Goal: Task Accomplishment & Management: Contribute content

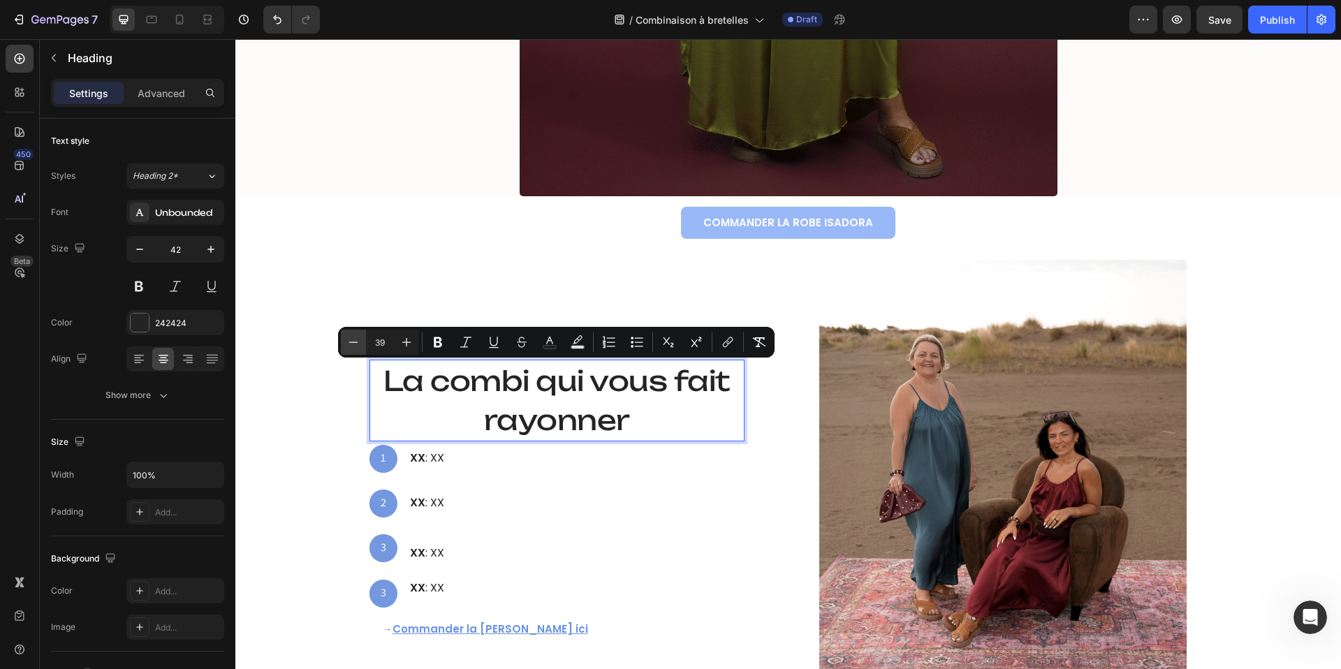
click at [349, 344] on icon "Editor contextual toolbar" at bounding box center [354, 342] width 14 height 14
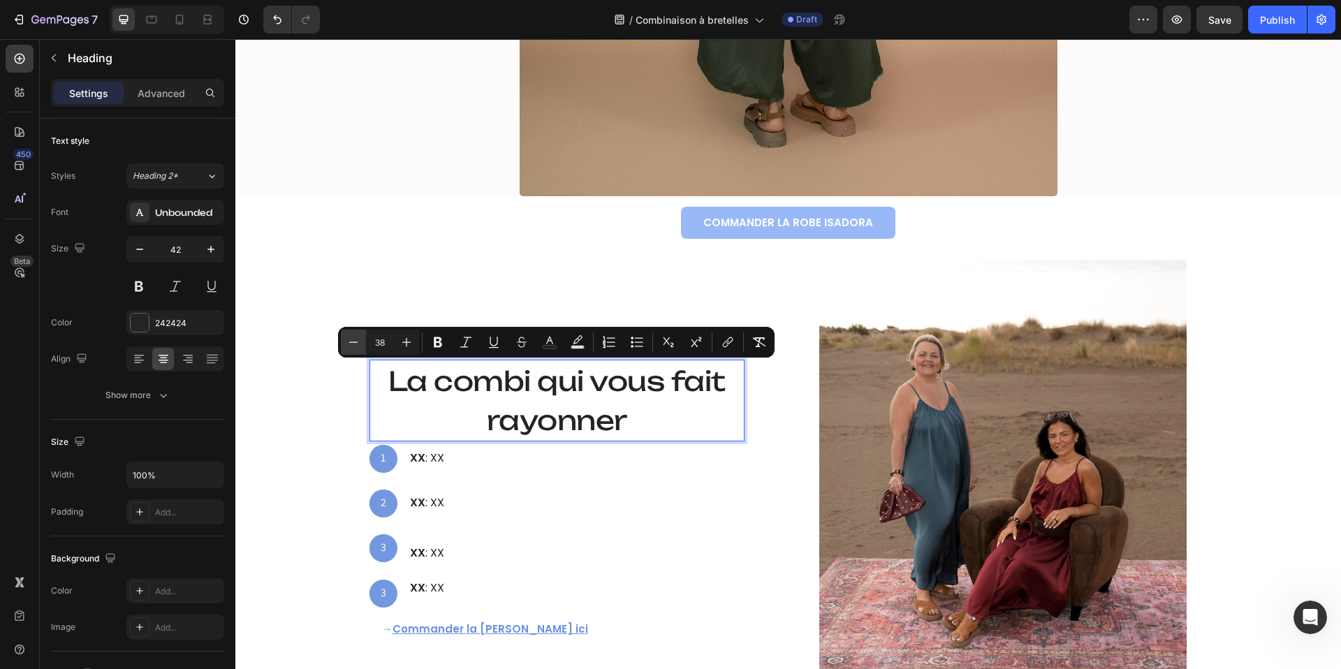
click at [349, 344] on icon "Editor contextual toolbar" at bounding box center [354, 342] width 14 height 14
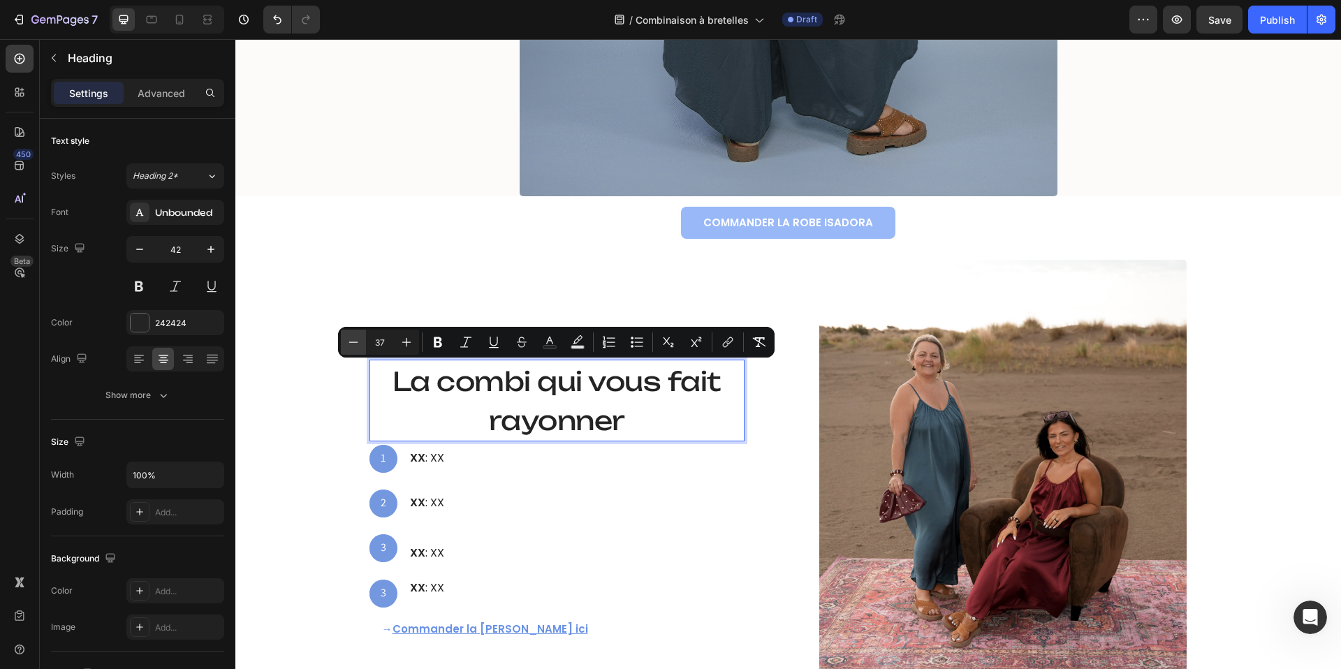
click at [349, 344] on icon "Editor contextual toolbar" at bounding box center [354, 342] width 14 height 14
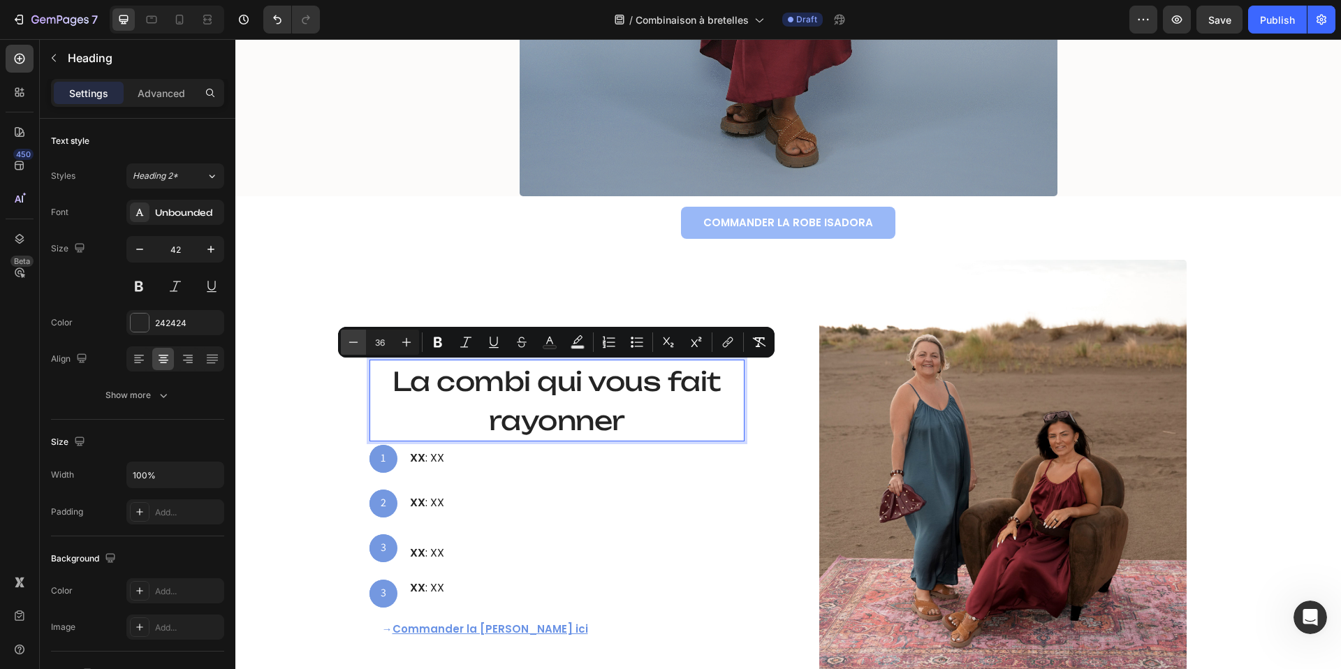
click at [349, 344] on icon "Editor contextual toolbar" at bounding box center [354, 342] width 14 height 14
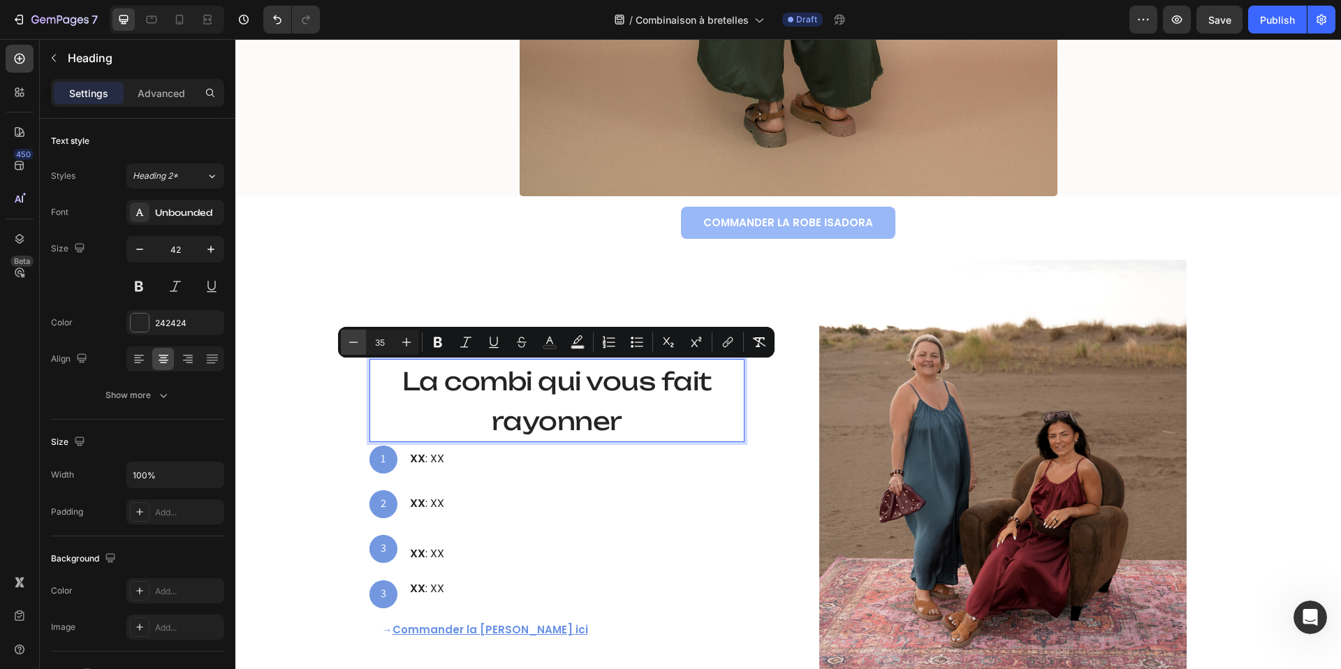
click at [349, 344] on icon "Editor contextual toolbar" at bounding box center [354, 342] width 14 height 14
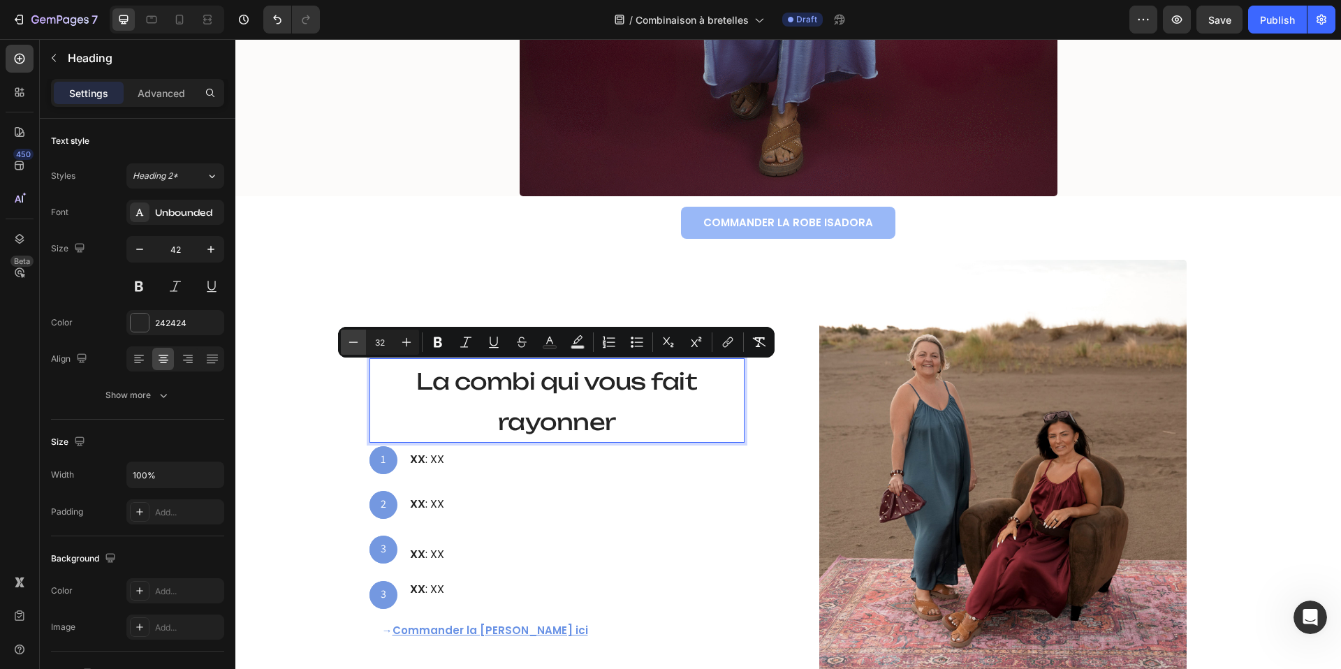
click at [349, 344] on icon "Editor contextual toolbar" at bounding box center [354, 342] width 14 height 14
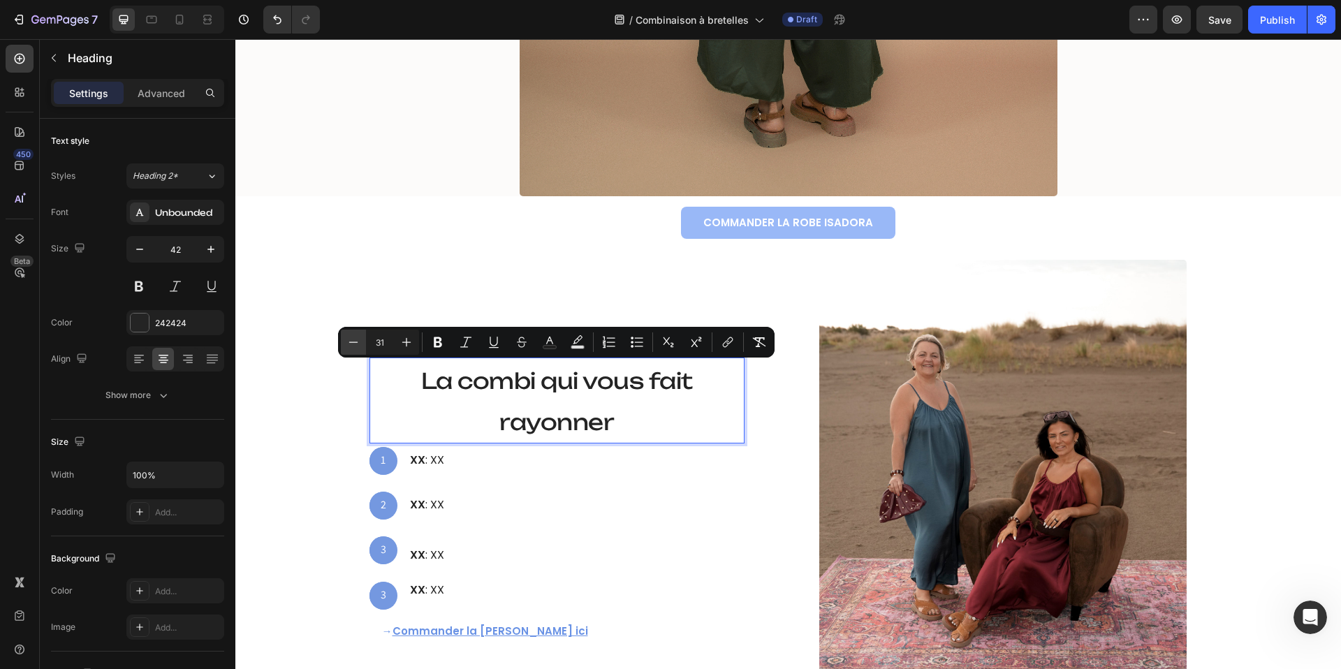
click at [349, 344] on icon "Editor contextual toolbar" at bounding box center [354, 342] width 14 height 14
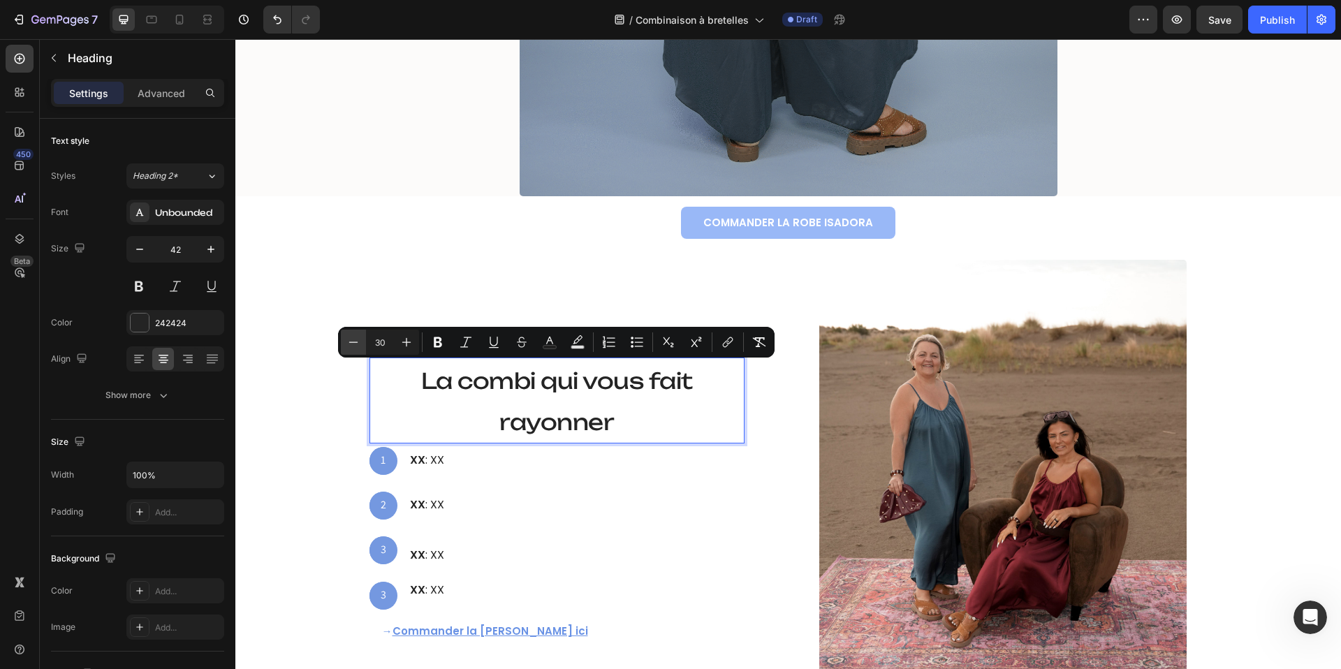
click at [349, 344] on icon "Editor contextual toolbar" at bounding box center [354, 342] width 14 height 14
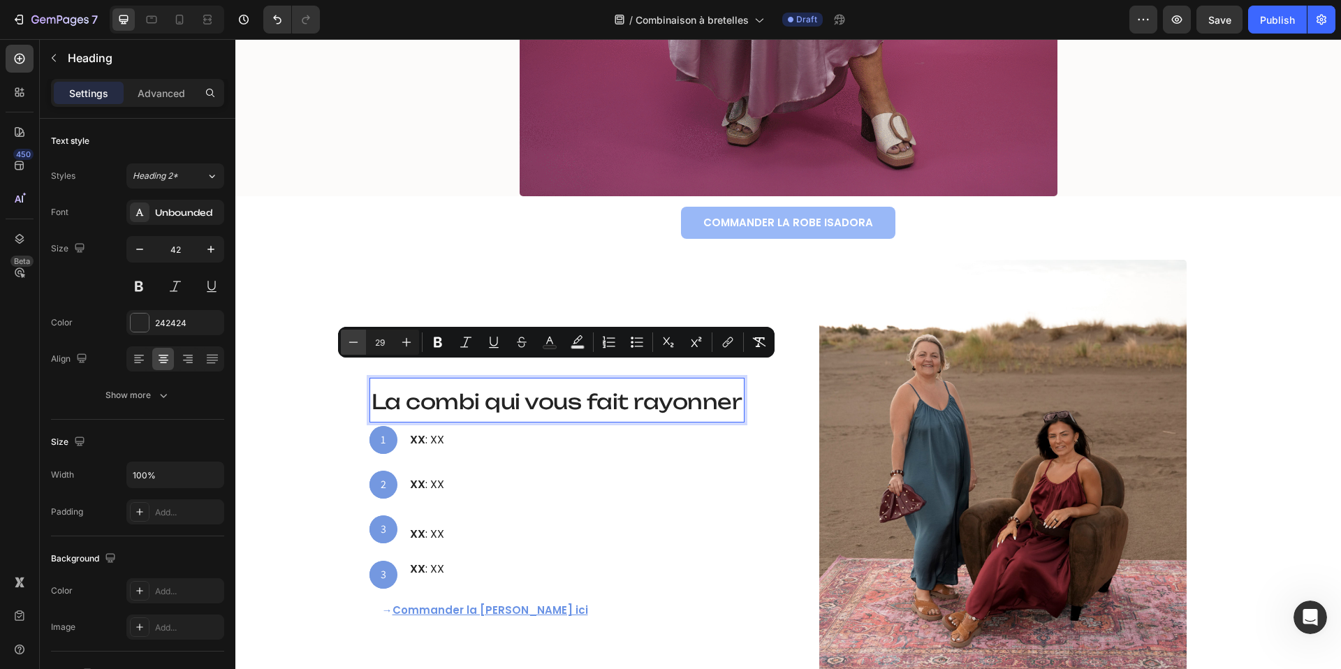
click at [349, 344] on icon "Editor contextual toolbar" at bounding box center [354, 342] width 14 height 14
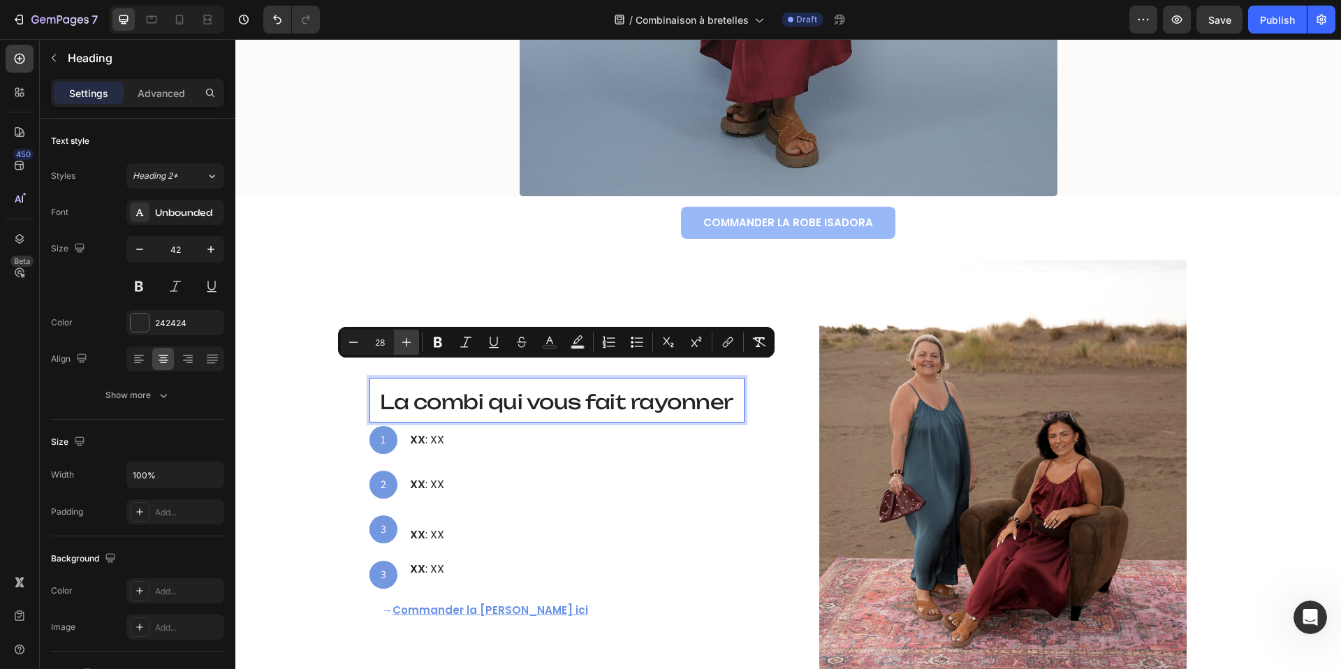
click at [406, 344] on icon "Editor contextual toolbar" at bounding box center [406, 342] width 9 height 9
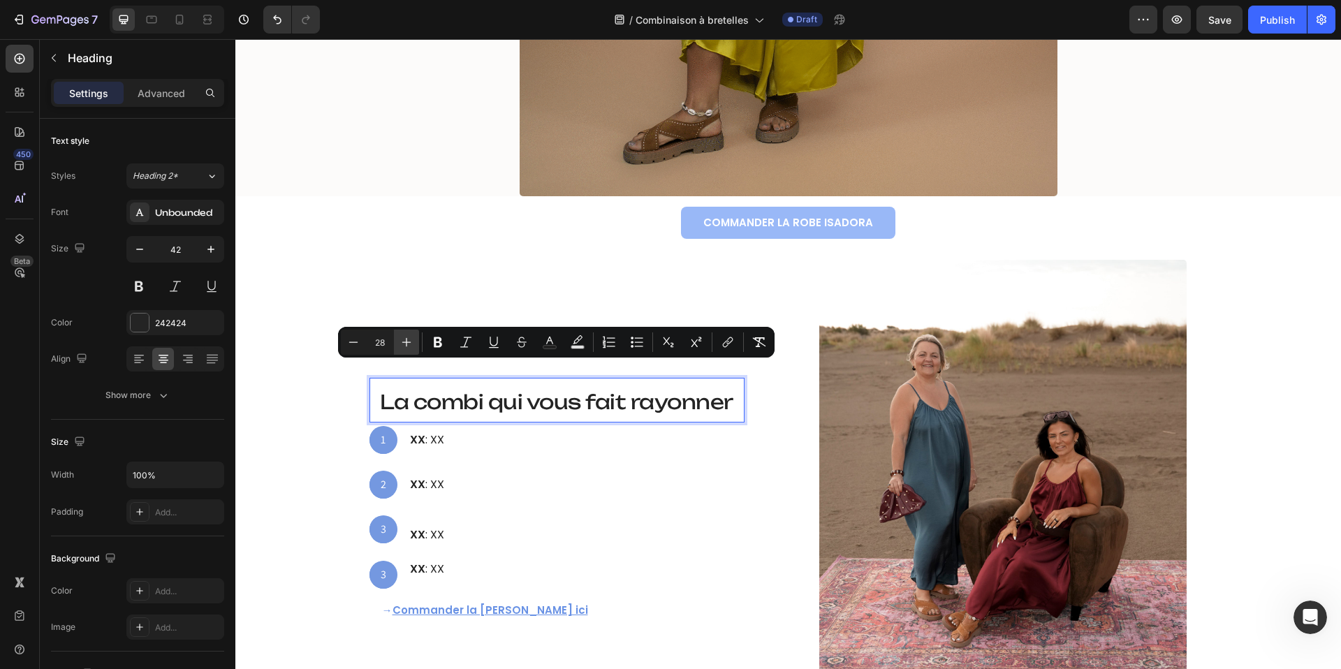
type input "29"
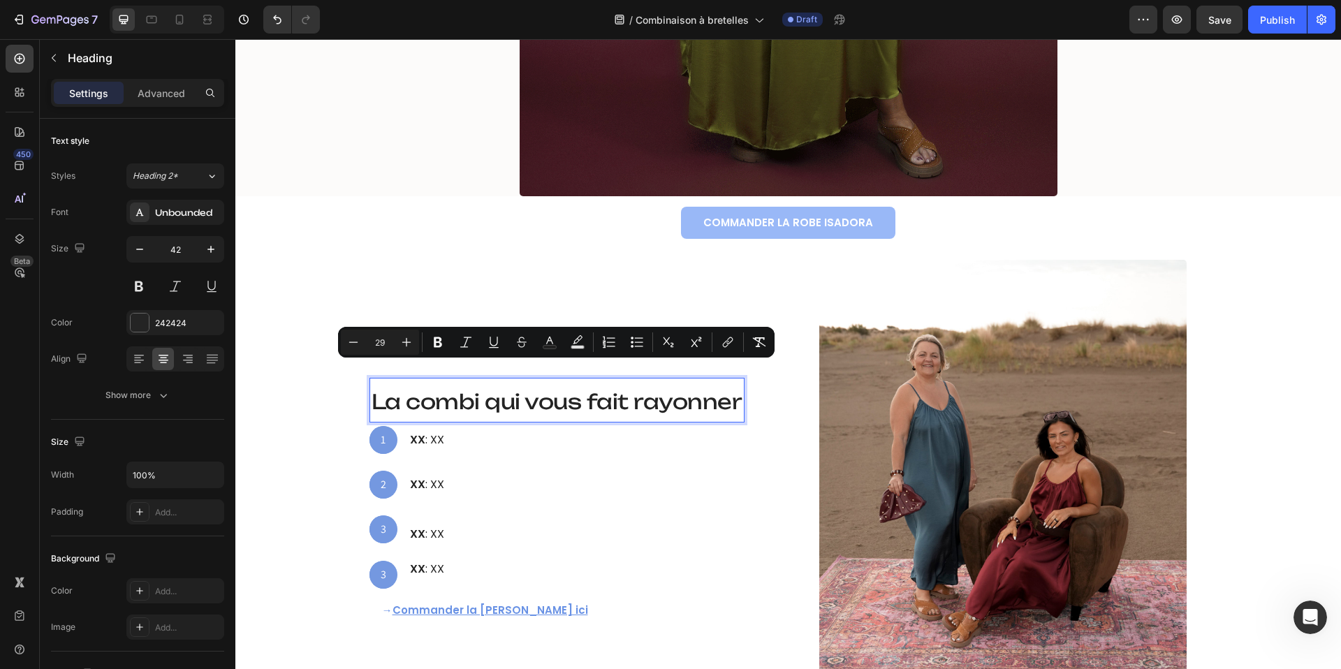
click at [445, 411] on span "La combi qui vous fait rayonner" at bounding box center [557, 401] width 371 height 25
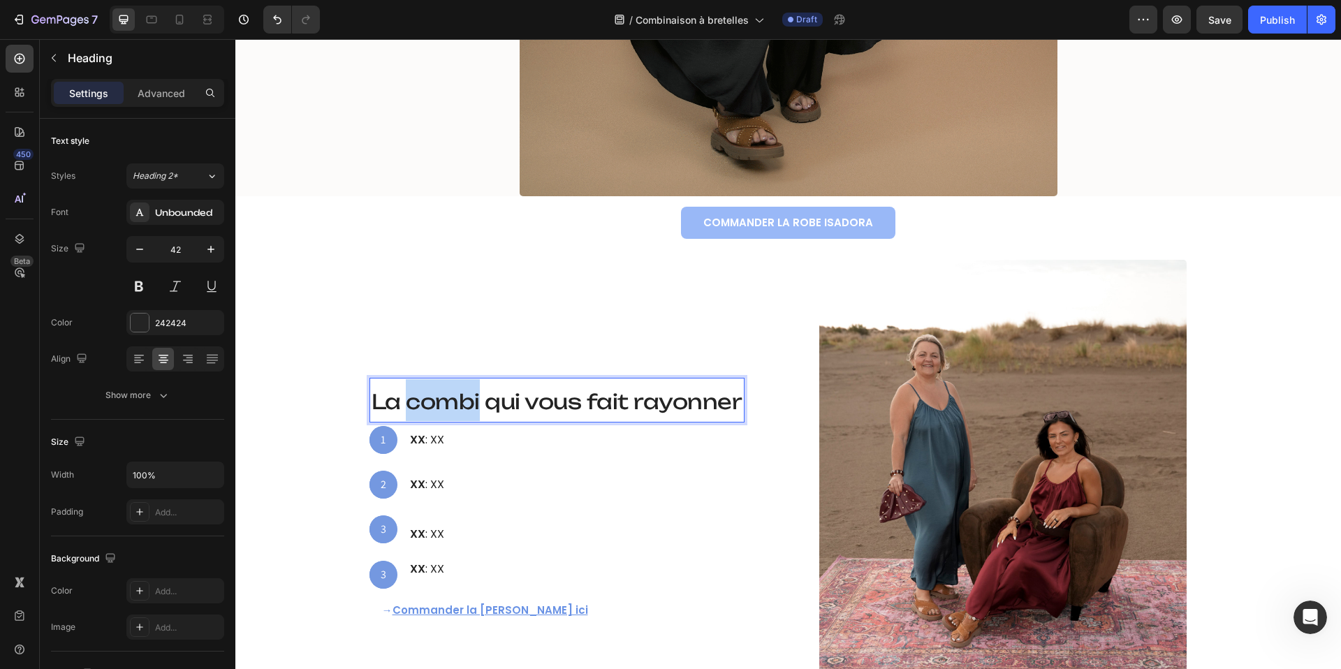
click at [445, 411] on span "La combi qui vous fait rayonner" at bounding box center [557, 401] width 371 height 25
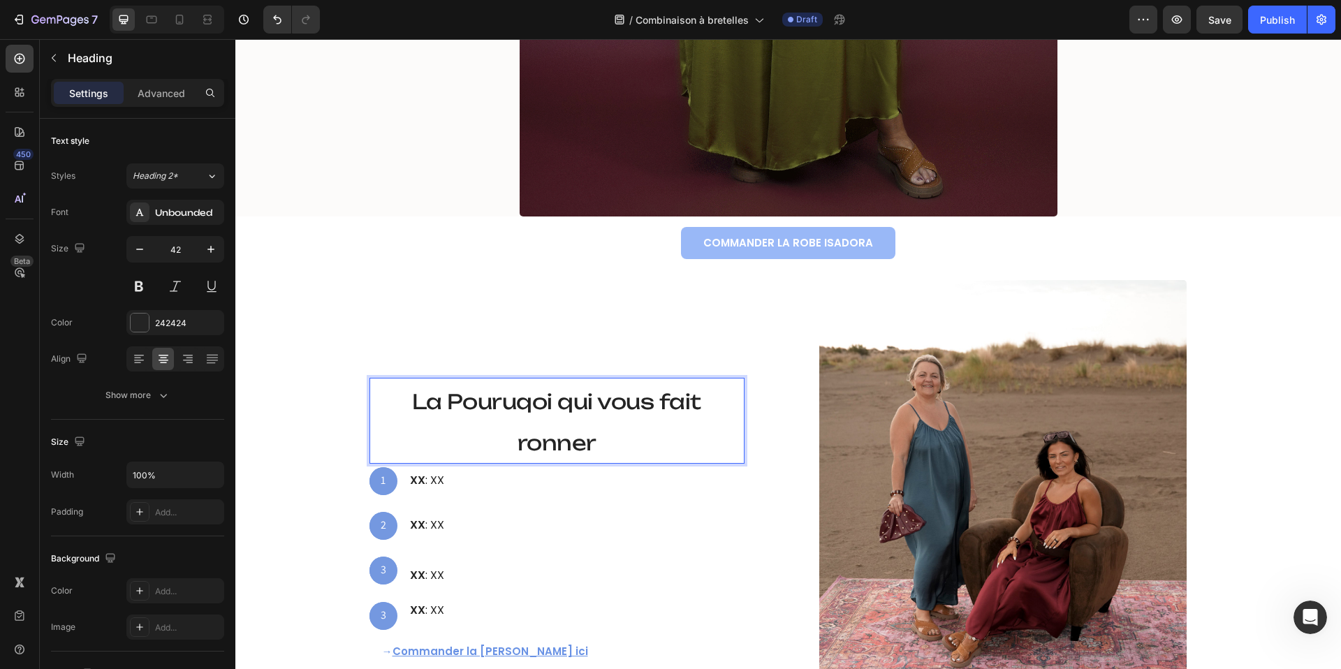
scroll to position [687, 0]
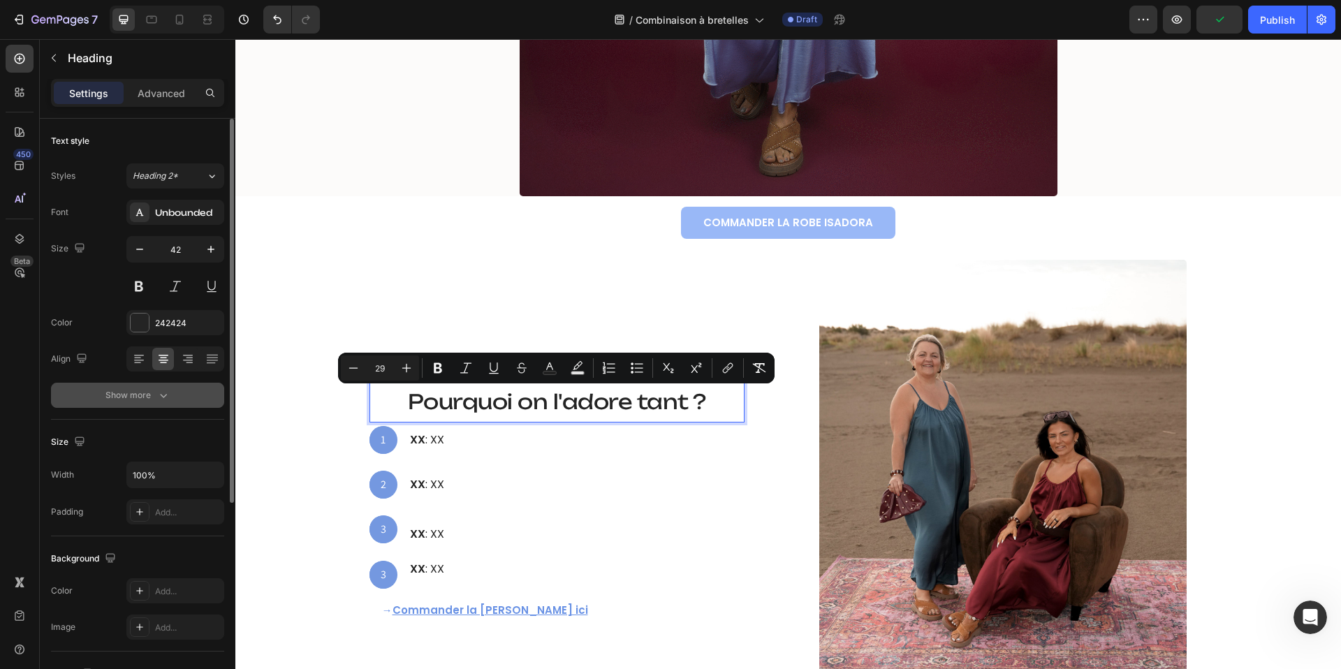
click at [152, 394] on div "Show more" at bounding box center [138, 395] width 65 height 14
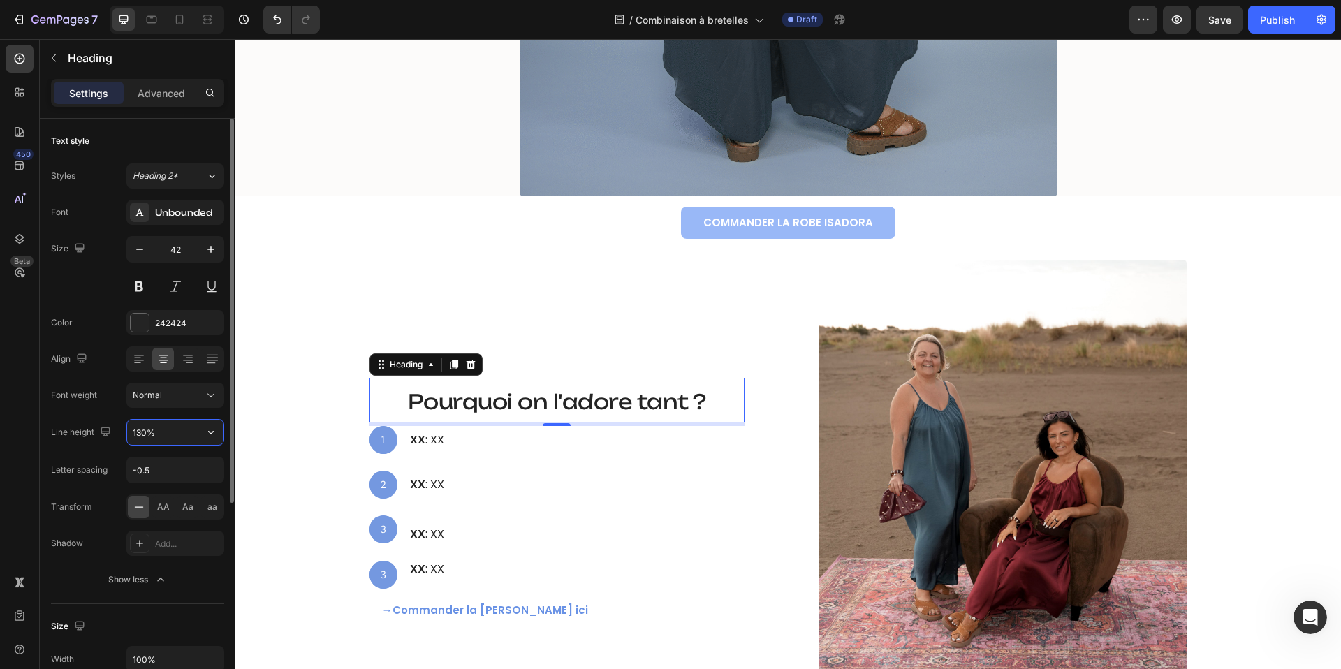
click at [144, 428] on input "130%" at bounding box center [175, 432] width 96 height 25
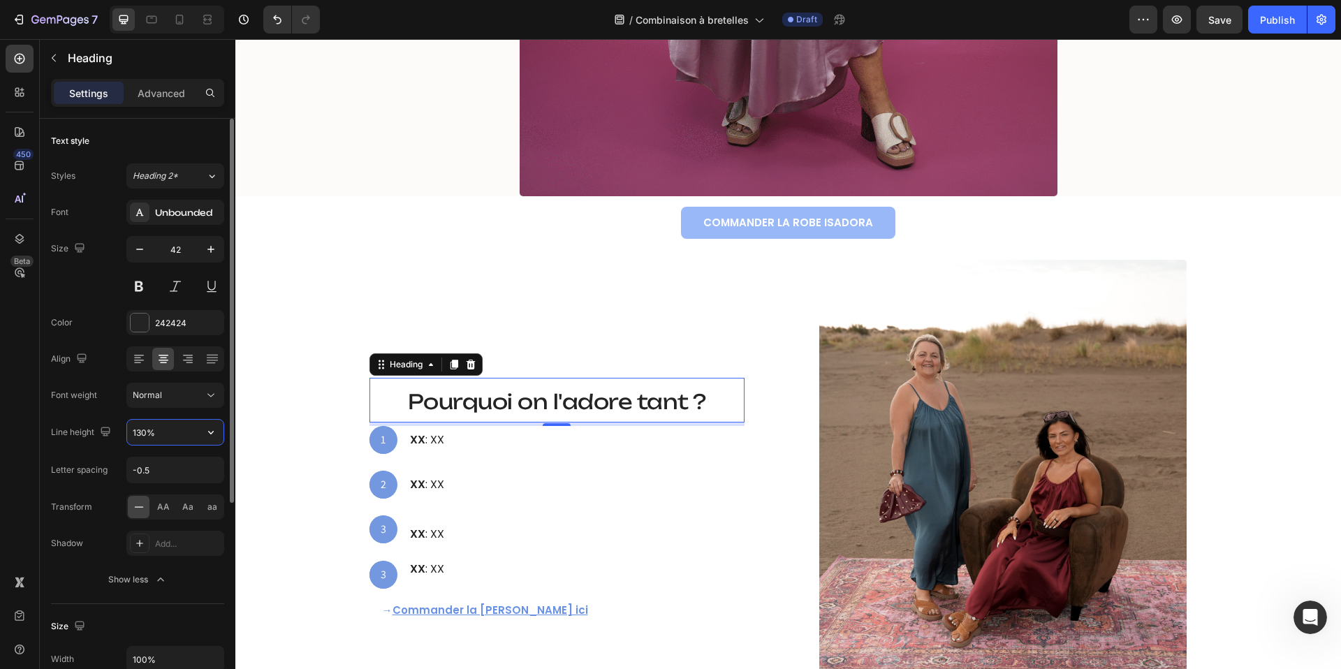
click at [144, 428] on input "130%" at bounding box center [175, 432] width 96 height 25
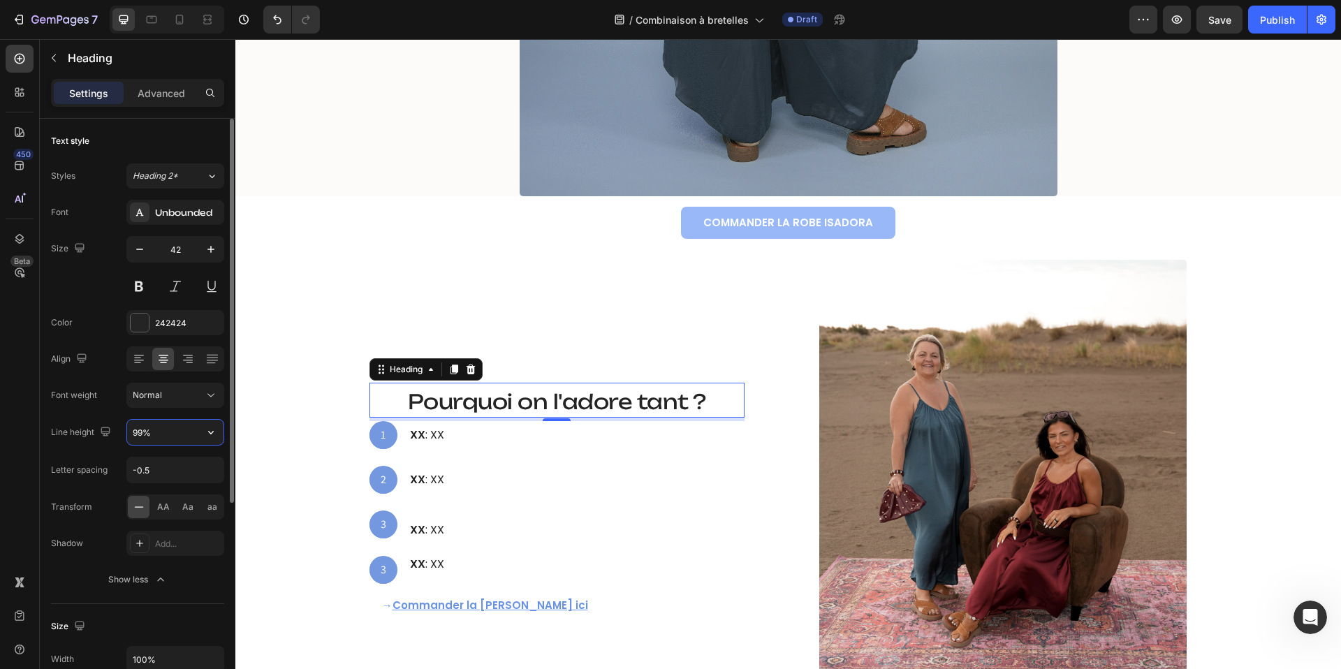
type input "100%"
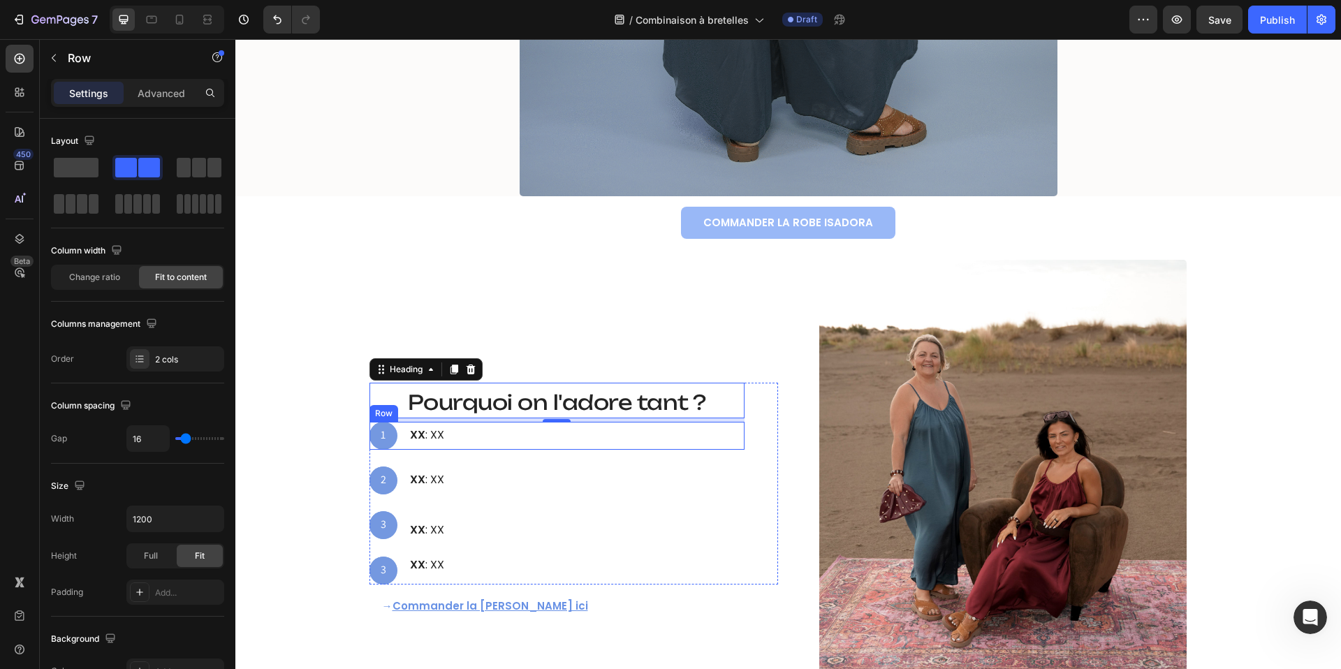
click at [467, 430] on div "1 Text Block Hero Banner XX : XX Text Block Row" at bounding box center [557, 436] width 375 height 28
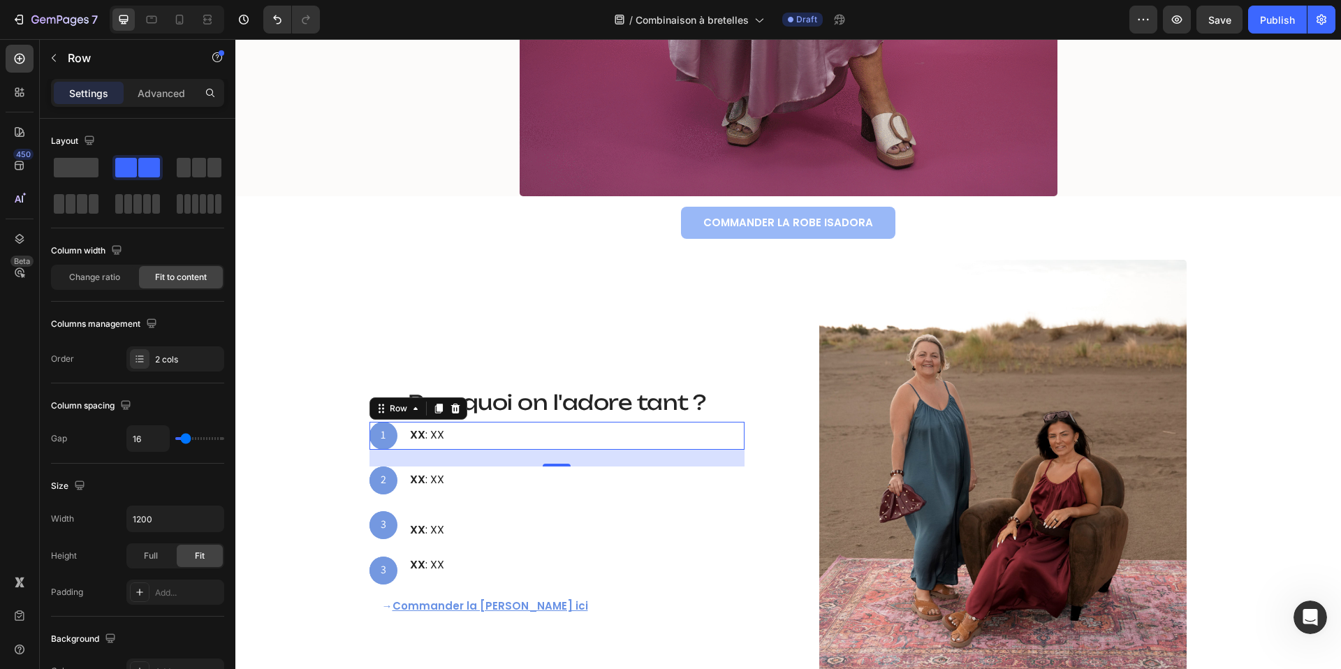
click at [413, 433] on strong "XX" at bounding box center [417, 435] width 15 height 16
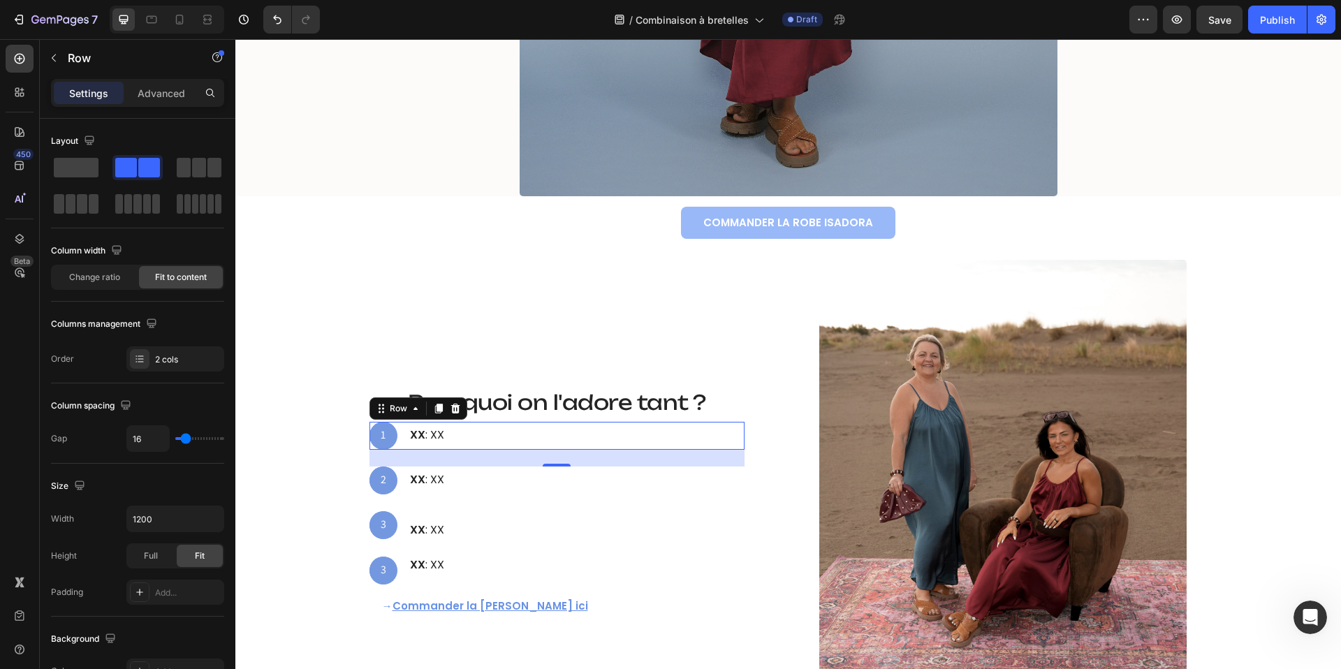
click at [413, 433] on strong "XX" at bounding box center [417, 435] width 15 height 16
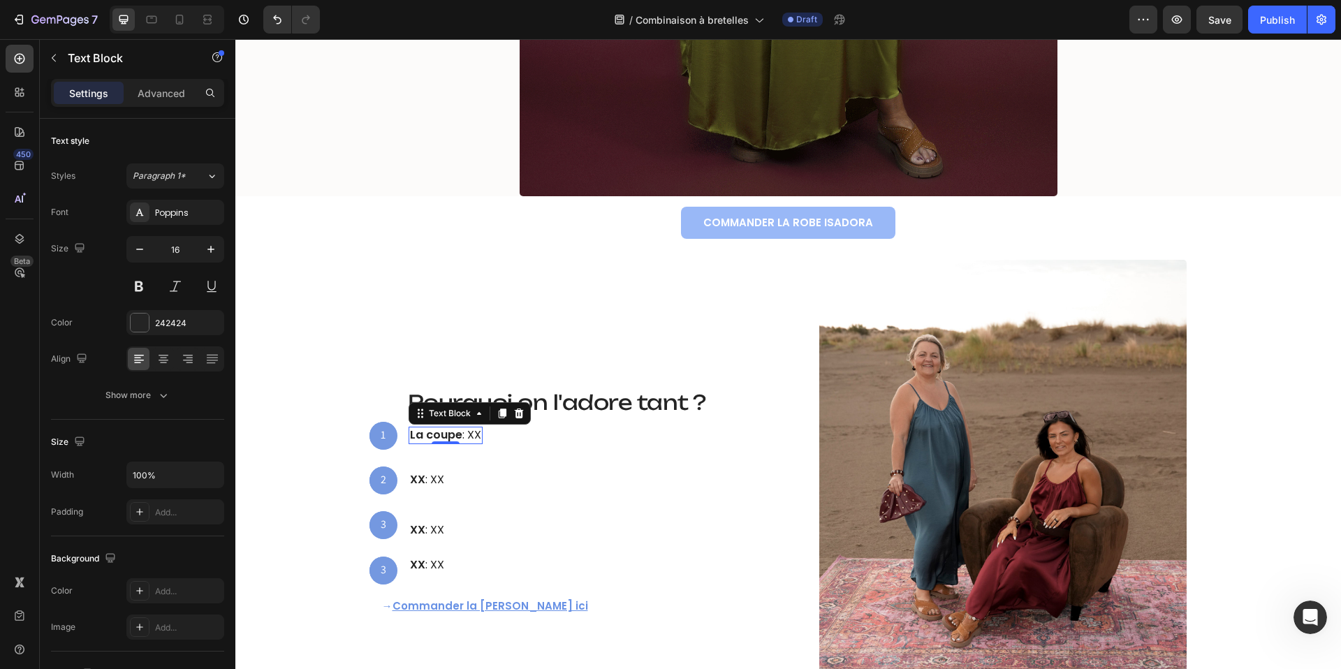
click at [477, 433] on p "La coupe : XX" at bounding box center [445, 435] width 71 height 15
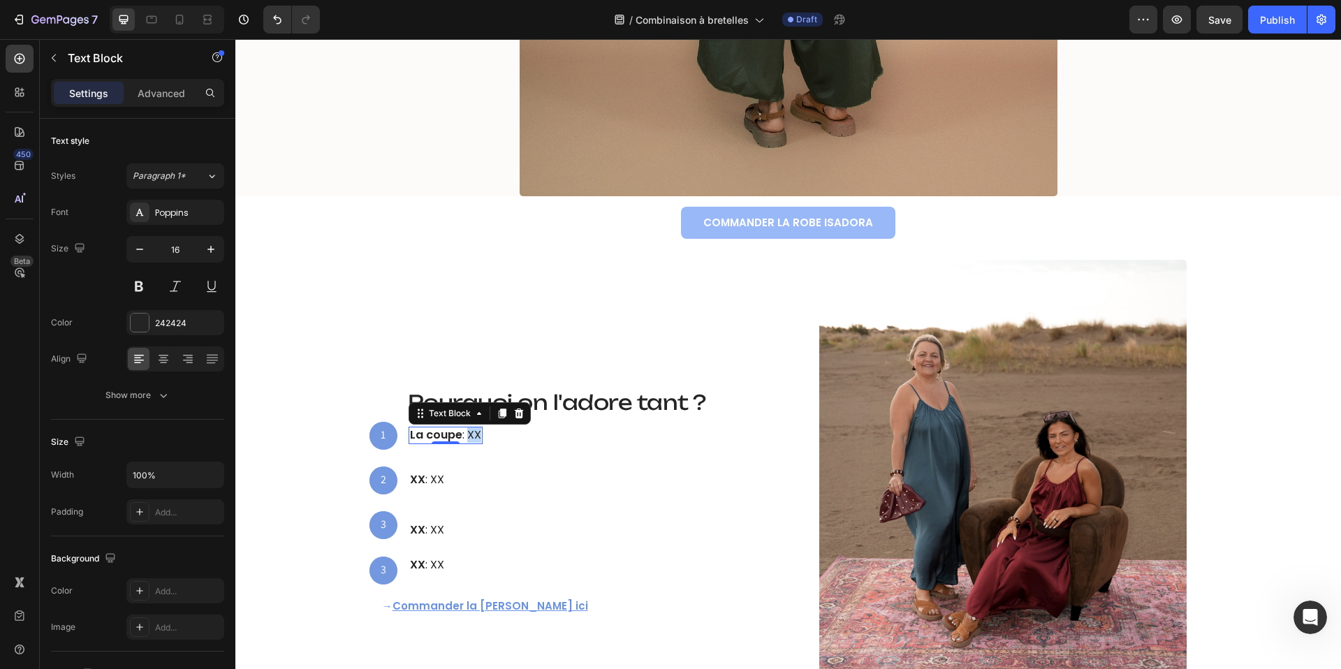
click at [477, 433] on p "La coupe : XX" at bounding box center [445, 435] width 71 height 15
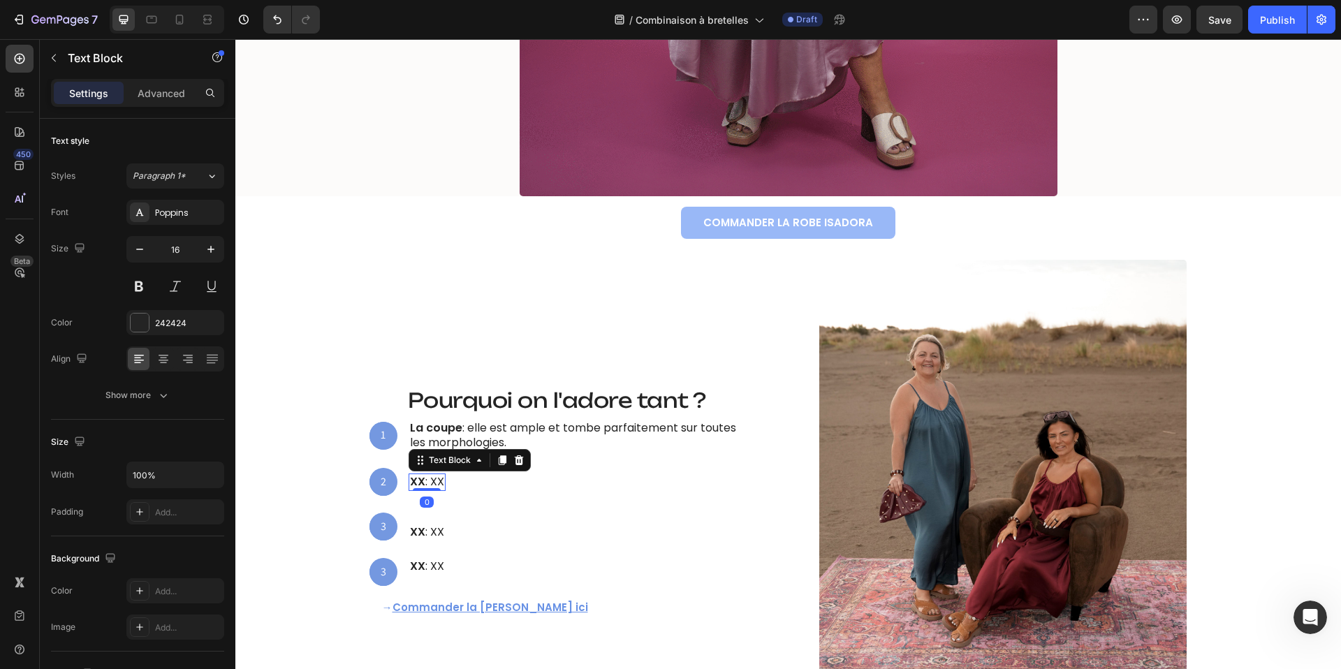
click at [417, 485] on strong "XX" at bounding box center [417, 482] width 15 height 16
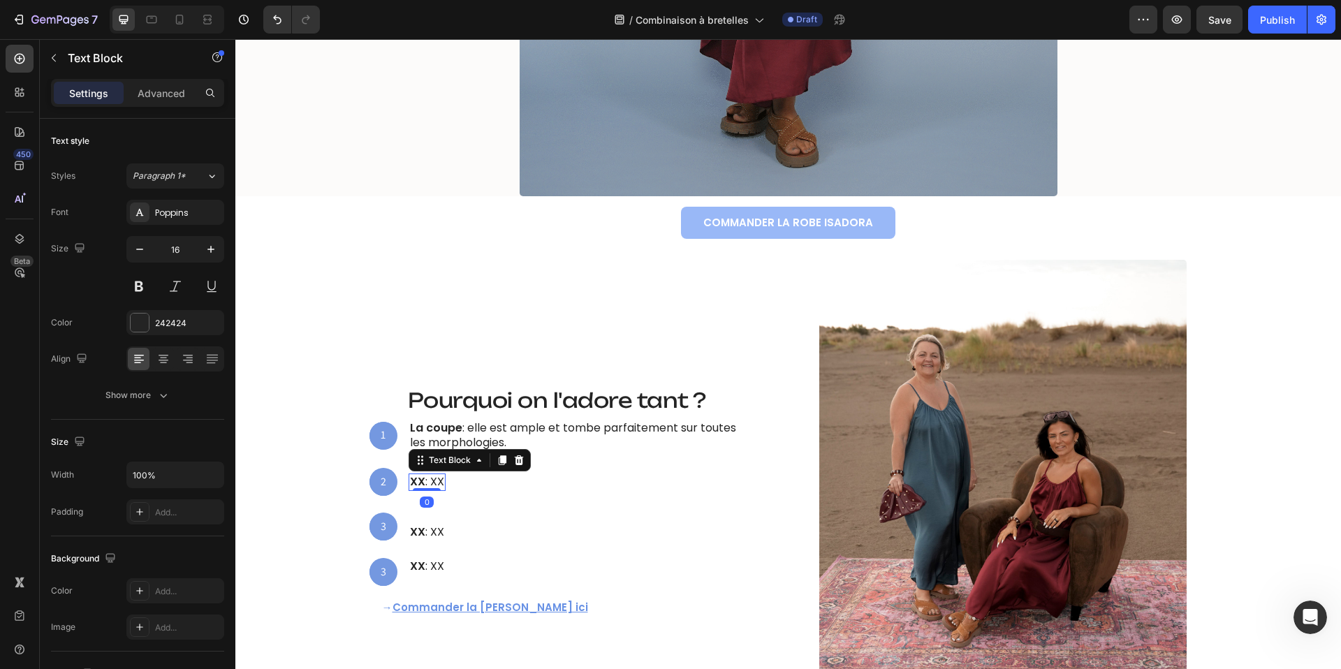
click at [417, 485] on strong "XX" at bounding box center [417, 482] width 15 height 16
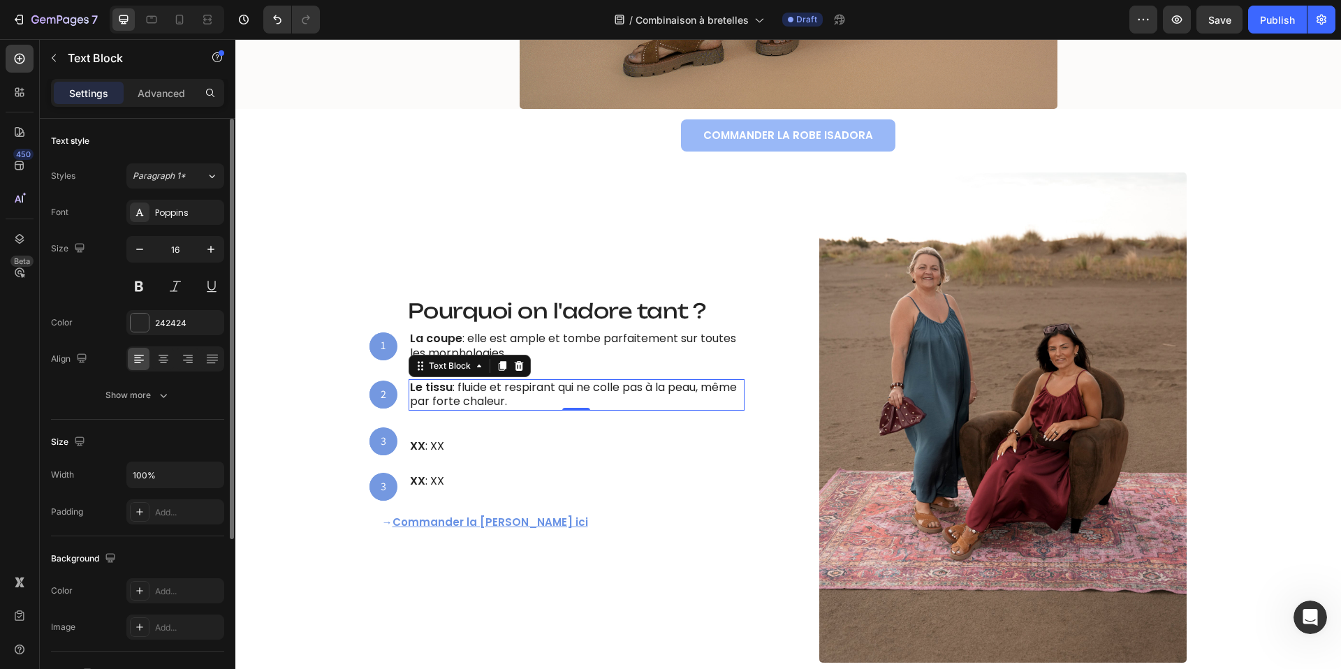
scroll to position [911, 0]
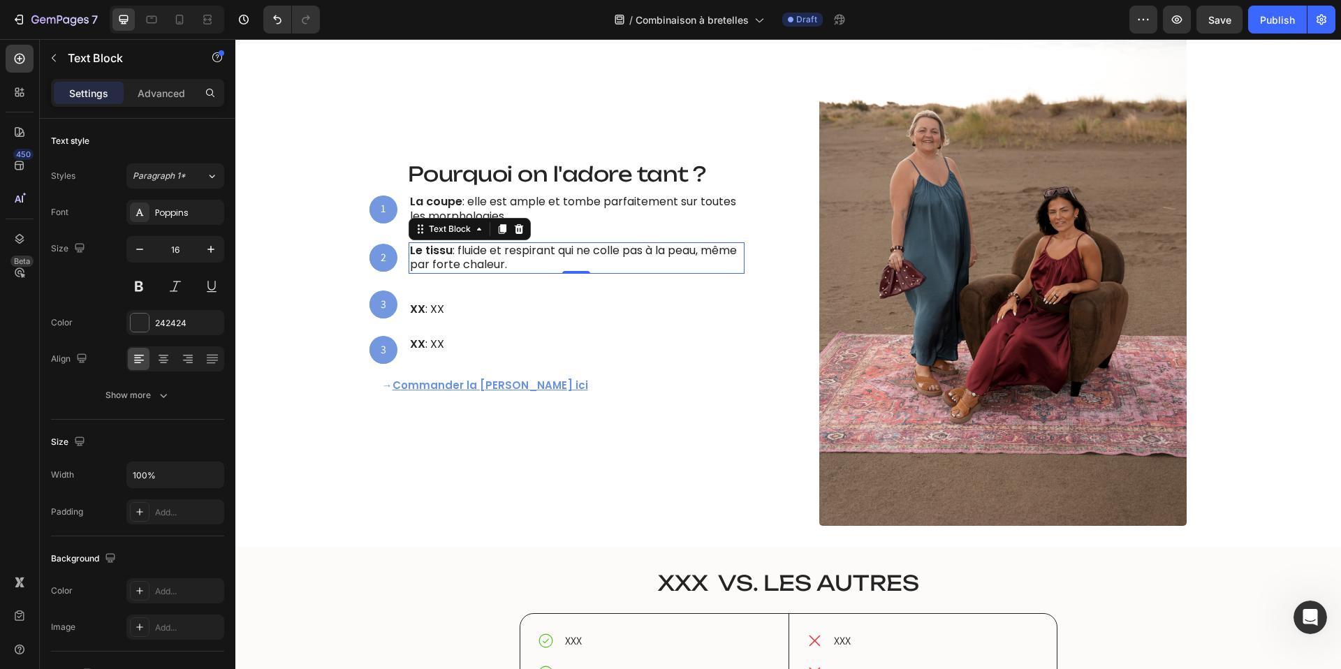
click at [413, 310] on strong "XX" at bounding box center [417, 309] width 15 height 16
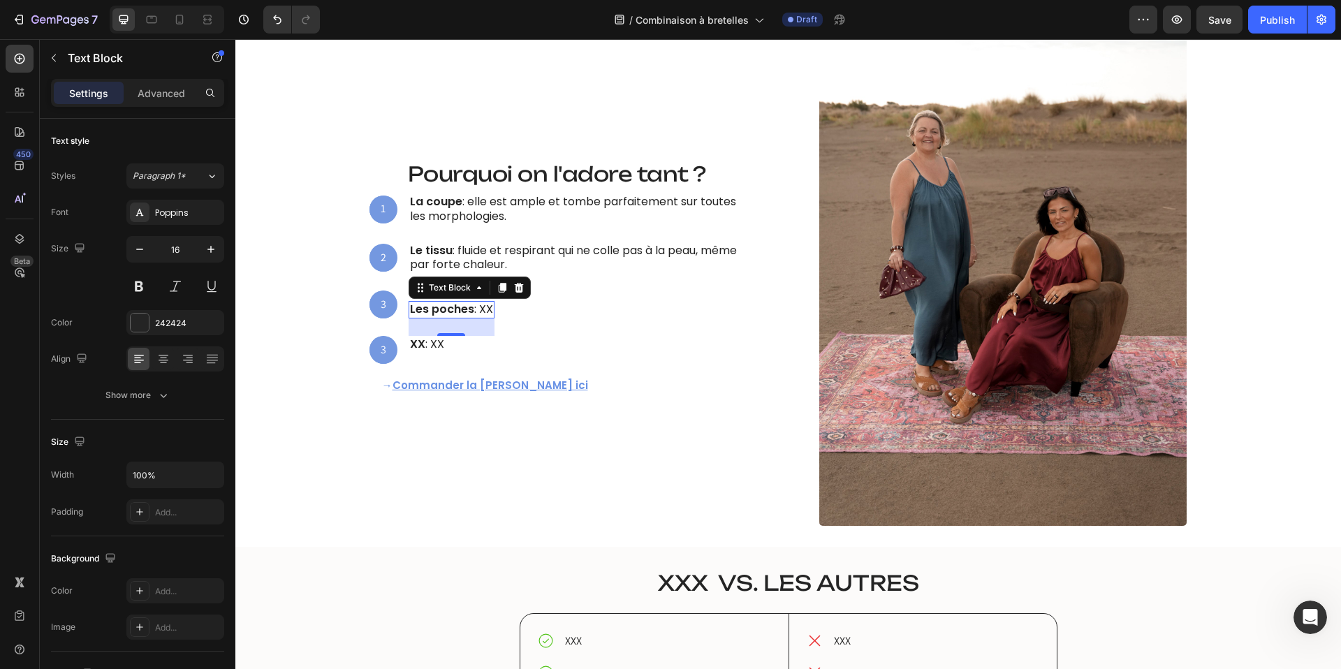
click at [483, 310] on p "Les poches : XX" at bounding box center [451, 310] width 83 height 15
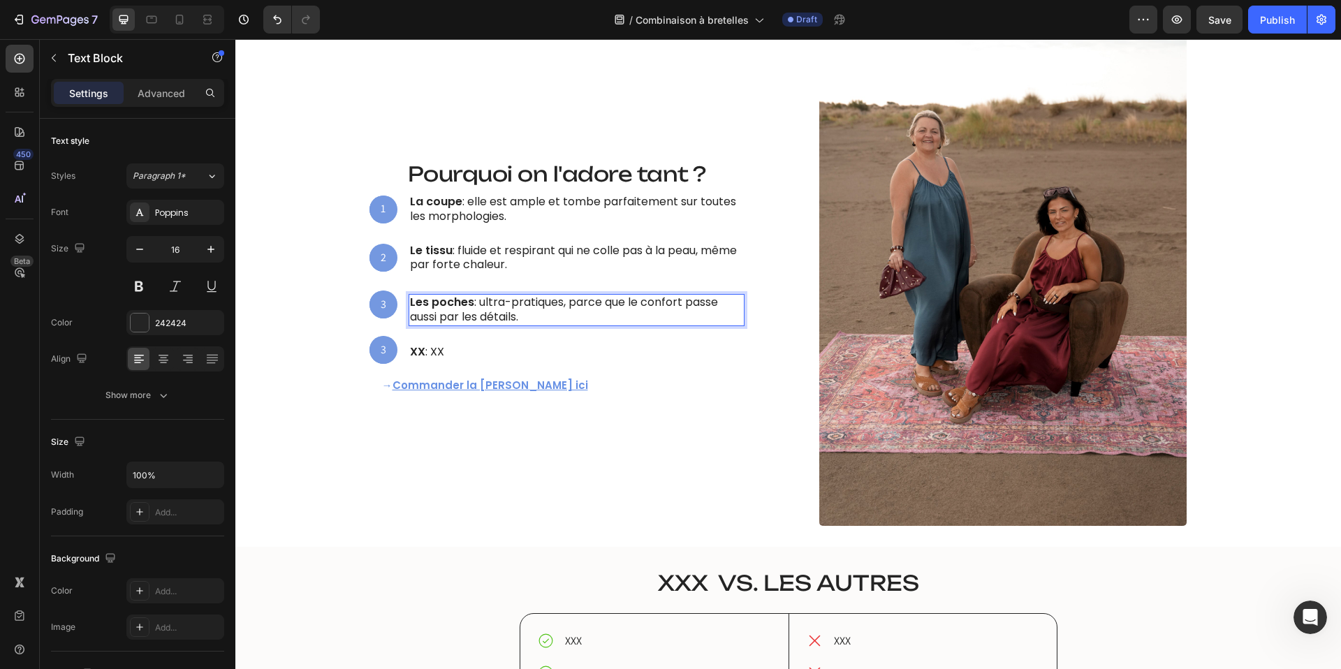
click at [415, 351] on strong "XX" at bounding box center [417, 352] width 15 height 16
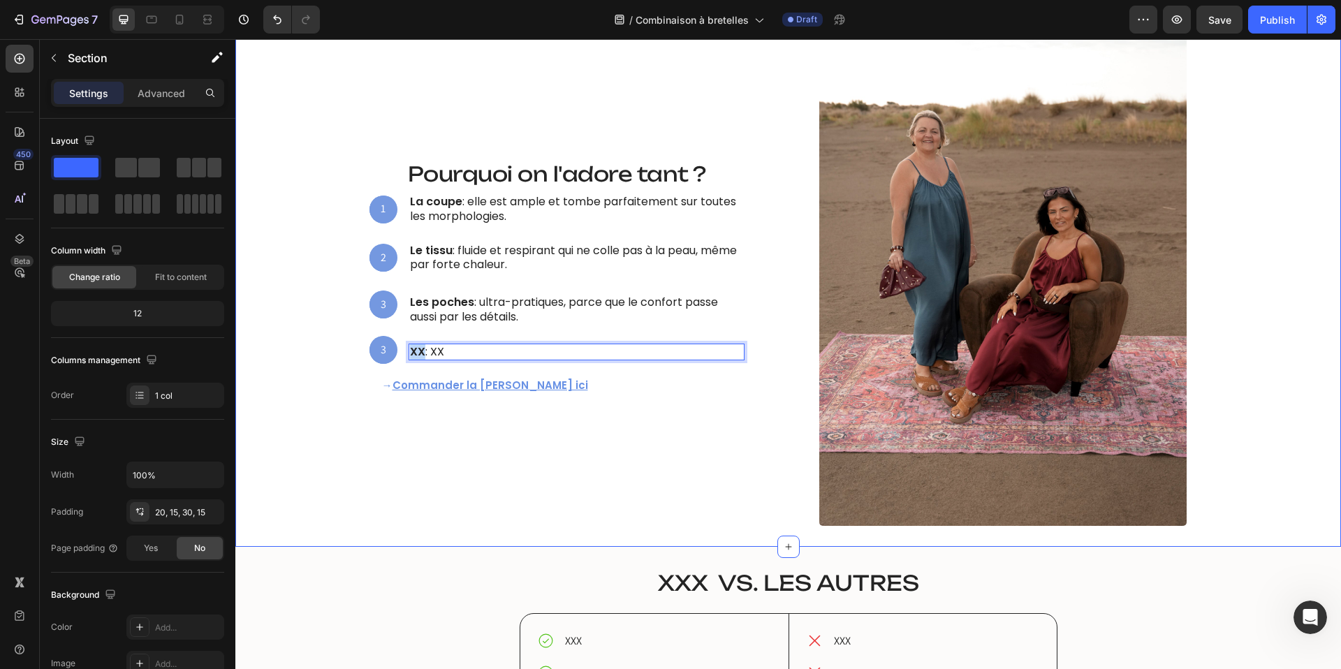
click at [315, 413] on div "Ce qui la rend irrésistible Heading ⁠⁠⁠⁠⁠⁠⁠ Pourquoi on l'adore tant ? Heading …" at bounding box center [788, 281] width 1085 height 490
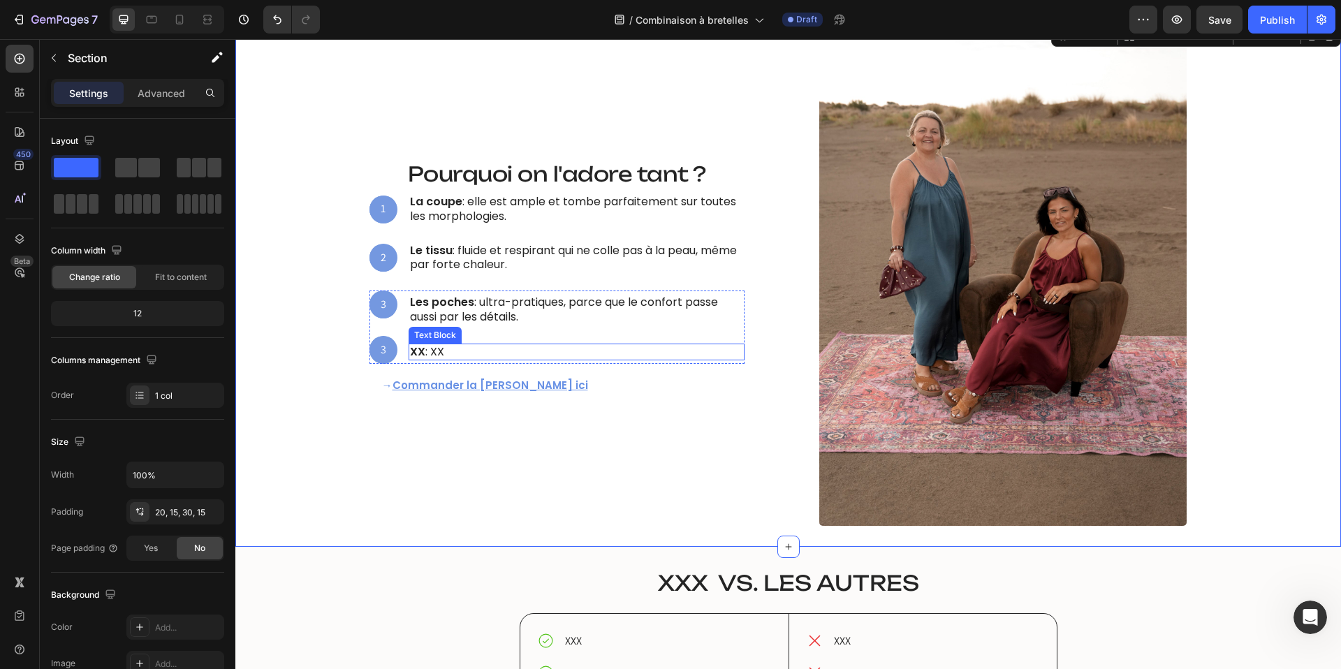
click at [416, 351] on strong "XX" at bounding box center [417, 352] width 15 height 16
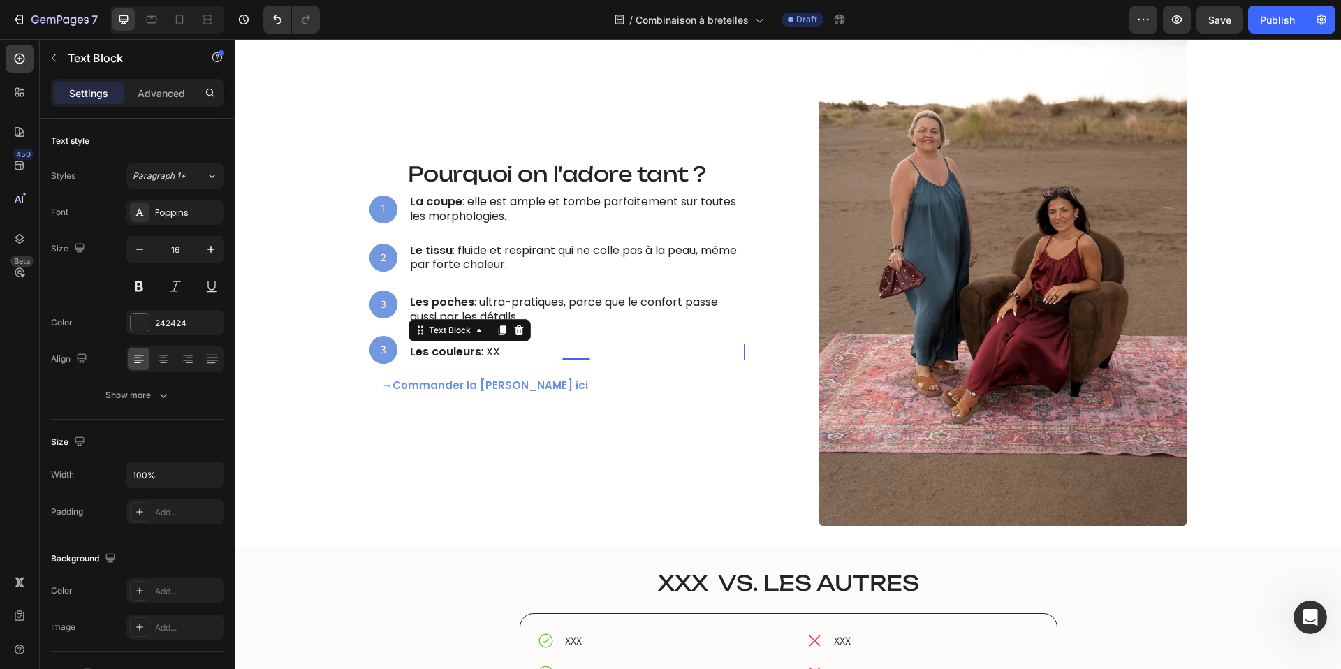
click at [494, 350] on p "Les couleurs : XX" at bounding box center [576, 352] width 333 height 15
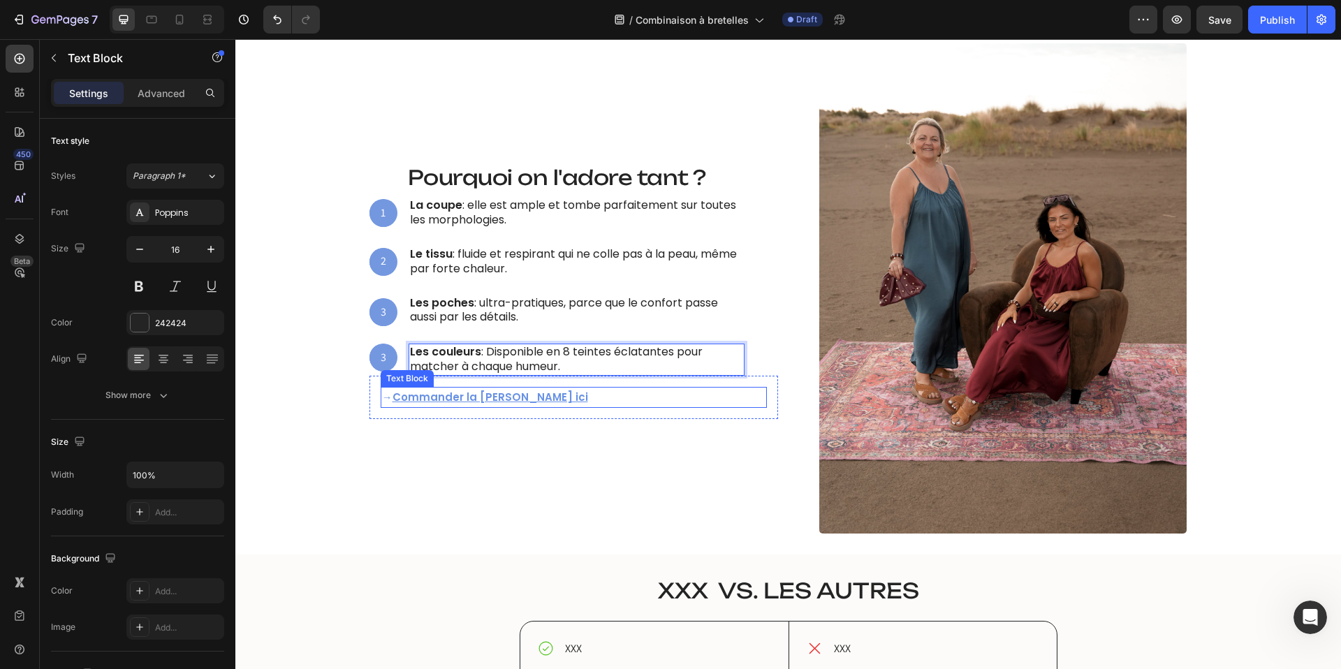
click at [525, 396] on u "Commander la Robe Isadora ici" at bounding box center [491, 397] width 196 height 15
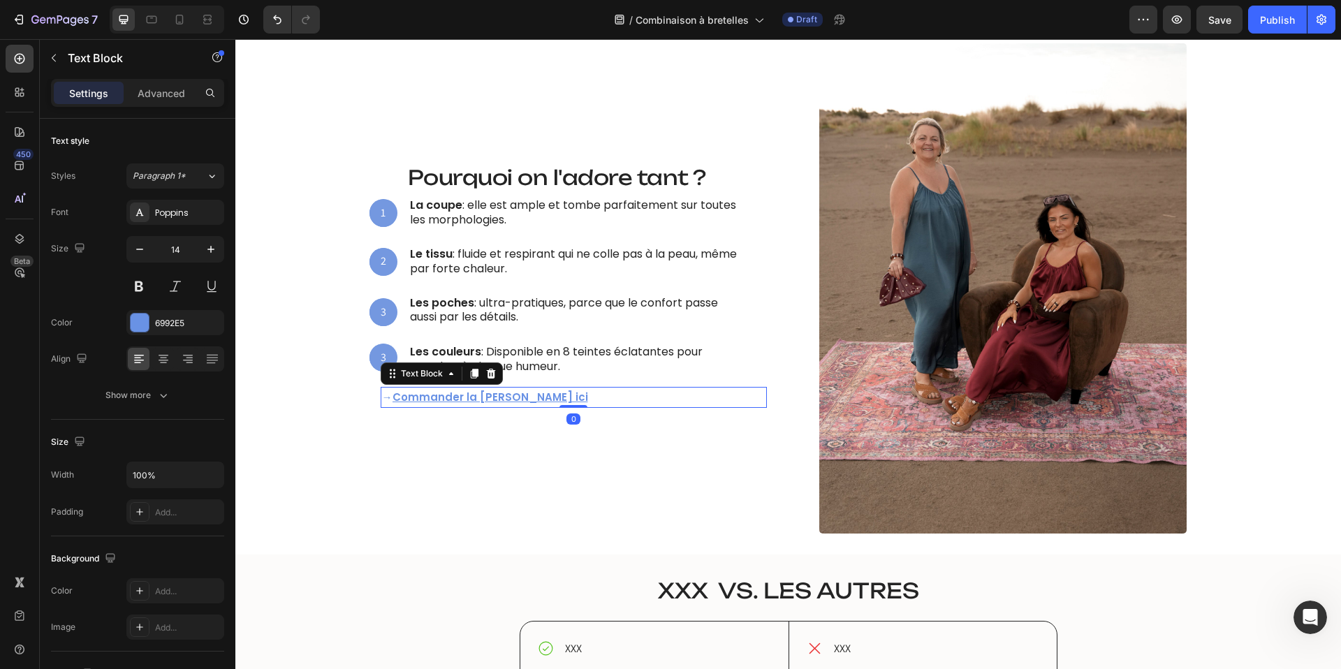
click at [525, 396] on u "Commander la Robe Isadora ici" at bounding box center [491, 397] width 196 height 15
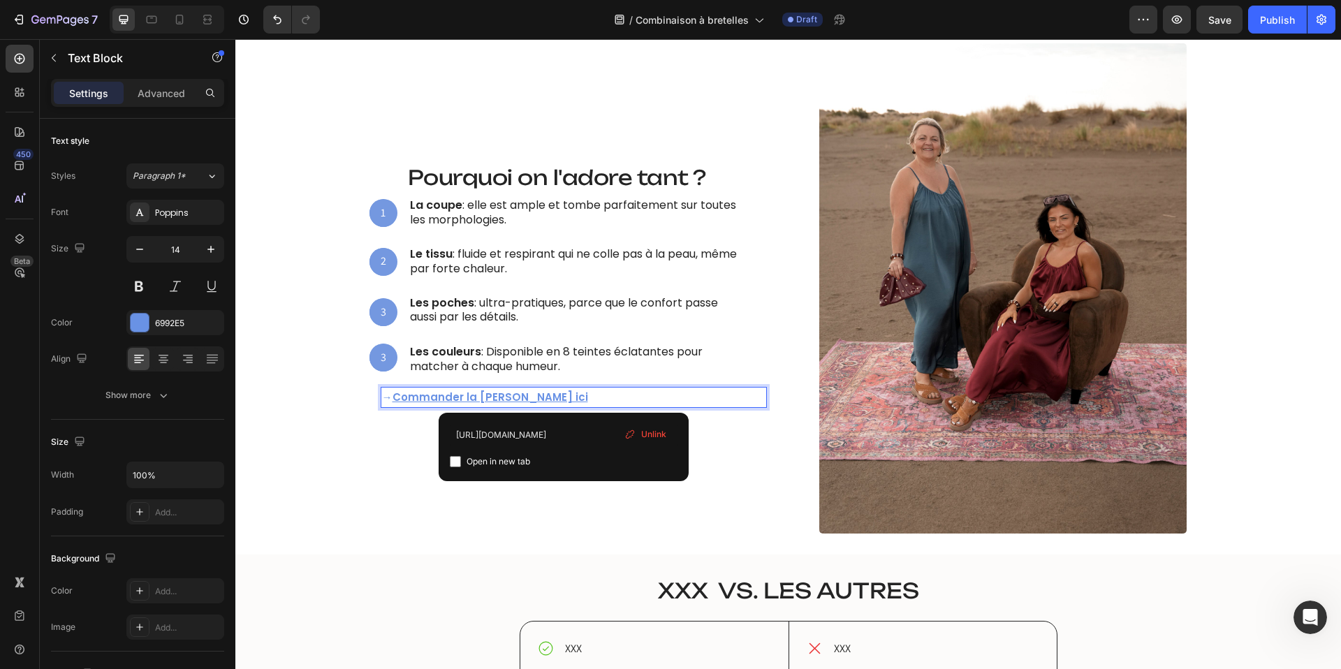
click at [650, 432] on span "Unlink" at bounding box center [653, 434] width 25 height 13
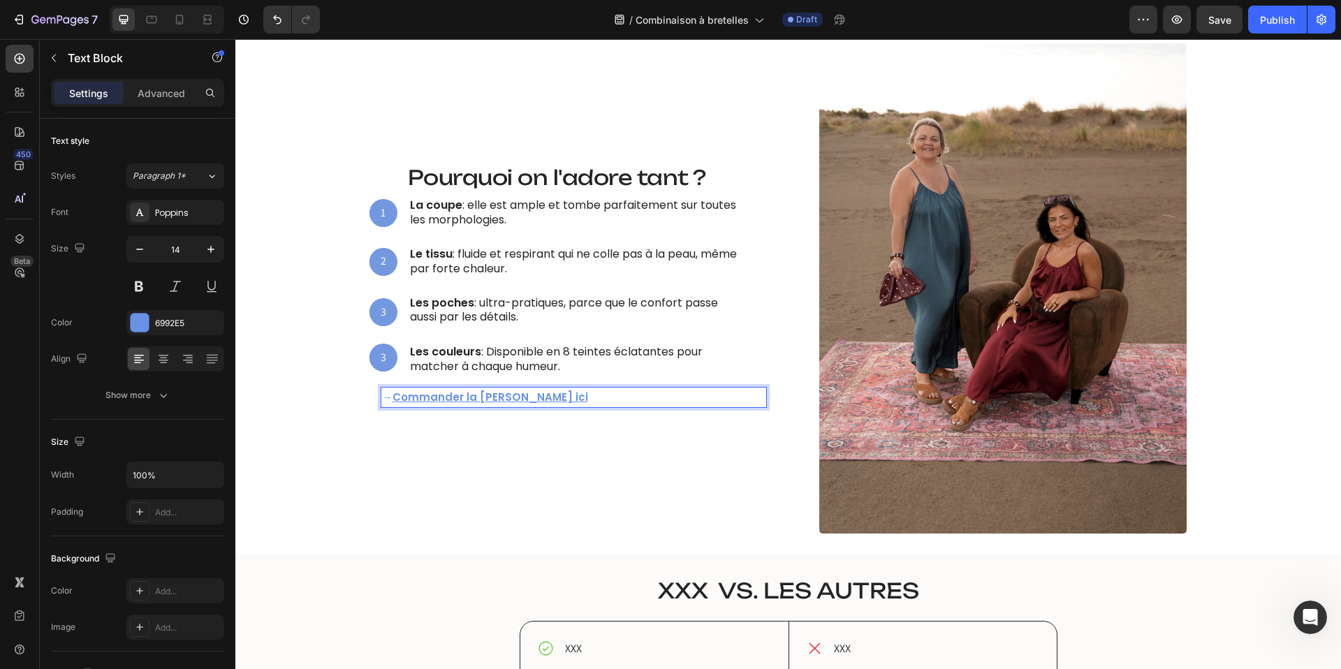
click at [488, 395] on u "Commander la Robe Isadora ici" at bounding box center [491, 397] width 196 height 15
click at [321, 305] on div "Ce qui la rend irrésistible Heading ⁠⁠⁠⁠⁠⁠⁠ Pourquoi on l'adore tant ? Heading …" at bounding box center [788, 288] width 1085 height 490
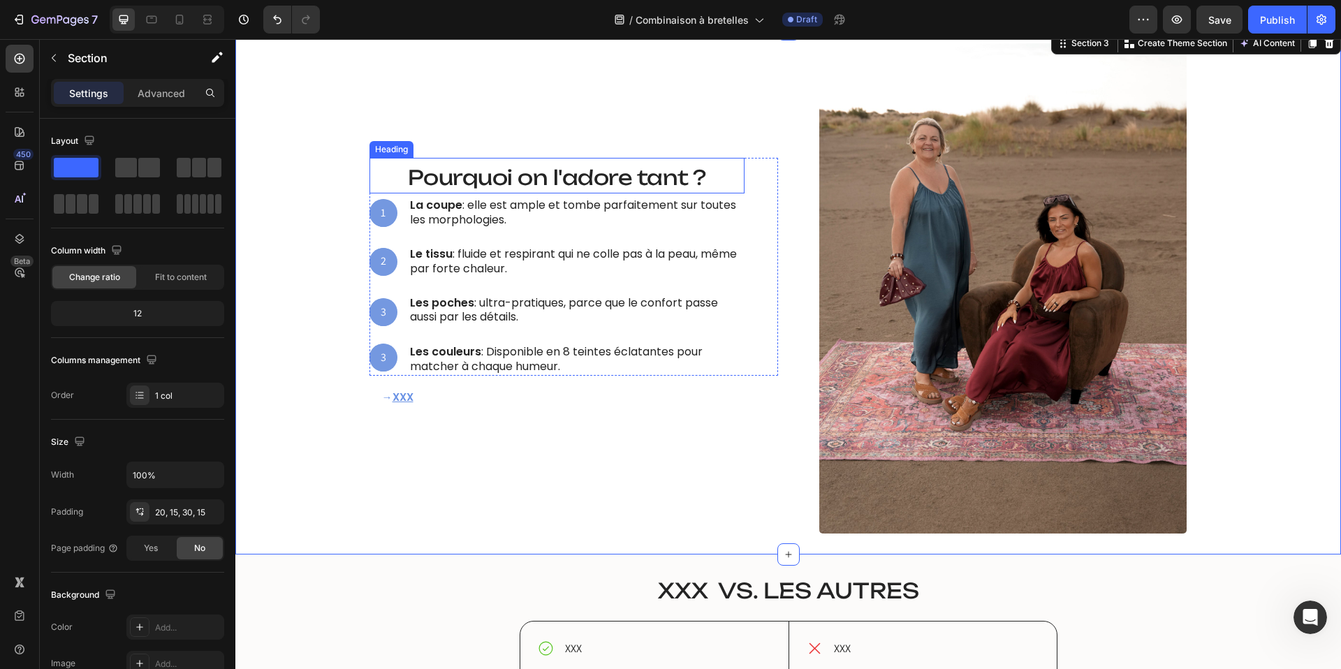
click at [503, 173] on span "Pourquoi on l'adore tant ?" at bounding box center [557, 177] width 298 height 25
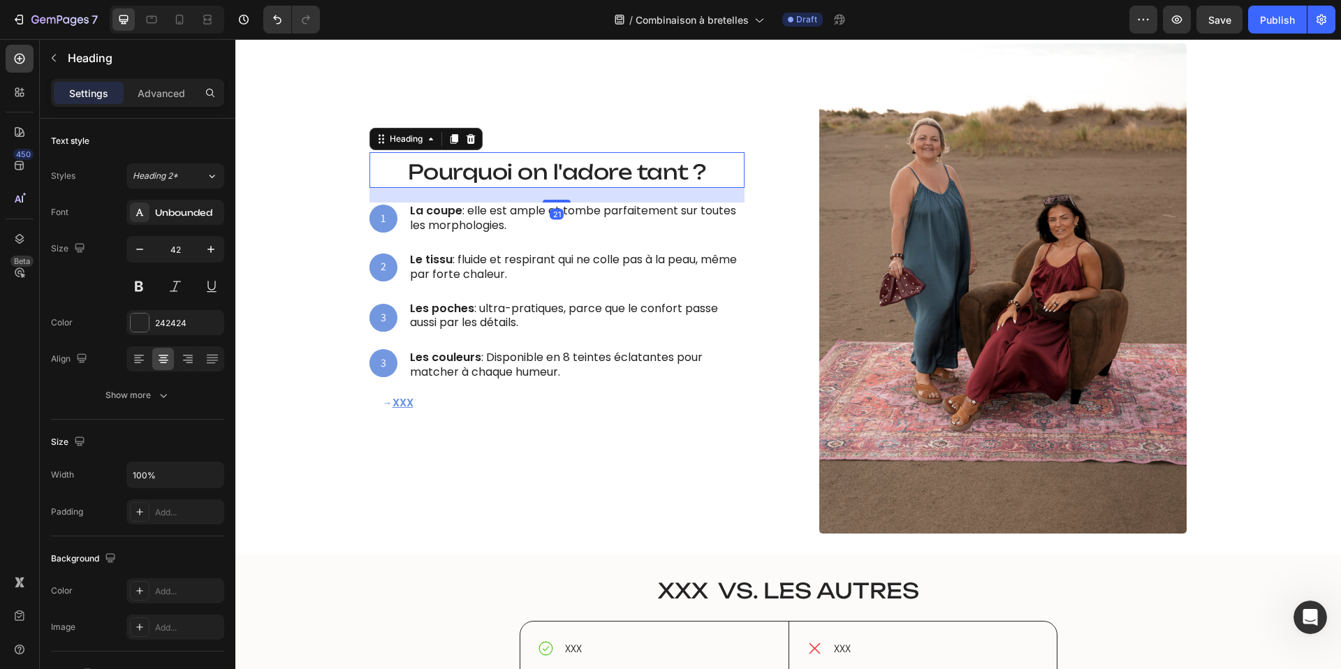
drag, startPoint x: 564, startPoint y: 196, endPoint x: 564, endPoint y: 207, distance: 11.2
click at [564, 207] on div "Ce qui la rend irrésistible Heading ⁠⁠⁠⁠⁠⁠⁠ Pourquoi on l'adore tant ? Heading …" at bounding box center [557, 266] width 375 height 228
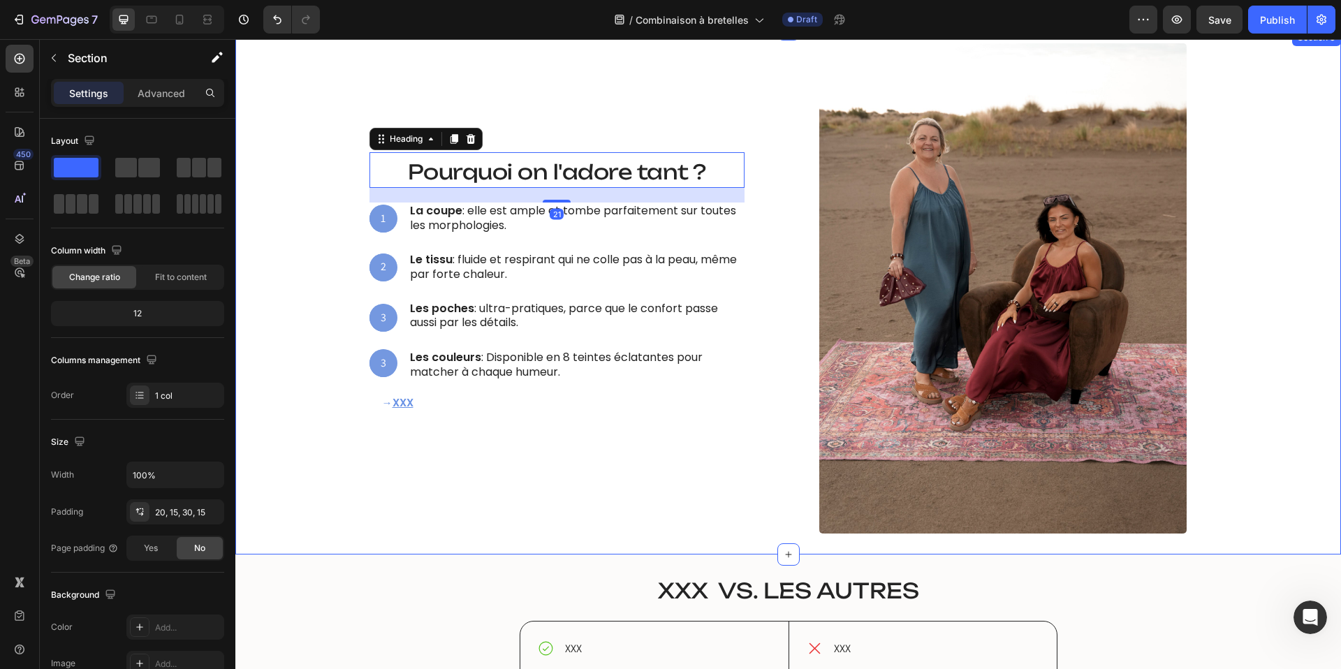
click at [282, 217] on div "Ce qui la rend irrésistible Heading ⁠⁠⁠⁠⁠⁠⁠ Pourquoi on l'adore tant ? Heading …" at bounding box center [788, 288] width 1085 height 490
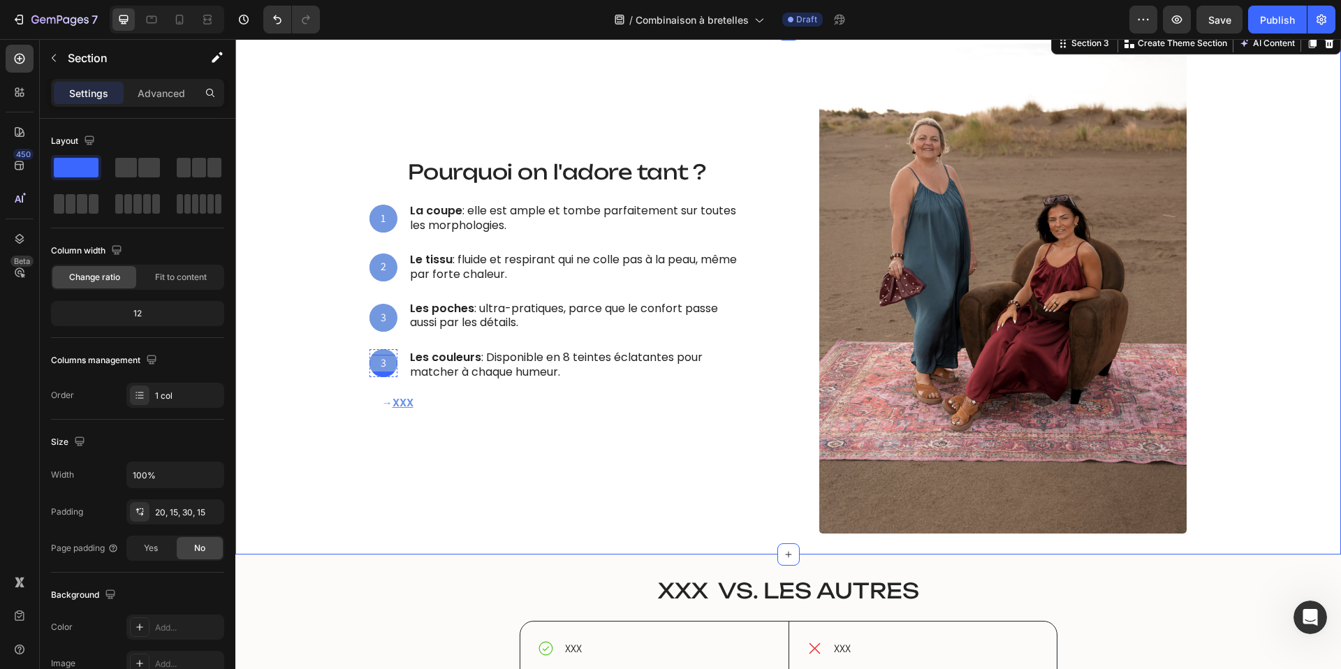
click at [381, 363] on p "3" at bounding box center [383, 363] width 25 height 15
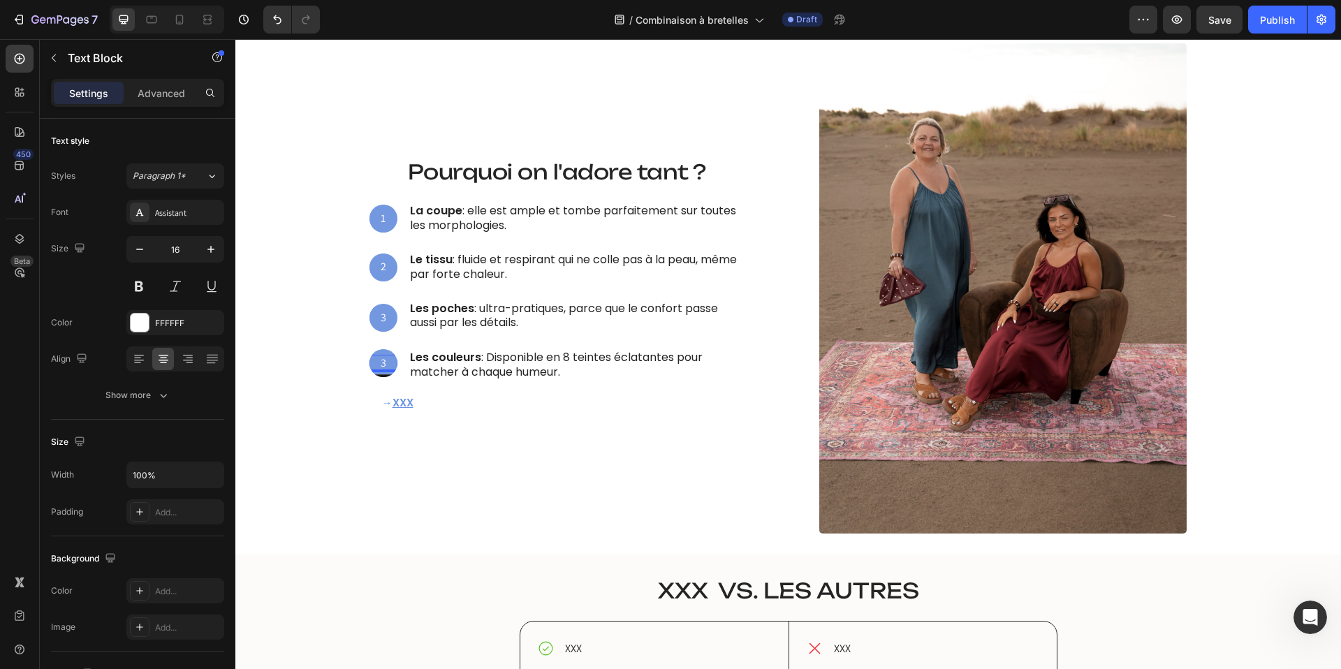
click at [381, 363] on p "3" at bounding box center [383, 363] width 25 height 15
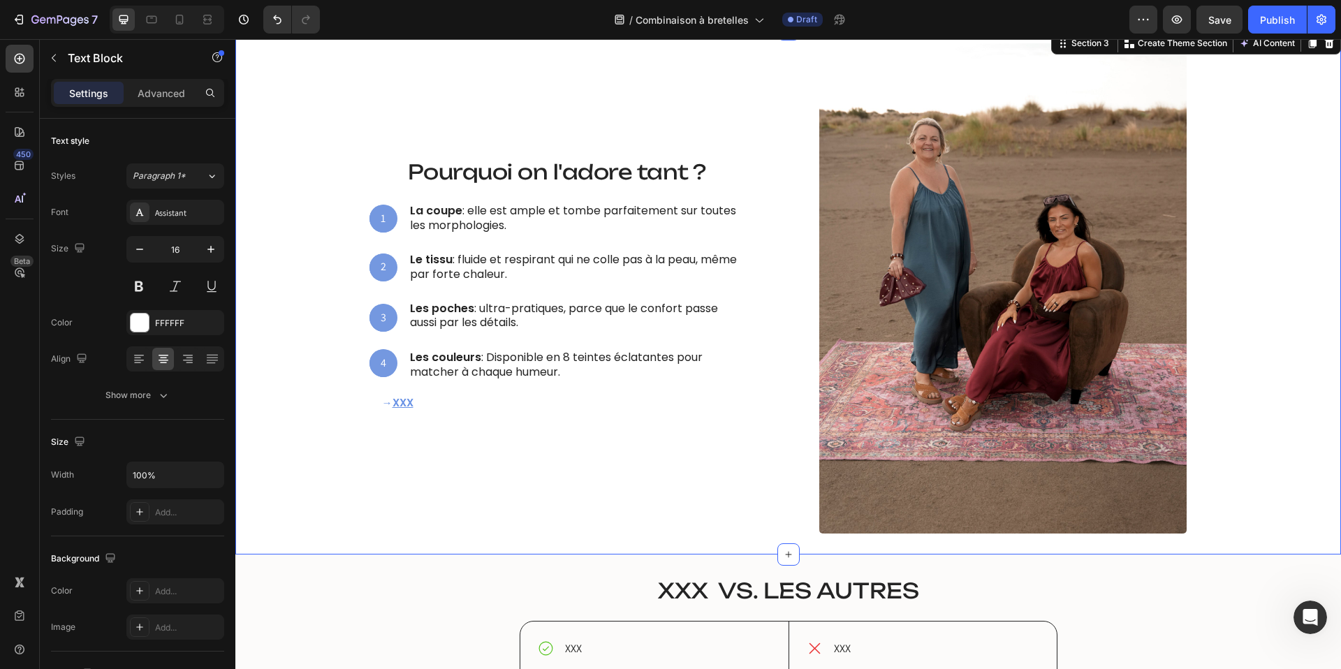
click at [289, 354] on div "Ce qui la rend irrésistible Heading ⁠⁠⁠⁠⁠⁠⁠ Pourquoi on l'adore tant ? Heading …" at bounding box center [788, 288] width 1085 height 490
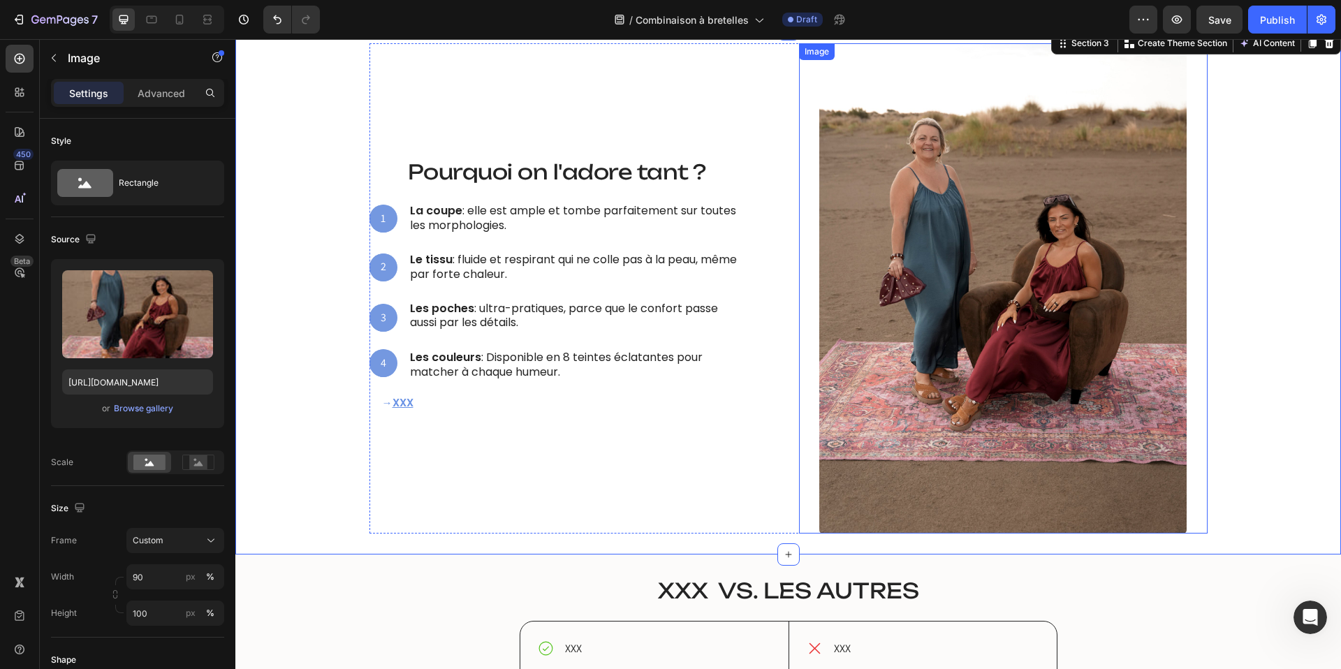
click at [924, 305] on img at bounding box center [1004, 288] width 368 height 490
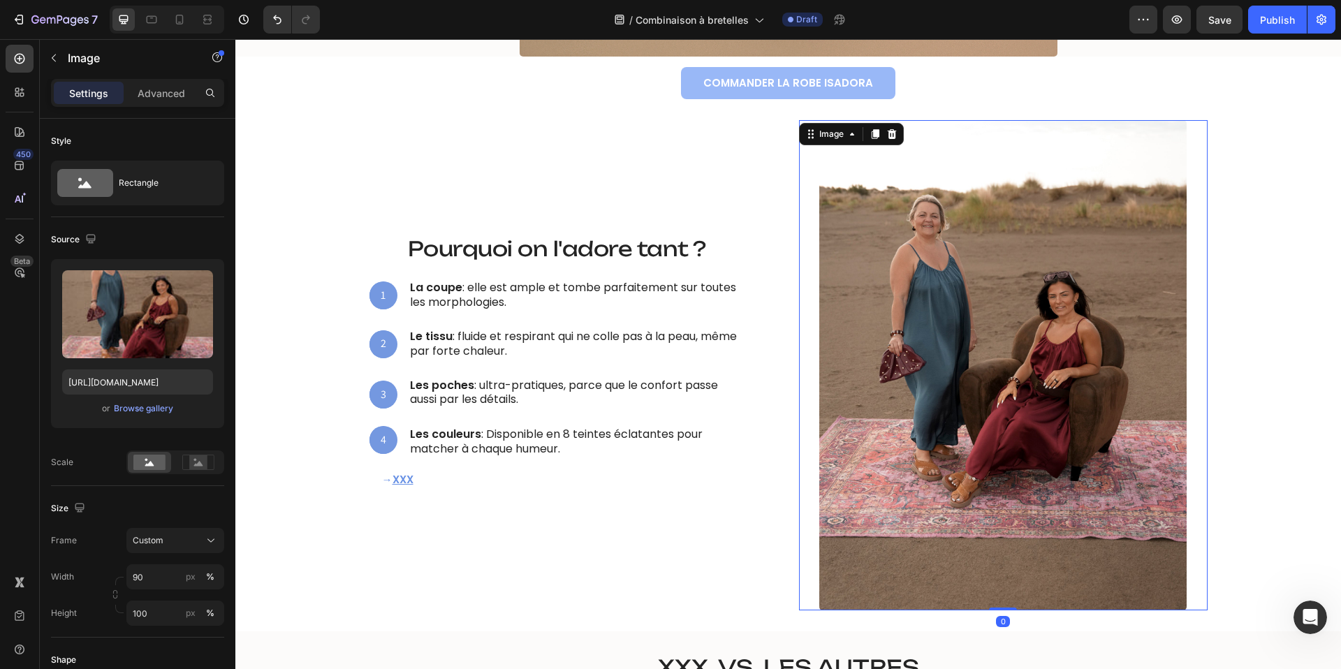
scroll to position [829, 0]
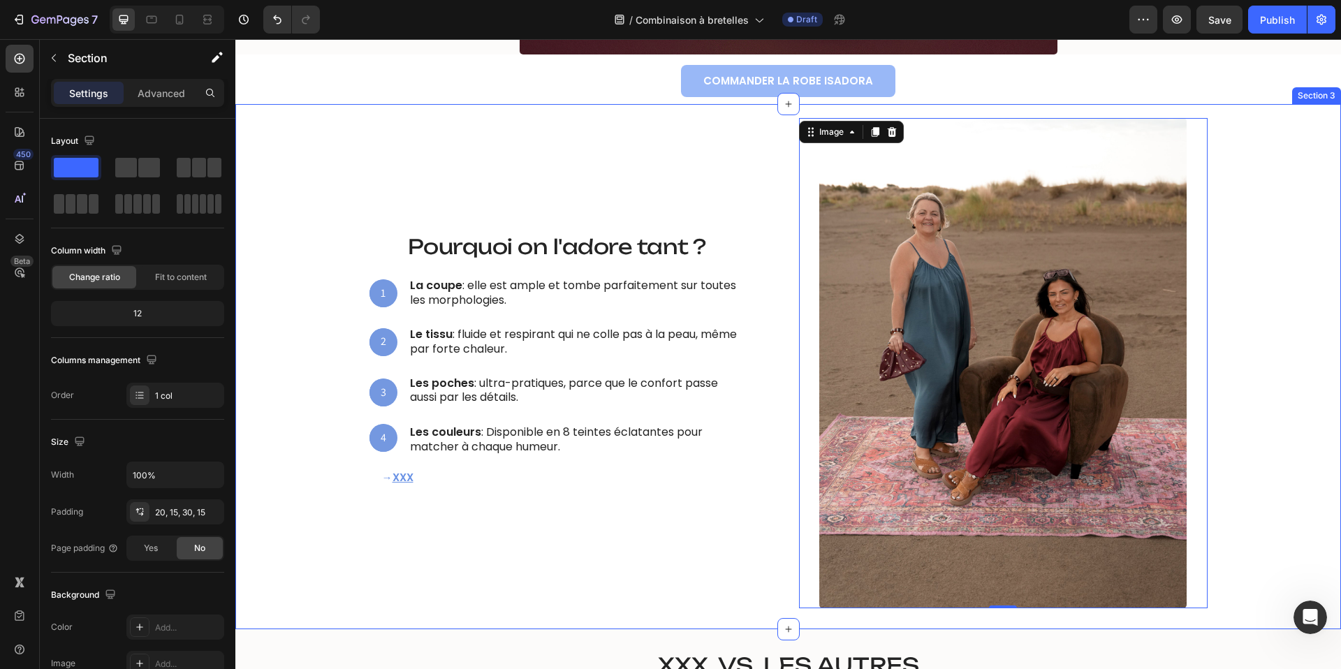
click at [337, 395] on div "Ce qui la rend irrésistible Heading ⁠⁠⁠⁠⁠⁠⁠ Pourquoi on l'adore tant ? Heading …" at bounding box center [788, 363] width 1085 height 490
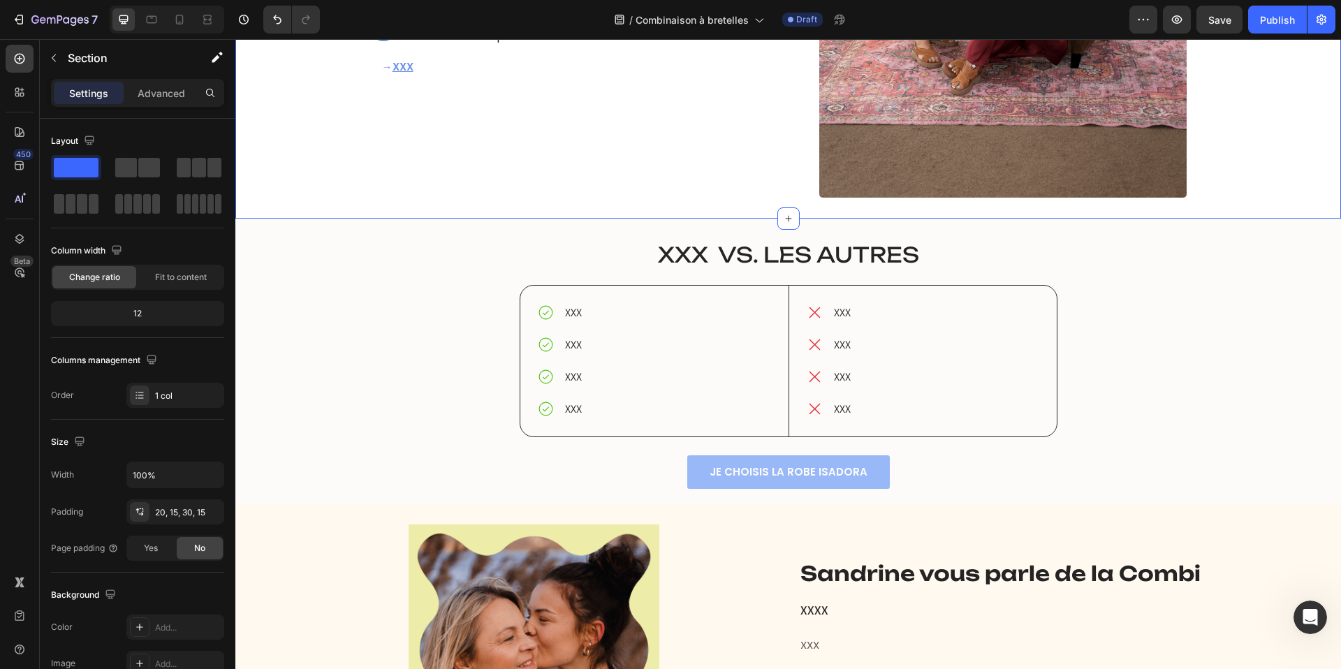
scroll to position [1235, 0]
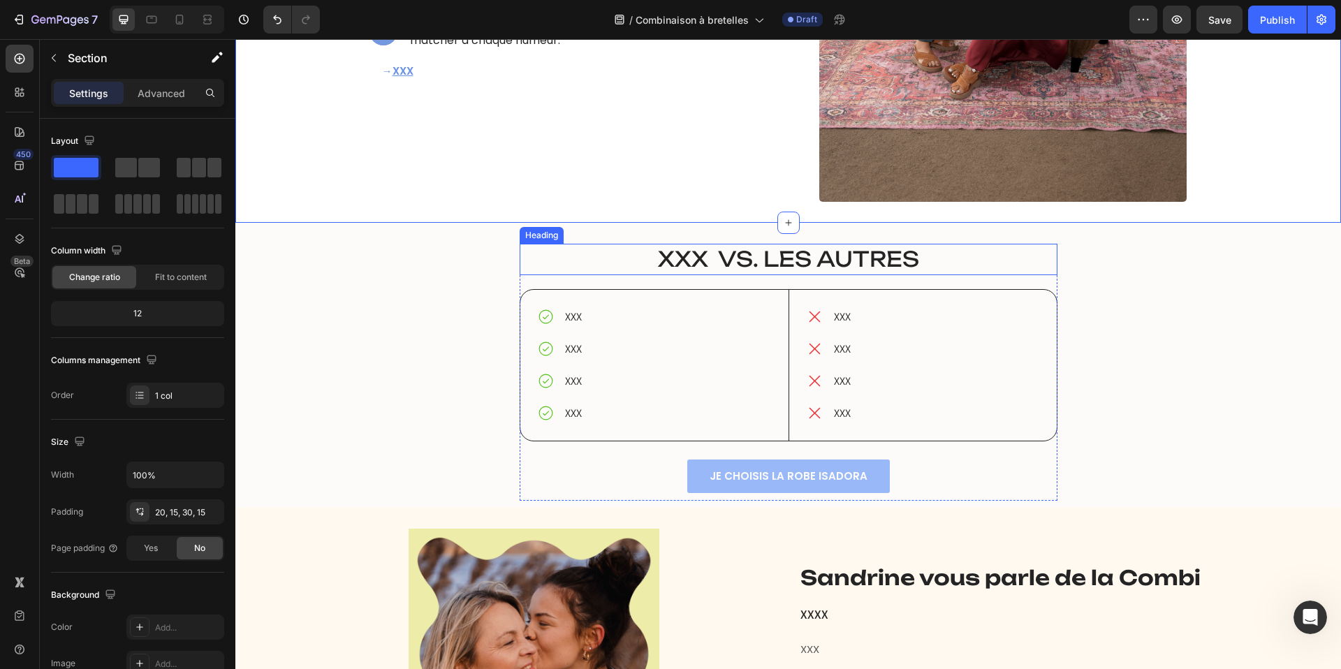
click at [682, 261] on span "XXX vs. Les autres" at bounding box center [788, 259] width 261 height 26
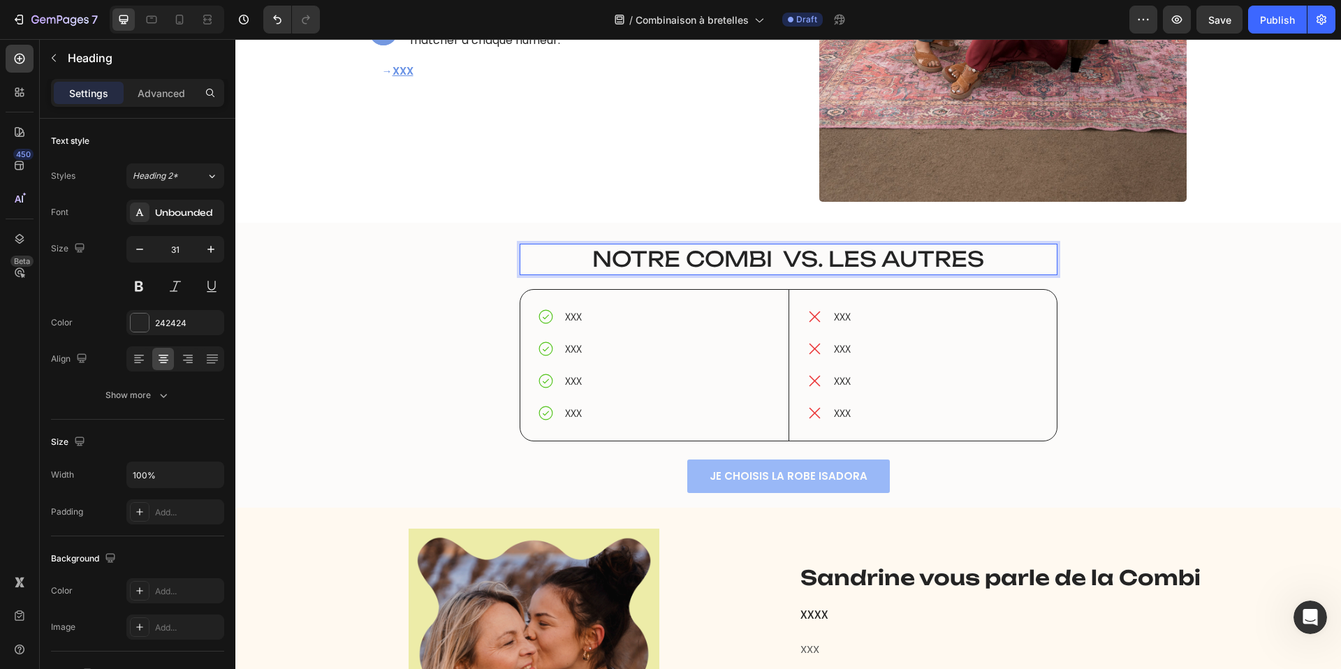
click at [581, 318] on p "XXX" at bounding box center [573, 317] width 17 height 17
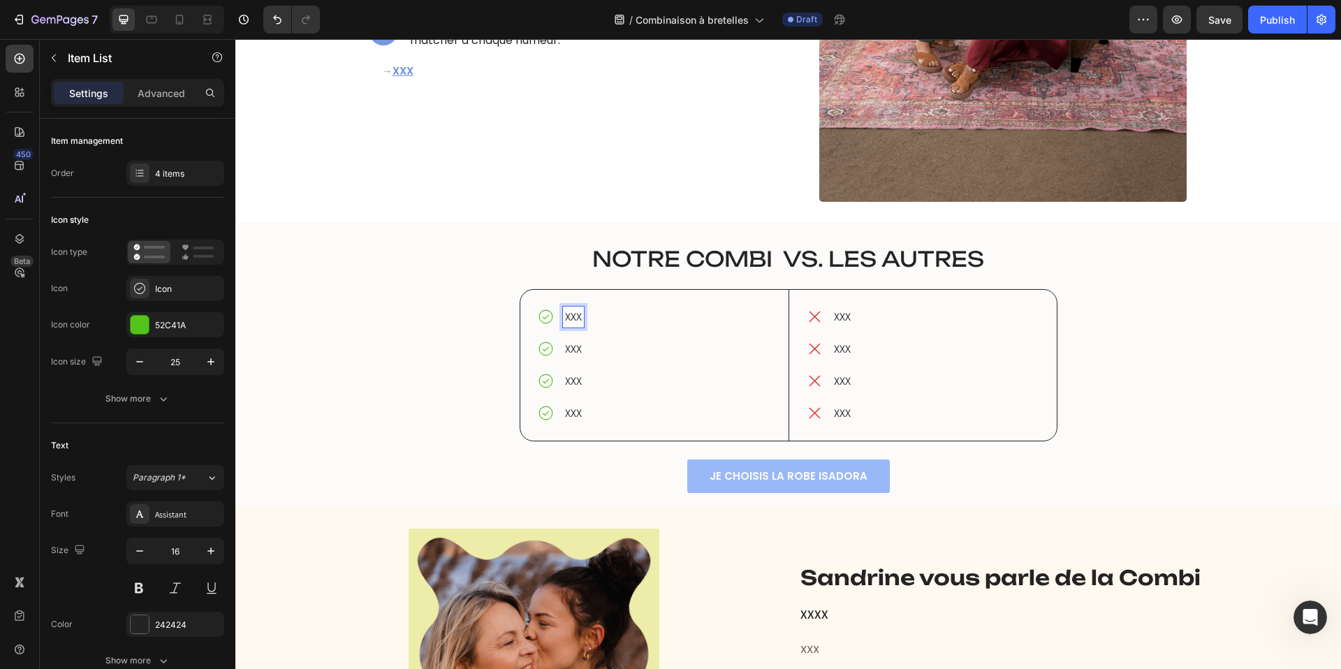
click at [572, 317] on p "XXX" at bounding box center [573, 317] width 17 height 17
click at [571, 351] on p "XXX" at bounding box center [623, 349] width 116 height 17
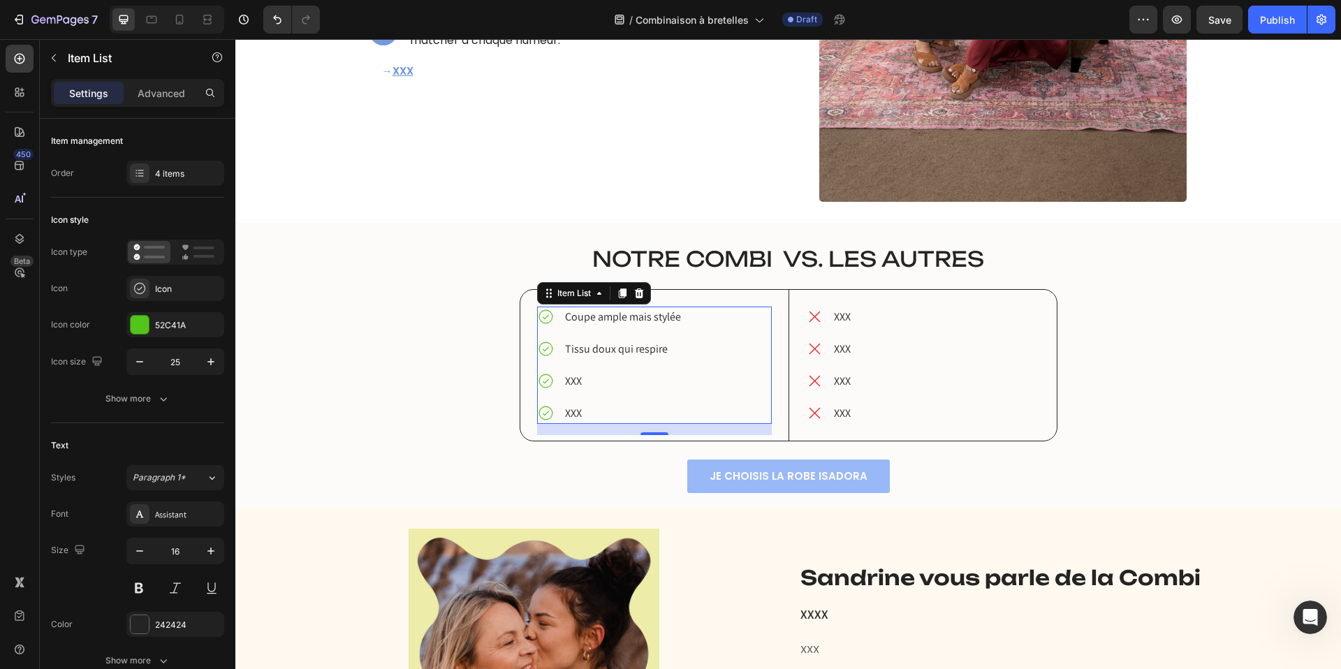
click at [570, 379] on p "XXX" at bounding box center [623, 381] width 116 height 17
click at [576, 413] on p "XXX" at bounding box center [623, 413] width 116 height 17
click at [843, 314] on p "XXX" at bounding box center [842, 317] width 17 height 17
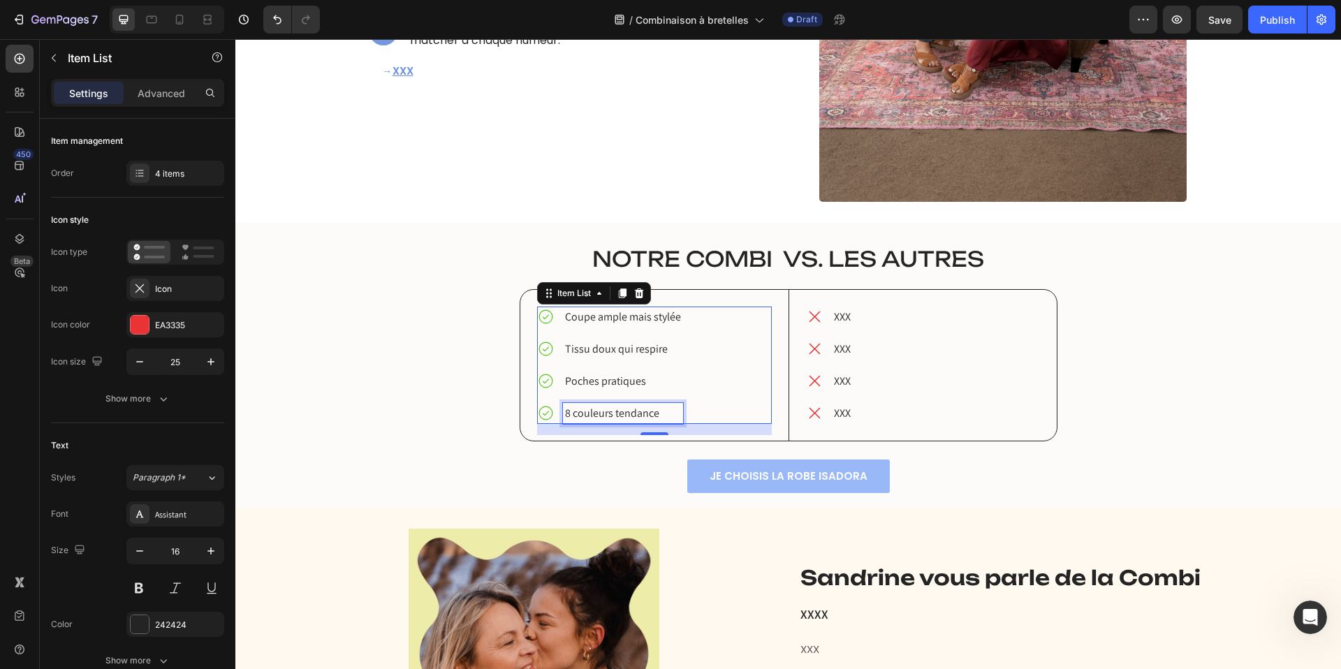
click at [843, 314] on p "XXX" at bounding box center [842, 317] width 17 height 17
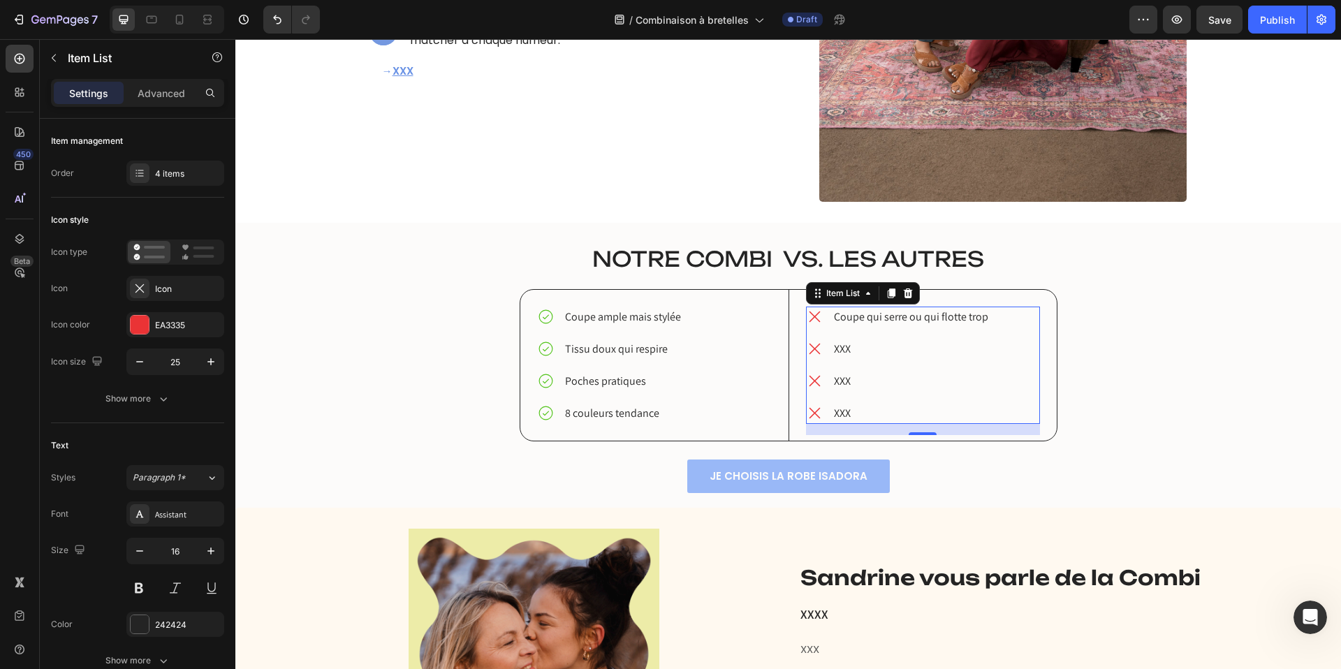
click at [843, 349] on p "XXX" at bounding box center [911, 349] width 154 height 17
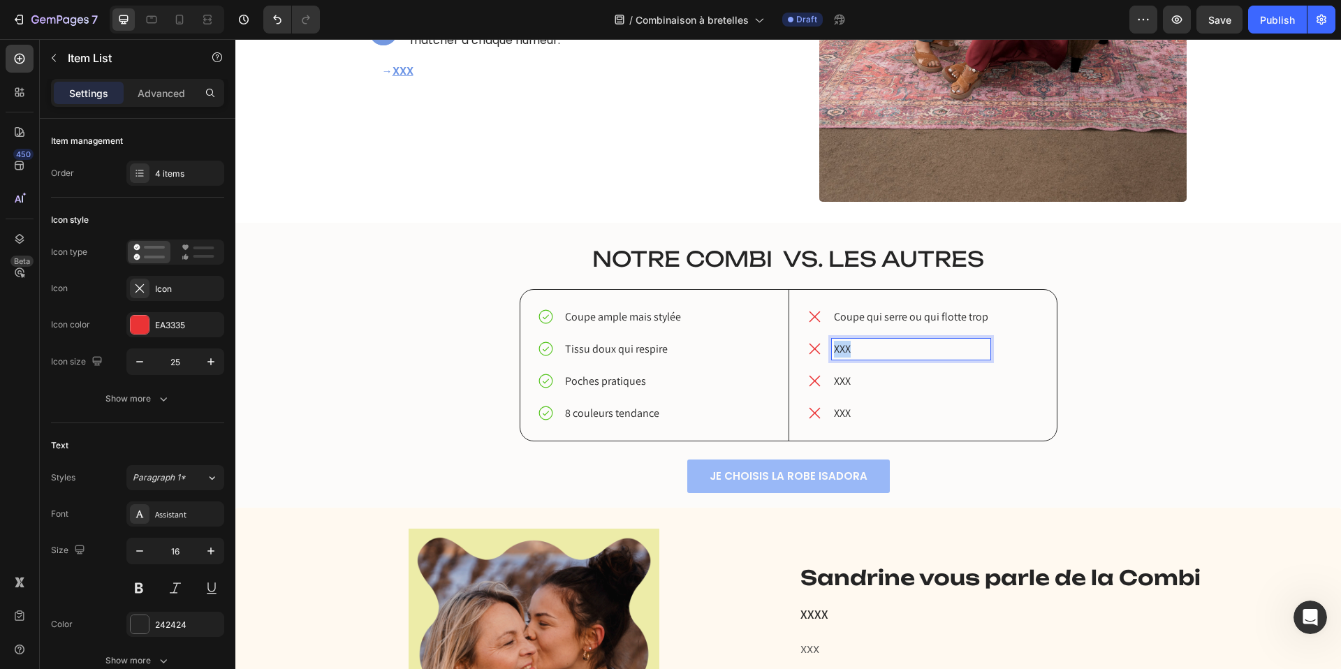
click at [843, 349] on p "XXX" at bounding box center [911, 349] width 154 height 17
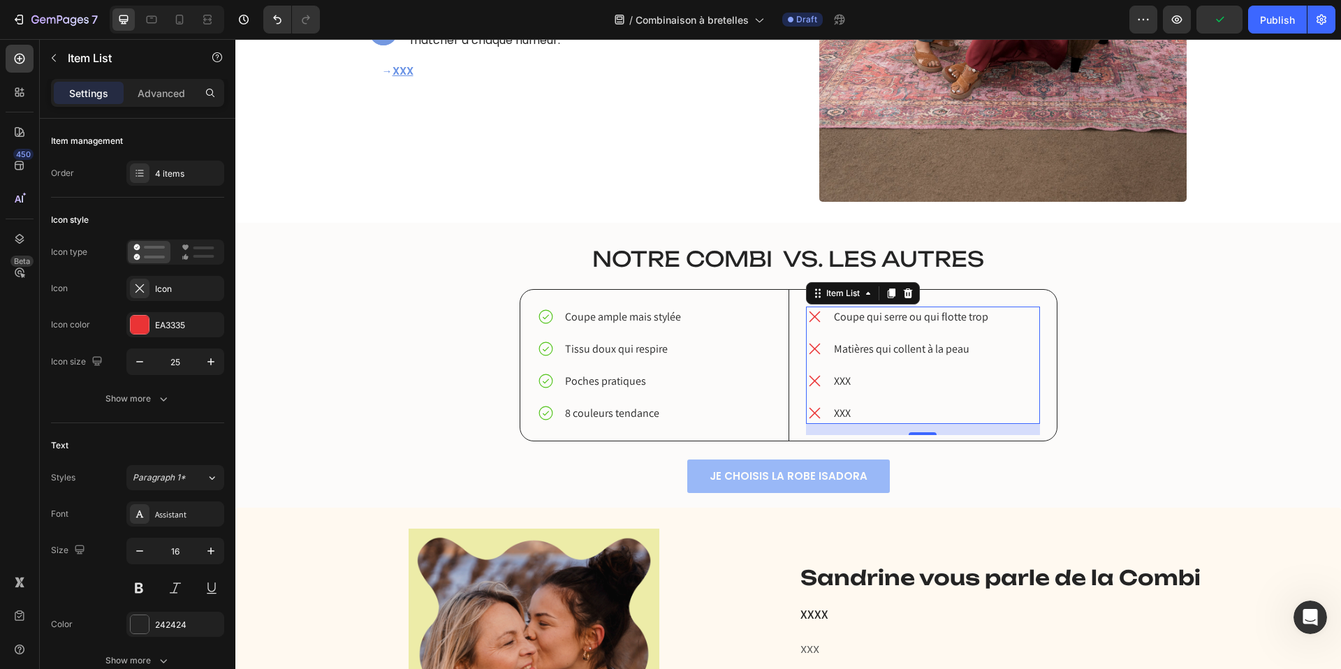
click at [838, 381] on p "XXX" at bounding box center [911, 381] width 154 height 17
click at [841, 416] on p "XXX" at bounding box center [911, 413] width 154 height 17
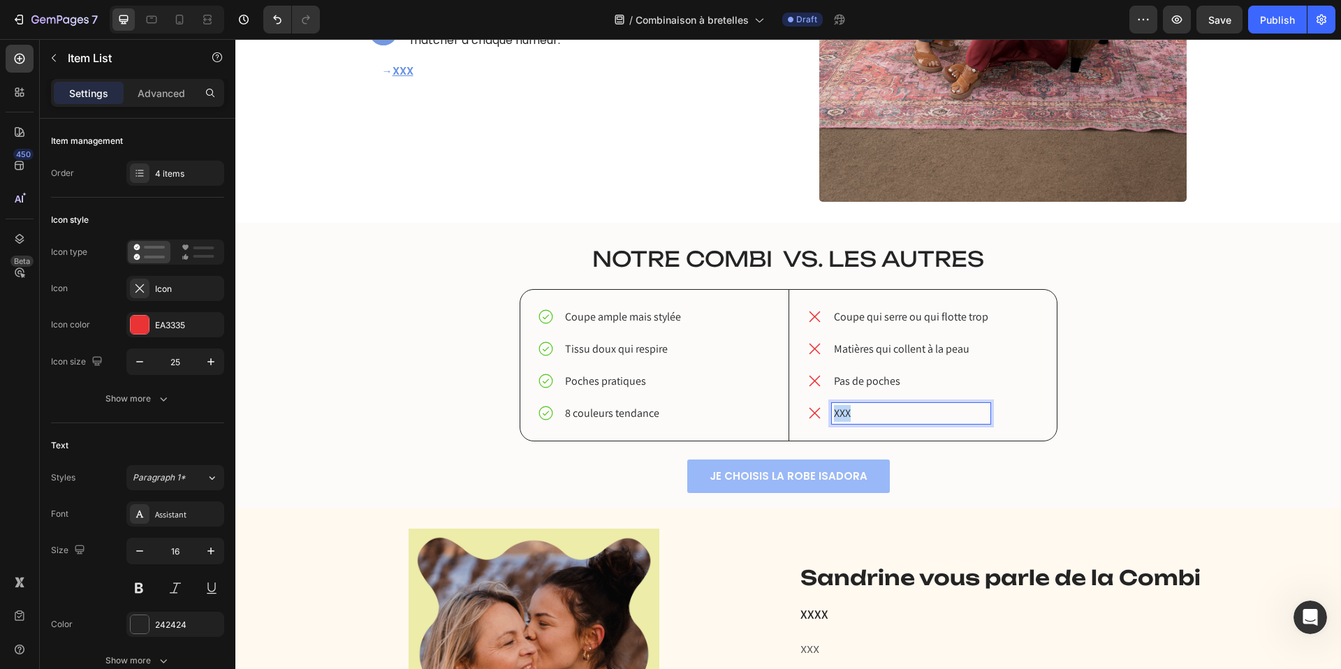
click at [841, 416] on p "XXX" at bounding box center [911, 413] width 154 height 17
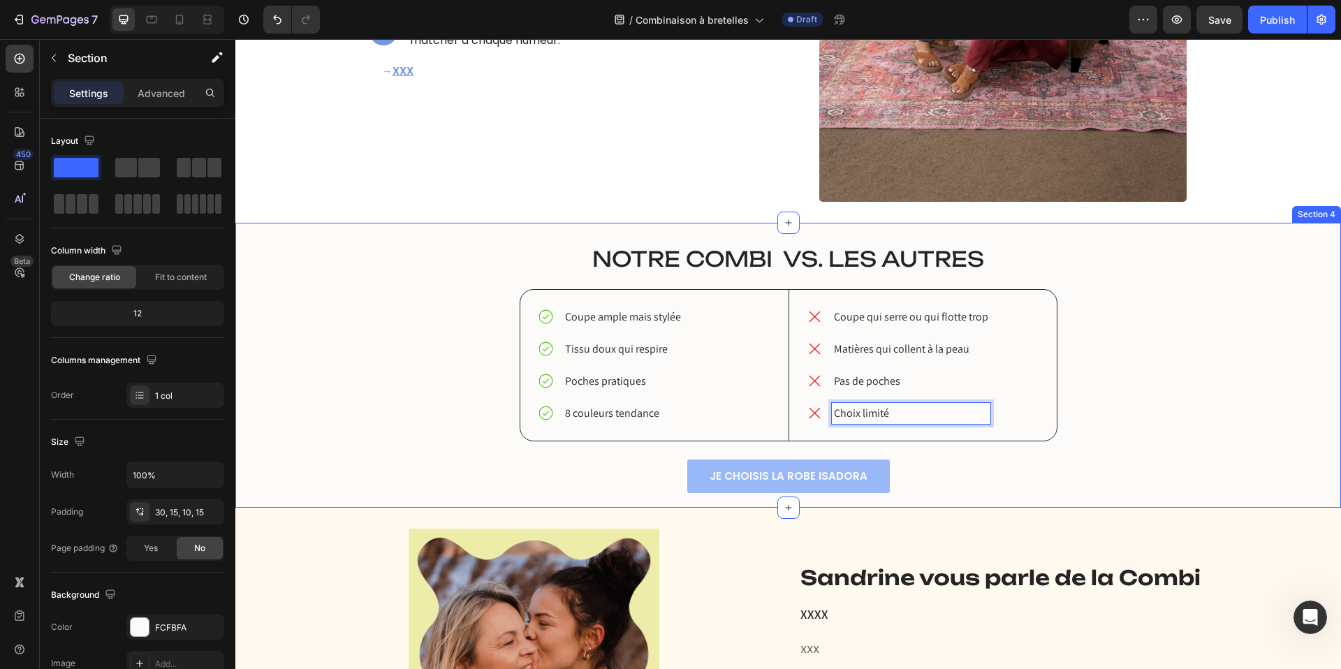
click at [263, 357] on div "robe ISAdora vs. Les autres Heading ⁠⁠⁠⁠⁠⁠⁠ Notre combi vs. Les autres Heading …" at bounding box center [788, 372] width 1085 height 256
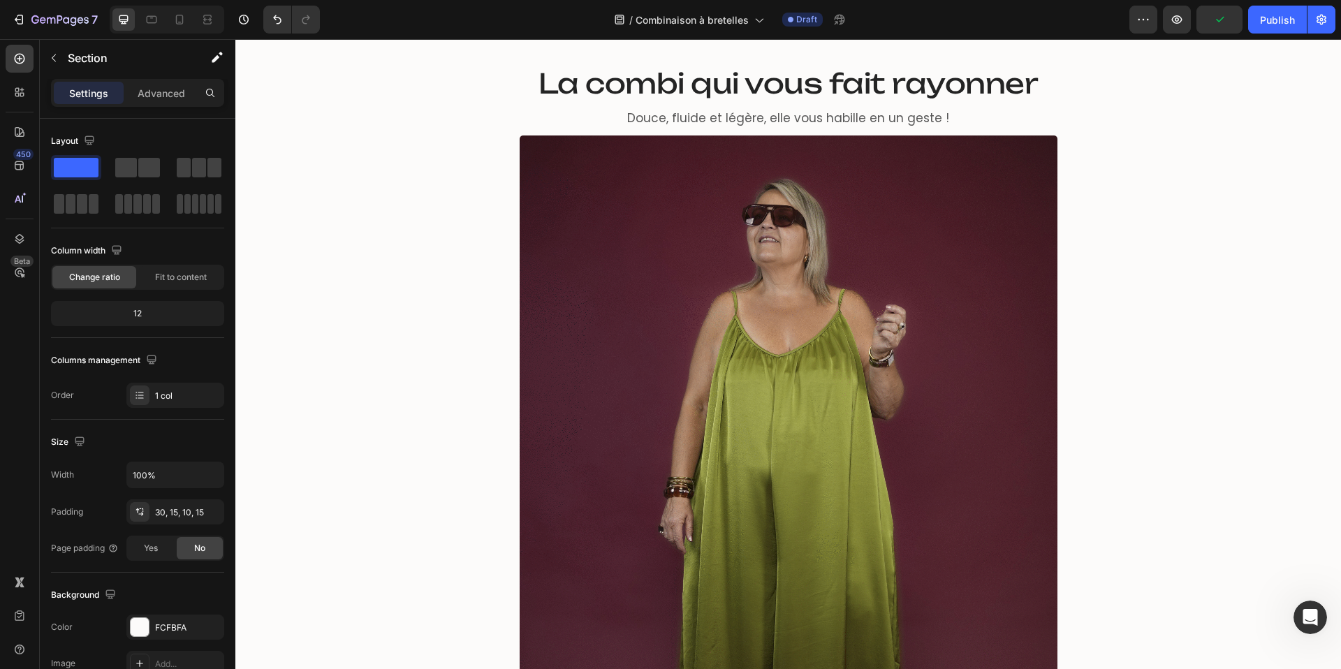
scroll to position [0, 0]
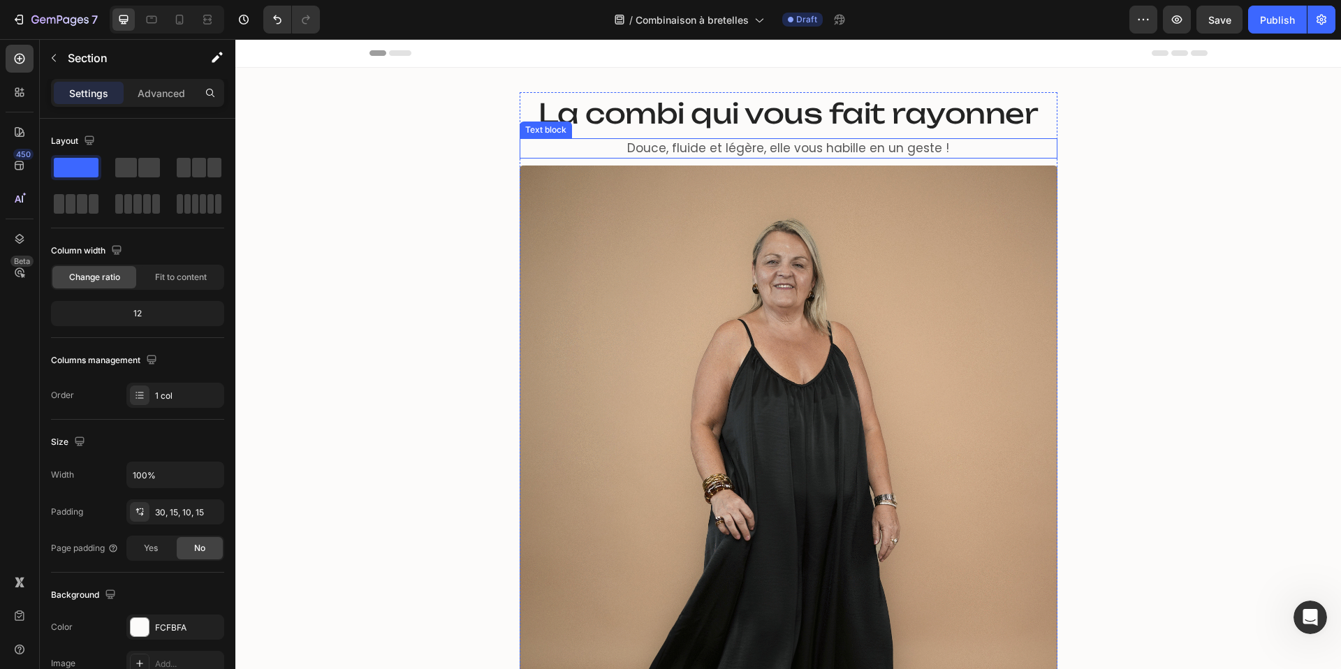
click at [734, 146] on p "Douce, fluide et légère, elle vous habille en un geste !" at bounding box center [788, 149] width 535 height 18
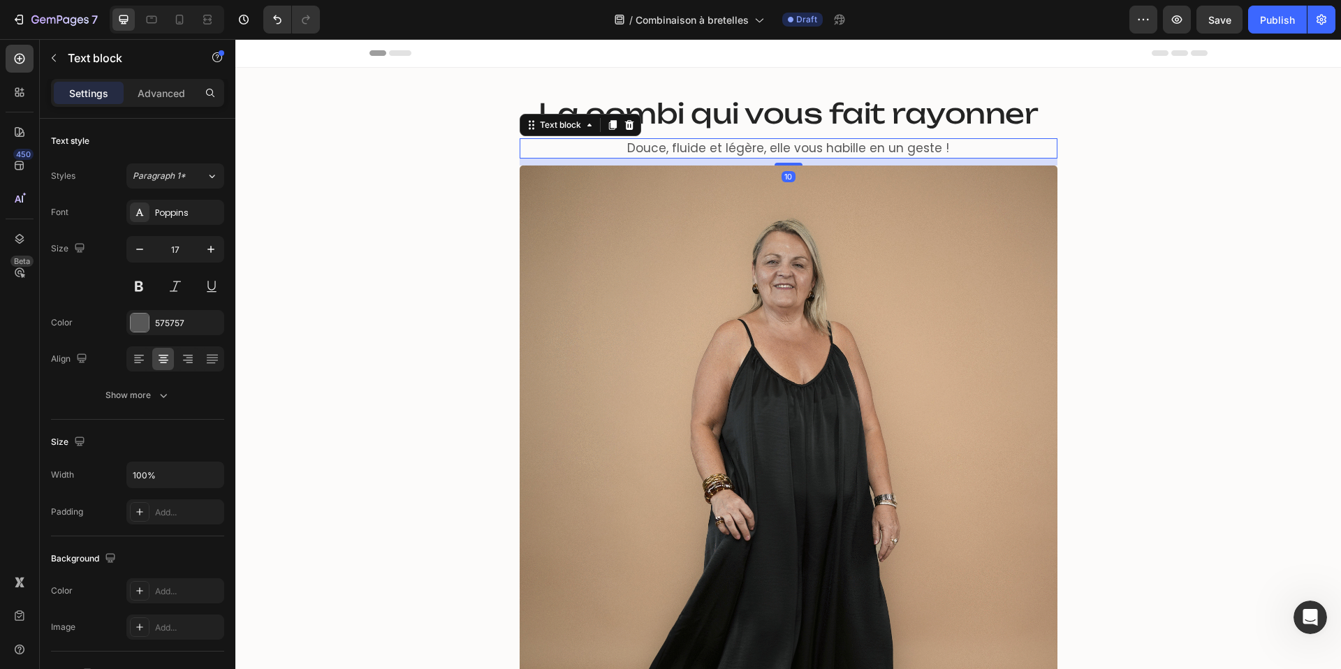
click at [734, 146] on p "Douce, fluide et légère, elle vous habille en un geste !" at bounding box center [788, 149] width 535 height 18
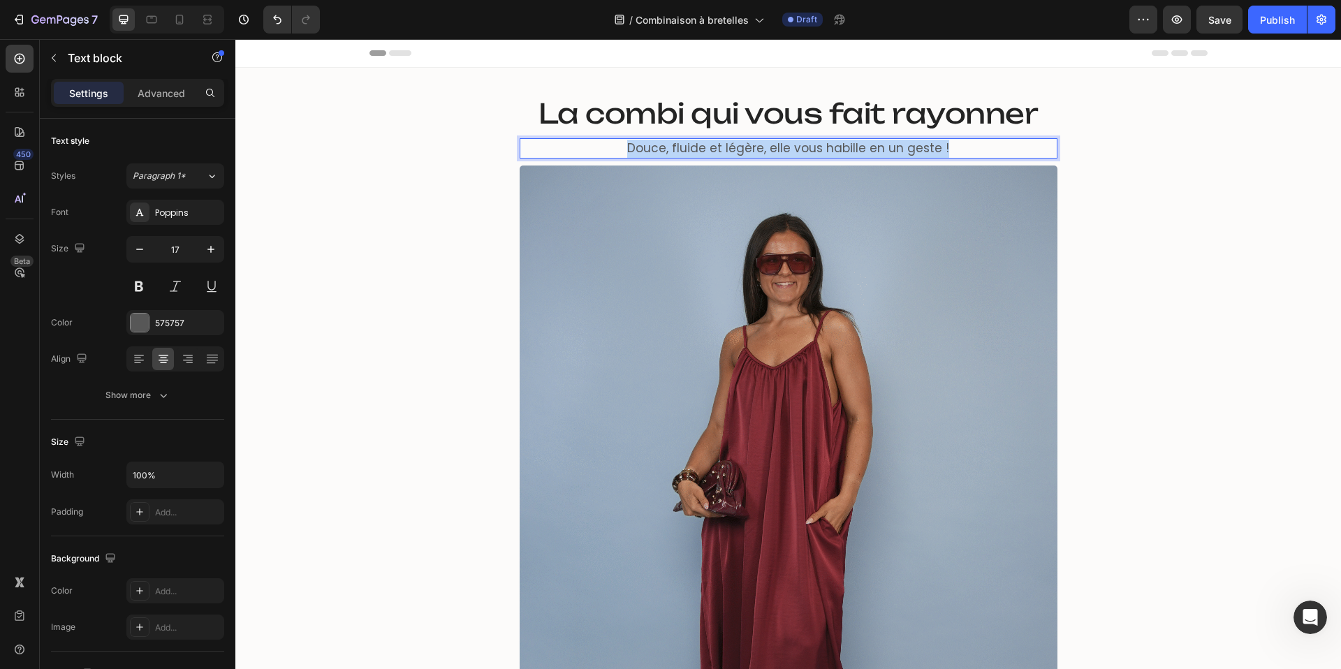
click at [734, 146] on p "Douce, fluide et légère, elle vous habille en un geste !" at bounding box center [788, 149] width 535 height 18
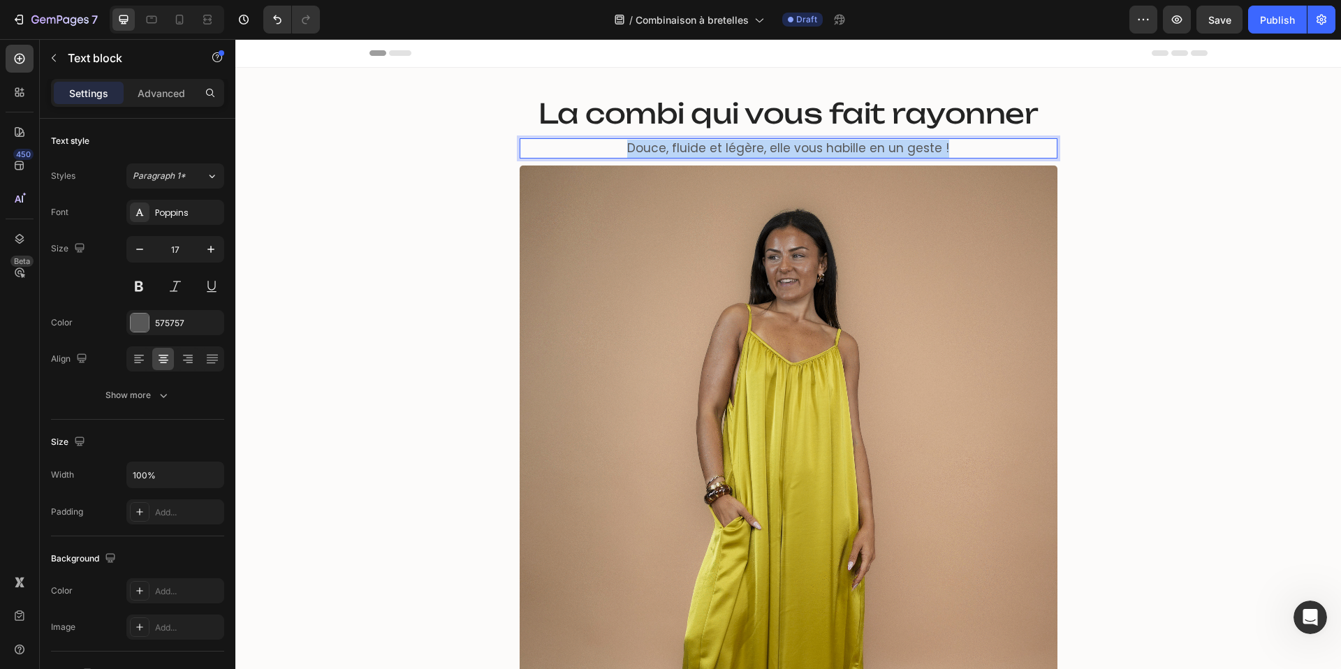
click at [734, 146] on p "Douce, fluide et légère, elle vous habille en un geste !" at bounding box center [788, 149] width 535 height 18
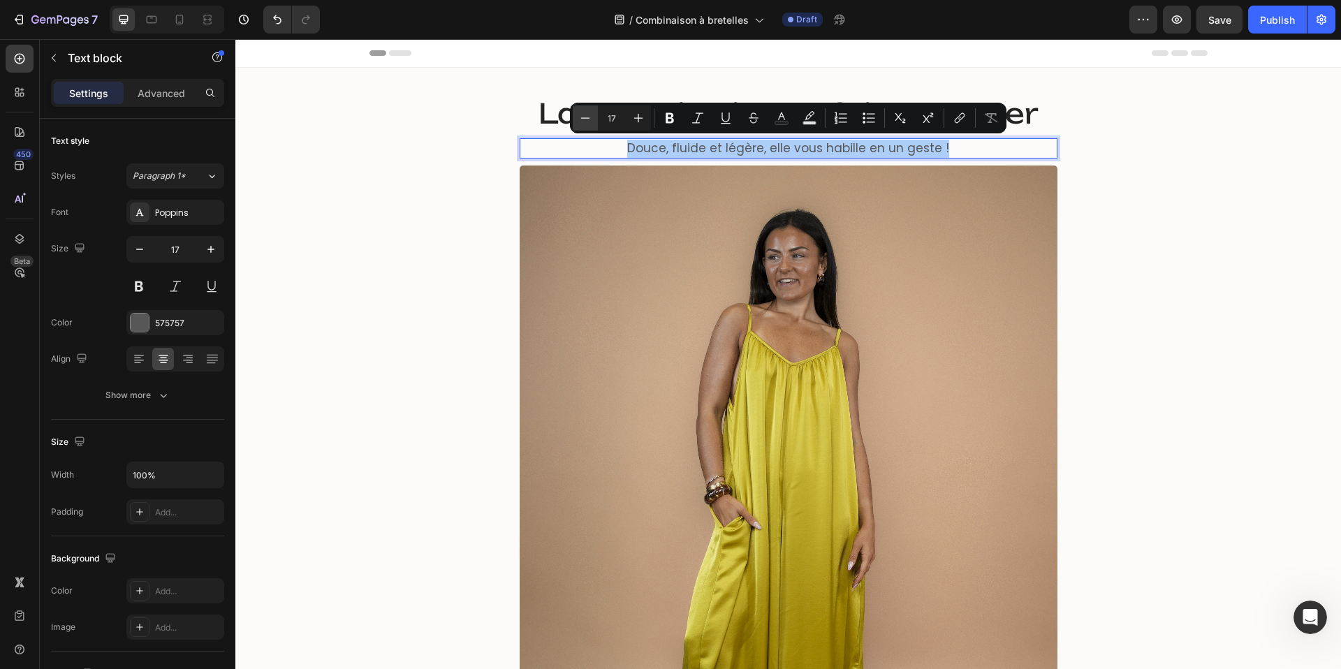
click at [585, 119] on icon "Editor contextual toolbar" at bounding box center [586, 118] width 14 height 14
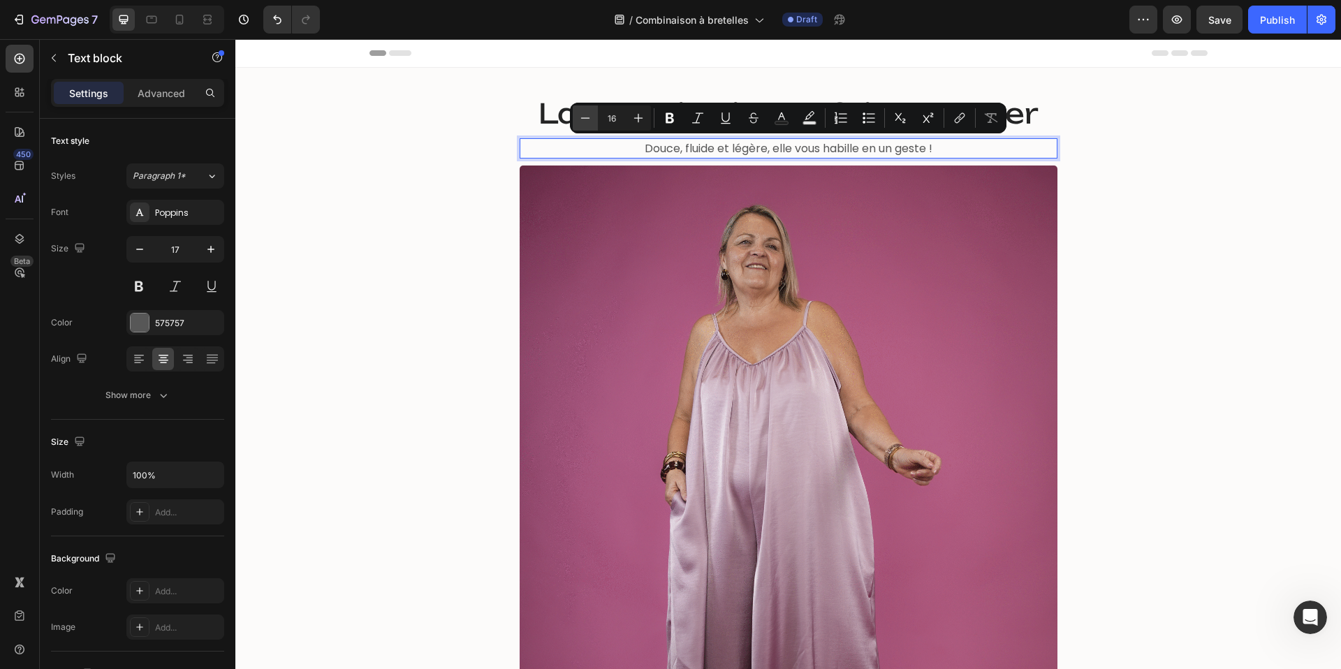
click at [585, 119] on icon "Editor contextual toolbar" at bounding box center [586, 118] width 14 height 14
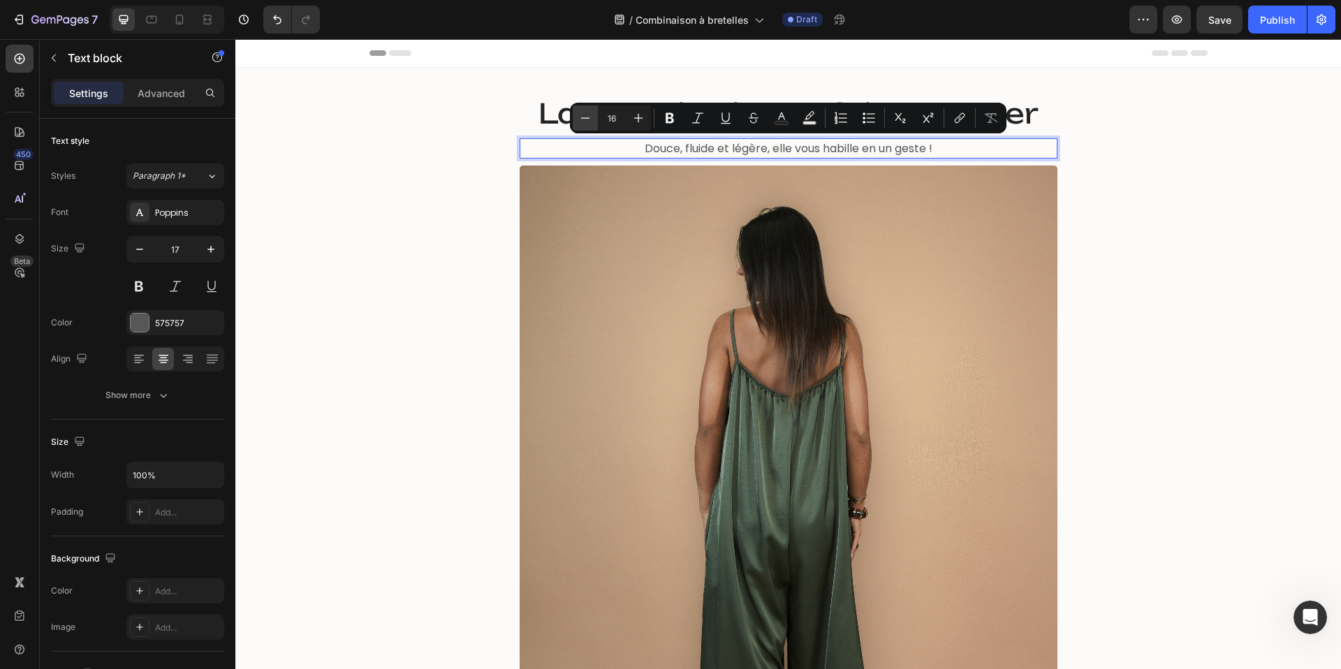
type input "15"
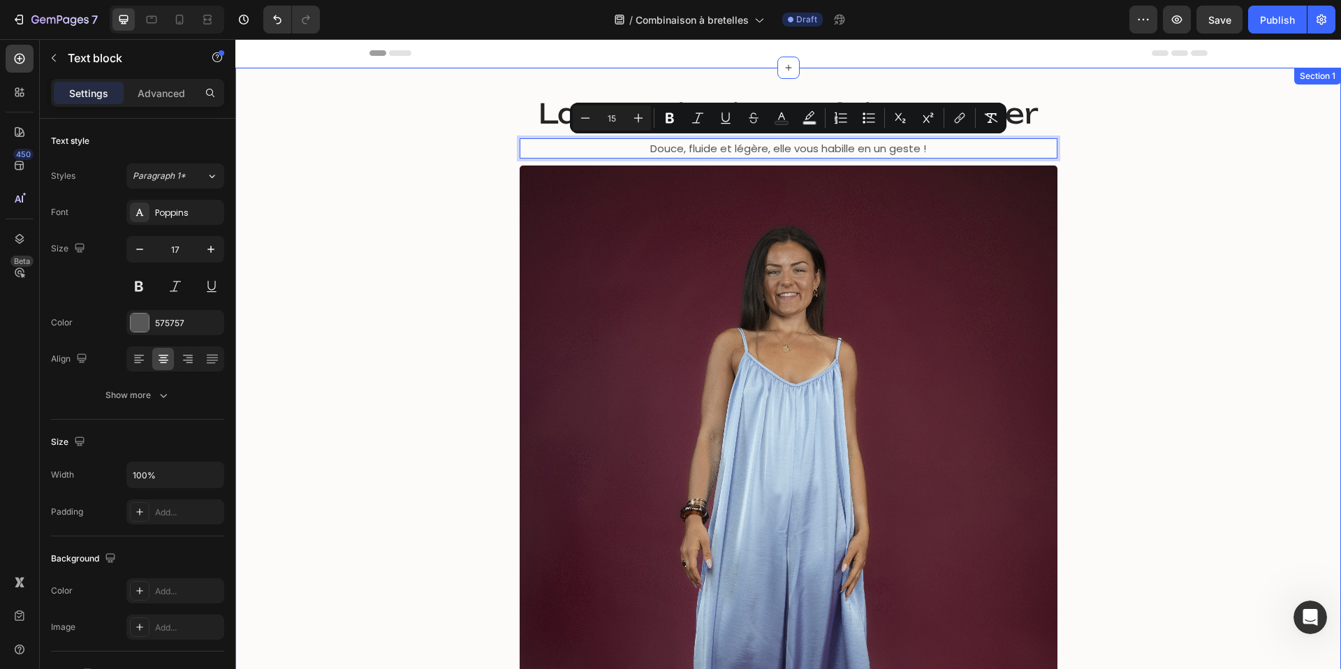
click at [383, 230] on div "La combi qui vous fait rayonner Heading Douce, fluide et légère, elle vous habi…" at bounding box center [788, 487] width 1085 height 791
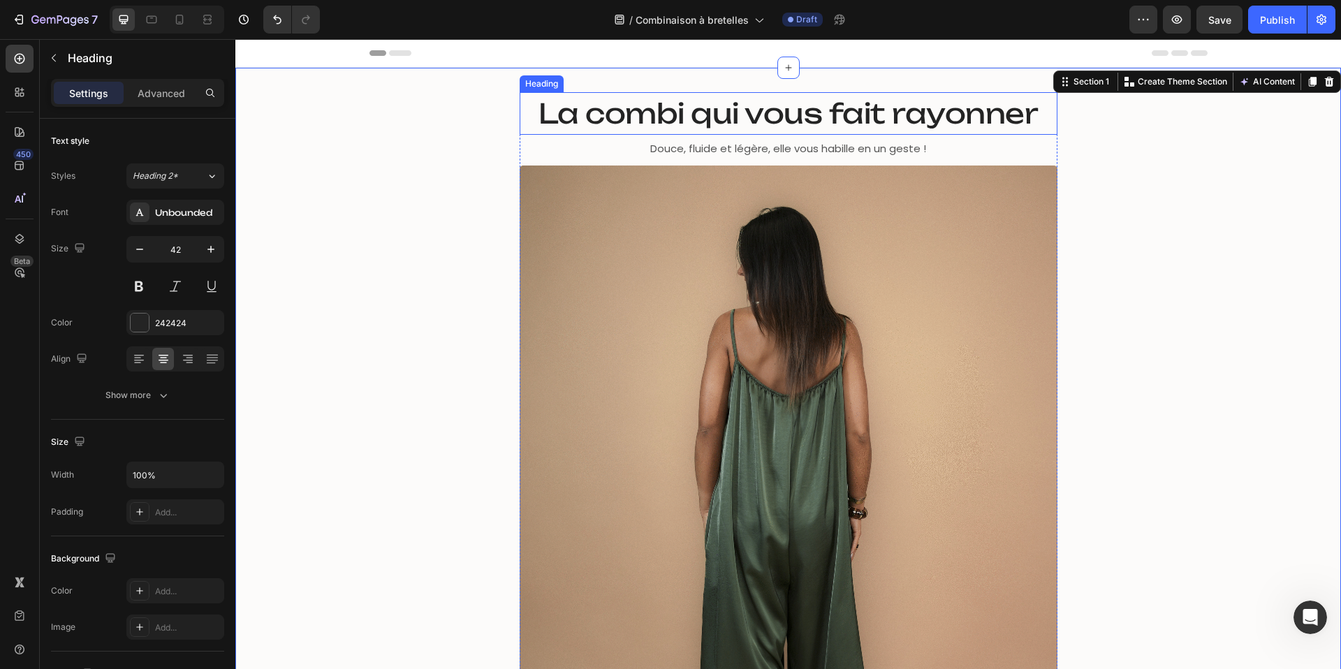
click at [738, 112] on span "La combi qui vous fait rayonner" at bounding box center [789, 113] width 500 height 34
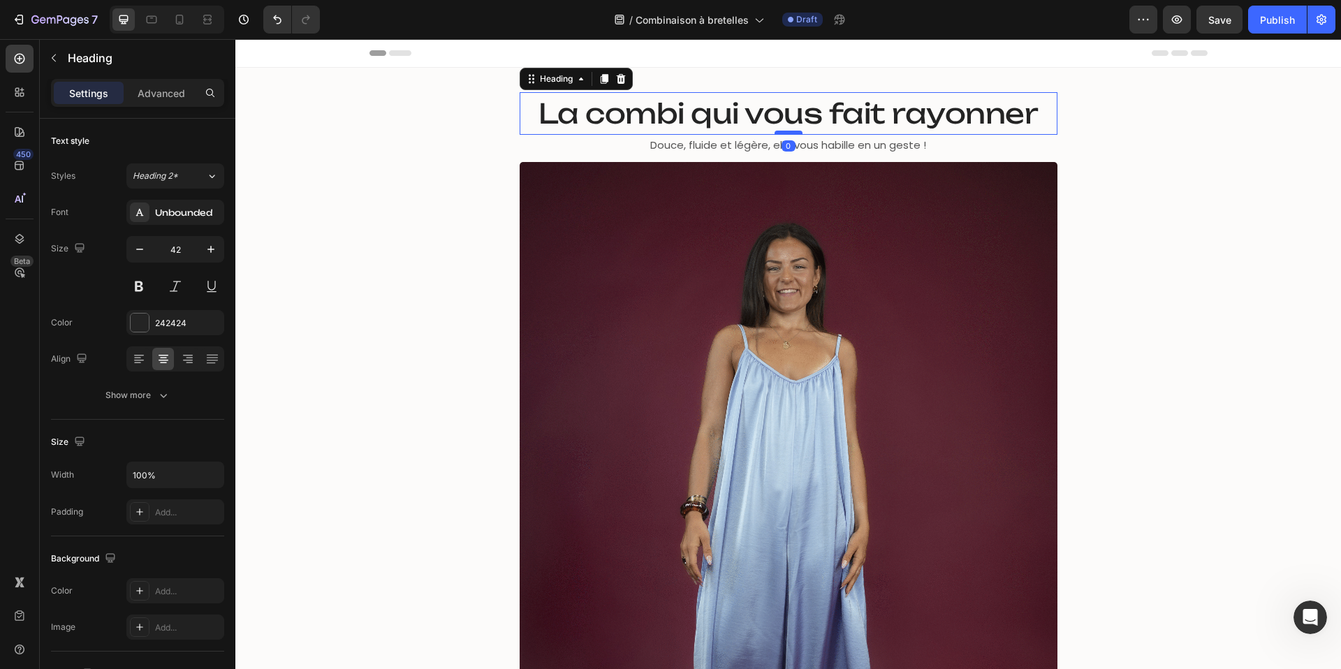
click at [785, 131] on div at bounding box center [789, 133] width 28 height 4
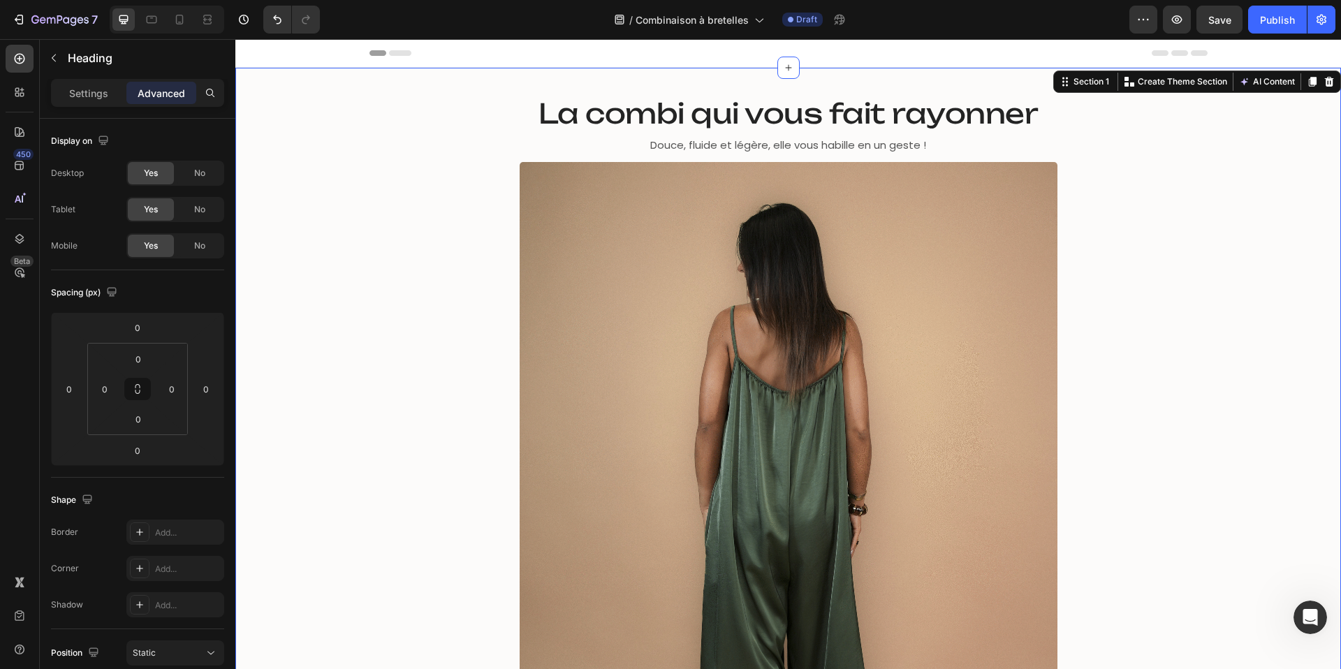
click at [379, 208] on div "La combi qui vous fait rayonner Heading Douce, fluide et légère, elle vous habi…" at bounding box center [788, 485] width 1085 height 787
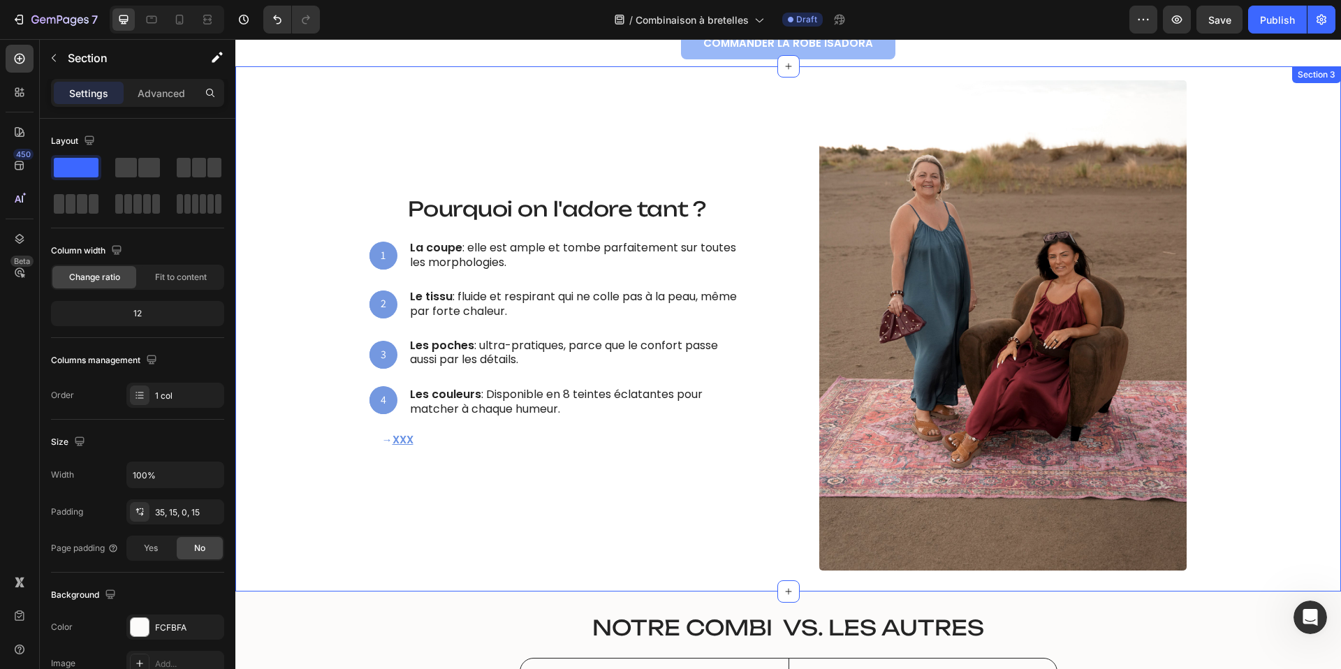
scroll to position [864, 0]
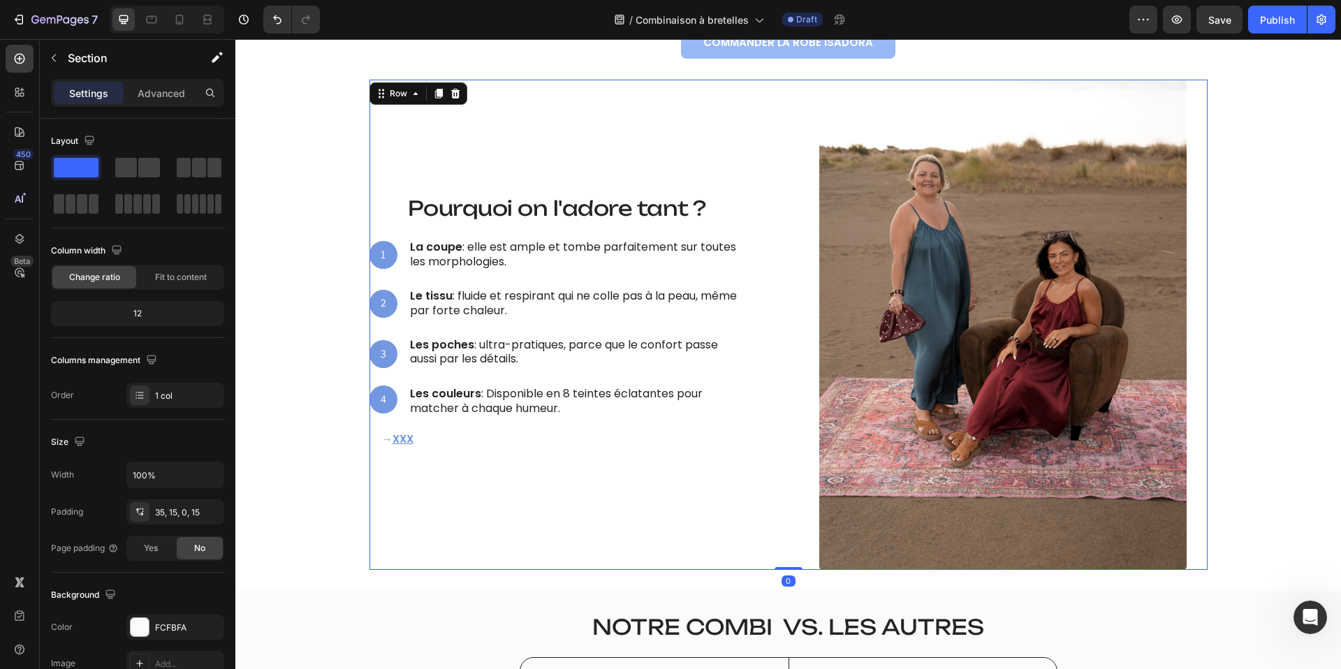
click at [370, 84] on div "Ce qui la rend irrésistible Heading Pourquoi on l'adore tant ? Heading 1 Text B…" at bounding box center [789, 325] width 838 height 490
click at [314, 87] on div "Ce qui la rend irrésistible Heading Pourquoi on l'adore tant ? Heading 1 Text B…" at bounding box center [788, 325] width 1085 height 490
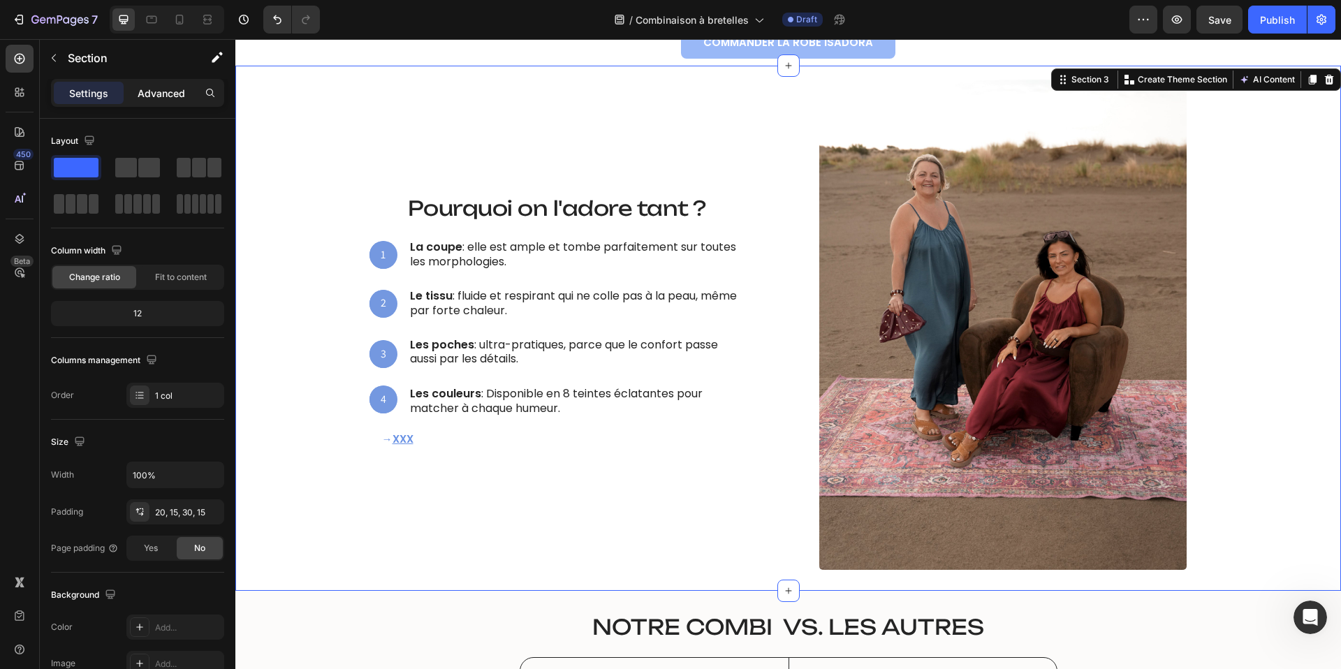
click at [166, 92] on p "Advanced" at bounding box center [162, 93] width 48 height 15
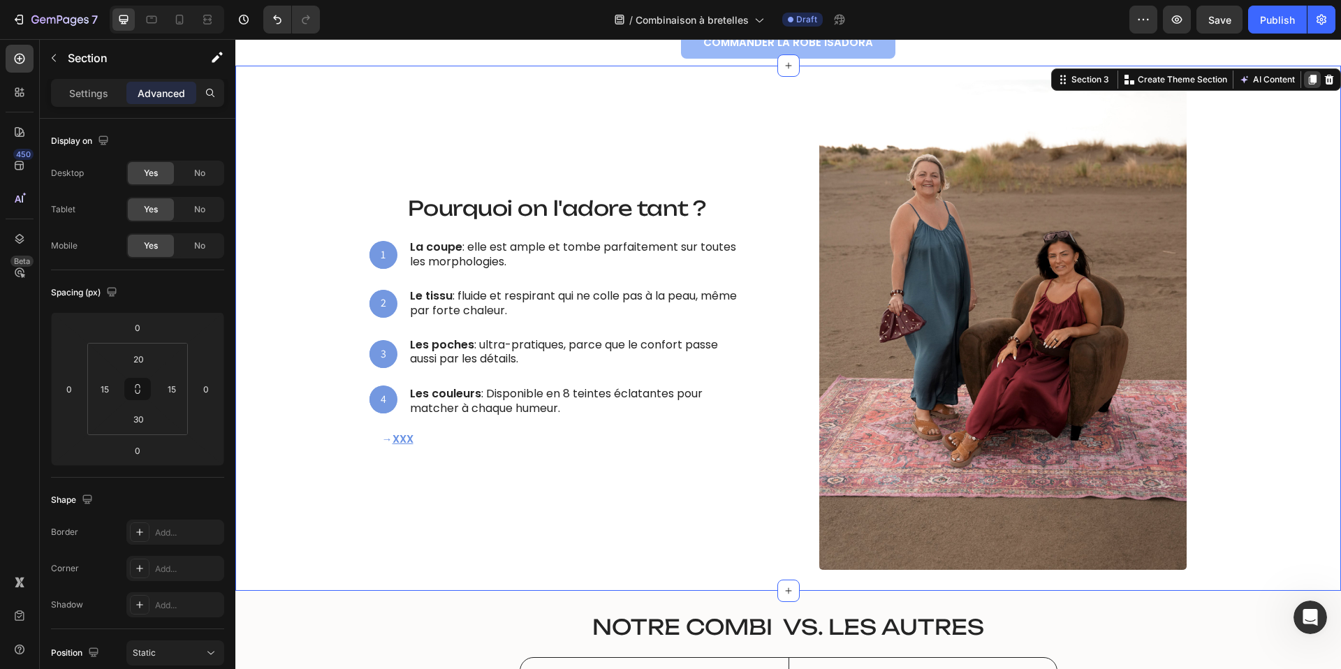
click at [1311, 80] on icon at bounding box center [1313, 80] width 8 height 10
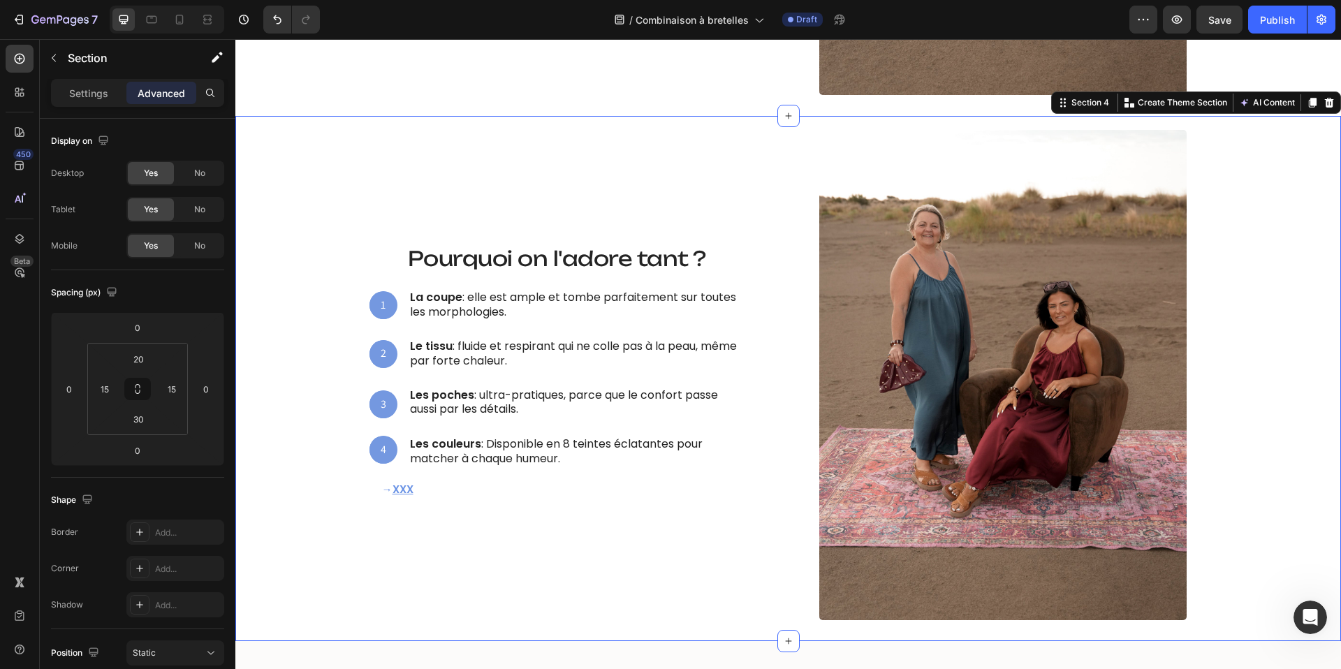
scroll to position [1367, 0]
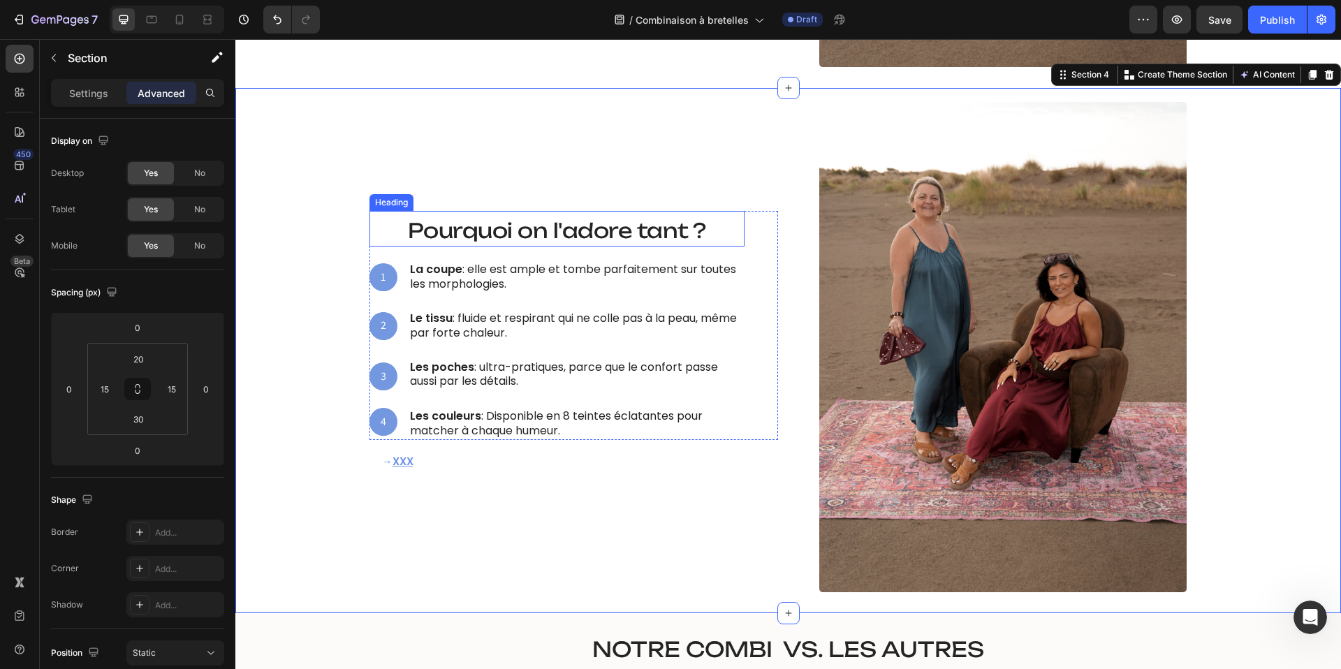
click at [607, 235] on span "Pourquoi on l'adore tant ?" at bounding box center [557, 230] width 298 height 25
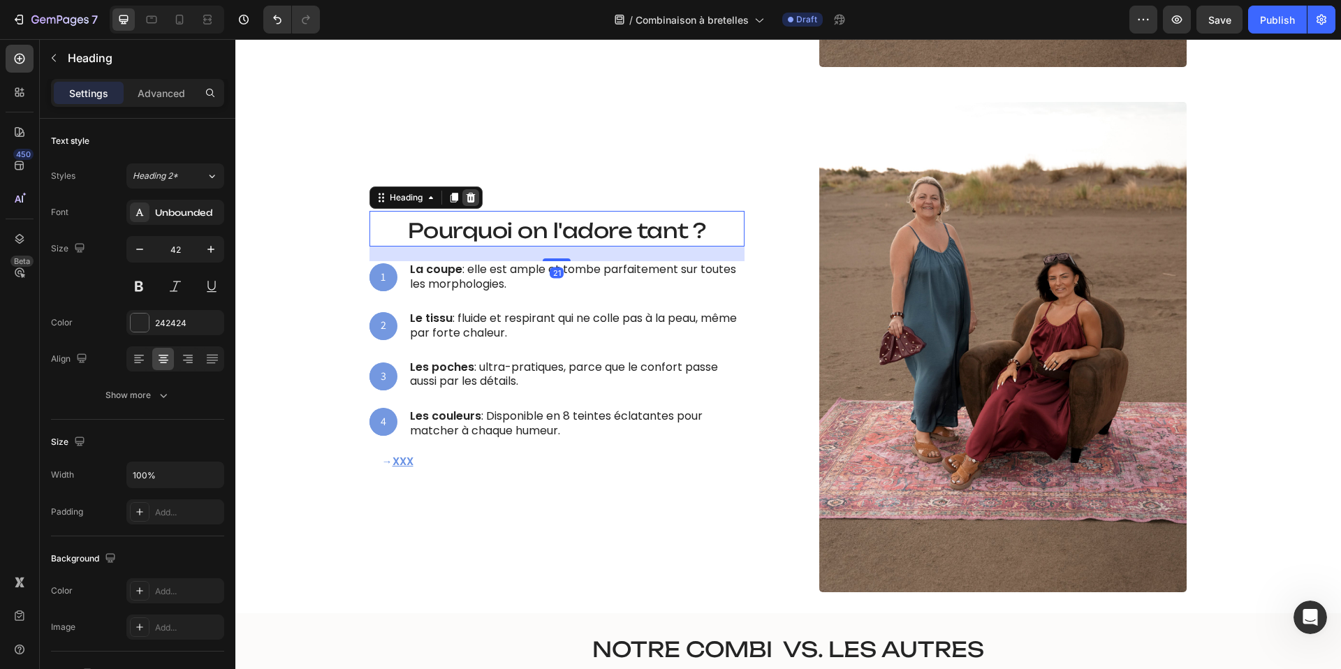
click at [470, 201] on icon at bounding box center [470, 198] width 9 height 10
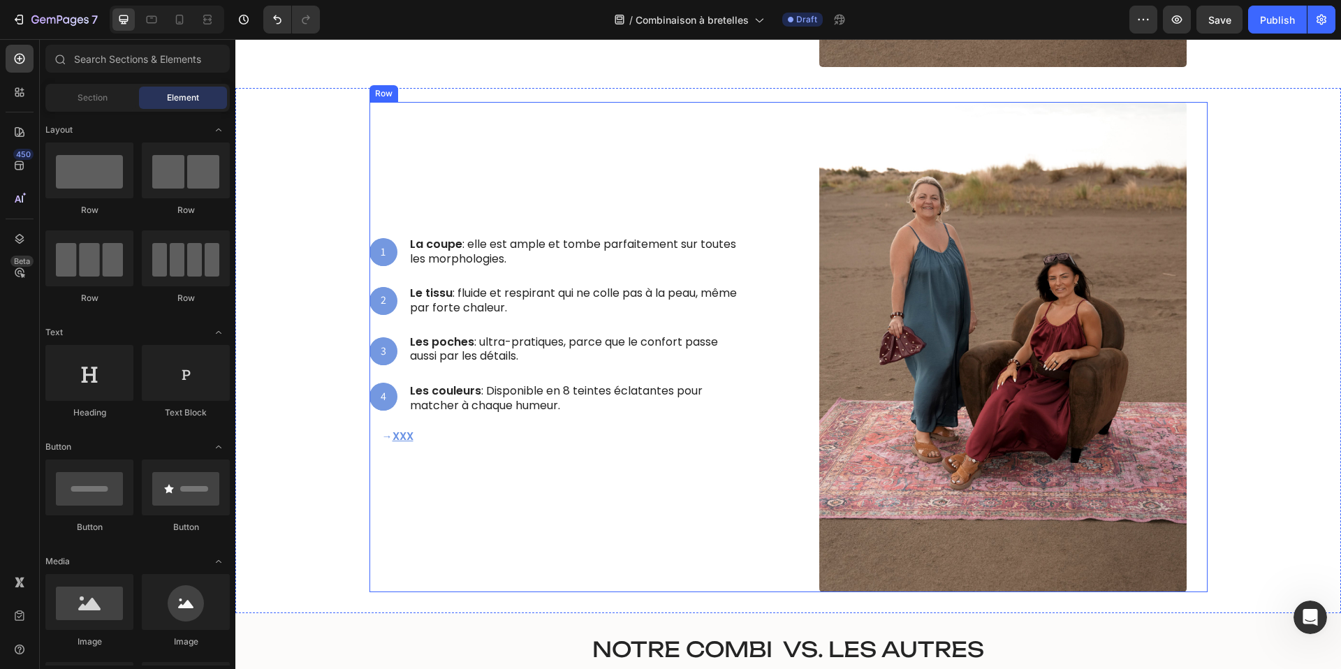
click at [479, 253] on p "La coupe : elle est ample et tombe parfaitement sur toutes les morphologies." at bounding box center [576, 252] width 333 height 29
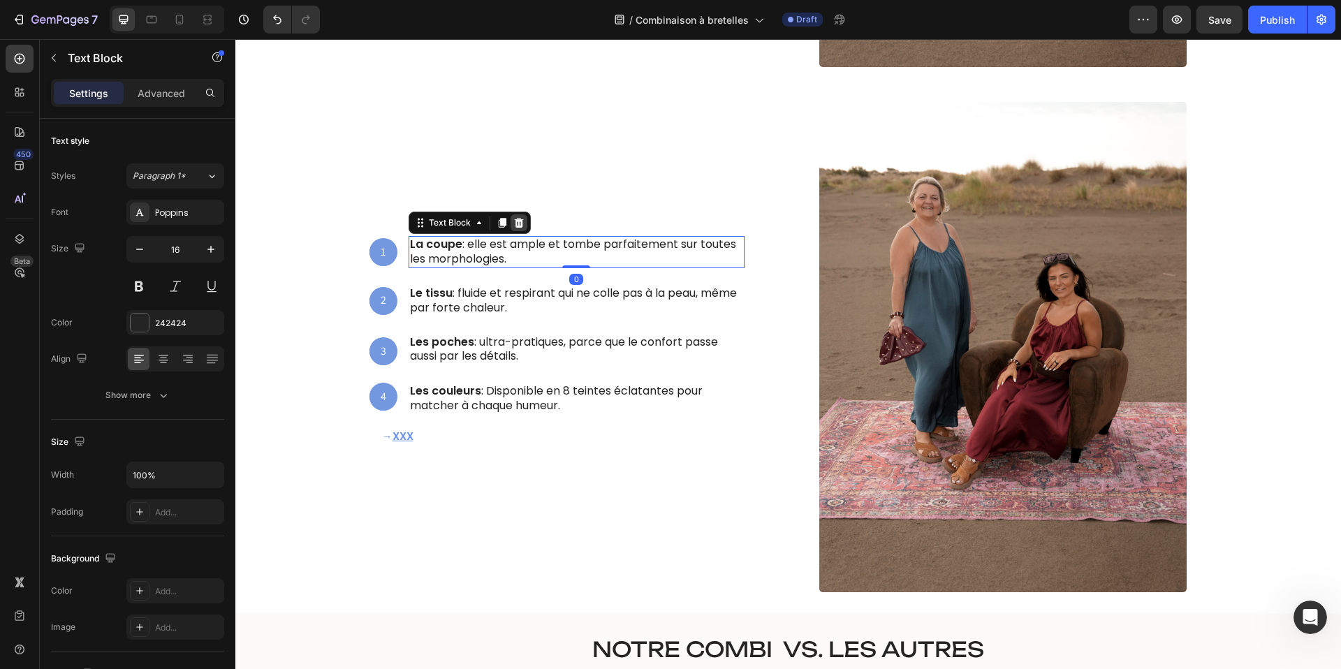
click at [519, 228] on icon at bounding box center [519, 222] width 11 height 11
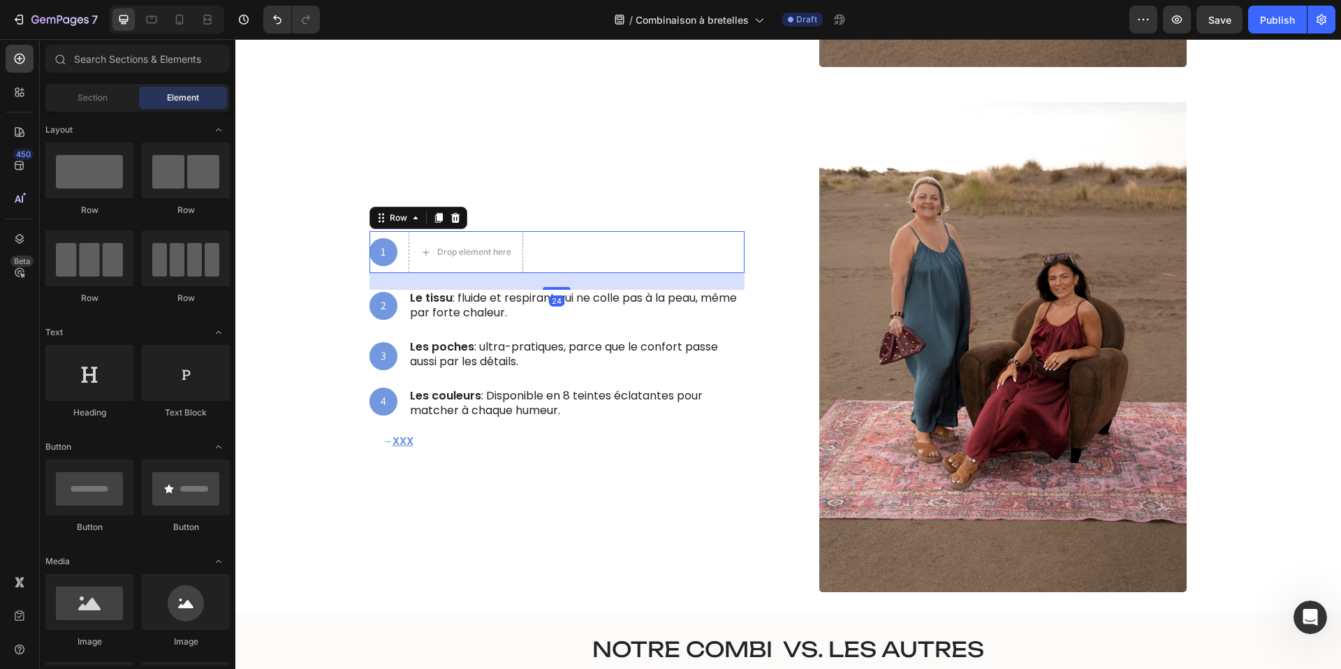
click at [585, 254] on div "1 Text Block Hero Banner Drop element here Row 24" at bounding box center [557, 252] width 375 height 42
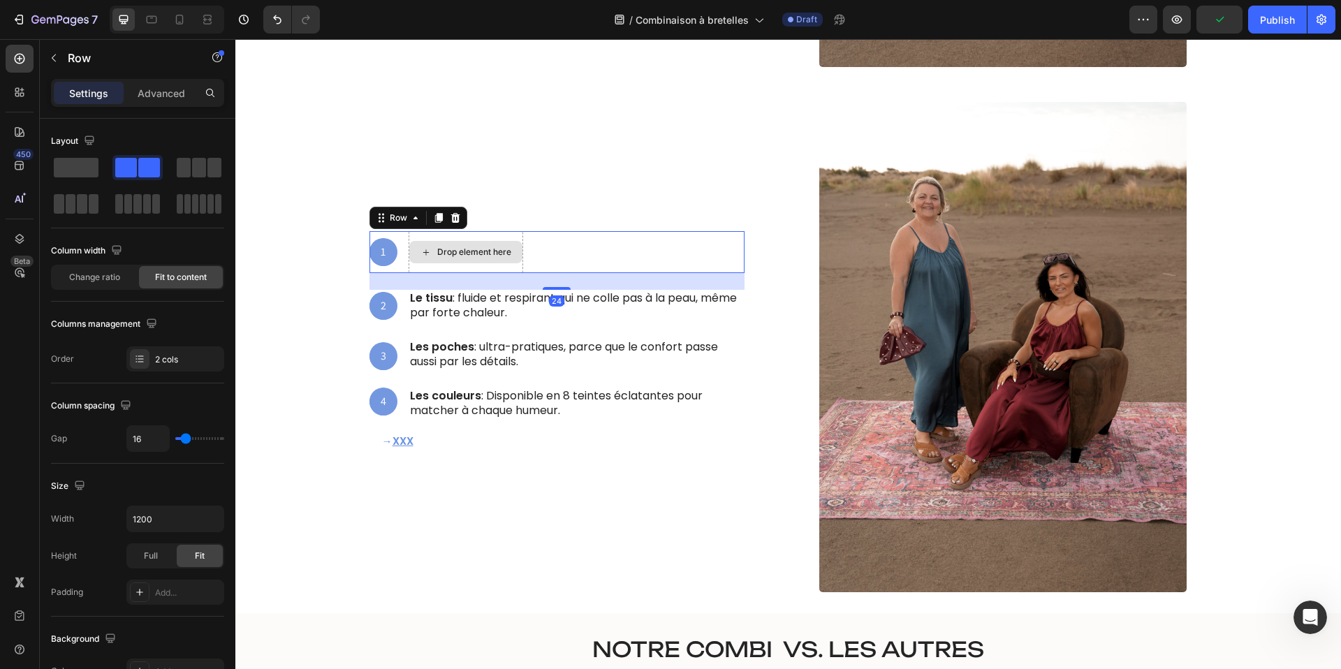
click at [486, 252] on div "Drop element here" at bounding box center [474, 252] width 74 height 11
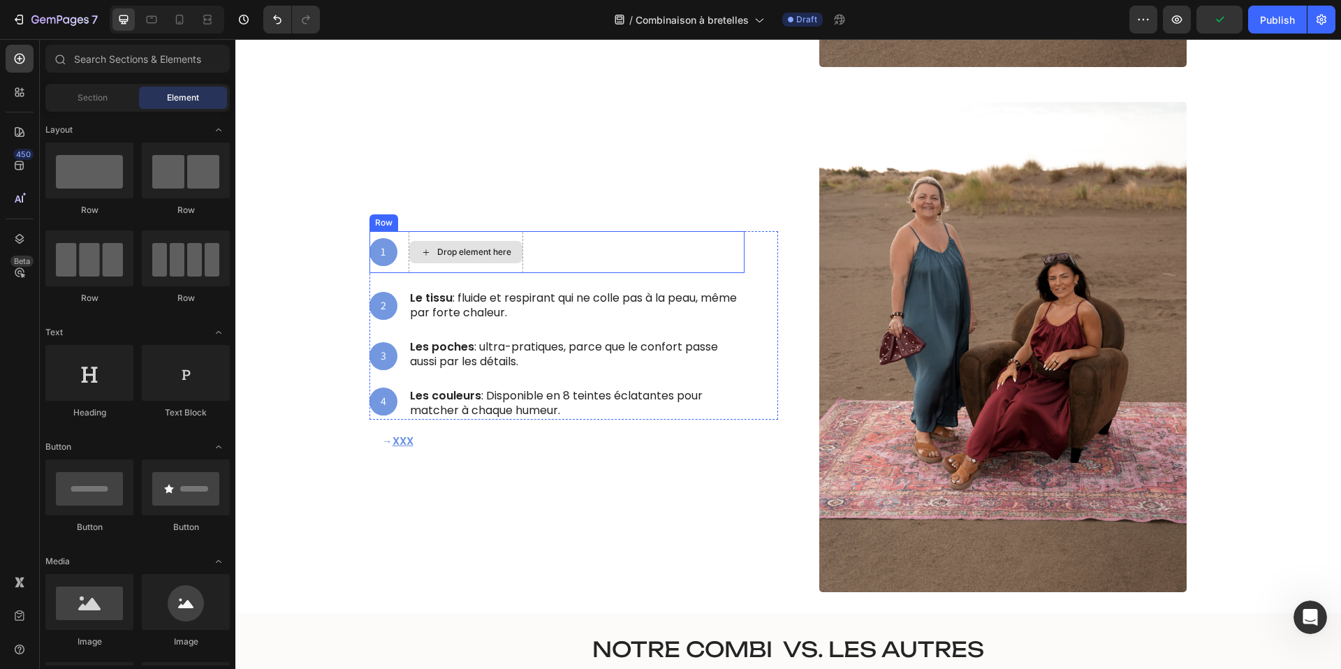
click at [481, 236] on div "Drop element here" at bounding box center [466, 252] width 115 height 42
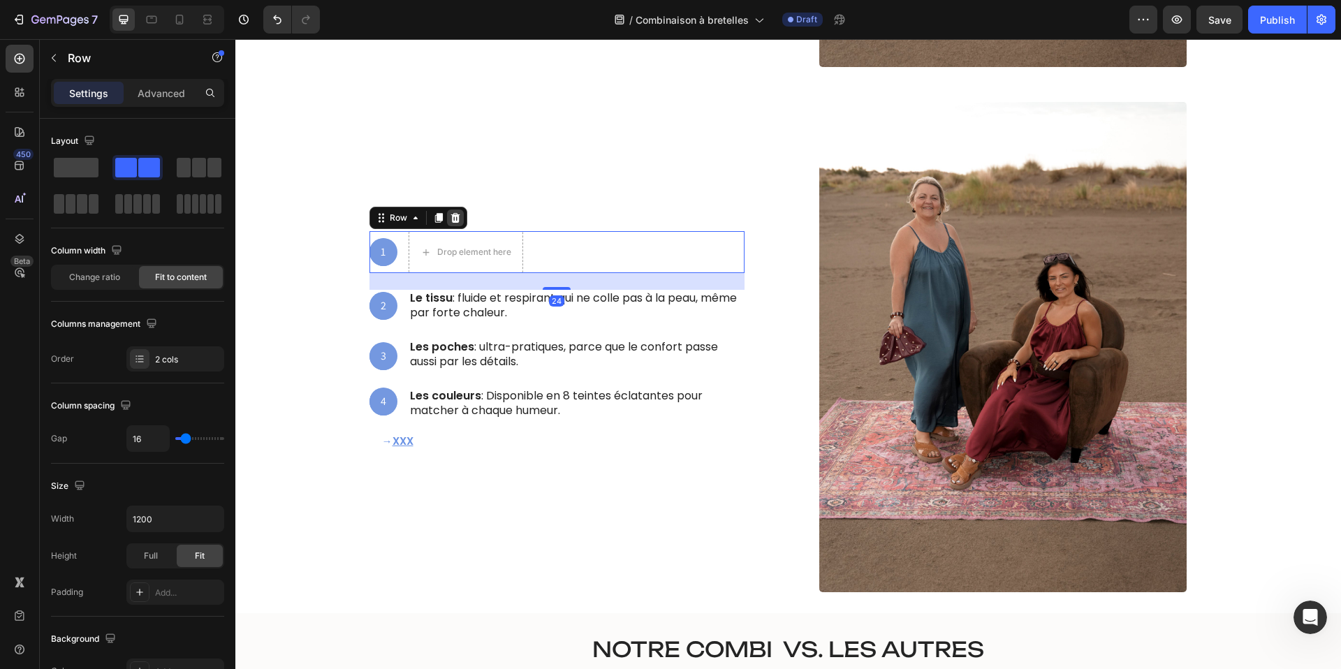
click at [456, 219] on icon at bounding box center [455, 217] width 11 height 11
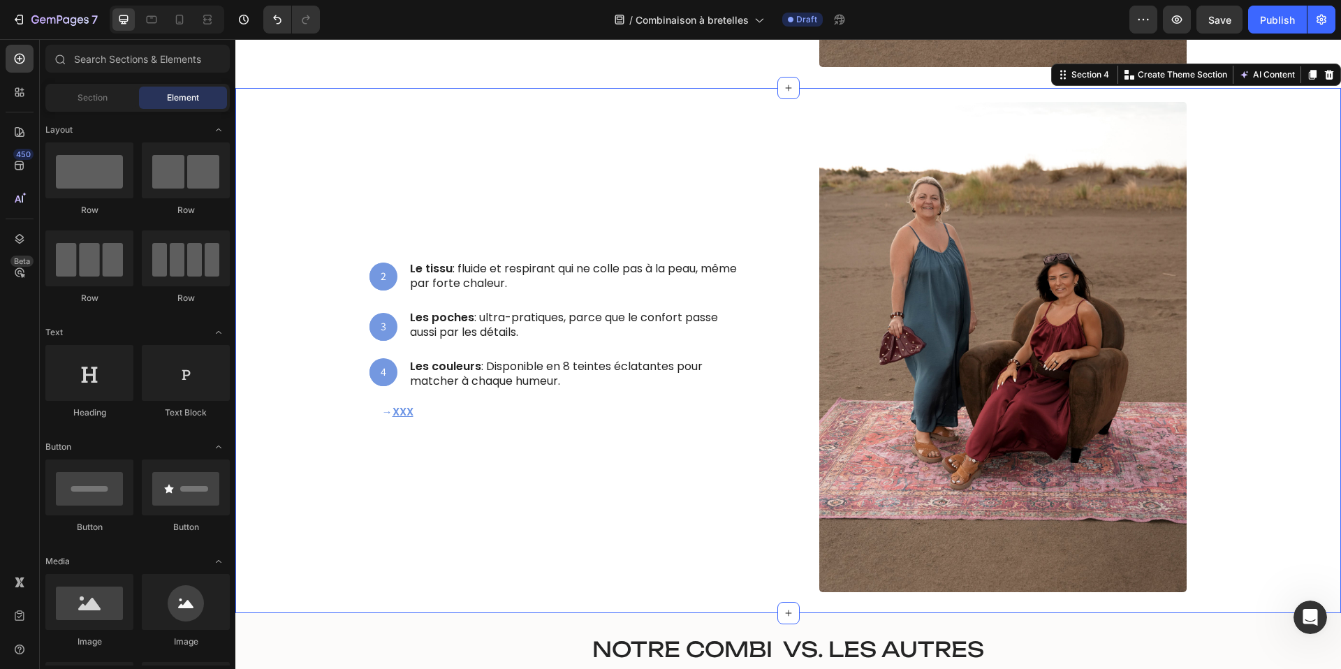
click at [313, 113] on div "Ce qui la rend irrésistible Heading 2 Text Block Hero Banner Le tissu : fluide …" at bounding box center [788, 347] width 1085 height 490
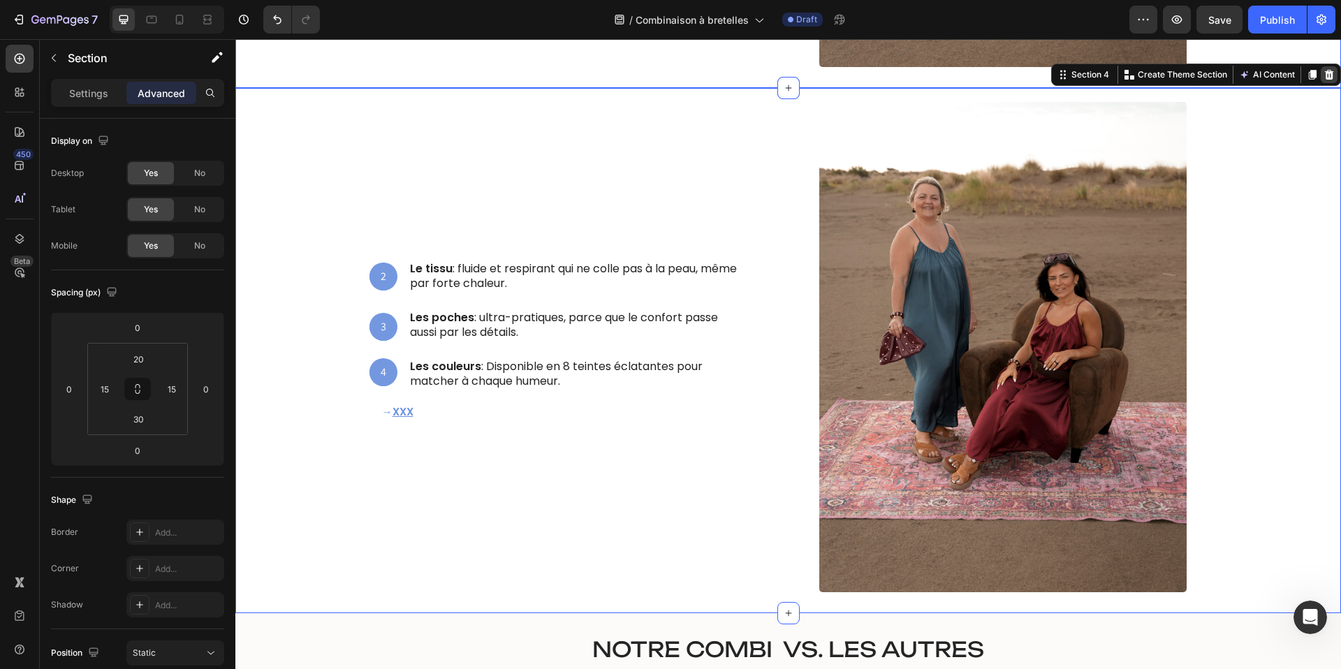
click at [1327, 80] on div at bounding box center [1329, 74] width 17 height 17
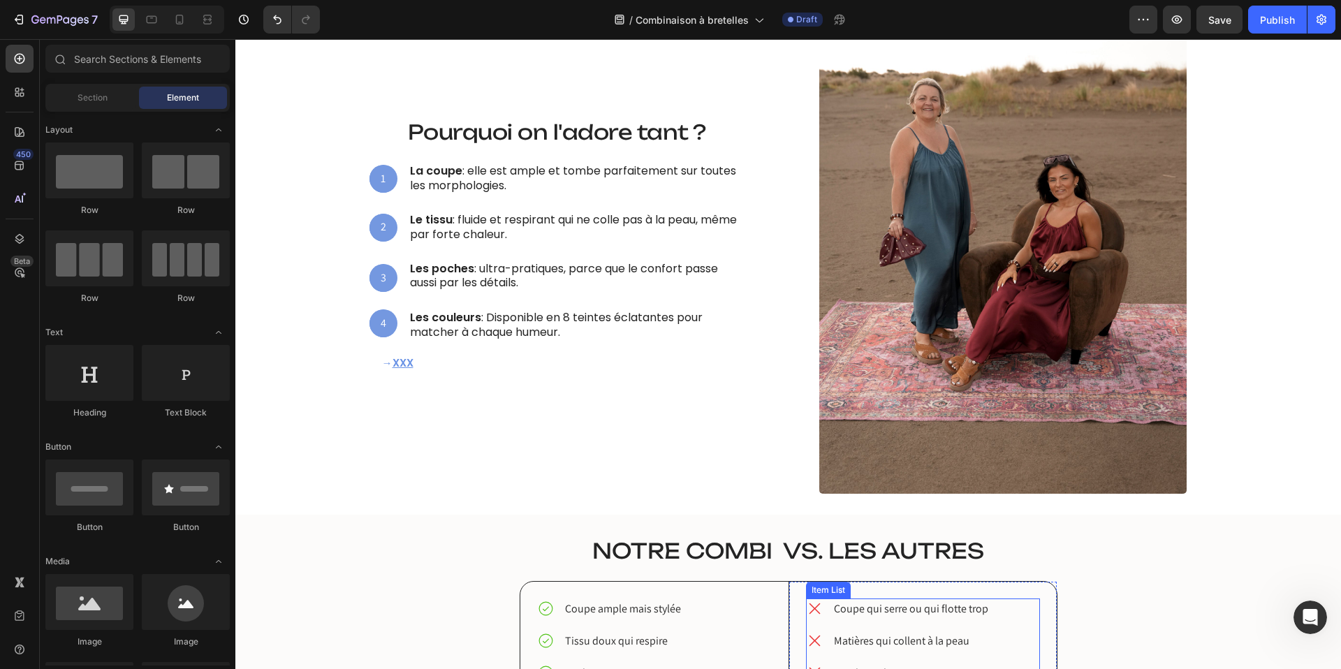
scroll to position [938, 0]
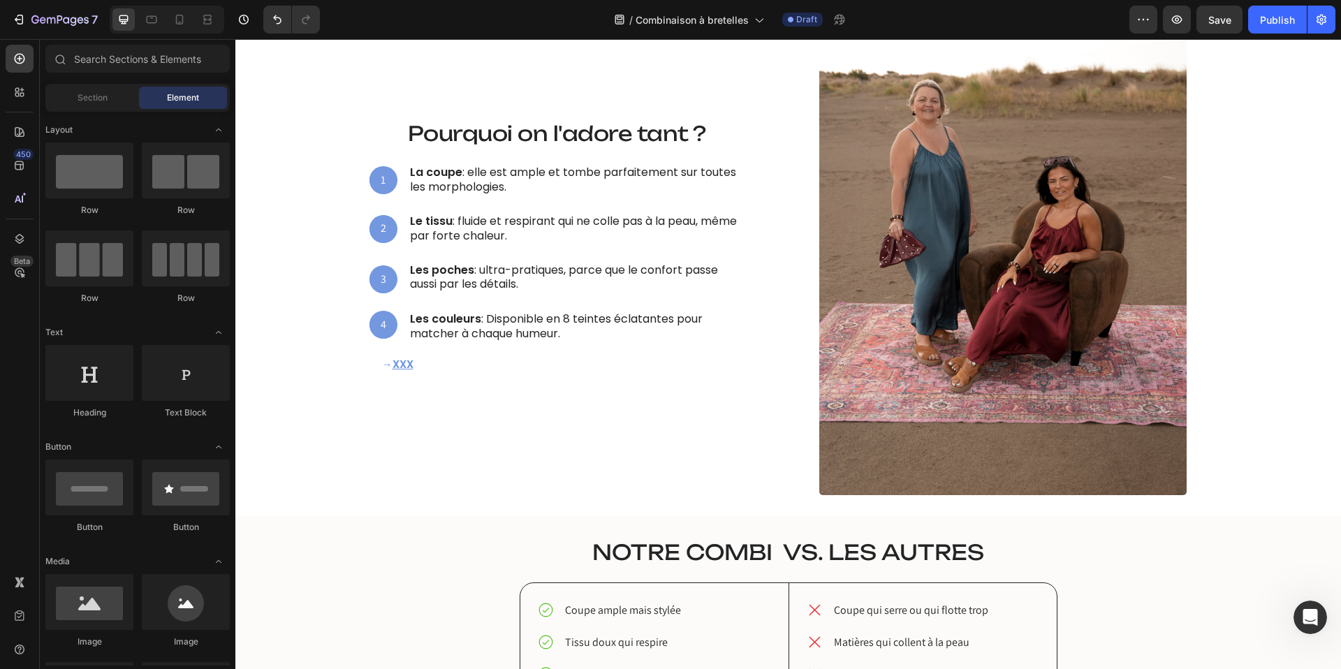
click at [84, 110] on div "Section Element" at bounding box center [137, 98] width 184 height 28
click at [103, 99] on span "Section" at bounding box center [93, 98] width 30 height 13
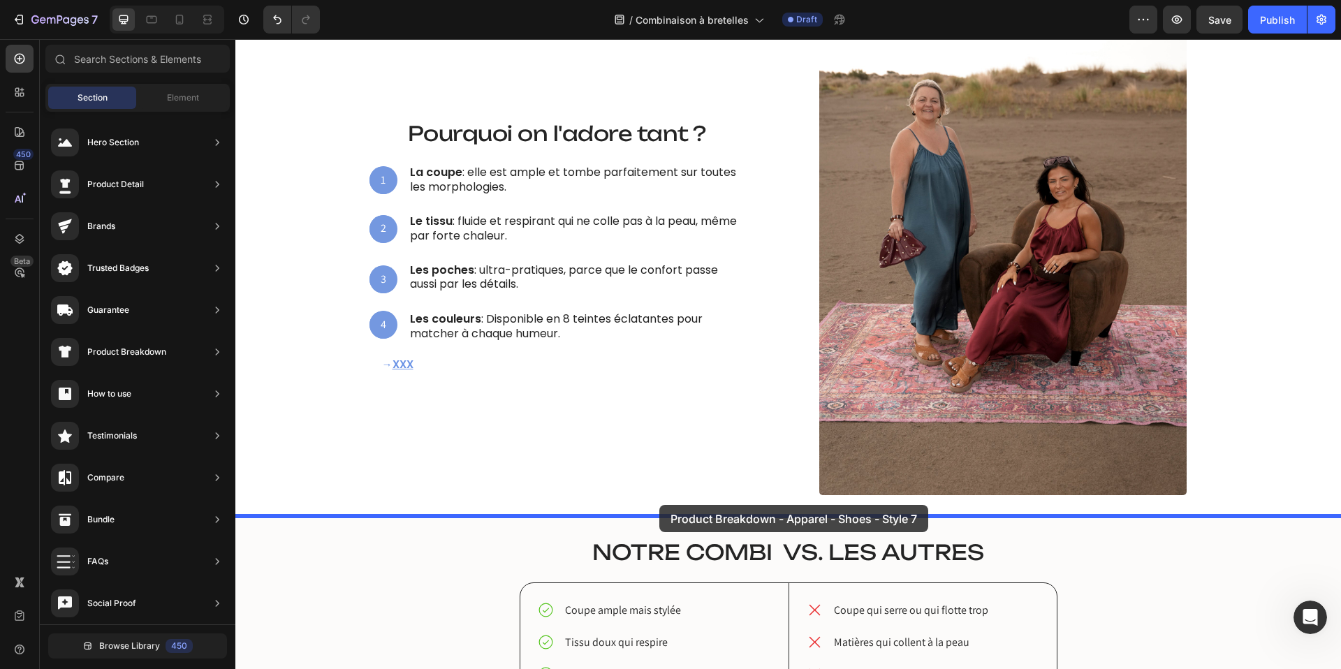
drag, startPoint x: 556, startPoint y: 292, endPoint x: 660, endPoint y: 502, distance: 234.3
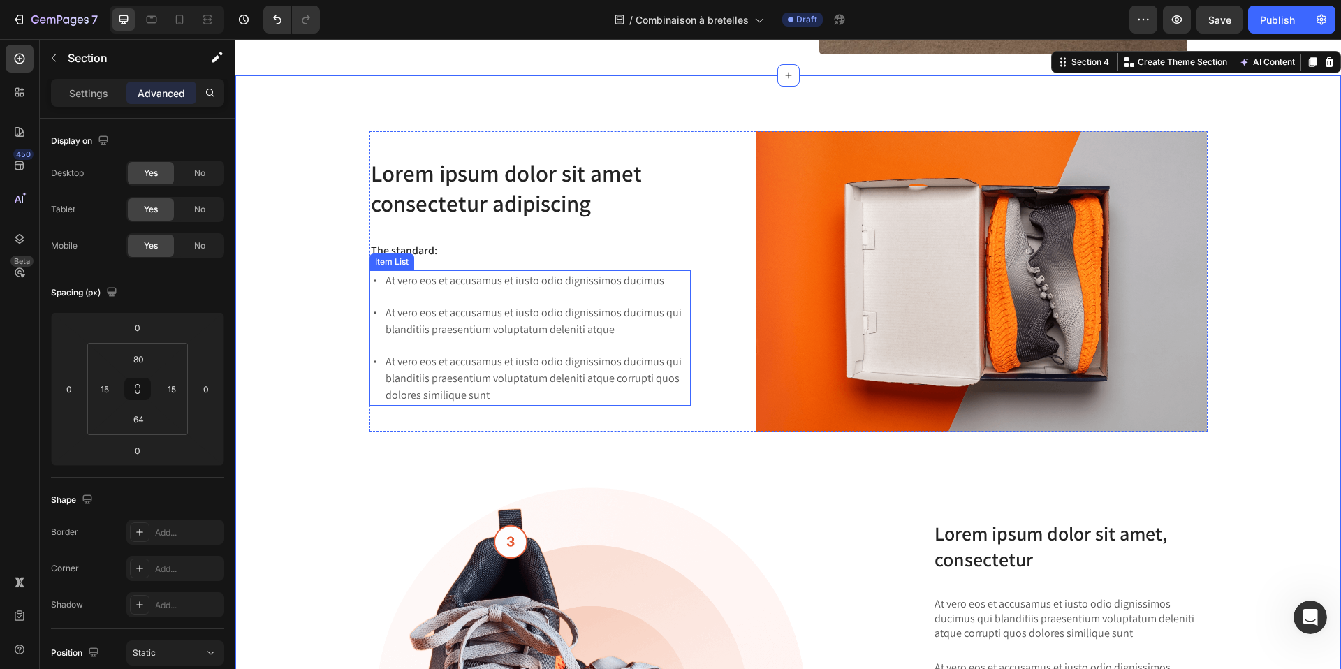
scroll to position [1382, 0]
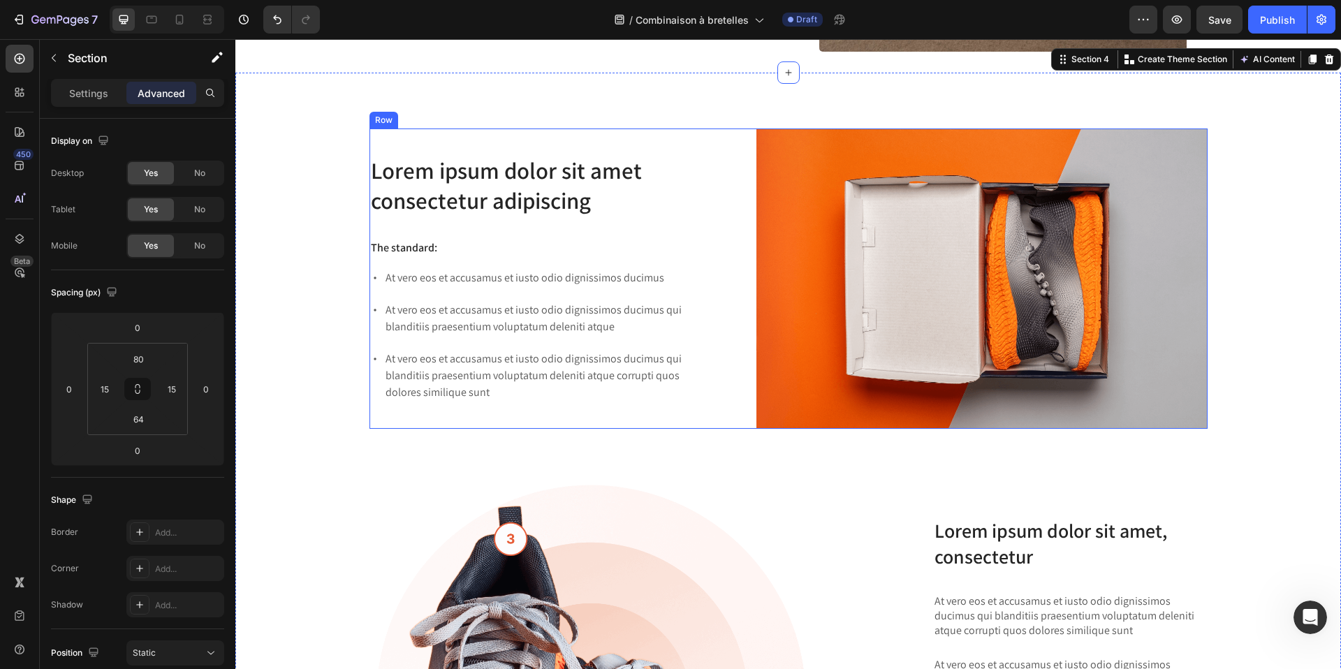
click at [585, 129] on div "Lorem ipsum dolor sit amet consectetur adipiscing Heading The standard: Text Bl…" at bounding box center [531, 279] width 322 height 300
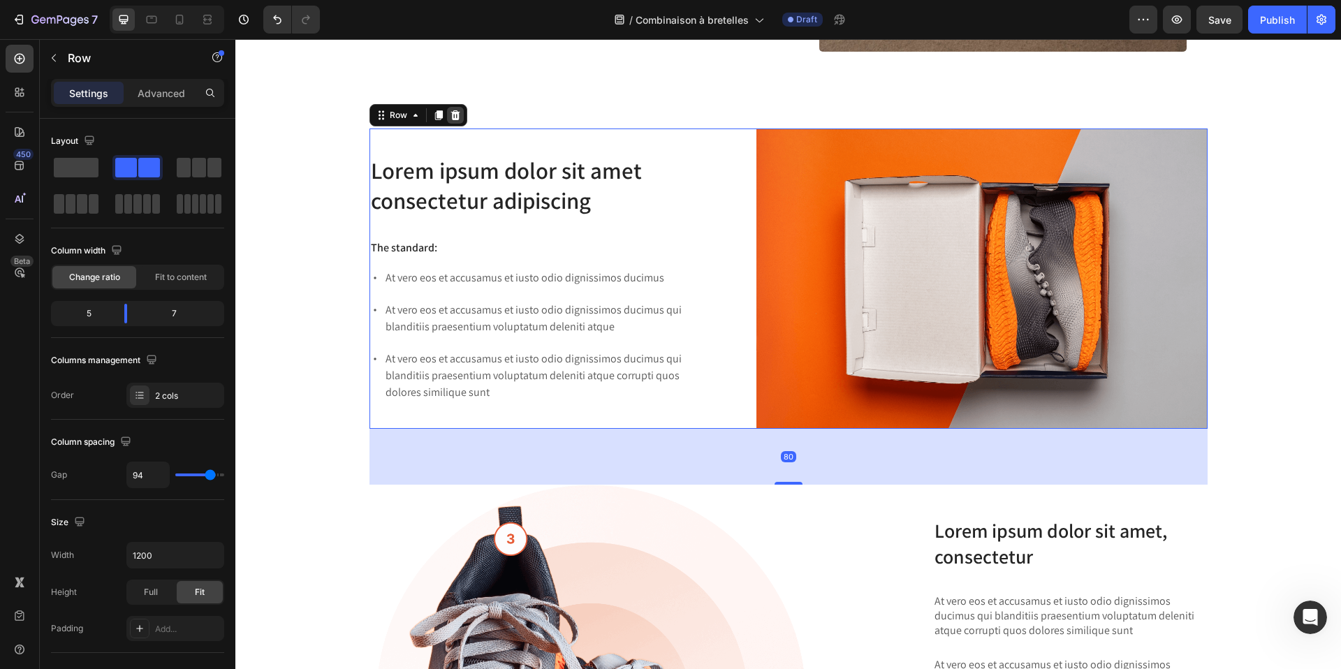
click at [457, 117] on icon at bounding box center [455, 115] width 9 height 10
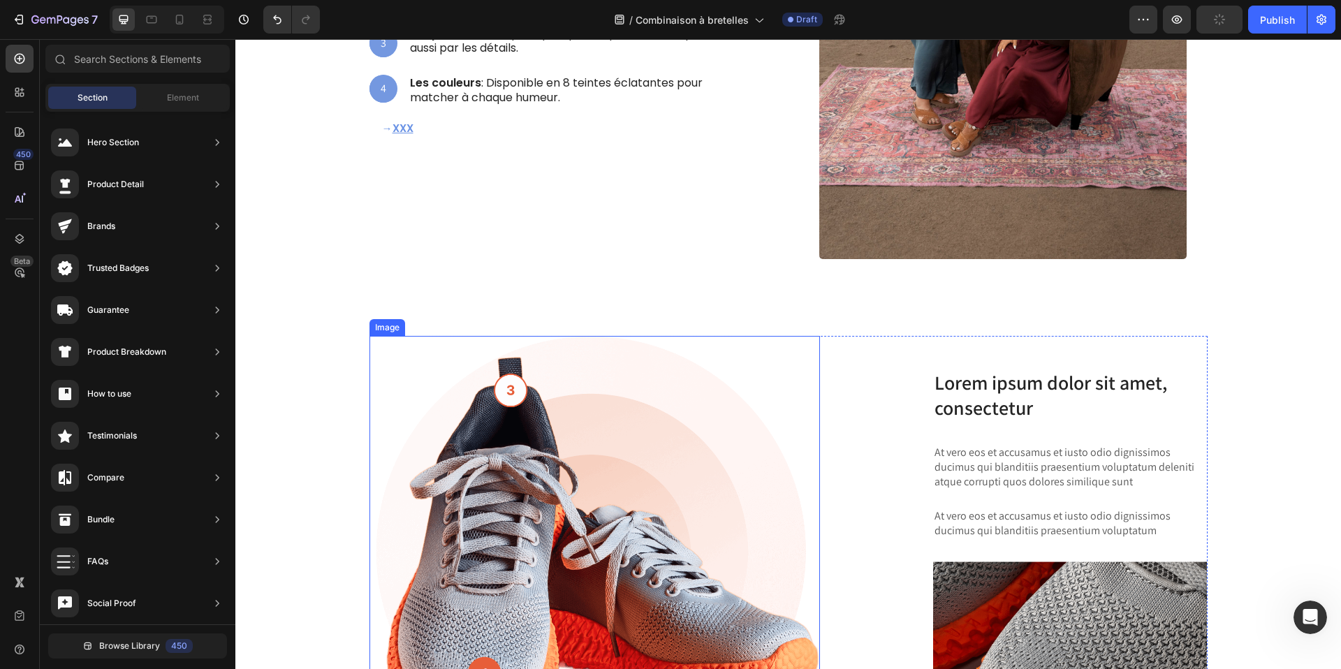
scroll to position [1173, 0]
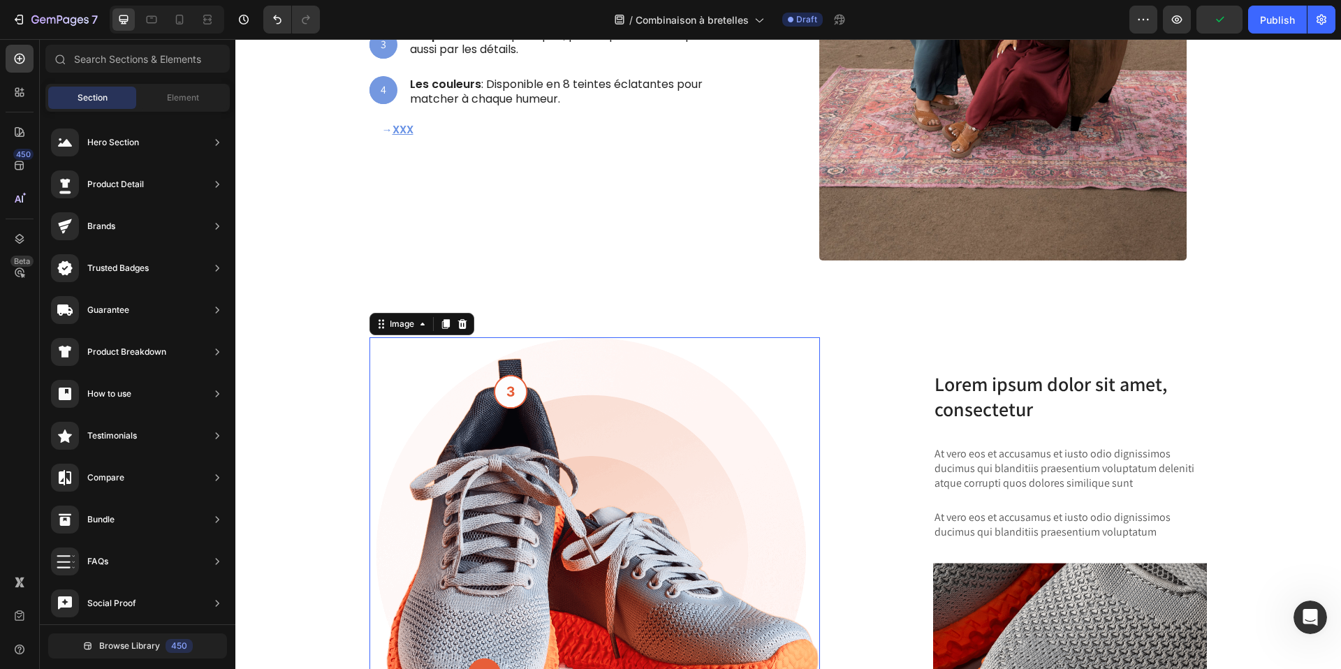
click at [514, 439] on img at bounding box center [595, 540] width 451 height 407
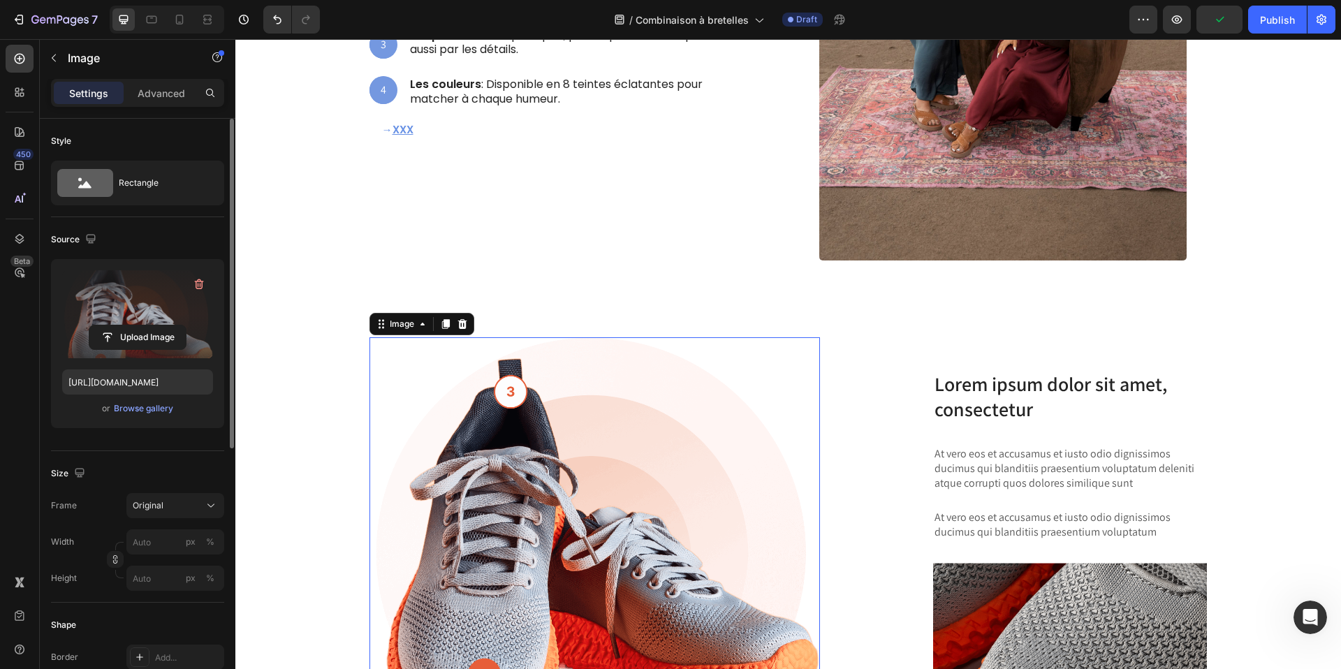
click at [142, 314] on label at bounding box center [137, 314] width 151 height 88
click at [142, 326] on input "file" at bounding box center [137, 338] width 96 height 24
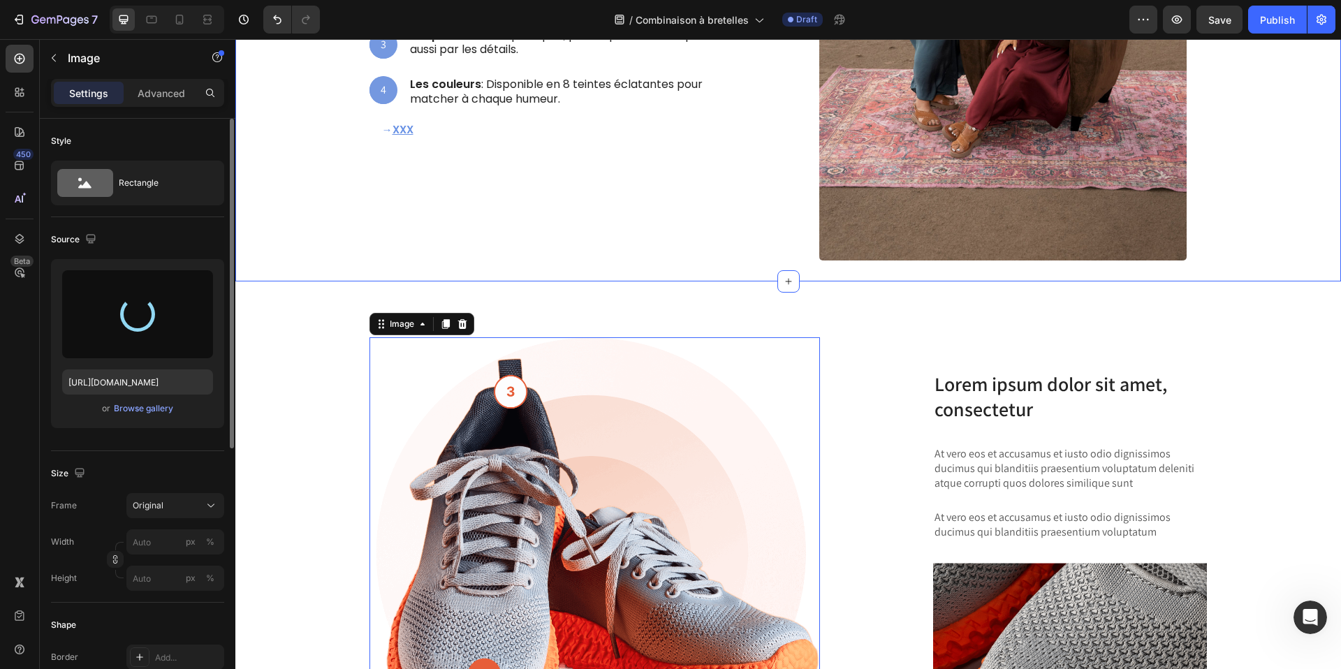
type input "https://cdn.shopify.com/s/files/1/0605/0509/6332/files/gempages_488443088415491…"
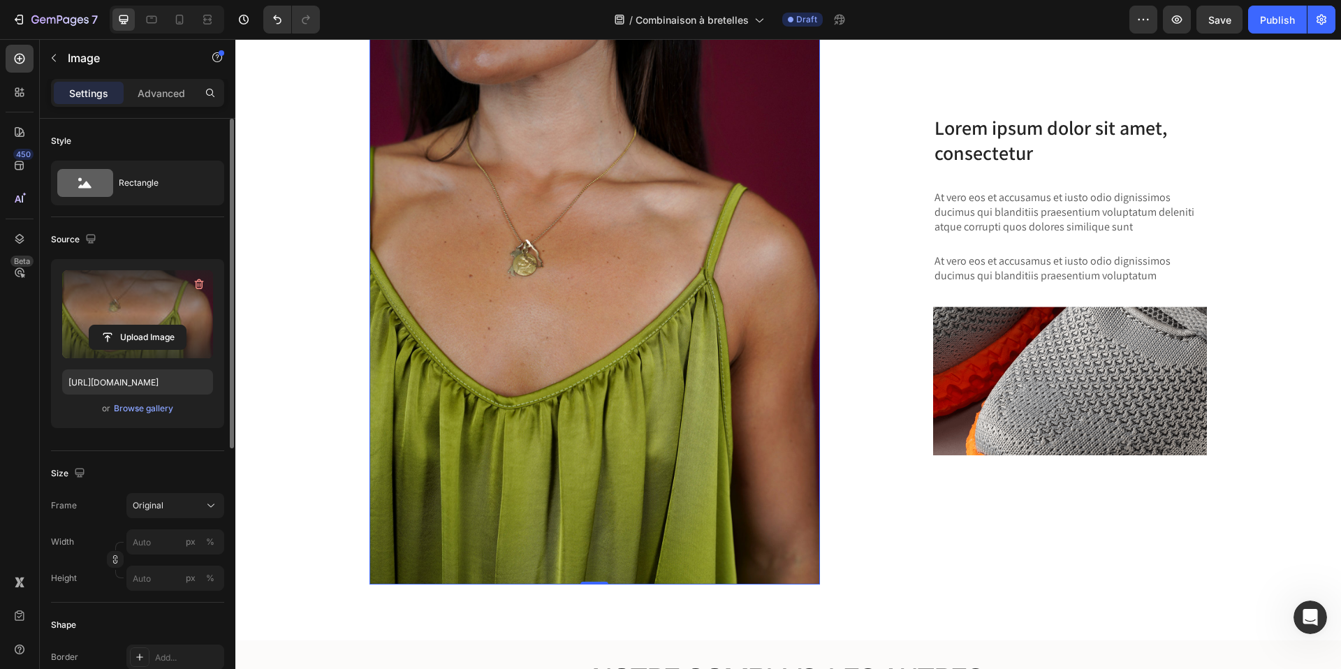
scroll to position [1520, 0]
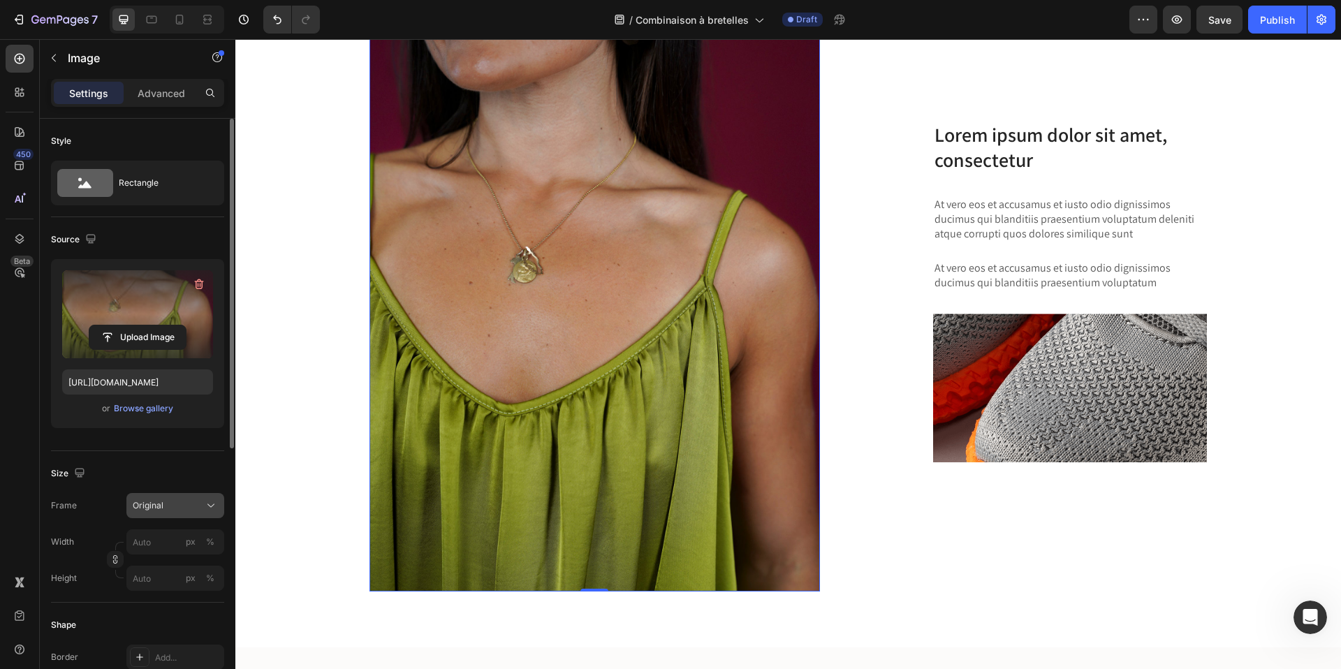
click at [189, 504] on div "Original" at bounding box center [167, 506] width 68 height 13
click at [149, 616] on span "Original" at bounding box center [147, 619] width 31 height 13
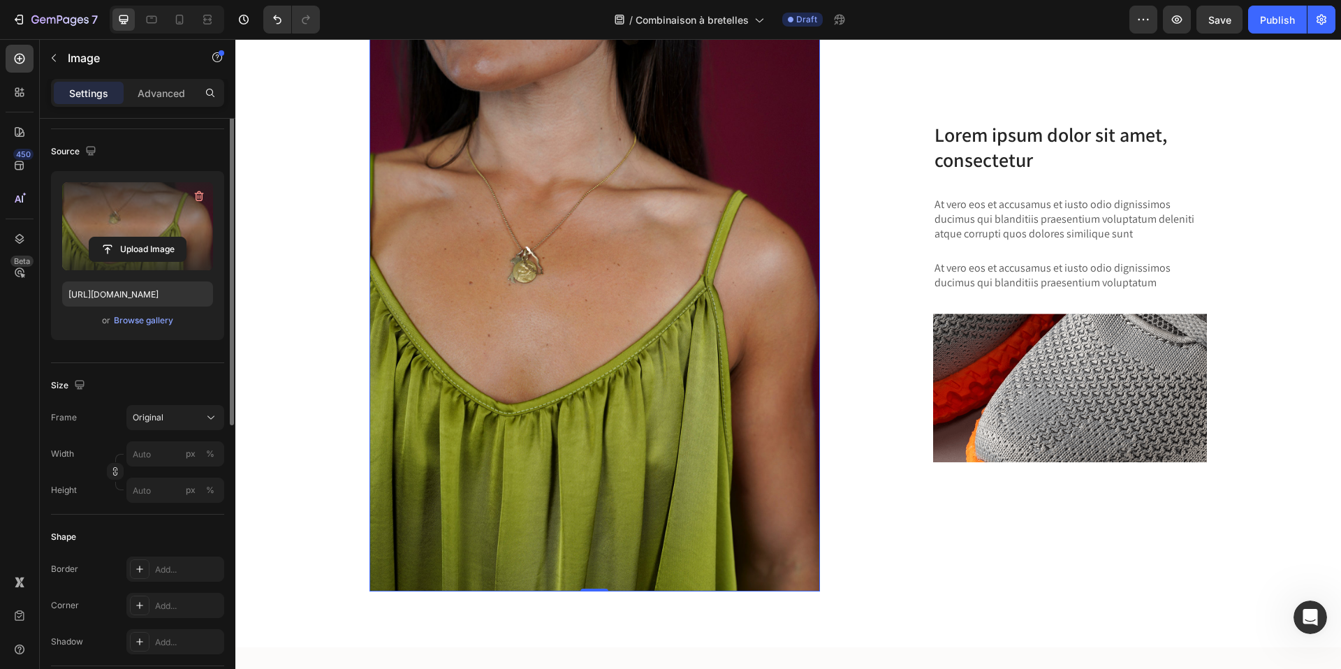
scroll to position [87, 0]
click at [153, 462] on input "px %" at bounding box center [175, 454] width 98 height 25
click at [150, 491] on p "Full 100%" at bounding box center [172, 488] width 81 height 13
click at [152, 453] on input "100" at bounding box center [175, 454] width 98 height 25
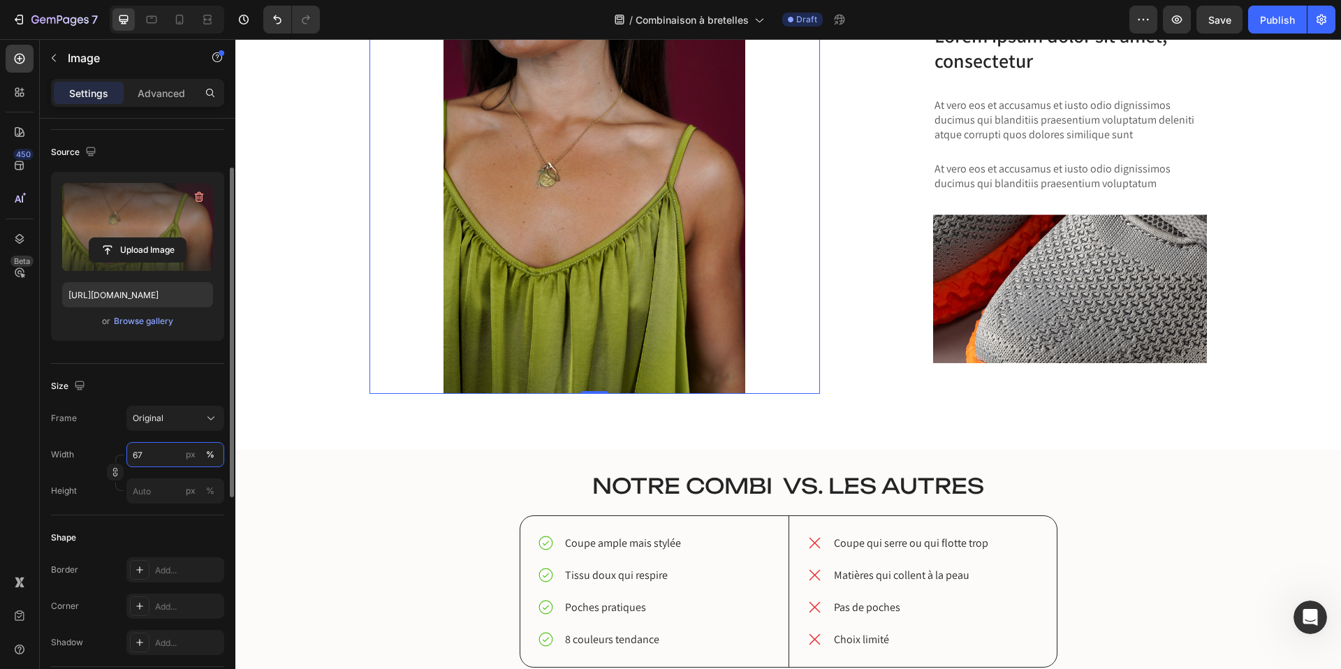
type input "66"
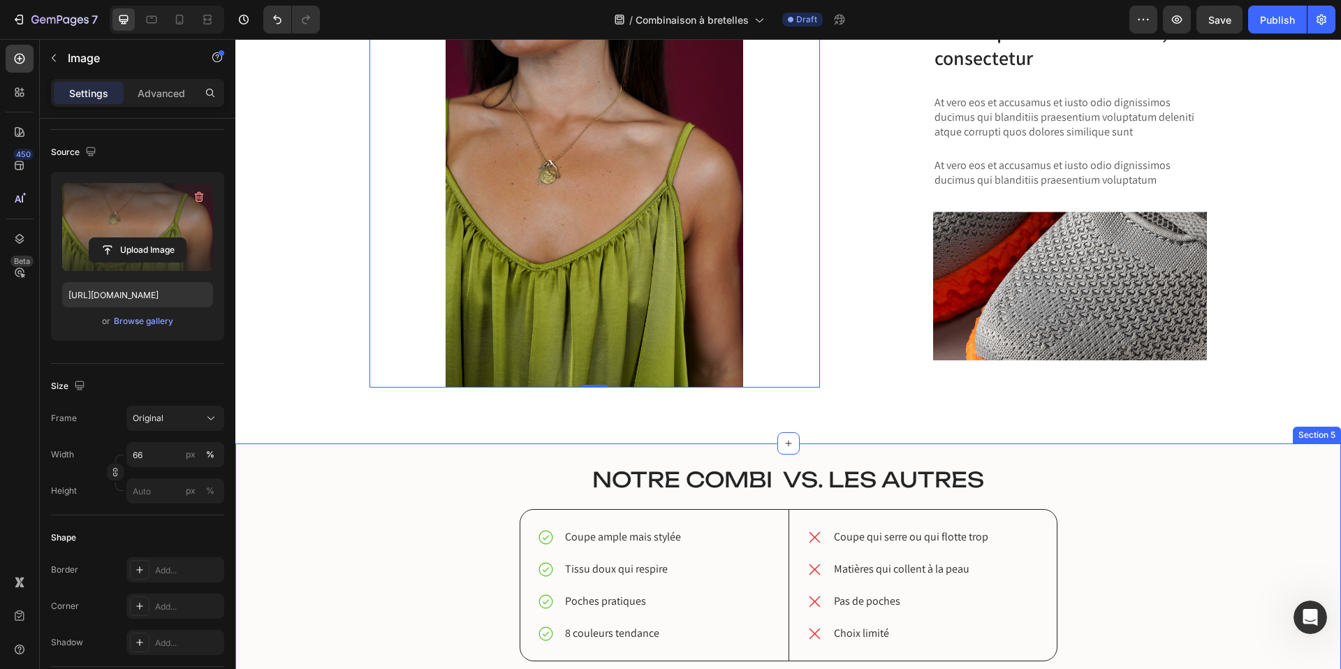
click at [308, 435] on div "Lorem ipsum dolor sit amet consectetur adipiscing Heading Image 0 Lorem ipsum d…" at bounding box center [788, 189] width 1106 height 509
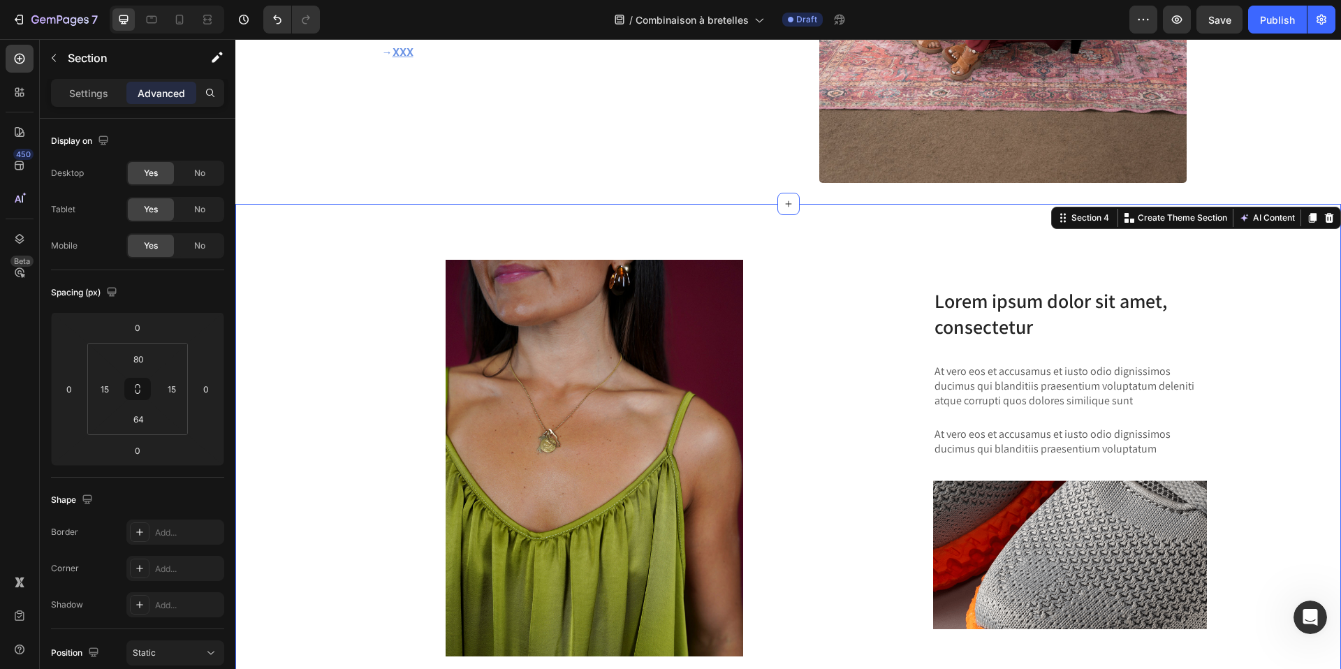
scroll to position [1246, 0]
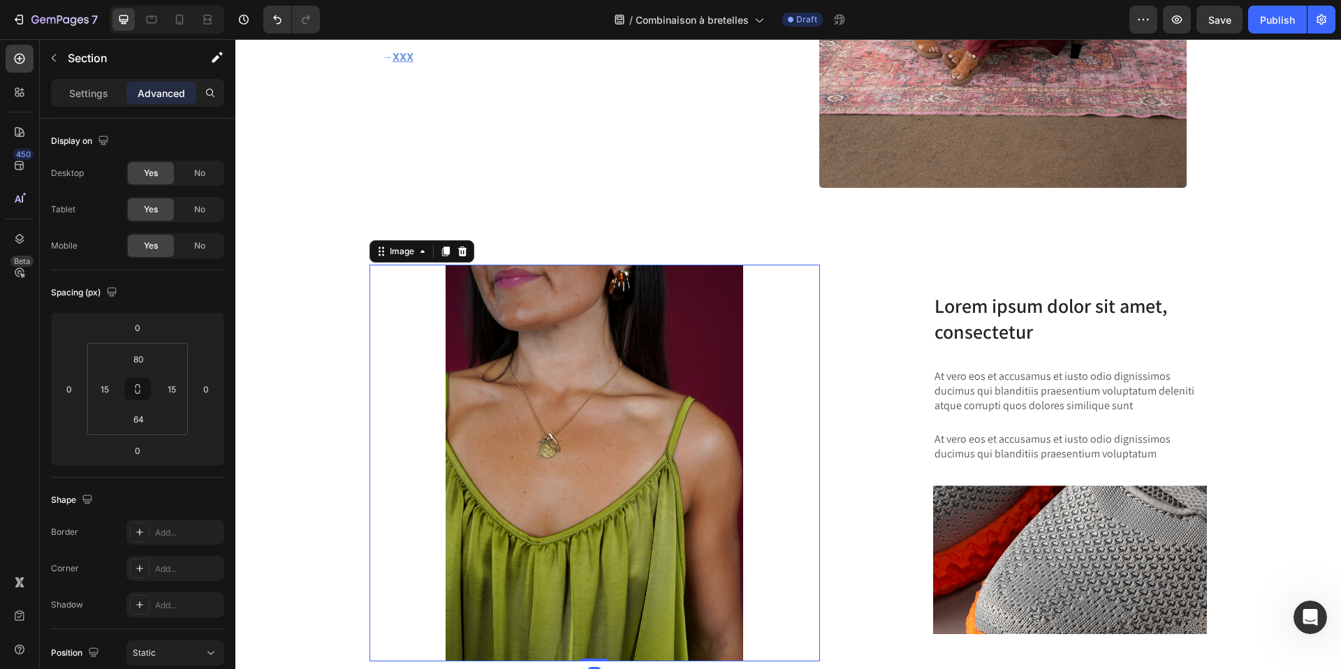
click at [509, 377] on img at bounding box center [595, 463] width 298 height 397
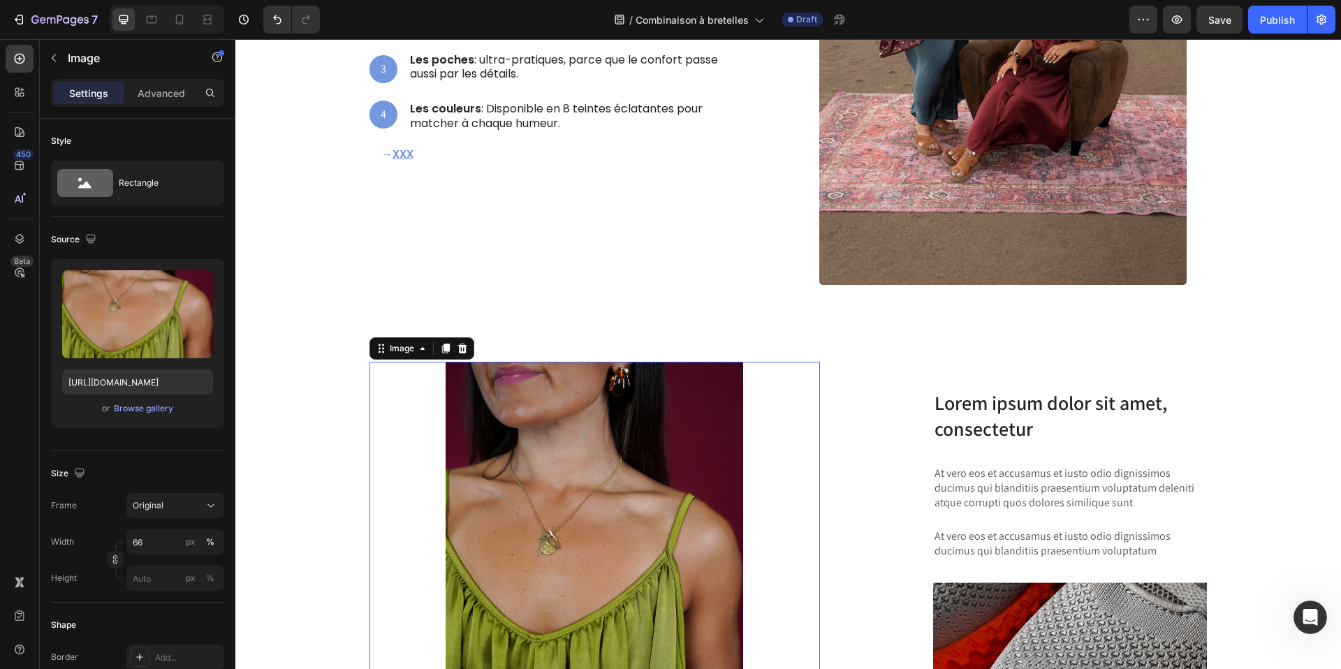
scroll to position [1154, 0]
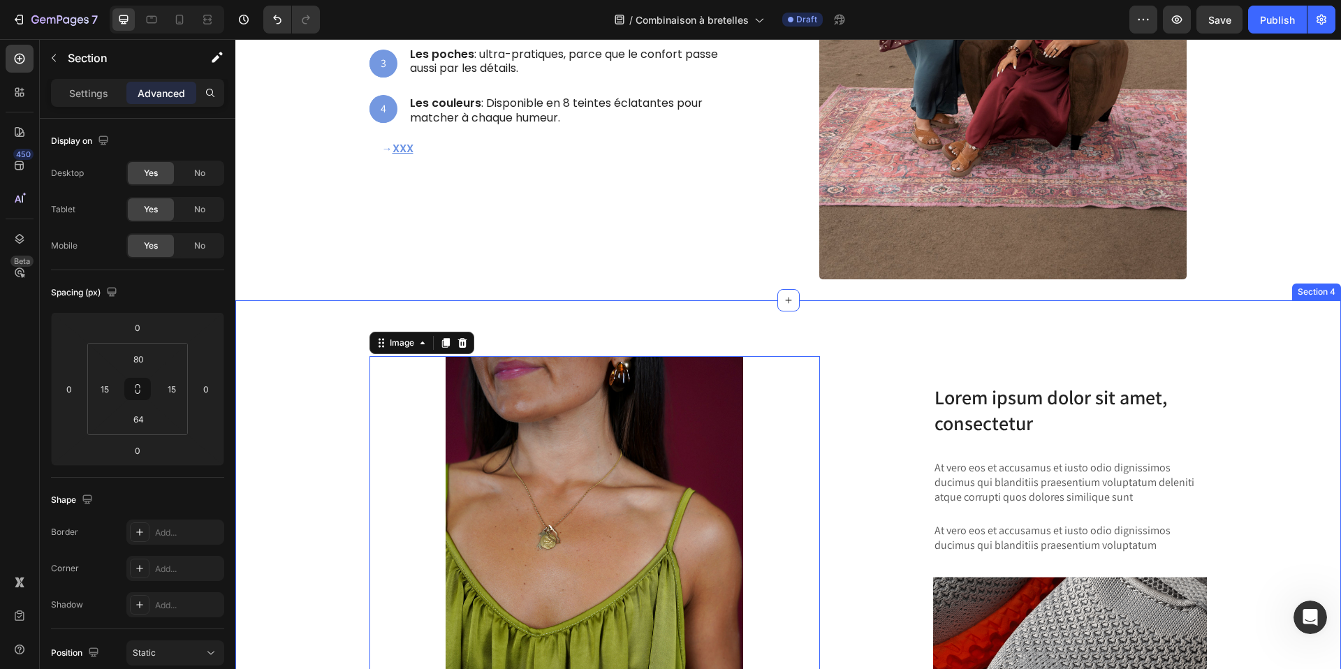
click at [313, 372] on div "Lorem ipsum dolor sit amet consectetur adipiscing Heading Image 0 Lorem ipsum d…" at bounding box center [788, 560] width 1085 height 408
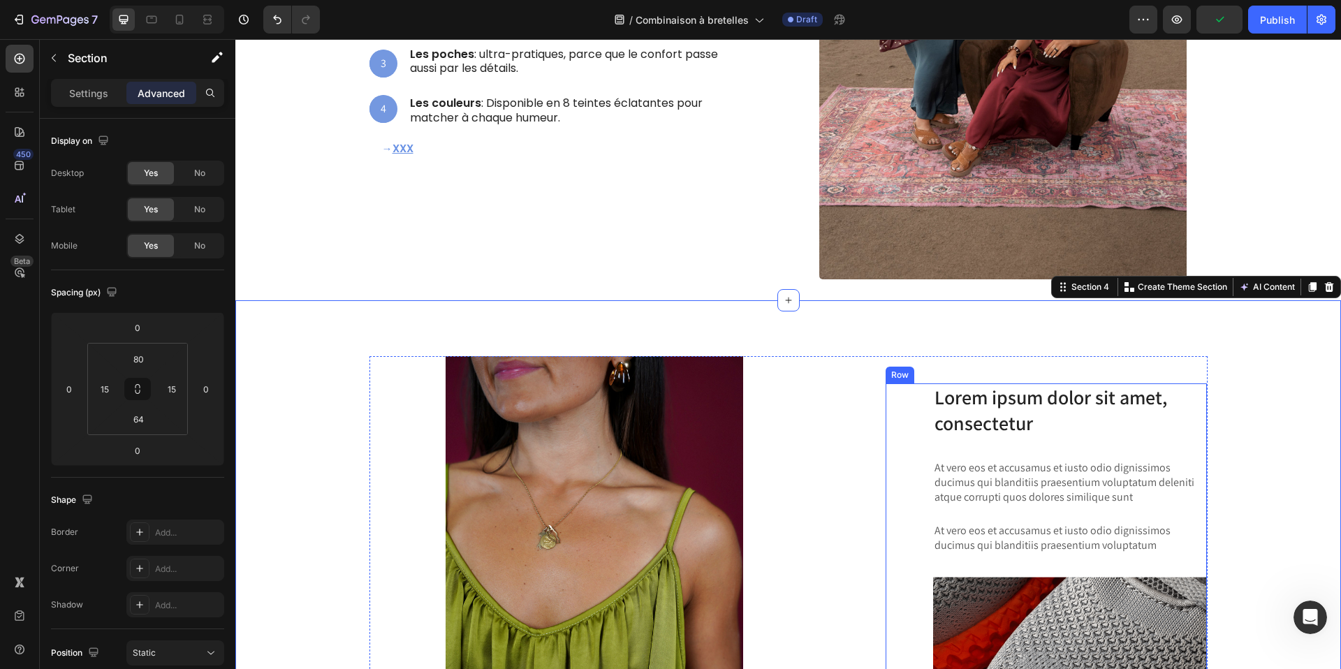
click at [917, 405] on div "Lorem ipsum dolor sit amet, consectetur Heading At vero eos et accusamus et ius…" at bounding box center [1047, 555] width 322 height 342
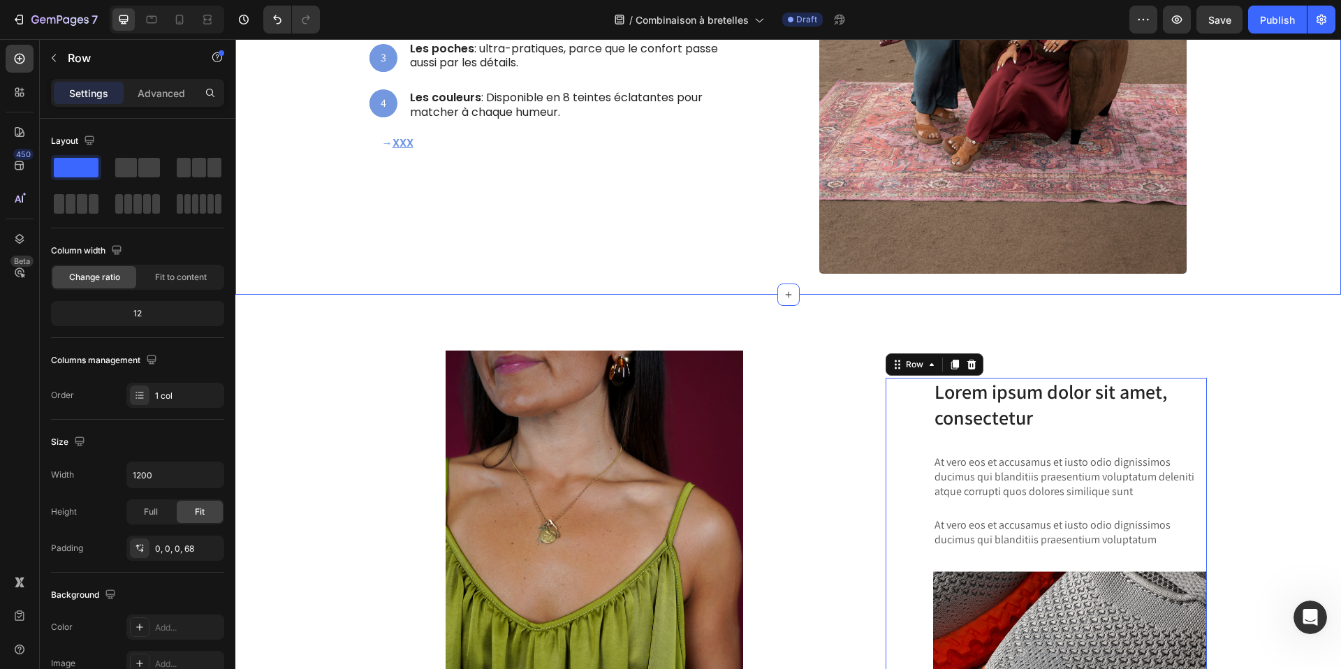
scroll to position [1183, 0]
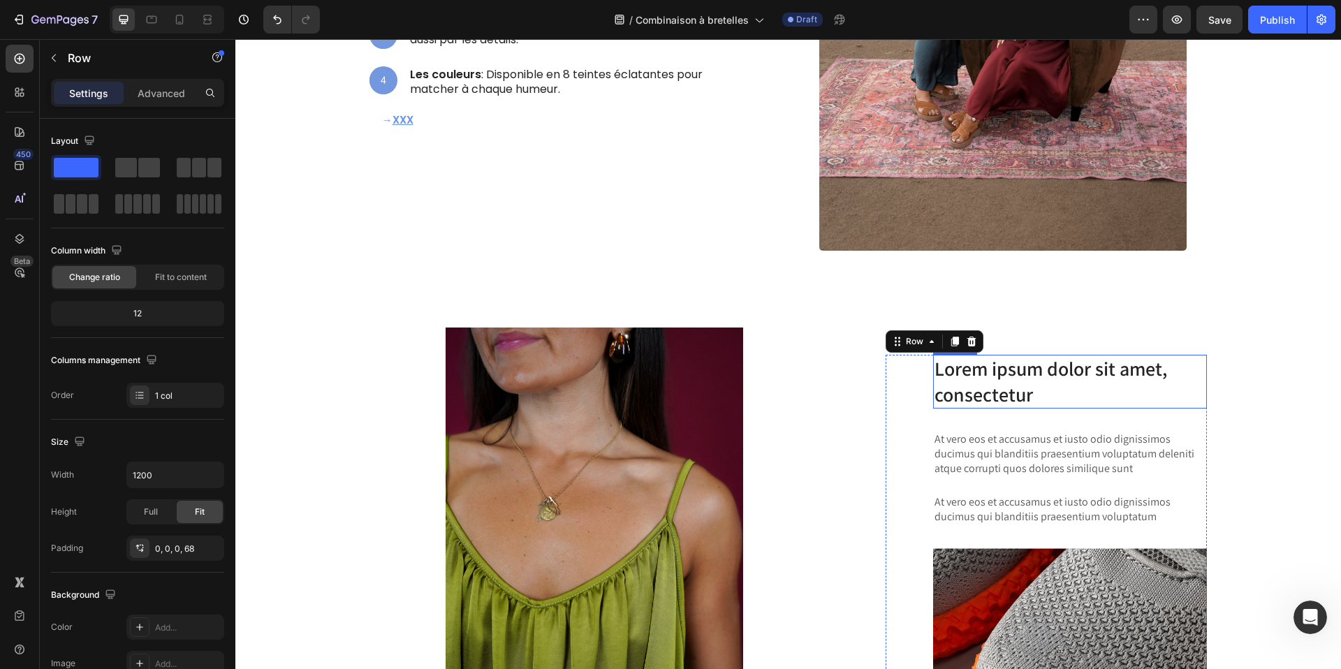
click at [1008, 371] on h3 "Lorem ipsum dolor sit amet, consectetur" at bounding box center [1070, 382] width 275 height 54
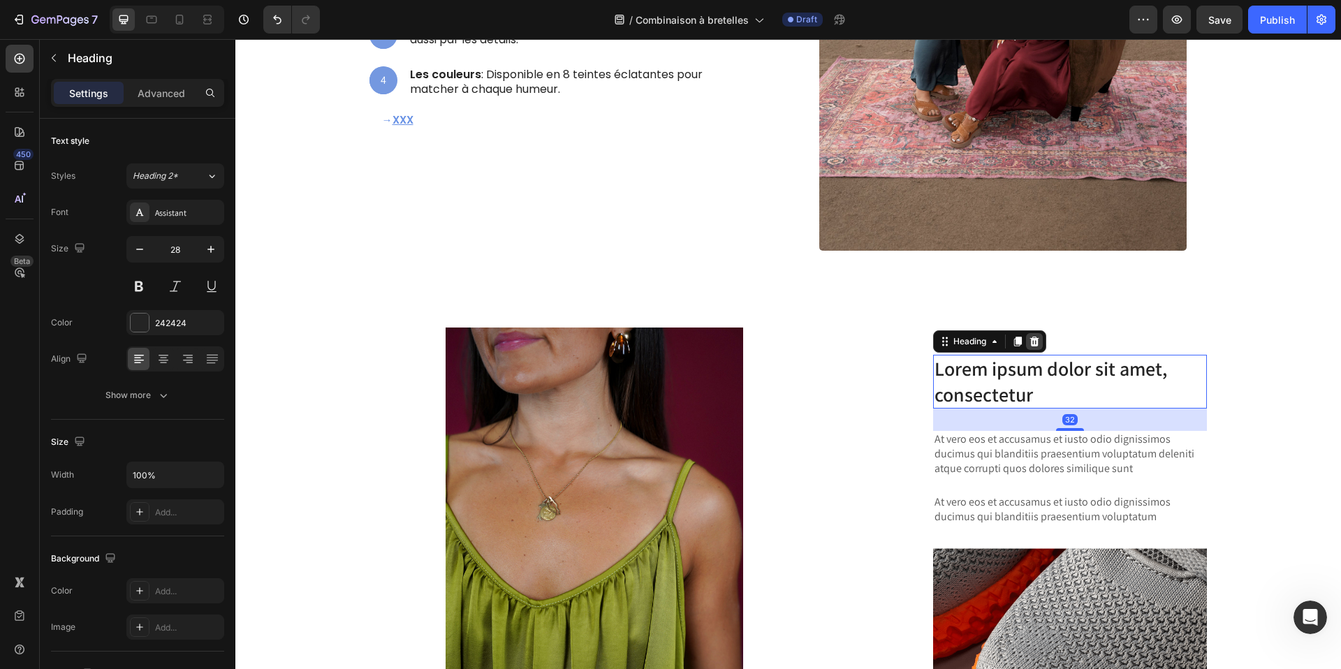
click at [1033, 344] on icon at bounding box center [1034, 341] width 11 height 11
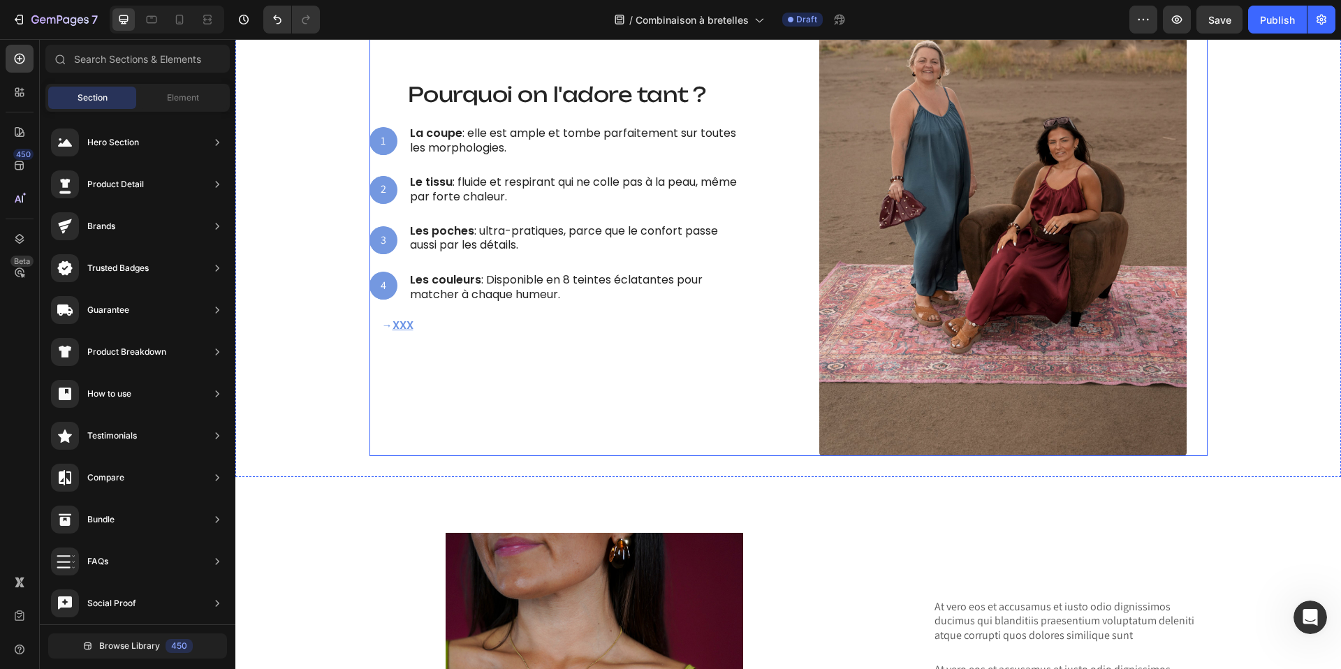
scroll to position [945, 0]
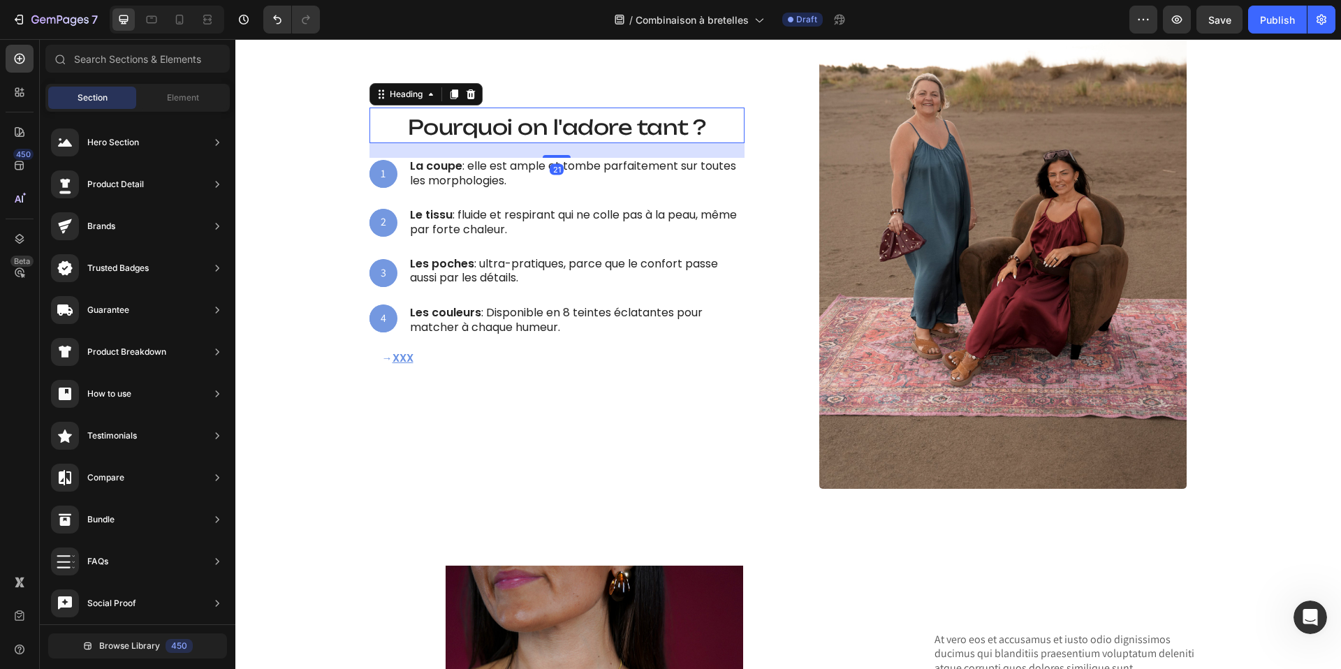
click at [517, 115] on span "Pourquoi on l'adore tant ?" at bounding box center [557, 127] width 298 height 25
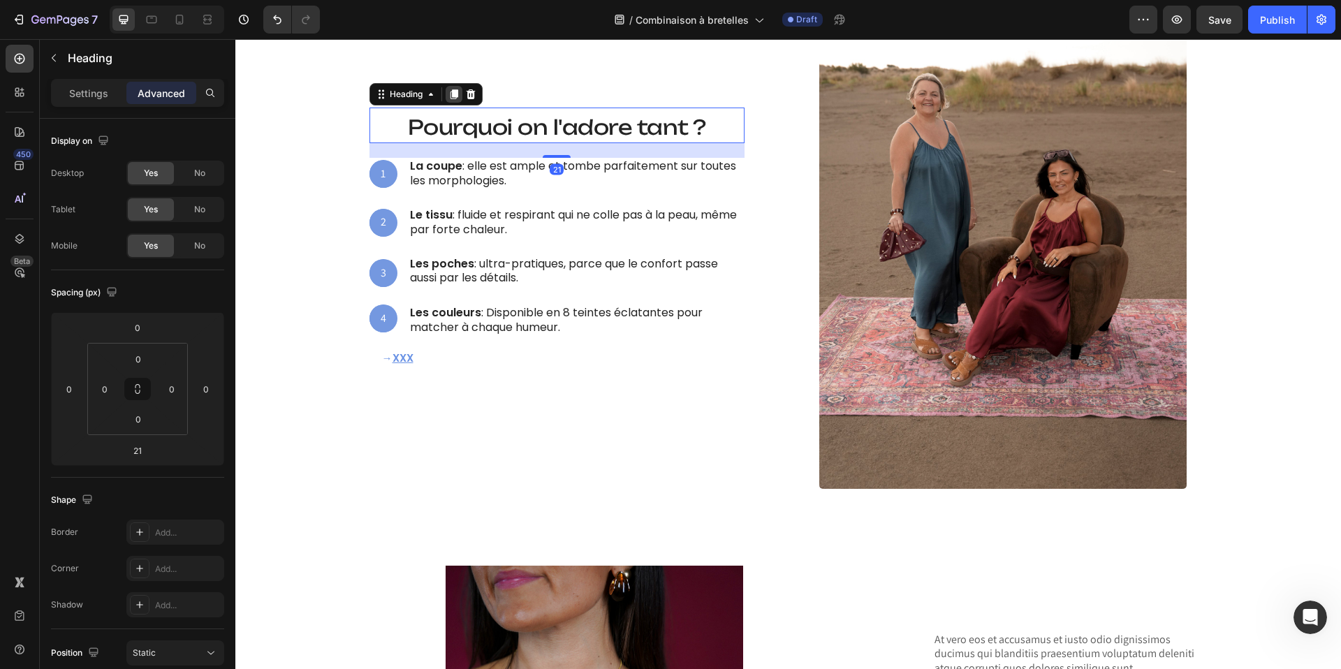
click at [453, 101] on div at bounding box center [454, 94] width 17 height 17
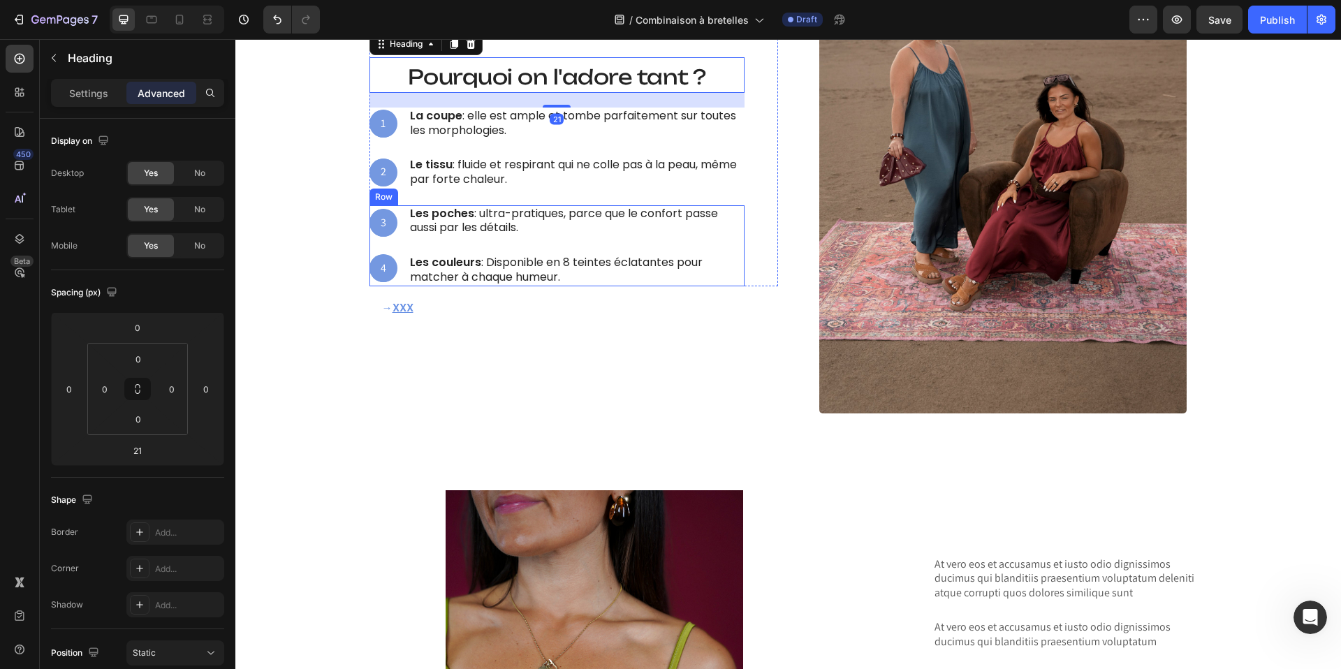
scroll to position [1012, 0]
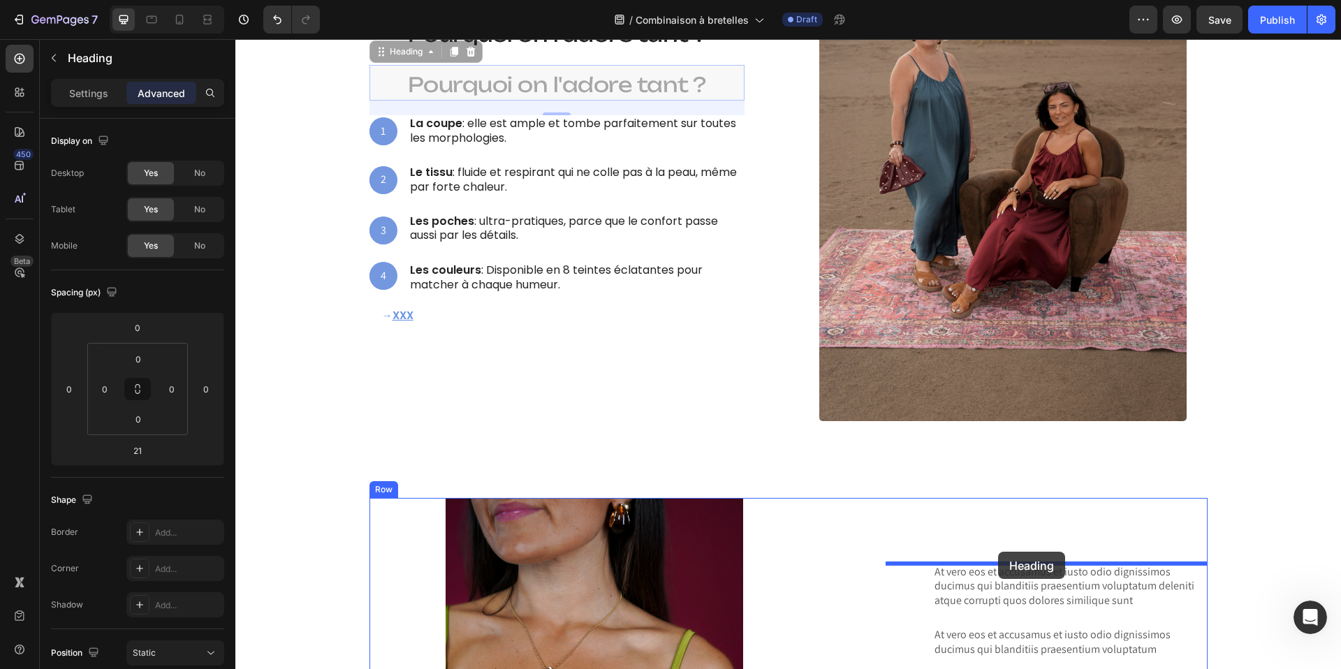
drag, startPoint x: 384, startPoint y: 52, endPoint x: 998, endPoint y: 548, distance: 790.4
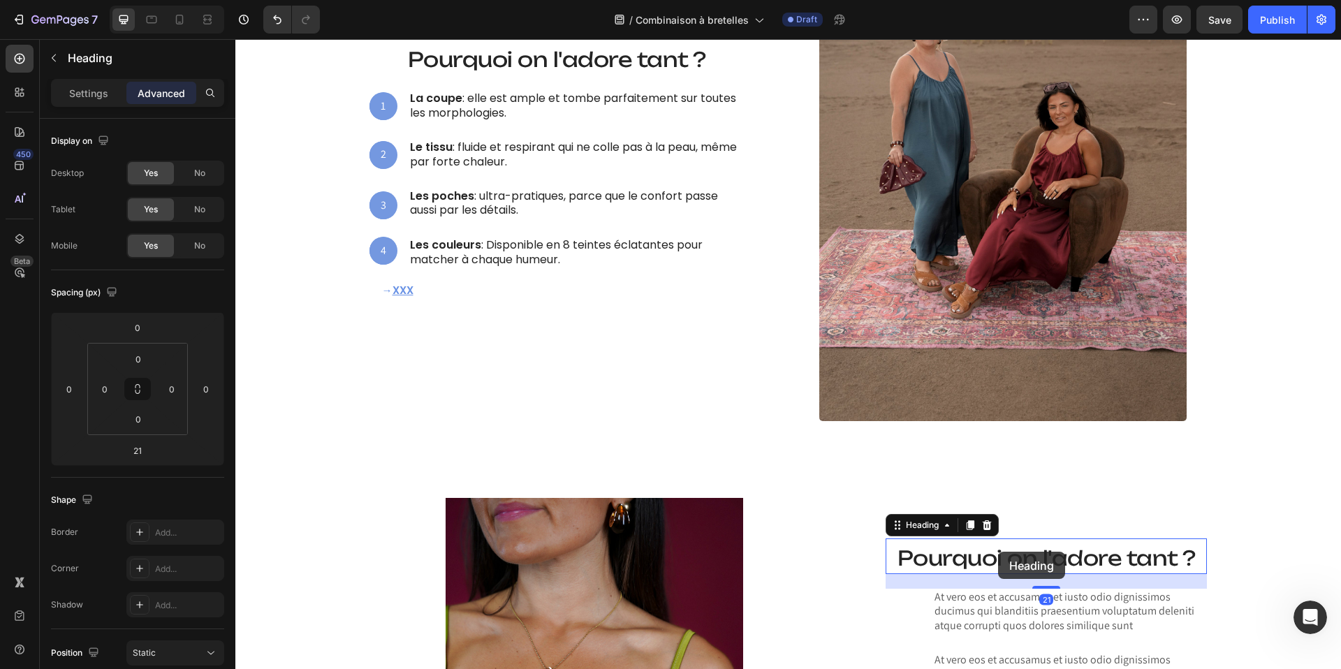
scroll to position [1038, 0]
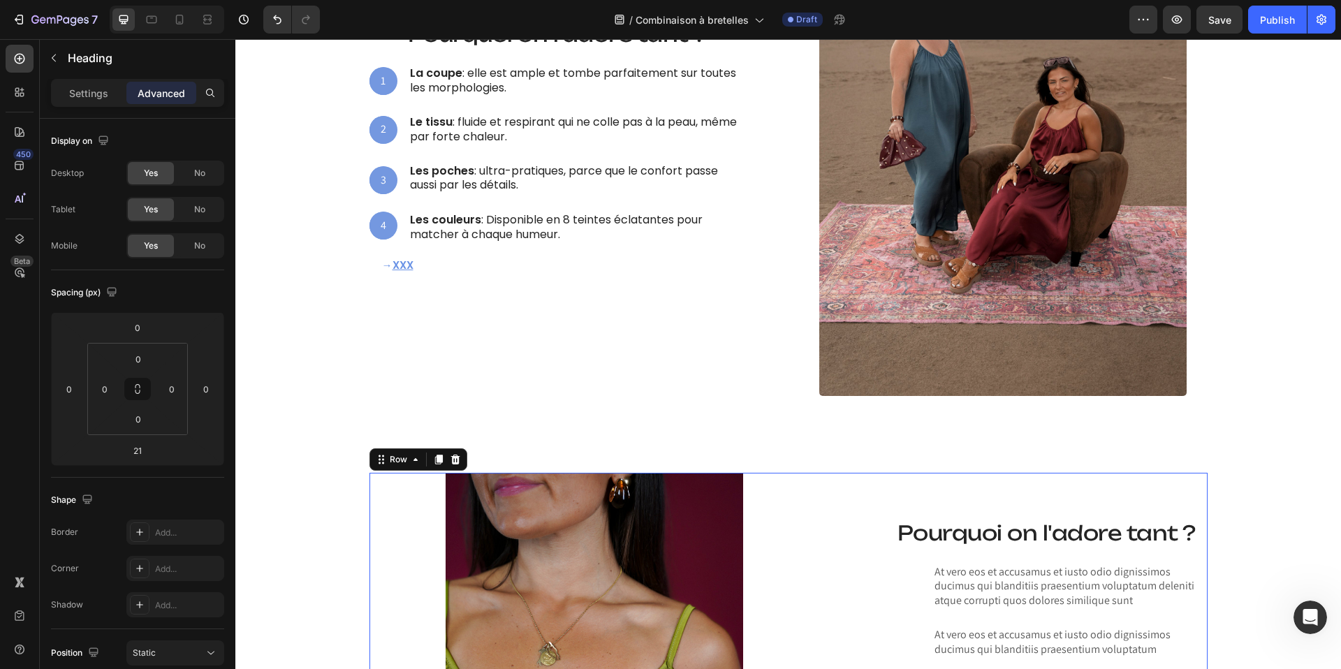
click at [872, 502] on div "Lorem ipsum dolor sit amet consectetur adipiscing Heading Image Pourquoi on l'a…" at bounding box center [789, 671] width 838 height 397
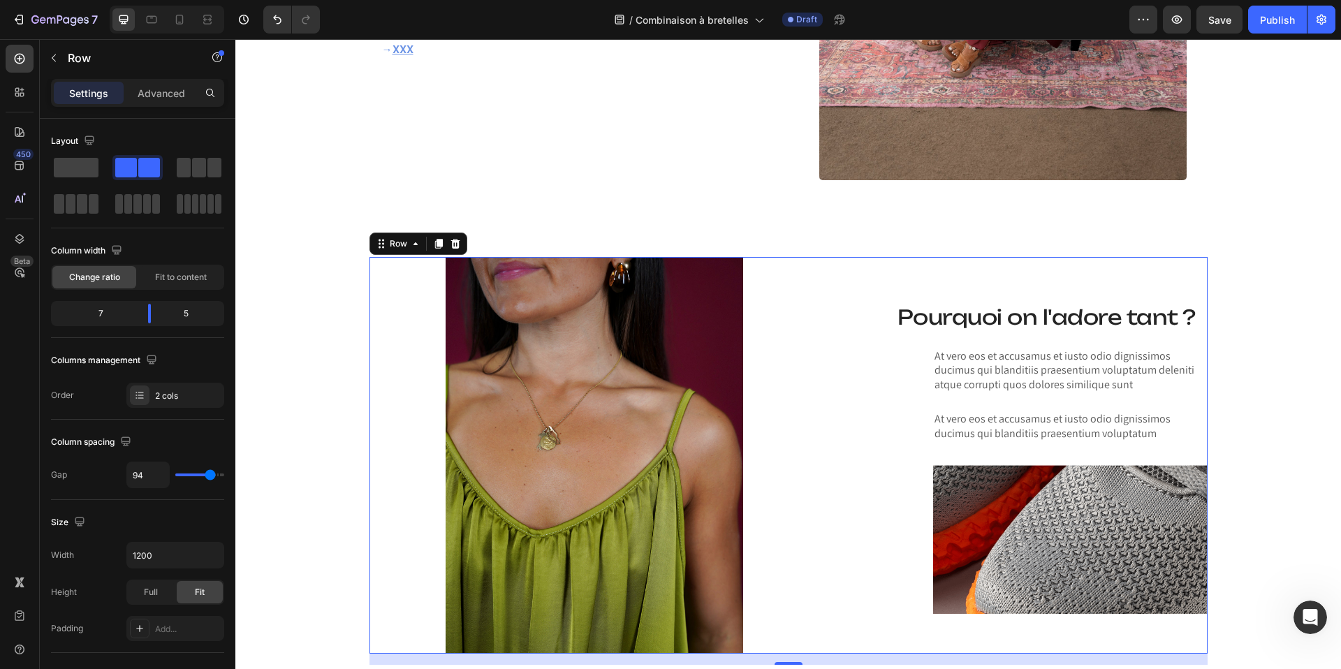
scroll to position [1265, 0]
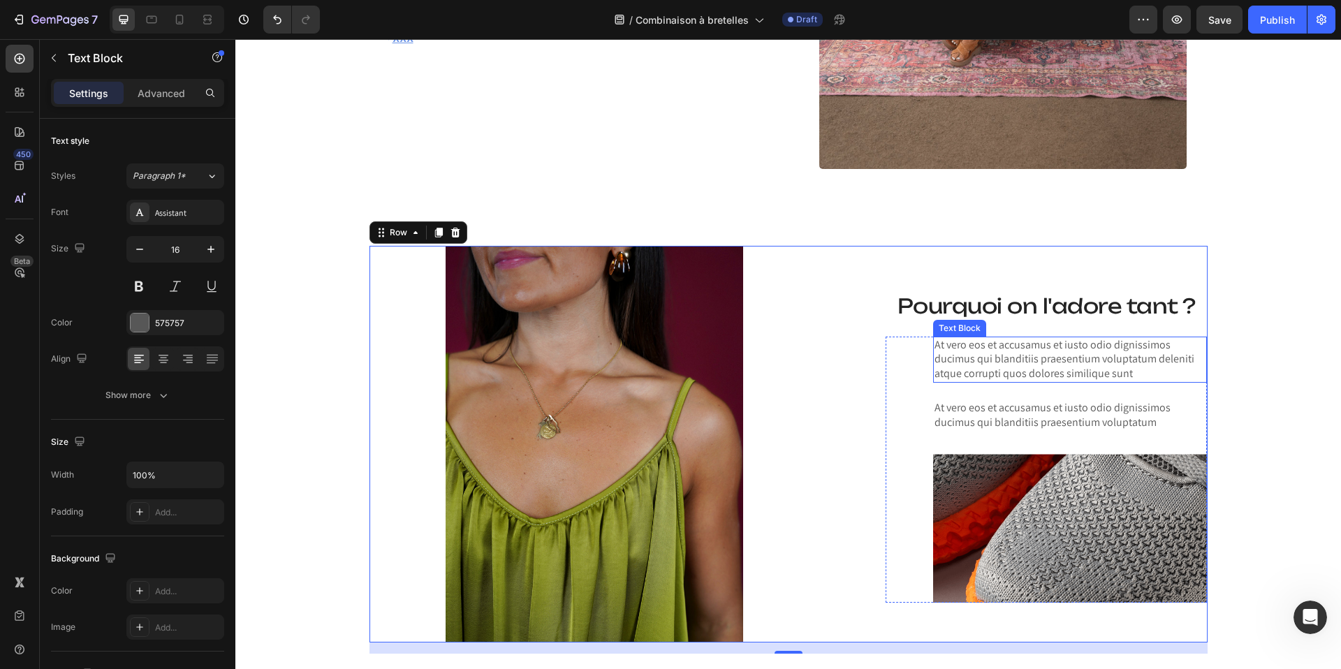
click at [962, 352] on p "At vero eos et accusamus et iusto odio dignissimos ducimus qui blanditiis praes…" at bounding box center [1071, 359] width 272 height 43
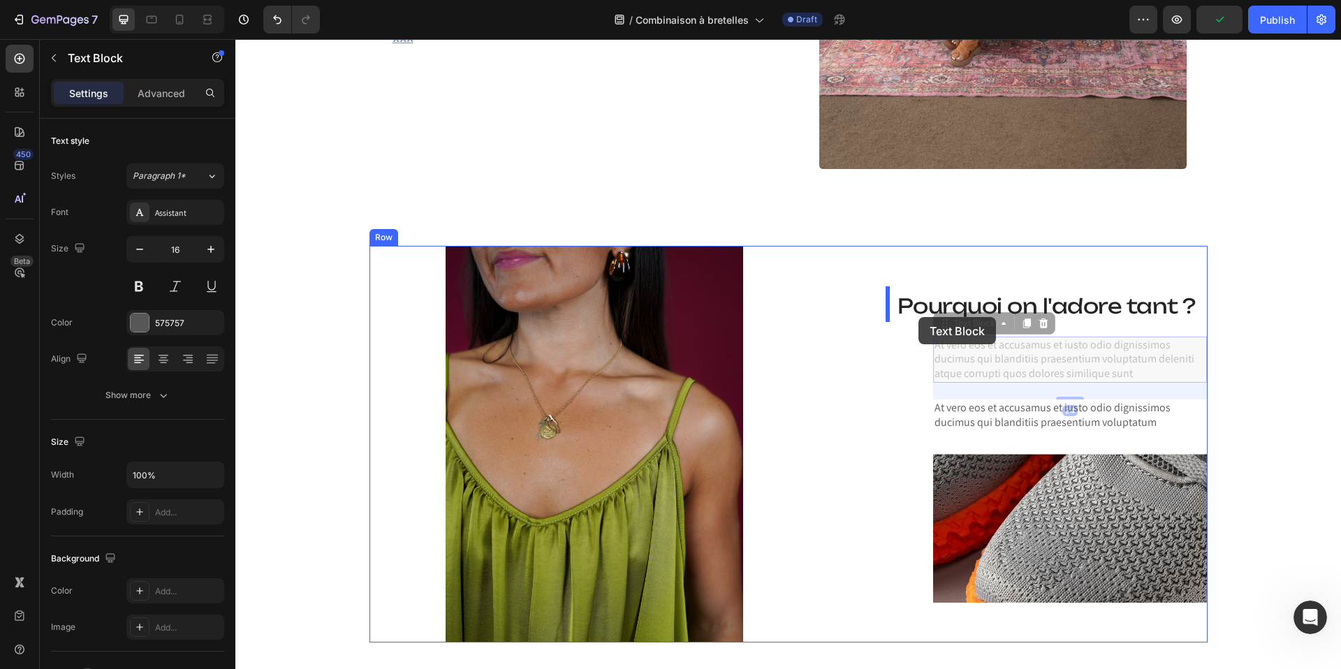
drag, startPoint x: 945, startPoint y: 325, endPoint x: 919, endPoint y: 317, distance: 27.6
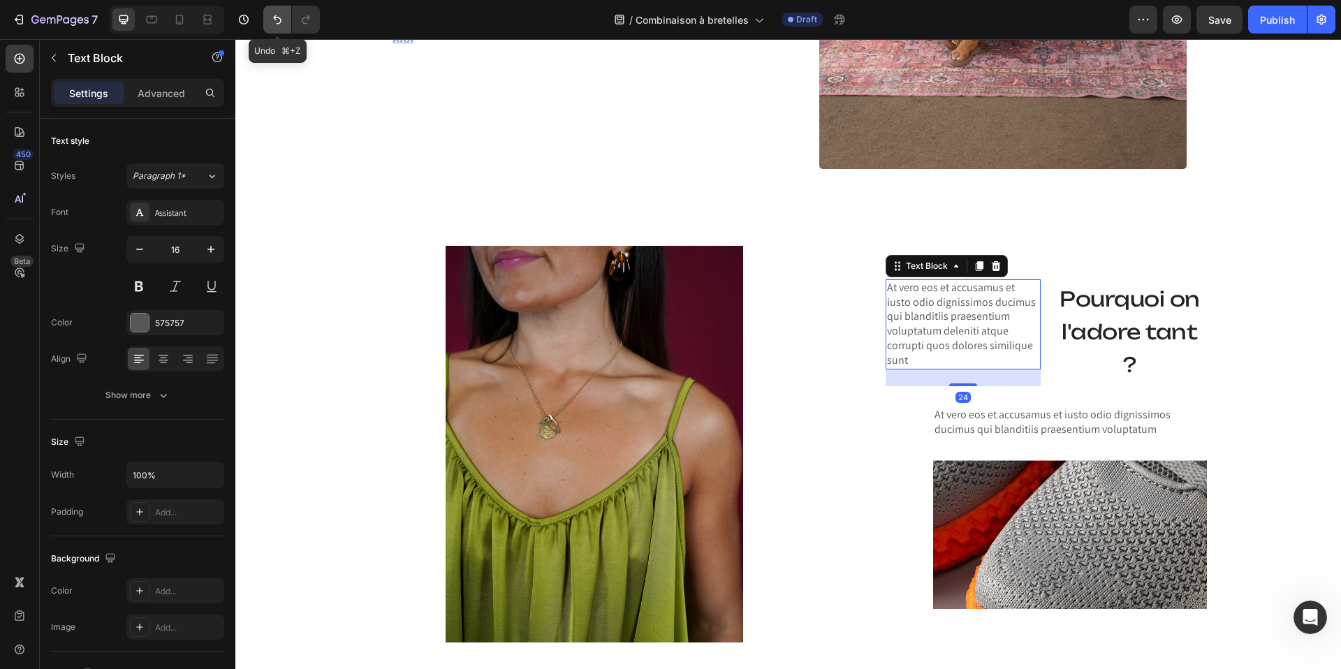
click at [274, 19] on icon "Undo/Redo" at bounding box center [277, 20] width 14 height 14
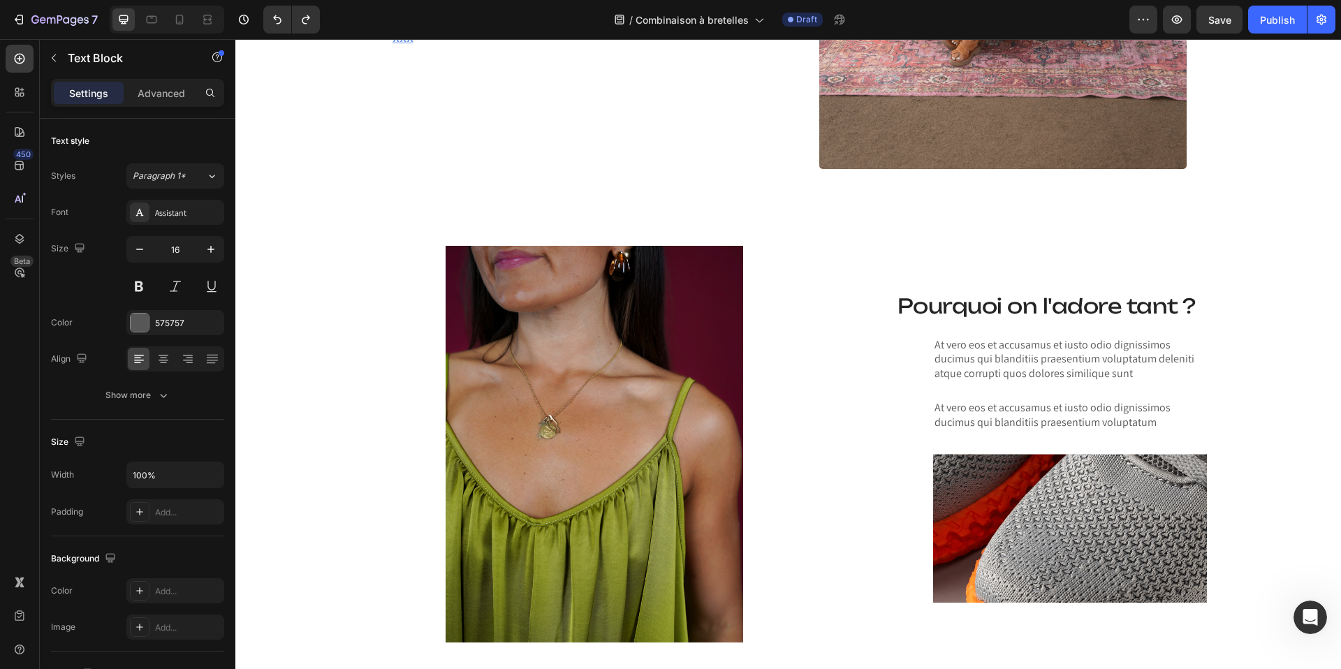
click at [955, 351] on p "At vero eos et accusamus et iusto odio dignissimos ducimus qui blanditiis praes…" at bounding box center [1071, 359] width 272 height 43
click at [956, 354] on p "At vero eos et accusamus et iusto odio dignissimos ducimus qui blanditiis praes…" at bounding box center [1071, 359] width 272 height 43
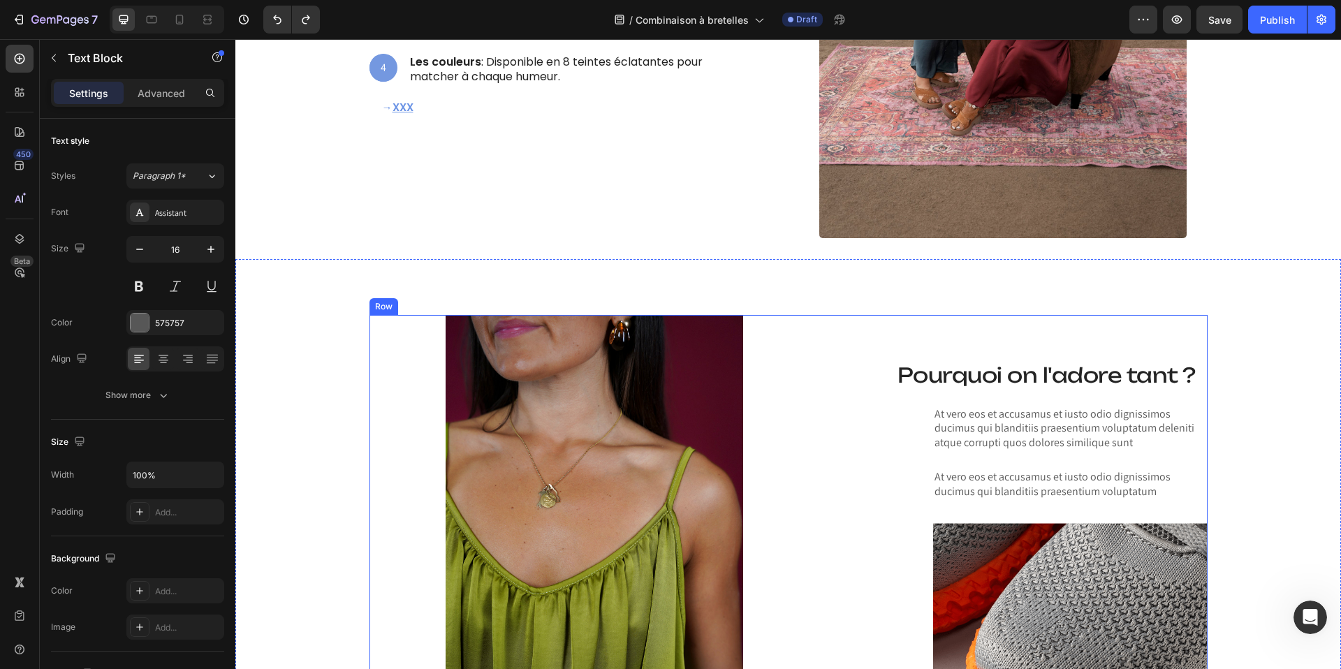
scroll to position [1197, 0]
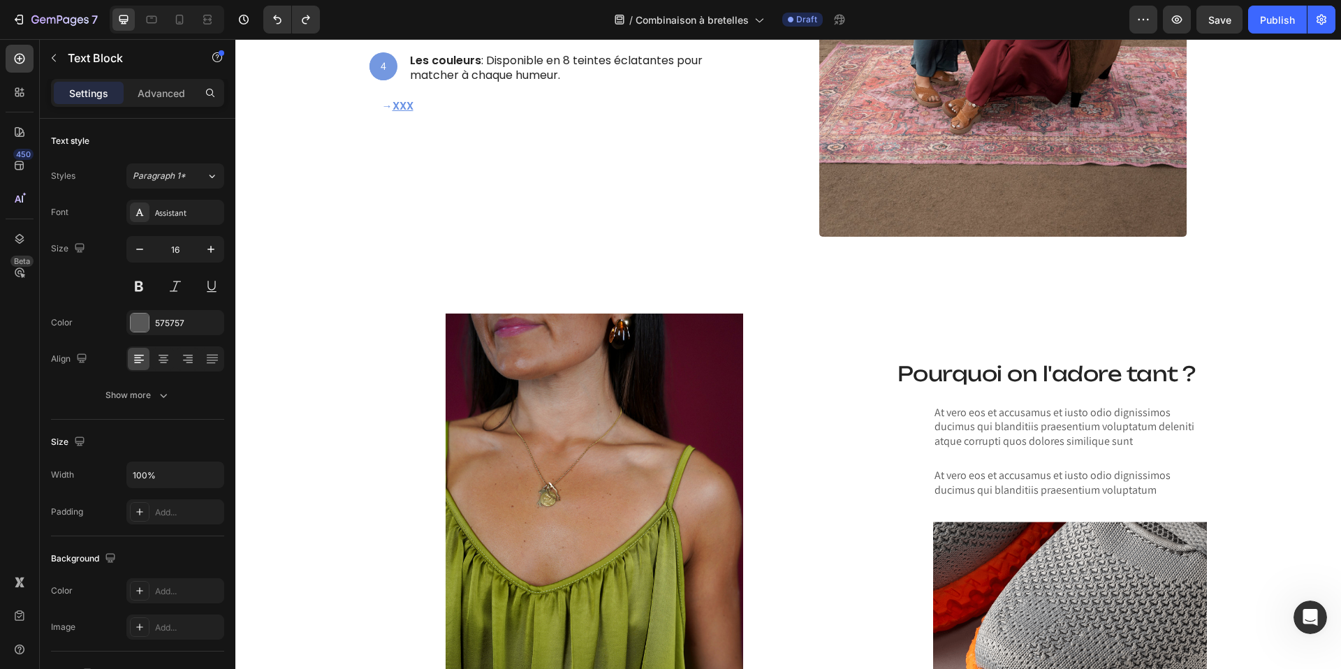
click at [973, 423] on p "At vero eos et accusamus et iusto odio dignissimos ducimus qui blanditiis praes…" at bounding box center [1071, 427] width 272 height 43
click at [962, 413] on p "At vero eos et accusamus et iusto odio dignissimos ducimus qui blanditiis praes…" at bounding box center [1071, 427] width 272 height 43
click at [951, 414] on p "At vero eos et accusamus et iusto odio dignissimos ducimus qui blanditiis praes…" at bounding box center [1071, 427] width 272 height 43
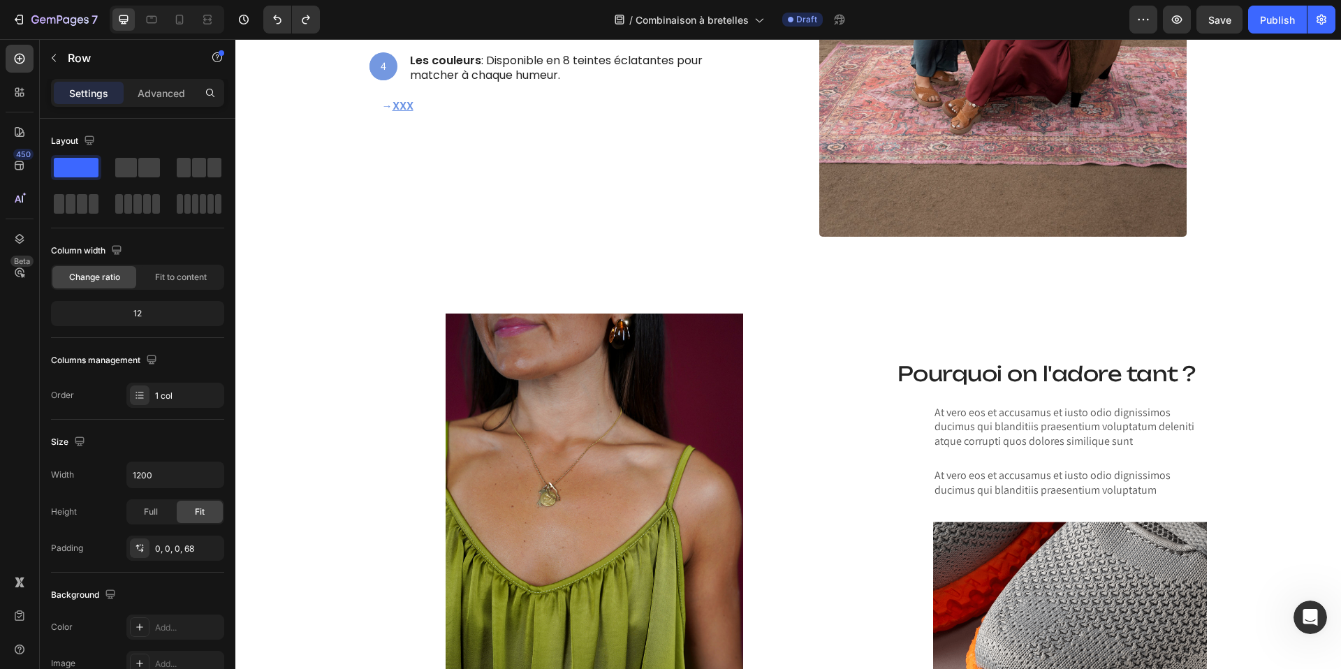
click at [889, 425] on div "At vero eos et accusamus et iusto odio dignissimos ducimus qui blanditiis praes…" at bounding box center [1047, 538] width 322 height 266
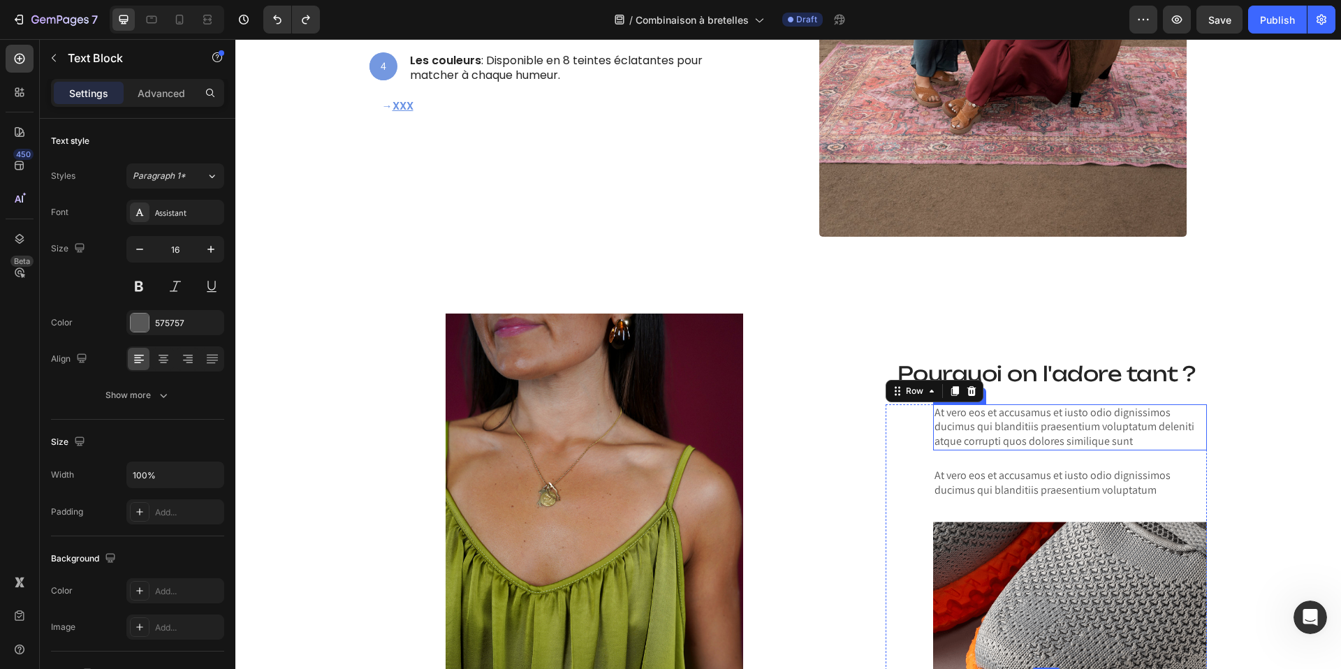
click at [975, 421] on p "At vero eos et accusamus et iusto odio dignissimos ducimus qui blanditiis praes…" at bounding box center [1071, 427] width 272 height 43
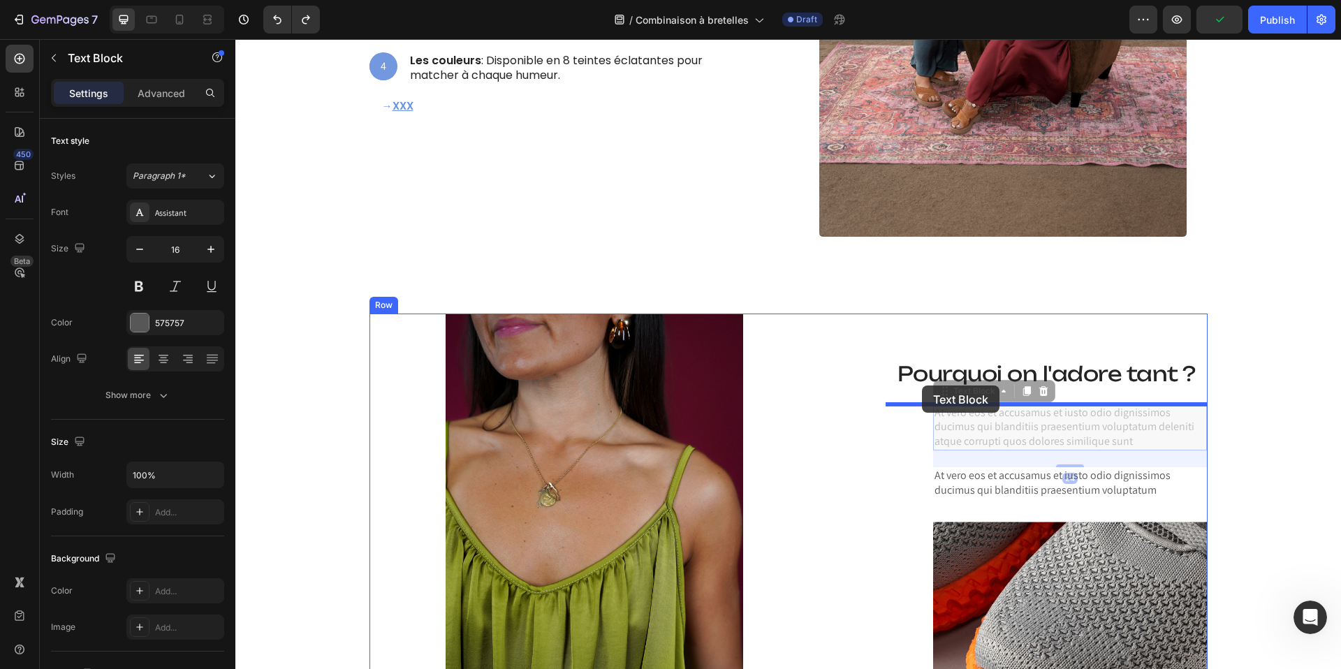
drag, startPoint x: 945, startPoint y: 393, endPoint x: 922, endPoint y: 386, distance: 23.4
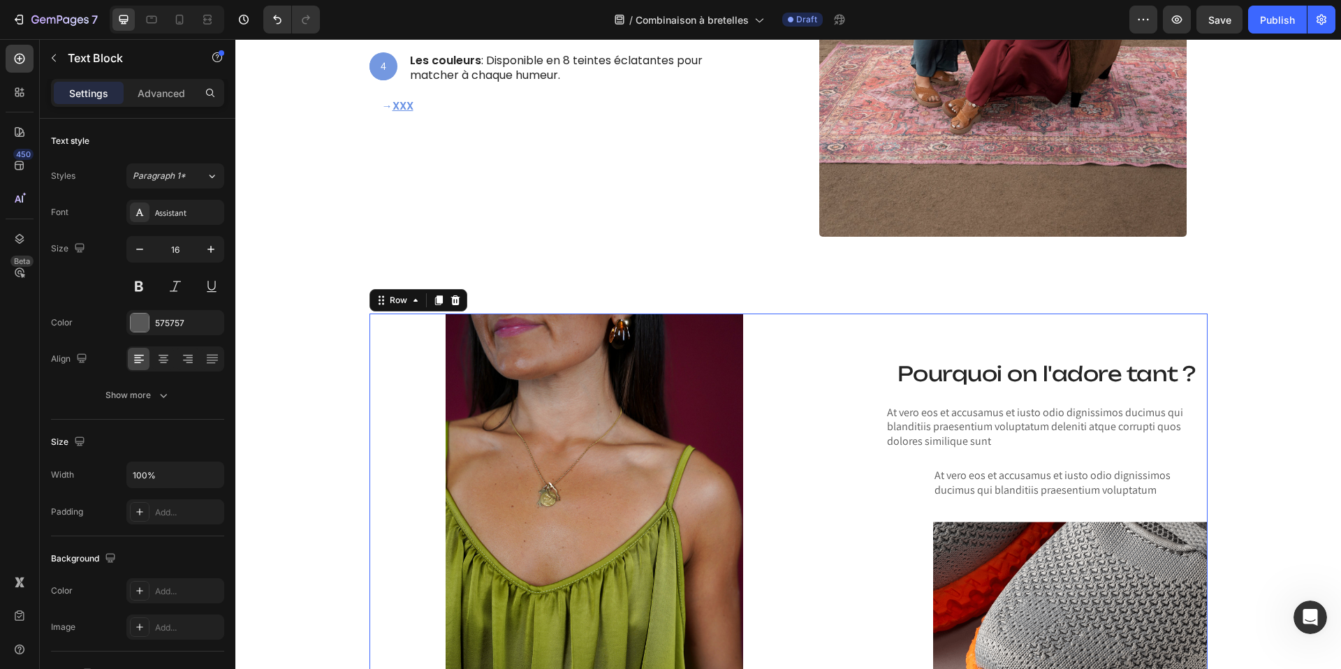
click at [845, 408] on div "Lorem ipsum dolor sit amet consectetur adipiscing Heading Image Pourquoi on l'a…" at bounding box center [789, 512] width 838 height 397
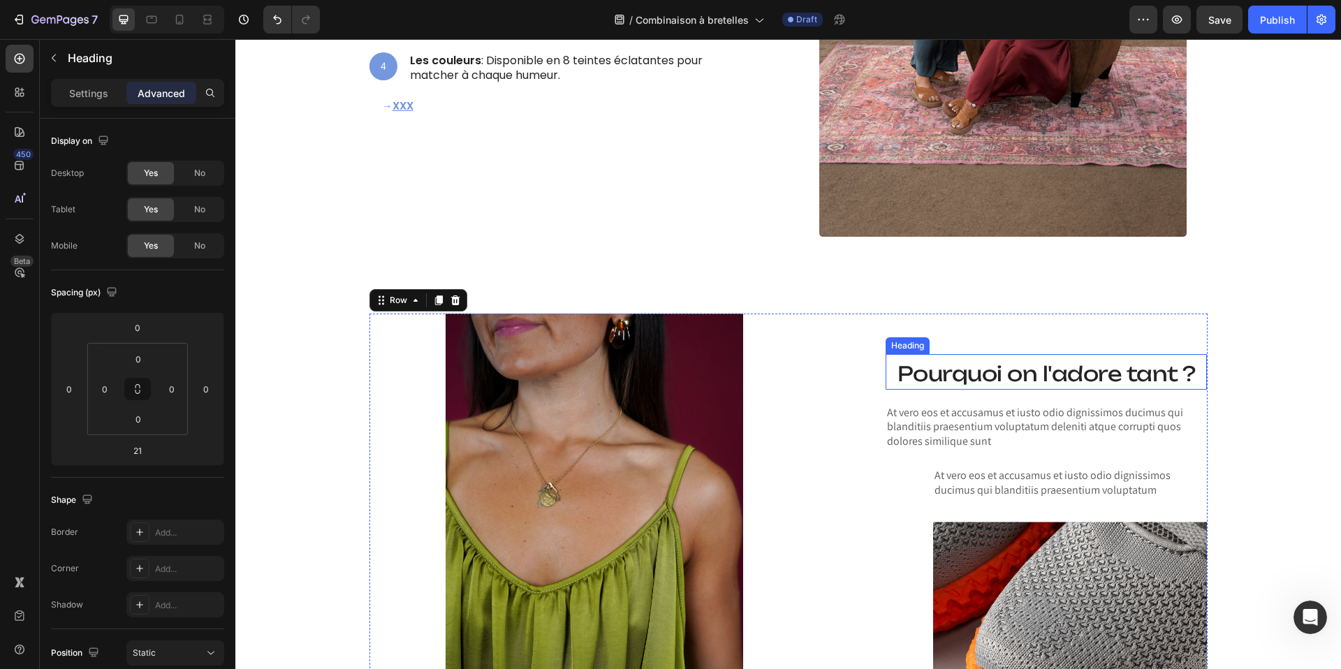
click at [923, 375] on span "Pourquoi on l'adore tant ?" at bounding box center [1047, 373] width 298 height 25
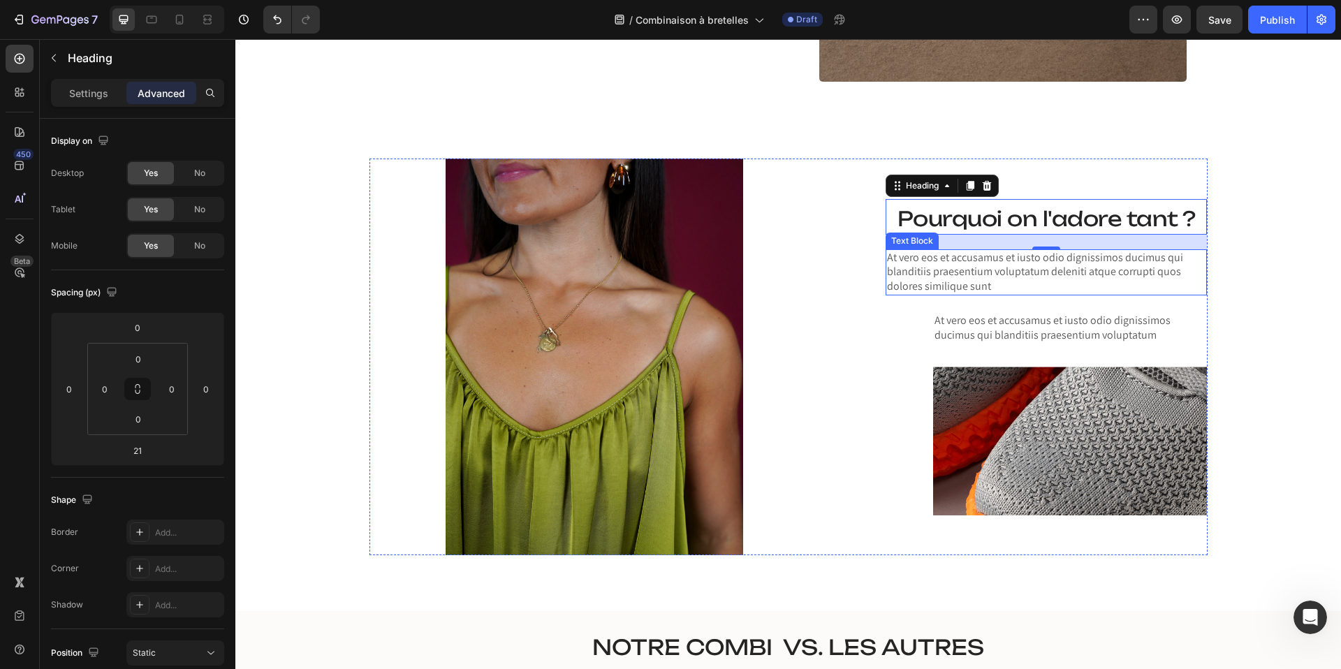
scroll to position [1353, 0]
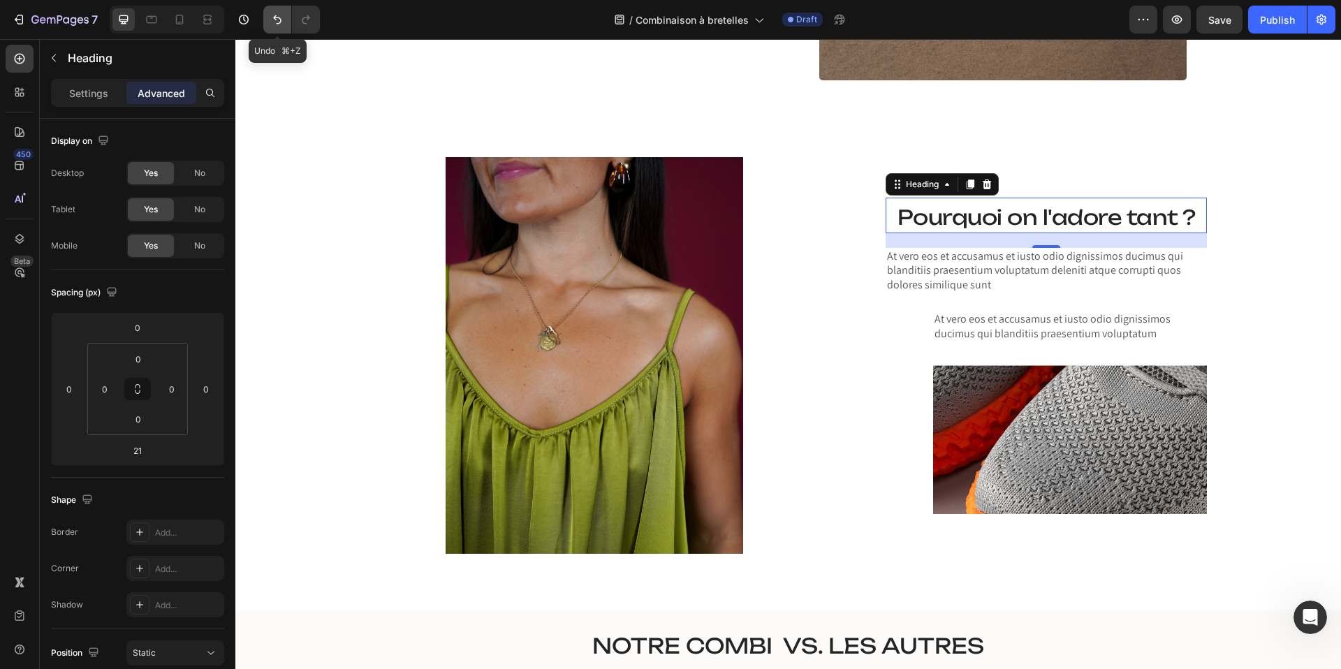
click at [277, 24] on icon "Undo/Redo" at bounding box center [277, 20] width 14 height 14
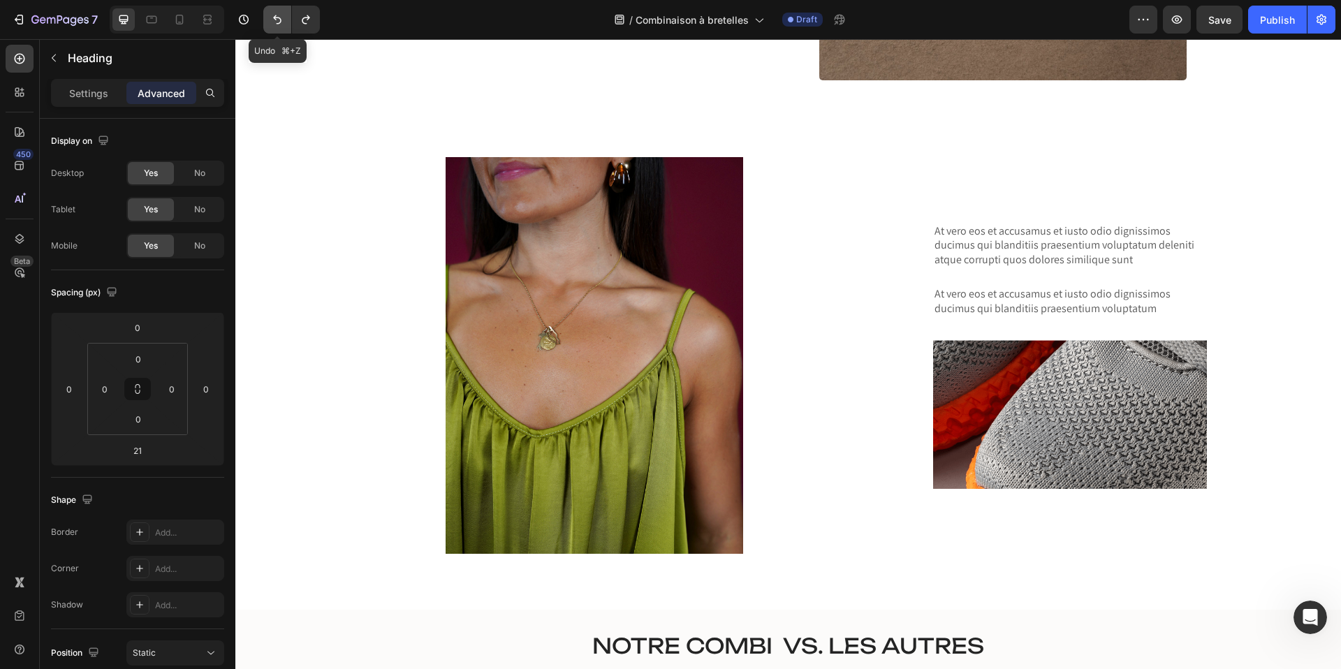
click at [277, 24] on icon "Undo/Redo" at bounding box center [277, 20] width 14 height 14
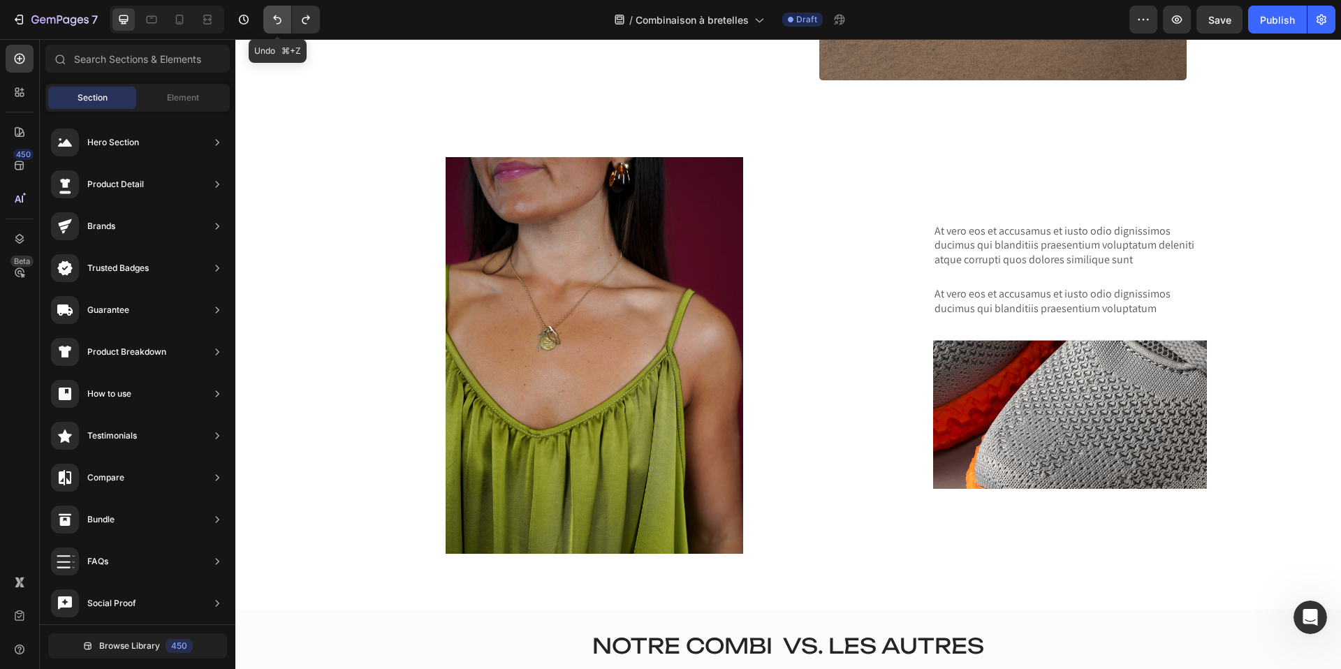
click at [277, 24] on icon "Undo/Redo" at bounding box center [277, 20] width 14 height 14
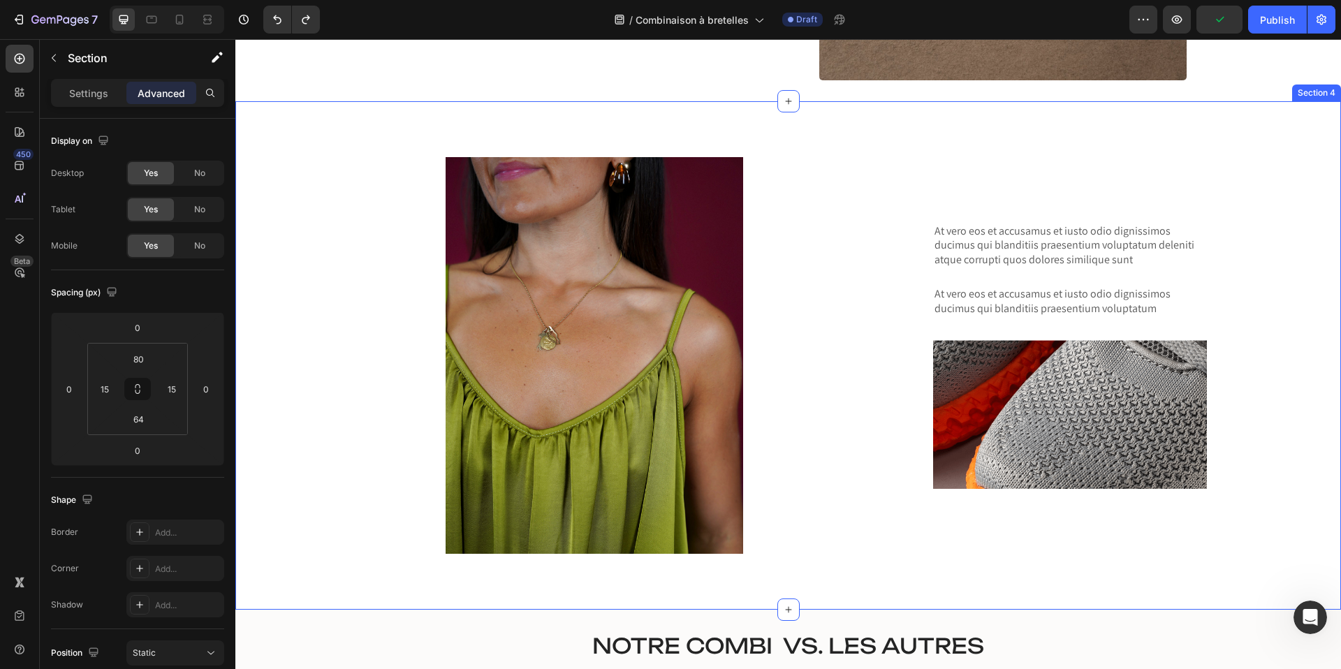
click at [372, 126] on div "Lorem ipsum dolor sit amet consectetur adipiscing Heading Image At vero eos et …" at bounding box center [788, 355] width 1106 height 509
click at [1324, 91] on icon at bounding box center [1329, 87] width 11 height 11
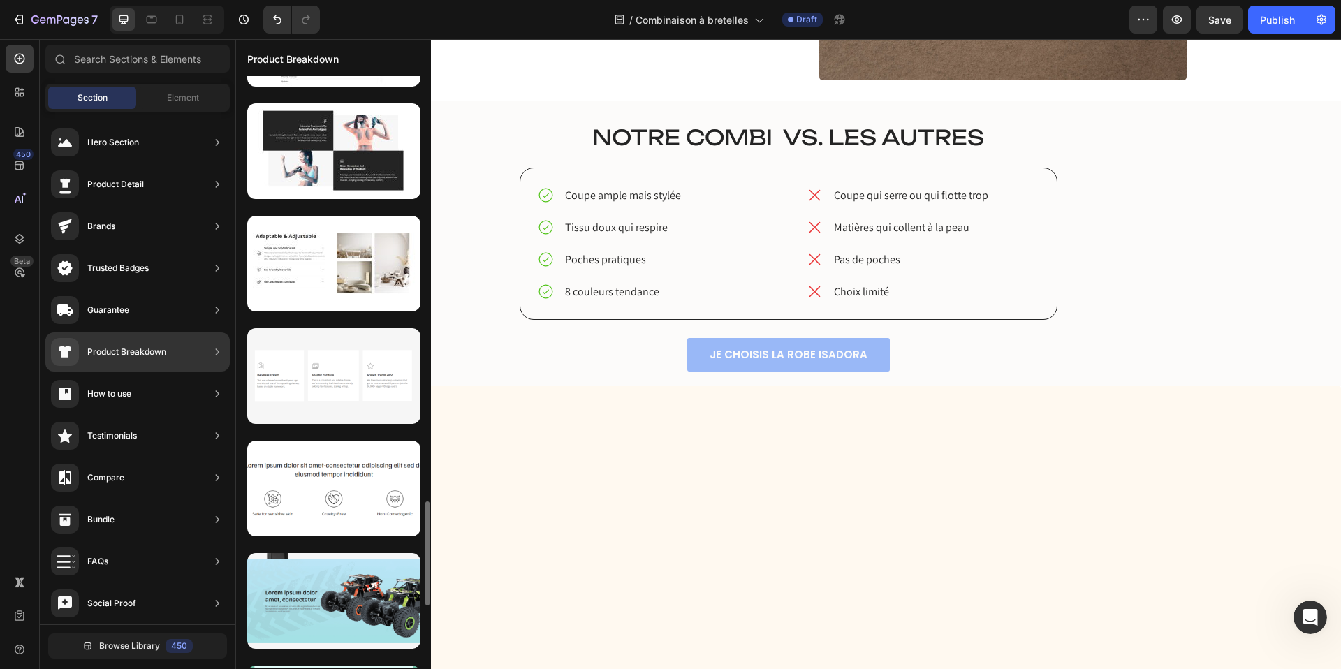
scroll to position [2453, 0]
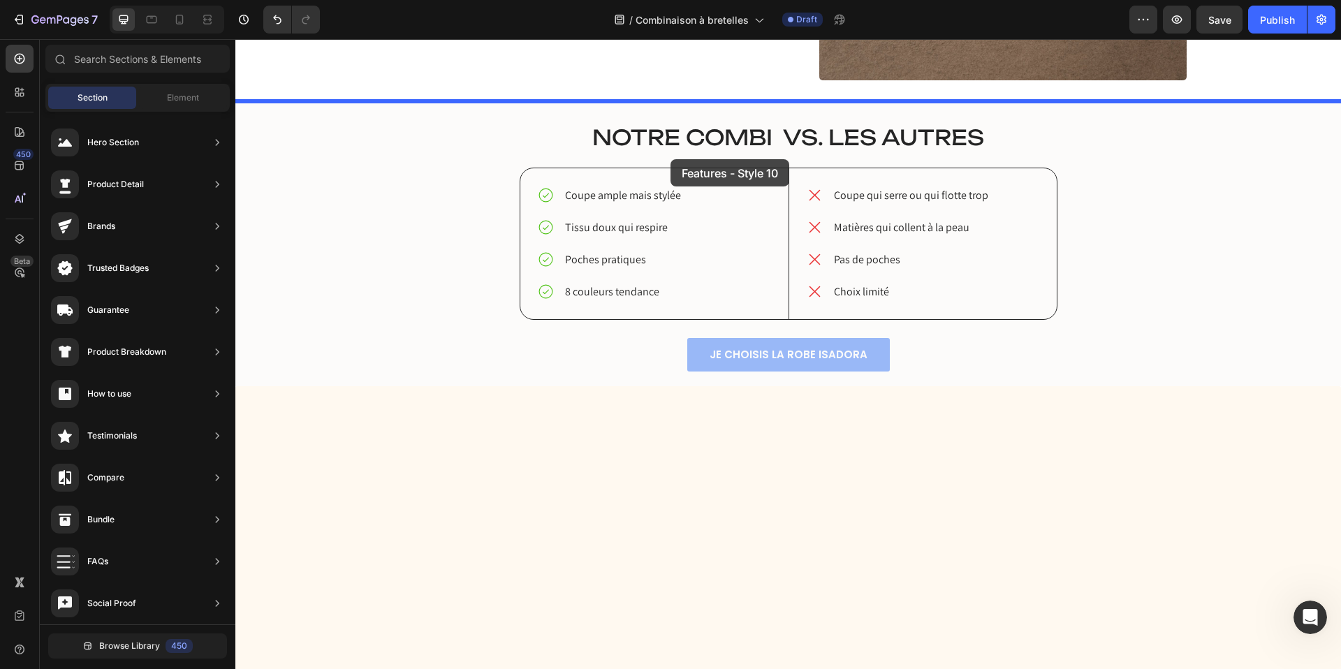
drag, startPoint x: 543, startPoint y: 322, endPoint x: 671, endPoint y: 159, distance: 207.0
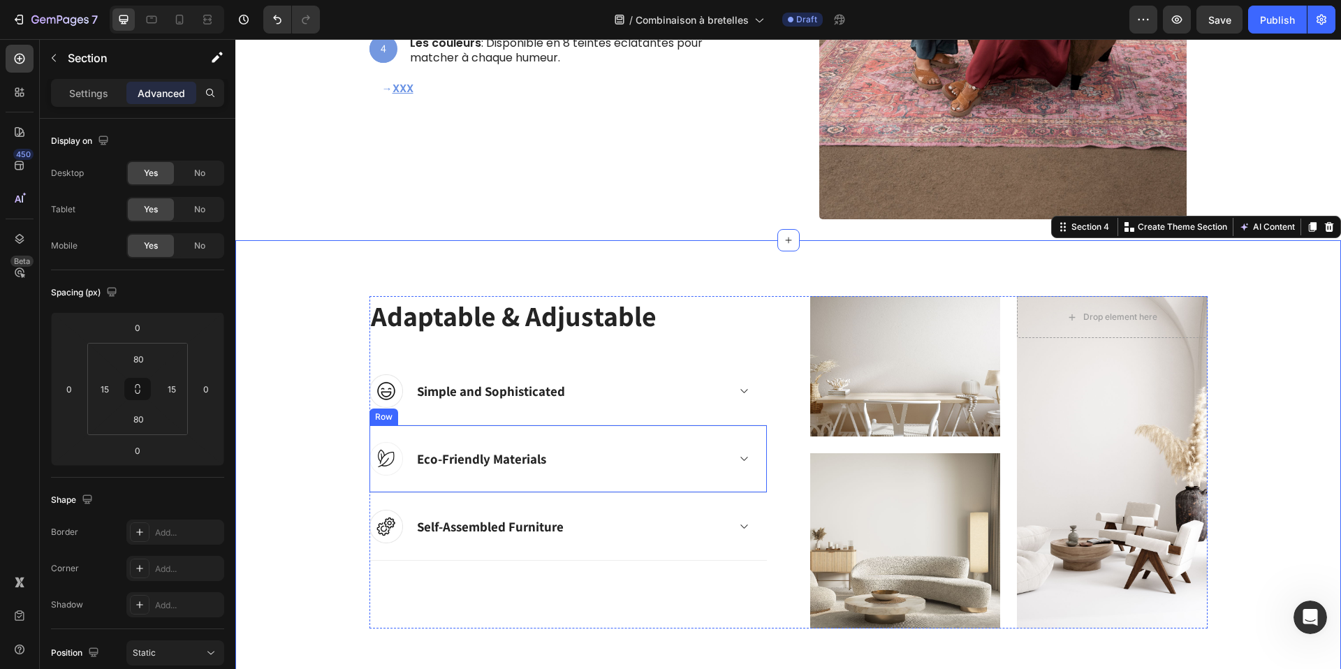
scroll to position [1214, 0]
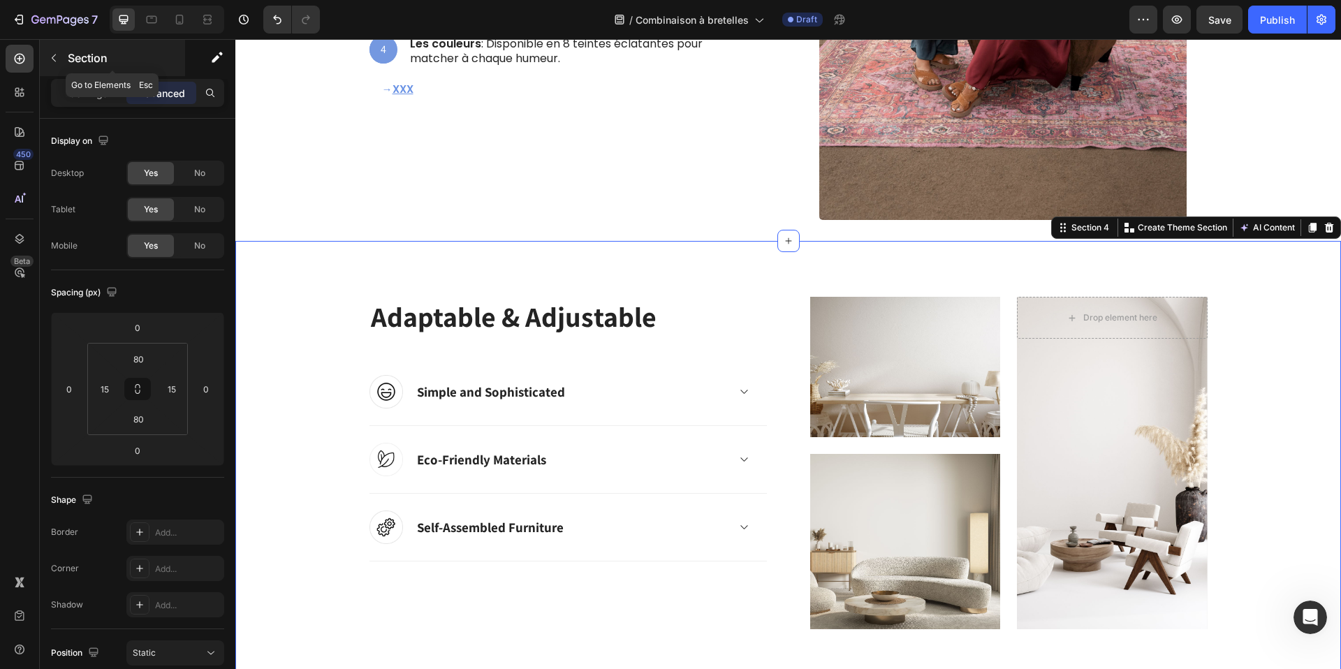
click at [52, 59] on icon "button" at bounding box center [53, 57] width 11 height 11
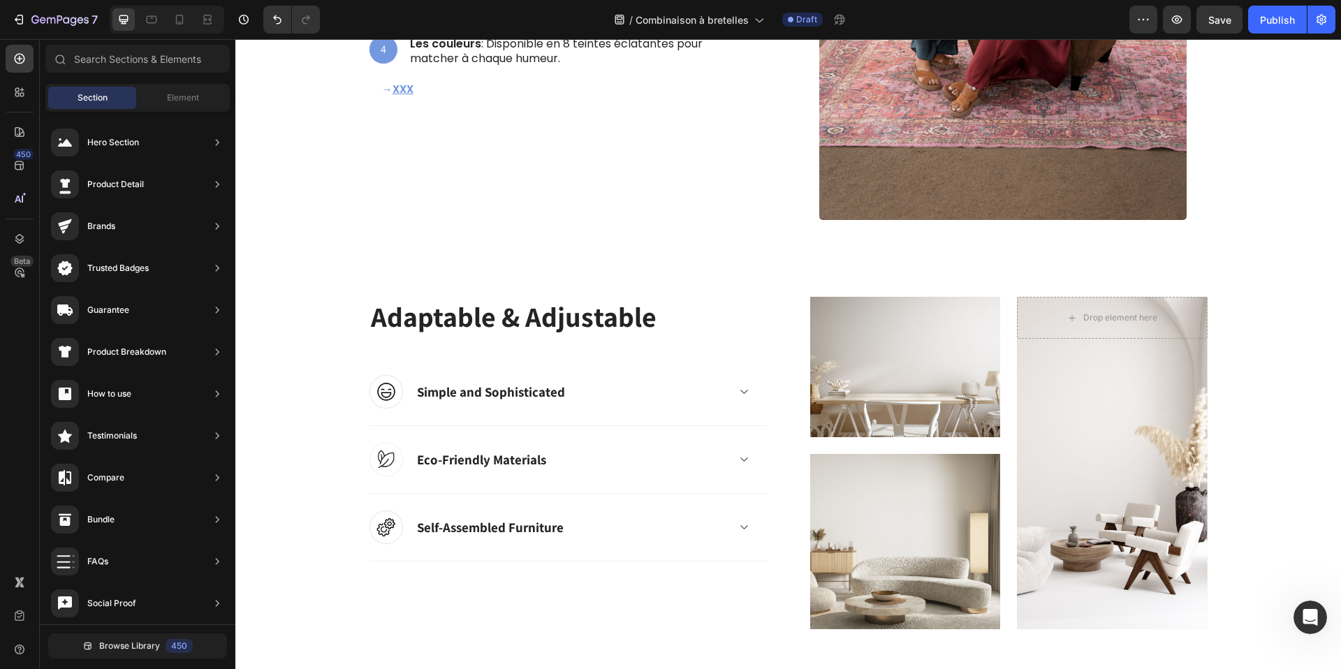
scroll to position [524, 0]
click at [876, 371] on img at bounding box center [905, 367] width 191 height 140
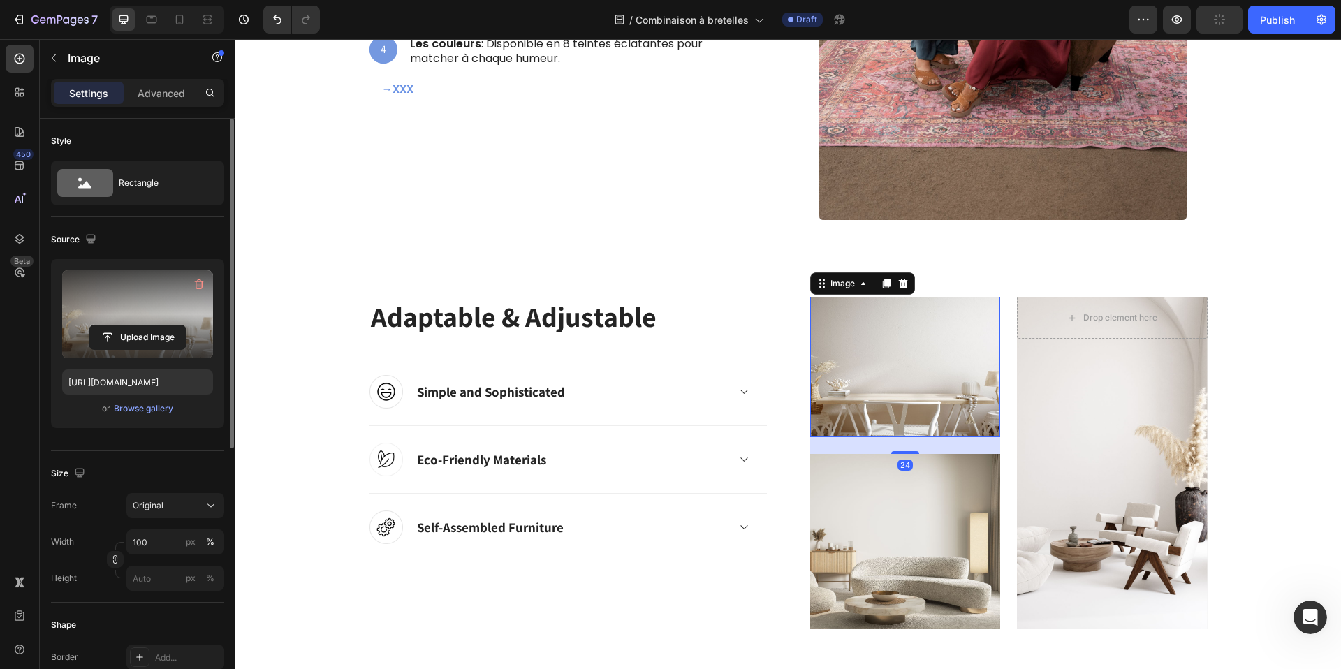
click at [152, 311] on label at bounding box center [137, 314] width 151 height 88
click at [152, 326] on input "file" at bounding box center [137, 338] width 96 height 24
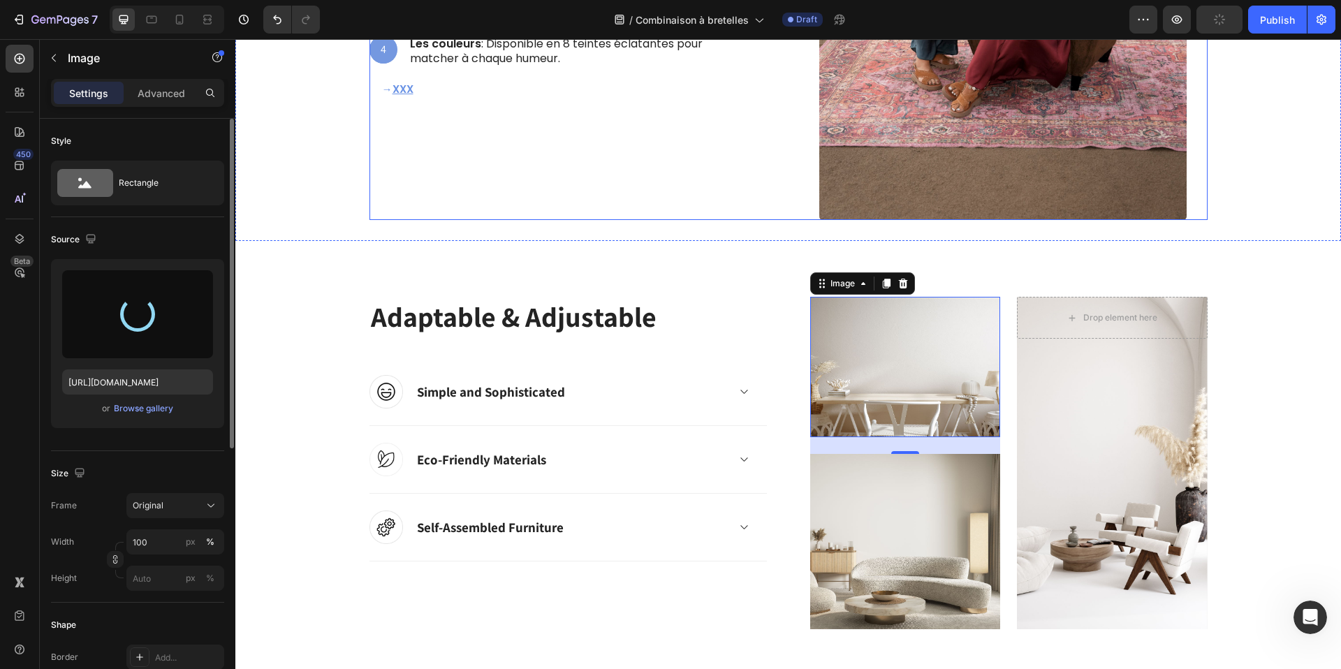
type input "https://cdn.shopify.com/s/files/1/0605/0509/6332/files/gempages_488443088415491…"
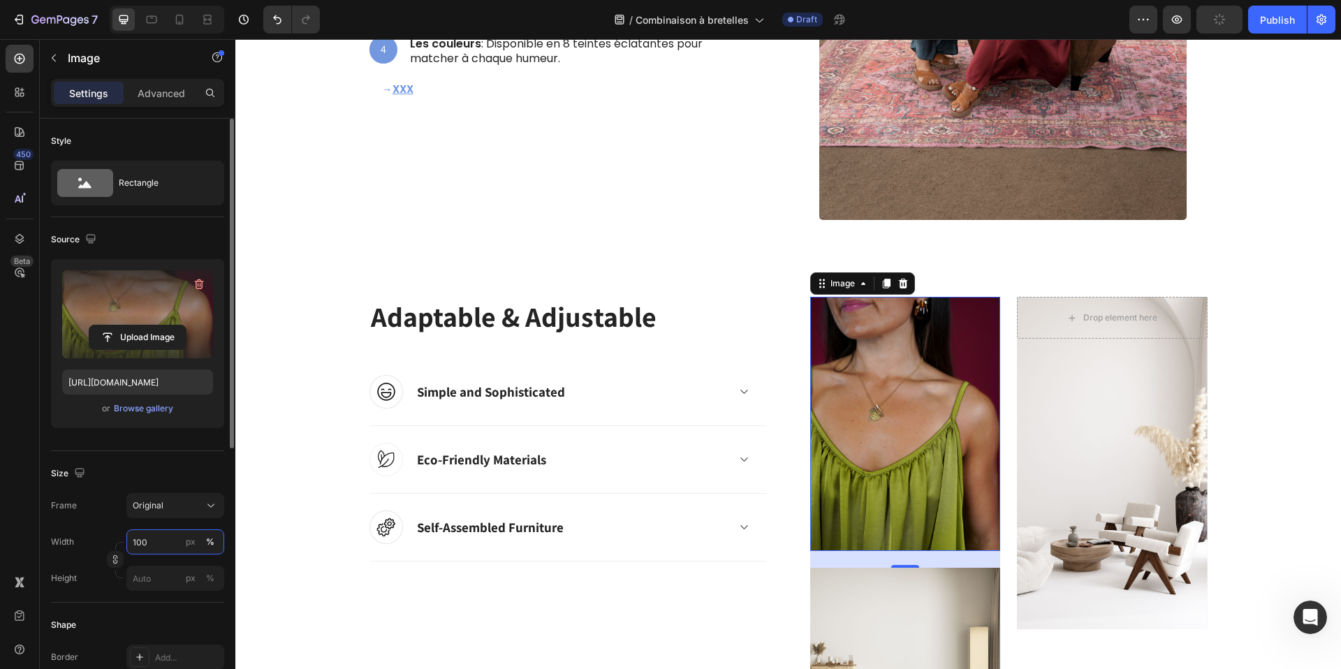
click at [153, 539] on input "100" at bounding box center [175, 542] width 98 height 25
type input "99"
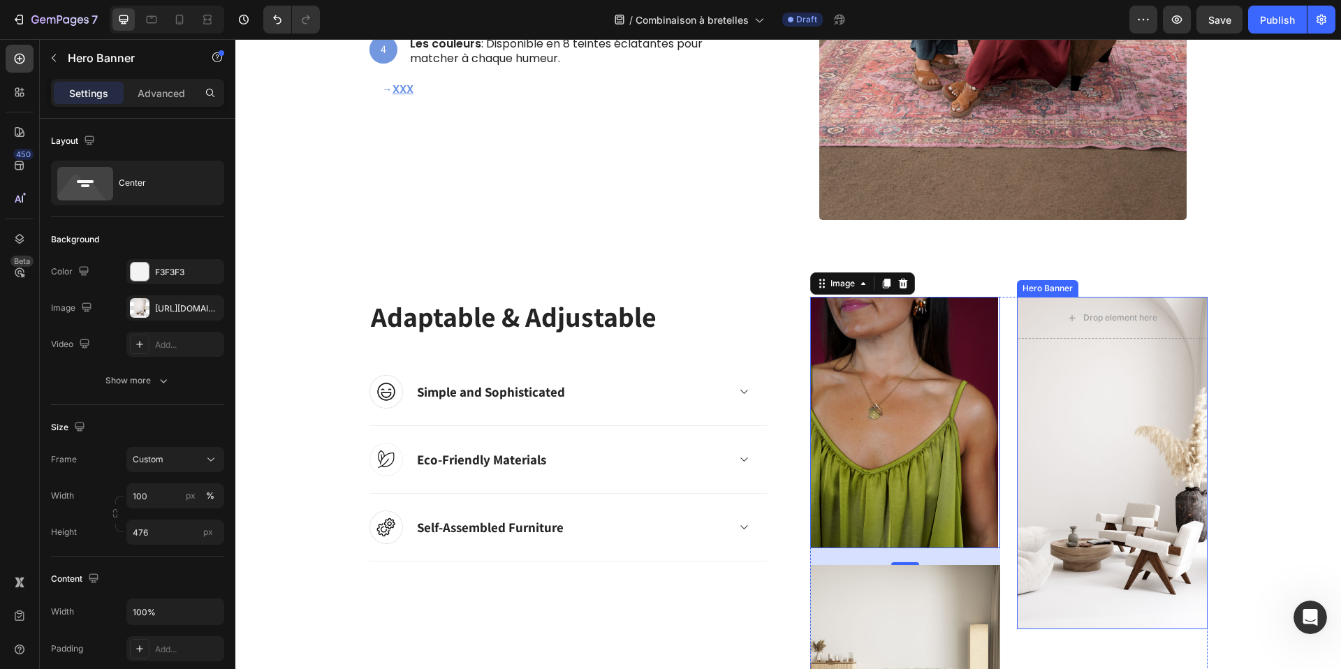
click at [1089, 436] on div "Overlay" at bounding box center [1112, 463] width 191 height 333
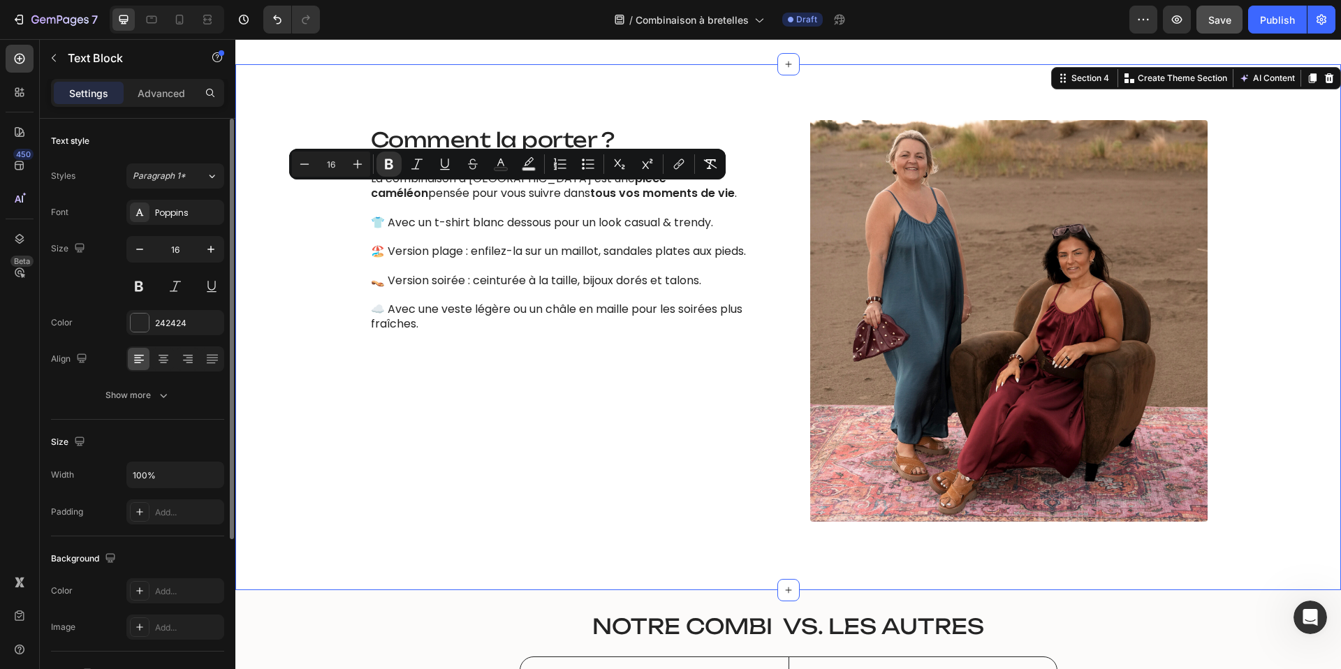
click at [341, 240] on div "⁠⁠⁠⁠⁠⁠⁠ Comment la porter ? Heading La combinaison à bretelles est une pièce ca…" at bounding box center [788, 327] width 1085 height 414
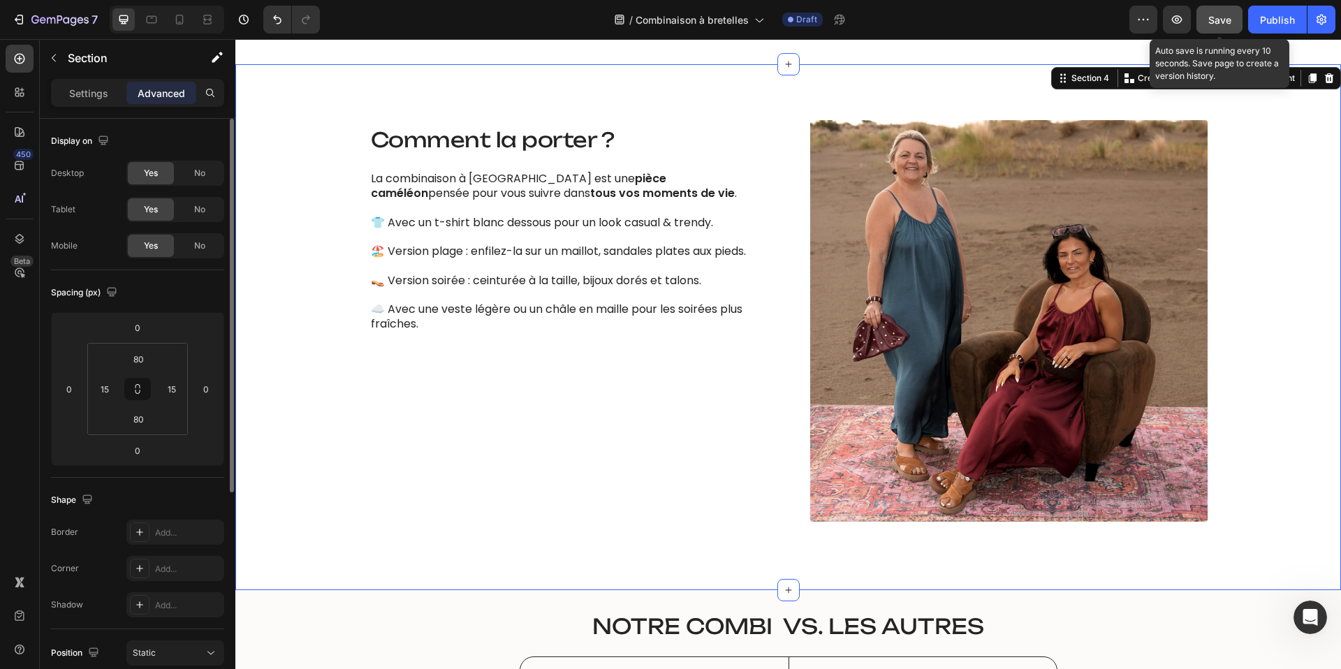
click at [1212, 18] on span "Save" at bounding box center [1220, 20] width 23 height 12
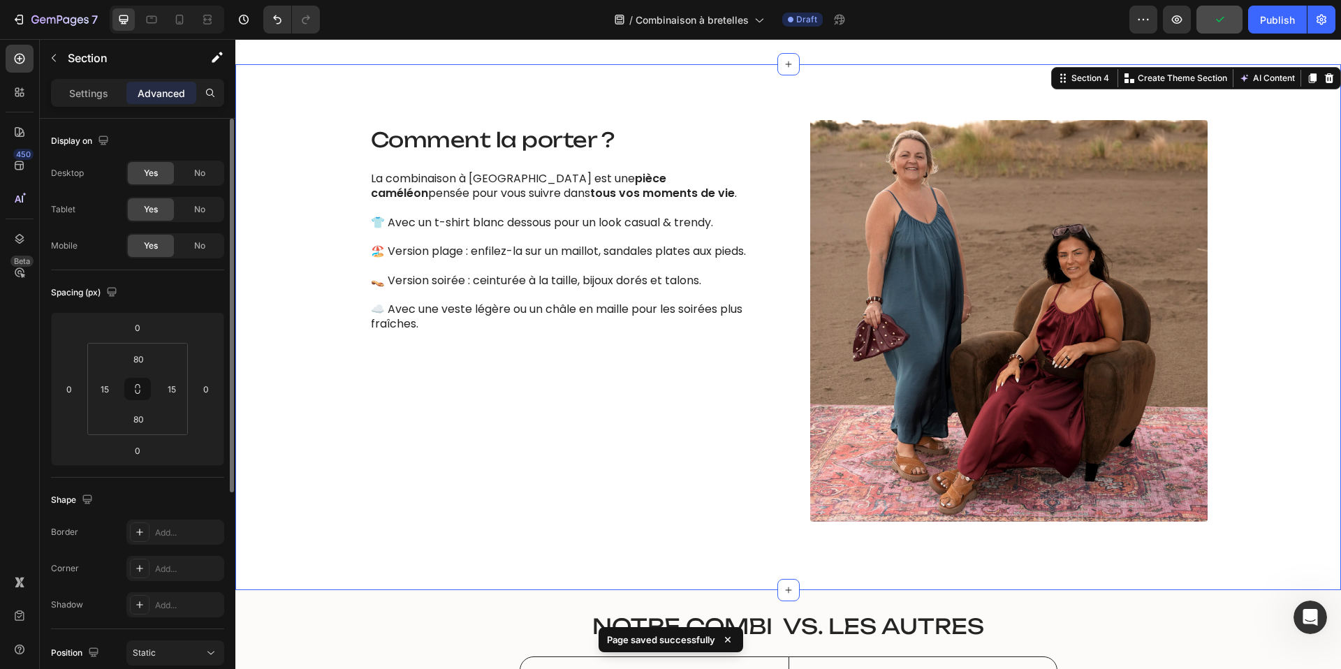
click at [1034, 25] on div "/ Combinaison à bretelles Draft" at bounding box center [730, 20] width 799 height 28
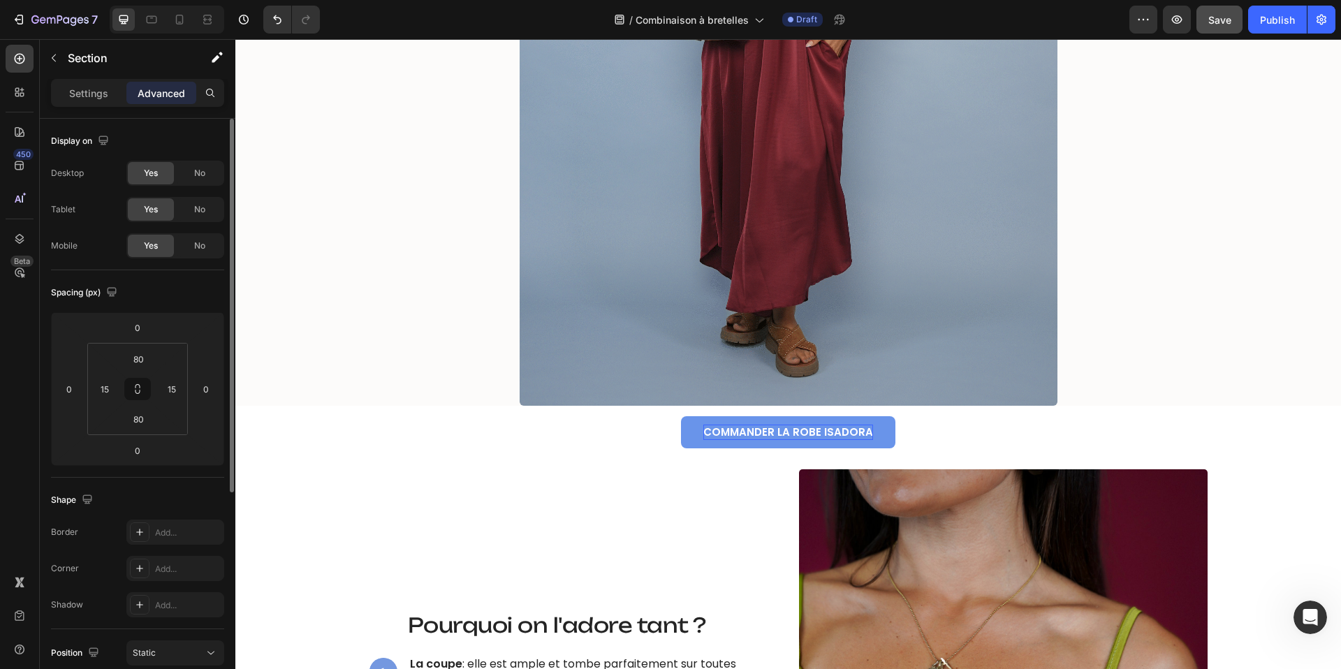
scroll to position [475, 0]
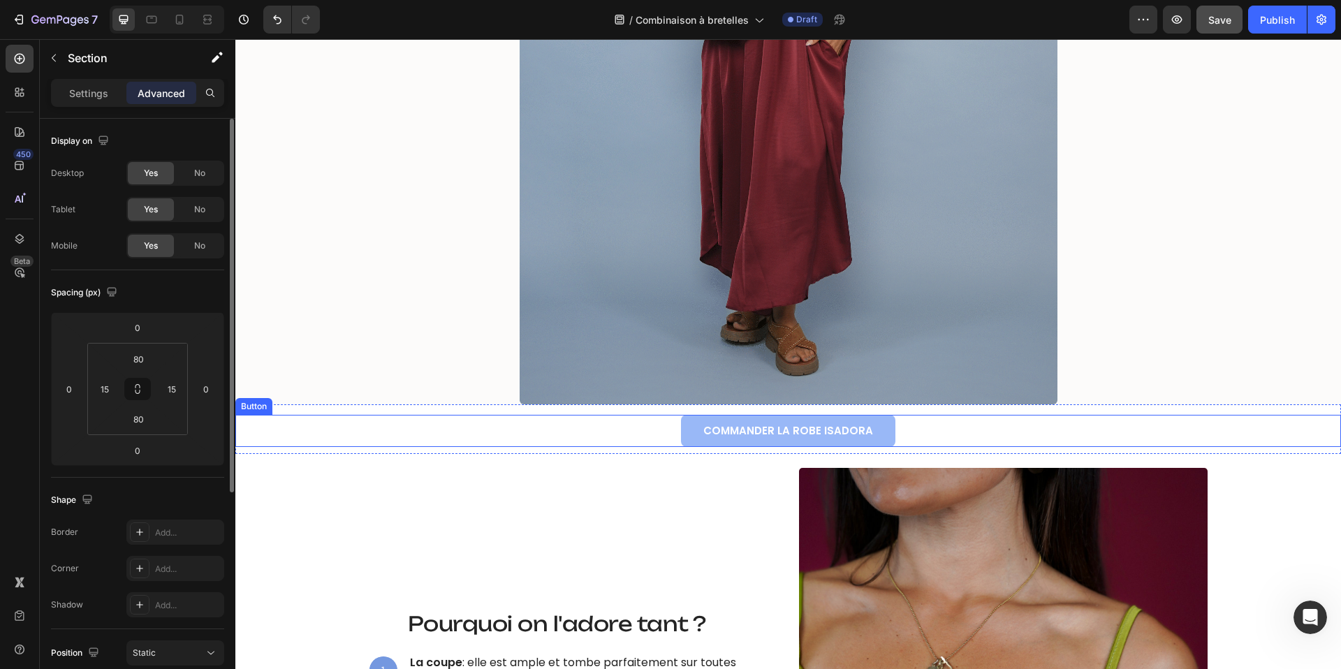
click at [935, 425] on div "COMMANDER LA ROBE ISADORA Button" at bounding box center [788, 431] width 1106 height 33
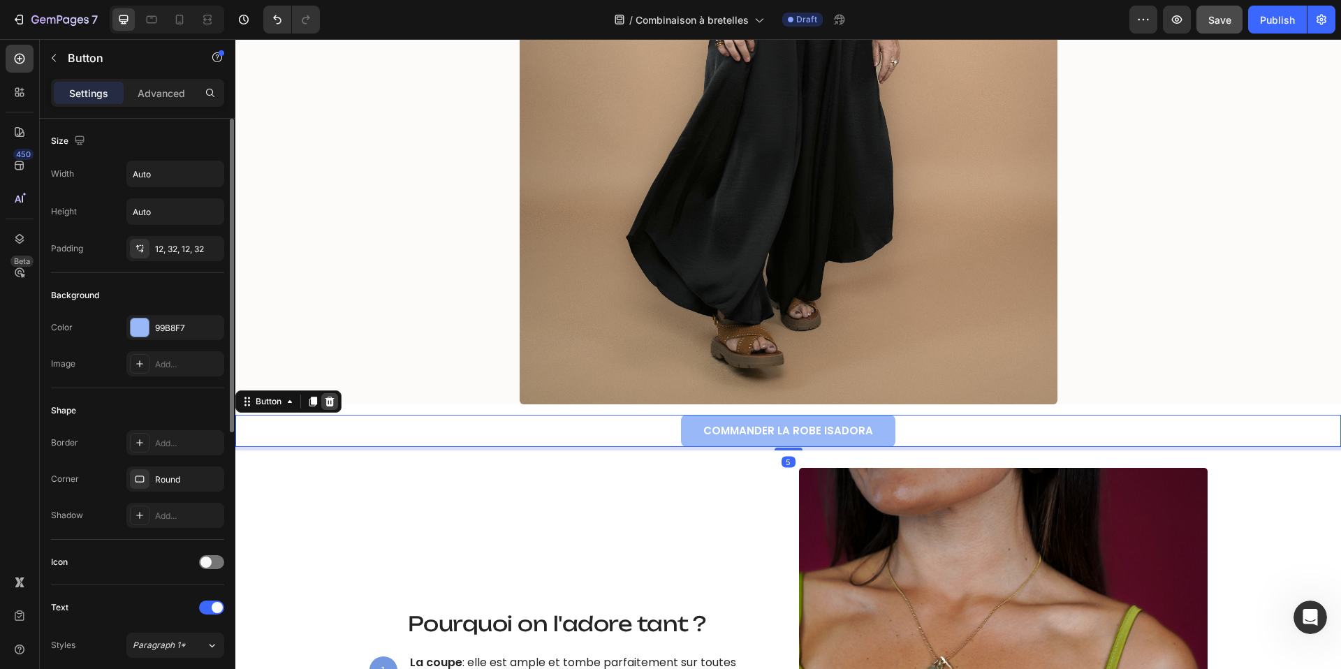
click at [337, 402] on div at bounding box center [329, 401] width 17 height 17
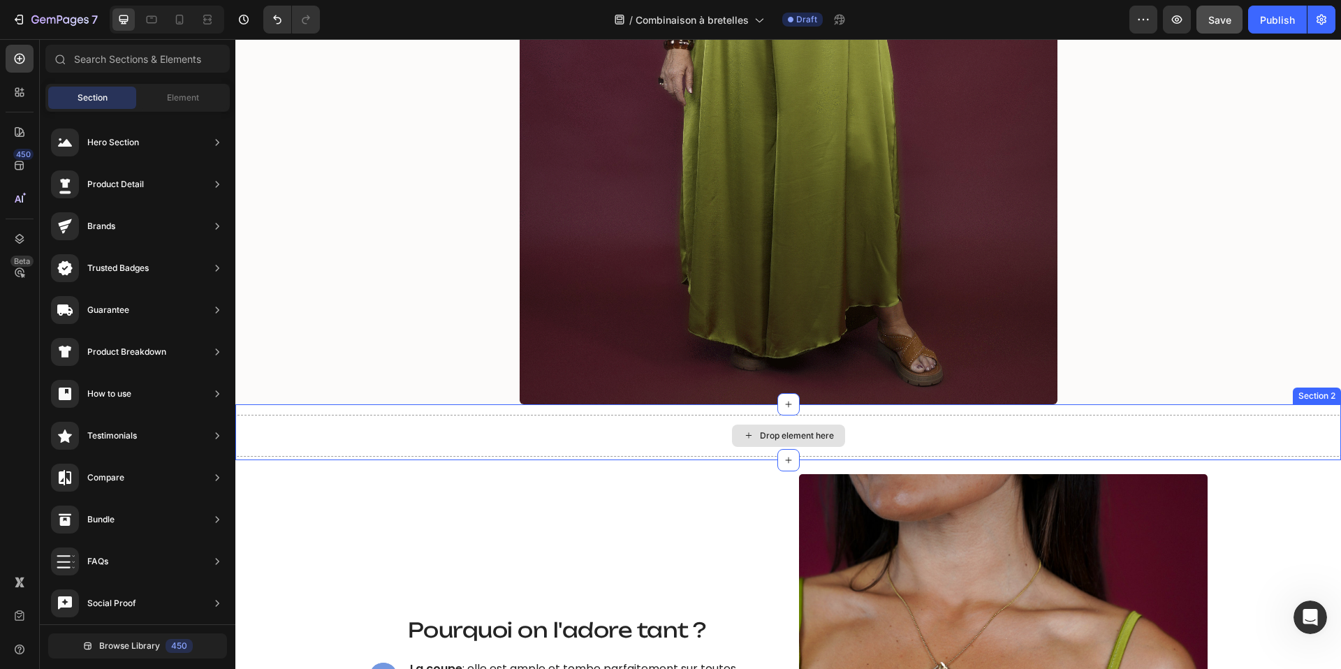
click at [347, 424] on div "Drop element here" at bounding box center [788, 436] width 1106 height 42
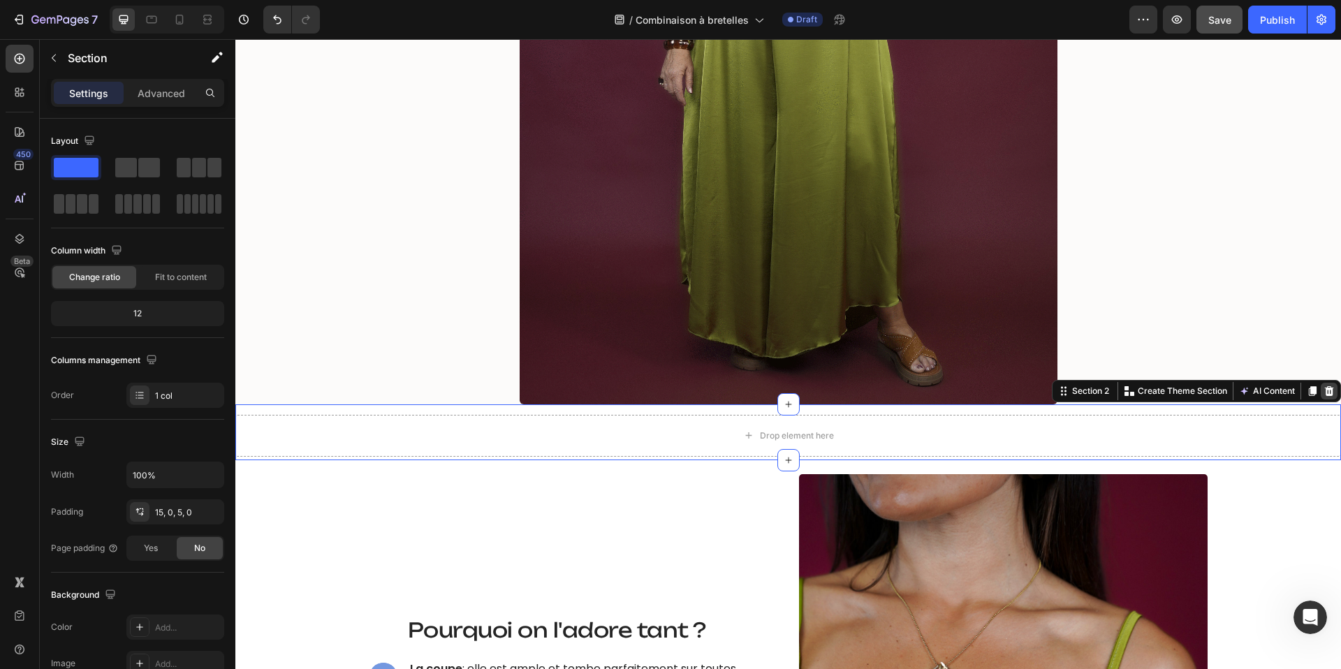
click at [1329, 394] on icon at bounding box center [1329, 391] width 9 height 10
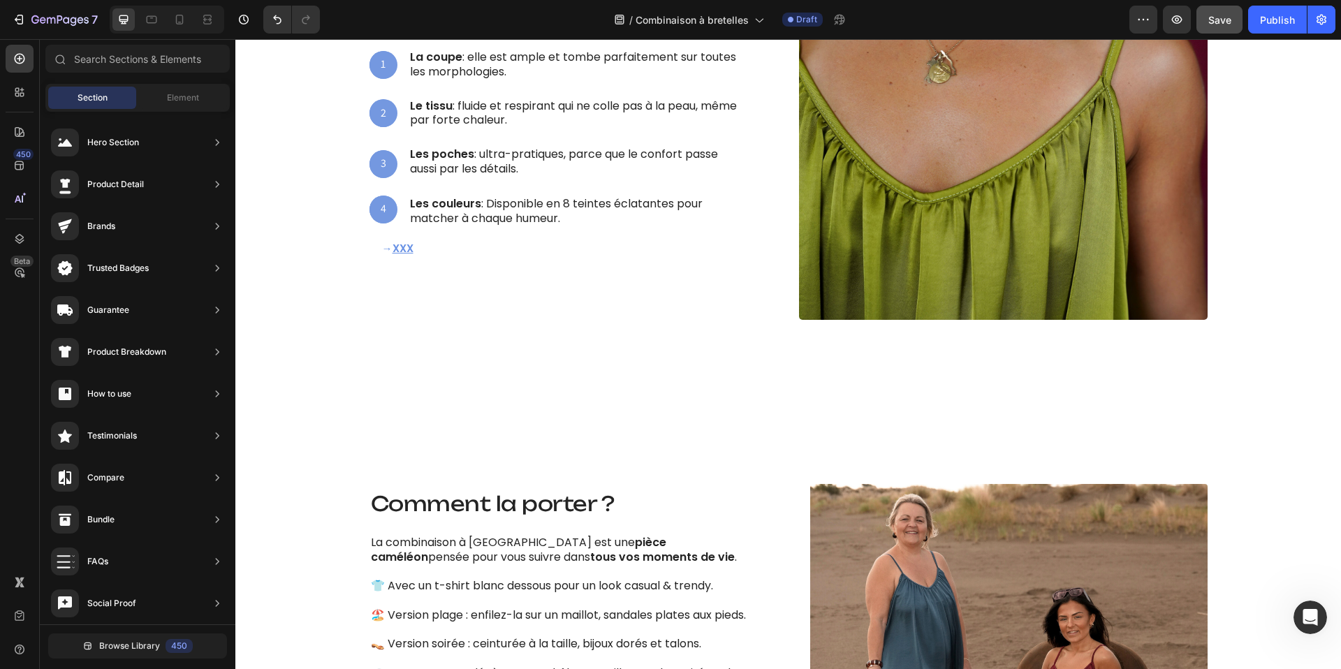
scroll to position [1022, 0]
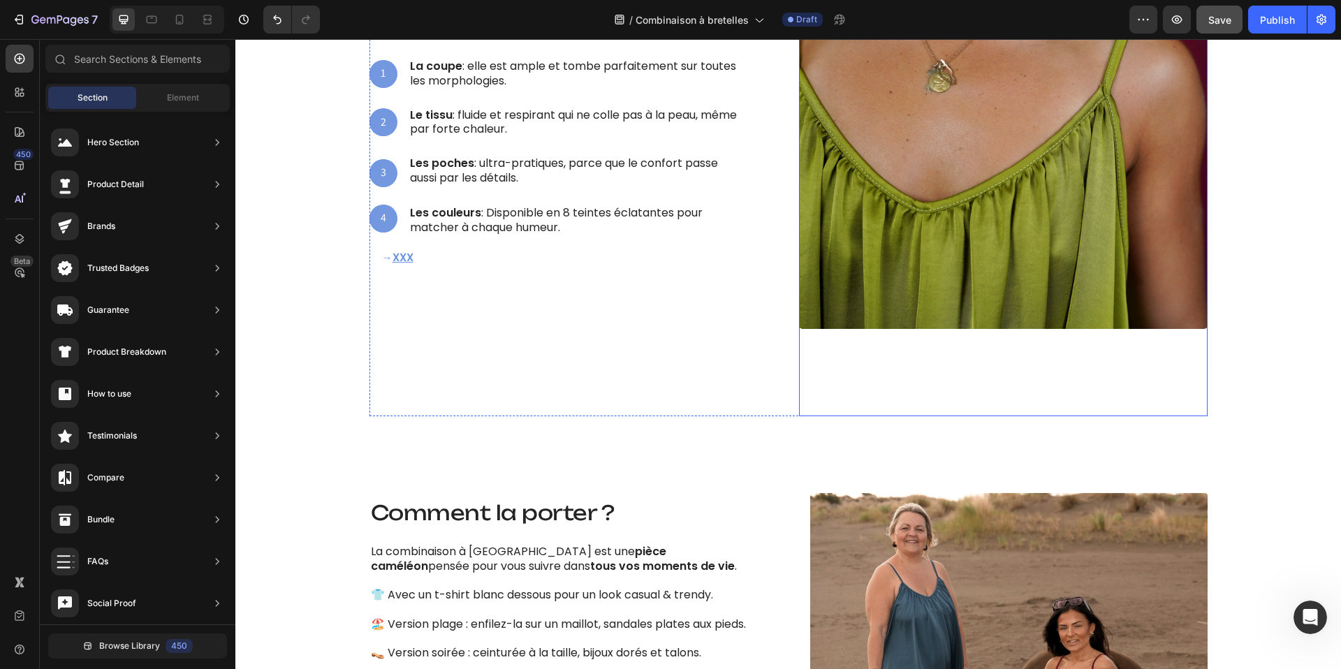
click at [831, 395] on div at bounding box center [1003, 143] width 409 height 545
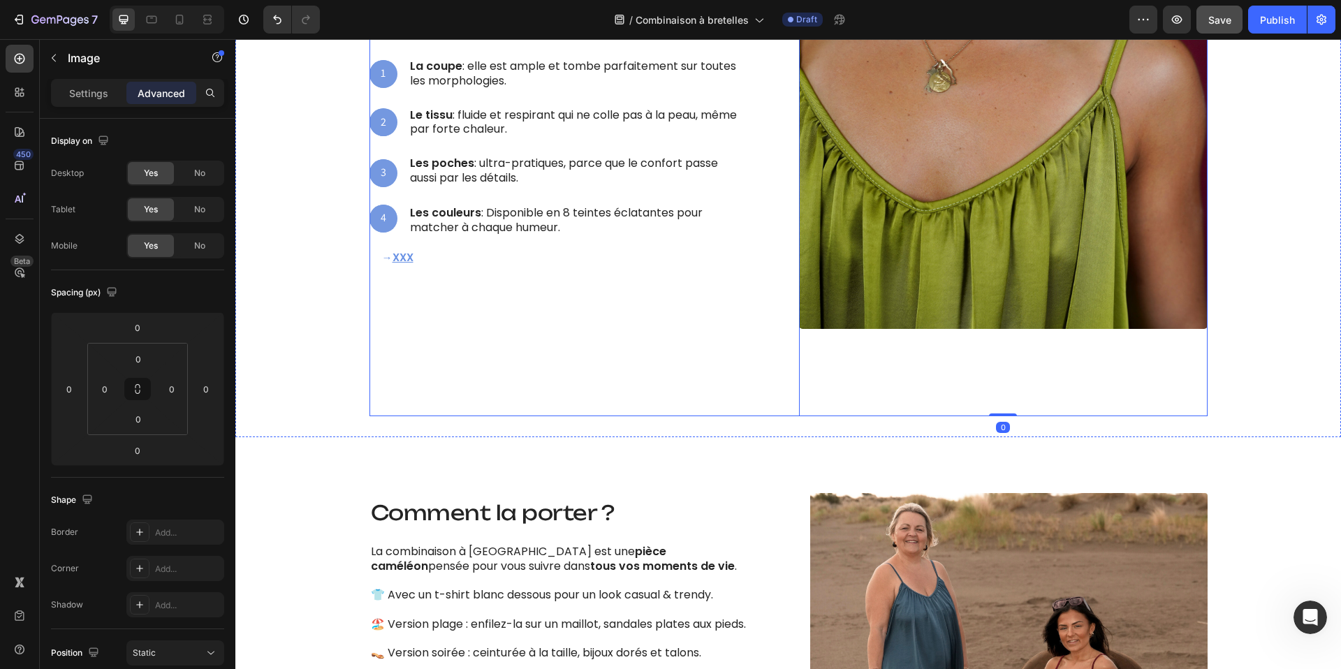
click at [727, 362] on div "Ce qui la rend irrésistible Heading Pourquoi on l'adore tant ? Heading 1 Text B…" at bounding box center [574, 143] width 409 height 545
click at [815, 348] on div at bounding box center [1003, 143] width 409 height 545
click at [850, 306] on img at bounding box center [1003, 100] width 409 height 458
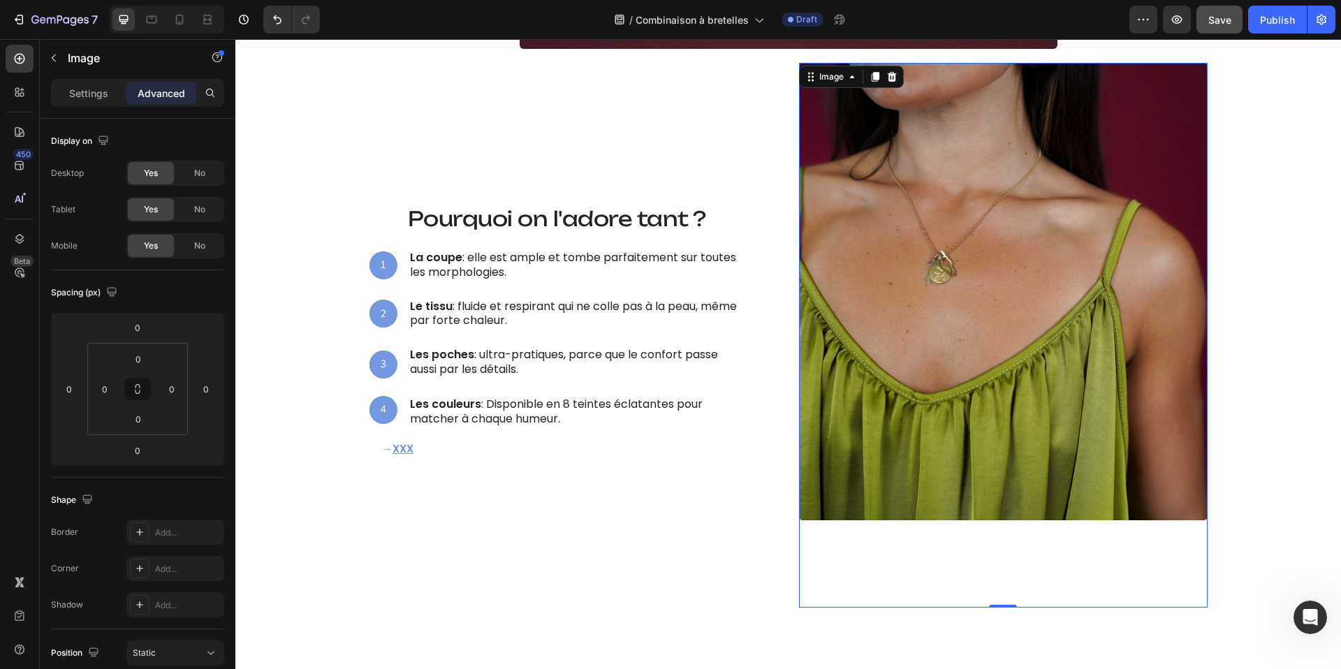
scroll to position [834, 0]
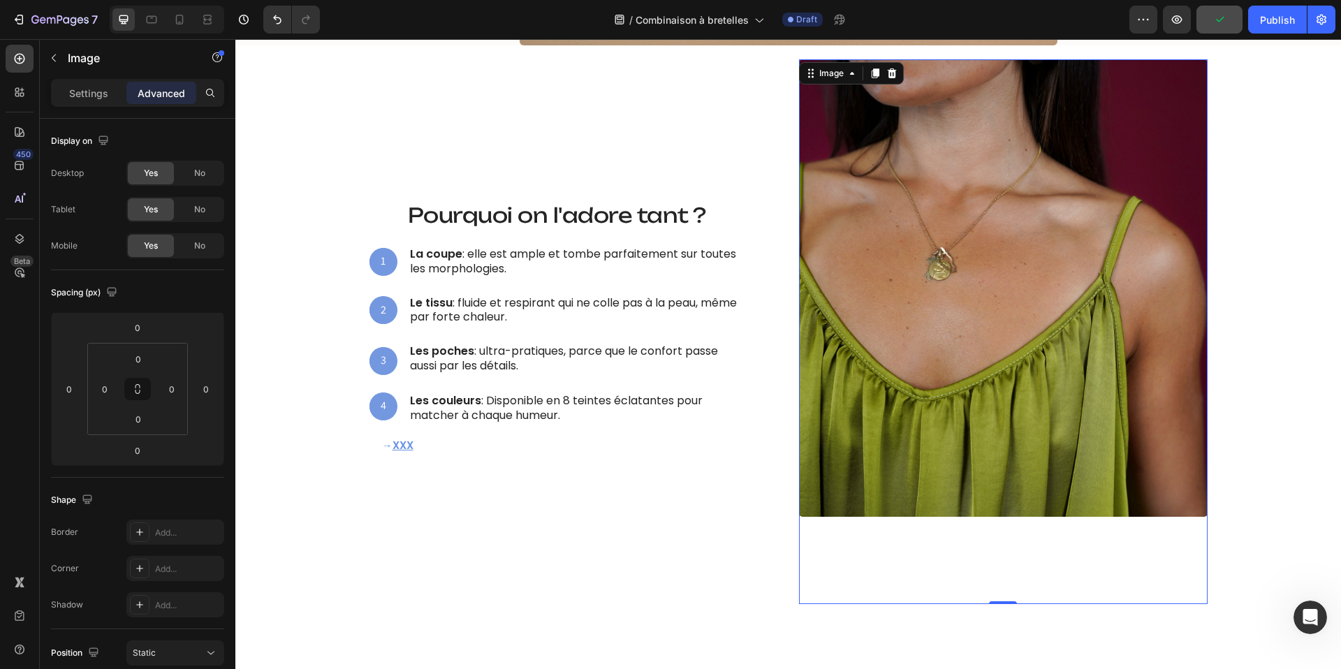
click at [1071, 335] on img at bounding box center [1003, 288] width 409 height 458
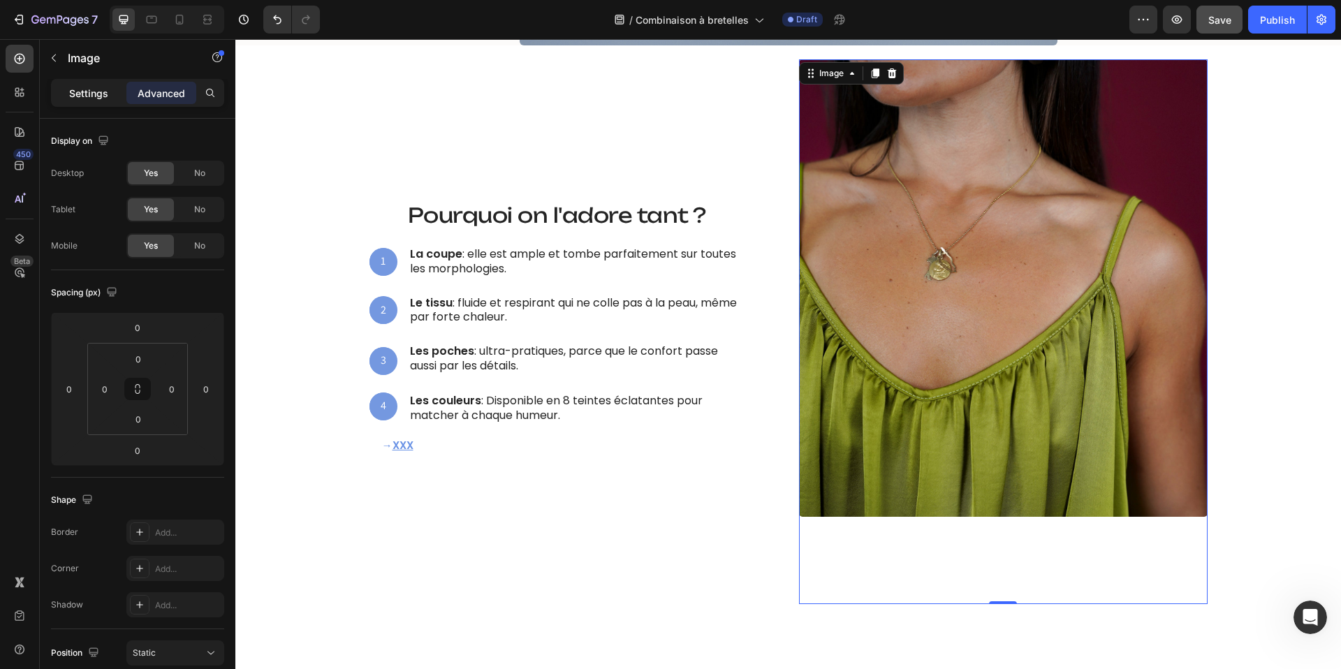
click at [77, 92] on p "Settings" at bounding box center [88, 93] width 39 height 15
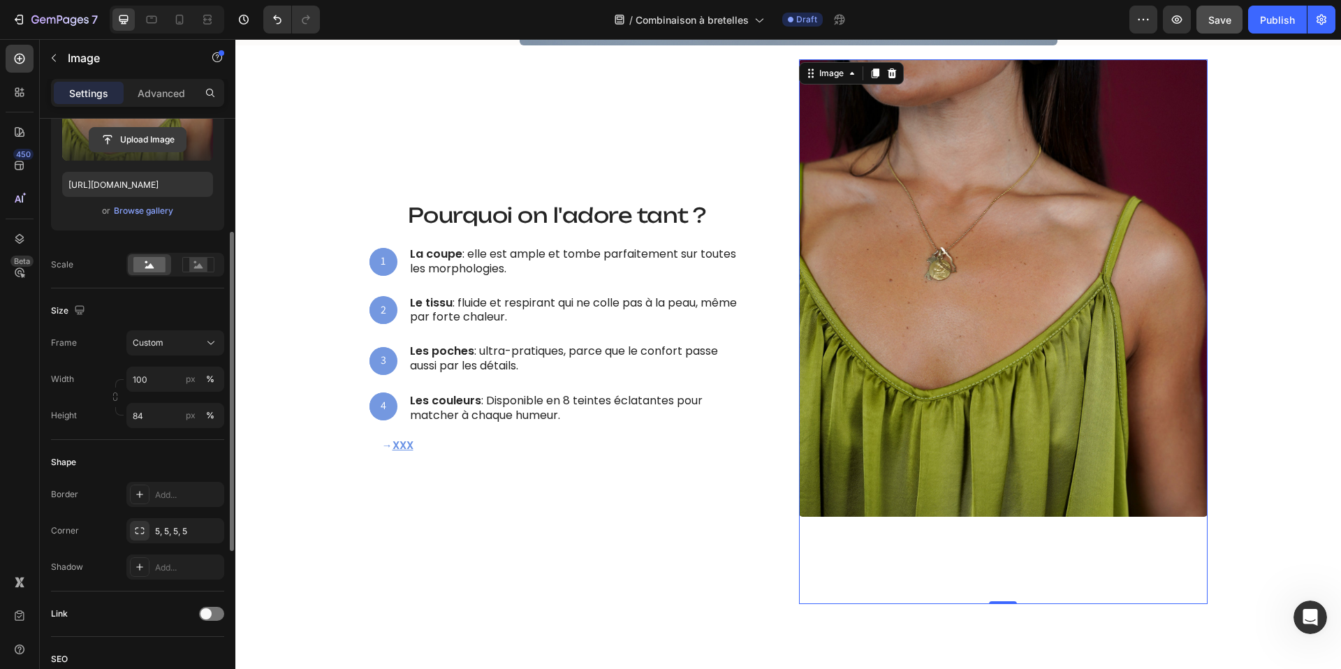
scroll to position [222, 0]
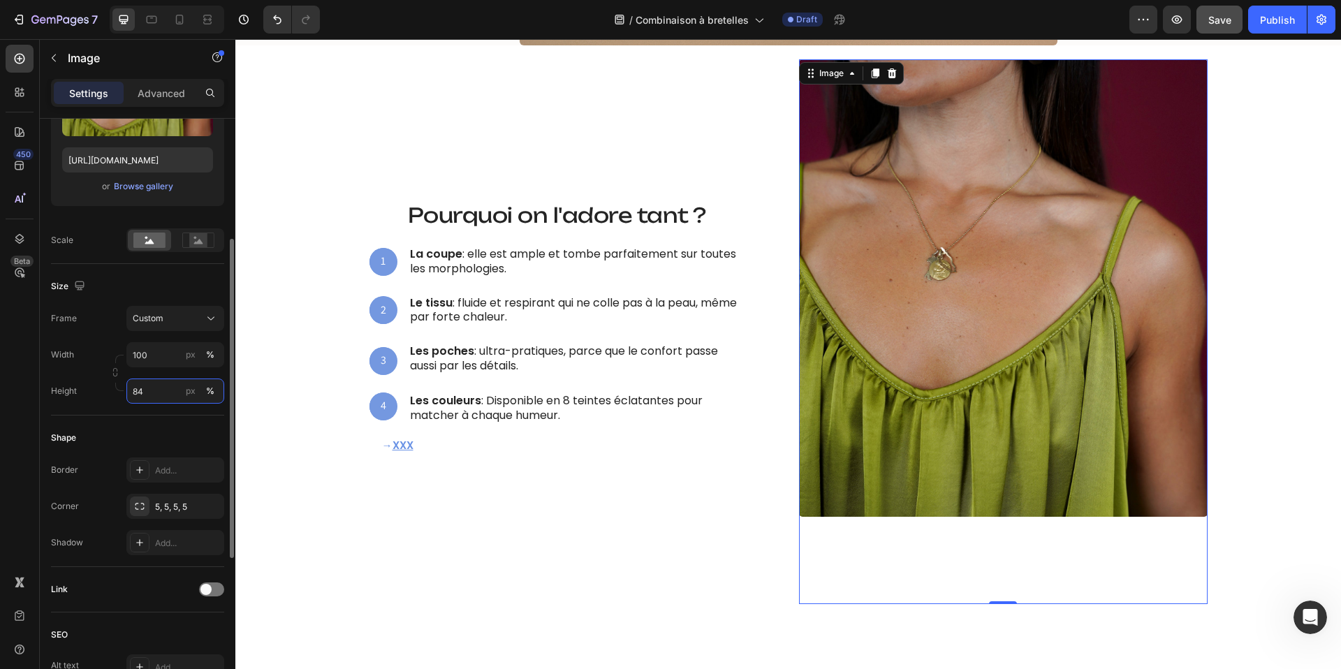
click at [147, 397] on input "84" at bounding box center [175, 391] width 98 height 25
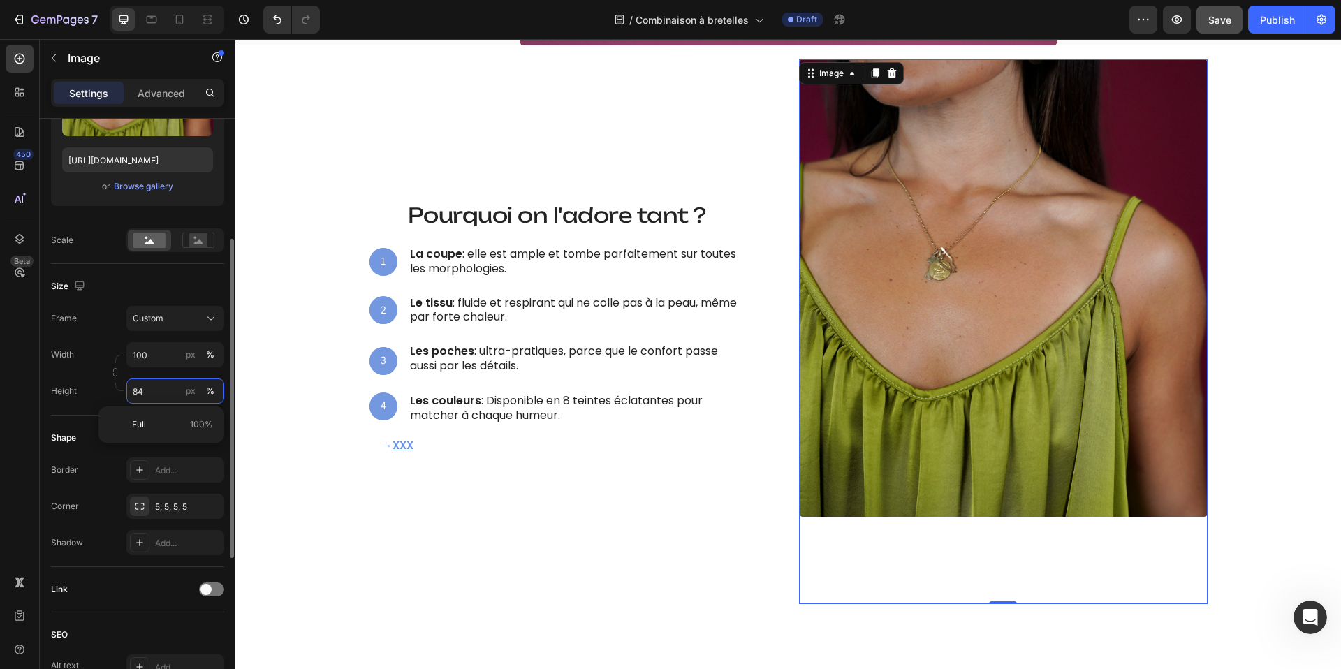
click at [147, 397] on input "84" at bounding box center [175, 391] width 98 height 25
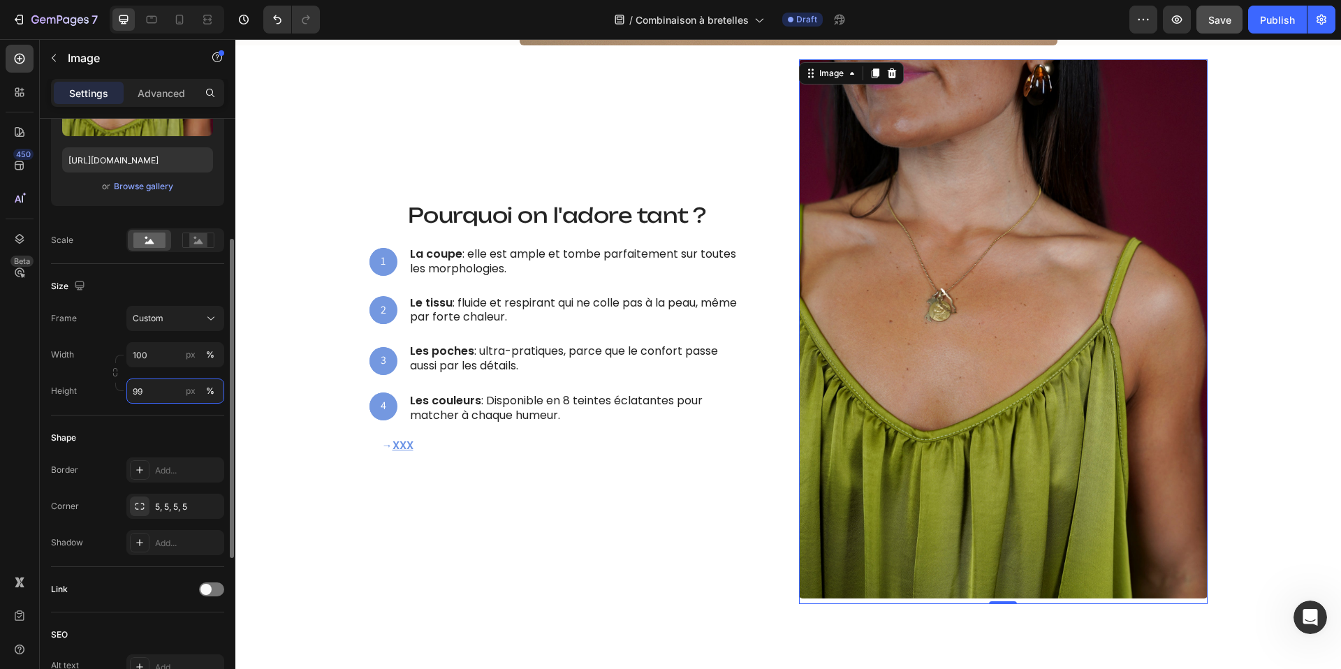
type input "100"
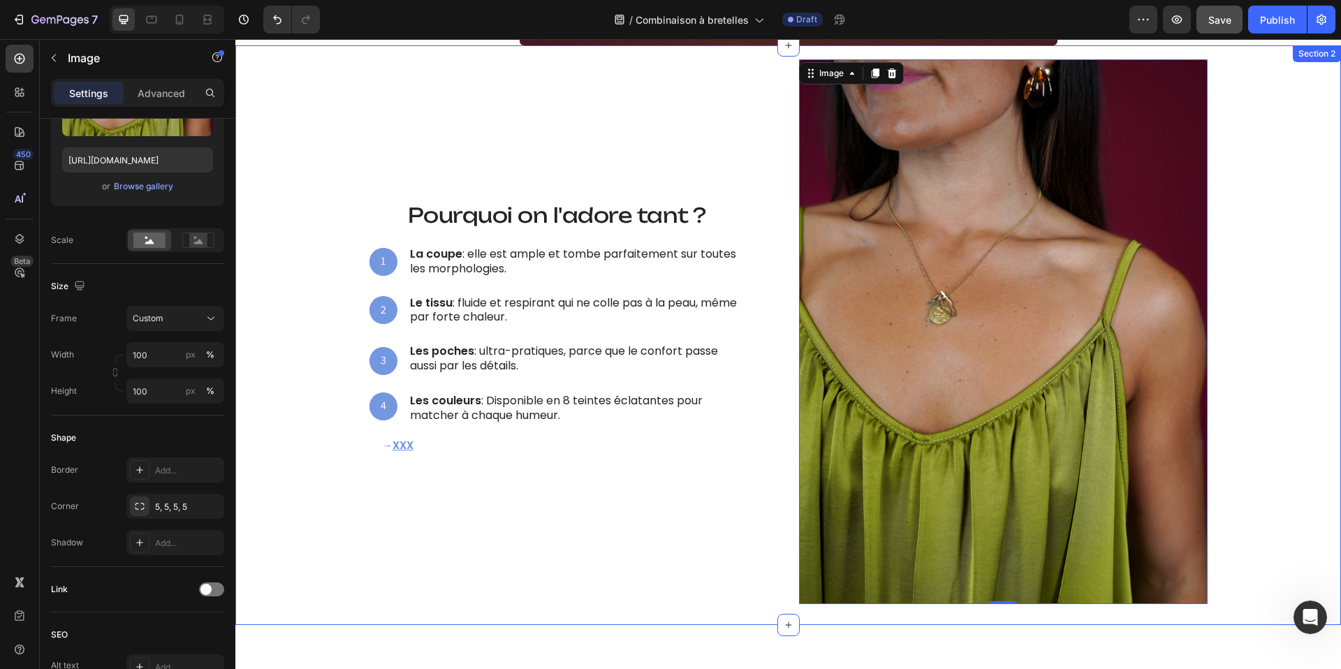
click at [340, 515] on div "Ce qui la rend irrésistible Heading Pourquoi on l'adore tant ? Heading 1 Text B…" at bounding box center [788, 331] width 1085 height 545
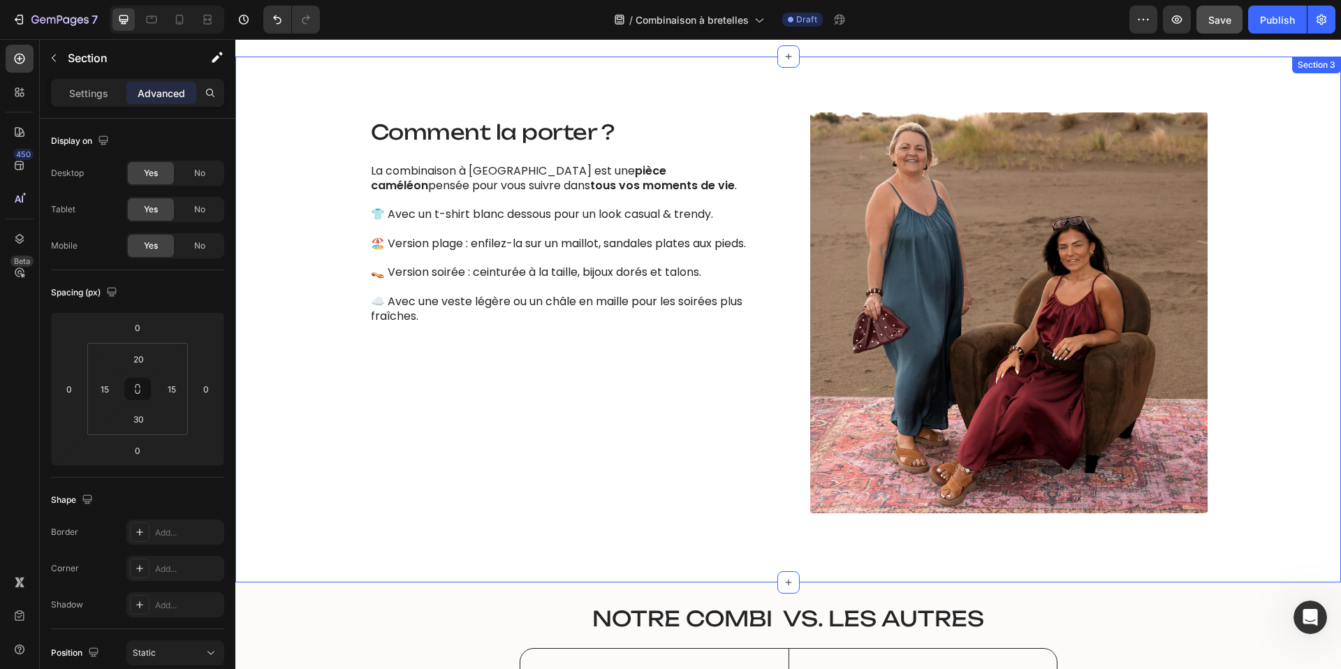
scroll to position [1404, 0]
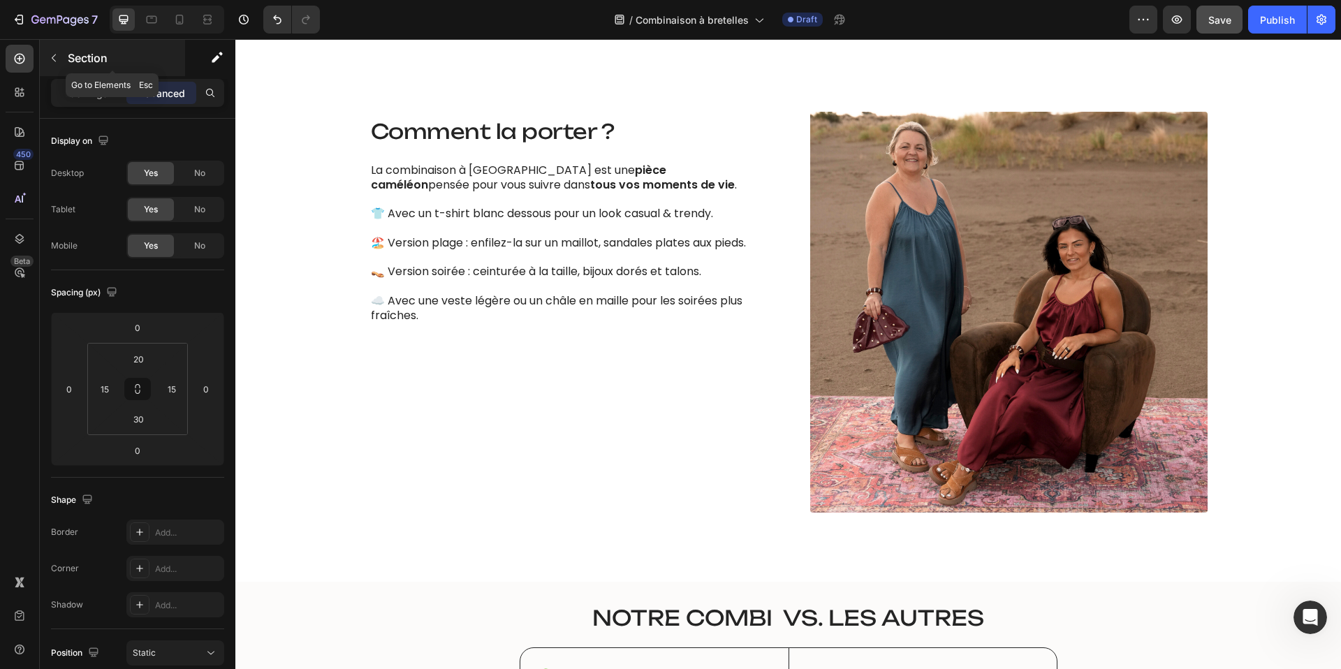
click at [52, 61] on icon "button" at bounding box center [53, 57] width 11 height 11
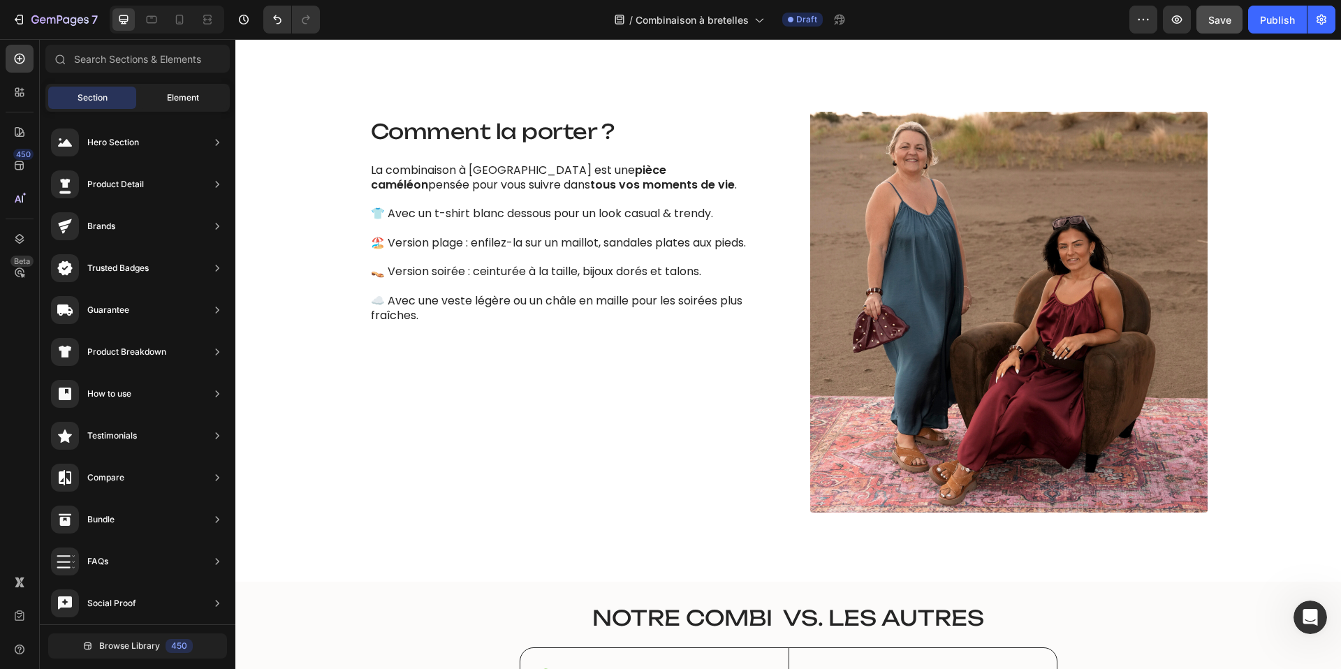
click at [180, 92] on span "Element" at bounding box center [183, 98] width 32 height 13
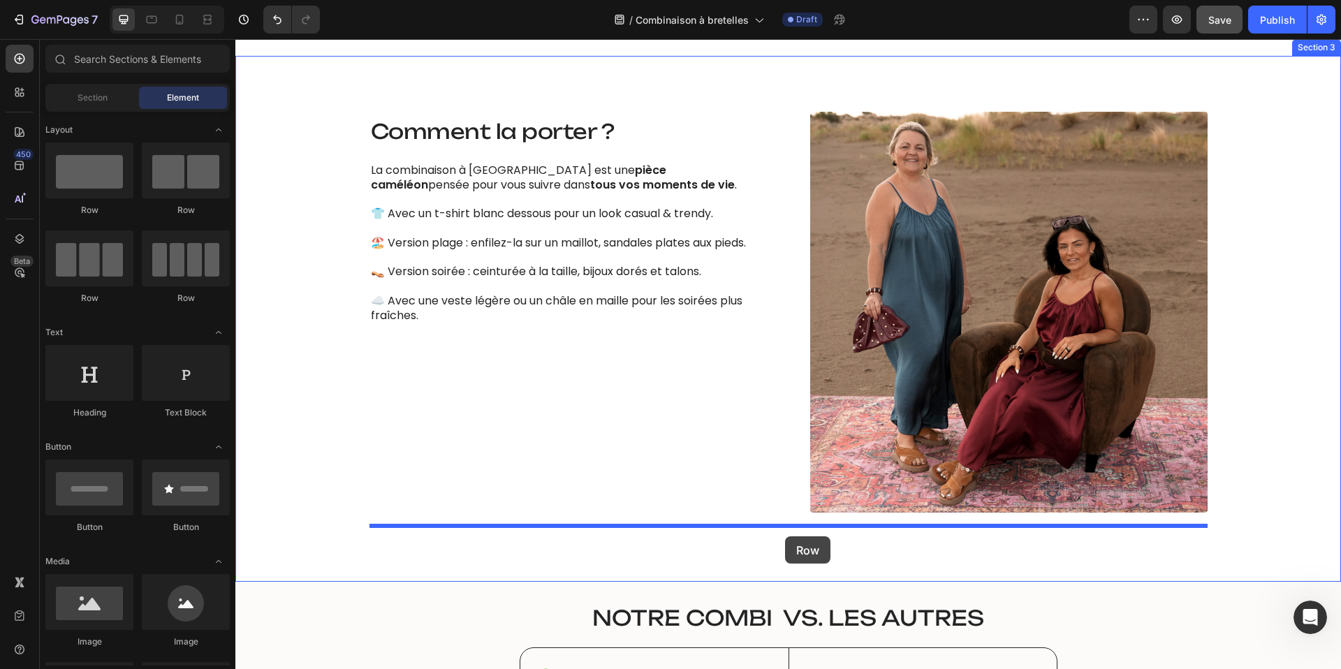
drag, startPoint x: 424, startPoint y: 231, endPoint x: 785, endPoint y: 537, distance: 473.4
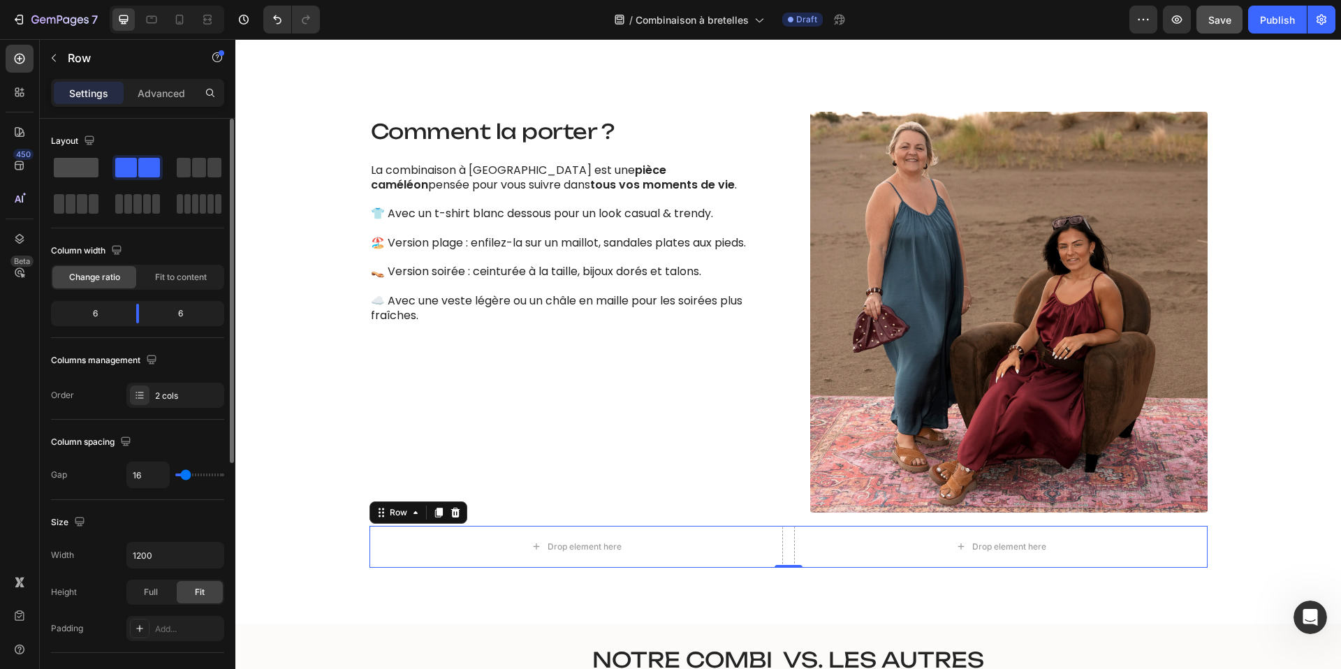
click at [78, 170] on span at bounding box center [76, 168] width 45 height 20
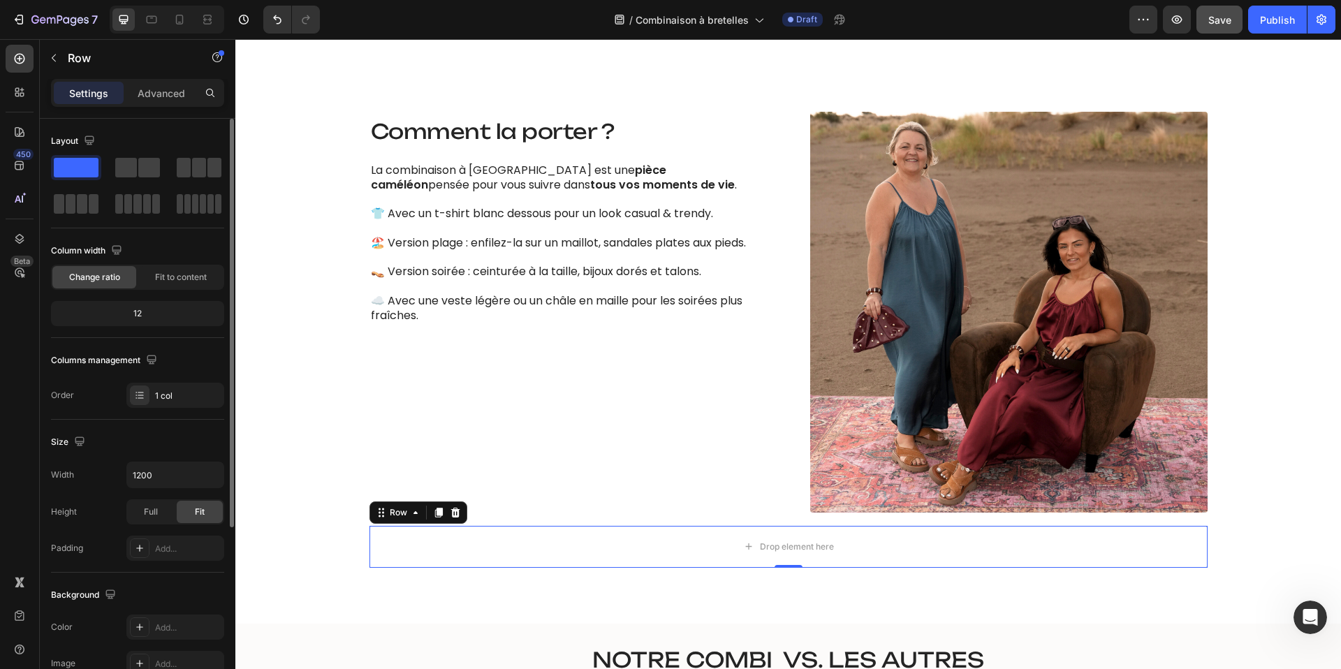
drag, startPoint x: 78, startPoint y: 170, endPoint x: 127, endPoint y: 153, distance: 51.7
click at [127, 153] on div "Layout" at bounding box center [137, 173] width 173 height 87
click at [131, 172] on span at bounding box center [126, 168] width 22 height 20
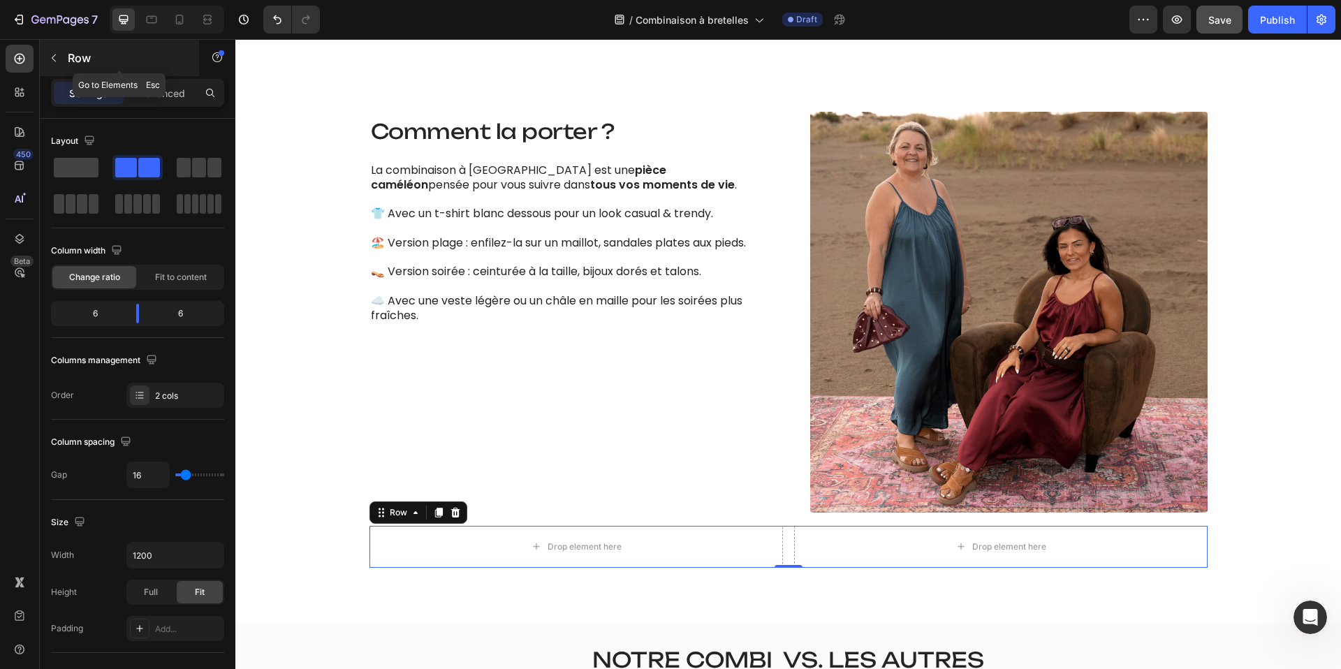
click at [55, 57] on icon "button" at bounding box center [53, 57] width 11 height 11
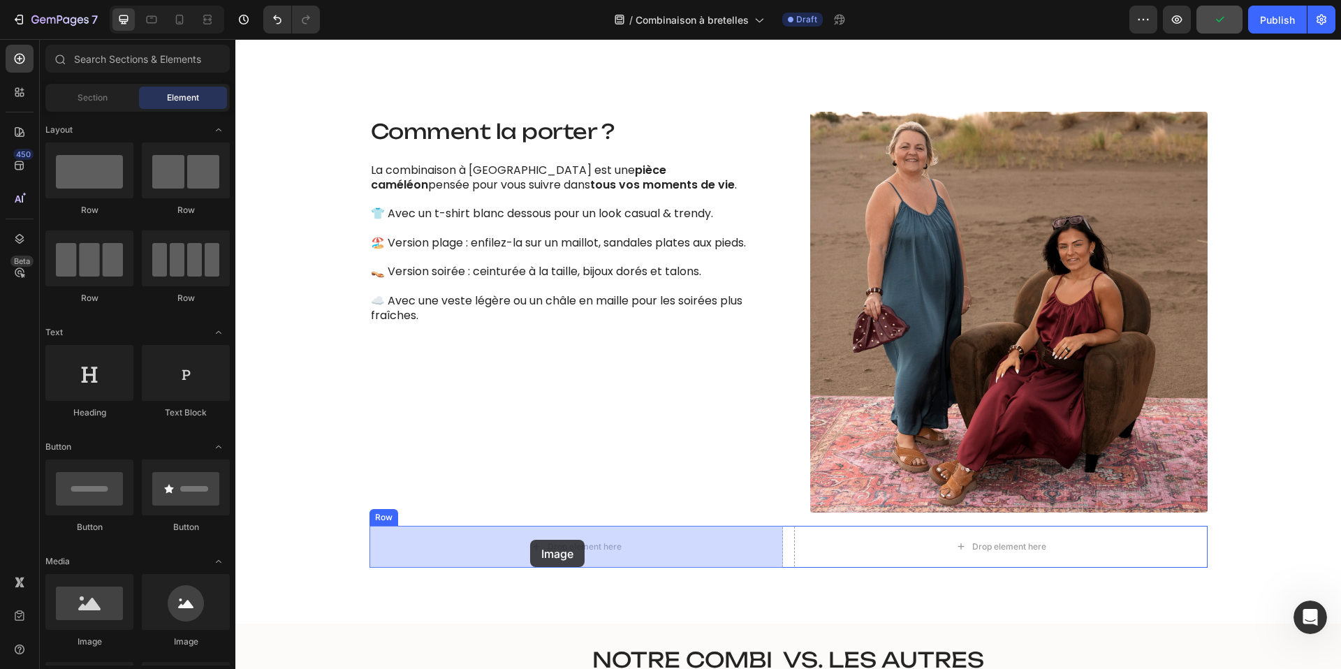
drag, startPoint x: 332, startPoint y: 649, endPoint x: 530, endPoint y: 540, distance: 226.4
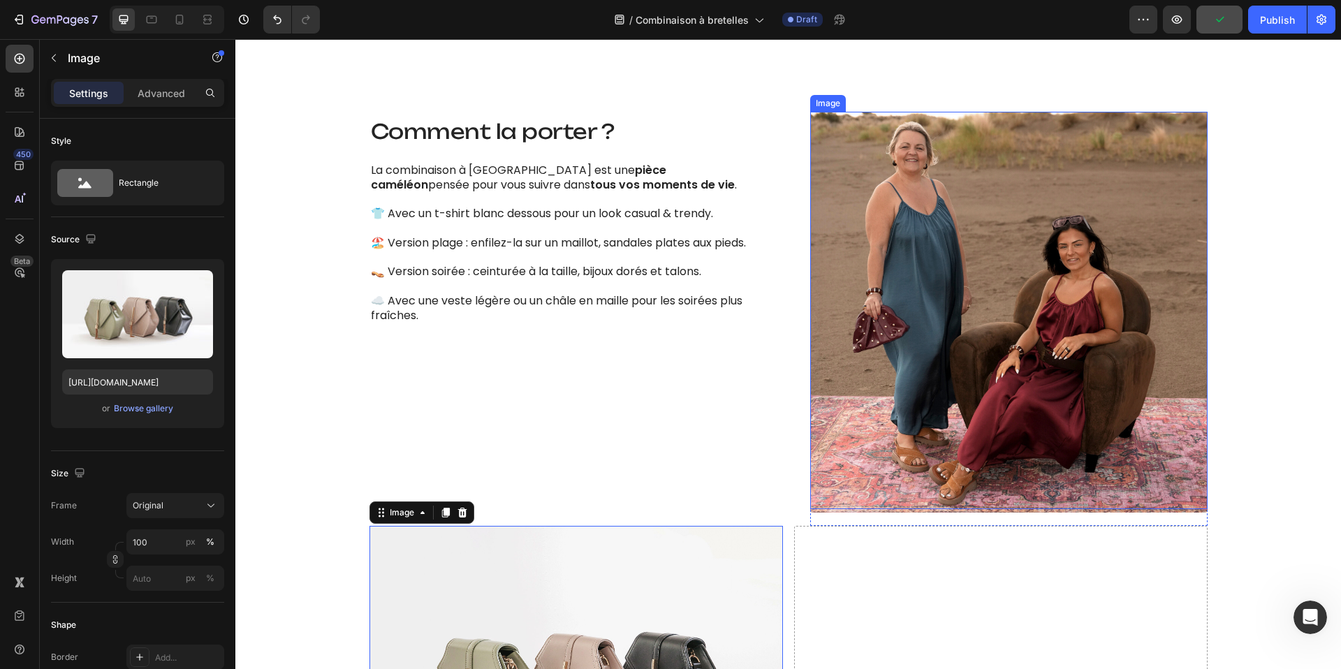
click at [954, 386] on img at bounding box center [1009, 313] width 398 height 402
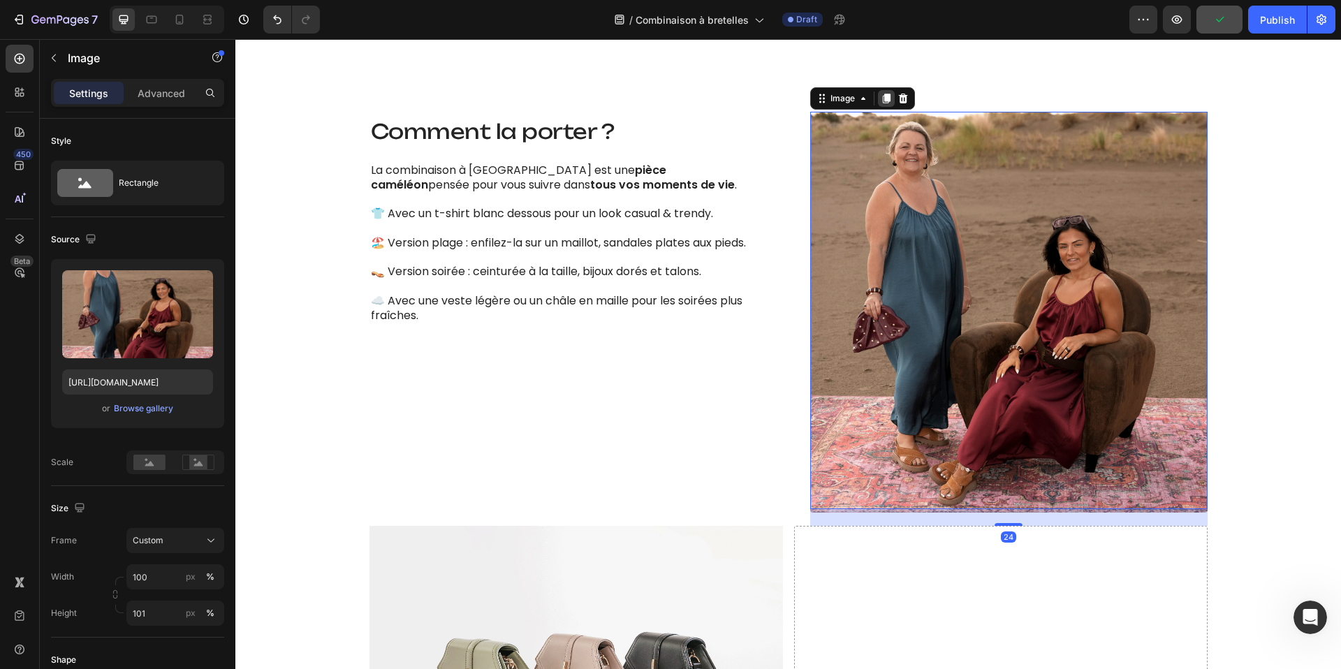
click at [885, 103] on div at bounding box center [886, 98] width 17 height 17
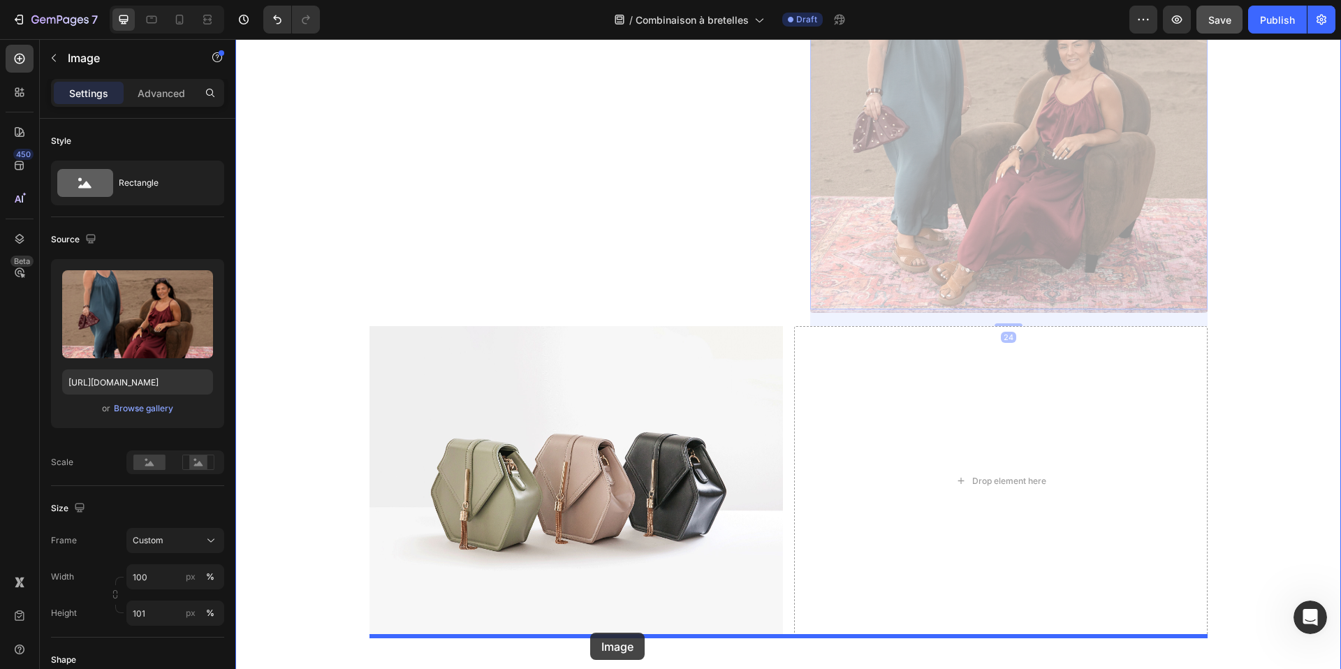
scroll to position [2125, 0]
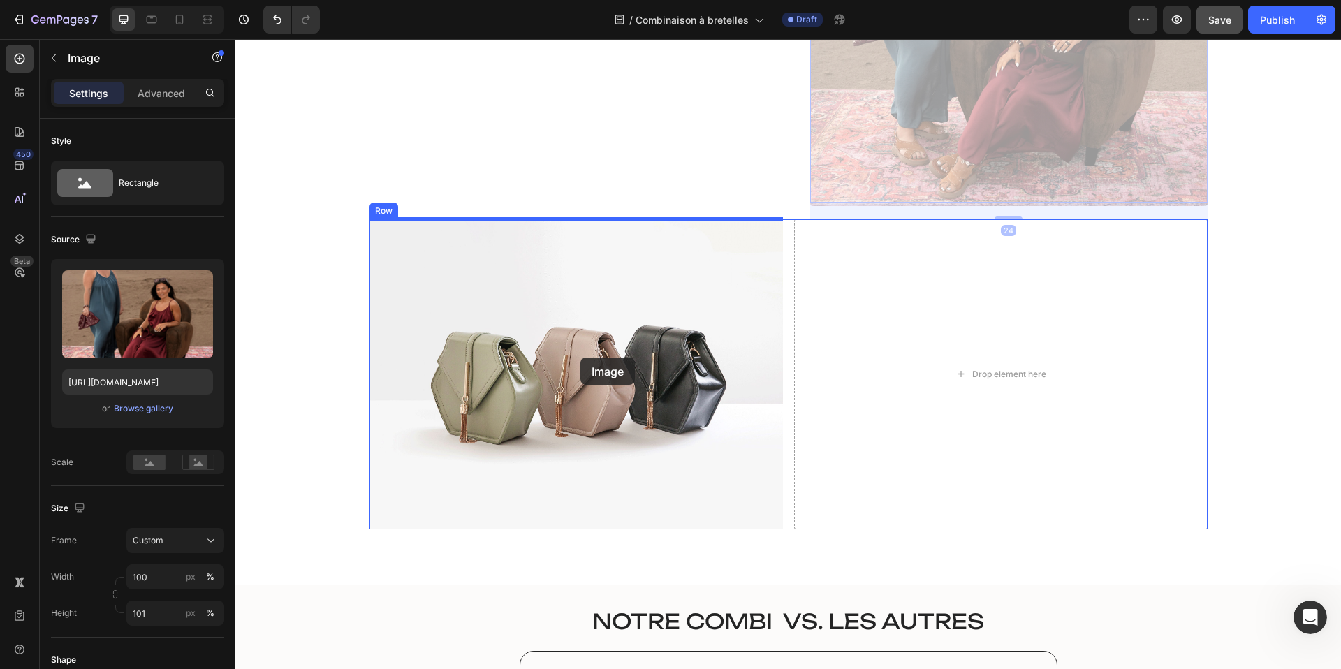
drag, startPoint x: 970, startPoint y: 279, endPoint x: 581, endPoint y: 360, distance: 396.7
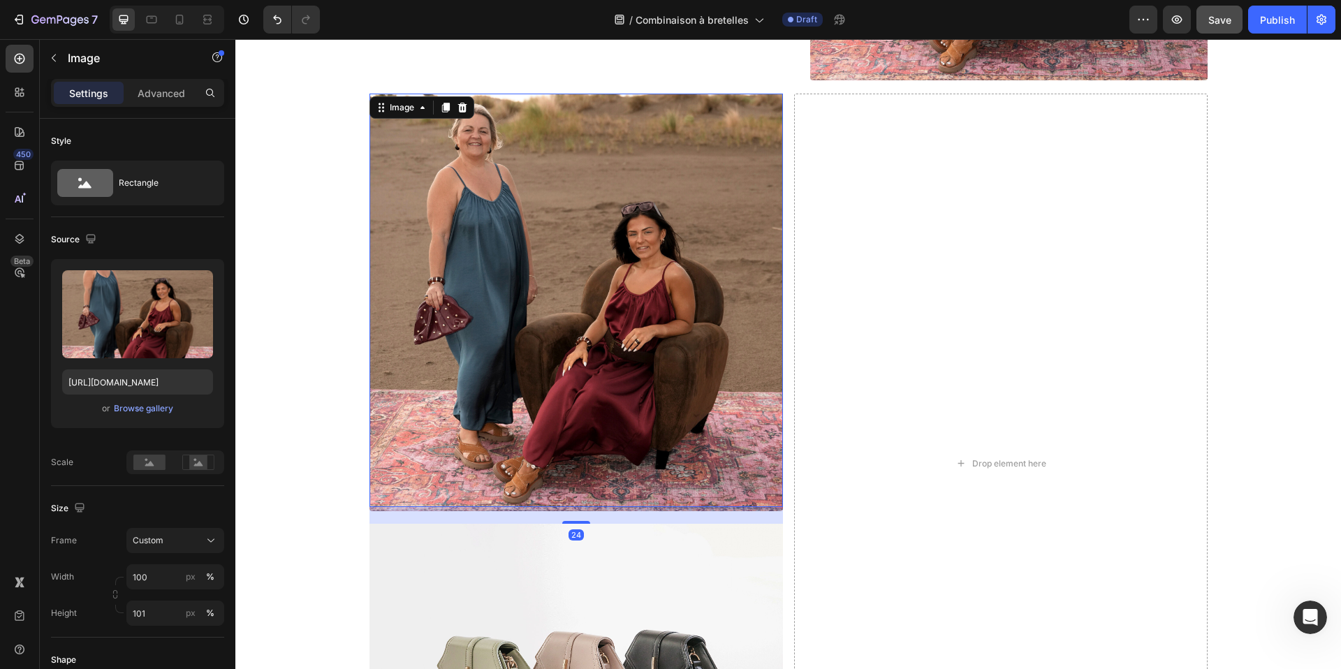
scroll to position [1831, 0]
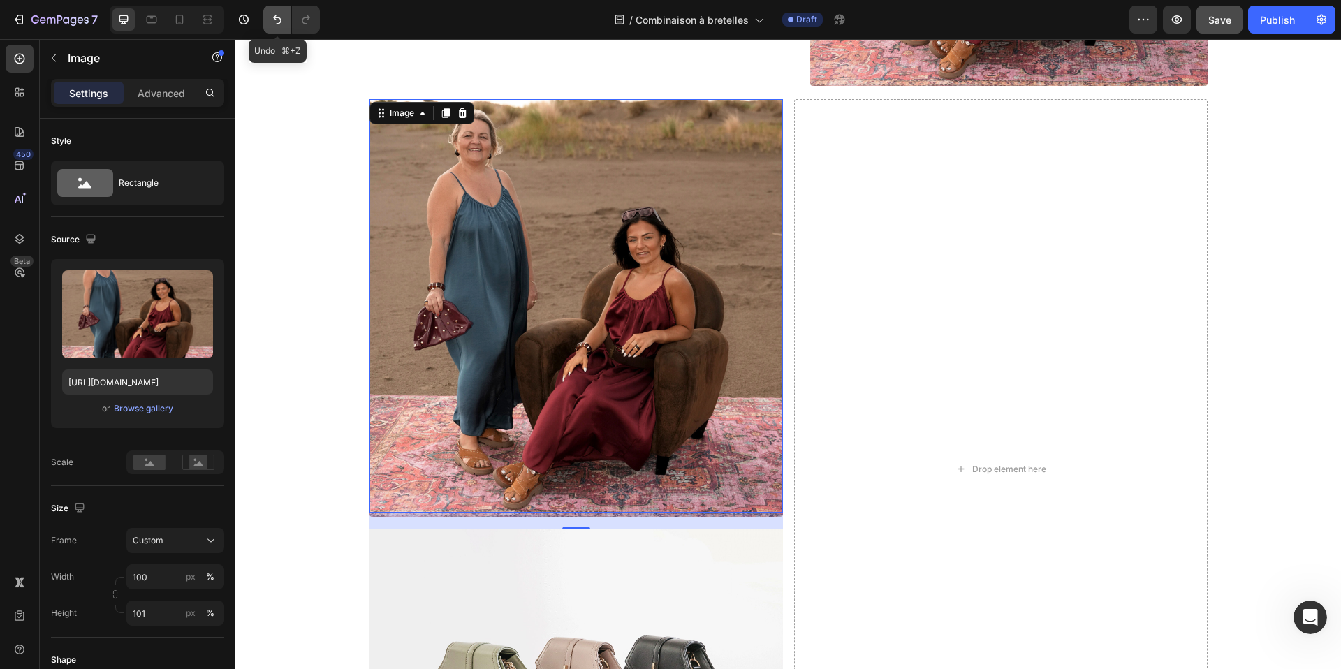
click at [275, 19] on icon "Undo/Redo" at bounding box center [277, 19] width 8 height 9
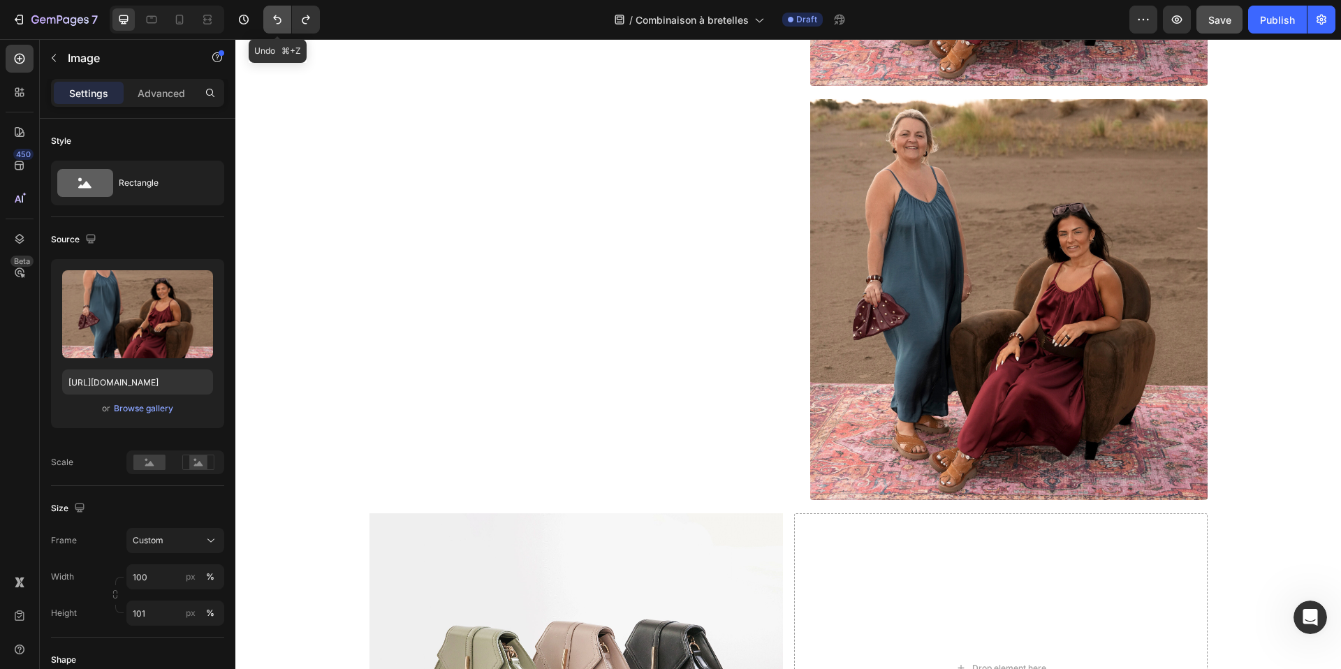
click at [271, 21] on icon "Undo/Redo" at bounding box center [277, 20] width 14 height 14
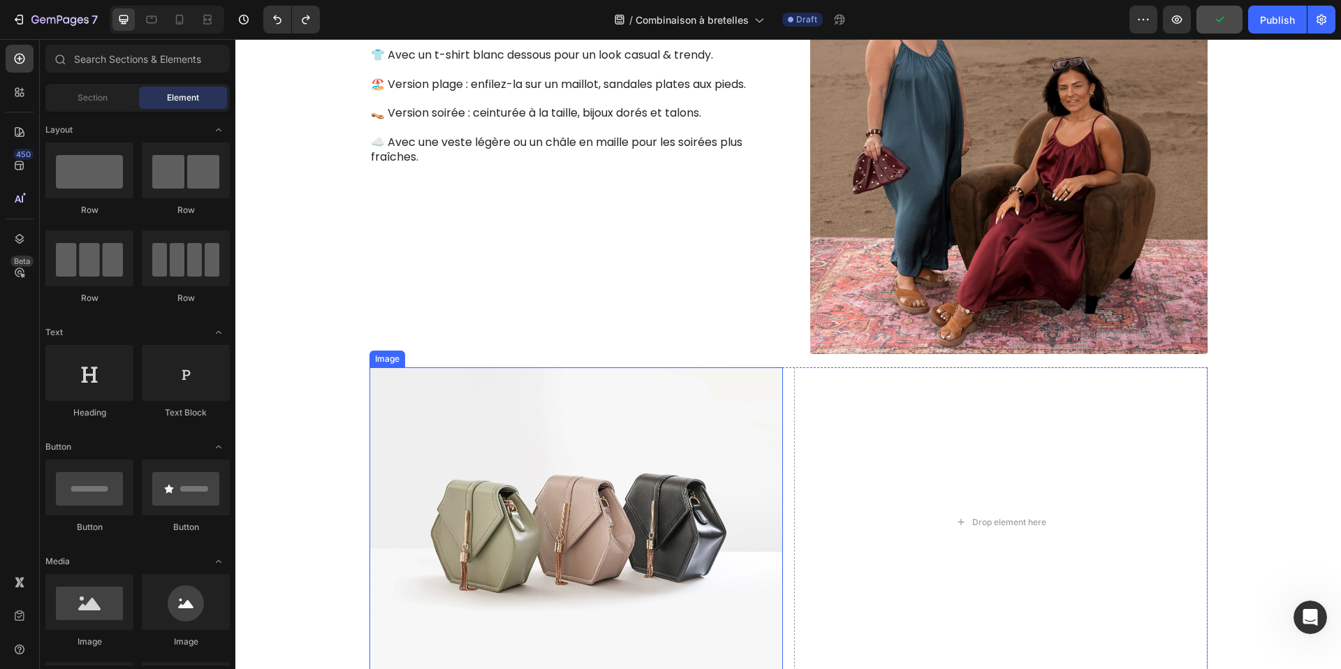
scroll to position [1592, 0]
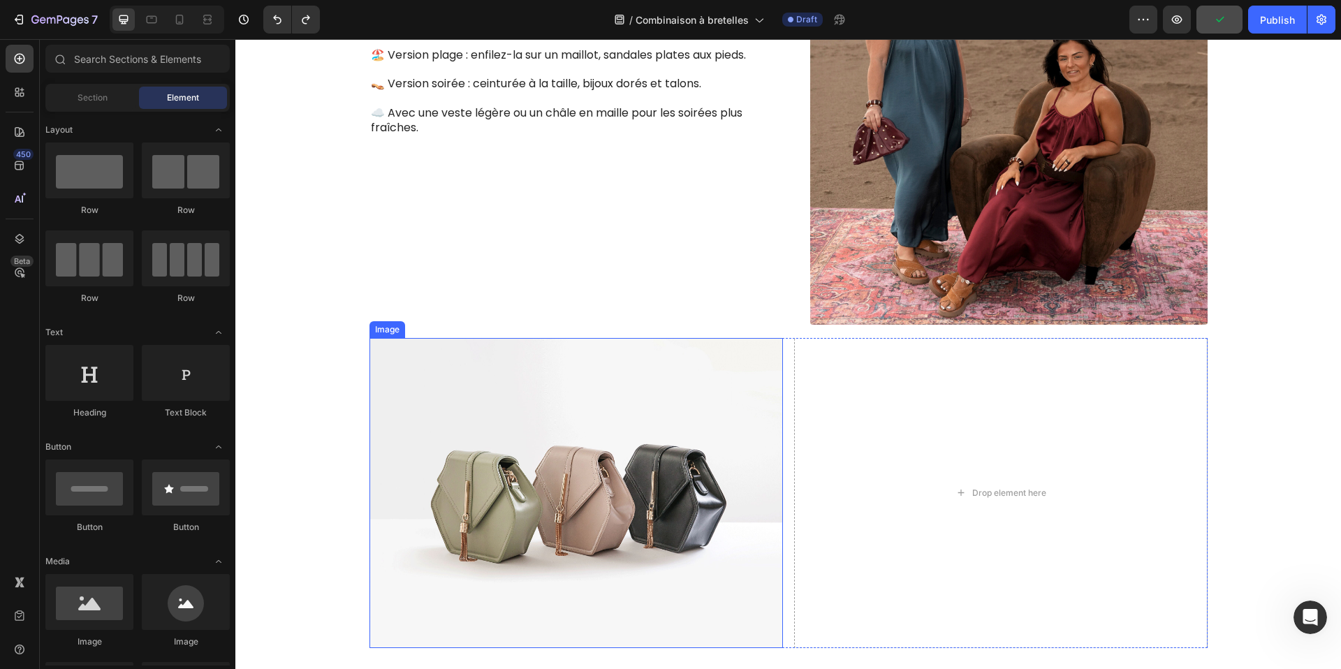
click at [596, 453] on img at bounding box center [577, 493] width 414 height 310
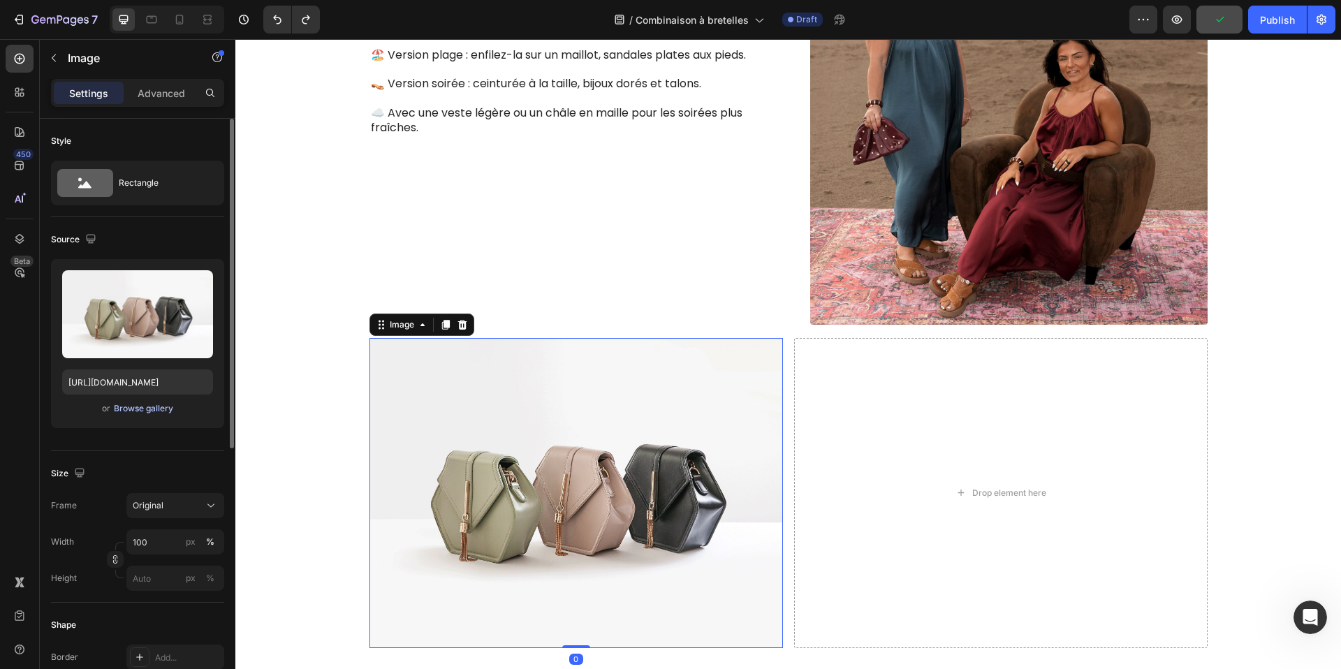
click at [150, 407] on div "Browse gallery" at bounding box center [143, 408] width 59 height 13
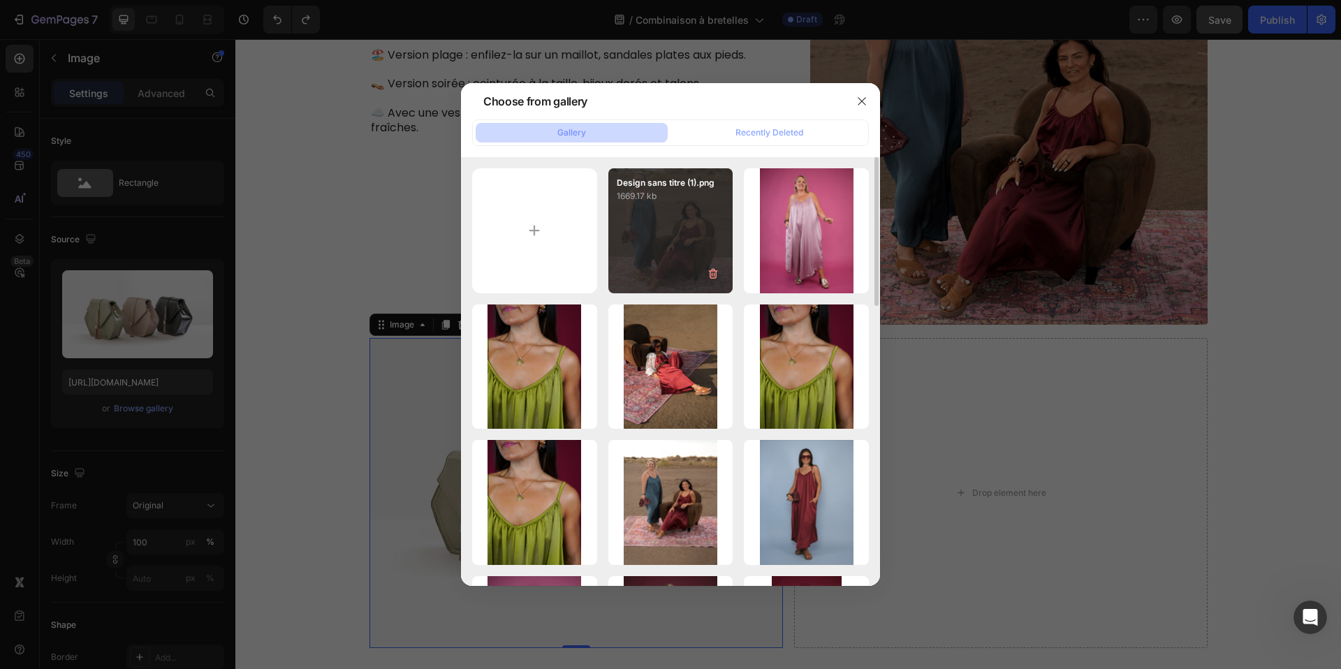
click at [696, 240] on div "Design sans titre (1).png 1669.17 kb" at bounding box center [671, 230] width 125 height 125
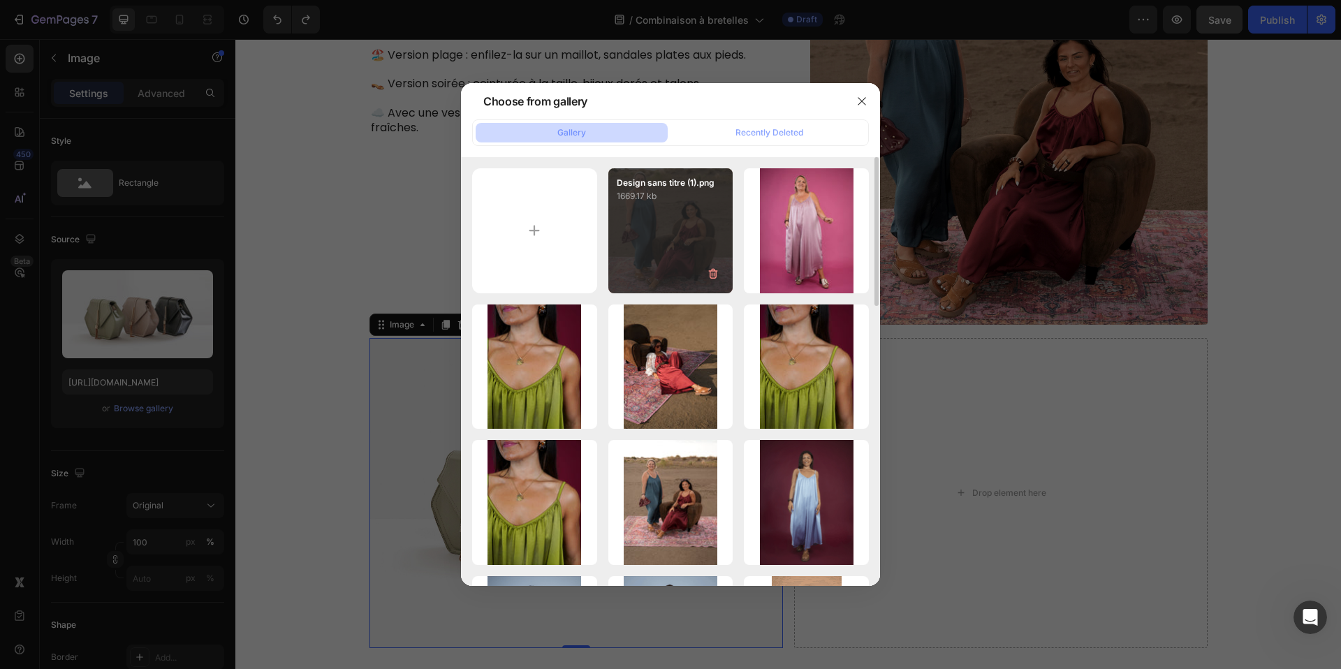
type input "[URL][DOMAIN_NAME]"
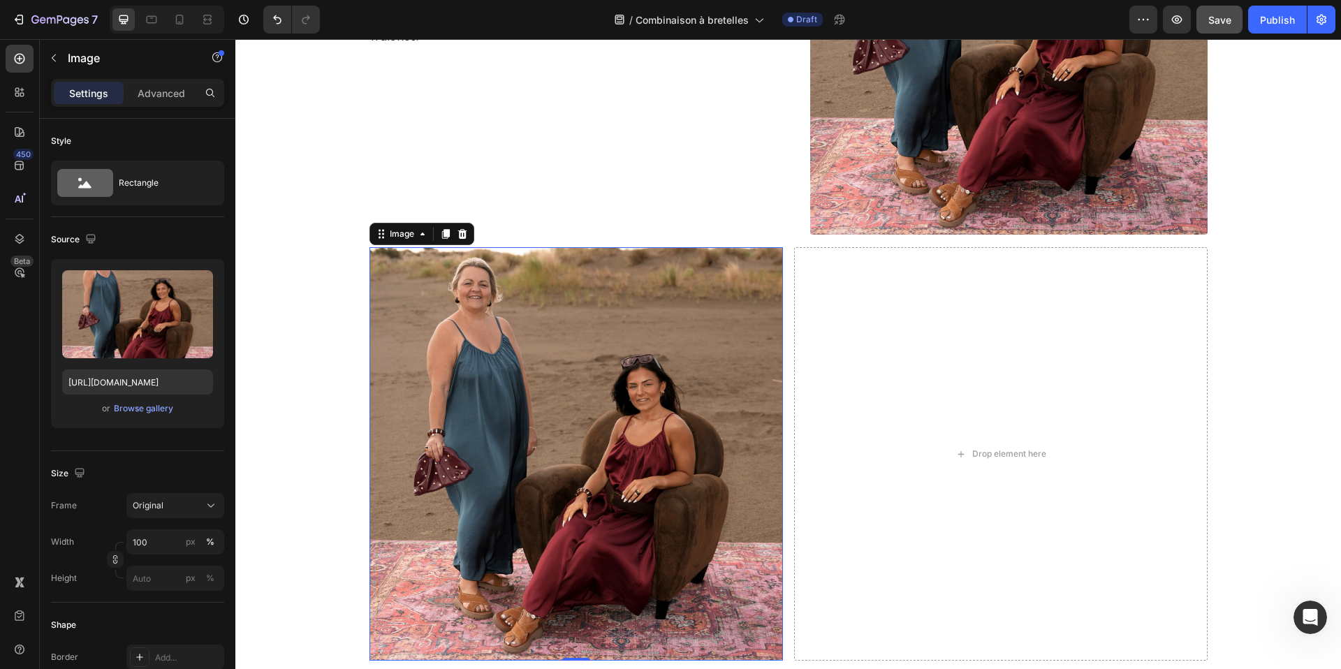
scroll to position [1409, 0]
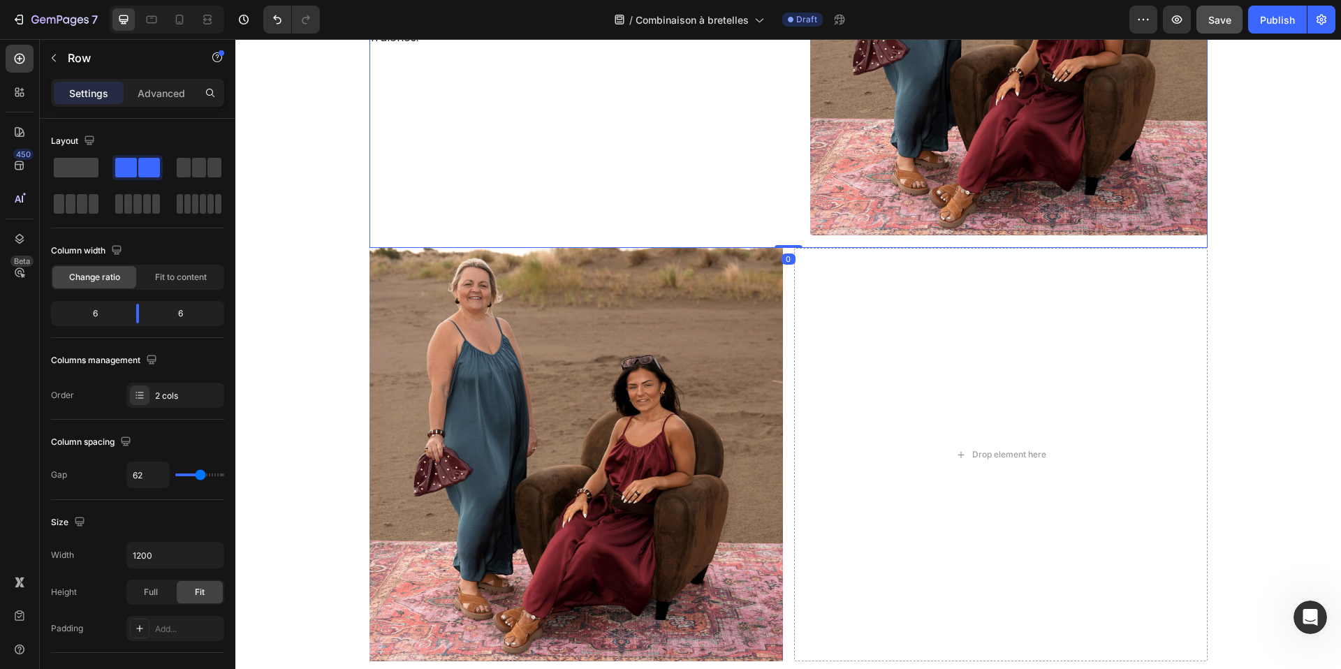
click at [672, 204] on div "Comment la porter ? Heading La combinaison à bretelles est une pièce caméléon p…" at bounding box center [569, 41] width 398 height 414
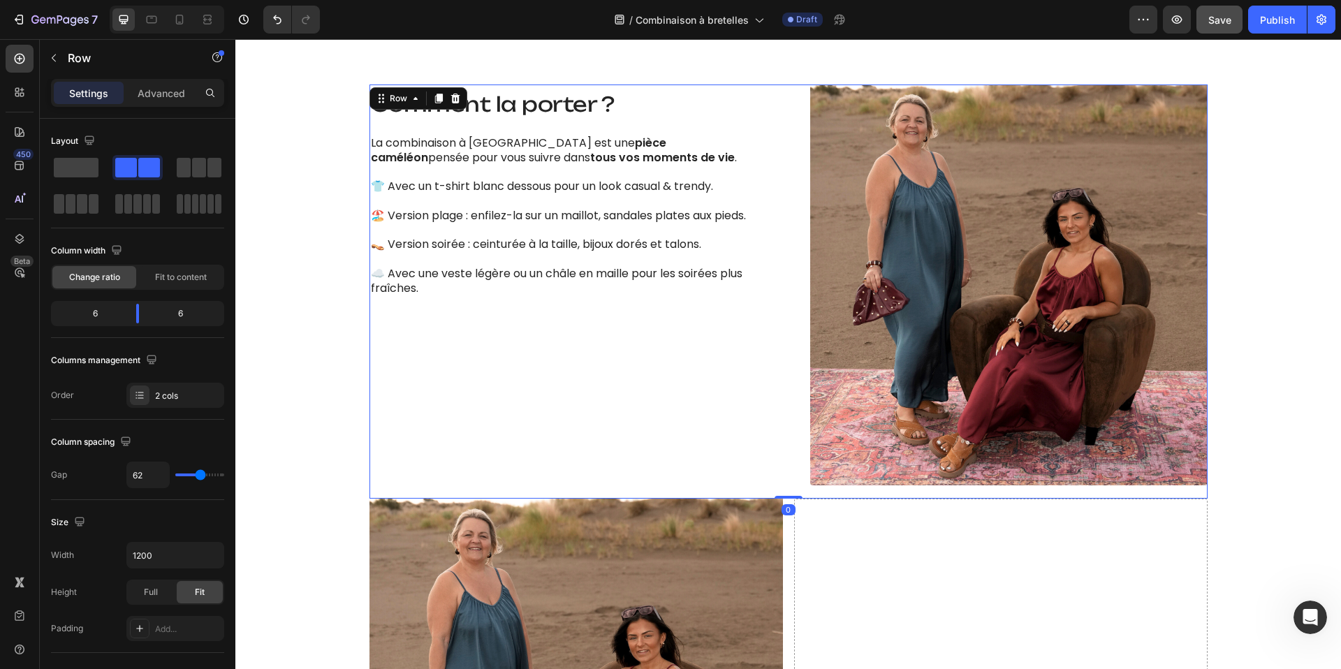
scroll to position [1434, 0]
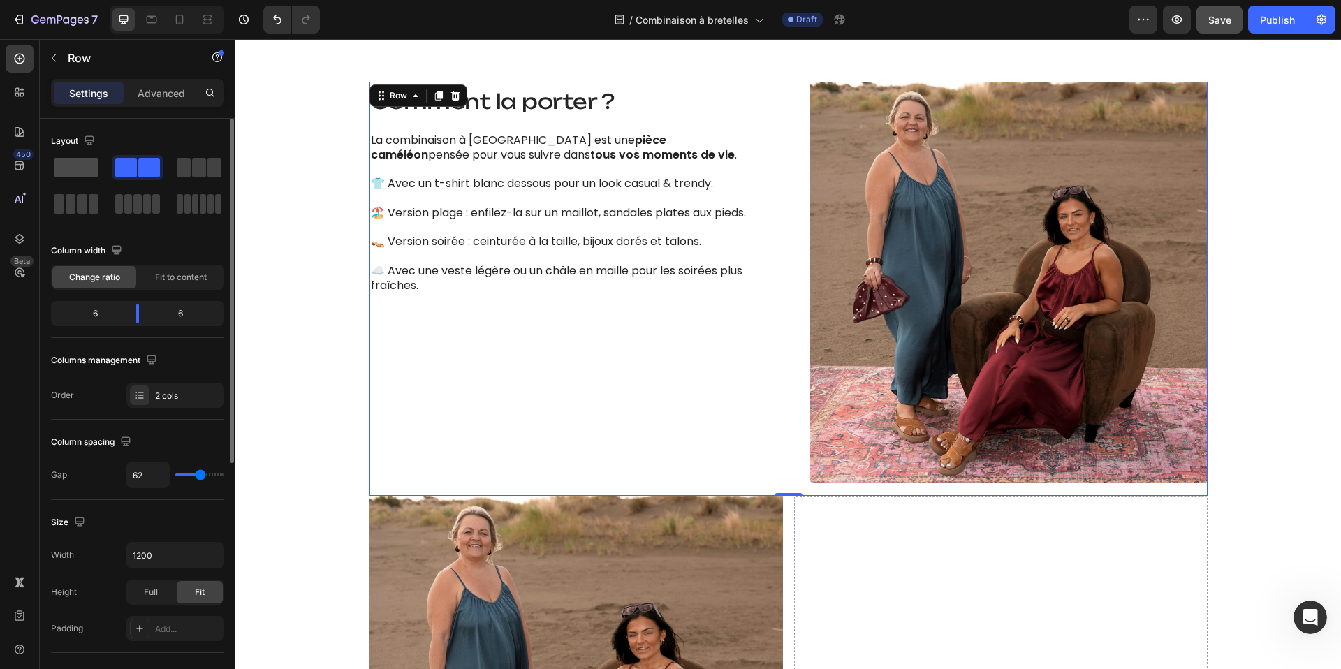
click at [71, 166] on span at bounding box center [76, 168] width 45 height 20
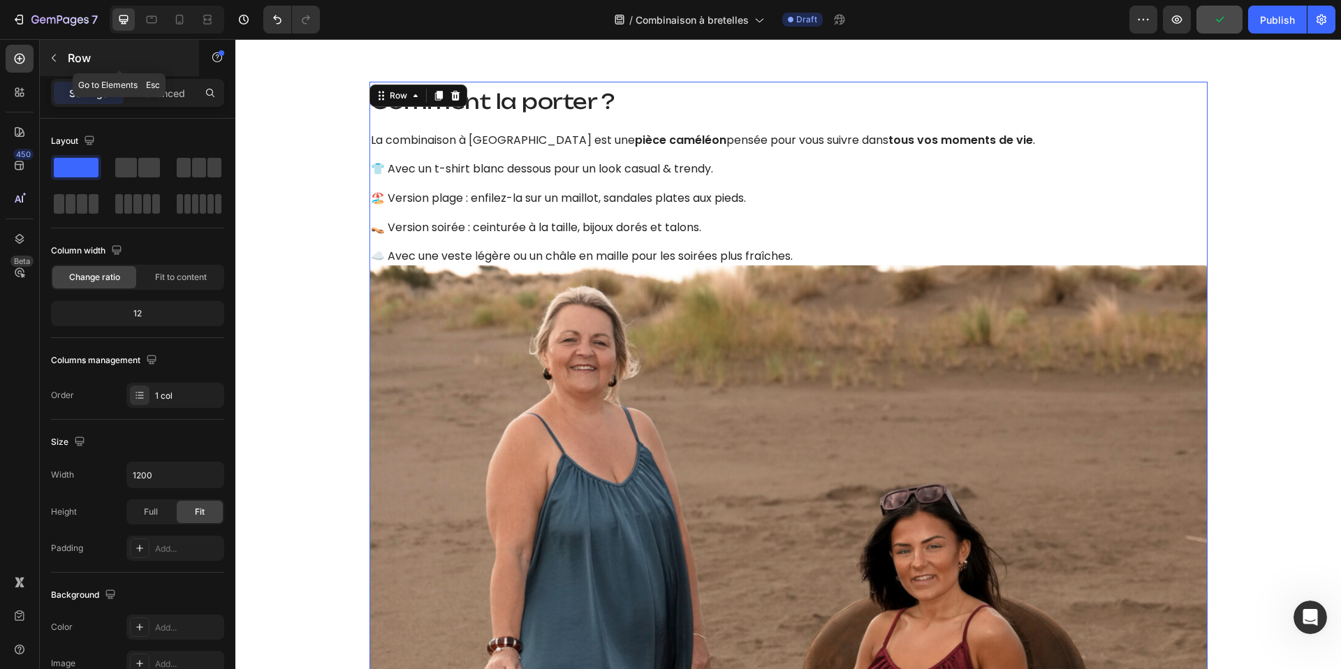
click at [57, 66] on button "button" at bounding box center [54, 58] width 22 height 22
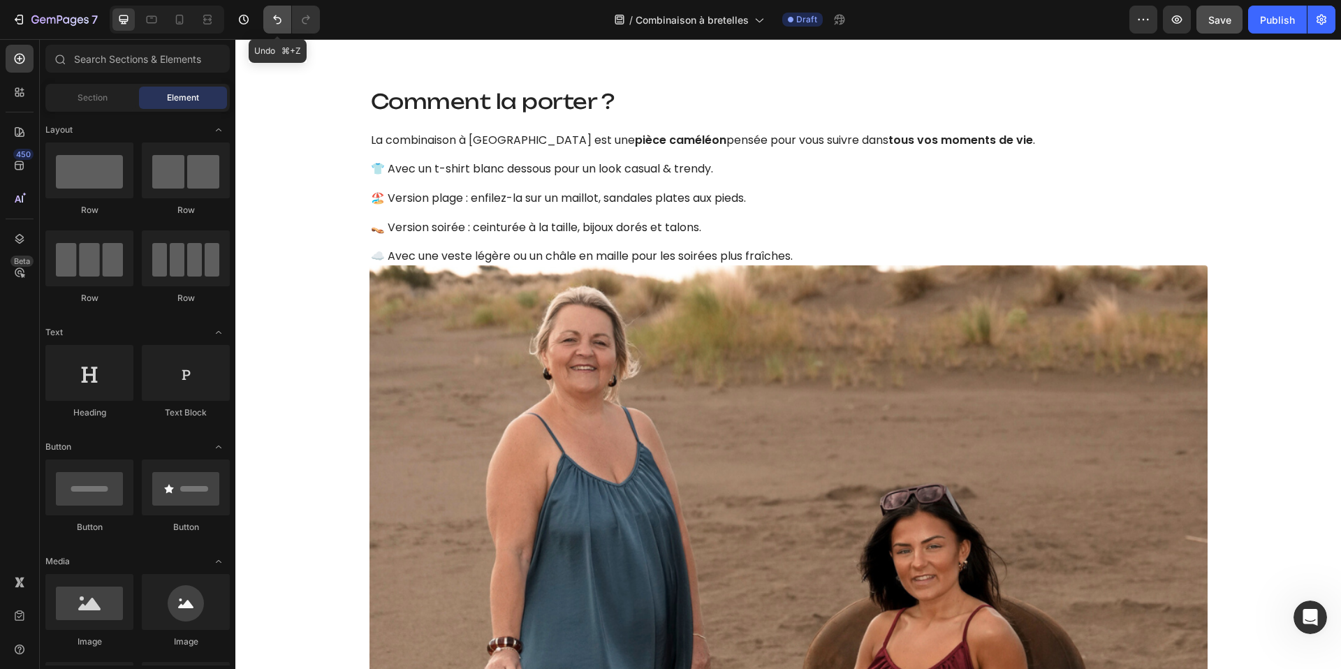
click at [282, 23] on icon "Undo/Redo" at bounding box center [277, 20] width 14 height 14
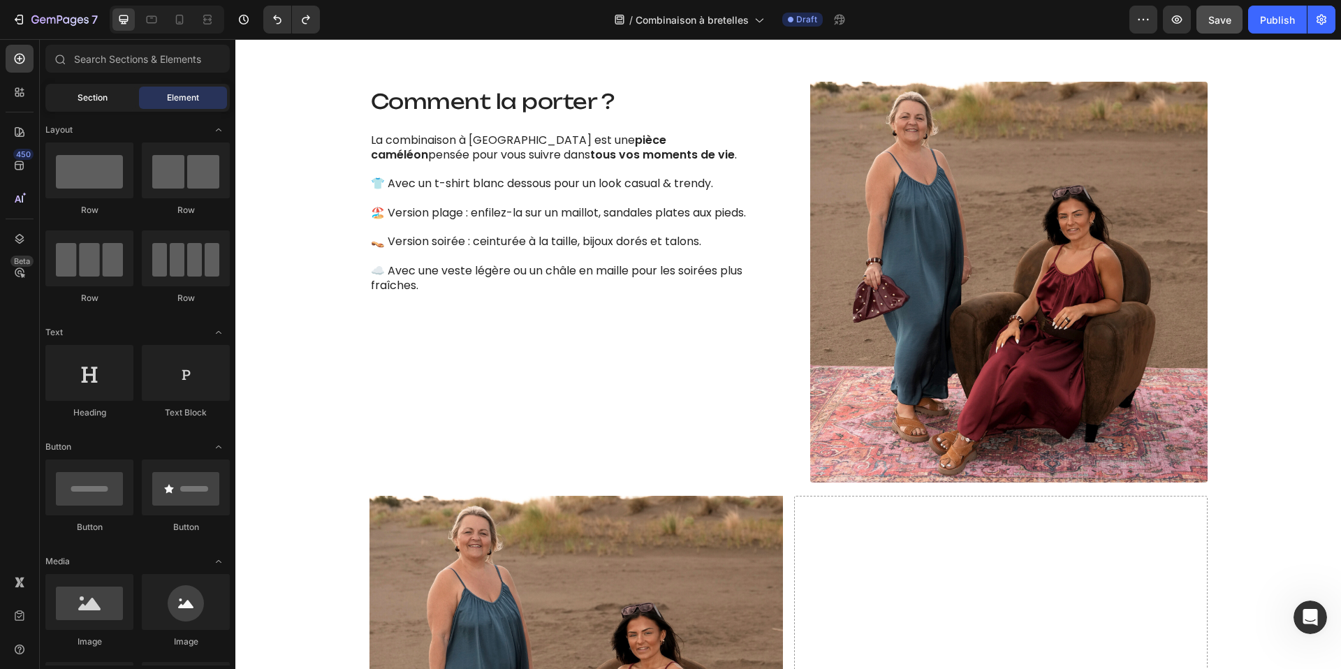
click at [81, 101] on span "Section" at bounding box center [93, 98] width 30 height 13
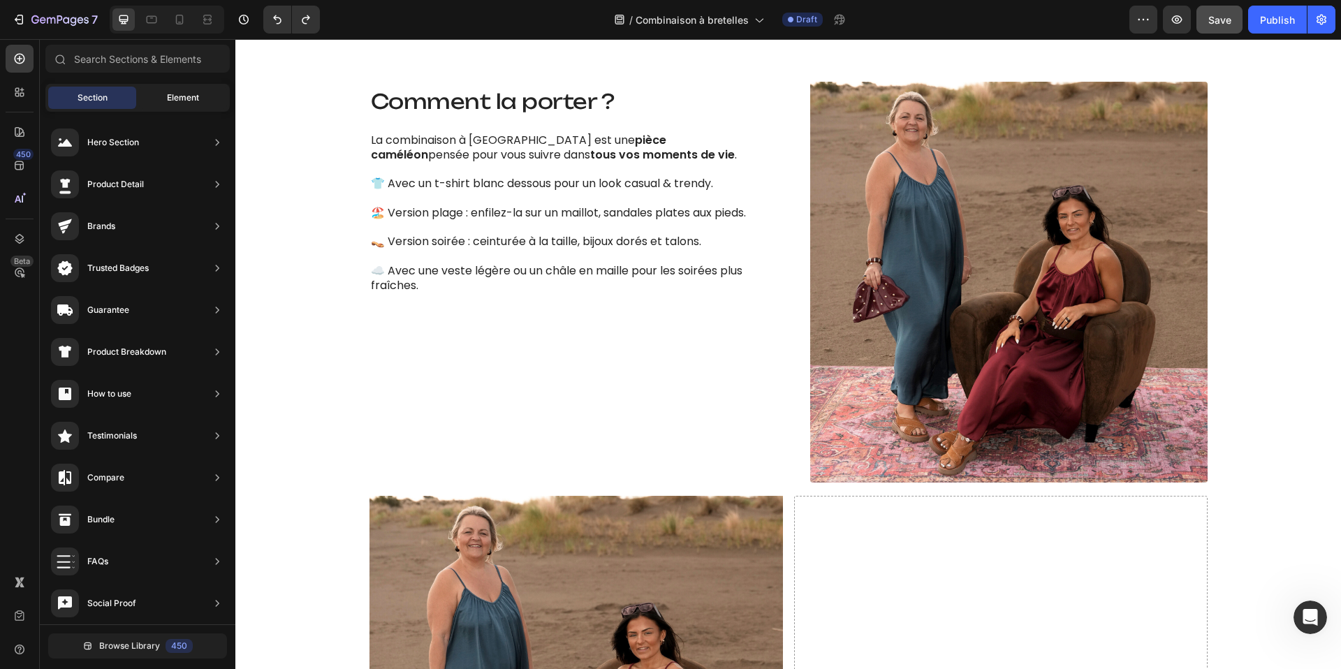
click at [185, 87] on div "Element" at bounding box center [183, 98] width 88 height 22
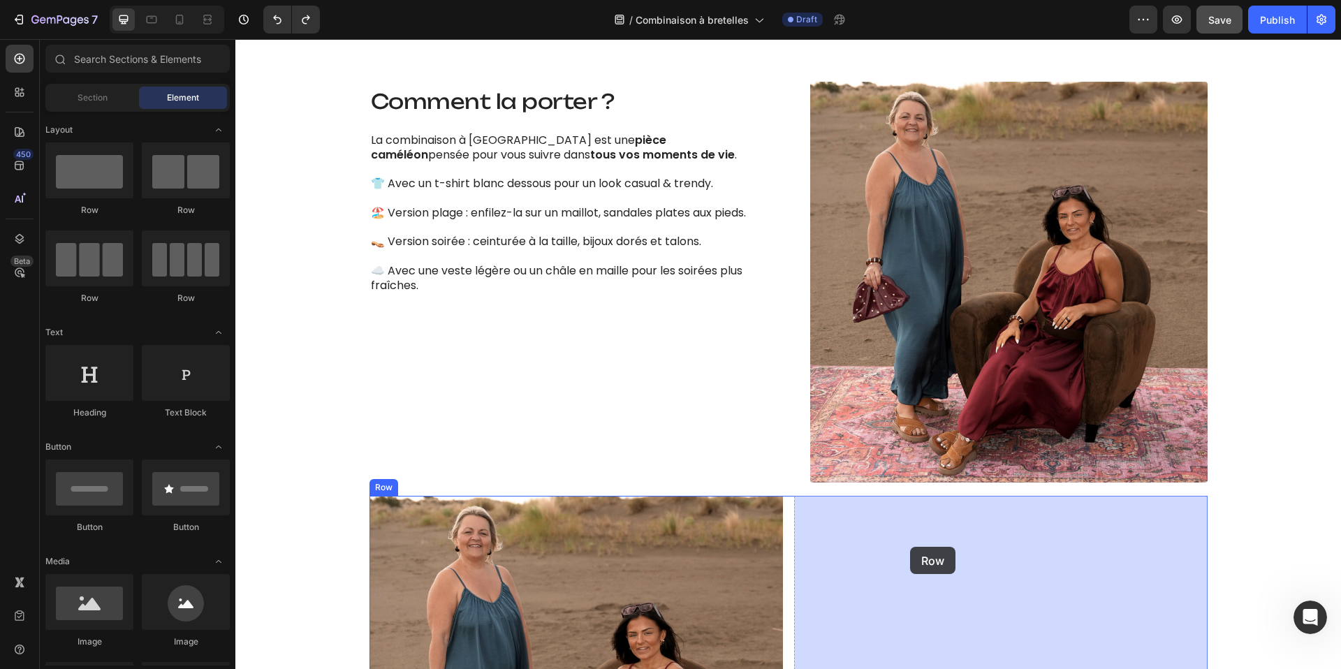
drag, startPoint x: 331, startPoint y: 228, endPoint x: 912, endPoint y: 544, distance: 660.9
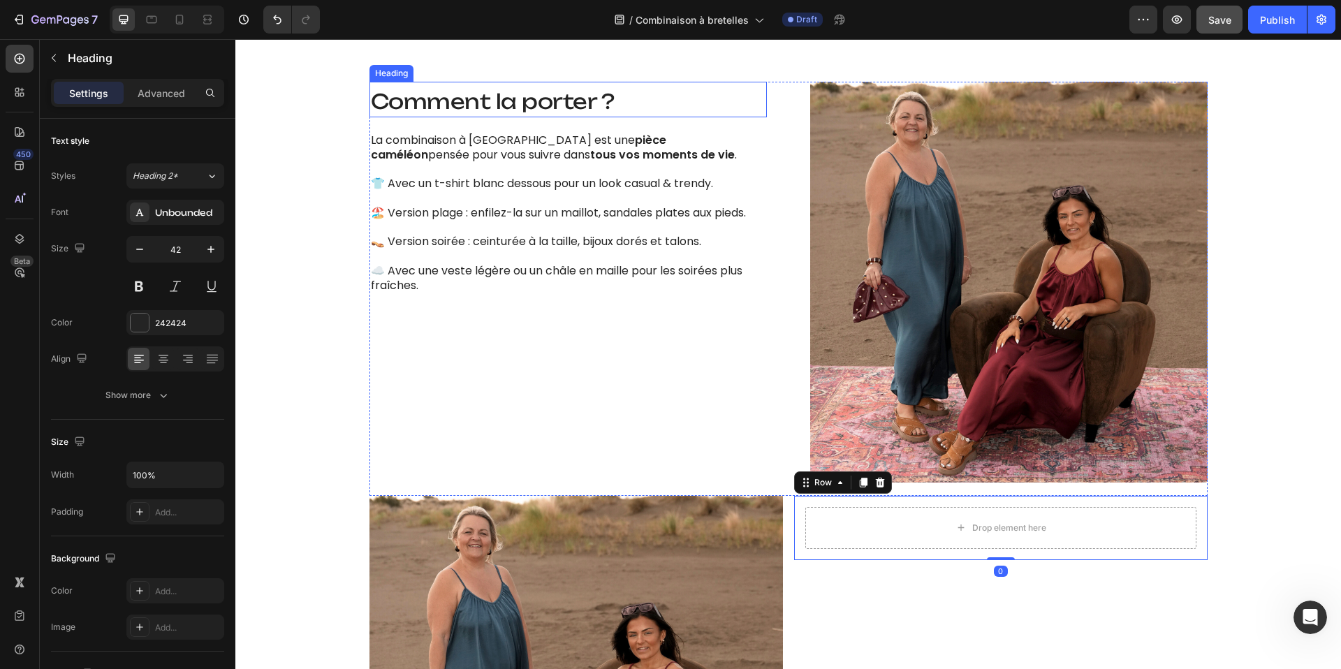
click at [463, 106] on span "Comment la porter ?" at bounding box center [493, 101] width 244 height 25
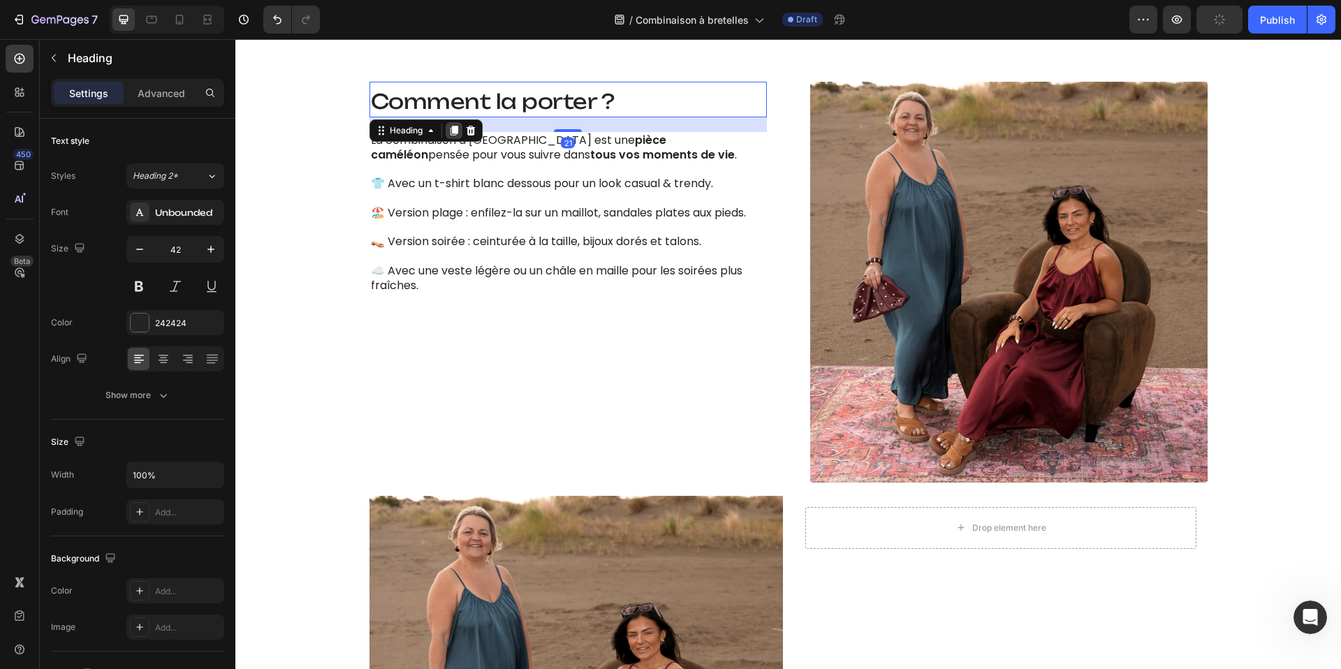
click at [452, 131] on icon at bounding box center [454, 130] width 11 height 11
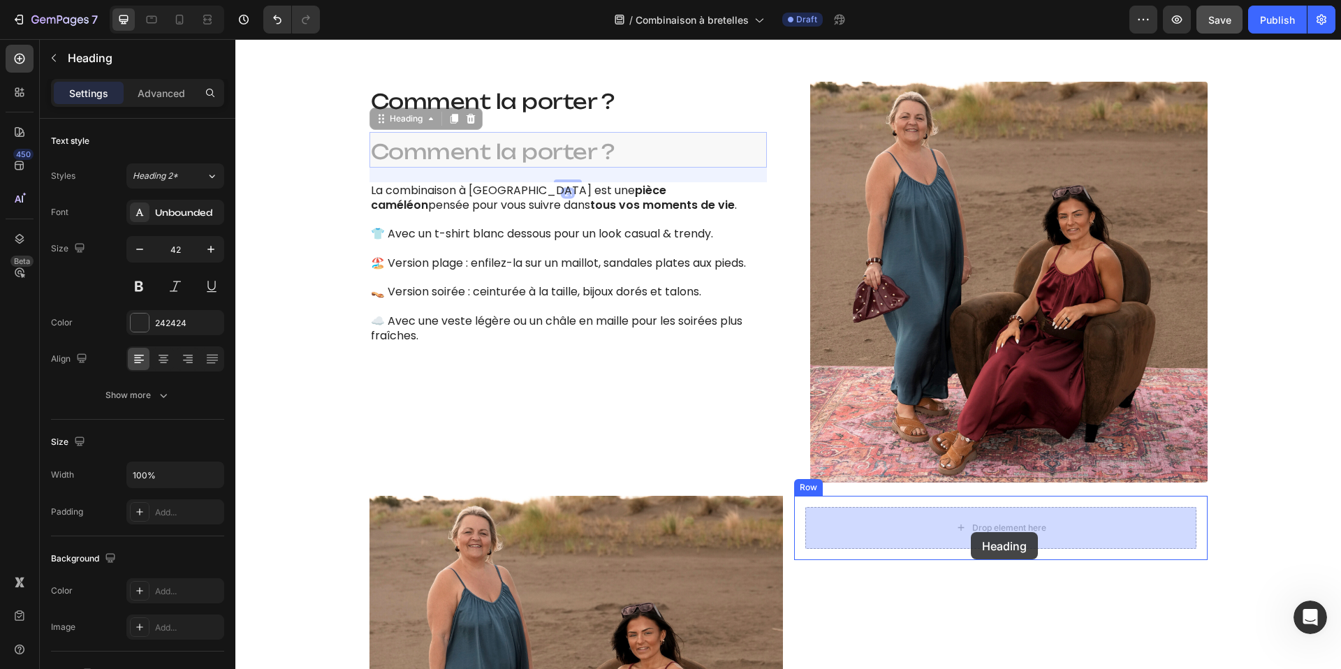
drag, startPoint x: 381, startPoint y: 122, endPoint x: 971, endPoint y: 528, distance: 716.9
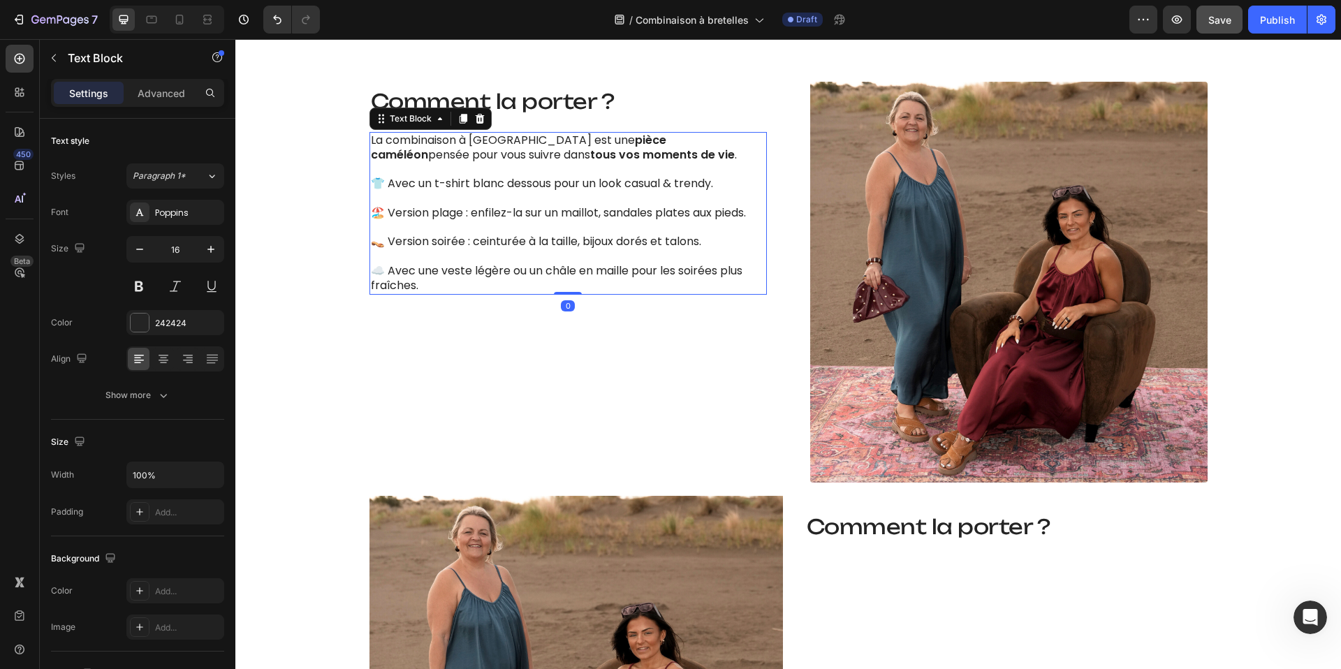
click at [590, 157] on strong "tous vos moments de vie" at bounding box center [662, 155] width 145 height 16
click at [462, 122] on icon at bounding box center [463, 118] width 11 height 11
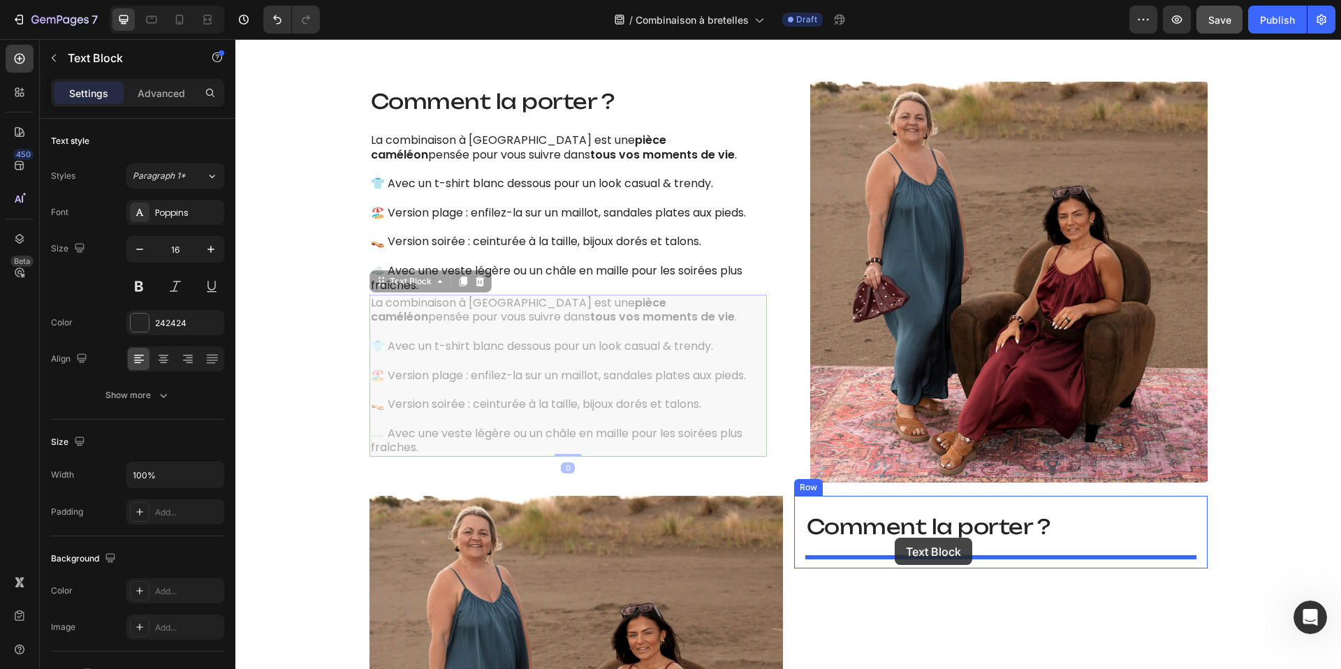
drag, startPoint x: 381, startPoint y: 284, endPoint x: 895, endPoint y: 538, distance: 573.4
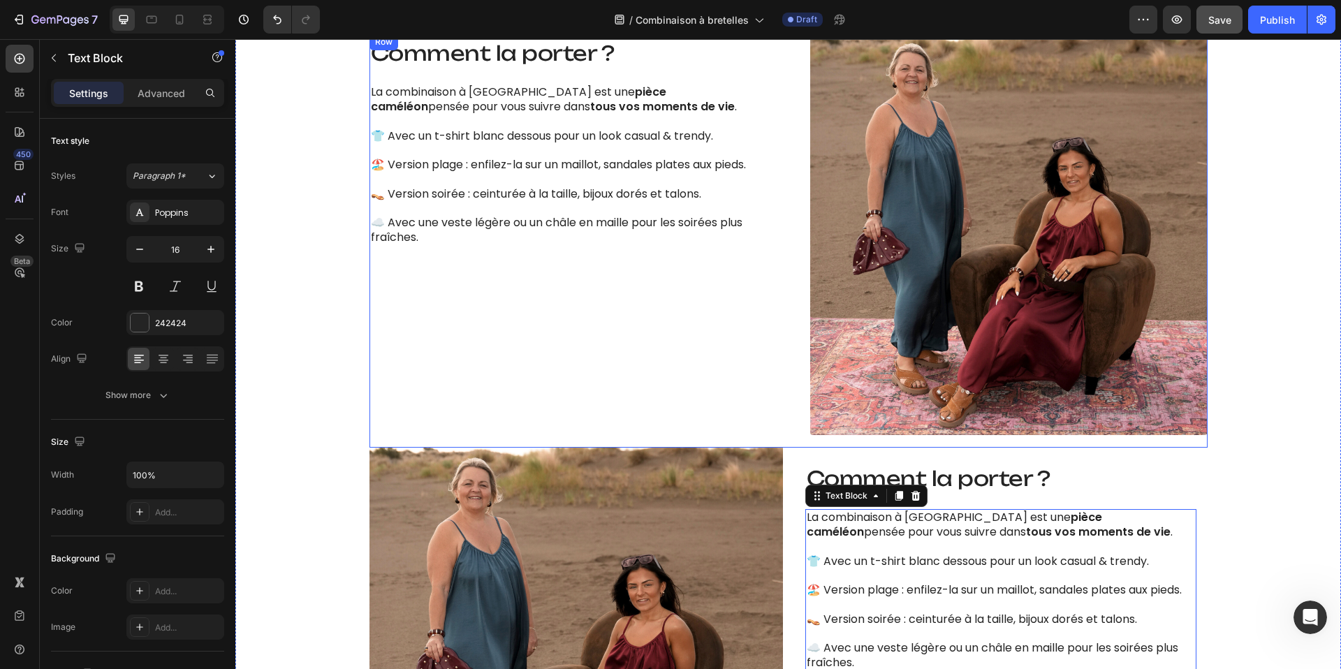
scroll to position [1161, 0]
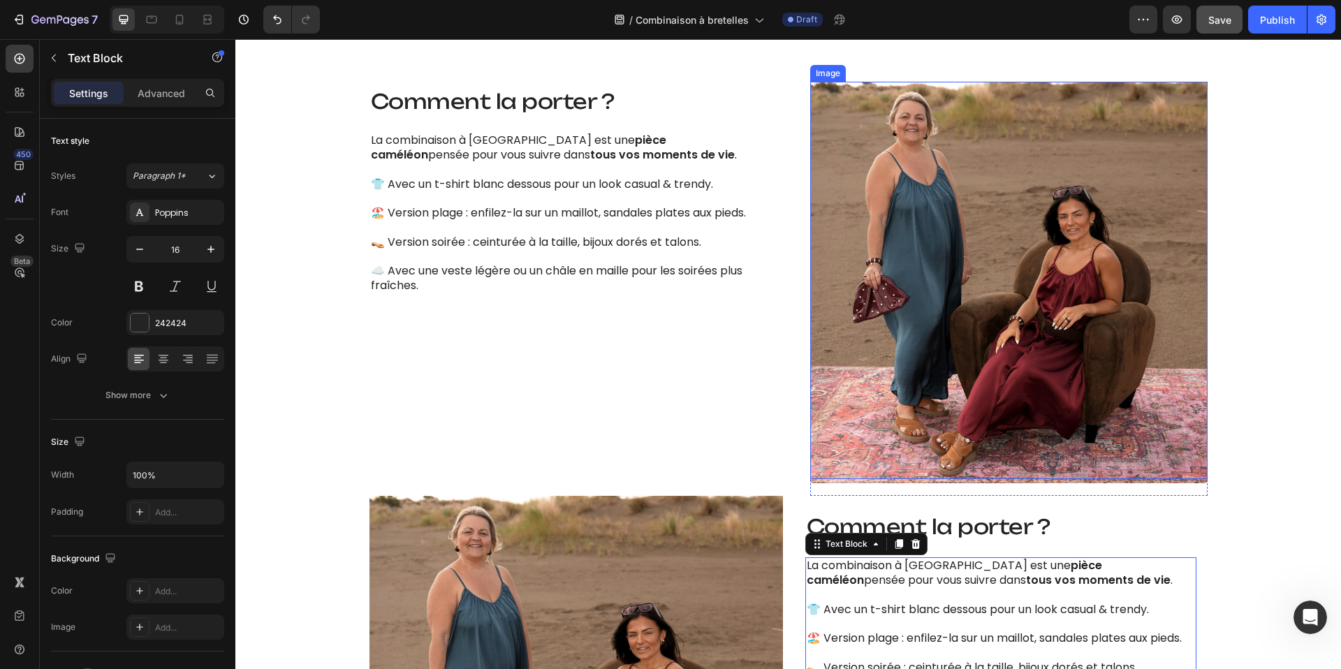
click at [868, 215] on img at bounding box center [1009, 283] width 398 height 402
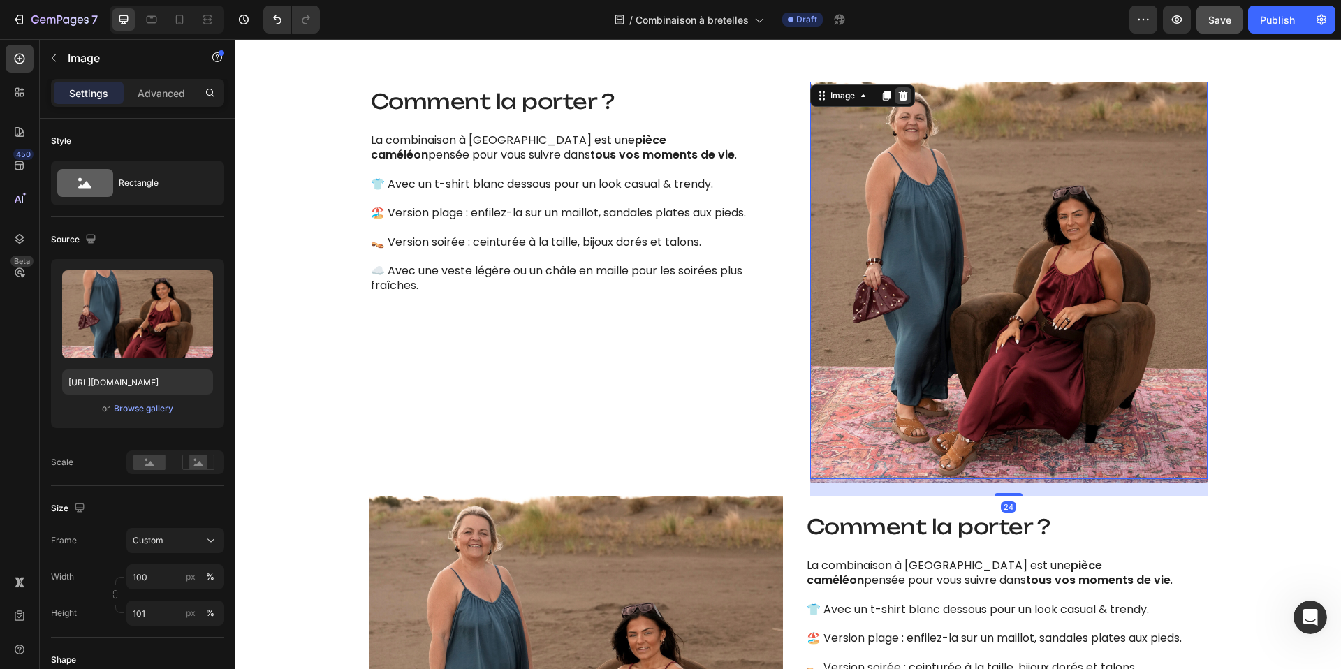
click at [911, 96] on div at bounding box center [903, 95] width 17 height 17
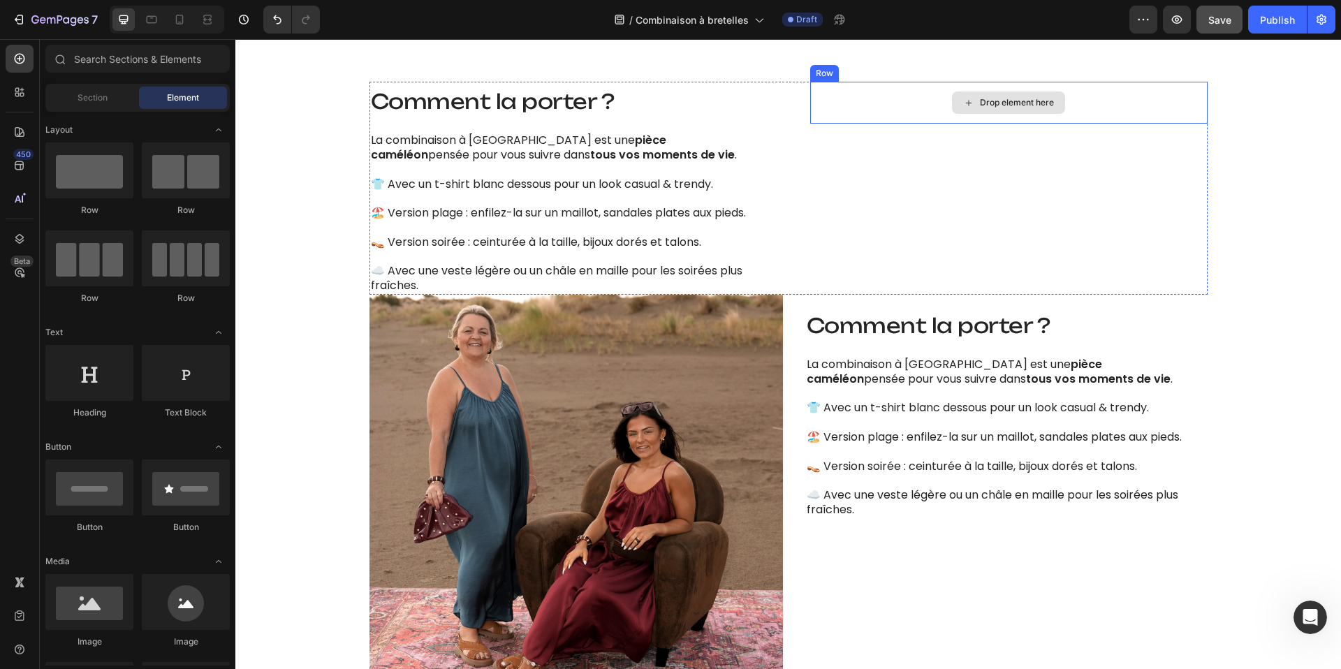
click at [875, 103] on div "Drop element here" at bounding box center [1009, 103] width 398 height 42
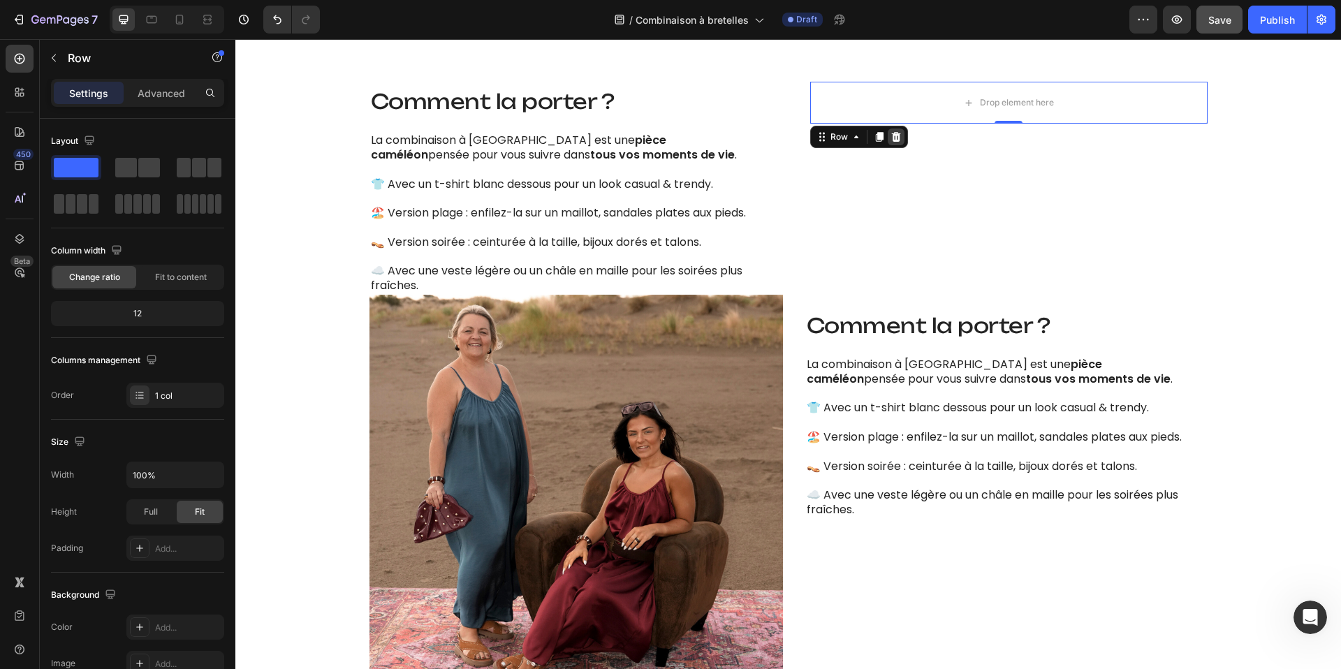
click at [900, 136] on icon at bounding box center [896, 136] width 11 height 11
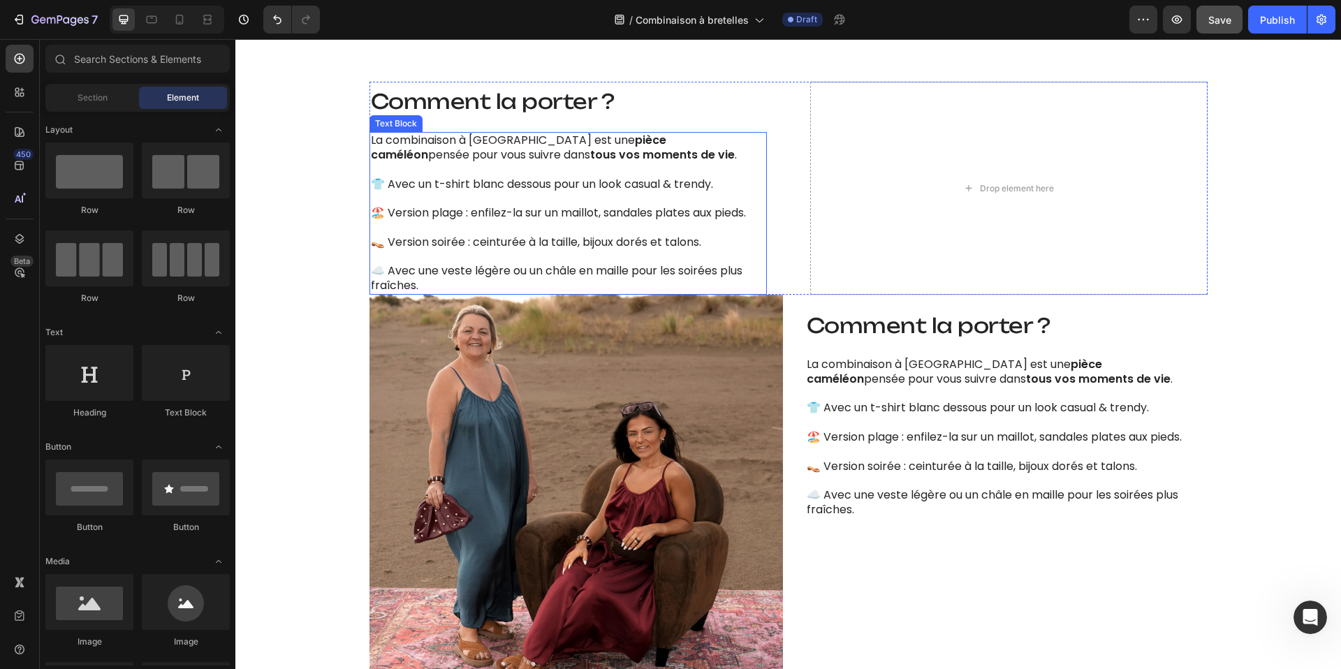
click at [745, 150] on p "La combinaison à bretelles est une pièce caméléon pensée pour vous suivre dans …" at bounding box center [568, 147] width 395 height 29
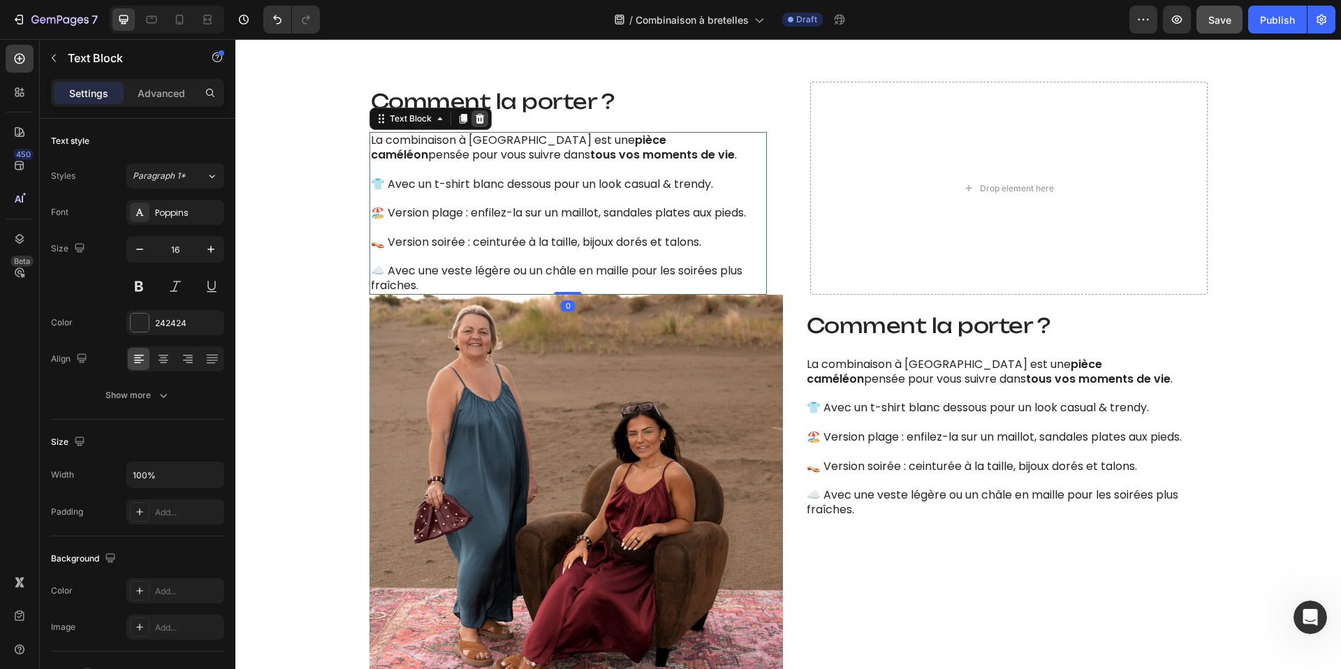
click at [487, 119] on div at bounding box center [480, 118] width 17 height 17
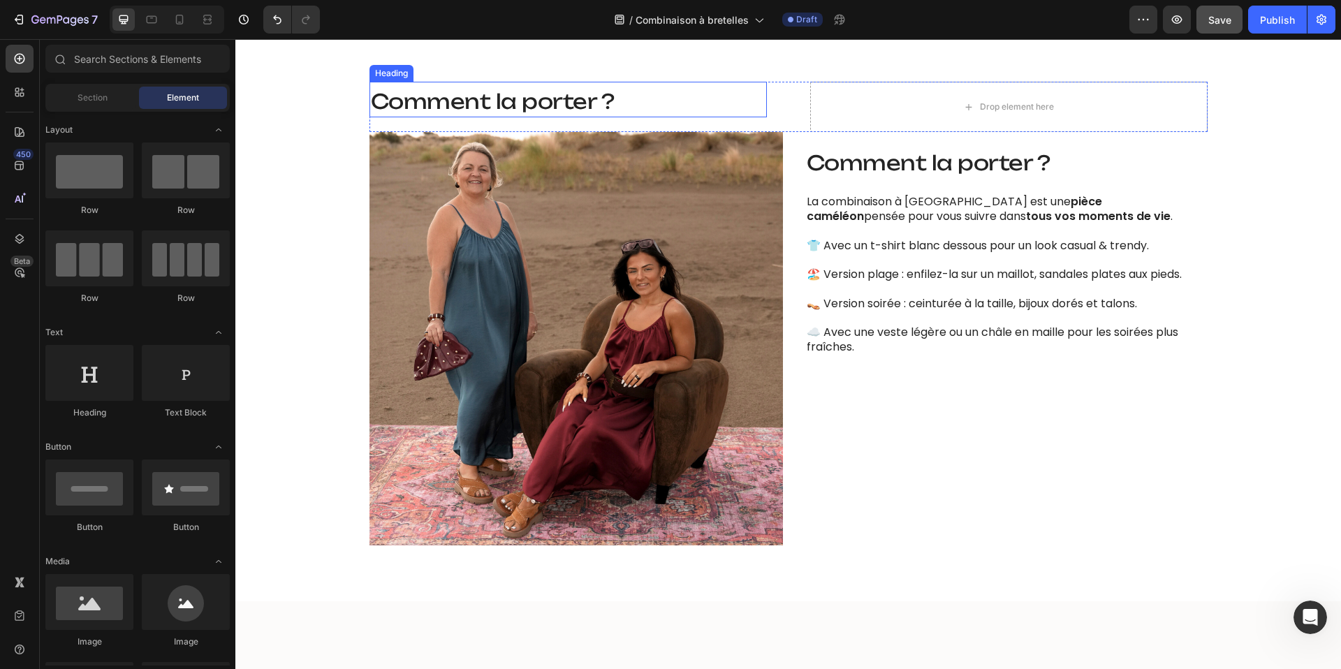
click at [481, 99] on span "Comment la porter ?" at bounding box center [493, 101] width 244 height 25
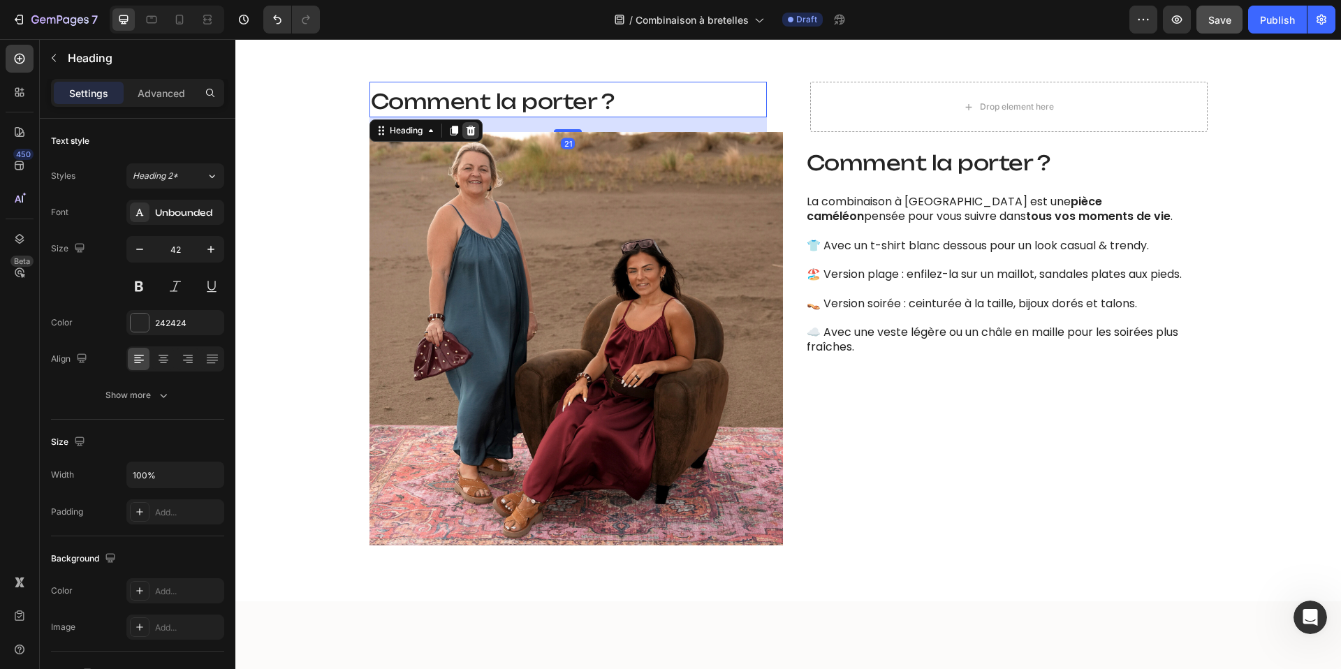
click at [474, 131] on icon at bounding box center [470, 131] width 9 height 10
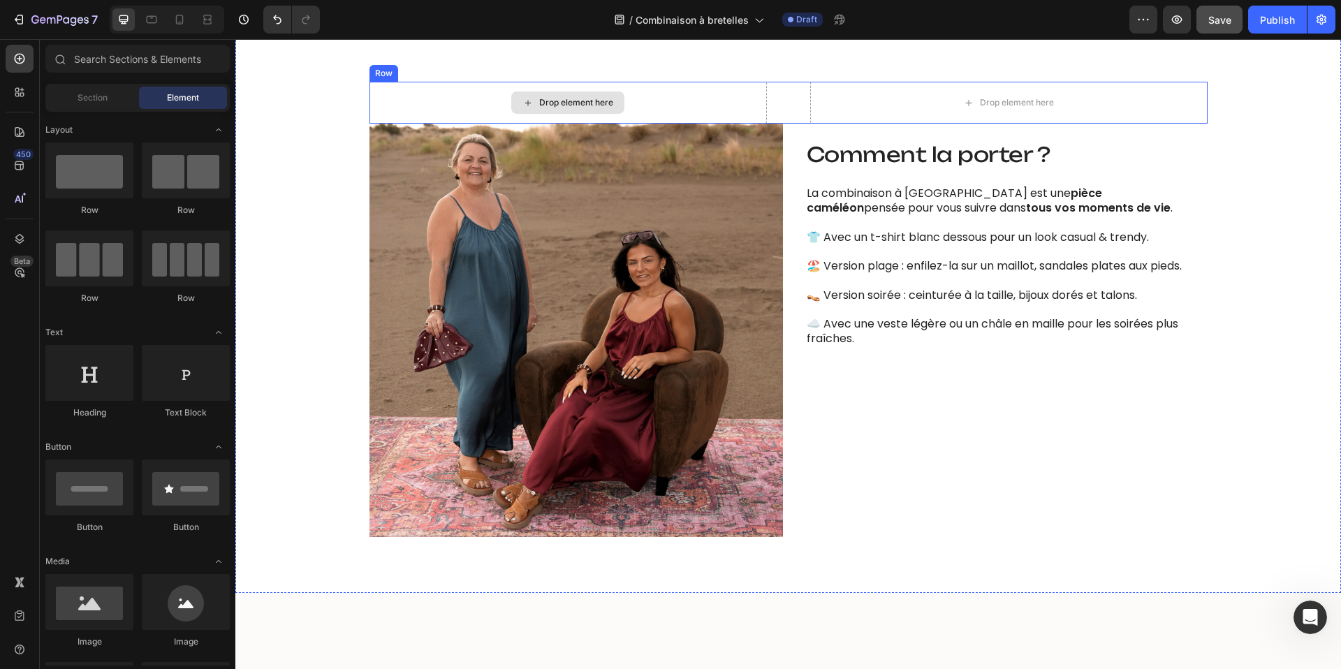
click at [704, 88] on div "Drop element here" at bounding box center [569, 103] width 398 height 42
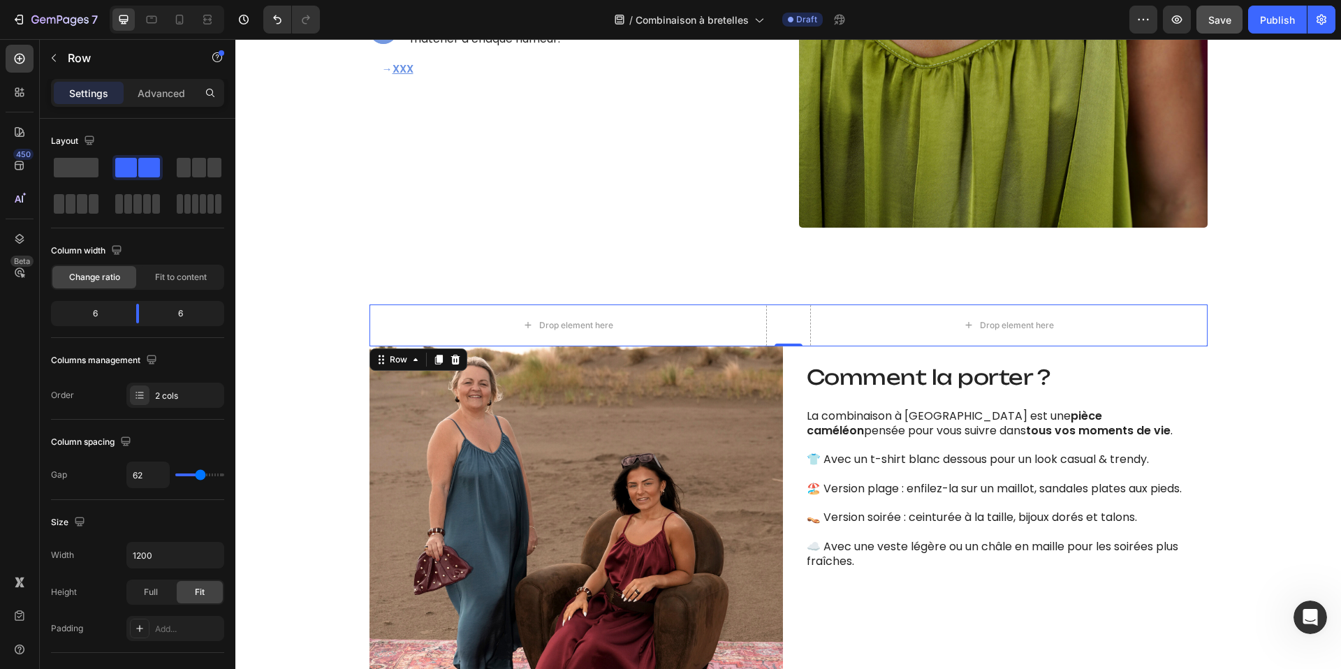
scroll to position [1200, 0]
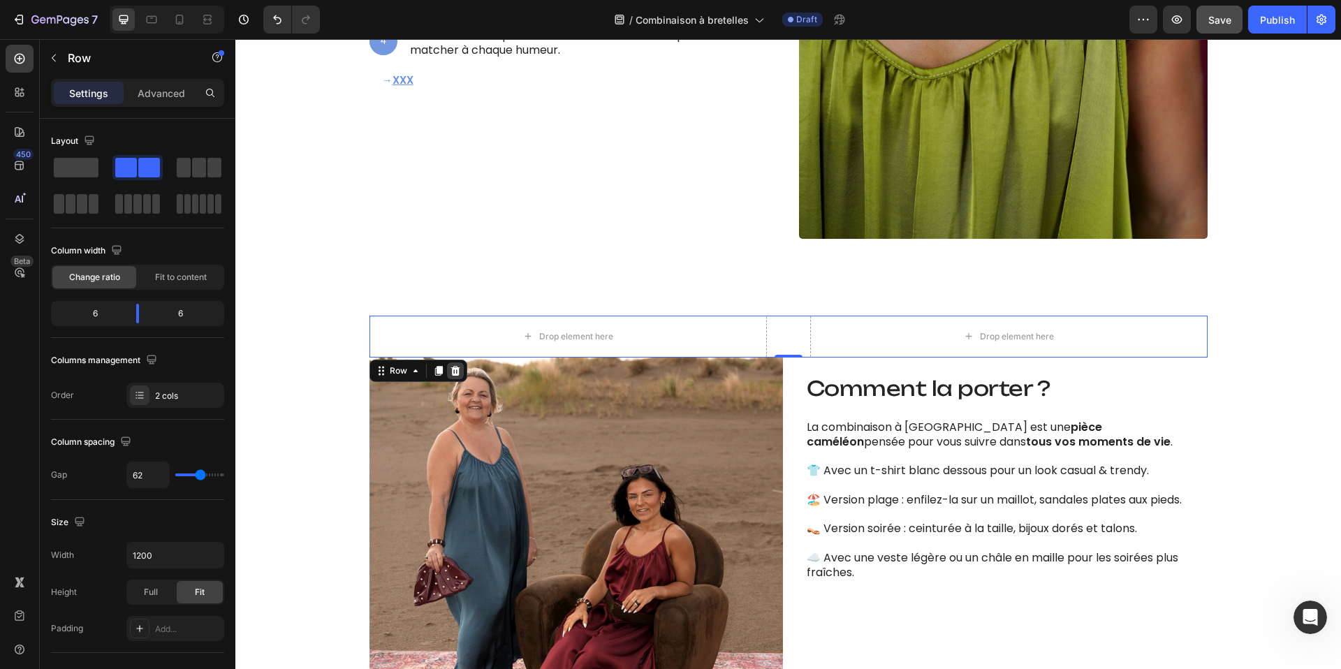
click at [456, 369] on icon at bounding box center [455, 371] width 9 height 10
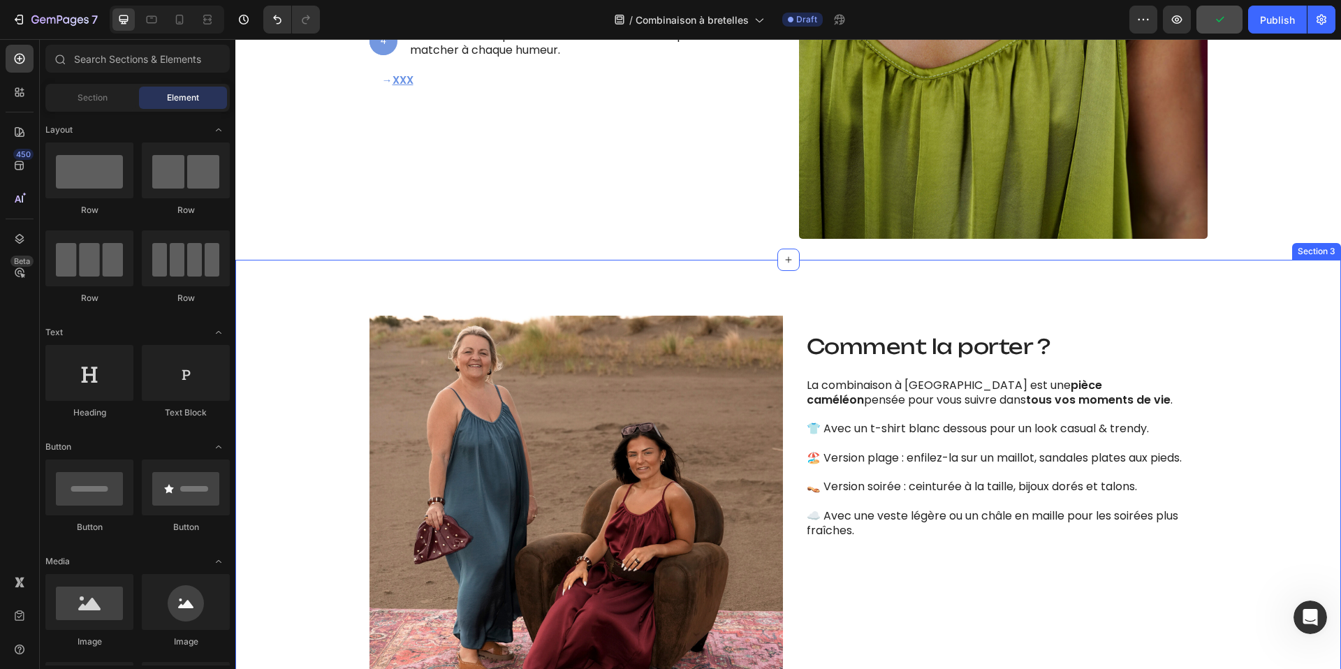
click at [887, 288] on div "Image Comment la porter ? Heading La combinaison à bretelles est une pièce camé…" at bounding box center [788, 522] width 1106 height 525
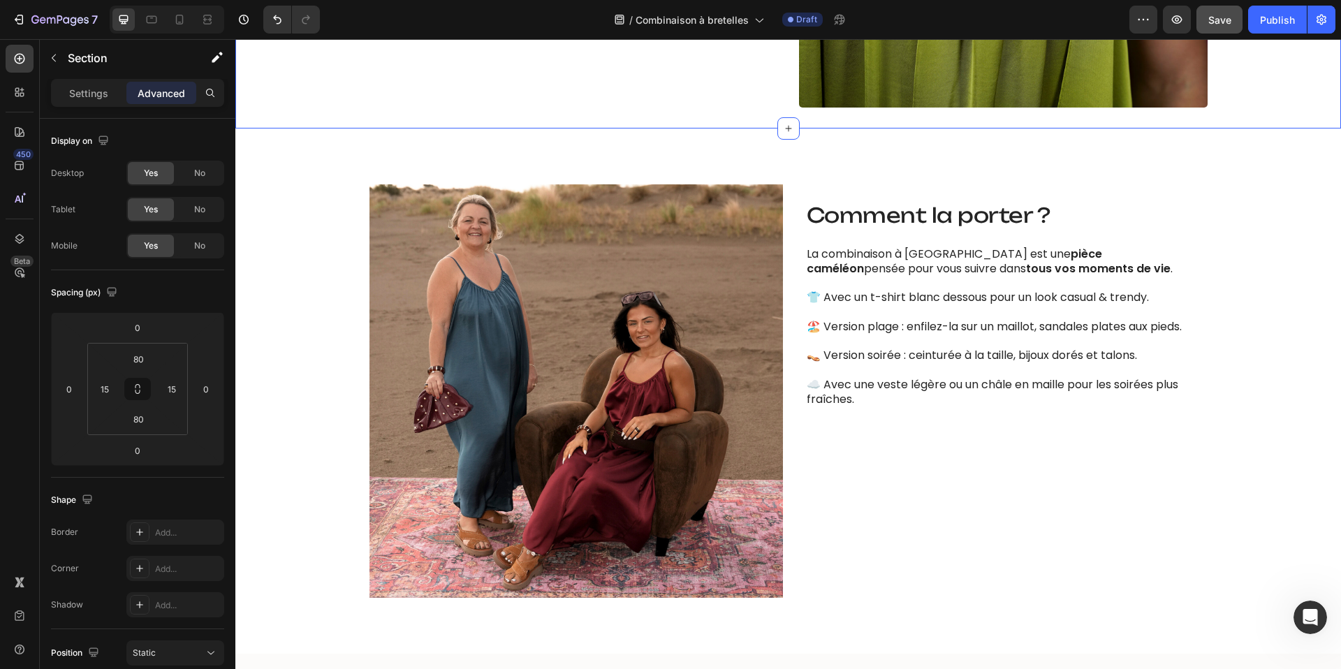
scroll to position [1366, 0]
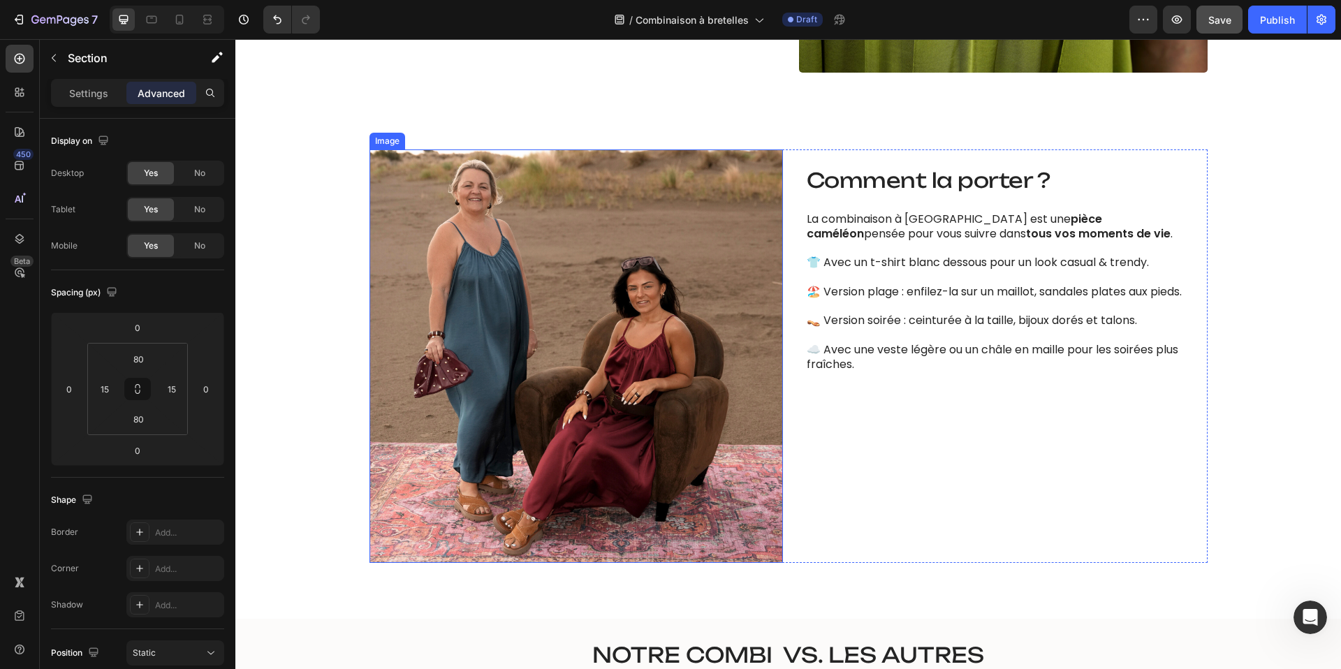
click at [685, 249] on img at bounding box center [577, 357] width 414 height 414
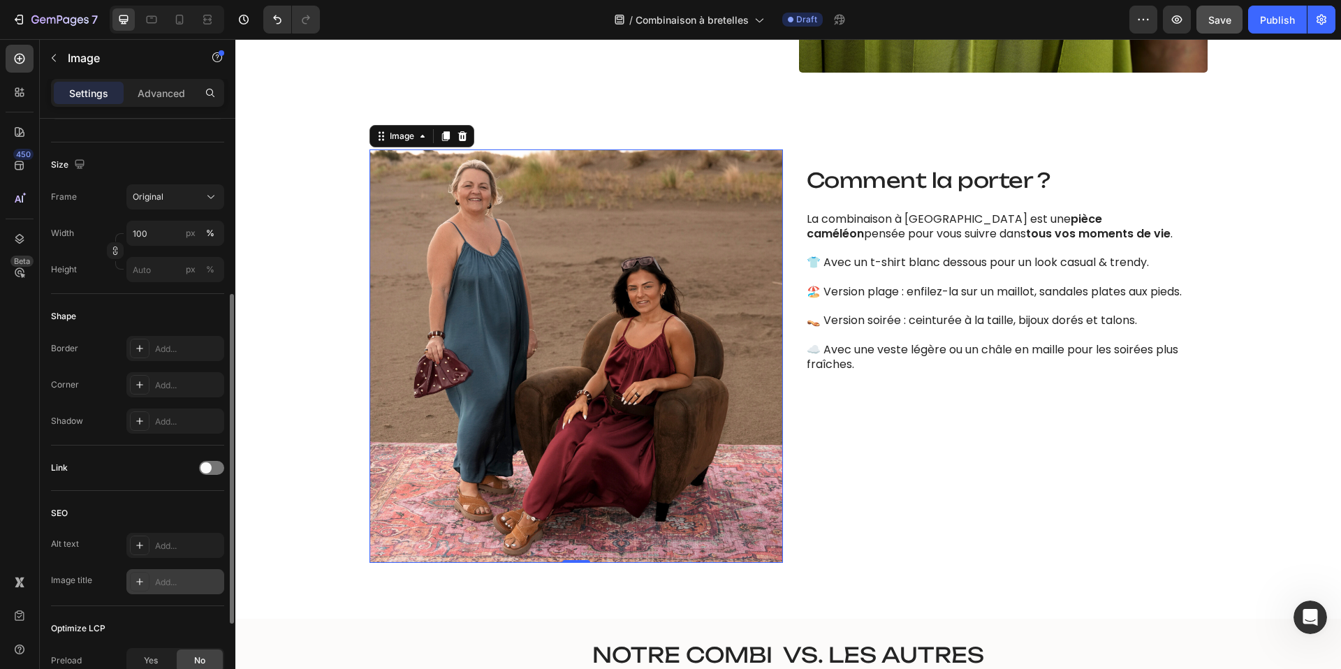
scroll to position [310, 0]
click at [174, 380] on div "Add..." at bounding box center [188, 384] width 66 height 13
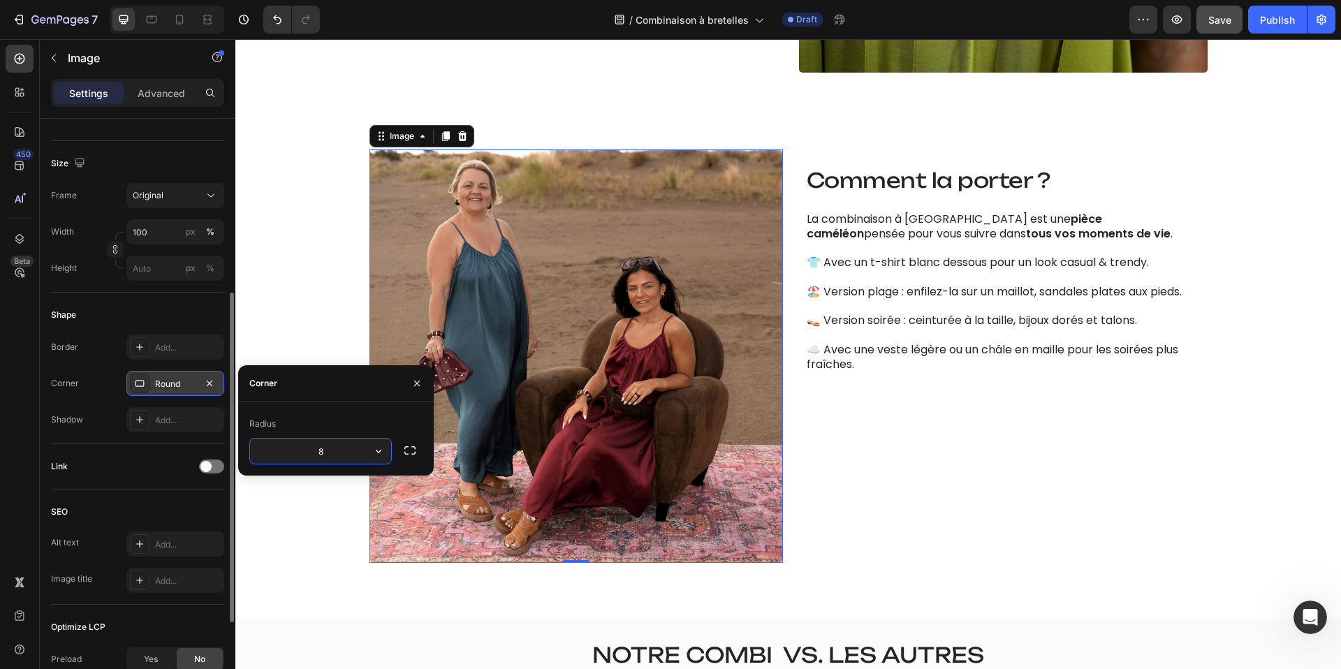
click at [332, 457] on input "8" at bounding box center [320, 451] width 141 height 25
type input "5"
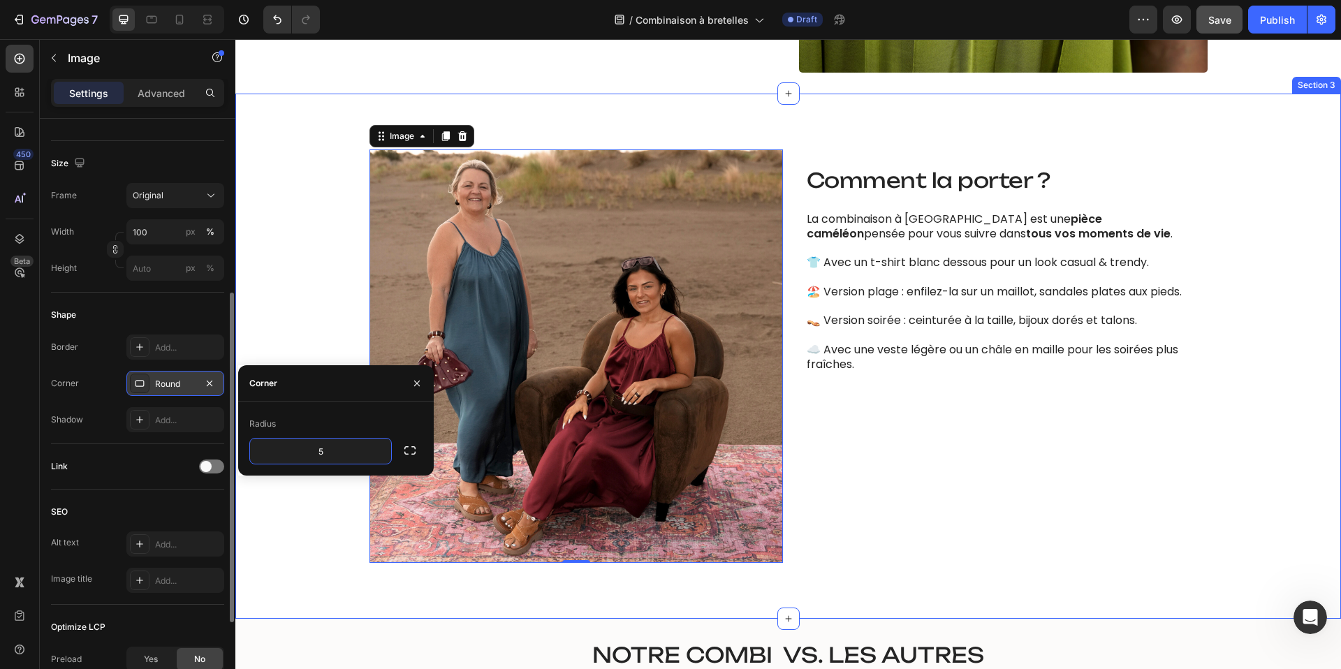
click at [322, 553] on div "Image 0 Comment la porter ? Heading La combinaison à bretelles est une pièce ca…" at bounding box center [788, 357] width 1085 height 414
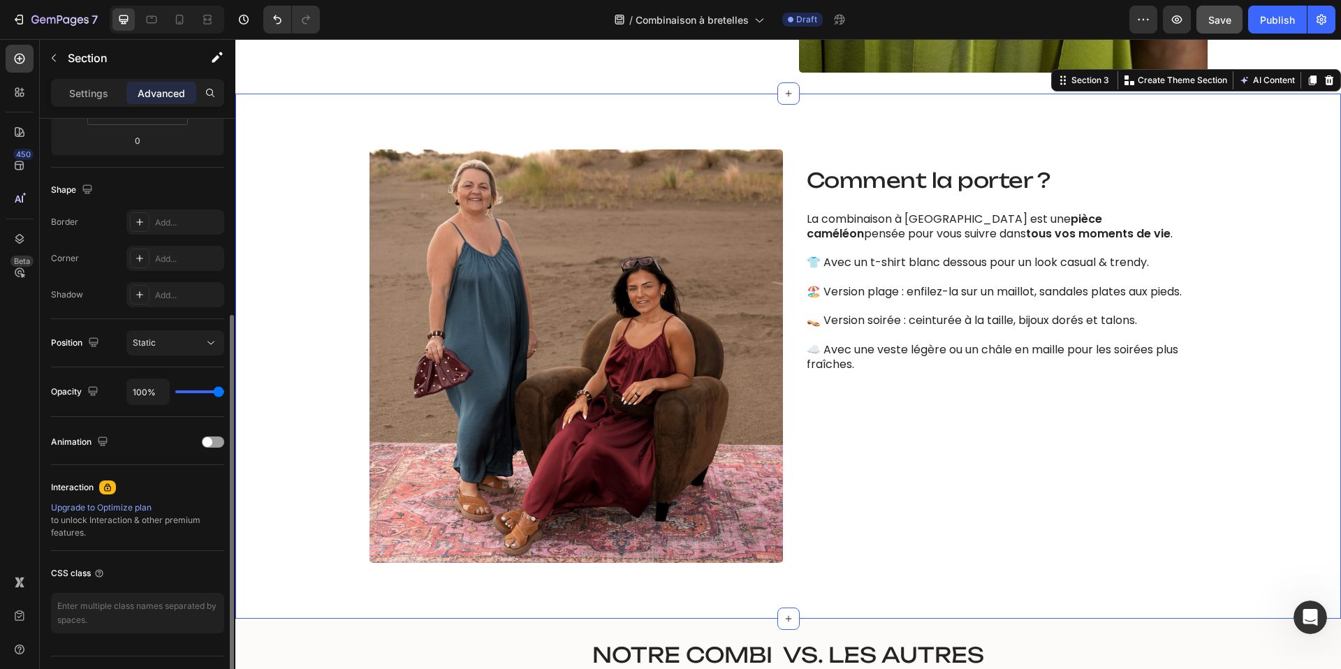
scroll to position [0, 0]
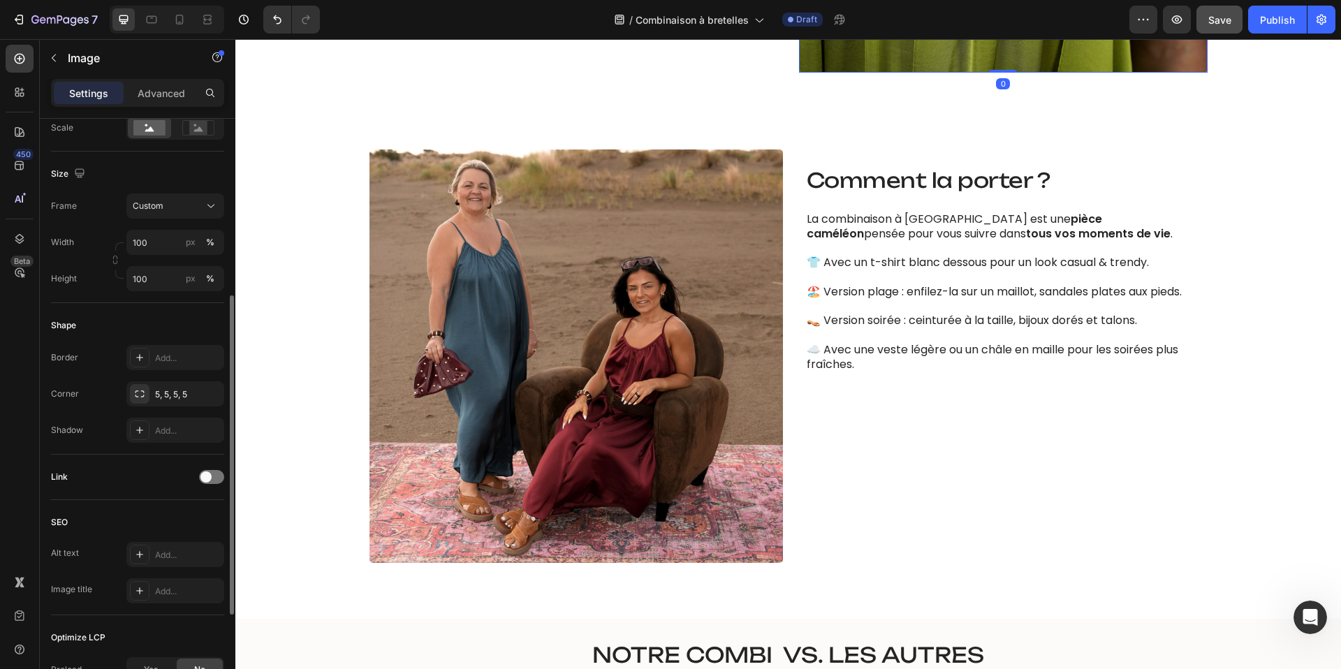
scroll to position [332, 0]
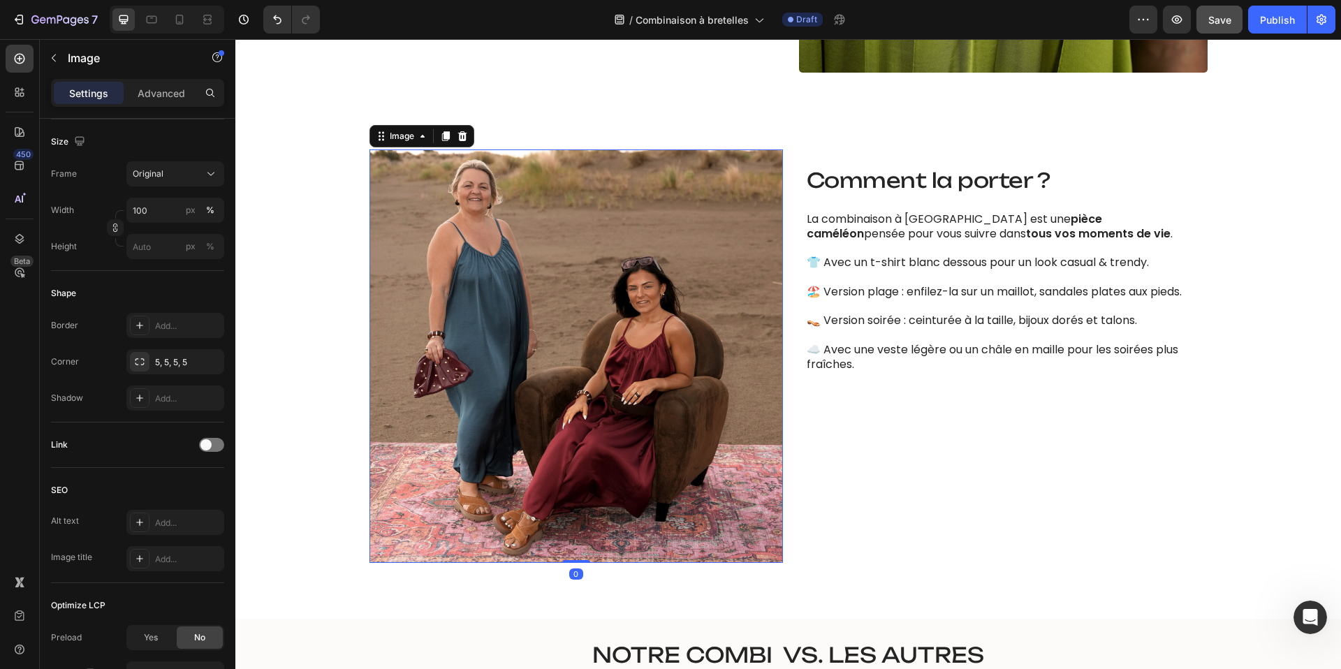
click at [395, 476] on img at bounding box center [577, 357] width 414 height 414
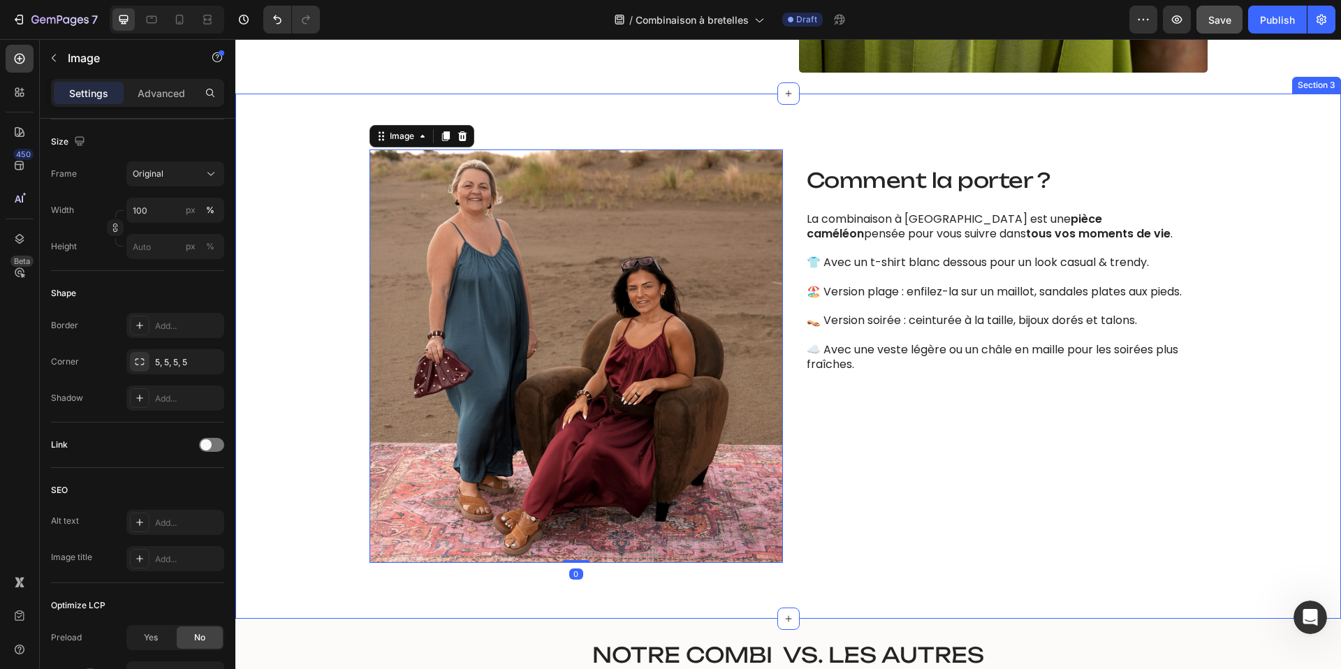
click at [289, 463] on div "Image 0 Comment la porter ? Heading La combinaison à bretelles est une pièce ca…" at bounding box center [788, 357] width 1085 height 414
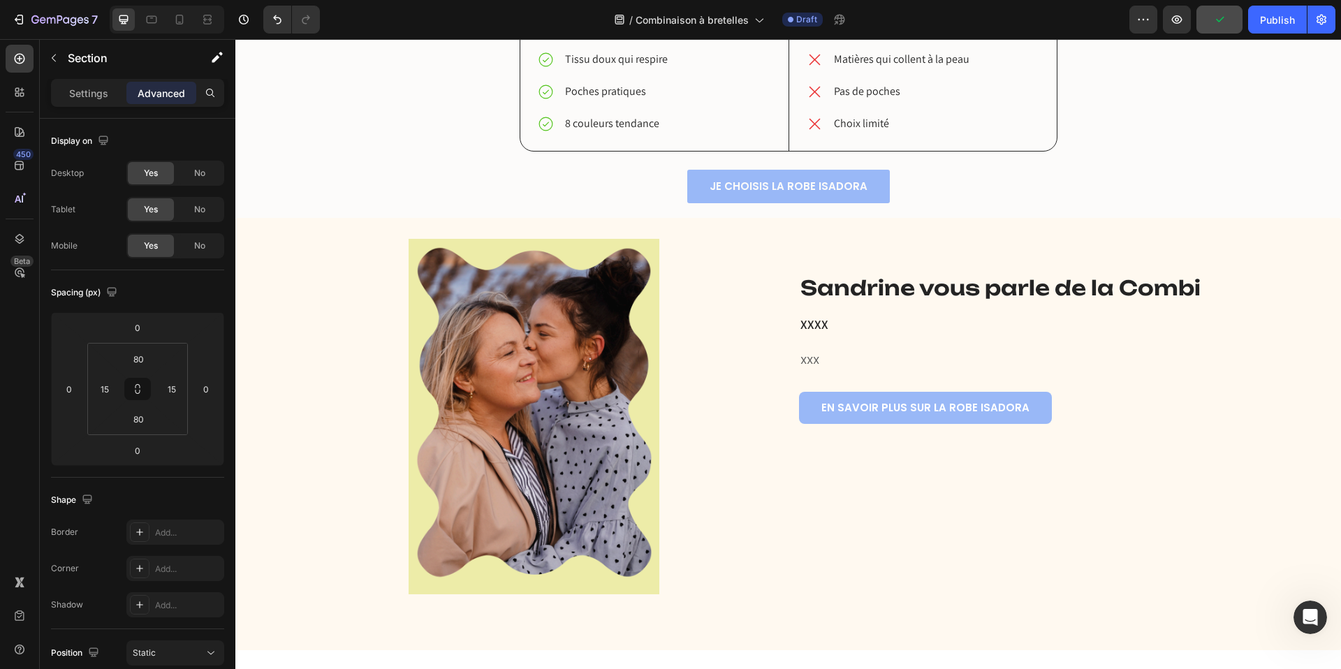
scroll to position [2052, 0]
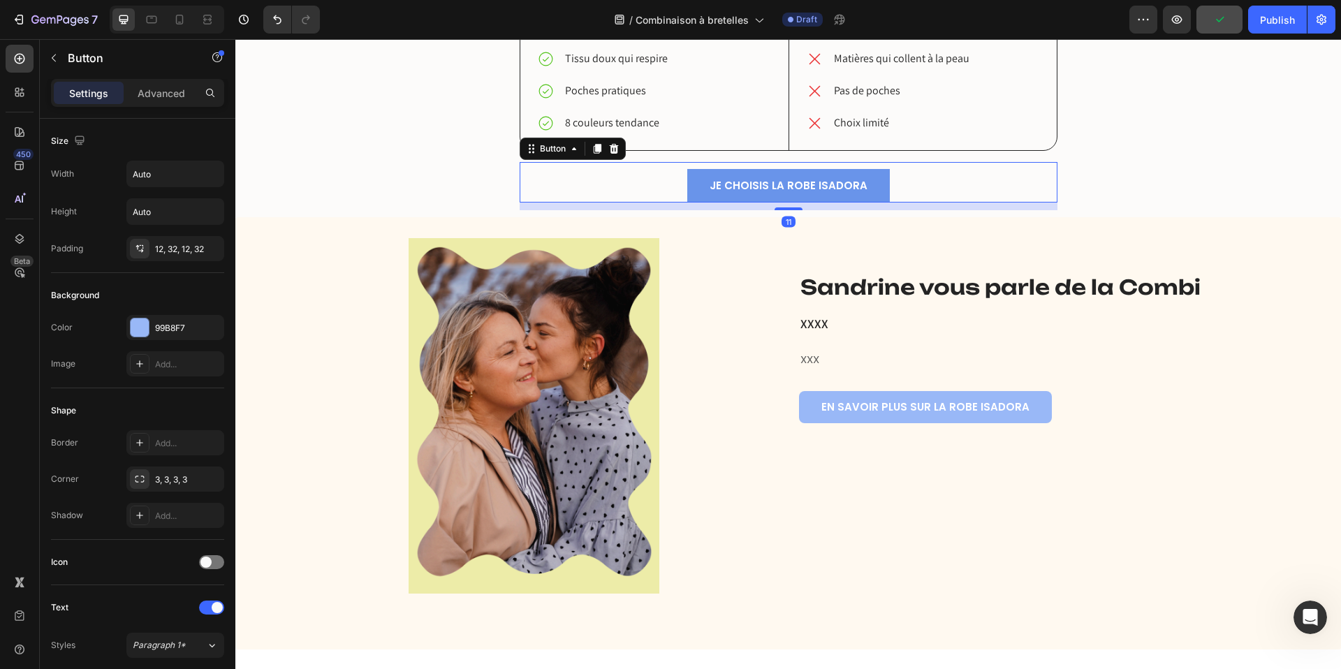
click at [885, 191] on link "JE CHOISIS LA ROBE ISADORA" at bounding box center [789, 186] width 203 height 34
click at [618, 150] on icon at bounding box center [614, 148] width 11 height 11
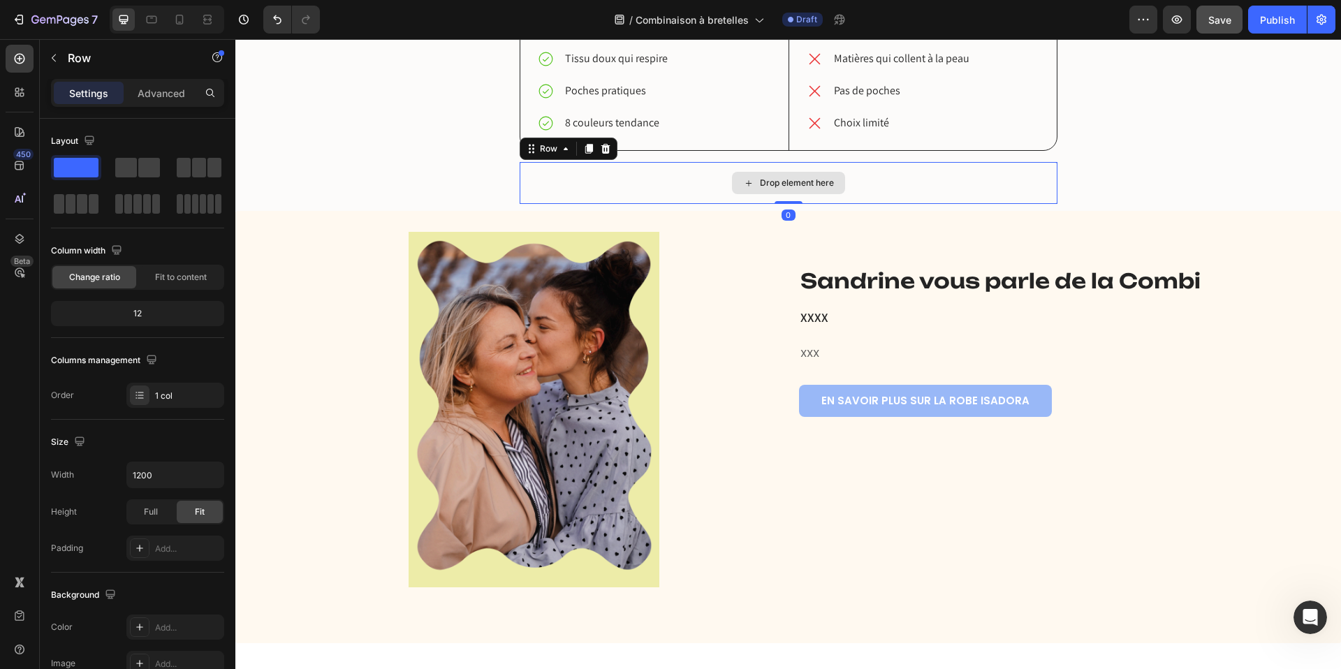
click at [609, 168] on div "Drop element here" at bounding box center [789, 183] width 538 height 42
click at [608, 147] on icon at bounding box center [605, 149] width 9 height 10
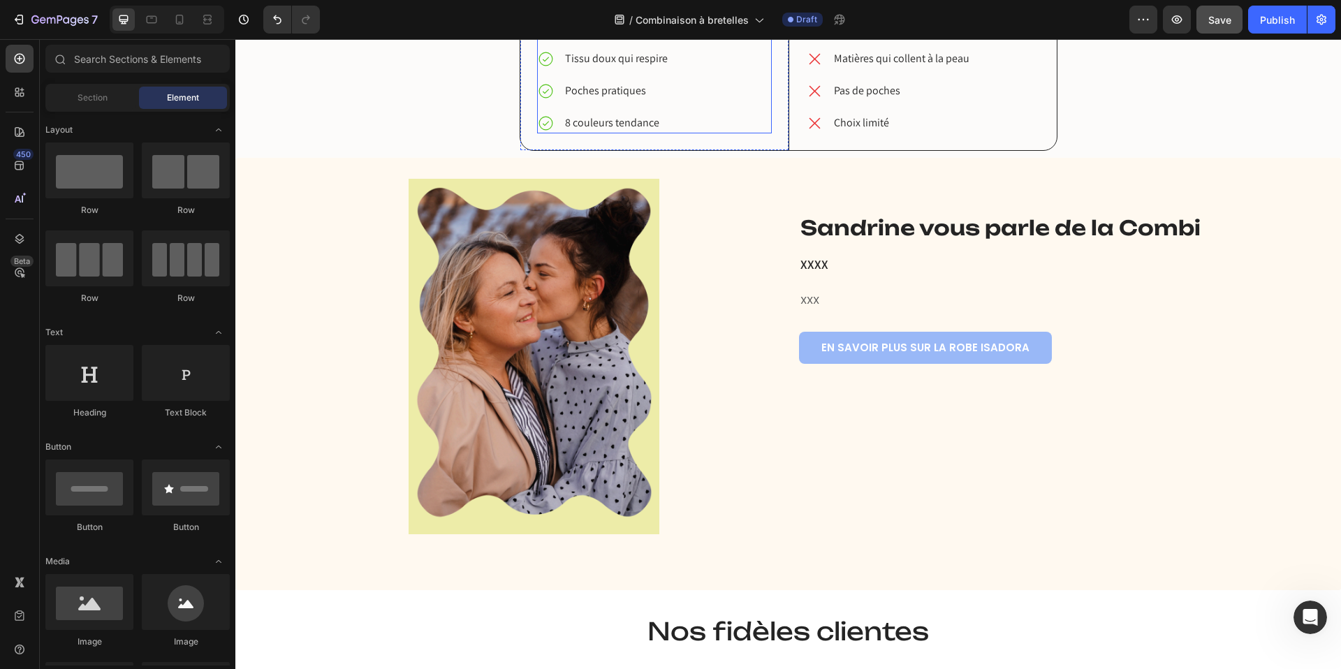
click at [656, 129] on p "8 couleurs tendance" at bounding box center [623, 123] width 116 height 17
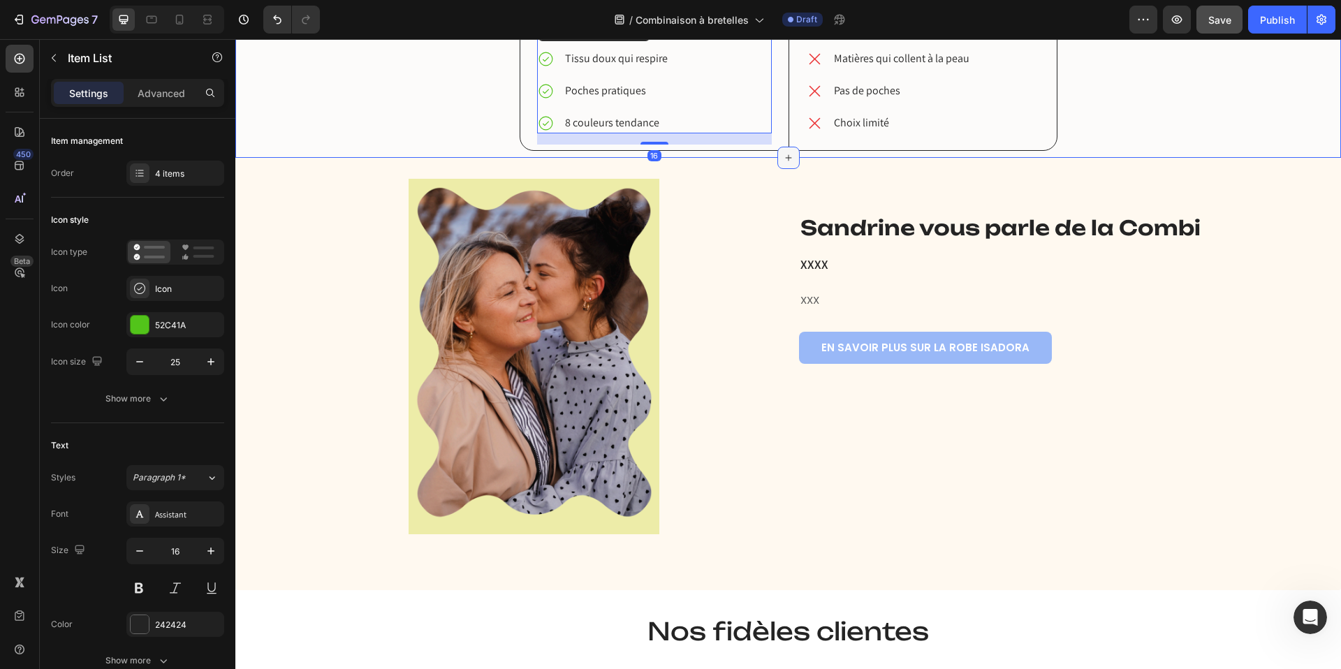
click at [790, 152] on icon at bounding box center [788, 157] width 11 height 11
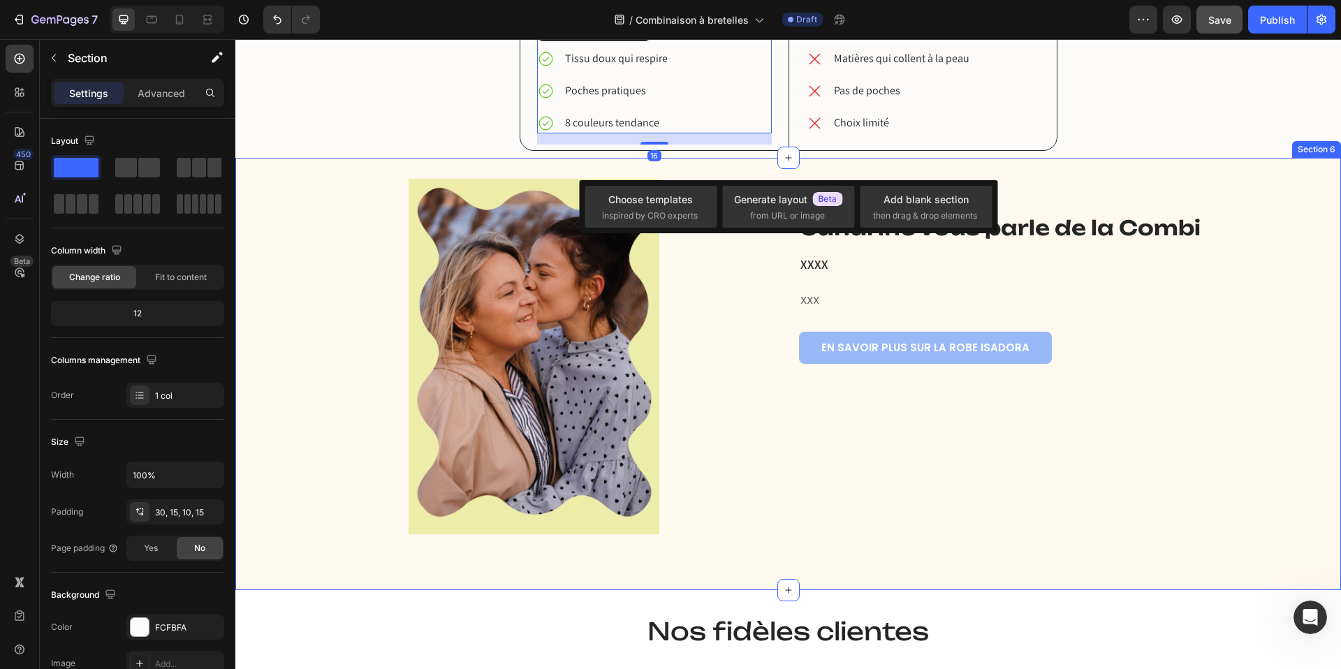
click at [820, 155] on div "robe ISAdora vs. Les autres Heading Notre combi vs. Les autres Heading Coupe am…" at bounding box center [788, 45] width 1106 height 225
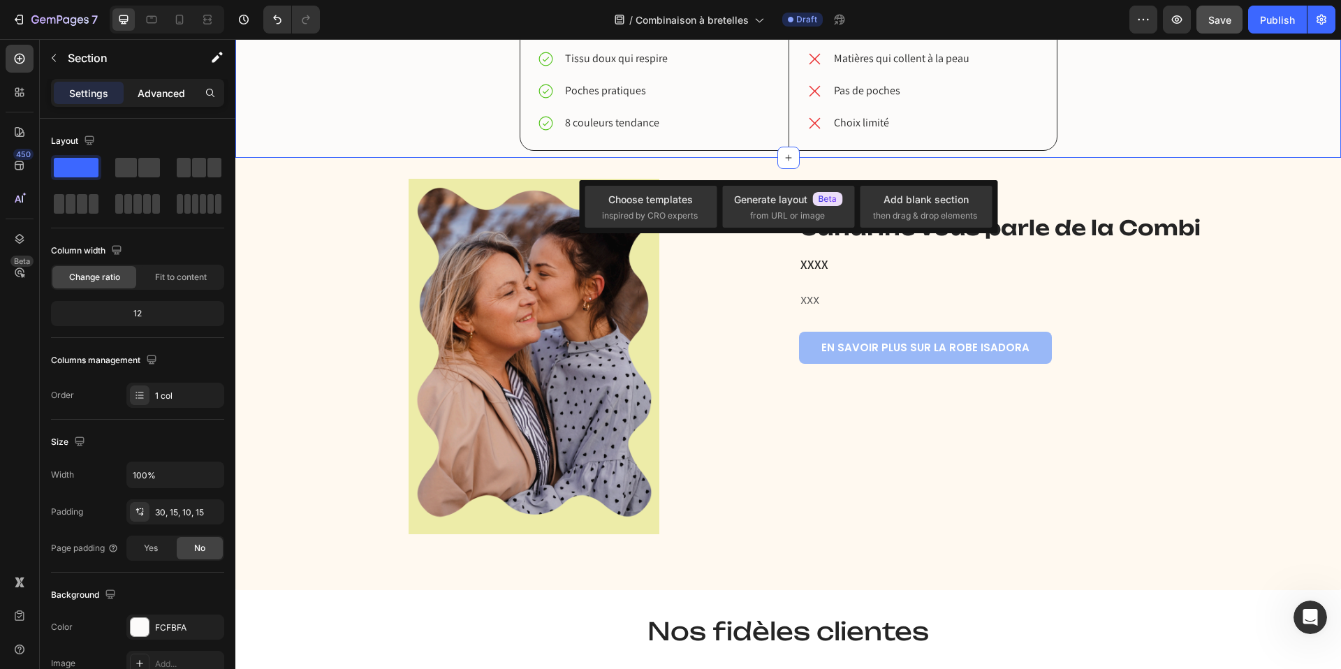
click at [149, 94] on p "Advanced" at bounding box center [162, 93] width 48 height 15
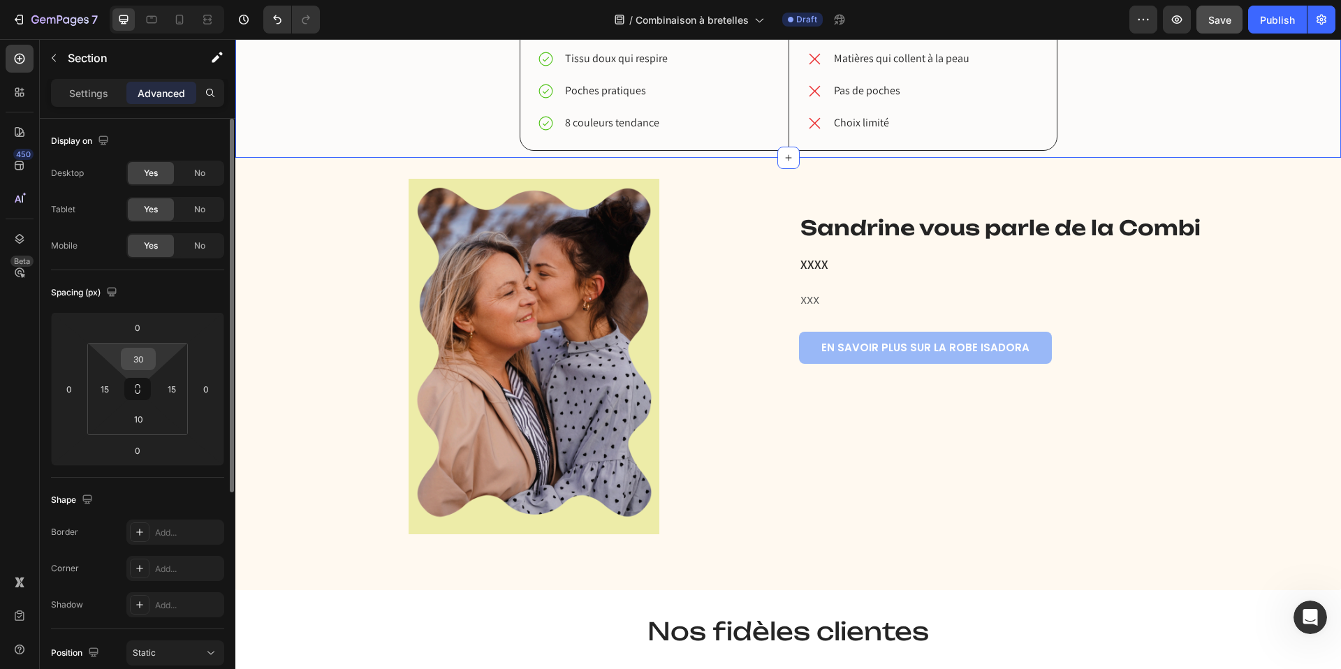
click at [140, 369] on input "30" at bounding box center [138, 359] width 28 height 21
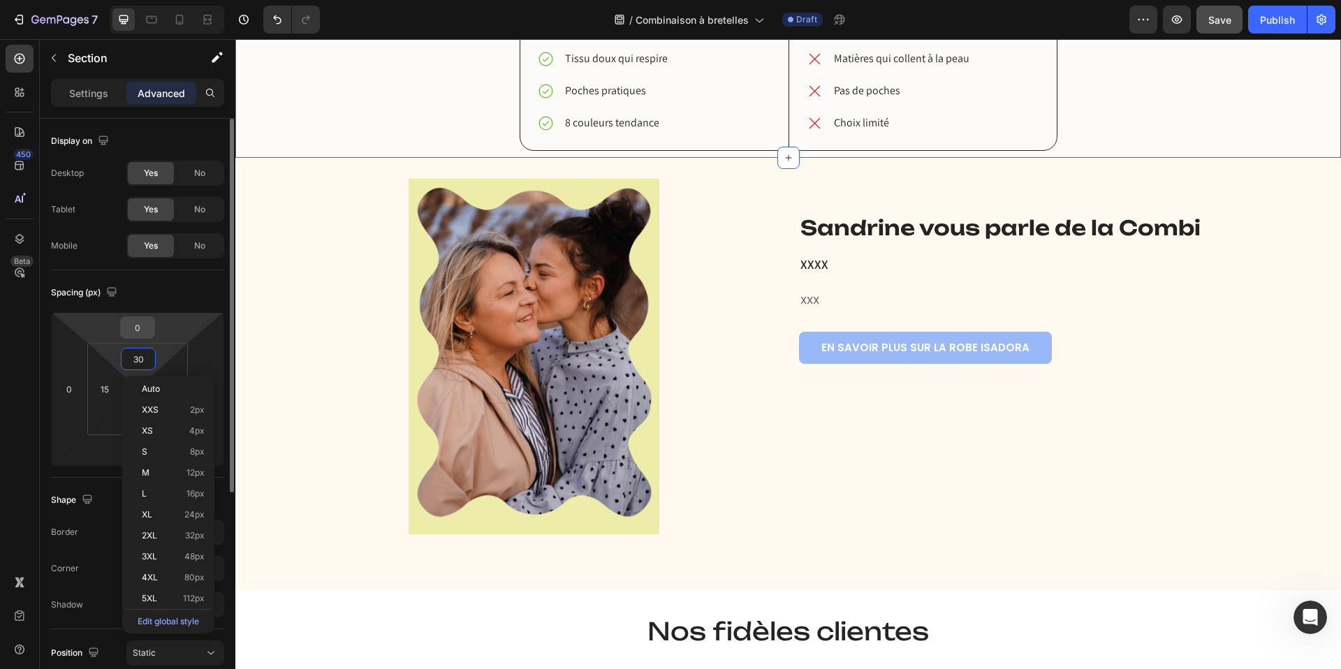
click at [140, 328] on input "0" at bounding box center [138, 327] width 28 height 21
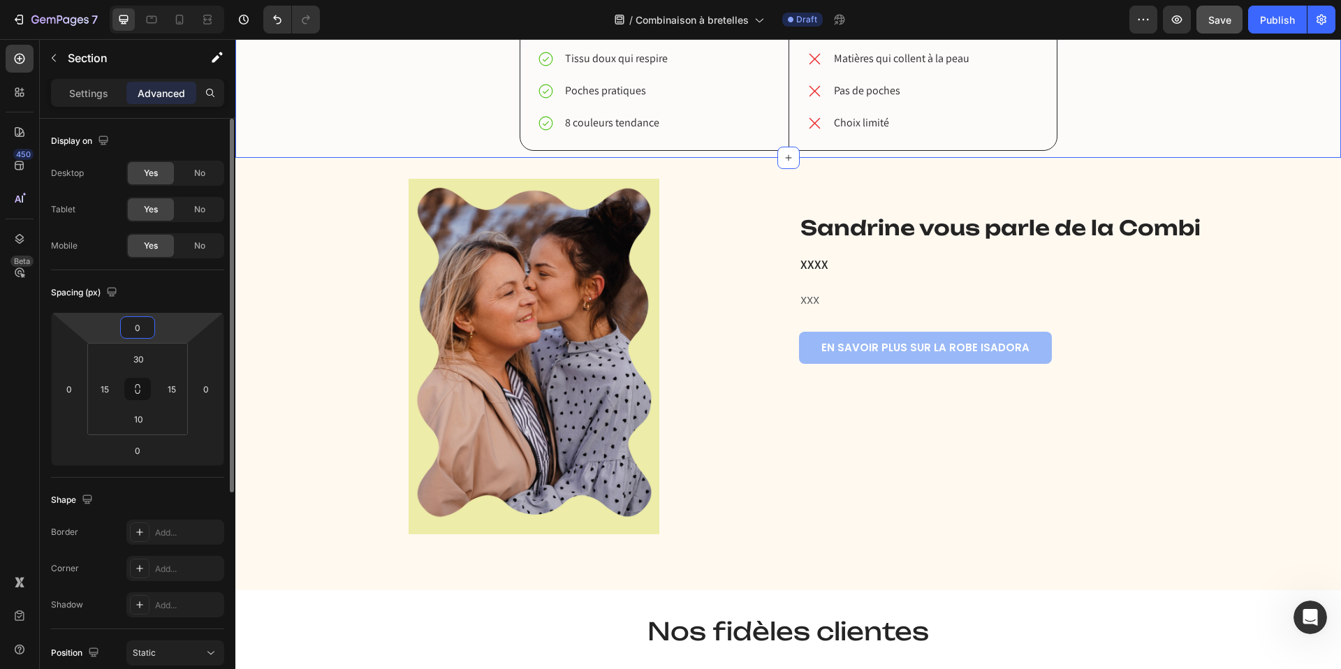
click at [140, 328] on input "0" at bounding box center [138, 327] width 28 height 21
type input "0"
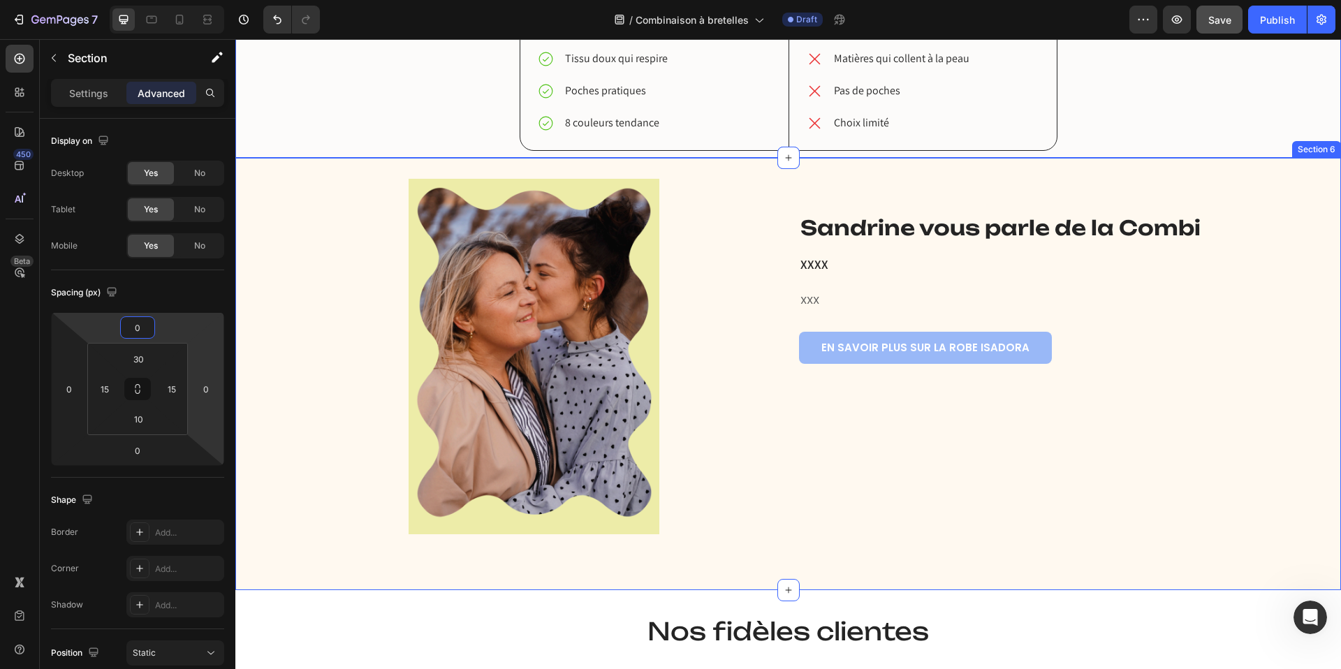
click at [314, 316] on div "Image Row Sandrine vous parle de la Combi Heading XXXX Heading XXX Text block E…" at bounding box center [788, 357] width 1085 height 356
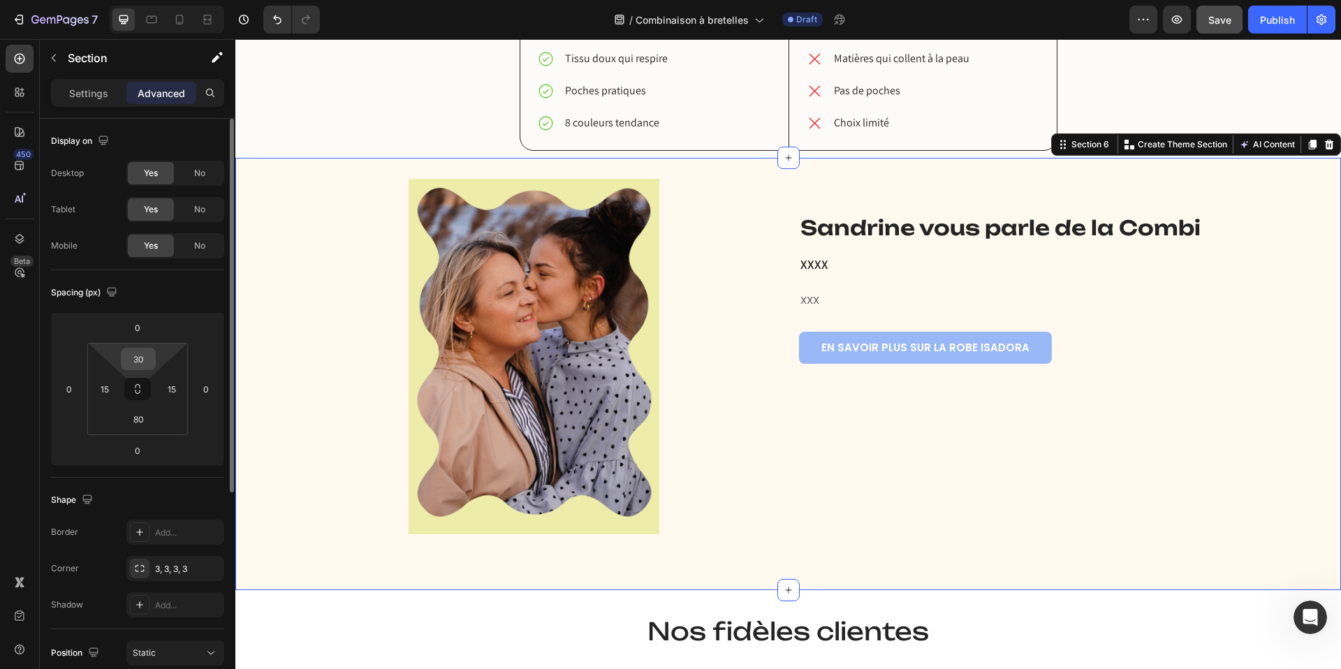
click at [138, 365] on input "30" at bounding box center [138, 359] width 28 height 21
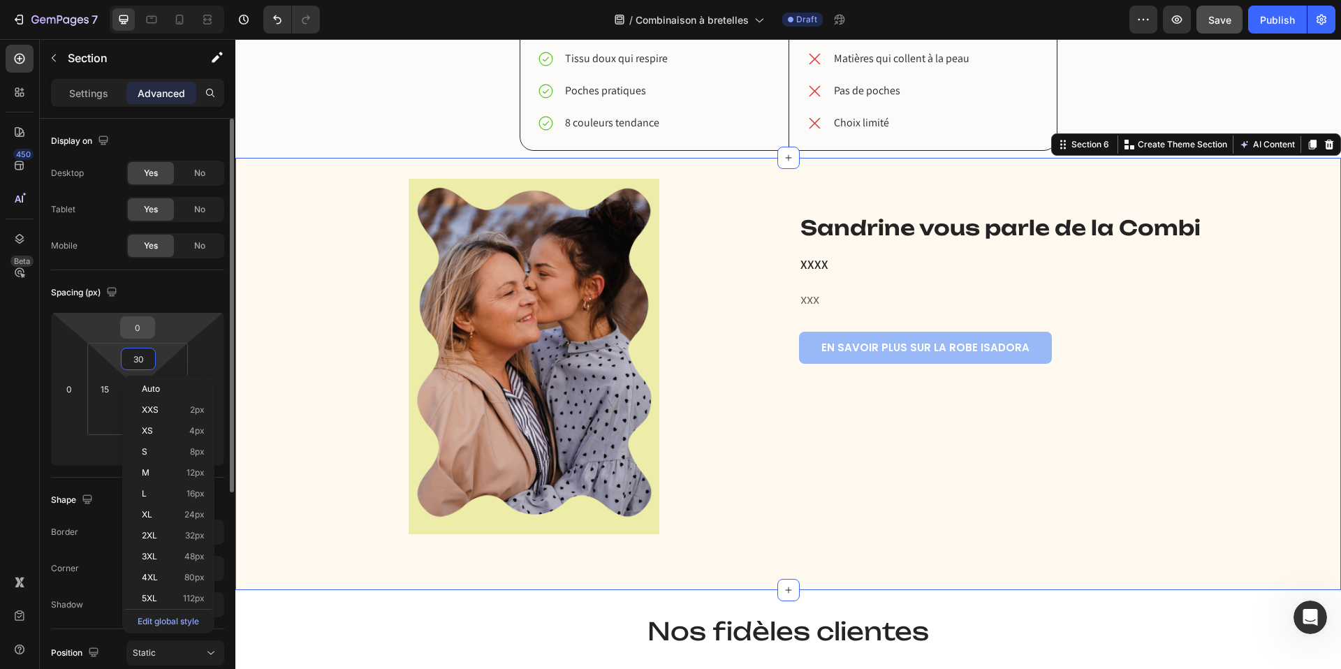
click at [136, 326] on input "0" at bounding box center [138, 327] width 28 height 21
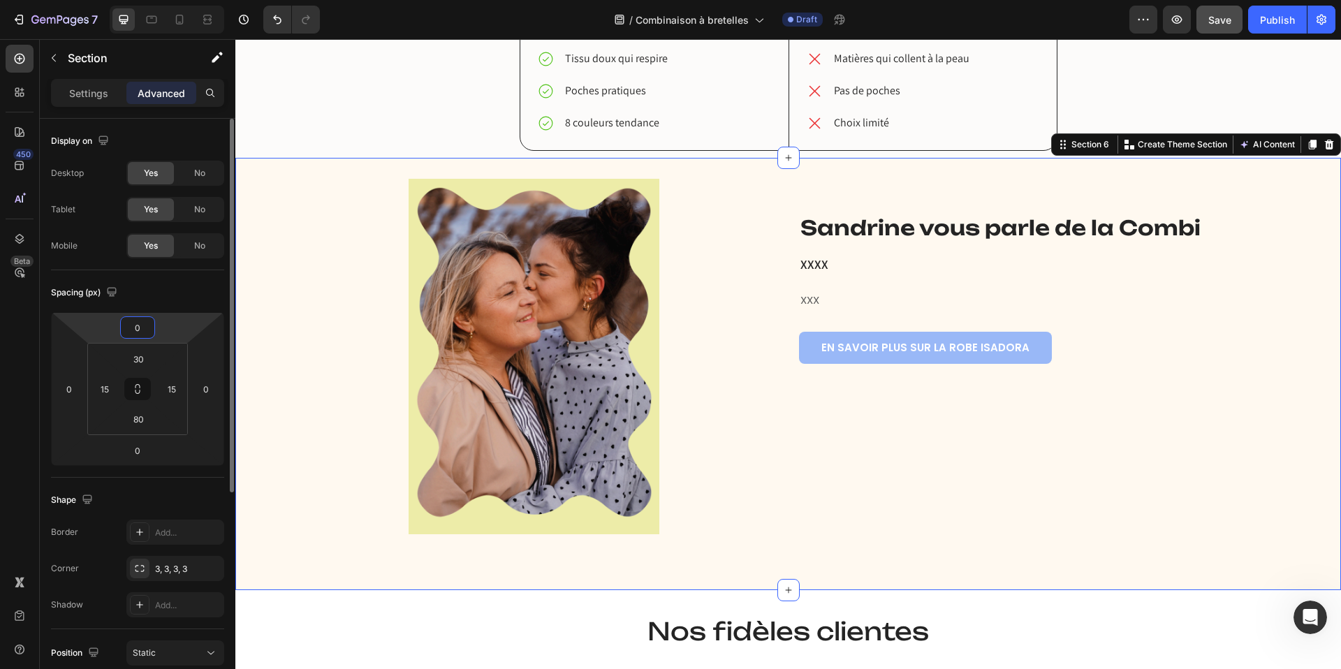
click at [136, 326] on input "0" at bounding box center [138, 327] width 28 height 21
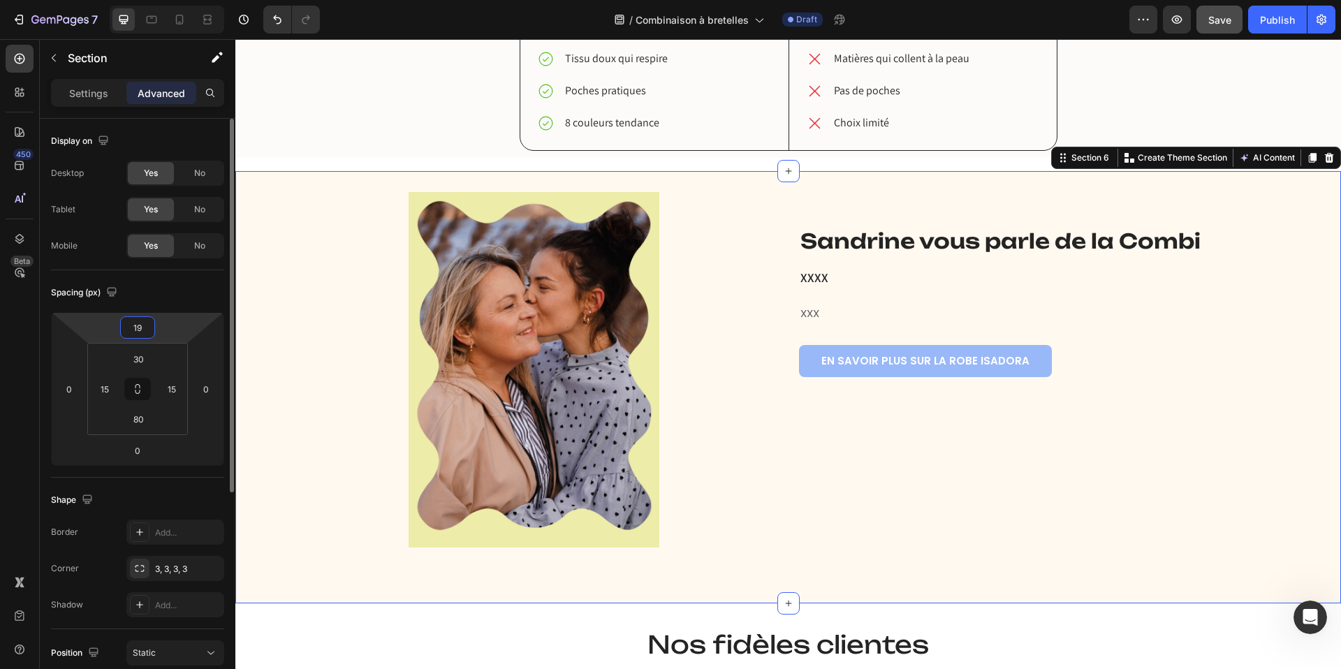
type input "20"
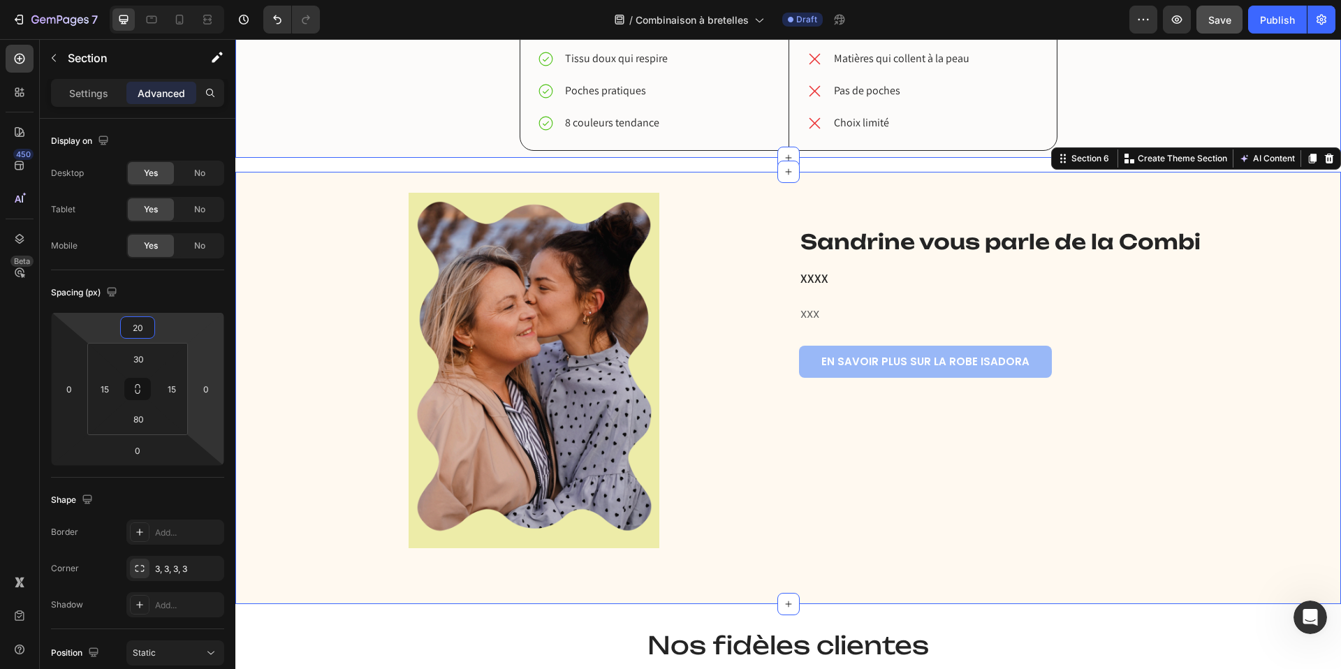
click at [347, 110] on div "robe ISAdora vs. Les autres Heading Notre combi vs. Les autres Heading Coupe am…" at bounding box center [788, 52] width 1085 height 197
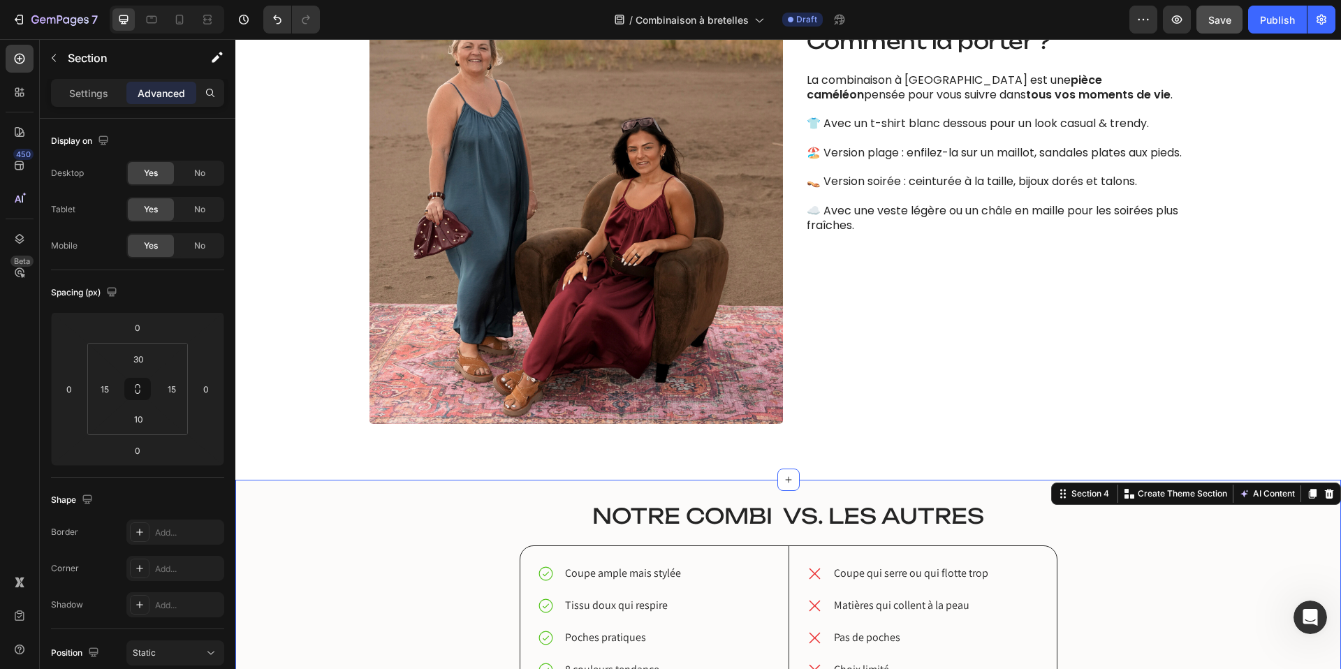
scroll to position [1504, 0]
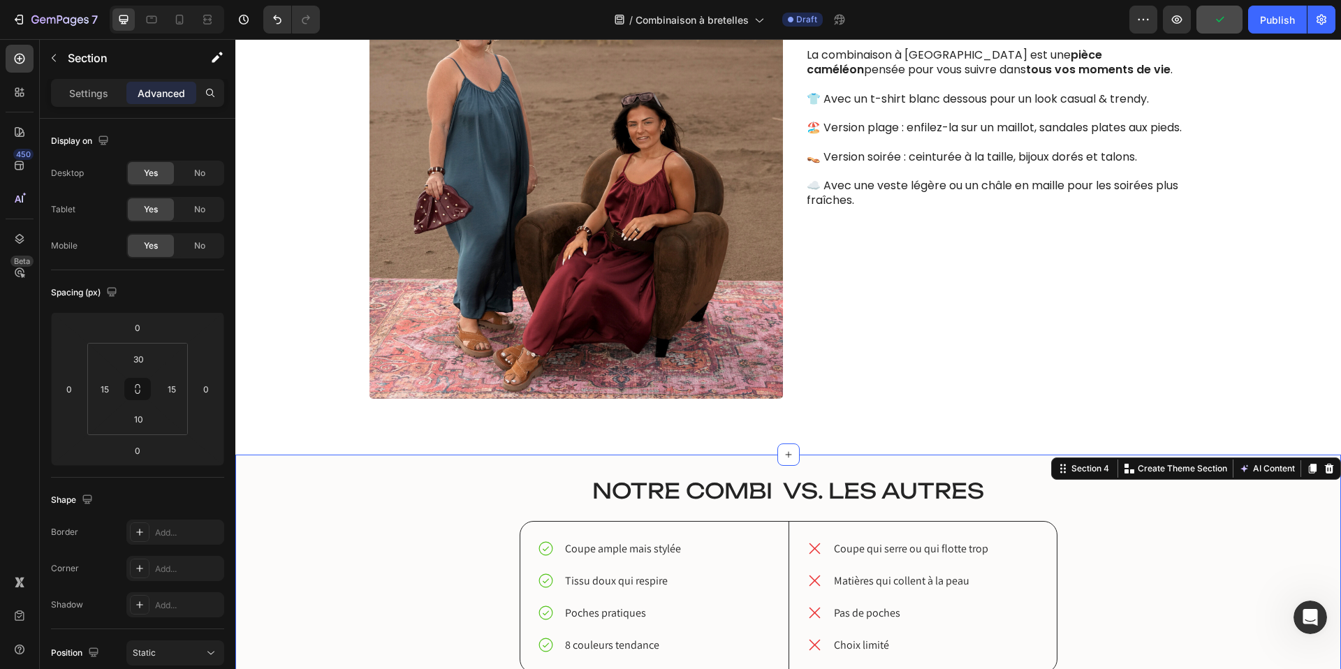
click at [347, 110] on div "Image Comment la porter ? Heading La combinaison à bretelles est une pièce camé…" at bounding box center [788, 192] width 1085 height 414
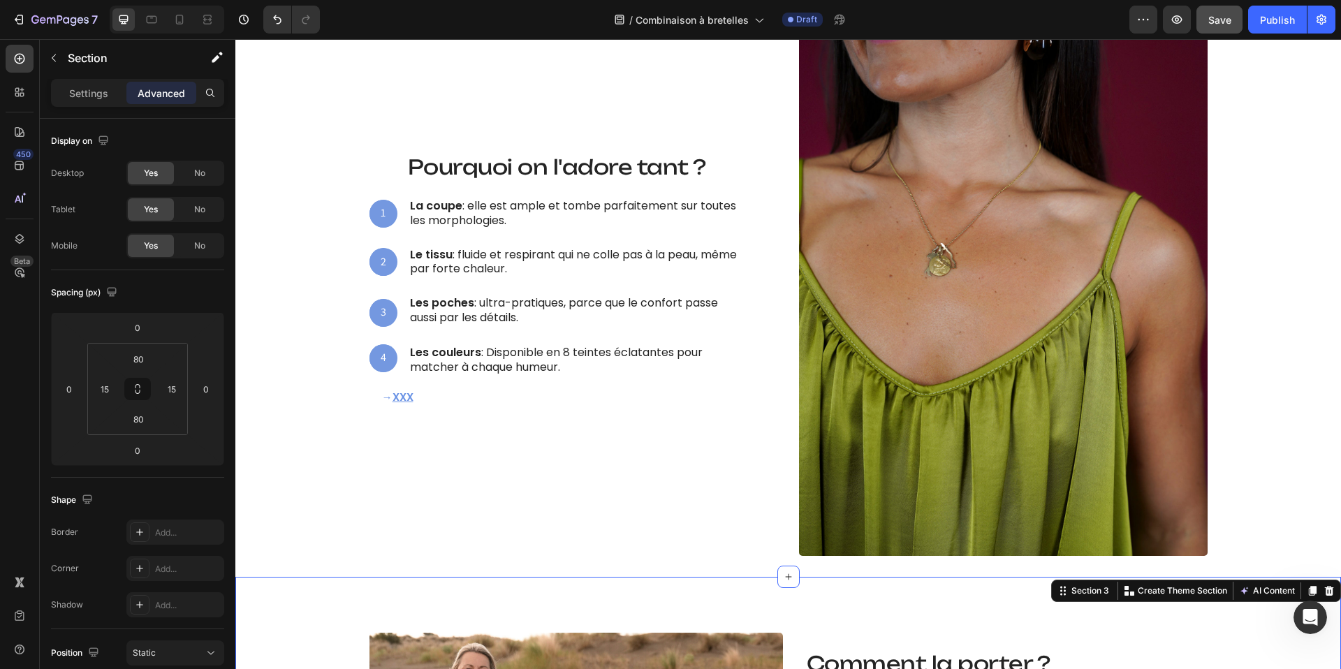
scroll to position [884, 0]
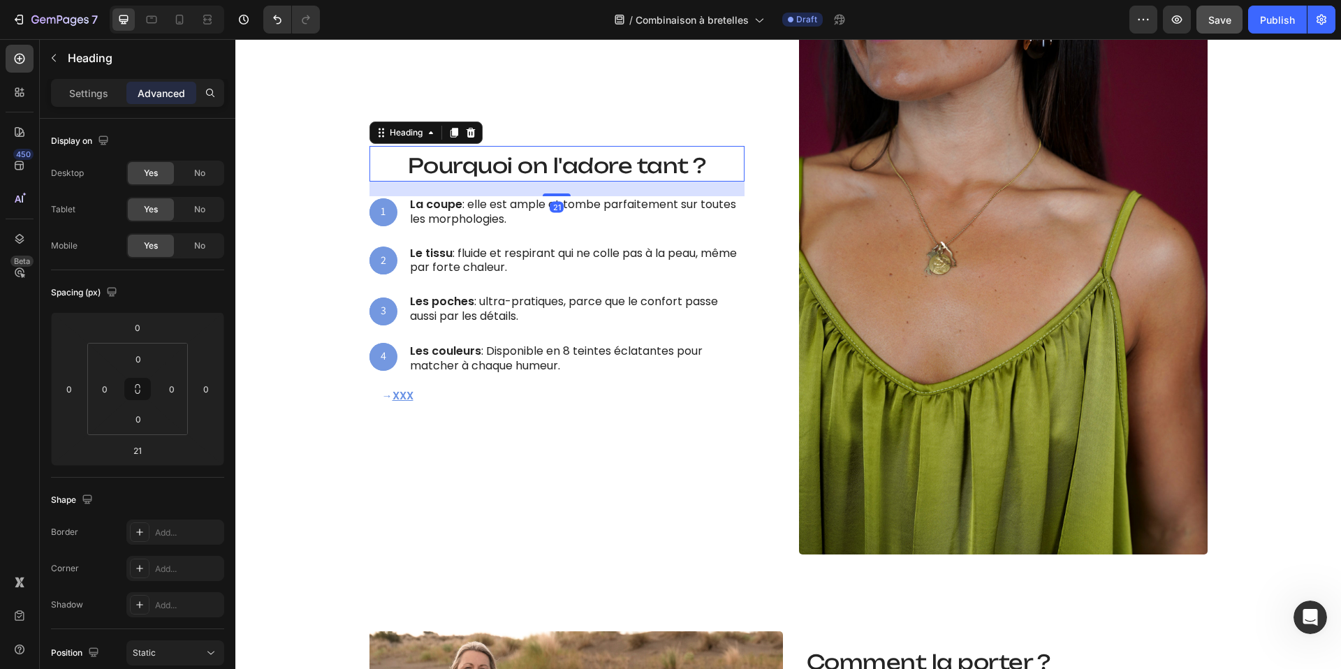
click at [686, 169] on span "Pourquoi on l'adore tant ?" at bounding box center [557, 165] width 298 height 25
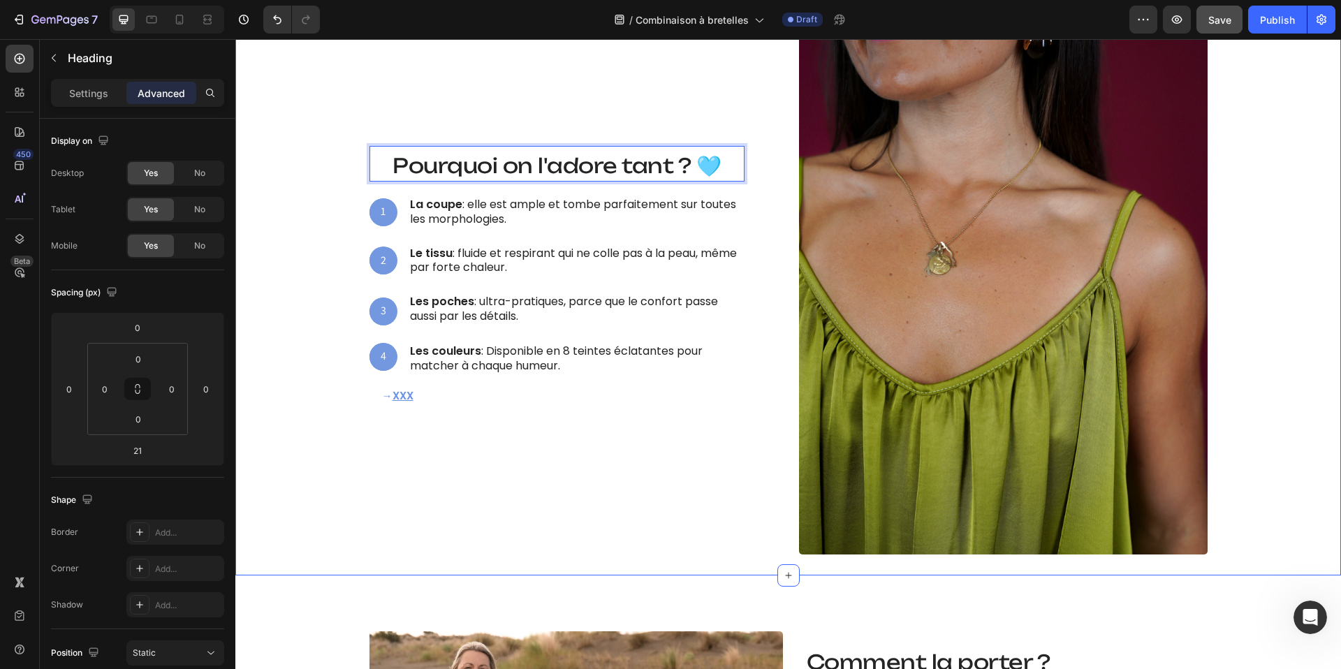
click at [322, 434] on div "Ce qui la rend irrésistible Heading Pourquoi on l'adore tant ? 🩵 Heading 21 1 T…" at bounding box center [788, 282] width 1085 height 545
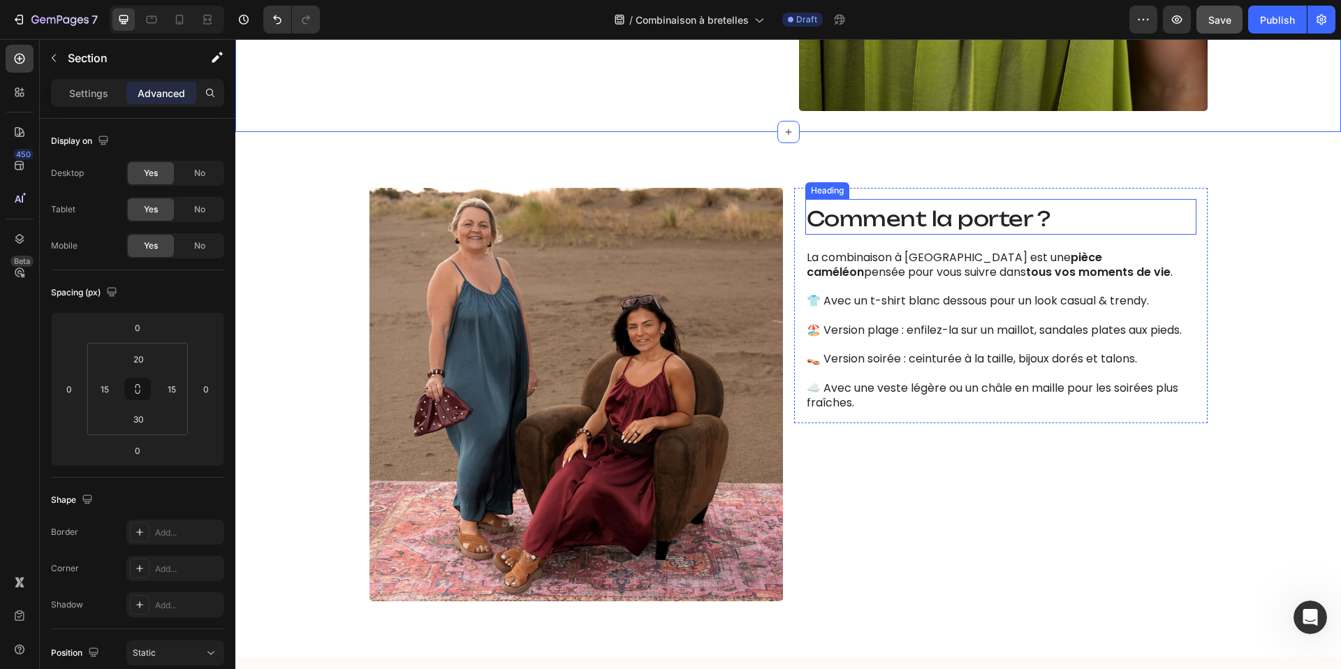
scroll to position [1330, 0]
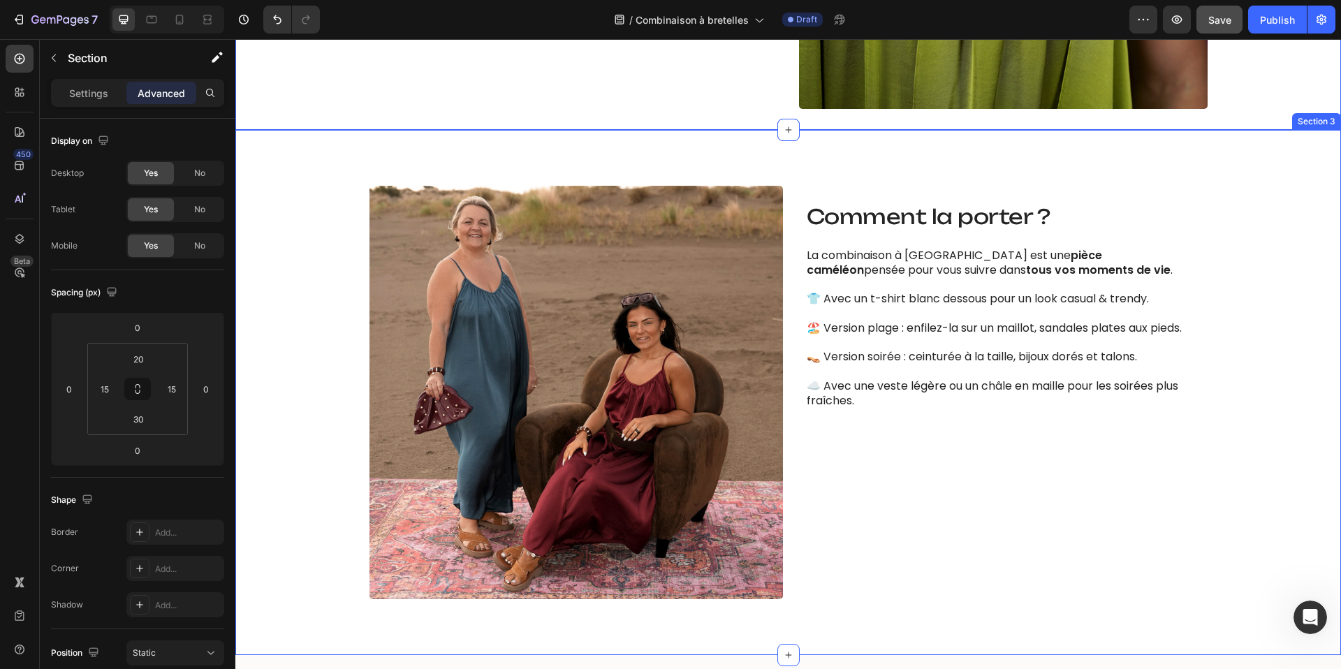
click at [327, 356] on div "Image Comment la porter ? Heading La combinaison à bretelles est une pièce camé…" at bounding box center [788, 393] width 1085 height 414
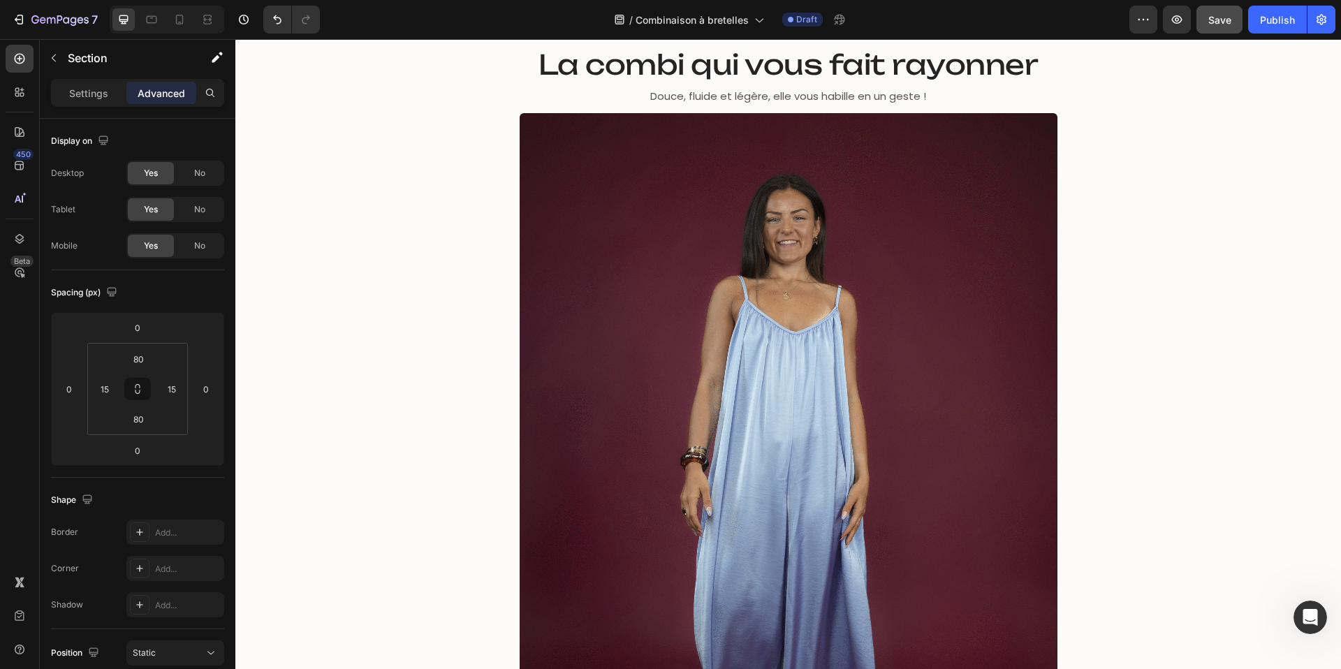
scroll to position [0, 0]
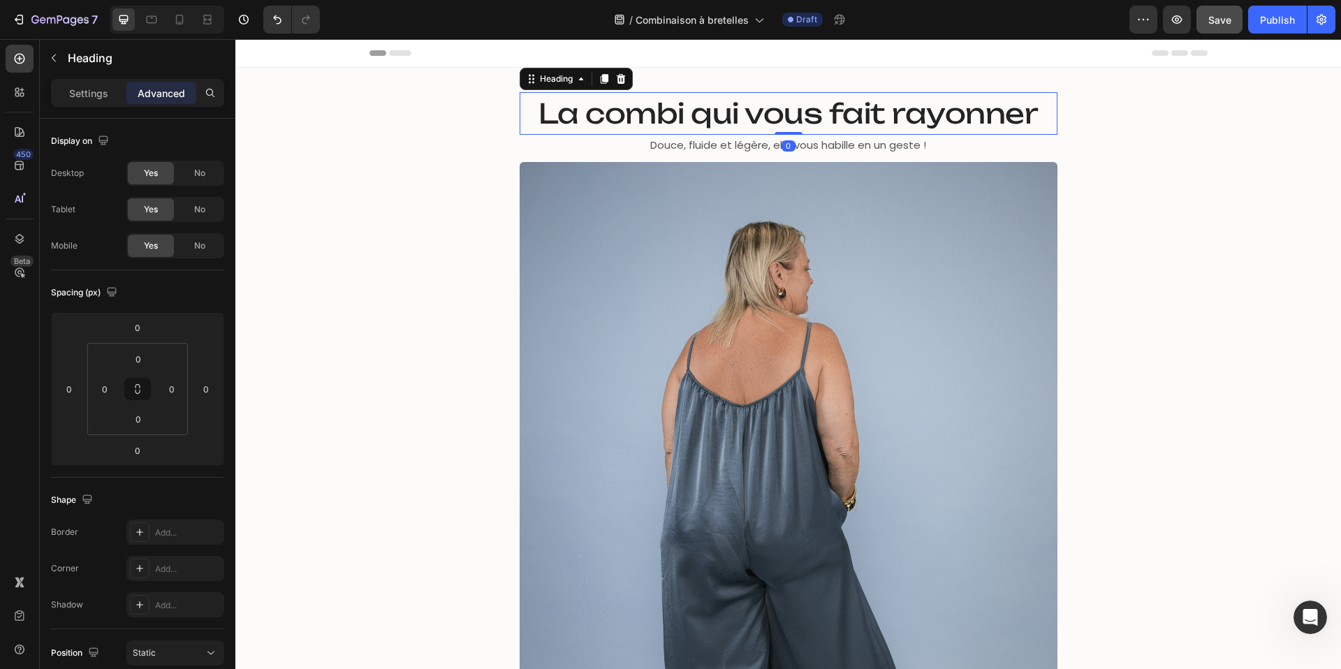
click at [984, 109] on span "La combi qui vous fait rayonner" at bounding box center [789, 113] width 500 height 34
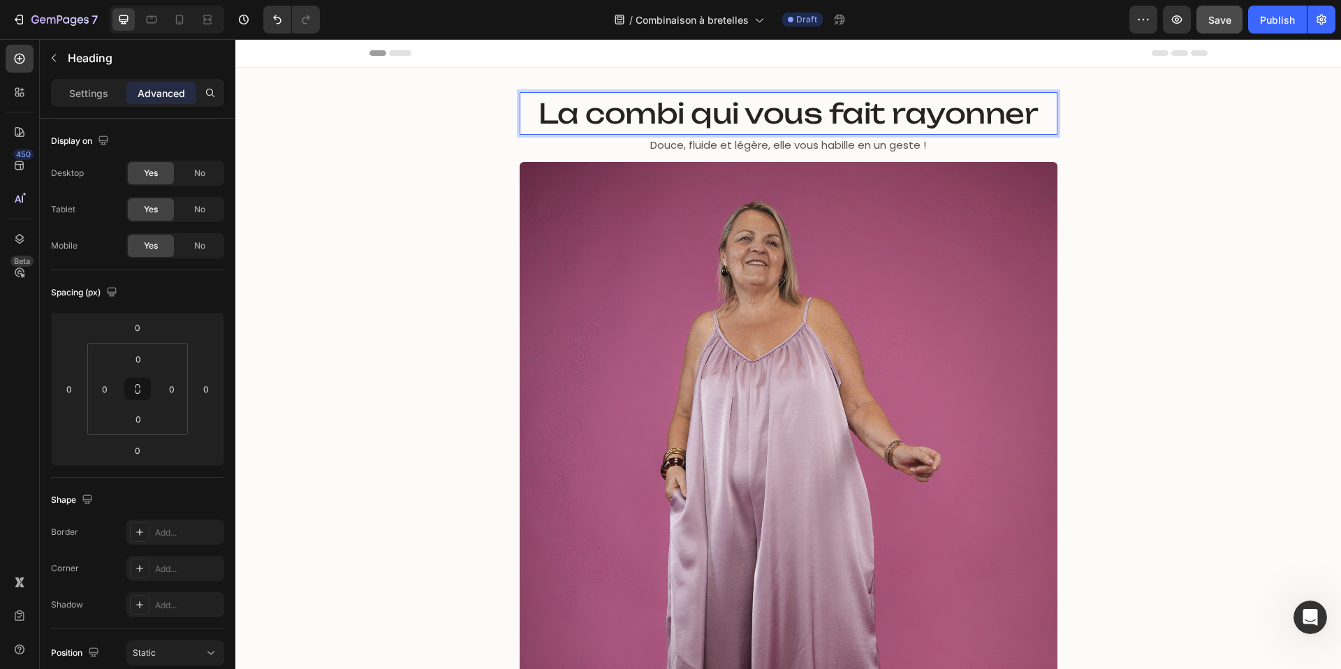
click at [1011, 110] on span "La combi qui vous fait rayonner" at bounding box center [789, 113] width 500 height 34
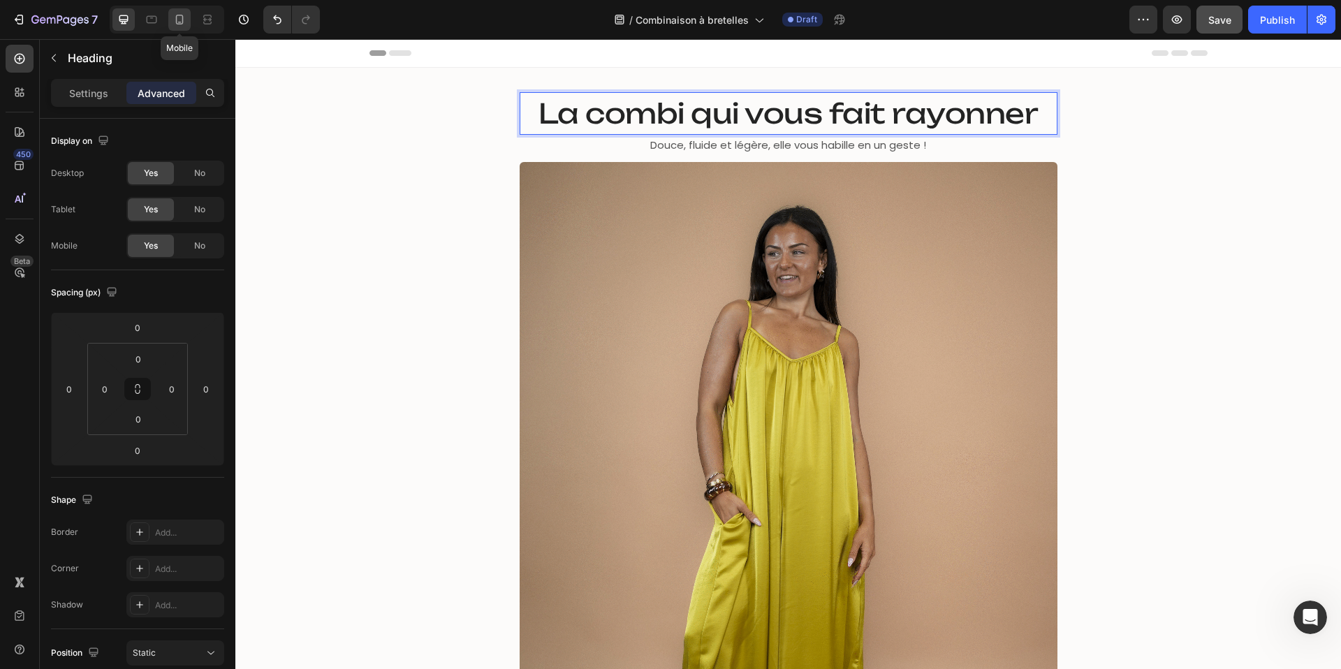
click at [183, 17] on icon at bounding box center [180, 20] width 8 height 10
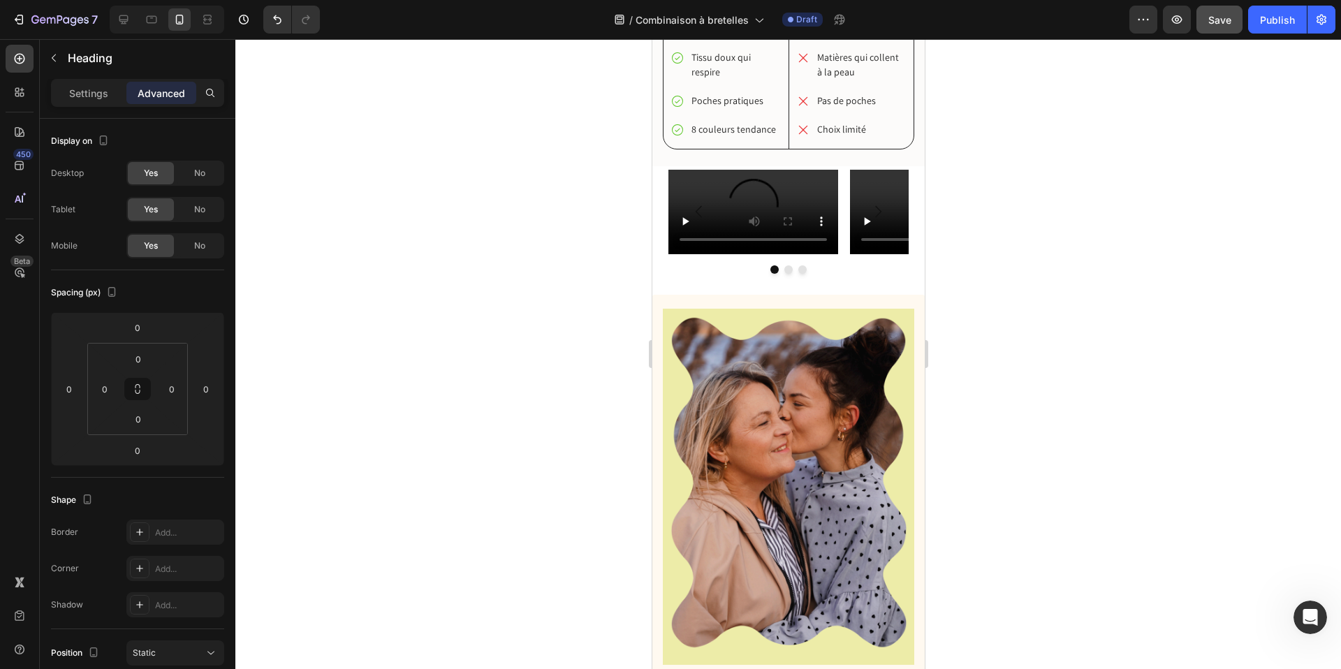
scroll to position [1993, 0]
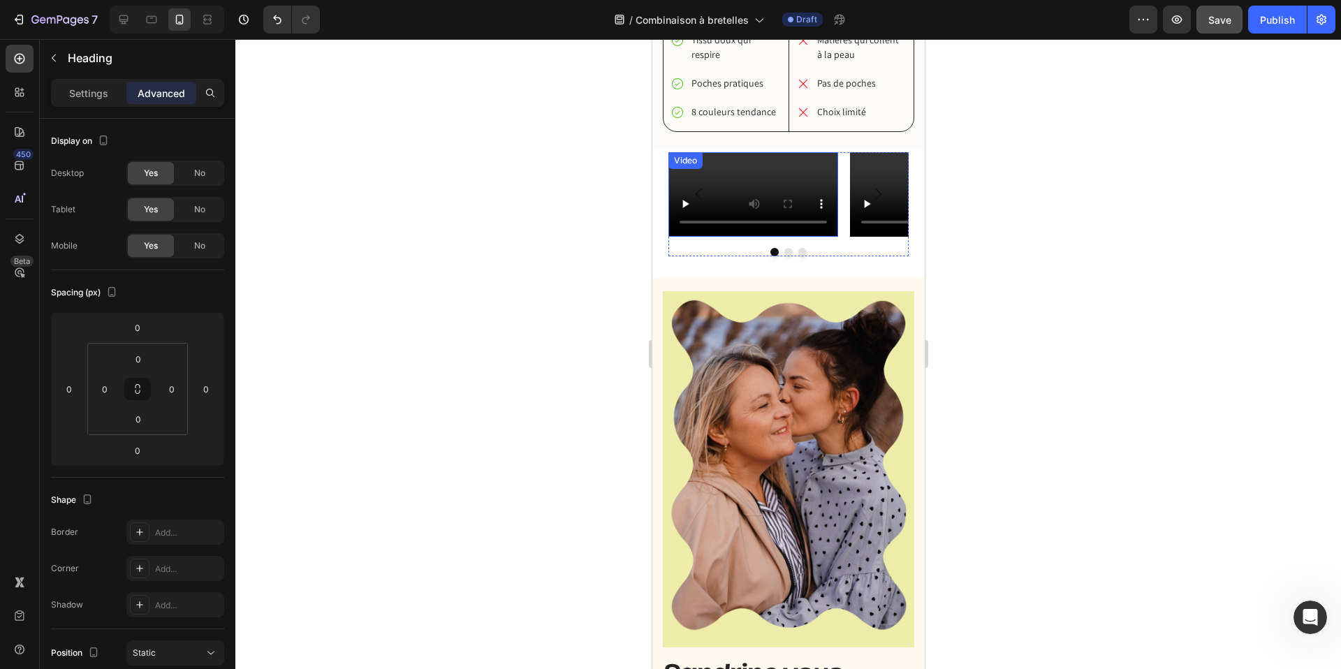
click at [814, 187] on video at bounding box center [753, 194] width 170 height 85
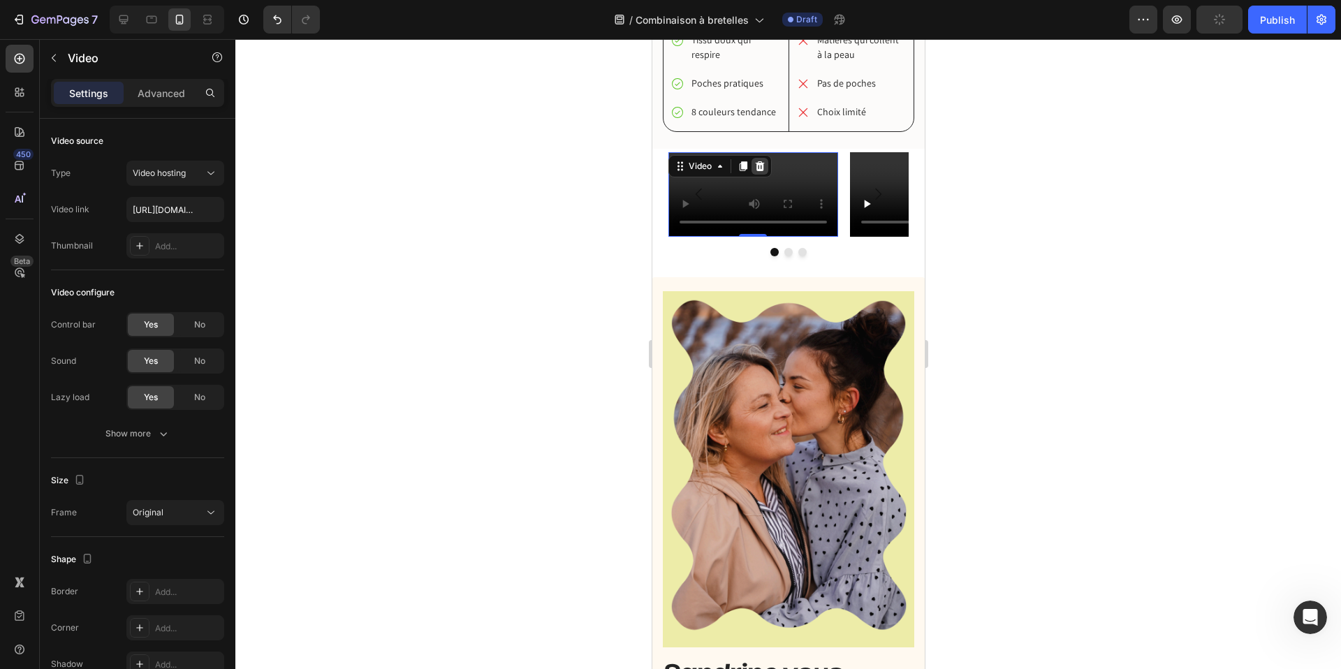
click at [763, 167] on icon at bounding box center [759, 166] width 11 height 11
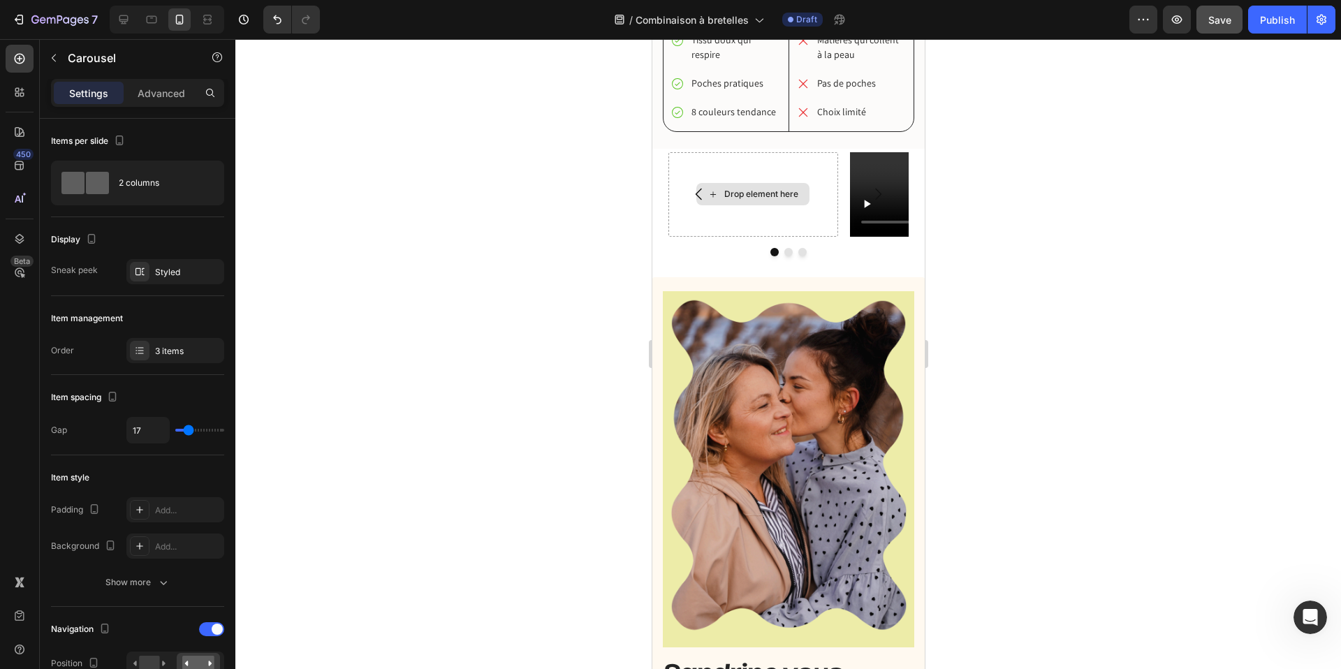
click at [772, 175] on div "Drop element here" at bounding box center [753, 194] width 170 height 85
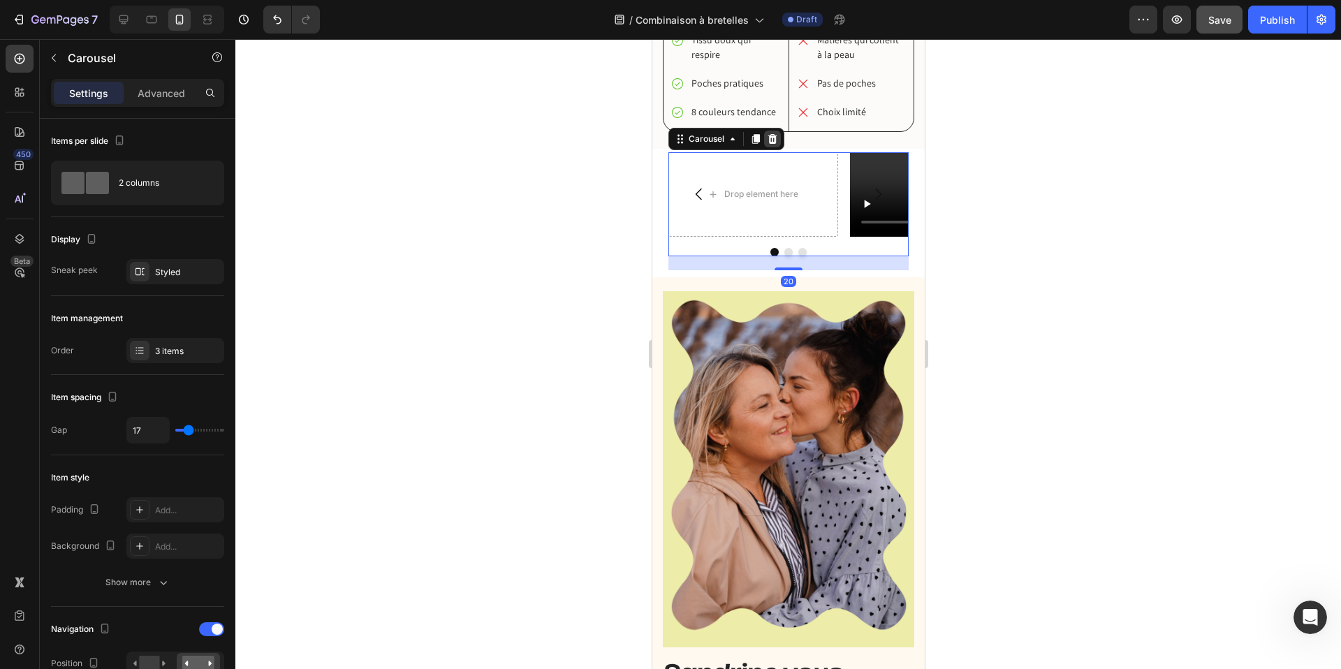
click at [770, 142] on icon at bounding box center [771, 139] width 9 height 10
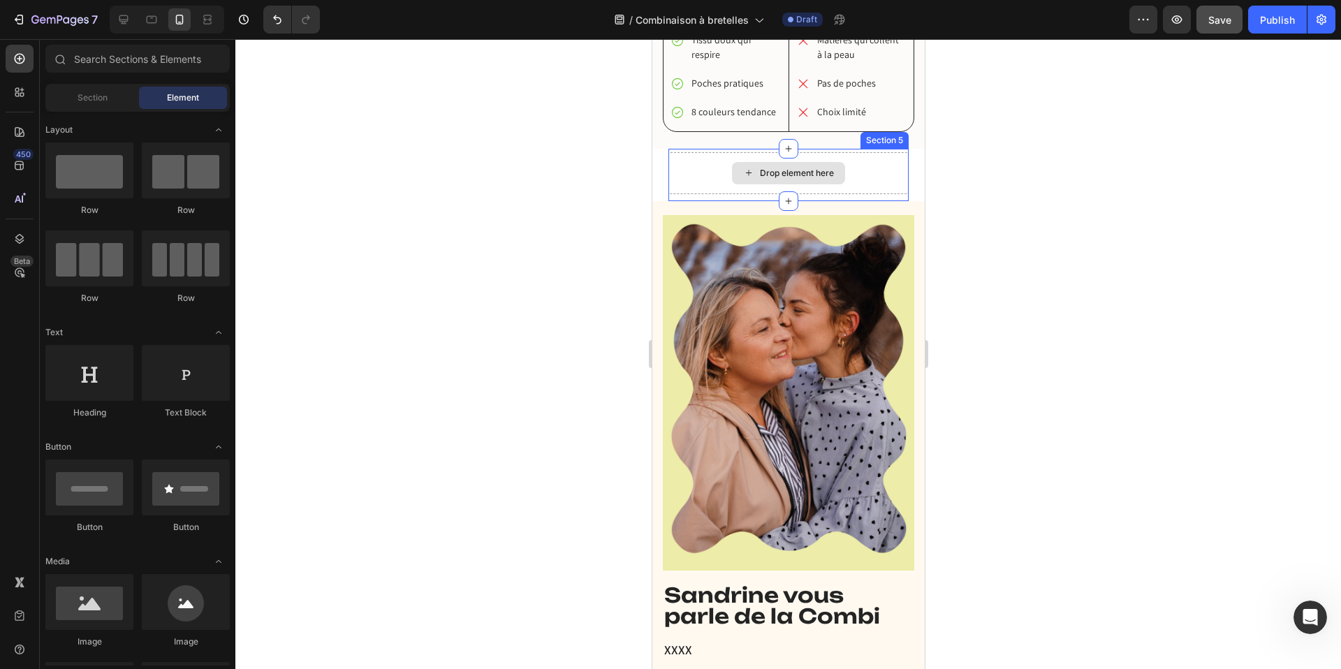
click at [722, 157] on div "Drop element here" at bounding box center [788, 173] width 241 height 42
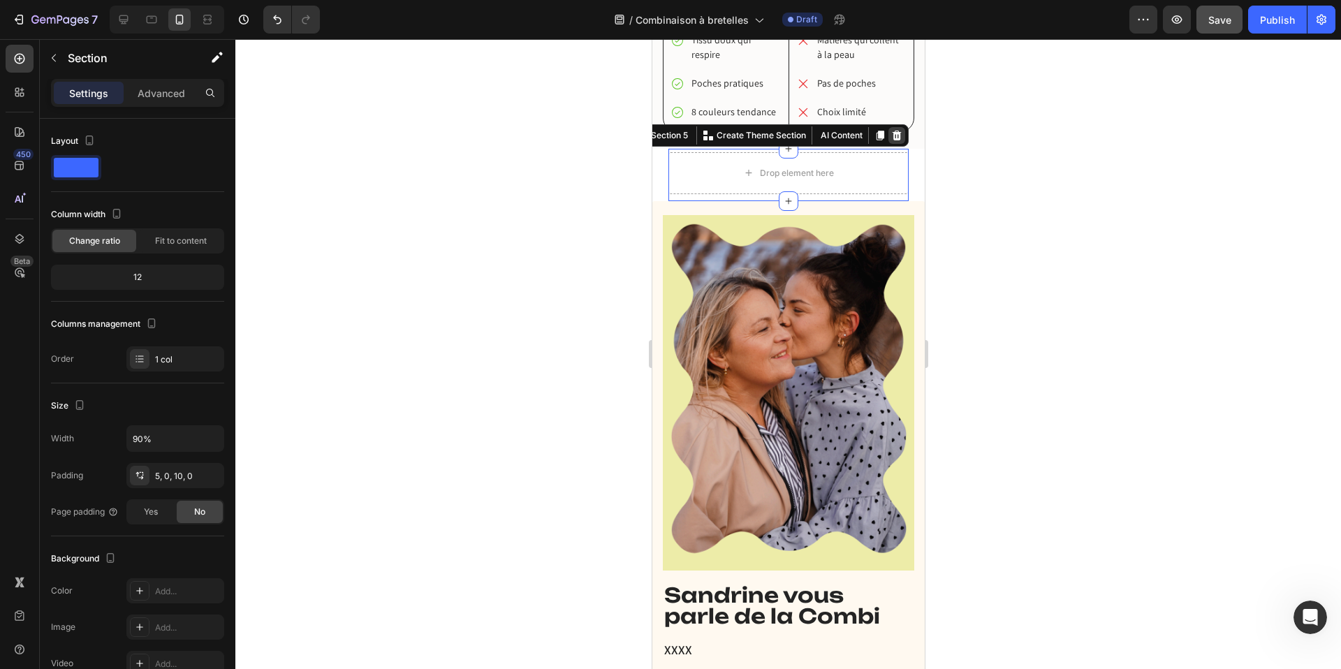
click at [900, 137] on icon at bounding box center [896, 136] width 9 height 10
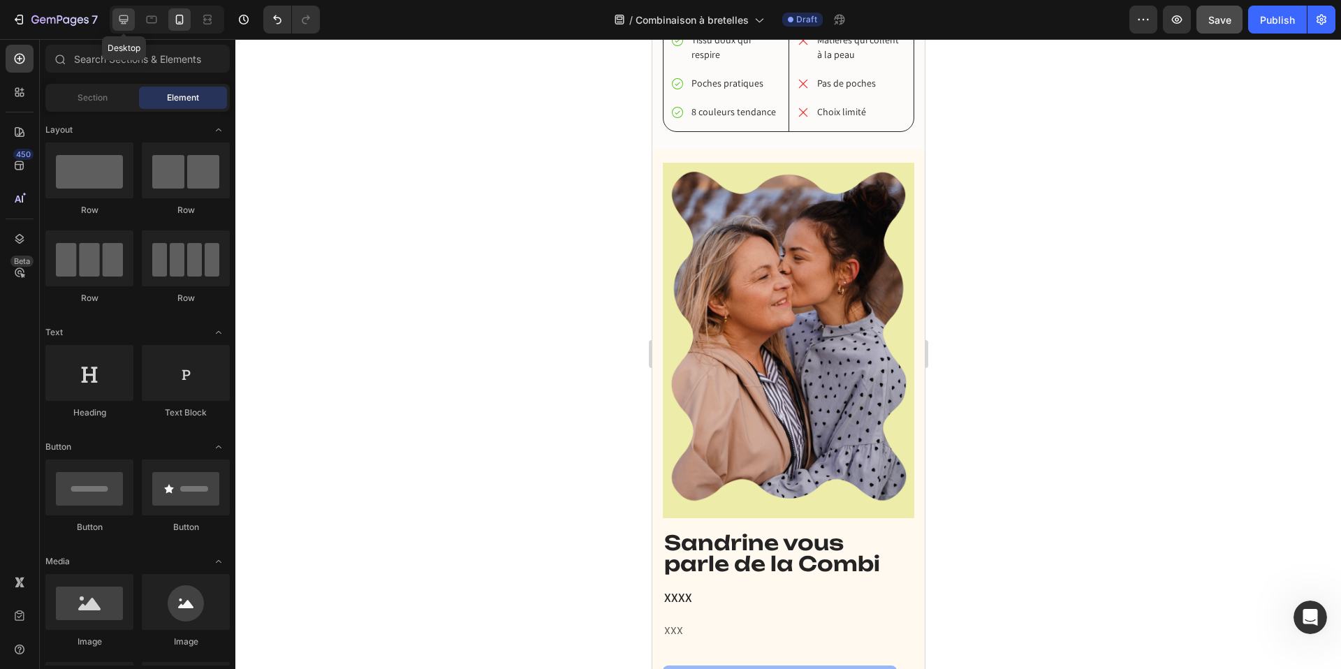
click at [121, 18] on icon at bounding box center [124, 20] width 14 height 14
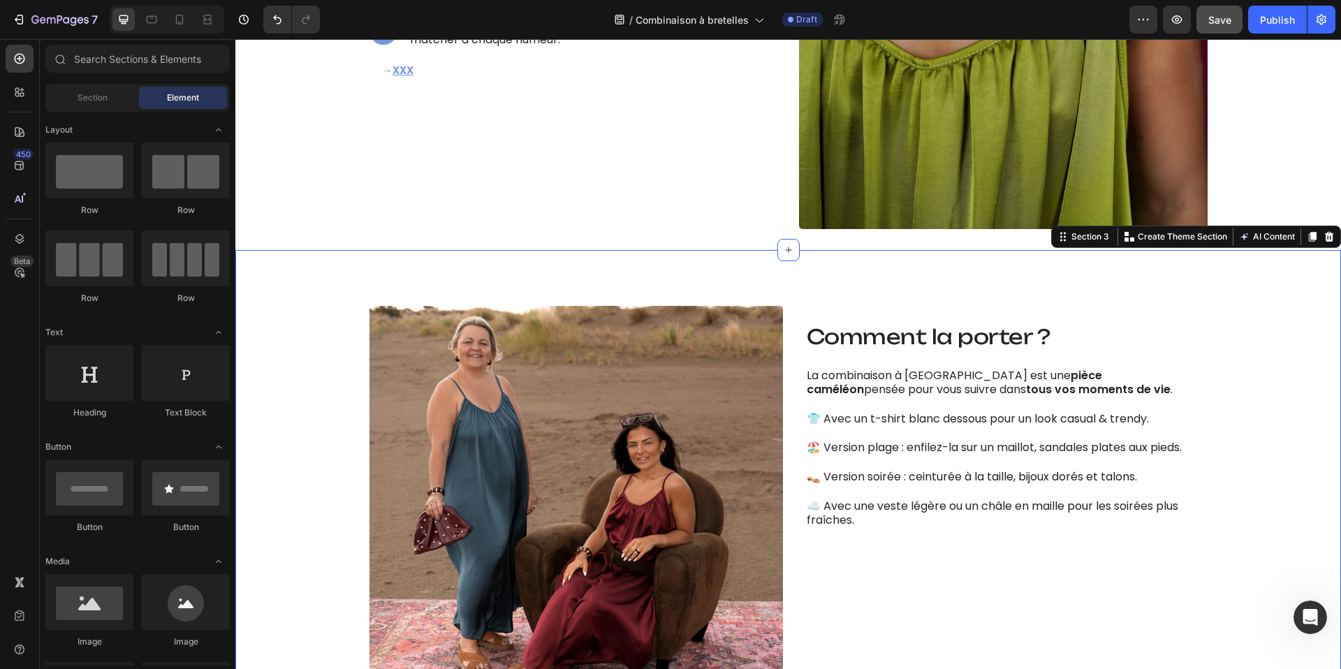
click at [658, 279] on div "Image Comment la porter ? Heading La combinaison à bretelles est une pièce camé…" at bounding box center [788, 512] width 1106 height 525
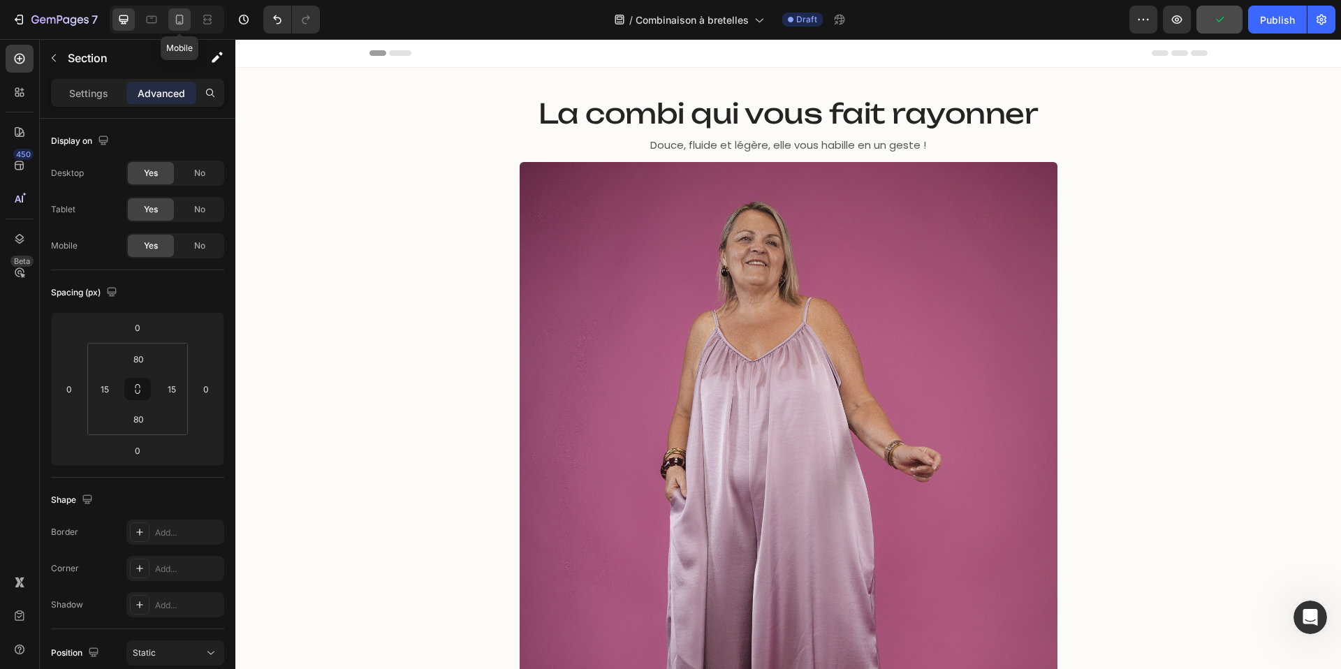
click at [182, 21] on icon at bounding box center [180, 20] width 14 height 14
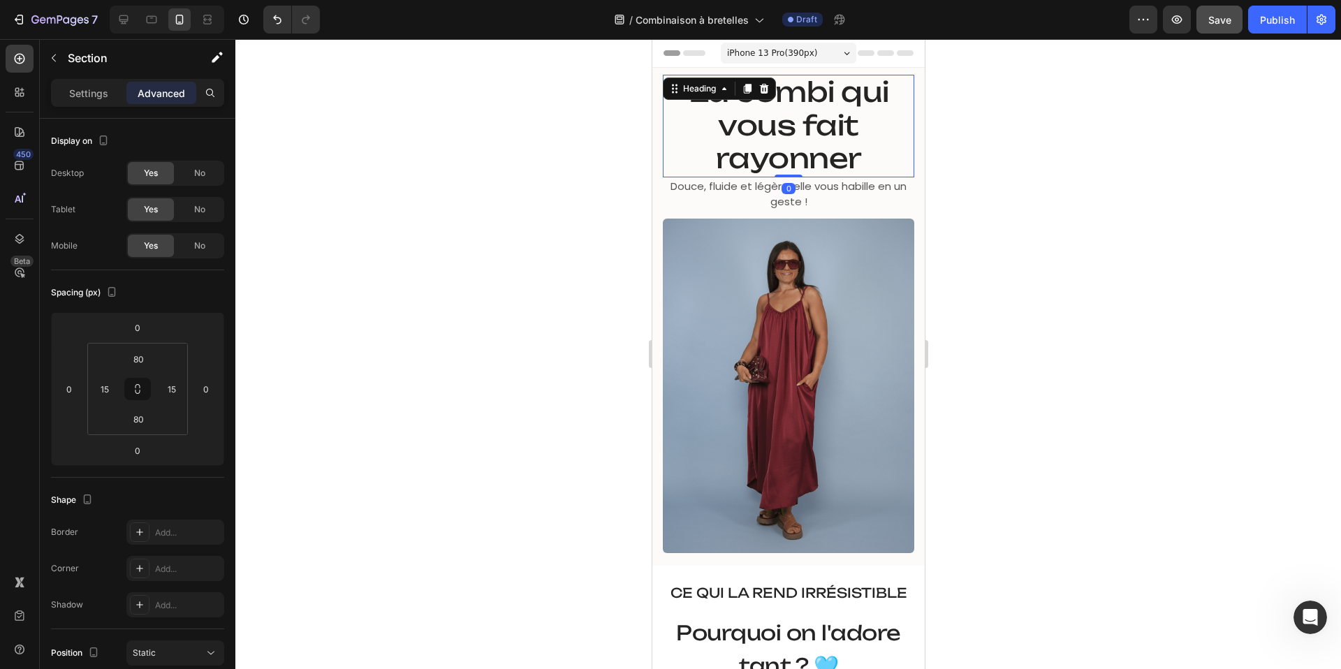
click at [797, 129] on span "La combi qui vous fait rayonner" at bounding box center [788, 125] width 201 height 101
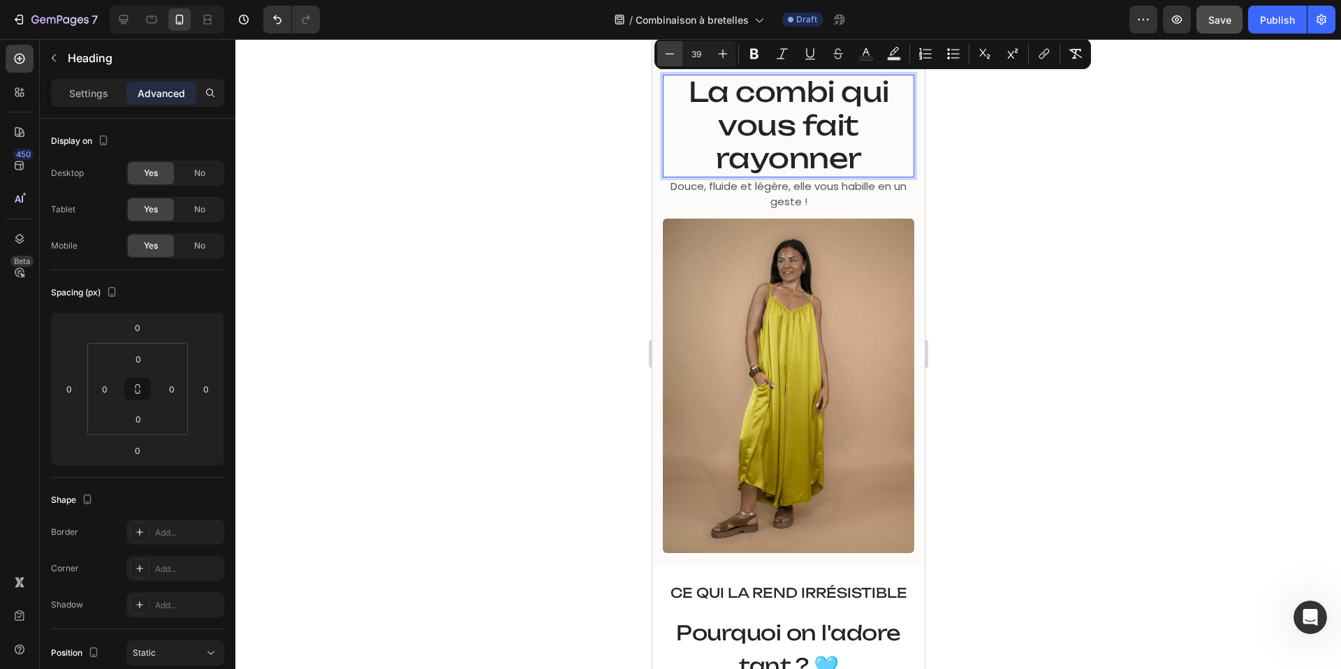
click at [671, 52] on icon "Editor contextual toolbar" at bounding box center [670, 54] width 14 height 14
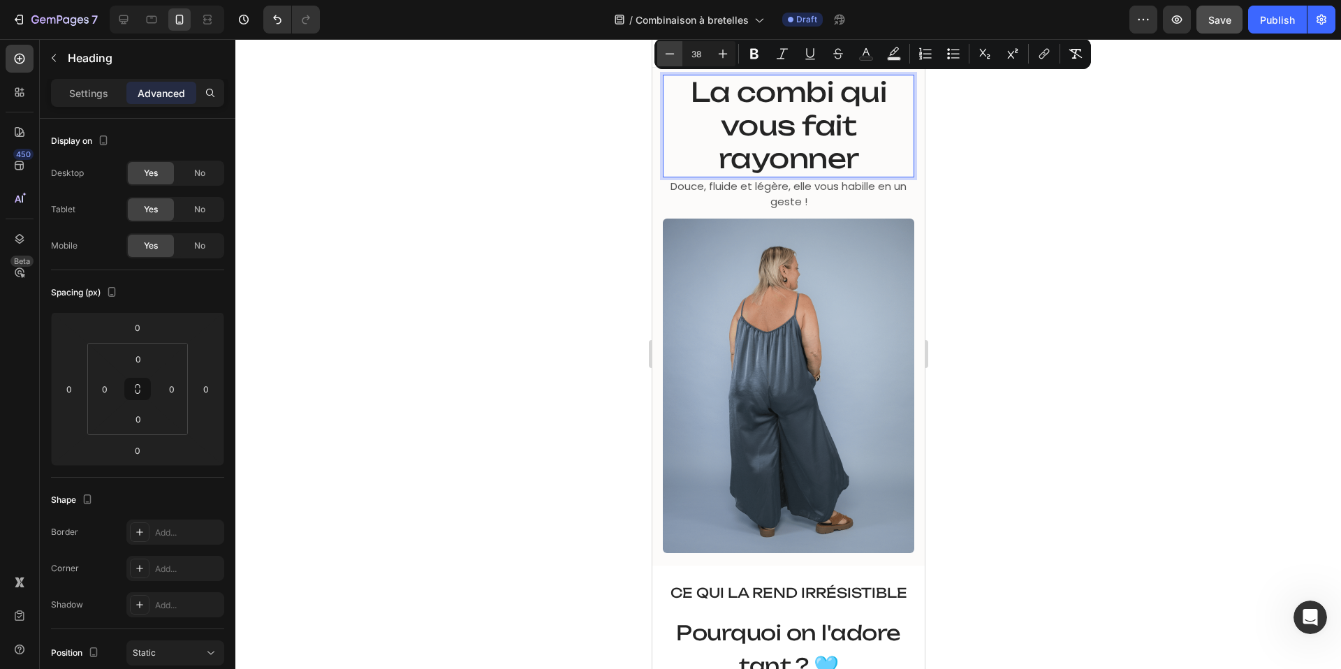
click at [671, 52] on icon "Editor contextual toolbar" at bounding box center [670, 54] width 14 height 14
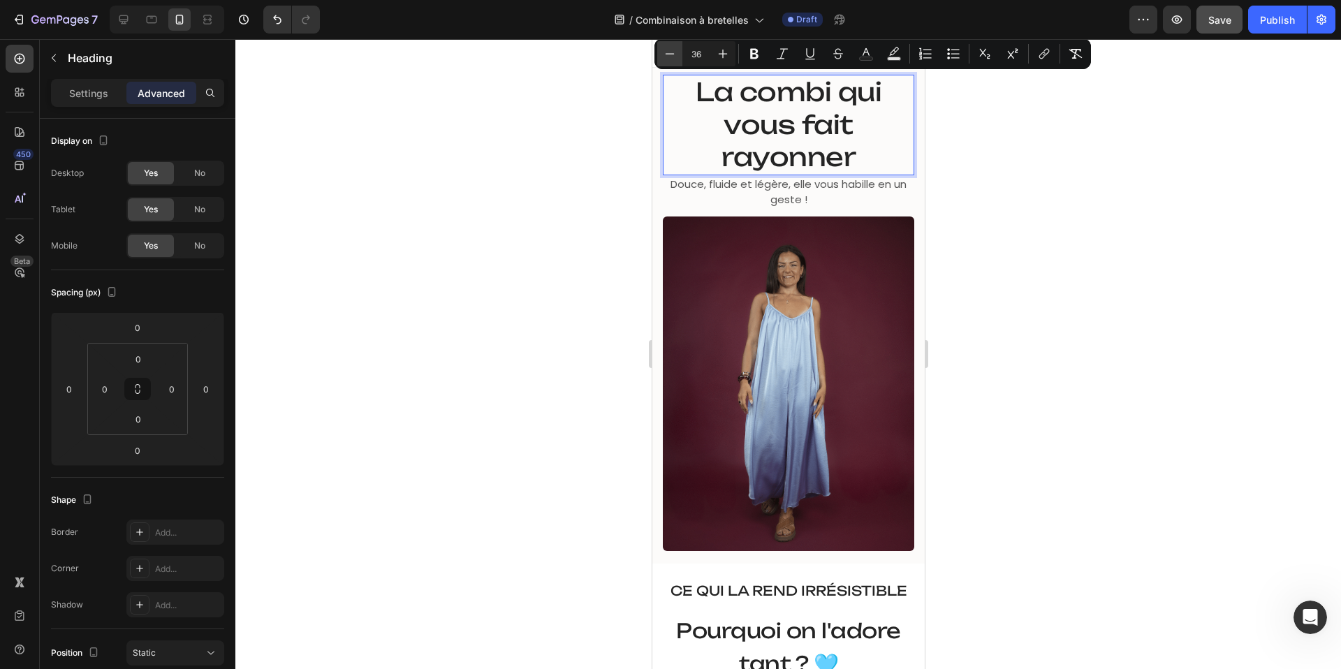
click at [671, 52] on icon "Editor contextual toolbar" at bounding box center [670, 54] width 14 height 14
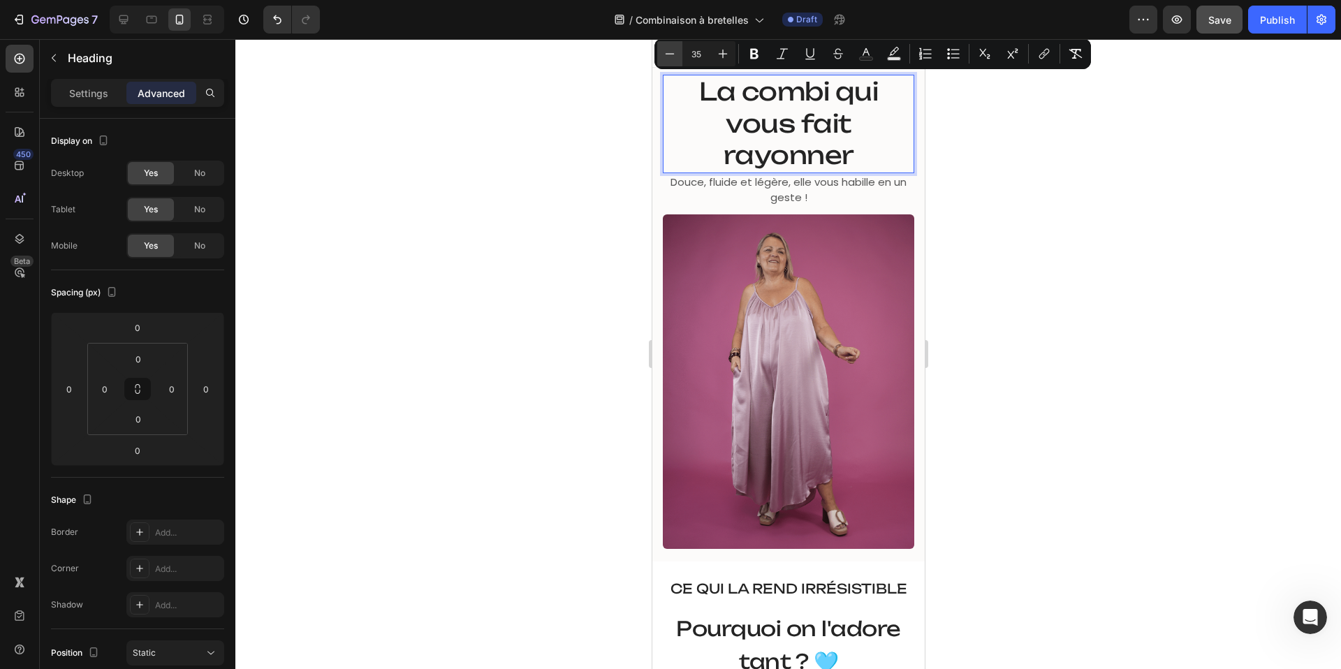
click at [671, 52] on icon "Editor contextual toolbar" at bounding box center [670, 54] width 14 height 14
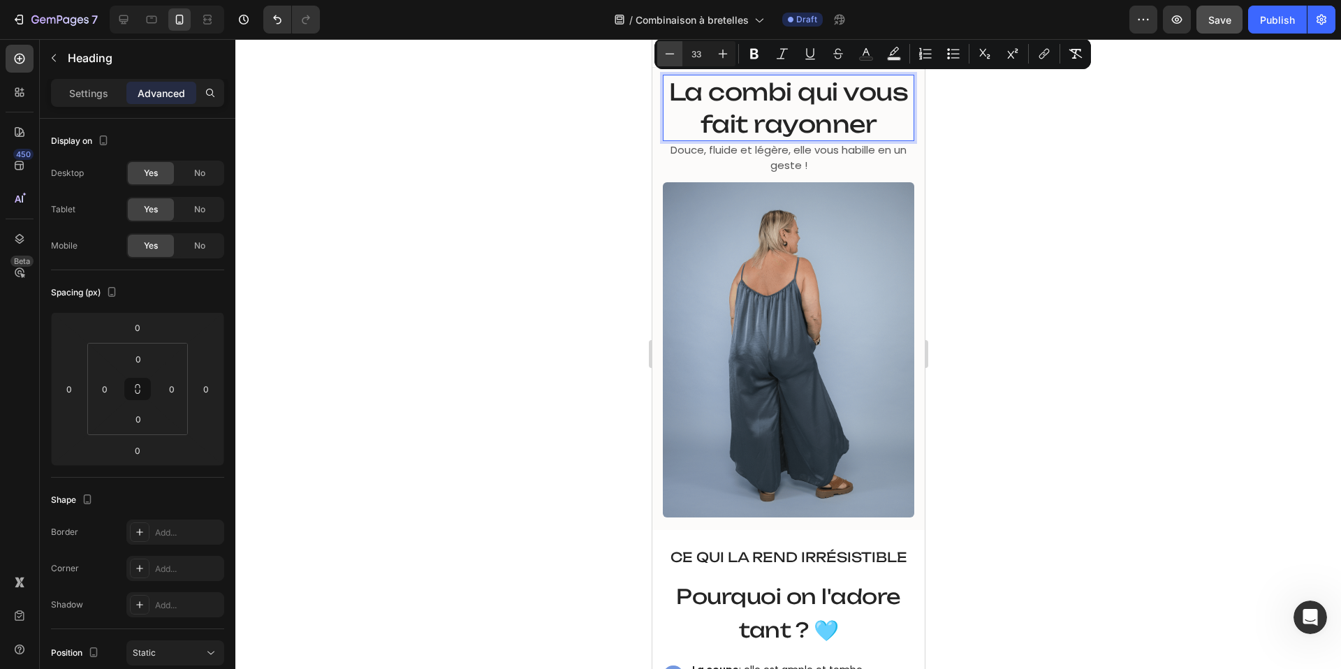
click at [671, 52] on icon "Editor contextual toolbar" at bounding box center [670, 54] width 14 height 14
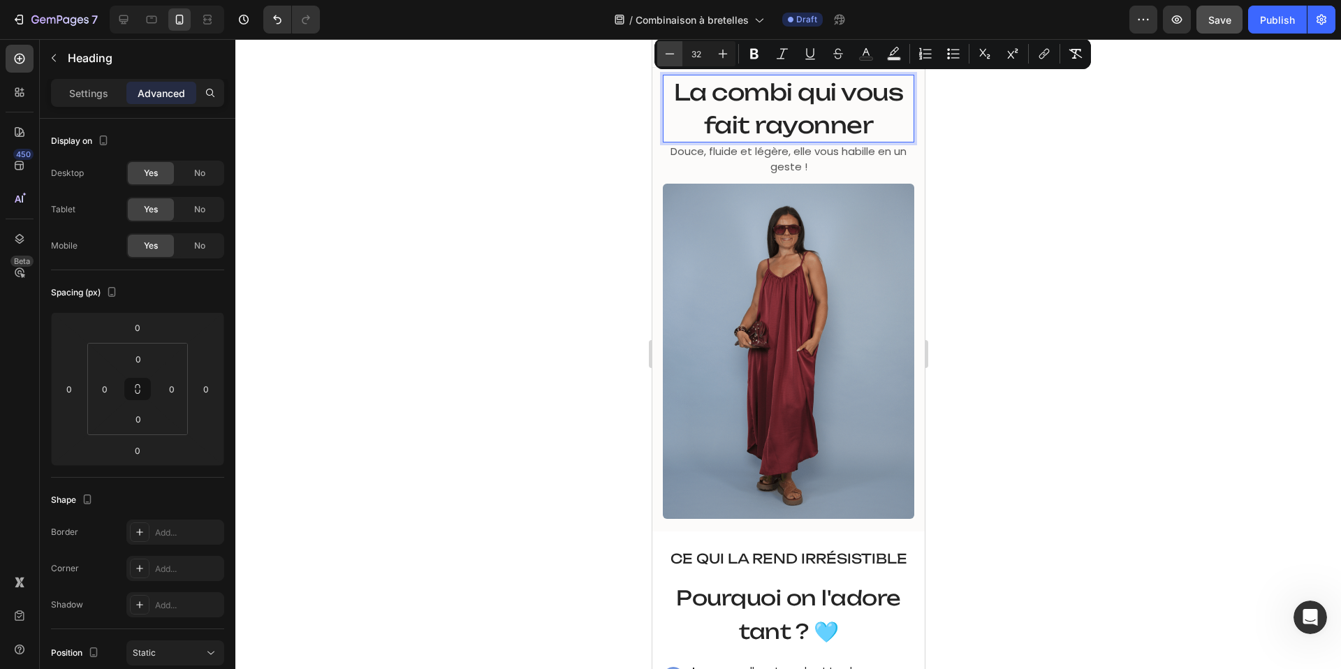
click at [671, 52] on icon "Editor contextual toolbar" at bounding box center [670, 54] width 14 height 14
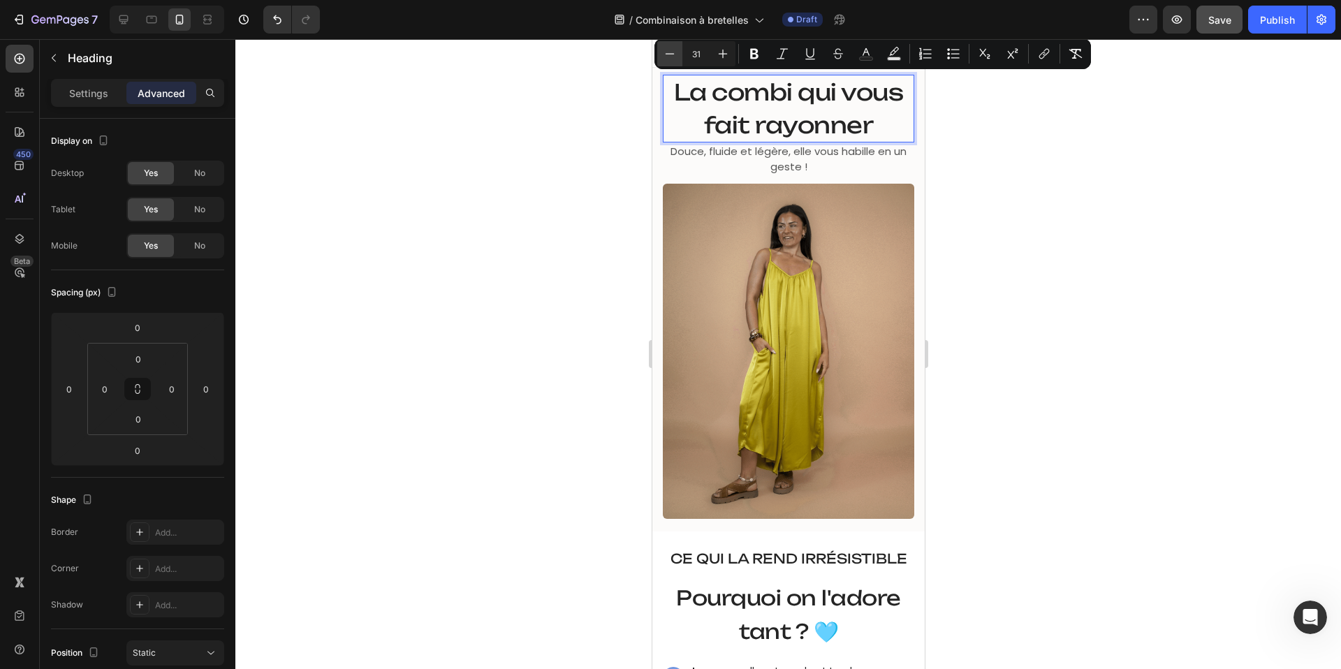
click at [671, 52] on icon "Editor contextual toolbar" at bounding box center [670, 54] width 14 height 14
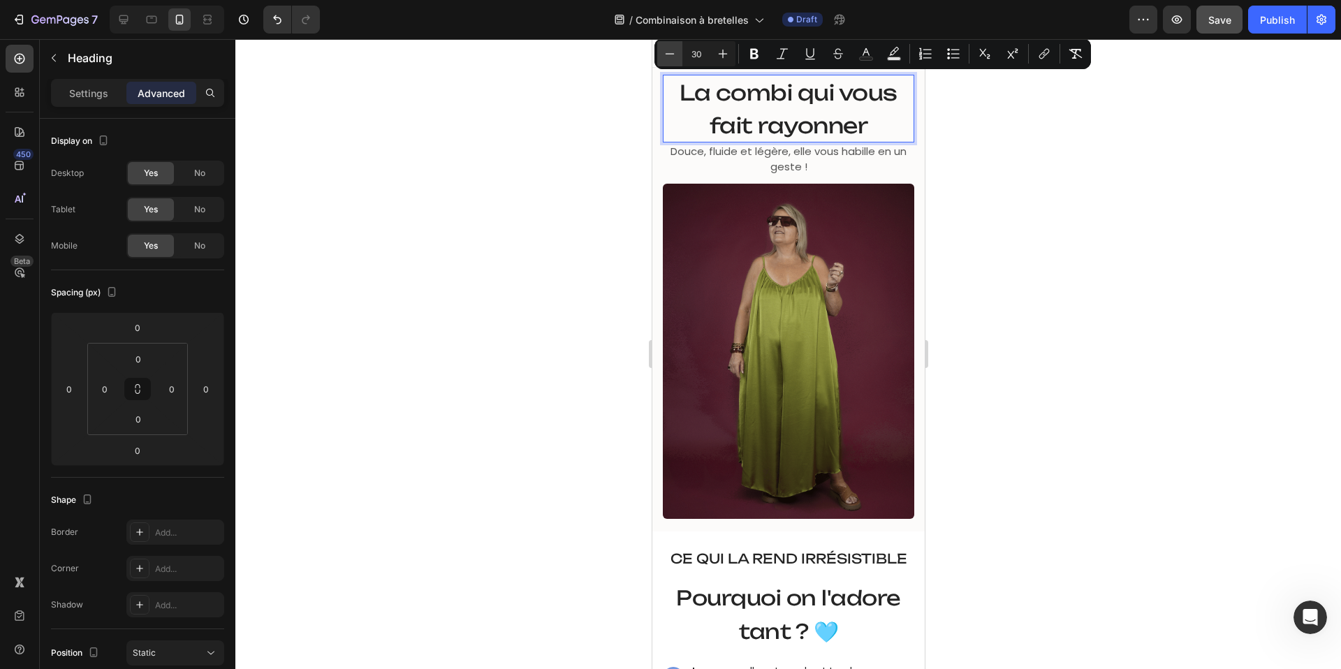
click at [671, 52] on icon "Editor contextual toolbar" at bounding box center [670, 54] width 14 height 14
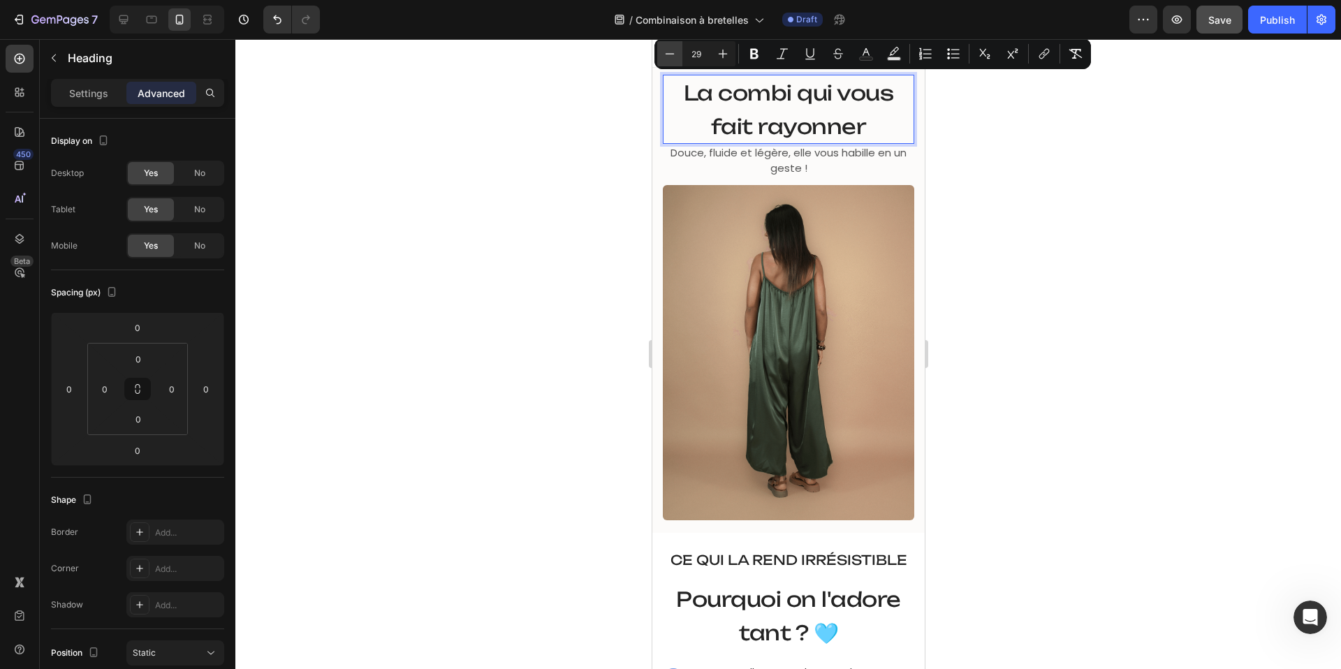
click at [671, 52] on icon "Editor contextual toolbar" at bounding box center [670, 54] width 14 height 14
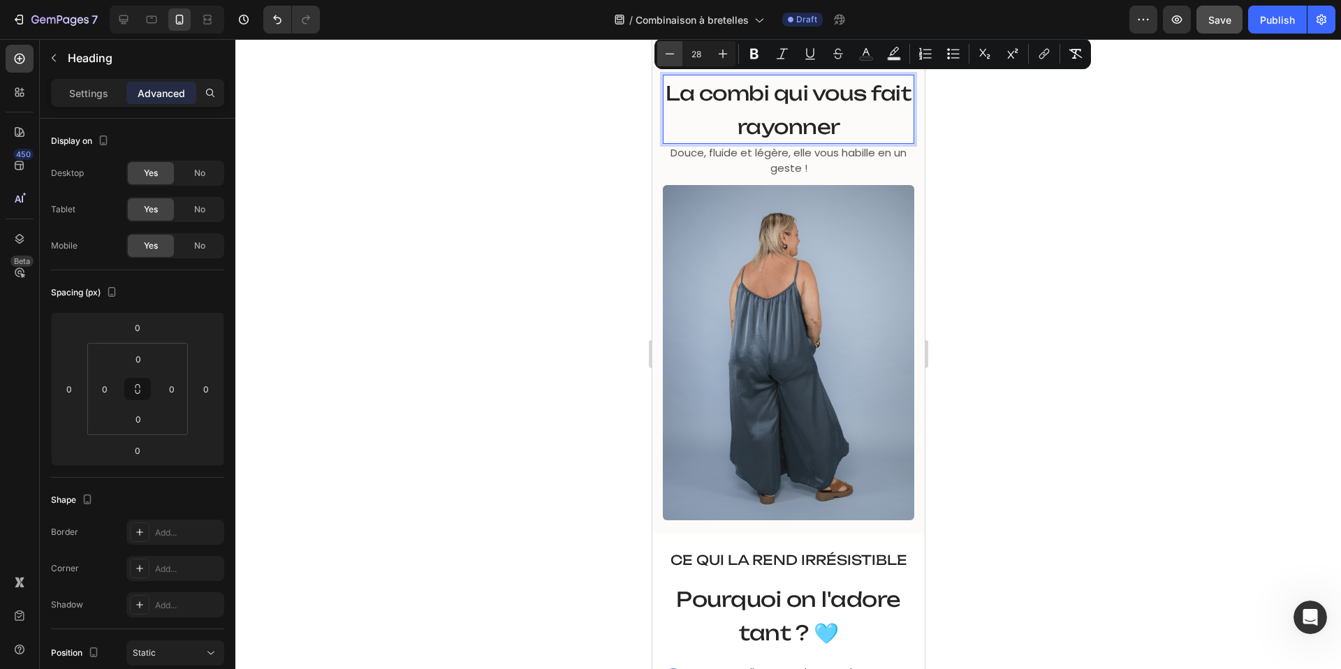
click at [671, 52] on icon "Editor contextual toolbar" at bounding box center [670, 54] width 14 height 14
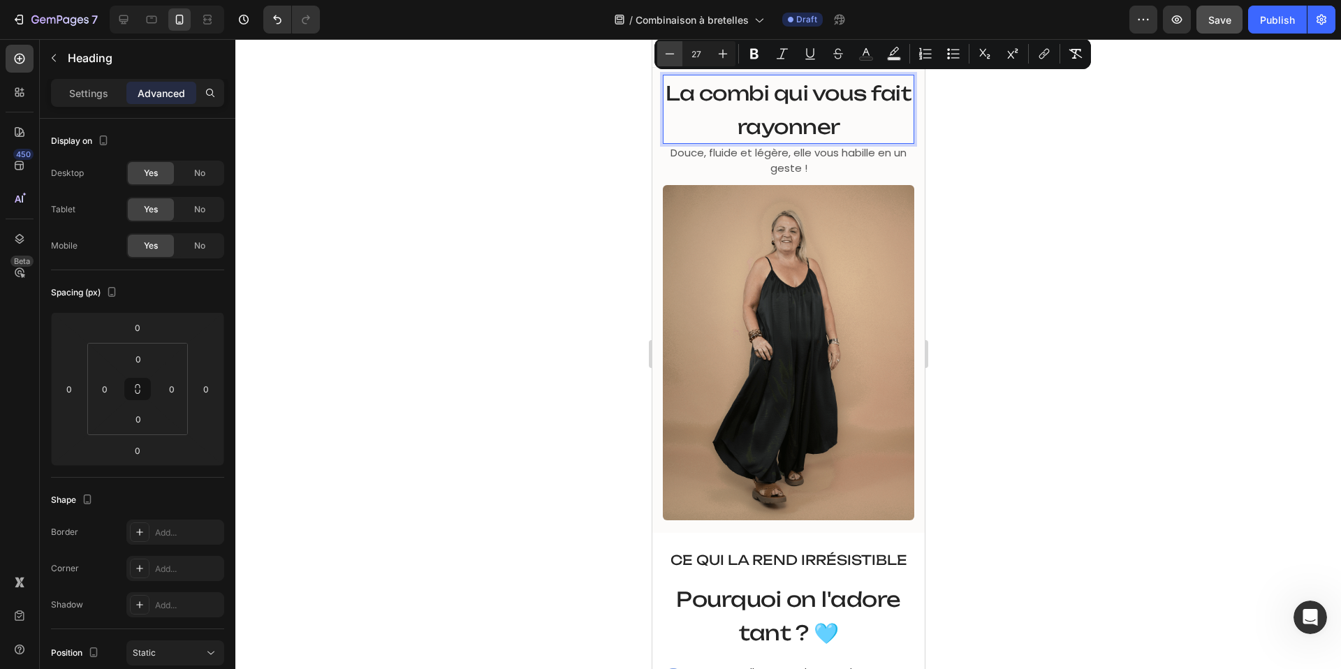
click at [671, 52] on icon "Editor contextual toolbar" at bounding box center [670, 54] width 14 height 14
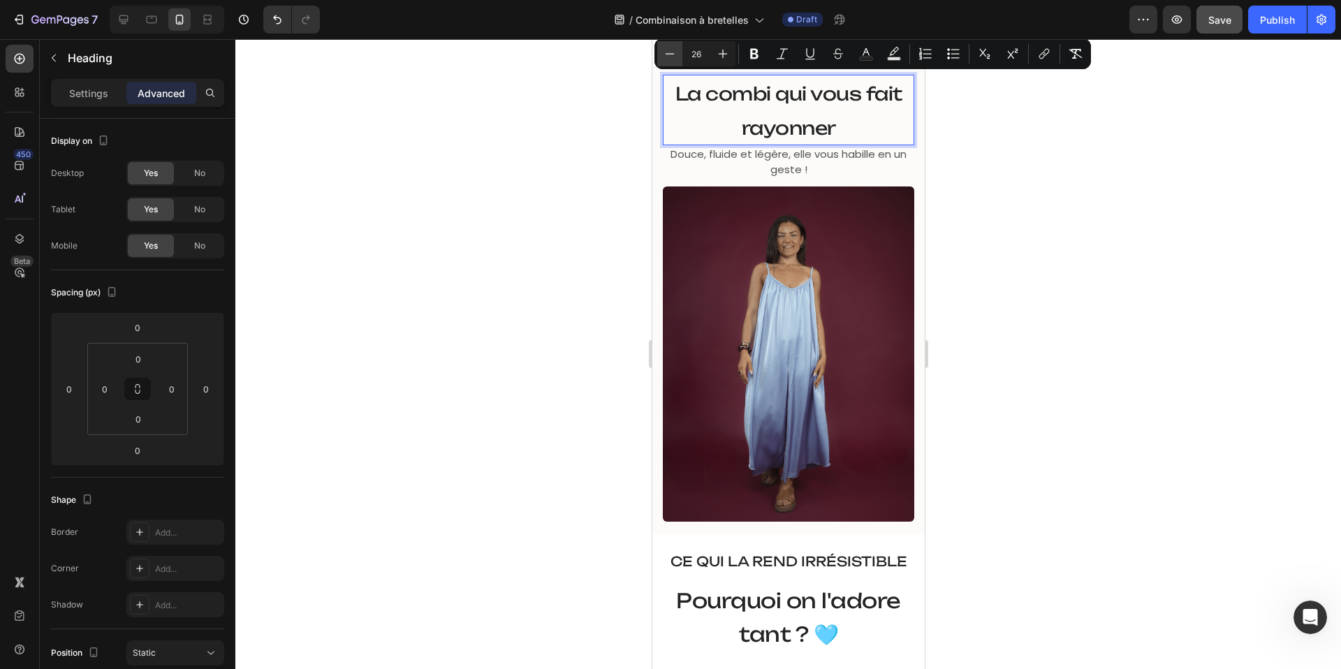
click at [671, 52] on icon "Editor contextual toolbar" at bounding box center [670, 54] width 14 height 14
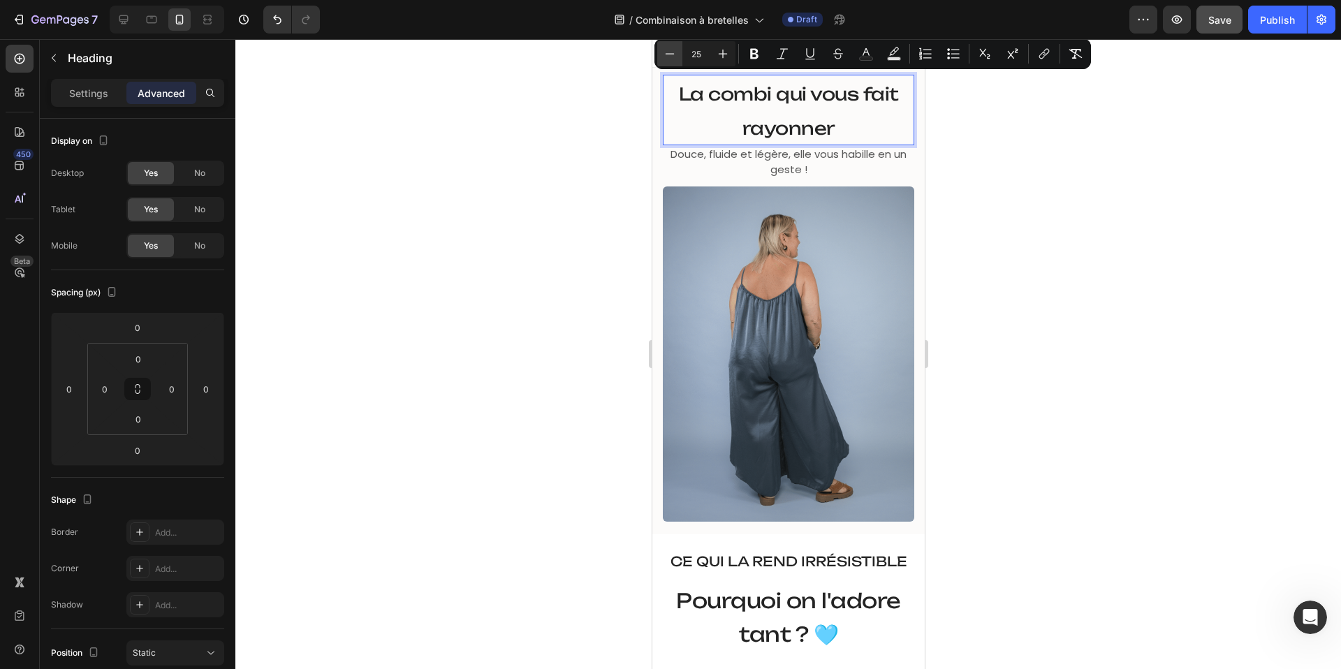
click at [671, 52] on icon "Editor contextual toolbar" at bounding box center [670, 54] width 14 height 14
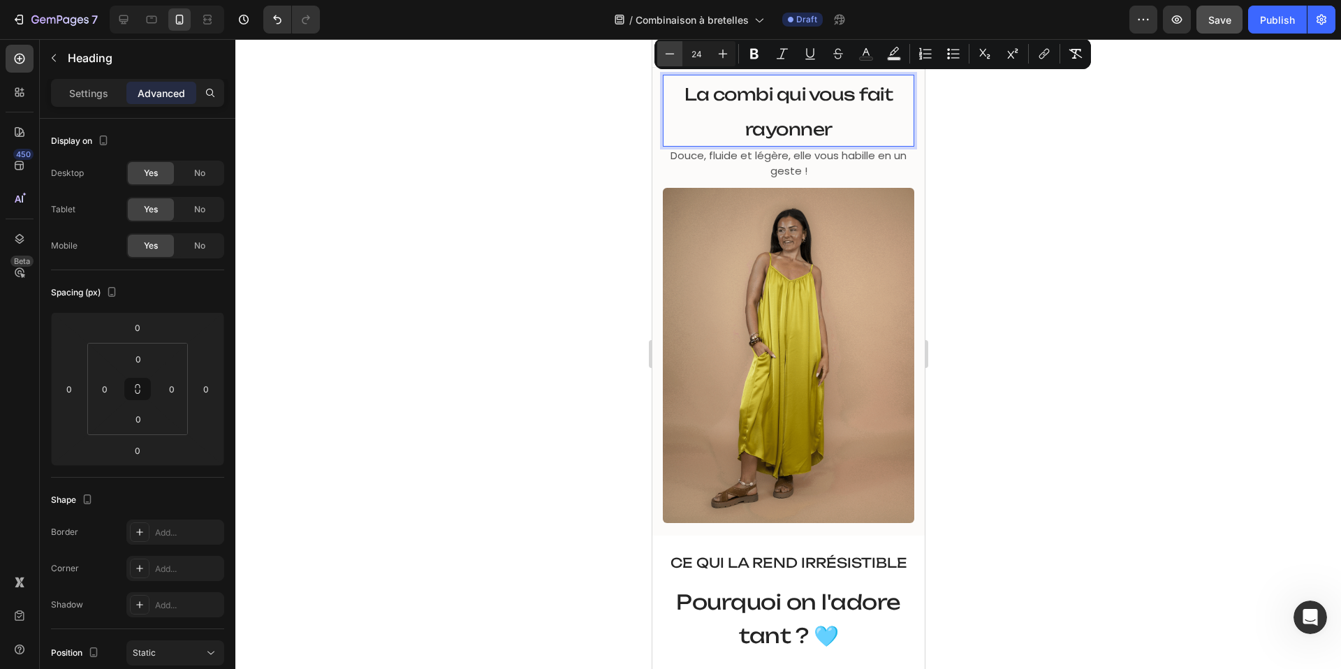
click at [671, 52] on icon "Editor contextual toolbar" at bounding box center [670, 54] width 14 height 14
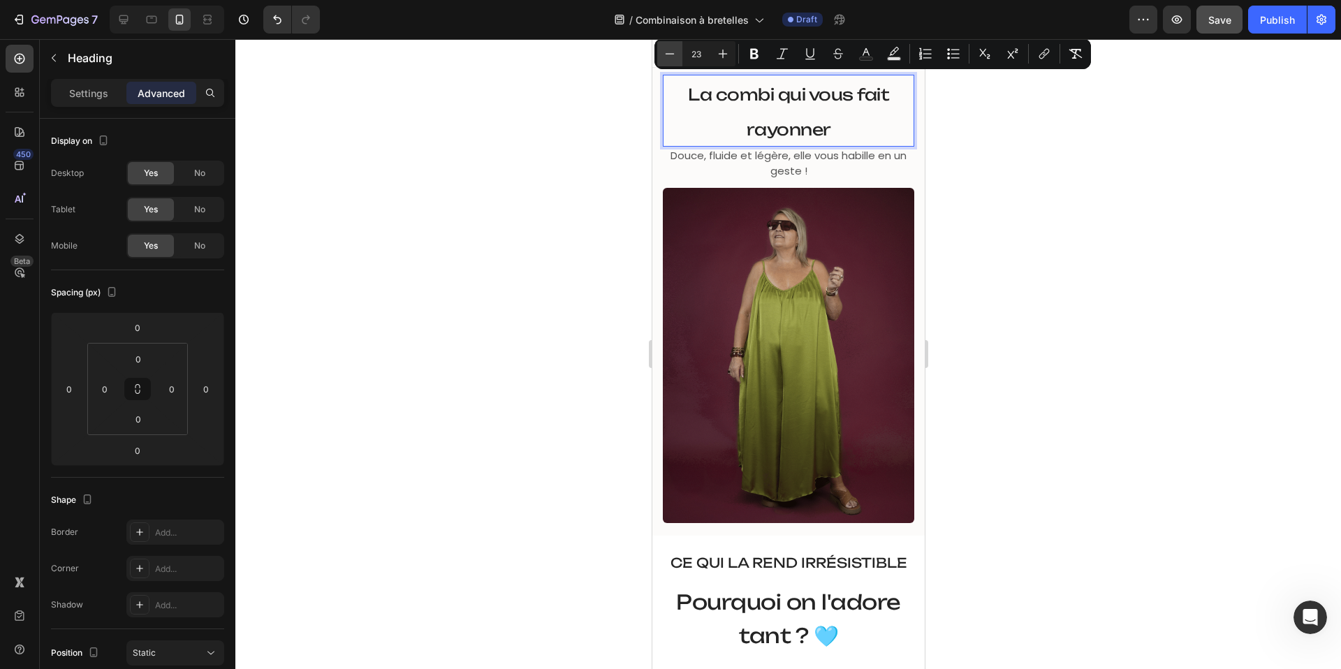
click at [671, 52] on icon "Editor contextual toolbar" at bounding box center [670, 54] width 14 height 14
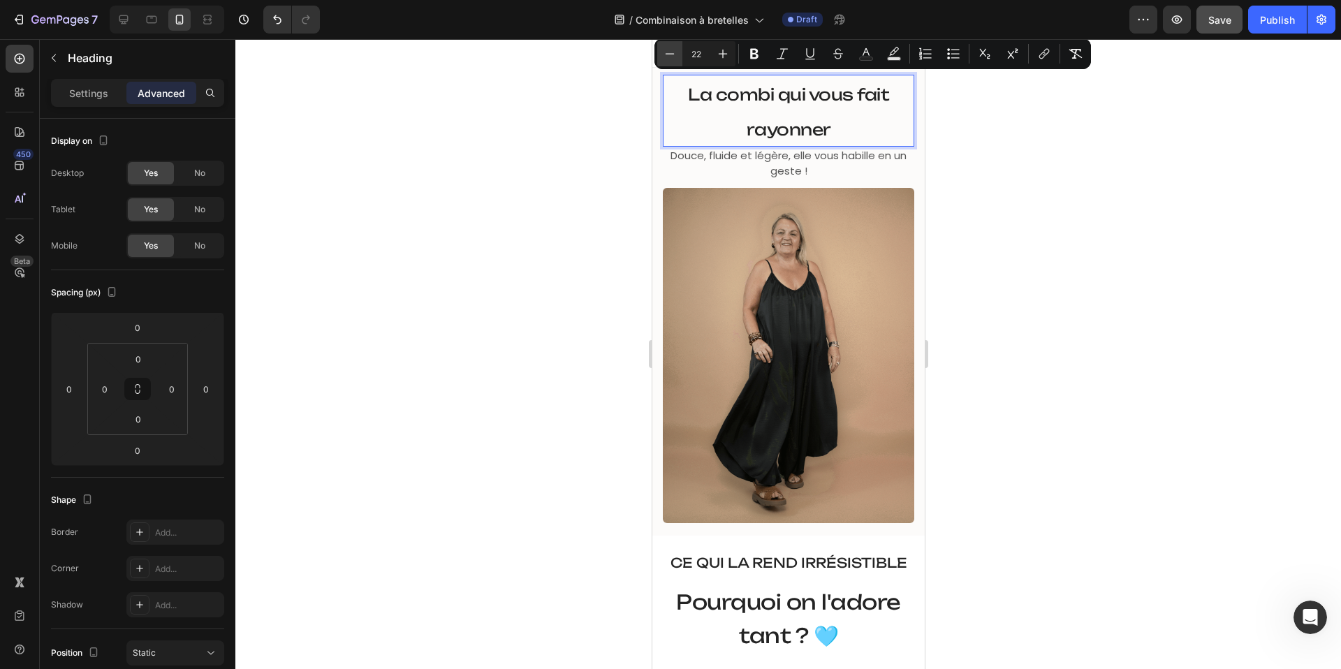
click at [671, 52] on icon "Editor contextual toolbar" at bounding box center [670, 54] width 14 height 14
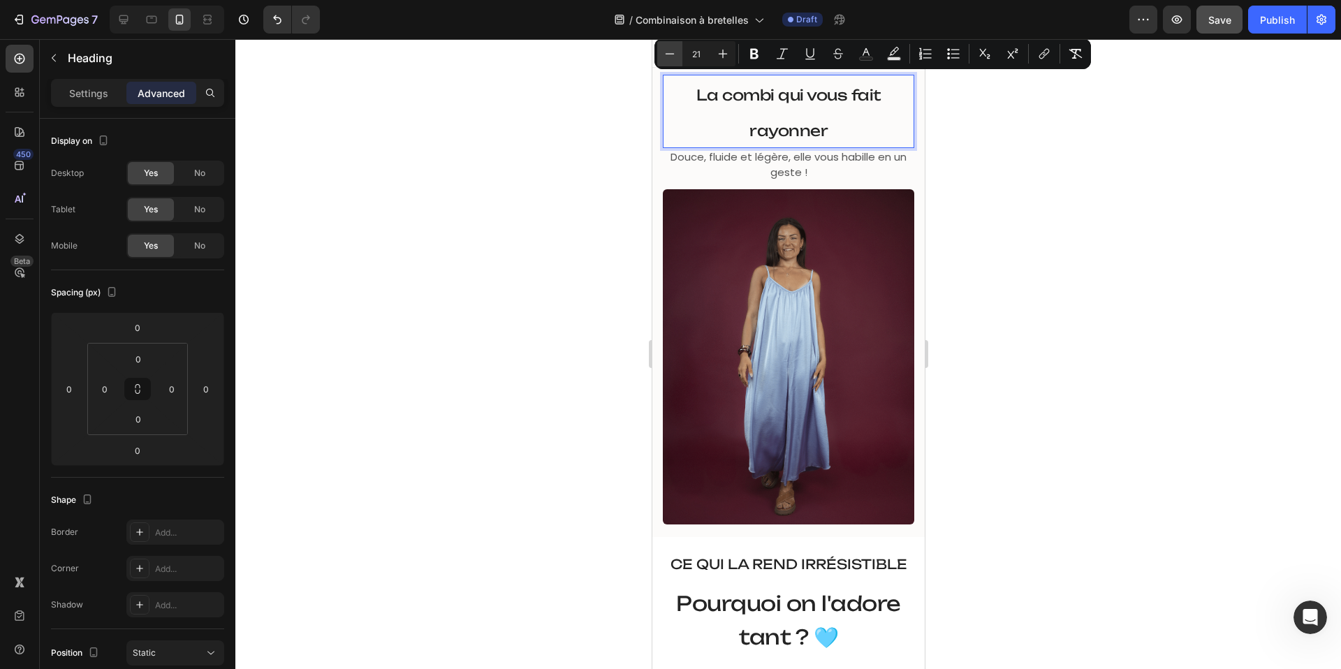
click at [671, 52] on icon "Editor contextual toolbar" at bounding box center [670, 54] width 14 height 14
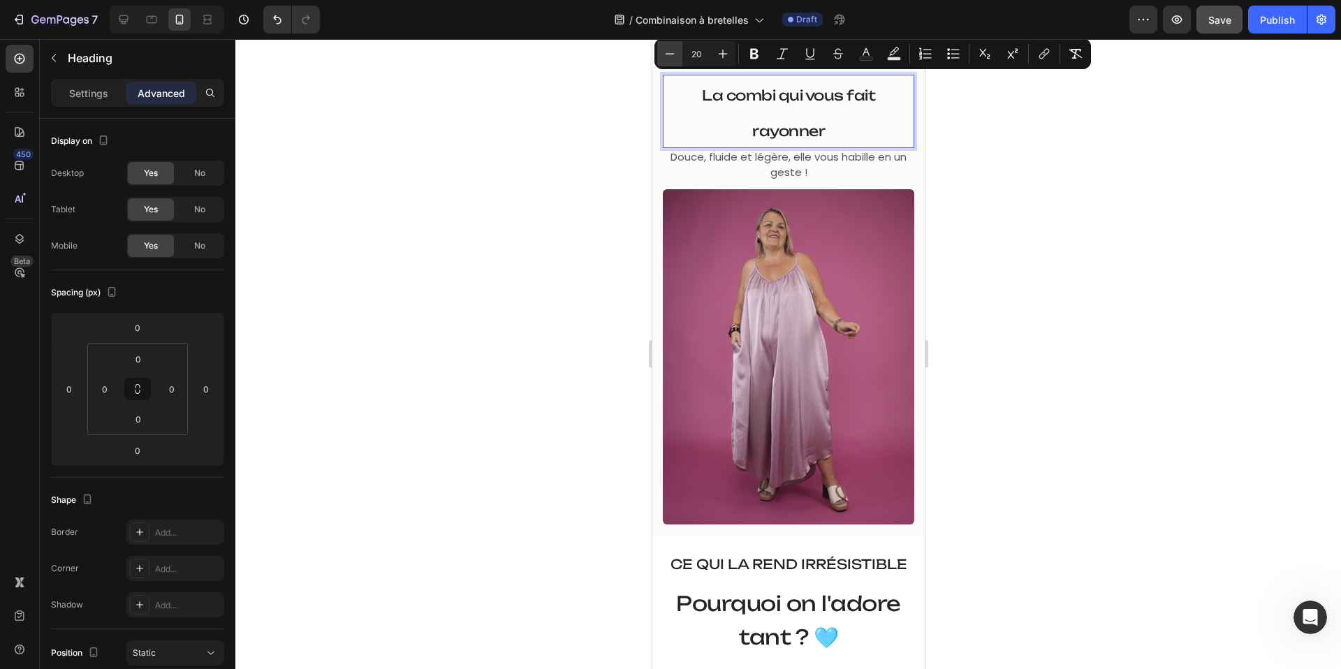
click at [671, 52] on icon "Editor contextual toolbar" at bounding box center [670, 54] width 14 height 14
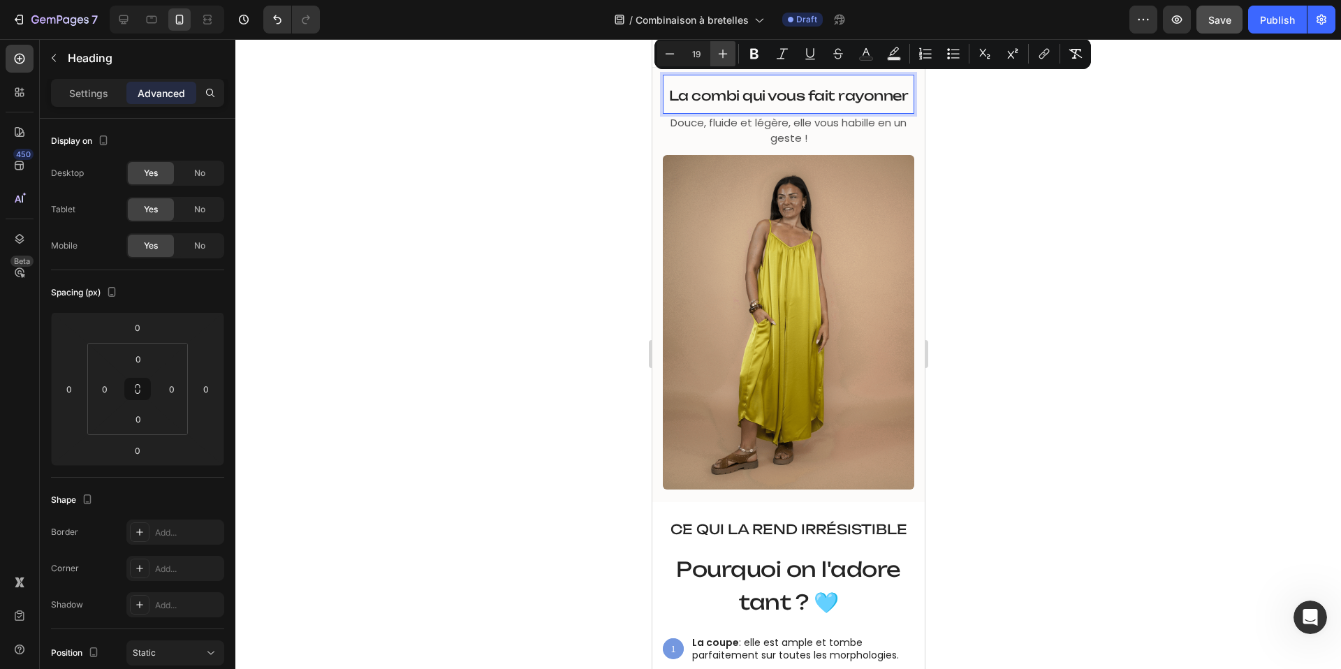
click at [728, 52] on icon "Editor contextual toolbar" at bounding box center [723, 54] width 14 height 14
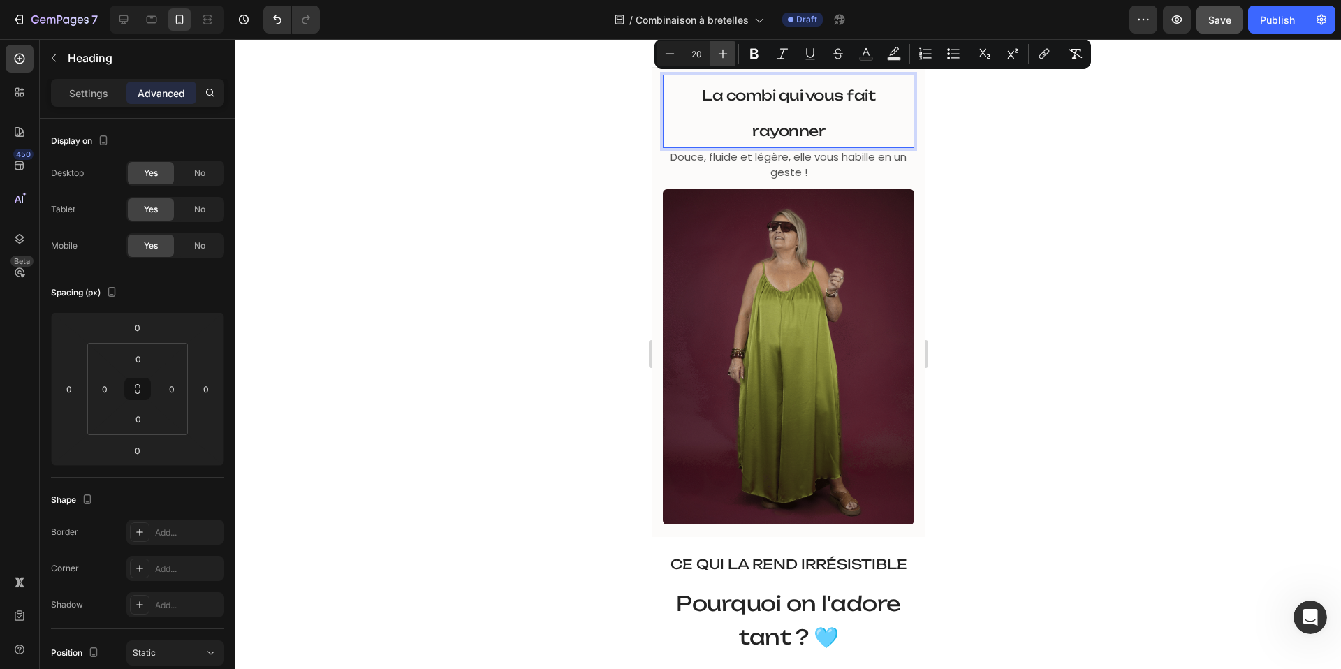
click at [728, 52] on icon "Editor contextual toolbar" at bounding box center [723, 54] width 14 height 14
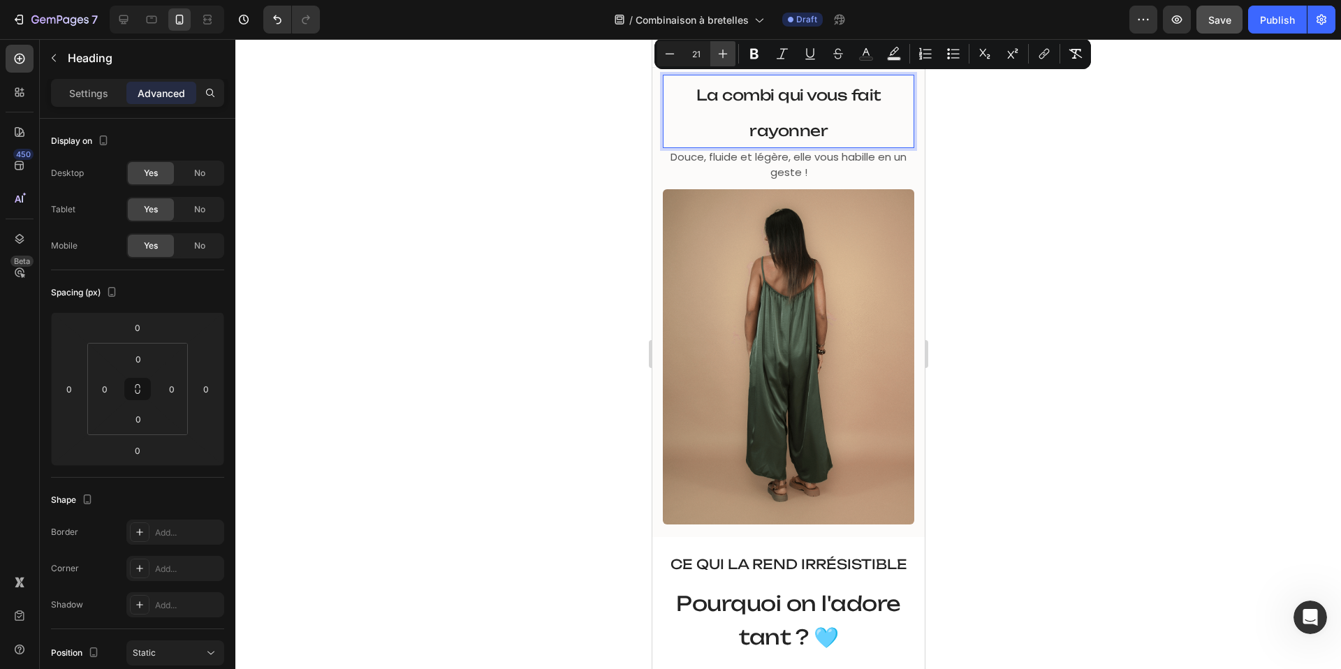
click at [728, 52] on icon "Editor contextual toolbar" at bounding box center [723, 54] width 14 height 14
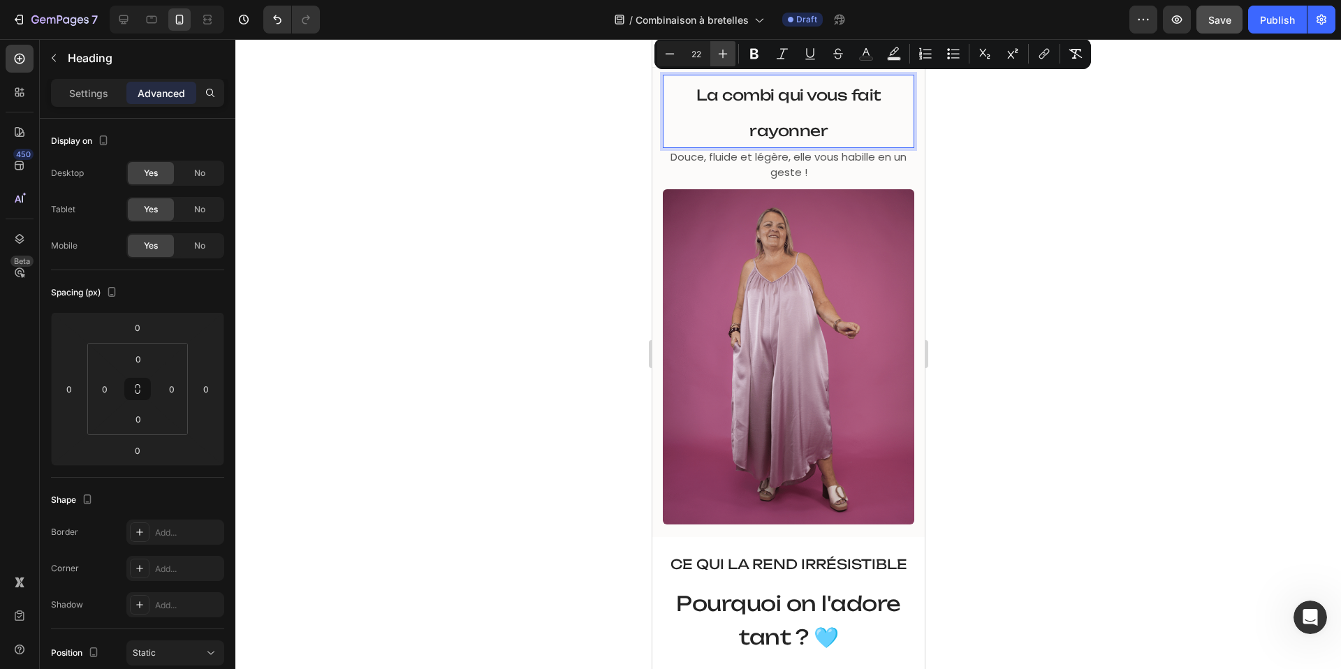
click at [728, 52] on icon "Editor contextual toolbar" at bounding box center [723, 54] width 14 height 14
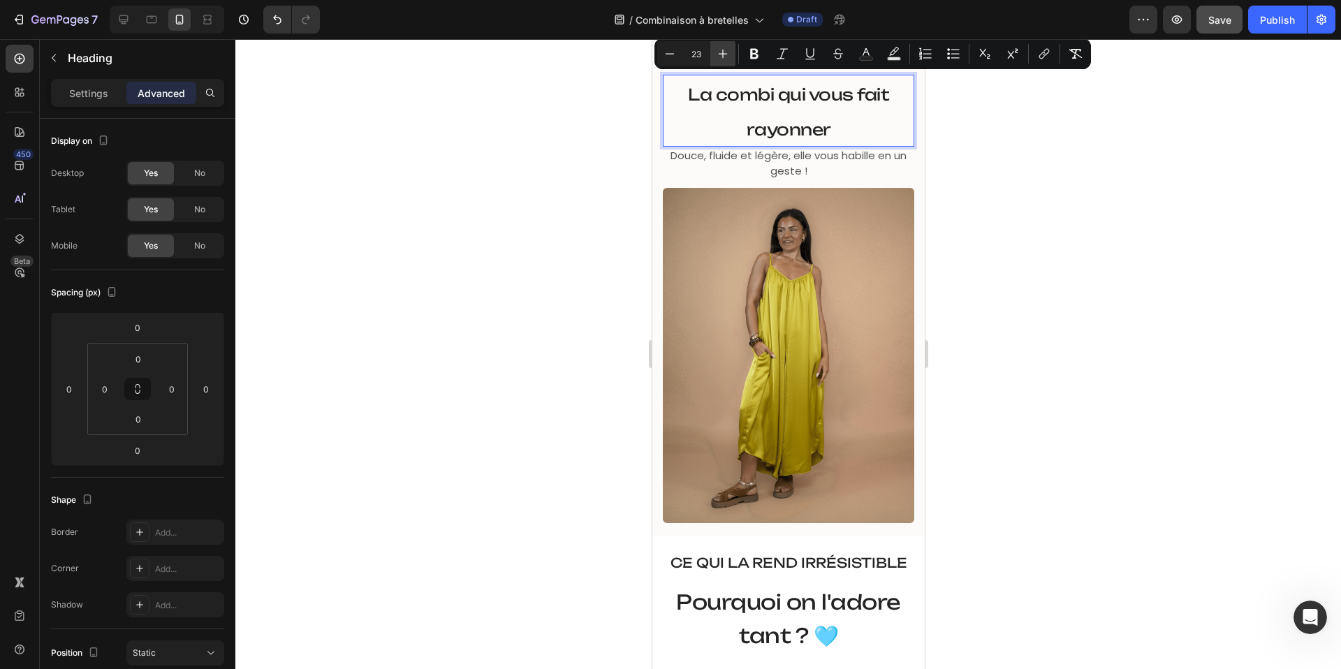
click at [728, 52] on icon "Editor contextual toolbar" at bounding box center [723, 54] width 14 height 14
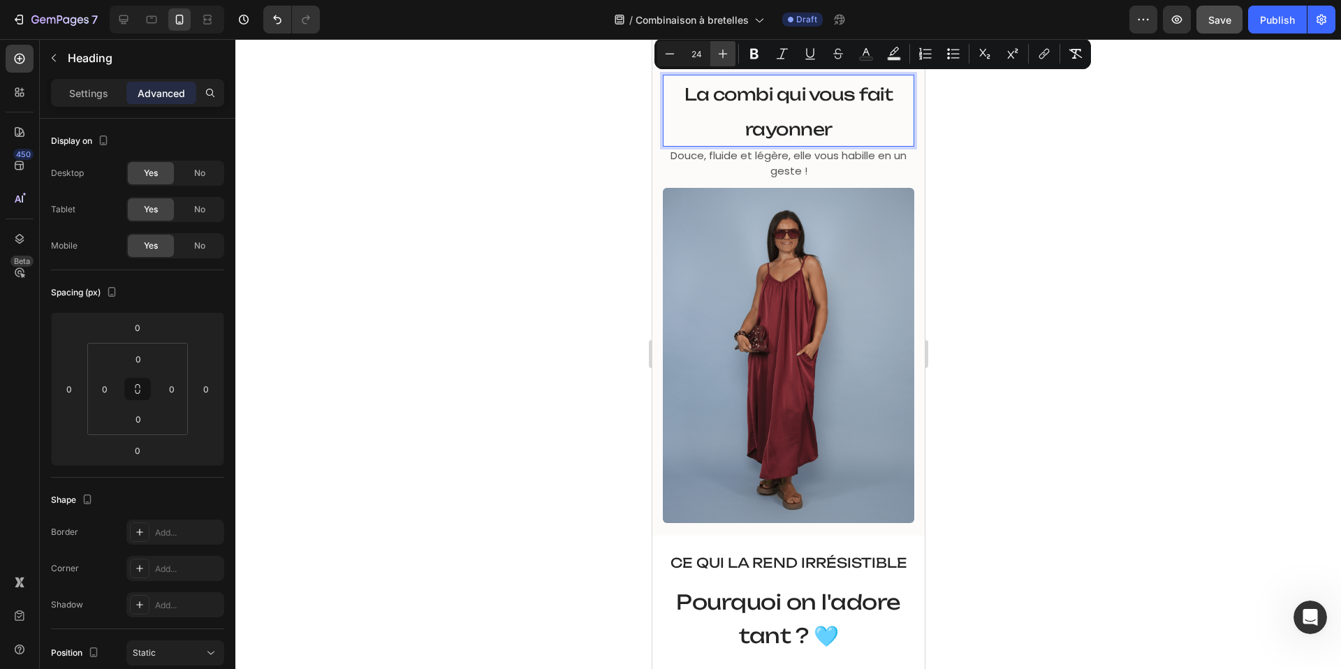
click at [728, 52] on icon "Editor contextual toolbar" at bounding box center [723, 54] width 14 height 14
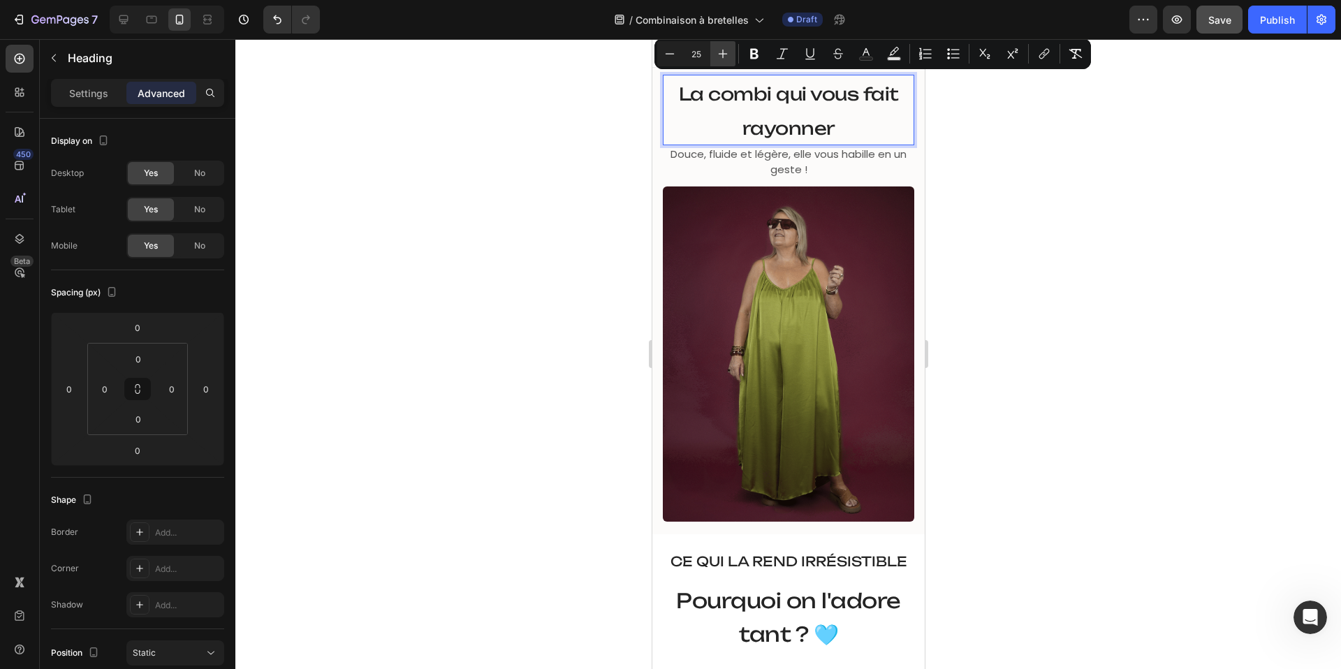
click at [728, 52] on icon "Editor contextual toolbar" at bounding box center [723, 54] width 14 height 14
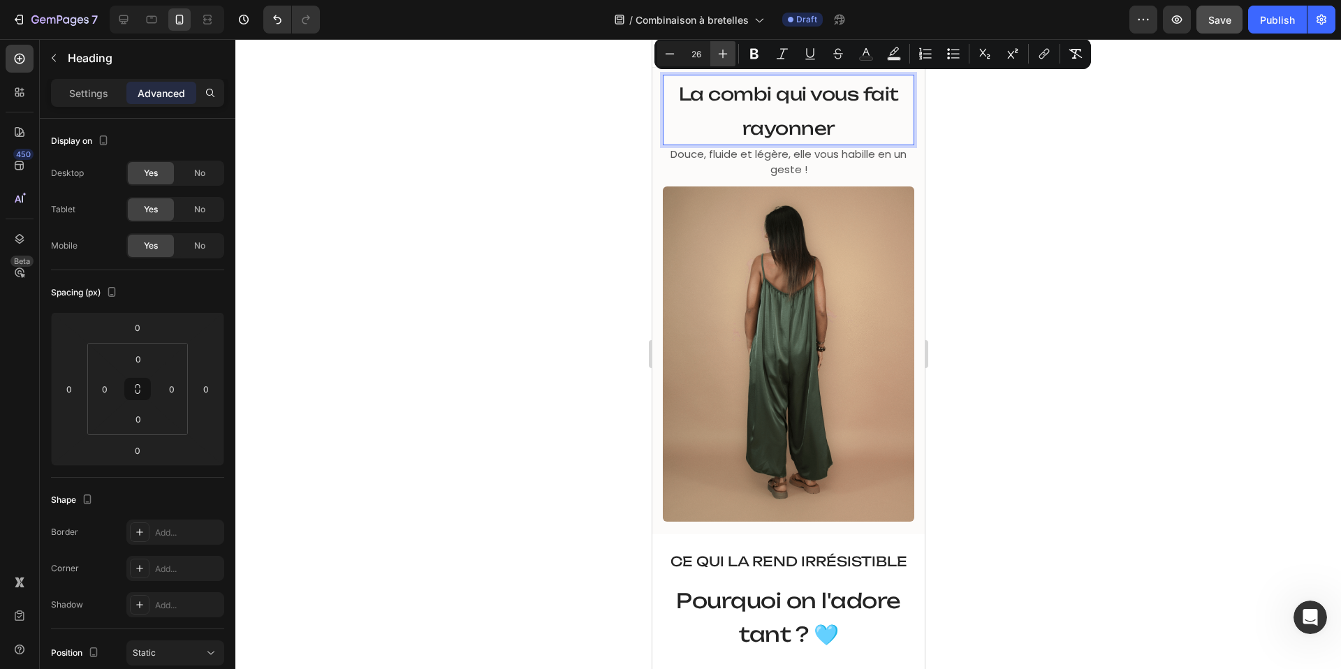
click at [728, 52] on icon "Editor contextual toolbar" at bounding box center [723, 54] width 14 height 14
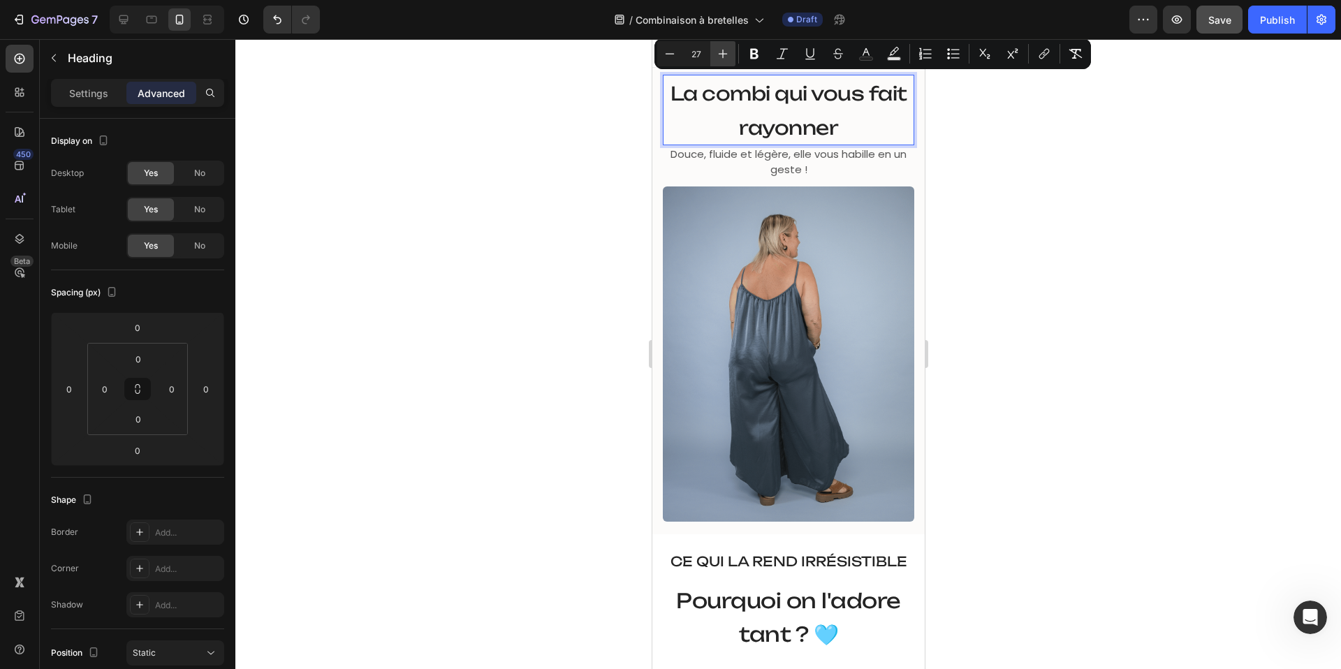
click at [728, 52] on icon "Editor contextual toolbar" at bounding box center [723, 54] width 14 height 14
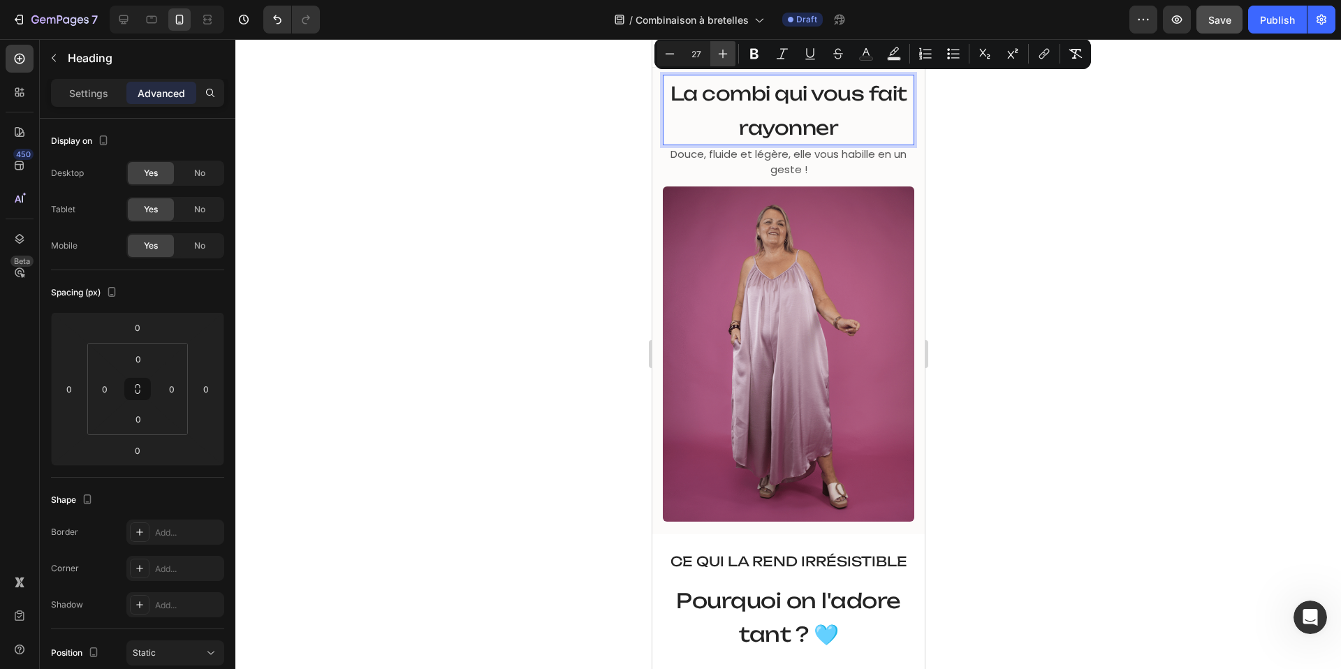
type input "28"
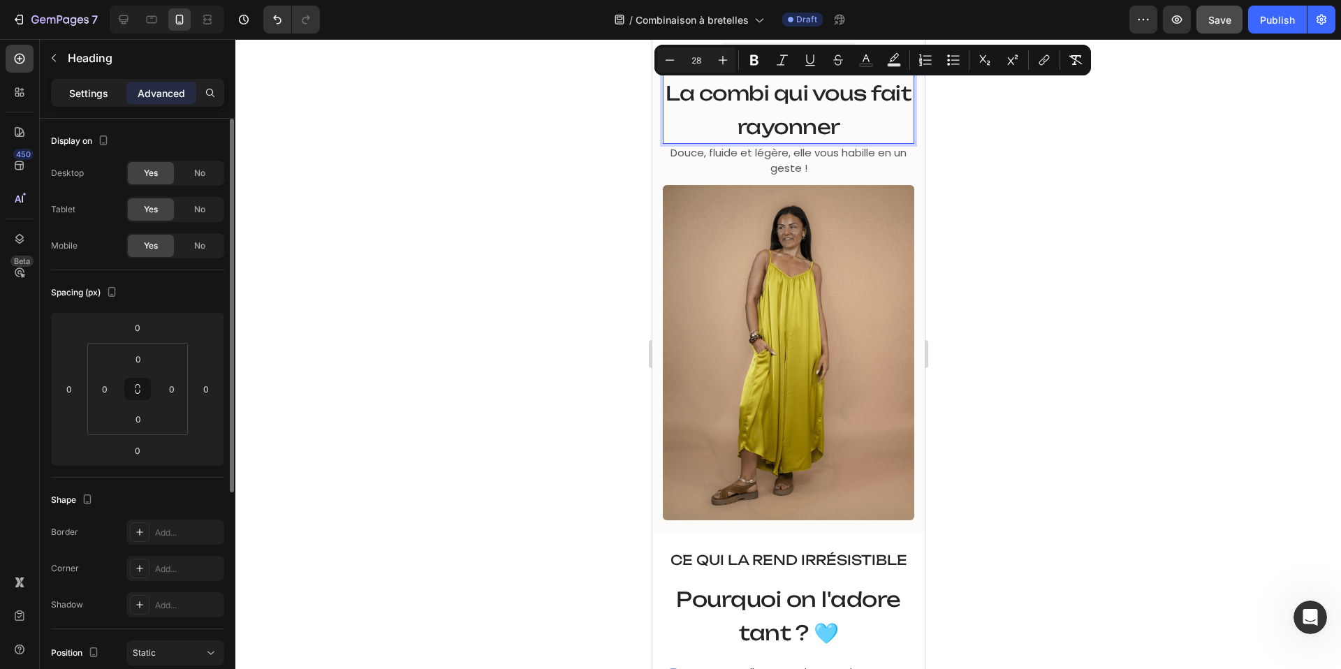
click at [87, 96] on p "Settings" at bounding box center [88, 93] width 39 height 15
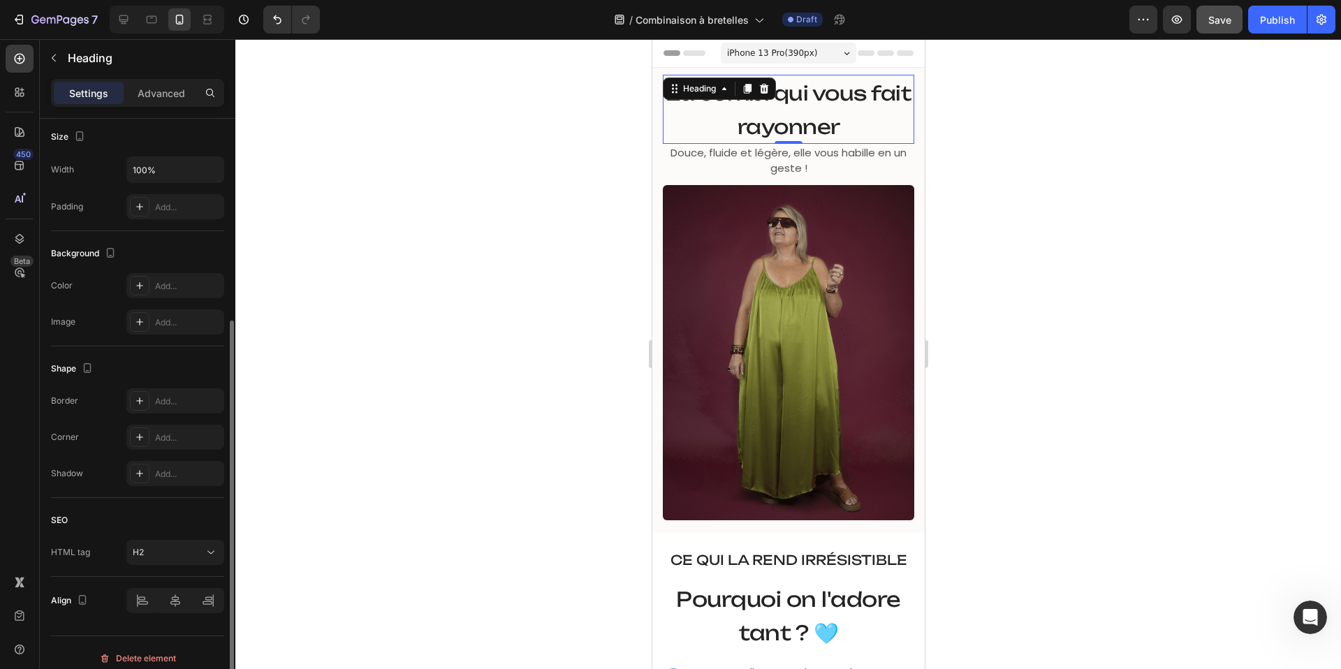
scroll to position [317, 0]
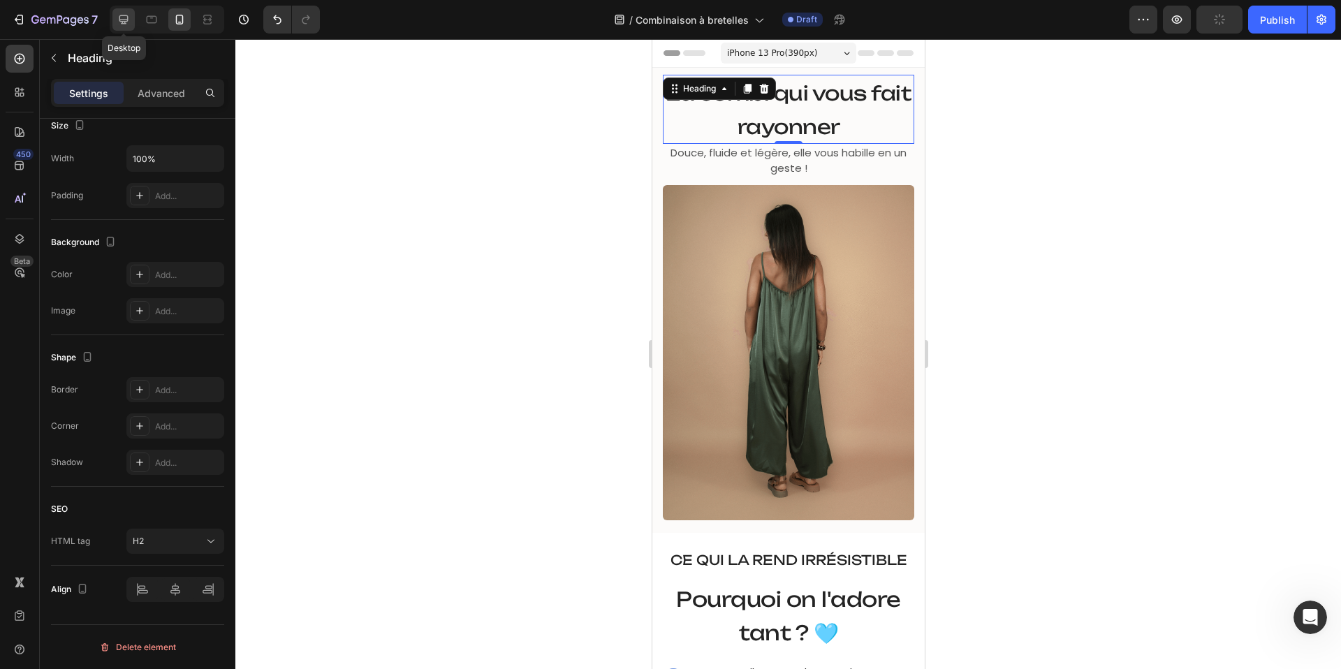
click at [120, 20] on icon at bounding box center [123, 19] width 9 height 9
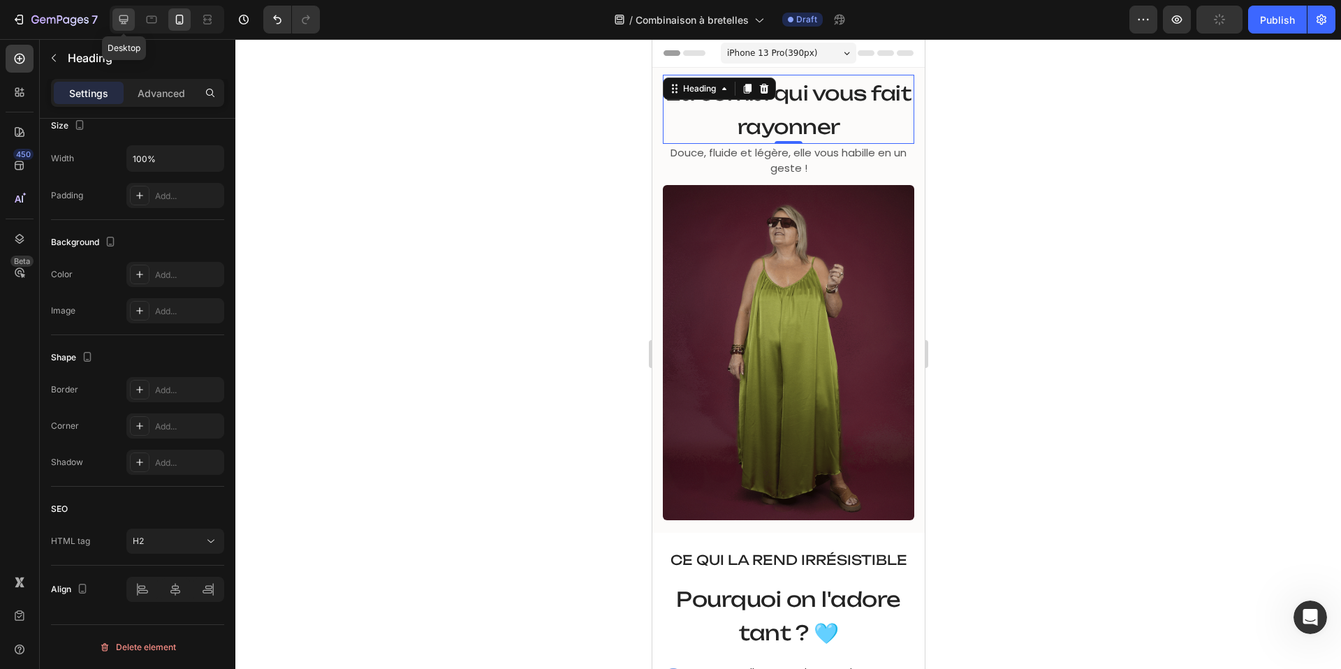
type input "42"
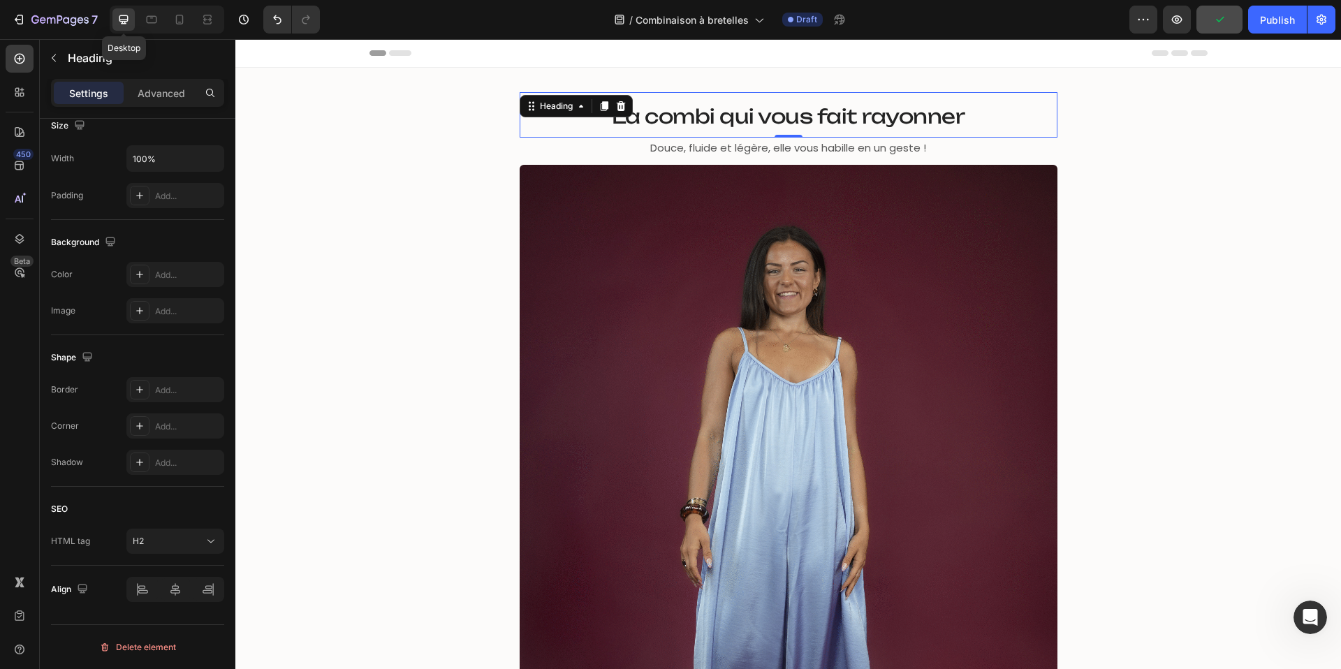
scroll to position [4, 0]
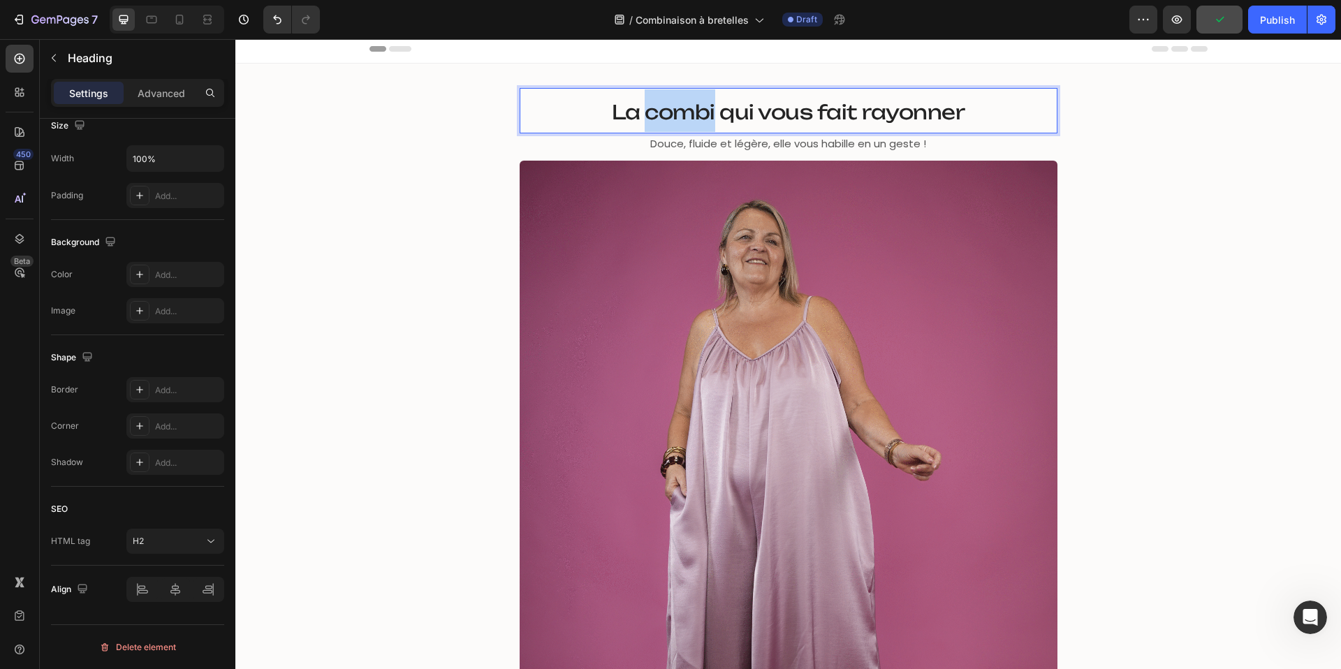
click at [664, 111] on span "La combi qui vous fait rayonner" at bounding box center [789, 112] width 354 height 24
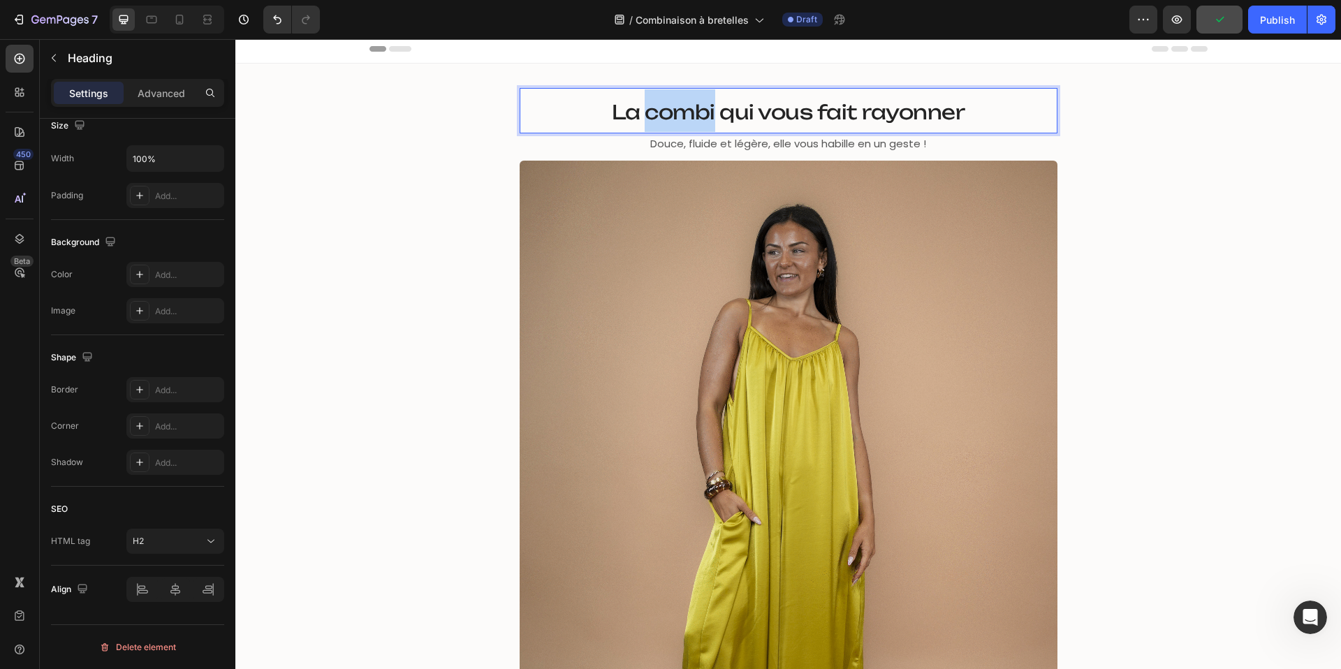
click at [664, 111] on span "La combi qui vous fait rayonner" at bounding box center [789, 112] width 354 height 24
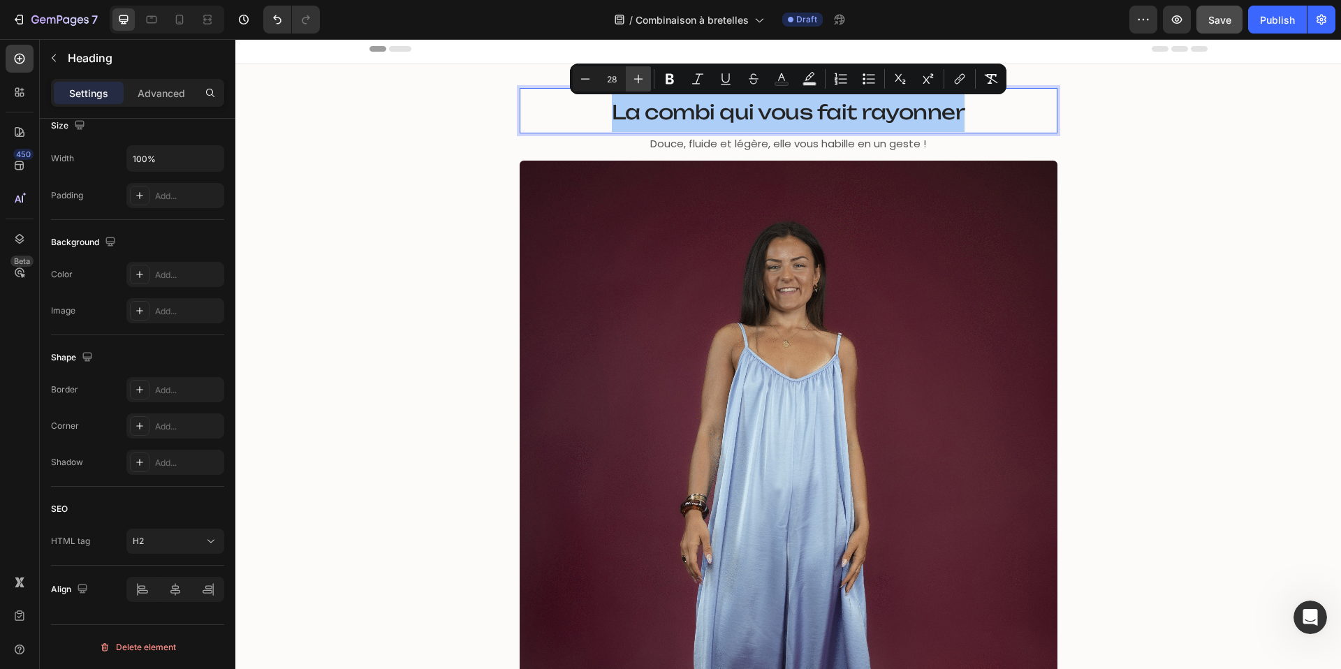
click at [633, 76] on icon "Editor contextual toolbar" at bounding box center [639, 79] width 14 height 14
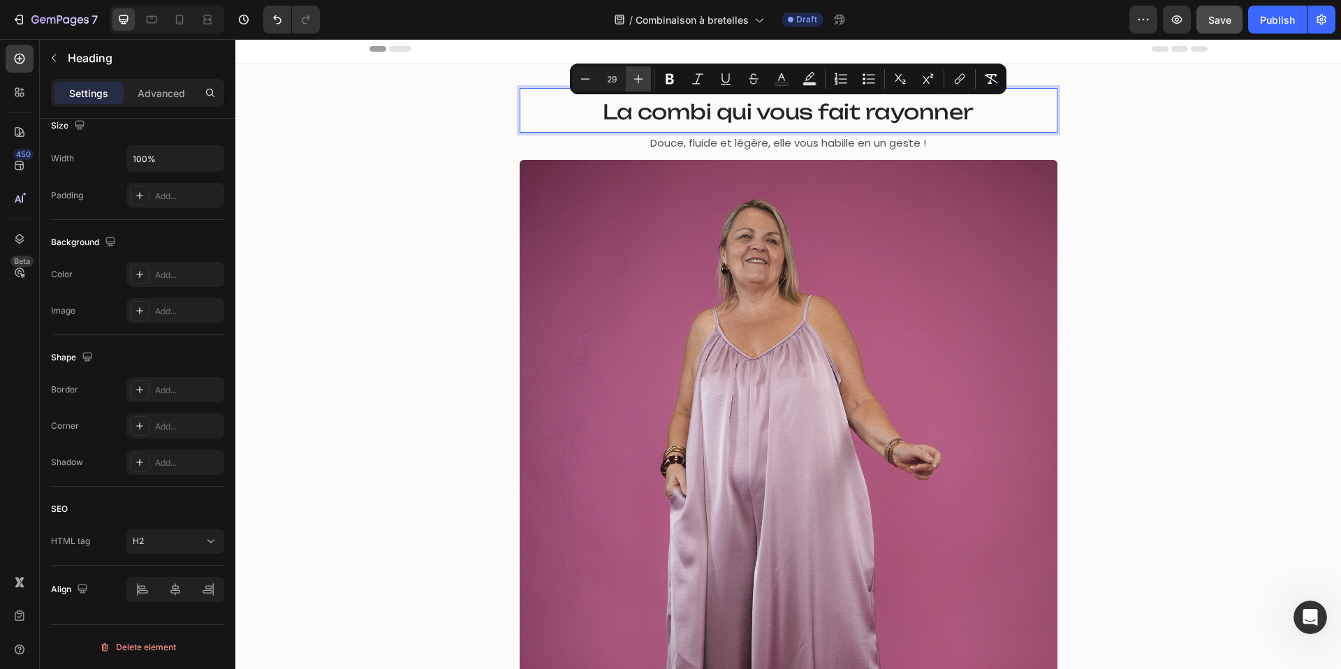
click at [633, 76] on icon "Editor contextual toolbar" at bounding box center [639, 79] width 14 height 14
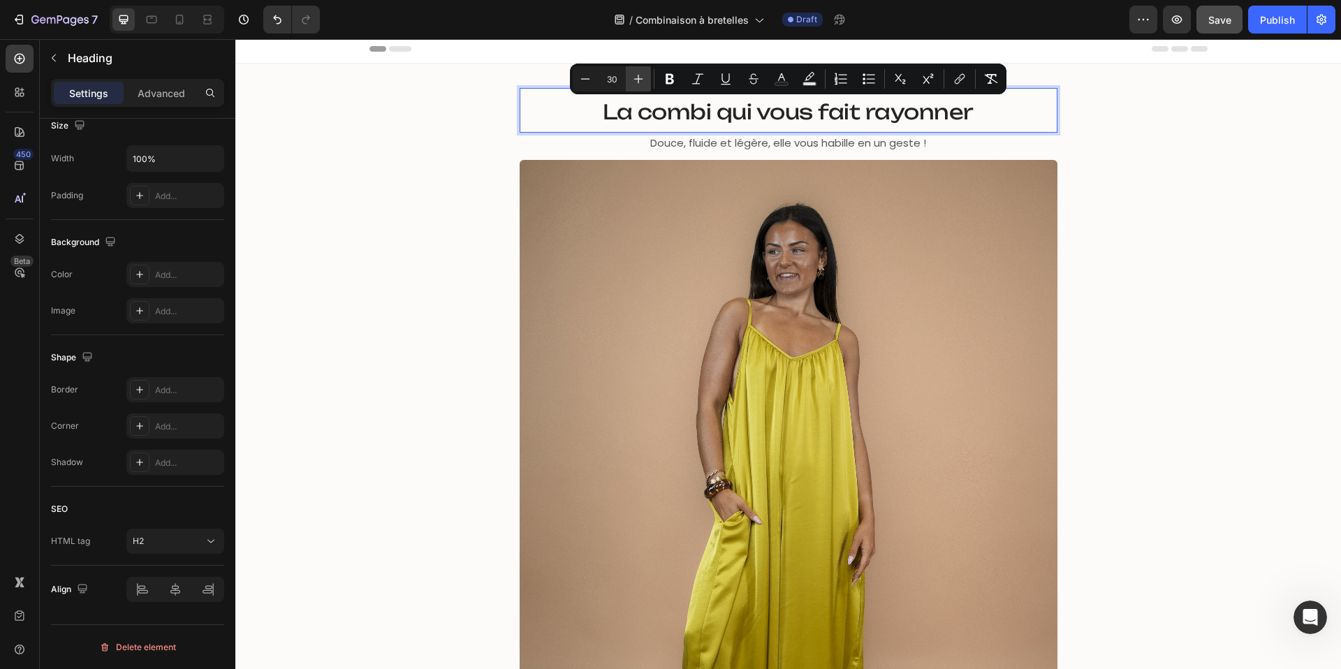
click at [633, 76] on icon "Editor contextual toolbar" at bounding box center [639, 79] width 14 height 14
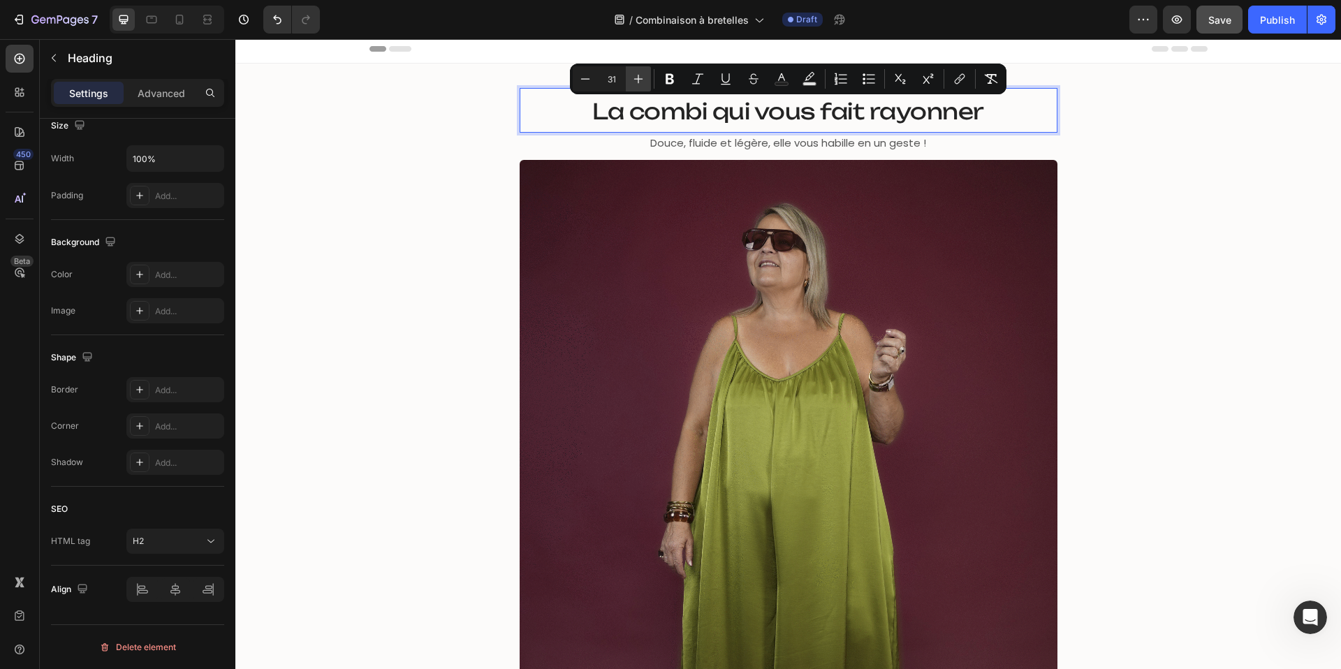
click at [633, 76] on icon "Editor contextual toolbar" at bounding box center [639, 79] width 14 height 14
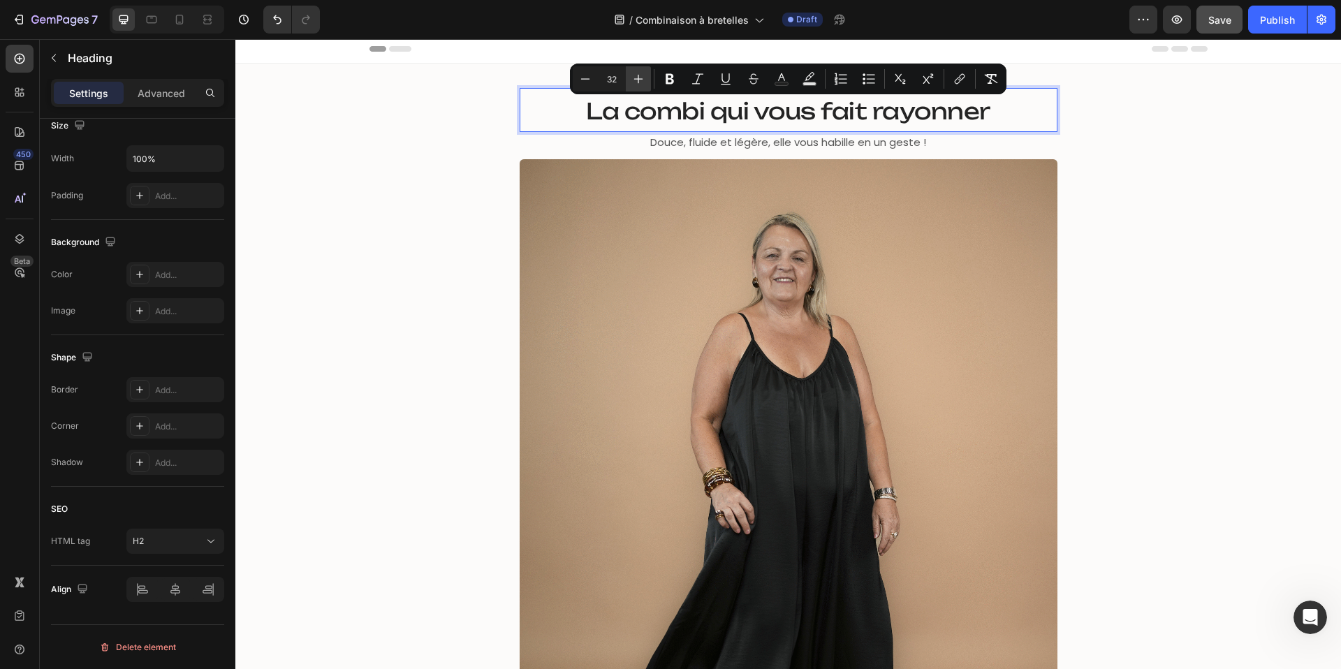
click at [633, 76] on icon "Editor contextual toolbar" at bounding box center [639, 79] width 14 height 14
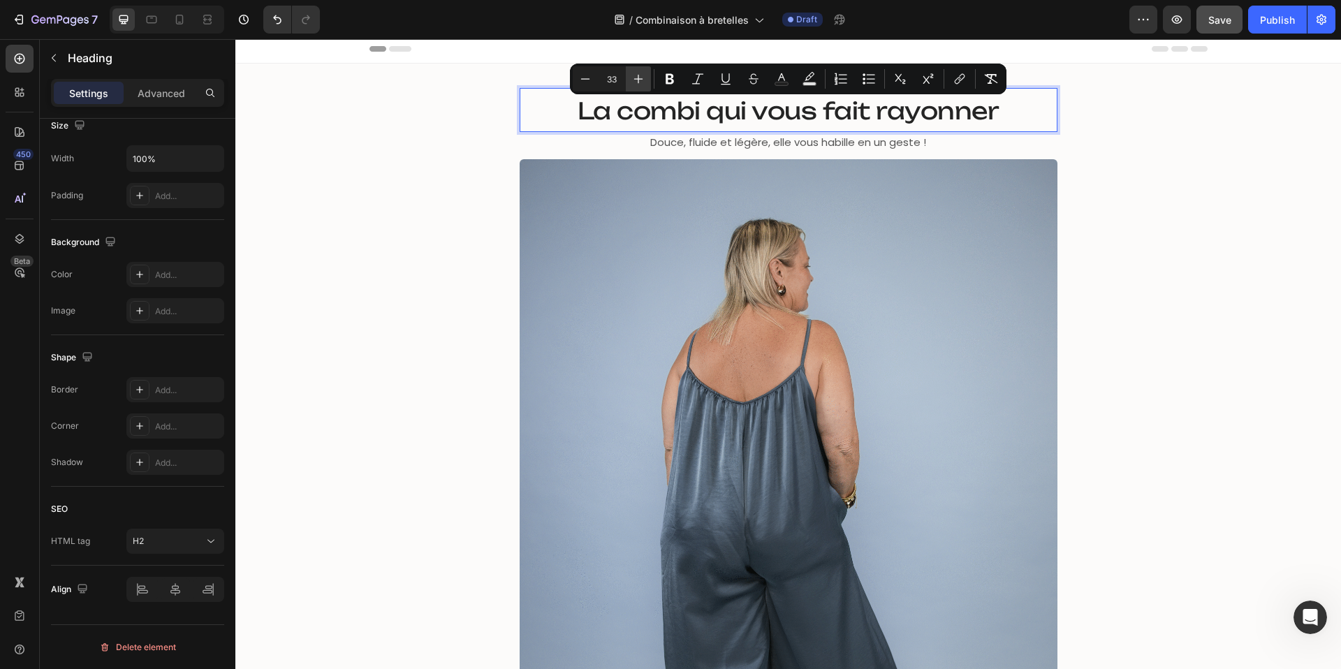
click at [633, 76] on icon "Editor contextual toolbar" at bounding box center [639, 79] width 14 height 14
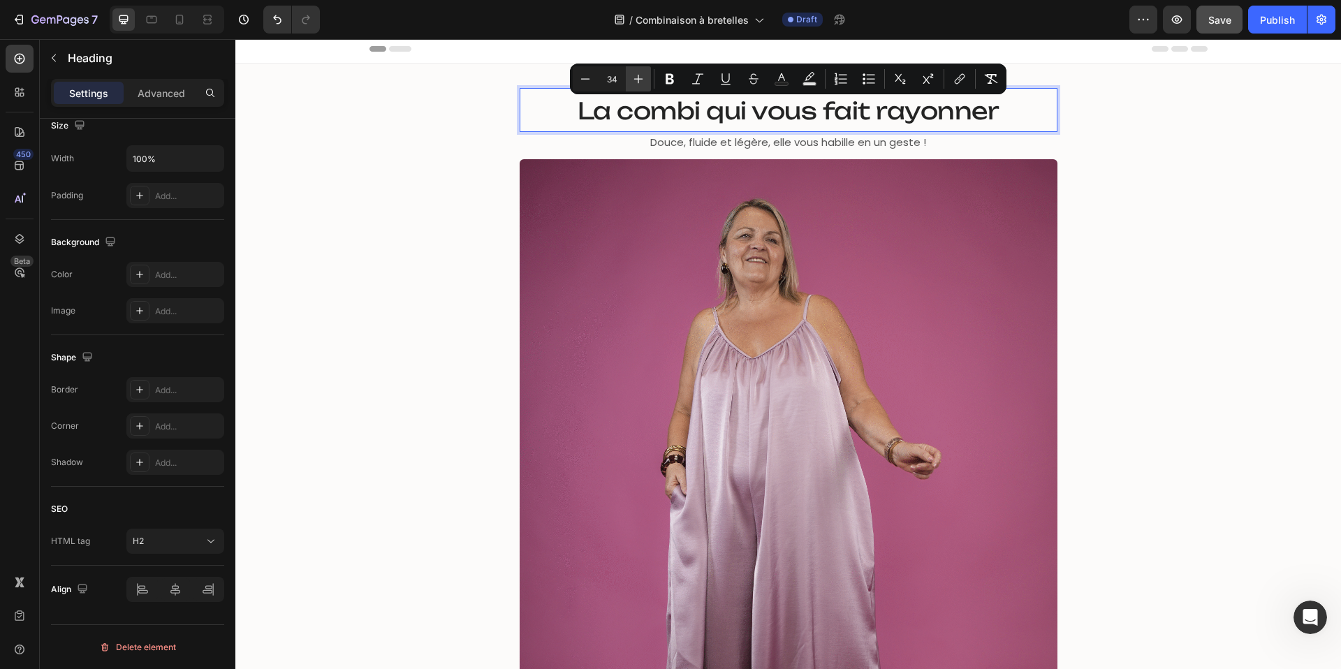
click at [633, 76] on icon "Editor contextual toolbar" at bounding box center [639, 79] width 14 height 14
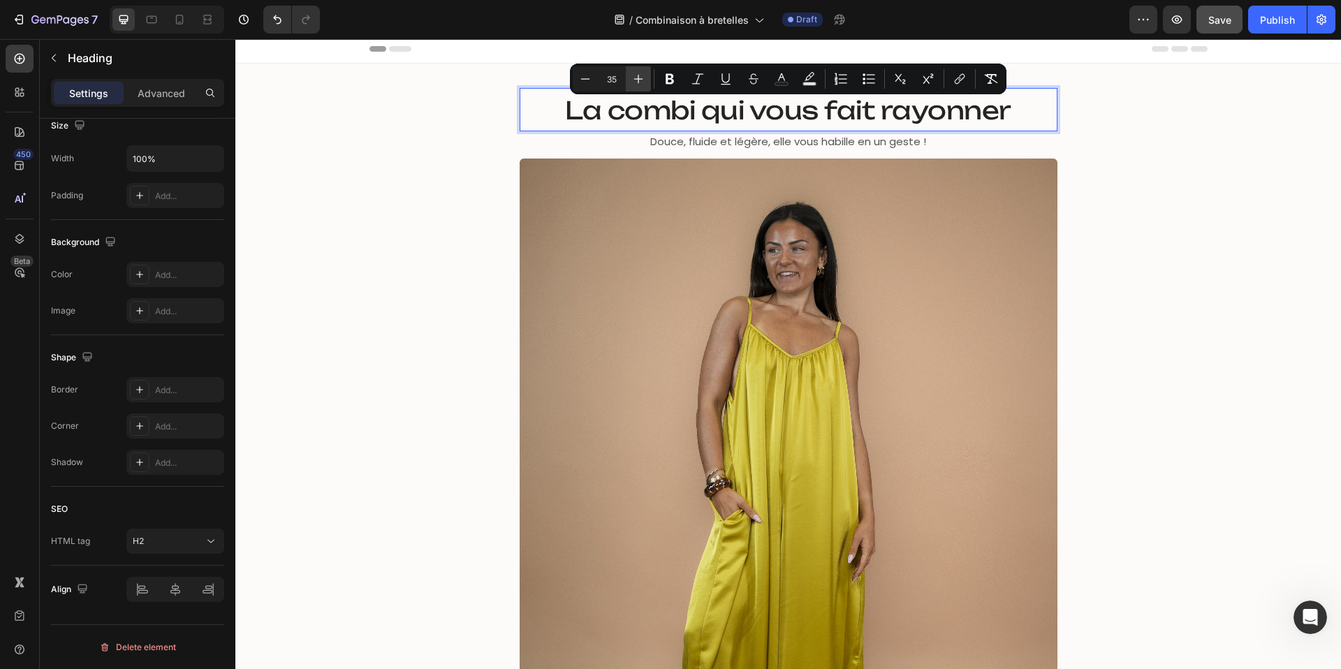
click at [633, 76] on icon "Editor contextual toolbar" at bounding box center [639, 79] width 14 height 14
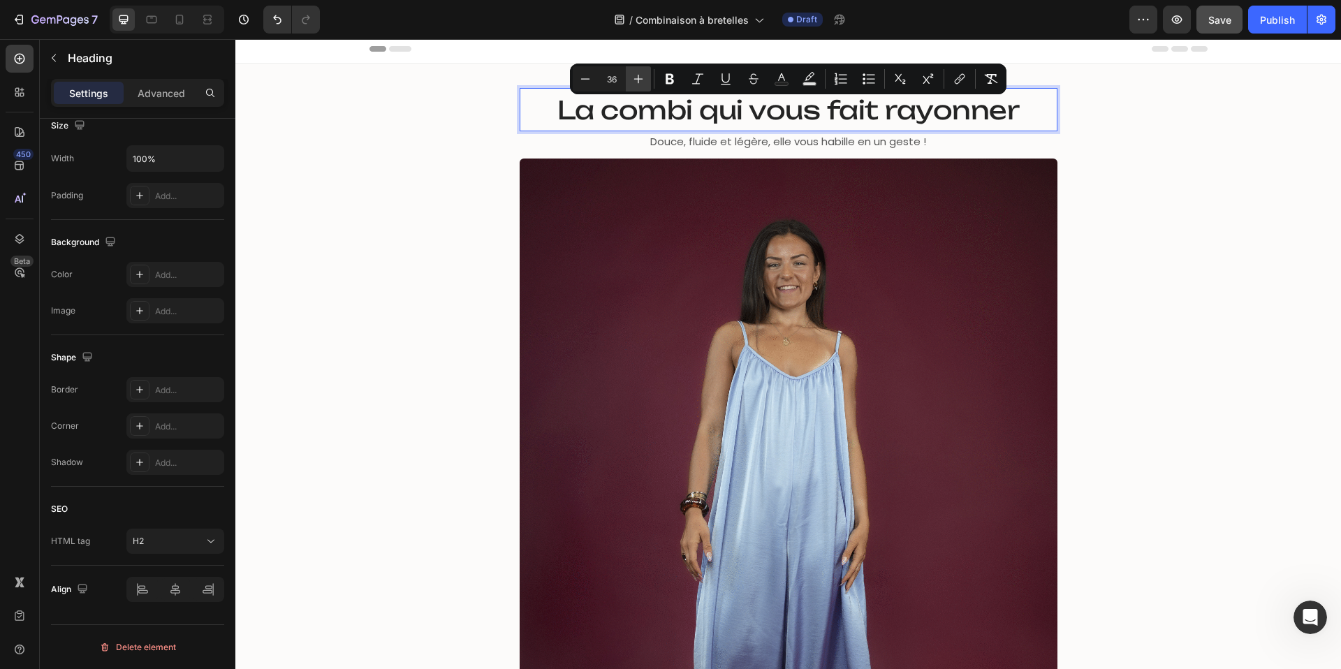
click at [633, 76] on icon "Editor contextual toolbar" at bounding box center [639, 79] width 14 height 14
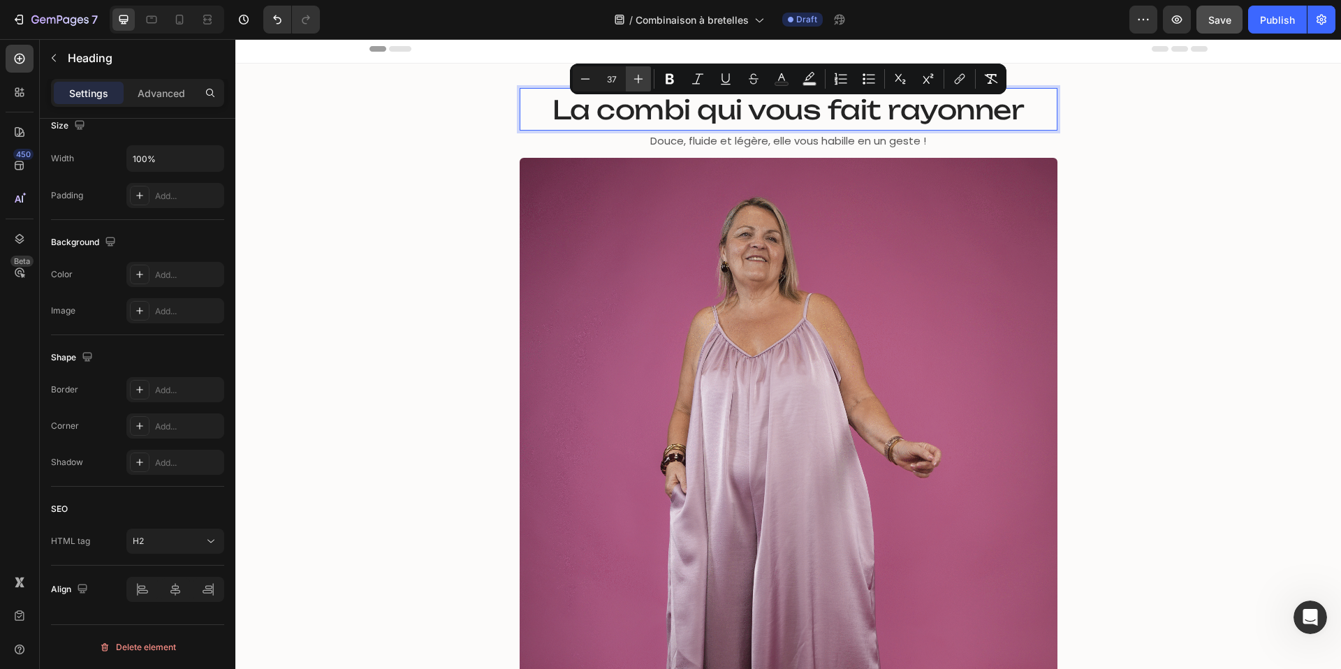
click at [633, 76] on icon "Editor contextual toolbar" at bounding box center [639, 79] width 14 height 14
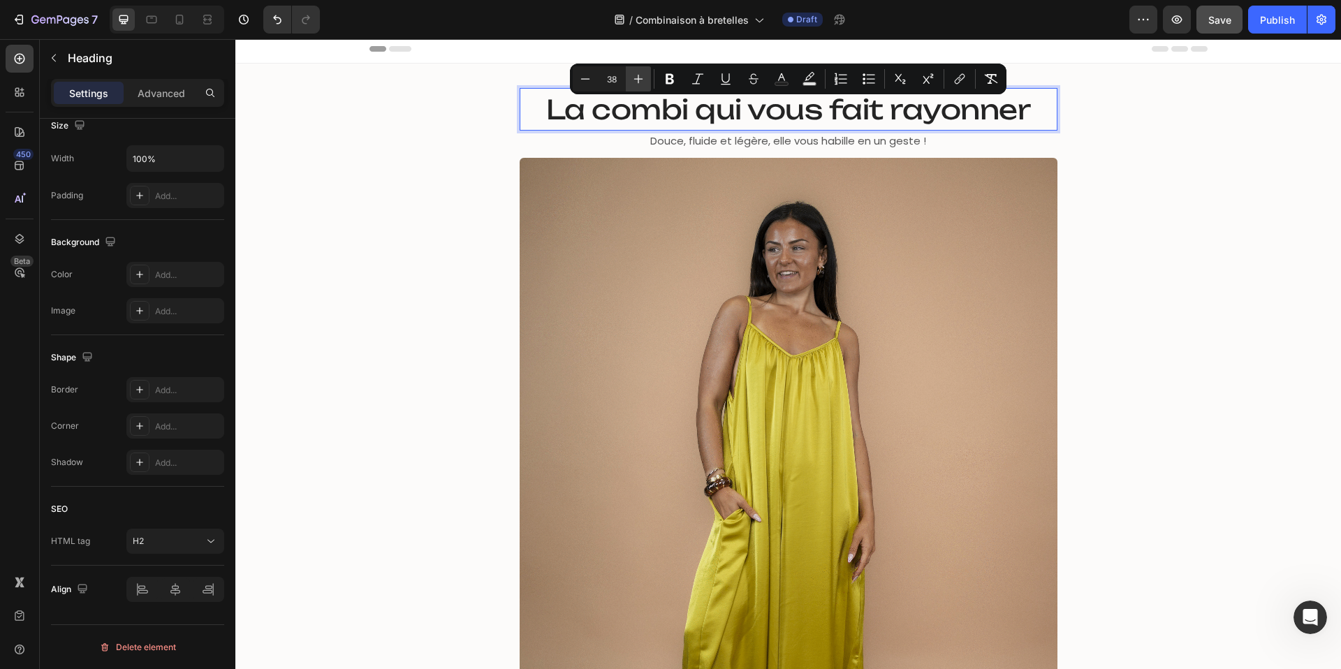
click at [633, 76] on icon "Editor contextual toolbar" at bounding box center [639, 79] width 14 height 14
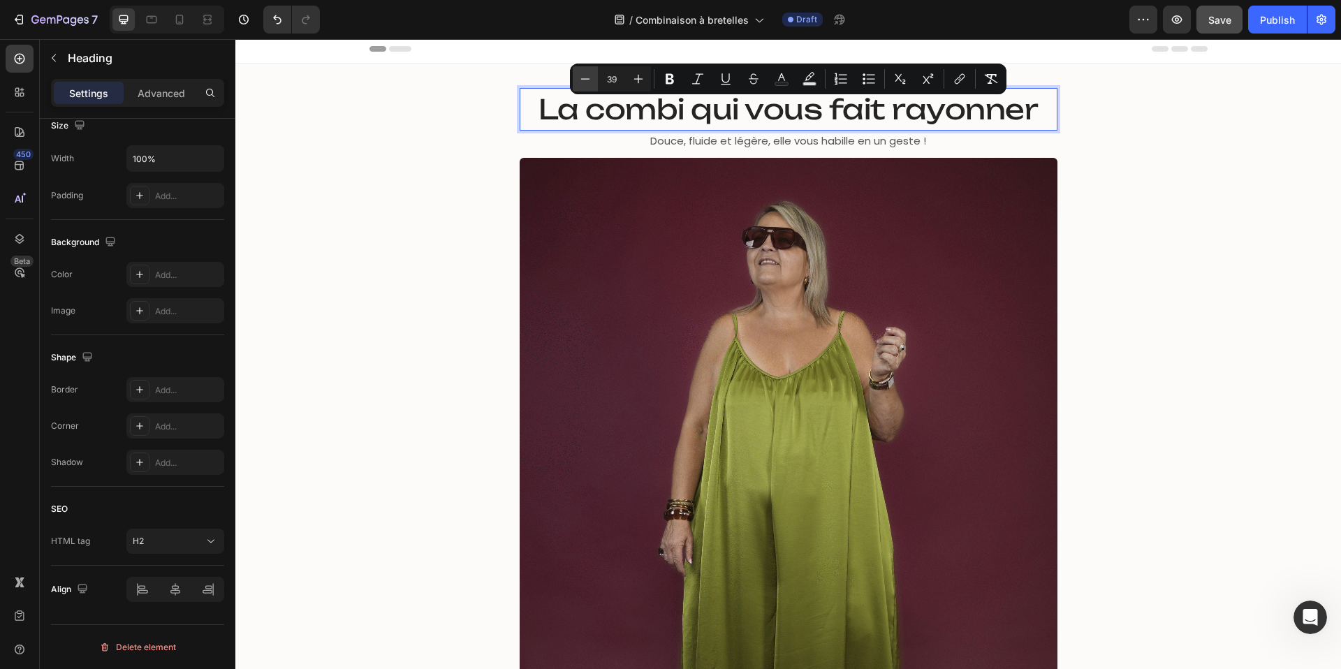
click at [590, 73] on icon "Editor contextual toolbar" at bounding box center [586, 79] width 14 height 14
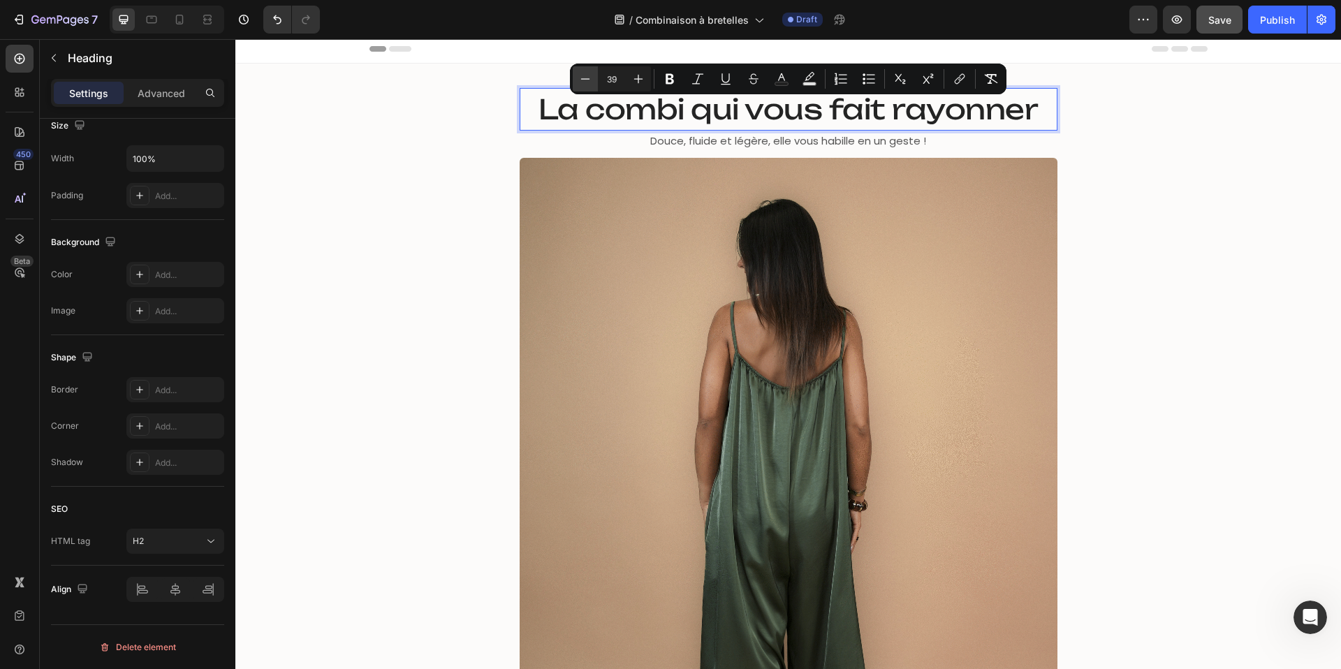
type input "38"
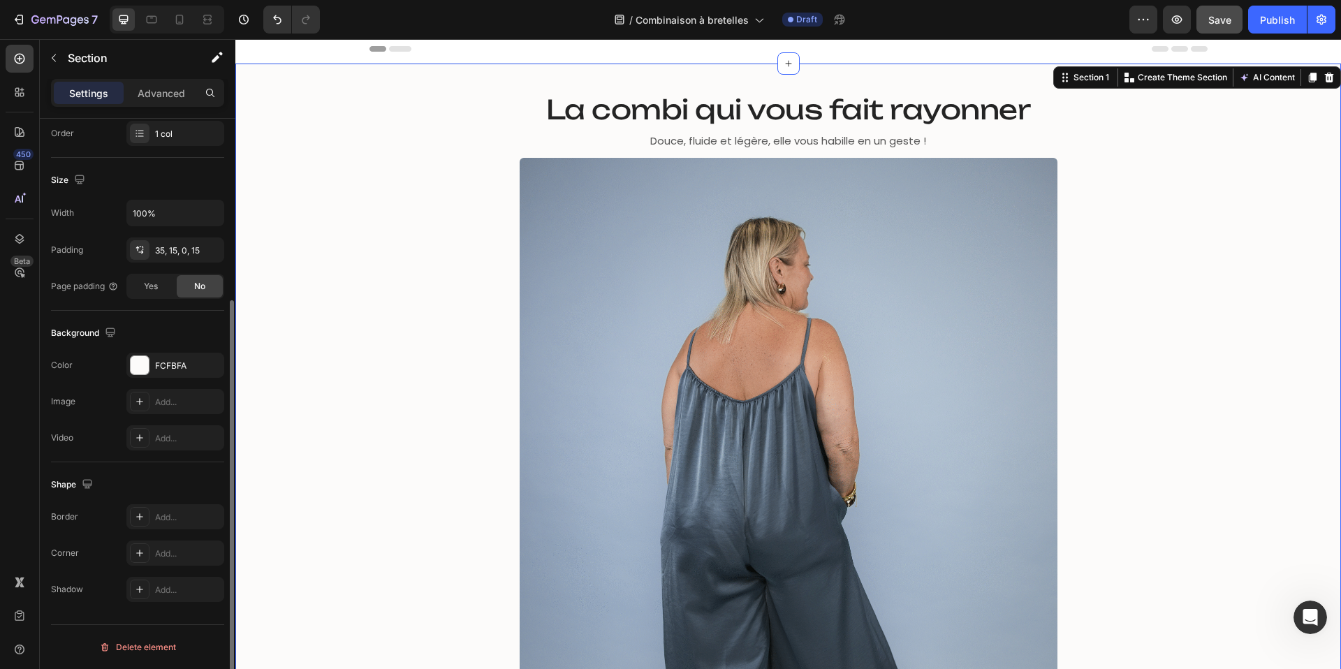
click at [368, 208] on div "⁠⁠⁠⁠⁠⁠⁠ La combi qui vous fait rayonner Heading Douce, fluide et légère, elle v…" at bounding box center [788, 481] width 1085 height 787
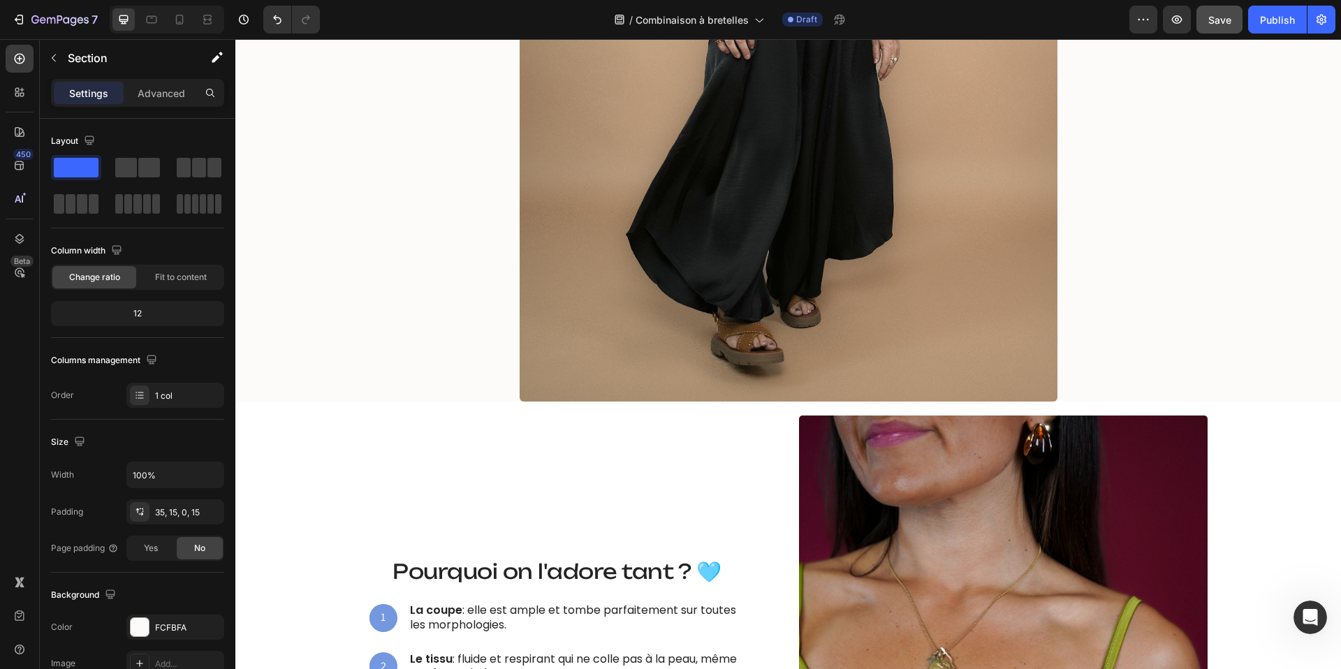
scroll to position [475, 0]
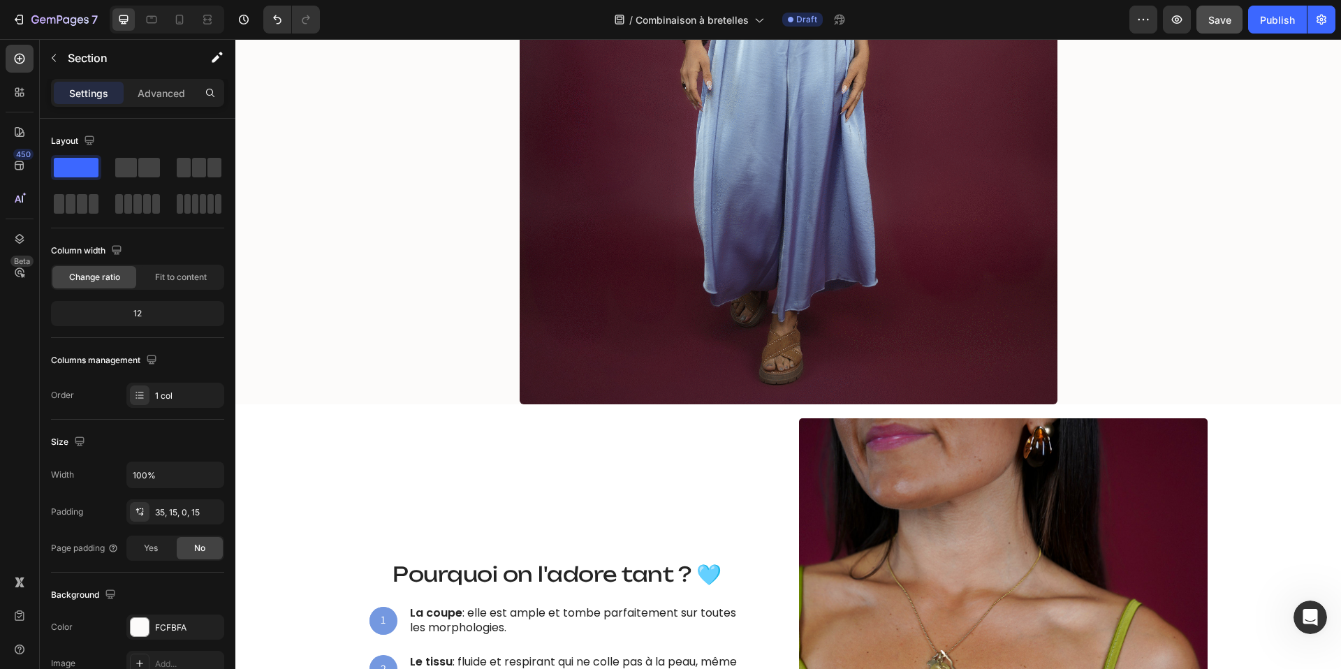
click at [445, 370] on div "La combi qui vous fait rayonner Heading Douce, fluide et légère, elle vous habi…" at bounding box center [788, 10] width 1085 height 787
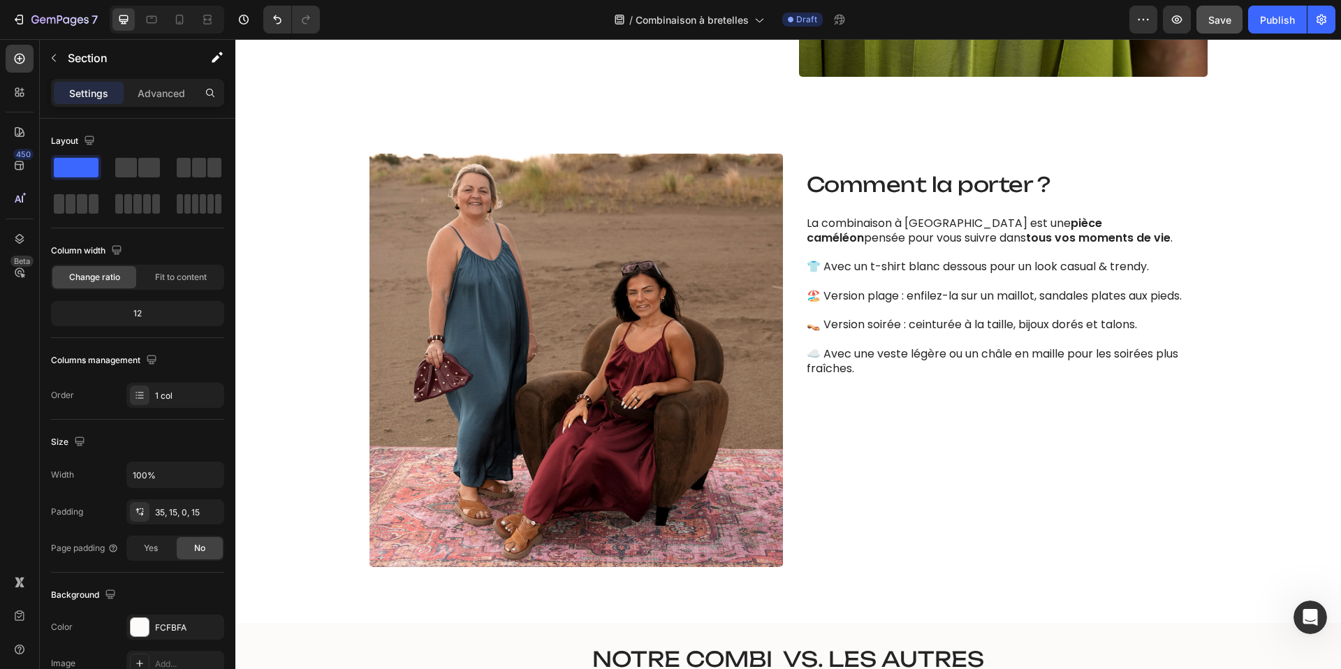
scroll to position [1387, 0]
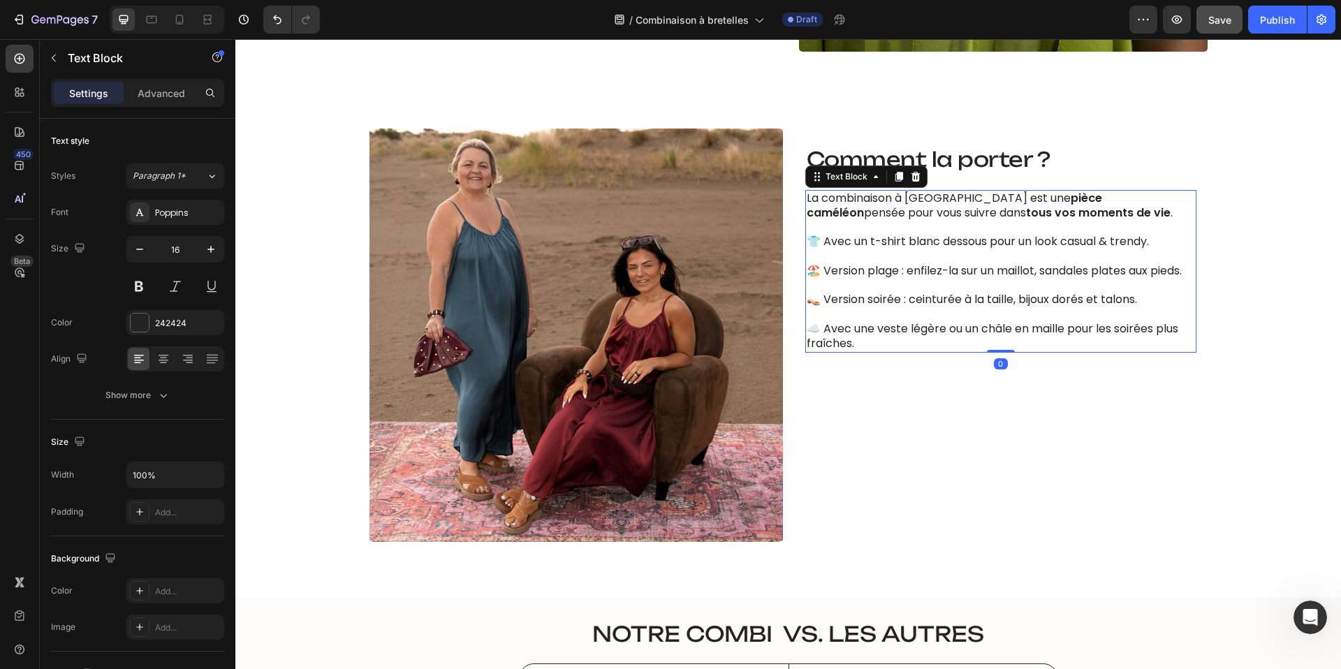
click at [903, 230] on p at bounding box center [1001, 227] width 388 height 15
click at [318, 377] on div "Image Comment la porter ? Heading La combinaison à bretelles est une pièce camé…" at bounding box center [788, 336] width 1085 height 414
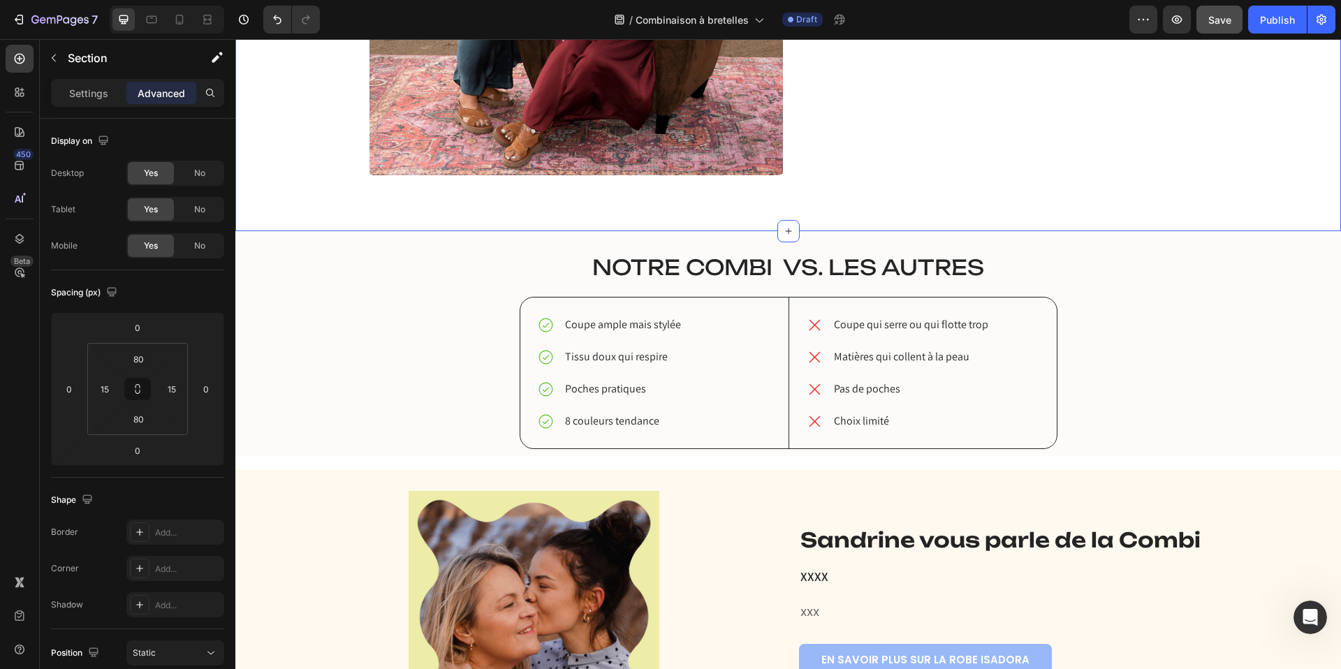
scroll to position [1756, 0]
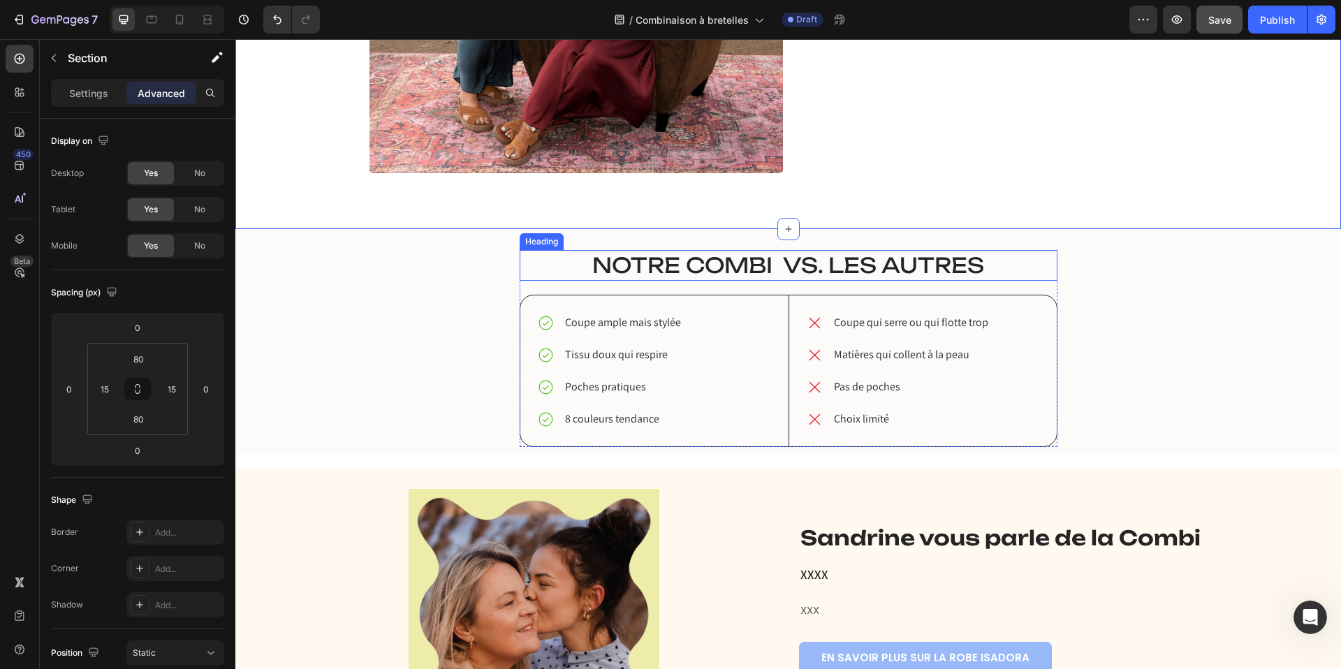
click at [671, 270] on span "Notre combi vs. Les autres" at bounding box center [788, 265] width 392 height 26
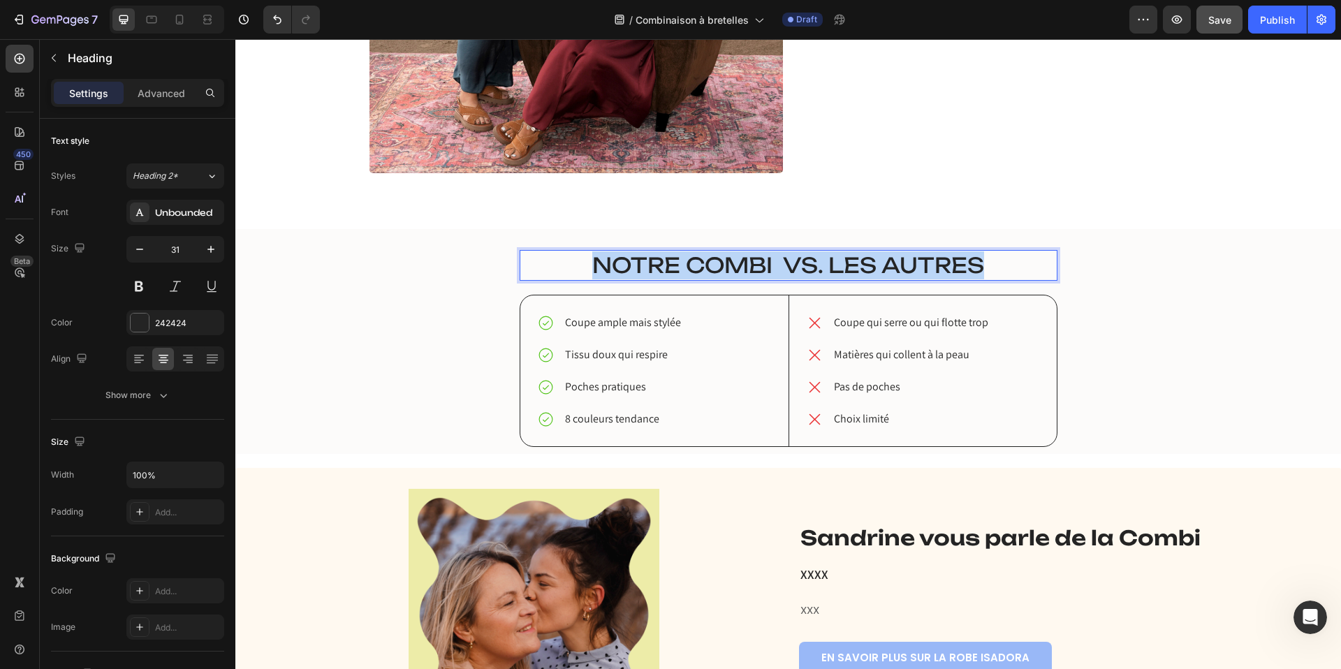
click at [671, 270] on span "Notre combi vs. Les autres" at bounding box center [788, 265] width 392 height 26
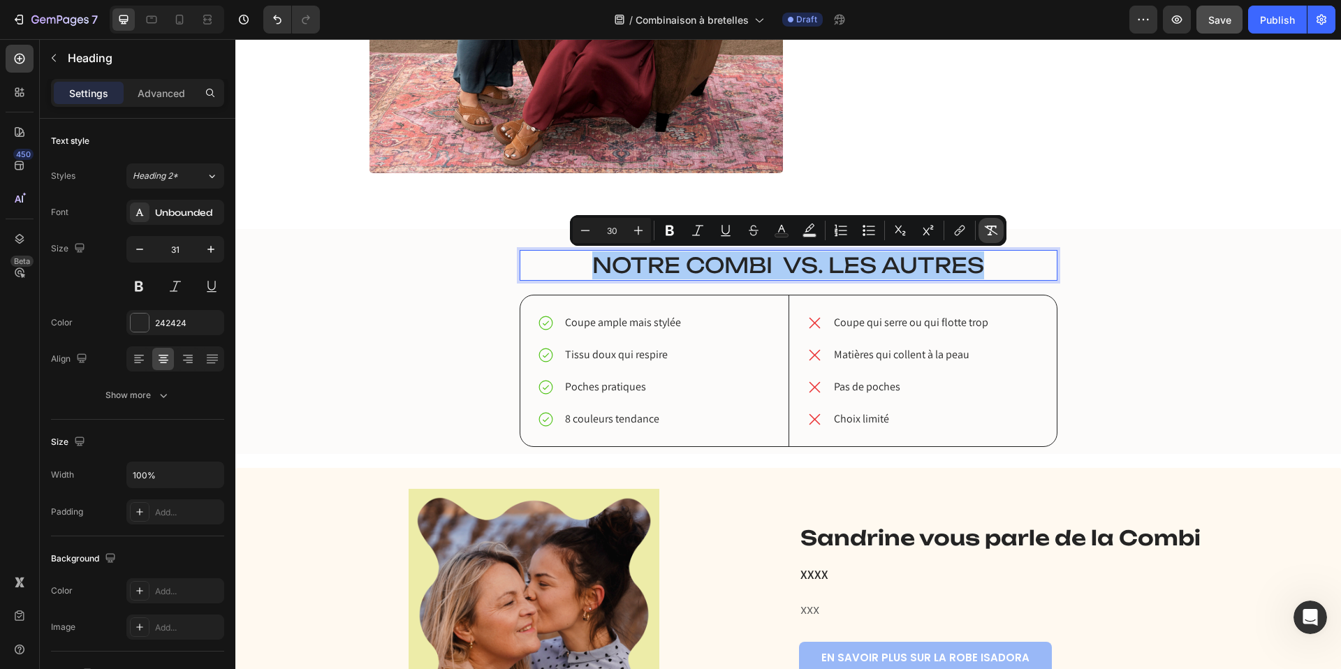
click at [990, 231] on icon "Editor contextual toolbar" at bounding box center [991, 231] width 14 height 14
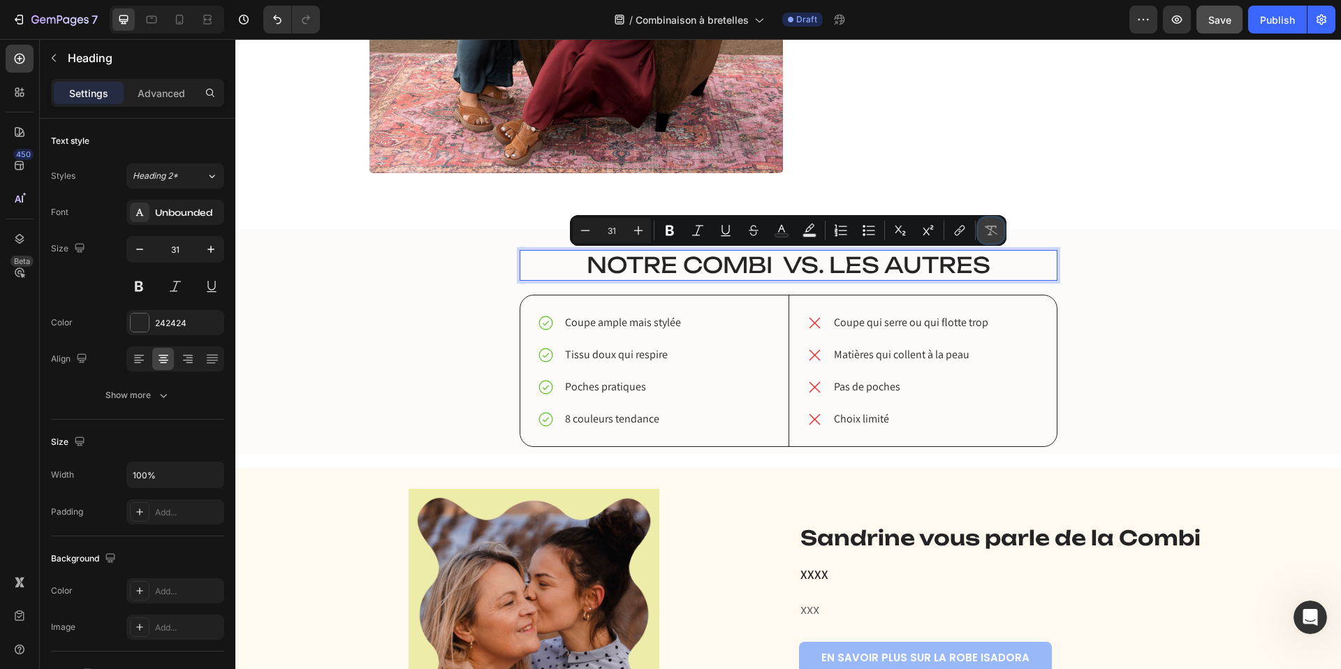
click at [990, 231] on icon "Editor contextual toolbar" at bounding box center [991, 231] width 14 height 14
click at [591, 235] on icon "Editor contextual toolbar" at bounding box center [586, 231] width 14 height 14
type input "30"
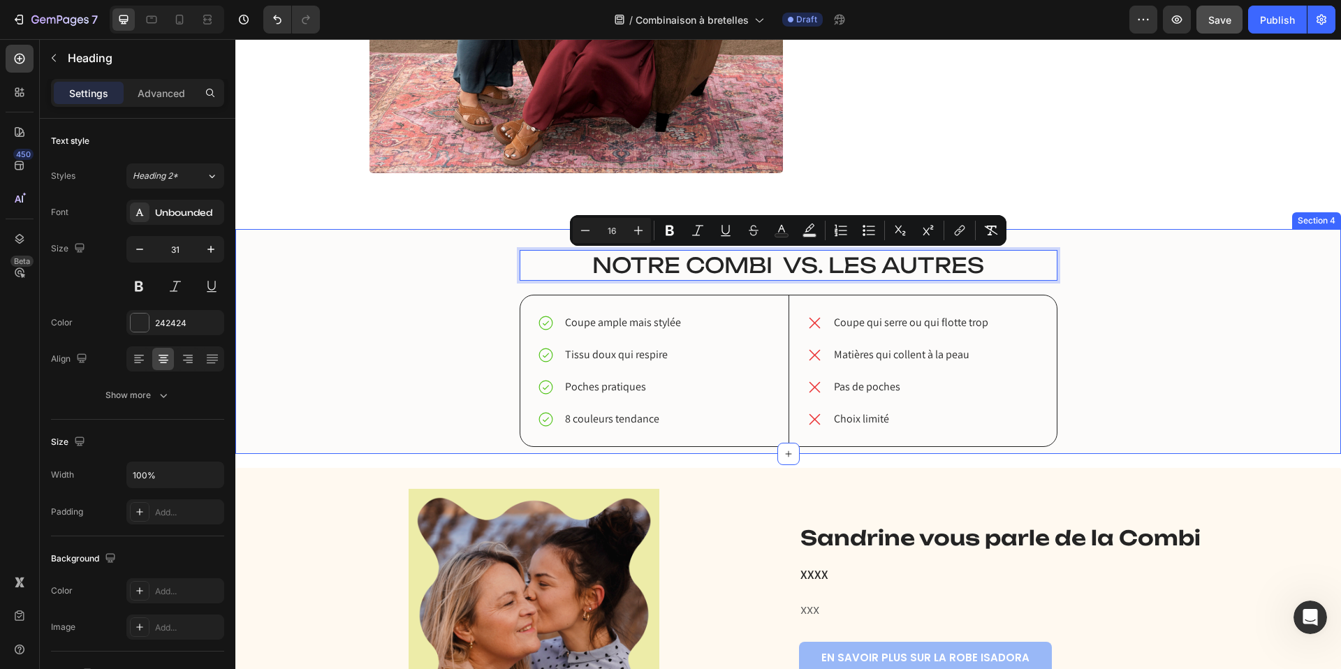
click at [395, 327] on div "robe ISAdora vs. Les autres Heading Notre combi vs. Les autres Heading 20 Coupe…" at bounding box center [788, 348] width 1085 height 197
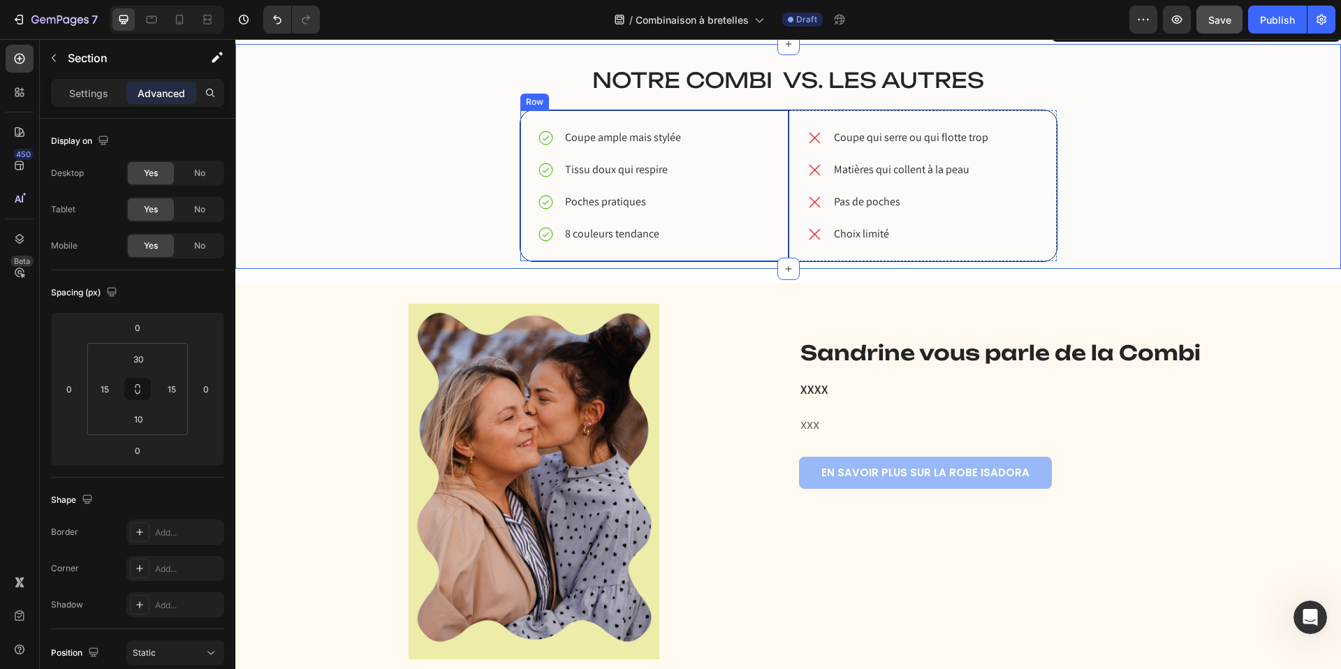
scroll to position [1940, 0]
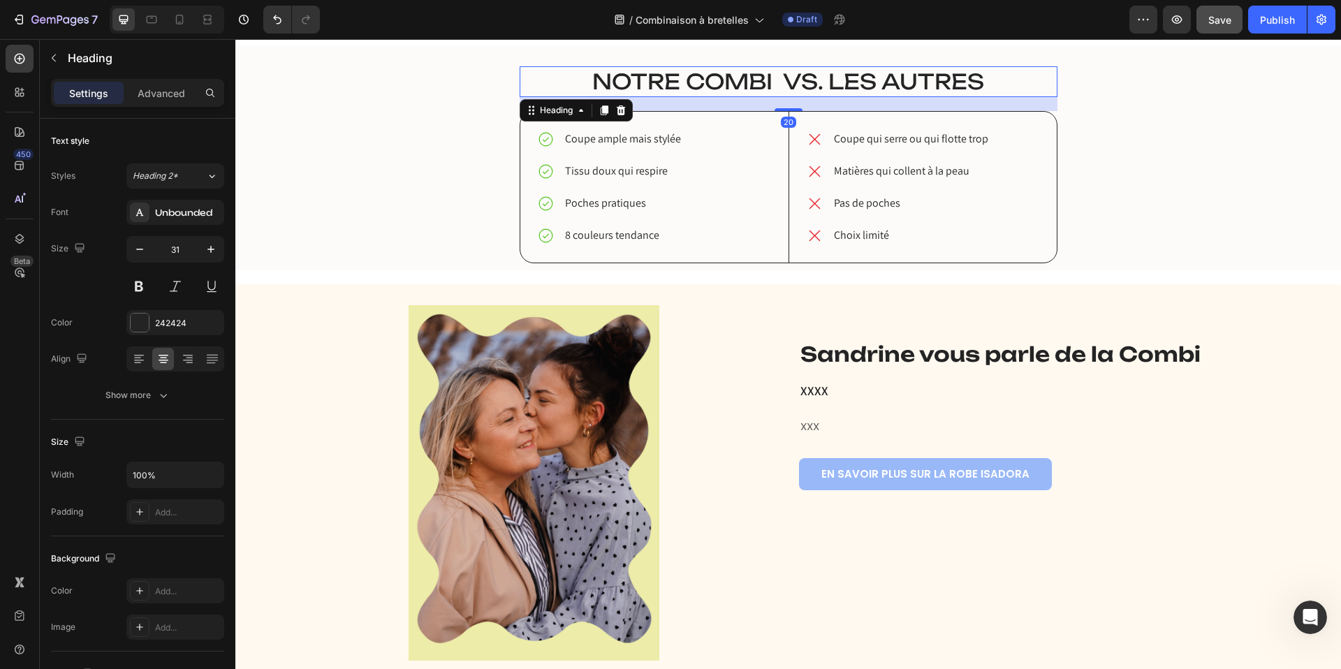
click at [736, 85] on span "Notre combi vs. Les autres" at bounding box center [788, 81] width 392 height 26
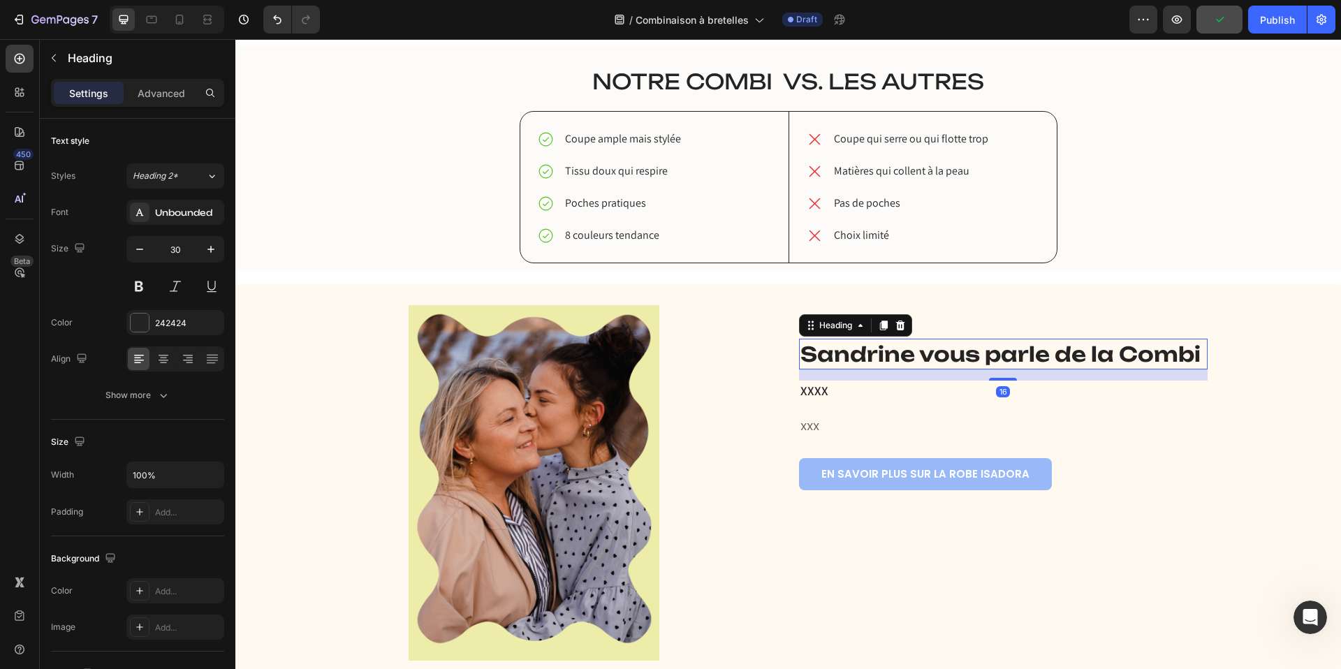
click at [890, 353] on span "Sandrine vous parle de la Combi" at bounding box center [1001, 354] width 400 height 25
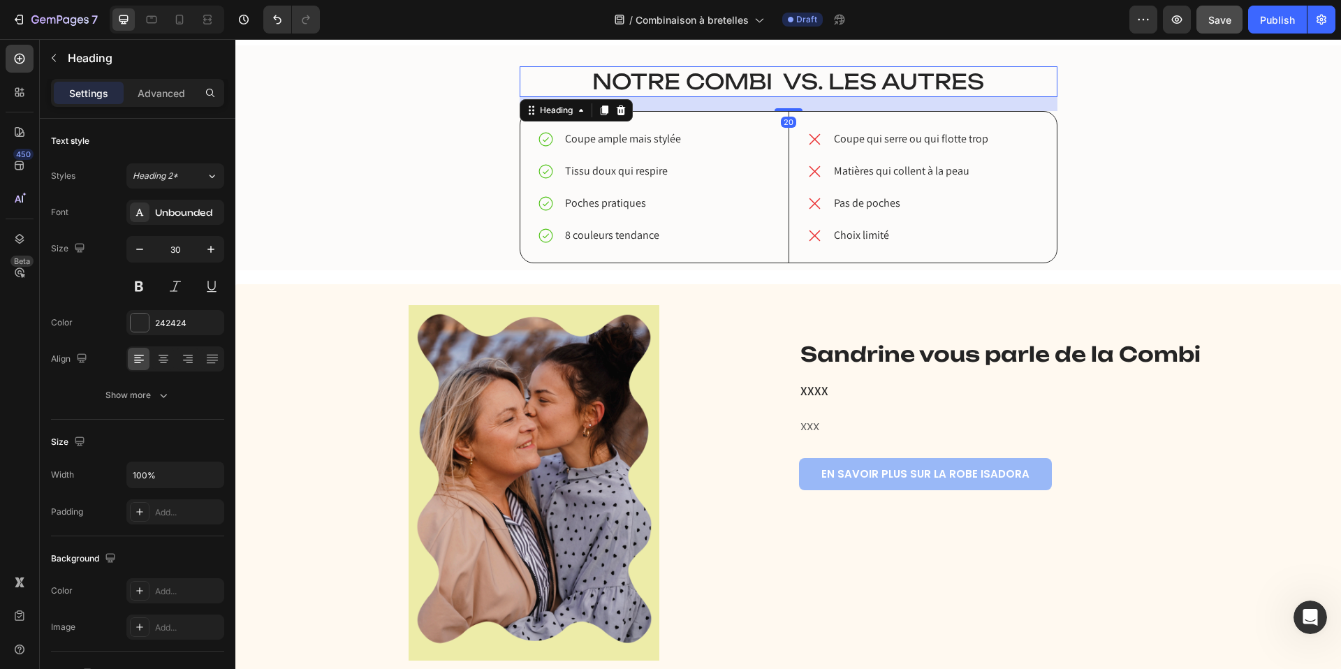
click at [778, 85] on span "Notre combi vs. Les autres" at bounding box center [788, 81] width 392 height 26
click at [968, 360] on span "Sandrine vous parle de la Combi" at bounding box center [1001, 354] width 400 height 25
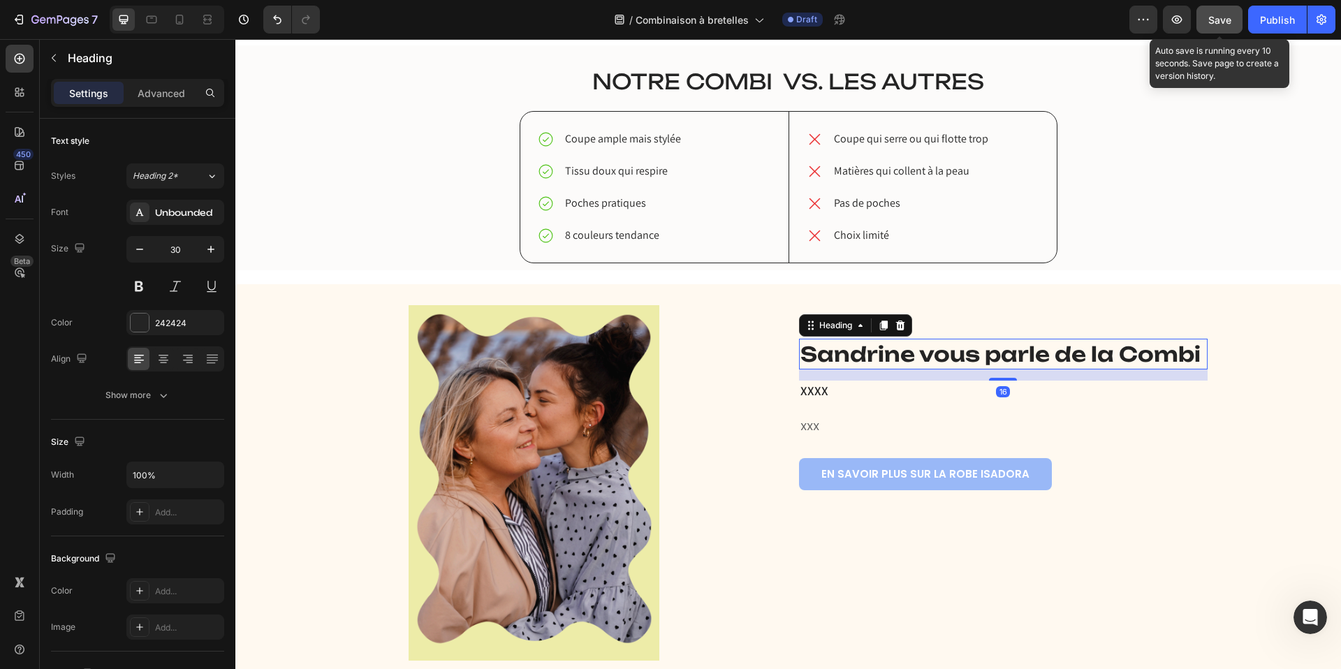
click at [1207, 20] on button "Save" at bounding box center [1220, 20] width 46 height 28
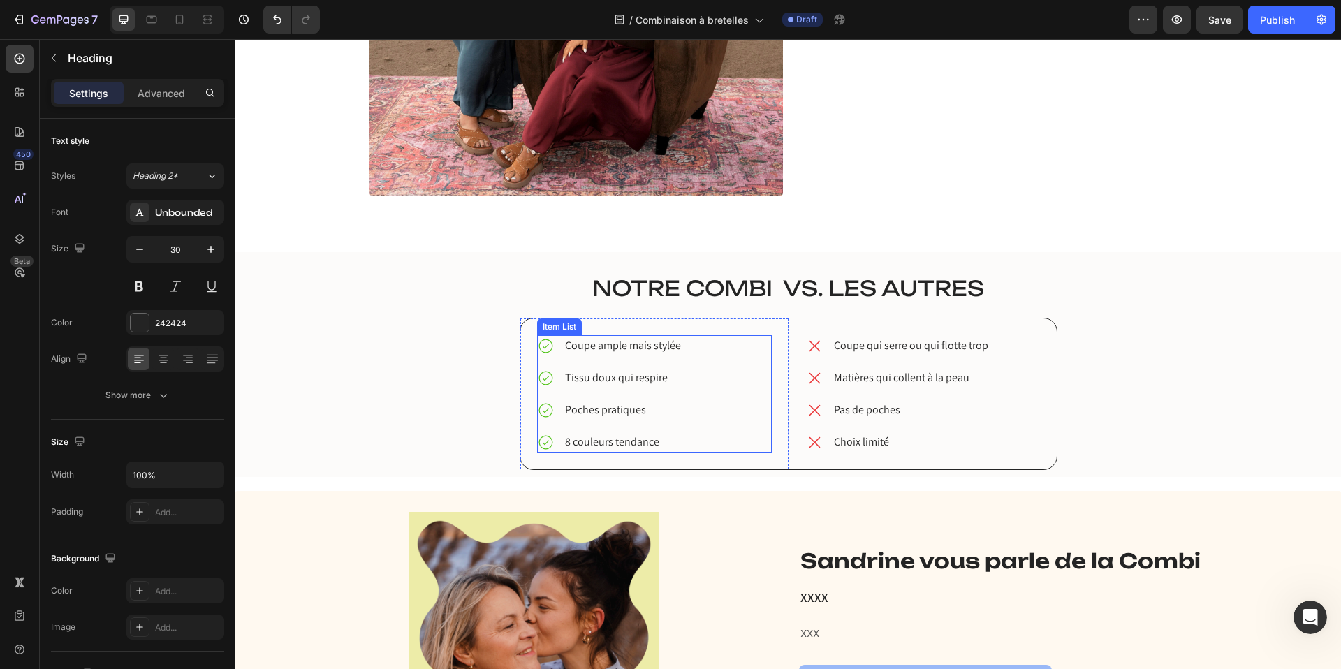
scroll to position [1719, 0]
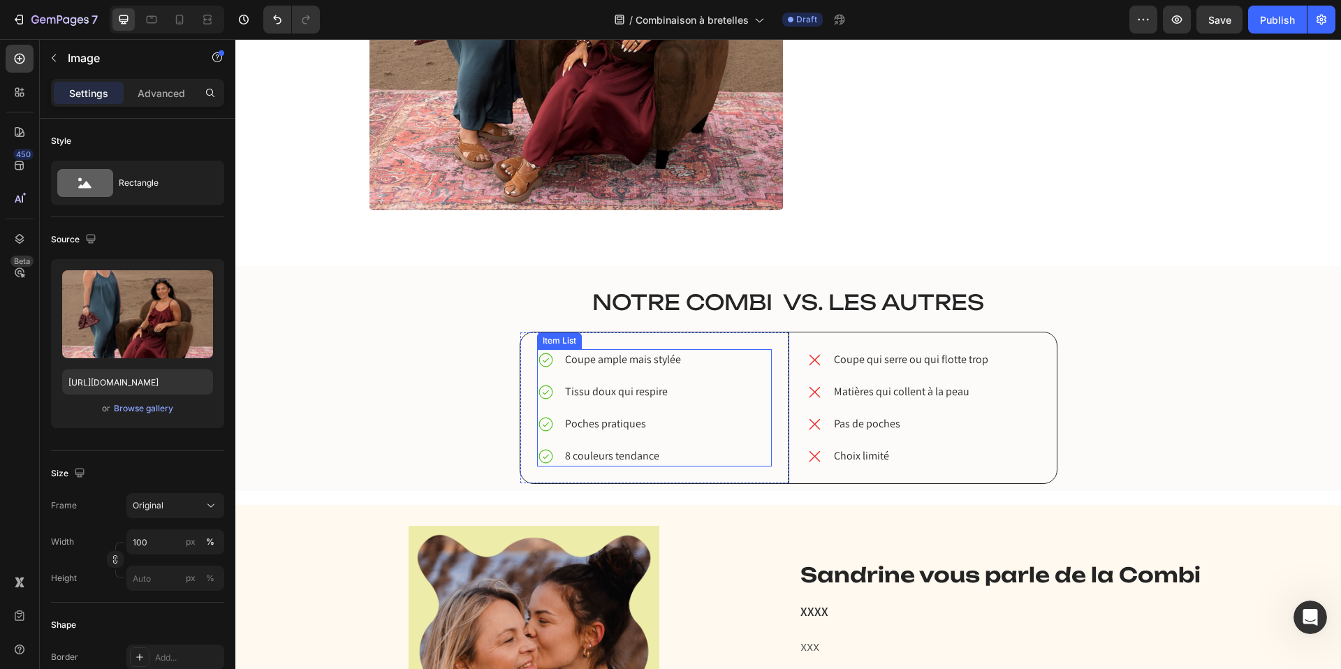
click at [686, 191] on img at bounding box center [577, 4] width 414 height 414
click at [699, 235] on div "Image 0 Comment la porter ? Heading La combinaison à bretelles est une pièce ca…" at bounding box center [788, 3] width 1106 height 525
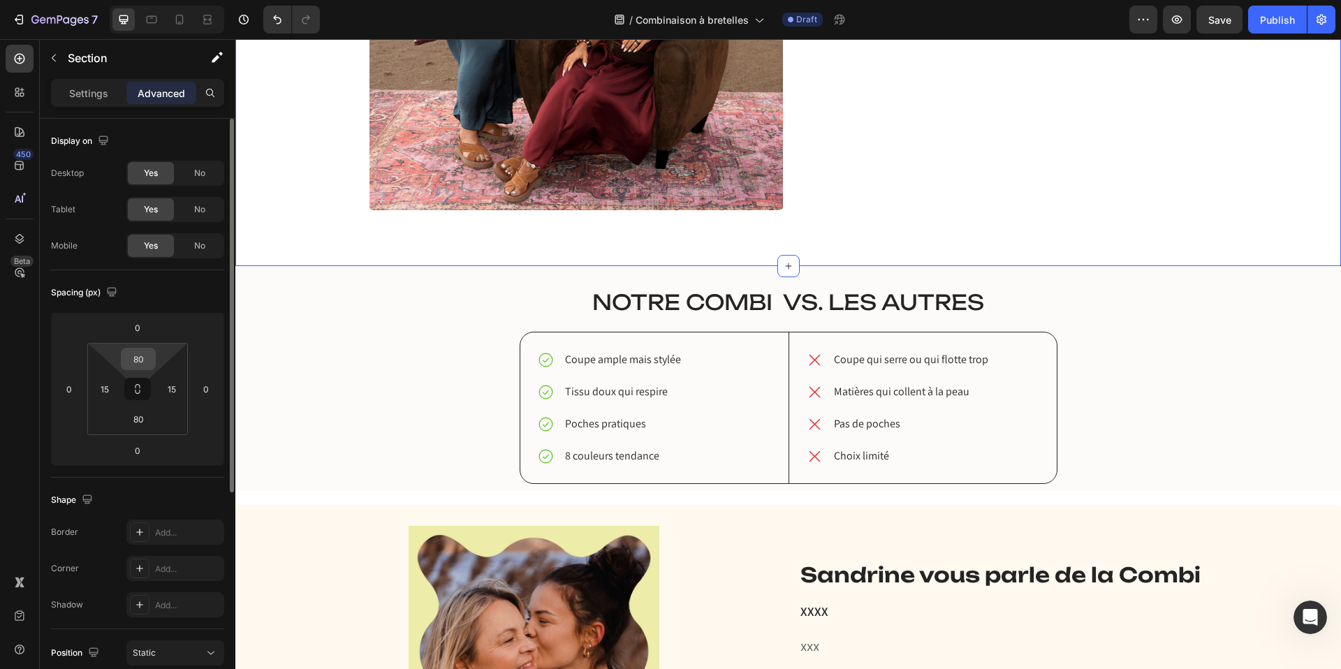
click at [135, 358] on input "80" at bounding box center [138, 359] width 28 height 21
type input "80"
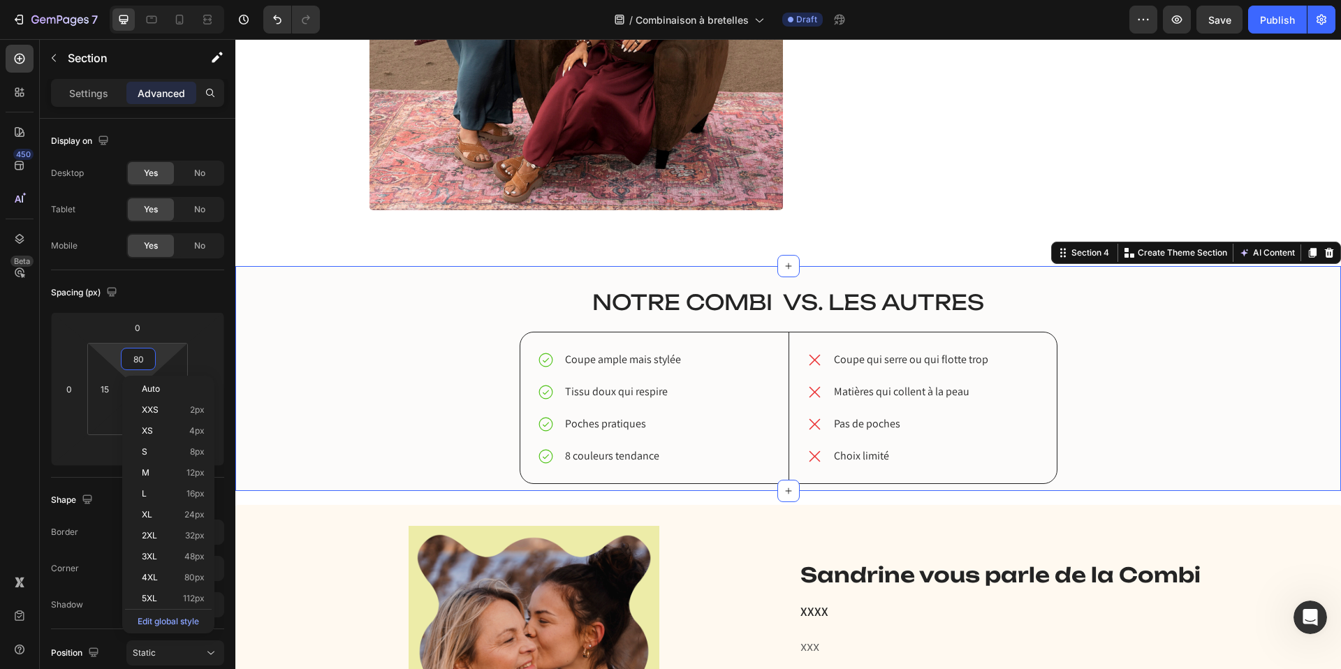
click at [430, 296] on div "robe ISAdora vs. Les autres Heading Notre combi vs. Les autres Heading Coupe am…" at bounding box center [788, 385] width 1085 height 197
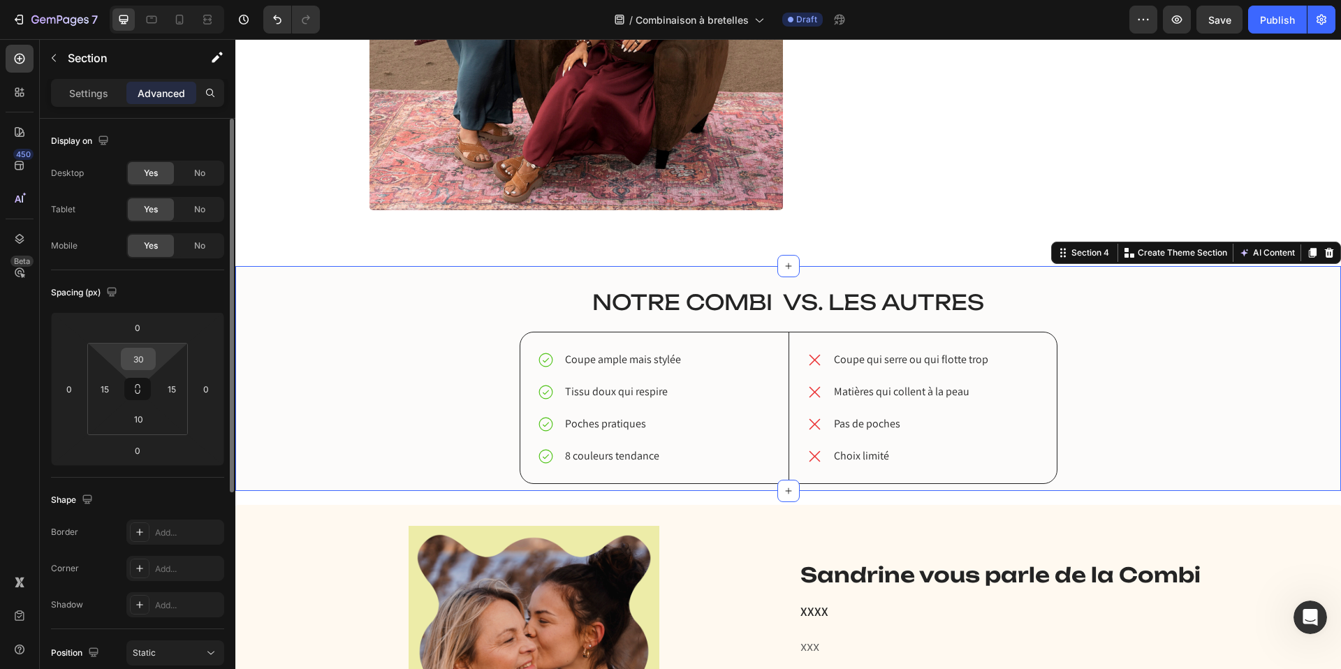
click at [139, 358] on input "30" at bounding box center [138, 359] width 28 height 21
type input "30"
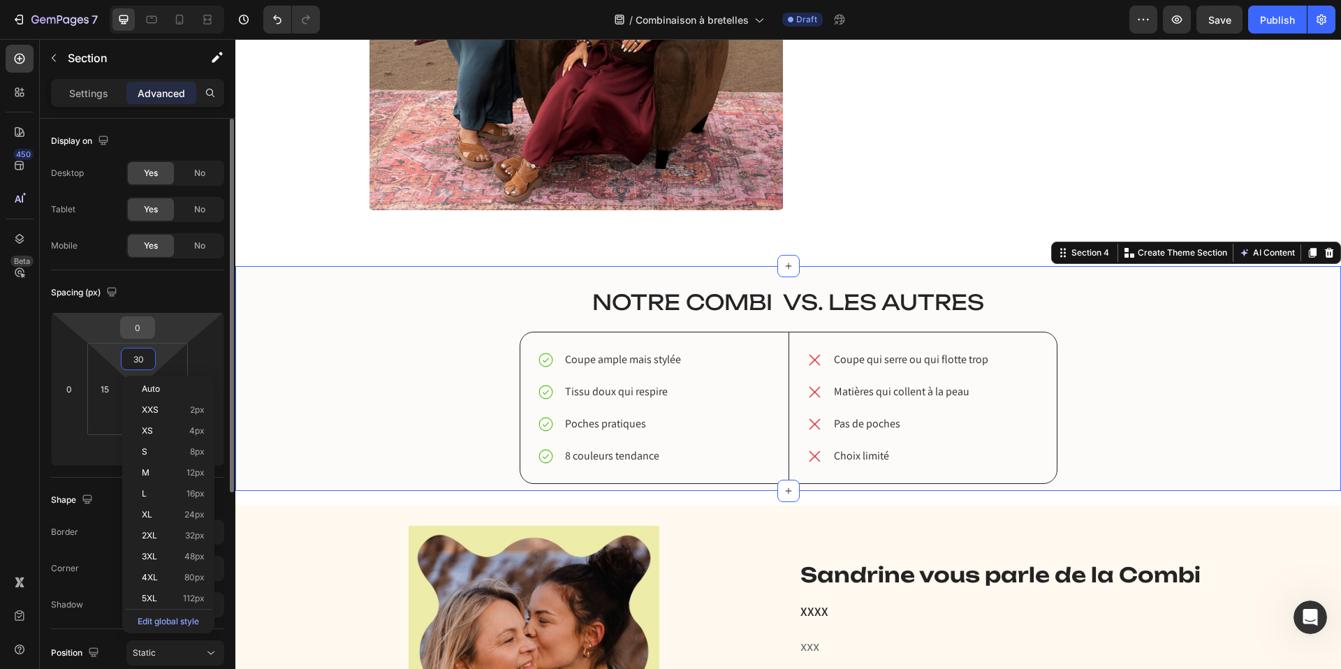
click at [137, 324] on input "0" at bounding box center [138, 327] width 28 height 21
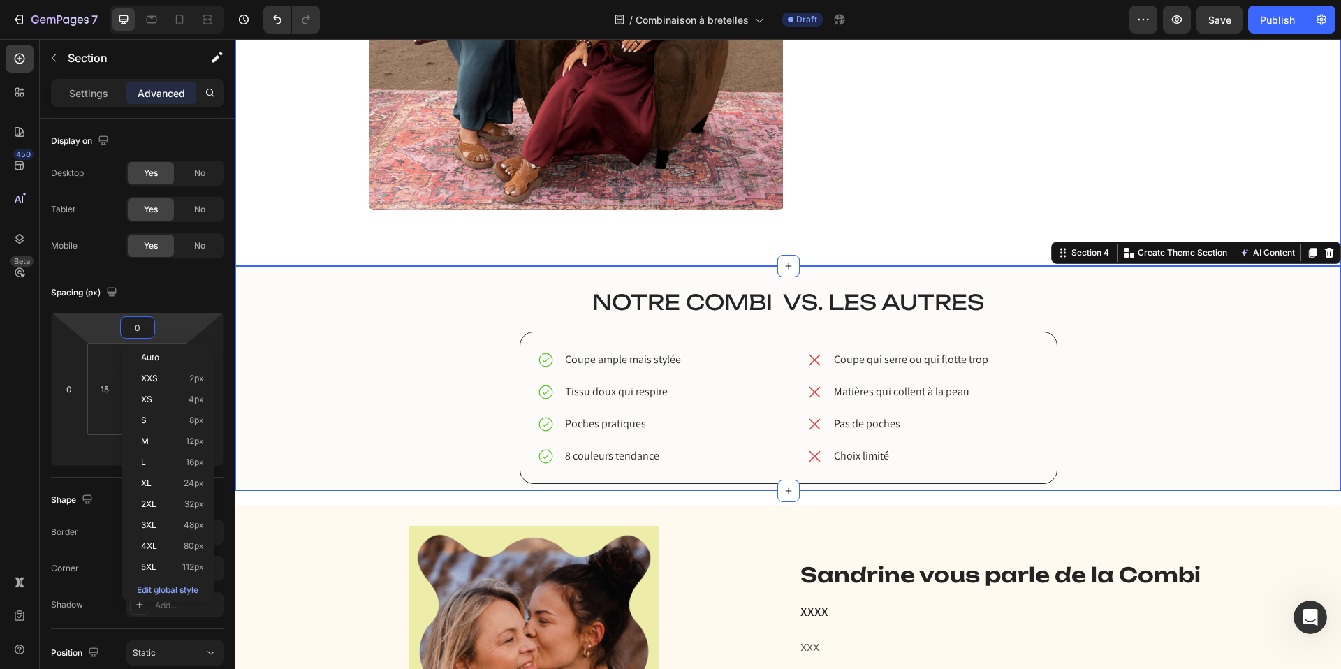
click at [771, 240] on div "Image Comment la porter ? Heading La combinaison à bretelles est une pièce camé…" at bounding box center [788, 3] width 1106 height 525
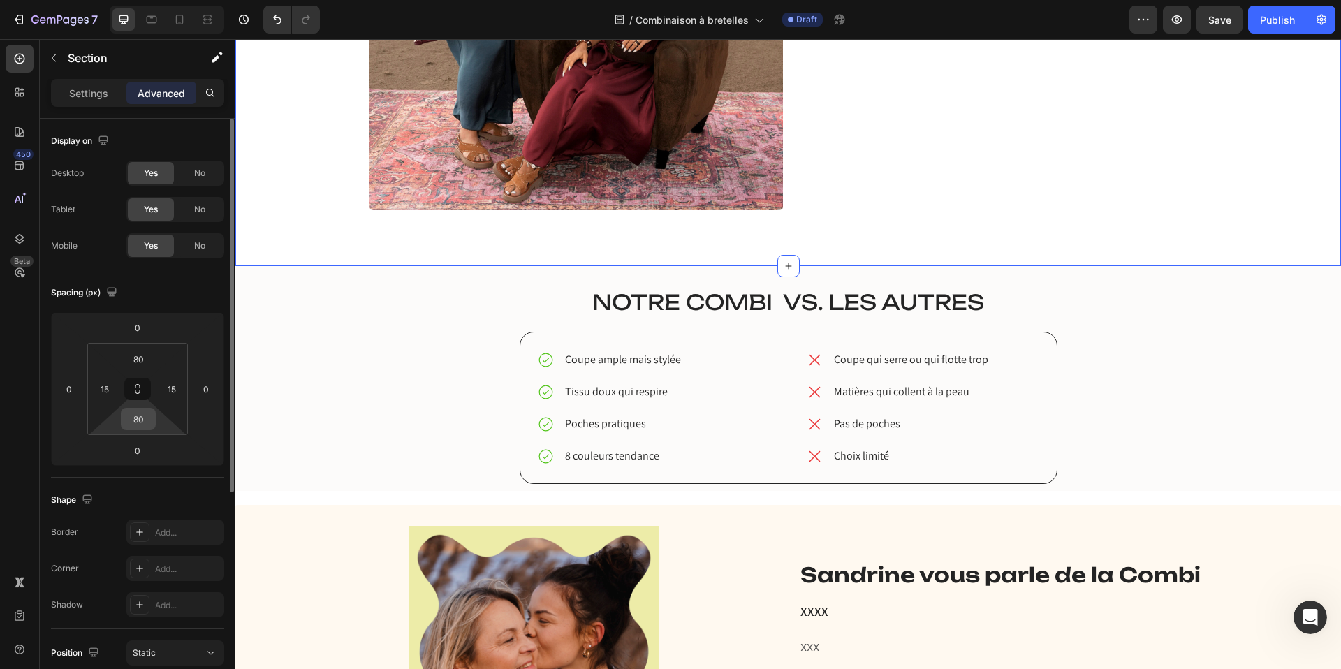
click at [138, 421] on input "80" at bounding box center [138, 419] width 28 height 21
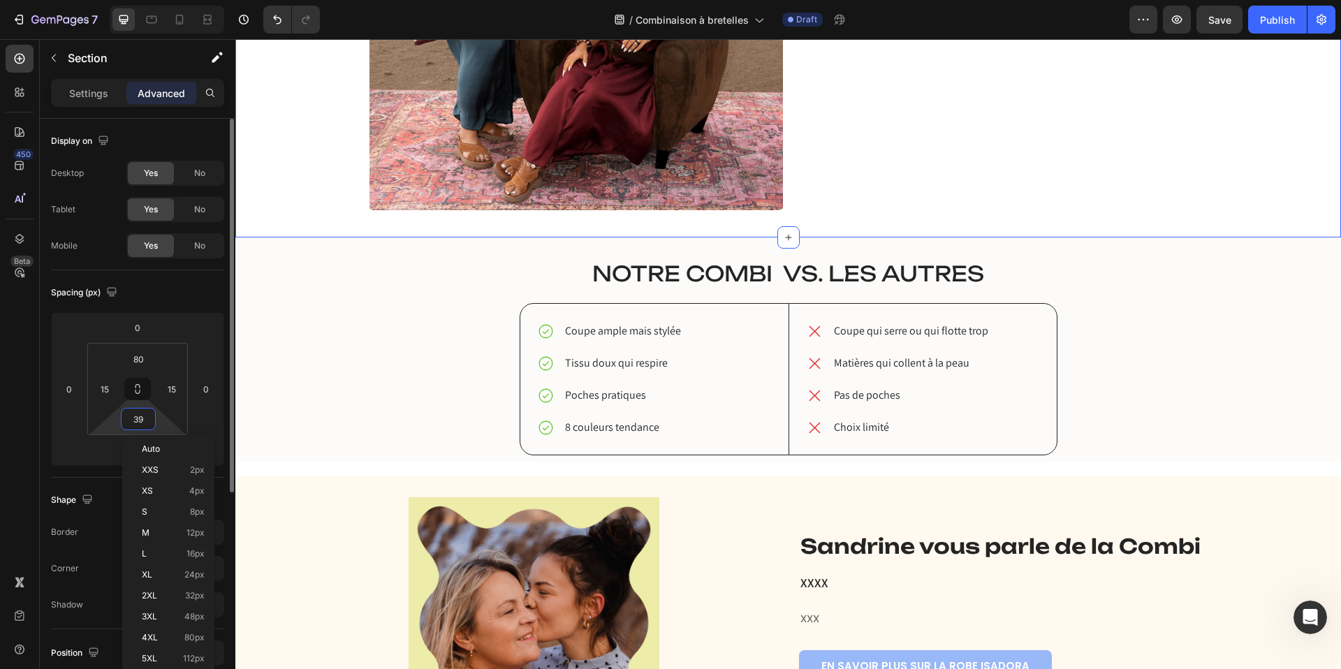
type input "40"
click at [379, 416] on div "robe ISAdora vs. Les autres Heading Notre combi vs. Les autres Heading Coupe am…" at bounding box center [788, 357] width 1085 height 197
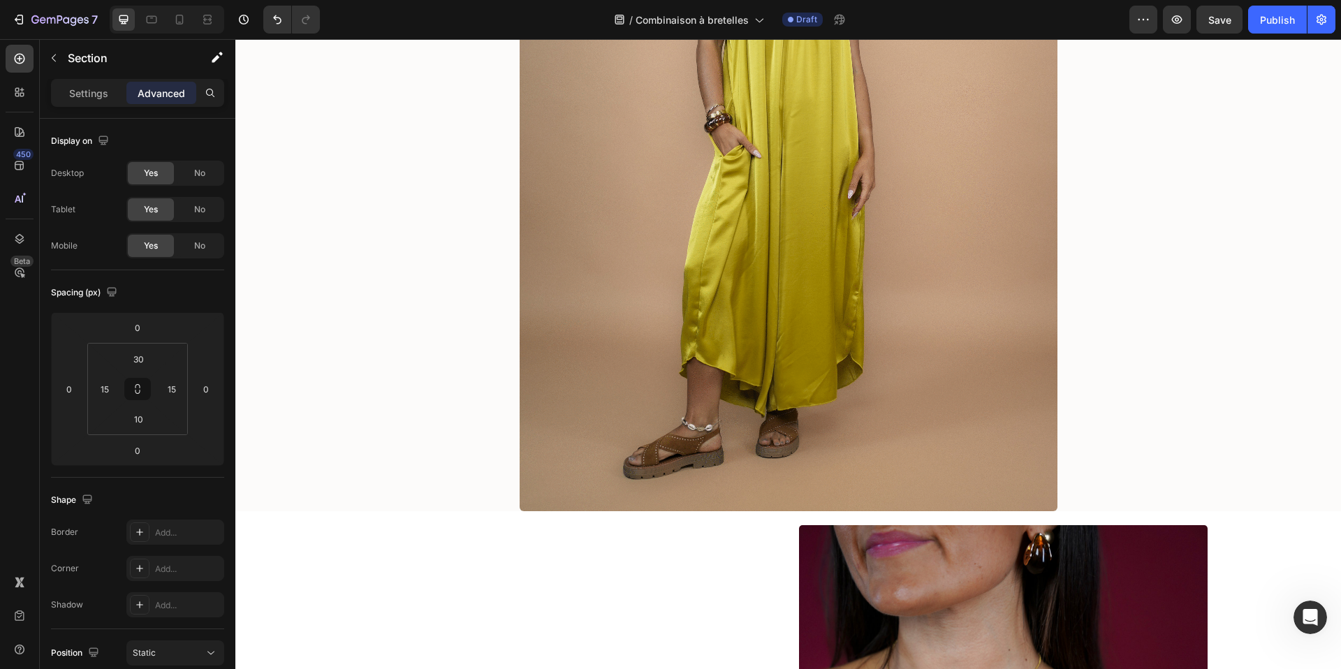
scroll to position [430, 0]
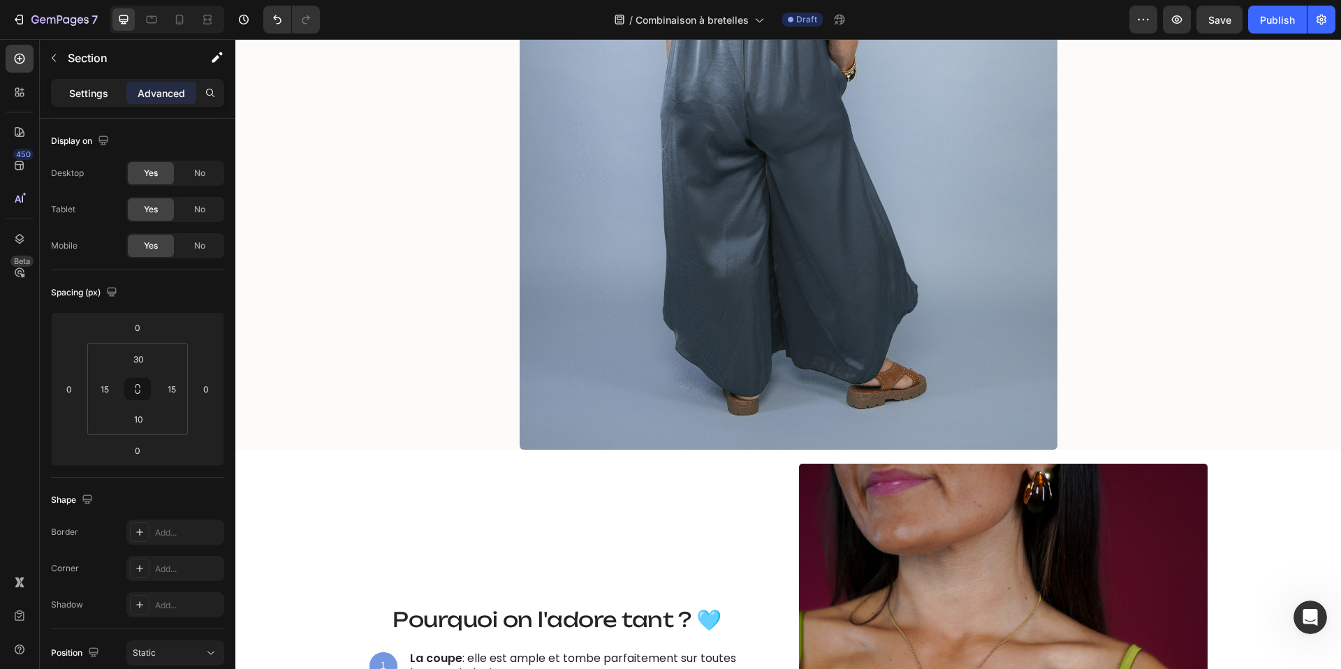
click at [71, 94] on p "Settings" at bounding box center [88, 93] width 39 height 15
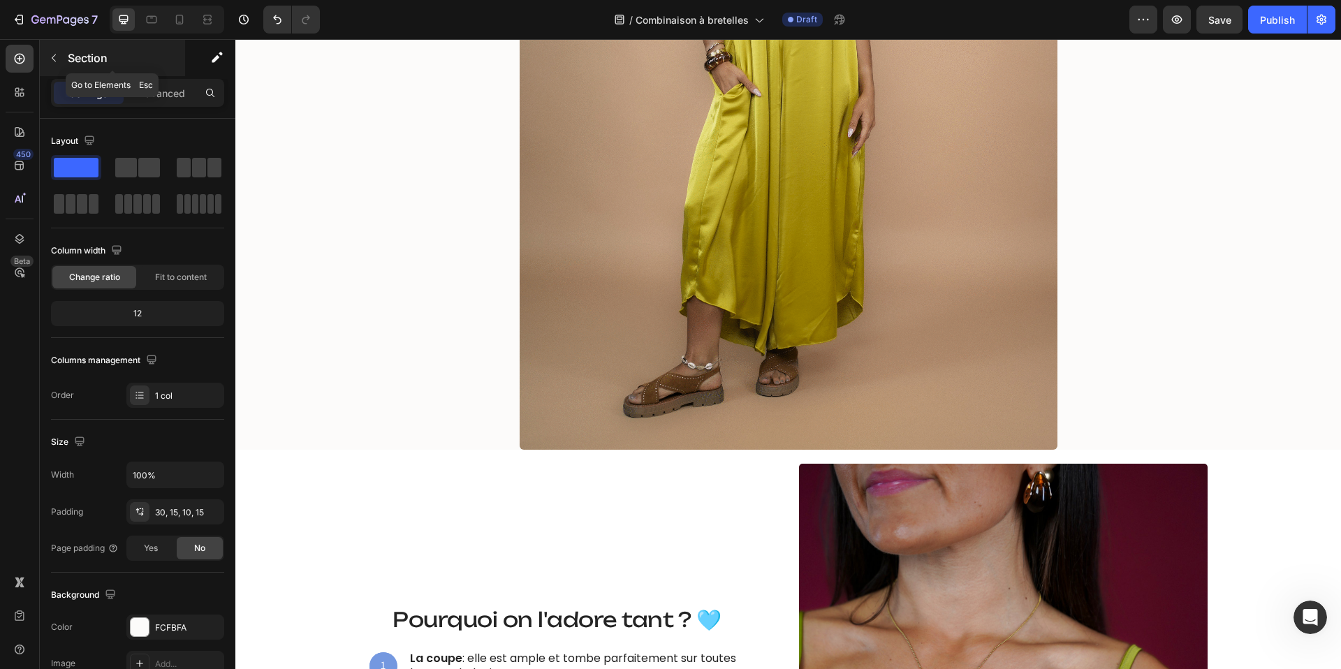
click at [54, 54] on icon "button" at bounding box center [53, 57] width 11 height 11
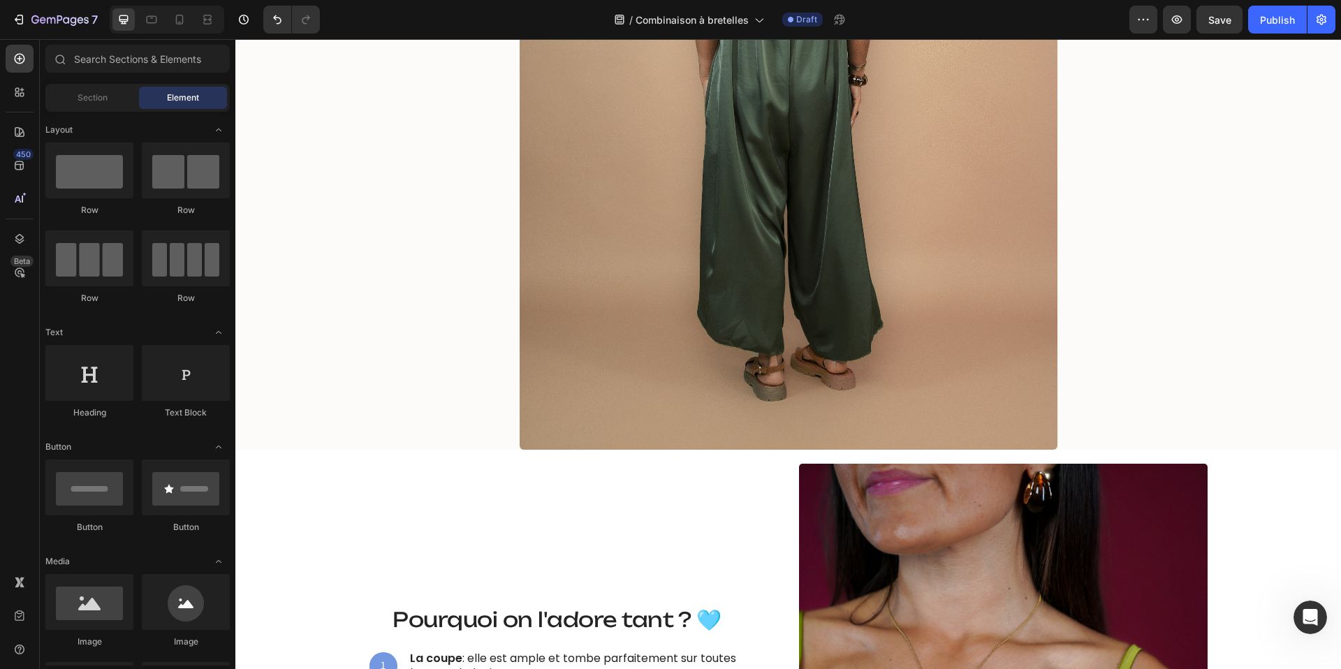
click at [179, 97] on span "Element" at bounding box center [183, 98] width 32 height 13
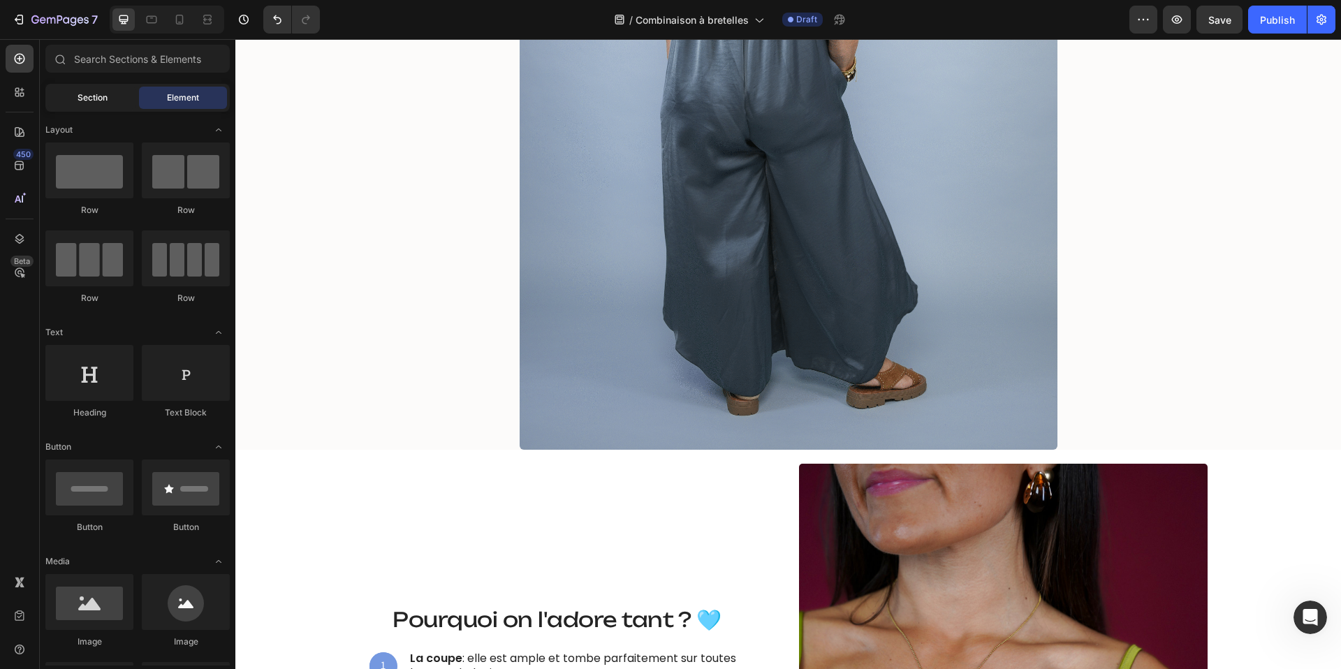
click at [113, 101] on div "Section" at bounding box center [92, 98] width 88 height 22
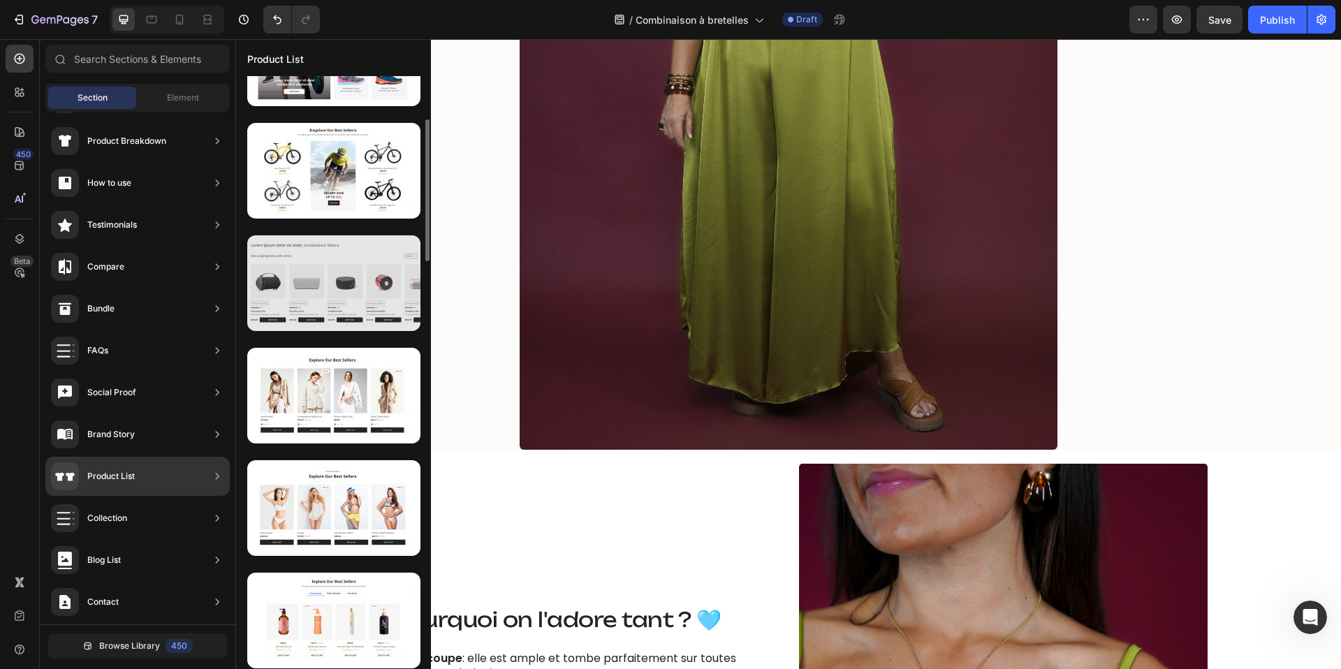
scroll to position [183, 0]
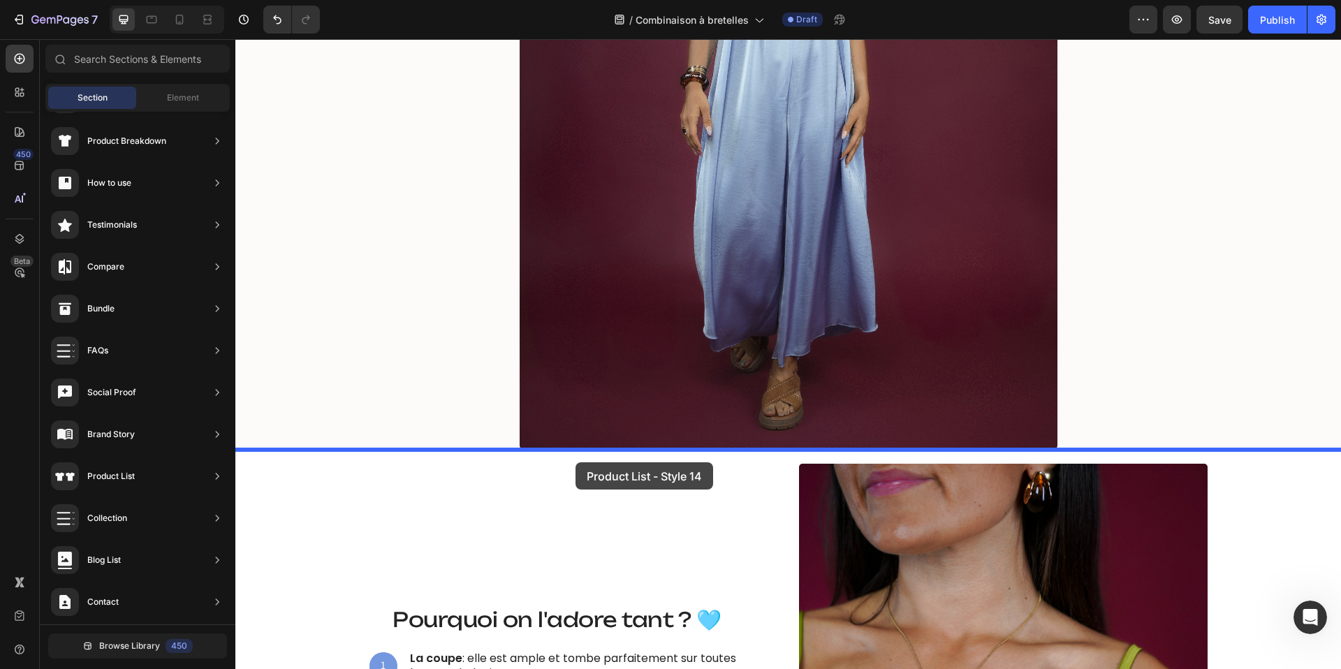
drag, startPoint x: 552, startPoint y: 444, endPoint x: 576, endPoint y: 463, distance: 29.9
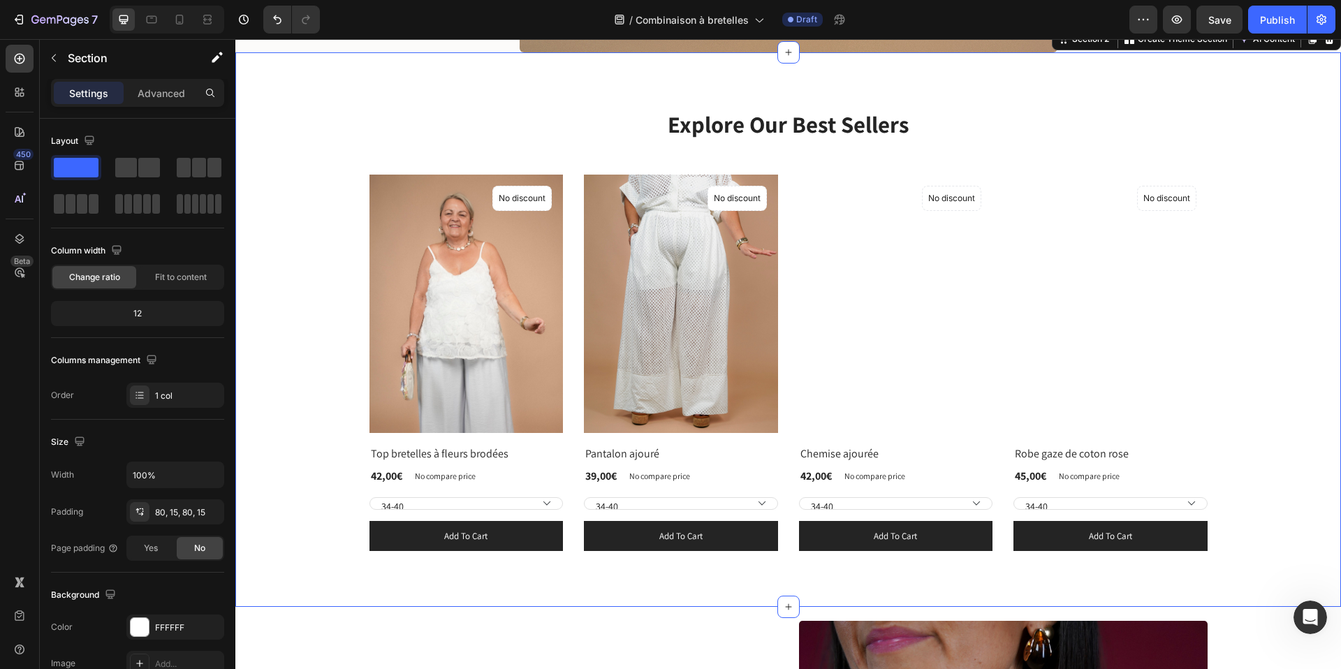
scroll to position [831, 0]
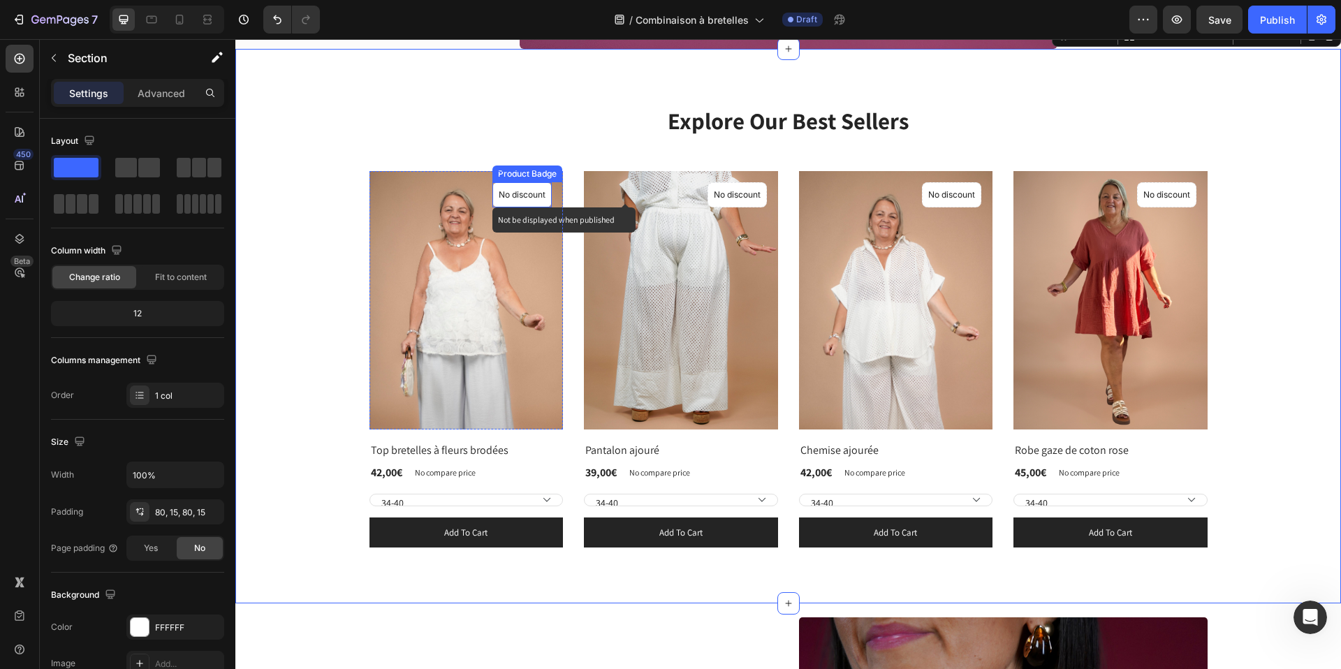
click at [519, 189] on p "No discount" at bounding box center [522, 195] width 47 height 13
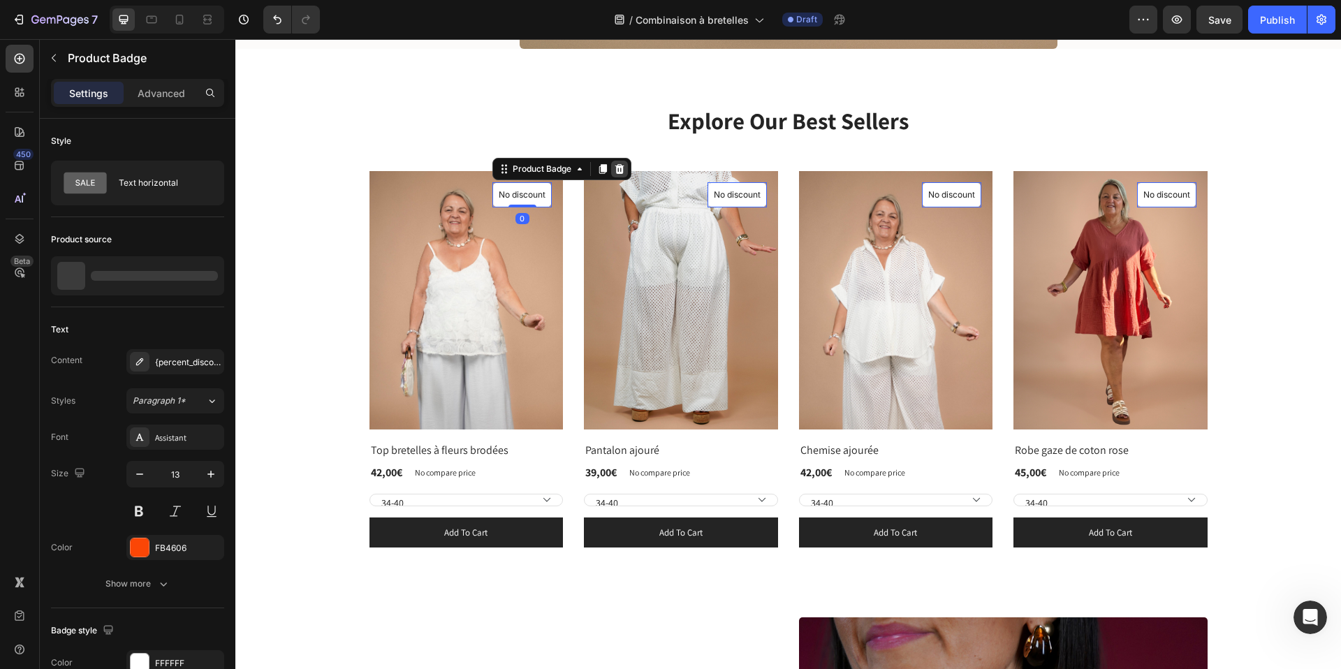
click at [616, 169] on icon at bounding box center [620, 169] width 9 height 10
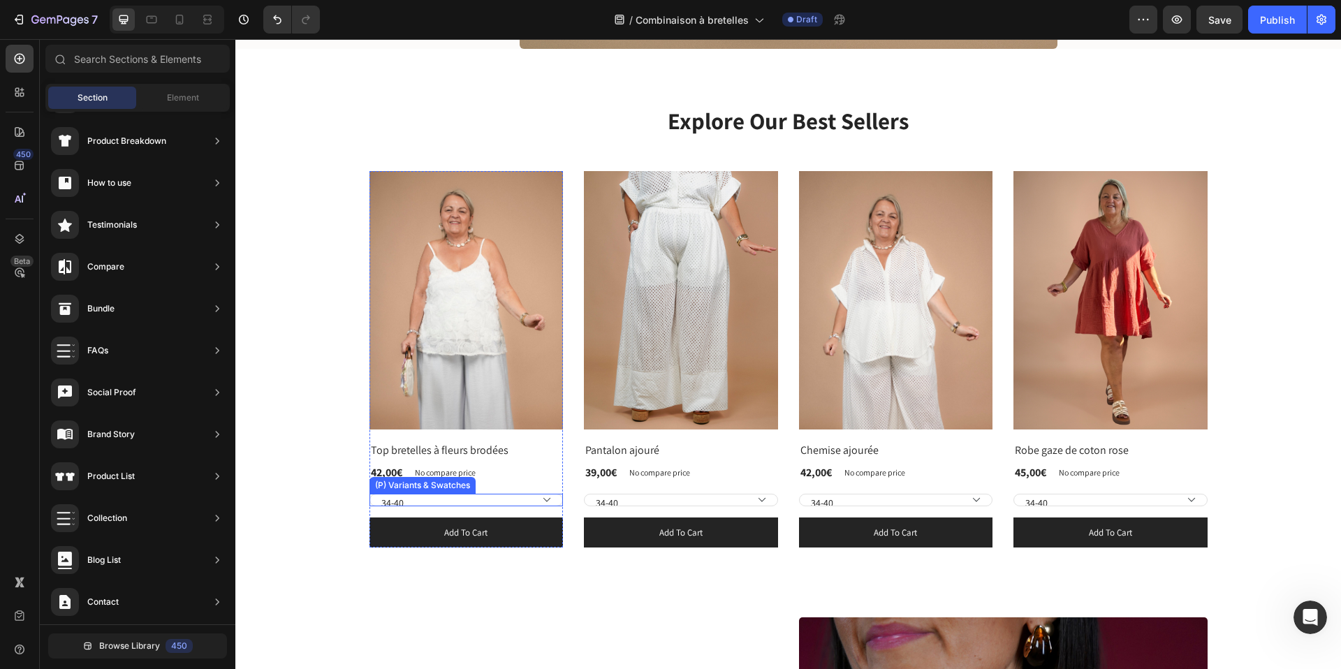
click at [425, 498] on select "34-40 42-46 48-52" at bounding box center [467, 500] width 194 height 13
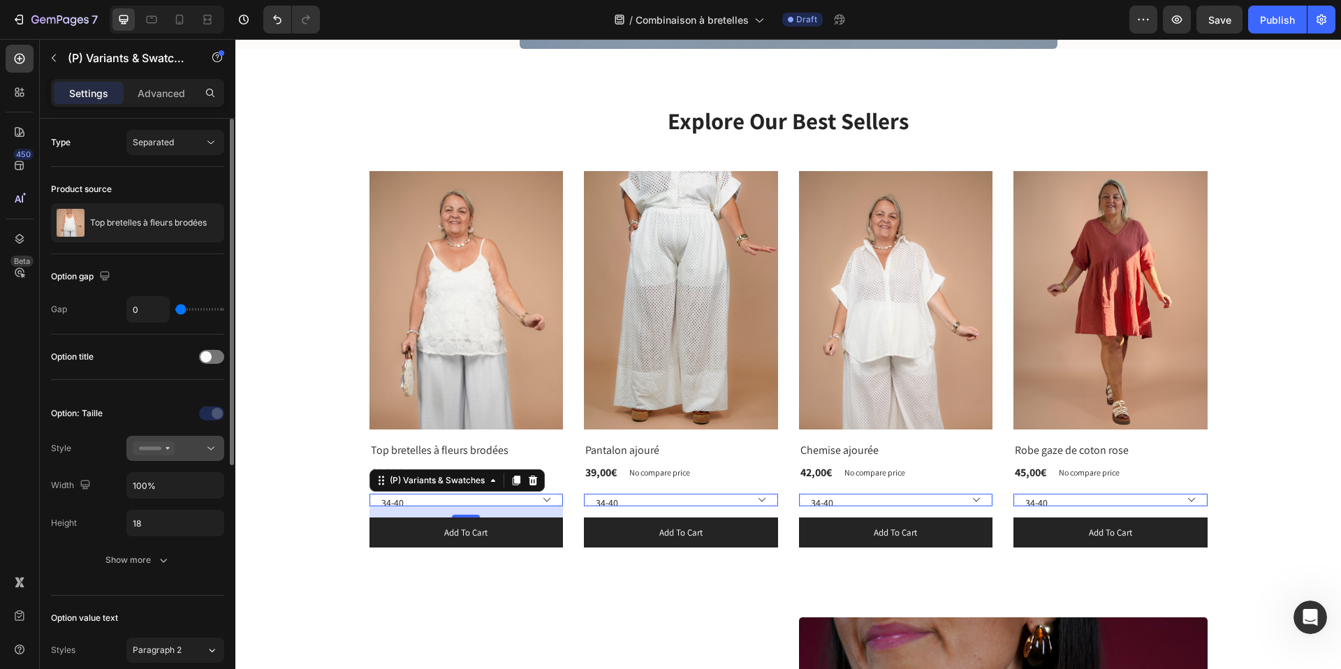
click at [198, 448] on div at bounding box center [175, 449] width 85 height 14
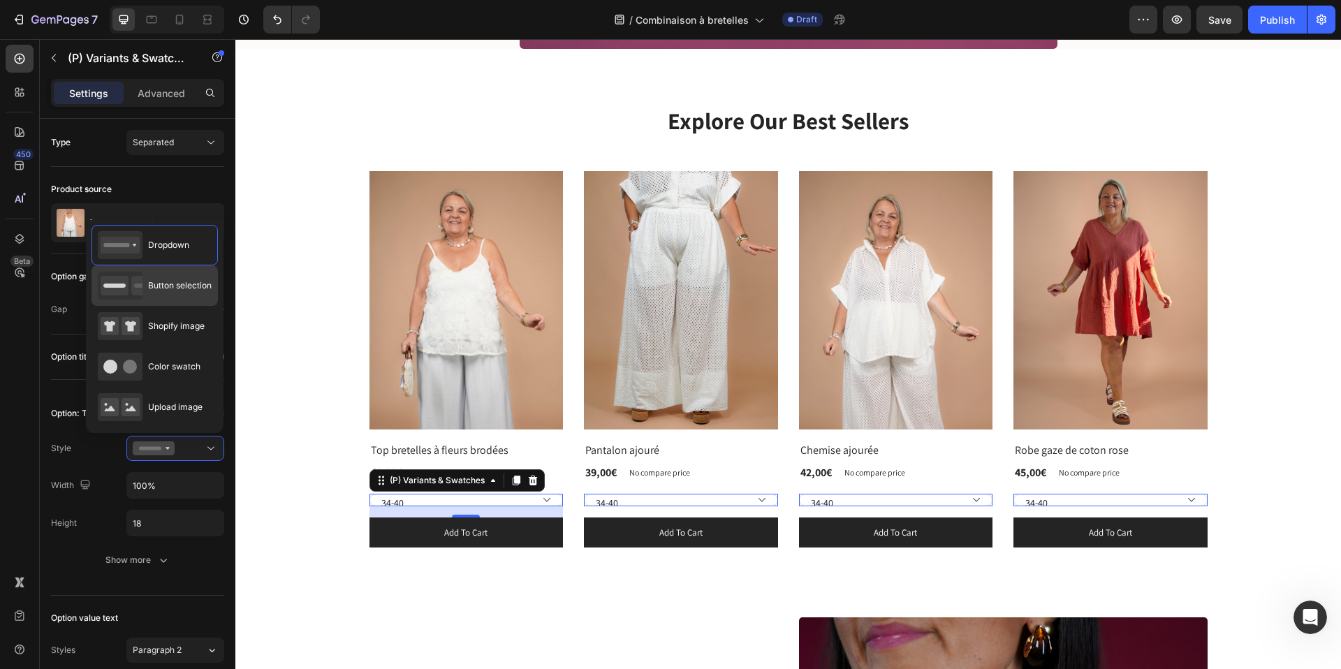
click at [178, 286] on span "Button selection" at bounding box center [180, 285] width 64 height 13
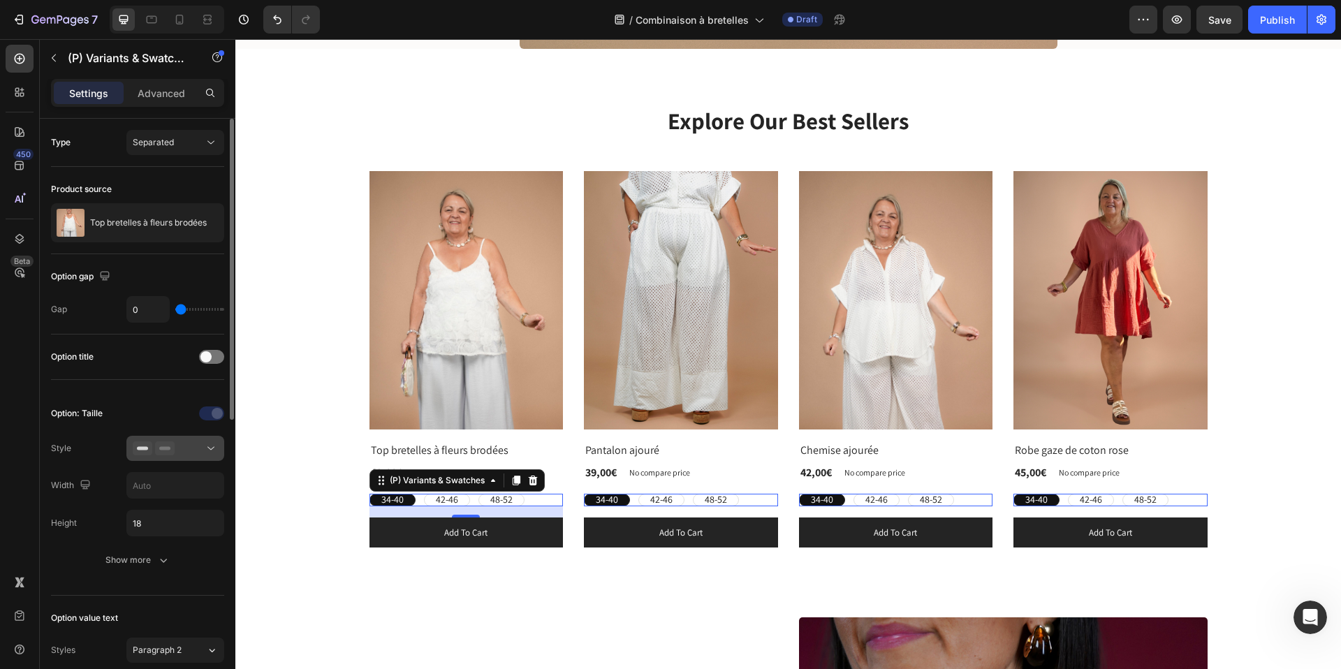
click at [196, 452] on div at bounding box center [175, 449] width 85 height 14
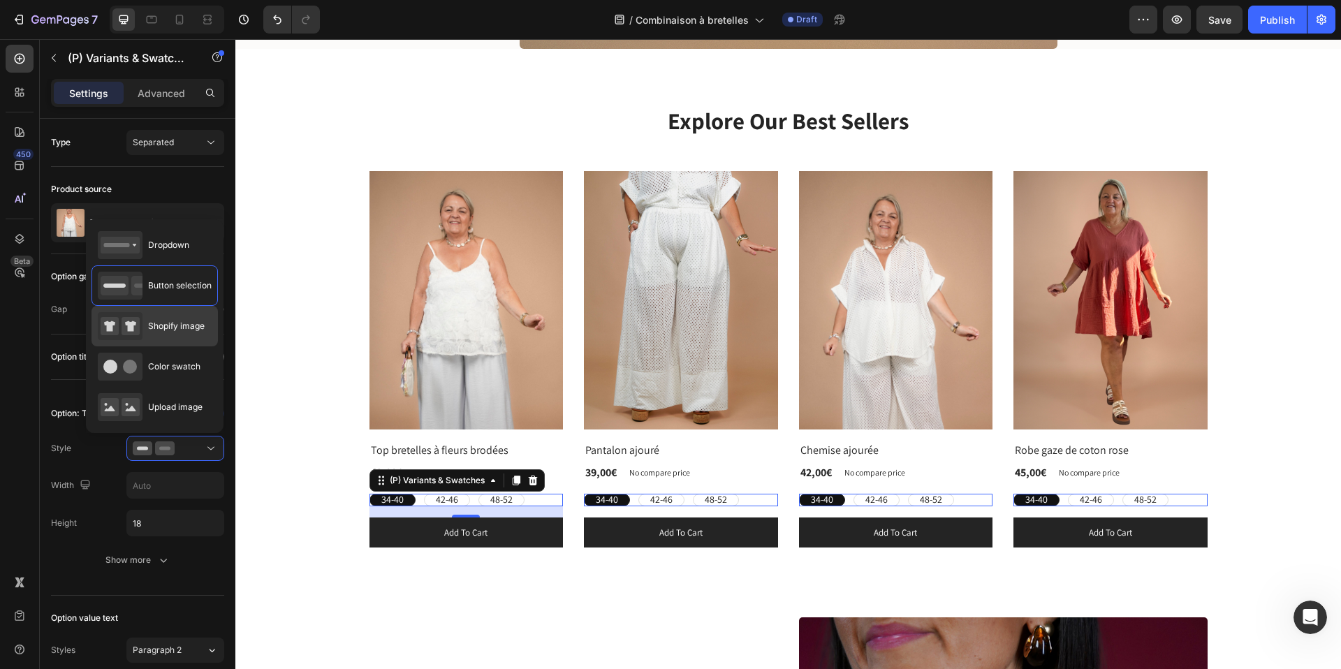
click at [163, 331] on span "Shopify image" at bounding box center [176, 326] width 57 height 13
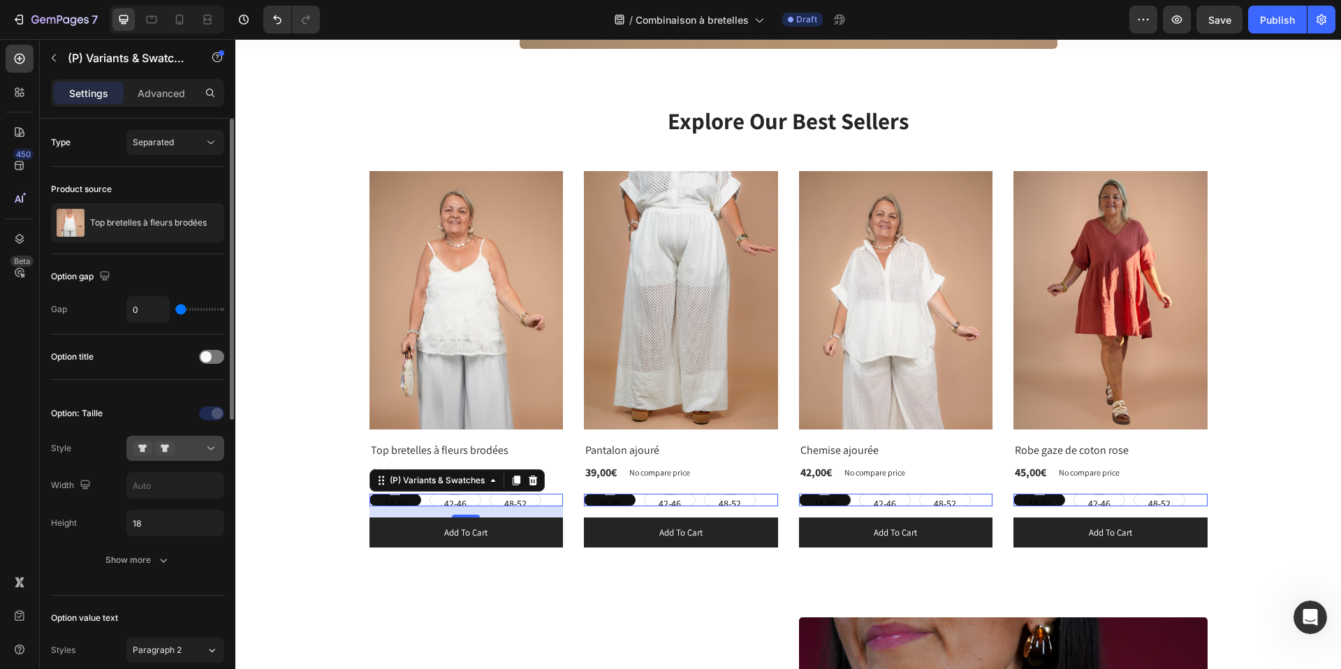
click at [189, 446] on div at bounding box center [175, 449] width 85 height 14
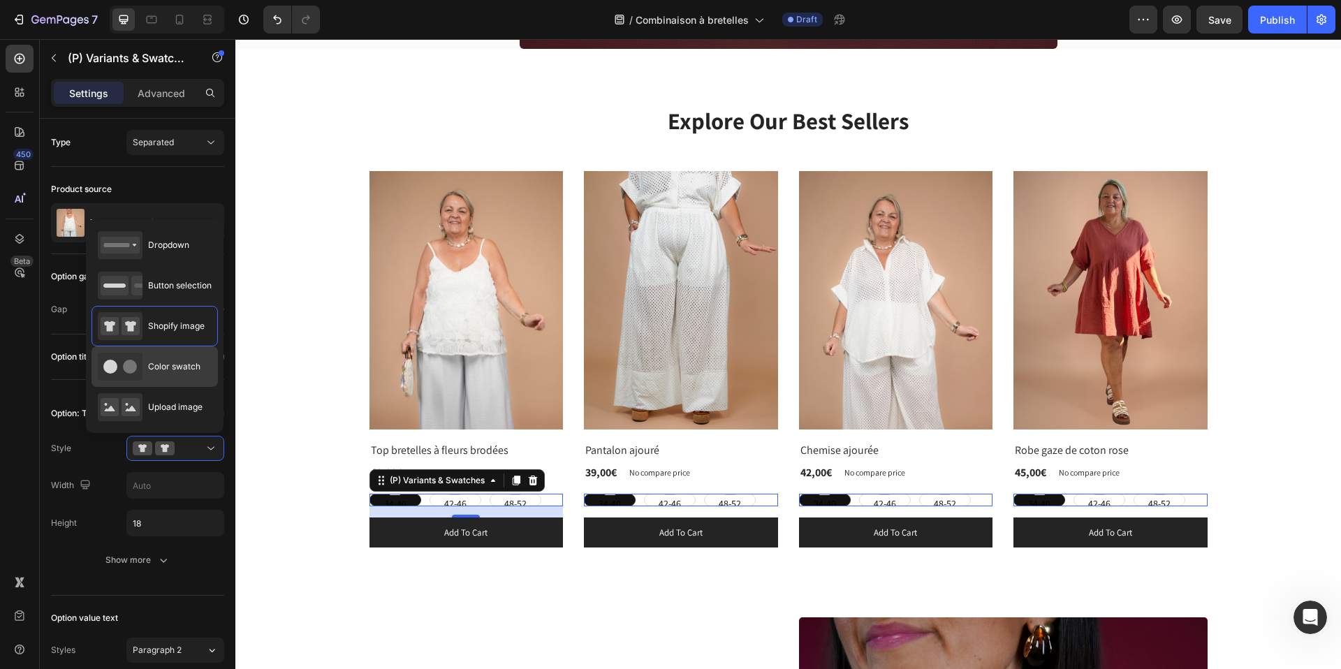
click at [167, 363] on span "Color swatch" at bounding box center [174, 367] width 52 height 13
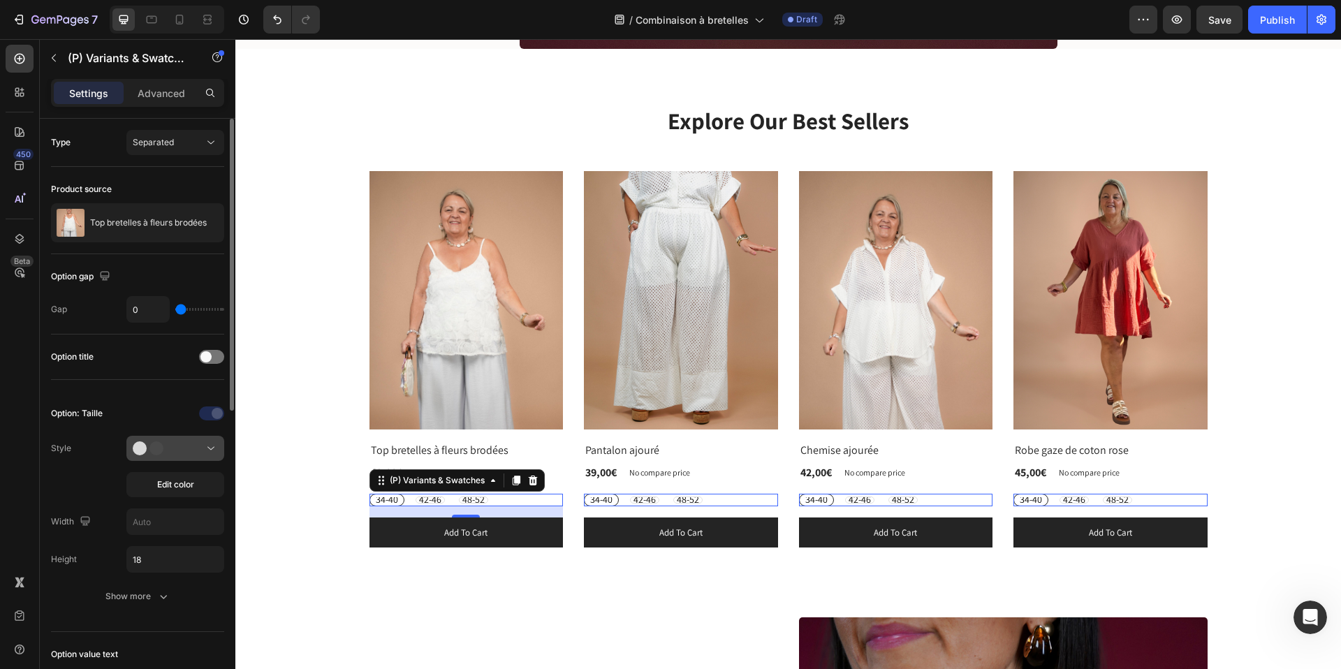
click at [192, 446] on div at bounding box center [175, 449] width 85 height 14
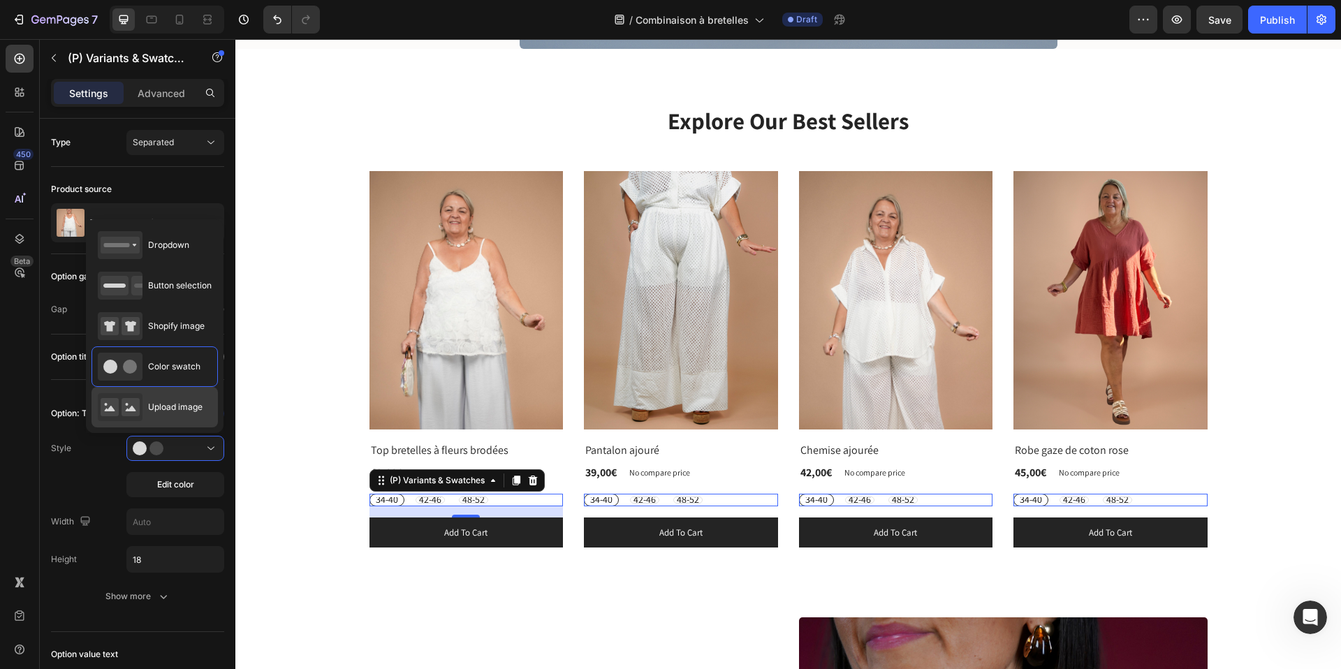
click at [162, 403] on span "Upload image" at bounding box center [175, 407] width 54 height 13
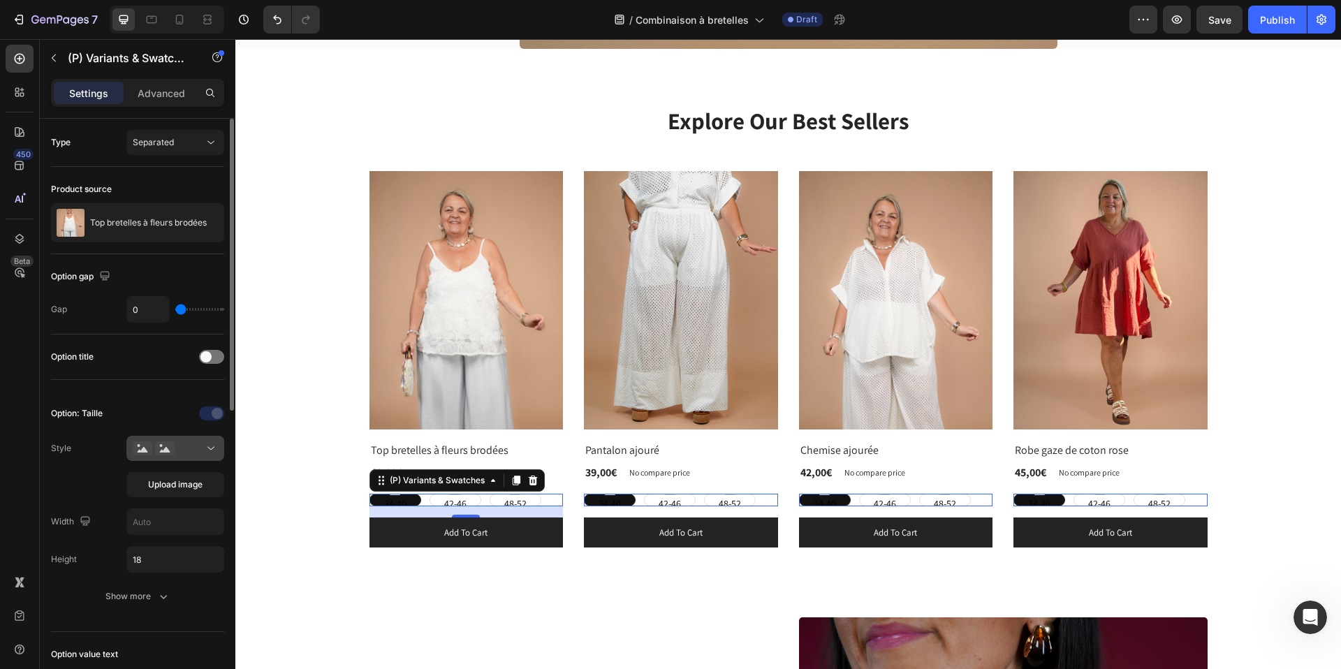
click at [194, 453] on div at bounding box center [175, 449] width 85 height 14
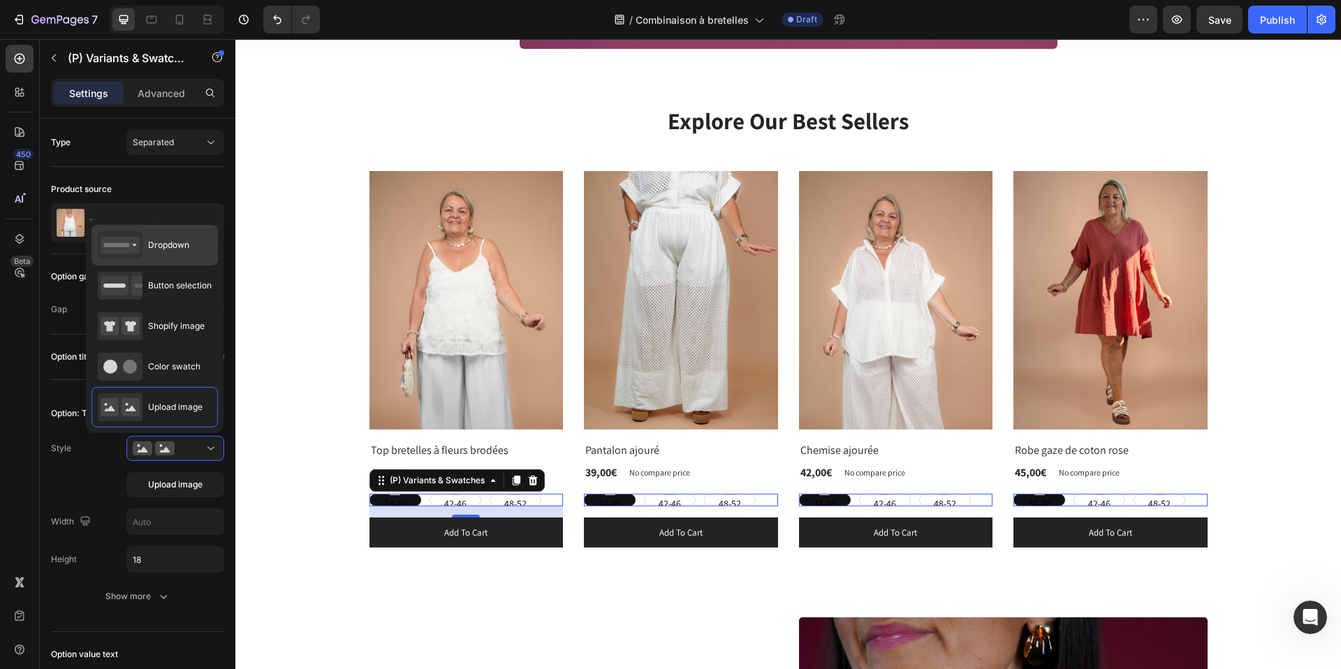
click at [178, 247] on span "Dropdown" at bounding box center [168, 245] width 41 height 13
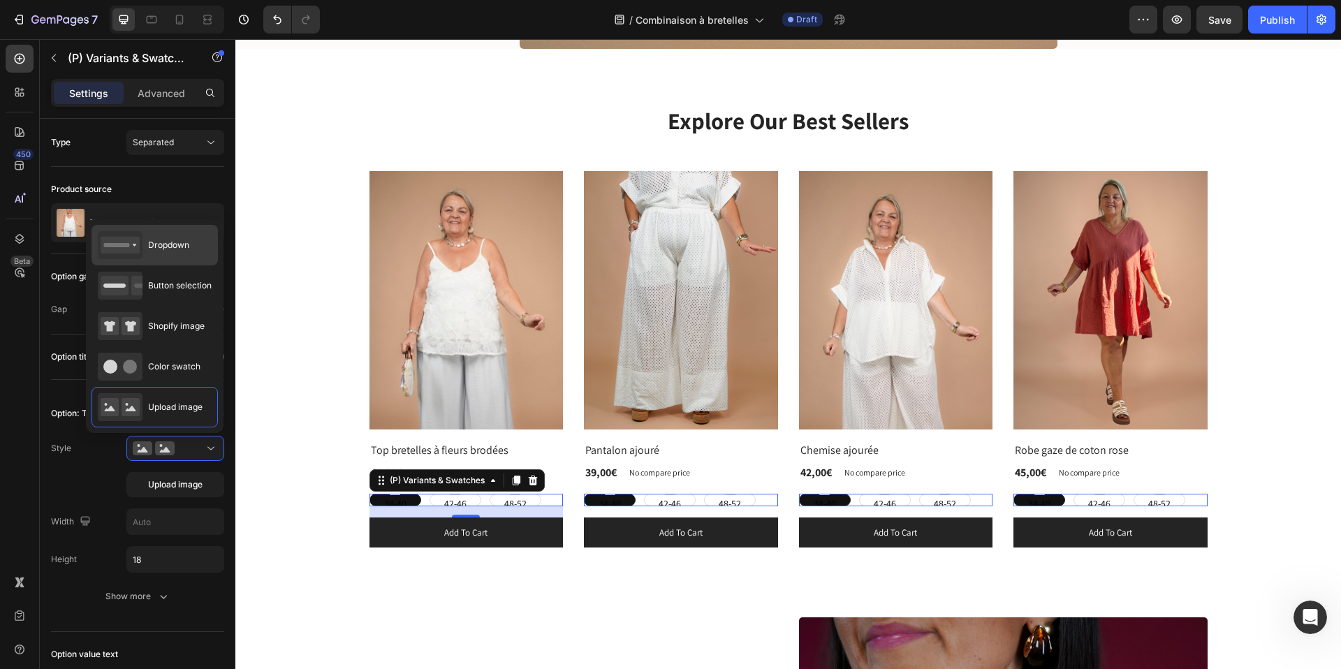
type input "100%"
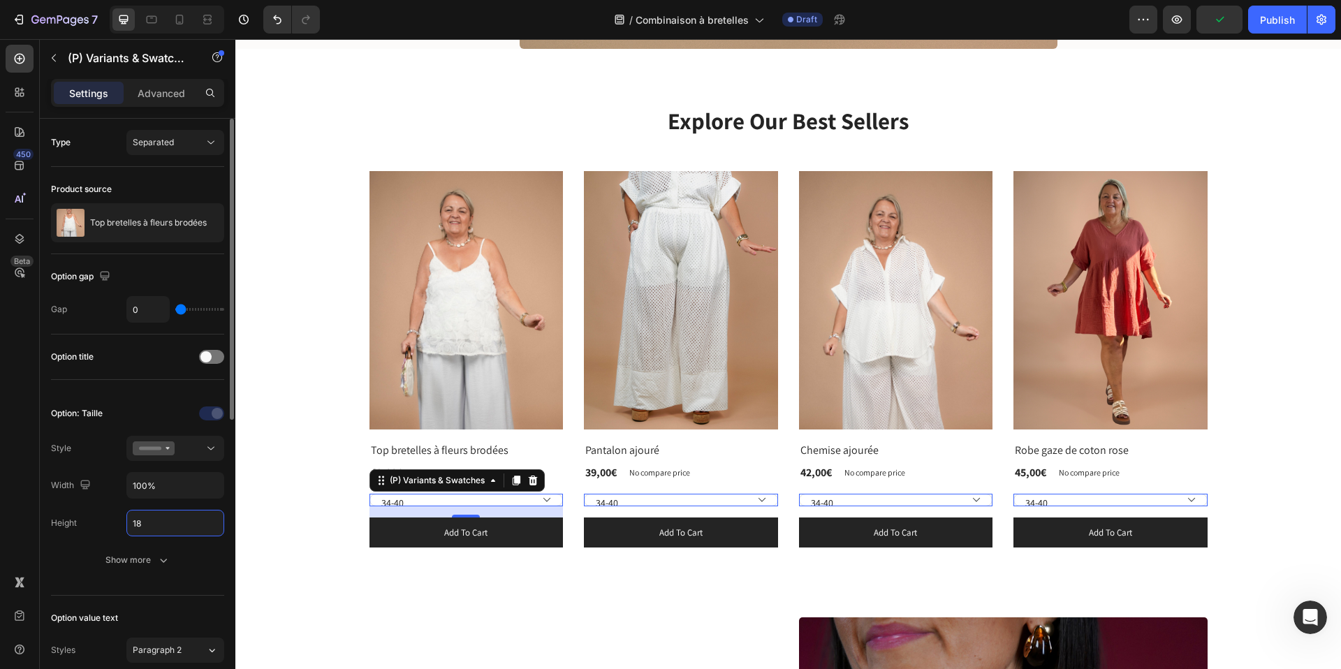
click at [157, 533] on input "18" at bounding box center [175, 523] width 96 height 25
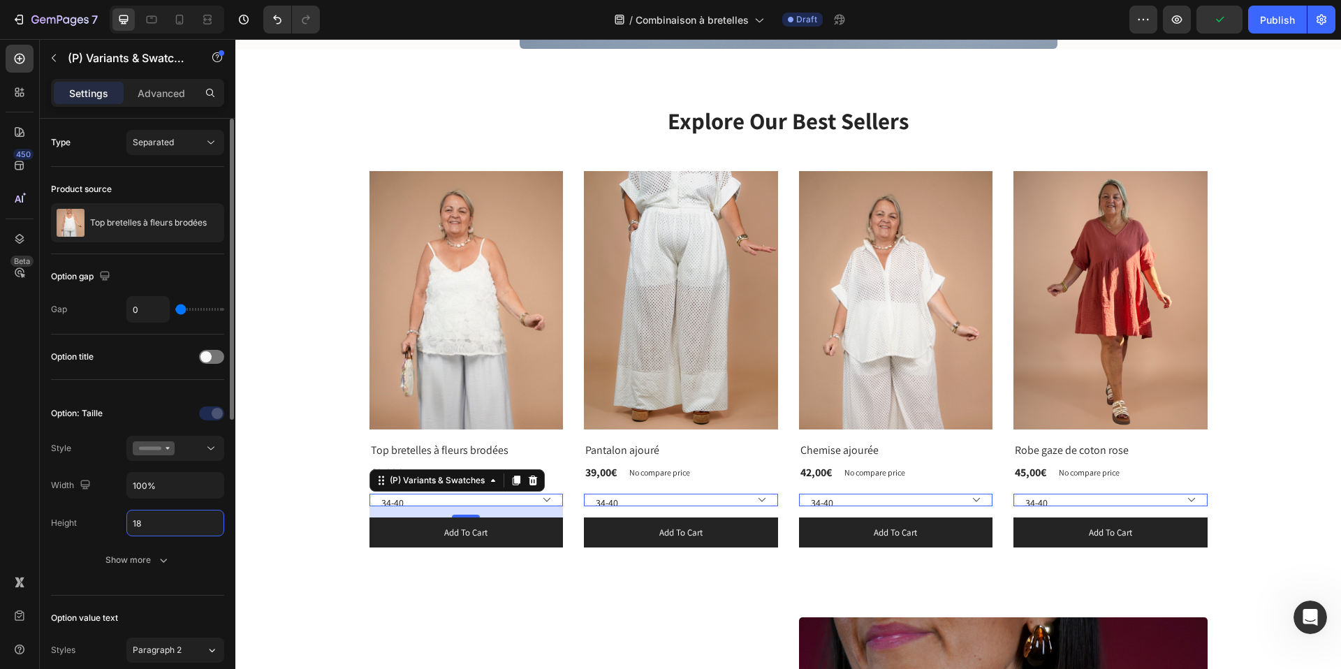
click at [157, 533] on input "18" at bounding box center [175, 523] width 96 height 25
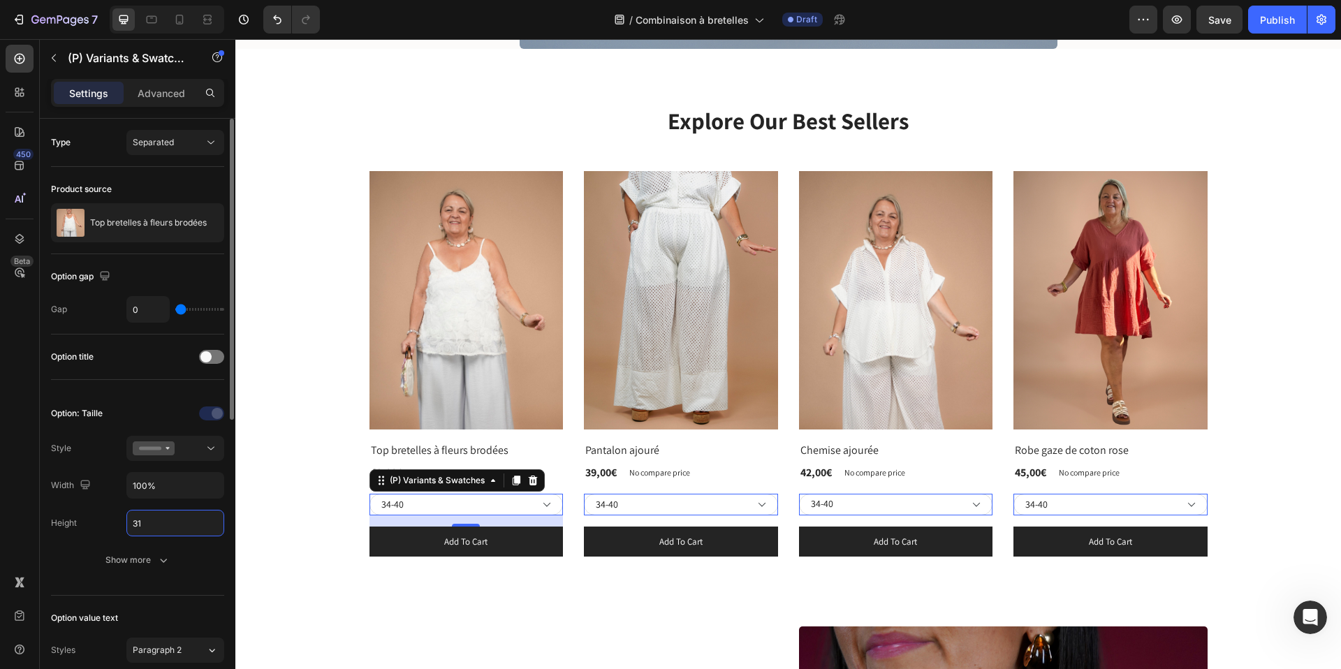
type input "30"
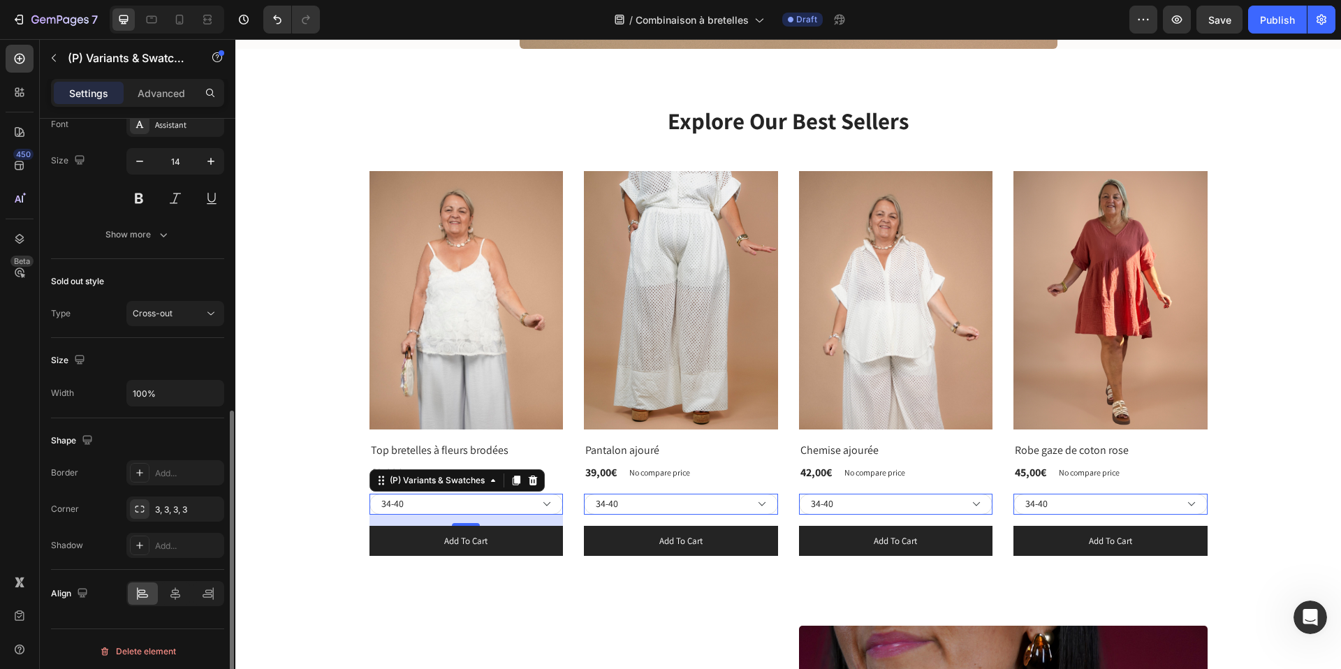
scroll to position [566, 0]
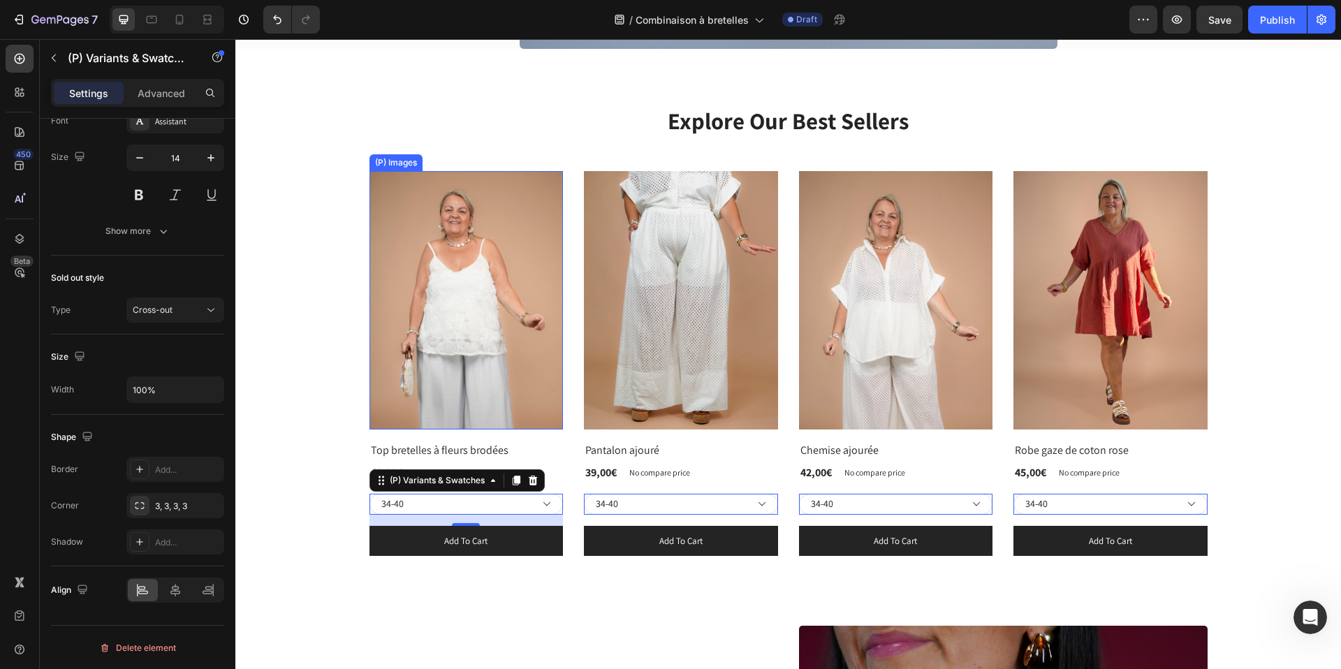
click at [457, 265] on img at bounding box center [467, 300] width 194 height 259
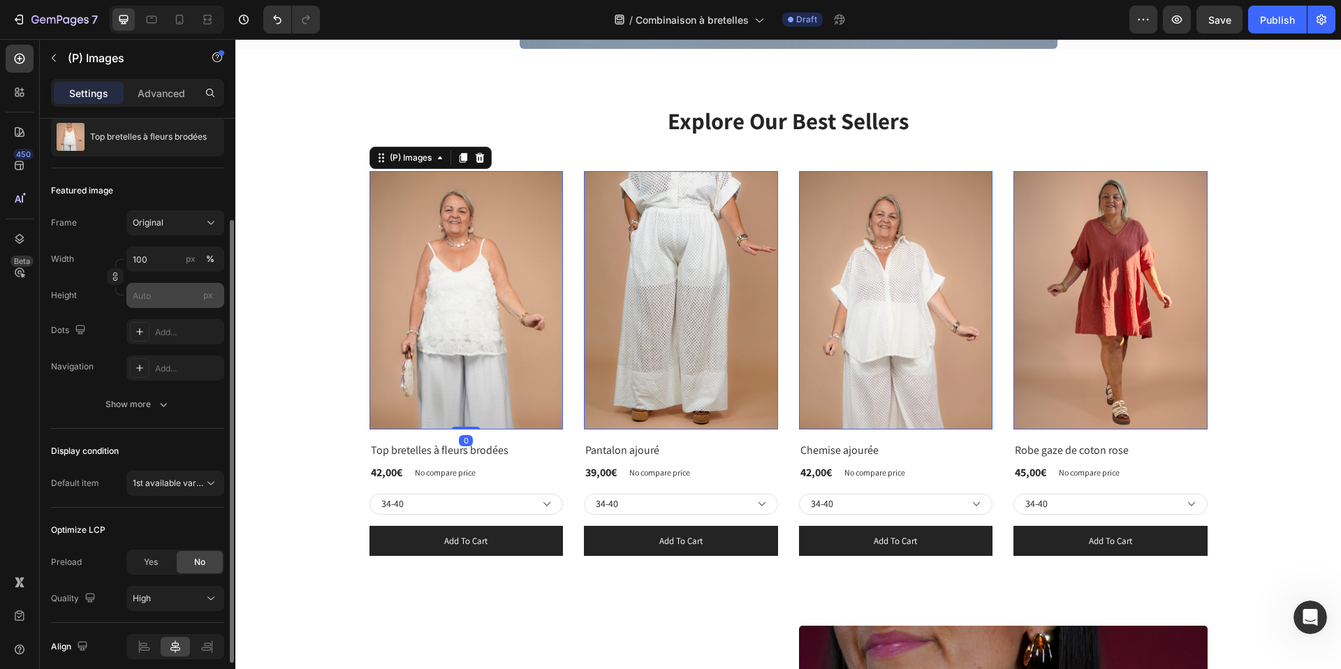
scroll to position [155, 0]
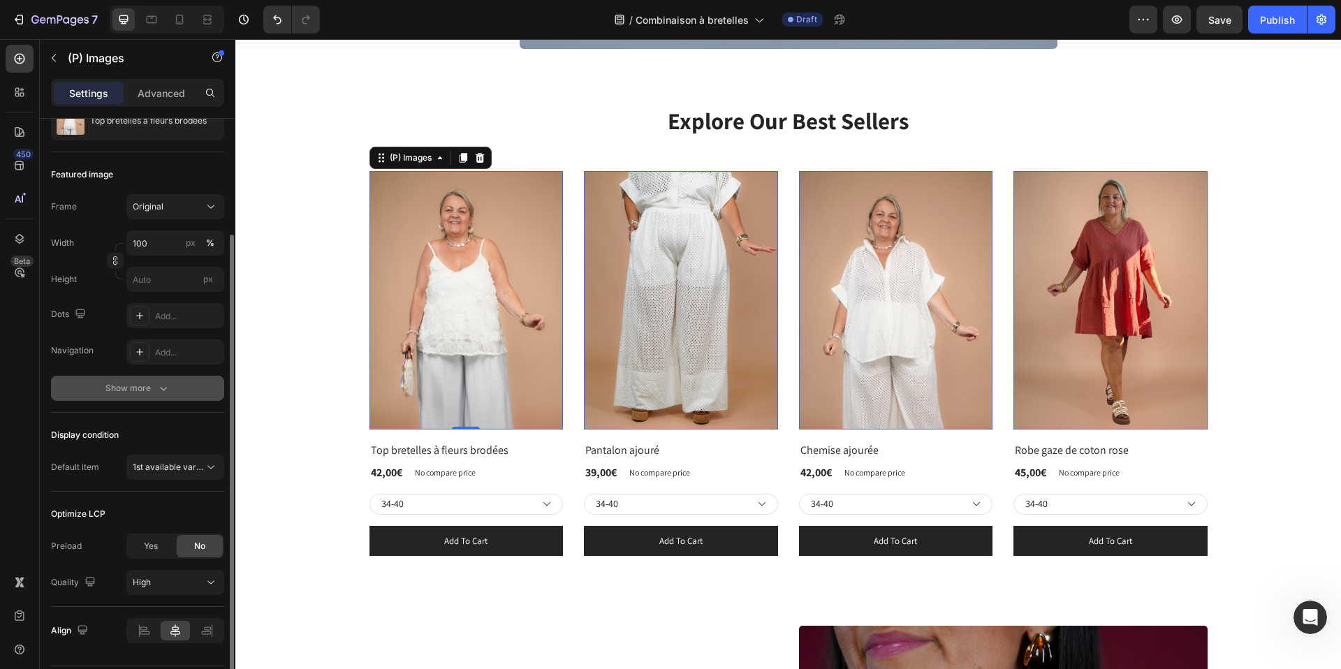
click at [154, 388] on div "Show more" at bounding box center [138, 388] width 65 height 14
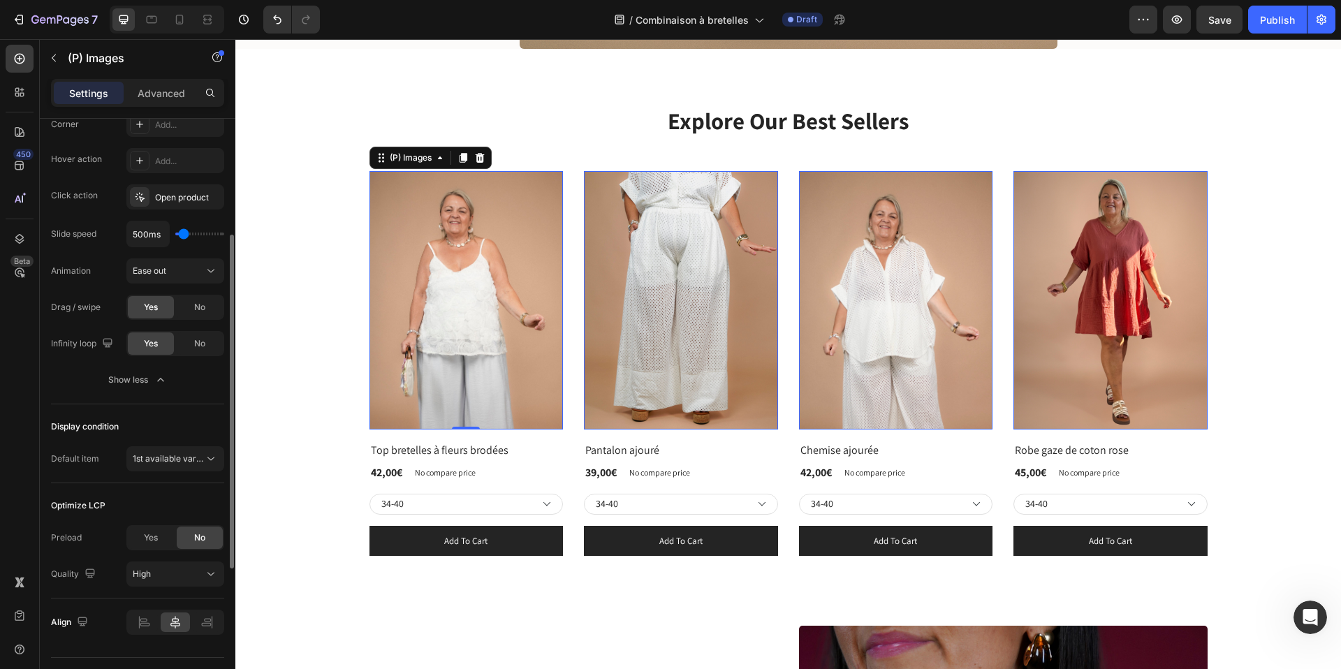
scroll to position [452, 0]
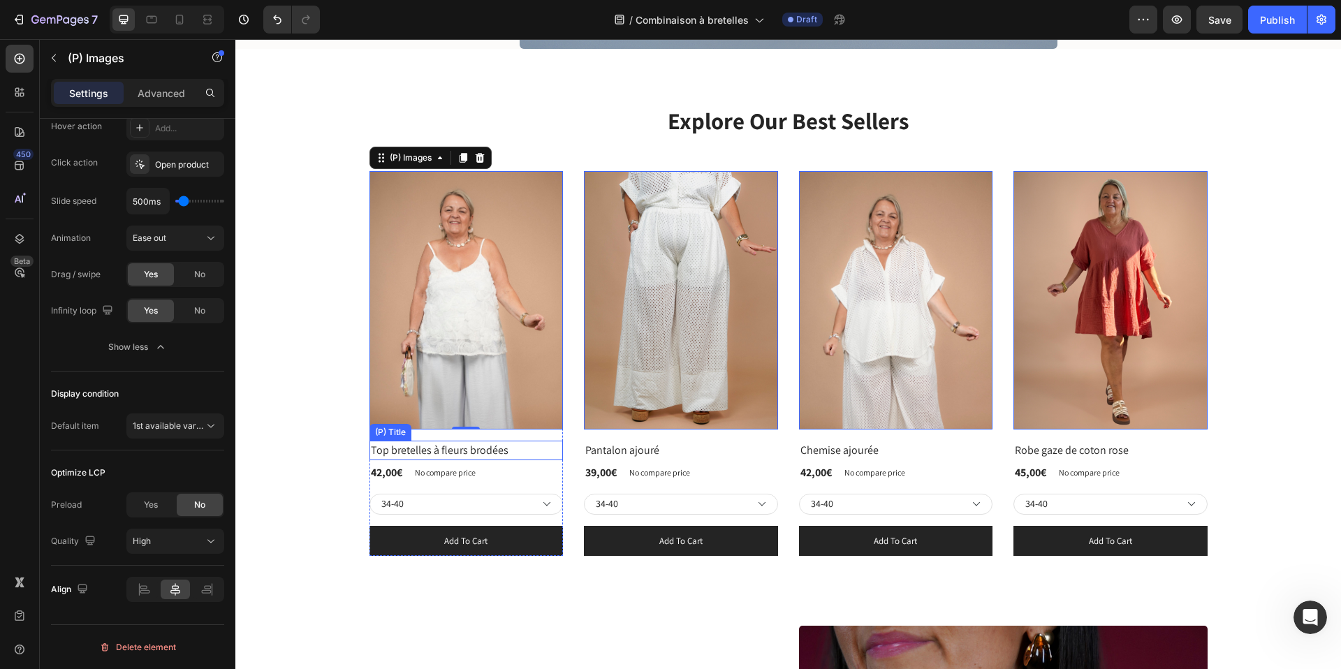
click at [424, 449] on h2 "Top bretelles à fleurs brodées" at bounding box center [467, 451] width 194 height 20
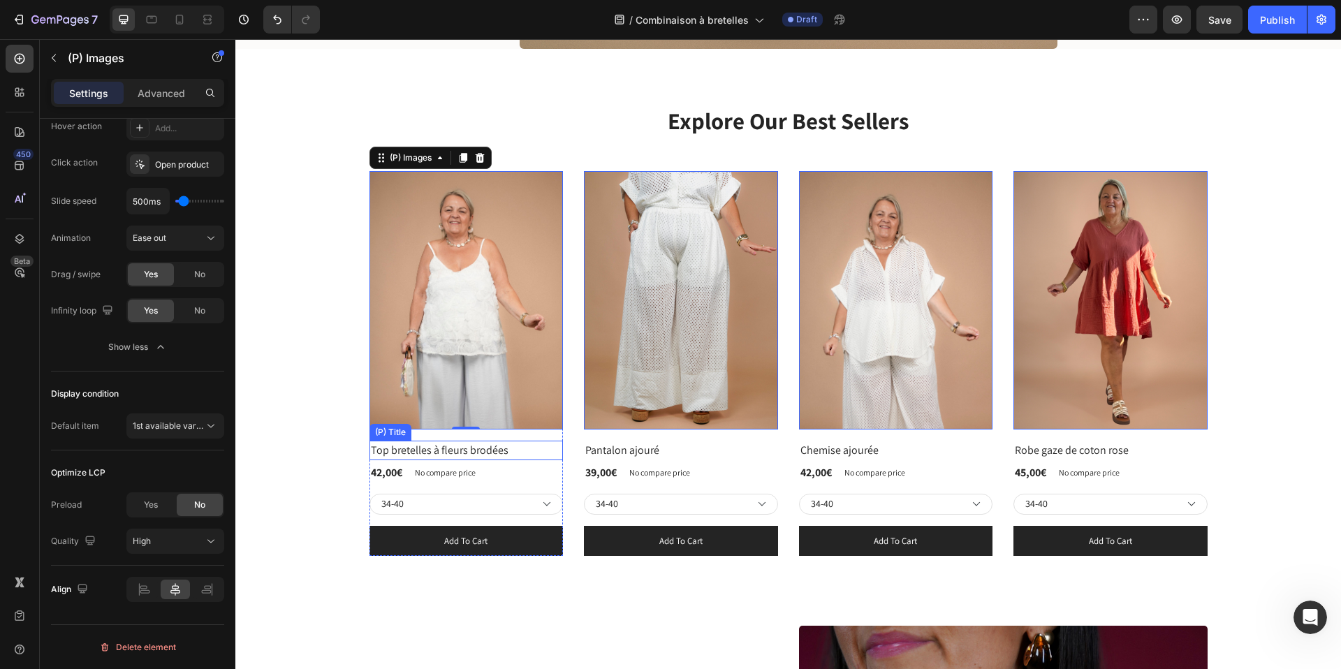
scroll to position [0, 0]
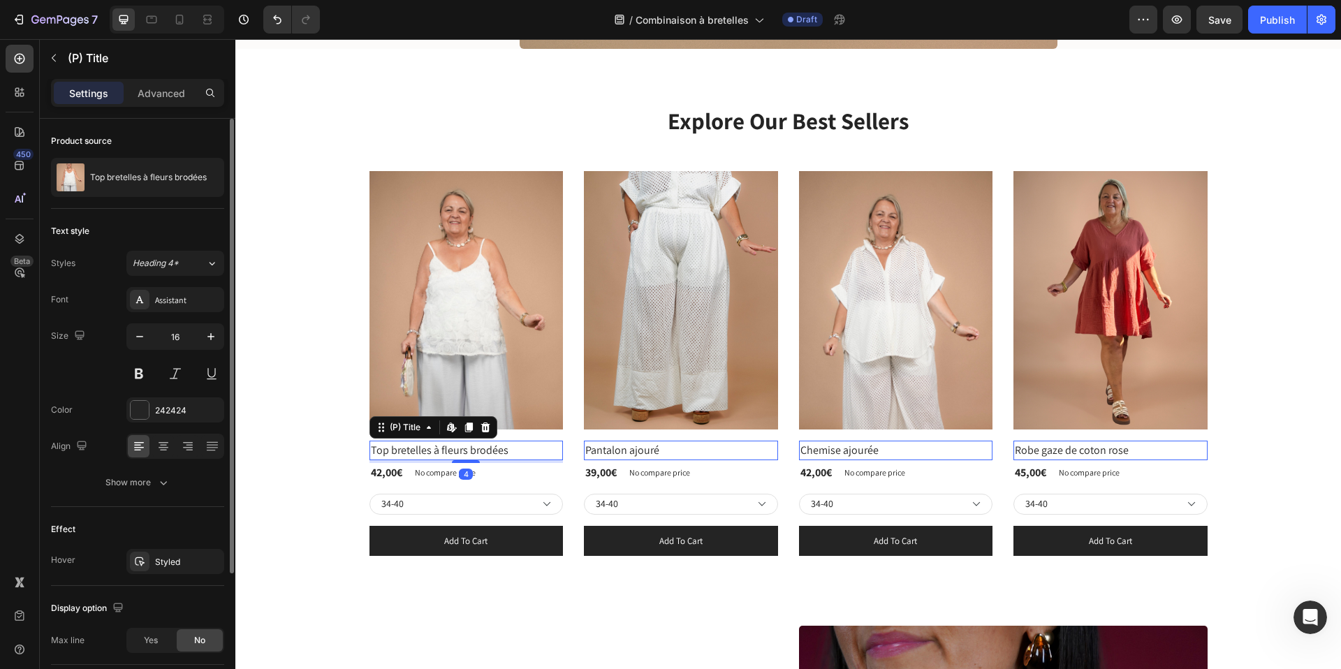
click at [424, 449] on h2 "Top bretelles à fleurs brodées" at bounding box center [467, 451] width 194 height 20
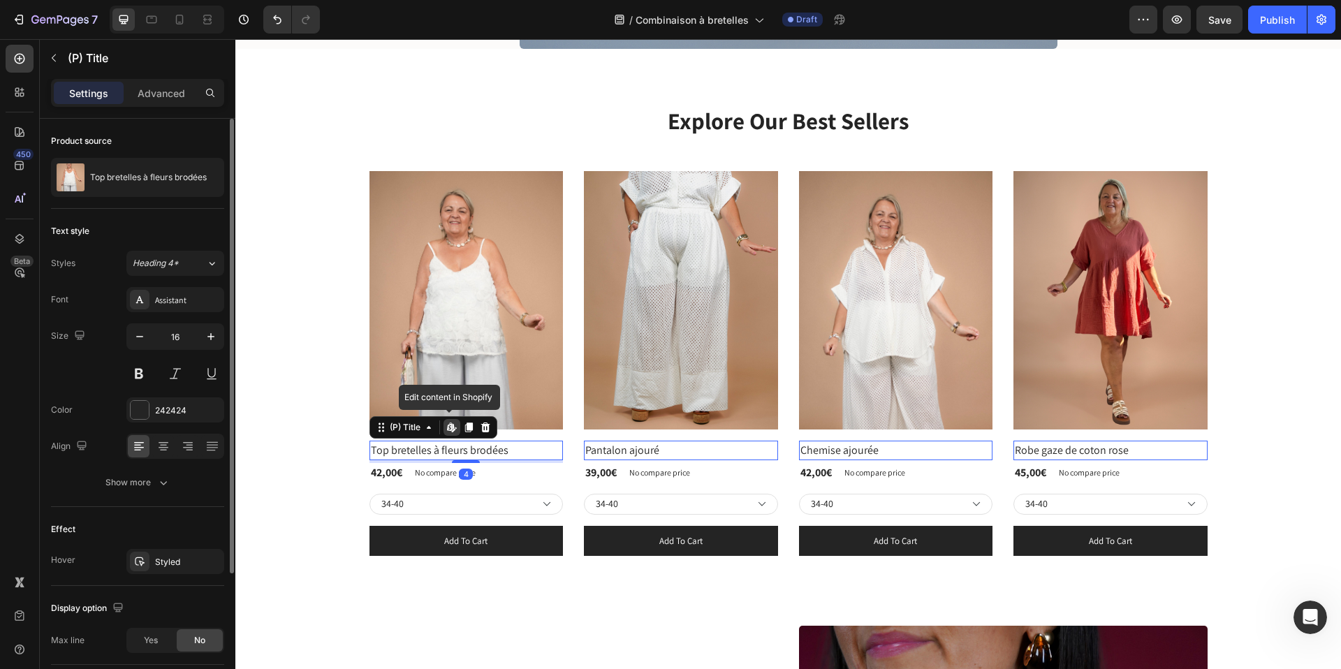
click at [424, 449] on h2 "Top bretelles à fleurs brodées" at bounding box center [467, 451] width 194 height 20
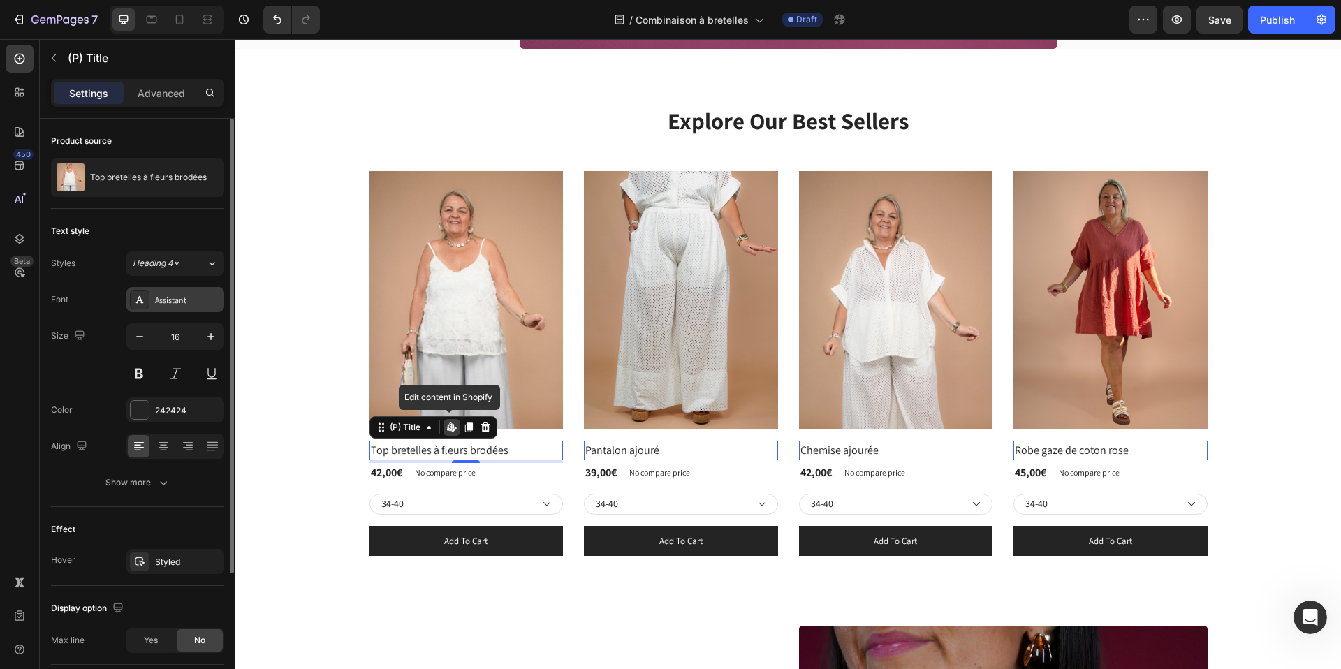
click at [190, 294] on div "Assistant" at bounding box center [188, 300] width 66 height 13
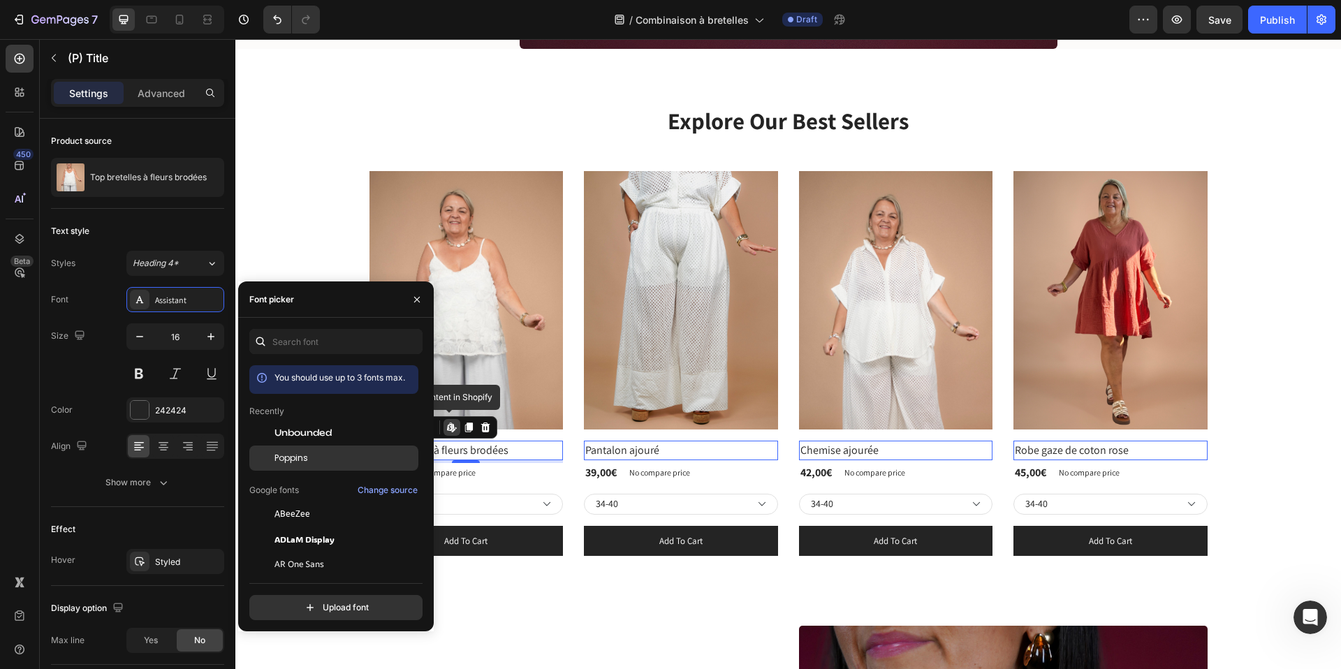
click at [307, 458] on span "Poppins" at bounding box center [292, 458] width 34 height 13
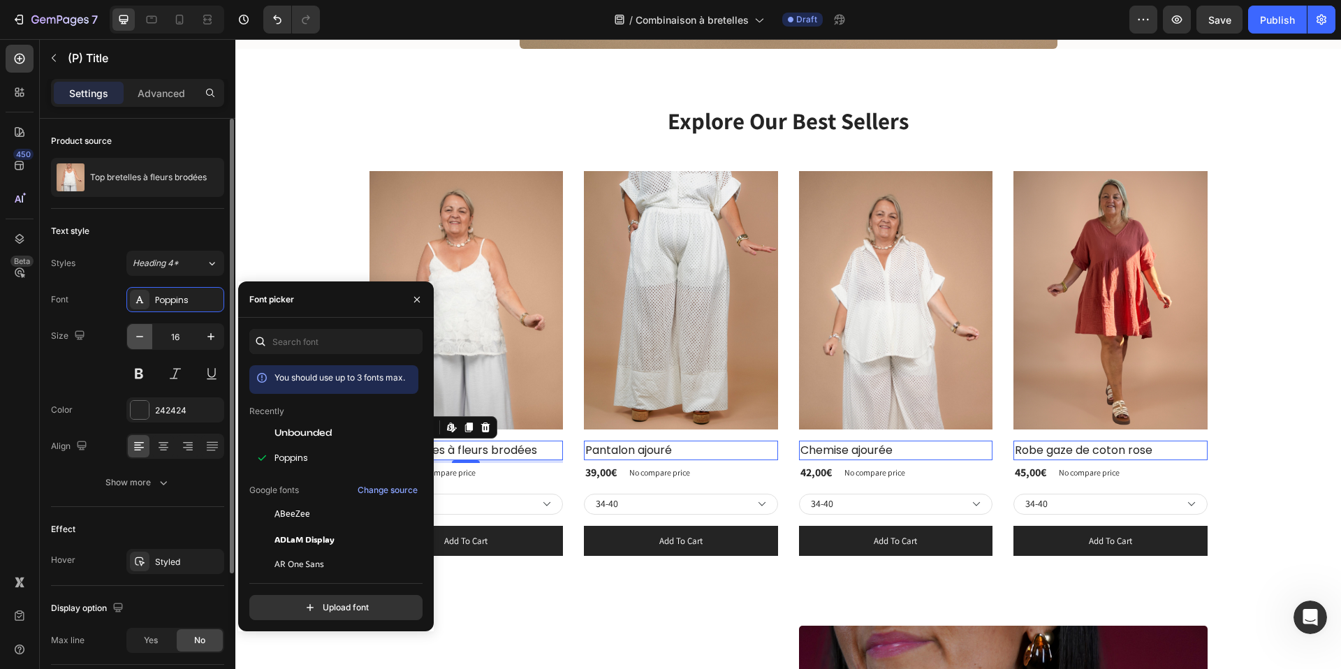
click at [143, 337] on icon "button" at bounding box center [140, 337] width 14 height 14
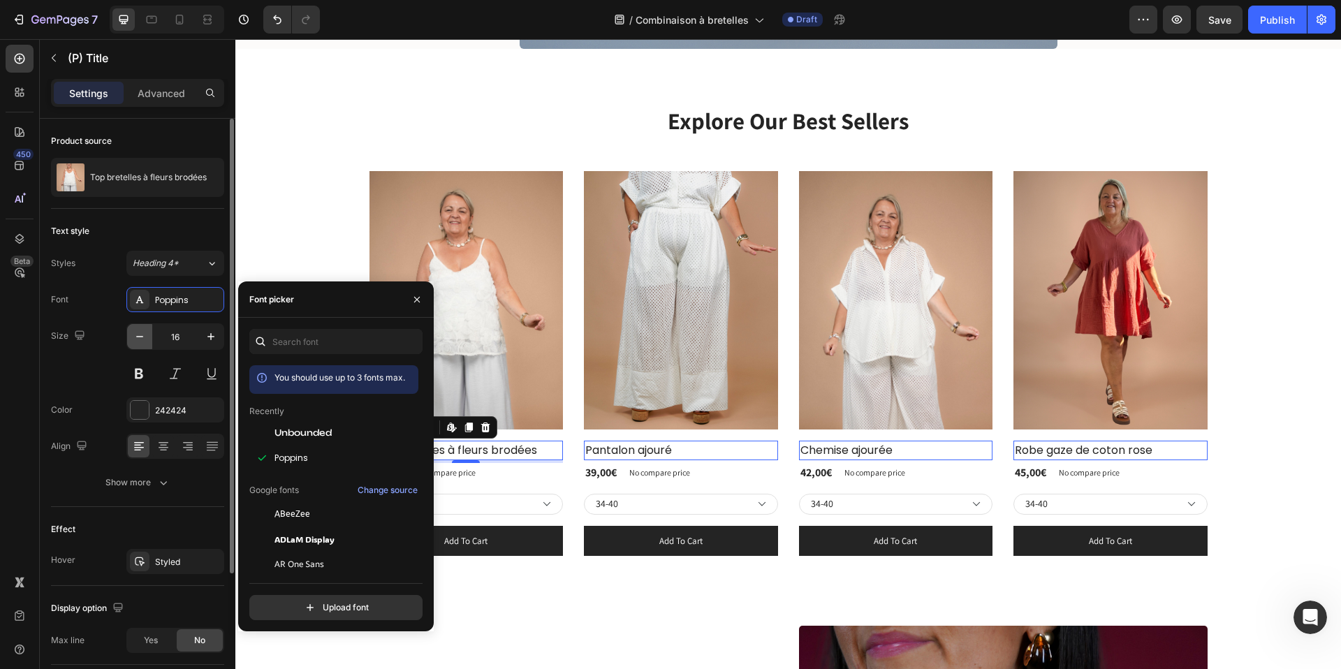
click at [143, 337] on icon "button" at bounding box center [140, 337] width 14 height 14
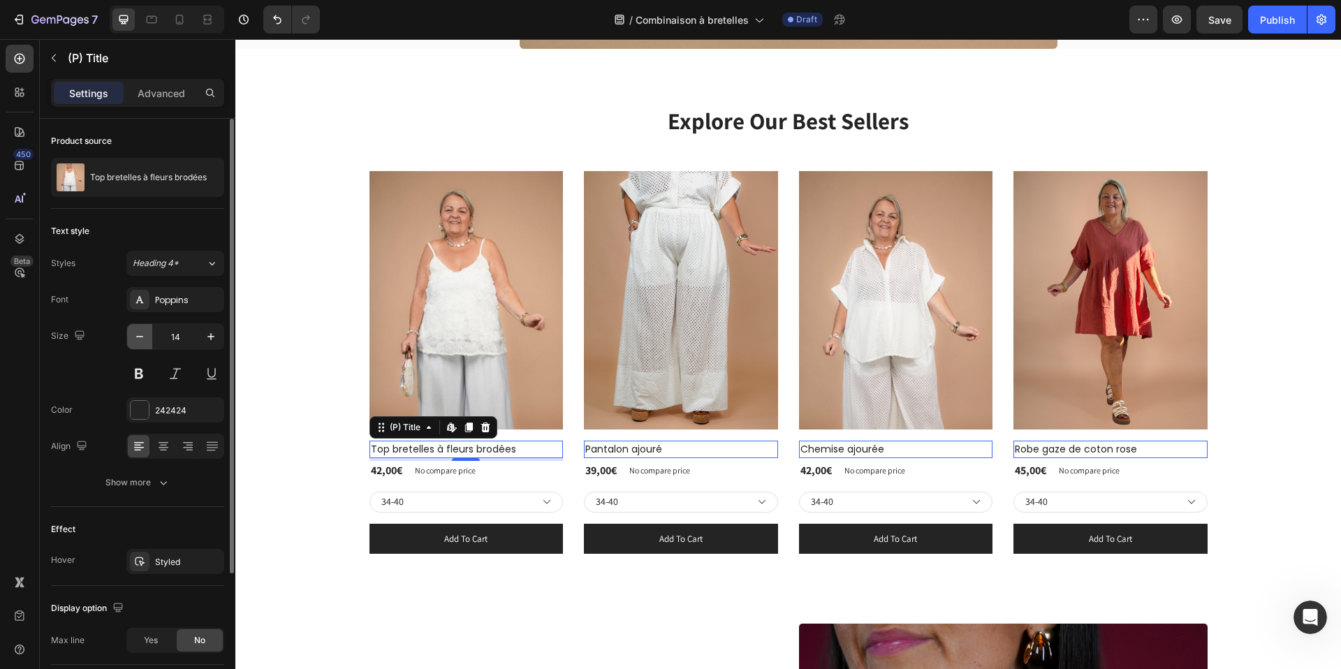
click at [143, 337] on icon "button" at bounding box center [140, 337] width 14 height 14
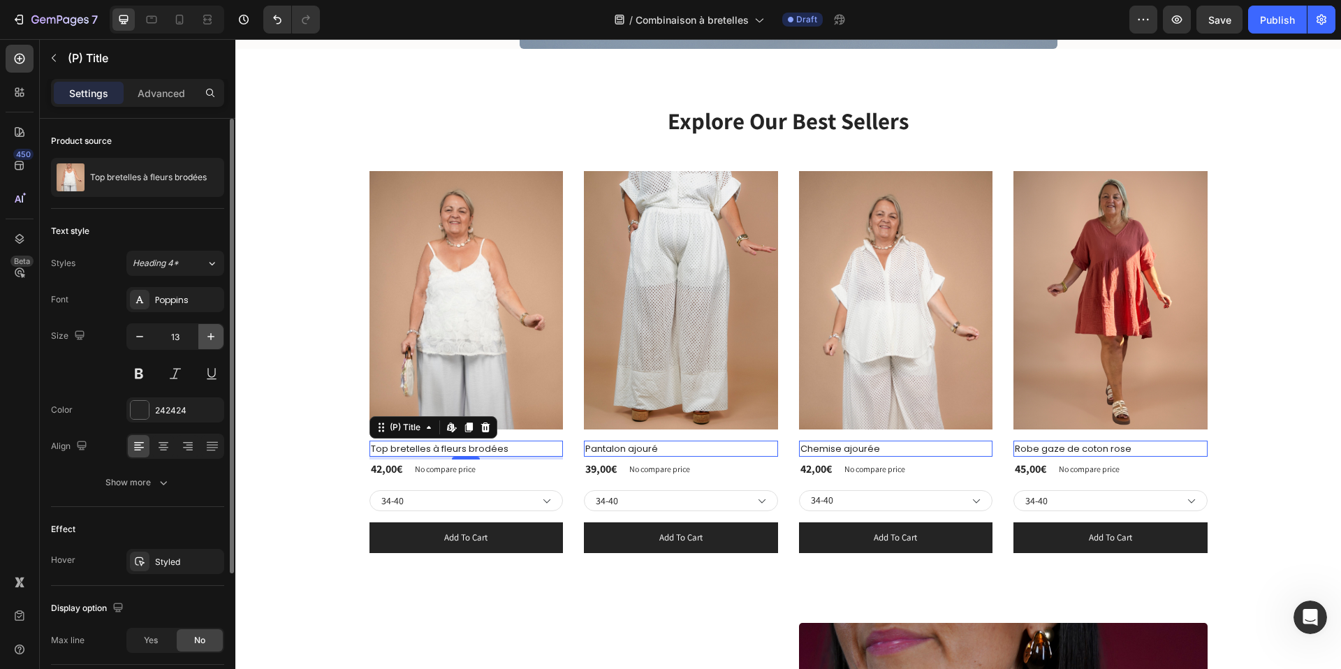
click at [212, 338] on icon "button" at bounding box center [211, 337] width 14 height 14
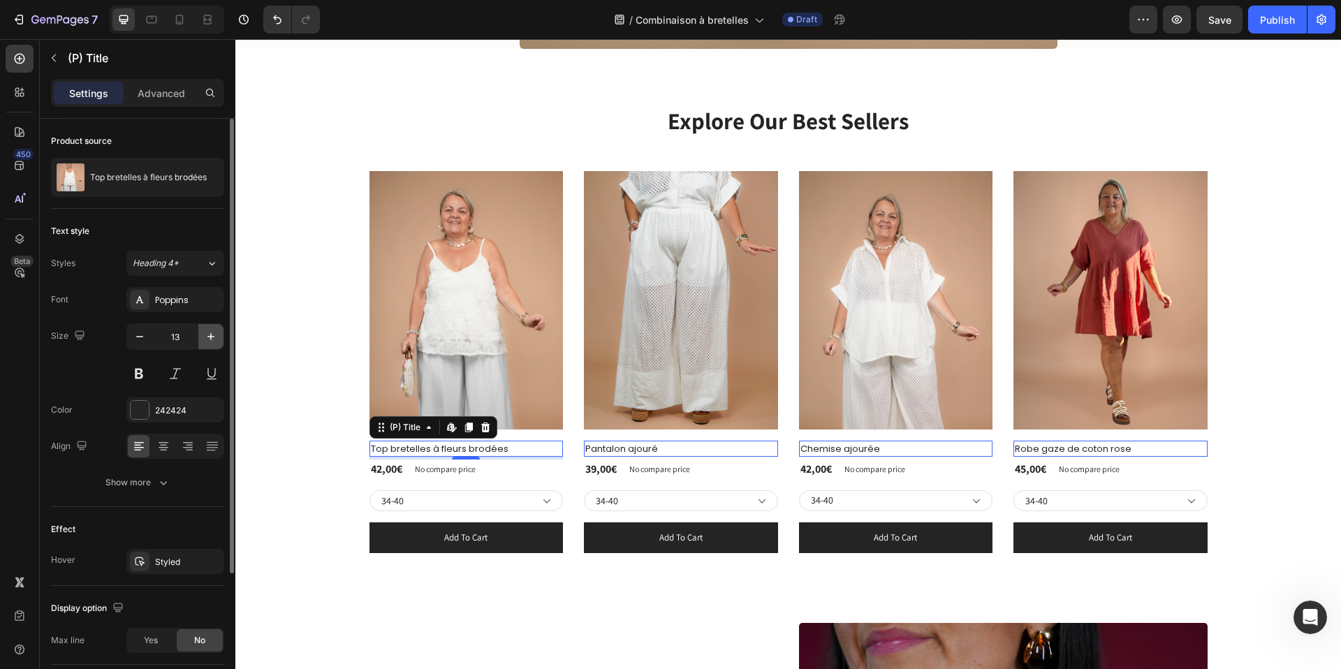
type input "14"
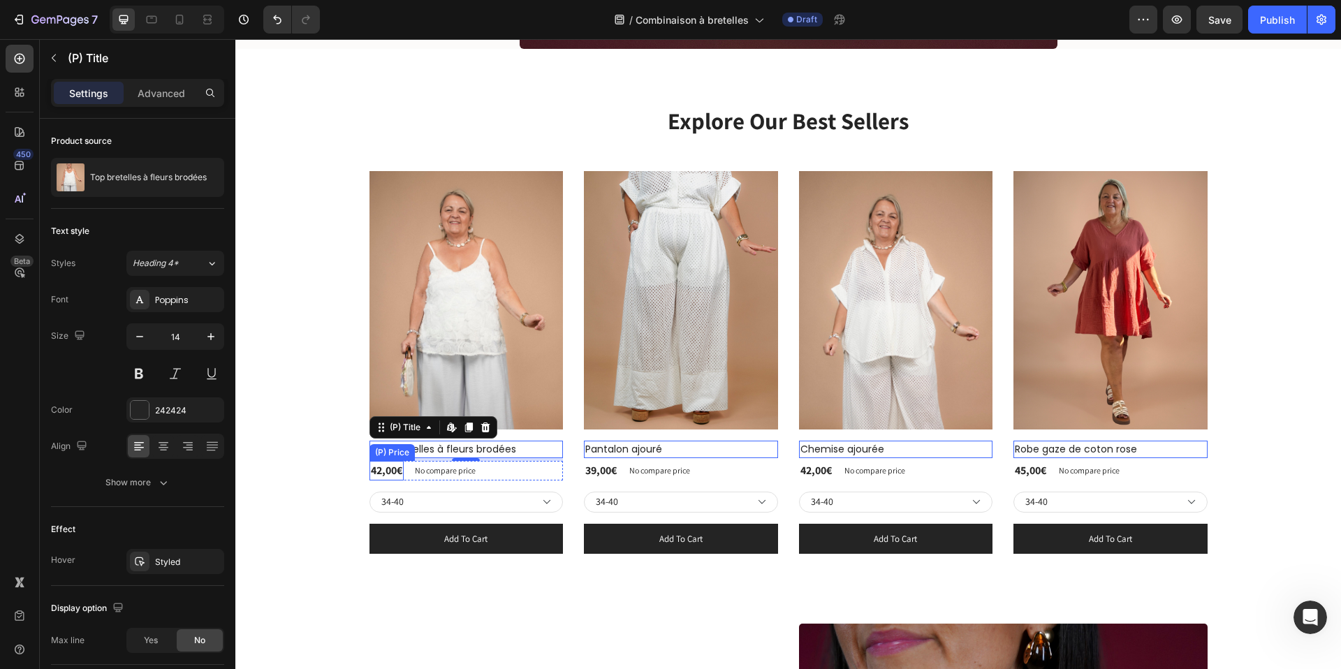
click at [386, 469] on div "42,00€" at bounding box center [387, 471] width 34 height 20
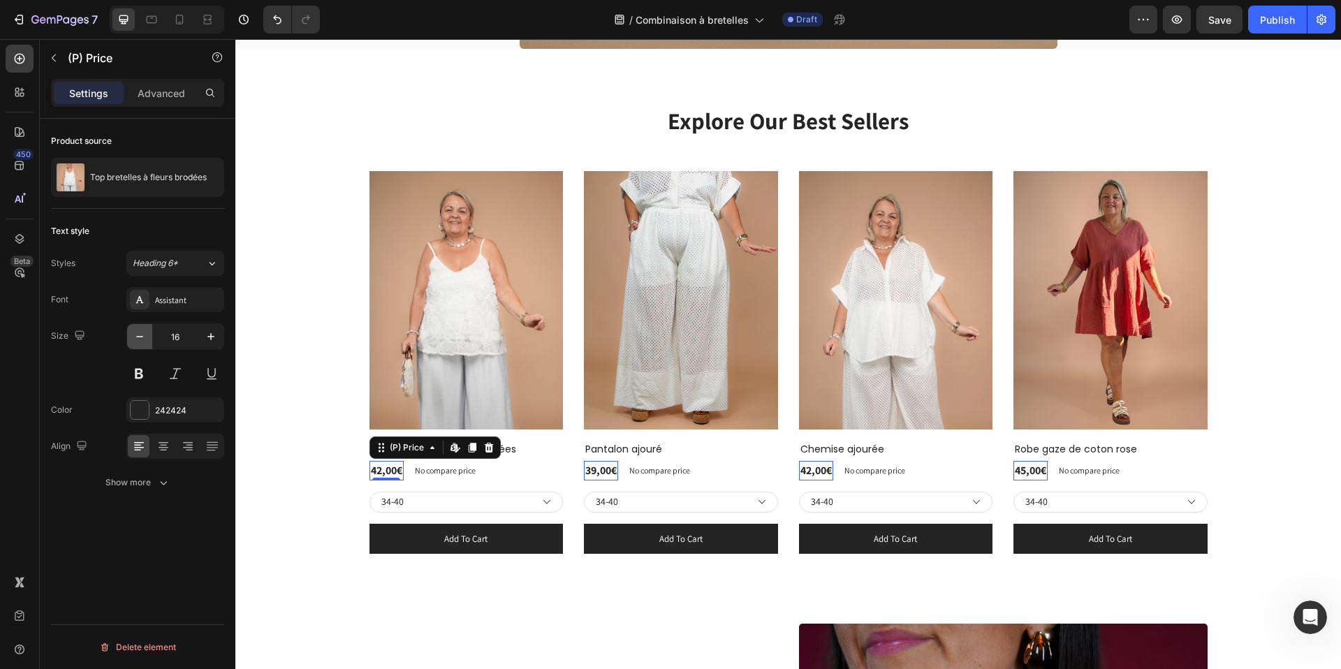
click at [138, 333] on icon "button" at bounding box center [140, 337] width 14 height 14
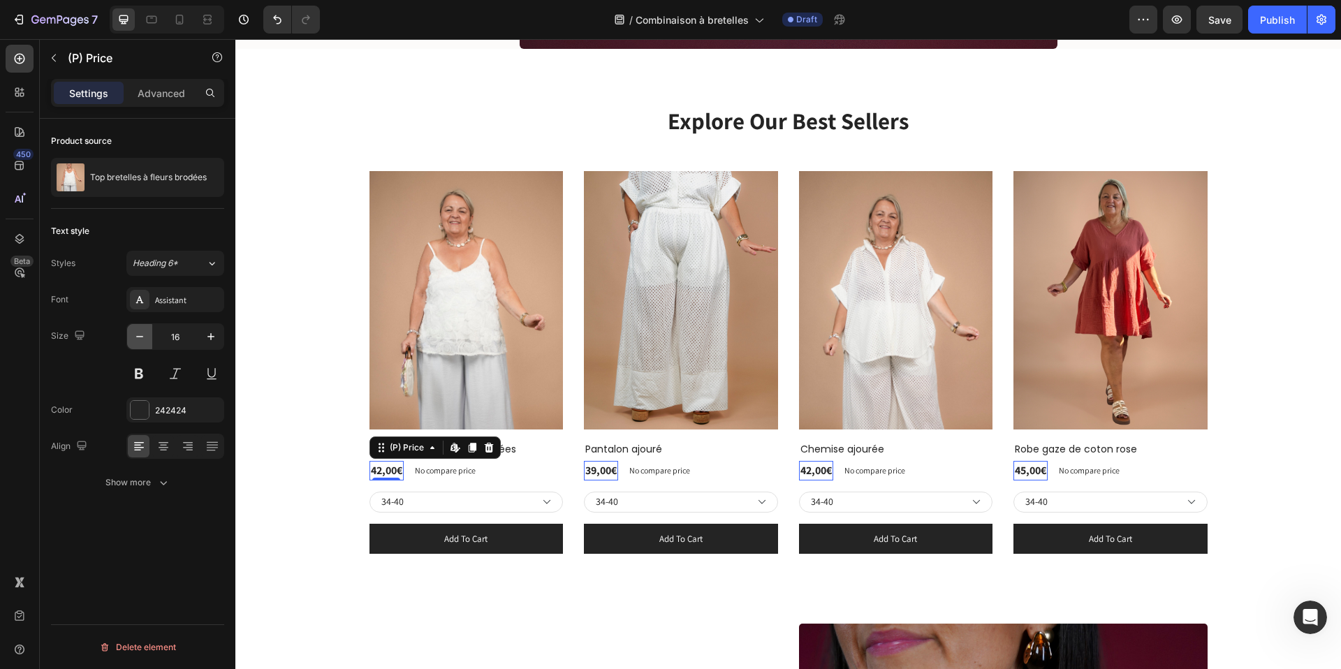
type input "15"
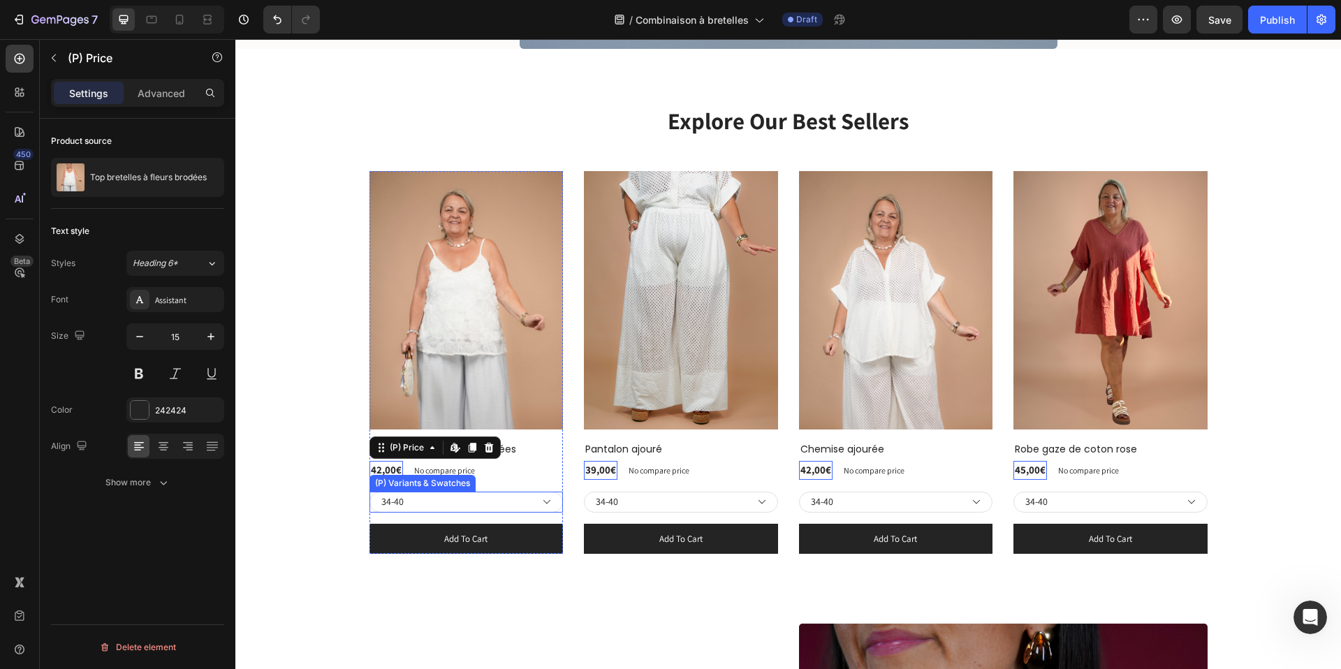
click at [420, 502] on select "34-40 42-46 48-52" at bounding box center [467, 502] width 194 height 21
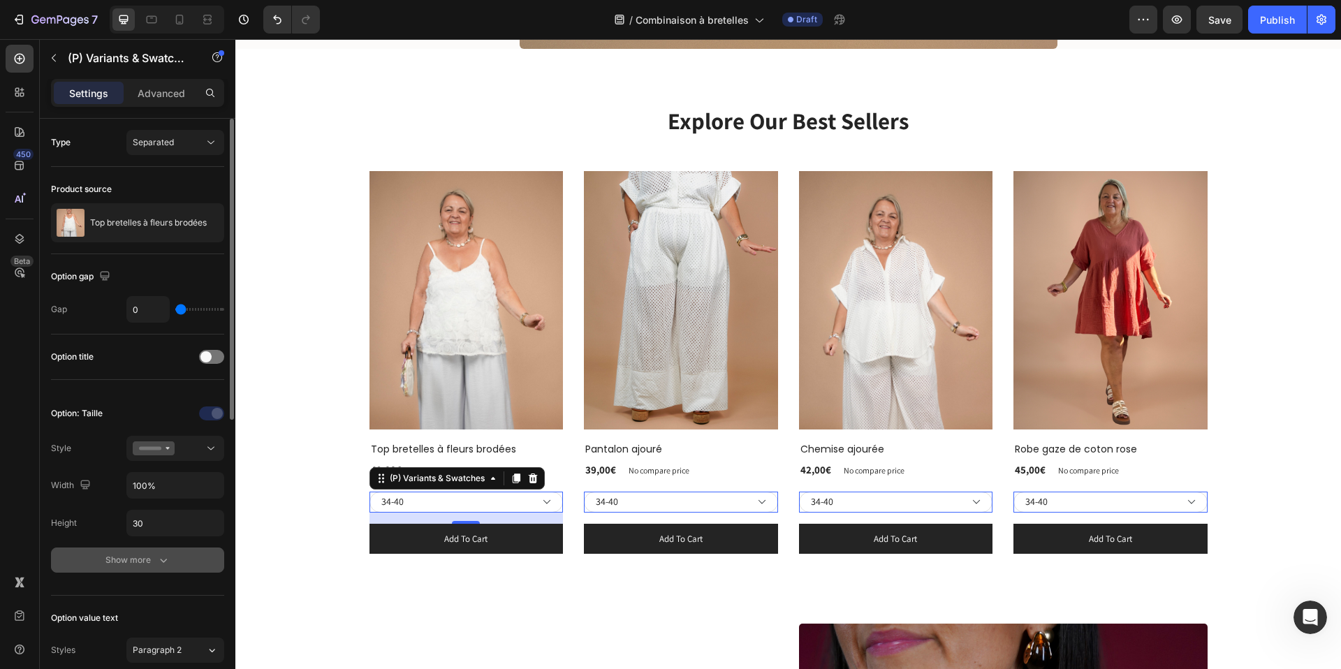
click at [142, 561] on div "Show more" at bounding box center [138, 560] width 65 height 14
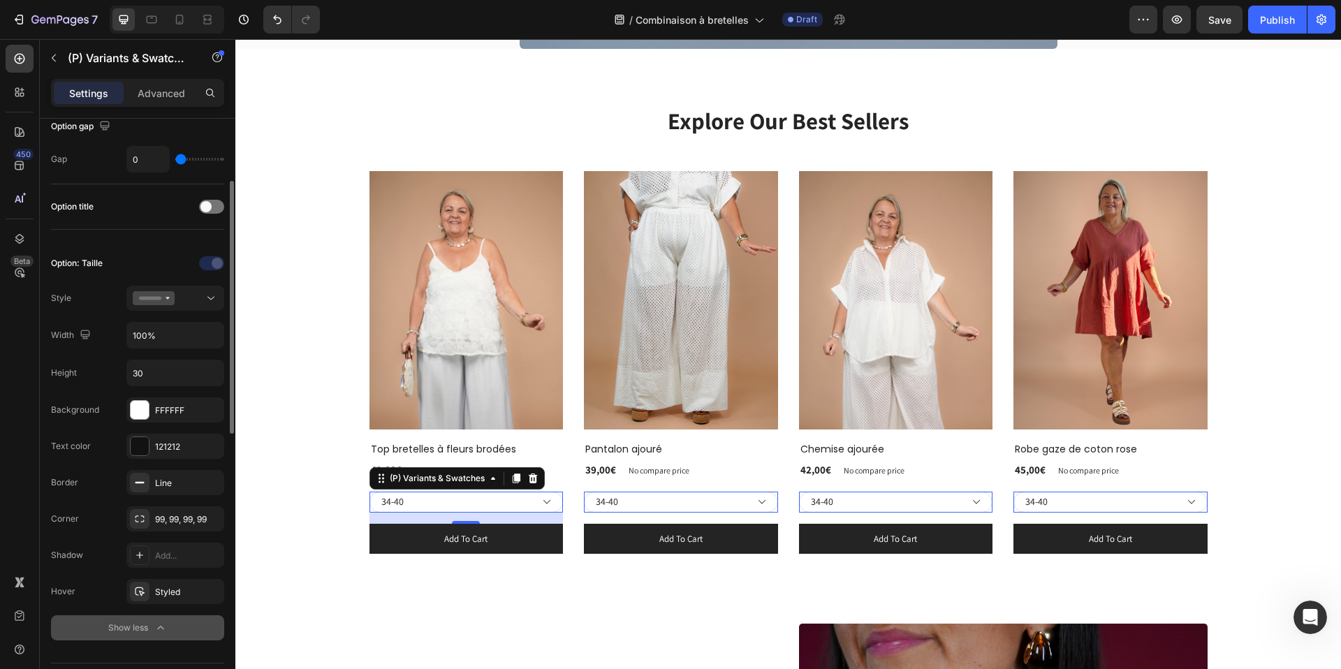
scroll to position [149, 0]
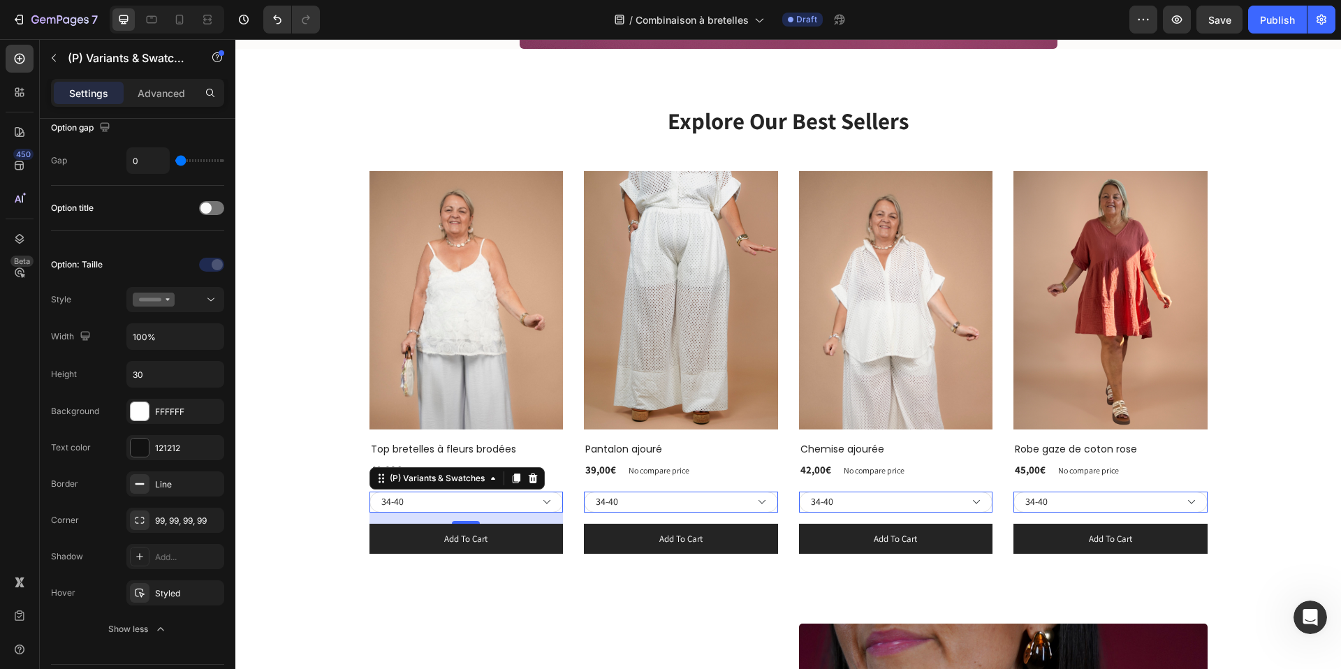
click at [463, 539] on div "16" at bounding box center [466, 535] width 14 height 11
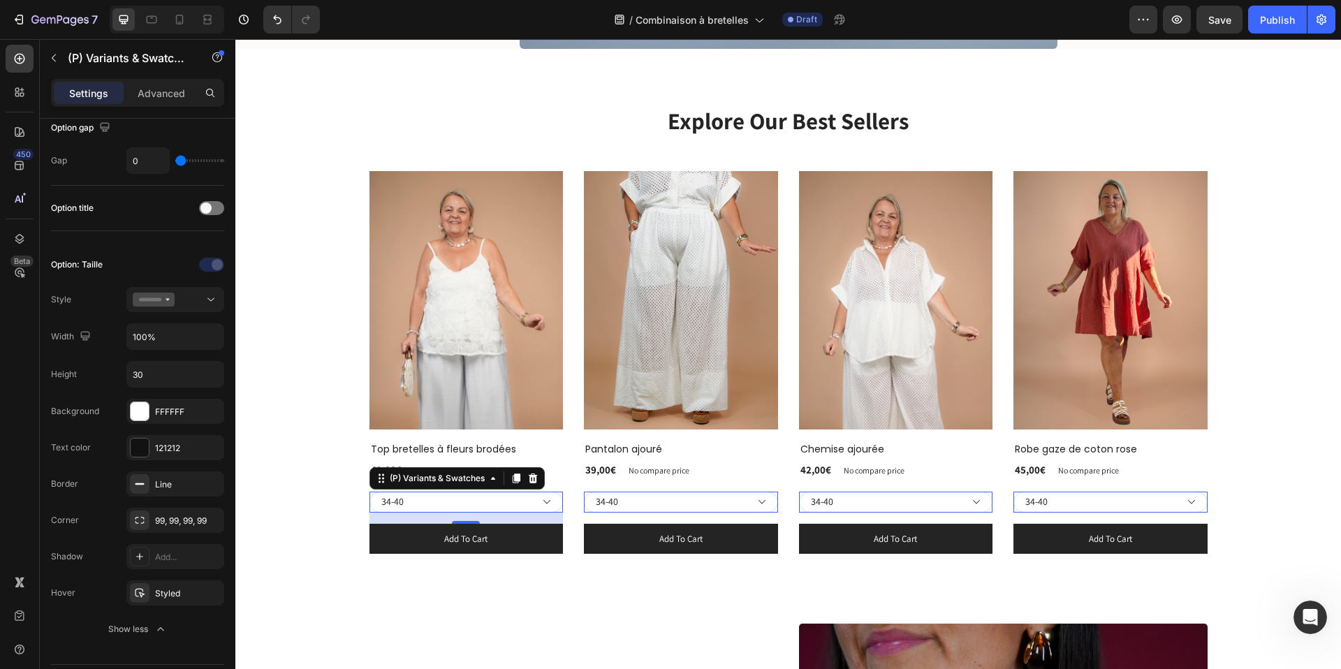
click at [463, 539] on div "16" at bounding box center [466, 535] width 14 height 11
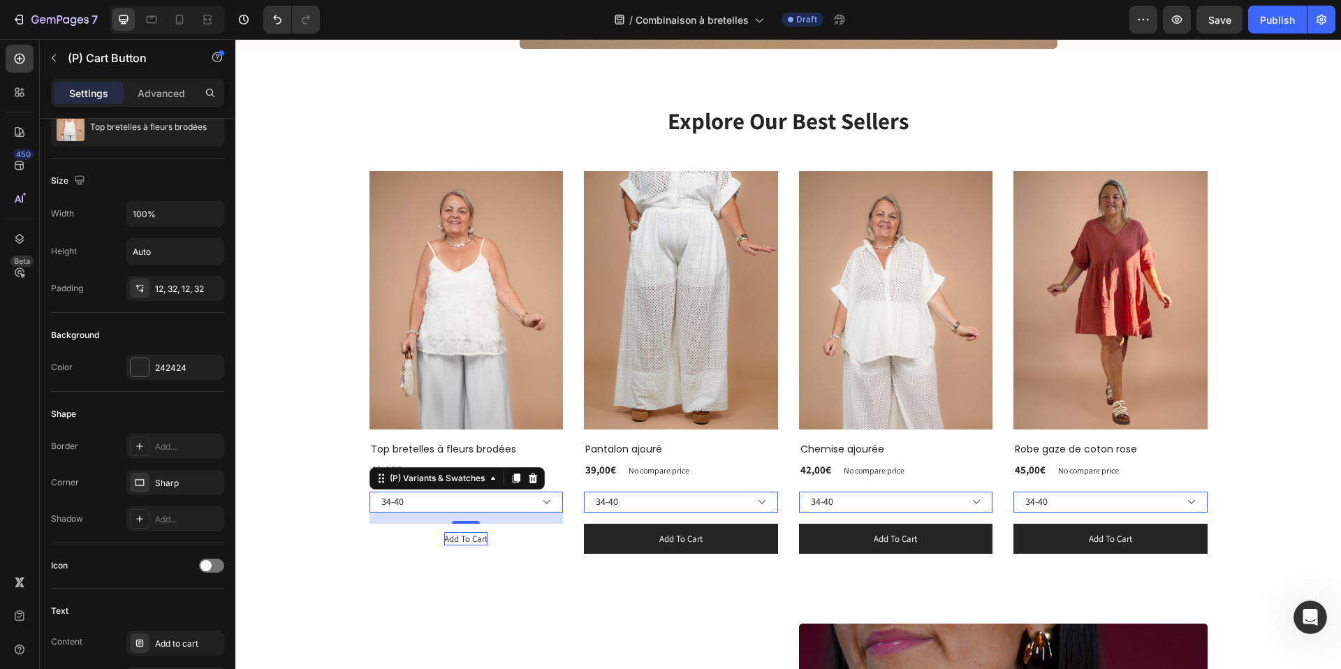
click at [455, 539] on div "Add to cart" at bounding box center [465, 539] width 43 height 14
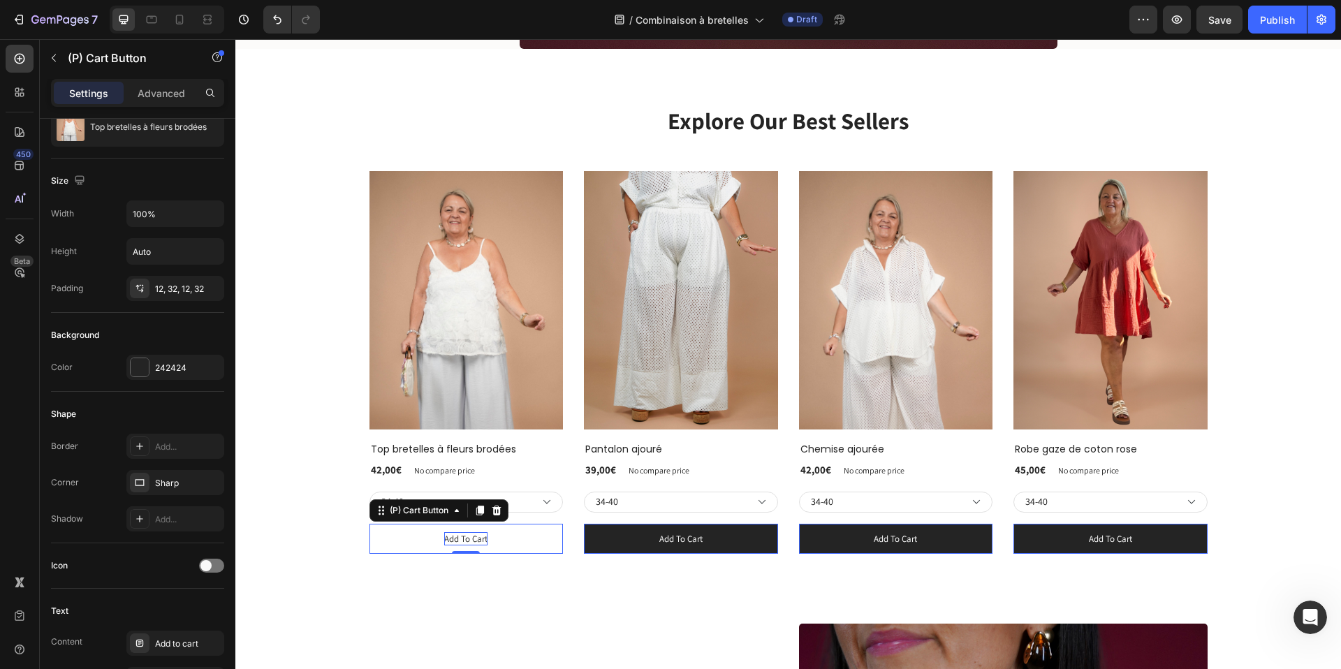
scroll to position [0, 0]
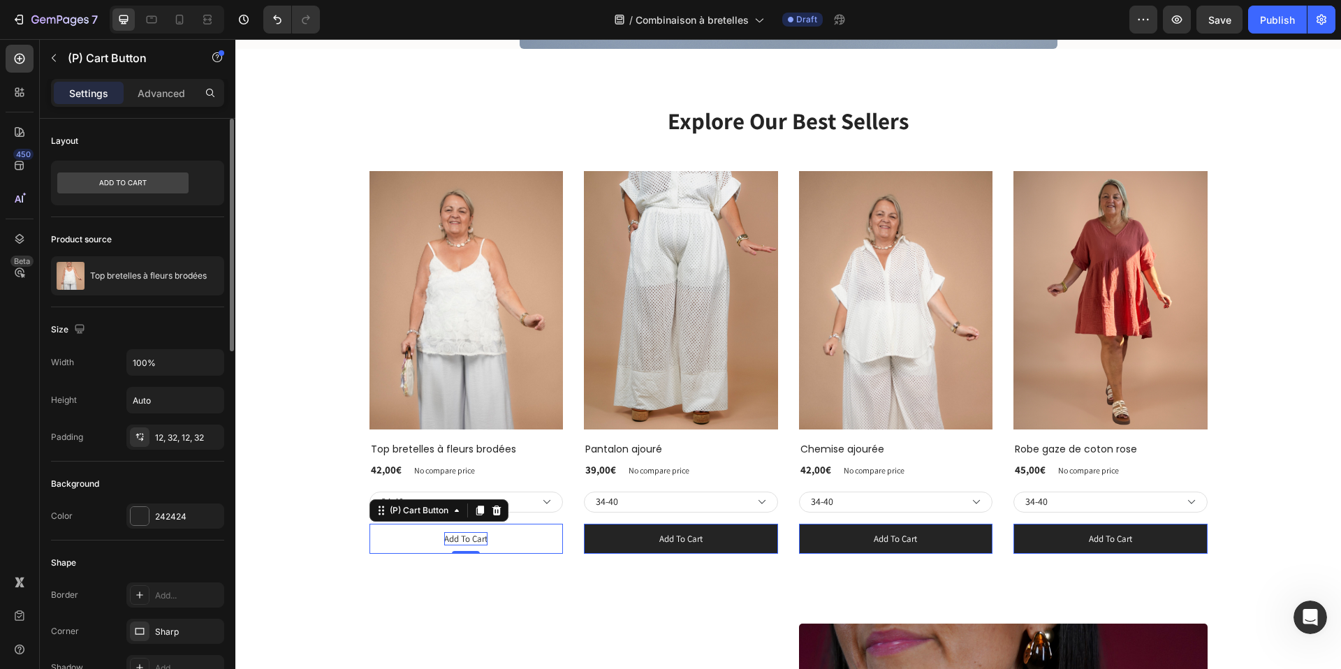
click at [455, 539] on div "Add to cart" at bounding box center [465, 539] width 43 height 14
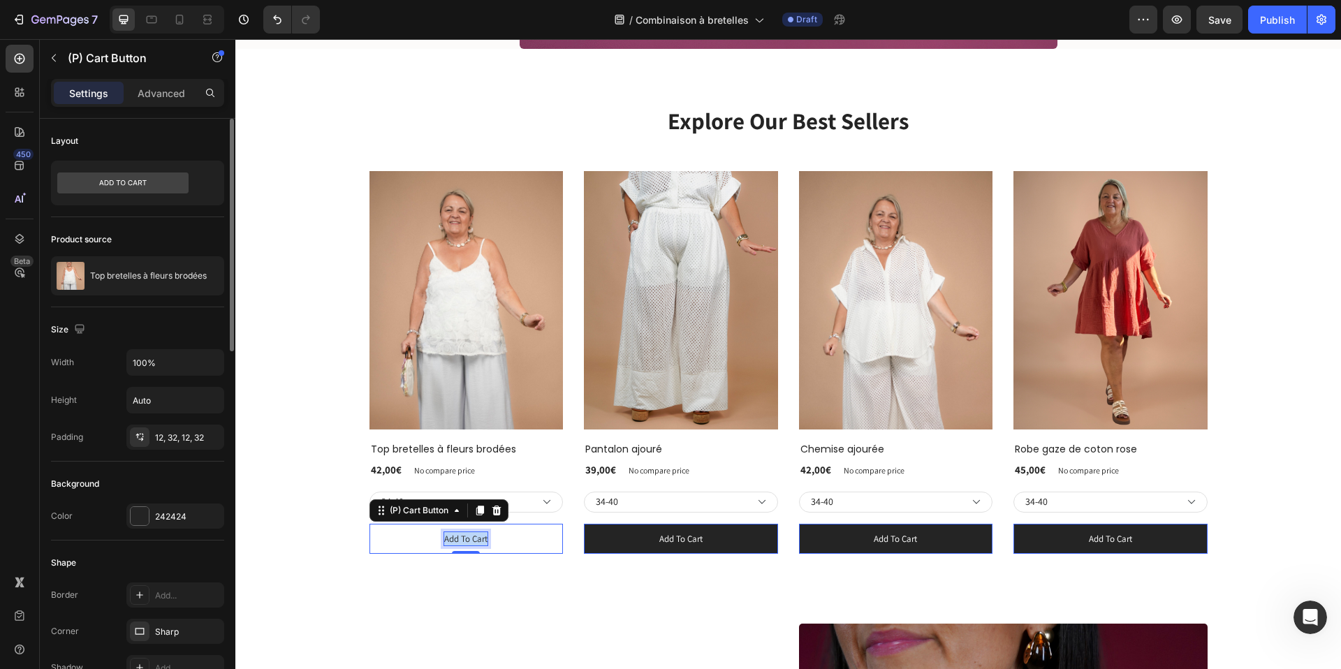
click at [455, 539] on p "Add to cart" at bounding box center [465, 539] width 43 height 14
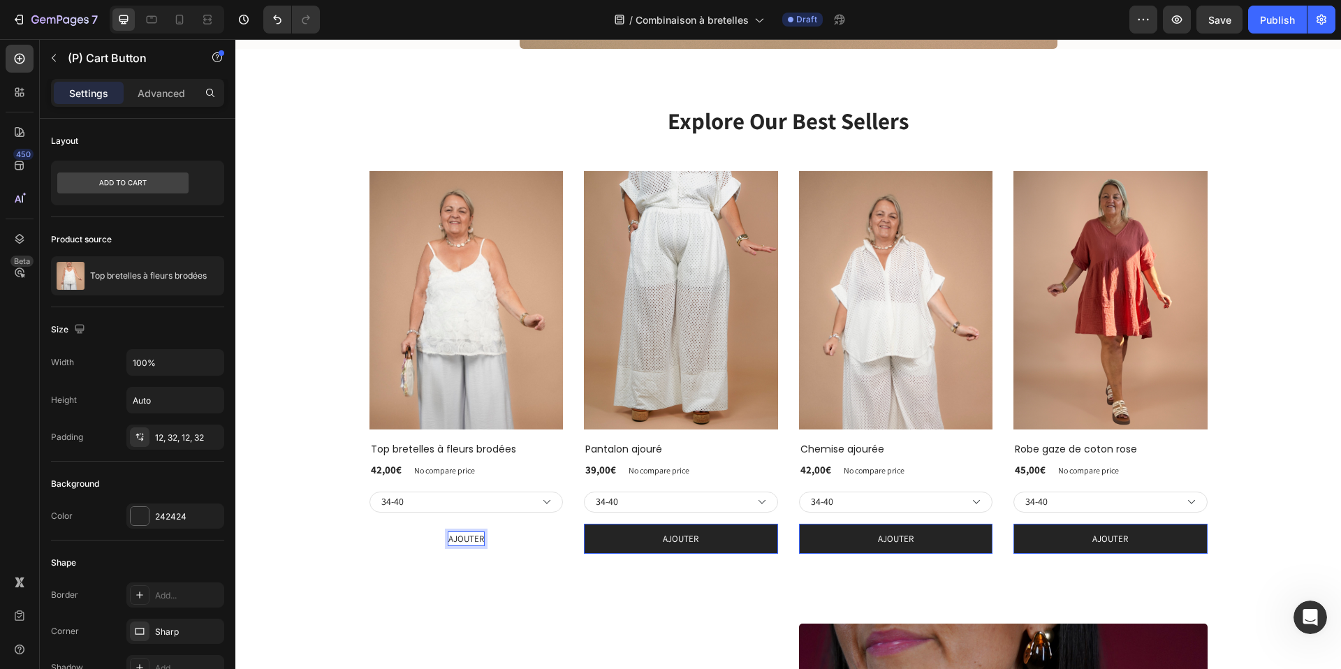
click at [393, 532] on button "AJOUTER" at bounding box center [467, 539] width 194 height 31
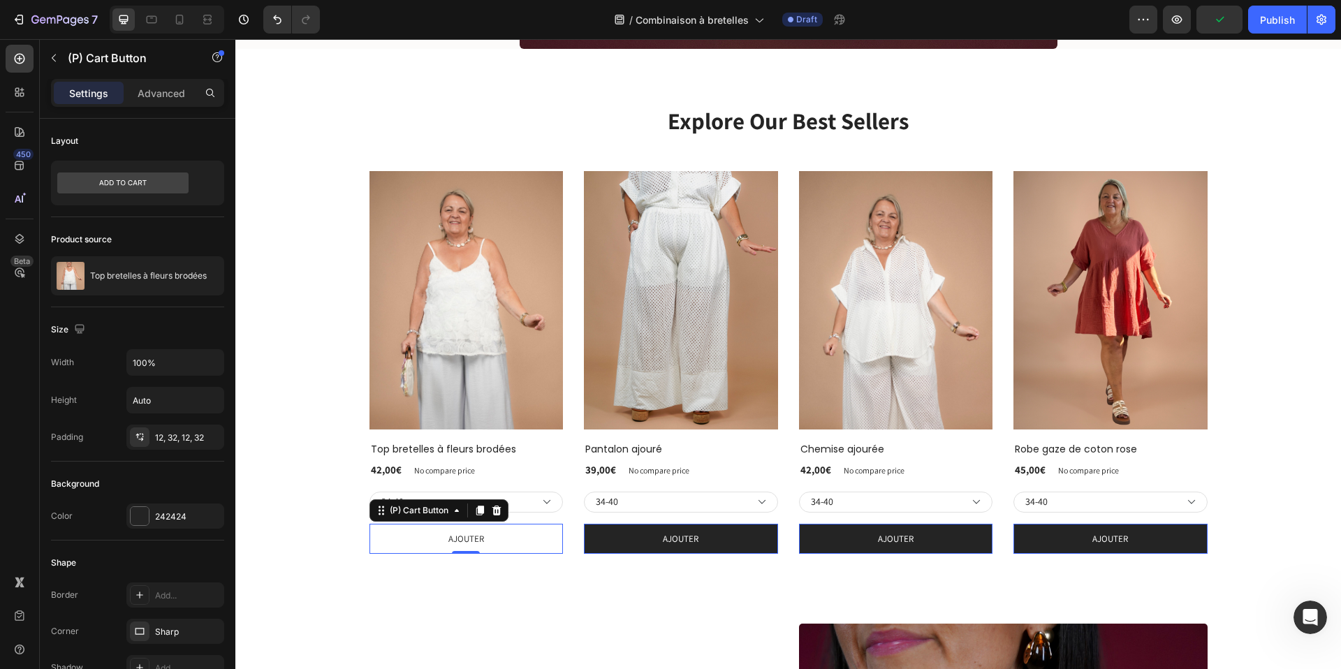
click at [381, 534] on button "AJOUTER" at bounding box center [467, 539] width 194 height 31
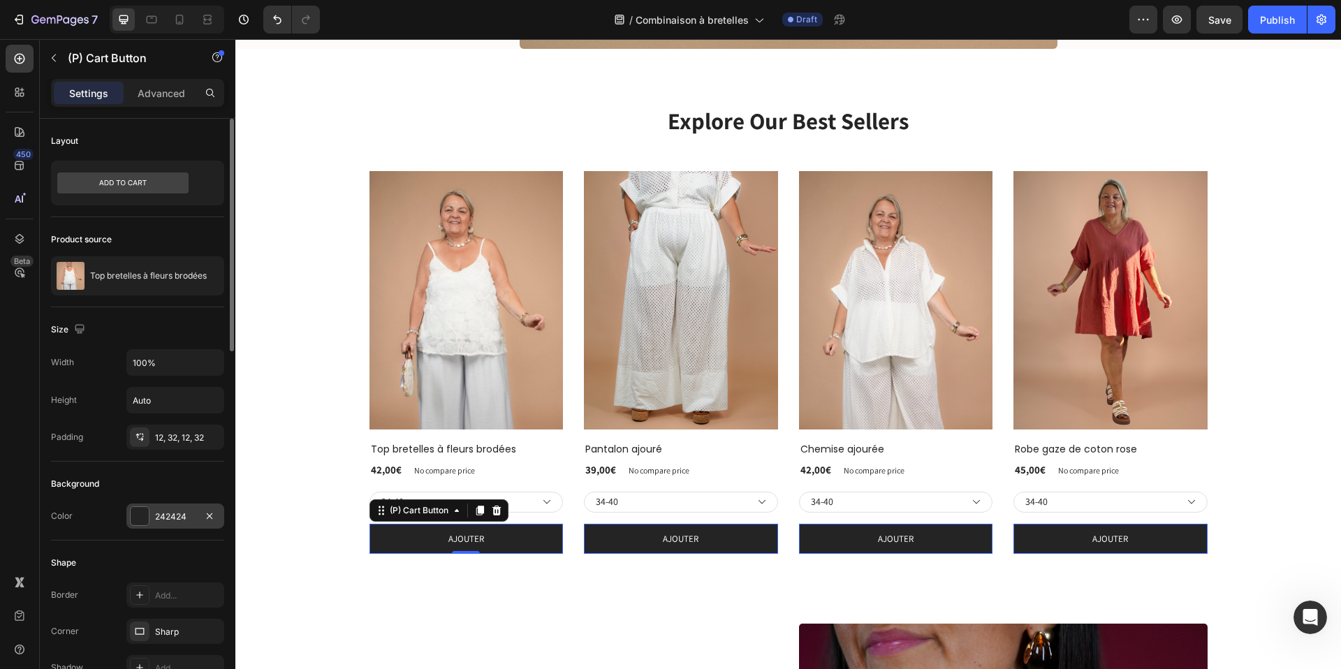
click at [141, 515] on div at bounding box center [140, 516] width 18 height 18
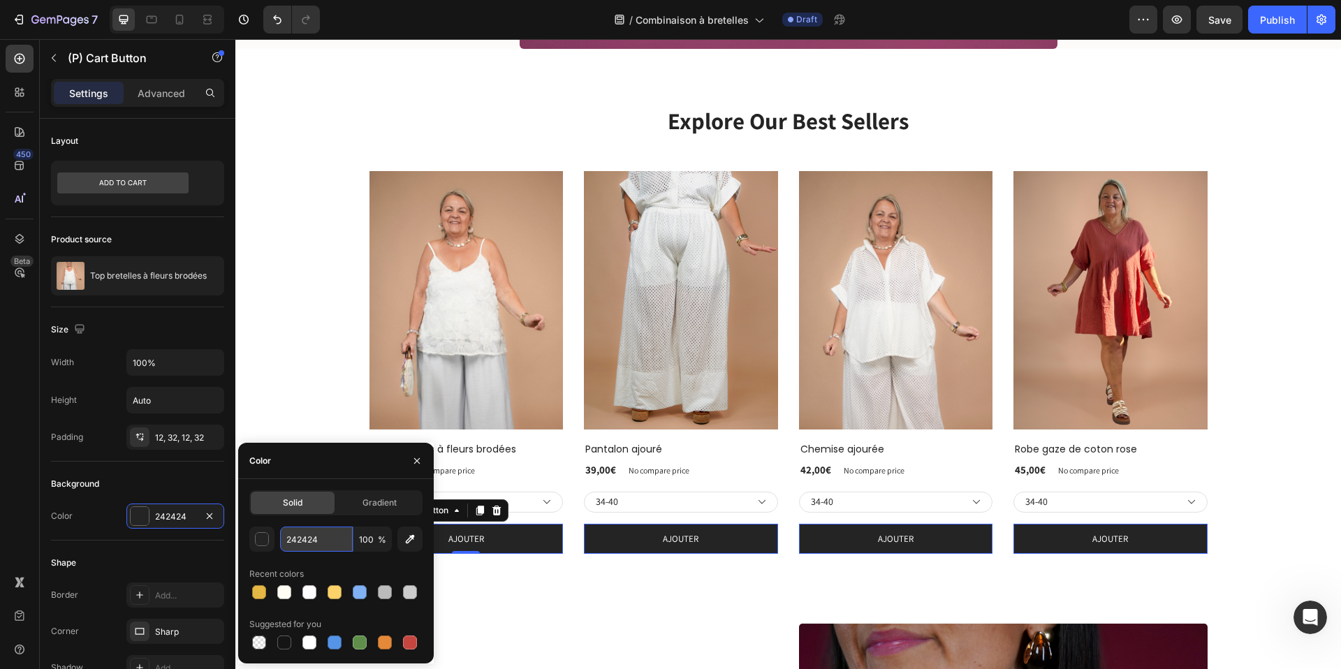
click at [306, 536] on input "242424" at bounding box center [316, 539] width 73 height 25
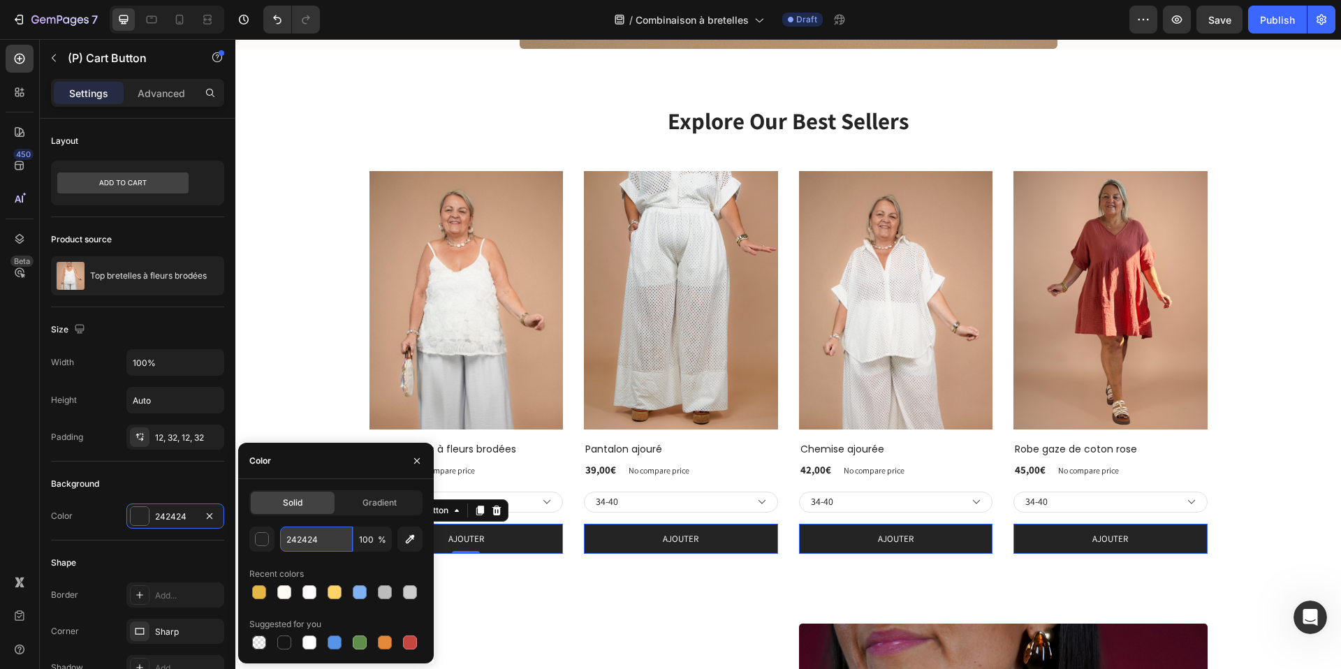
click at [306, 536] on input "242424" at bounding box center [316, 539] width 73 height 25
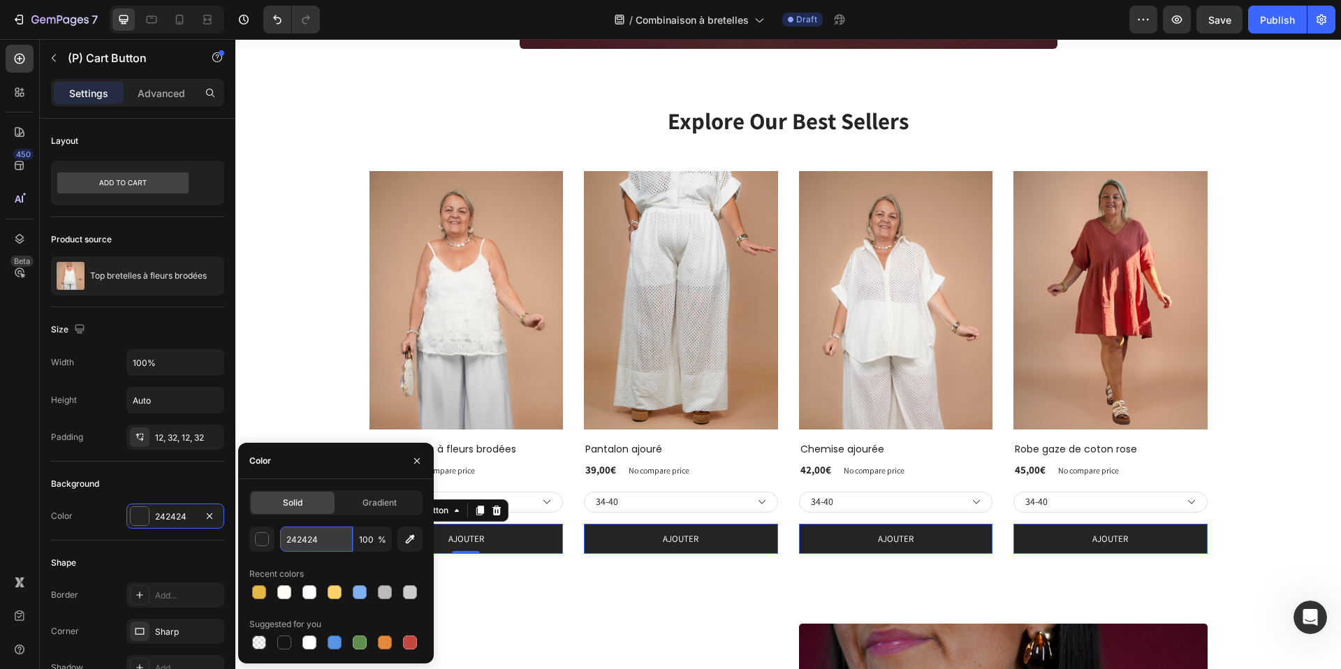
paste input "7EA2EA"
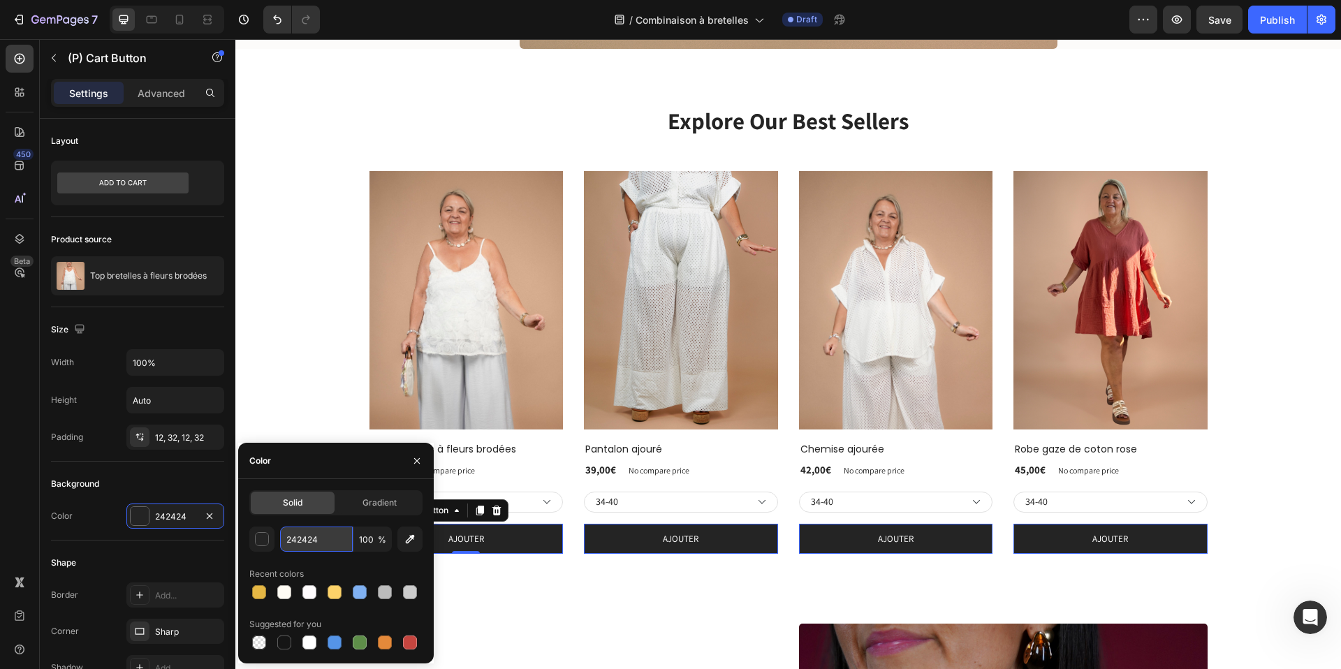
type input "7EA2EA"
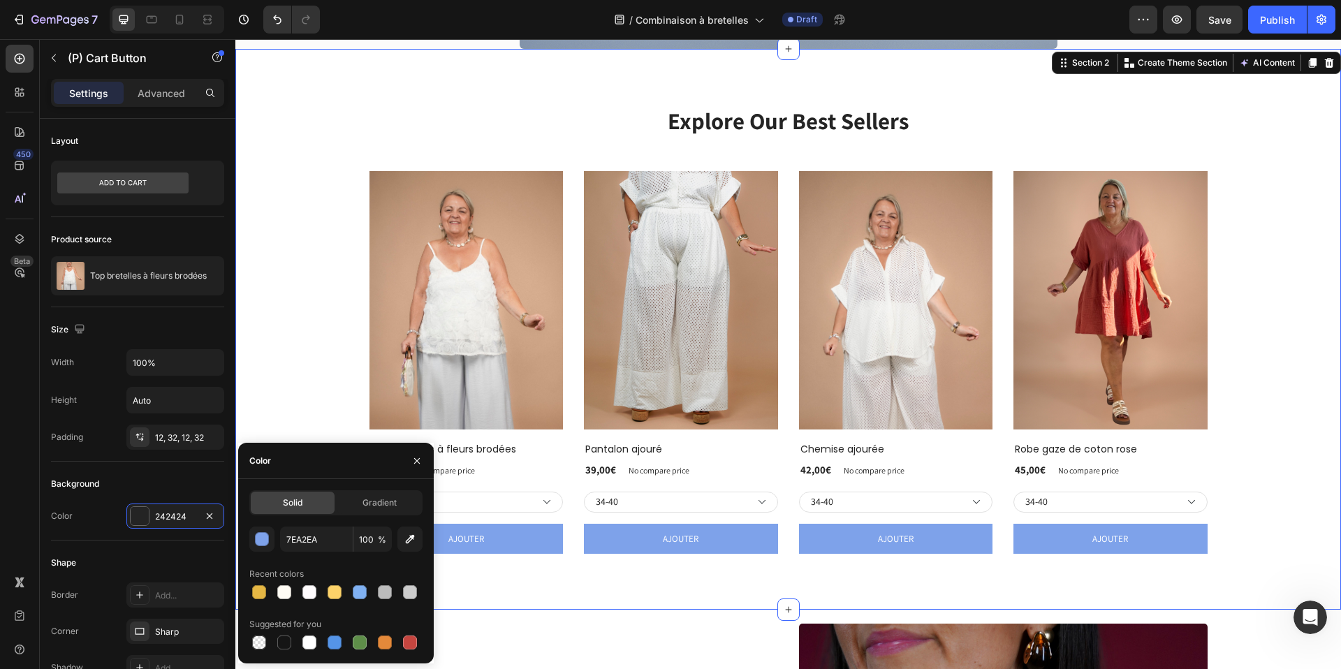
click at [292, 363] on div "Explore Our Best Sellers Heading Row (P) Images Row Top bretelles à fleurs brod…" at bounding box center [788, 329] width 1085 height 449
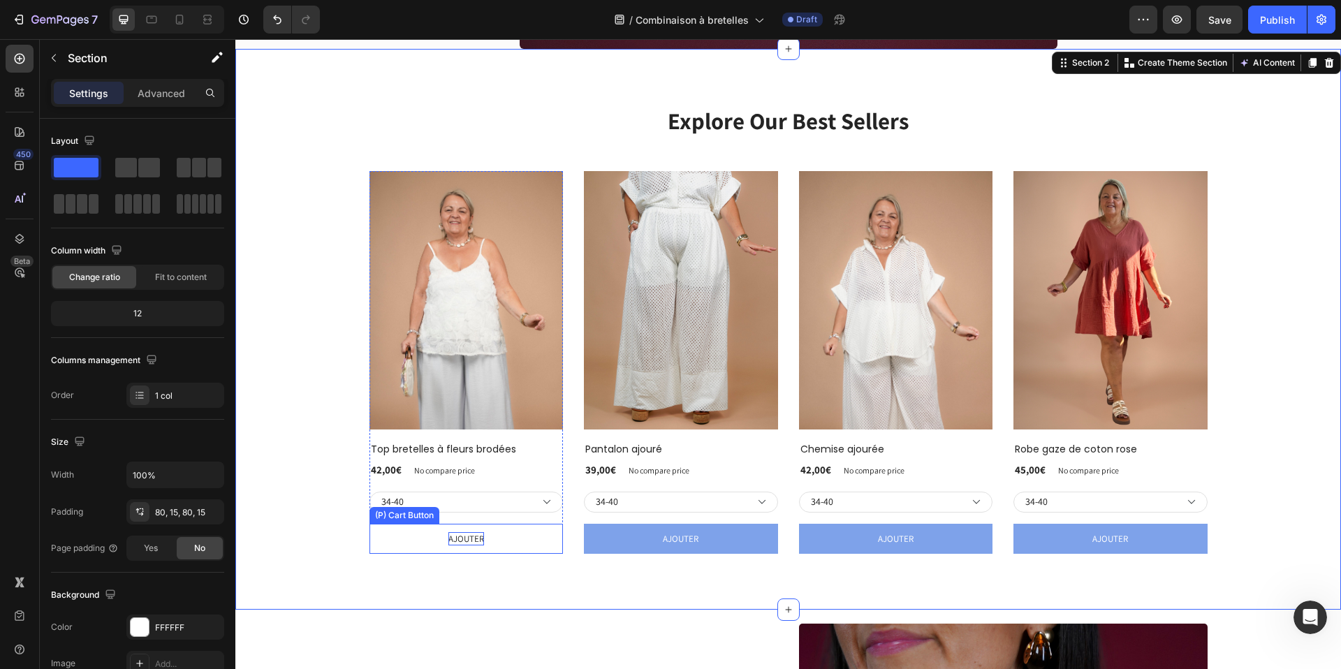
click at [460, 539] on p "AJOUTER" at bounding box center [467, 539] width 36 height 14
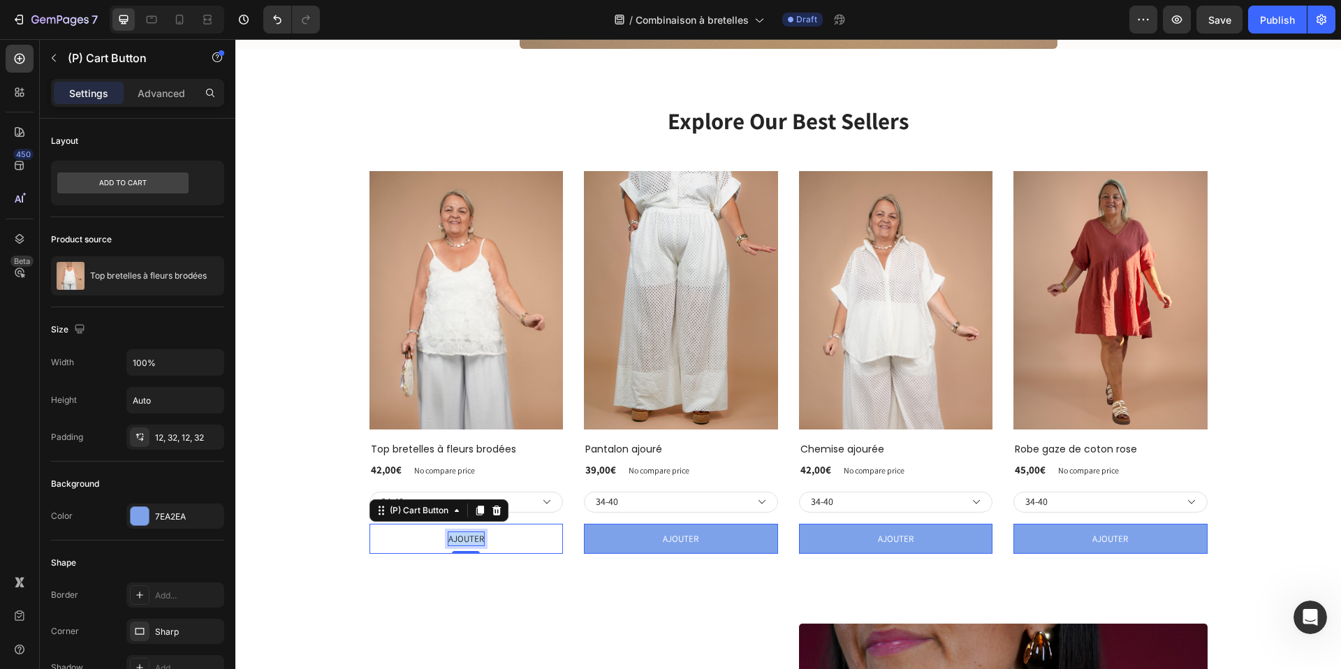
click at [460, 539] on p "AJOUTER" at bounding box center [467, 539] width 36 height 14
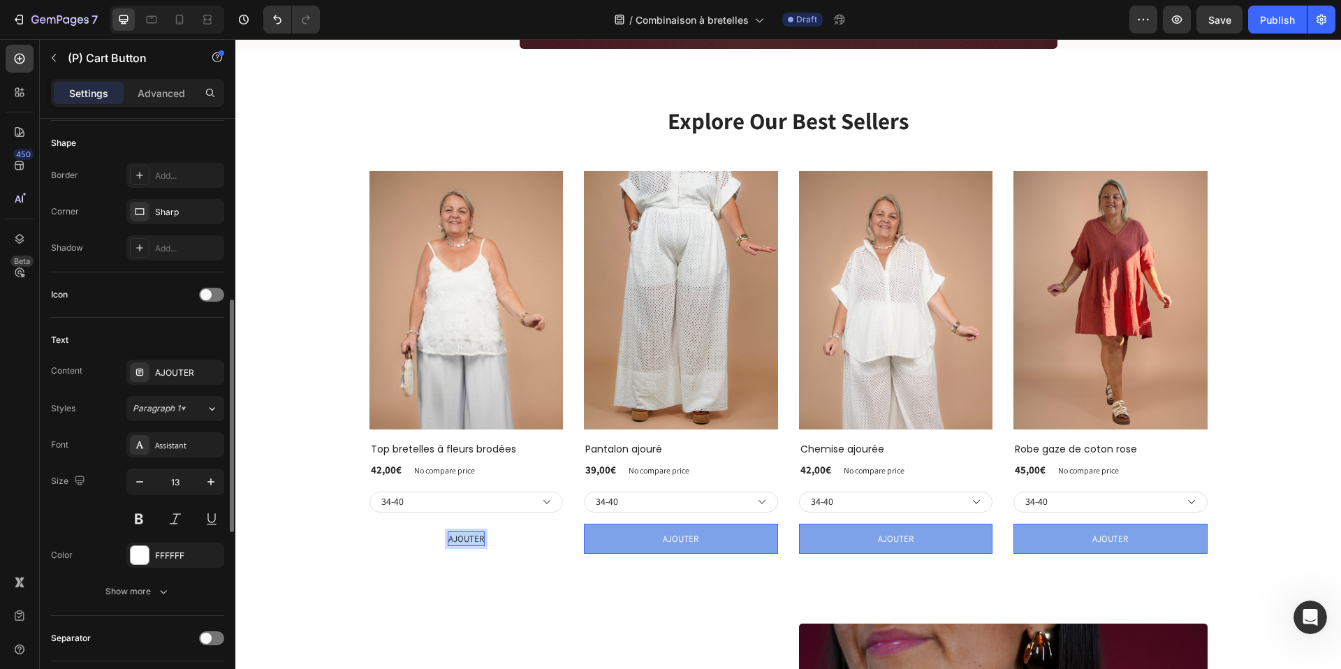
scroll to position [437, 0]
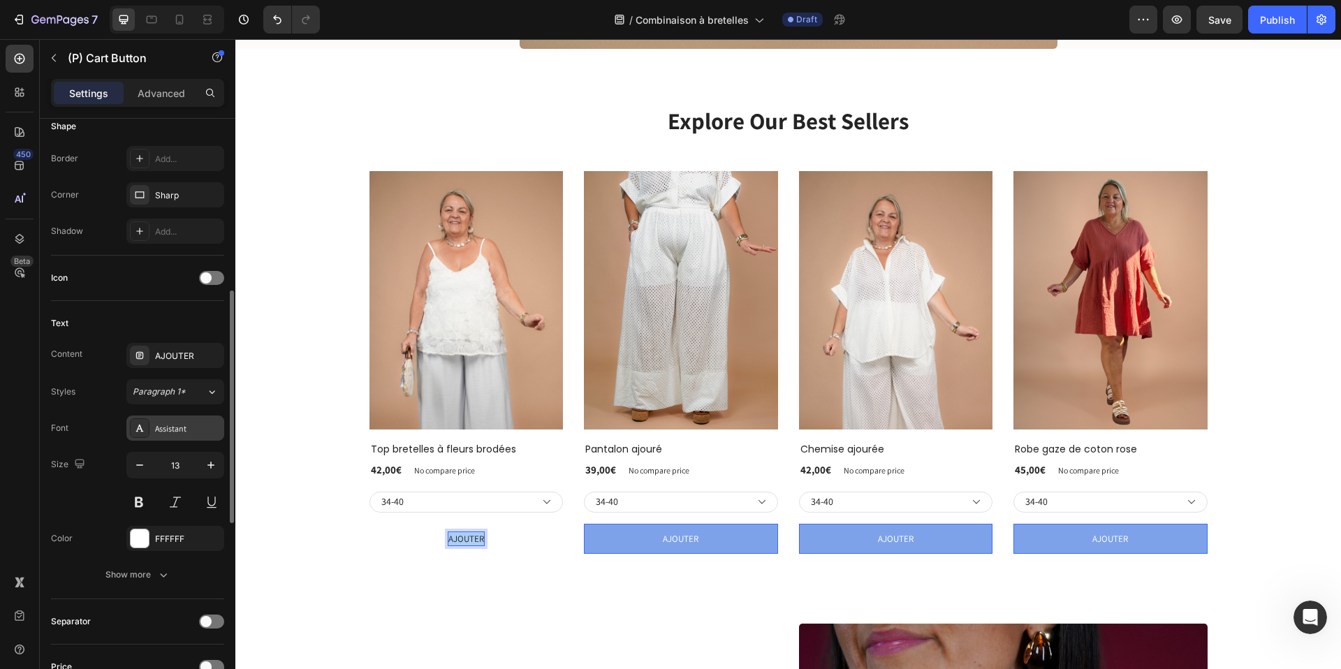
click at [173, 427] on div "Assistant" at bounding box center [188, 429] width 66 height 13
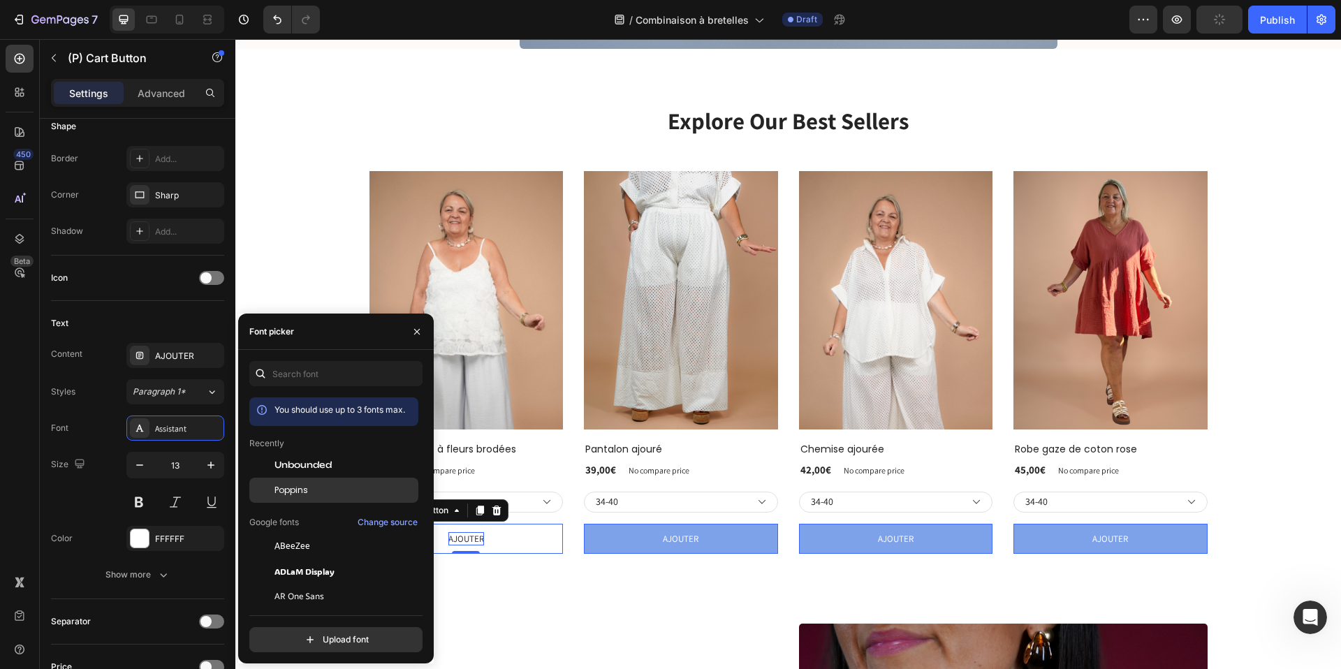
click at [310, 490] on div "Poppins" at bounding box center [345, 490] width 141 height 13
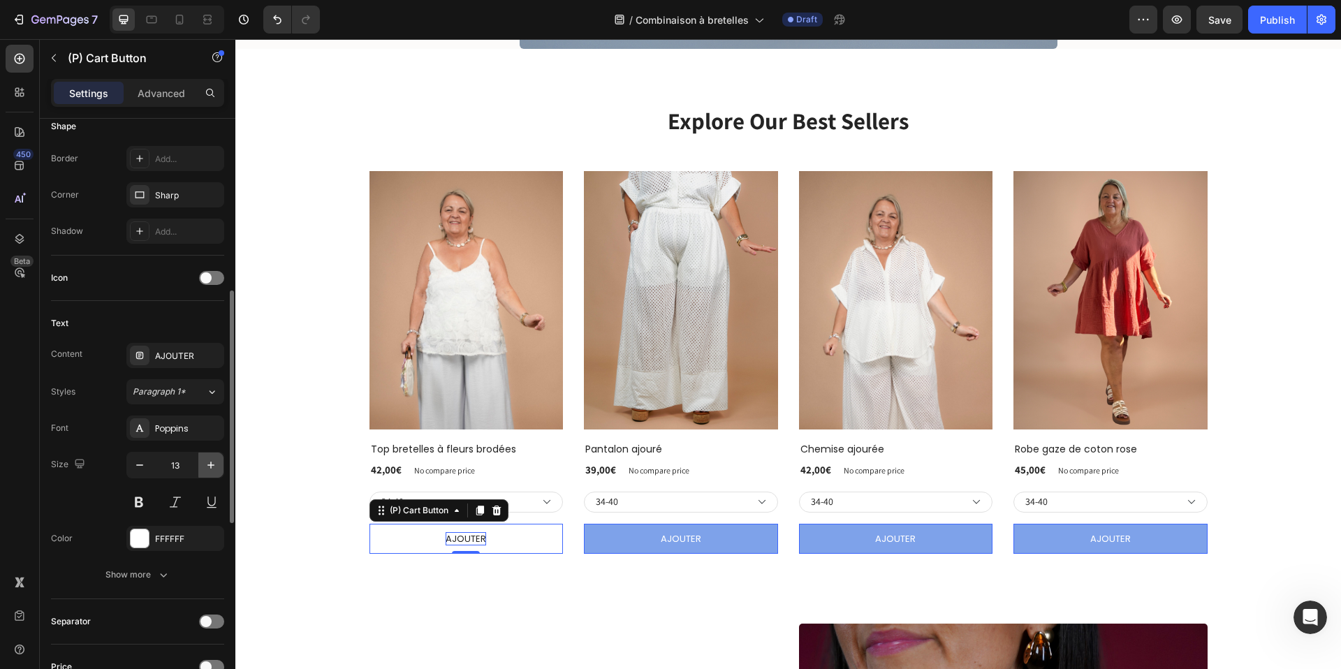
click at [199, 466] on button "button" at bounding box center [210, 465] width 25 height 25
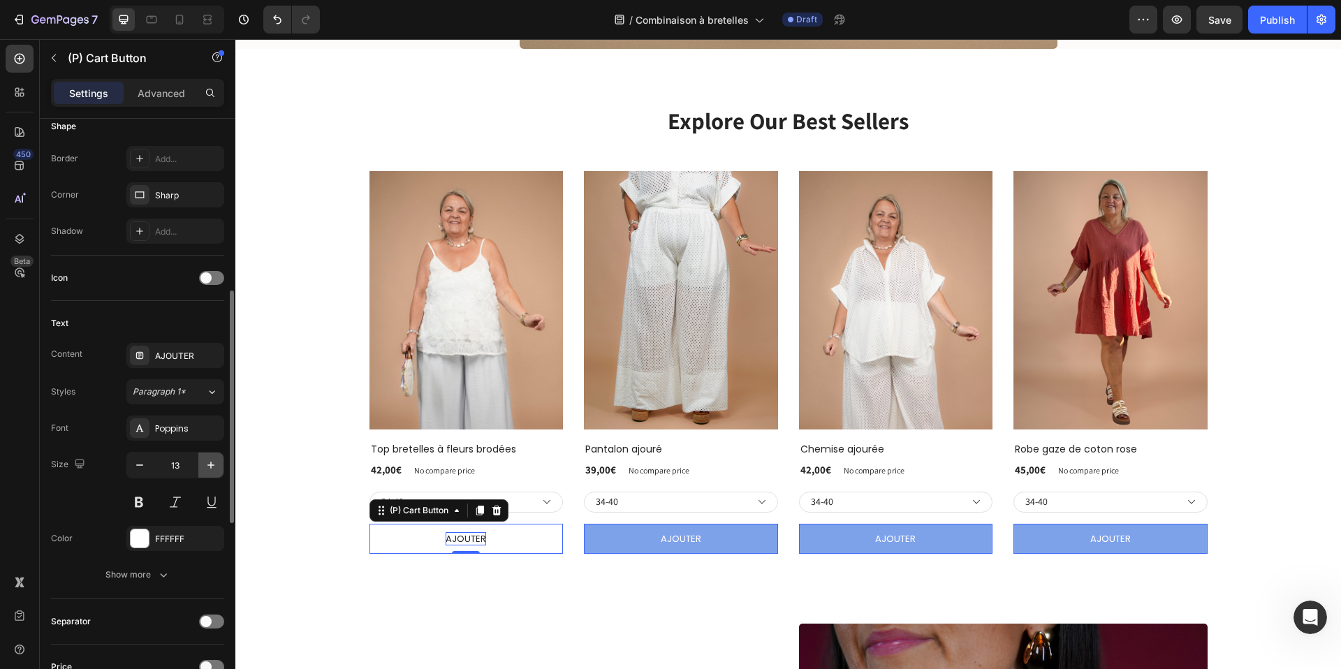
type input "14"
click at [143, 499] on button at bounding box center [138, 502] width 25 height 25
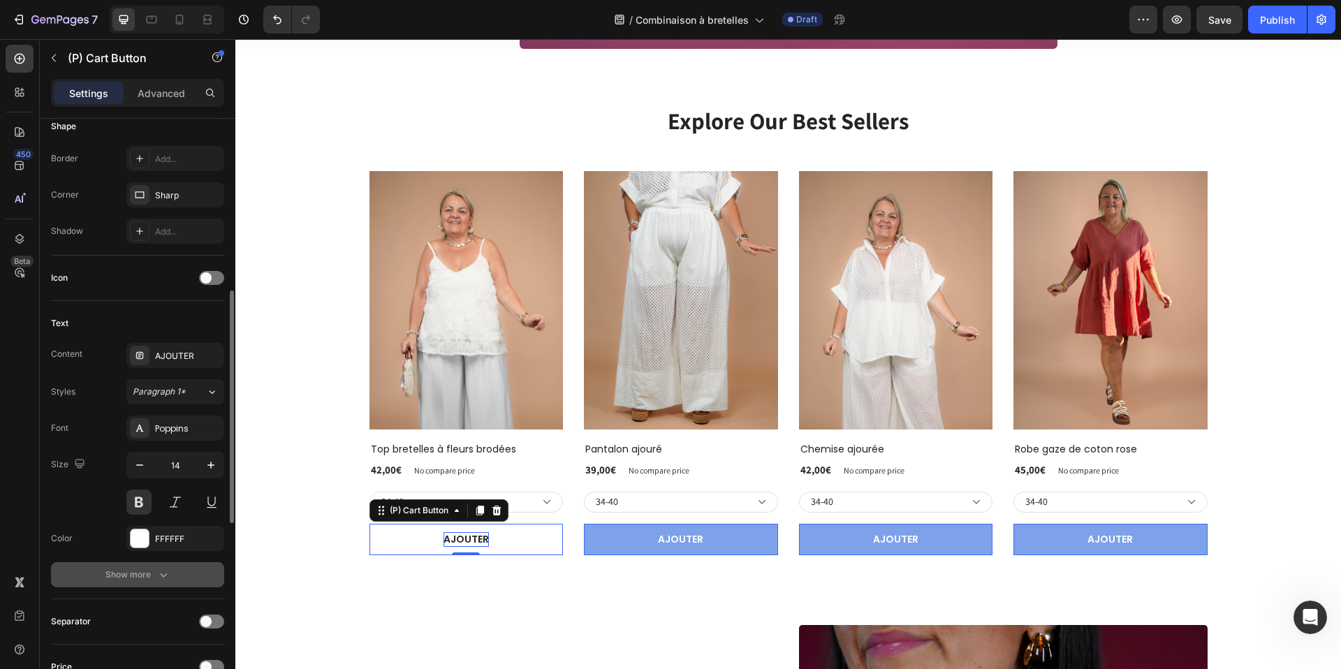
click at [136, 576] on div "Show more" at bounding box center [138, 575] width 65 height 14
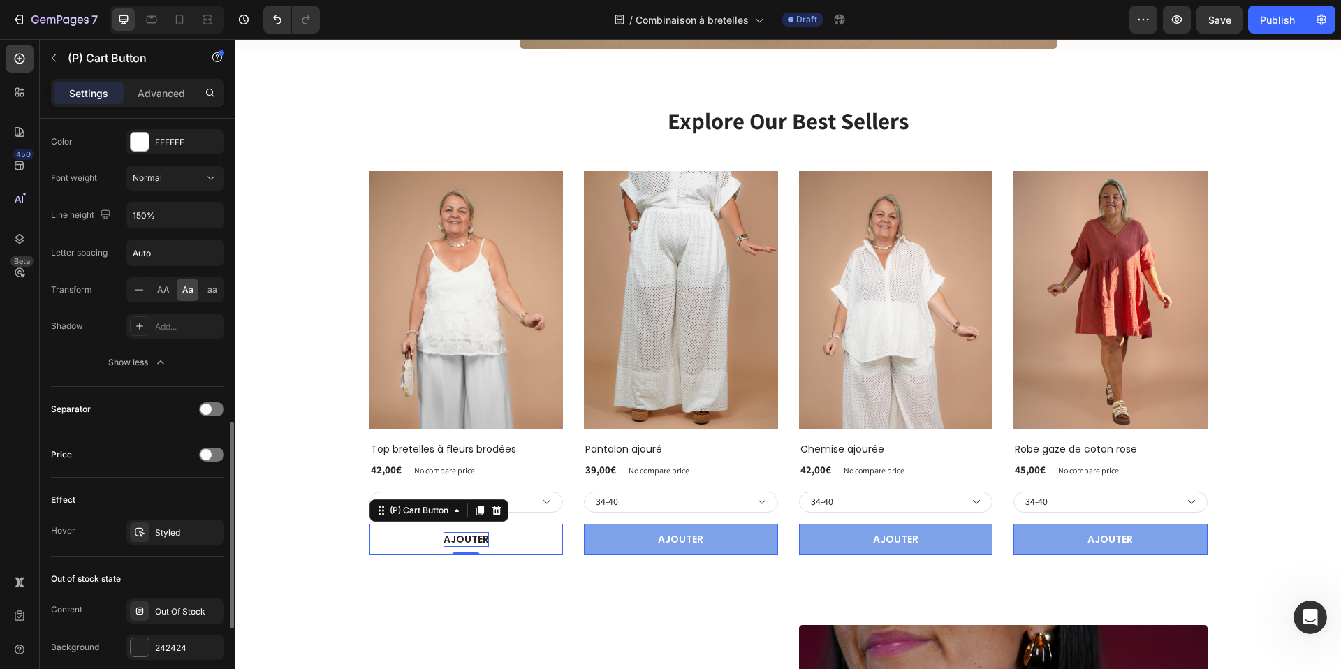
scroll to position [866, 0]
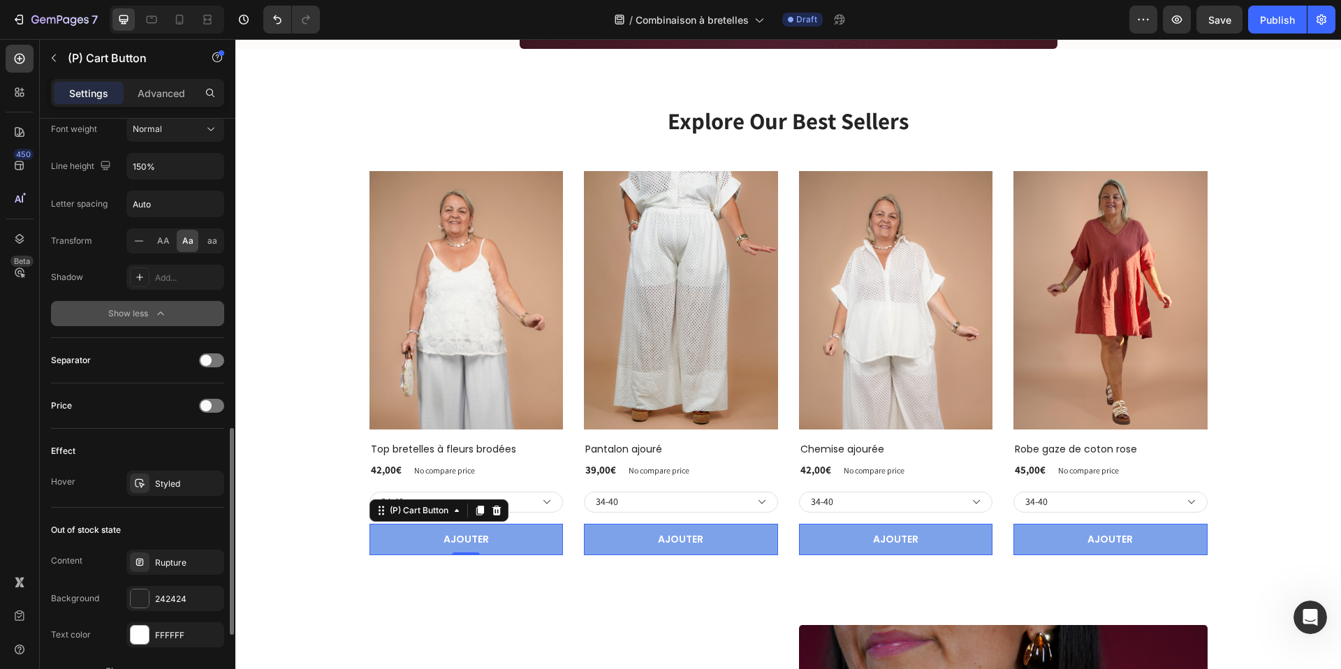
scroll to position [888, 0]
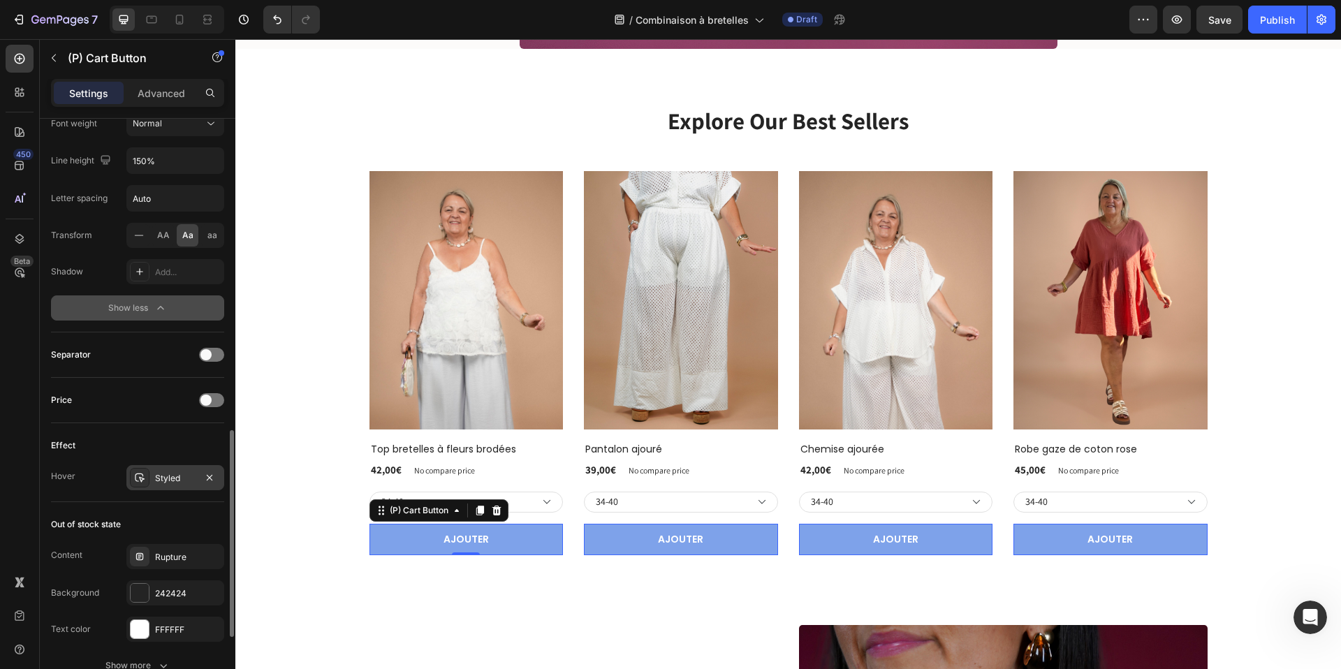
click at [165, 477] on div "Styled" at bounding box center [175, 478] width 41 height 13
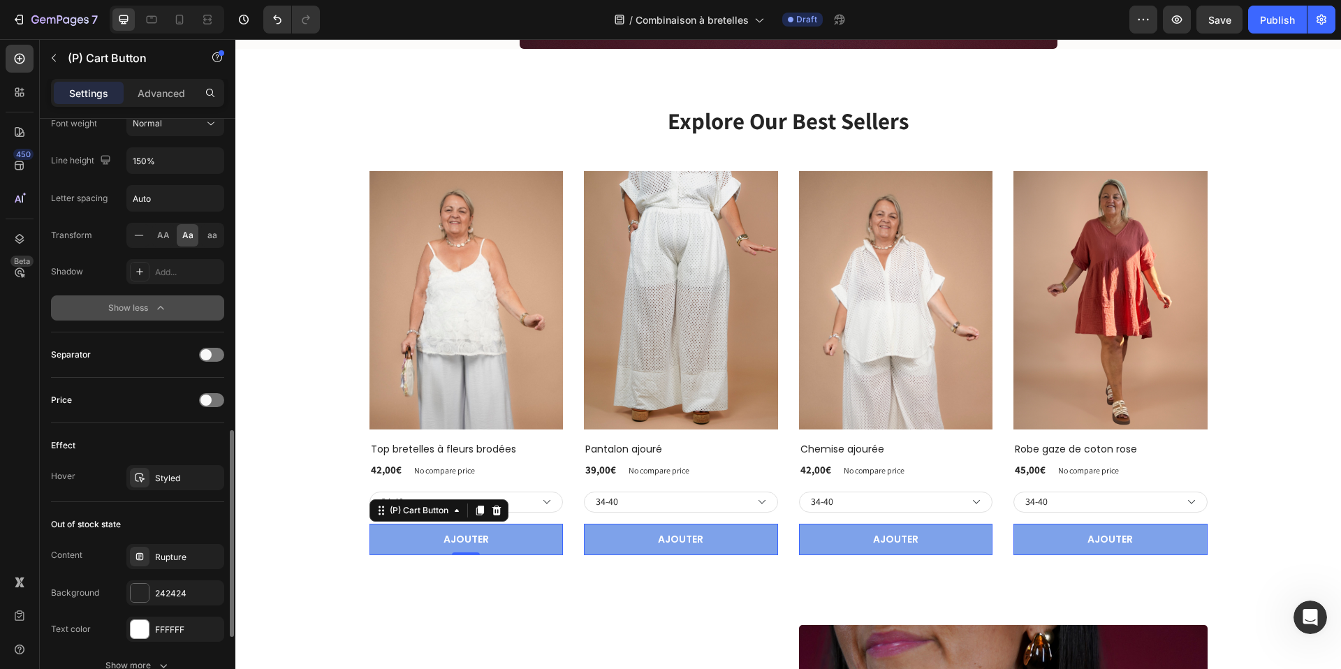
click at [169, 442] on div "Effect" at bounding box center [137, 446] width 173 height 22
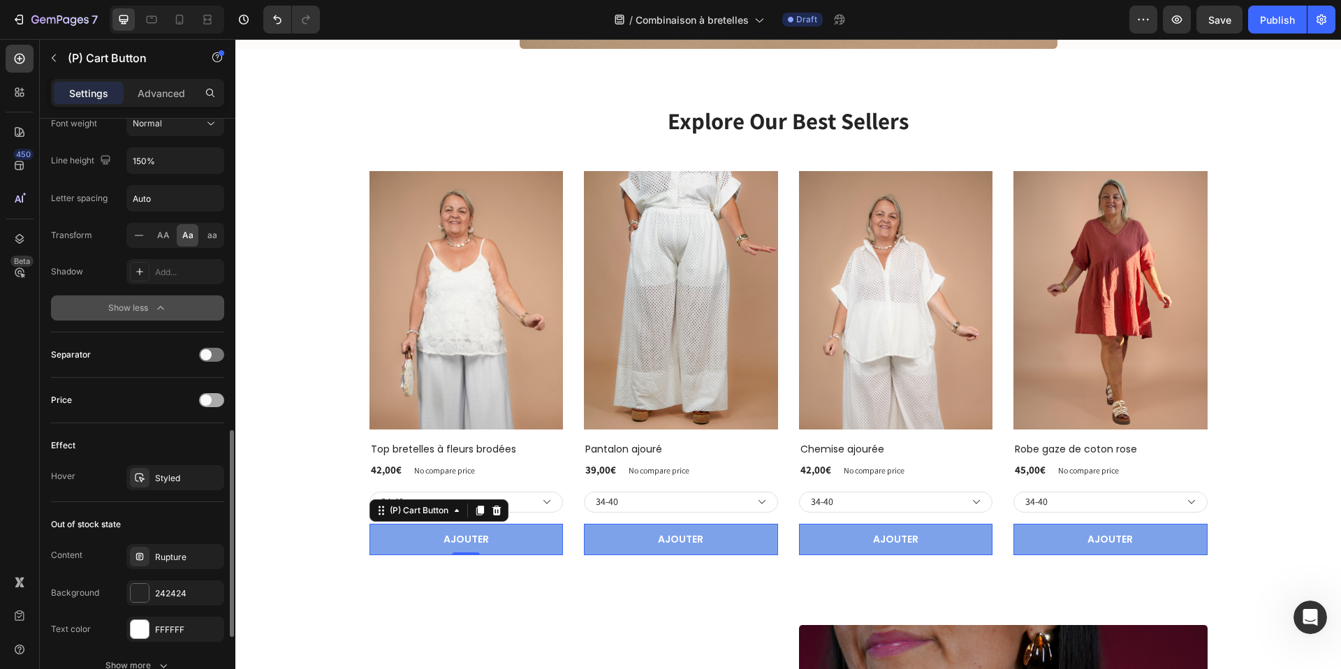
click at [211, 403] on div at bounding box center [211, 400] width 25 height 14
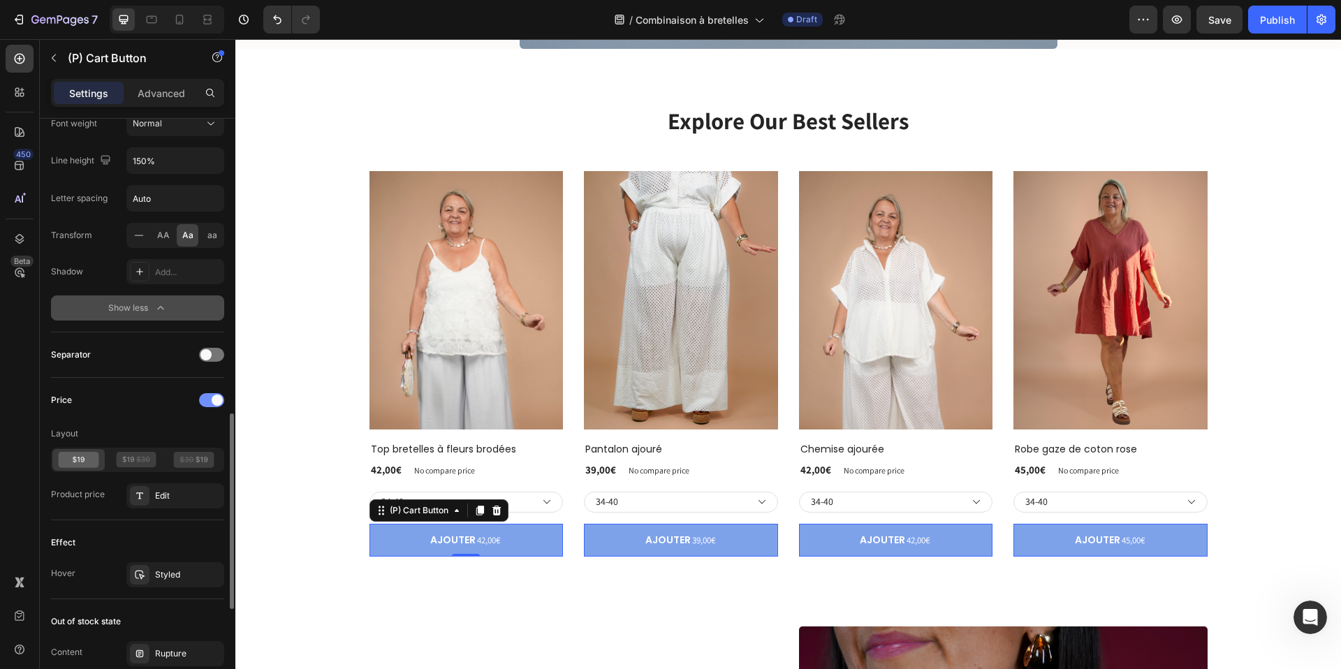
click at [211, 403] on div at bounding box center [211, 400] width 25 height 14
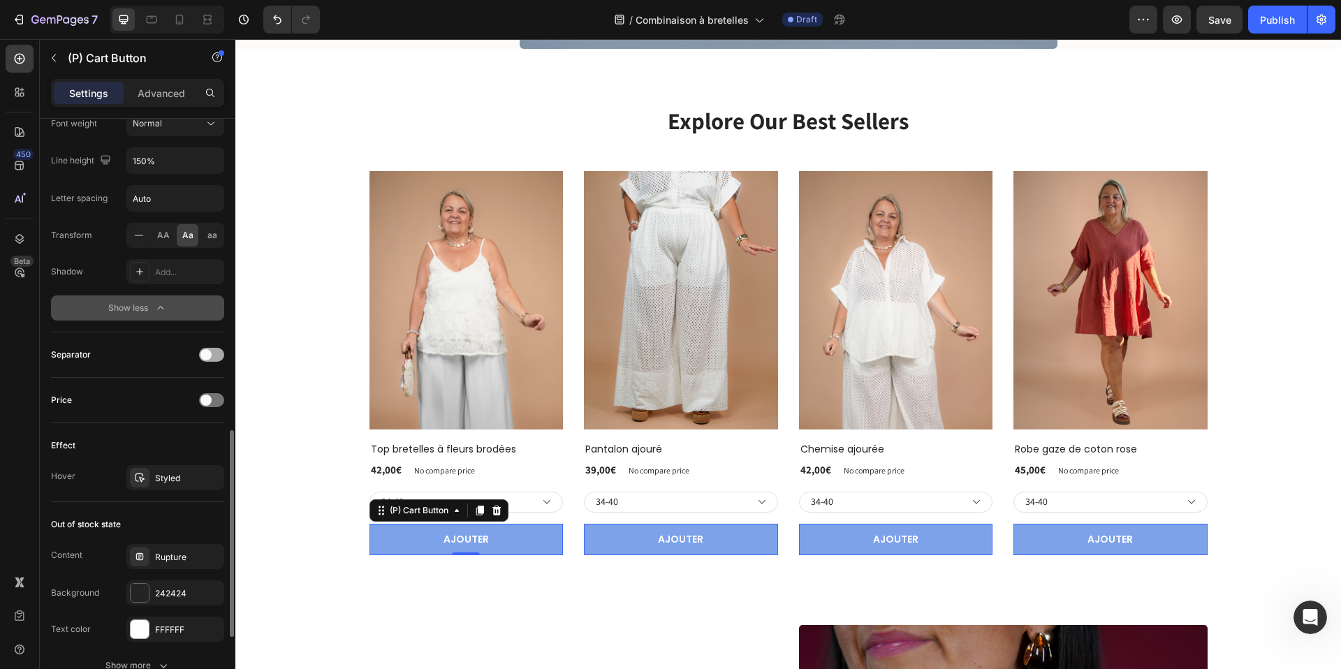
click at [213, 354] on div at bounding box center [211, 355] width 25 height 14
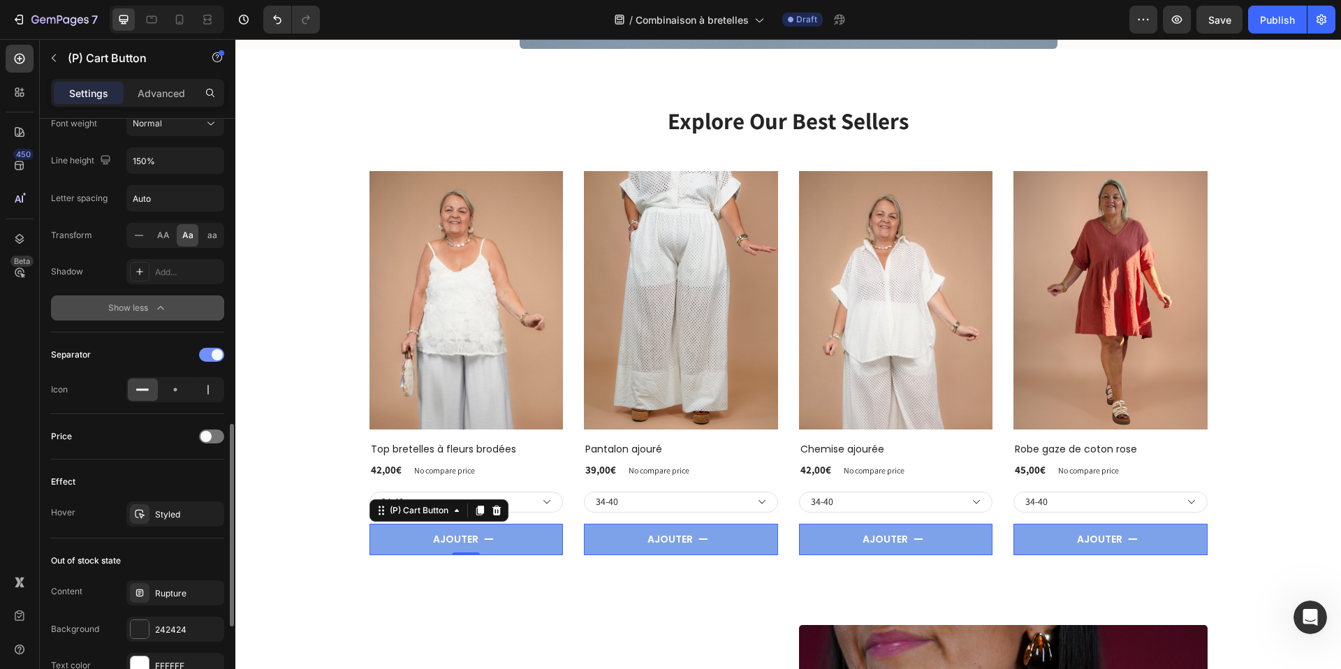
click at [213, 354] on span at bounding box center [217, 354] width 11 height 11
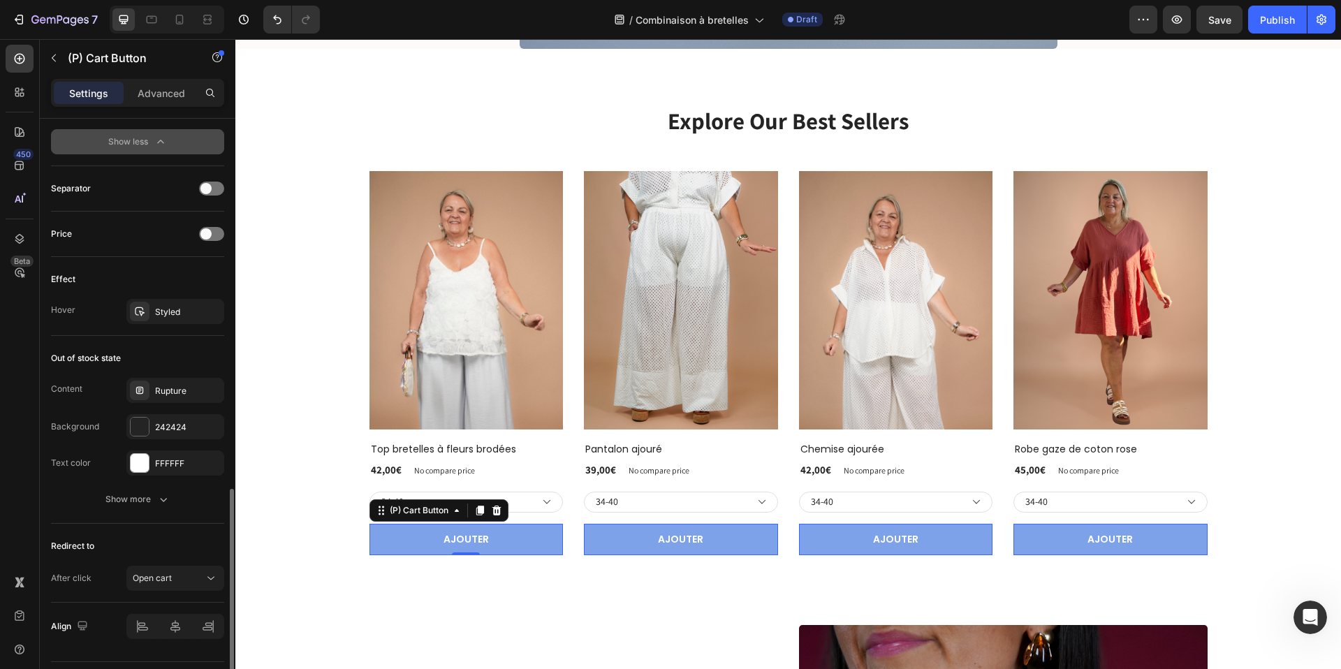
scroll to position [1091, 0]
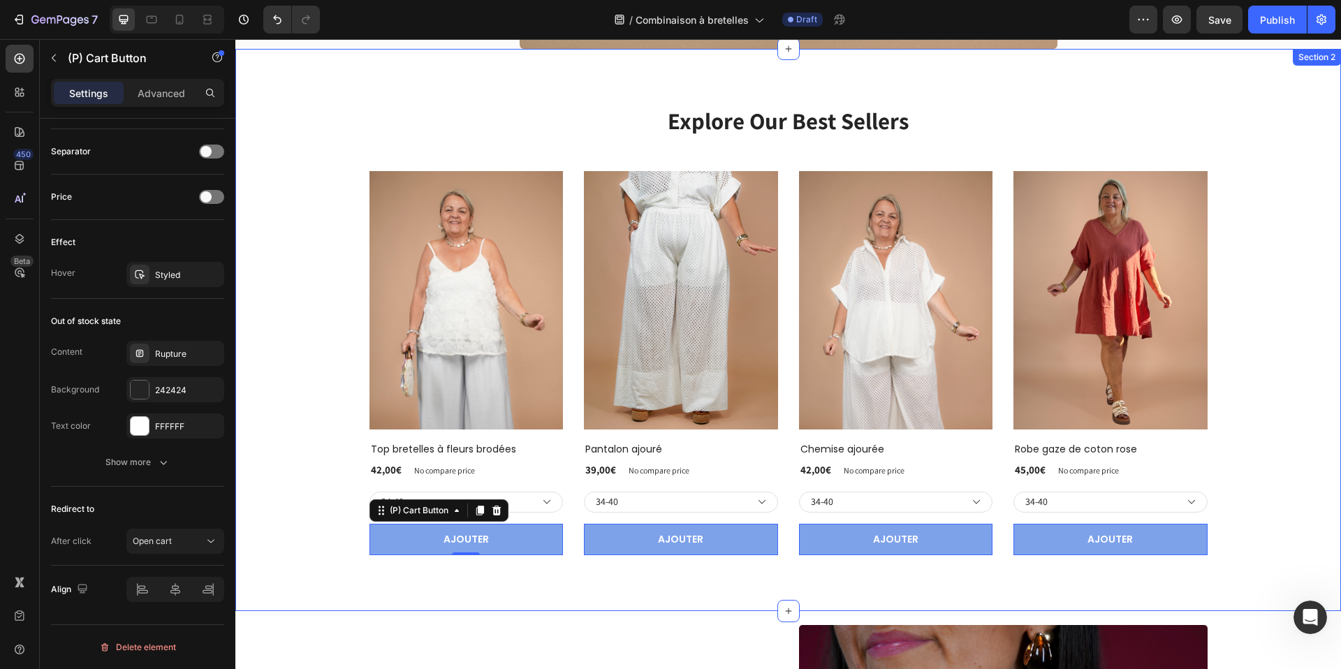
click at [268, 522] on div "Explore Our Best Sellers Heading Row (P) Images Row Top bretelles à fleurs brod…" at bounding box center [788, 330] width 1085 height 451
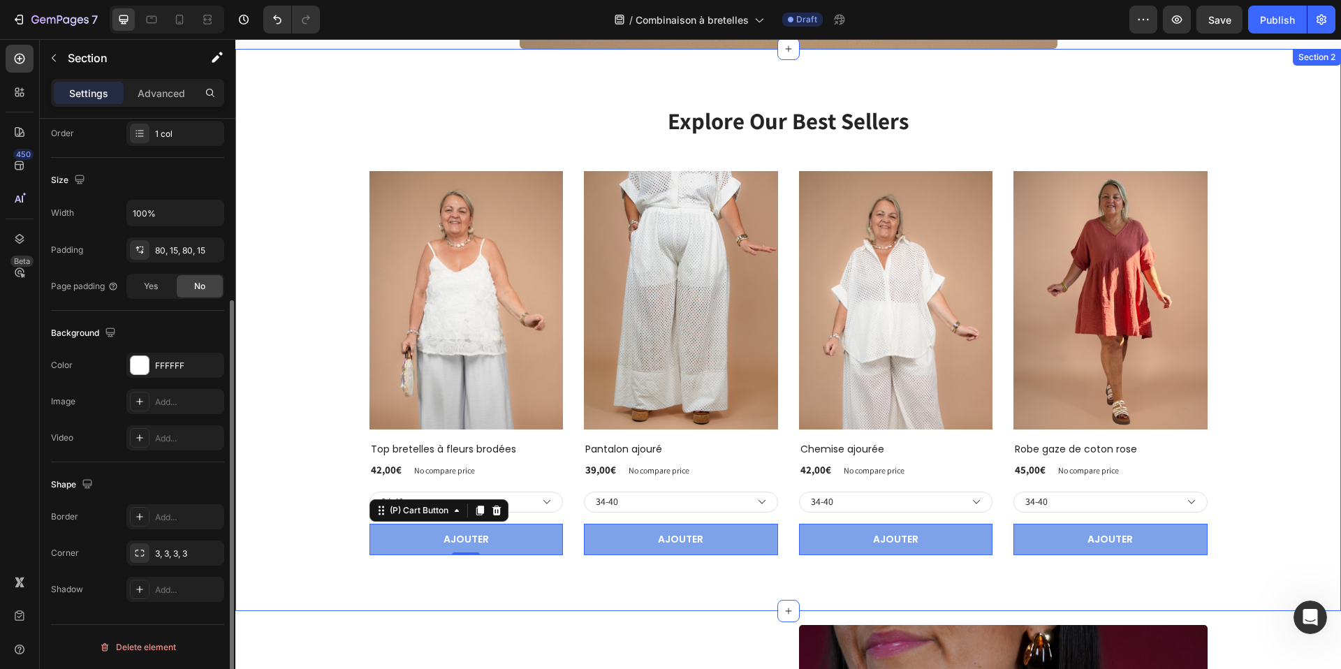
scroll to position [0, 0]
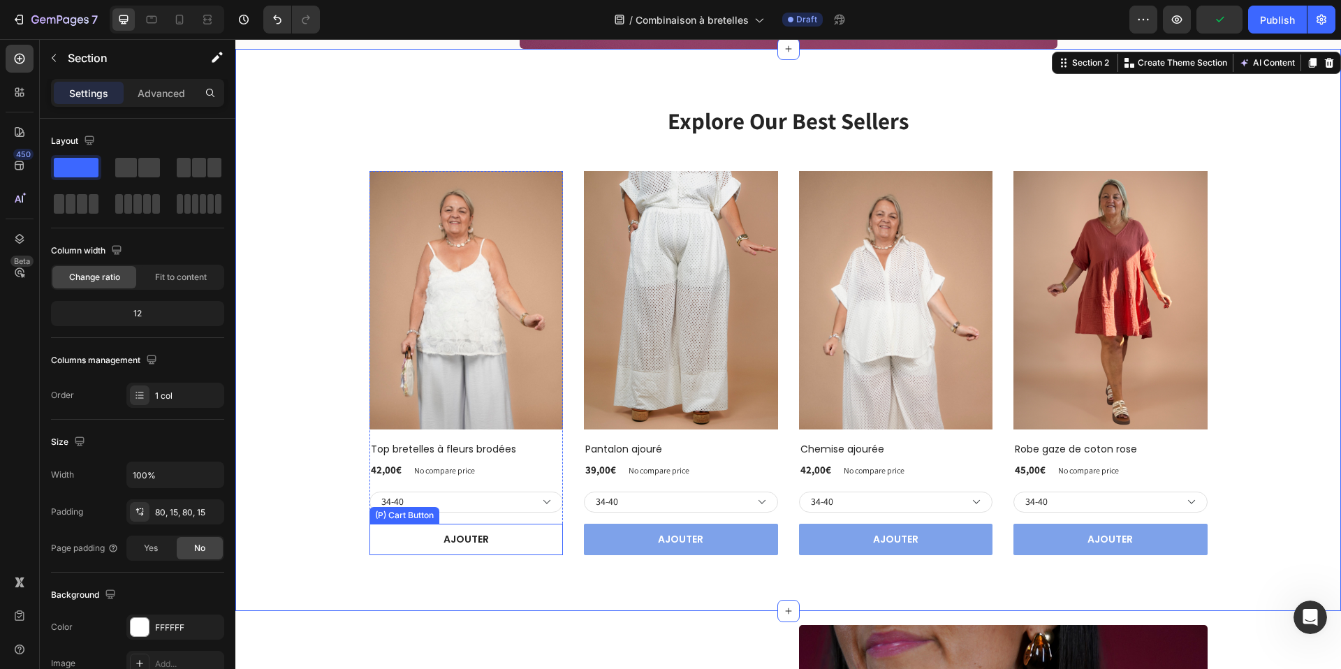
click at [400, 534] on button "AJOUTER" at bounding box center [467, 539] width 194 height 31
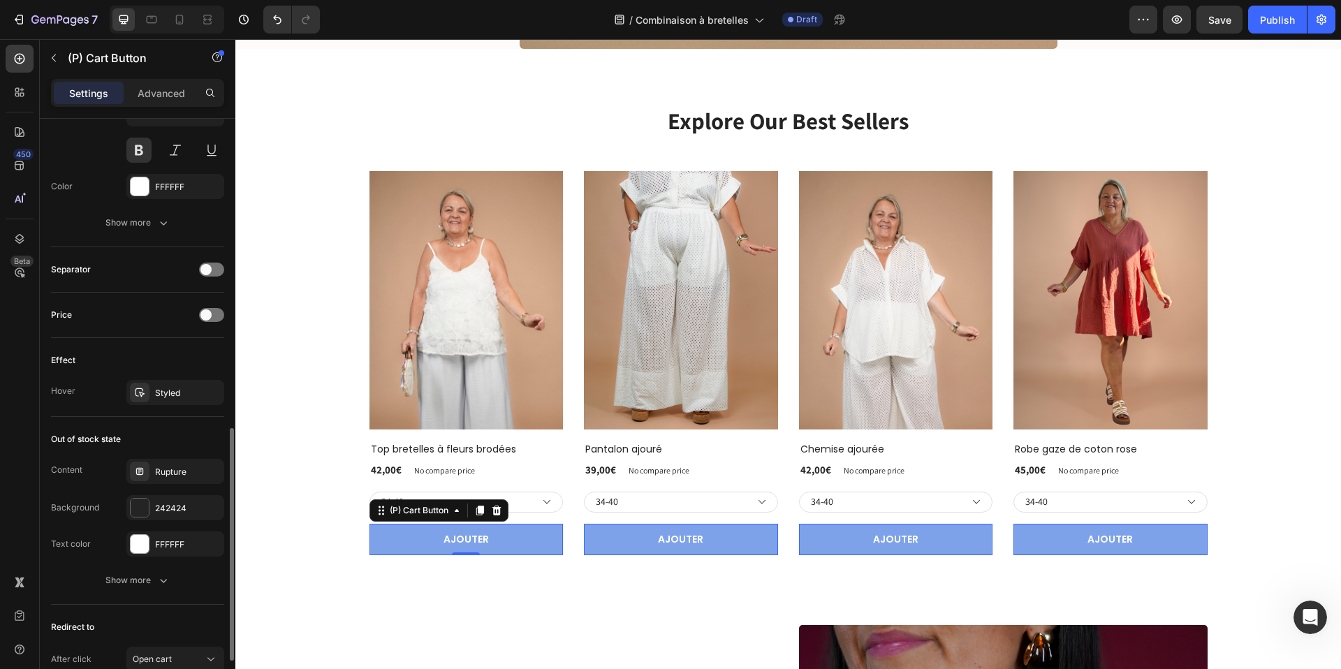
scroll to position [788, 0]
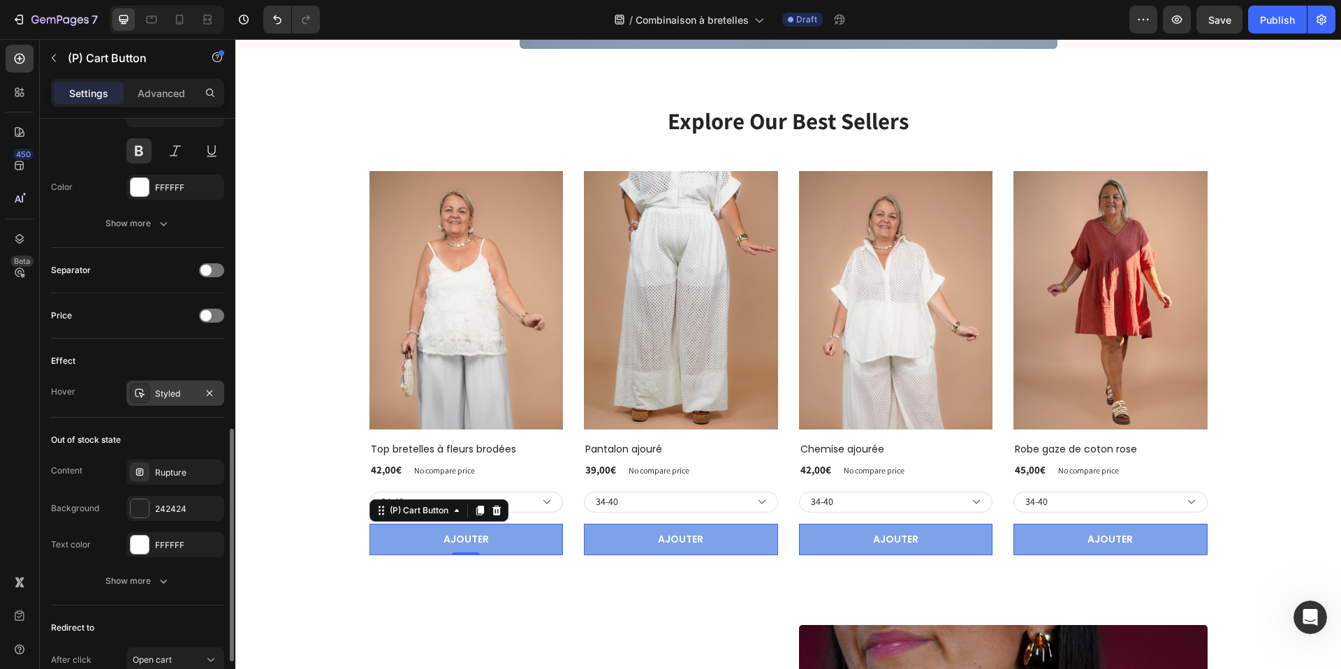
click at [174, 396] on div "Styled" at bounding box center [175, 394] width 41 height 13
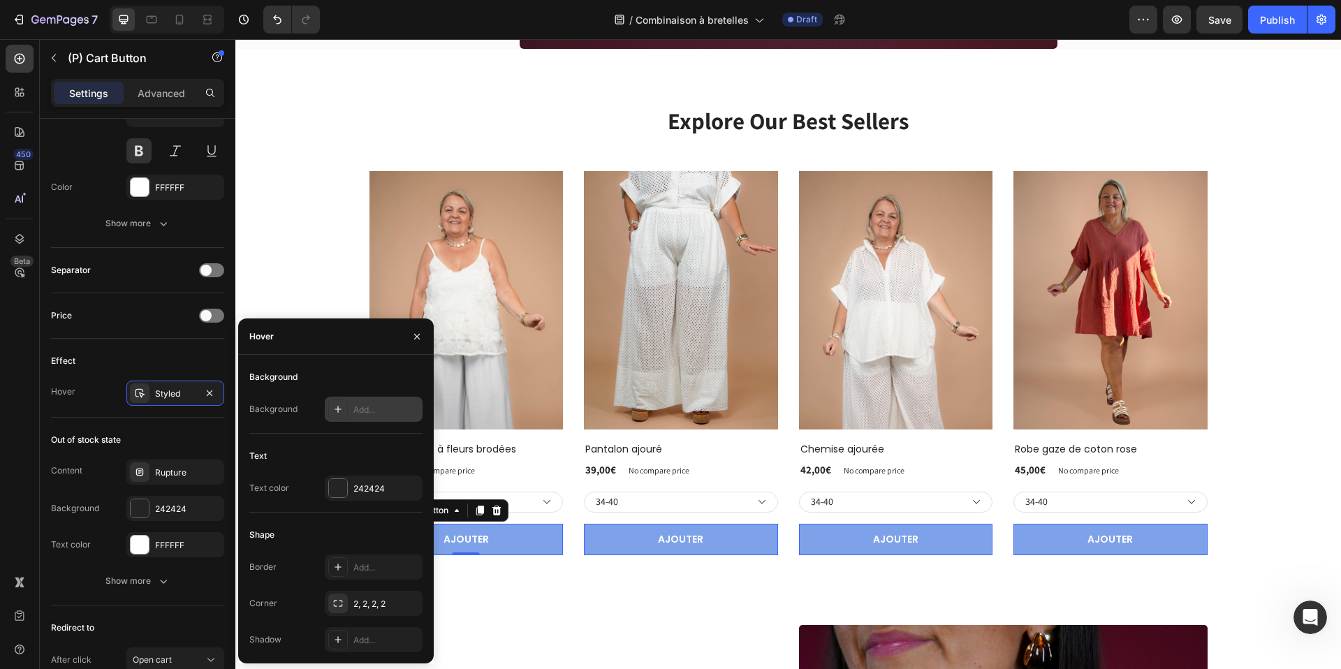
click at [363, 412] on div "Add..." at bounding box center [387, 410] width 66 height 13
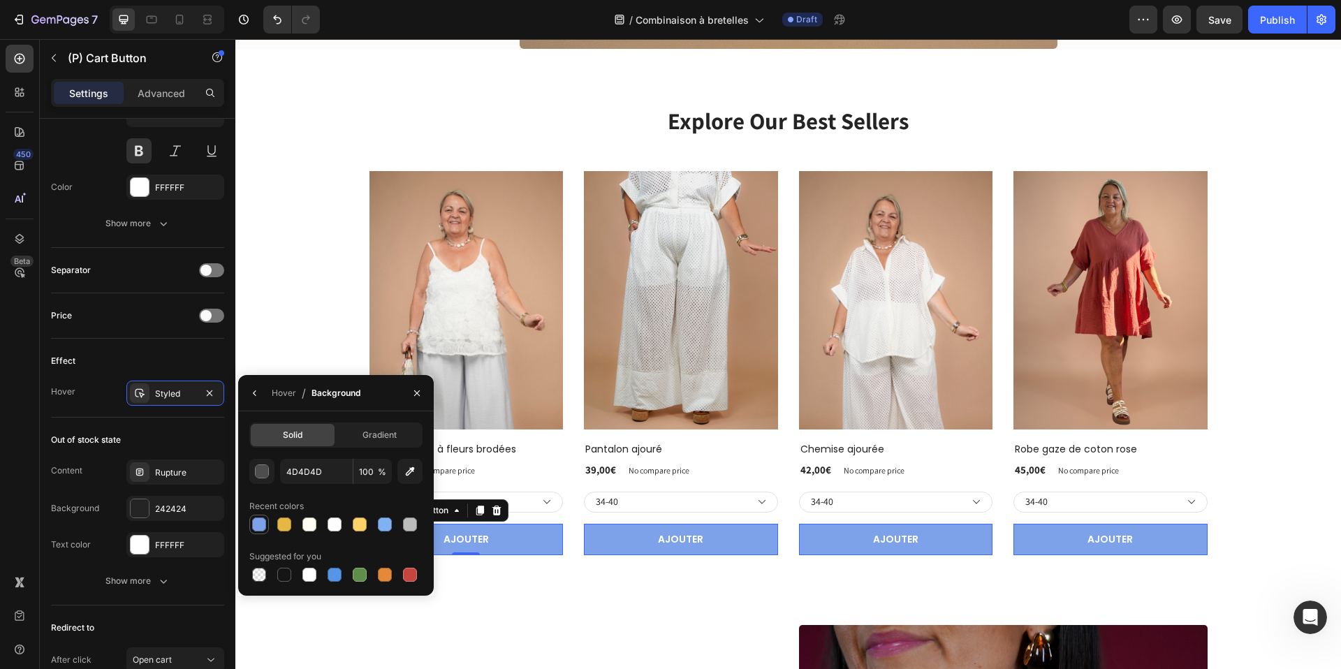
click at [259, 522] on div at bounding box center [259, 525] width 14 height 14
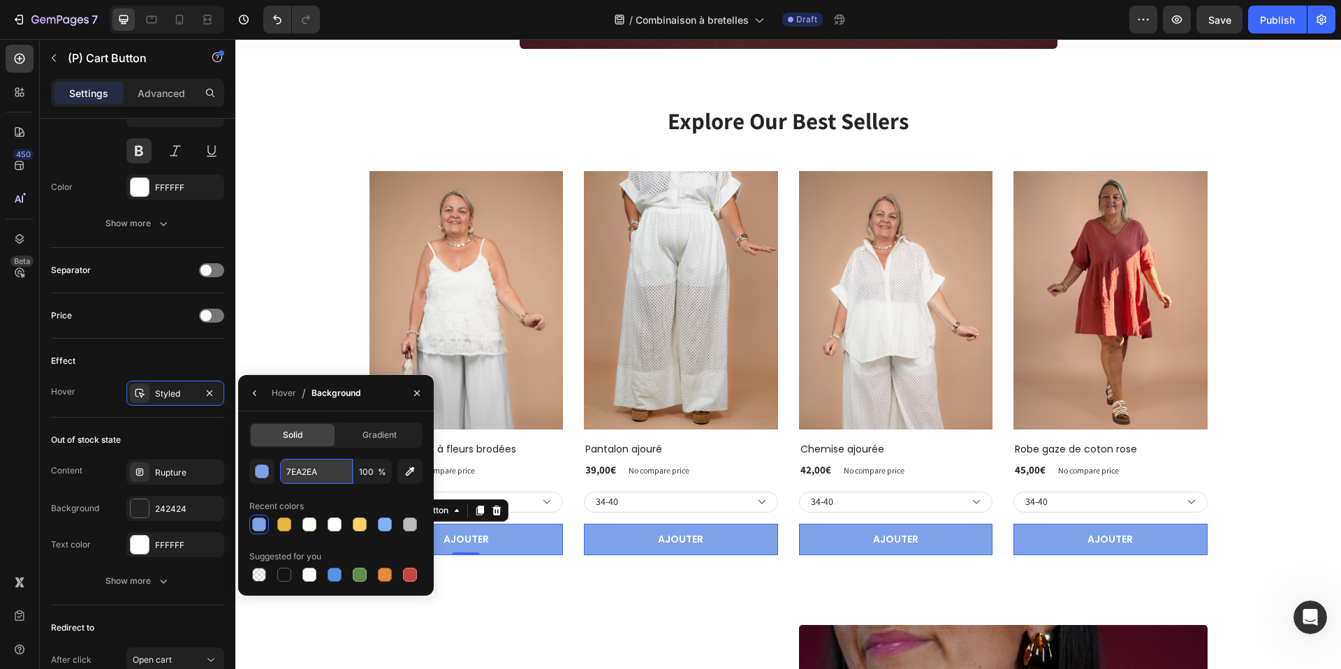
click at [315, 475] on input "7EA2EA" at bounding box center [316, 471] width 73 height 25
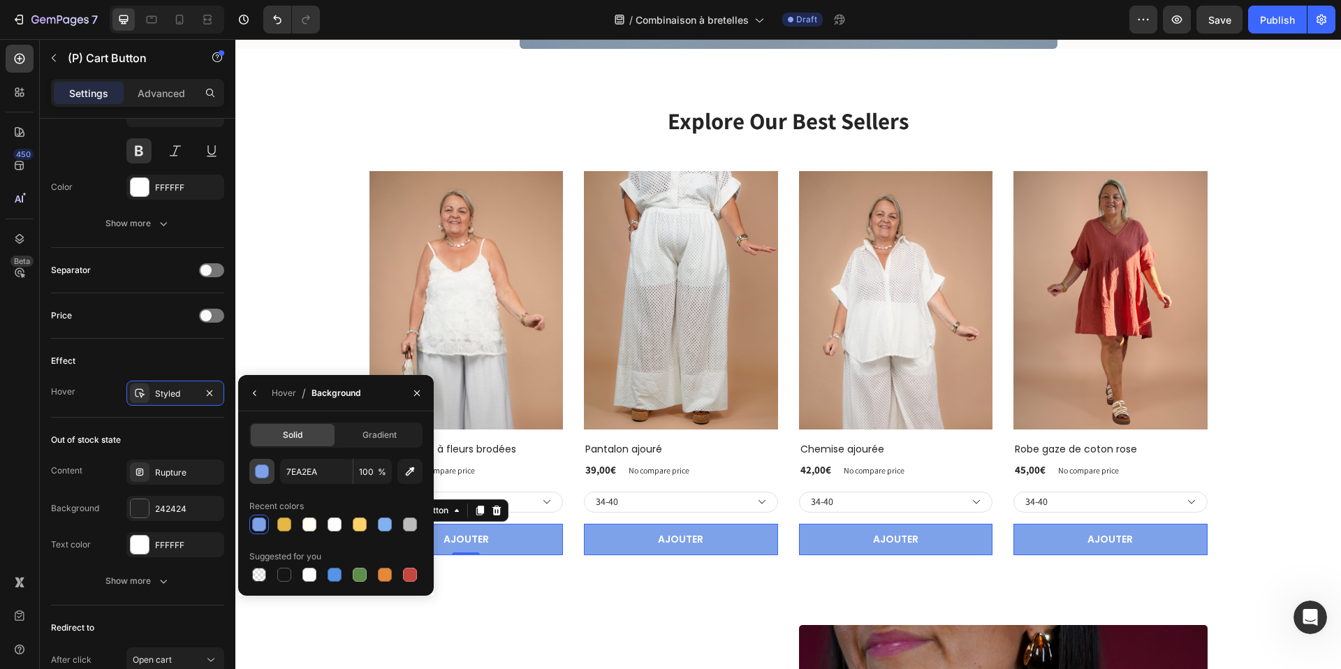
click at [262, 472] on div "button" at bounding box center [263, 472] width 14 height 14
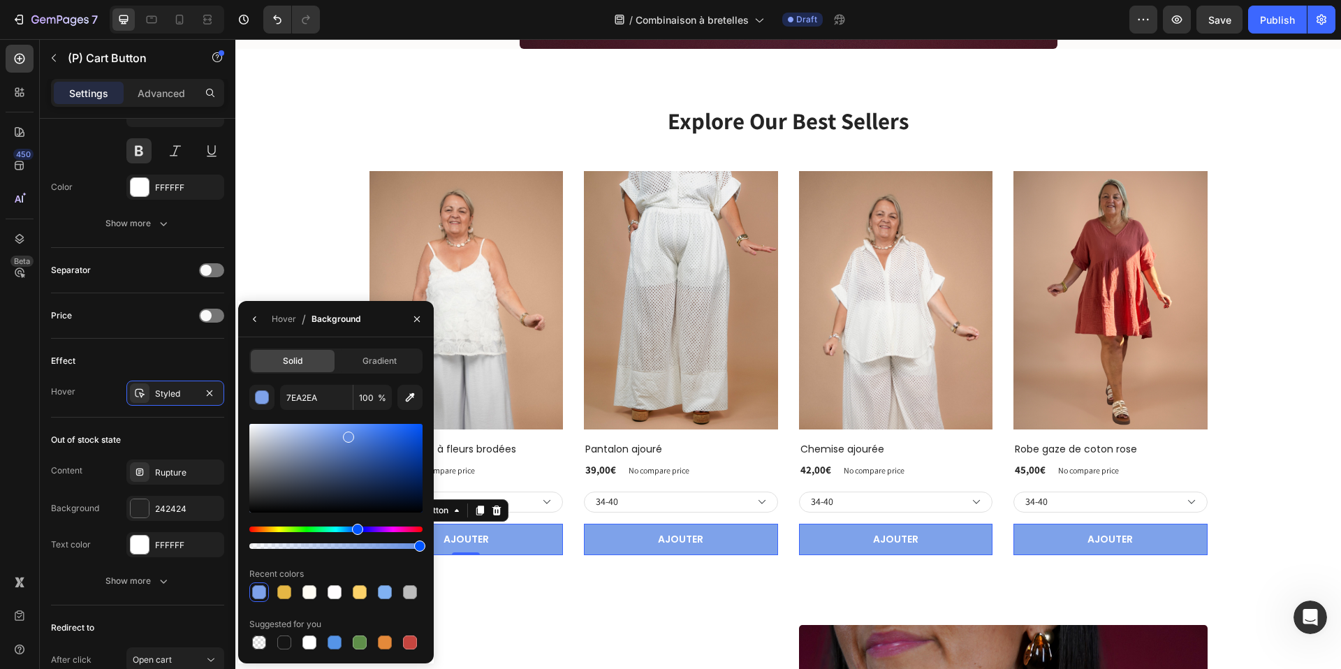
click at [347, 434] on div at bounding box center [335, 468] width 173 height 89
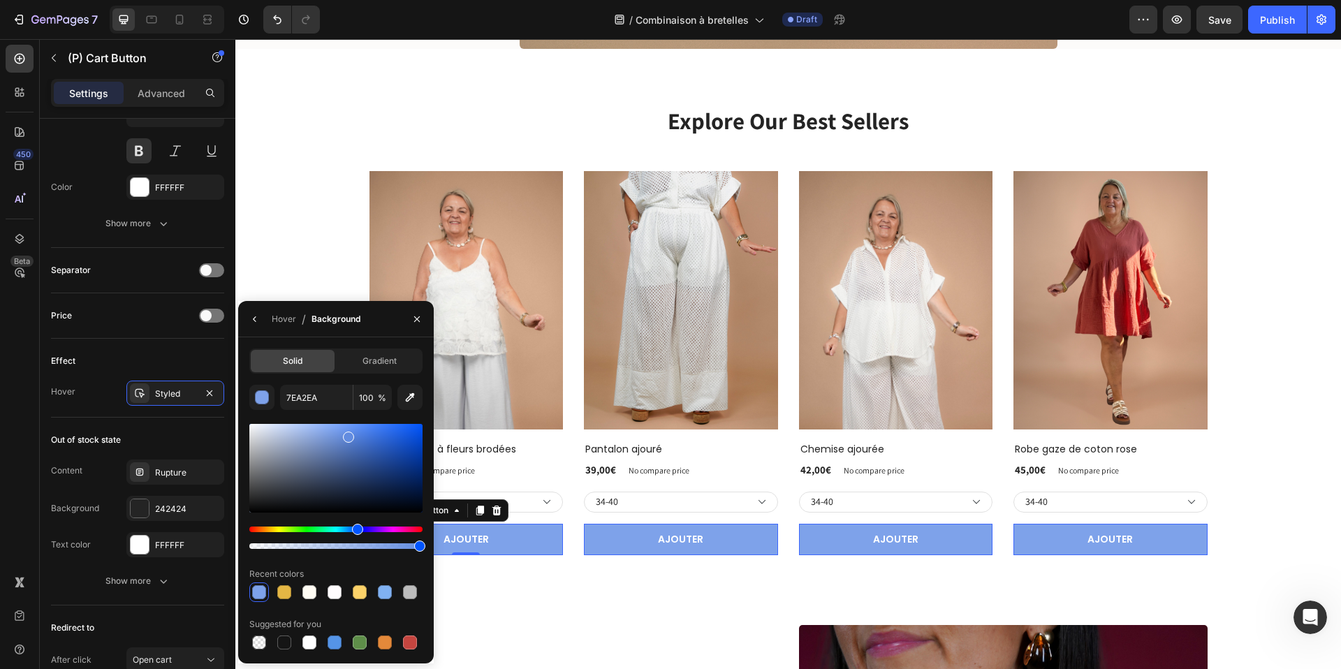
type input "628CE0"
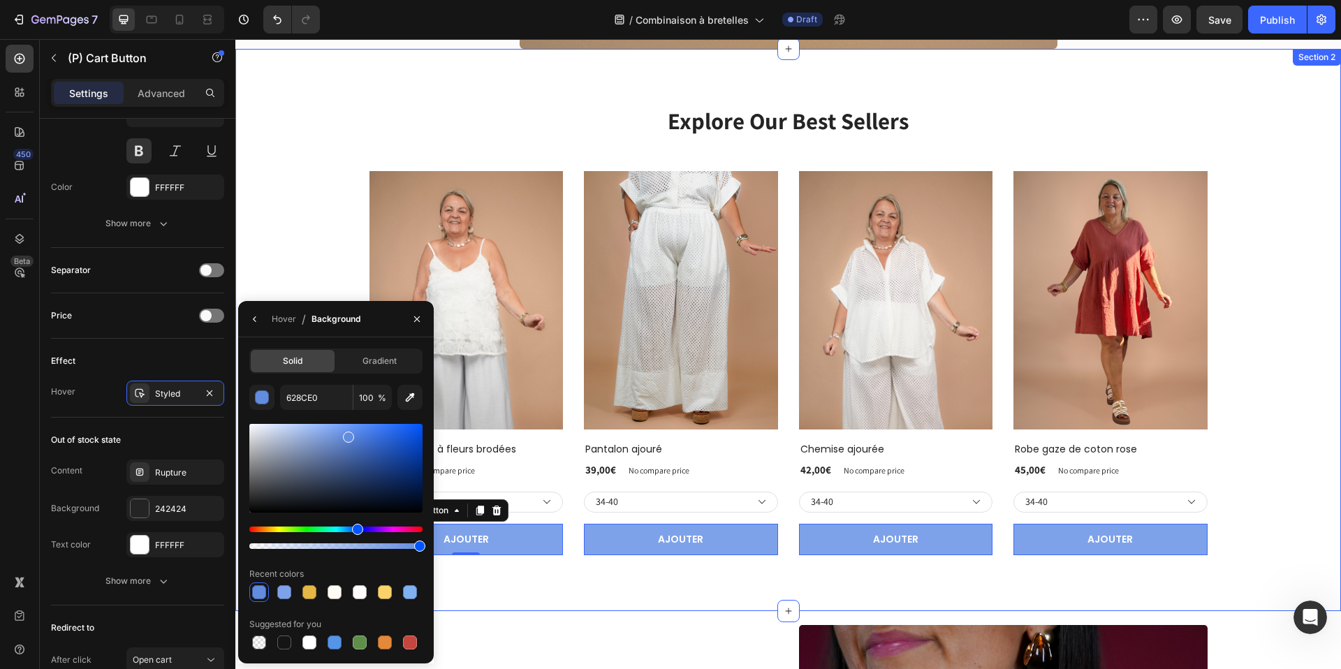
click at [472, 586] on div "Explore Our Best Sellers Heading Row (P) Images Row Top bretelles à fleurs brod…" at bounding box center [788, 330] width 1106 height 562
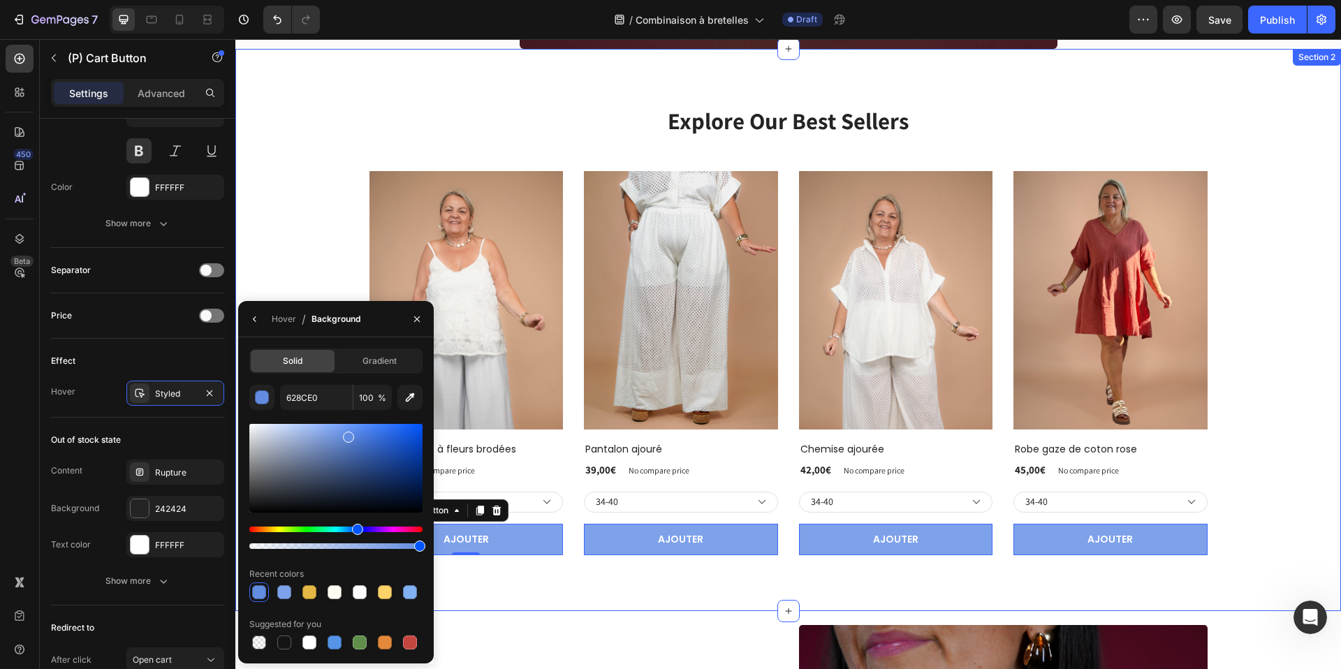
scroll to position [0, 0]
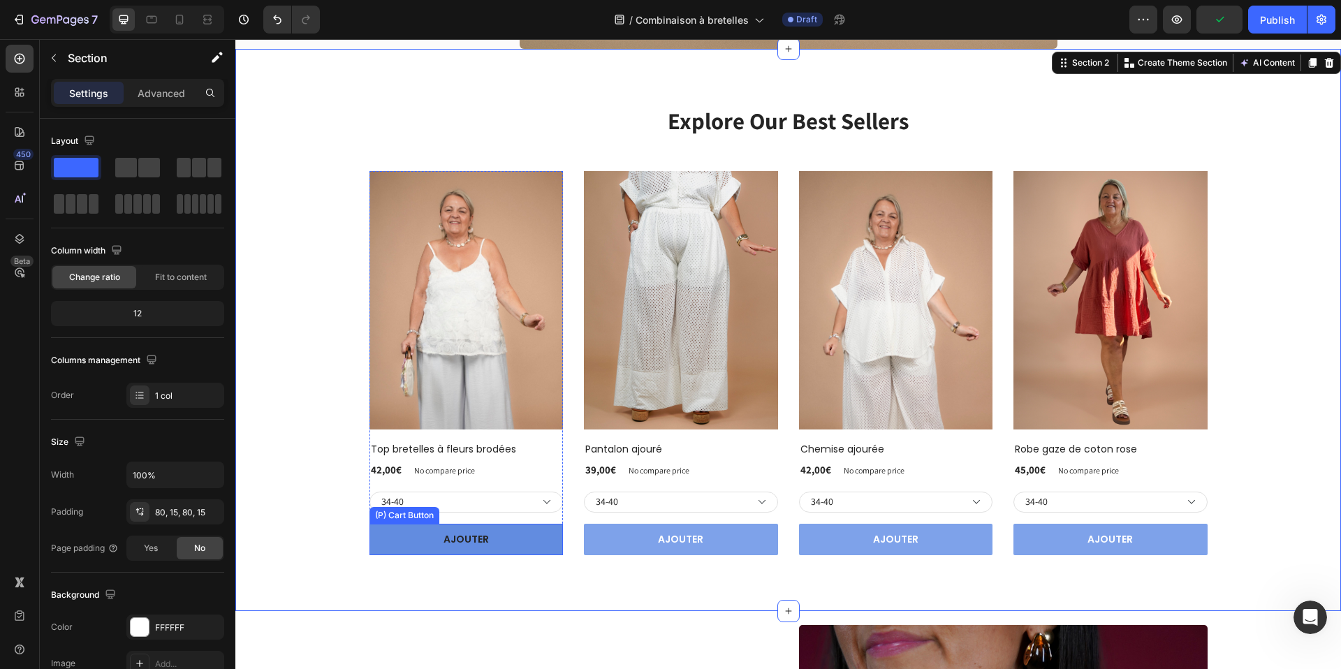
click at [394, 535] on button "AJOUTER" at bounding box center [467, 539] width 194 height 31
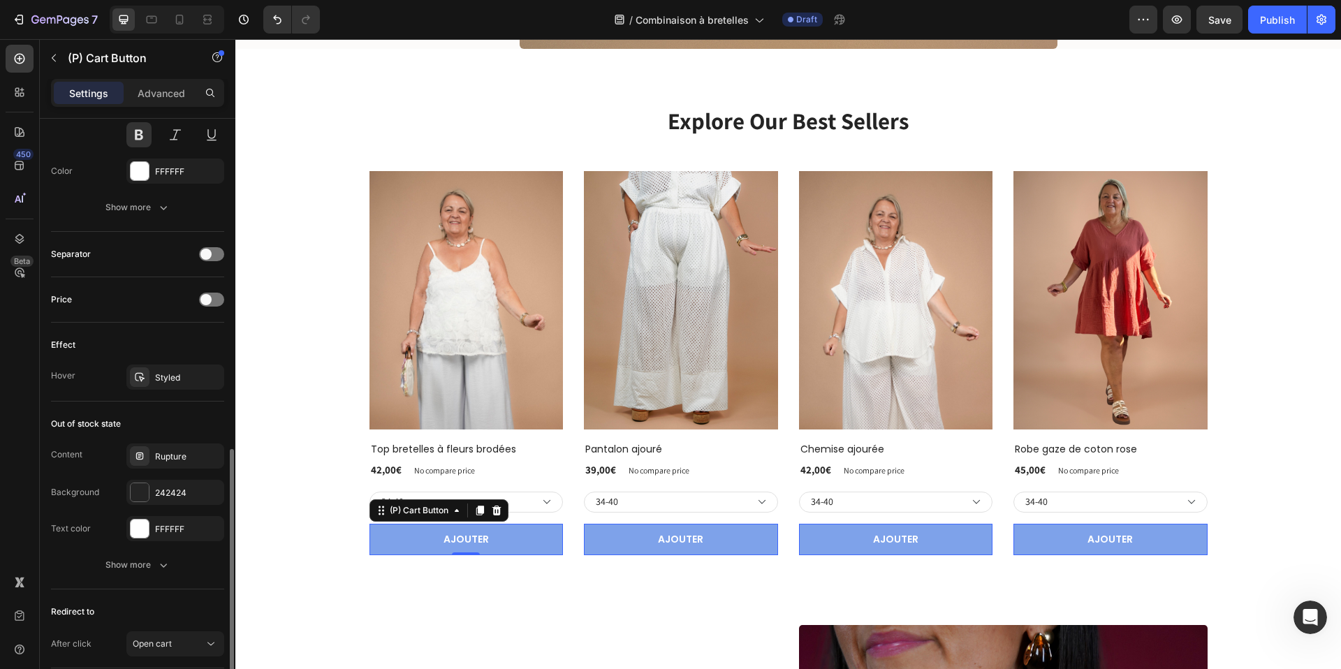
scroll to position [822, 0]
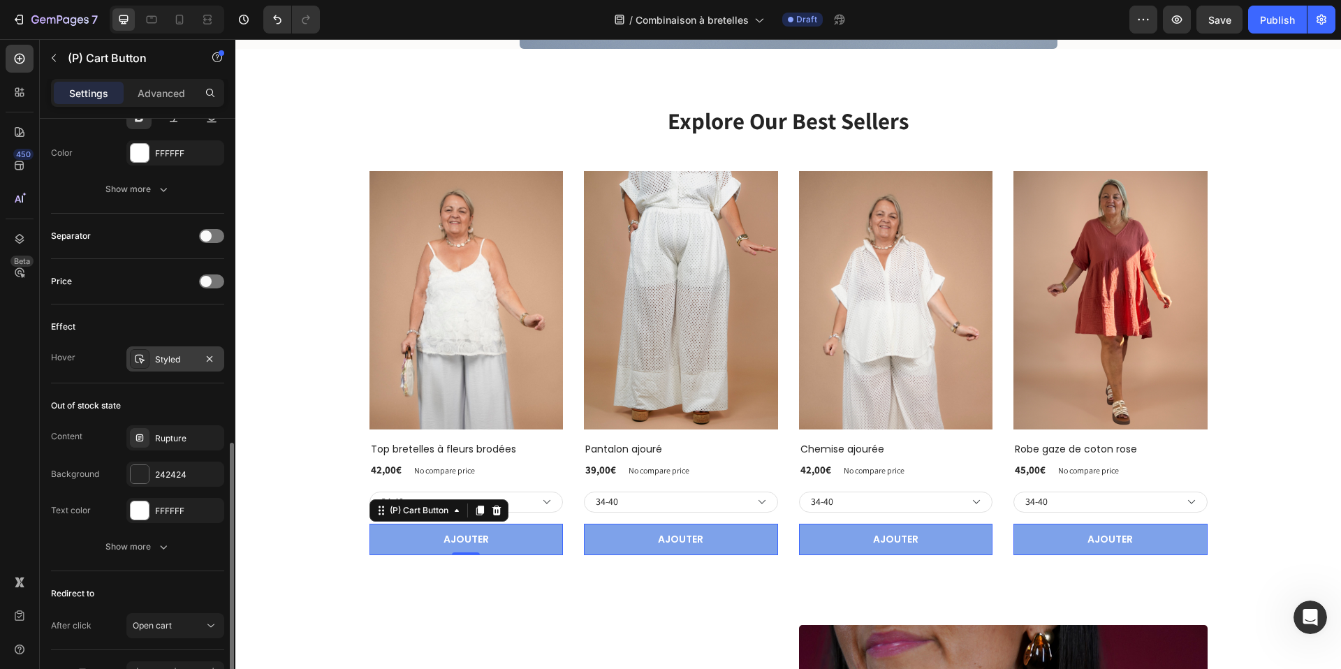
click at [168, 358] on div "Styled" at bounding box center [175, 360] width 41 height 13
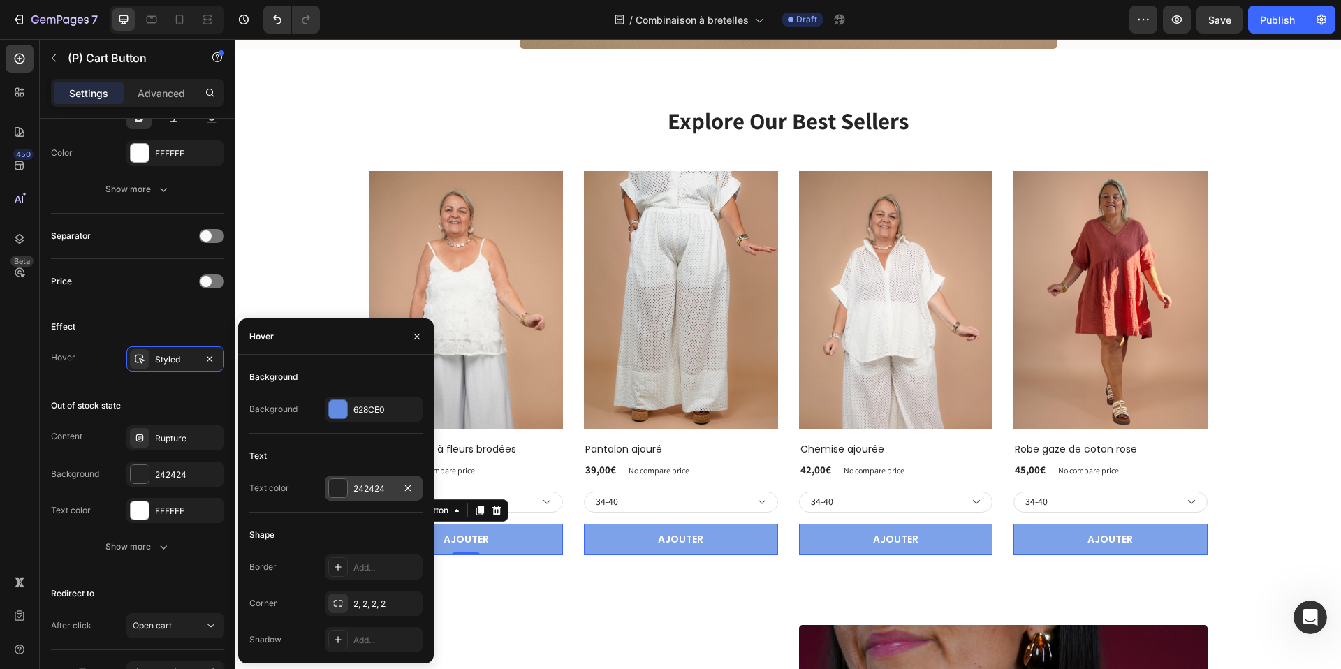
click at [336, 489] on div at bounding box center [338, 488] width 18 height 18
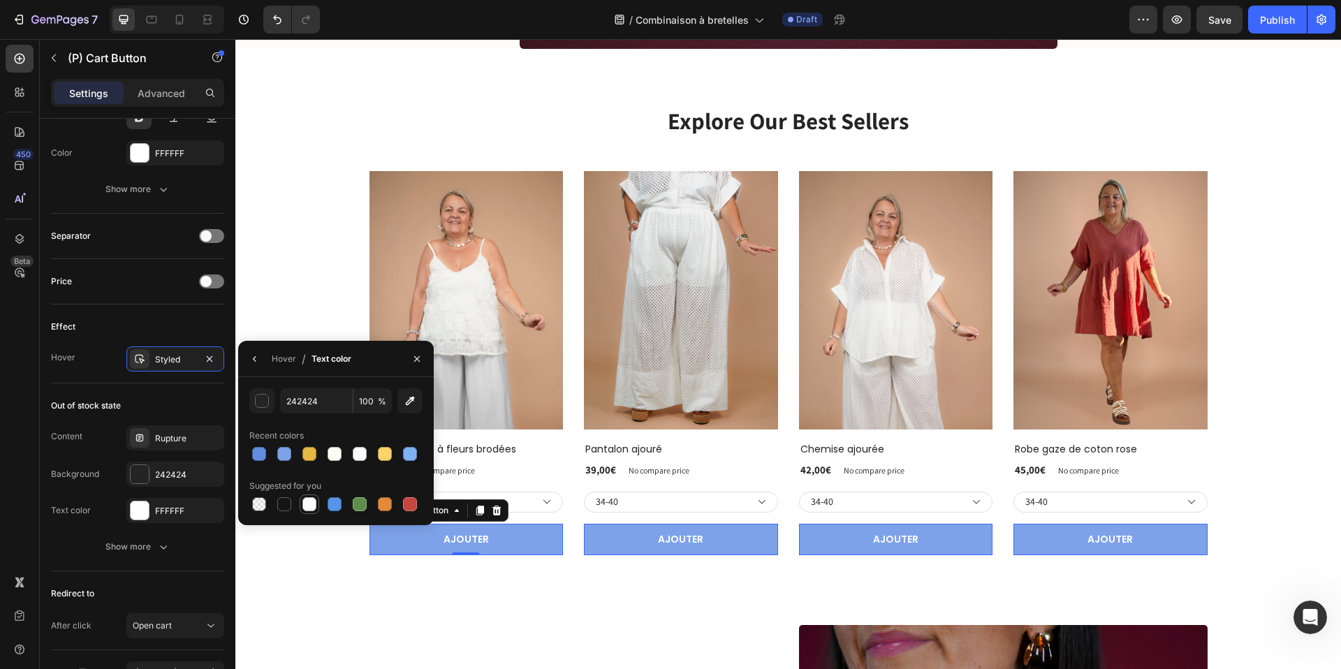
click at [310, 502] on div at bounding box center [310, 504] width 14 height 14
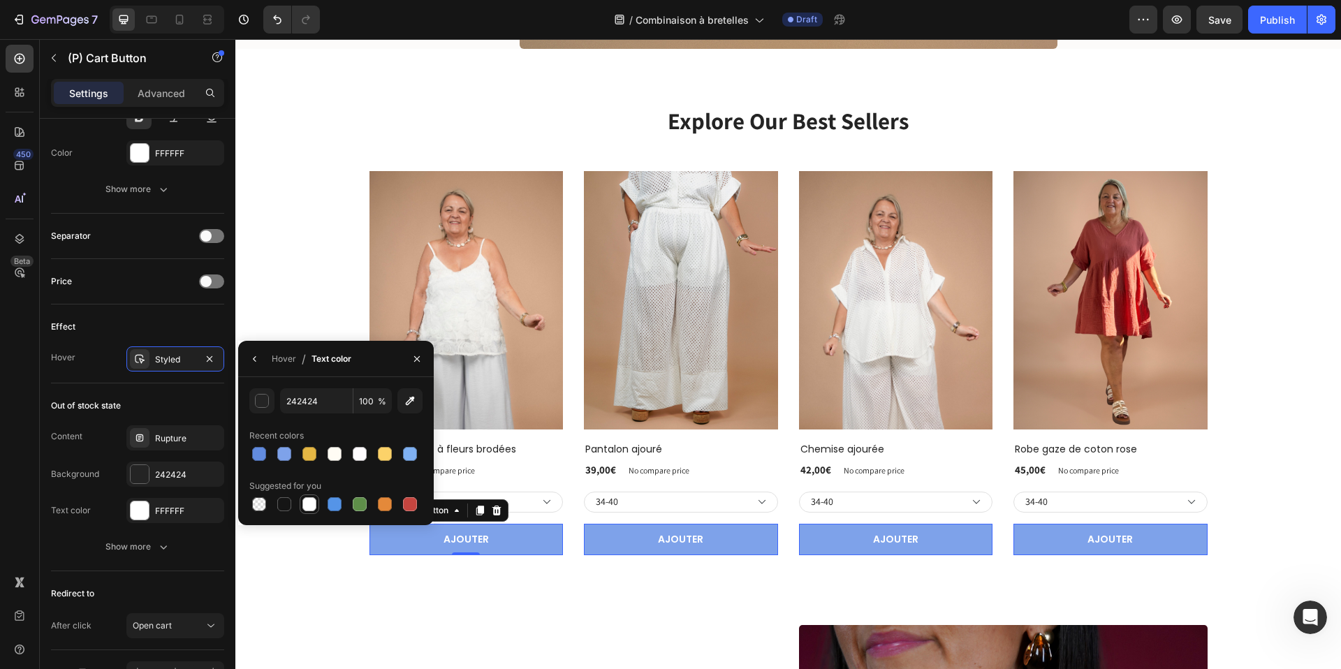
type input "FFFFFF"
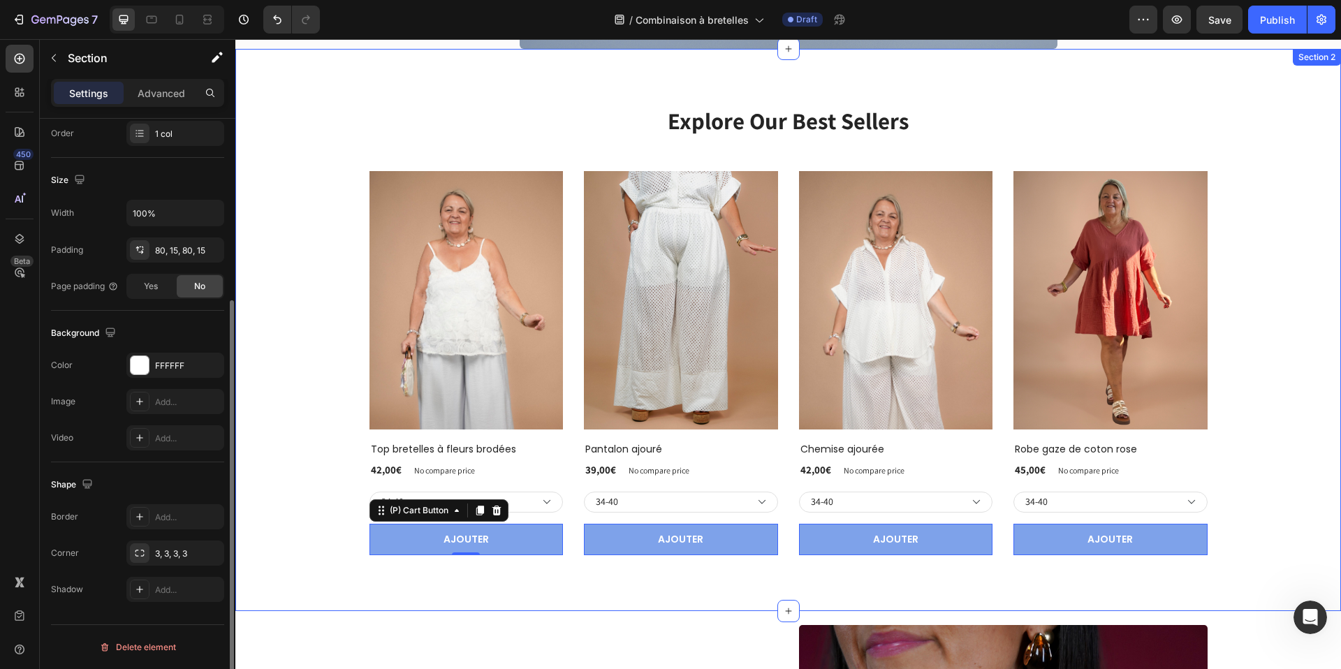
click at [286, 560] on div "Explore Our Best Sellers Heading Row (P) Images Row Top bretelles à fleurs brod…" at bounding box center [788, 330] width 1106 height 562
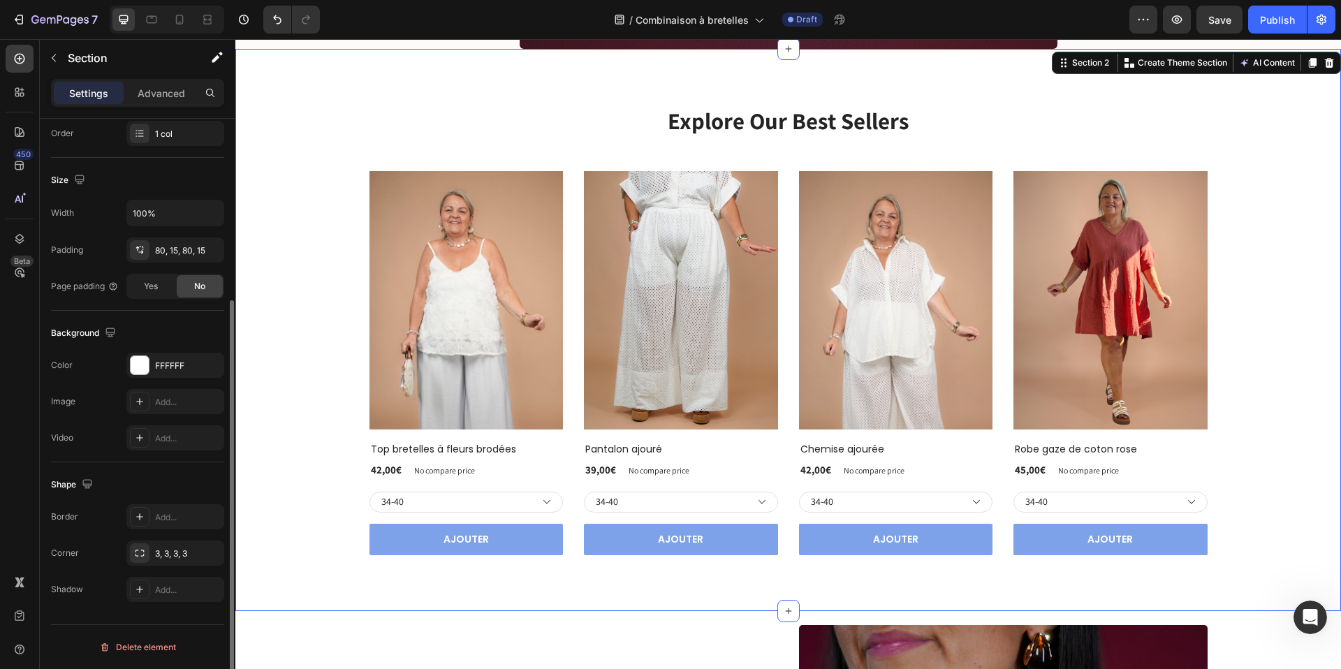
scroll to position [0, 0]
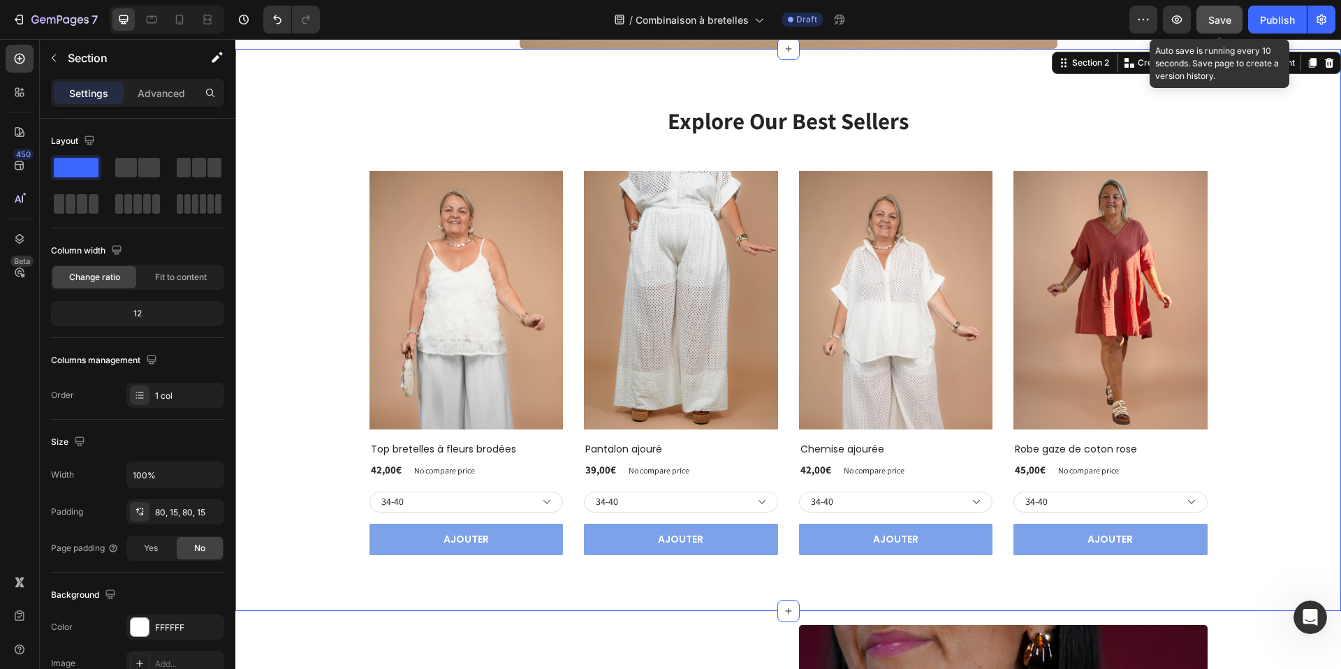
click at [1218, 13] on div "Save" at bounding box center [1220, 20] width 23 height 15
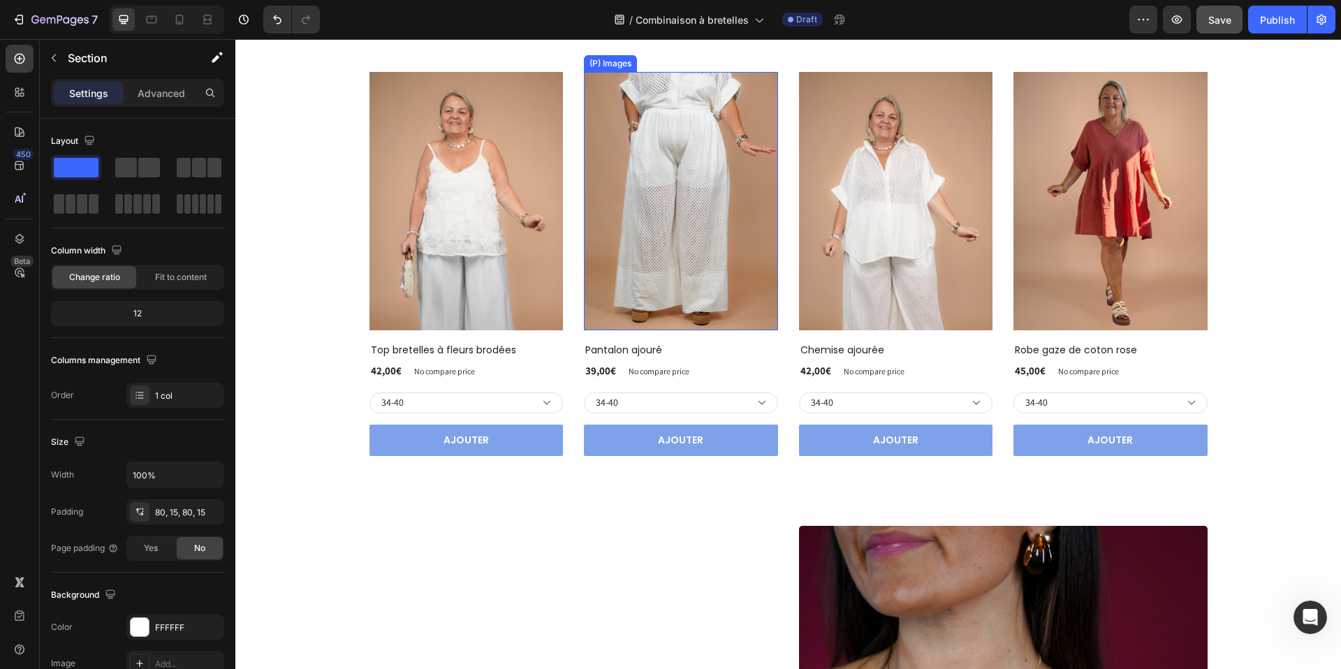
scroll to position [968, 0]
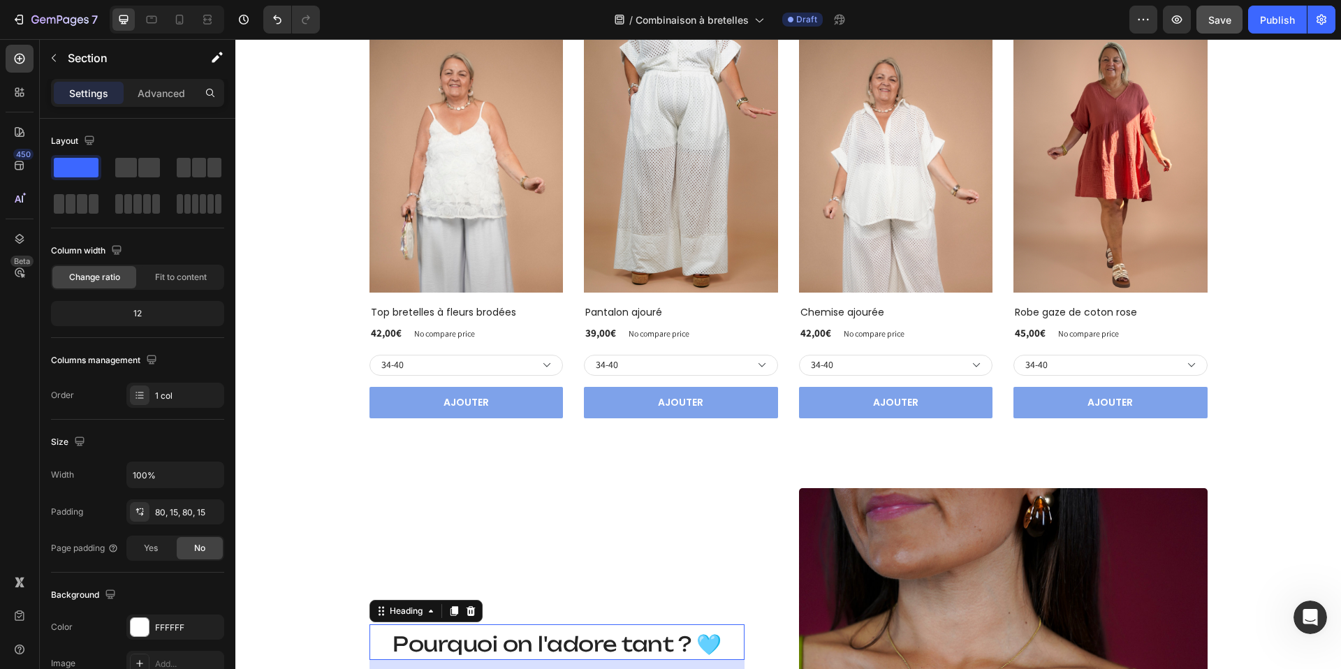
click at [506, 638] on span "Pourquoi on l'adore tant ? 🩵" at bounding box center [557, 644] width 328 height 25
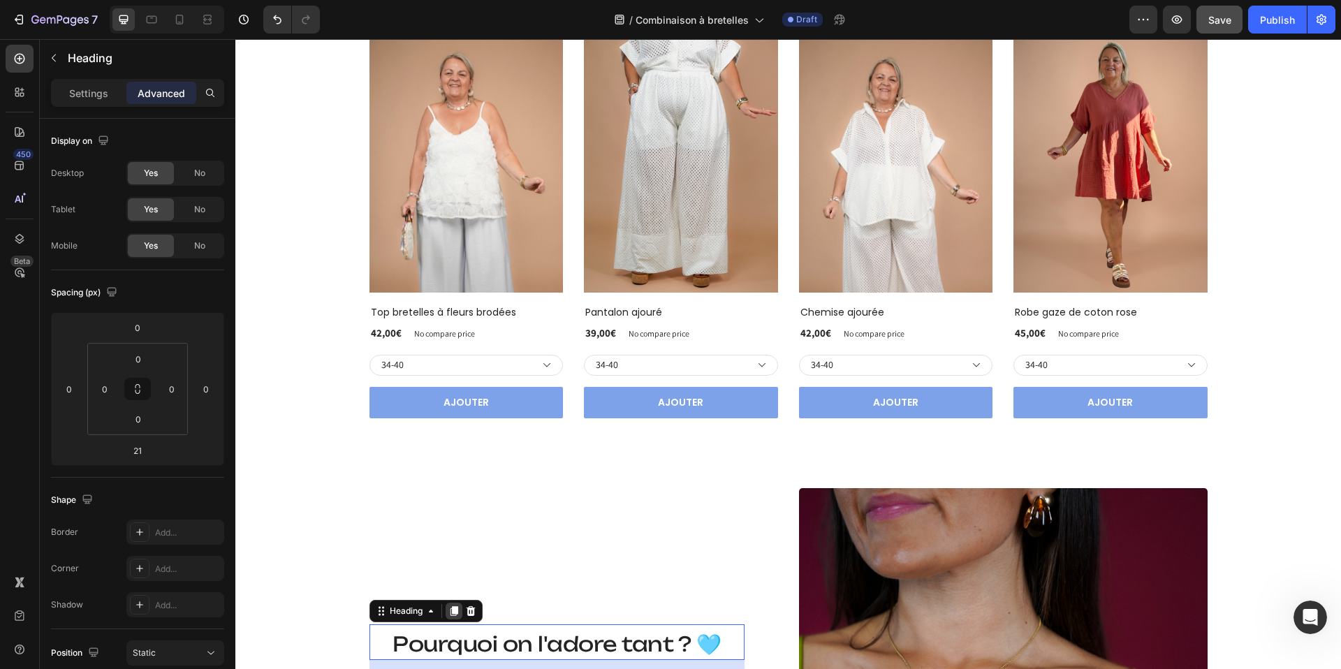
click at [452, 613] on icon at bounding box center [454, 611] width 11 height 11
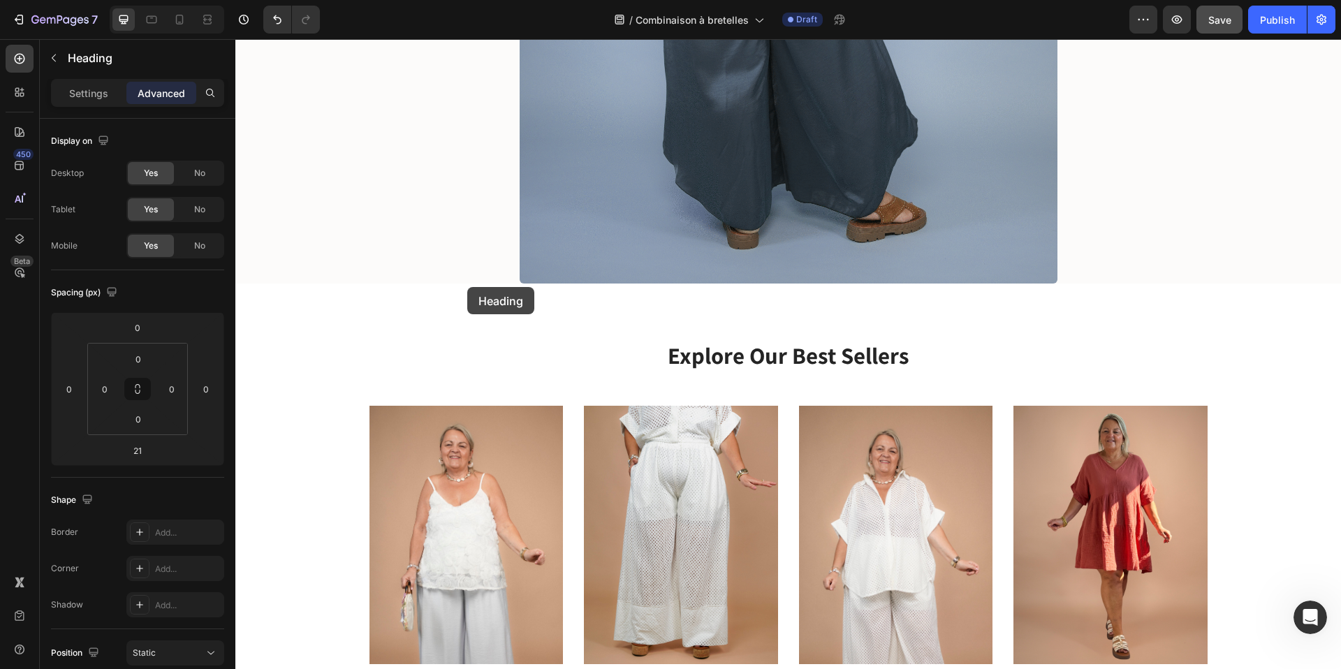
scroll to position [576, 0]
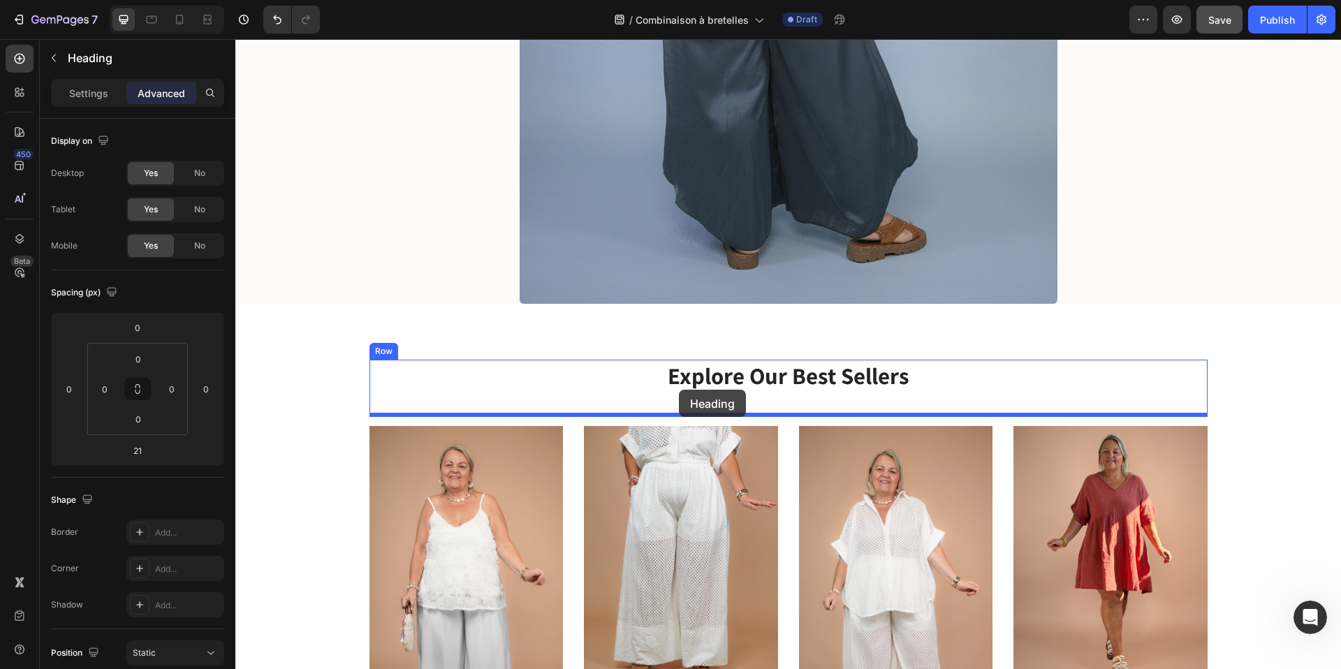
drag, startPoint x: 381, startPoint y: 365, endPoint x: 679, endPoint y: 390, distance: 299.3
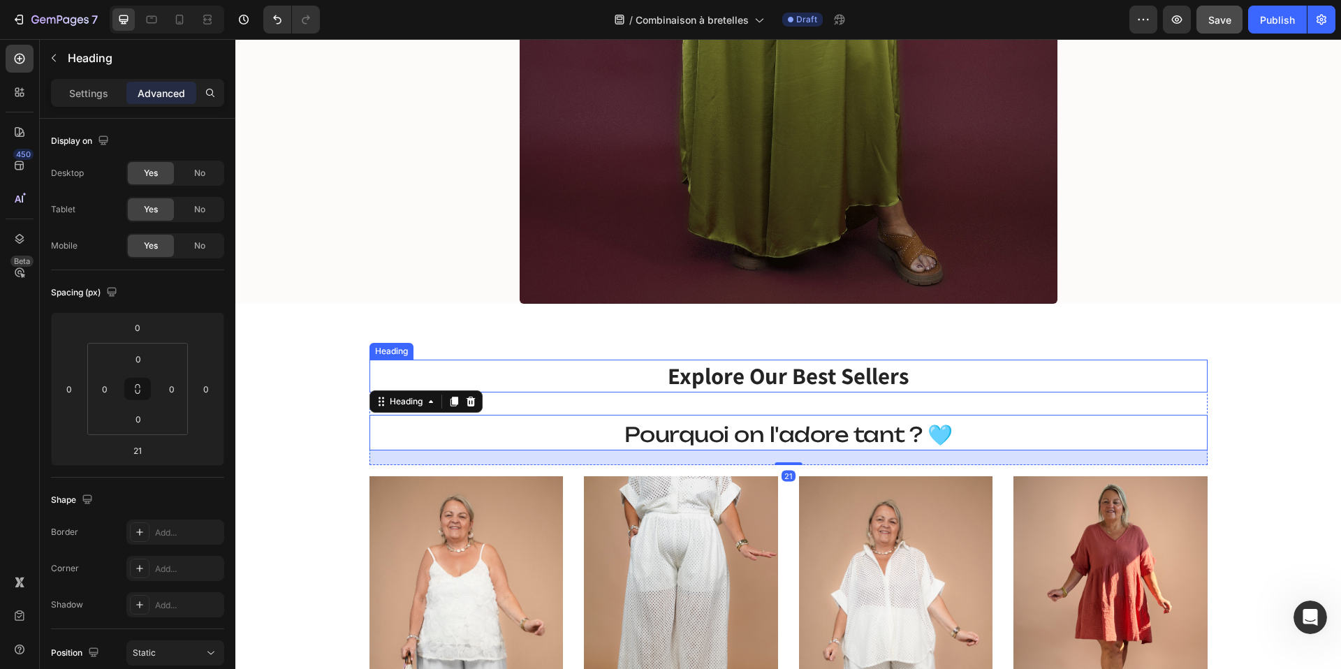
click at [721, 366] on p "Explore Our Best Sellers" at bounding box center [789, 376] width 836 height 30
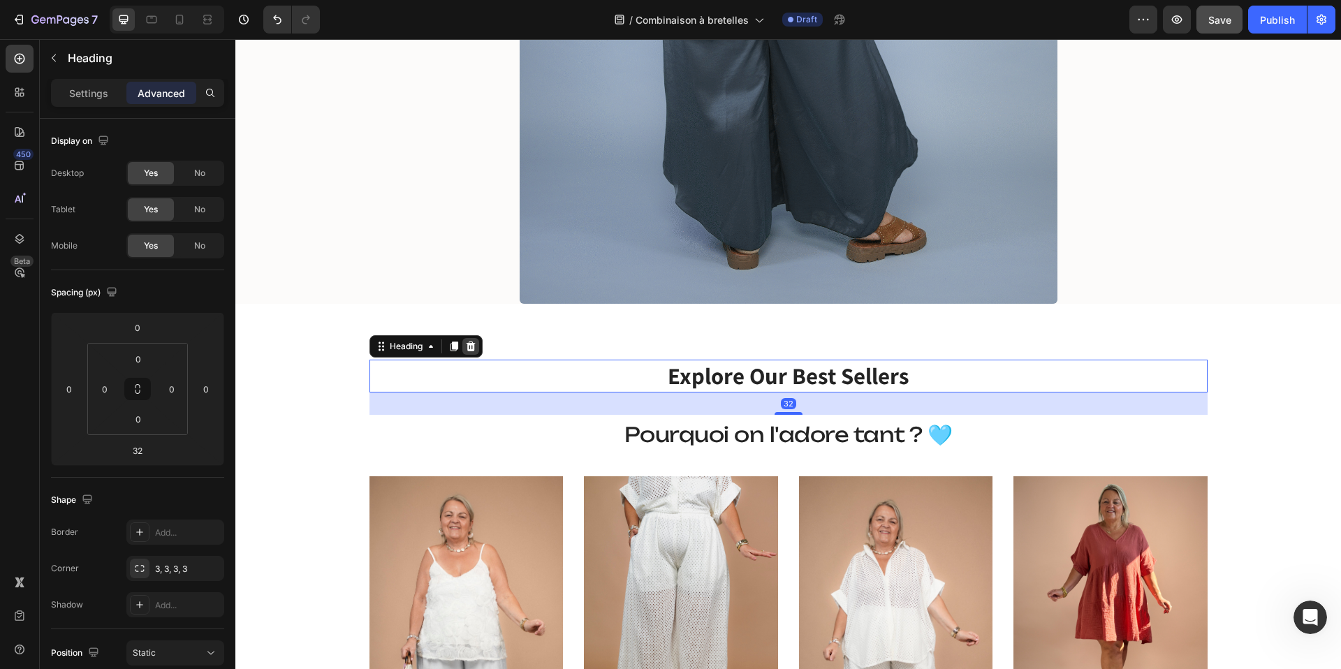
click at [473, 347] on icon at bounding box center [470, 347] width 9 height 10
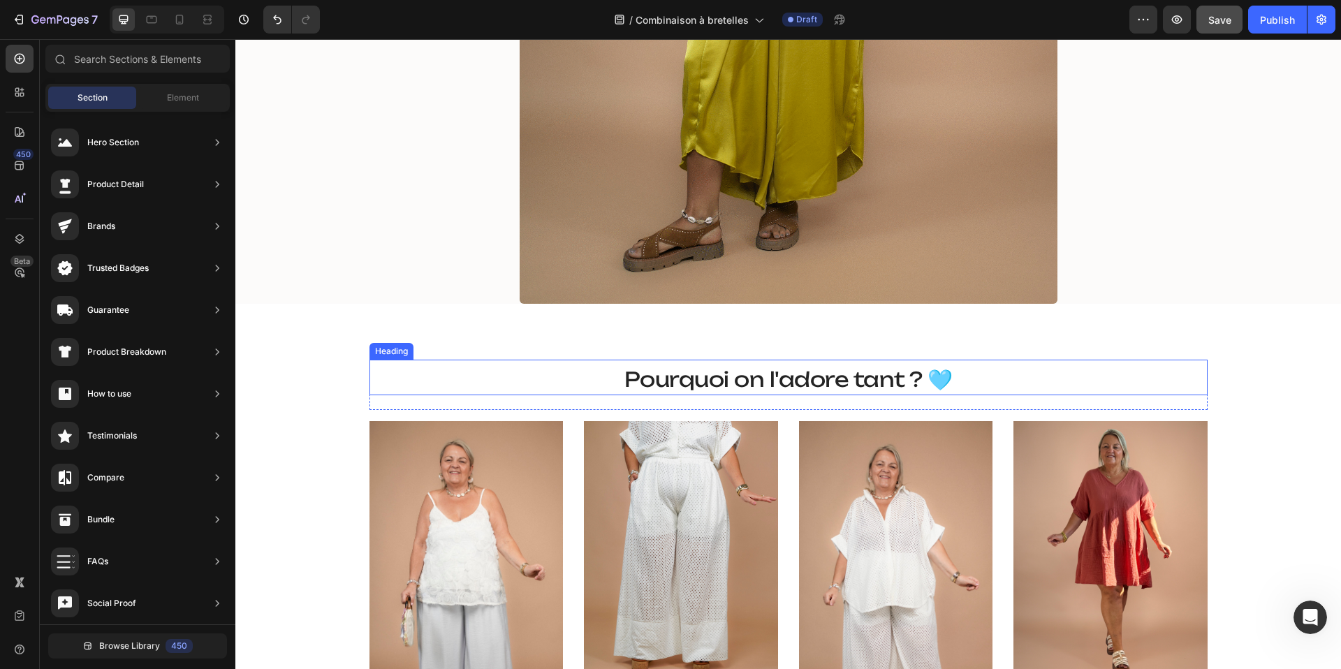
click at [719, 380] on span "Pourquoi on l'adore tant ? 🩵" at bounding box center [789, 379] width 328 height 25
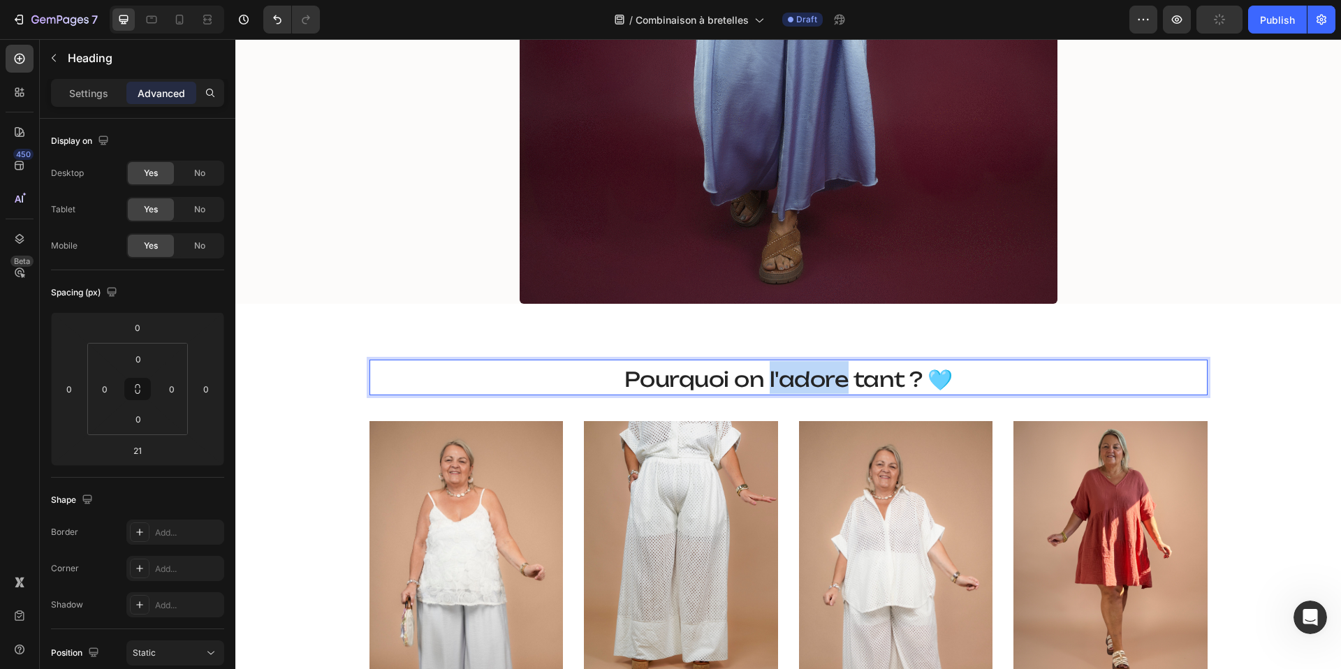
click at [775, 380] on span "Pourquoi on l'adore tant ? 🩵" at bounding box center [789, 379] width 328 height 25
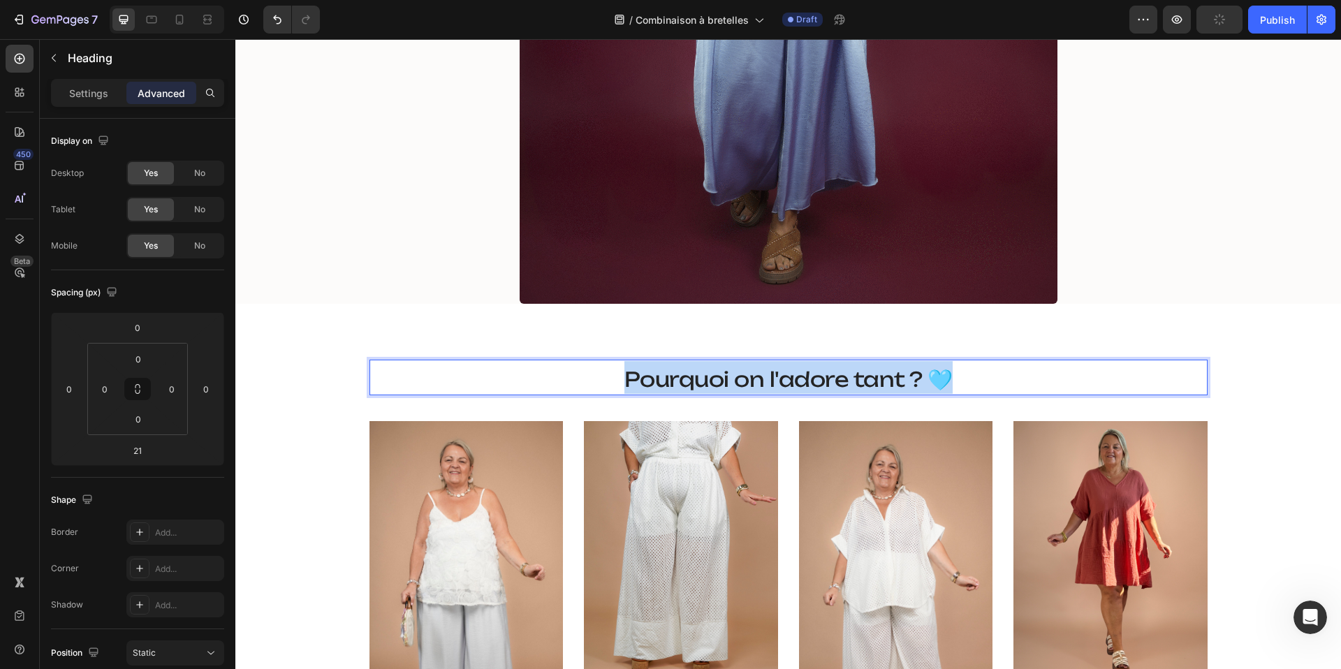
click at [775, 380] on span "Pourquoi on l'adore tant ? 🩵" at bounding box center [789, 379] width 328 height 25
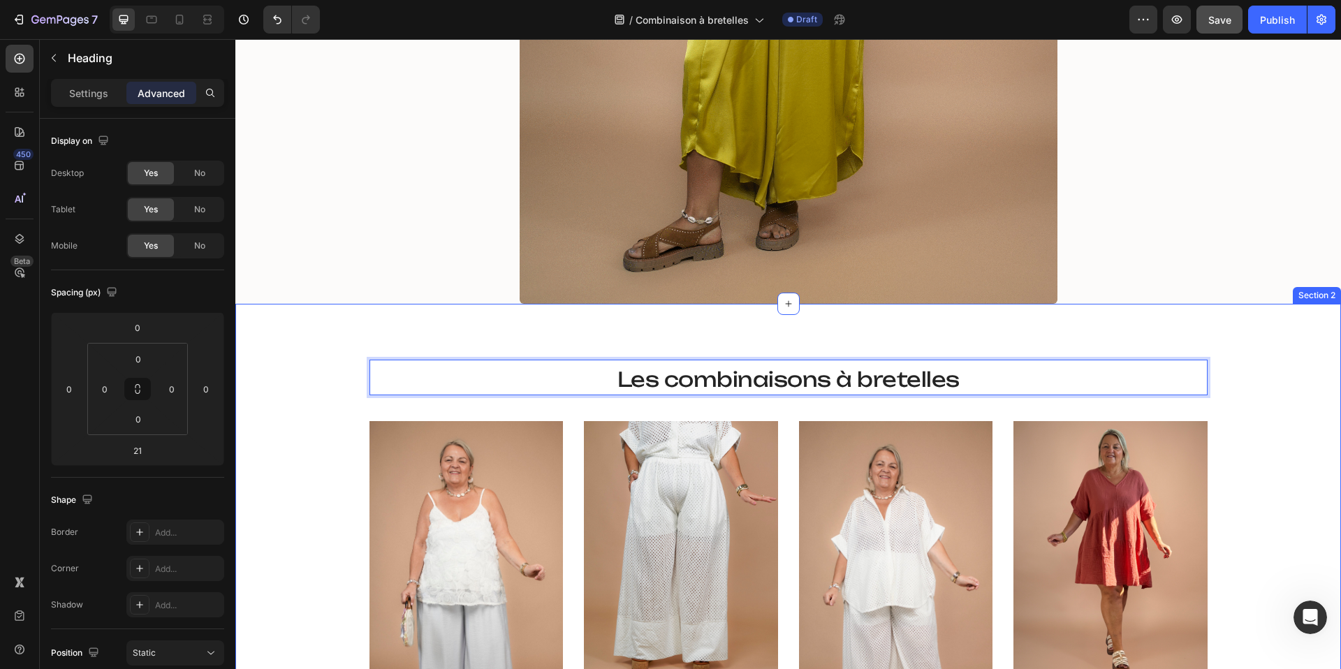
click at [345, 361] on div "Les combinaisons à bretelles Heading 21 Row (P) Images Row Top bretelles à fleu…" at bounding box center [788, 583] width 1085 height 446
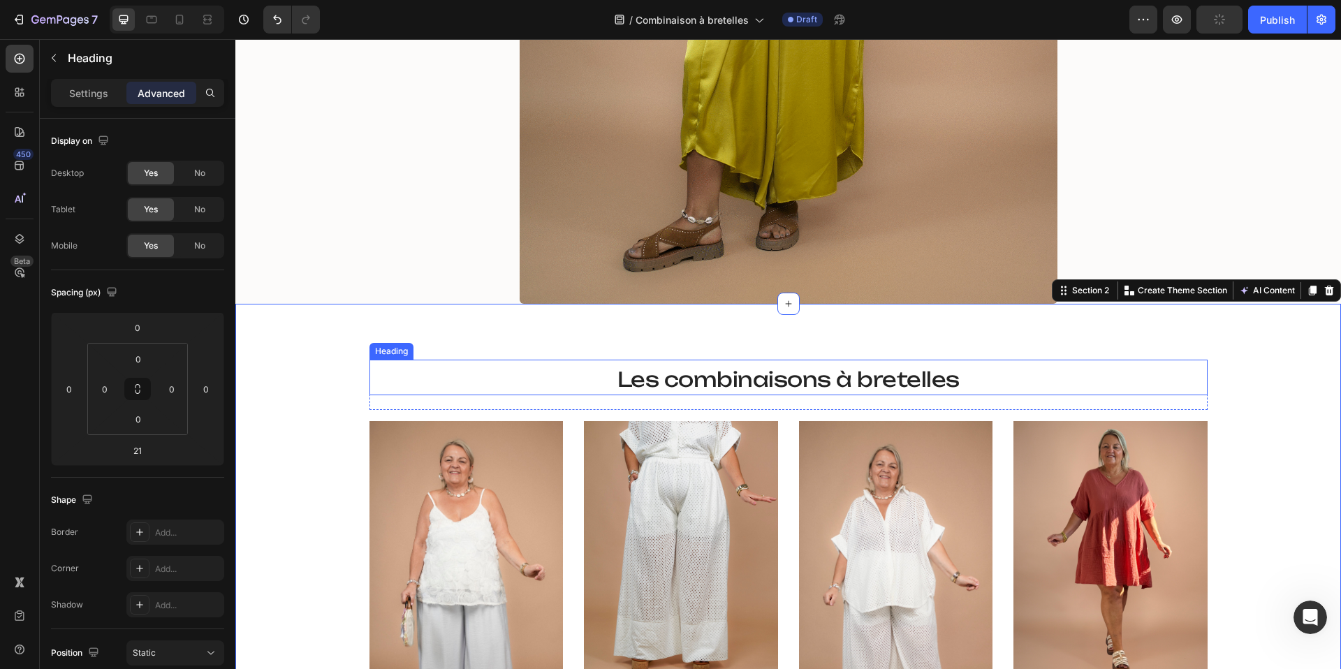
click at [641, 382] on span "Les combinaisons à bretelles" at bounding box center [789, 379] width 342 height 25
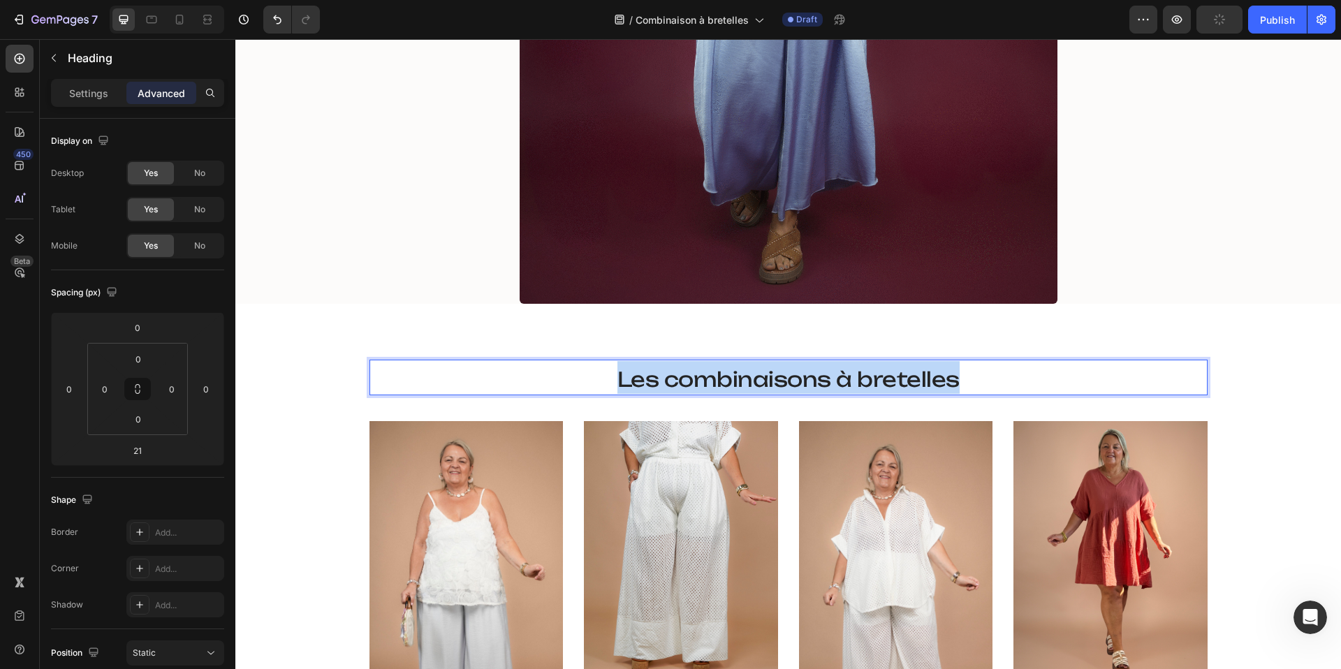
click at [641, 382] on span "Les combinaisons à bretelles" at bounding box center [789, 379] width 342 height 25
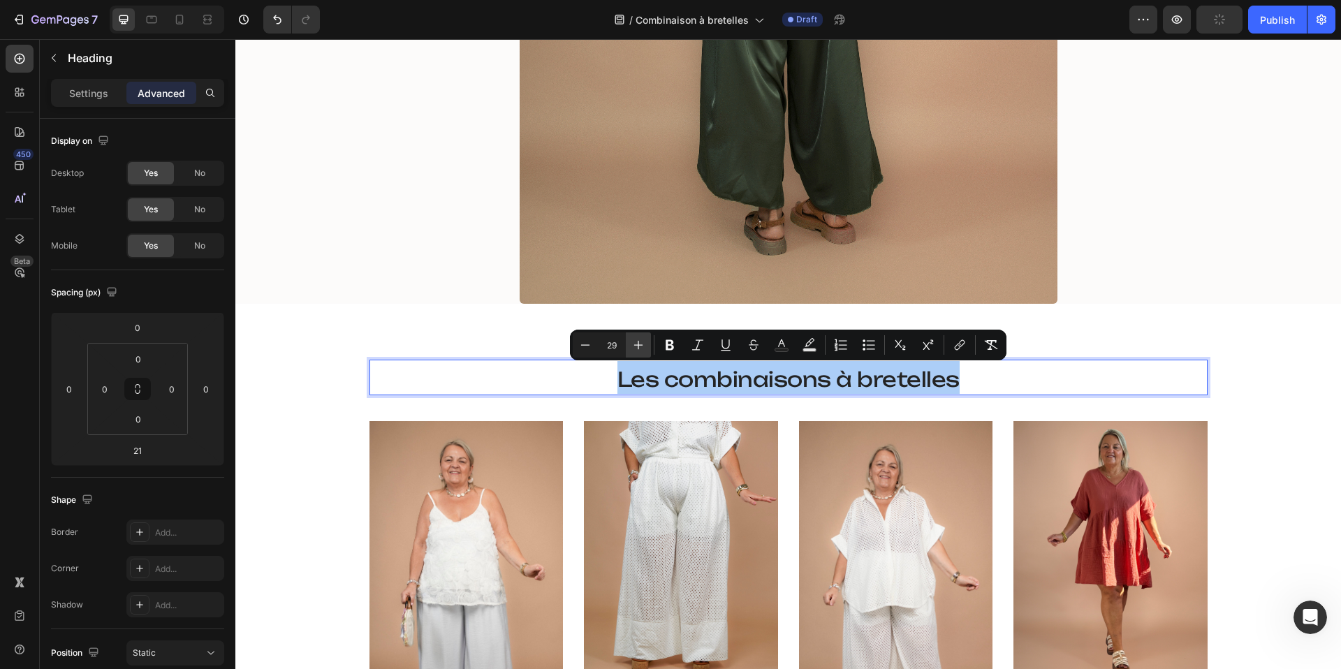
click at [638, 347] on icon "Editor contextual toolbar" at bounding box center [639, 345] width 14 height 14
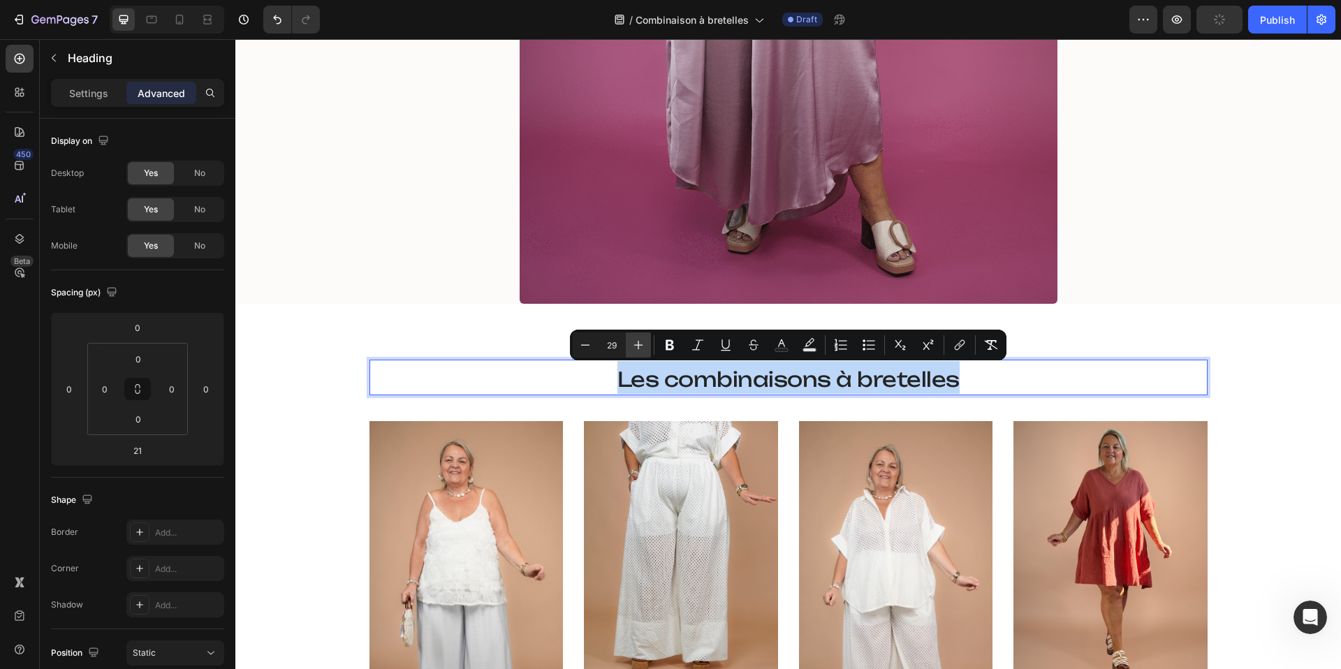
type input "30"
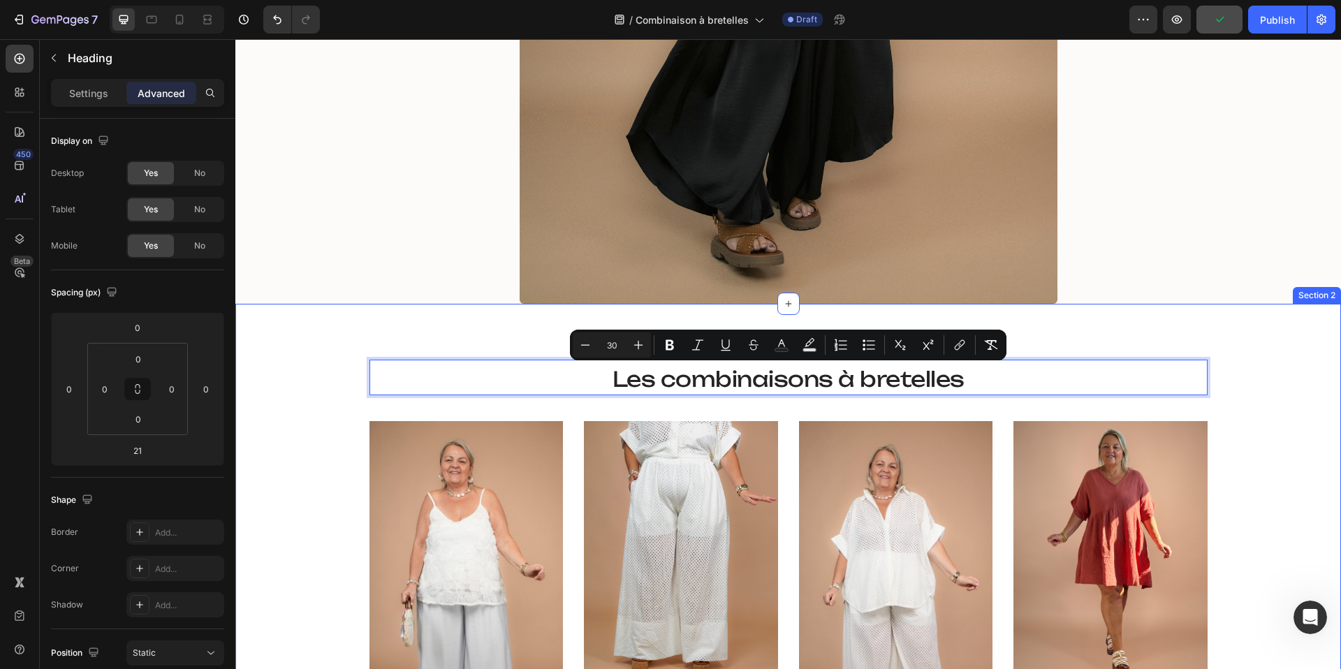
click at [342, 365] on div "Les combinaisons à bretelles Heading 21 Row (P) Images Row Top bretelles à fleu…" at bounding box center [788, 583] width 1085 height 446
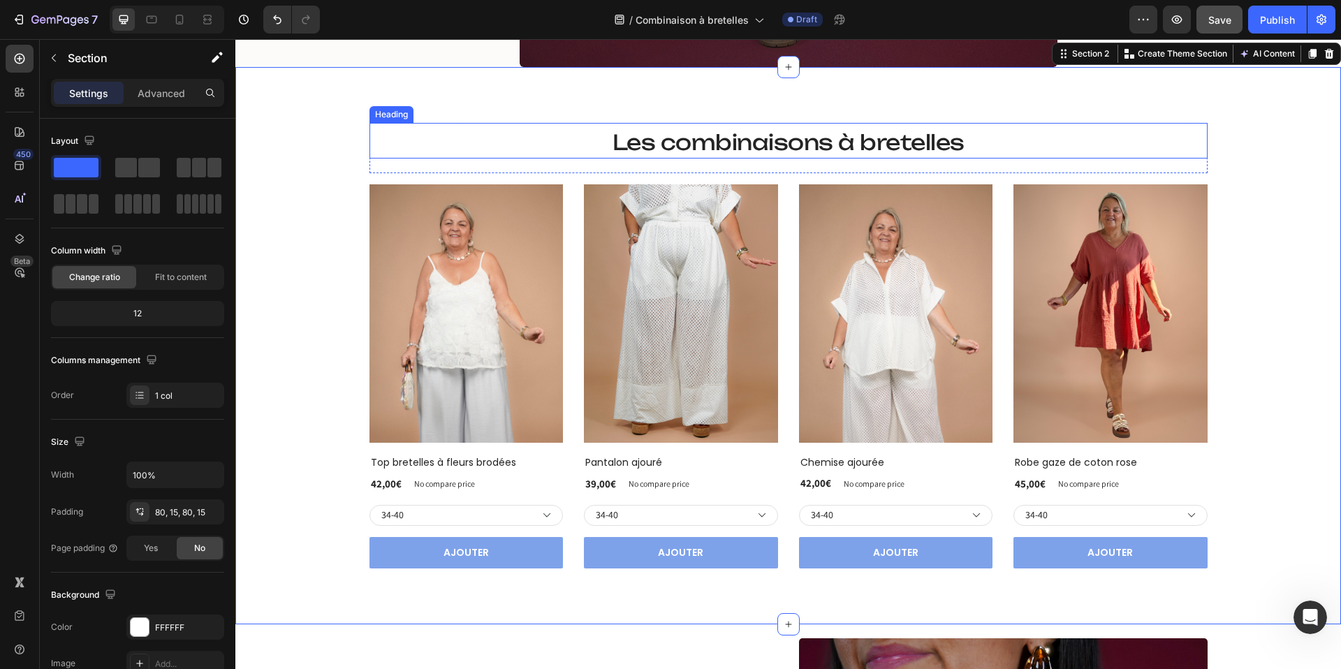
scroll to position [817, 0]
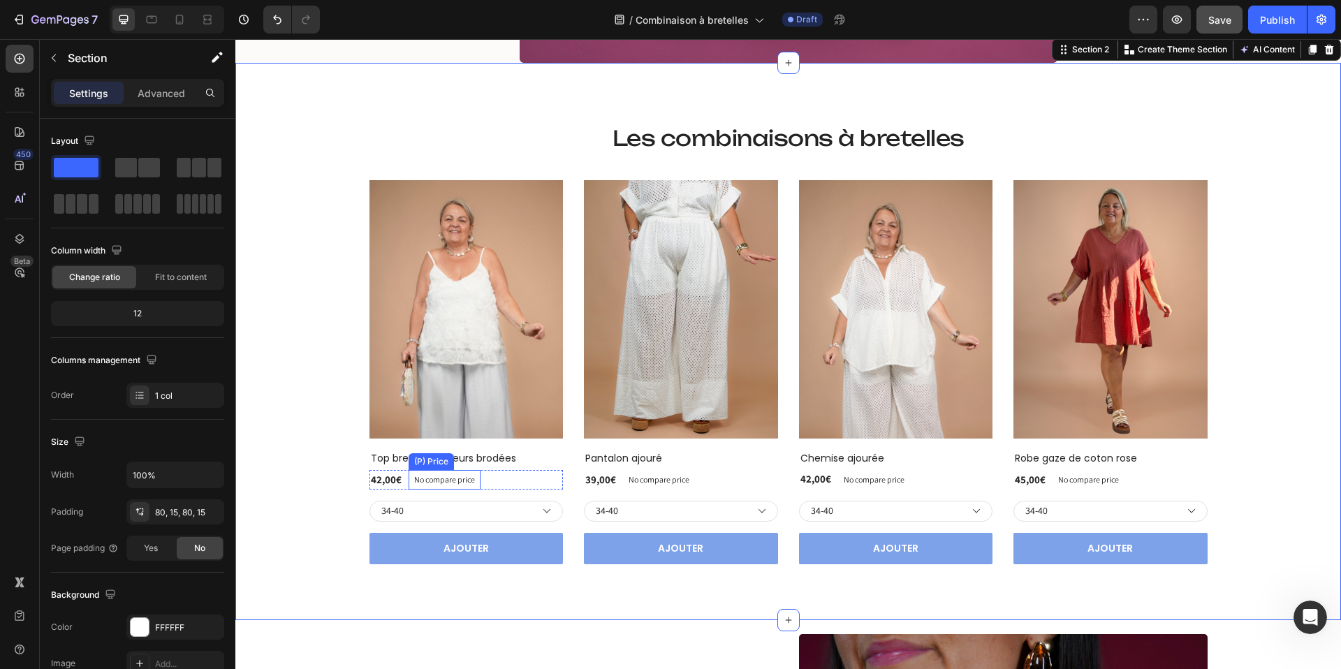
click at [456, 480] on p "No compare price" at bounding box center [444, 480] width 61 height 8
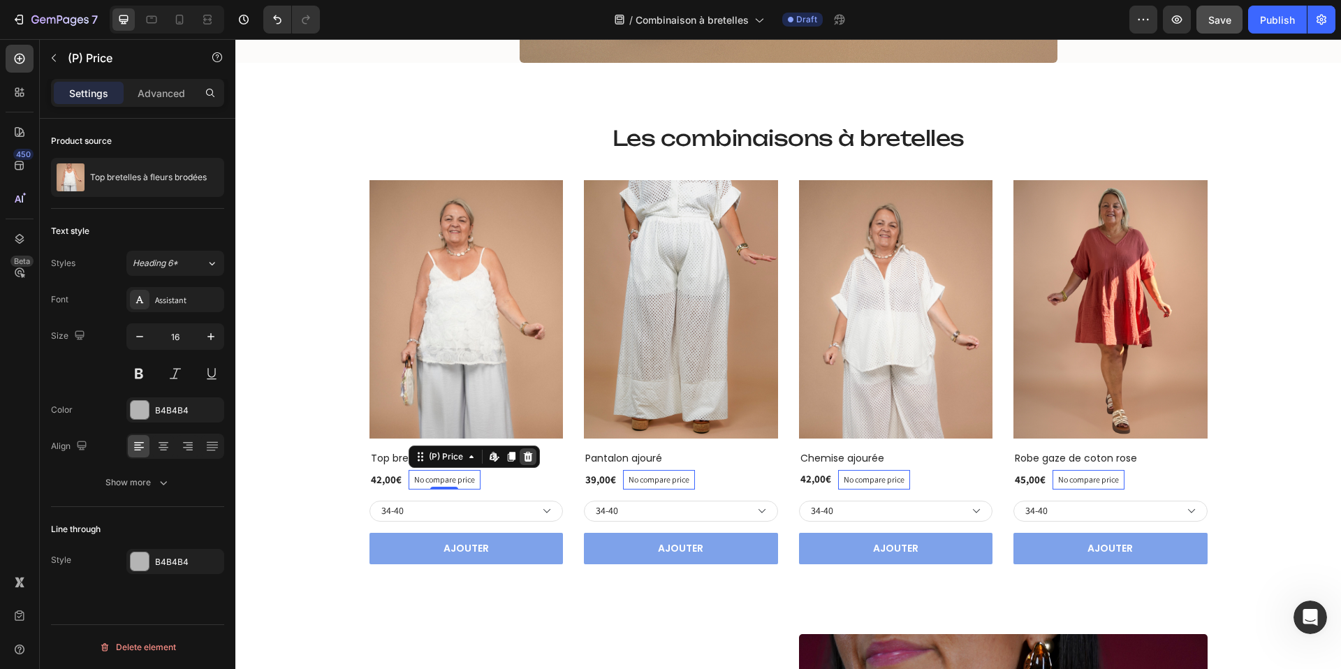
click at [531, 458] on icon at bounding box center [527, 457] width 9 height 10
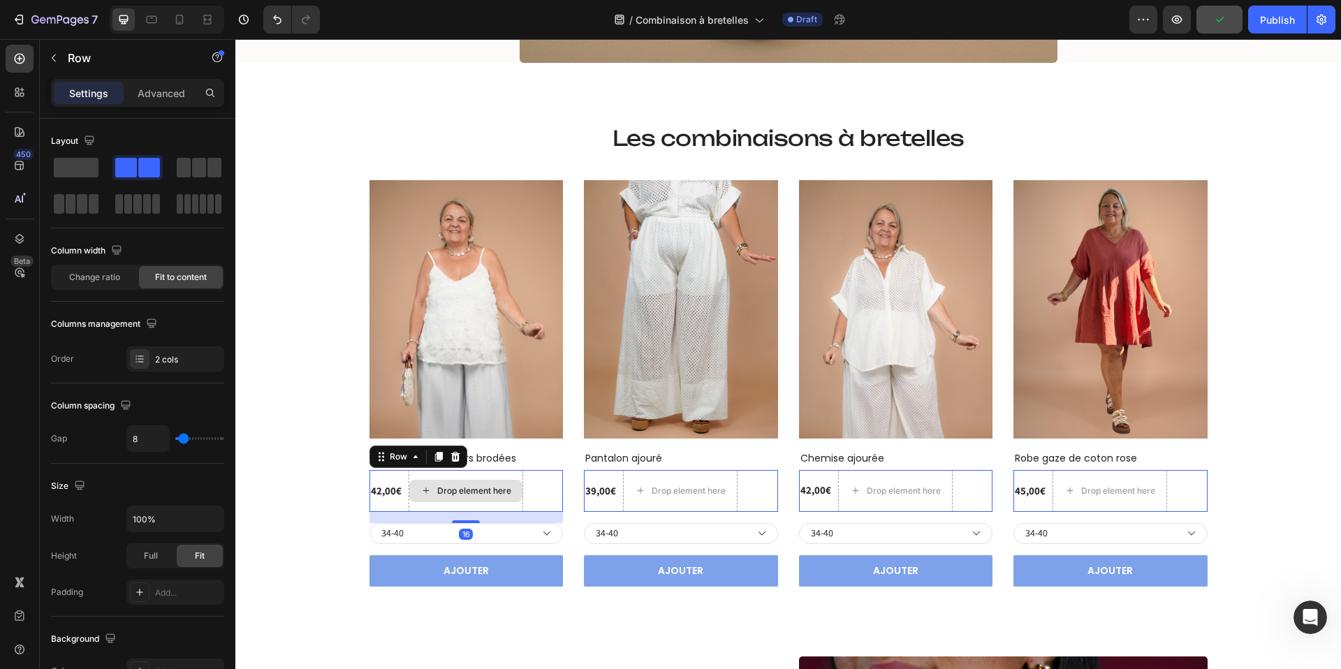
click at [507, 479] on div "Drop element here" at bounding box center [466, 491] width 115 height 42
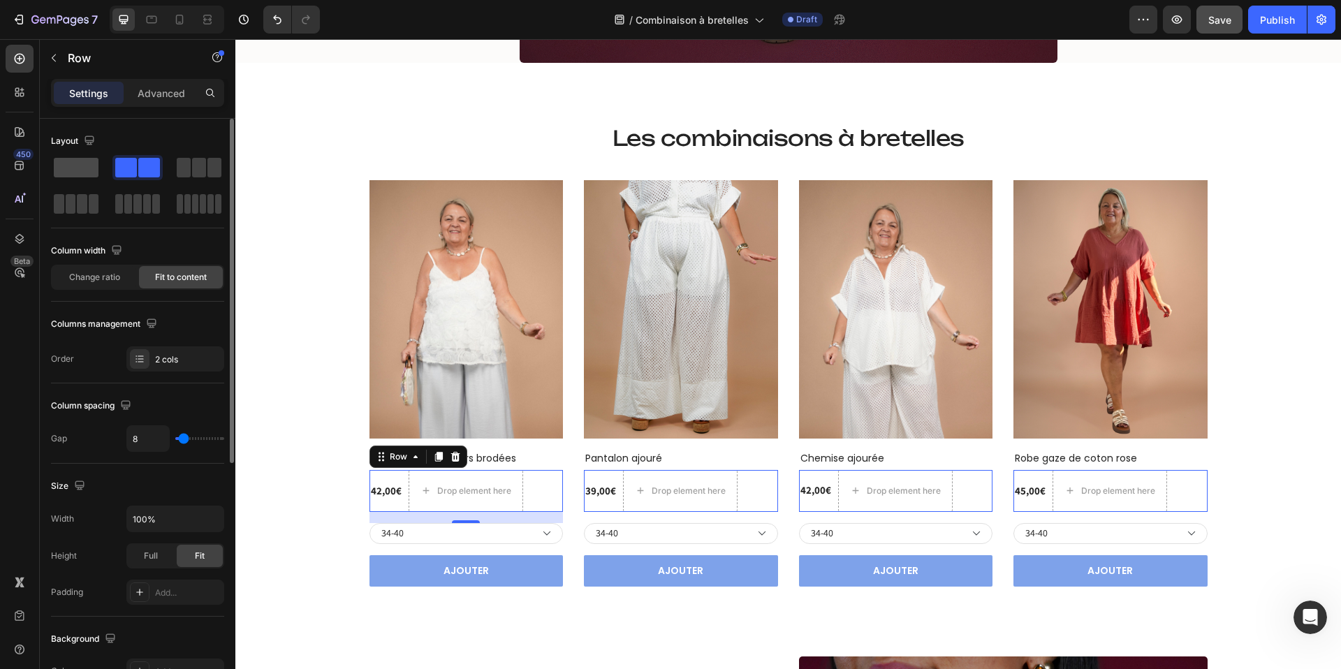
click at [77, 161] on span at bounding box center [76, 168] width 45 height 20
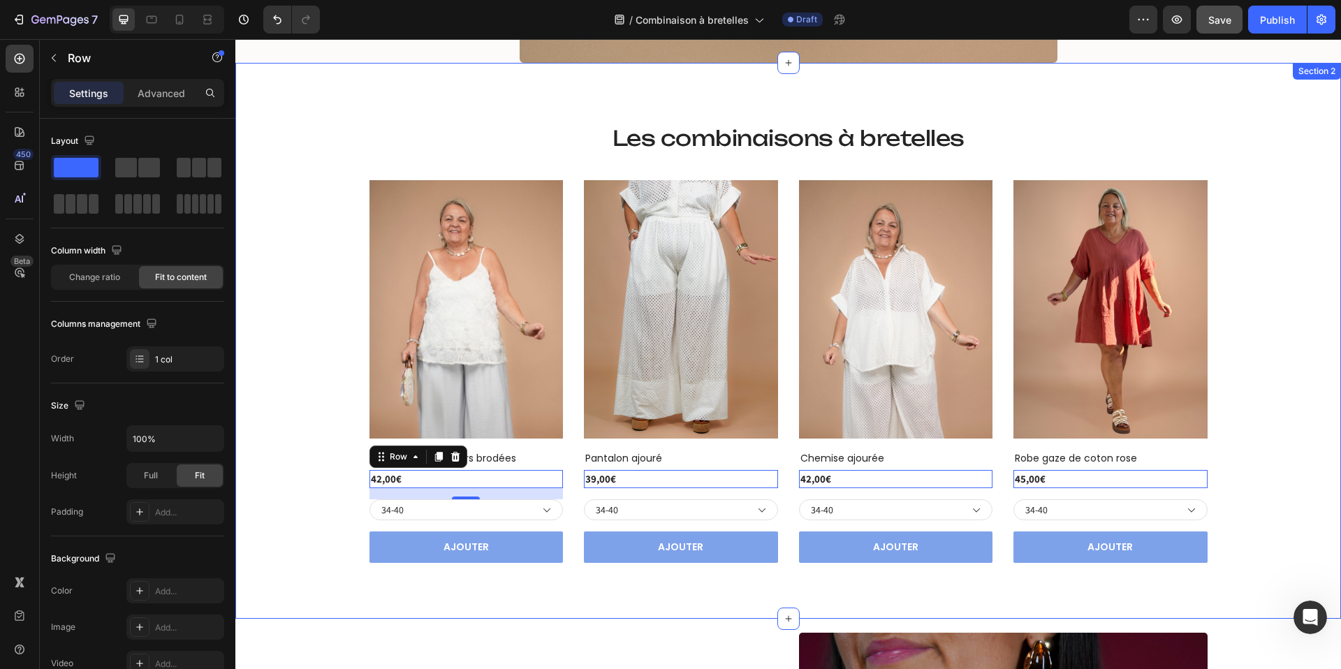
click at [291, 400] on div "⁠⁠⁠⁠⁠⁠⁠ Les combinaisons à bretelles Heading Row (P) Images Row Top bretelles à…" at bounding box center [788, 341] width 1085 height 445
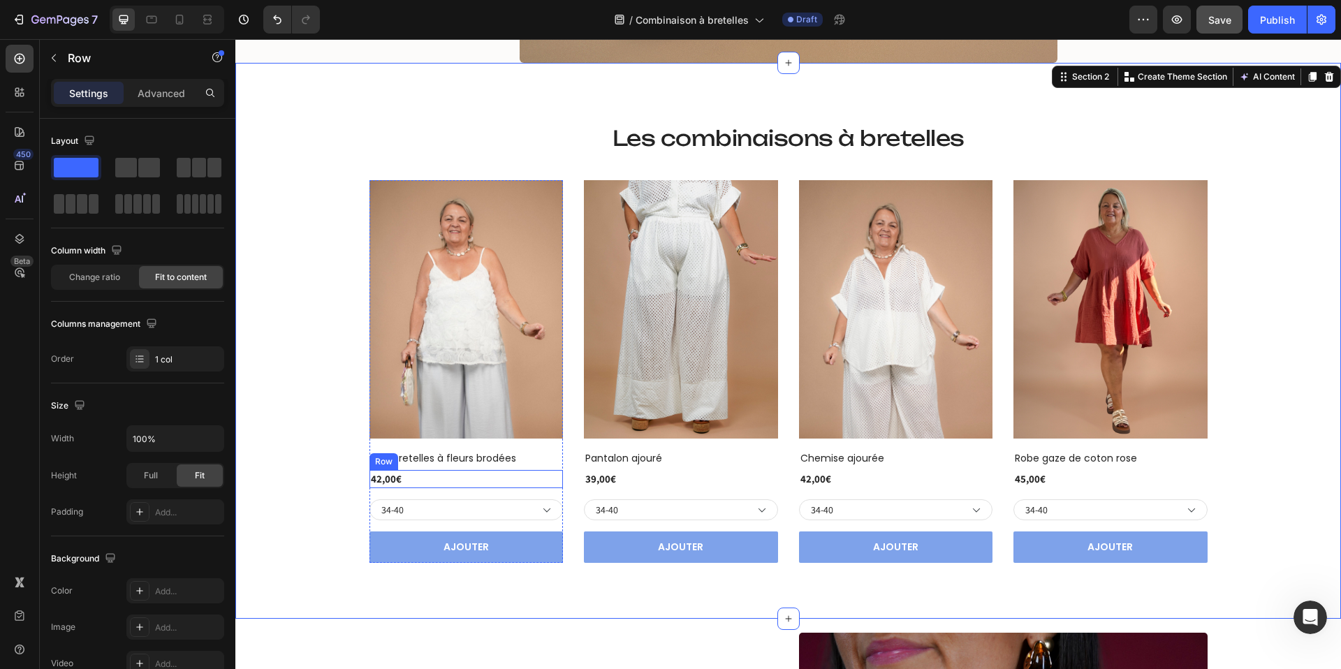
click at [421, 479] on div "42,00€ (P) Price (P) Price Row" at bounding box center [467, 479] width 194 height 19
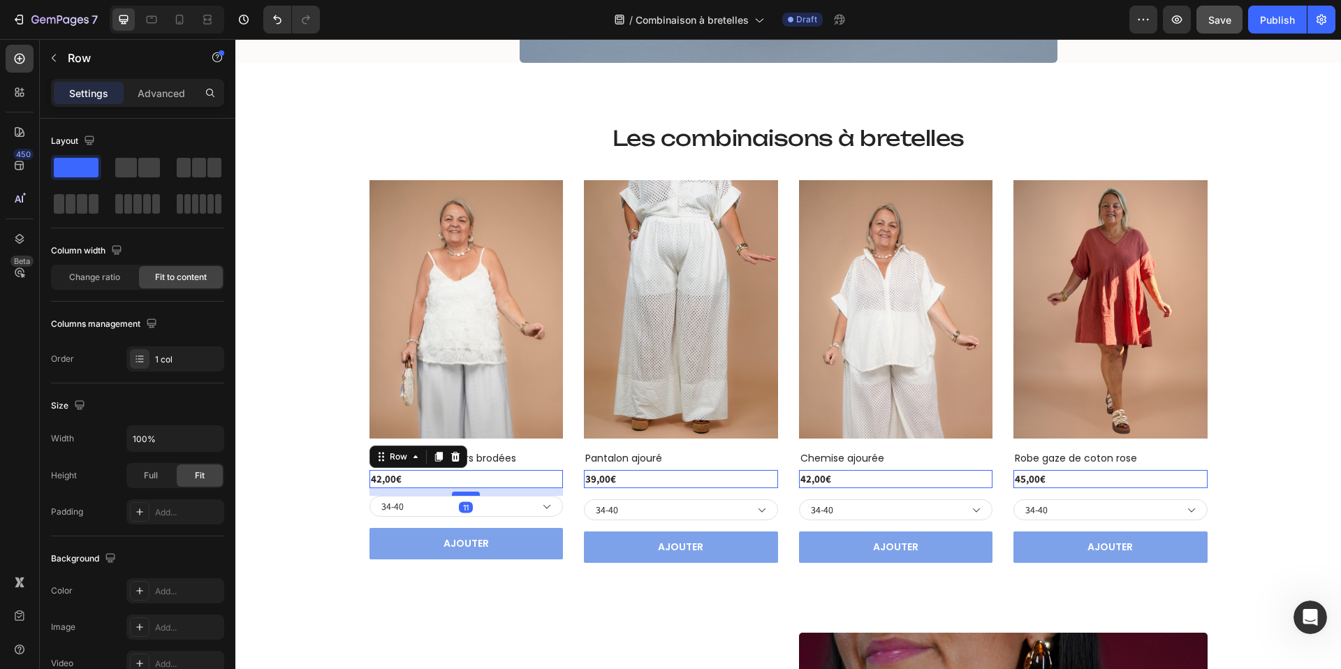
click at [457, 493] on div at bounding box center [466, 494] width 28 height 4
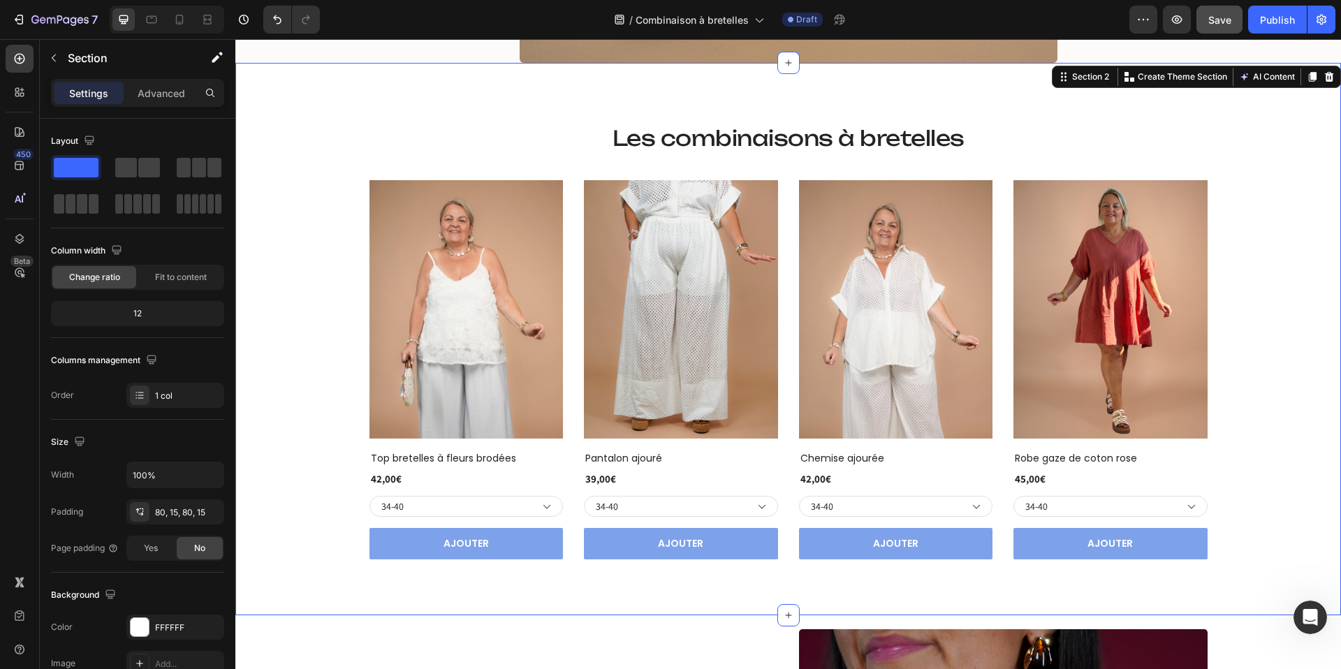
click at [306, 447] on div "⁠⁠⁠⁠⁠⁠⁠ Les combinaisons à bretelles Heading Row (P) Images Row Top bretelles à…" at bounding box center [788, 340] width 1085 height 442
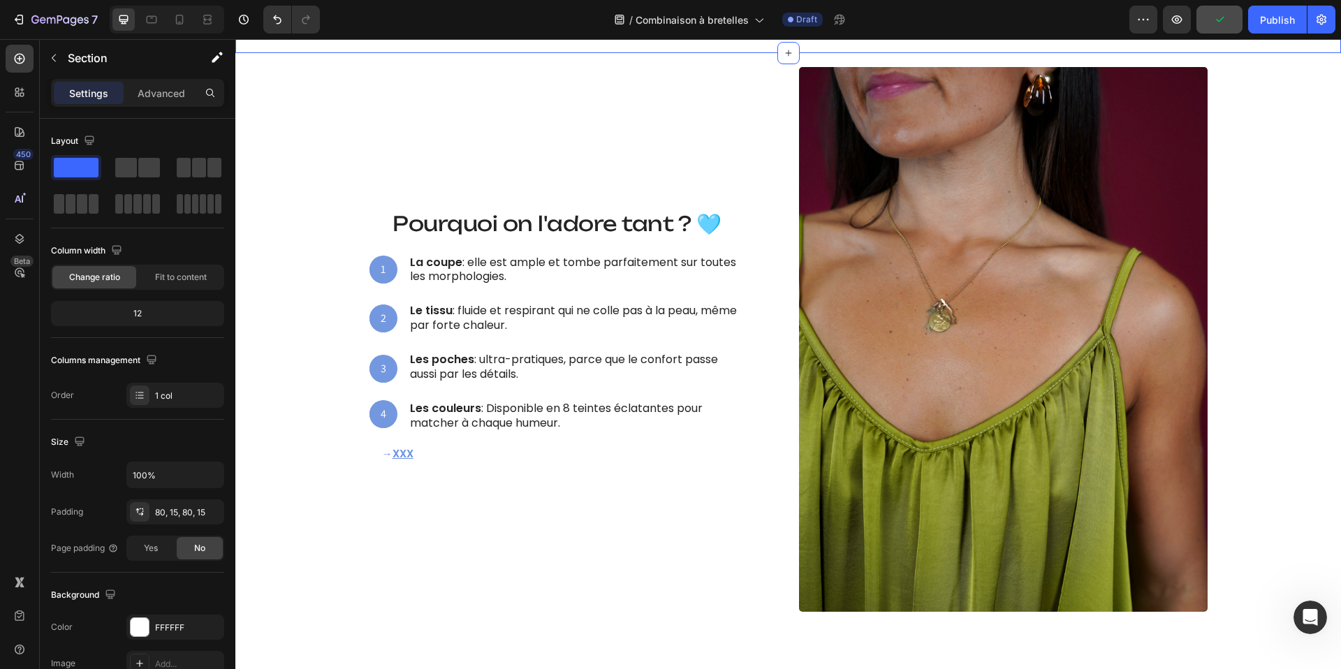
scroll to position [1380, 0]
click at [542, 224] on span "Pourquoi on l'adore tant ? 🩵" at bounding box center [557, 222] width 328 height 25
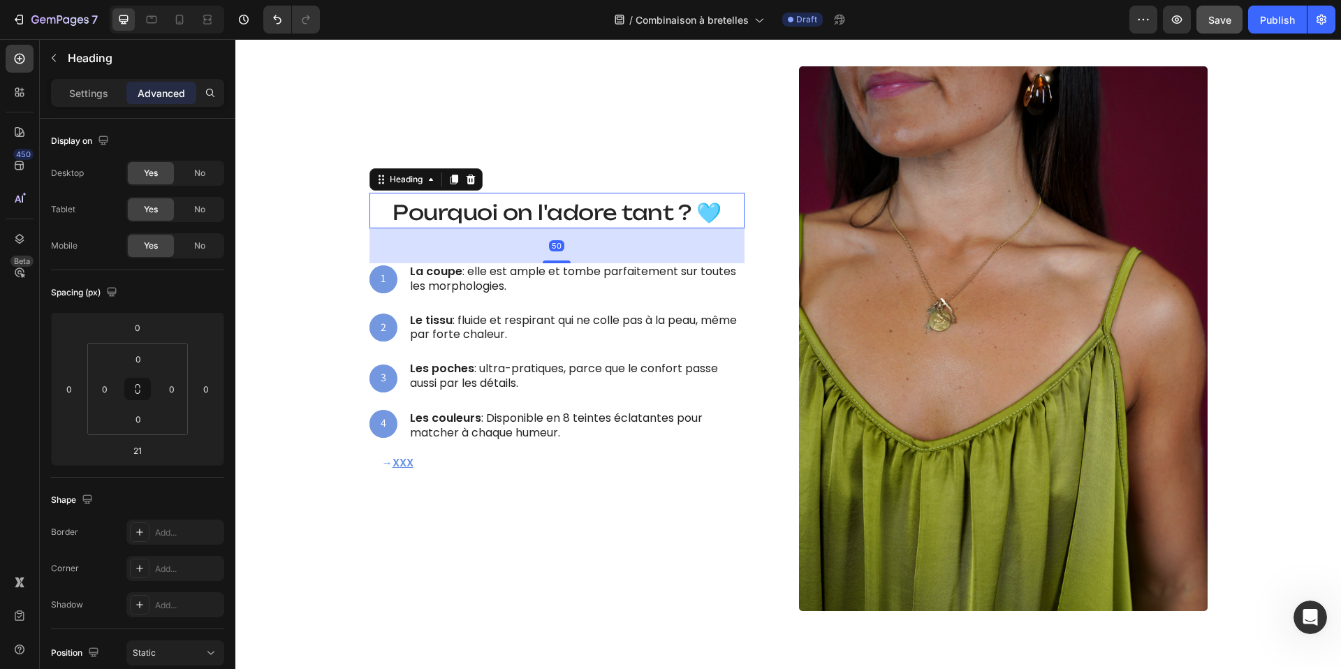
drag, startPoint x: 559, startPoint y: 250, endPoint x: 560, endPoint y: 270, distance: 20.3
click at [560, 270] on div "Ce qui la rend irrésistible Heading Pourquoi on l'adore tant ? 🩵 Heading 50 1 T…" at bounding box center [557, 317] width 375 height 249
type input "50"
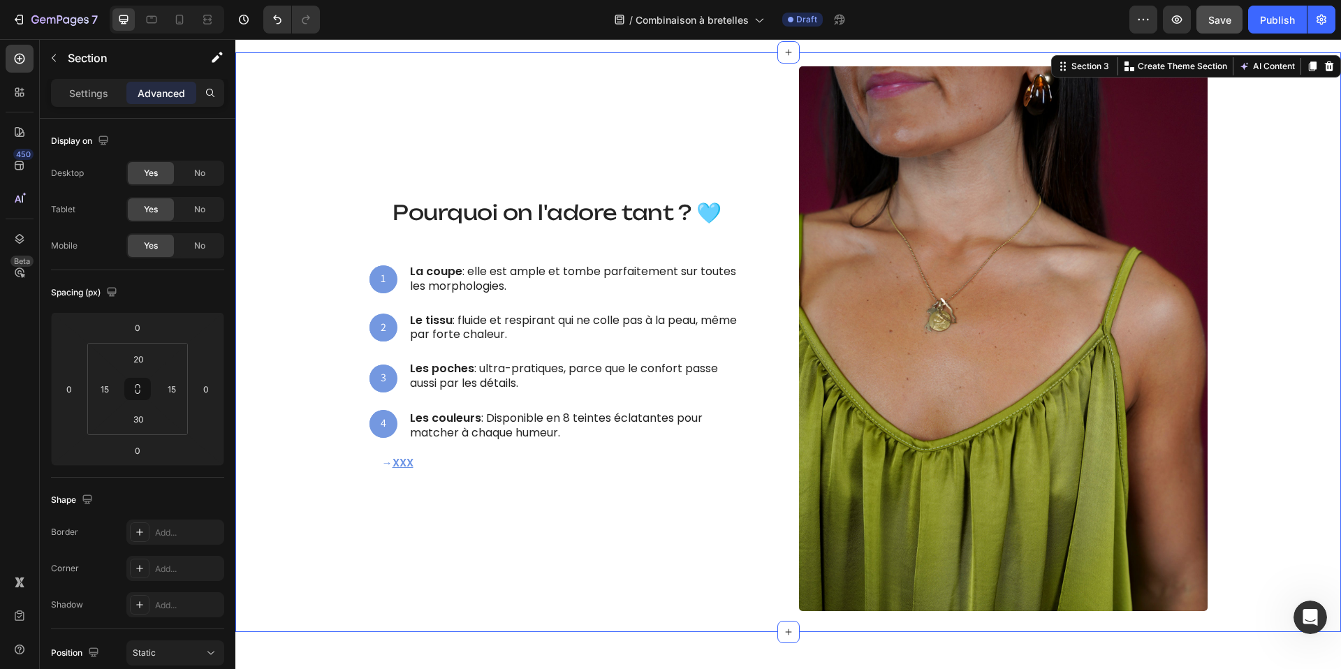
click at [305, 230] on div "Ce qui la rend irrésistible Heading Pourquoi on l'adore tant ? 🩵 Heading 1 Text…" at bounding box center [788, 338] width 1085 height 545
click at [408, 463] on u "XXX" at bounding box center [403, 463] width 21 height 15
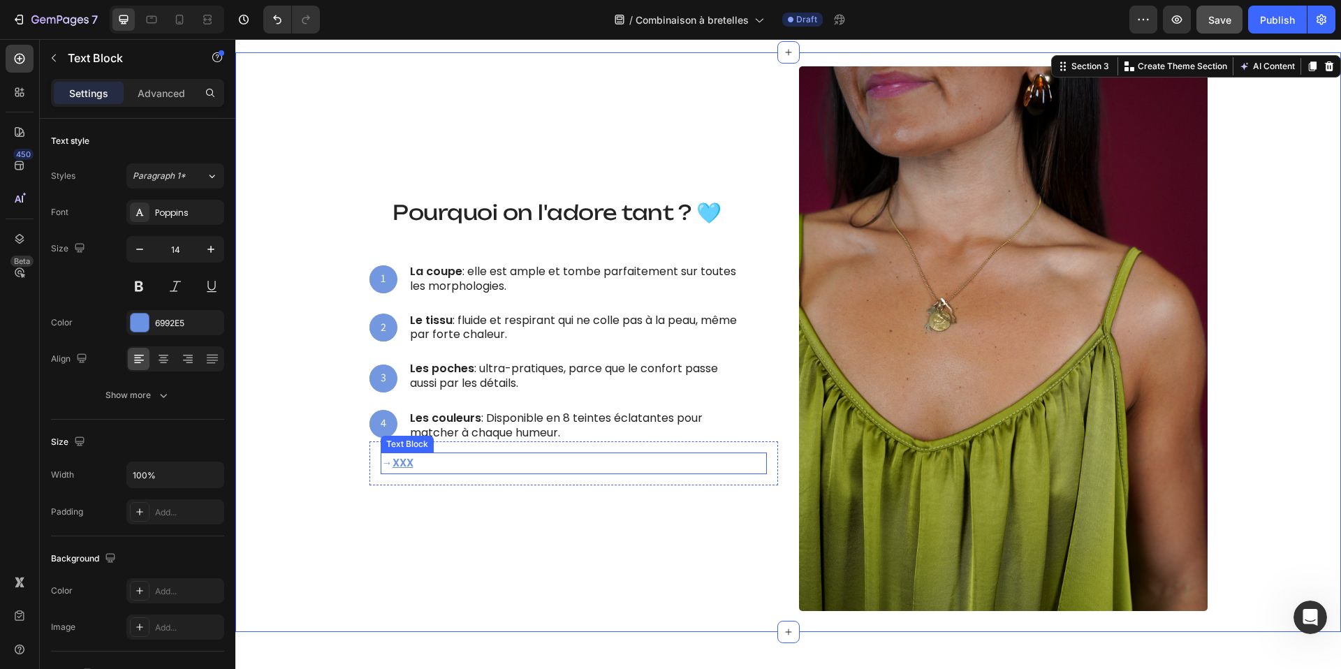
click at [408, 463] on u "XXX" at bounding box center [403, 463] width 21 height 15
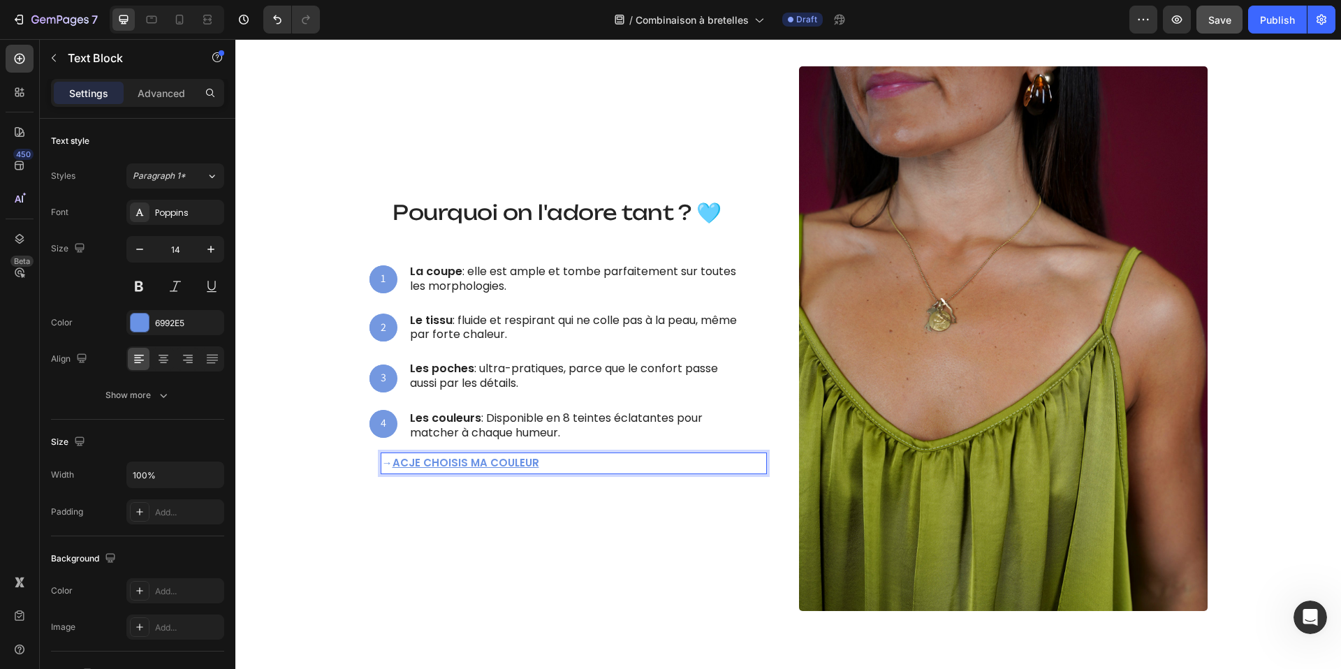
click at [414, 463] on u "ACJE CHOISIS MA COULEUR" at bounding box center [466, 463] width 147 height 15
click at [447, 466] on u "JE CHOISIS MA COULEUR" at bounding box center [458, 463] width 131 height 15
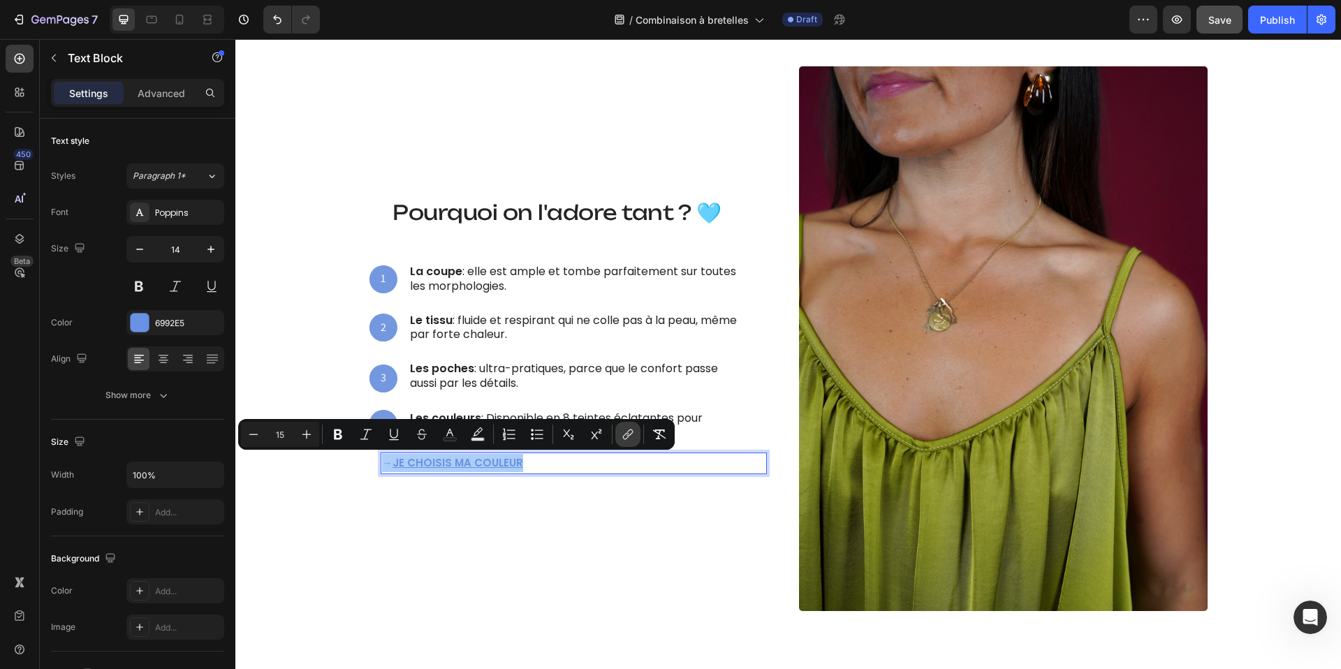
click at [628, 437] on icon "Editor contextual toolbar" at bounding box center [628, 435] width 14 height 14
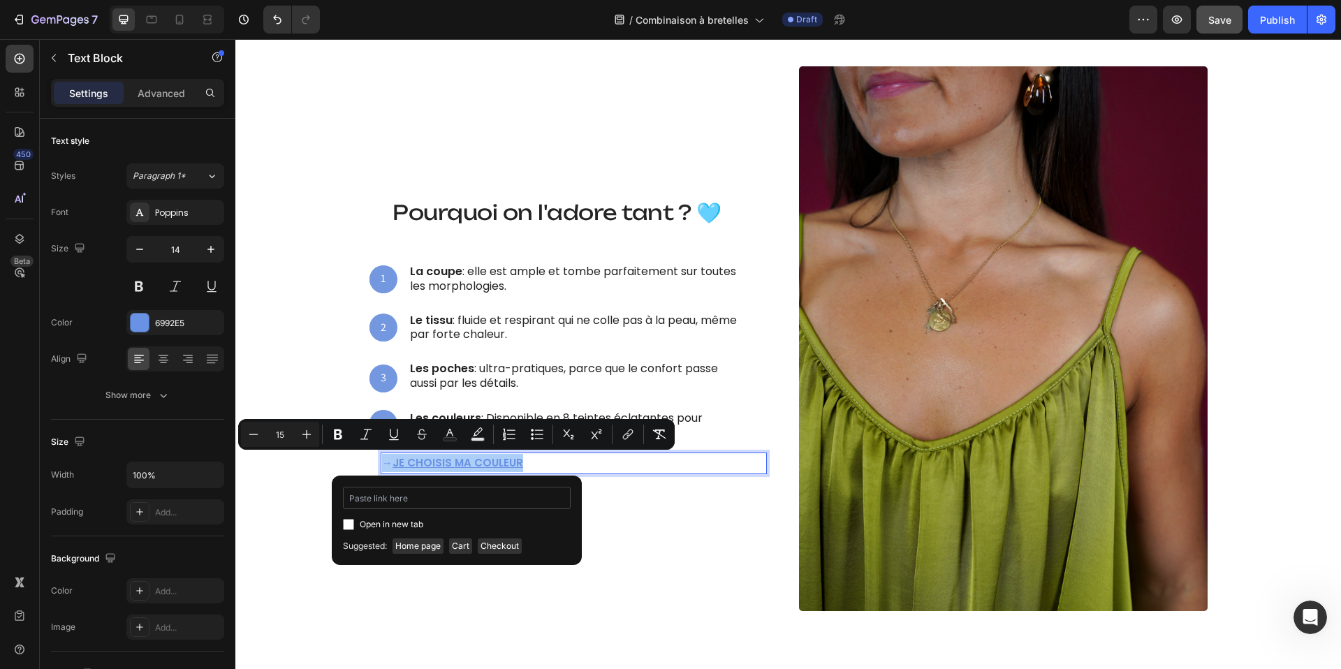
click at [446, 492] on input "Editor contextual toolbar" at bounding box center [457, 498] width 228 height 22
click at [389, 497] on input "Editor contextual toolbar" at bounding box center [457, 498] width 228 height 22
type input "https://aya-ibiza.com/products/salopette-ample-plissee-taupe-1831"
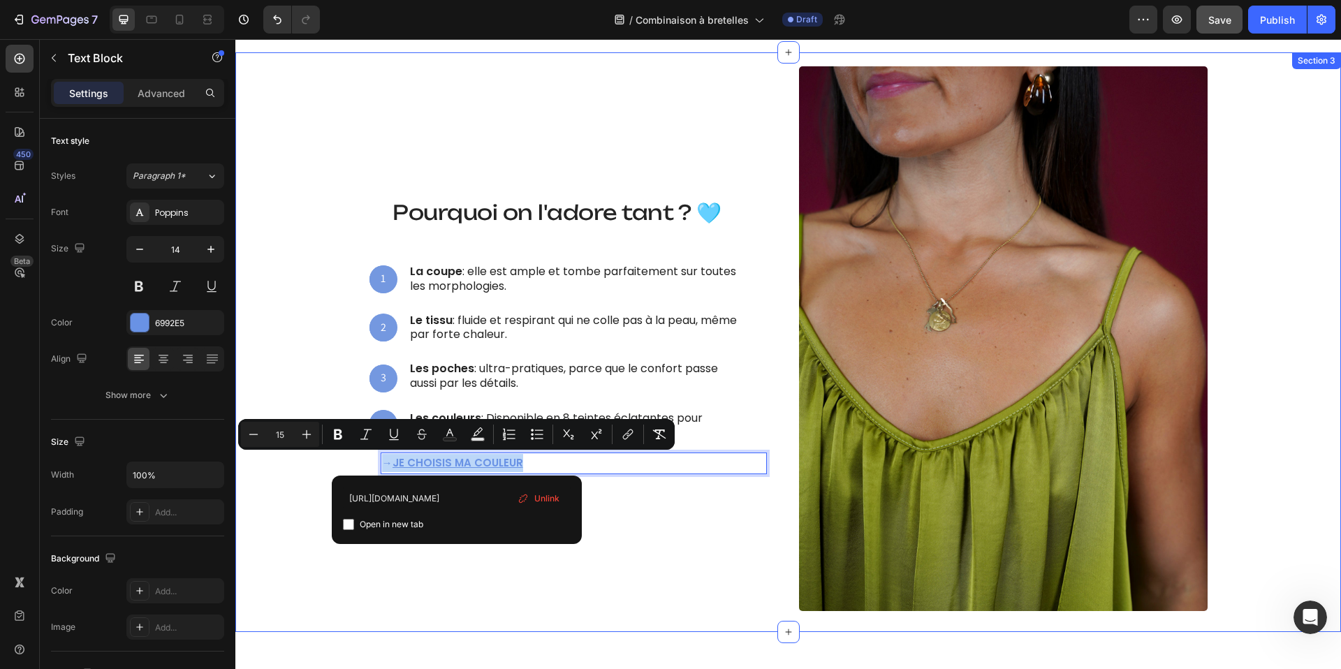
click at [312, 474] on div "Ce qui la rend irrésistible Heading Pourquoi on l'adore tant ? 🩵 Heading 1 Text…" at bounding box center [788, 338] width 1085 height 545
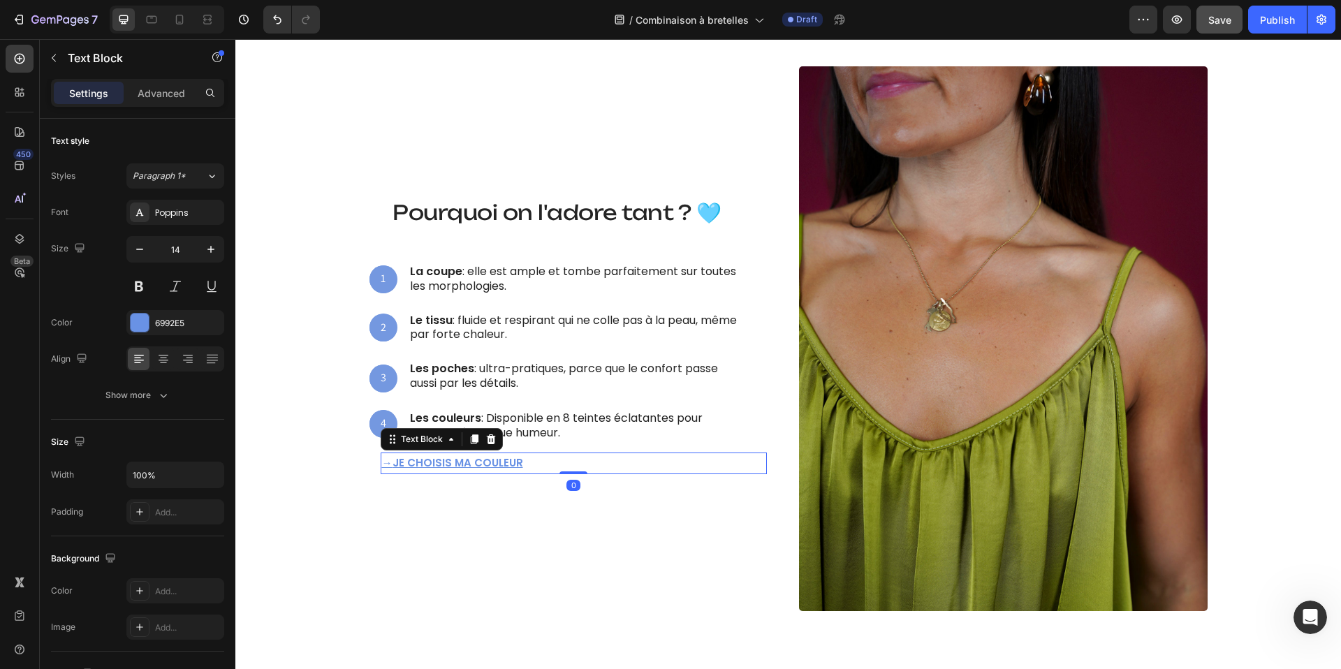
click at [444, 465] on u "JE CHOISIS MA COULEUR" at bounding box center [458, 463] width 131 height 15
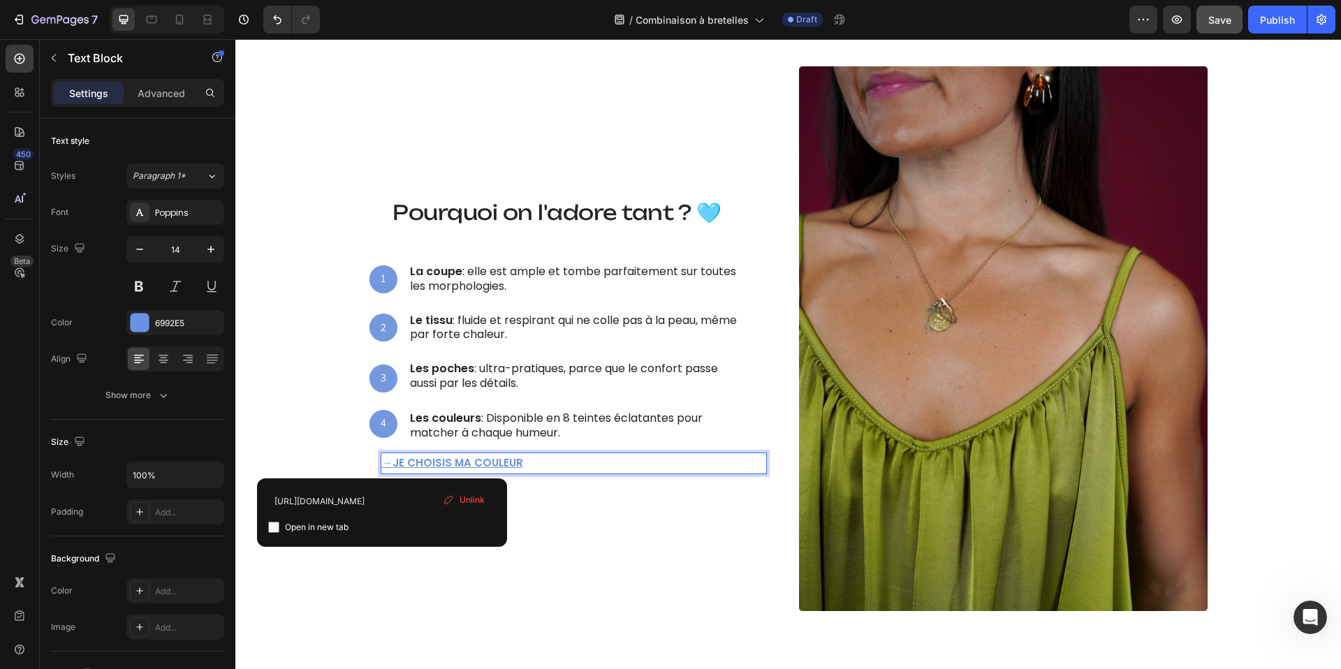
click at [444, 465] on u "JE CHOISIS MA COULEUR" at bounding box center [458, 463] width 131 height 15
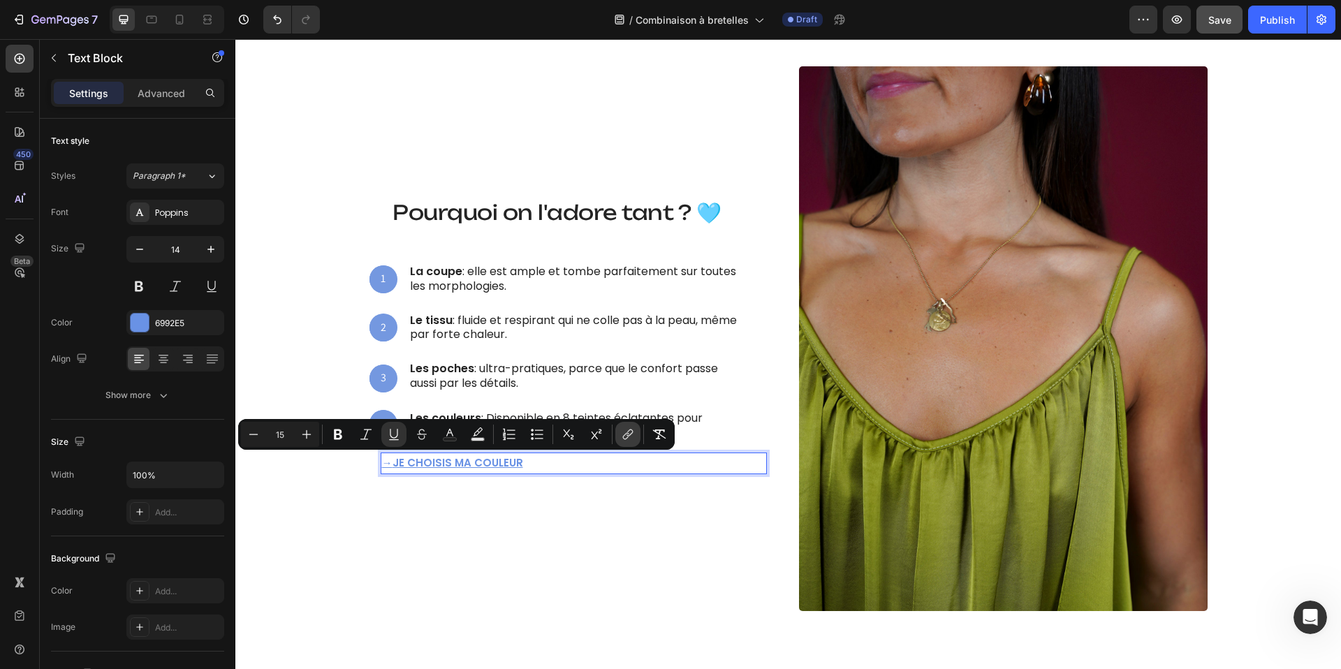
click at [629, 439] on icon "Editor contextual toolbar" at bounding box center [628, 435] width 14 height 14
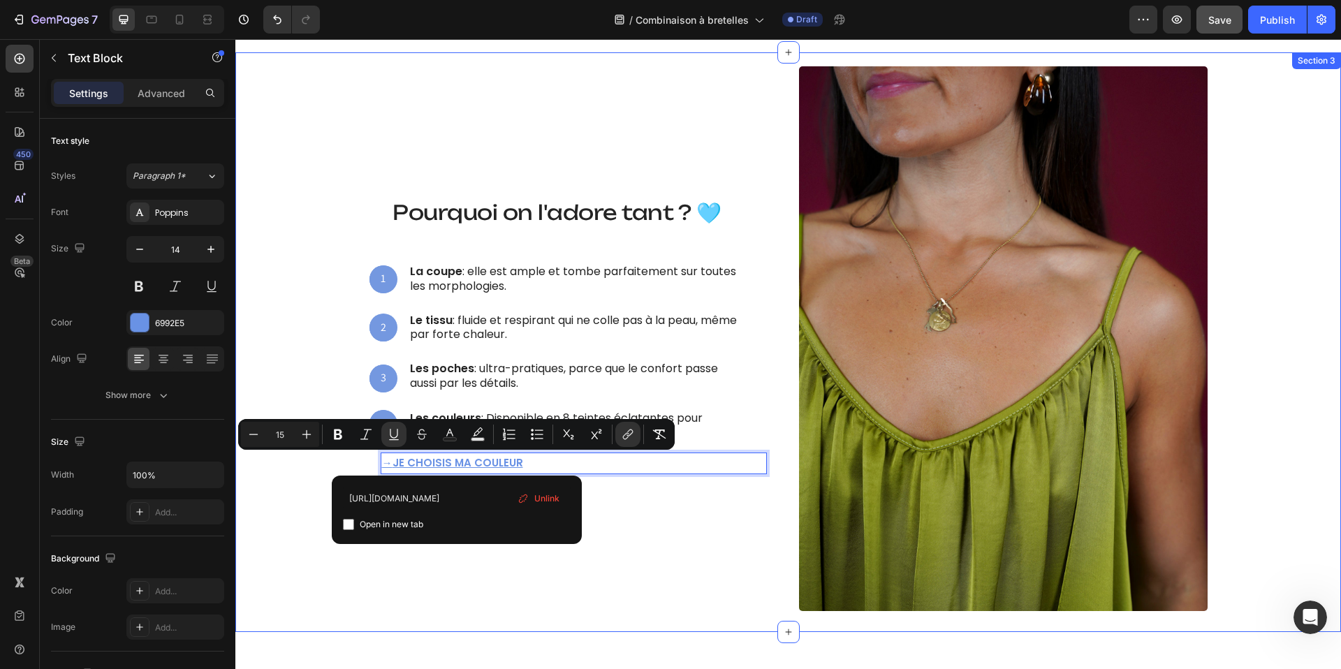
click at [286, 504] on div "Ce qui la rend irrésistible Heading Pourquoi on l'adore tant ? 🩵 Heading 1 Text…" at bounding box center [788, 338] width 1085 height 545
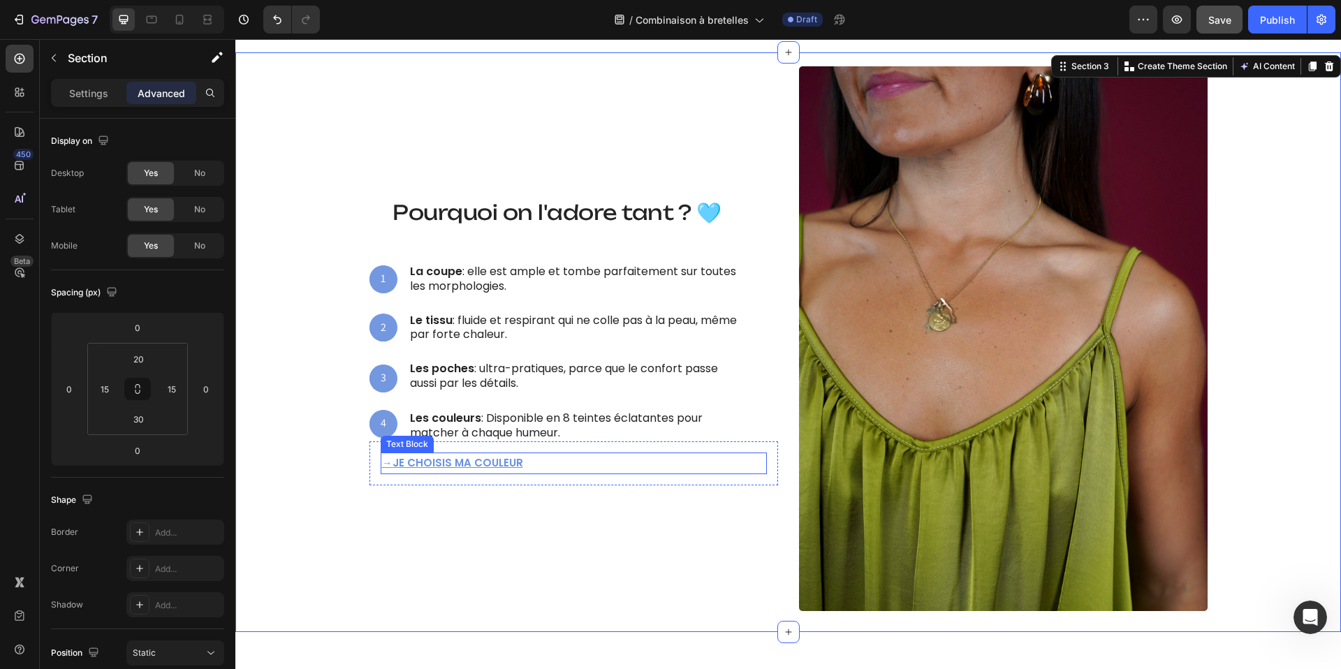
click at [392, 467] on u "→" at bounding box center [387, 463] width 10 height 15
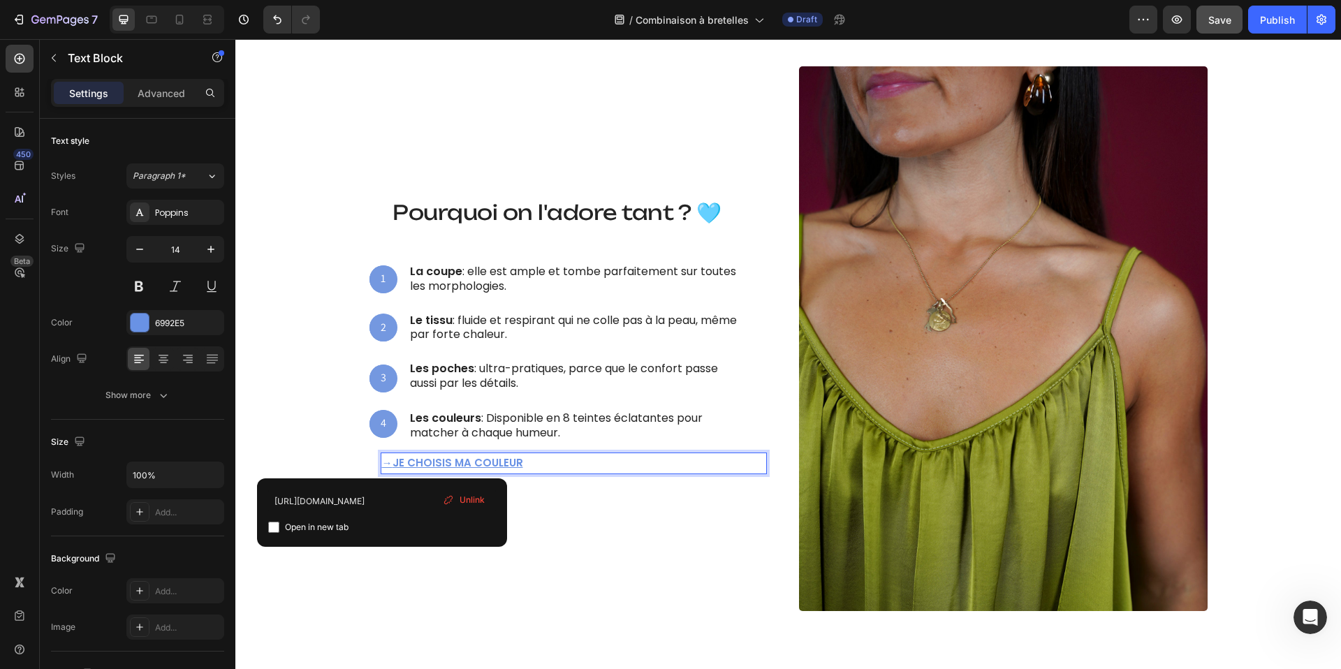
click at [465, 497] on span "Unlink" at bounding box center [472, 500] width 25 height 13
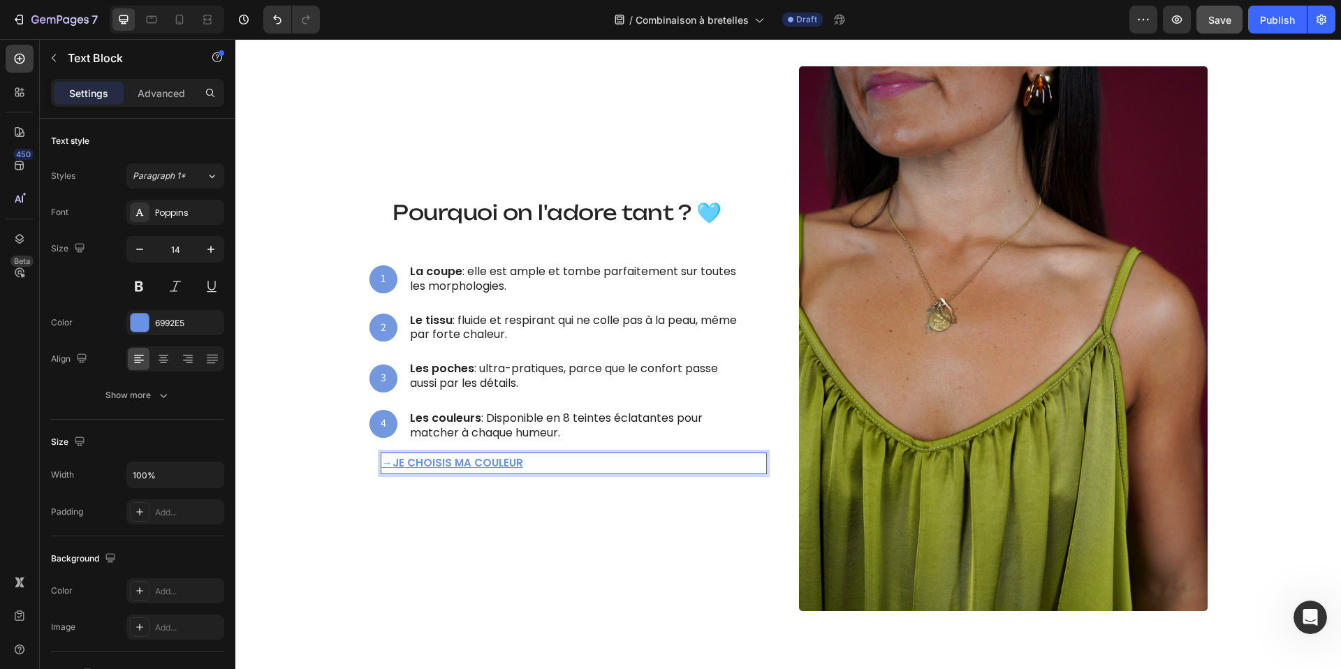
click at [458, 463] on u "JE CHOISIS MA COULEUR" at bounding box center [458, 463] width 131 height 15
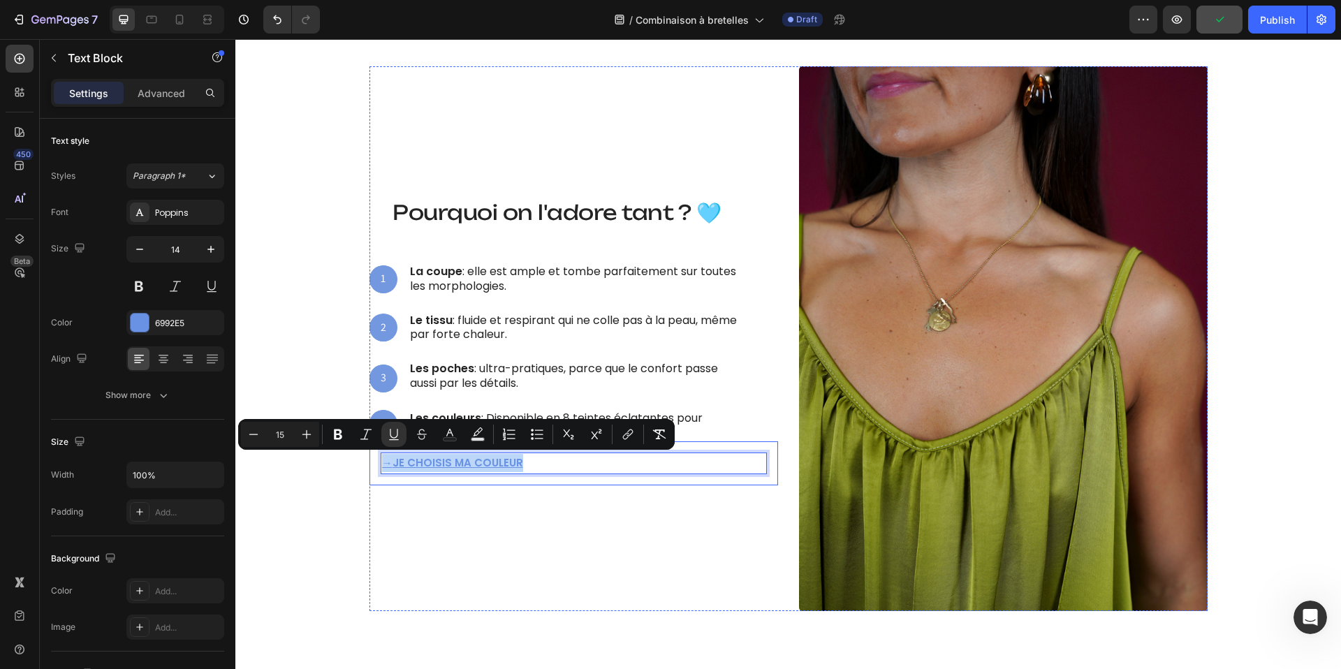
drag, startPoint x: 528, startPoint y: 461, endPoint x: 376, endPoint y: 463, distance: 151.6
click at [376, 463] on div "→ JE CHOISIS MA COULEUR Text Block 0 Row" at bounding box center [574, 463] width 409 height 43
click at [510, 472] on p "→ JE CHOISIS MA COULEUR" at bounding box center [574, 463] width 384 height 18
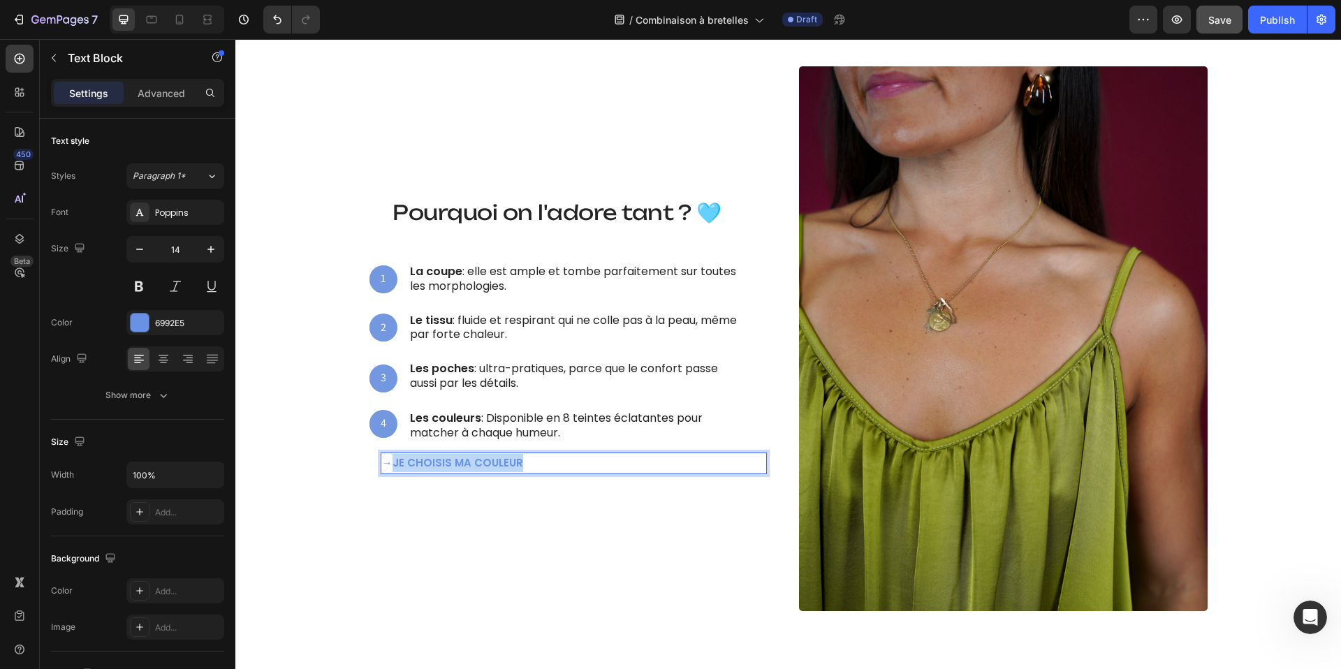
drag, startPoint x: 521, startPoint y: 464, endPoint x: 397, endPoint y: 465, distance: 124.4
click at [397, 465] on p "→ JE CHOISIS MA COULEUR" at bounding box center [574, 463] width 384 height 18
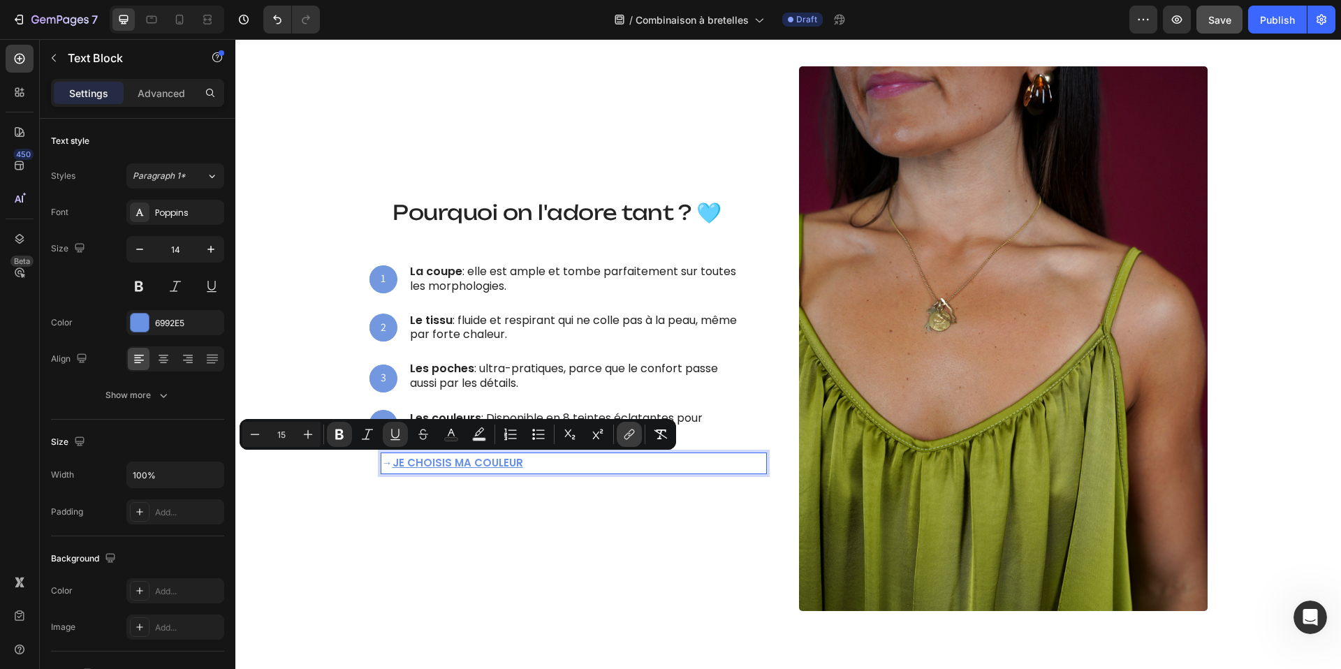
click at [623, 433] on icon "Editor contextual toolbar" at bounding box center [630, 435] width 14 height 14
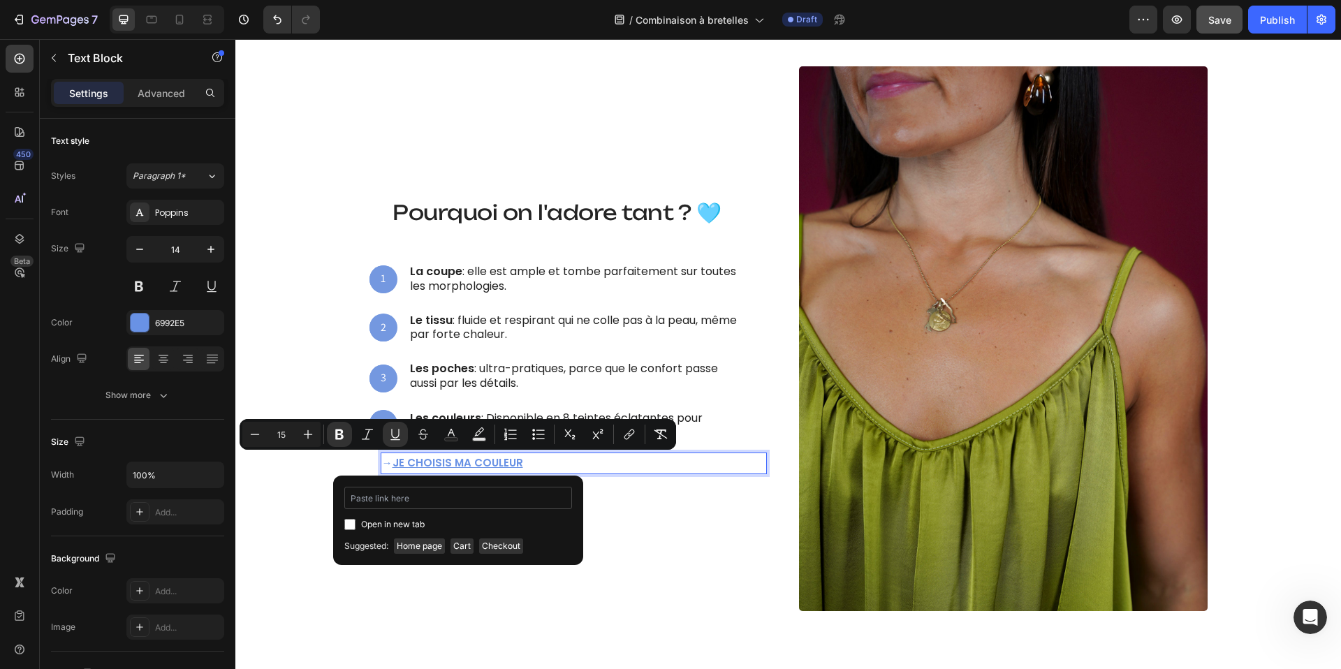
click at [477, 495] on input "Editor contextual toolbar" at bounding box center [458, 498] width 228 height 22
type input "https://aya-ibiza.com/products/salopette-ample-plissee-taupe-1831"
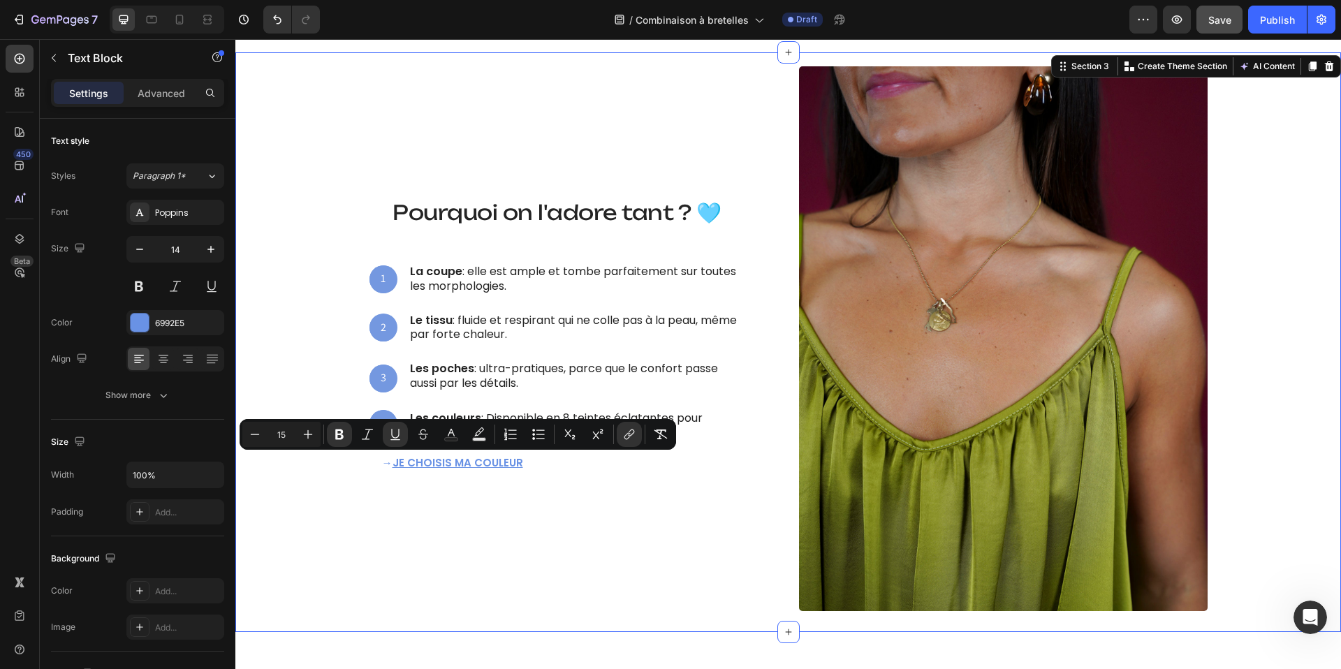
click at [325, 530] on div "Ce qui la rend irrésistible Heading Pourquoi on l'adore tant ? 🩵 Heading 1 Text…" at bounding box center [788, 338] width 1085 height 545
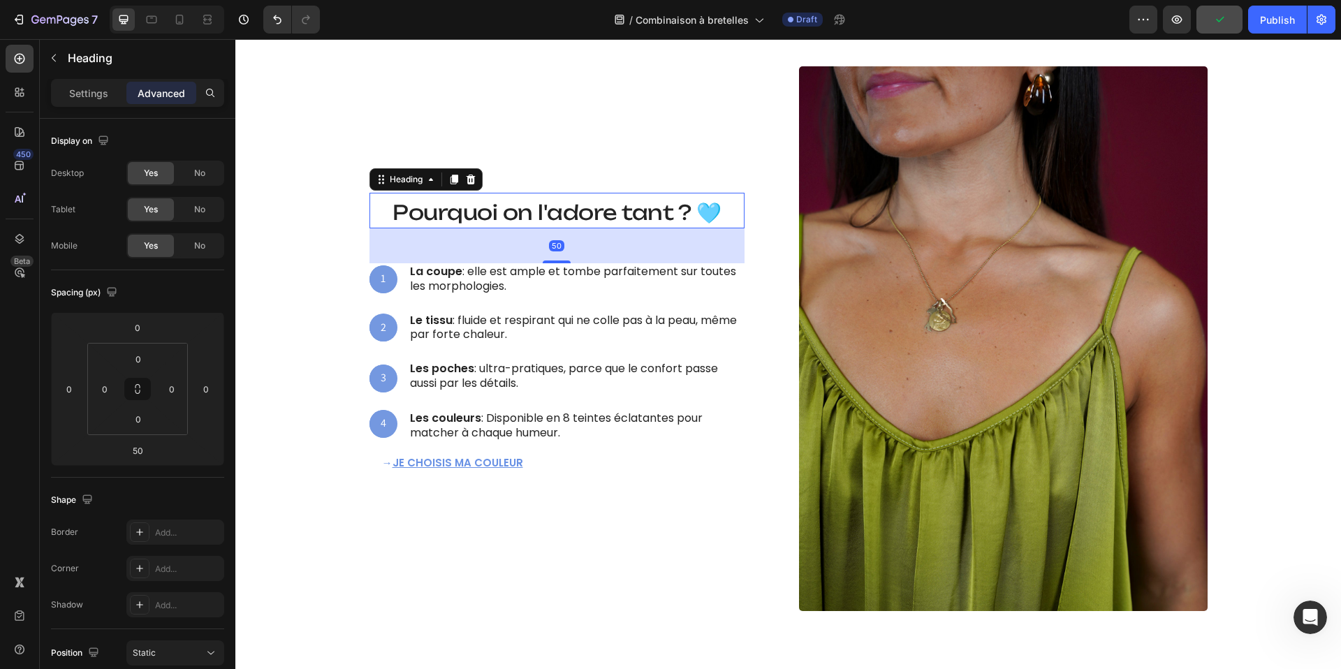
click at [523, 226] on h2 "Pourquoi on l'adore tant ? 🩵" at bounding box center [557, 211] width 375 height 36
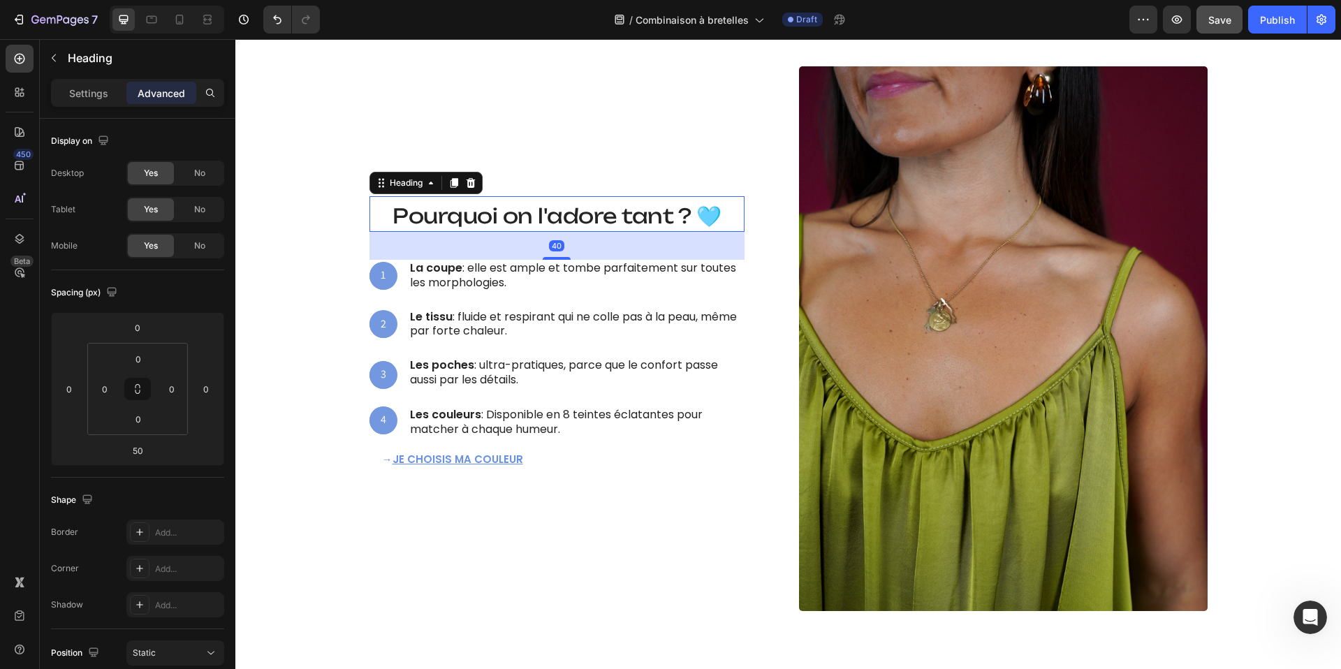
click at [555, 232] on div "40" at bounding box center [557, 232] width 375 height 0
type input "40"
click at [286, 244] on div "Ce qui la rend irrésistible Heading Pourquoi on l'adore tant ? 🩵 Heading 40 1 T…" at bounding box center [788, 338] width 1085 height 545
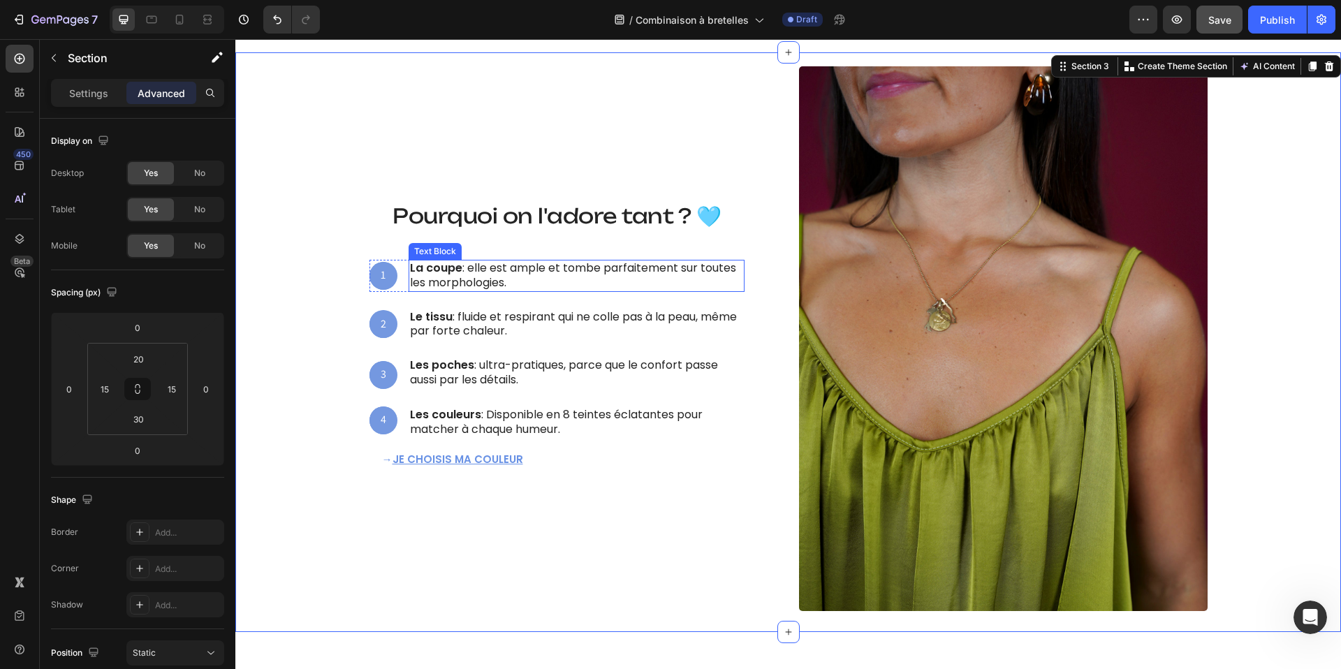
click at [464, 284] on p "La coupe : elle est ample et tombe parfaitement sur toutes les morphologies." at bounding box center [576, 275] width 333 height 29
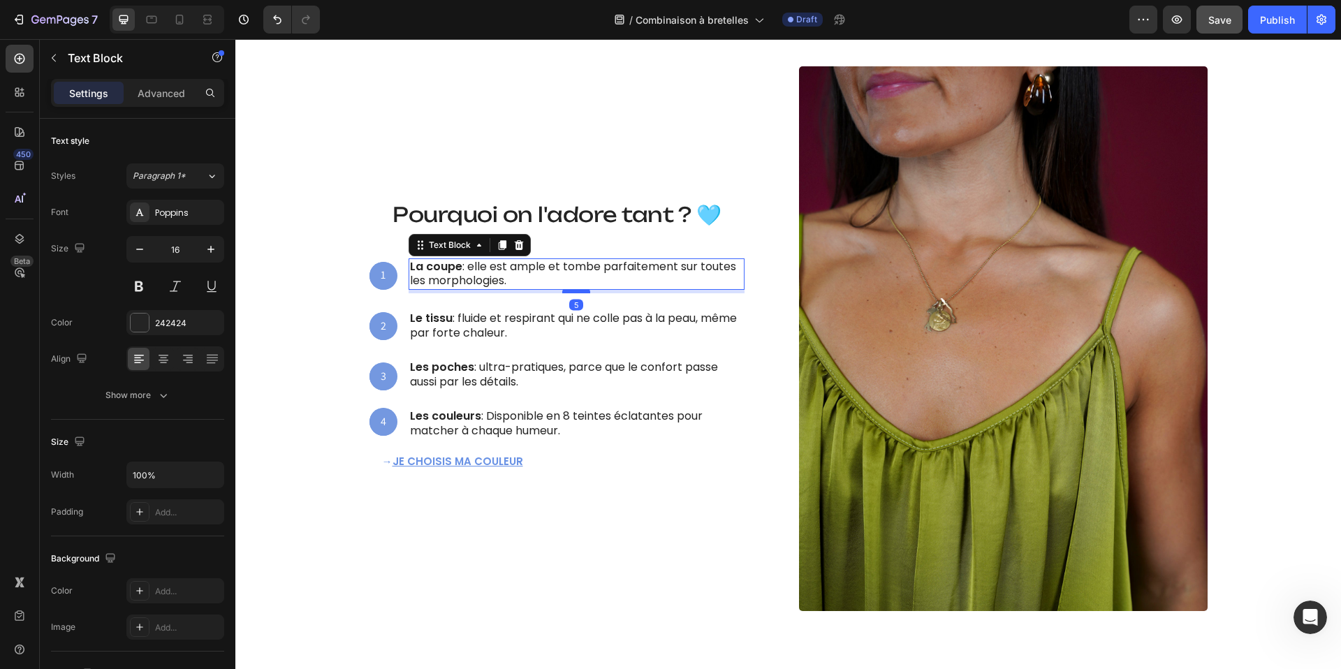
click at [576, 293] on div at bounding box center [576, 291] width 28 height 4
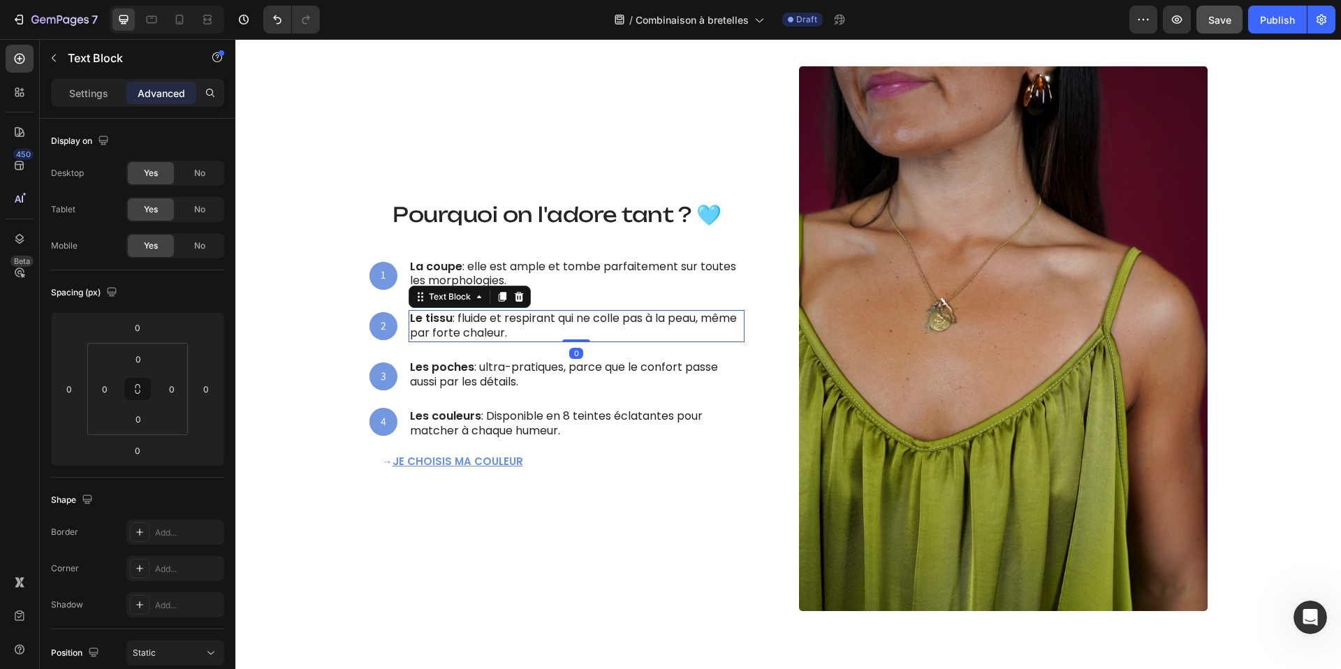
click at [544, 324] on p "Le tissu : fluide et respirant qui ne colle pas à la peau, même par forte chale…" at bounding box center [576, 326] width 333 height 29
click at [576, 345] on div "Ce qui la rend irrésistible Heading Pourquoi on l'adore tant ? 🩵 Heading 1 Text…" at bounding box center [557, 317] width 375 height 249
type input "5"
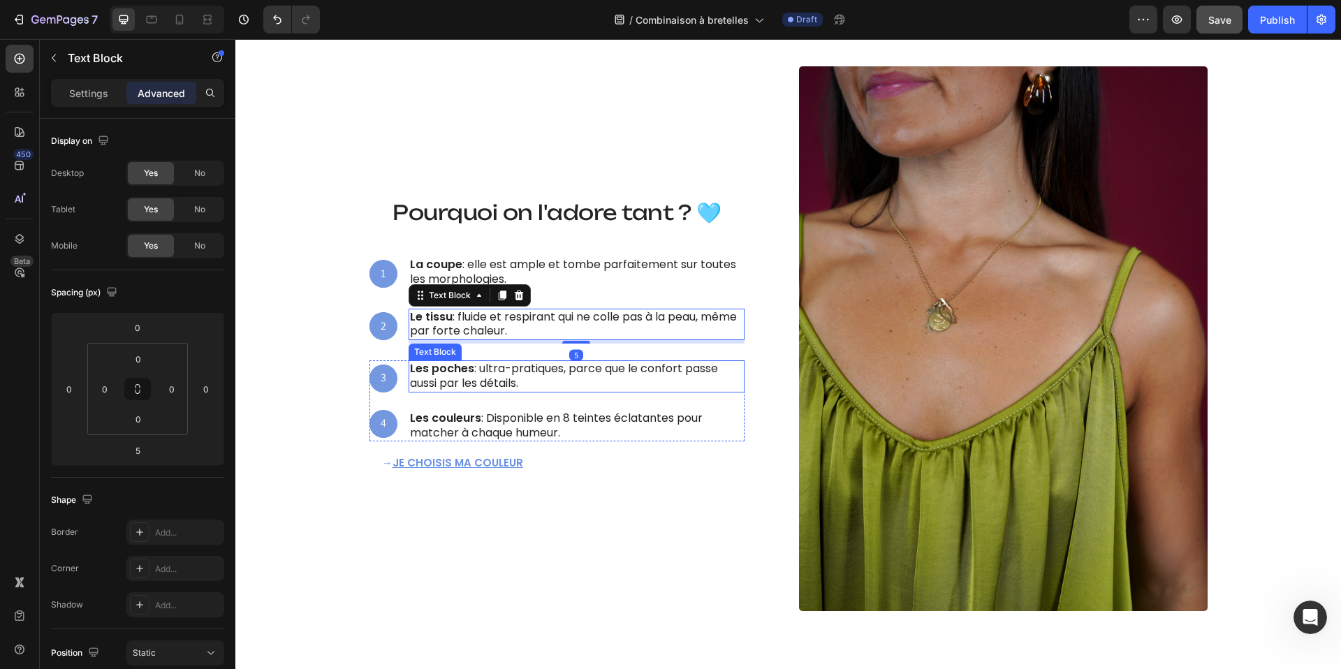
click at [562, 378] on p "Les poches : ultra-pratiques, parce que le confort passe aussi par les détails." at bounding box center [576, 376] width 333 height 29
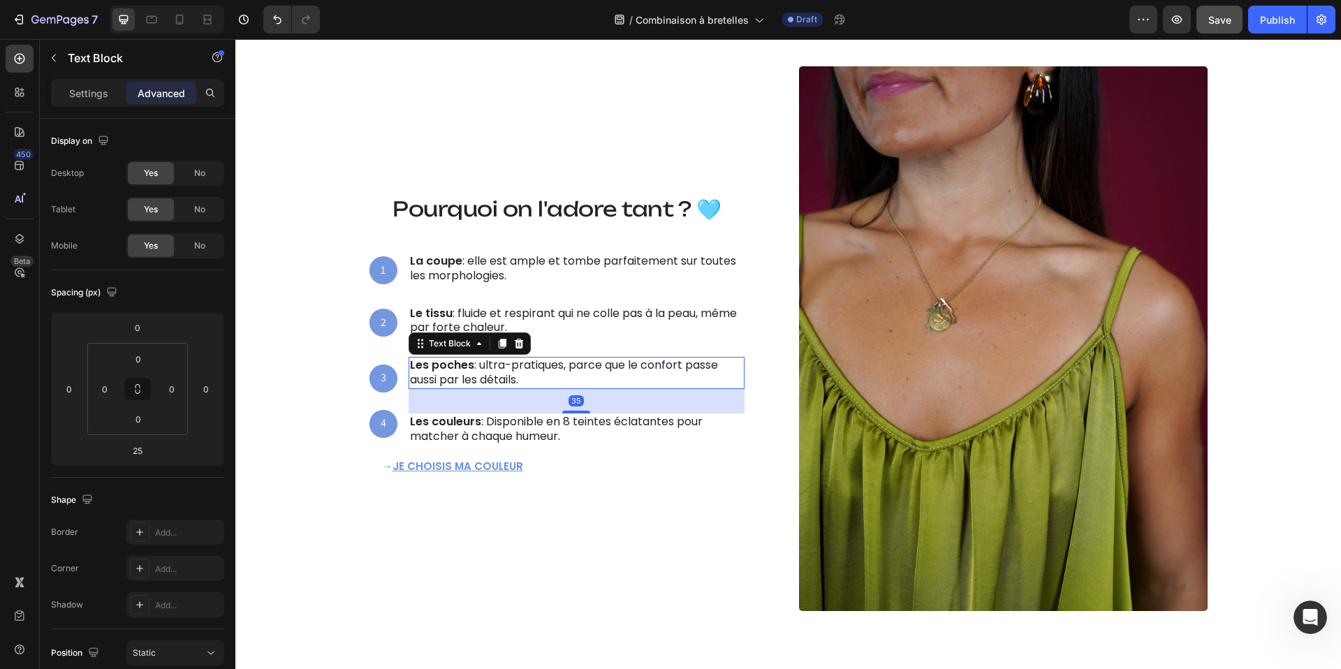
click at [573, 414] on div "Les poches : ultra-pratiques, parce que le confort passe aussi par les détails.…" at bounding box center [577, 401] width 336 height 88
type input "35"
click at [362, 467] on div "Ce qui la rend irrésistible Heading Pourquoi on l'adore tant ? 🩵 Heading 1 Text…" at bounding box center [788, 338] width 1085 height 545
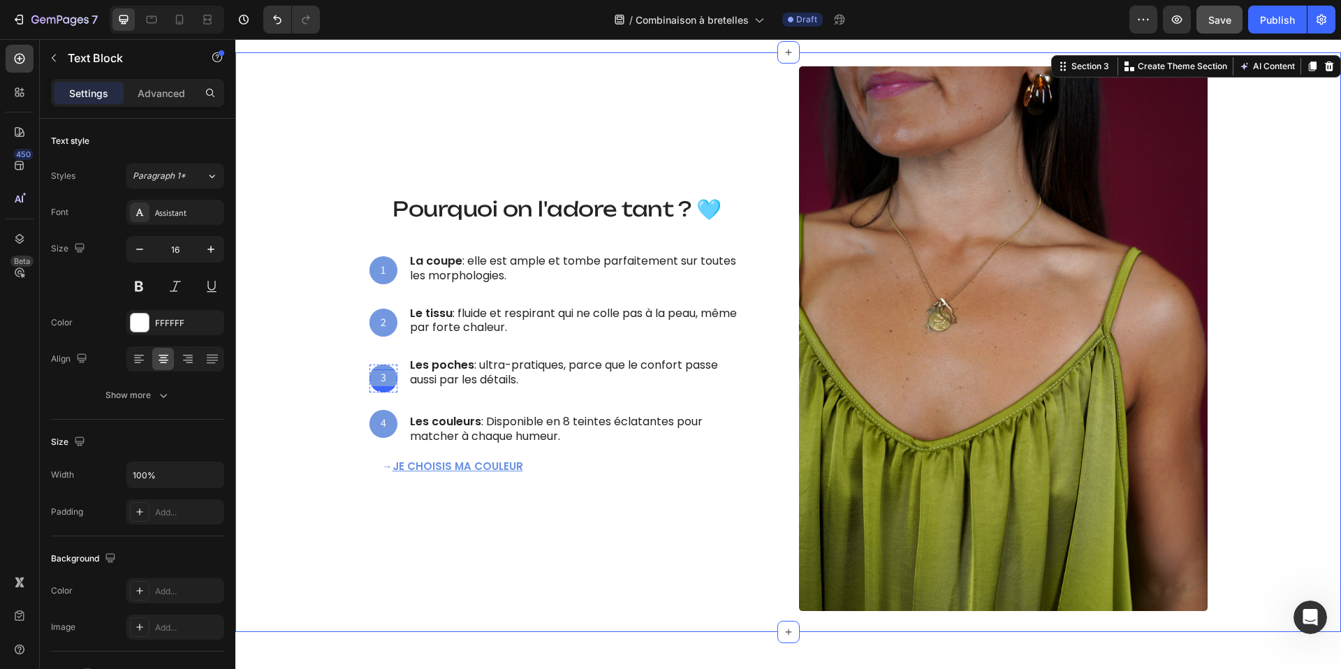
click at [386, 387] on div "3 Text Block" at bounding box center [384, 379] width 28 height 28
click at [312, 483] on div "Ce qui la rend irrésistible Heading Pourquoi on l'adore tant ? 🩵 Heading 1 Text…" at bounding box center [788, 338] width 1085 height 545
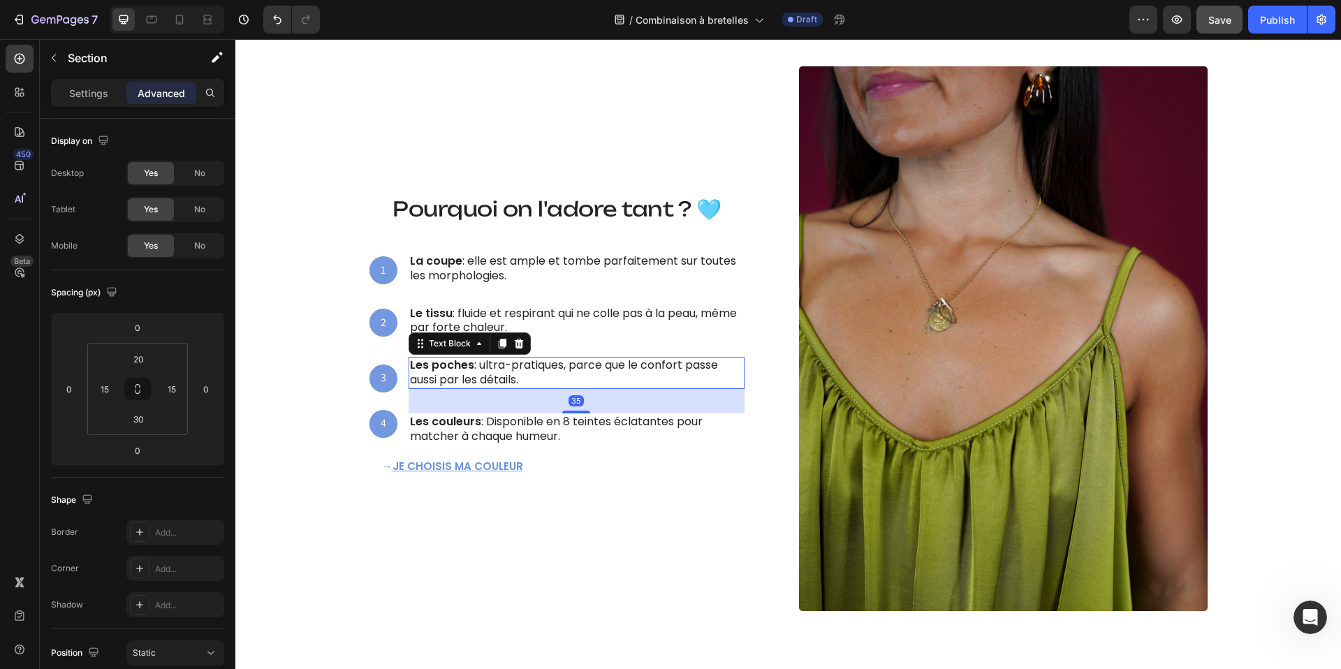
click at [501, 371] on p "Les poches : ultra-pratiques, parce que le confort passe aussi par les détails." at bounding box center [576, 372] width 333 height 29
click at [579, 413] on div at bounding box center [576, 412] width 28 height 4
type input "38"
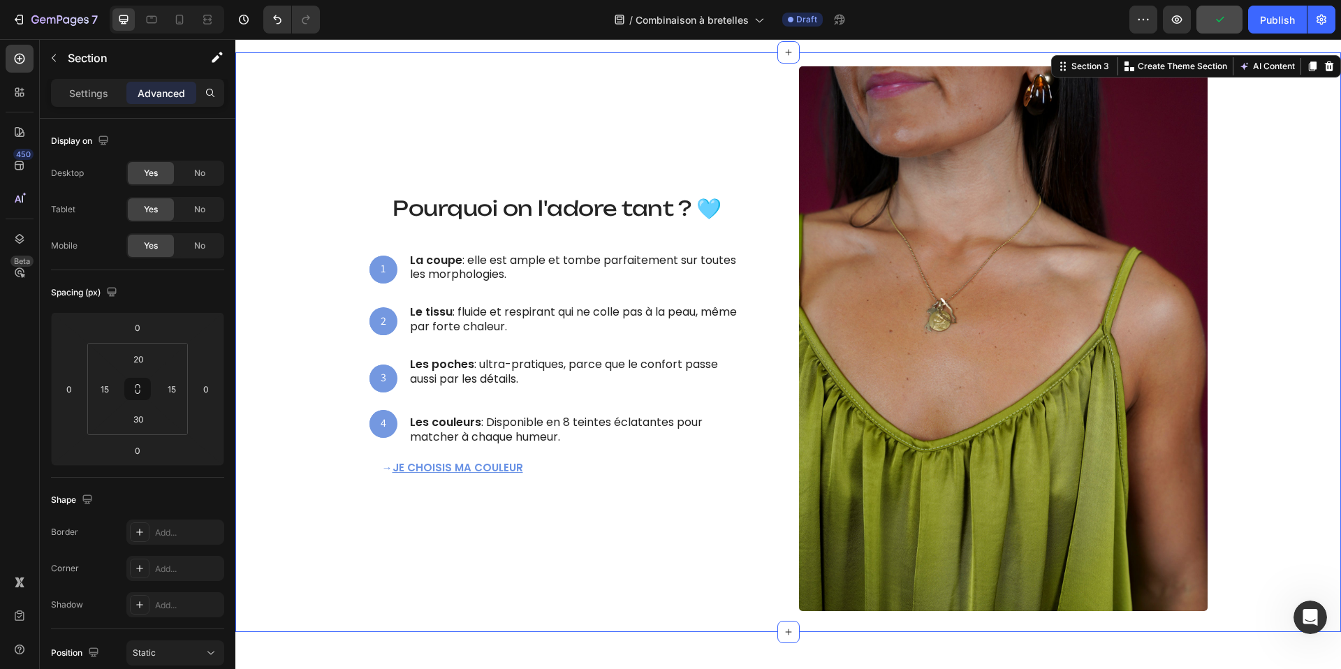
click at [277, 293] on div "Ce qui la rend irrésistible Heading Pourquoi on l'adore tant ? 🩵 Heading 1 Text…" at bounding box center [788, 338] width 1085 height 545
click at [477, 448] on div "→ JE CHOISIS MA COULEUR Text Block Row" at bounding box center [574, 467] width 409 height 43
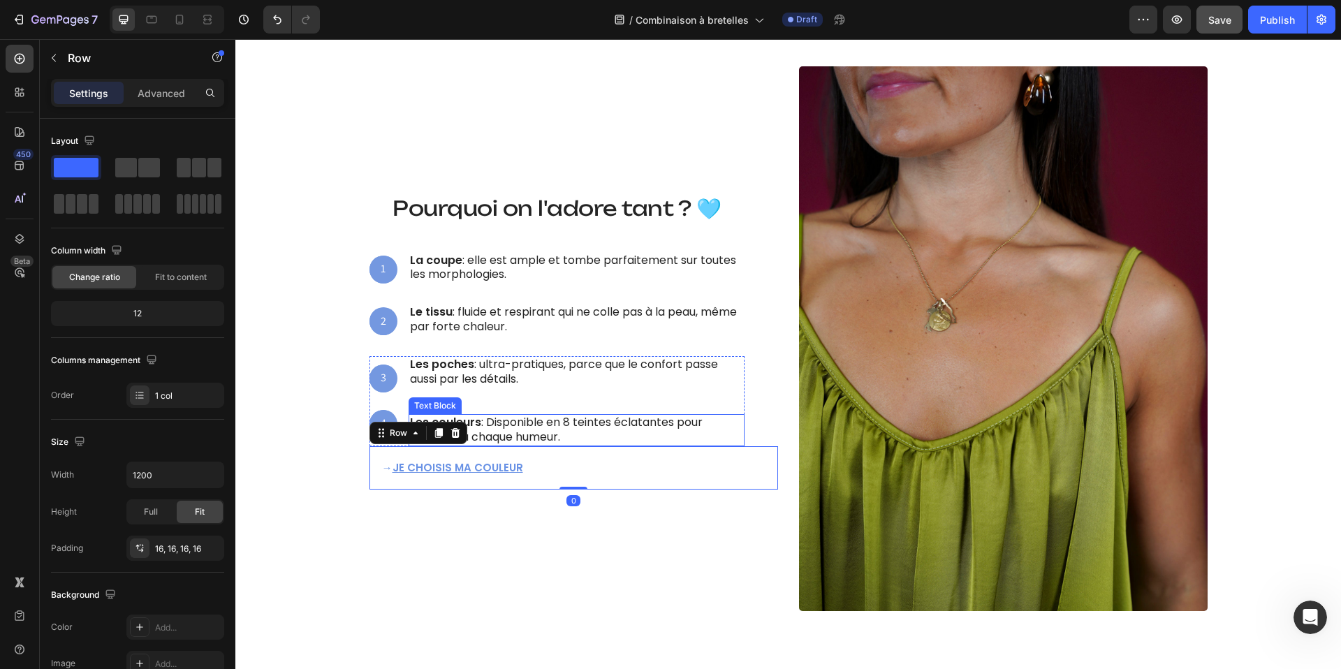
click at [506, 434] on p "Les couleurs : Disponible en 8 teintes éclatantes pour matcher à chaque humeur." at bounding box center [576, 430] width 333 height 29
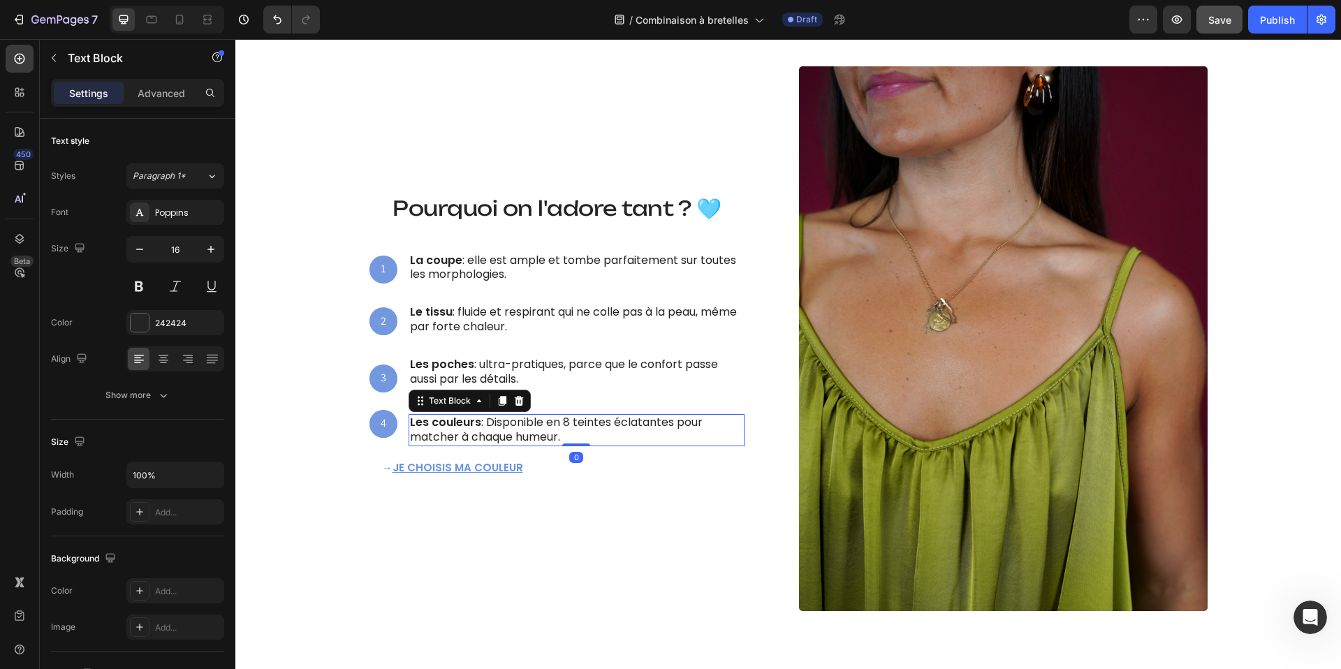
click at [576, 440] on div "Les couleurs : Disponible en 8 teintes éclatantes pour matcher à chaque humeur.…" at bounding box center [577, 430] width 336 height 32
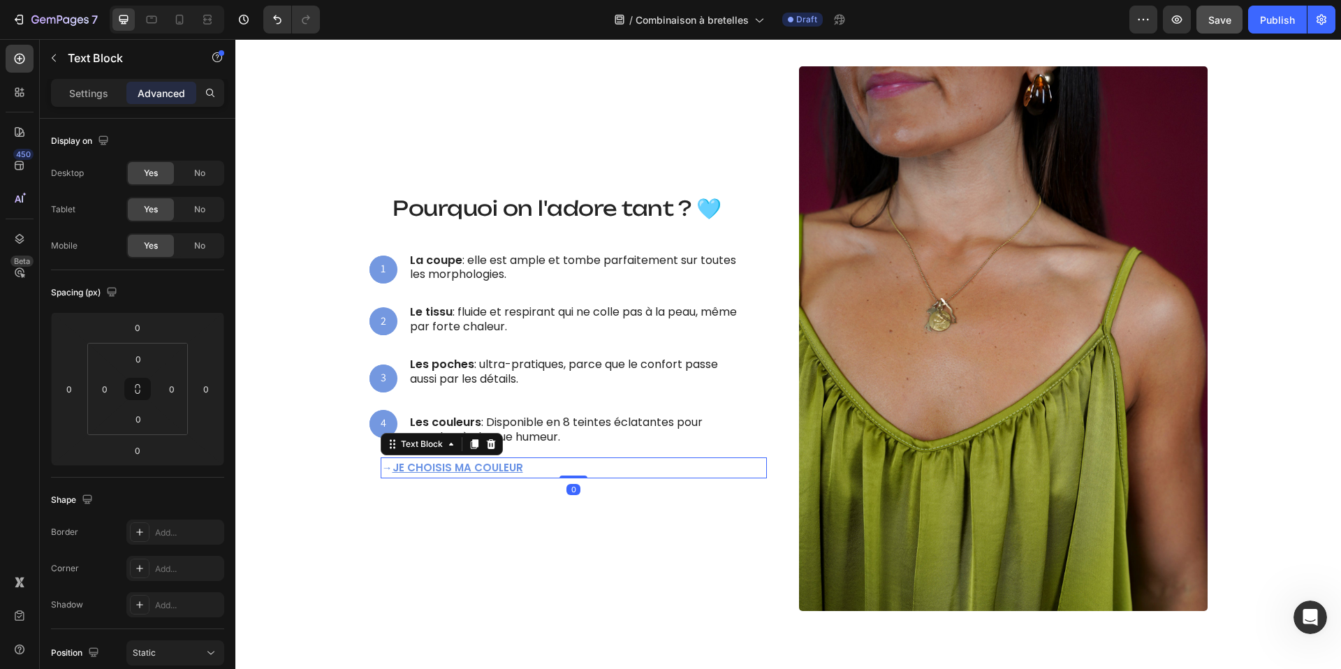
click at [474, 459] on p "→ JE CHOISIS MA COULEUR" at bounding box center [574, 468] width 384 height 18
click at [146, 354] on input "0" at bounding box center [138, 359] width 28 height 21
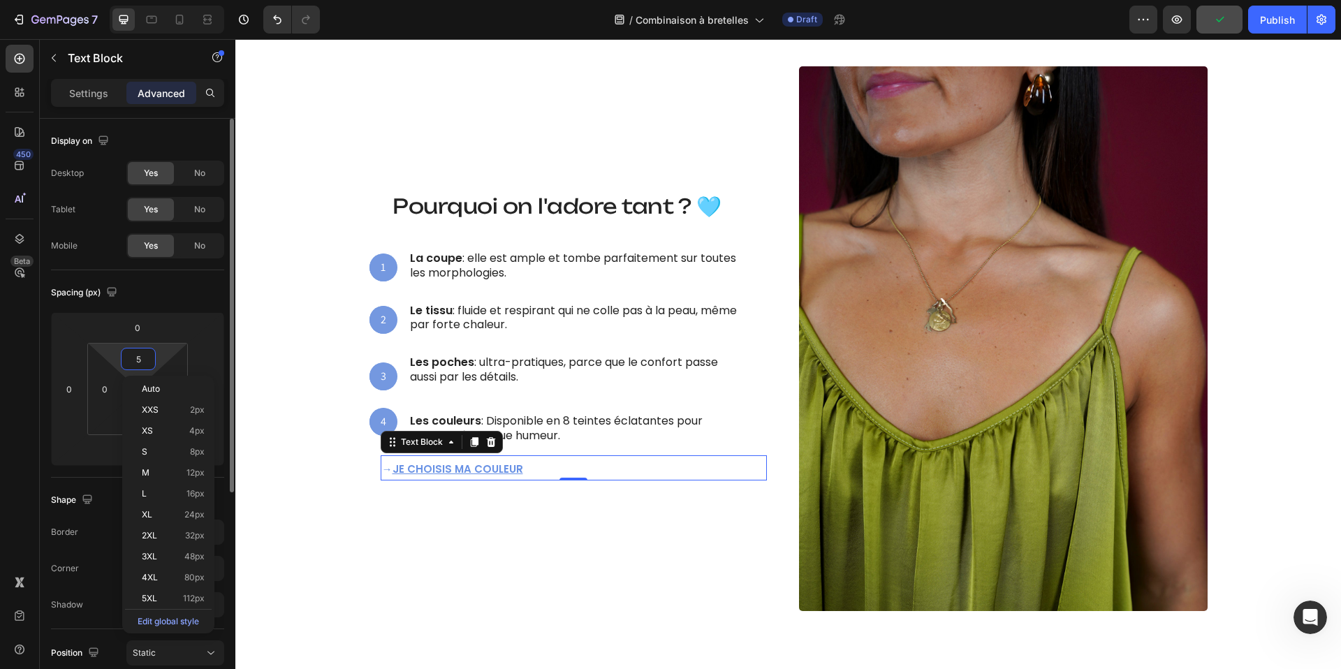
type input "6"
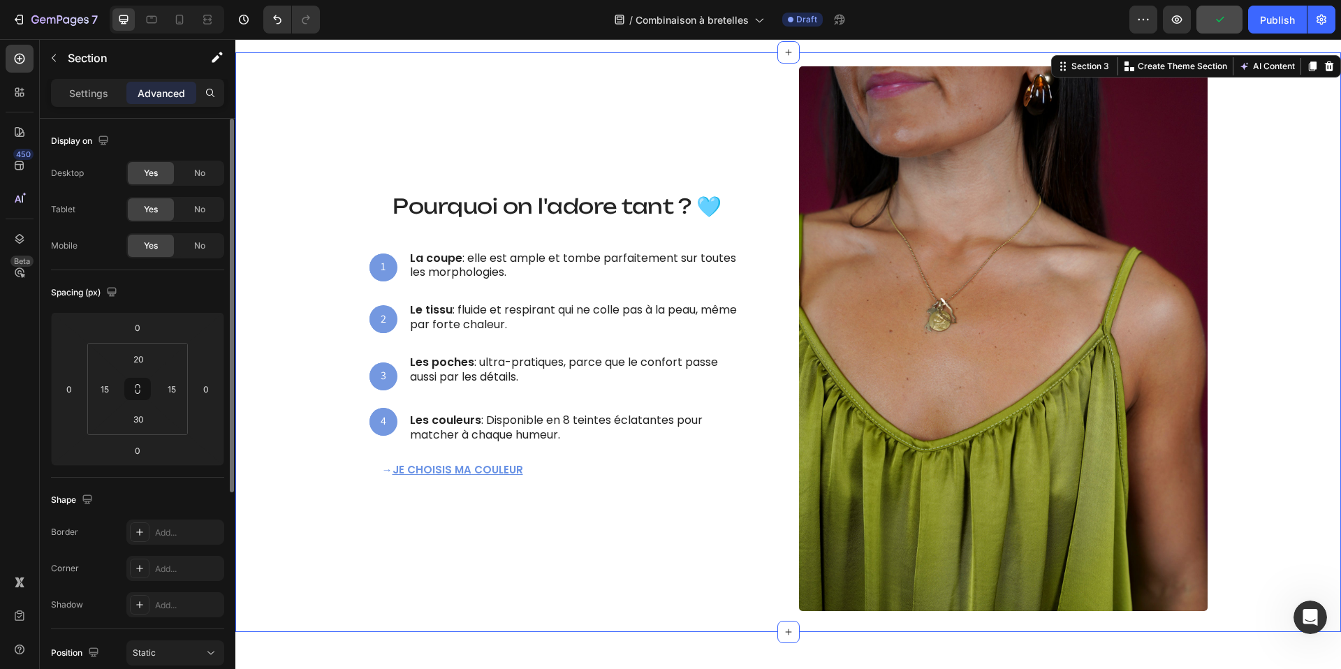
click at [315, 203] on div "Ce qui la rend irrésistible Heading Pourquoi on l'adore tant ? 🩵 Heading 1 Text…" at bounding box center [788, 338] width 1085 height 545
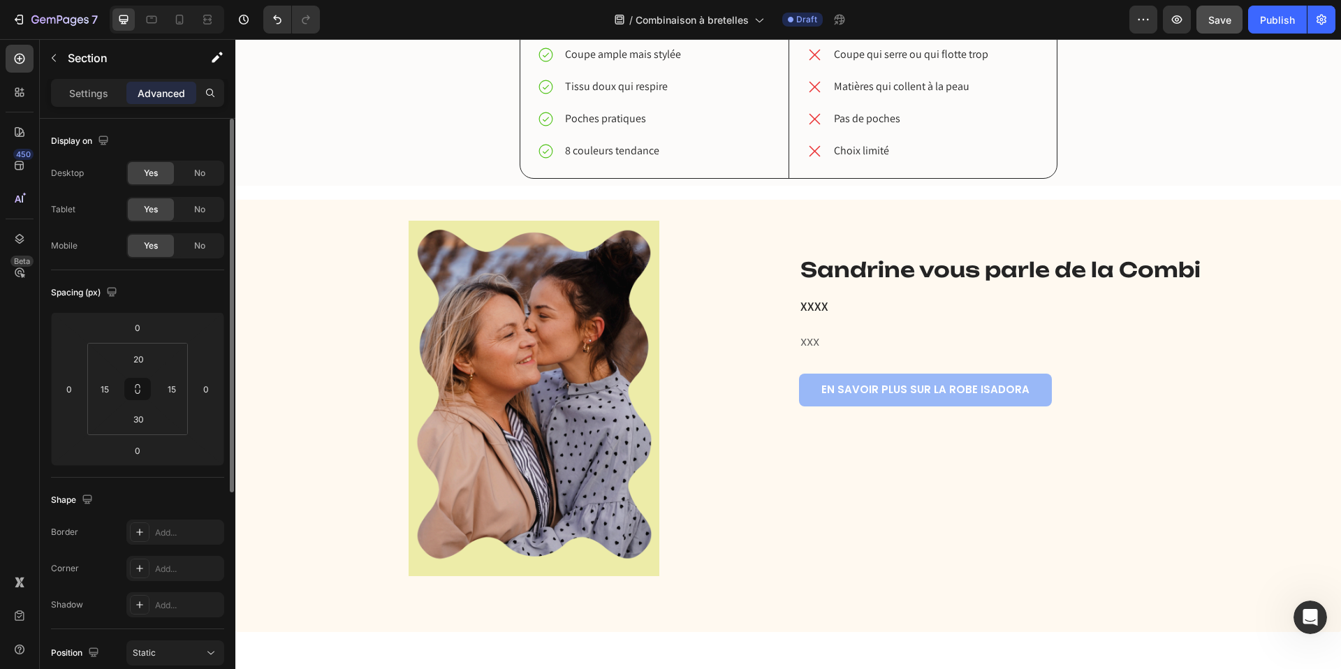
scroll to position [2392, 0]
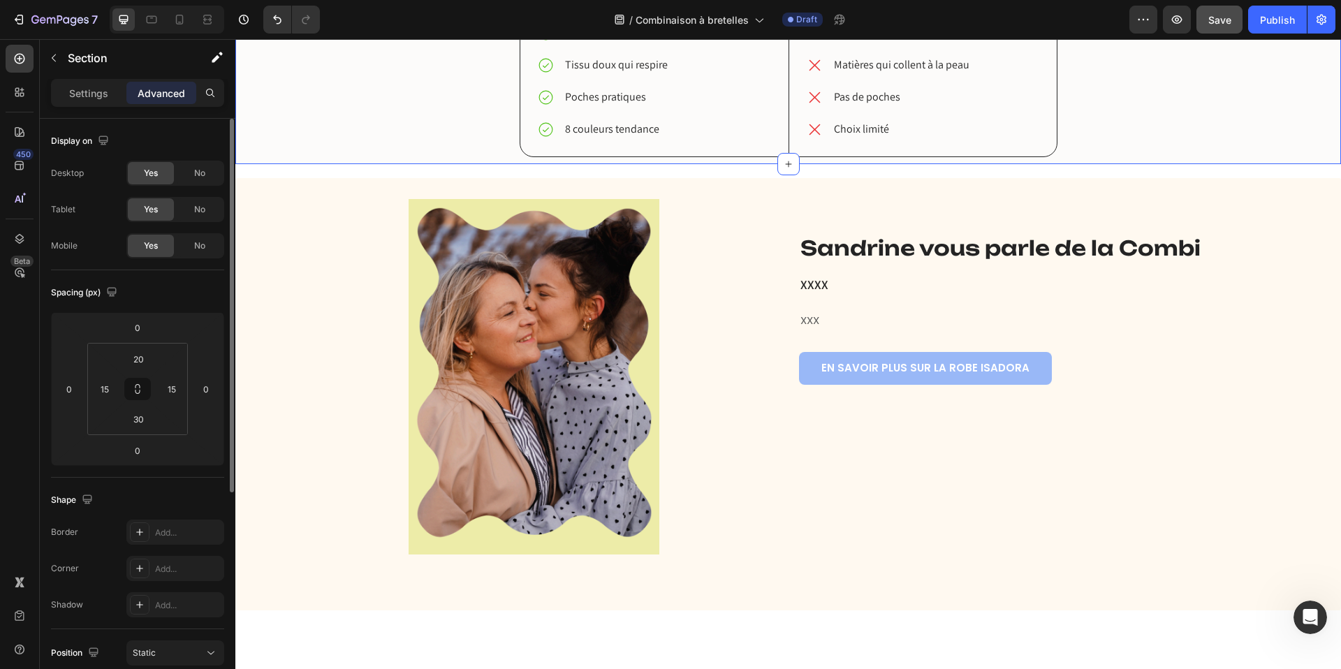
click at [370, 157] on div "robe ISAdora vs. Les autres Heading Notre combi vs. Les autres Heading Coupe am…" at bounding box center [788, 58] width 1085 height 197
click at [96, 97] on p "Settings" at bounding box center [88, 93] width 39 height 15
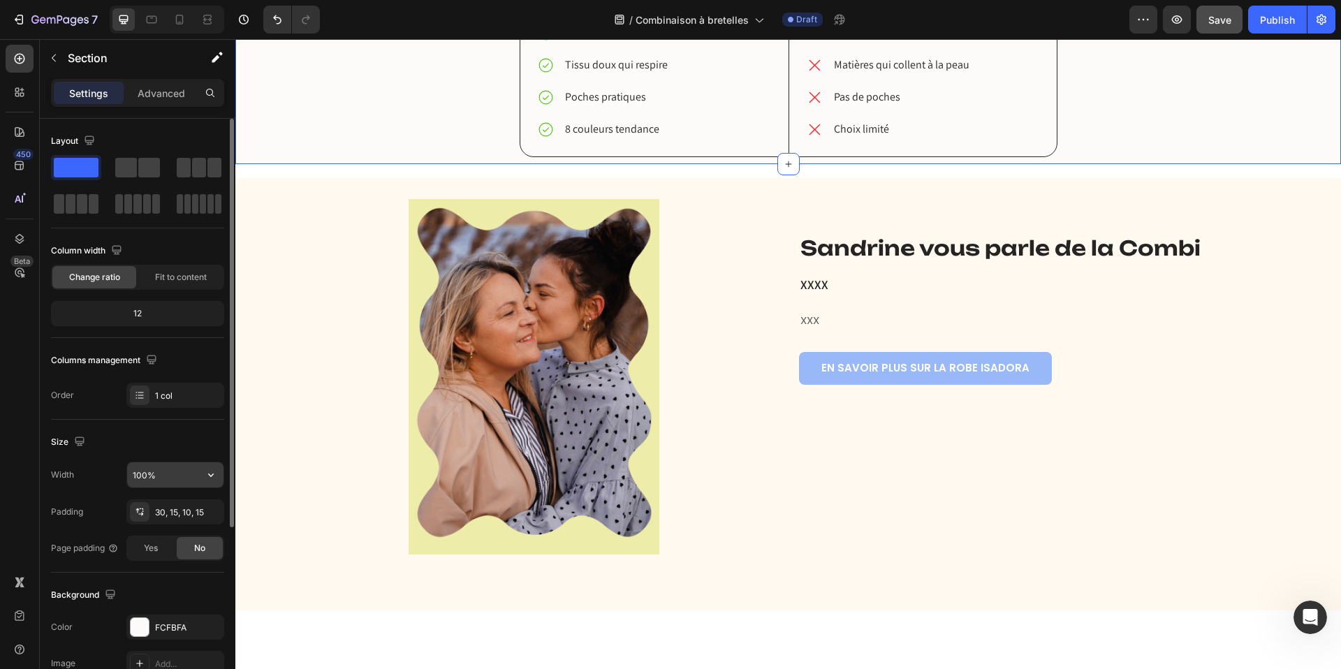
scroll to position [262, 0]
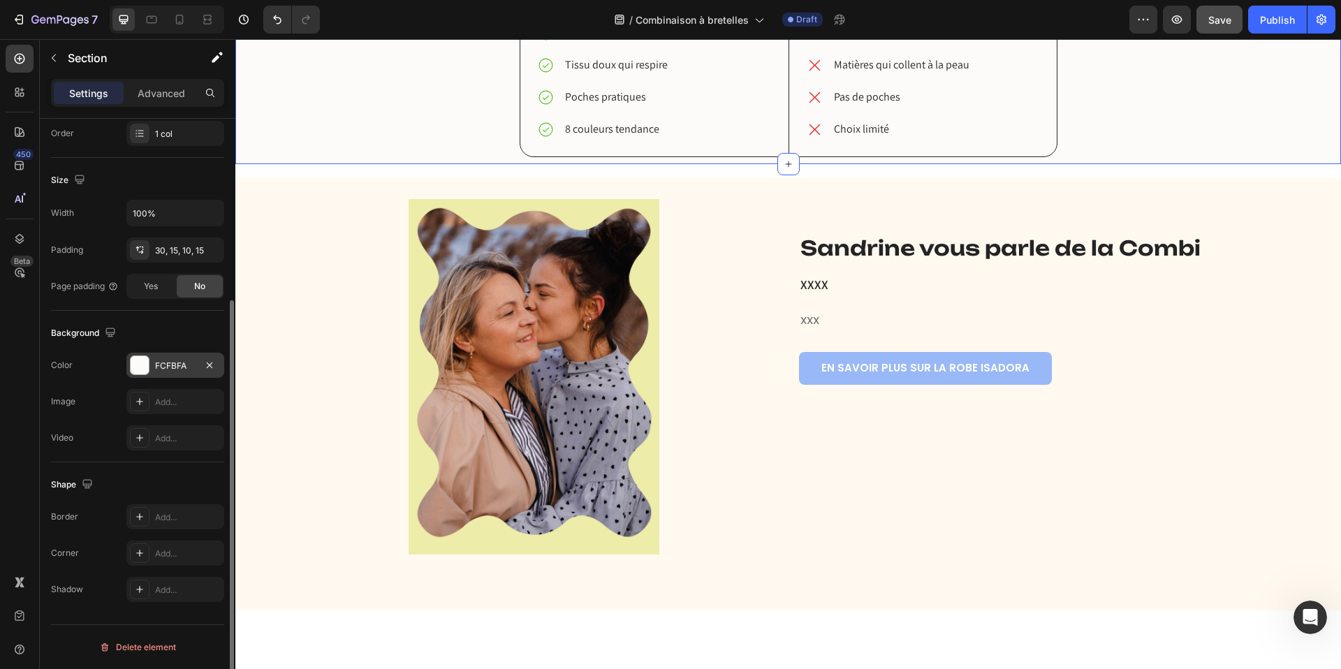
click at [139, 368] on div at bounding box center [140, 365] width 18 height 18
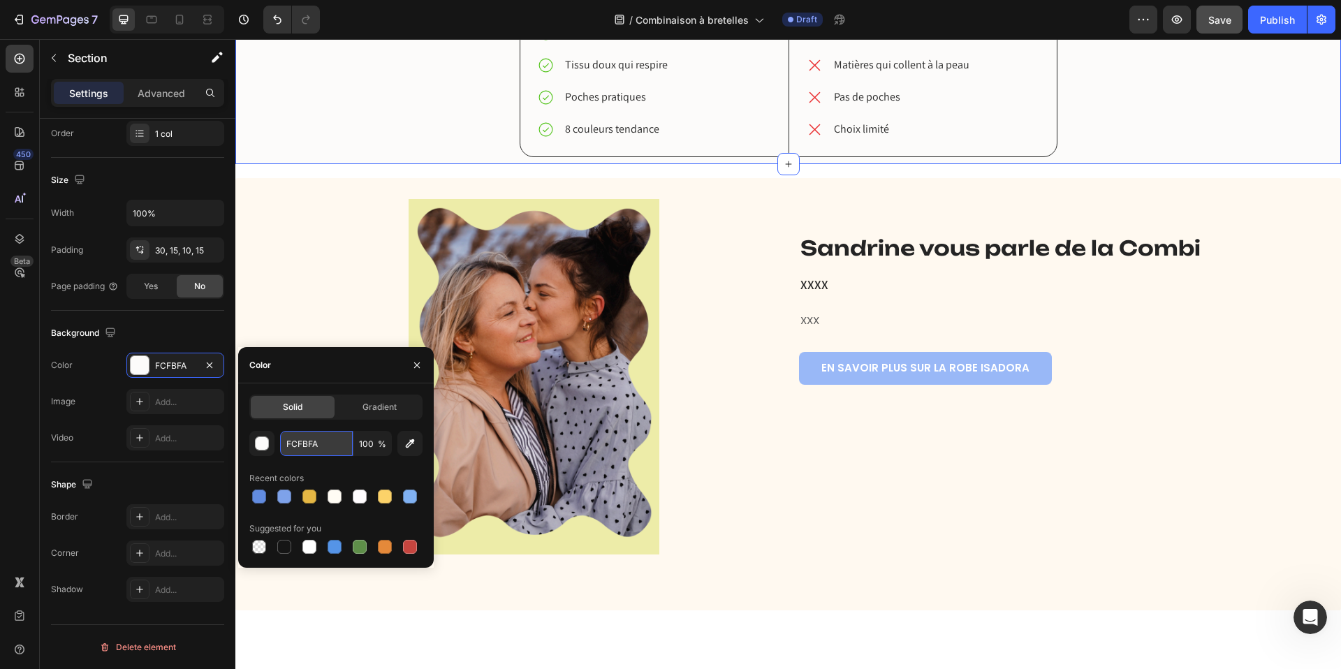
click at [311, 442] on input "FCFBFA" at bounding box center [316, 443] width 73 height 25
click at [400, 157] on div "robe ISAdora vs. Les autres Heading Notre combi vs. Les autres Heading Coupe am…" at bounding box center [788, 58] width 1085 height 197
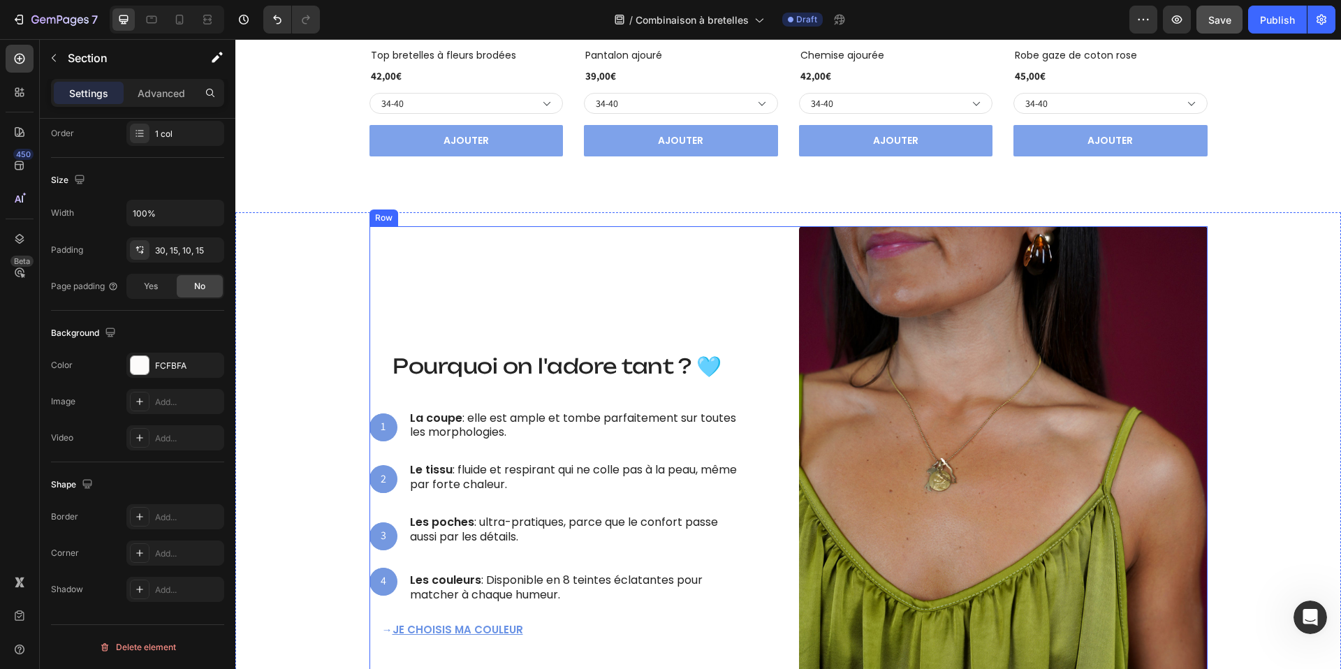
scroll to position [1227, 0]
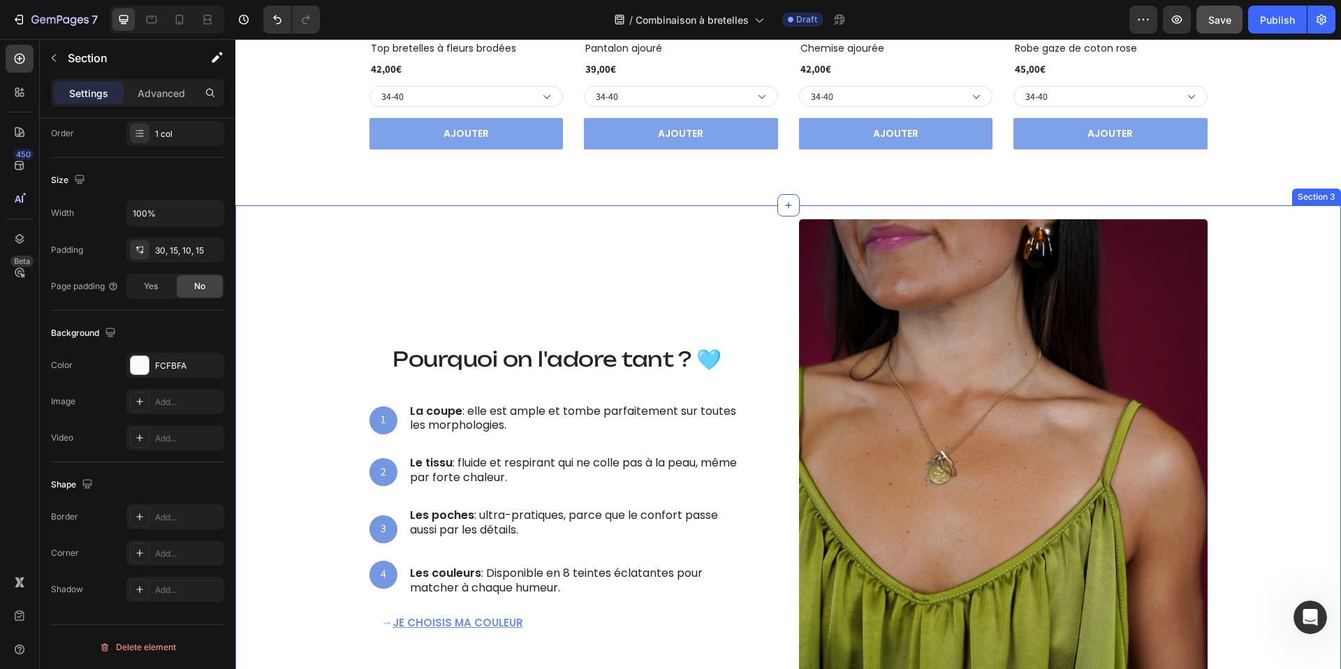
click at [346, 239] on div "Ce qui la rend irrésistible Heading Pourquoi on l'adore tant ? 🩵 Heading 1 Text…" at bounding box center [788, 491] width 1085 height 545
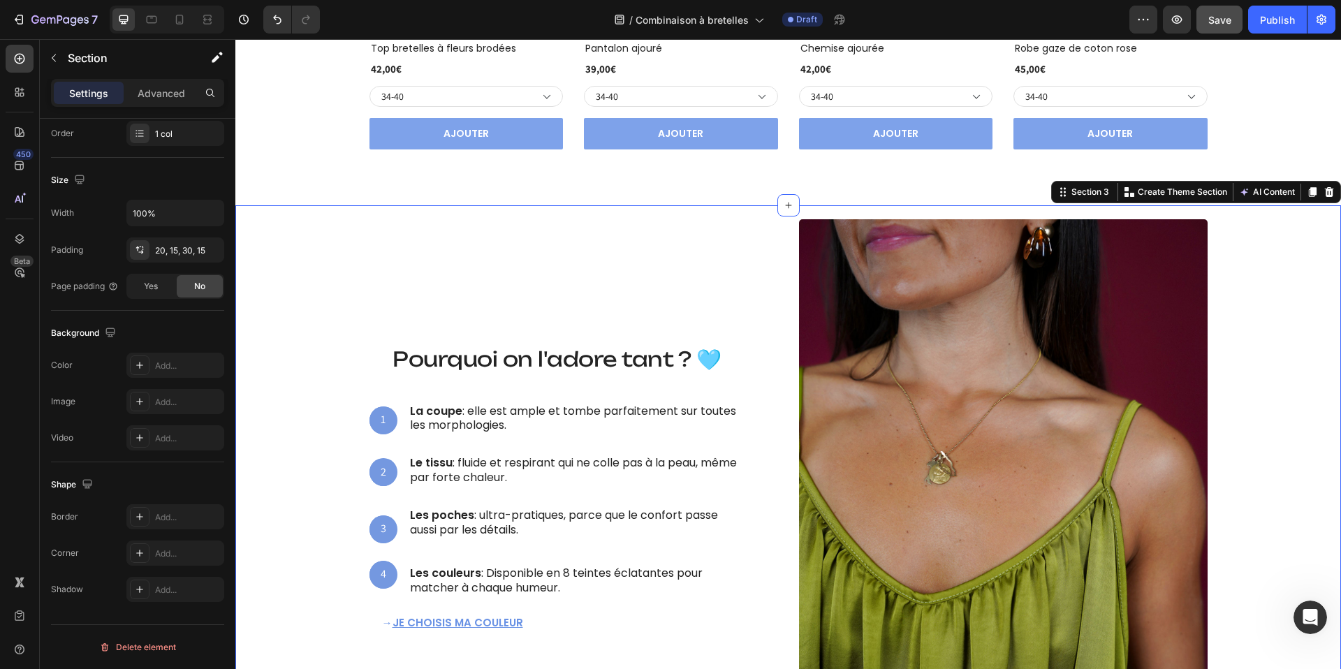
click at [102, 89] on p "Settings" at bounding box center [88, 93] width 39 height 15
click at [173, 372] on div "Add..." at bounding box center [188, 366] width 66 height 13
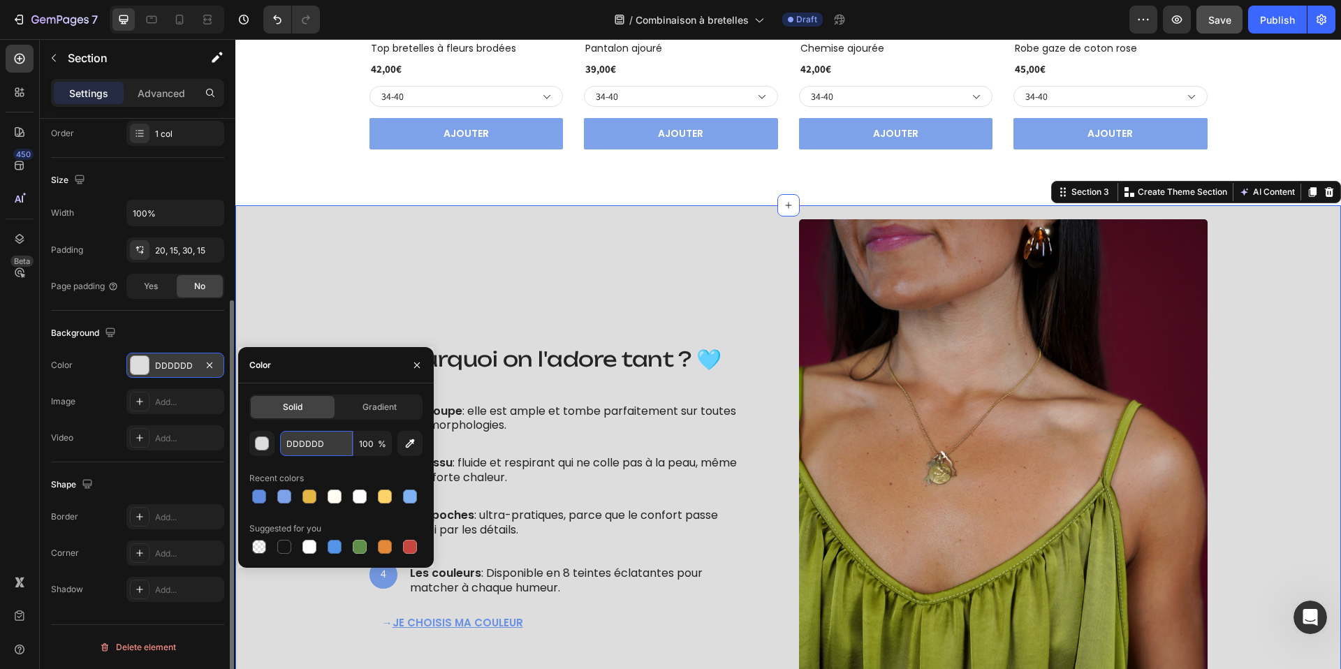
click at [303, 445] on input "DDDDDD" at bounding box center [316, 443] width 73 height 25
paste input "FCFBFA"
type input "FCFBFA"
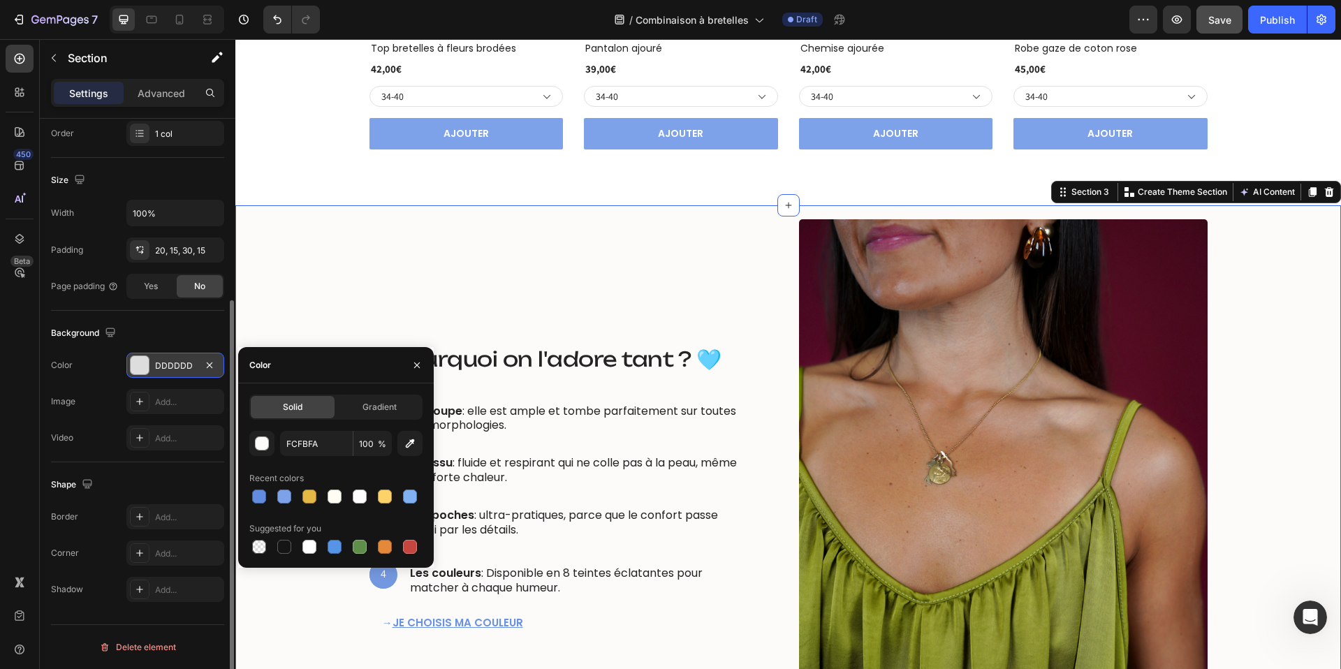
click at [321, 293] on div "Ce qui la rend irrésistible Heading Pourquoi on l'adore tant ? 🩵 Heading 1 Text…" at bounding box center [788, 491] width 1085 height 545
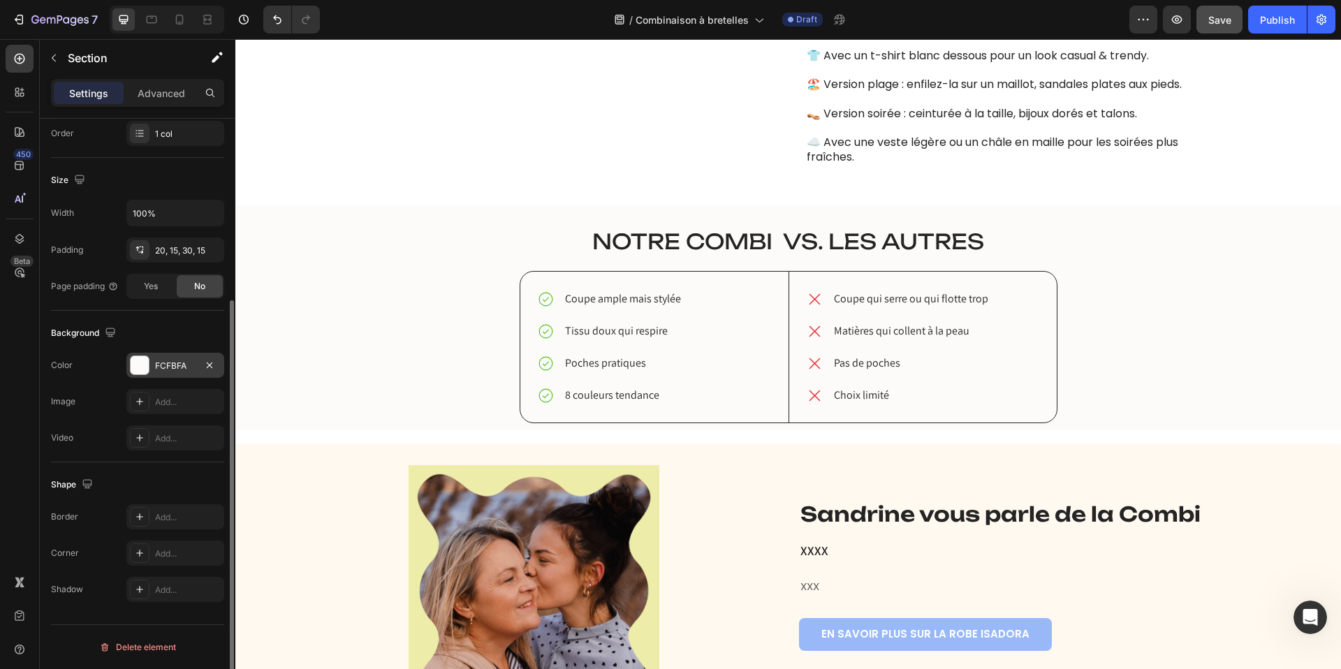
scroll to position [2253, 0]
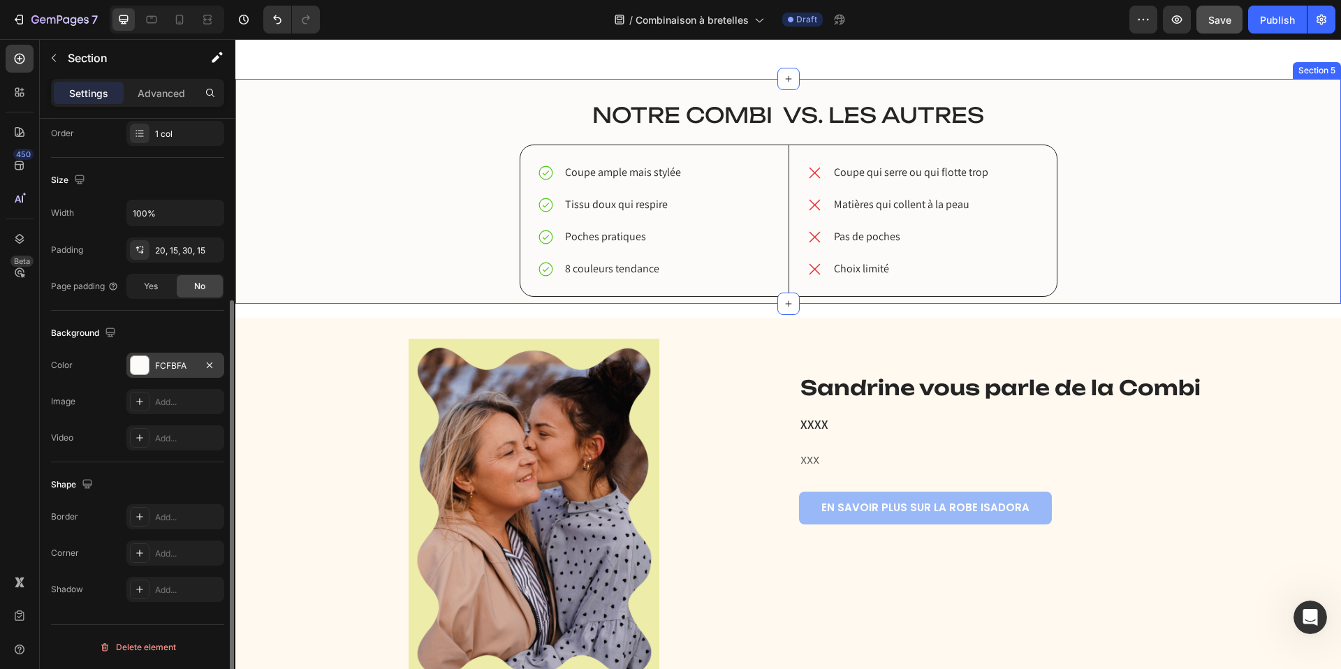
click at [347, 271] on div "robe ISAdora vs. Les autres Heading Notre combi vs. Les autres Heading Coupe am…" at bounding box center [788, 191] width 1106 height 225
click at [141, 370] on div at bounding box center [140, 365] width 18 height 18
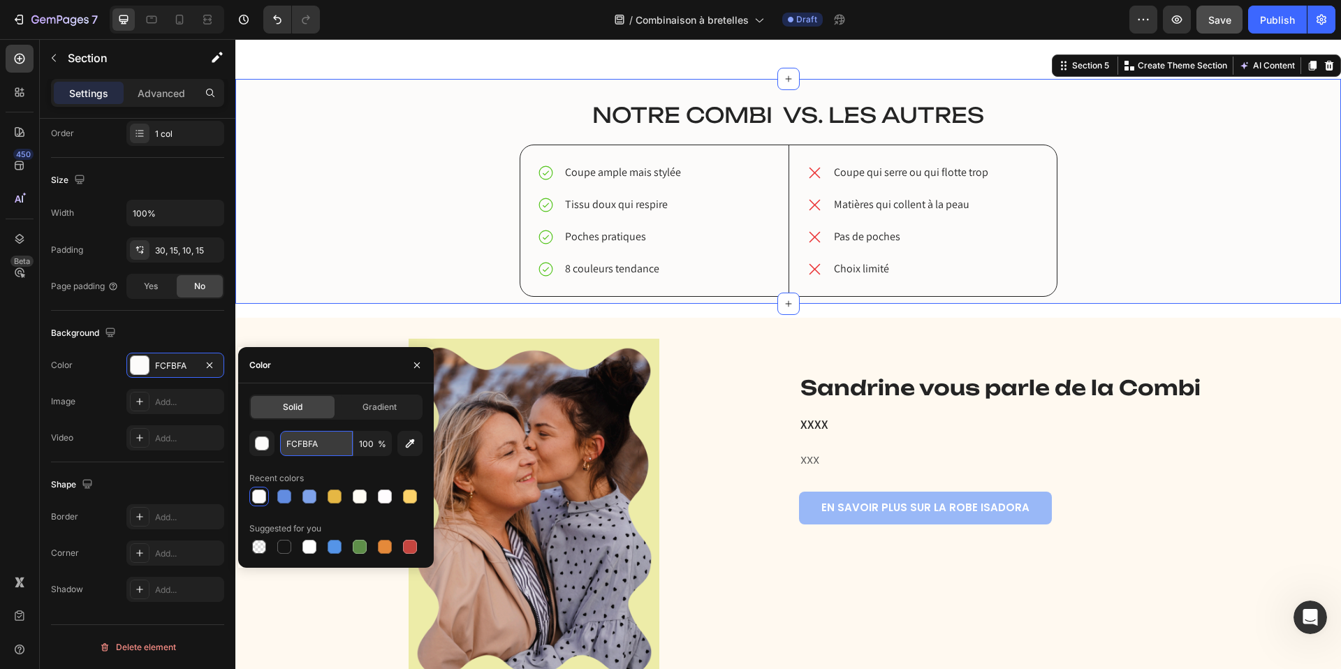
click at [310, 445] on input "FCFBFA" at bounding box center [316, 443] width 73 height 25
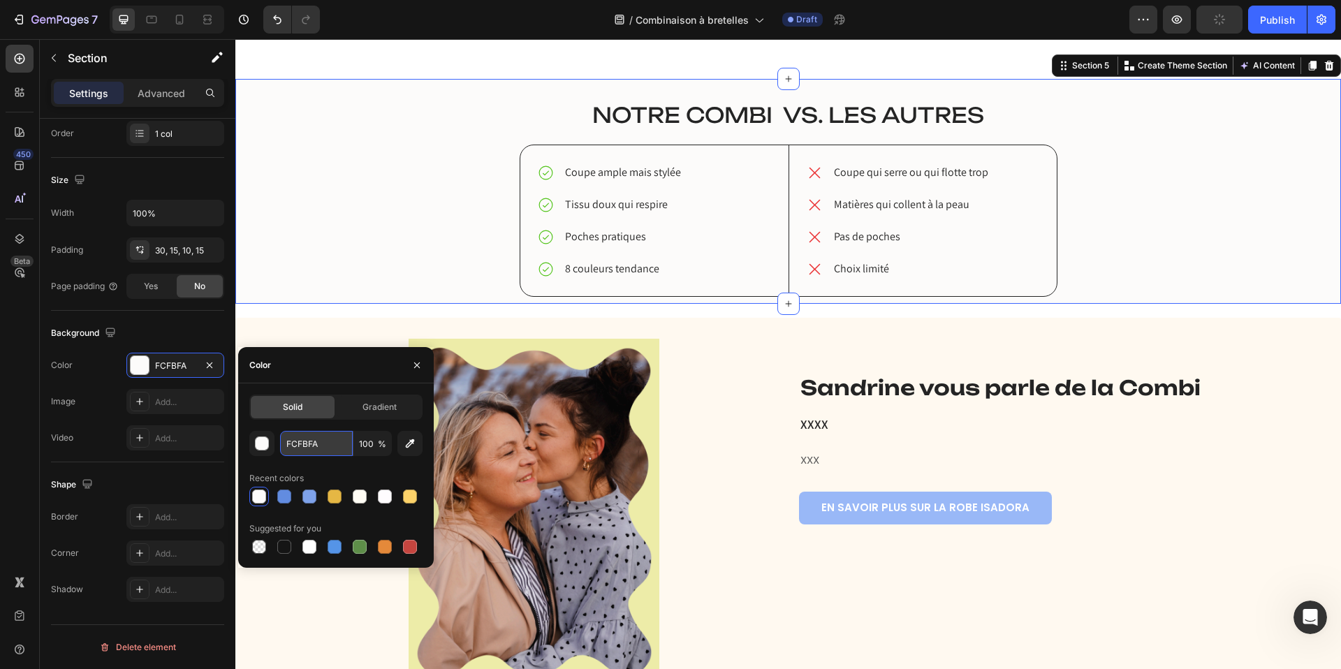
click at [310, 445] on input "FCFBFA" at bounding box center [316, 443] width 73 height 25
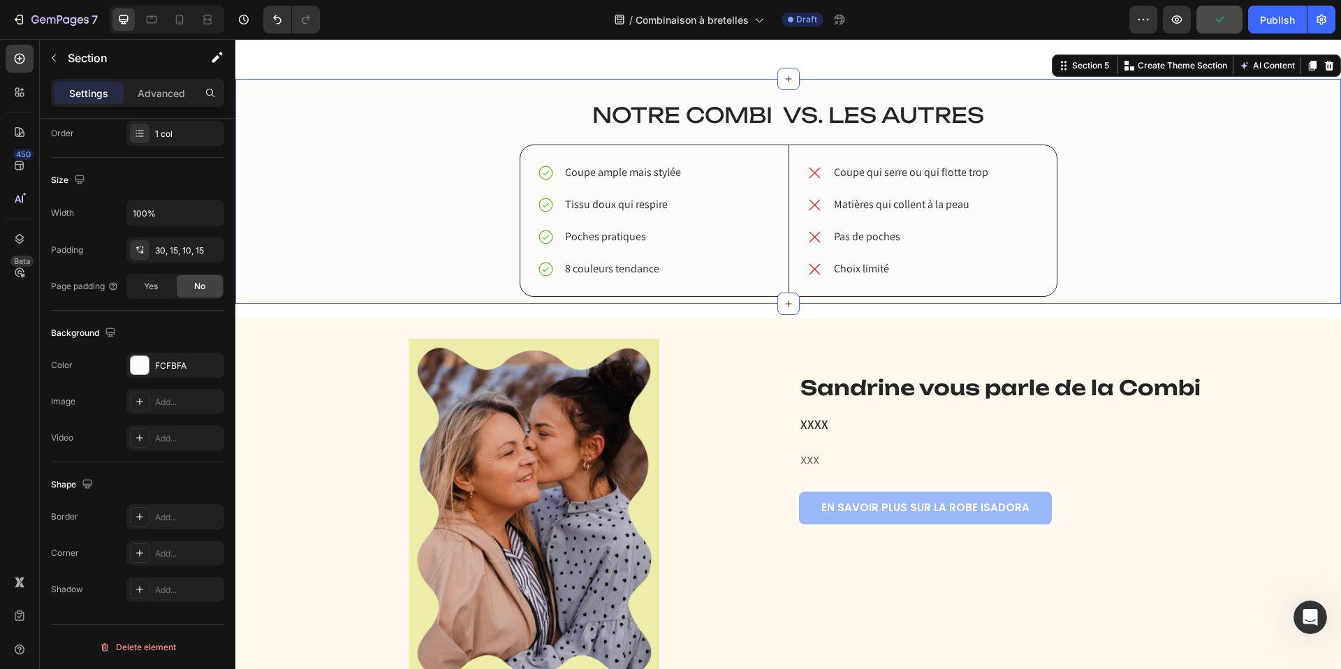
click at [393, 297] on div "robe ISAdora vs. Les autres Heading Notre combi vs. Les autres Heading Coupe am…" at bounding box center [788, 198] width 1085 height 197
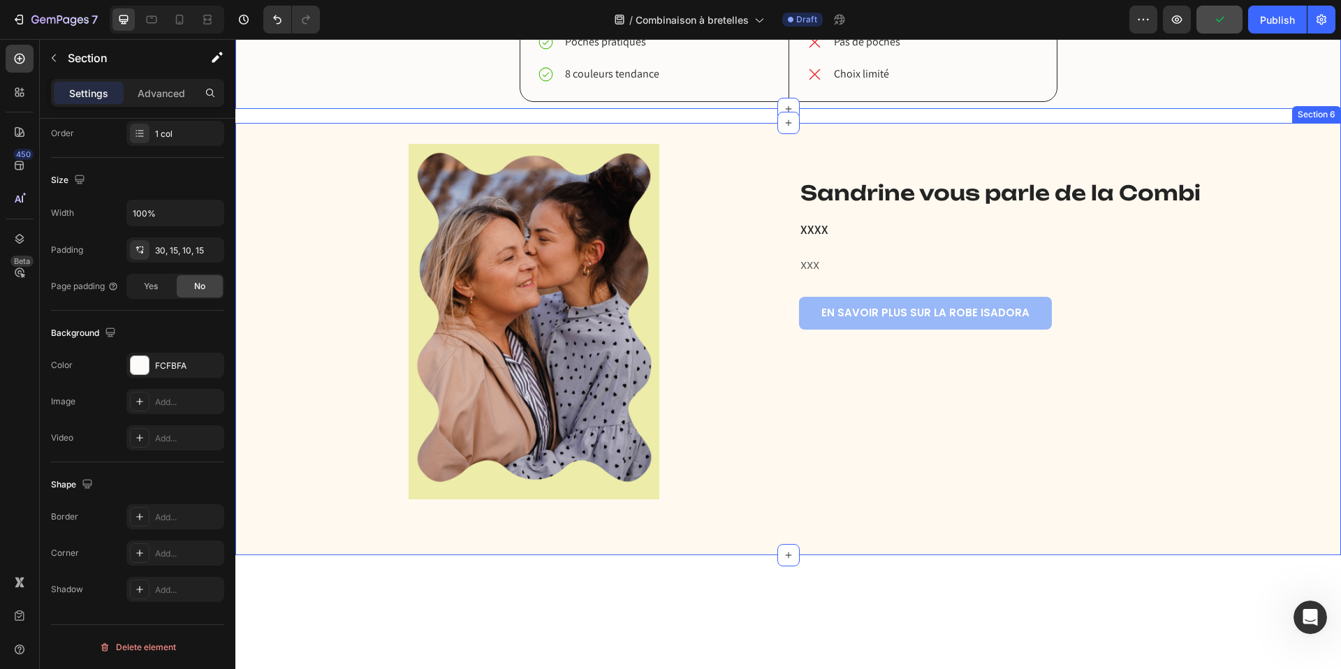
scroll to position [2450, 0]
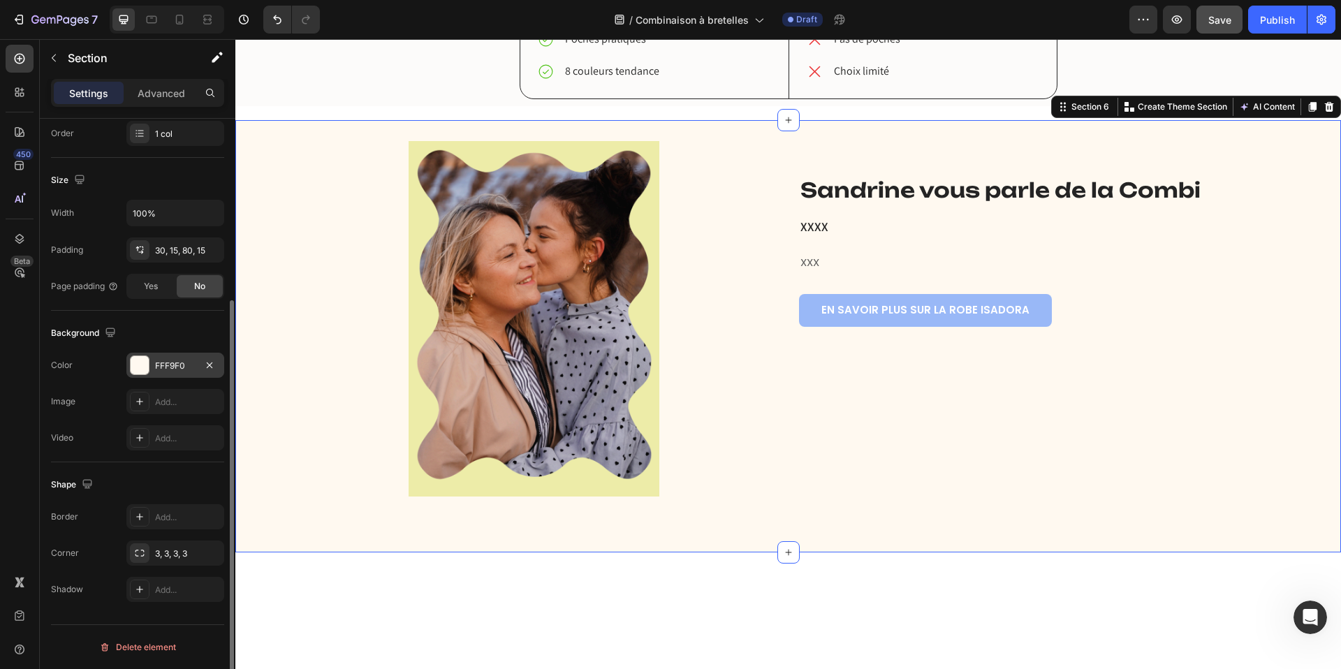
click at [140, 365] on div at bounding box center [140, 365] width 18 height 18
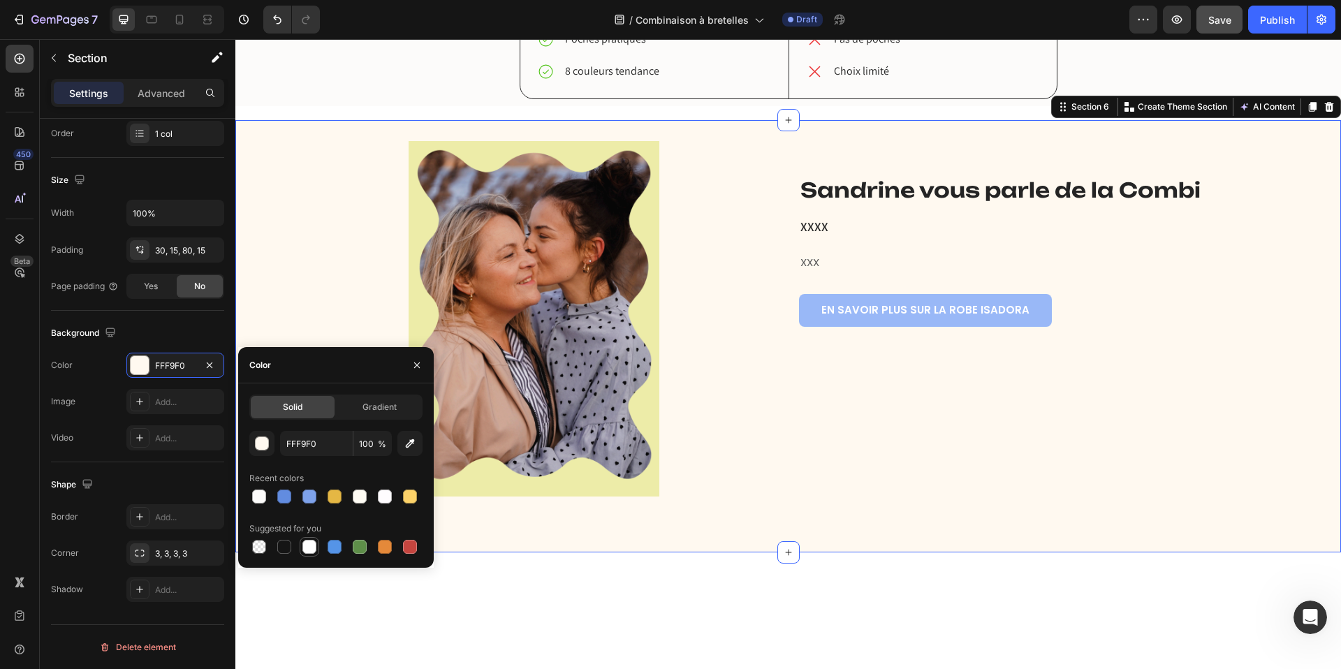
click at [307, 550] on div at bounding box center [310, 547] width 14 height 14
type input "FFFFFF"
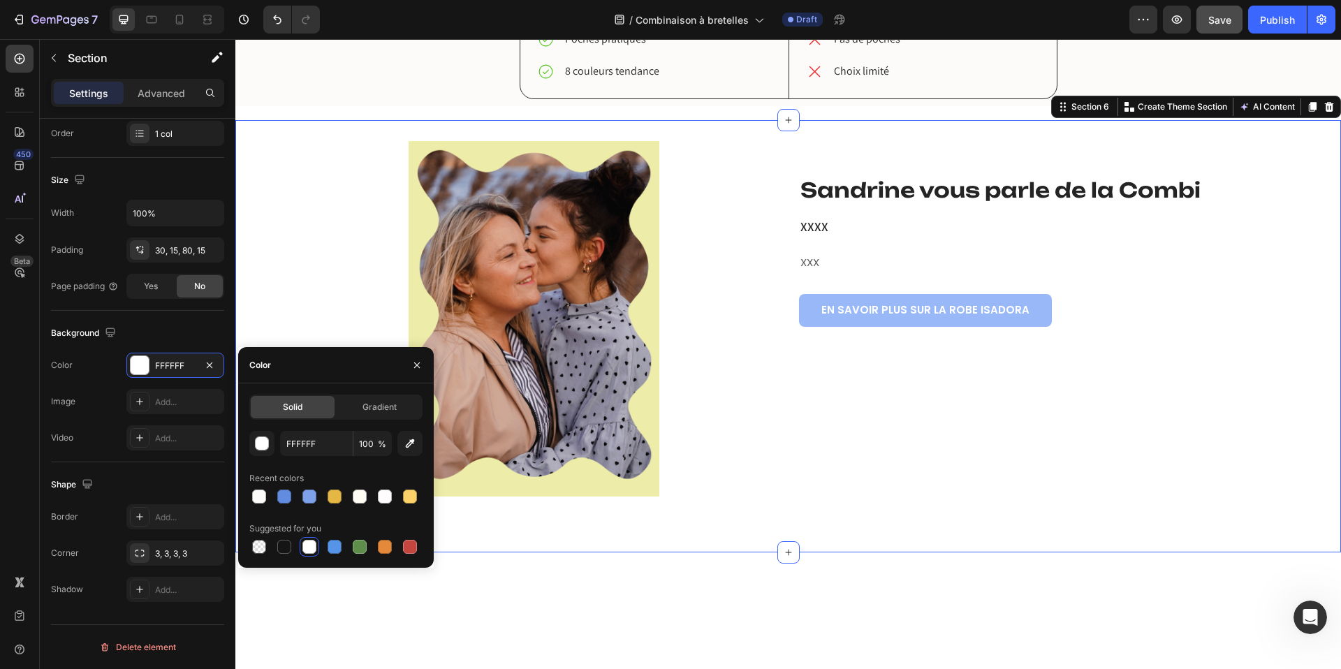
click at [321, 302] on div "Image Row Sandrine vous parle de la Combi Heading XXXX Heading XXX Text block E…" at bounding box center [788, 336] width 1106 height 432
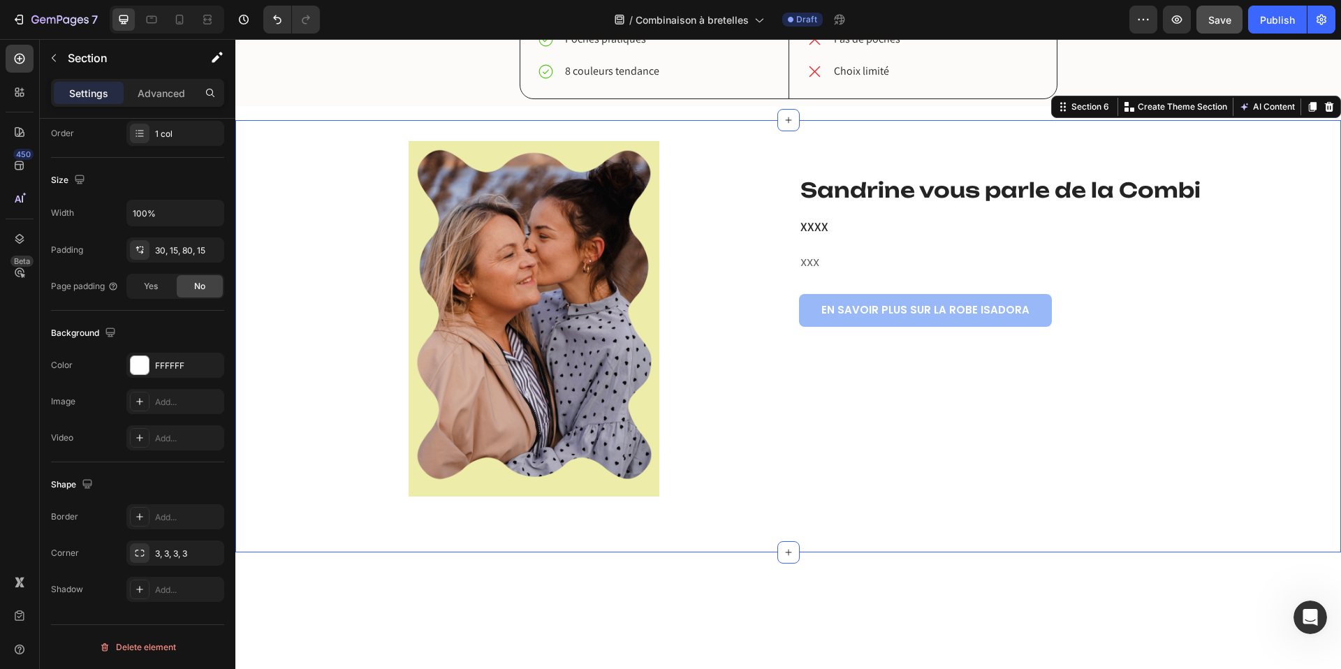
click at [340, 418] on div "Image Row Sandrine vous parle de la Combi Heading XXXX Heading XXX Text block E…" at bounding box center [788, 319] width 1085 height 356
click at [472, 99] on div "robe ISAdora vs. Les autres Heading Notre combi vs. Les autres Heading Coupe am…" at bounding box center [788, 0] width 1085 height 197
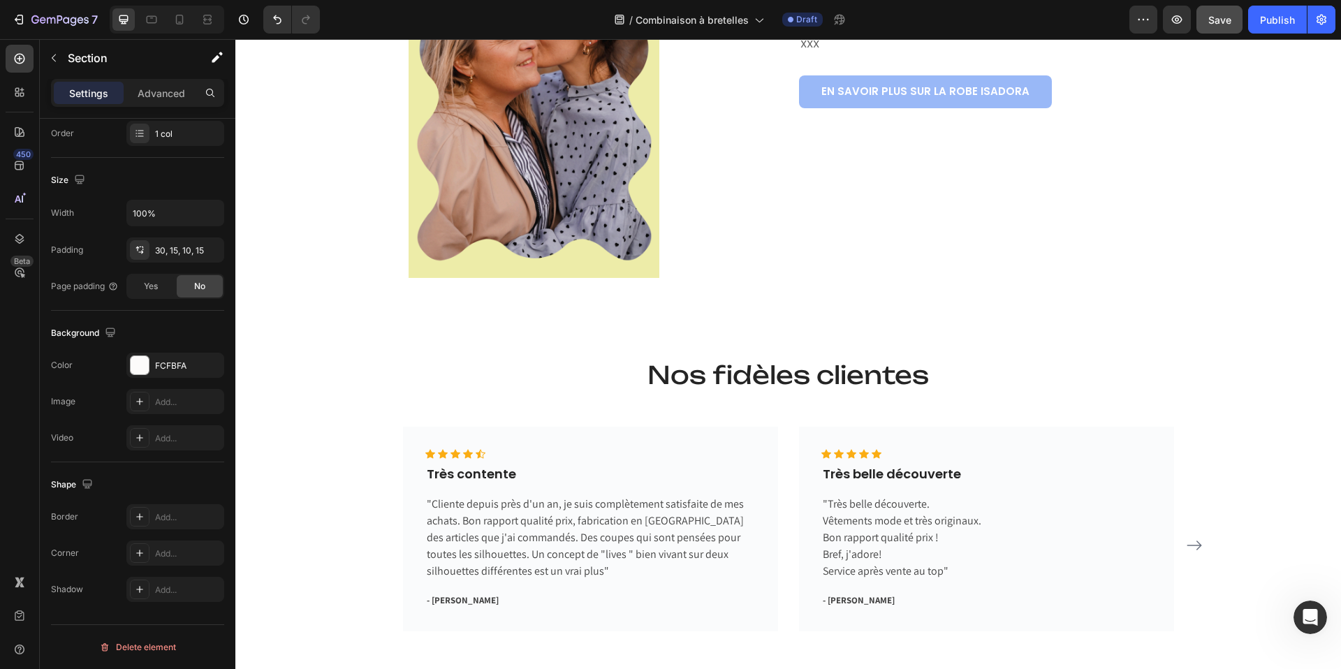
scroll to position [2851, 0]
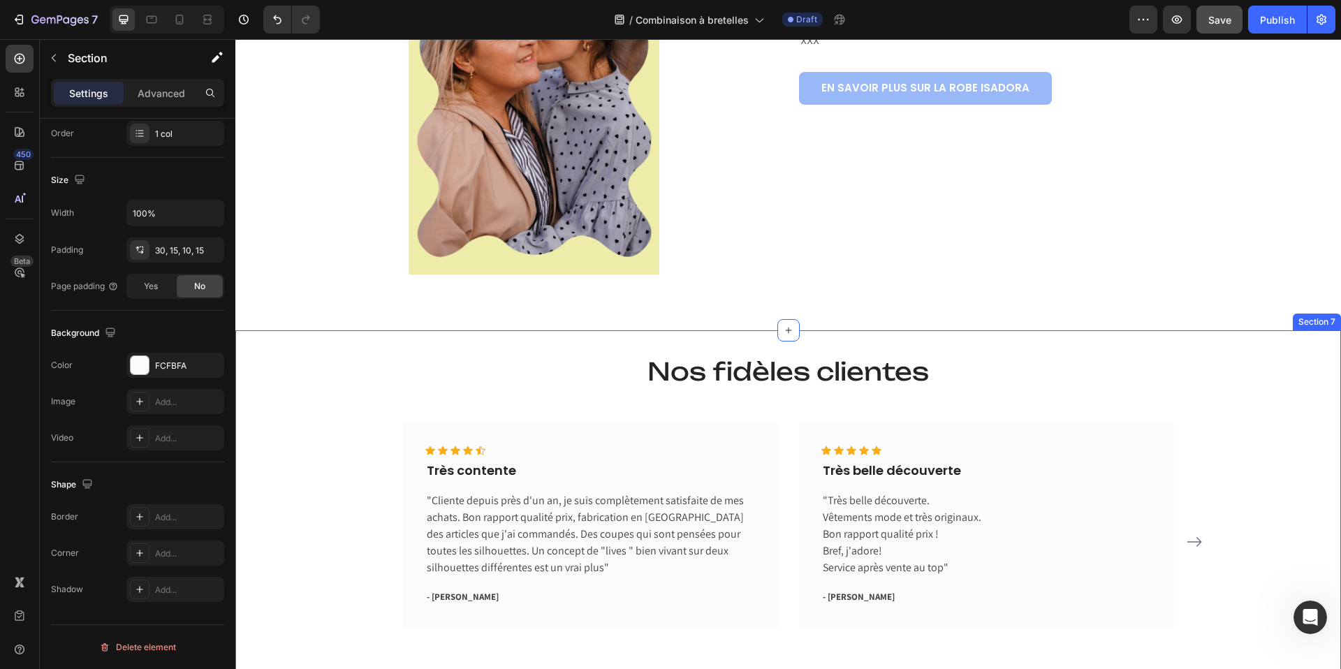
click at [402, 358] on h2 "Nos fidèles clientes" at bounding box center [789, 372] width 838 height 35
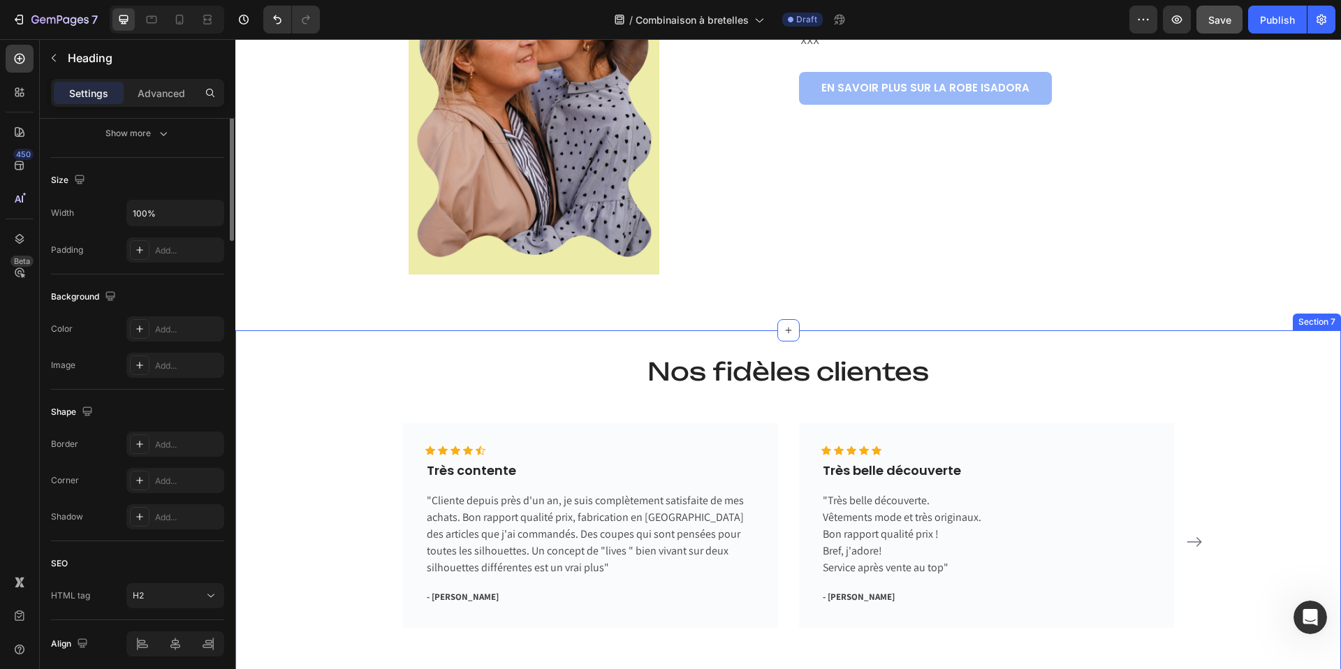
scroll to position [0, 0]
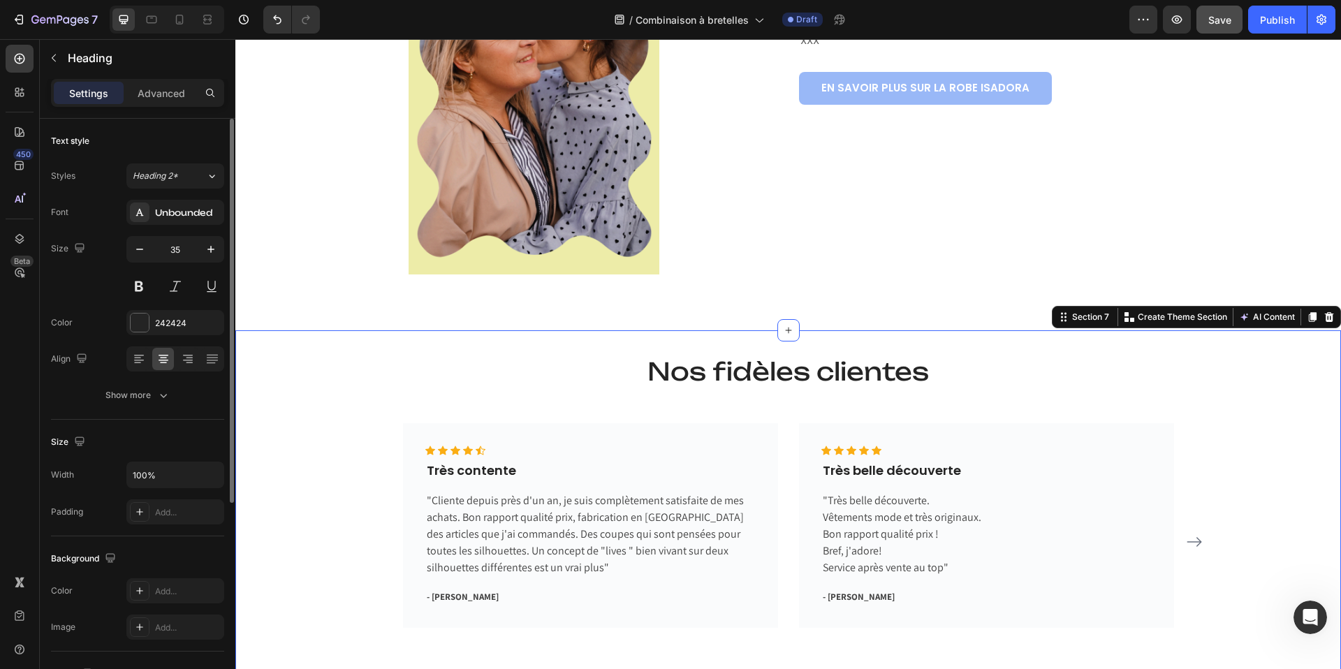
click at [330, 350] on div "Nos fidèles clientes Heading Icon Icon Icon Icon Icon Icon List Hoz Très conten…" at bounding box center [788, 512] width 1106 height 364
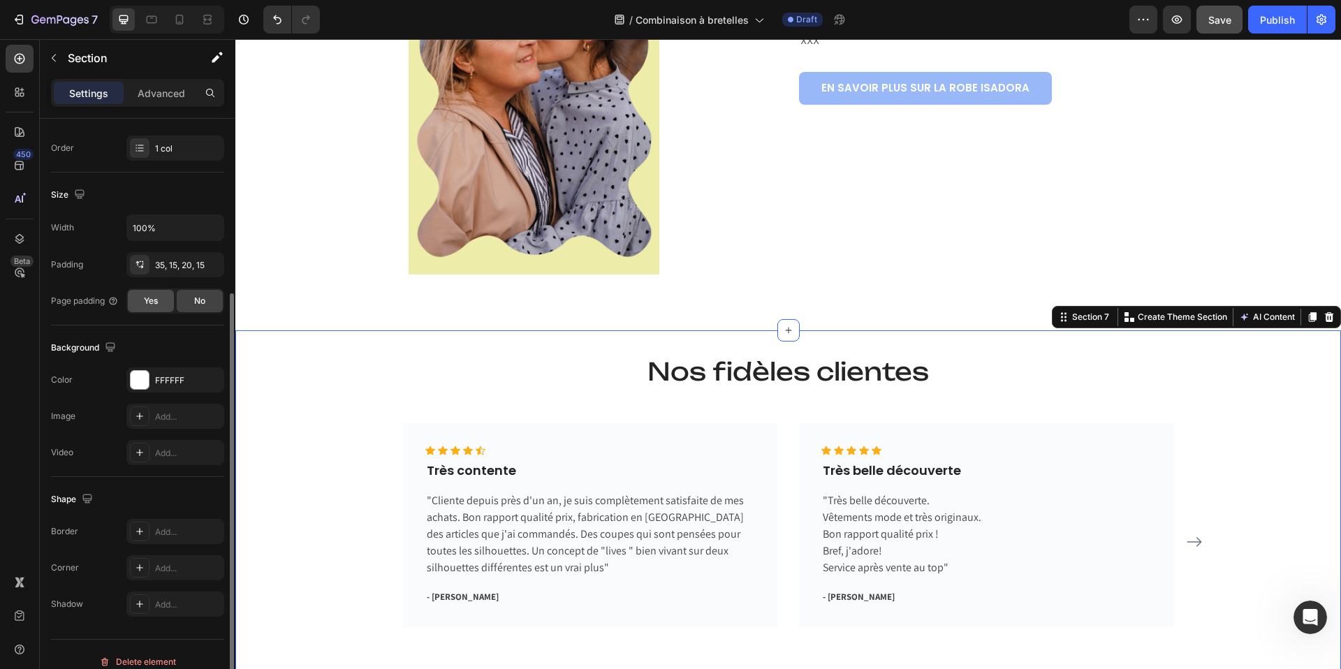
scroll to position [252, 0]
click at [136, 372] on div at bounding box center [140, 375] width 18 height 18
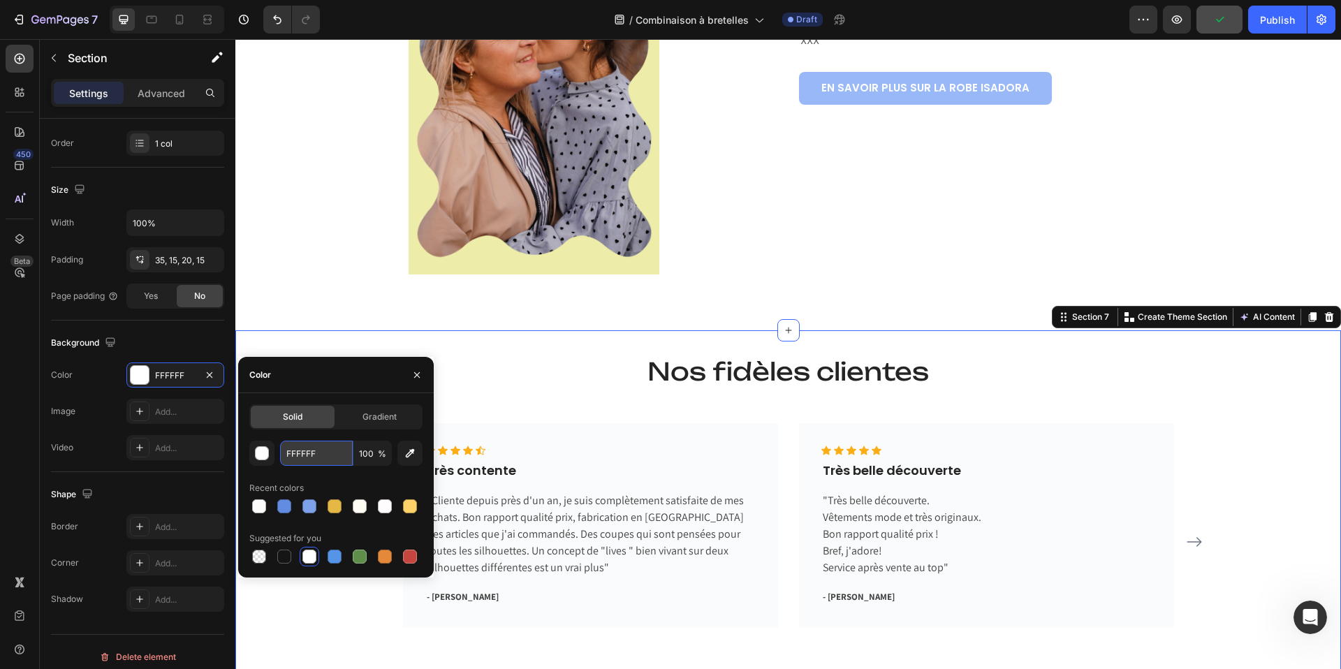
click at [300, 448] on input "FFFFFF" at bounding box center [316, 453] width 73 height 25
paste input "CFBFA"
type input "FCFBFA"
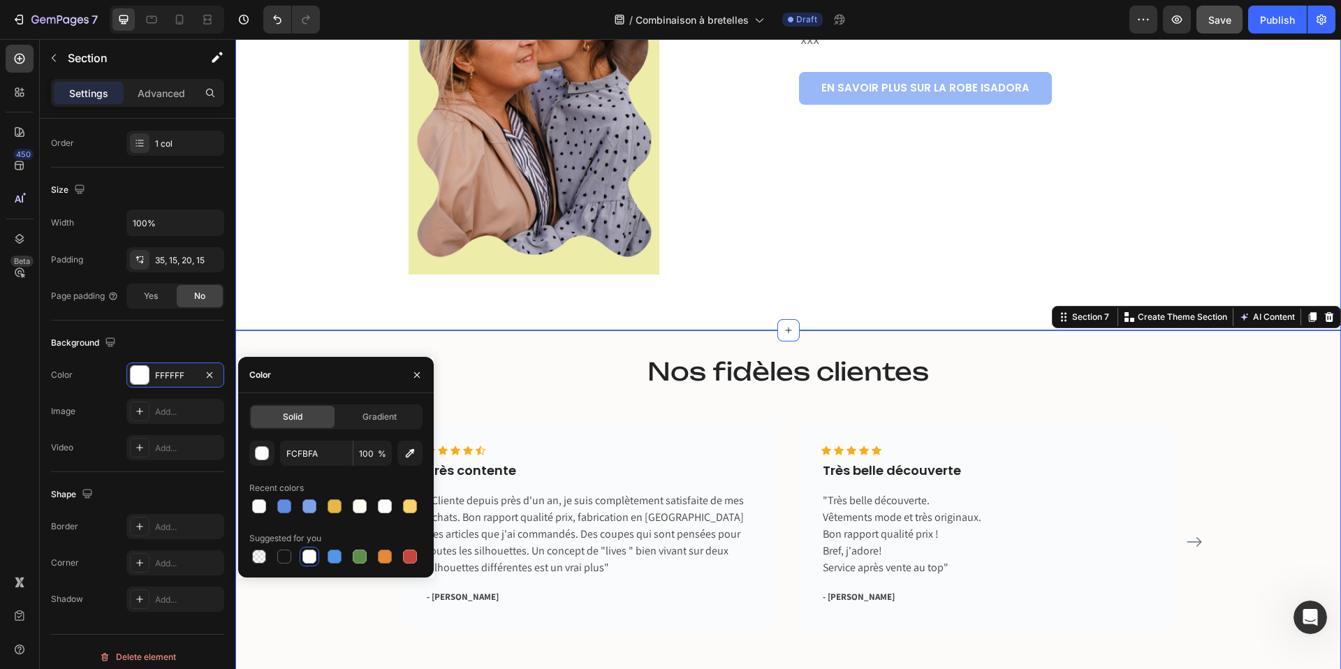
click at [354, 299] on div "Image Row Sandrine vous parle de la Combi Heading XXXX Heading XXX Text block E…" at bounding box center [788, 115] width 1106 height 432
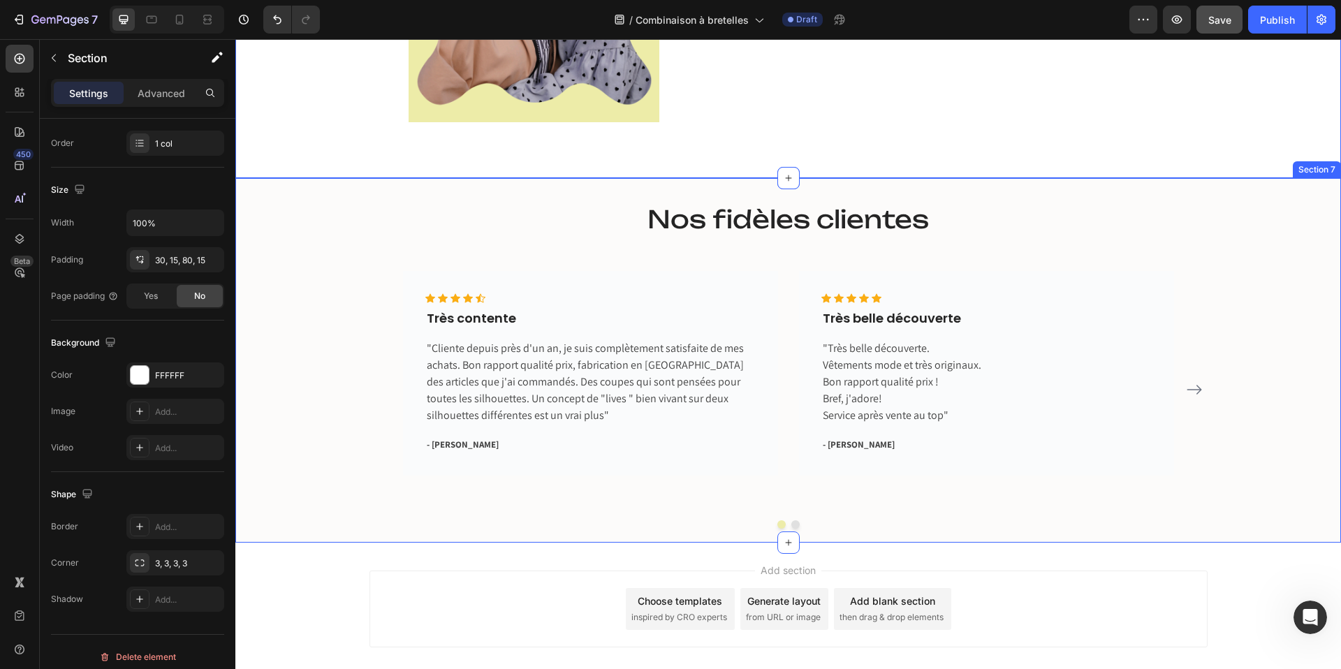
scroll to position [3023, 0]
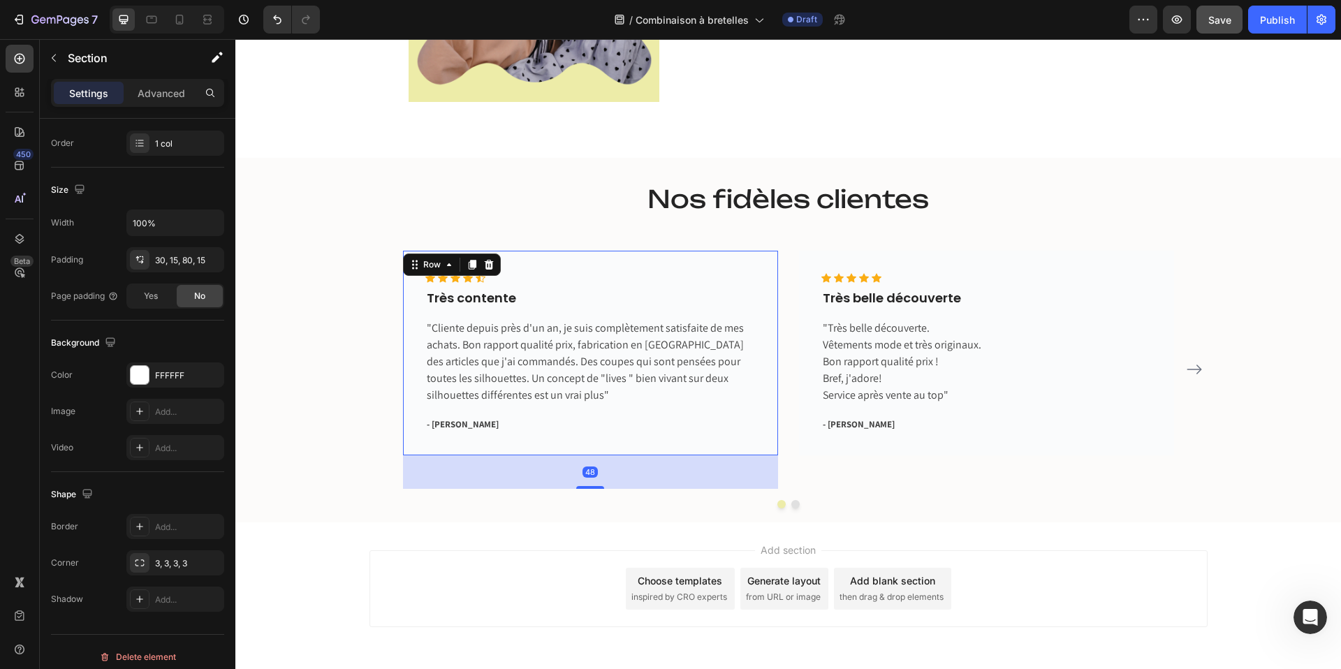
click at [645, 435] on div "Icon Icon Icon Icon Icon Icon List Hoz Très contente Text block "Cliente depuis…" at bounding box center [590, 358] width 330 height 171
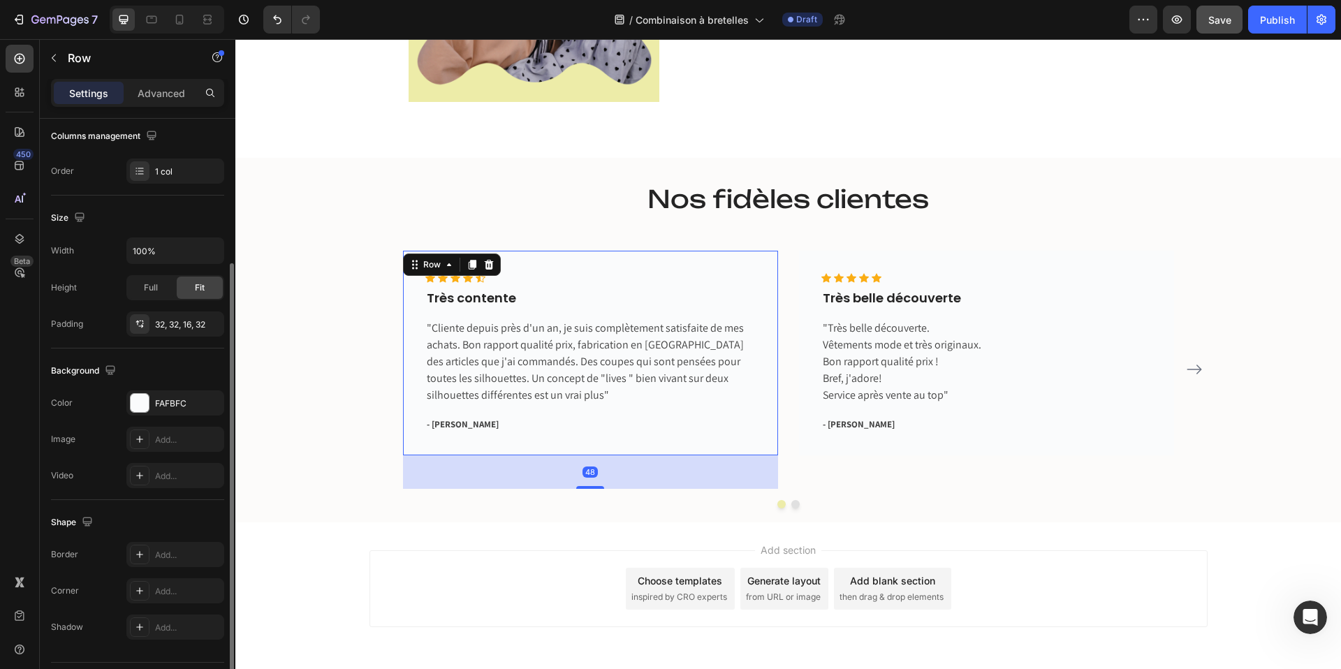
scroll to position [233, 0]
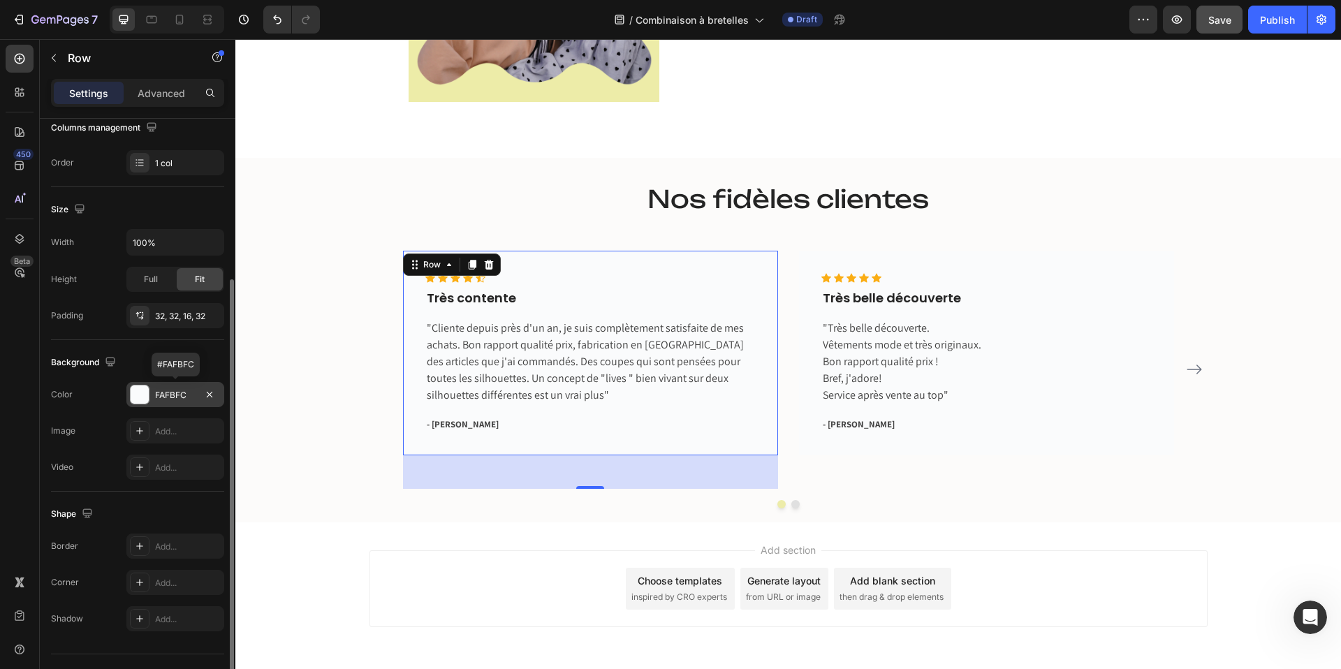
click at [141, 393] on div at bounding box center [140, 395] width 18 height 18
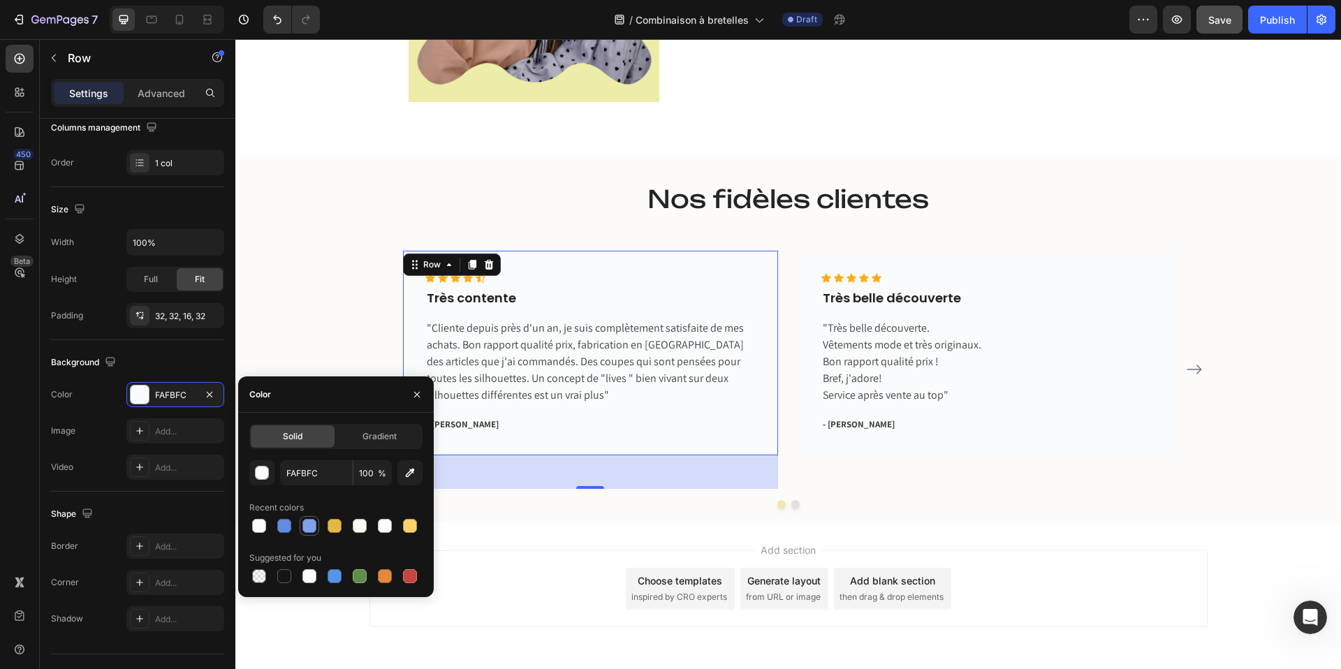
click at [305, 528] on div at bounding box center [310, 526] width 14 height 14
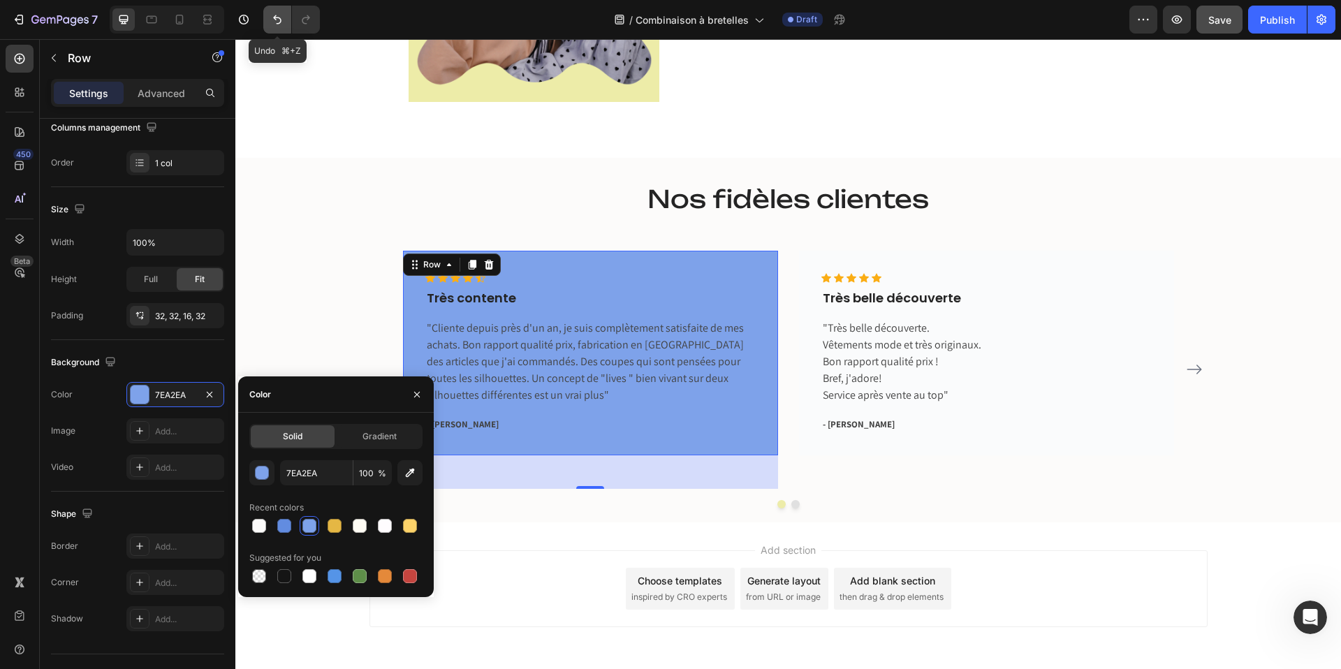
click at [270, 20] on icon "Undo/Redo" at bounding box center [277, 20] width 14 height 14
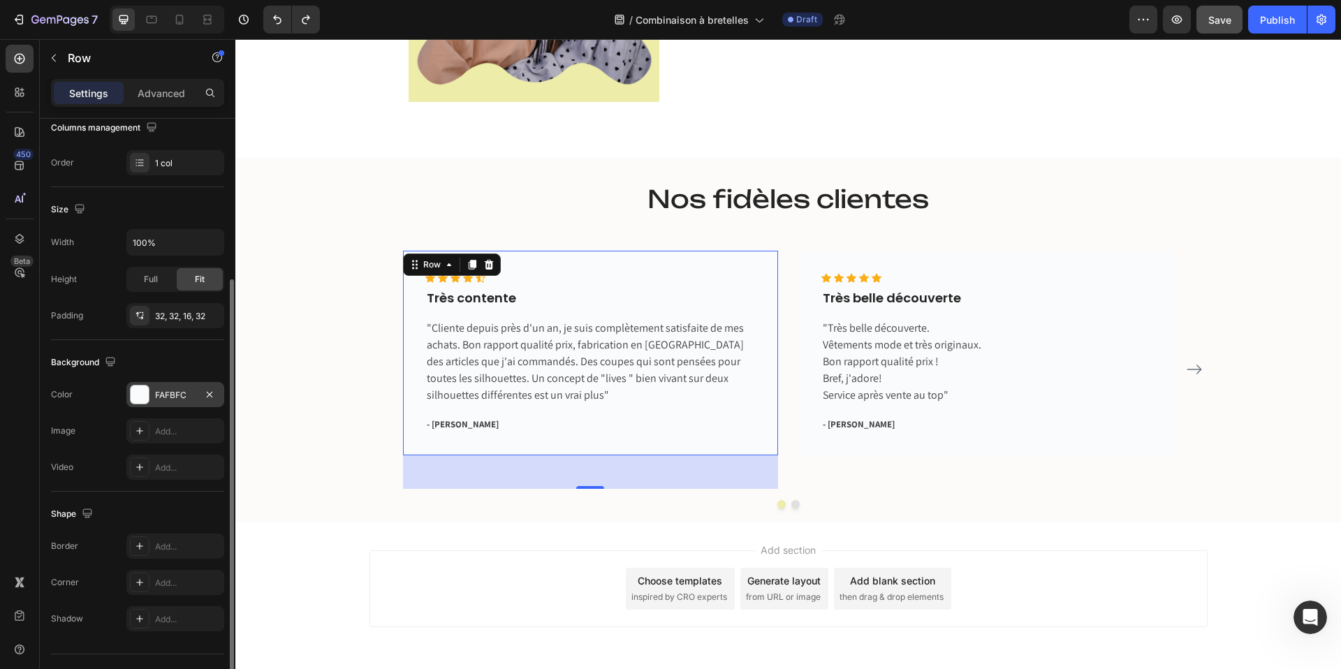
click at [143, 392] on div at bounding box center [140, 395] width 18 height 18
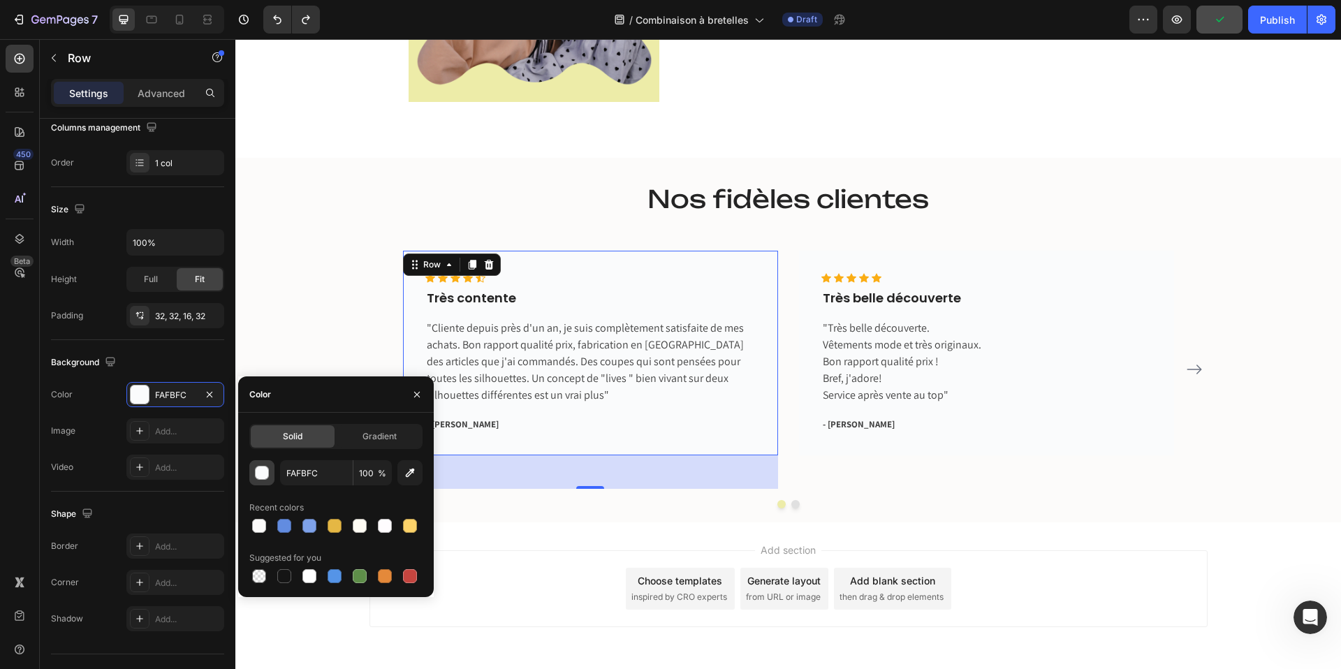
click at [263, 470] on div "button" at bounding box center [263, 474] width 14 height 14
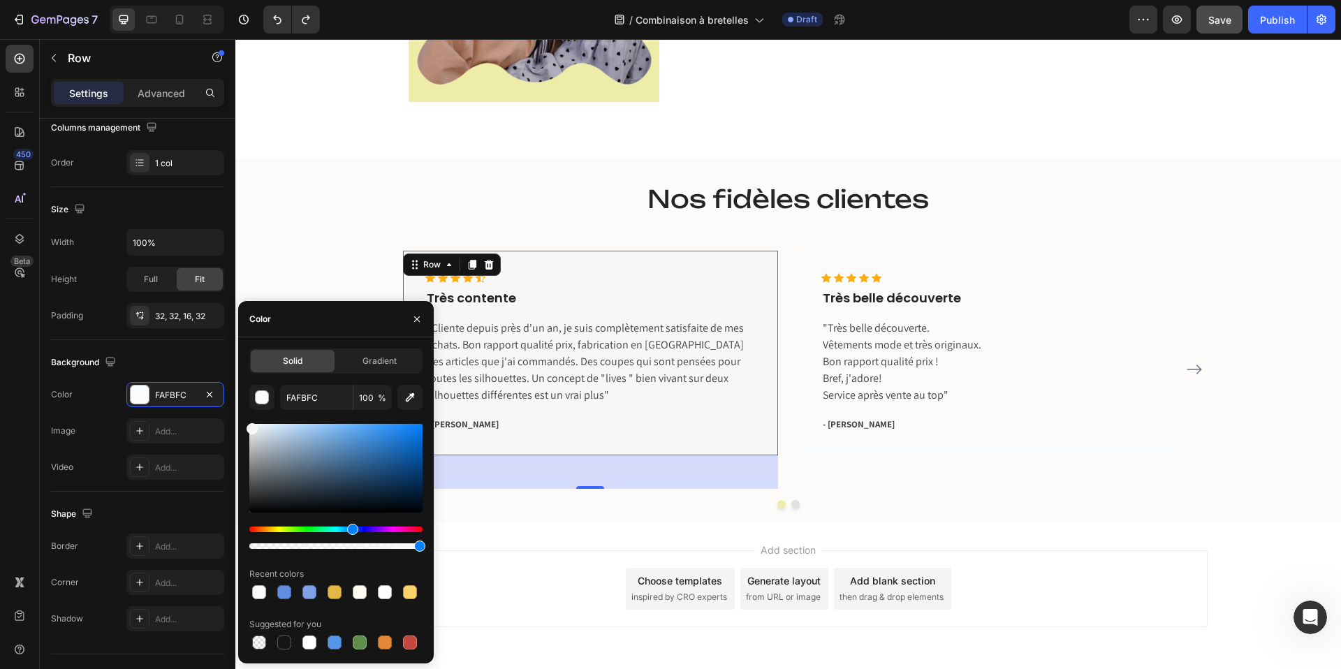
type input "F7F7F7"
click at [249, 426] on div at bounding box center [252, 428] width 11 height 11
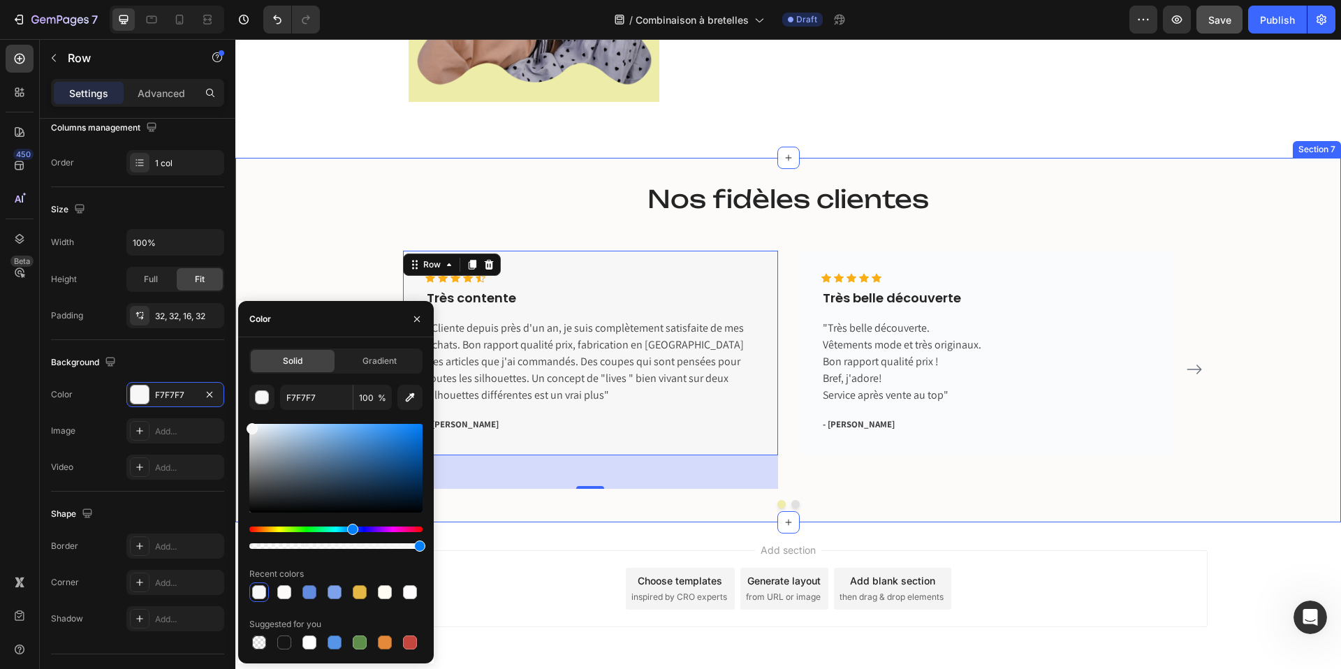
click at [298, 265] on div "Nos fidèles clientes Heading Icon Icon Icon Icon Icon Icon List Hoz Très conten…" at bounding box center [788, 345] width 1085 height 326
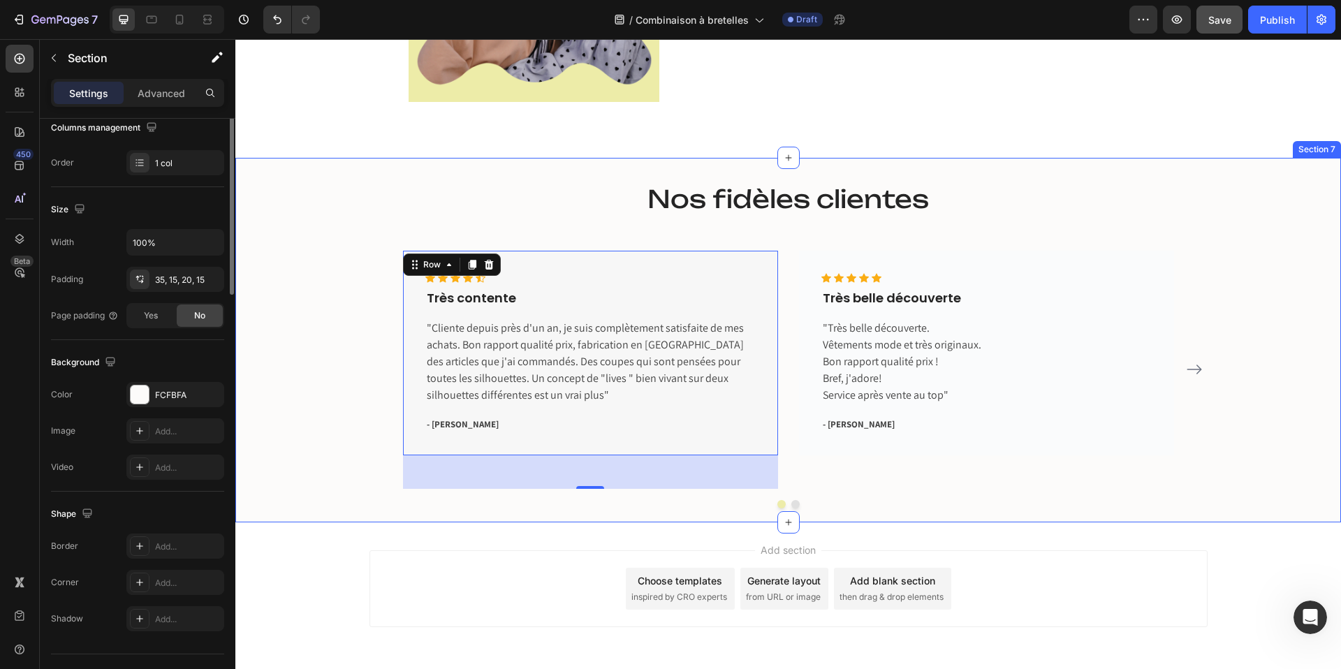
scroll to position [0, 0]
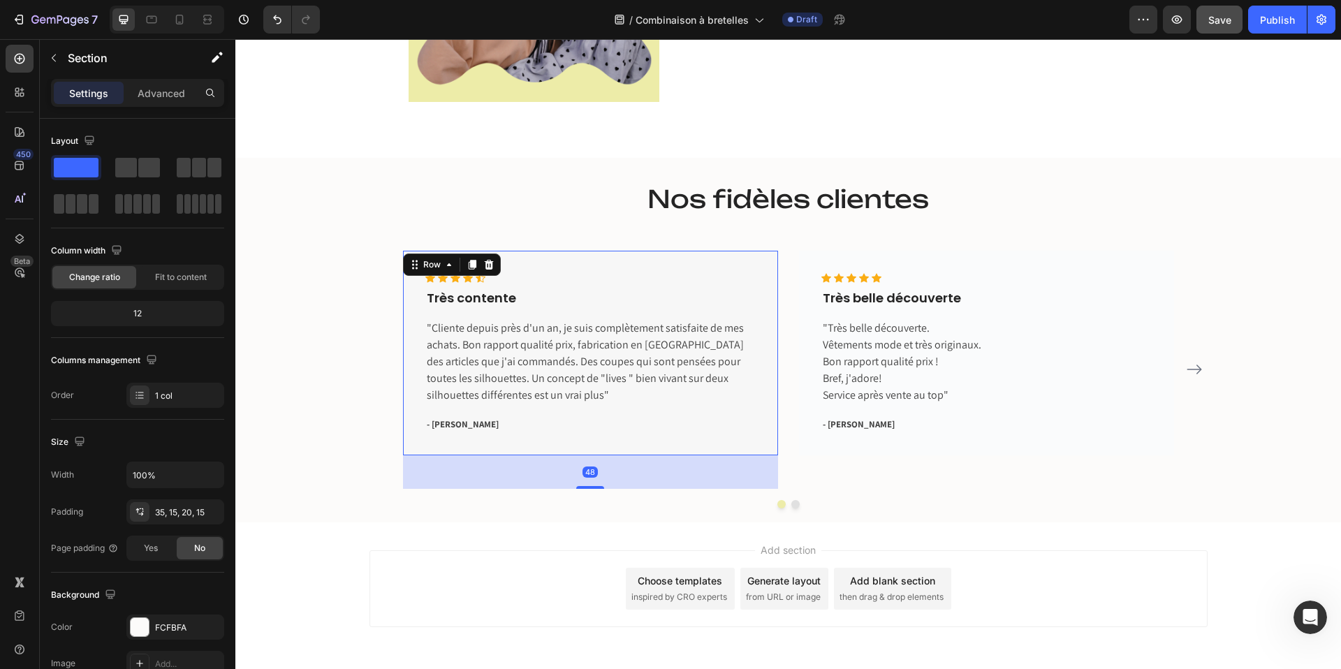
click at [672, 435] on div "Icon Icon Icon Icon Icon Icon List Hoz Très contente Text block "Cliente depuis…" at bounding box center [590, 358] width 330 height 171
click at [142, 631] on div at bounding box center [140, 627] width 18 height 18
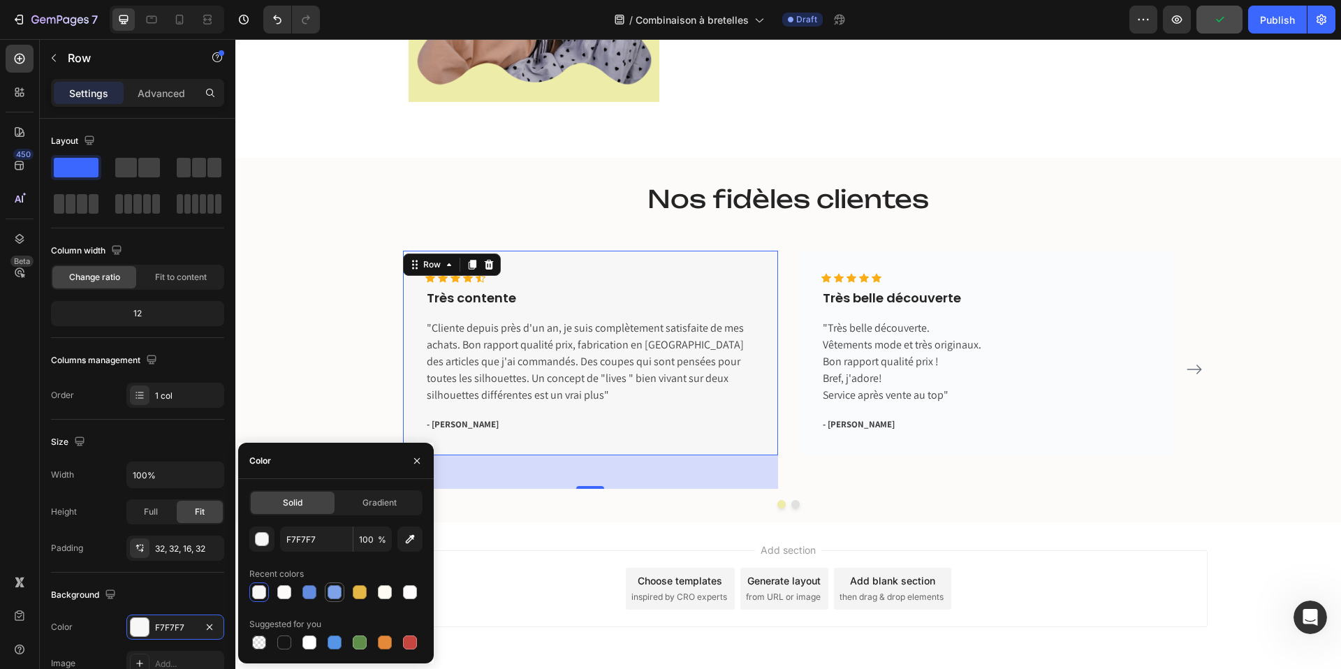
click at [335, 588] on div at bounding box center [335, 592] width 14 height 14
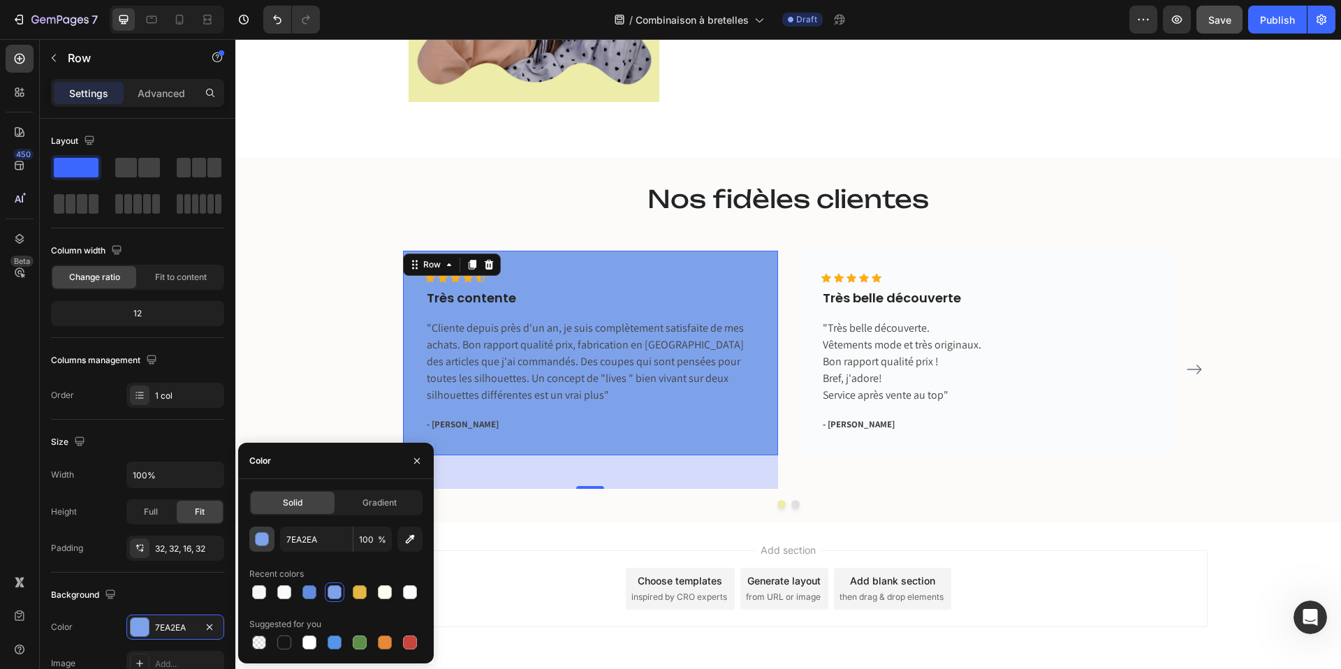
click at [260, 537] on div "button" at bounding box center [263, 540] width 14 height 14
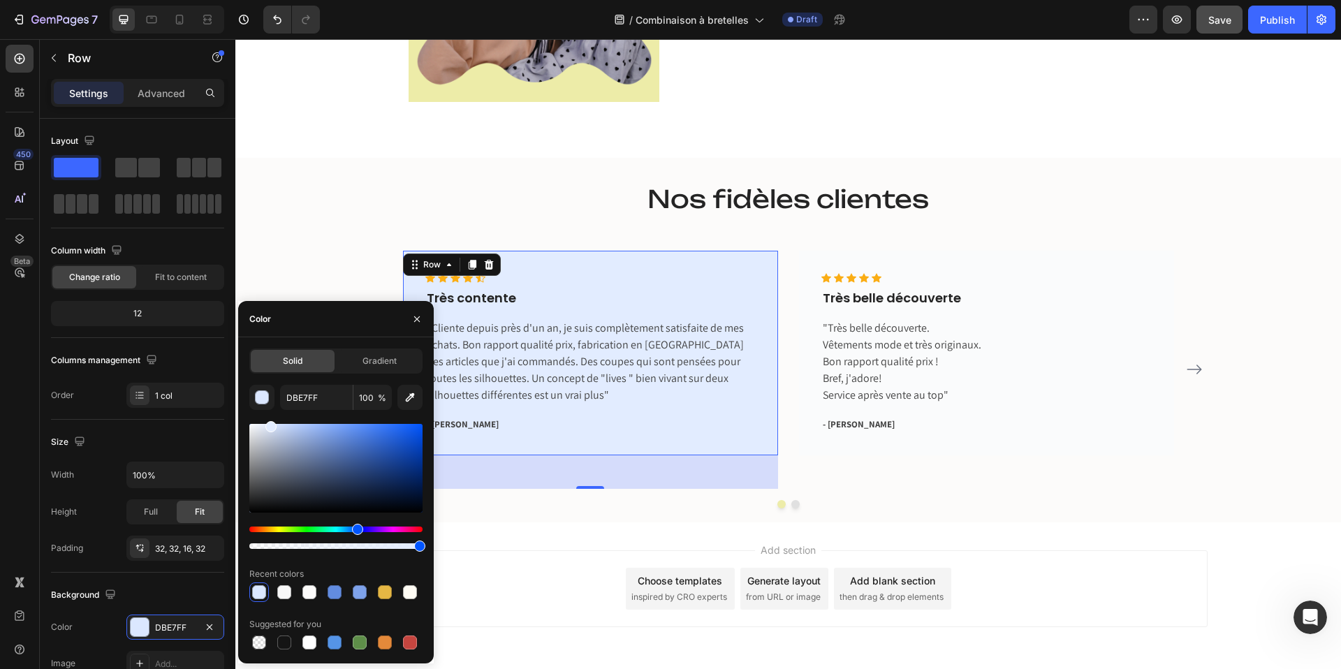
drag, startPoint x: 328, startPoint y: 433, endPoint x: 269, endPoint y: 423, distance: 59.5
click at [269, 423] on div at bounding box center [270, 426] width 11 height 11
type input "E2ECFF"
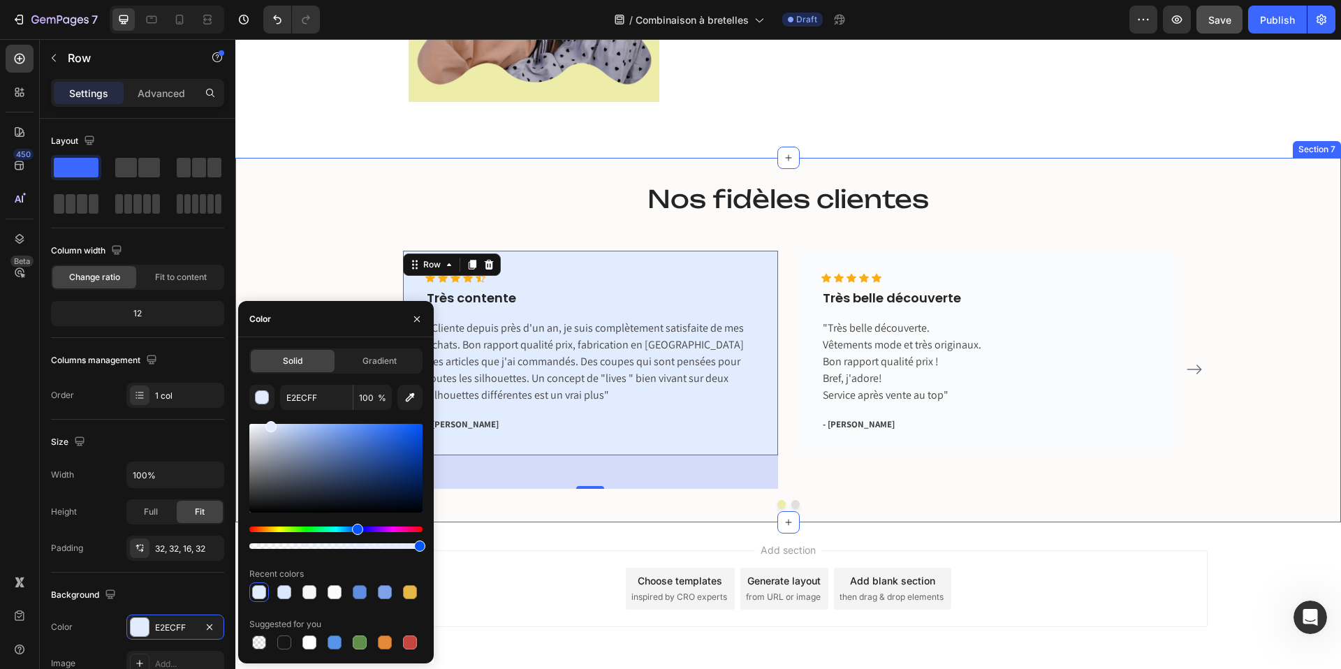
click at [283, 255] on div "Nos fidèles clientes Heading Icon Icon Icon Icon Icon Icon List Hoz Très conten…" at bounding box center [788, 345] width 1085 height 326
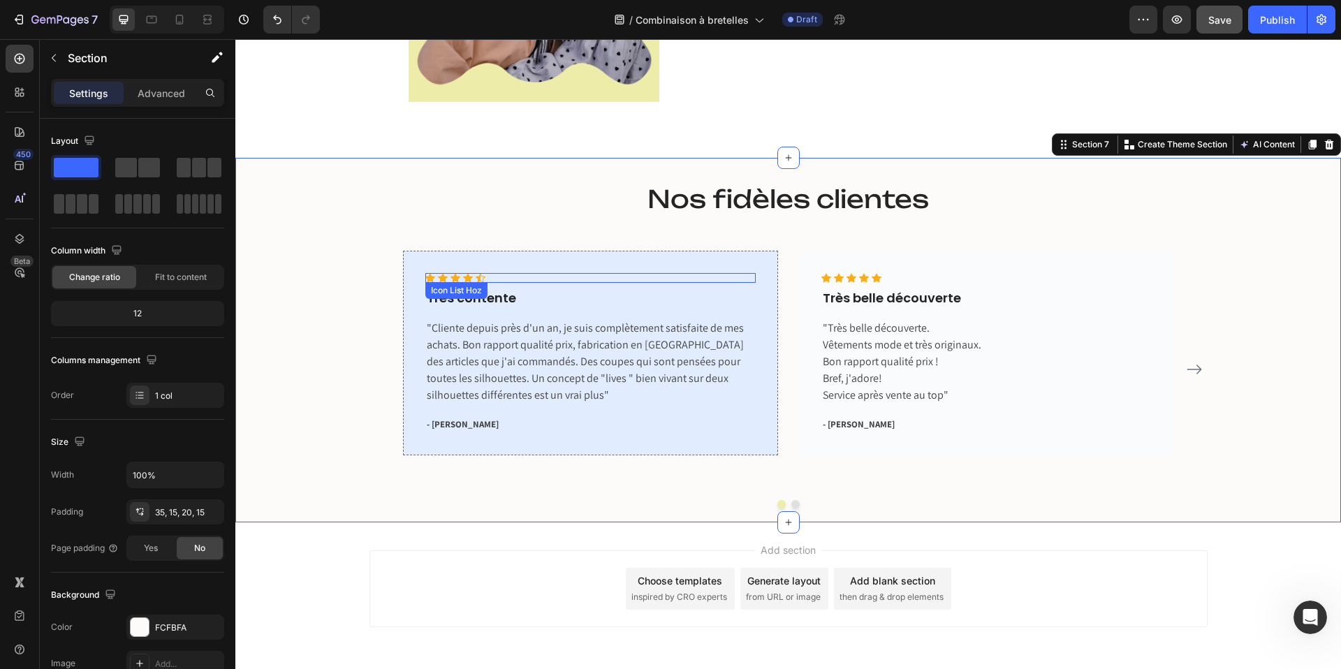
click at [658, 265] on div "Icon Icon Icon Icon Icon Icon List Hoz Très contente Text block "Cliente depuis…" at bounding box center [590, 353] width 375 height 205
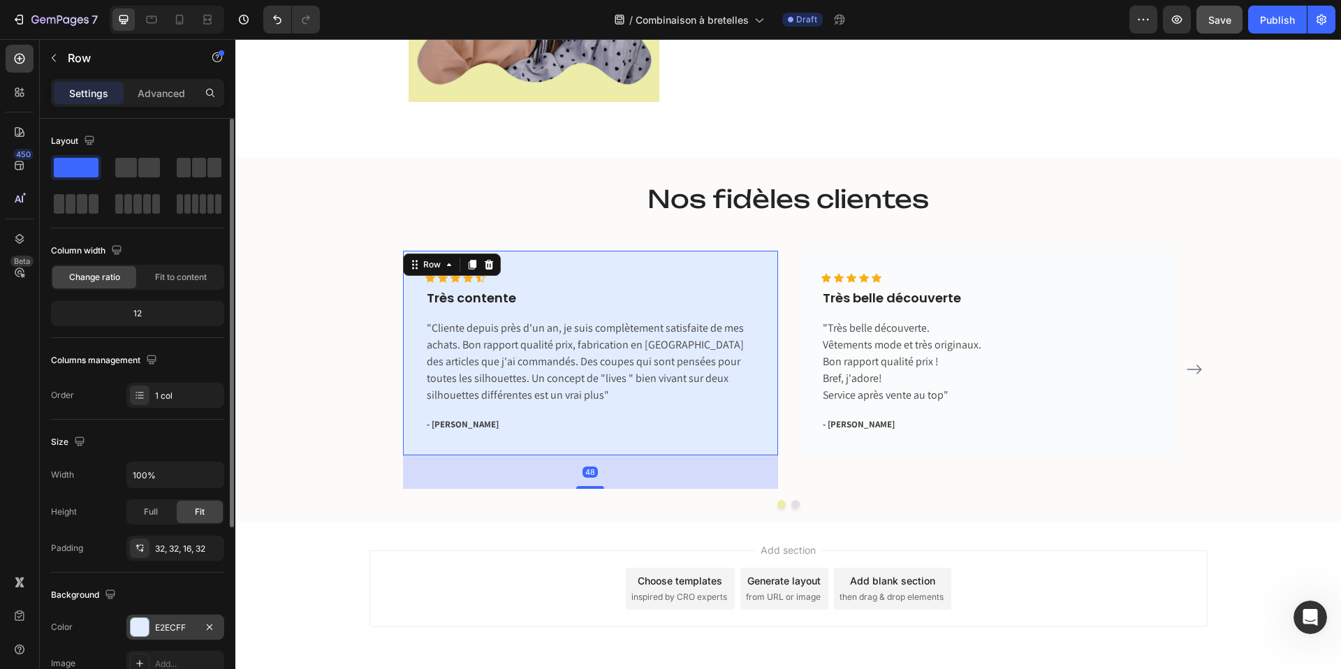
click at [147, 632] on div at bounding box center [140, 627] width 18 height 18
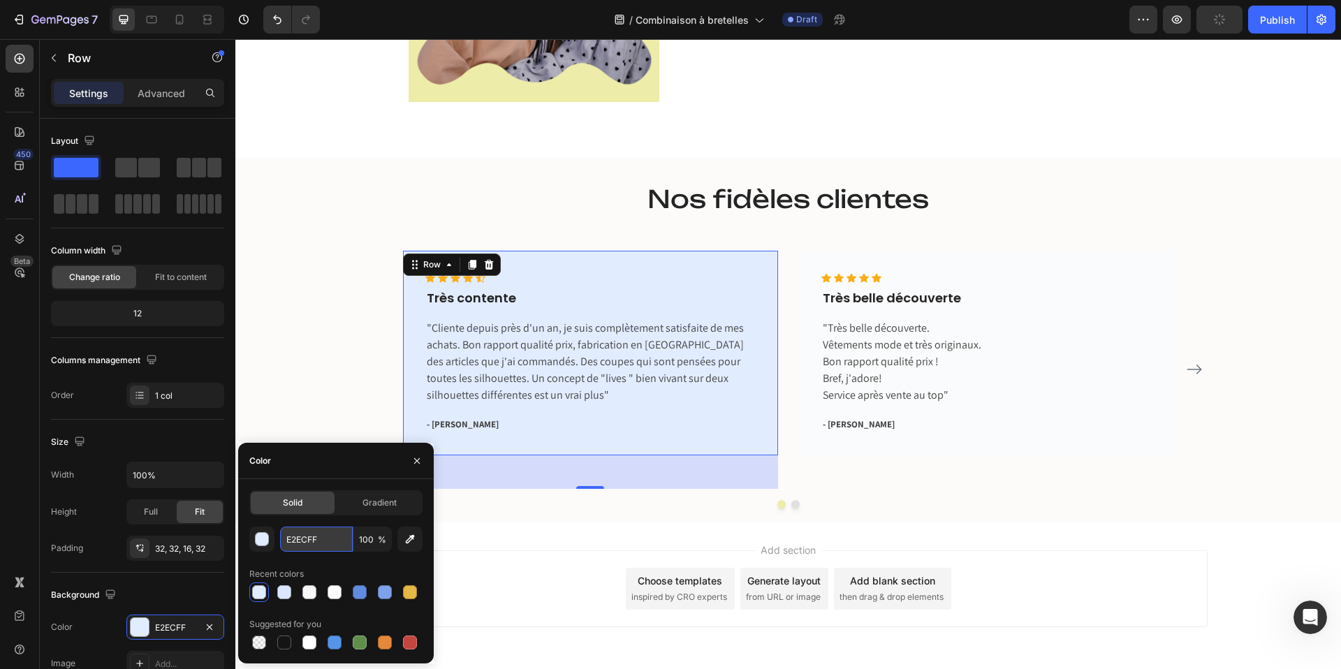
click at [303, 544] on input "E2ECFF" at bounding box center [316, 539] width 73 height 25
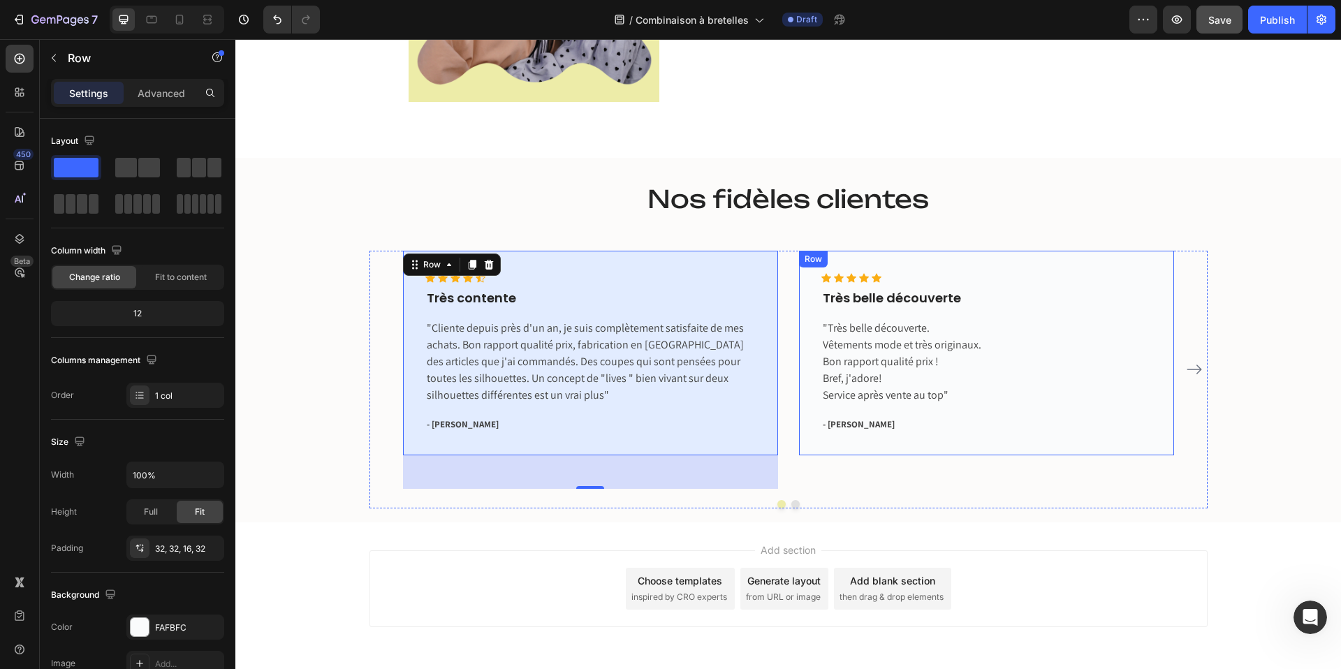
click at [964, 270] on div "Icon Icon Icon Icon Icon Icon List Hoz Très belle découverte Text block "Très b…" at bounding box center [986, 353] width 375 height 205
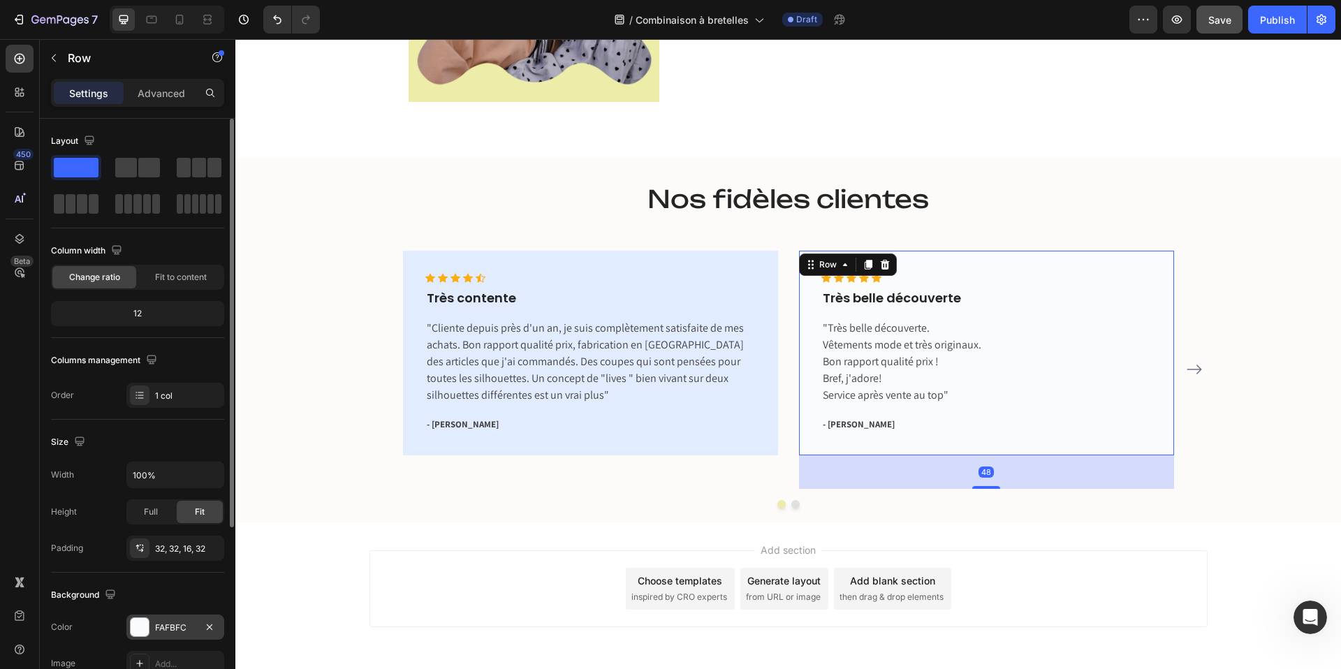
click at [140, 623] on div at bounding box center [140, 627] width 18 height 18
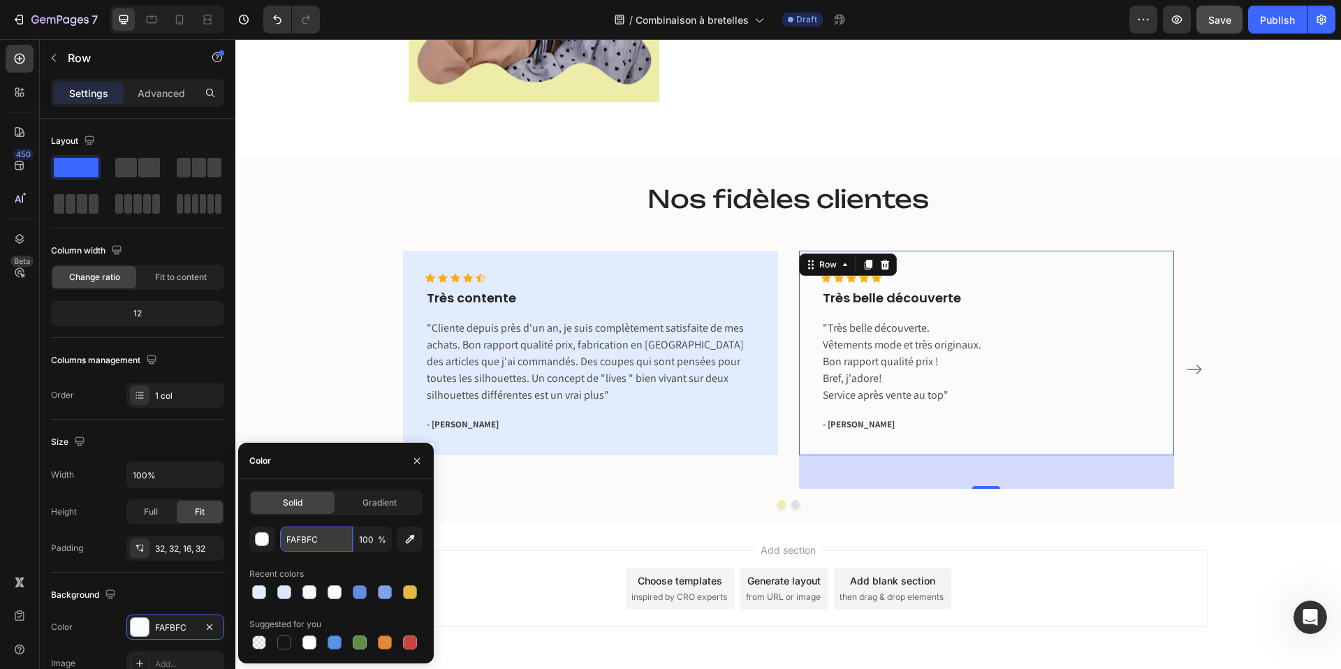
click at [300, 539] on input "FAFBFC" at bounding box center [316, 539] width 73 height 25
paste input "E2ECFF"
type input "E2ECFF"
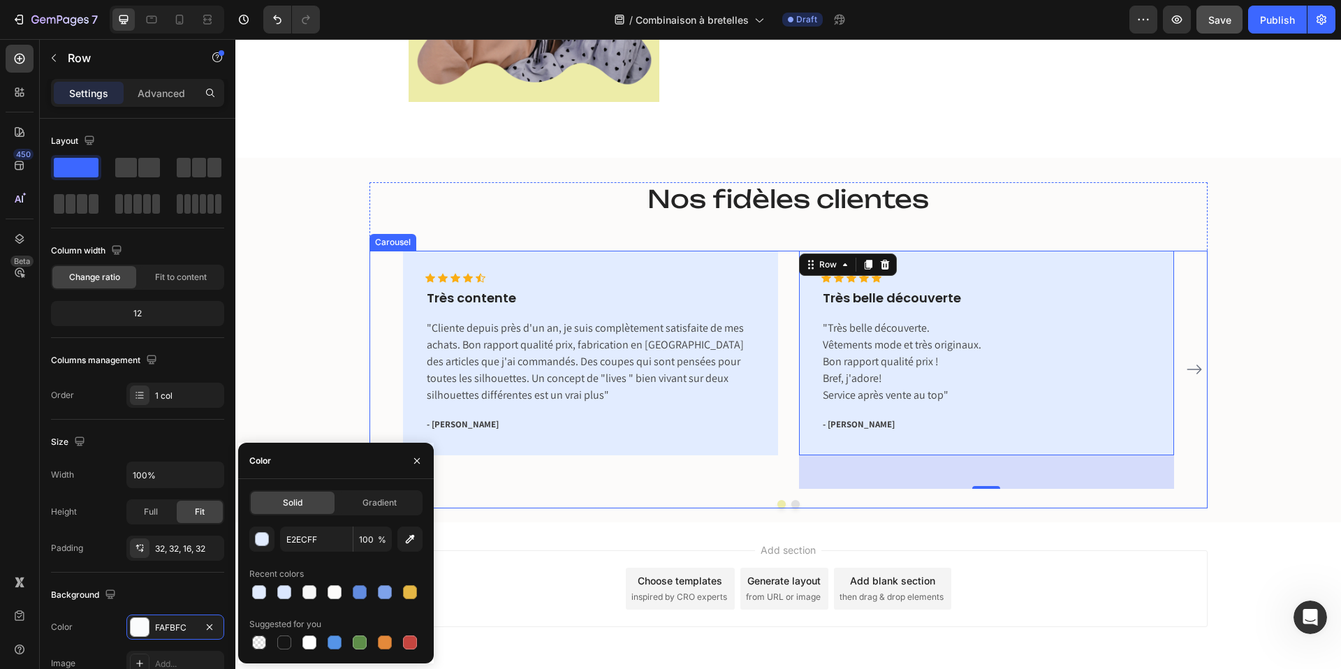
click at [1202, 366] on icon "Carousel Next Arrow" at bounding box center [1194, 369] width 17 height 17
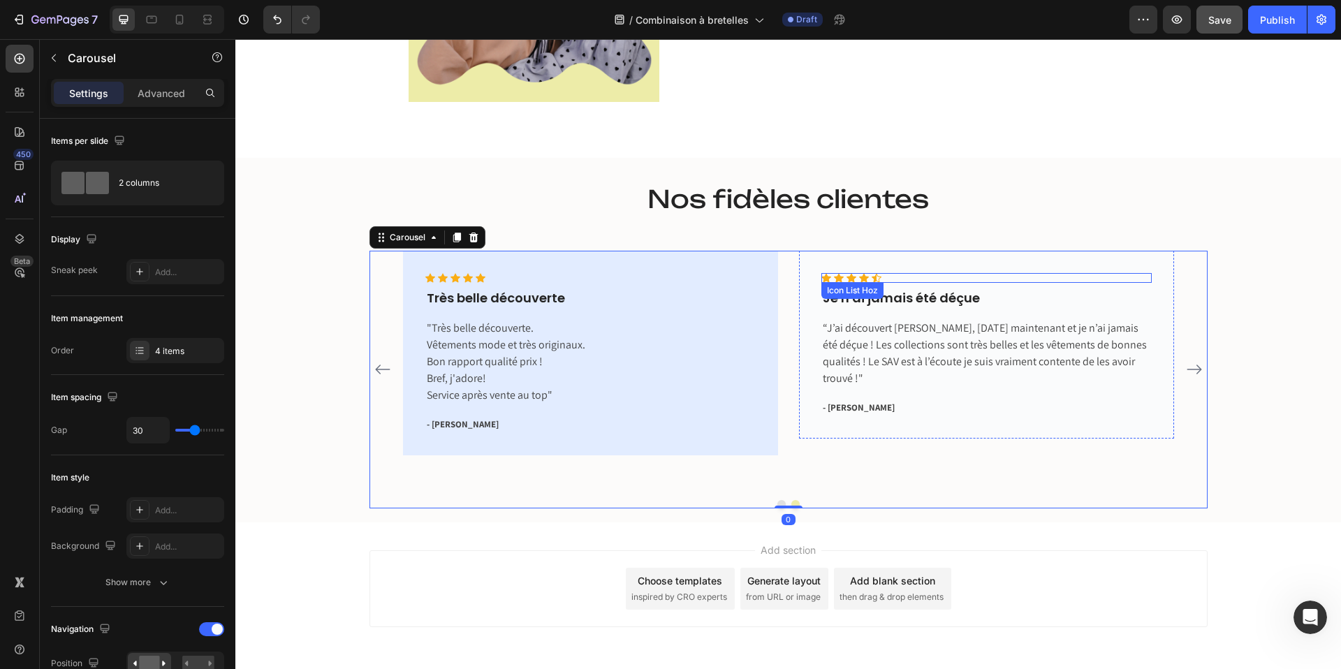
click at [992, 272] on div "Icon Icon Icon Icon Icon Icon List Hoz Je n'ai jamais été déçue Text block “J’a…" at bounding box center [986, 345] width 375 height 188
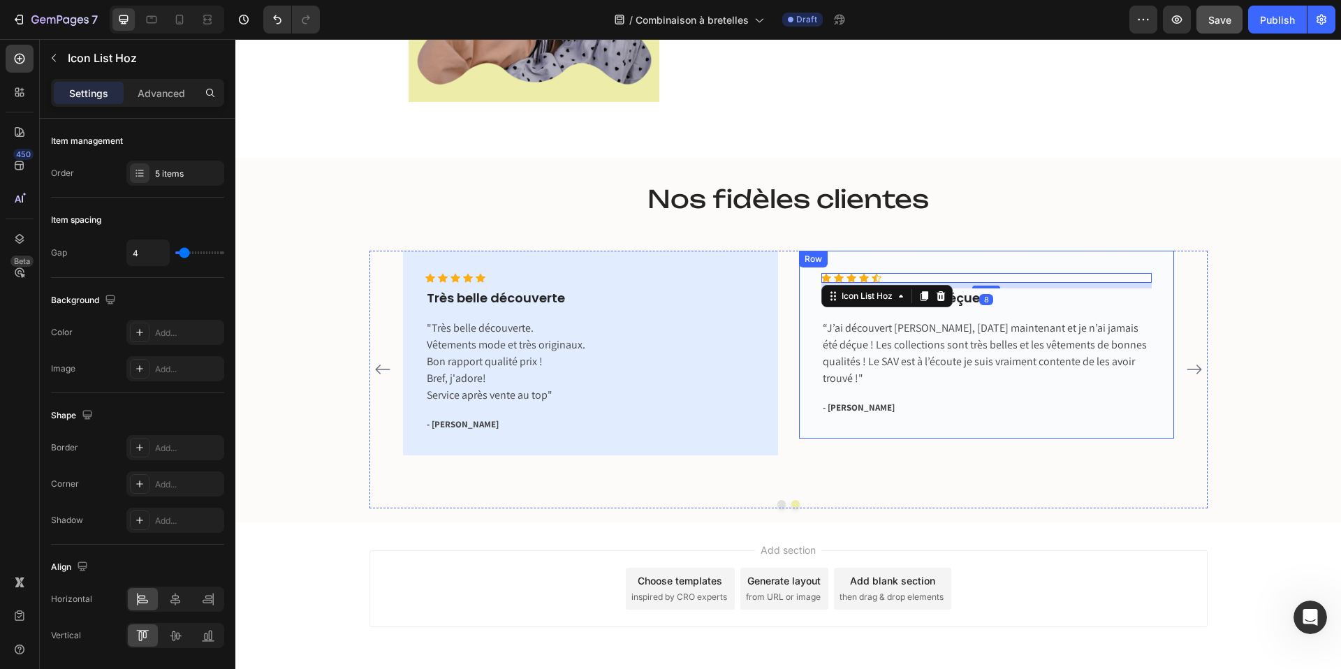
click at [989, 264] on div "Icon Icon Icon Icon Icon Icon List Hoz 8 Je n'ai jamais été déçue Text block “J…" at bounding box center [986, 345] width 375 height 188
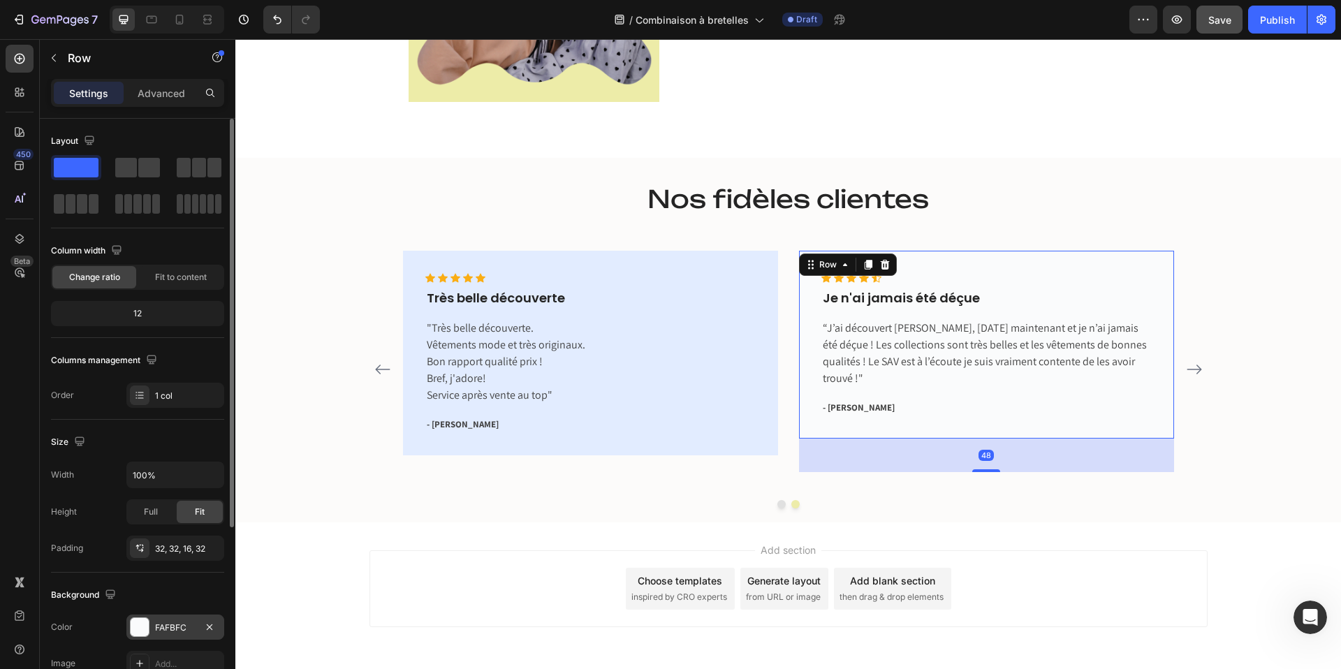
click at [138, 631] on div at bounding box center [140, 627] width 18 height 18
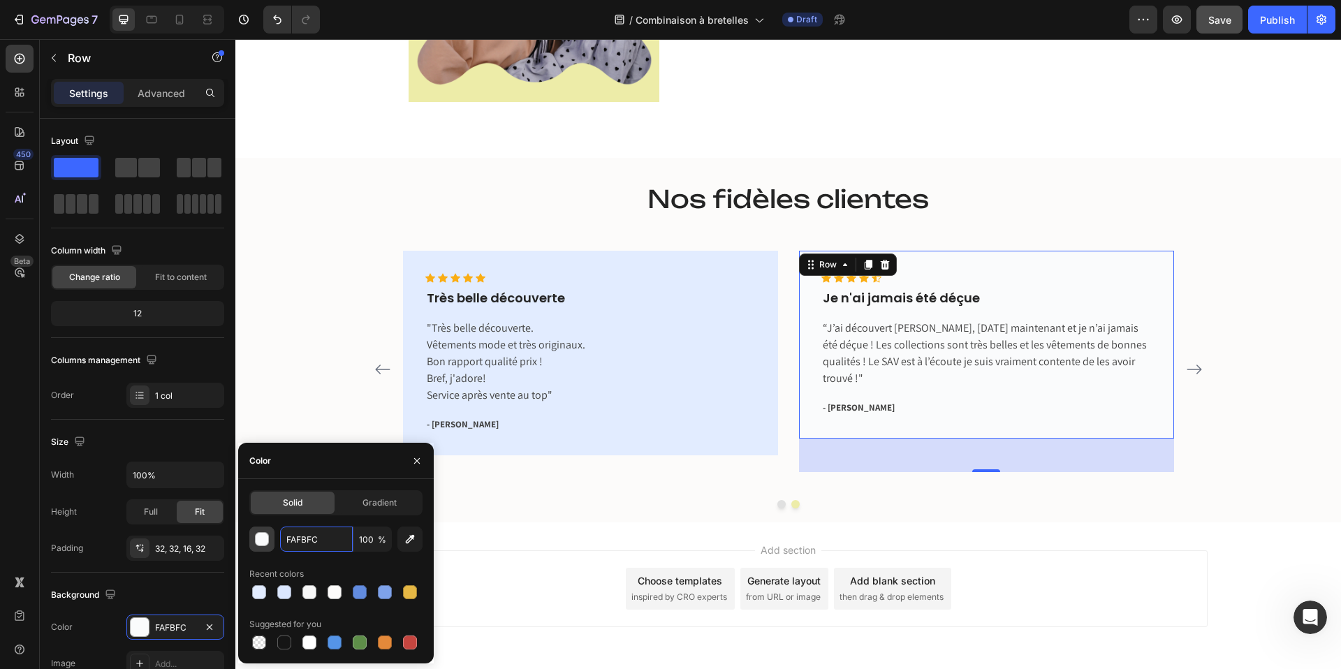
paste input "E2ECFF"
type input "E2ECFF"
drag, startPoint x: 328, startPoint y: 541, endPoint x: 273, endPoint y: 537, distance: 55.4
click at [273, 537] on div "E2ECFF 100 %" at bounding box center [335, 539] width 173 height 25
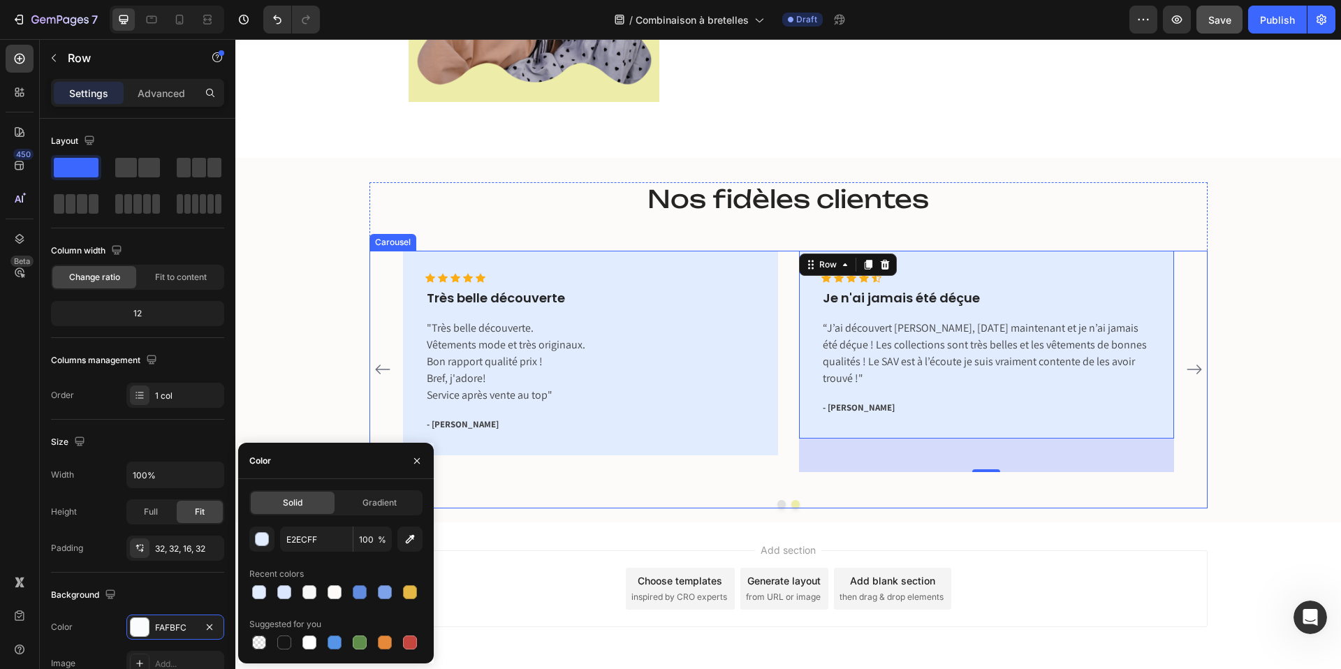
click at [1197, 368] on icon "Carousel Next Arrow" at bounding box center [1194, 369] width 17 height 17
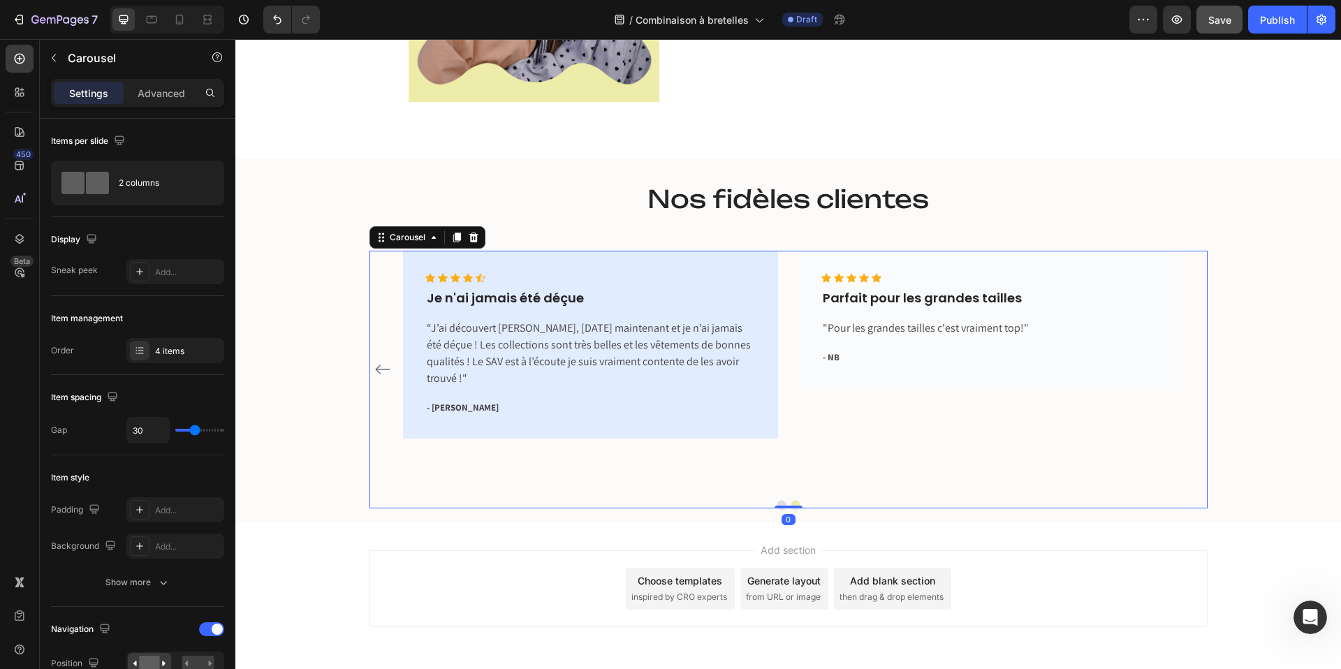
click at [1003, 391] on div "Icon Icon Icon Icon Icon Icon List Hoz Parfait pour les grandes tailles Text bl…" at bounding box center [986, 370] width 375 height 238
click at [970, 389] on div "Icon Icon Icon Icon Icon Icon List Hoz Parfait pour les grandes tailles Text bl…" at bounding box center [986, 370] width 375 height 238
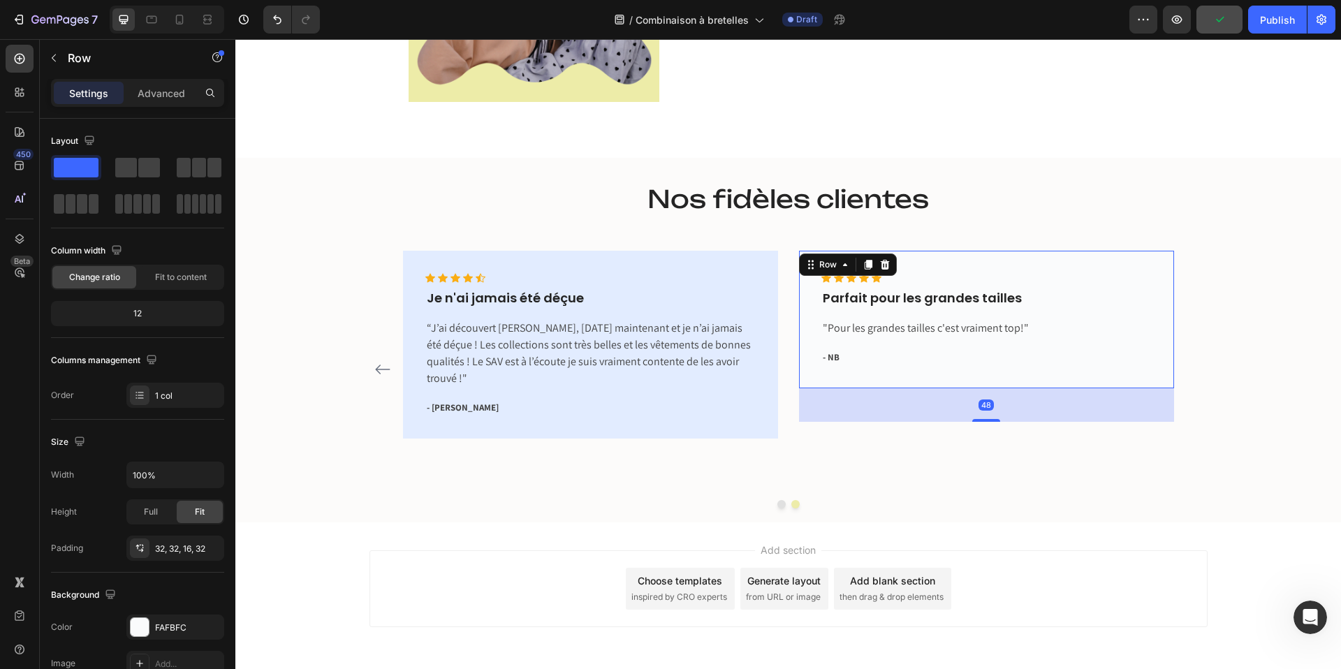
click at [968, 376] on div "Icon Icon Icon Icon Icon Icon List Hoz Parfait pour les grandes tailles Text bl…" at bounding box center [987, 325] width 330 height 104
click at [964, 367] on div "Icon Icon Icon Icon Icon Icon List Hoz Parfait pour les grandes tailles Text bl…" at bounding box center [987, 325] width 330 height 104
click at [149, 636] on div "FAFBFC" at bounding box center [175, 627] width 98 height 25
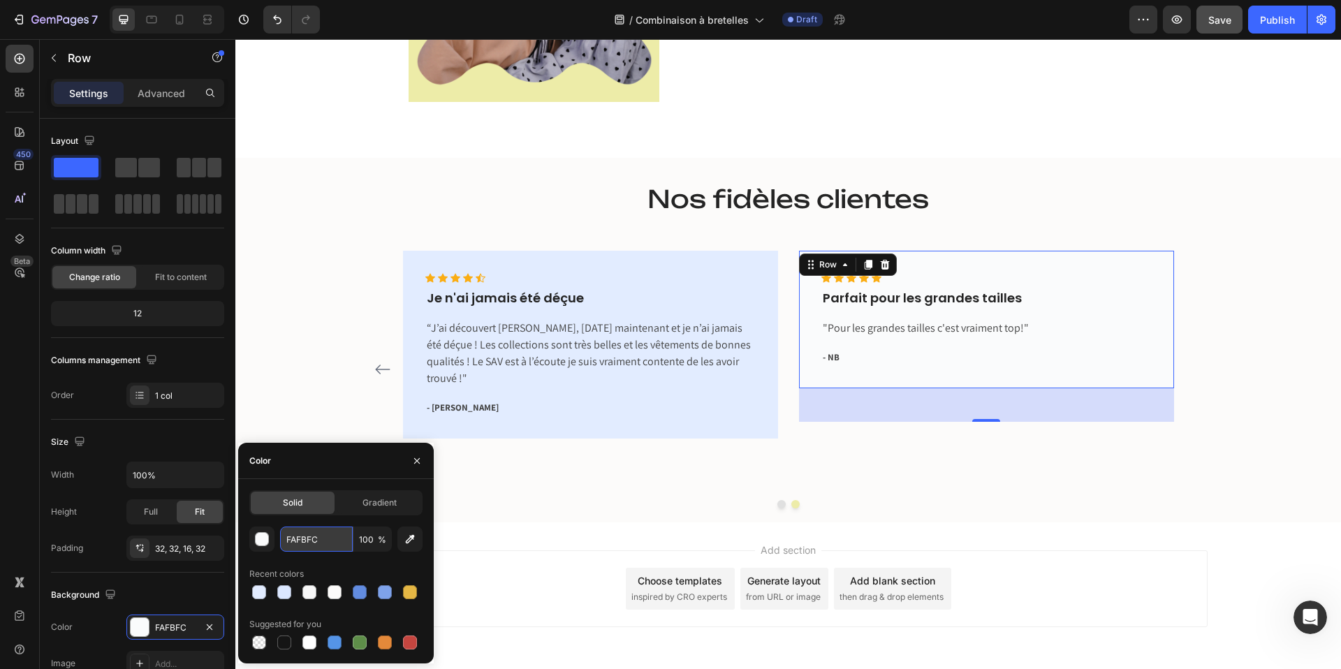
click at [306, 544] on input "FAFBFC" at bounding box center [316, 539] width 73 height 25
paste input "E2ECFF"
type input "E2ECFF"
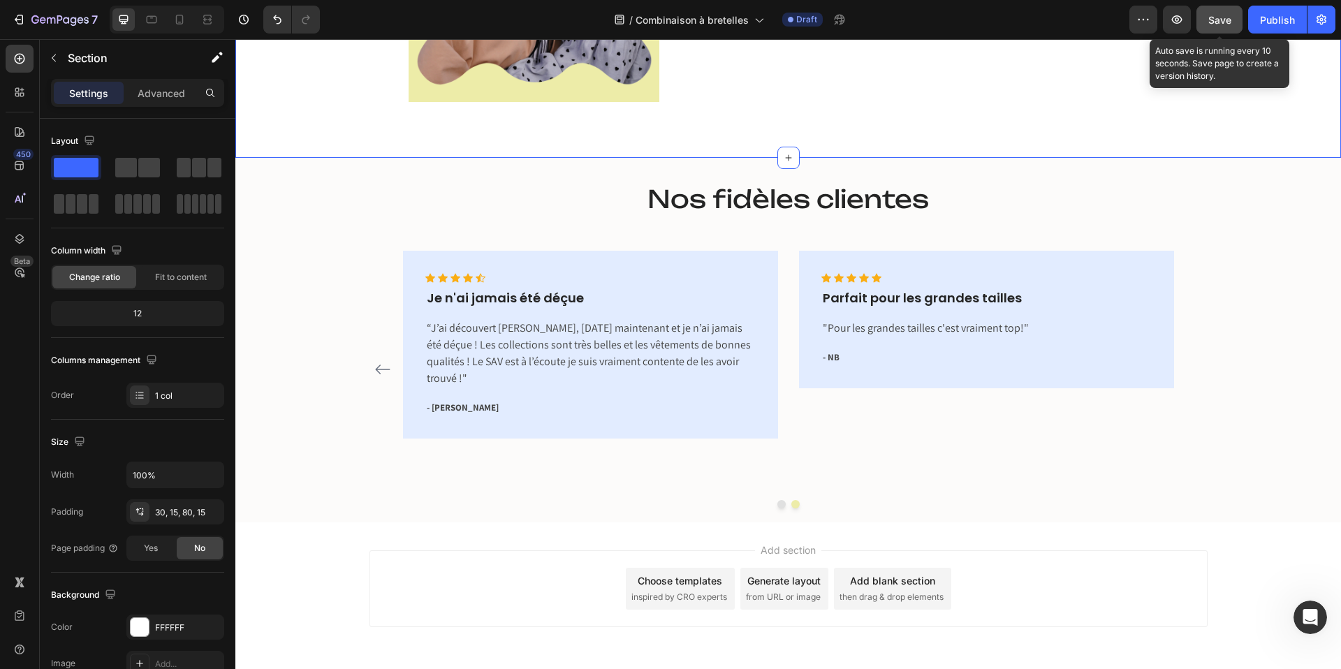
click at [1221, 21] on span "Save" at bounding box center [1220, 20] width 23 height 12
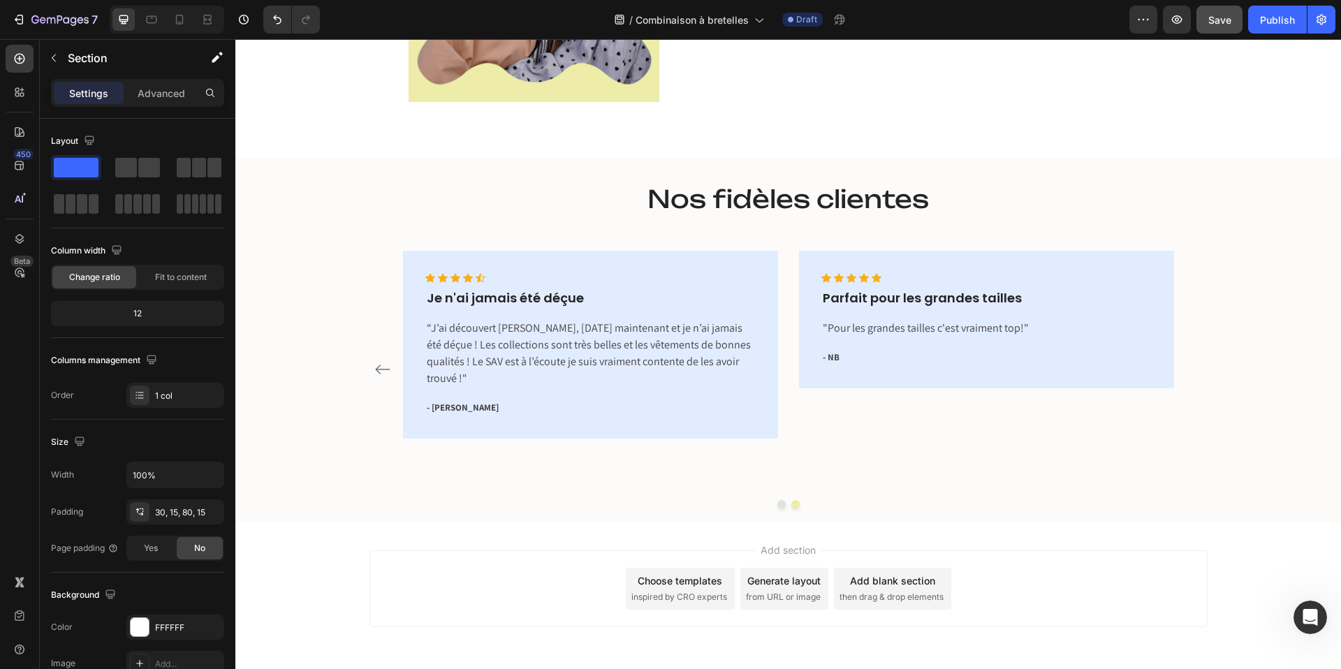
click at [345, 555] on div "Add section Choose templates inspired by CRO experts Generate layout from URL o…" at bounding box center [788, 609] width 1106 height 172
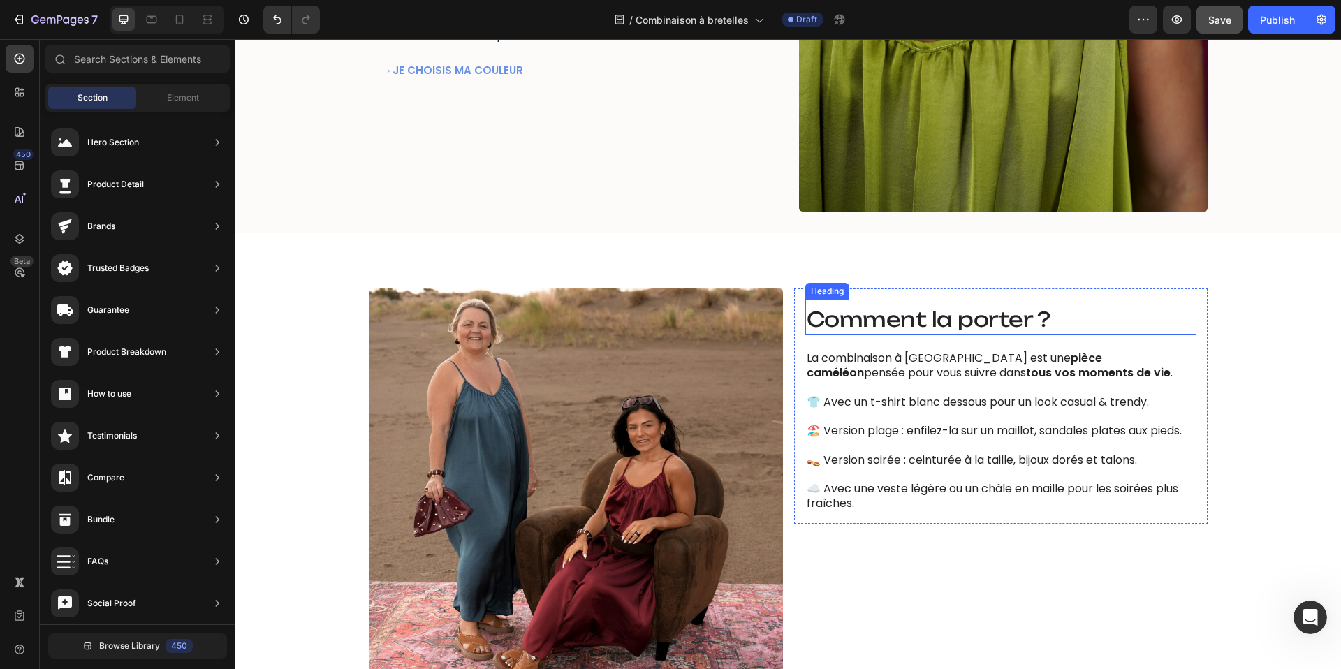
scroll to position [1779, 0]
click at [829, 300] on div "Comment la porter ? Heading" at bounding box center [1001, 318] width 391 height 36
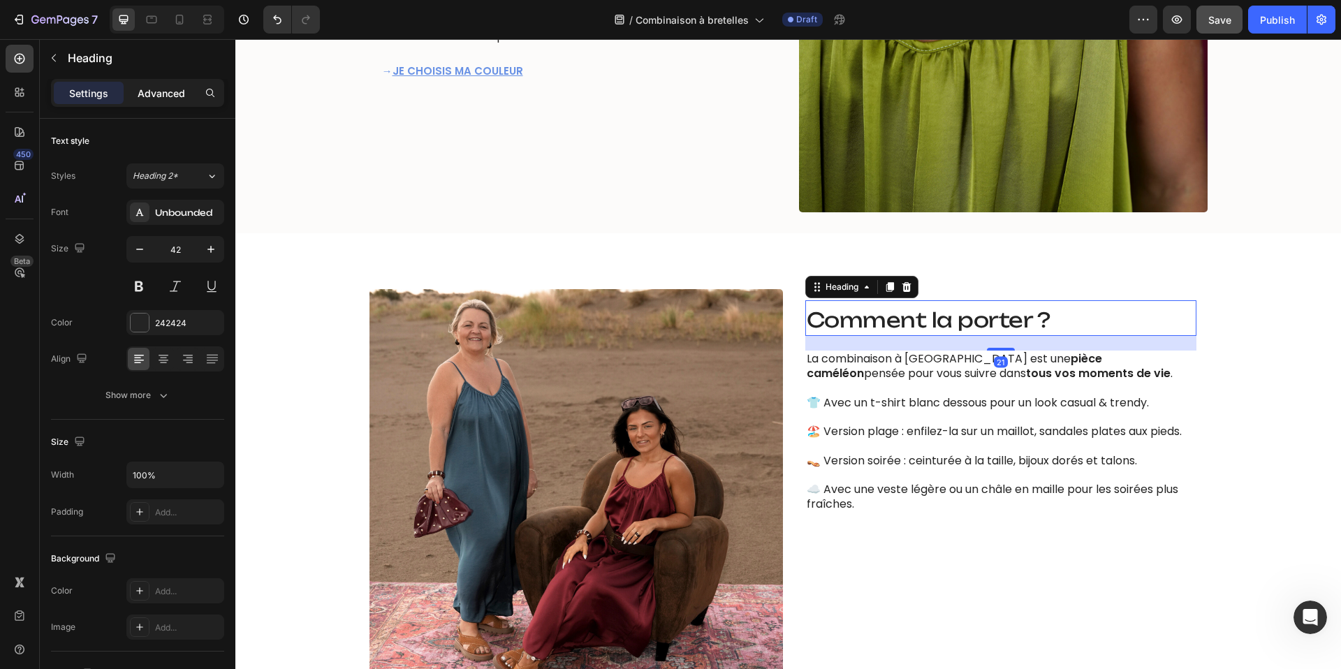
click at [142, 94] on p "Advanced" at bounding box center [162, 93] width 48 height 15
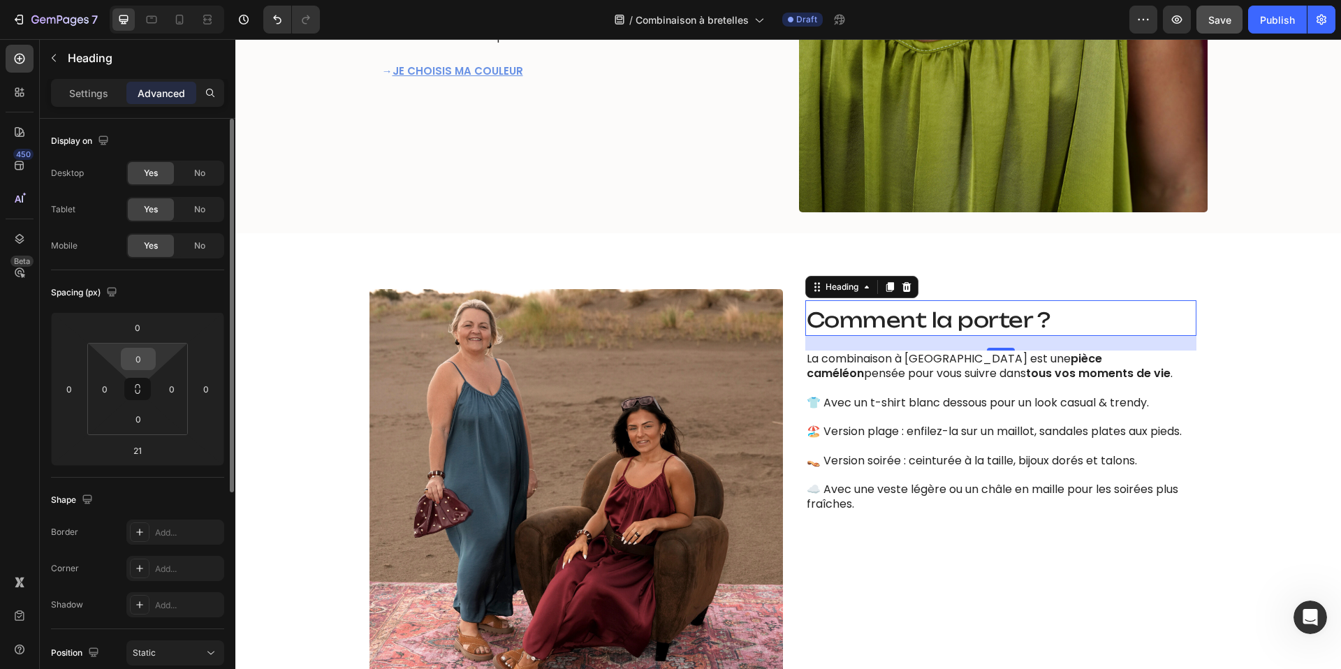
click at [142, 360] on input "0" at bounding box center [138, 359] width 28 height 21
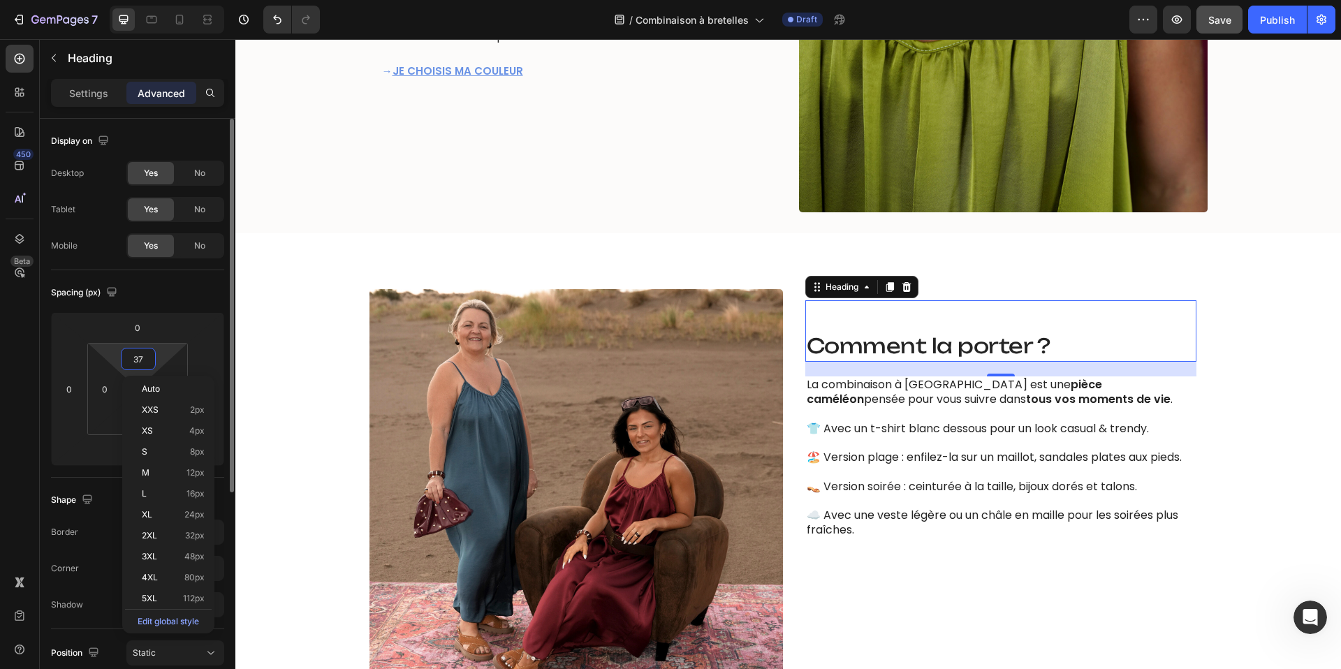
type input "38"
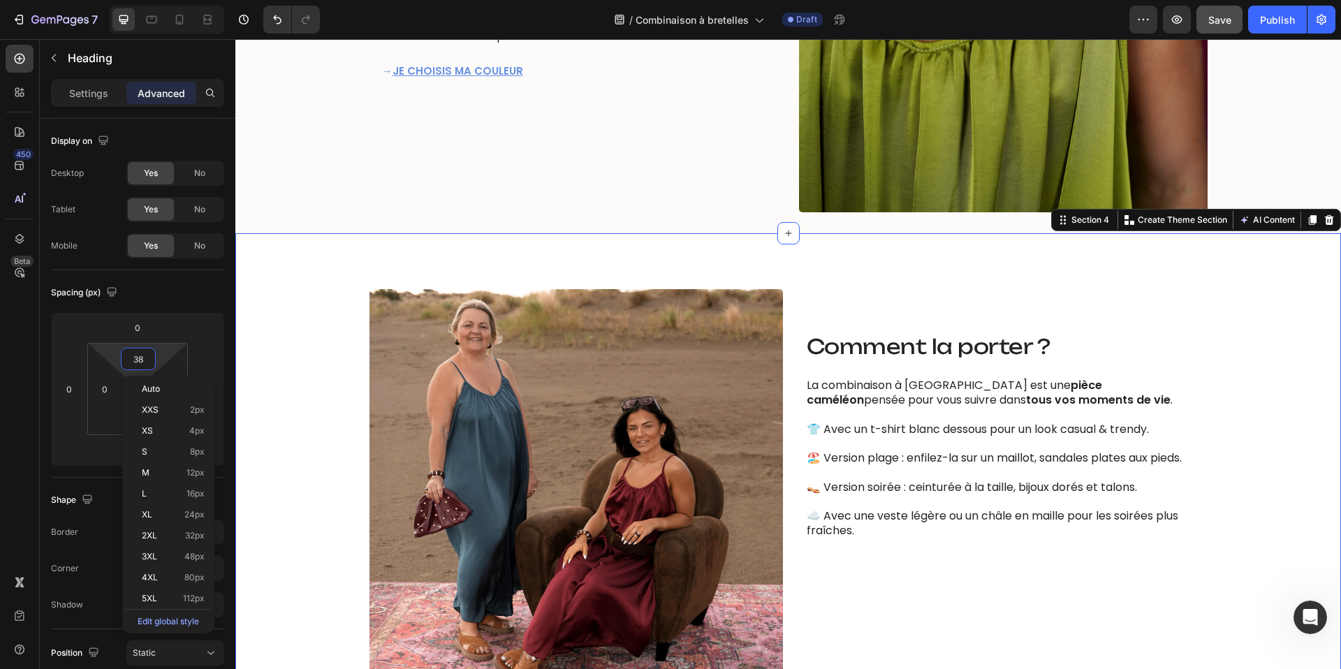
click at [314, 325] on div "Image Comment la porter ? Heading La combinaison à bretelles est une pièce camé…" at bounding box center [788, 496] width 1085 height 414
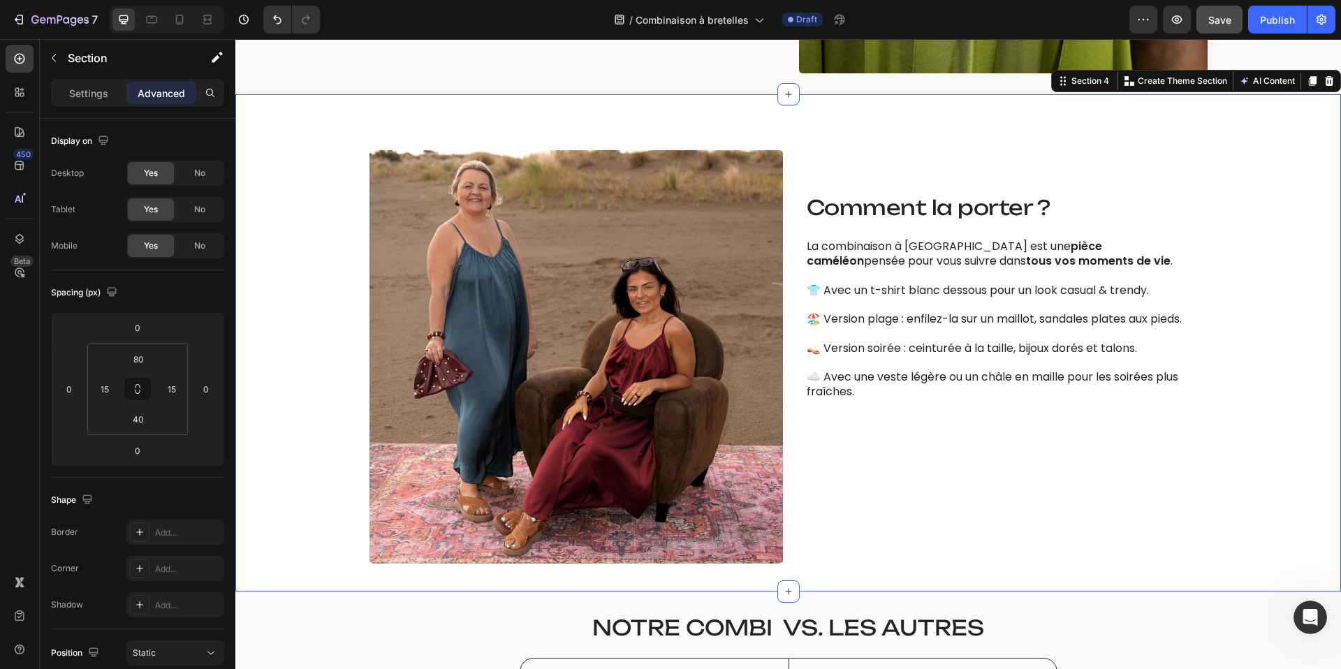
scroll to position [1919, 0]
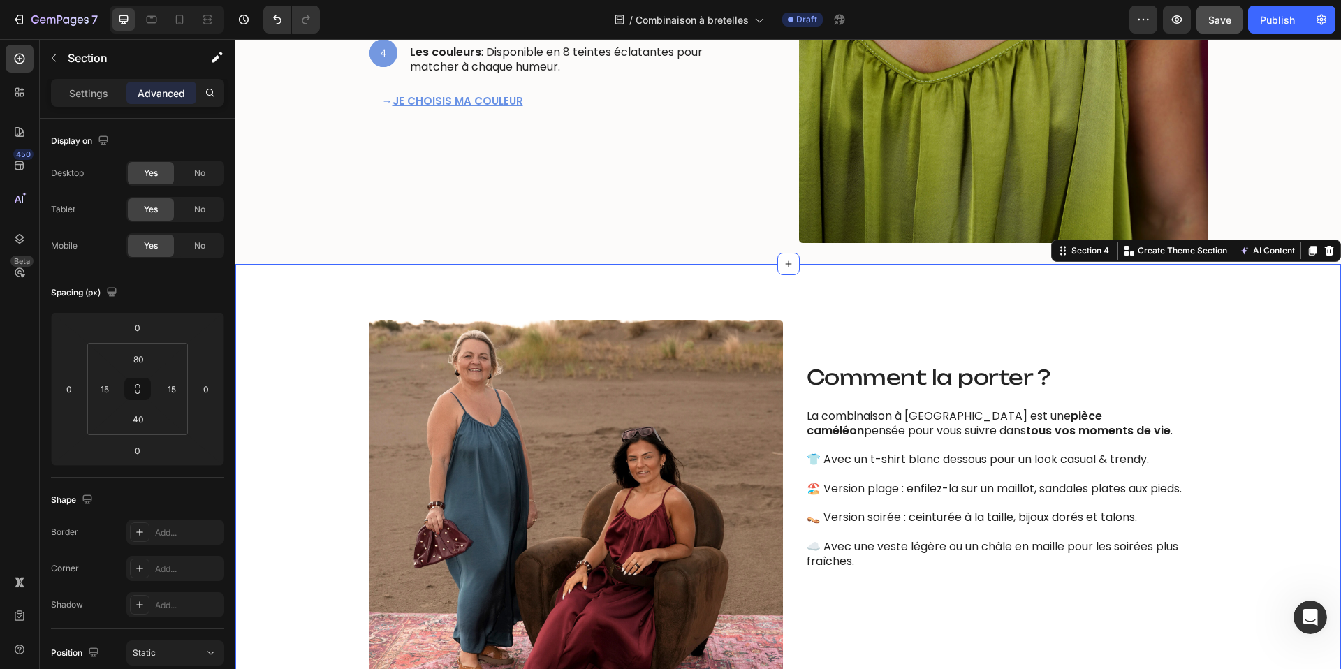
click at [314, 330] on div "Image Comment la porter ? Heading La combinaison à bretelles est une pièce camé…" at bounding box center [788, 527] width 1085 height 414
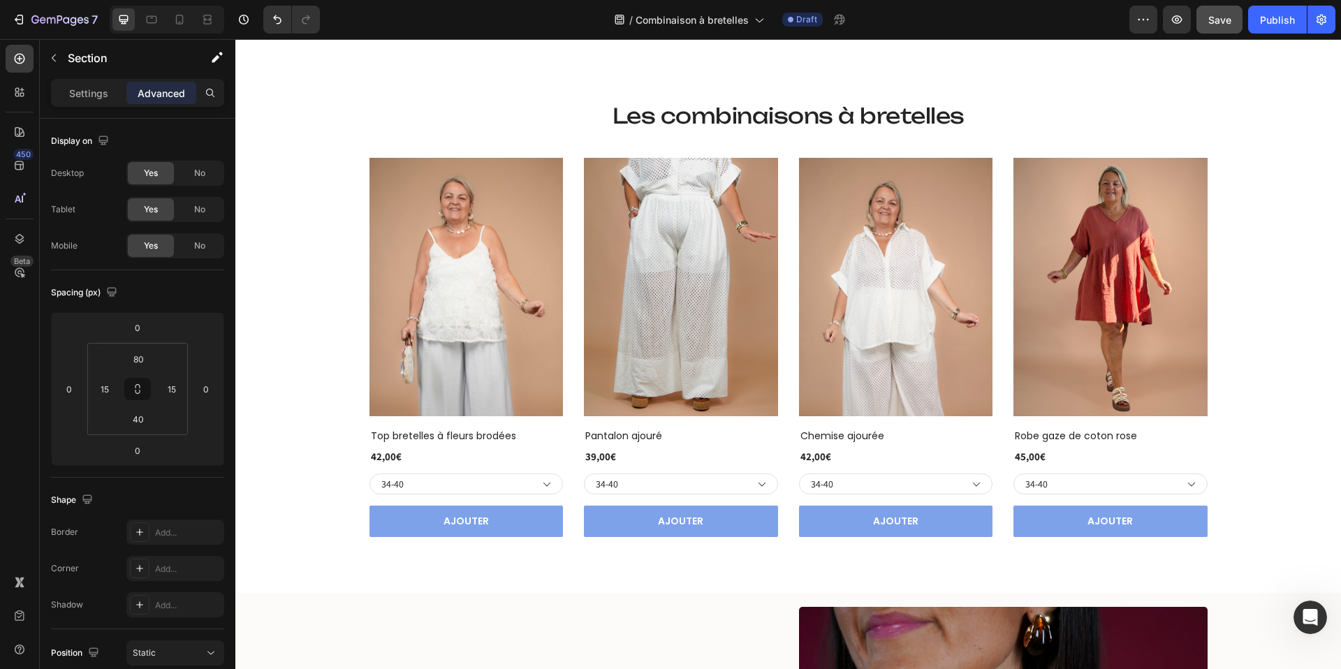
scroll to position [827, 0]
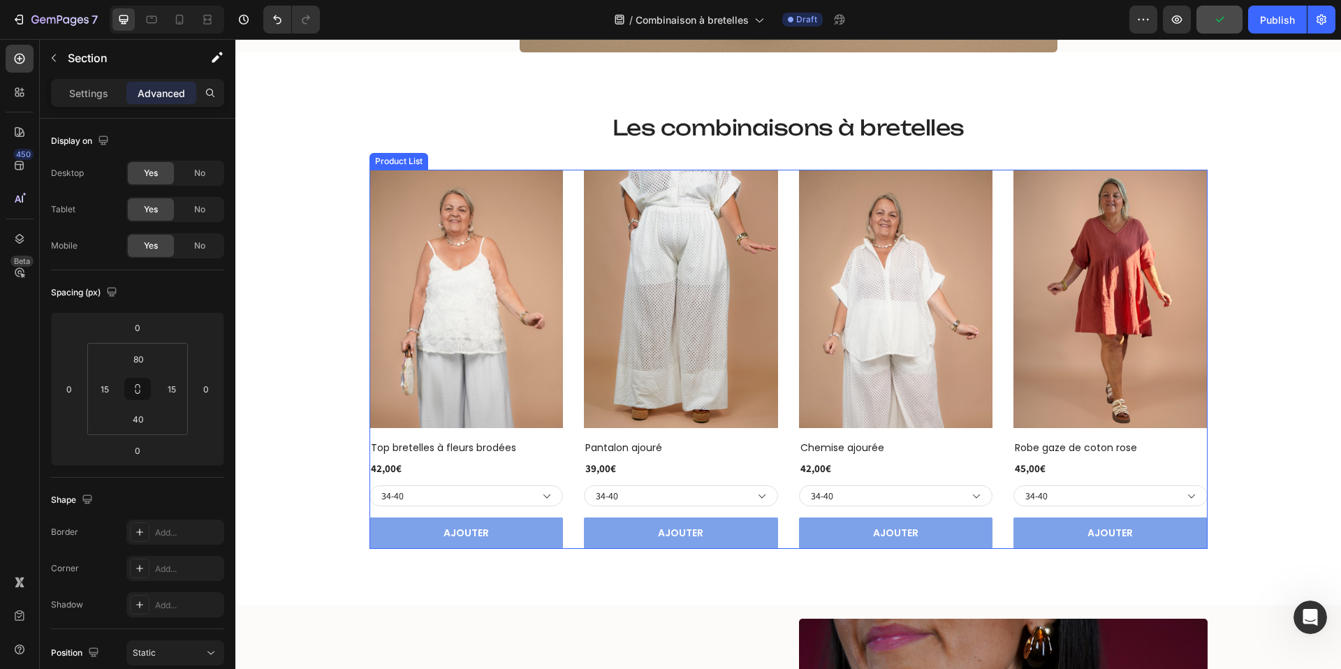
click at [574, 212] on div "(P) Images Row Top bretelles à fleurs brodées (P) Title 42,00€ (P) Price (P) Pr…" at bounding box center [789, 360] width 838 height 380
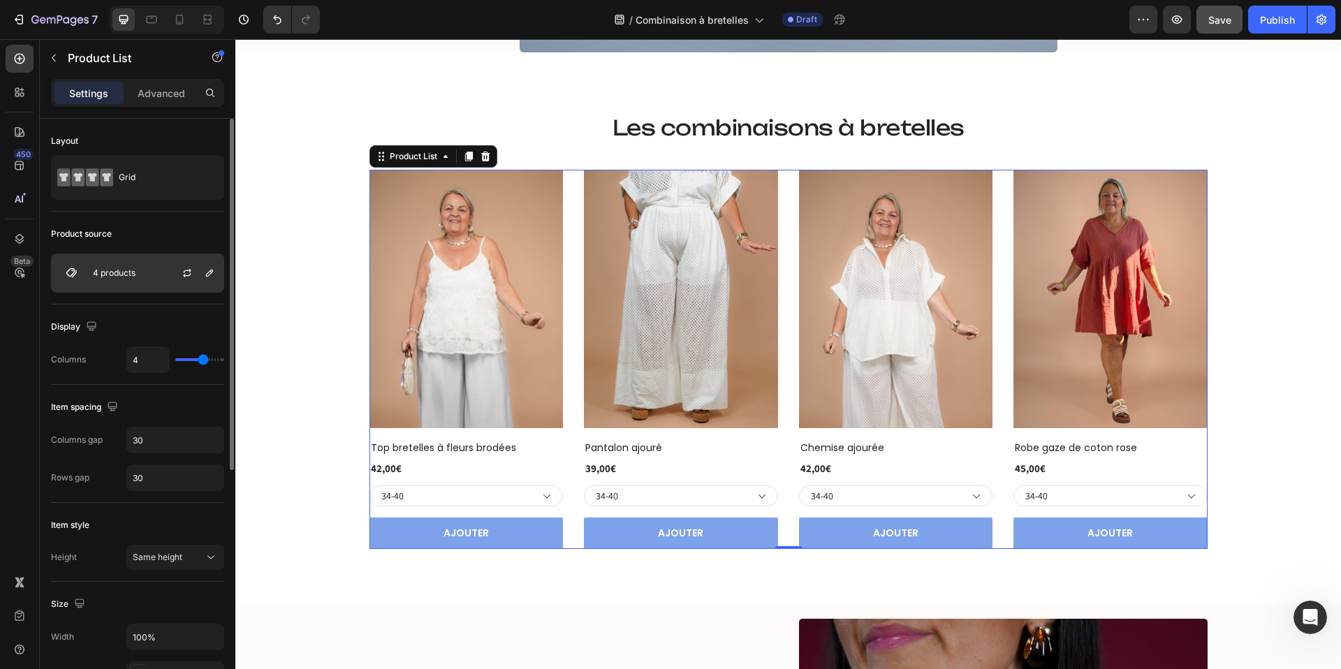
click at [119, 275] on p "4 products" at bounding box center [114, 273] width 43 height 10
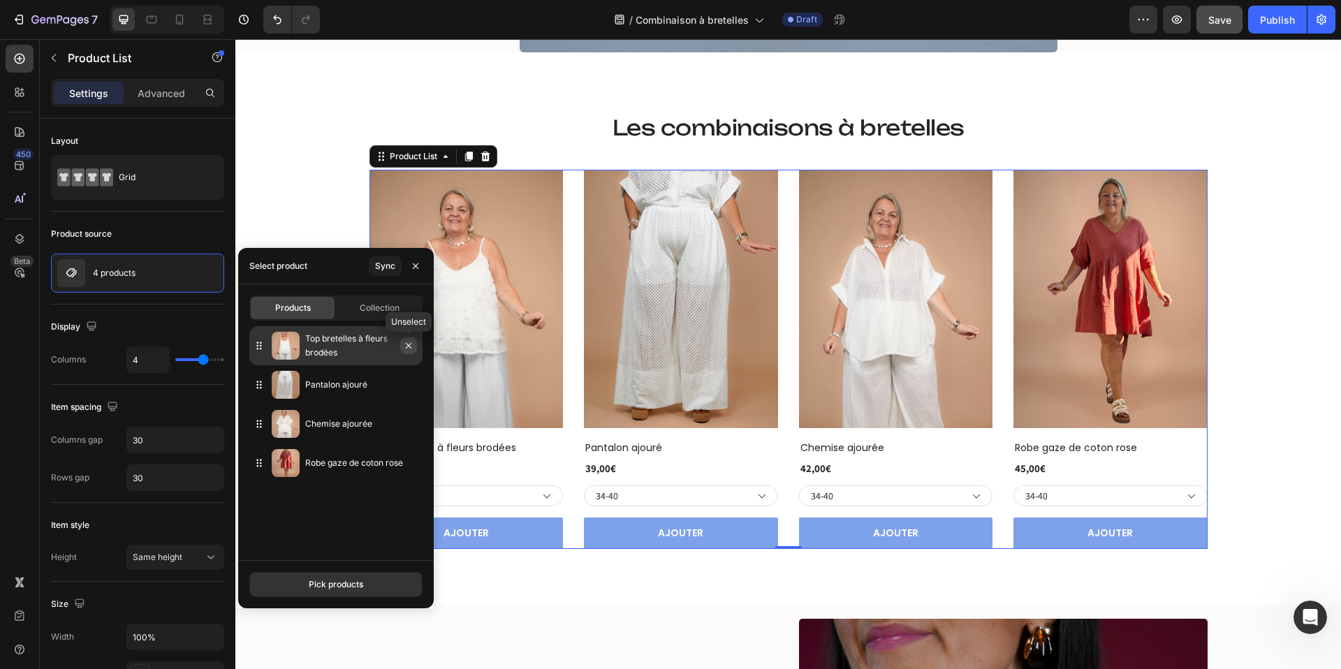
click at [409, 349] on icon "button" at bounding box center [408, 345] width 11 height 11
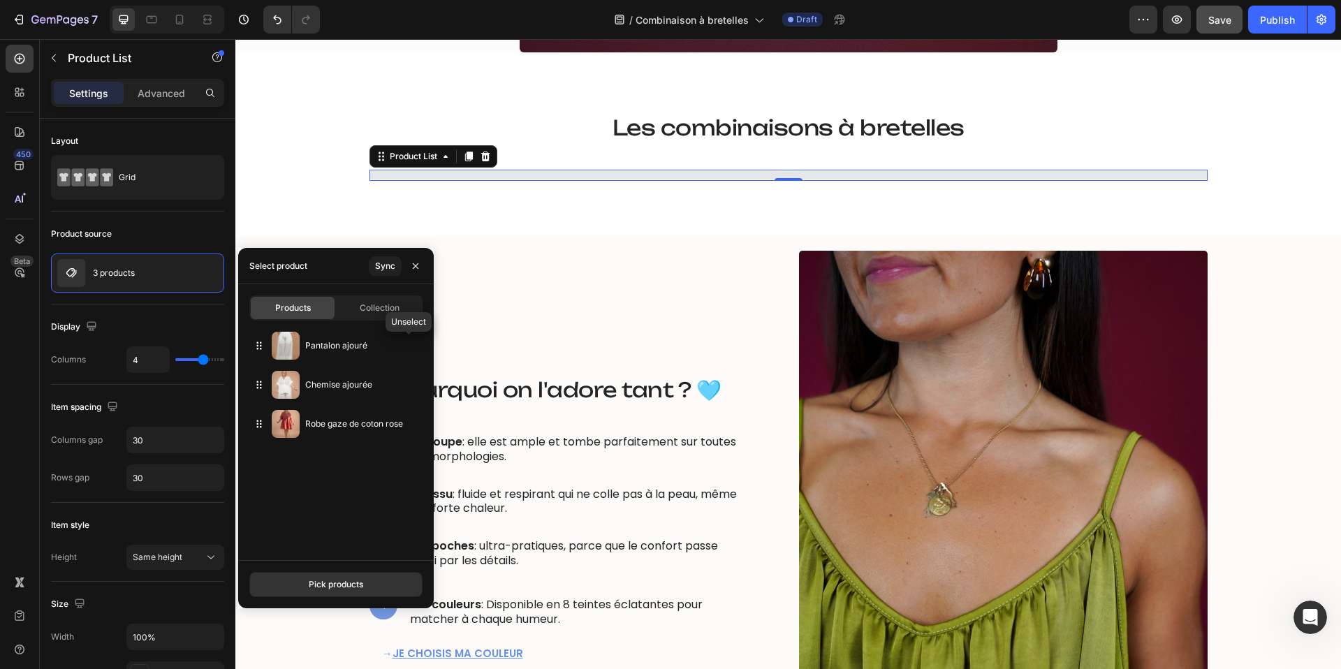
click at [0, 0] on icon "button" at bounding box center [0, 0] width 0 height 0
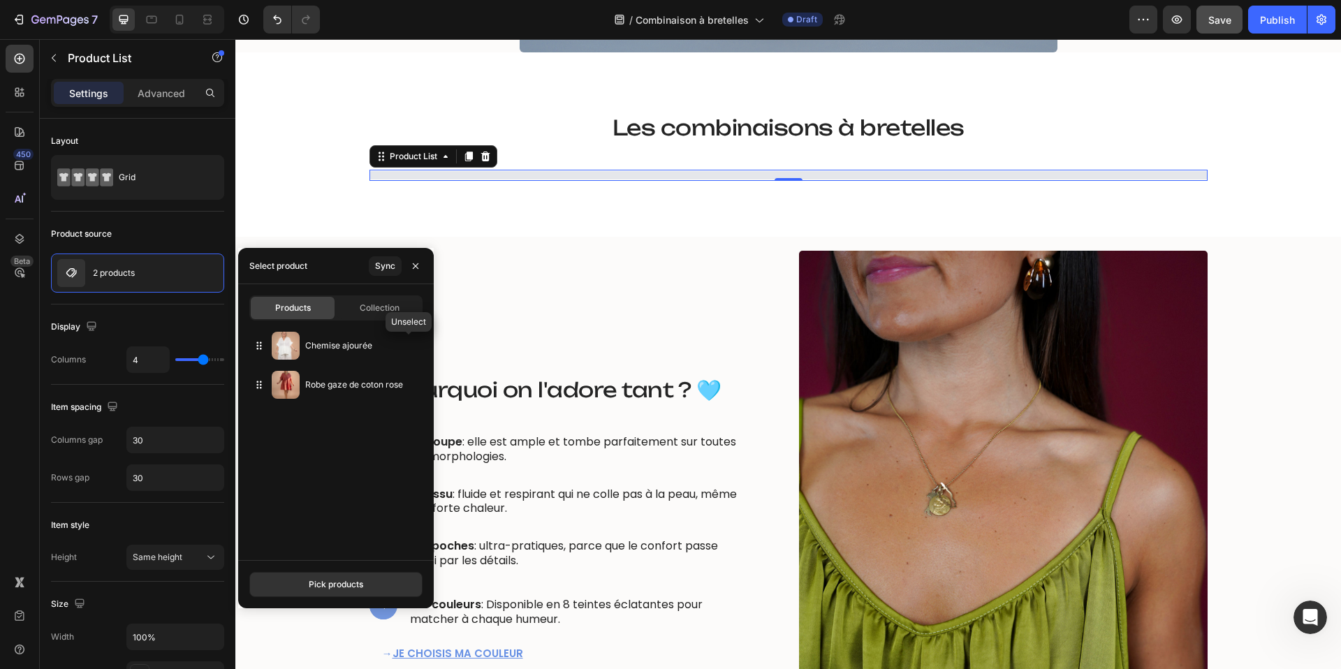
click at [0, 0] on icon "button" at bounding box center [0, 0] width 0 height 0
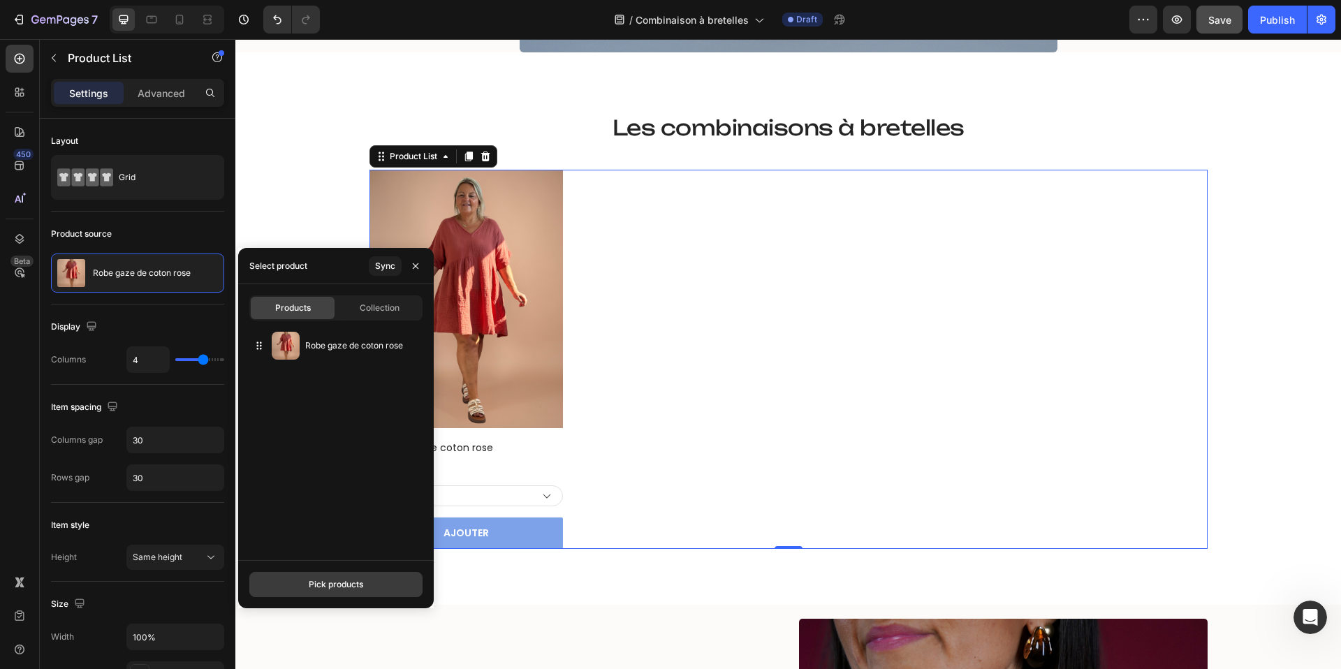
click at [340, 585] on div "Pick products" at bounding box center [336, 585] width 54 height 13
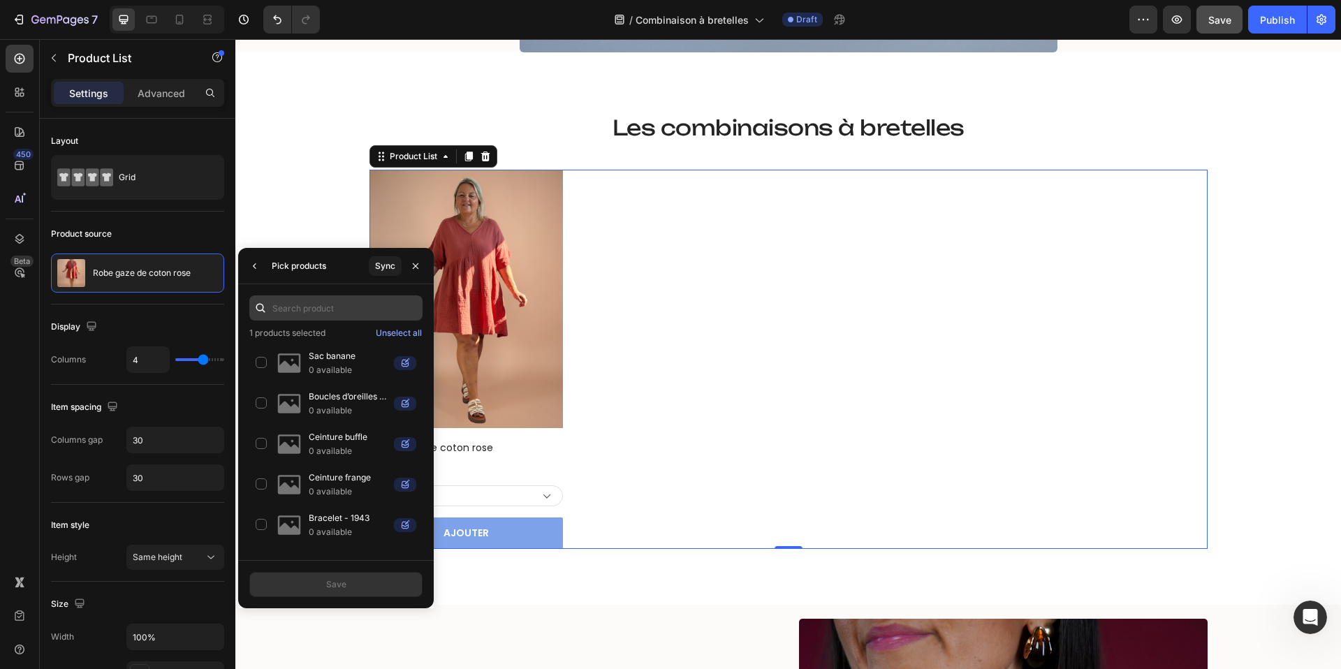
click at [314, 307] on input "text" at bounding box center [335, 308] width 173 height 25
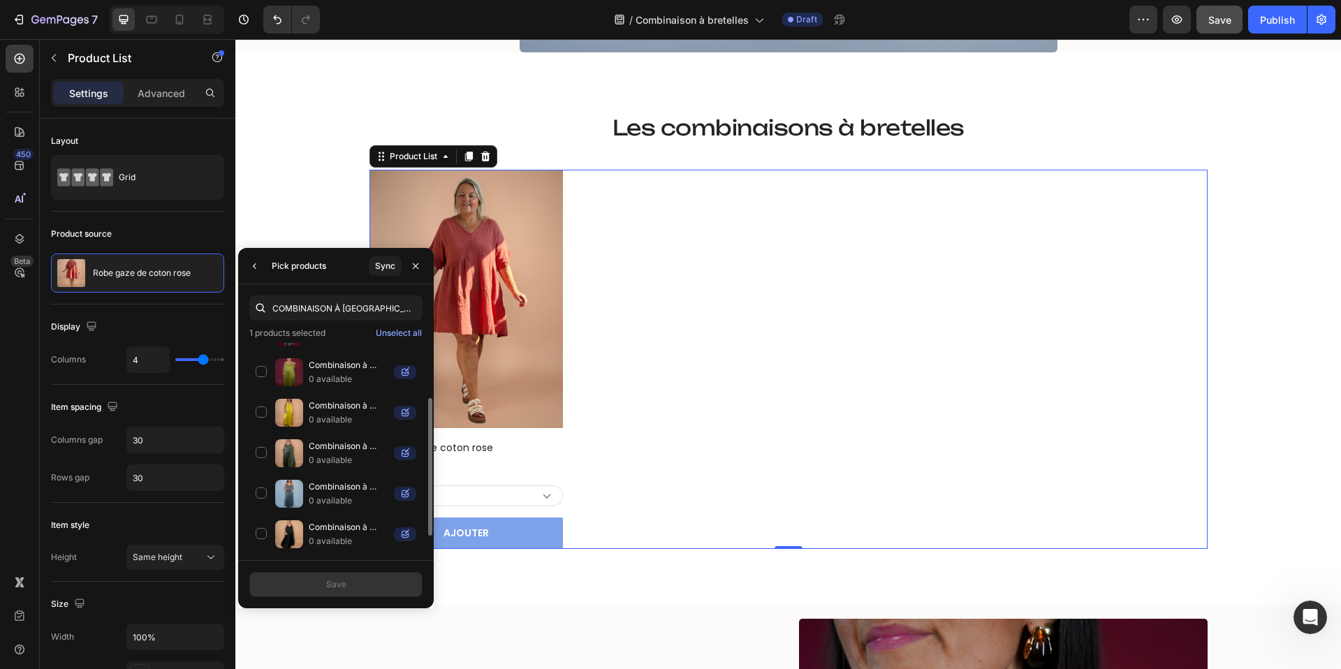
scroll to position [0, 0]
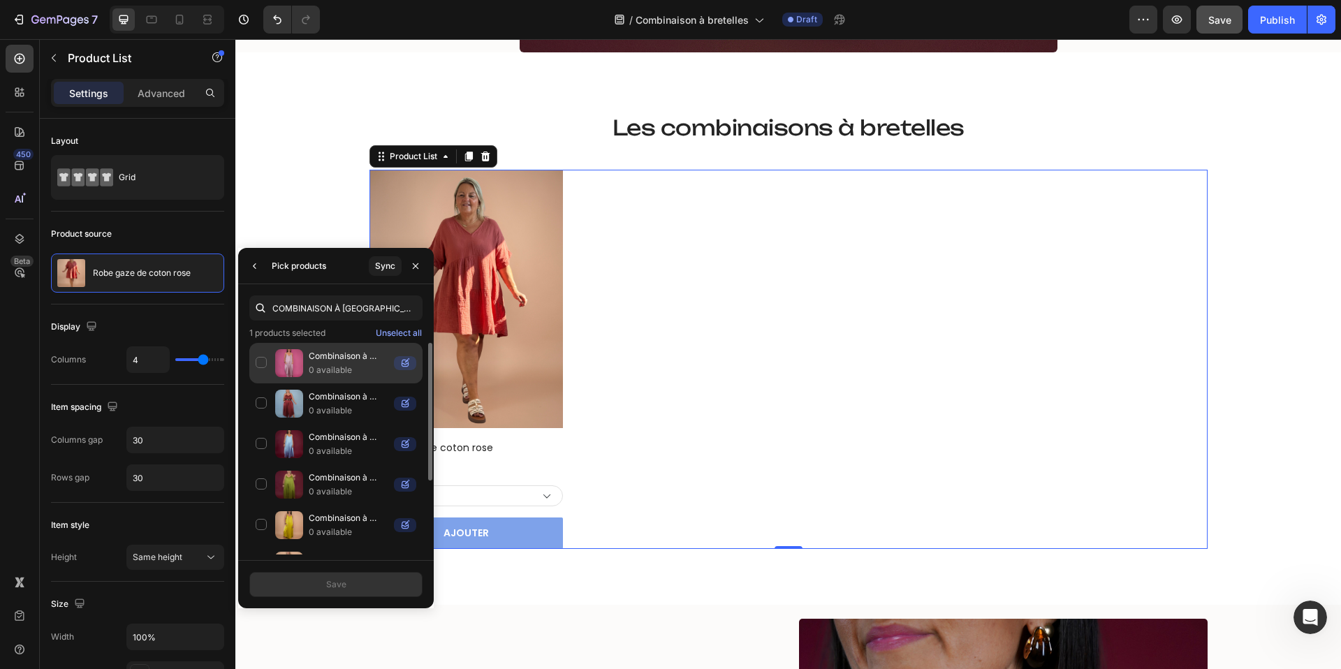
type input "COMBINAISON À BRETELLES"
click at [259, 384] on div "Combinaison à bretelles rose - 1926 0 available" at bounding box center [335, 404] width 173 height 41
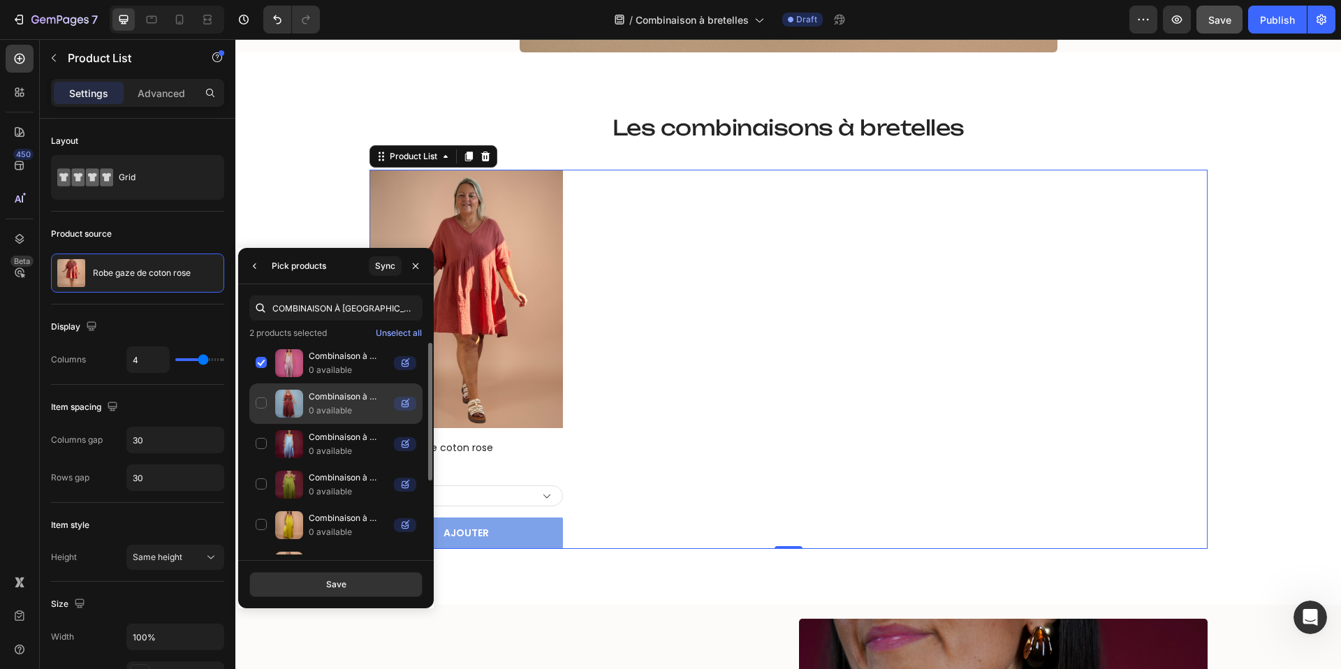
click at [263, 424] on div "Combinaison à bretelles rouge - 1926 0 available" at bounding box center [335, 444] width 173 height 41
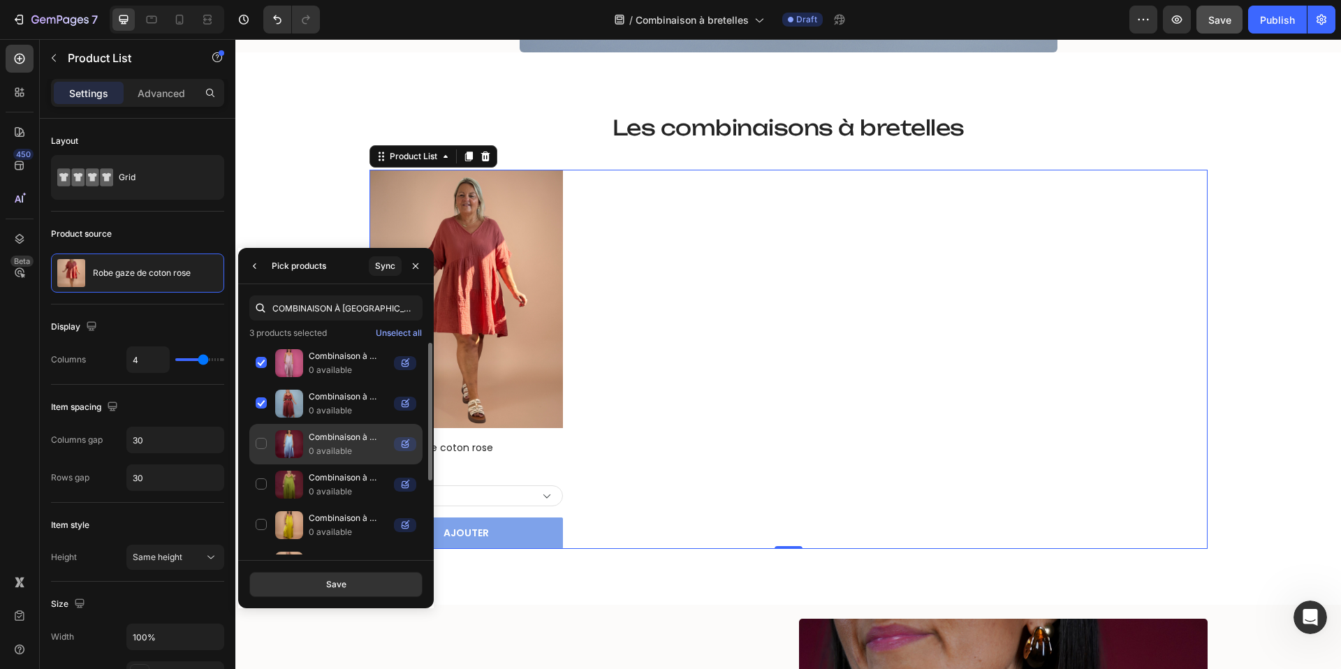
click at [263, 465] on div "Combinaison à bretelles bleu ciel - 1926 0 available" at bounding box center [335, 485] width 173 height 41
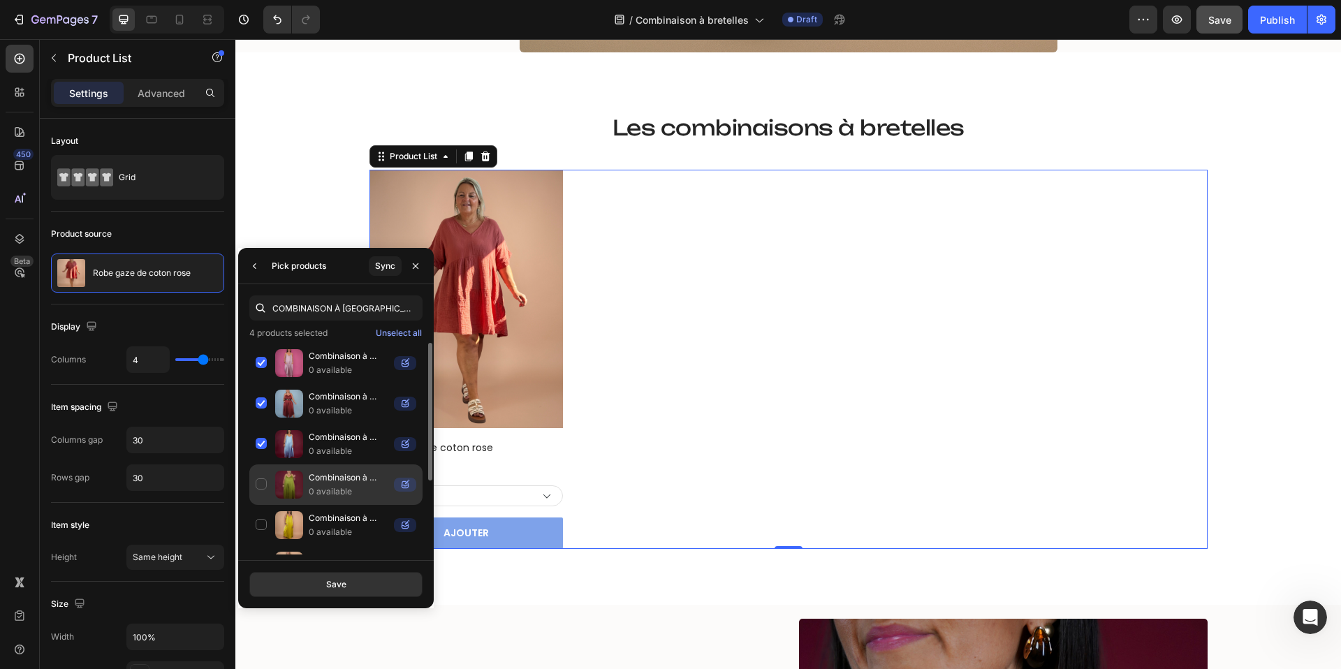
click at [263, 505] on div "Combinaison à bretelles vert anis - 1926 0 available" at bounding box center [335, 525] width 173 height 41
click at [262, 546] on div "Combinaison à bretelles jaune - 1926 0 available" at bounding box center [335, 566] width 173 height 41
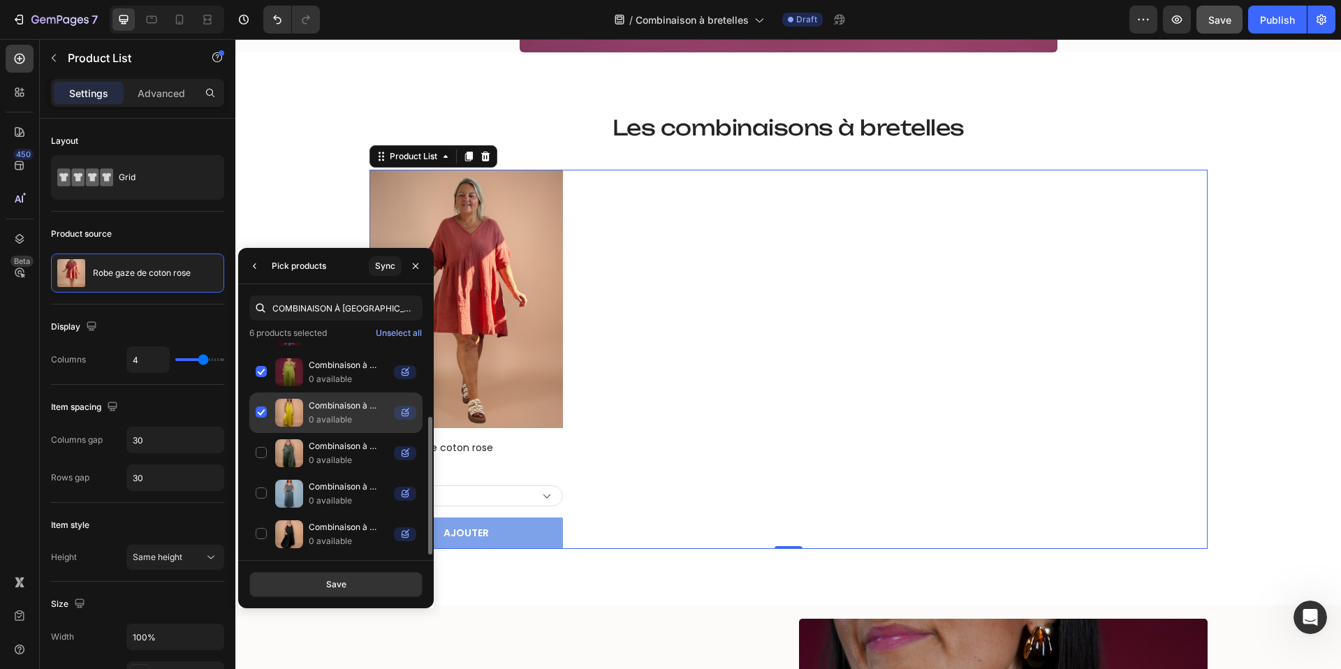
scroll to position [111, 0]
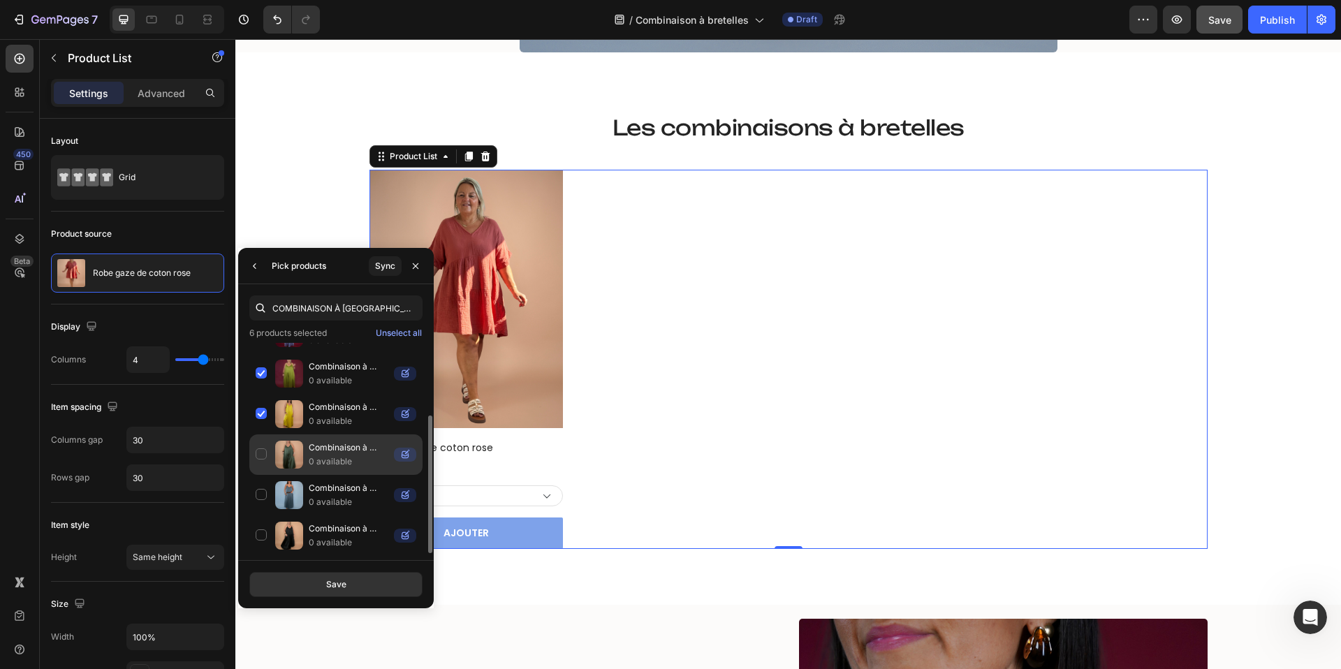
click at [258, 475] on div "Combinaison à bretelles kaki - 1926 0 available" at bounding box center [335, 495] width 173 height 41
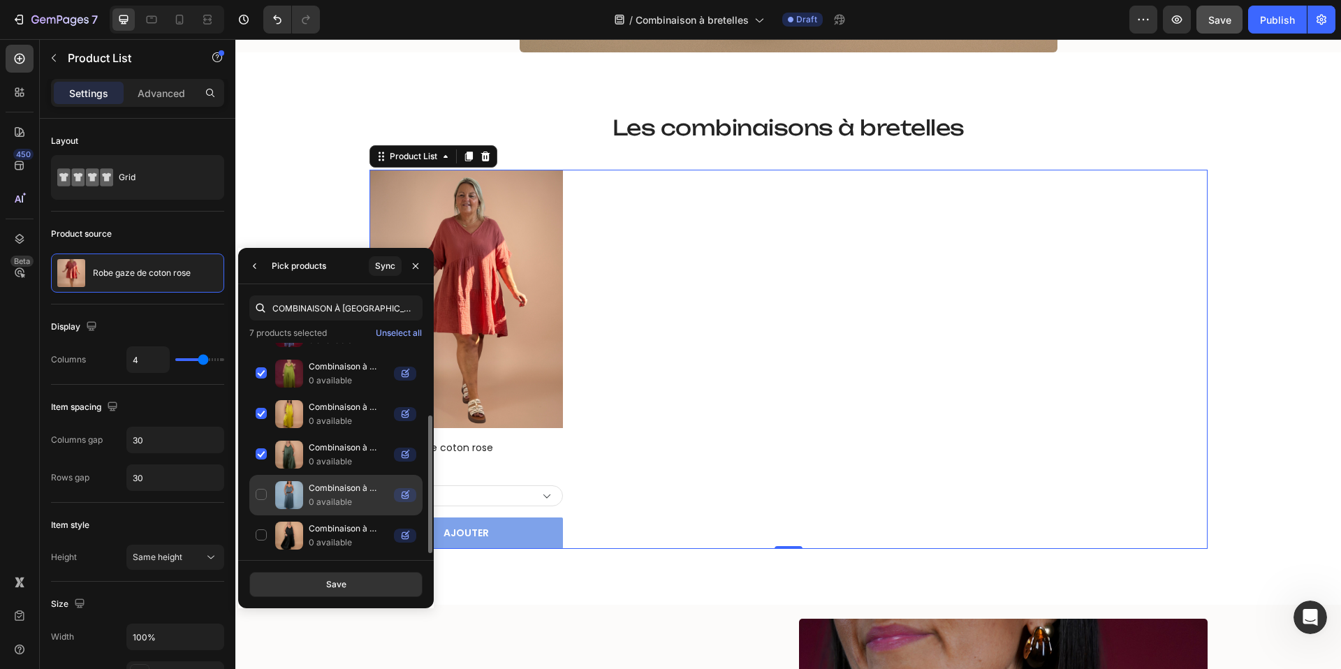
click at [263, 516] on div "Combinaison à bretelles bleu jean - 1926 0 available" at bounding box center [335, 536] width 173 height 41
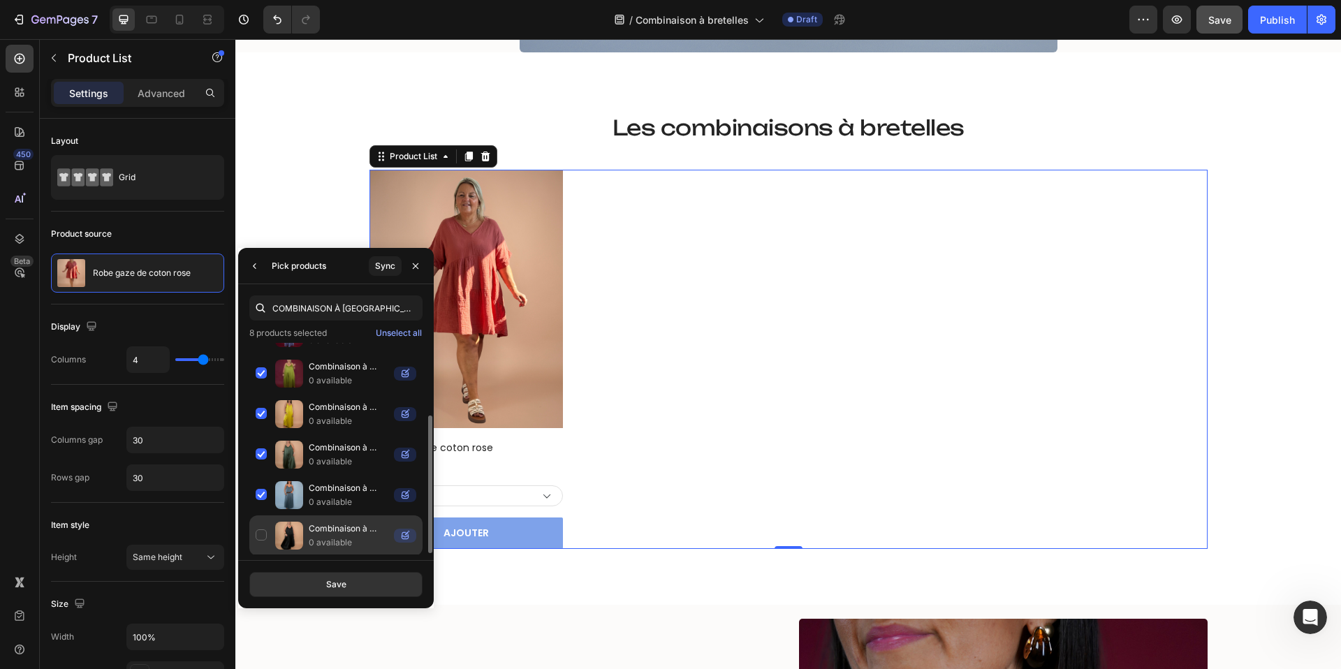
click at [263, 534] on div "Combinaison à bretelles noir - 1926 0 available" at bounding box center [335, 536] width 173 height 41
click at [337, 583] on div "Save" at bounding box center [336, 585] width 20 height 13
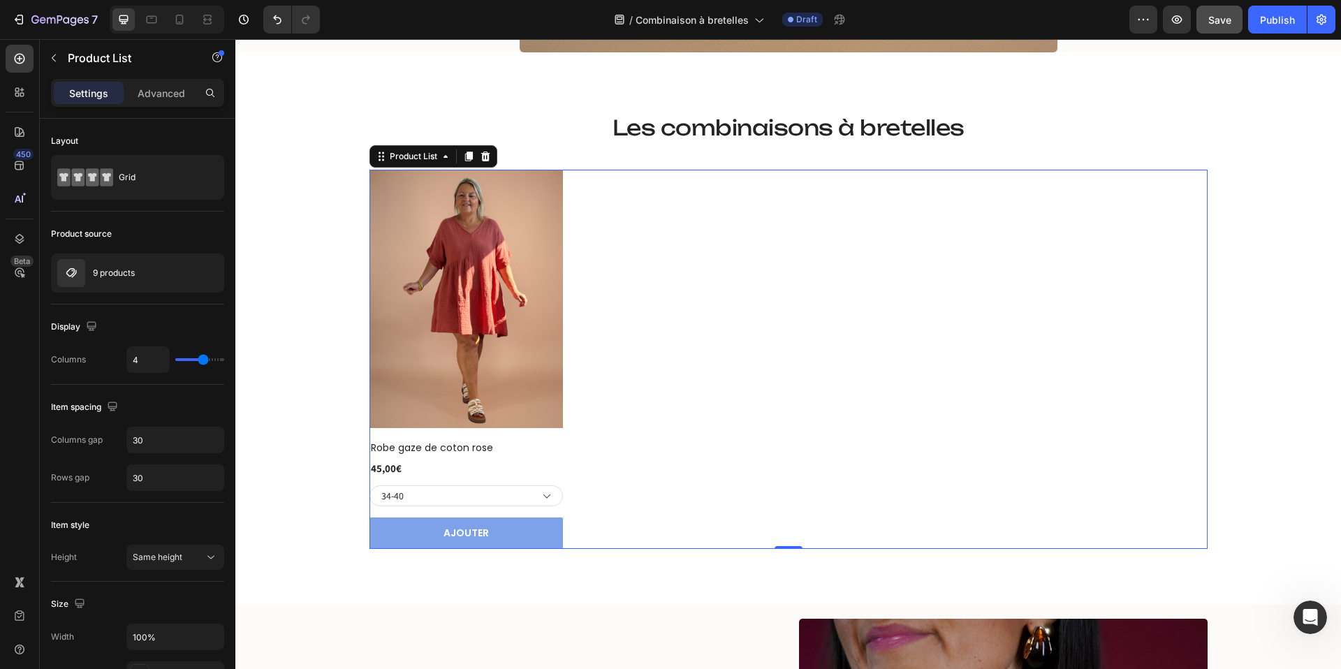
click at [609, 259] on div "(P) Images Row Robe gaze de coton rose (P) Title 45,00€ (P) Price (P) Price Row…" at bounding box center [789, 360] width 838 height 380
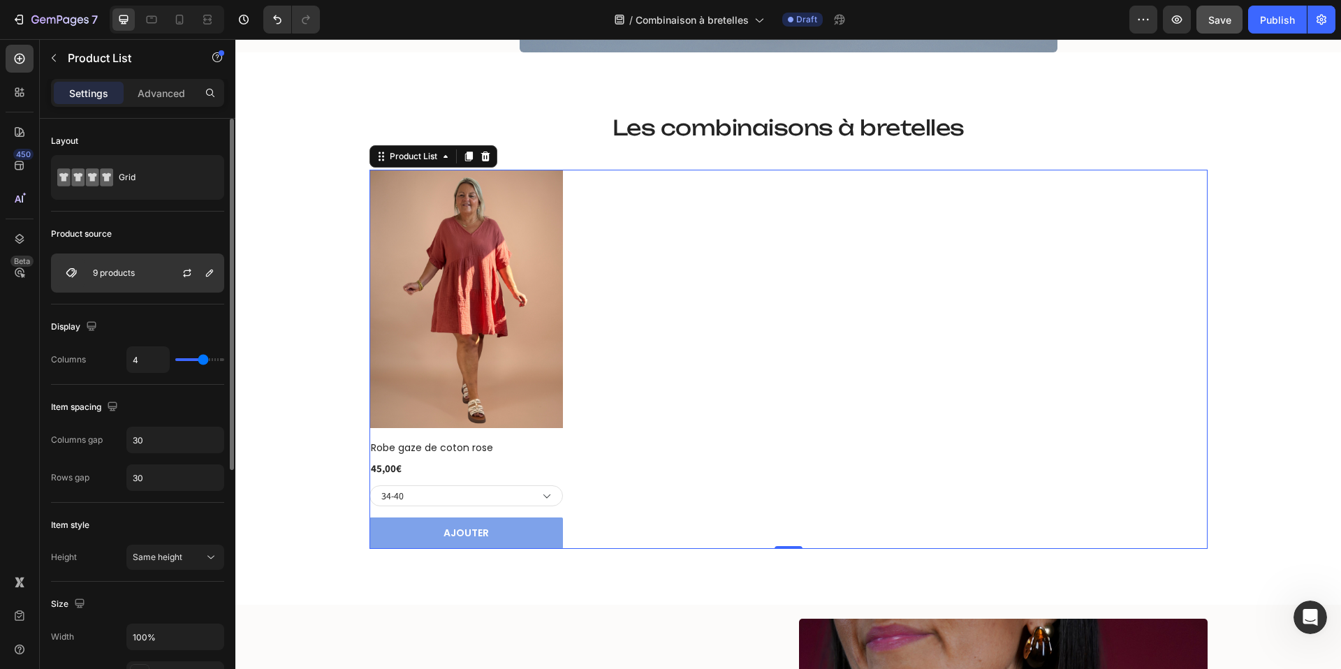
click at [121, 284] on div "9 products" at bounding box center [137, 273] width 173 height 39
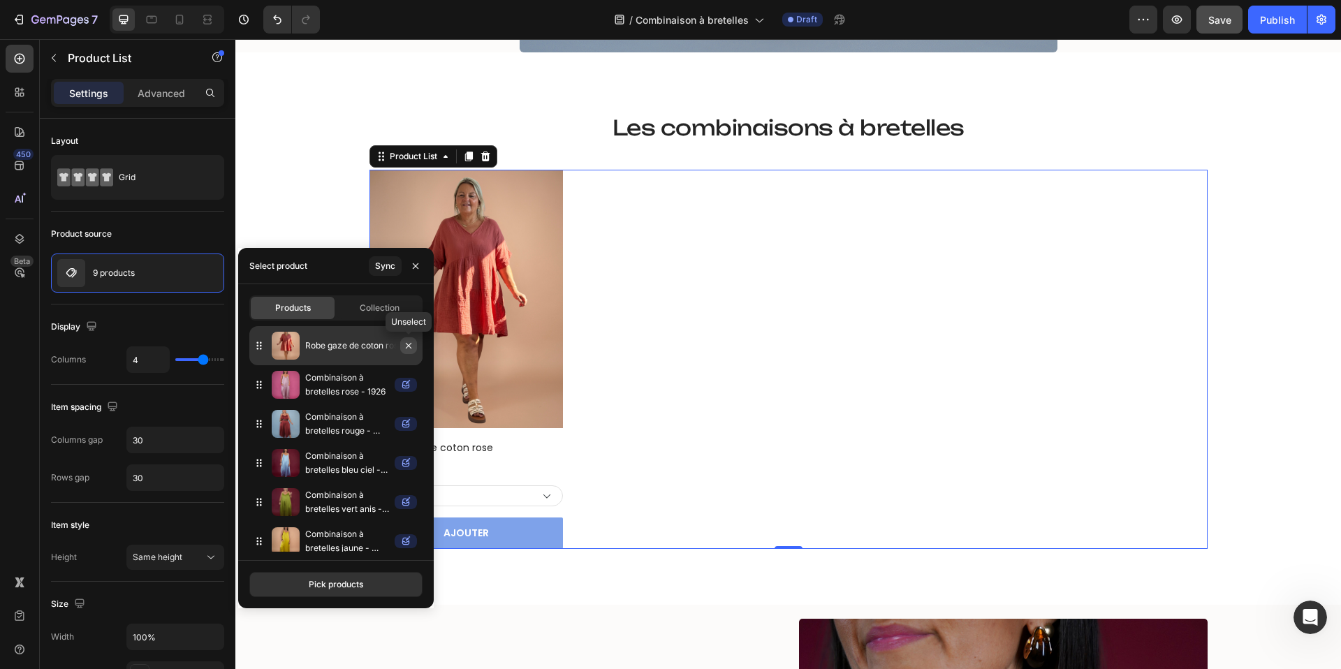
click at [408, 344] on icon "button" at bounding box center [408, 345] width 11 height 11
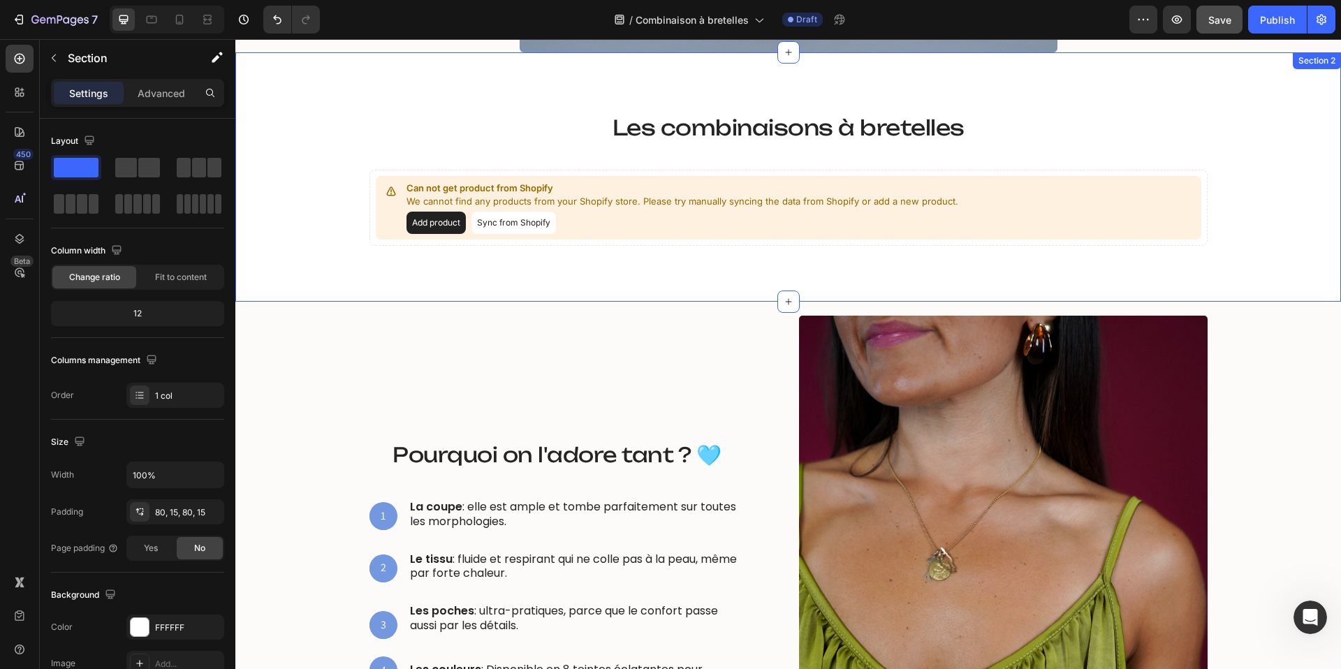
click at [284, 170] on div "Les combinaisons à bretelles Heading Row Can not get product from Shopify We ca…" at bounding box center [788, 177] width 1085 height 138
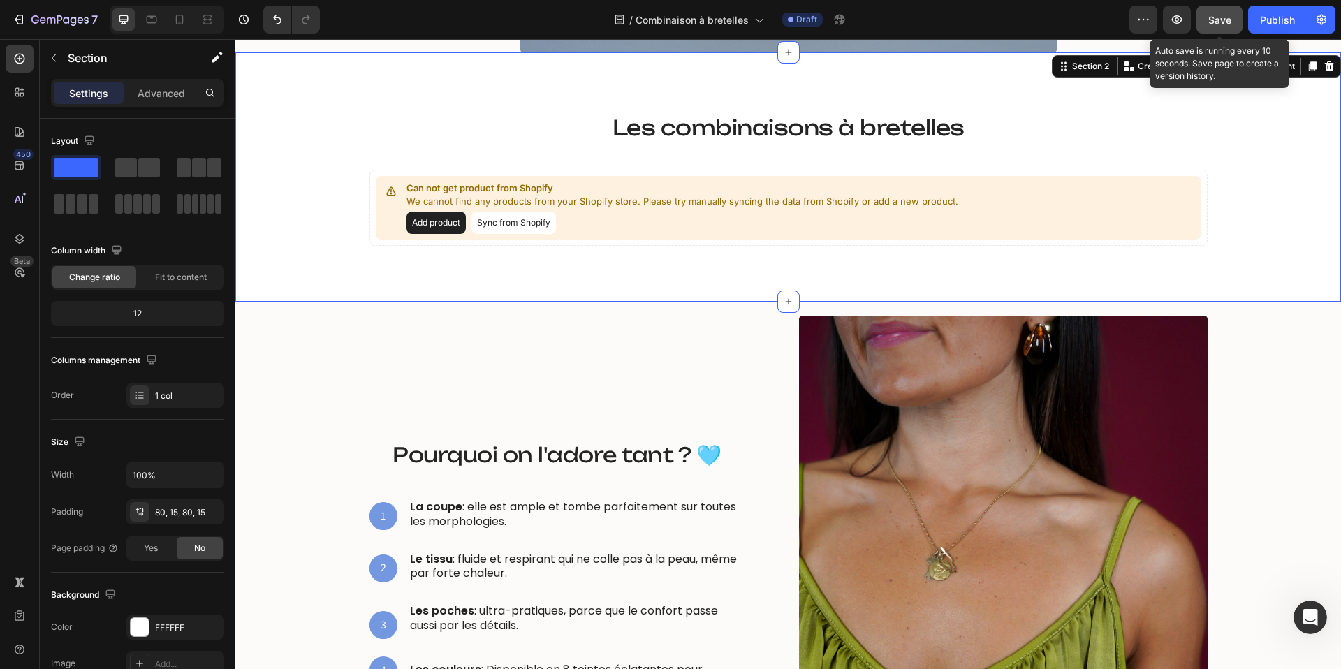
click at [1219, 17] on span "Save" at bounding box center [1220, 20] width 23 height 12
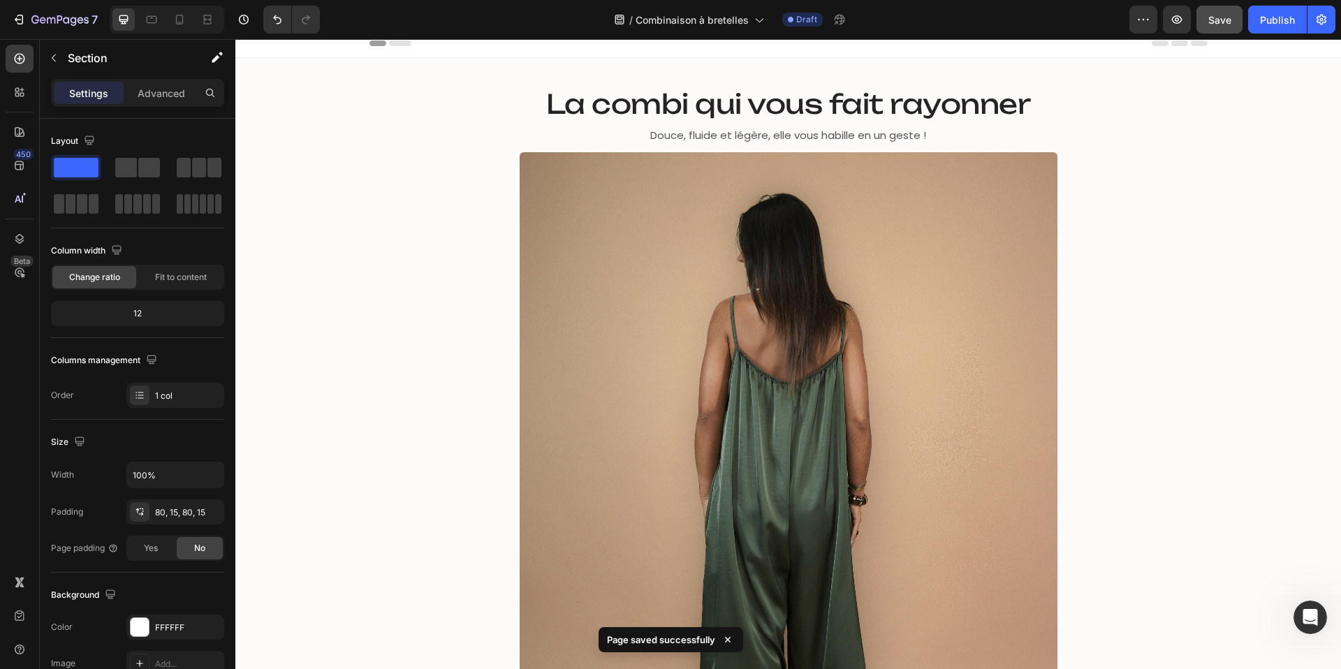
scroll to position [0, 0]
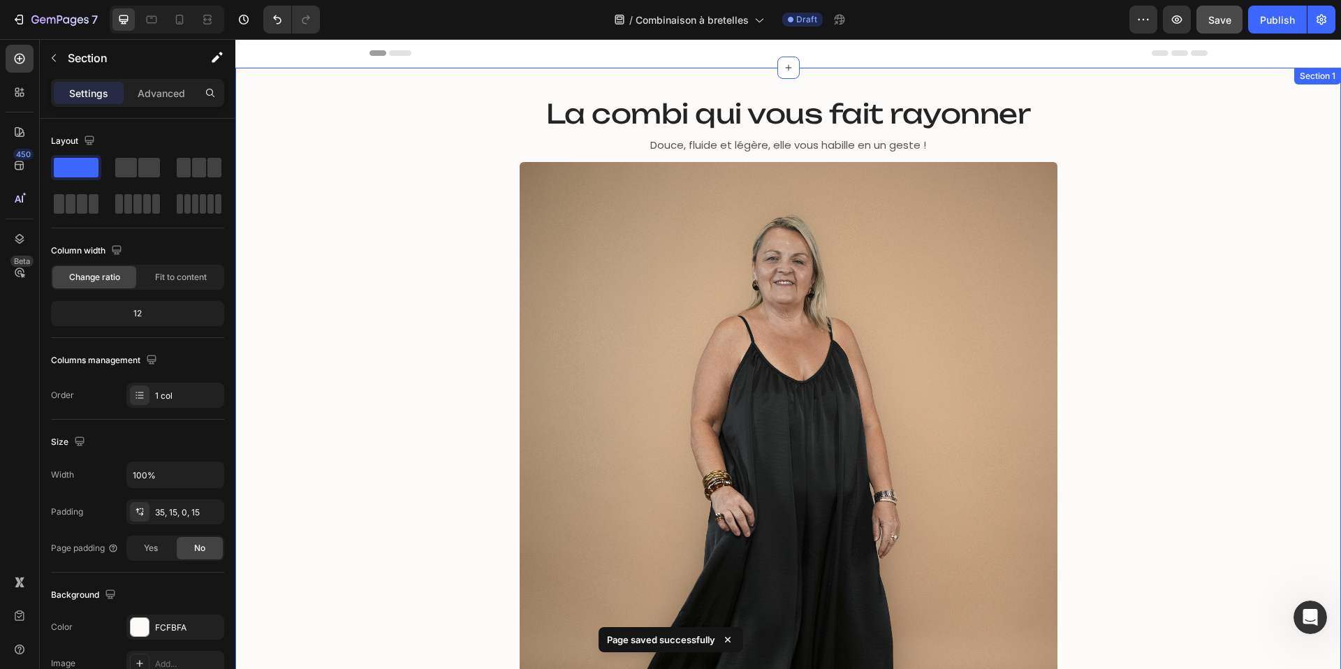
click at [402, 252] on div "La combi qui vous fait rayonner Heading Douce, fluide et légère, elle vous habi…" at bounding box center [788, 485] width 1085 height 787
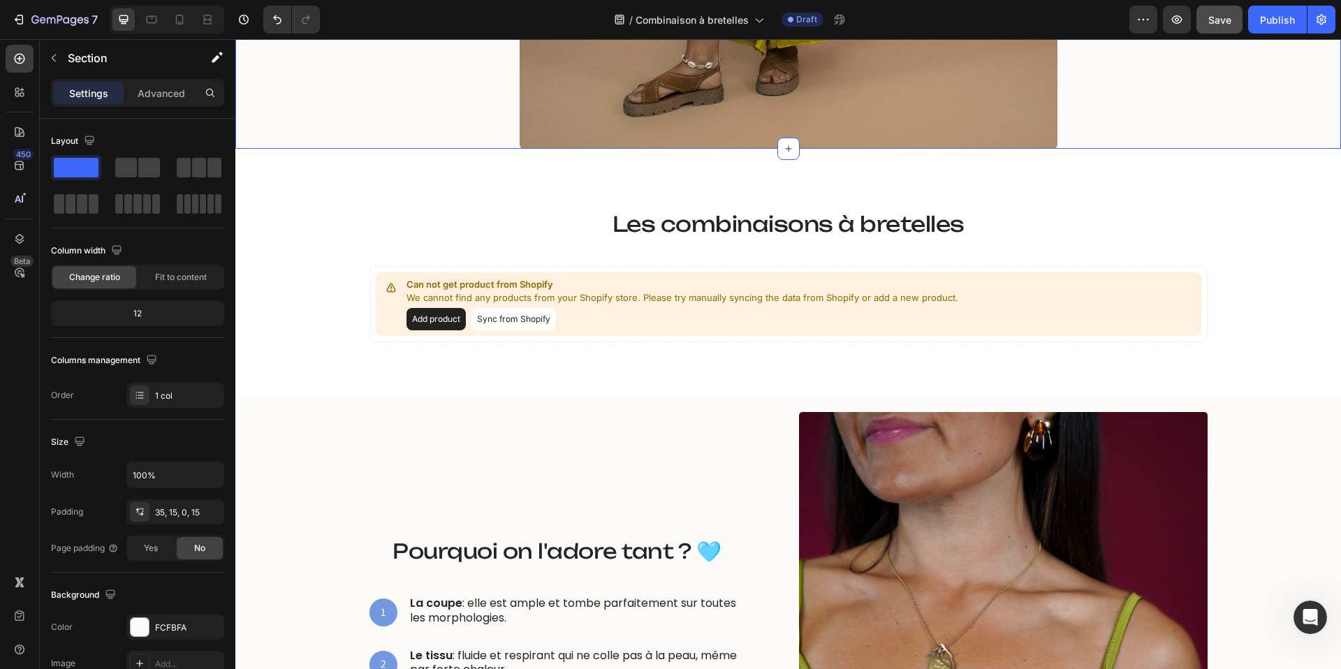
scroll to position [739, 0]
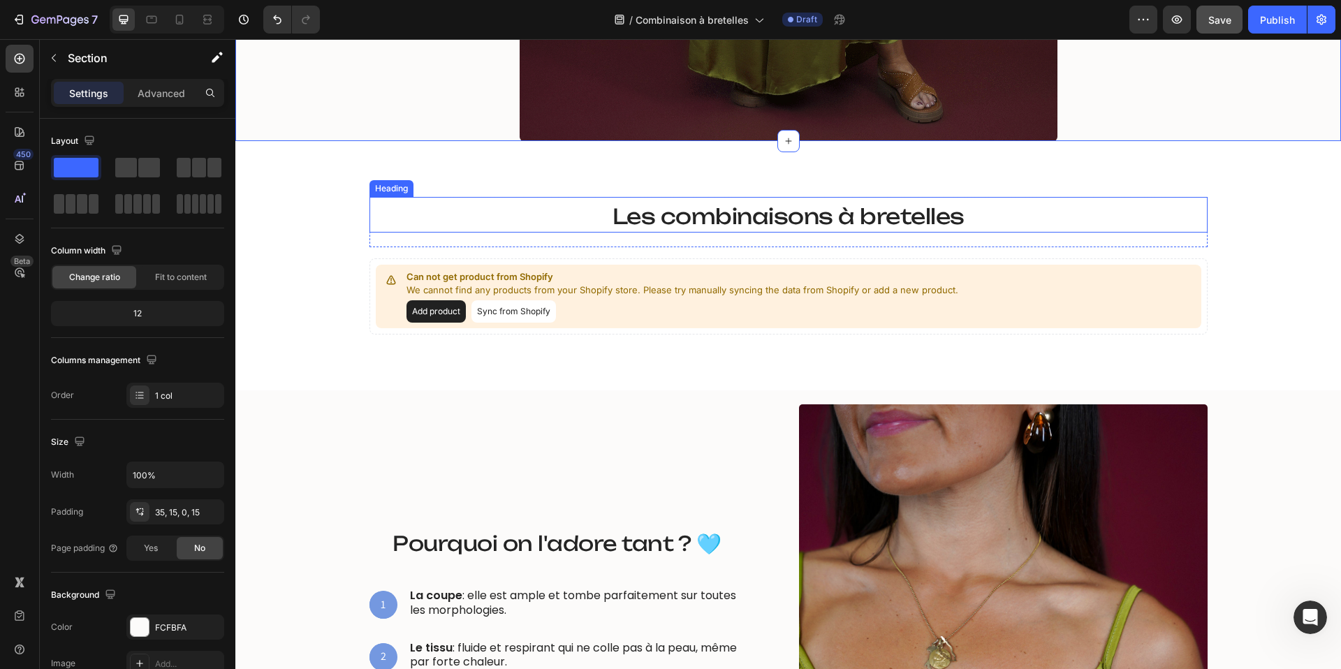
click at [670, 219] on span "Les combinaisons à bretelles" at bounding box center [789, 216] width 352 height 26
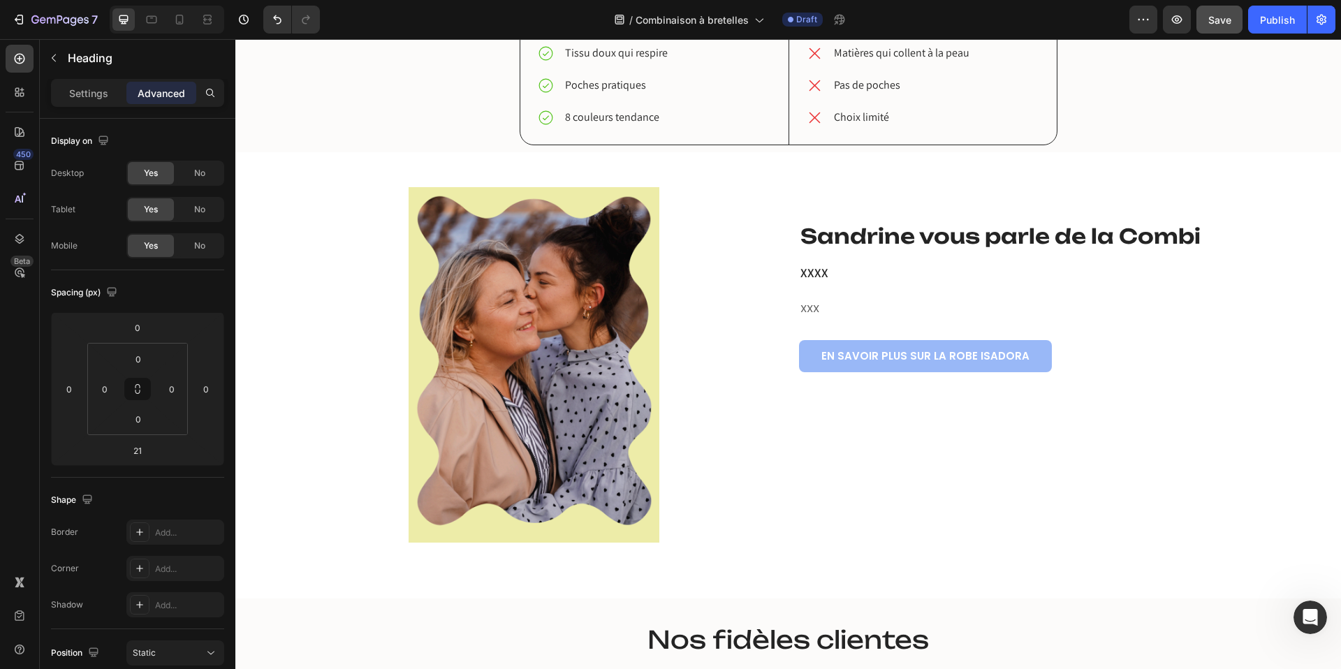
scroll to position [2243, 0]
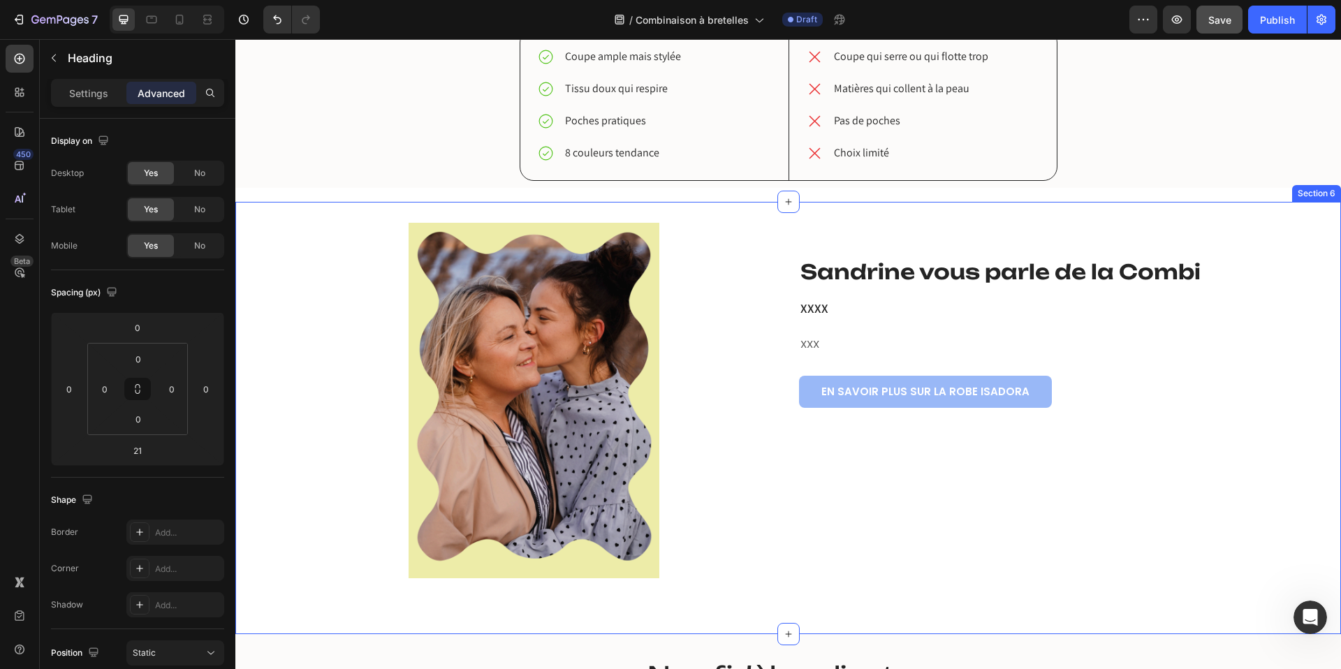
click at [328, 212] on div "Image Row Sandrine vous parle de la Combi Heading XXXX Heading XXX Text block E…" at bounding box center [788, 418] width 1106 height 432
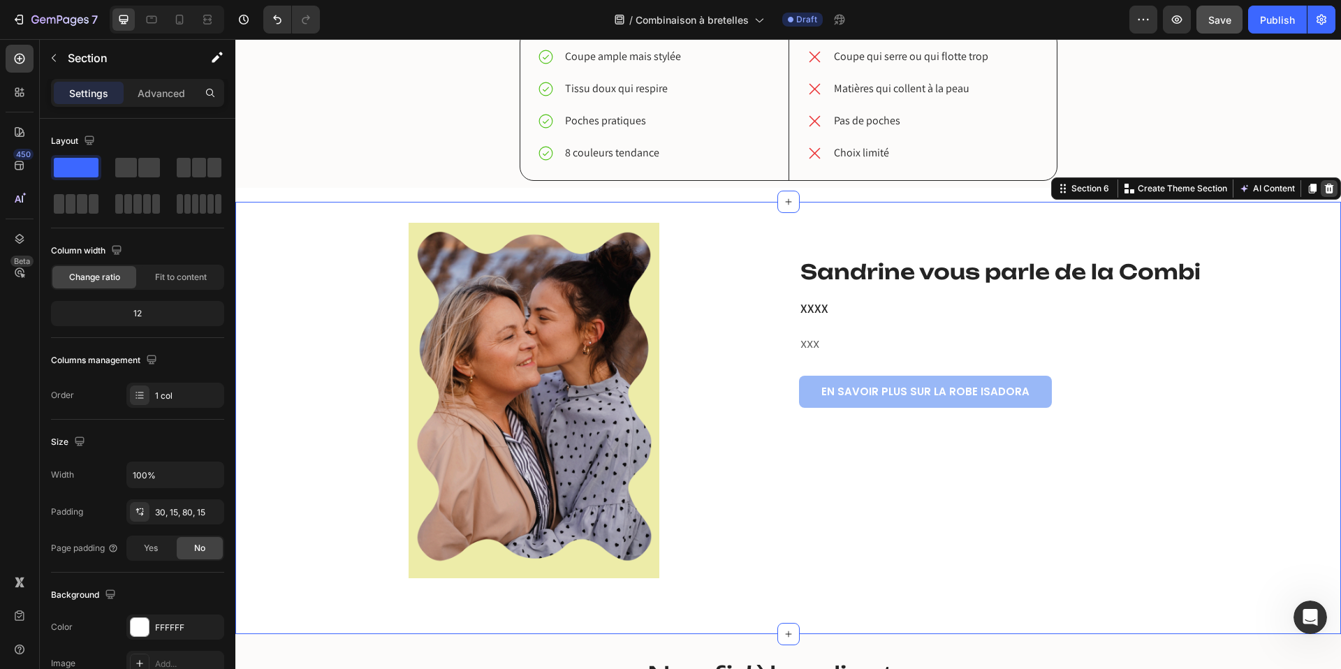
click at [1325, 192] on icon at bounding box center [1329, 188] width 11 height 11
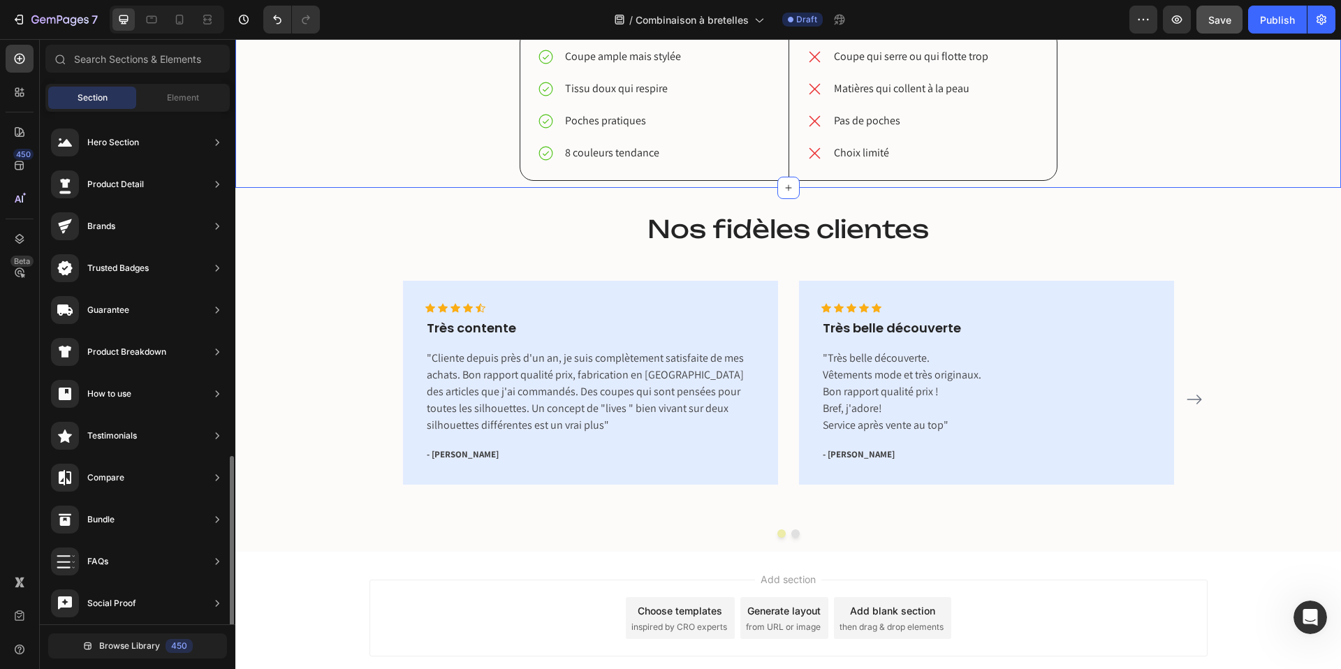
scroll to position [0, 0]
click at [188, 97] on span "Element" at bounding box center [183, 98] width 32 height 13
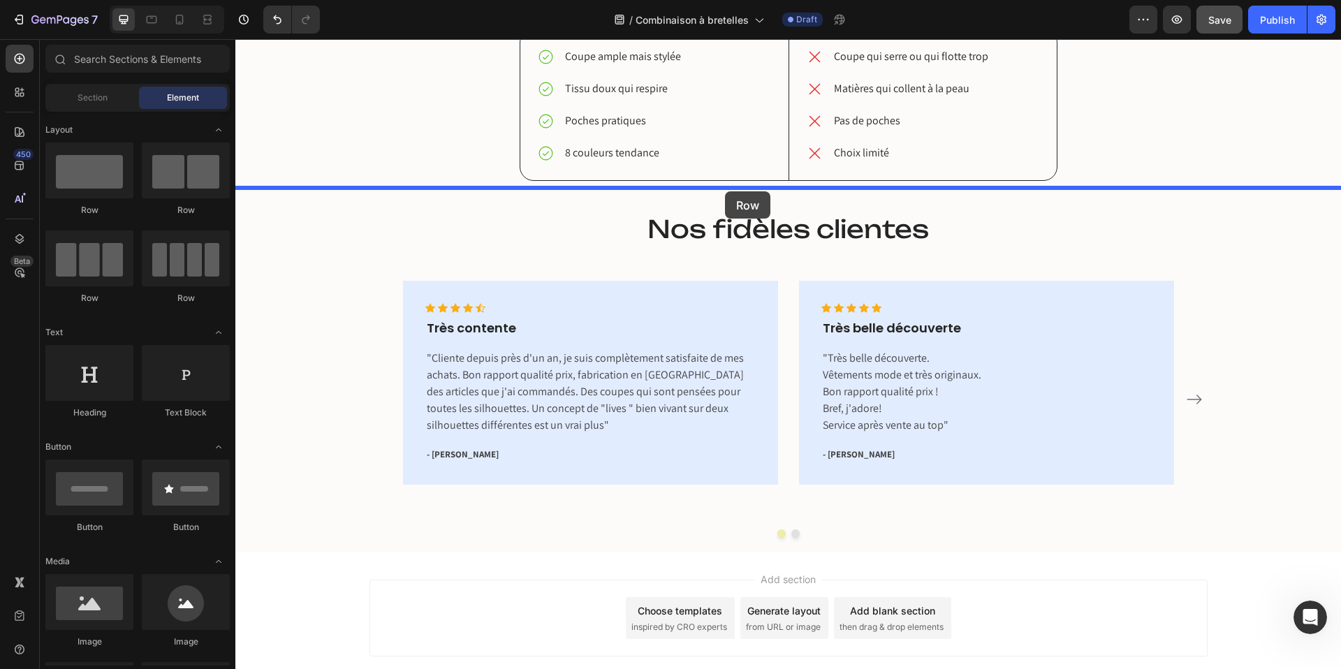
drag, startPoint x: 323, startPoint y: 216, endPoint x: 725, endPoint y: 189, distance: 403.4
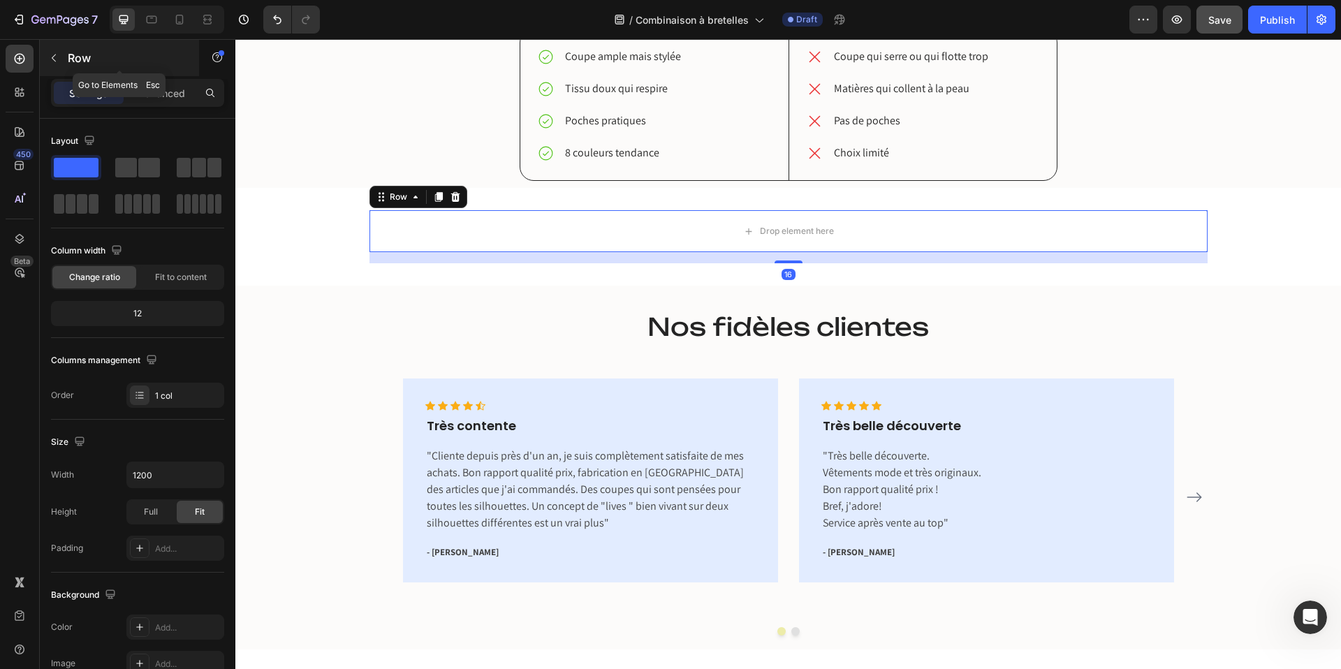
click at [54, 65] on button "button" at bounding box center [54, 58] width 22 height 22
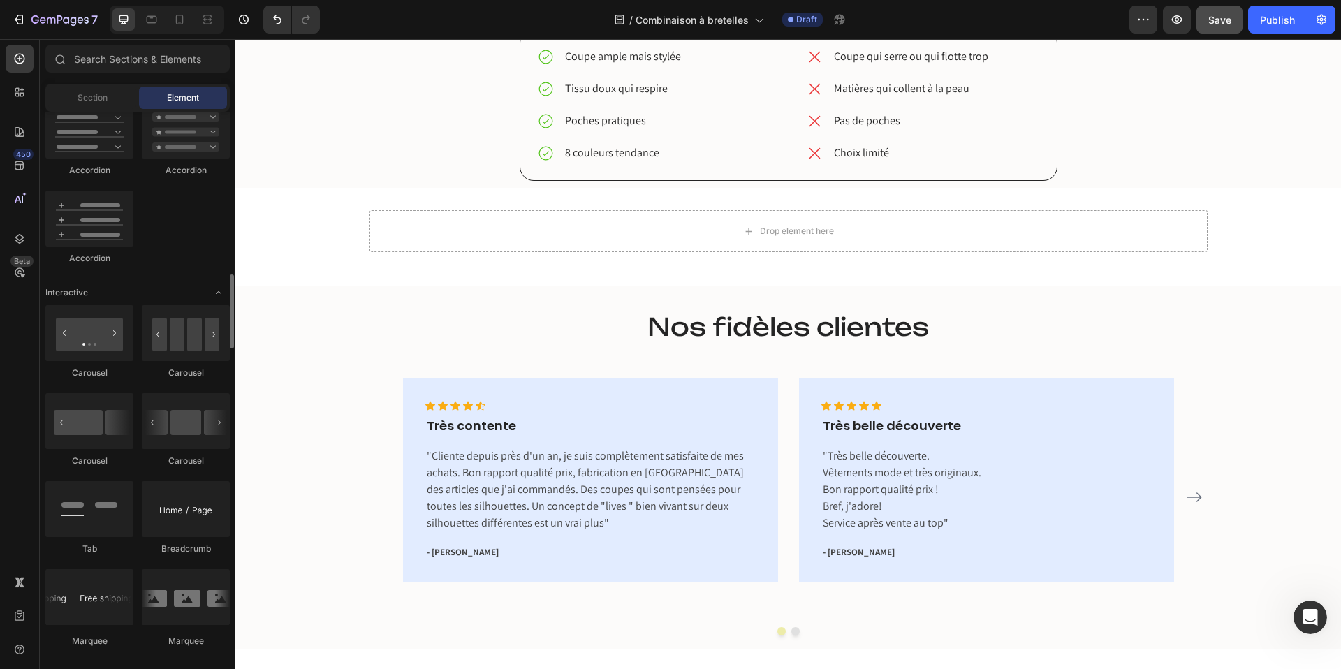
scroll to position [1235, 0]
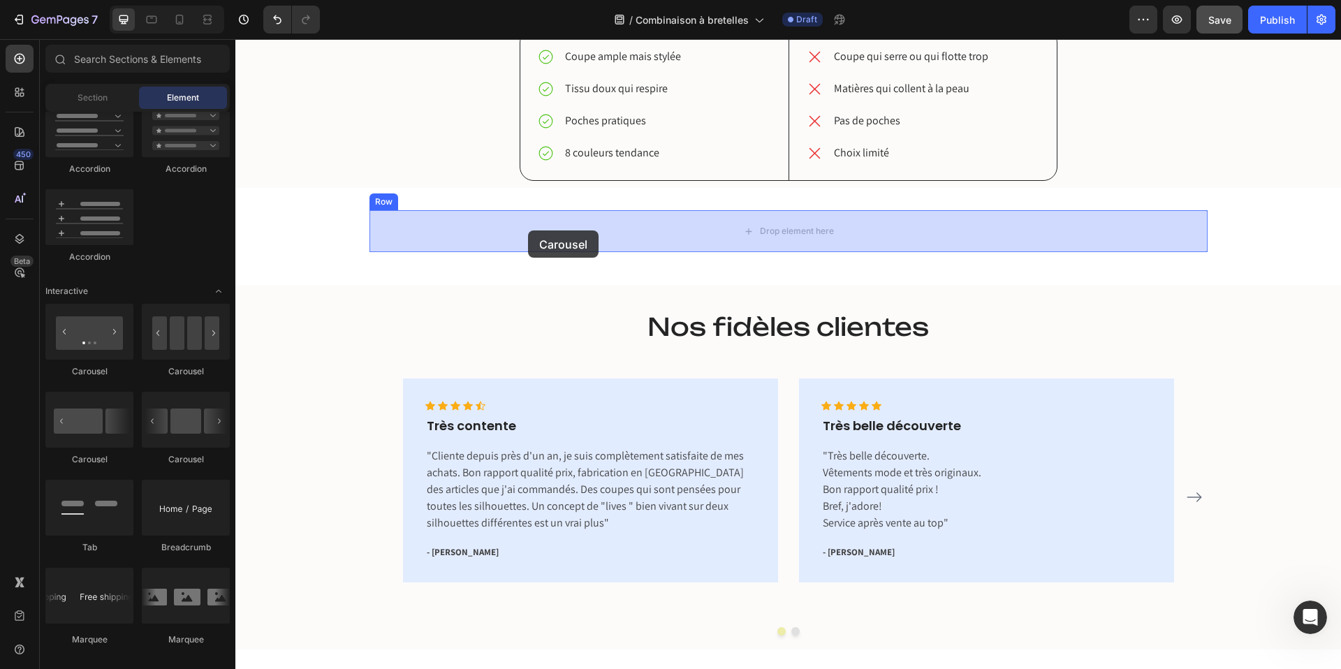
drag, startPoint x: 410, startPoint y: 370, endPoint x: 528, endPoint y: 228, distance: 184.5
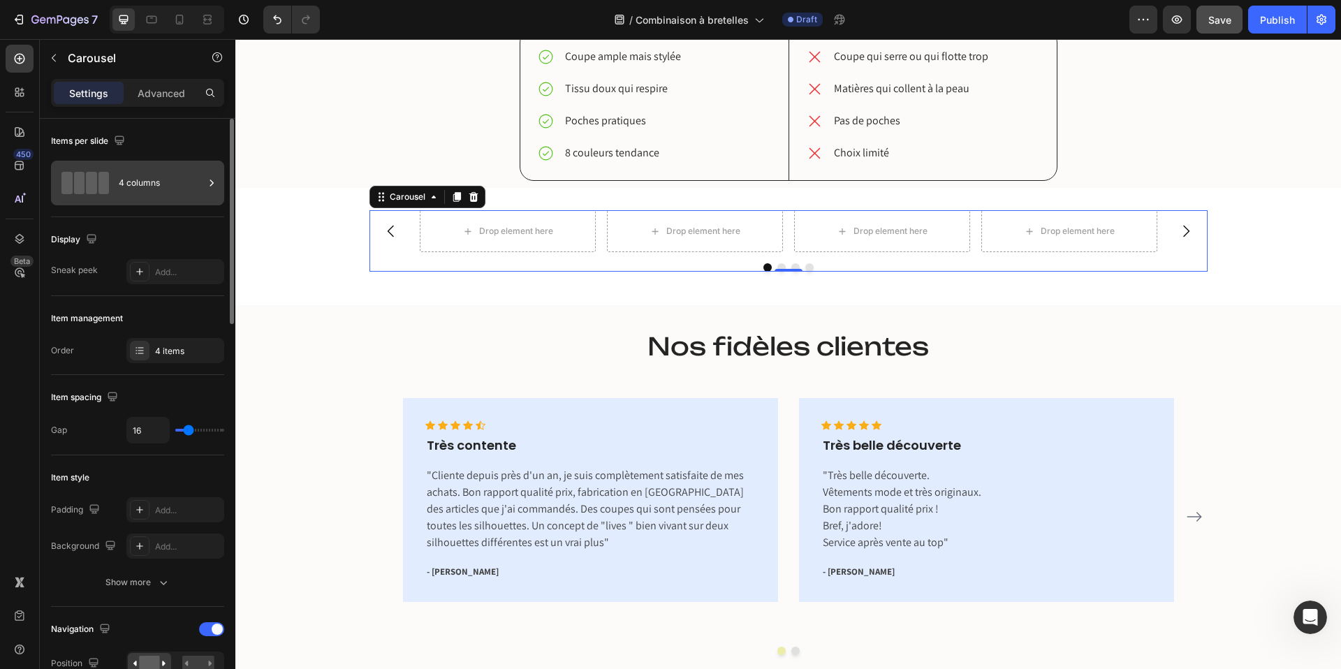
click at [160, 187] on div "4 columns" at bounding box center [161, 183] width 85 height 32
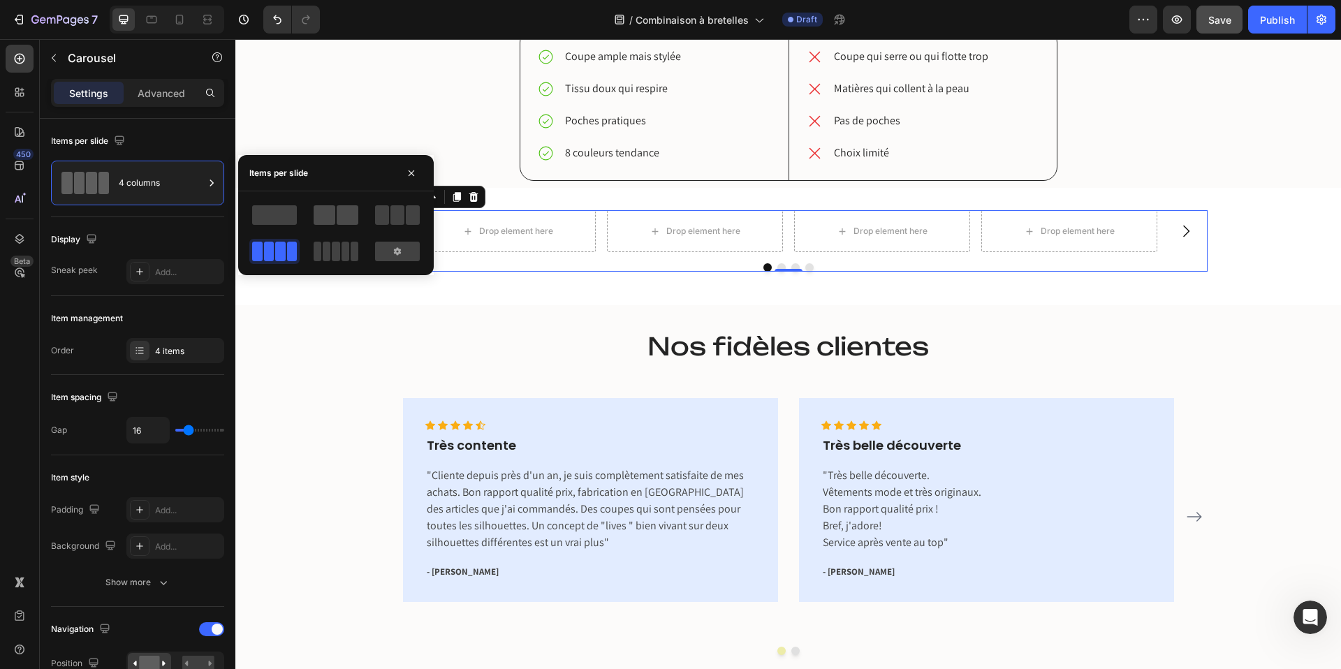
click at [344, 219] on span at bounding box center [348, 215] width 22 height 20
click at [407, 216] on span at bounding box center [413, 215] width 14 height 20
click at [335, 218] on span at bounding box center [325, 215] width 22 height 20
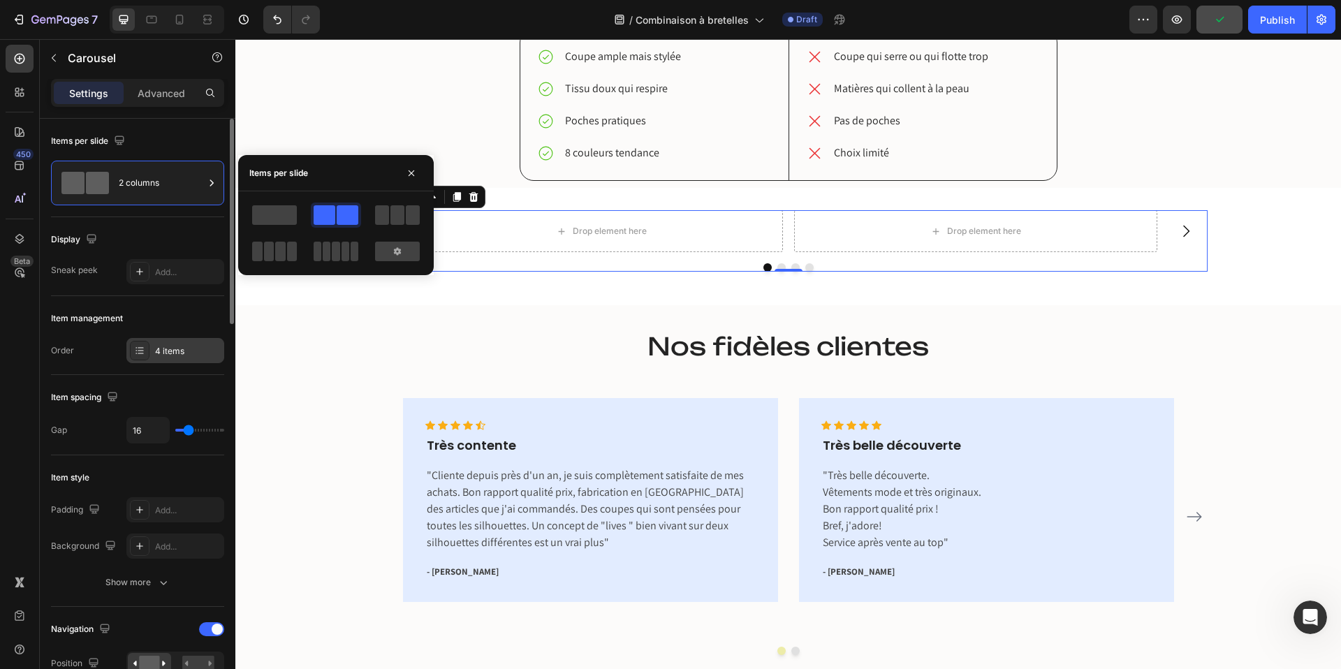
click at [175, 351] on div "4 items" at bounding box center [188, 351] width 66 height 13
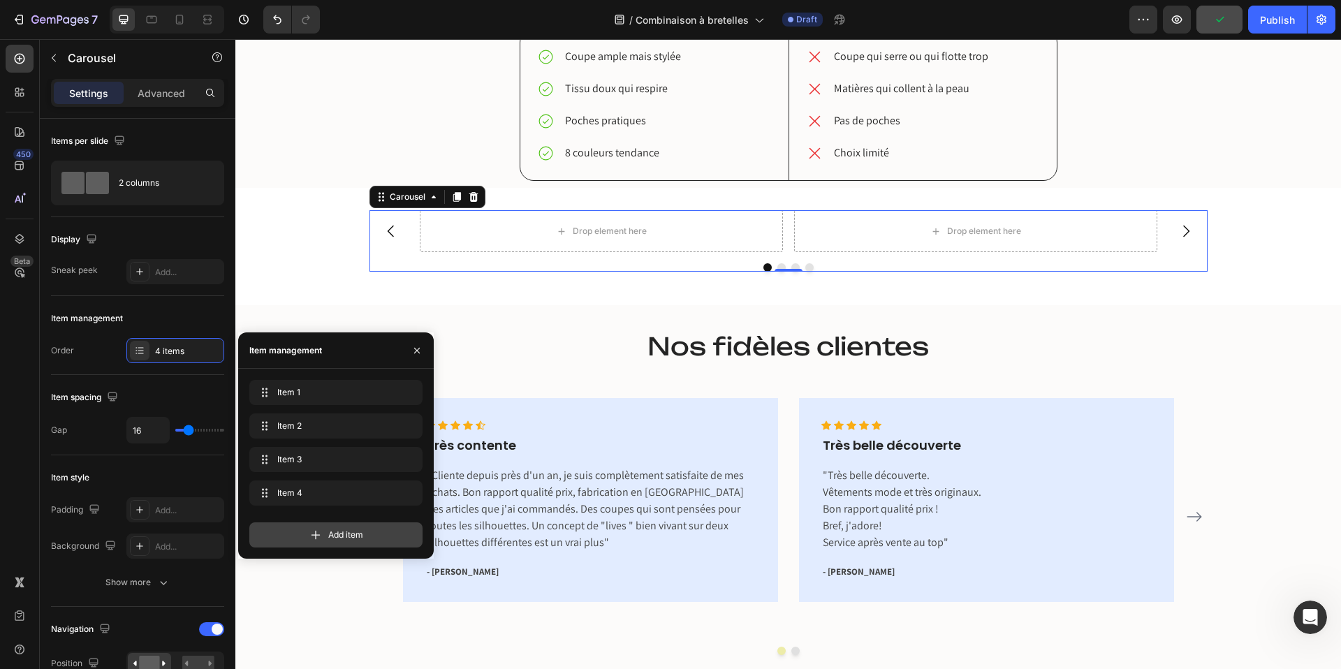
click at [355, 530] on span "Add item" at bounding box center [345, 535] width 35 height 13
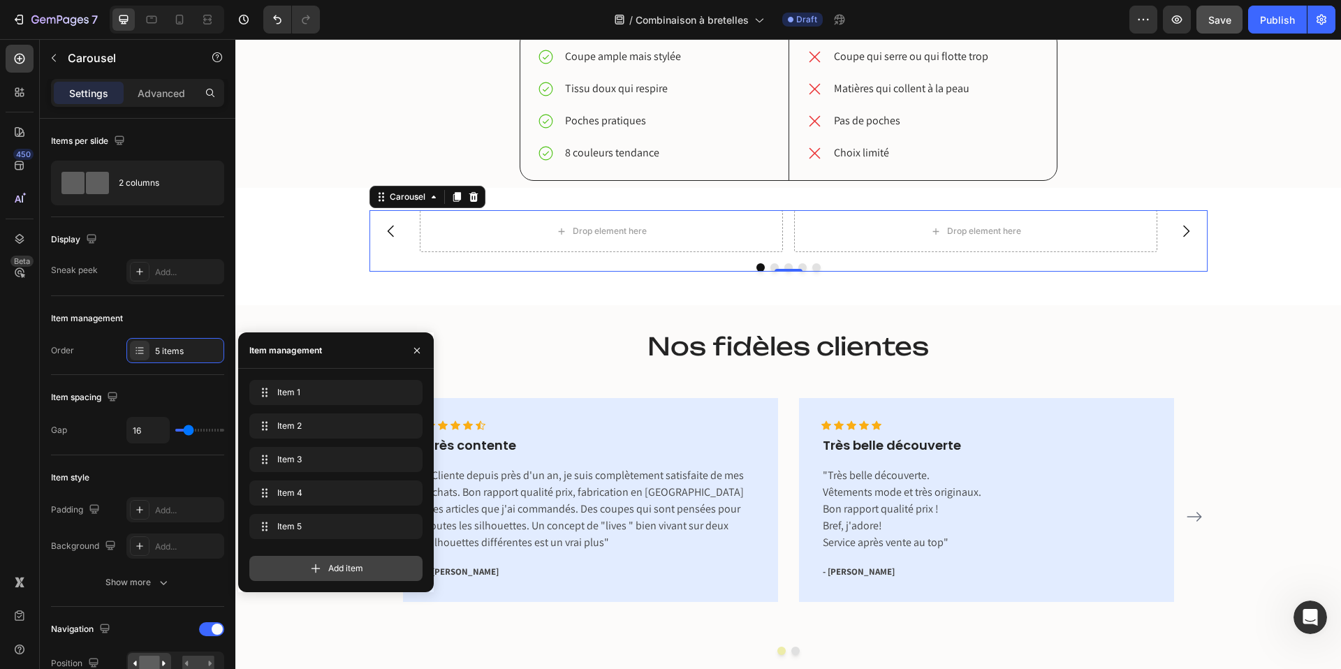
click at [333, 566] on span "Add item" at bounding box center [345, 568] width 35 height 13
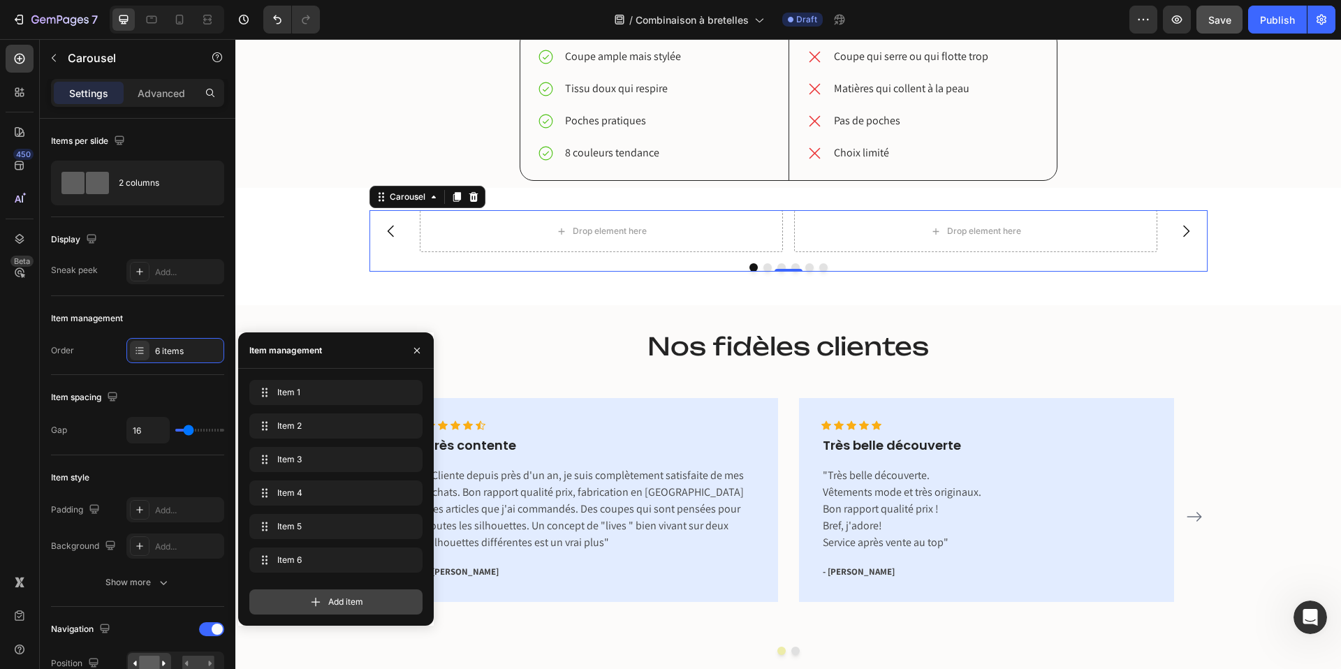
click at [335, 605] on span "Add item" at bounding box center [345, 602] width 35 height 13
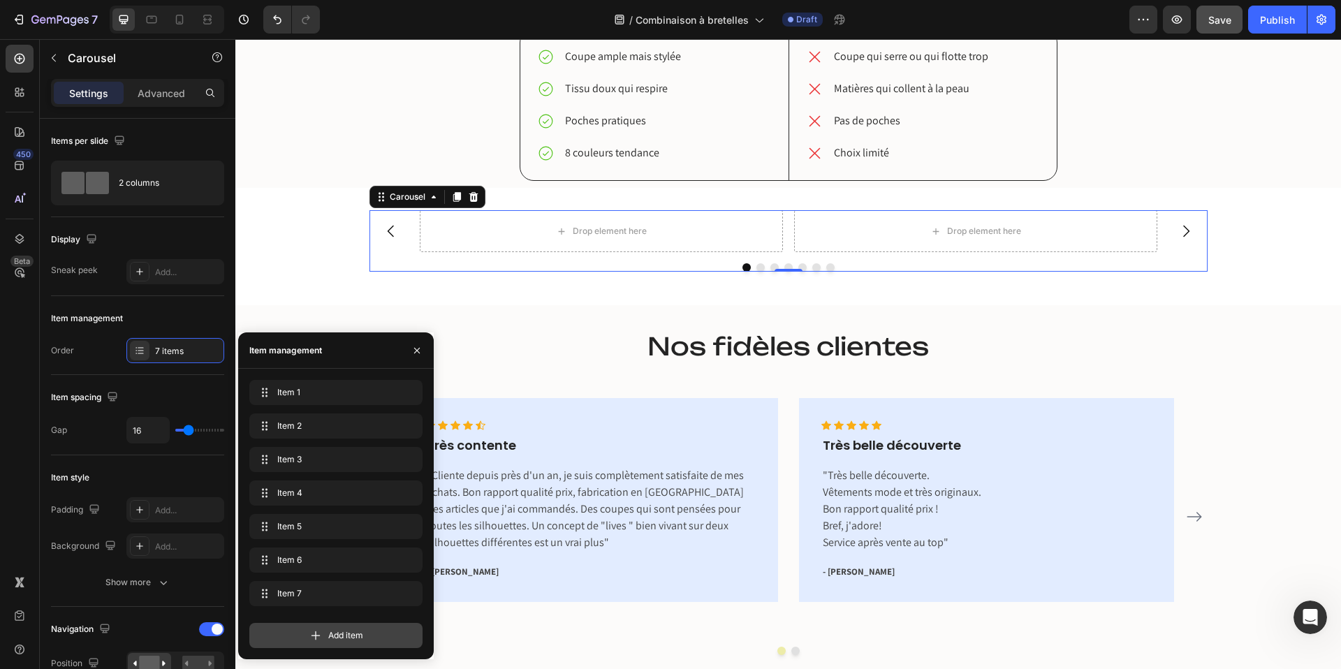
click at [331, 634] on span "Add item" at bounding box center [345, 636] width 35 height 13
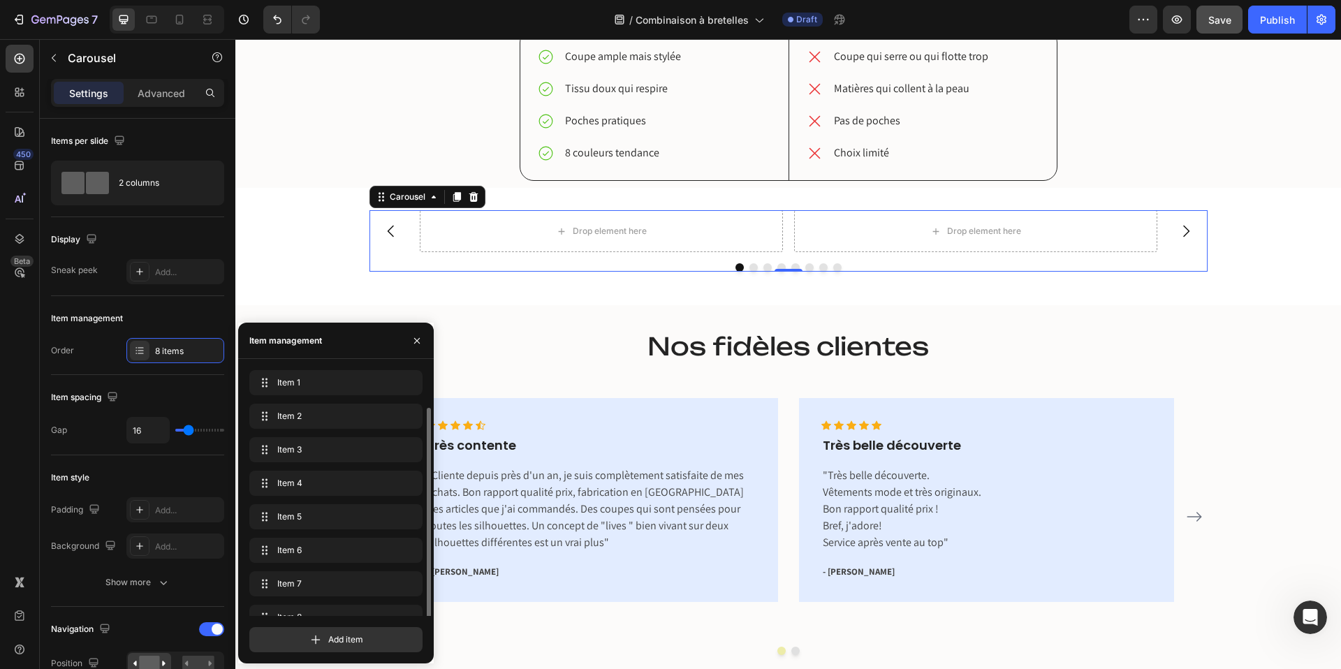
scroll to position [20, 0]
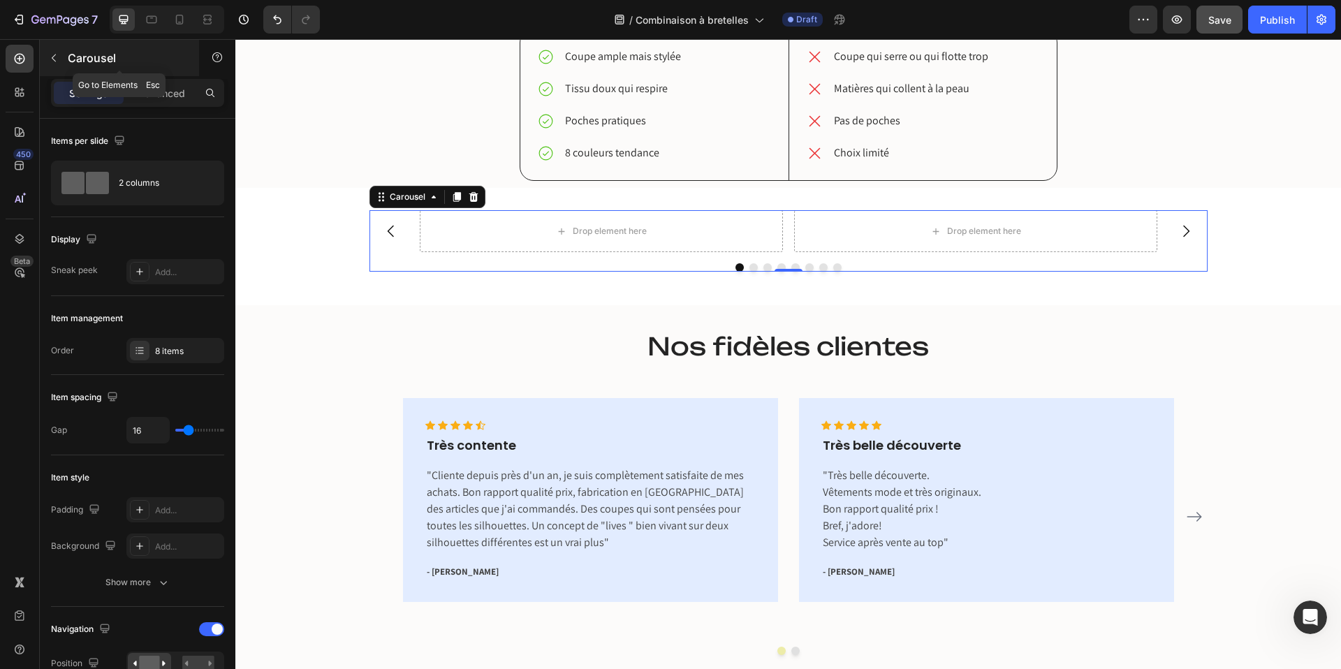
click at [48, 56] on icon "button" at bounding box center [53, 57] width 11 height 11
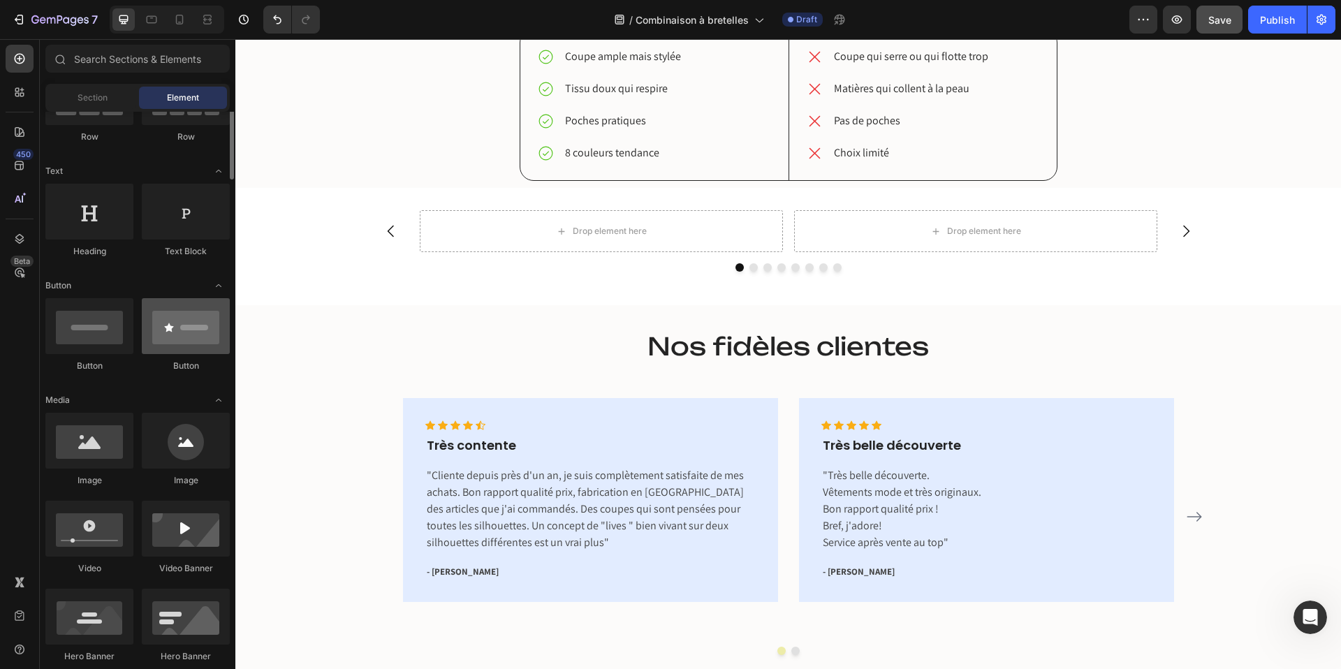
scroll to position [220, 0]
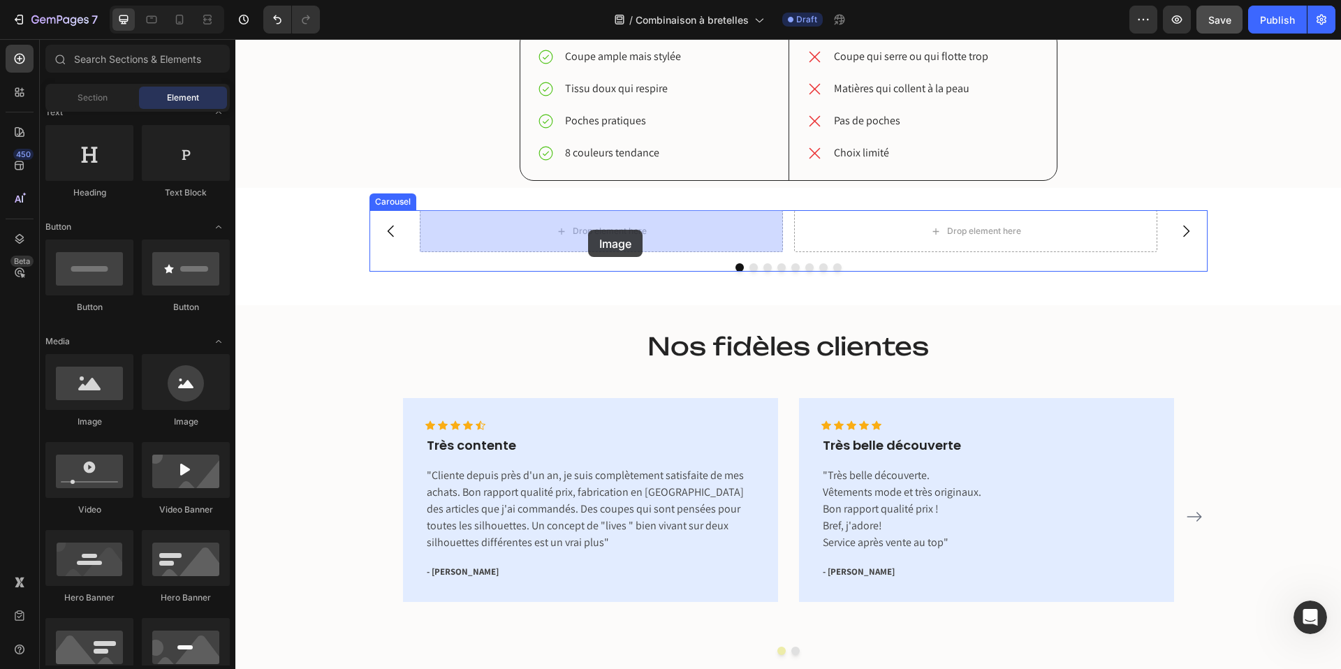
drag, startPoint x: 328, startPoint y: 422, endPoint x: 588, endPoint y: 230, distance: 323.2
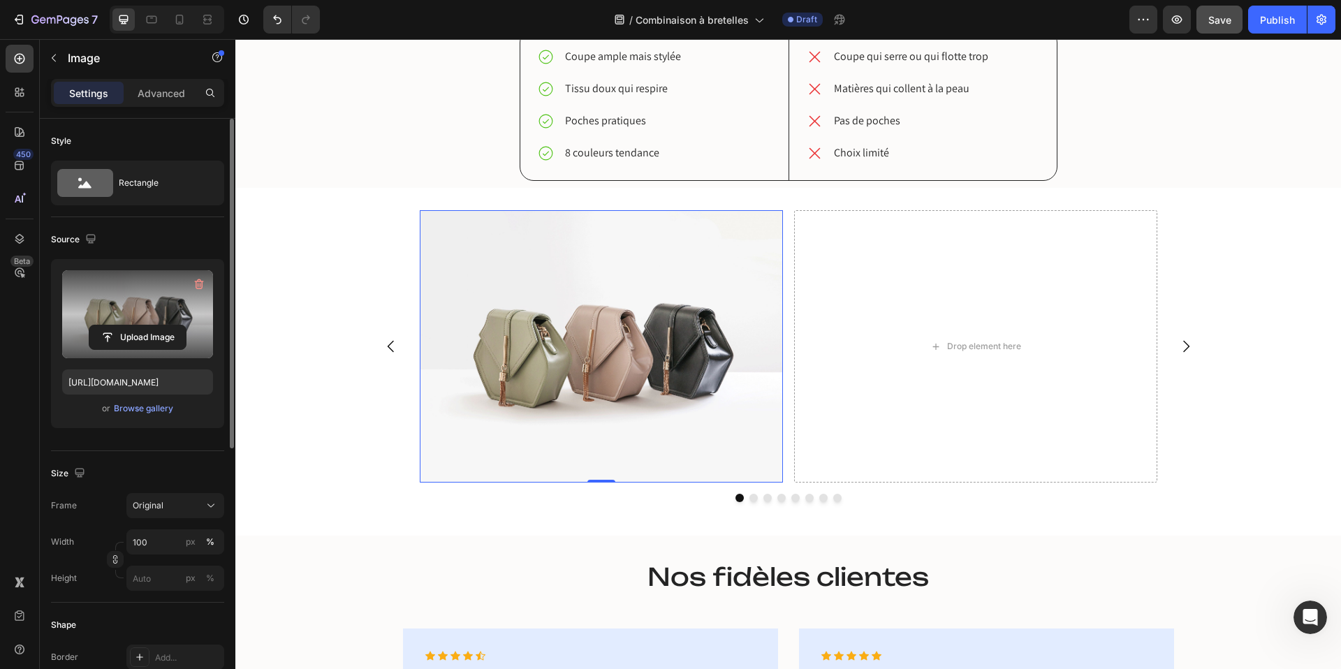
click at [136, 320] on label at bounding box center [137, 314] width 151 height 88
click at [136, 326] on input "file" at bounding box center [137, 338] width 96 height 24
click at [133, 335] on input "file" at bounding box center [137, 338] width 96 height 24
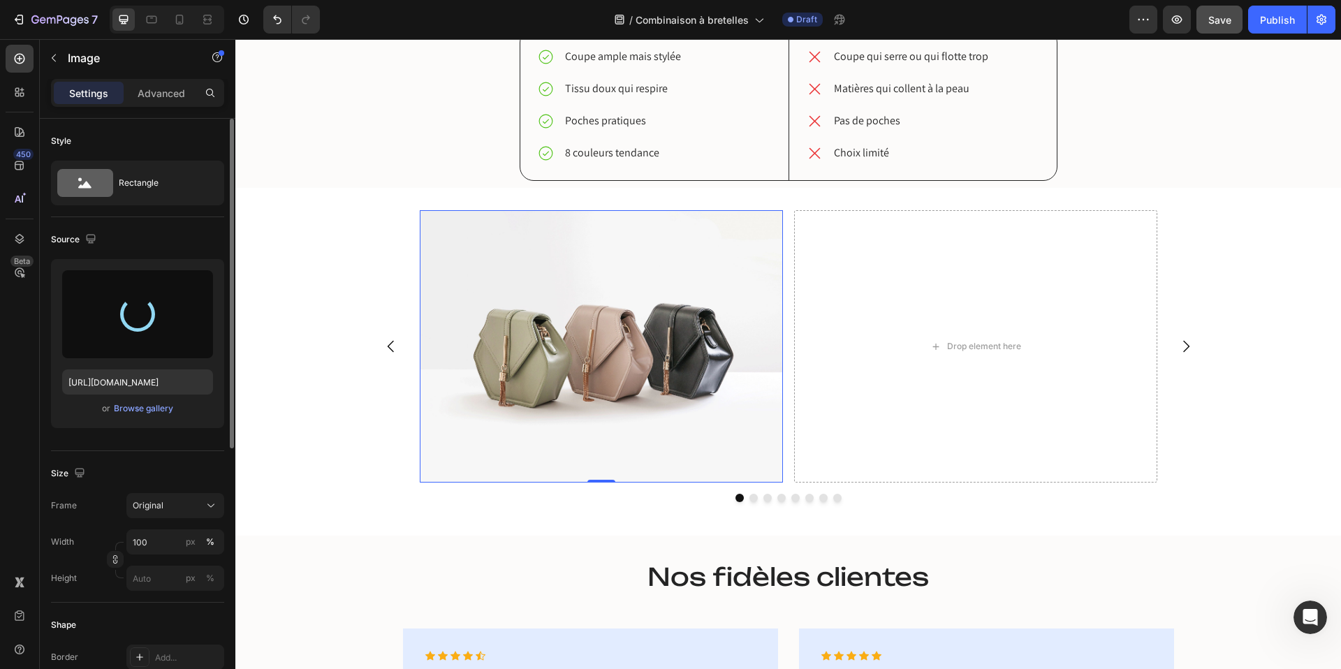
type input "https://cdn.shopify.com/s/files/1/0605/0509/6332/files/gempages_488443088415491…"
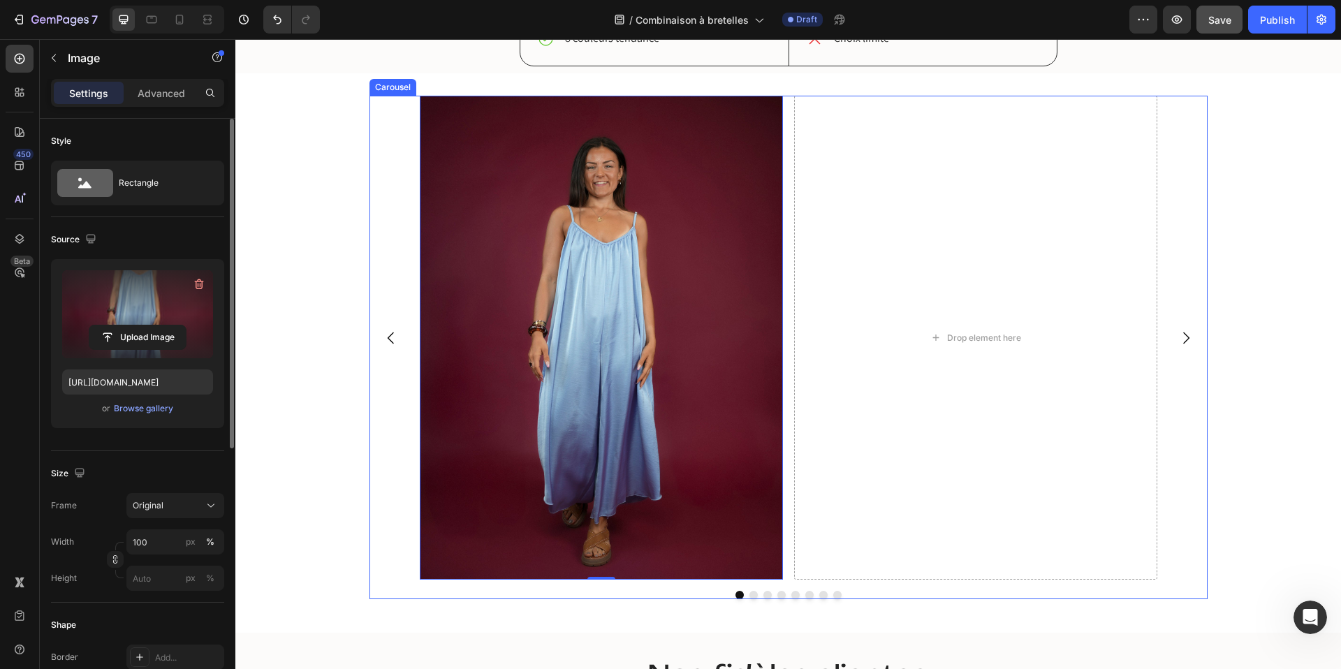
scroll to position [2351, 0]
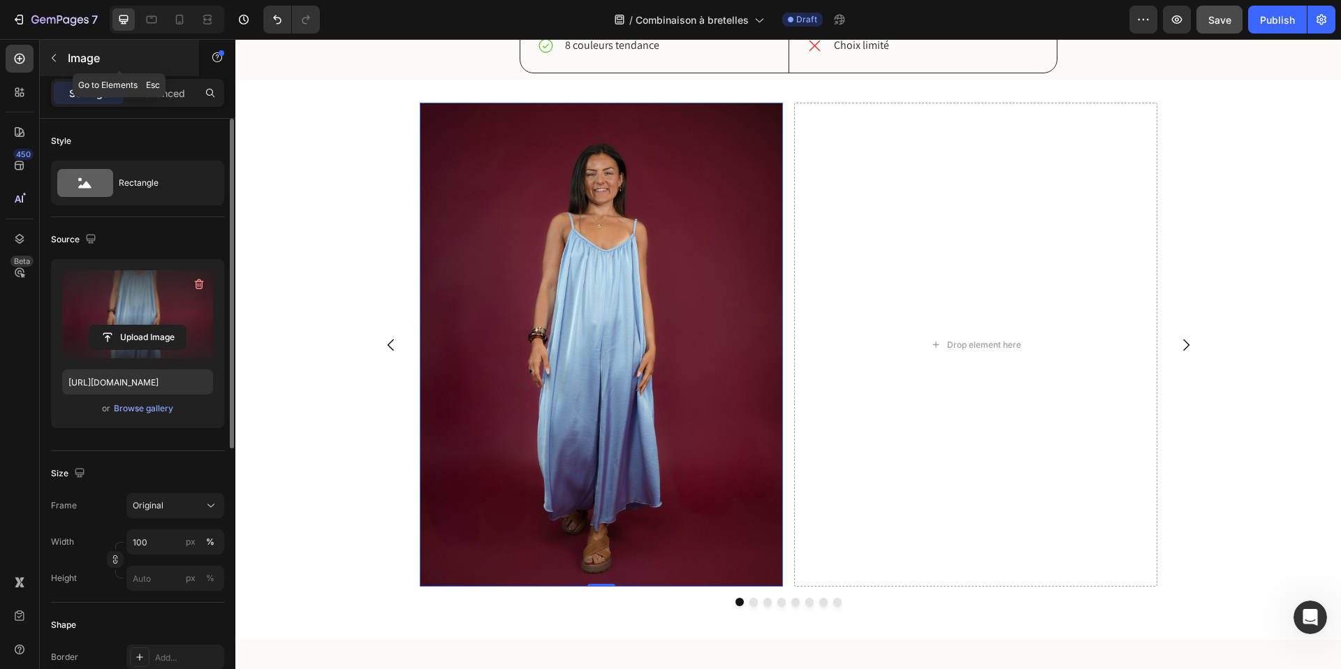
click at [56, 61] on icon "button" at bounding box center [53, 57] width 11 height 11
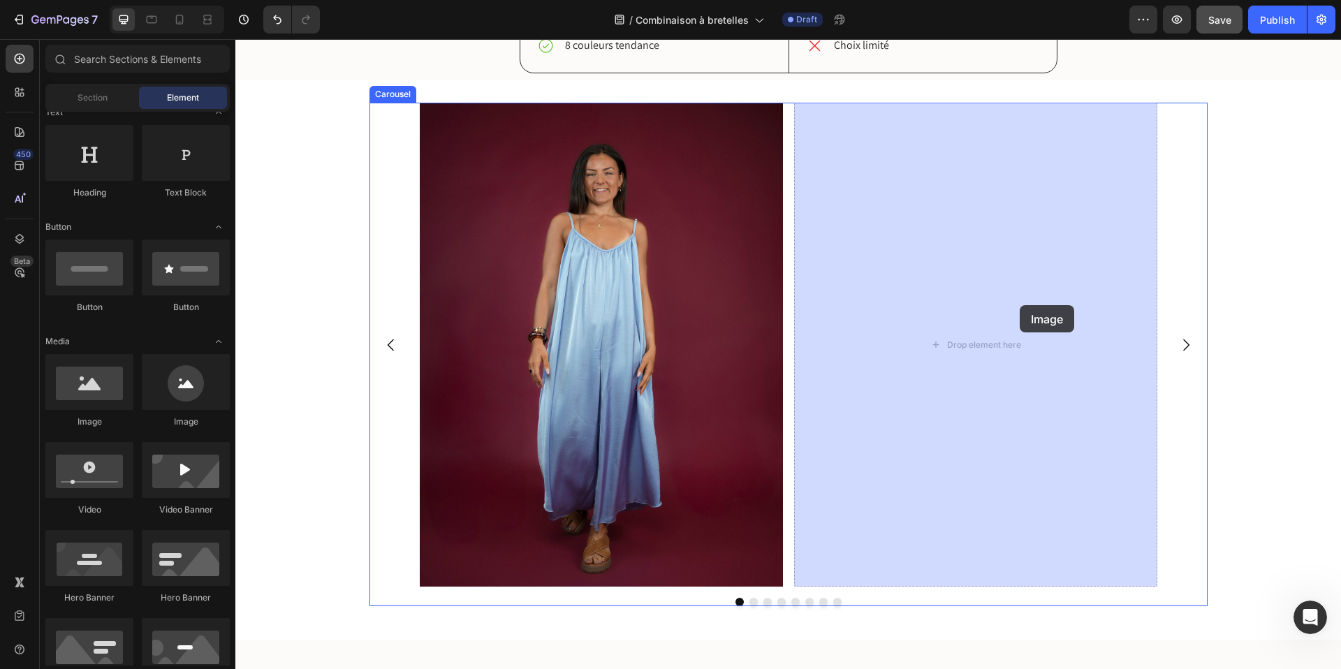
drag, startPoint x: 352, startPoint y: 424, endPoint x: 1019, endPoint y: 304, distance: 678.0
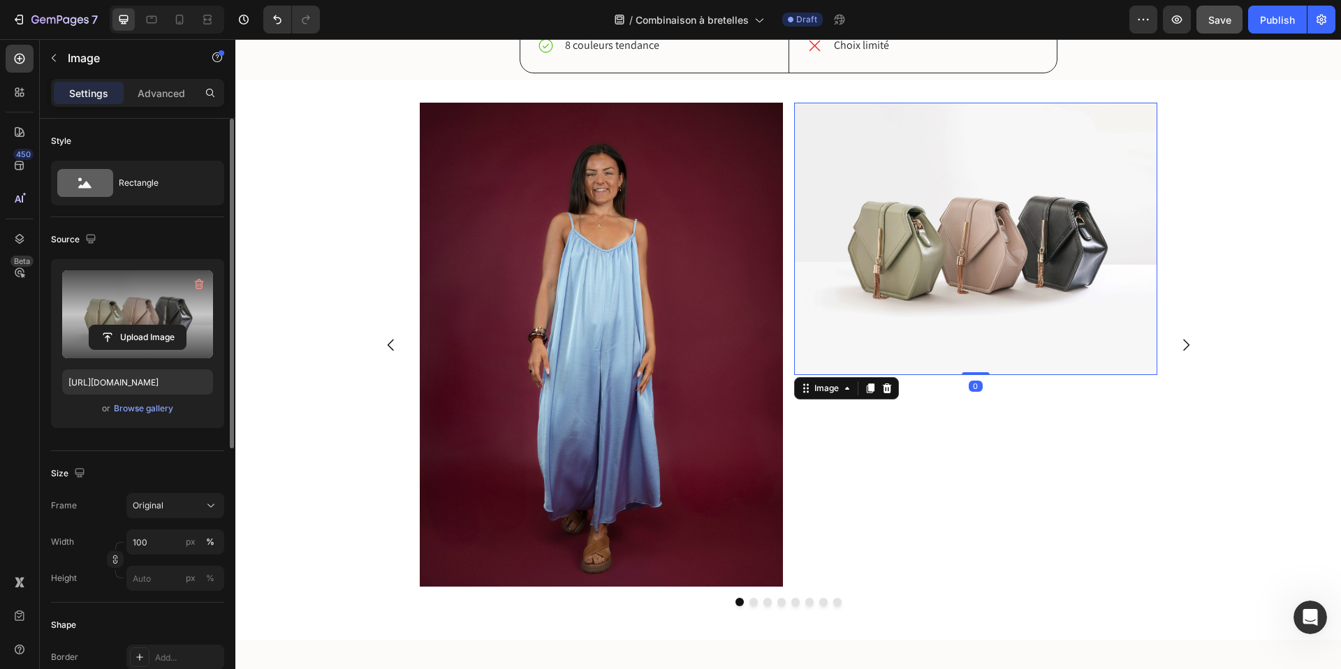
click at [152, 300] on label at bounding box center [137, 314] width 151 height 88
click at [152, 326] on input "file" at bounding box center [137, 338] width 96 height 24
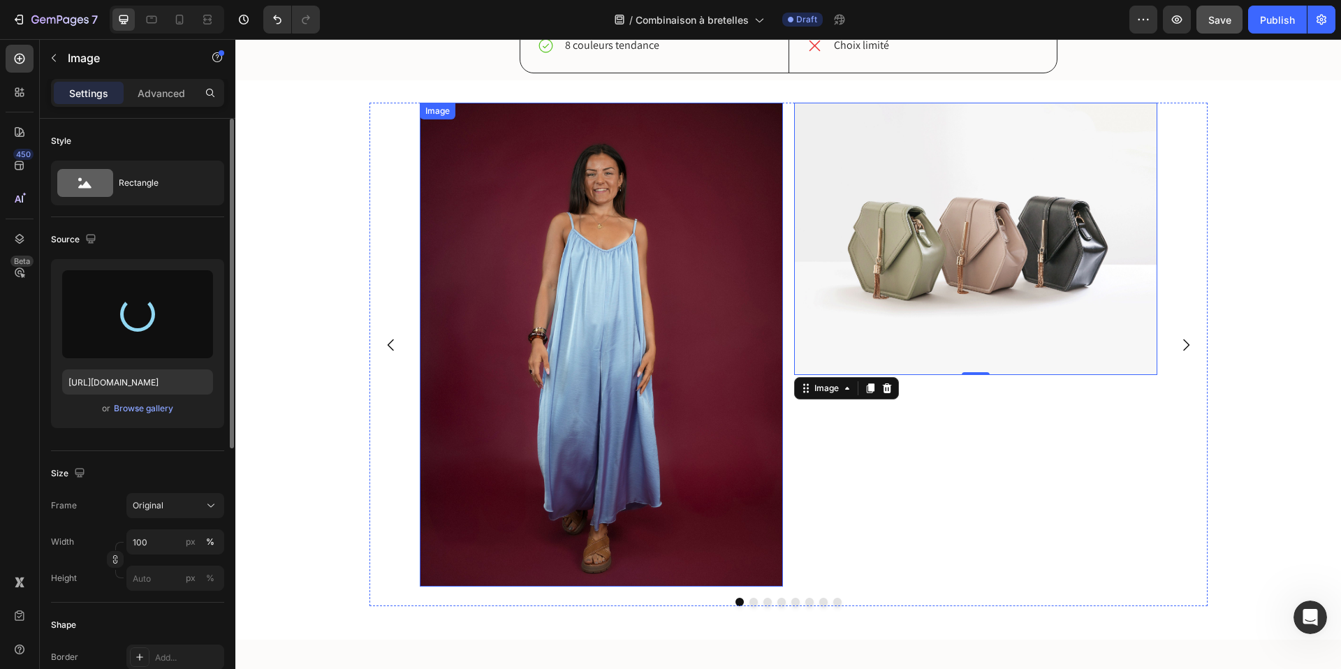
type input "https://cdn.shopify.com/s/files/1/0605/0509/6332/files/gempages_488443088415491…"
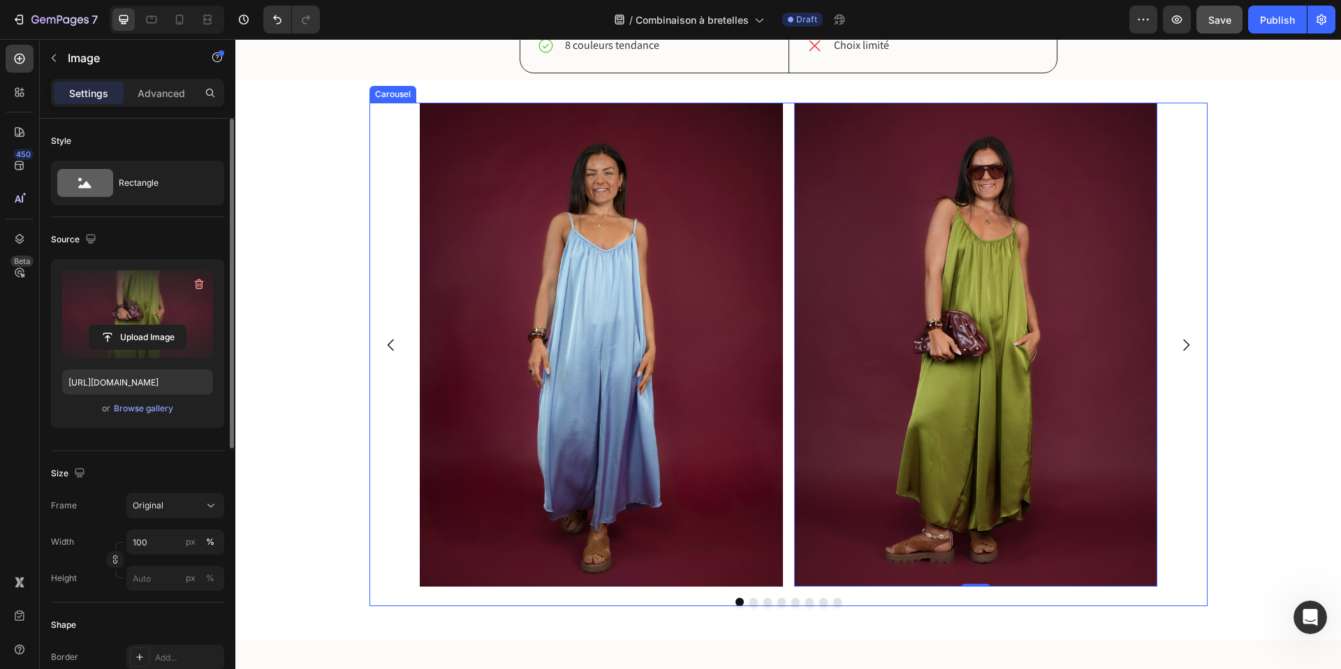
click at [754, 602] on button "Dot" at bounding box center [754, 602] width 8 height 8
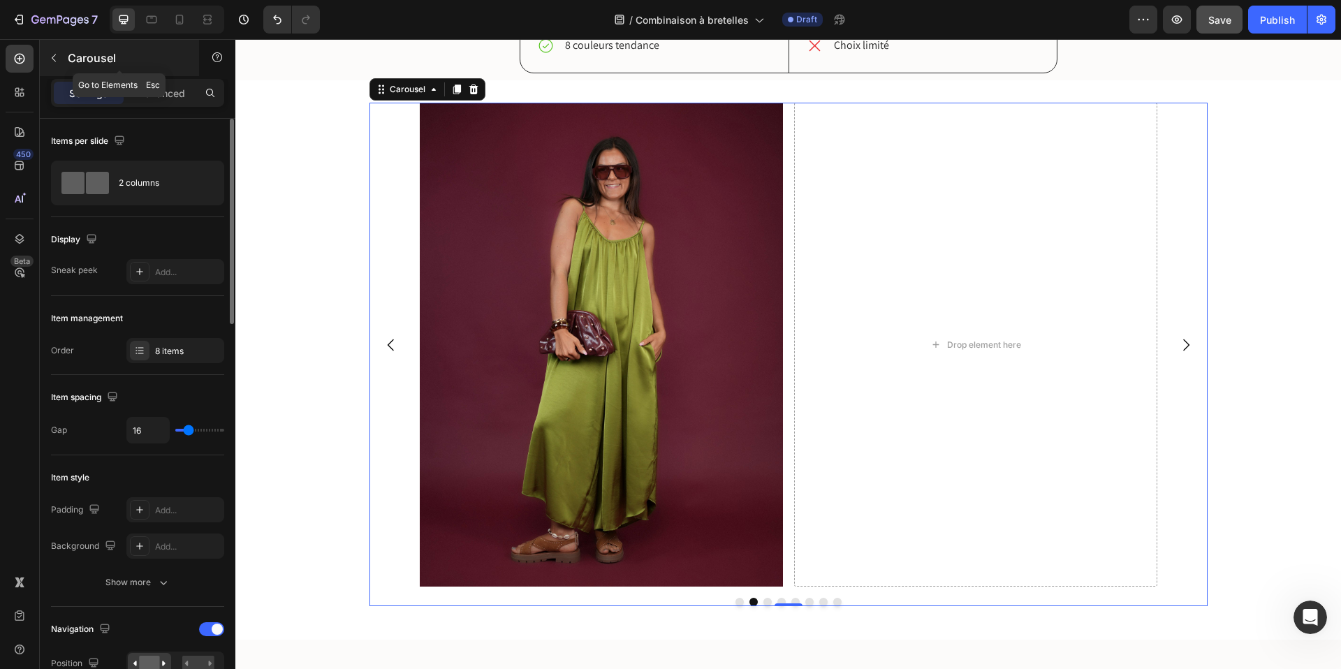
click at [52, 57] on icon "button" at bounding box center [54, 58] width 4 height 8
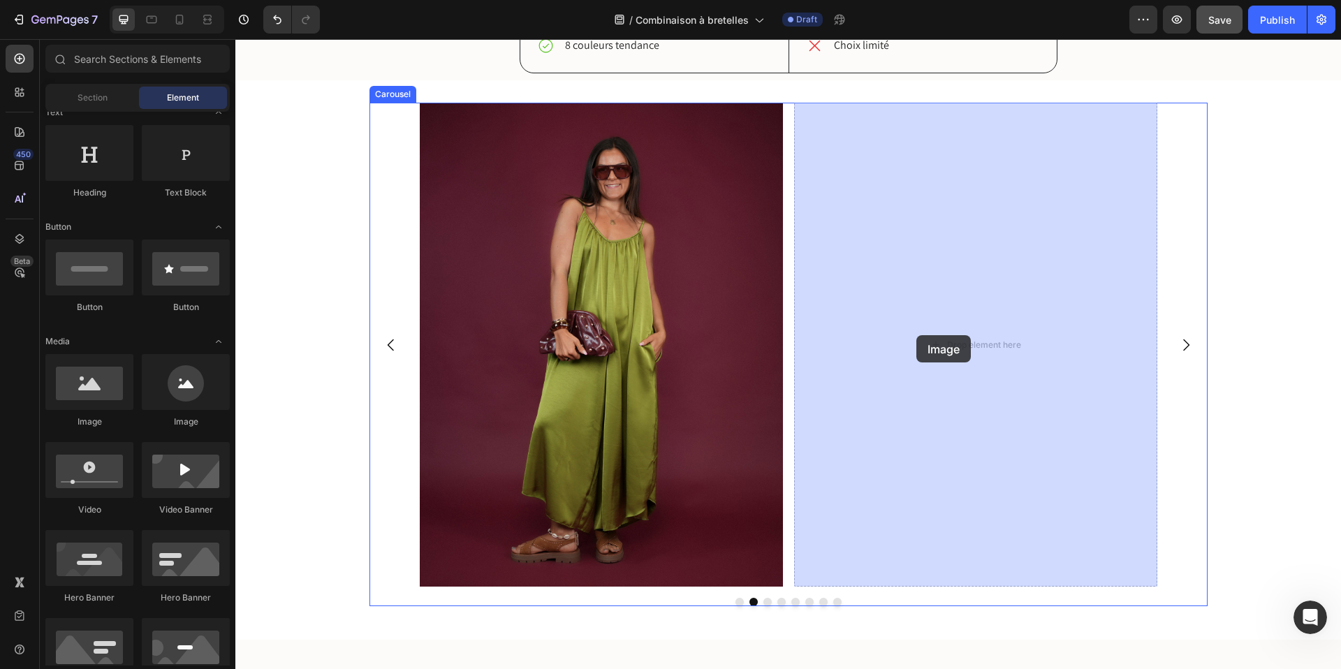
drag, startPoint x: 326, startPoint y: 423, endPoint x: 917, endPoint y: 335, distance: 597.5
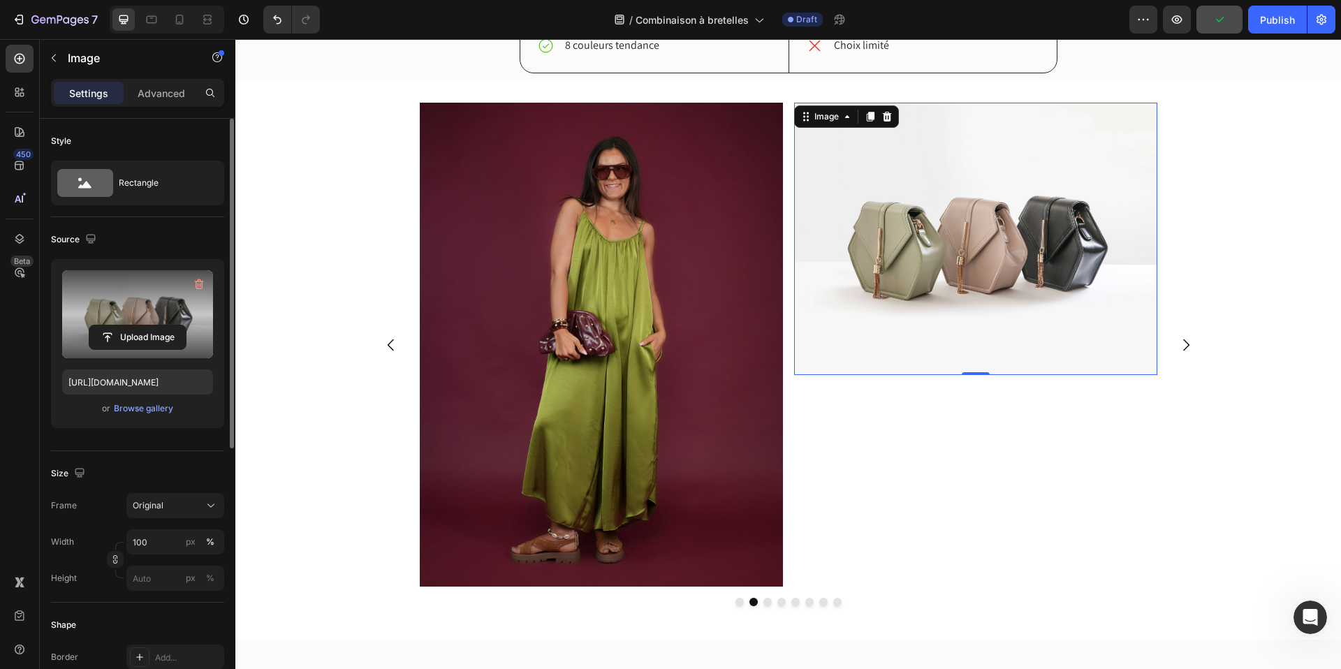
click at [115, 294] on label at bounding box center [137, 314] width 151 height 88
click at [115, 326] on input "file" at bounding box center [137, 338] width 96 height 24
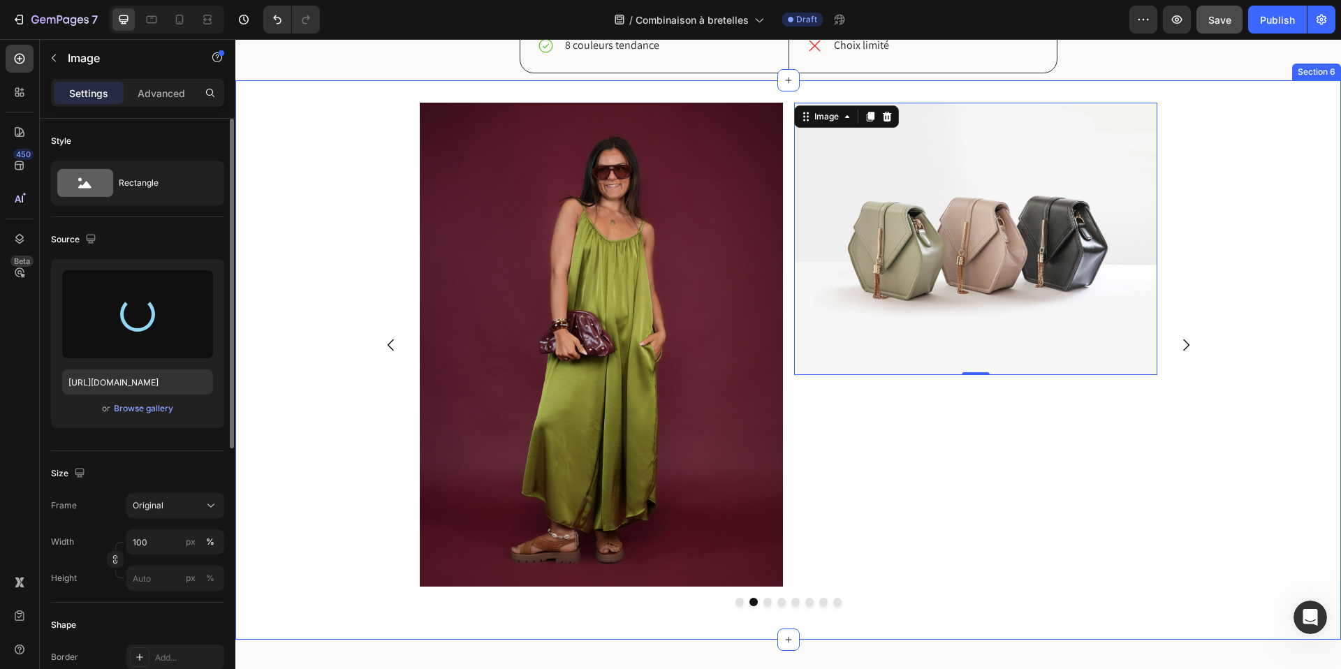
type input "https://cdn.shopify.com/s/files/1/0605/0509/6332/files/gempages_488443088415491…"
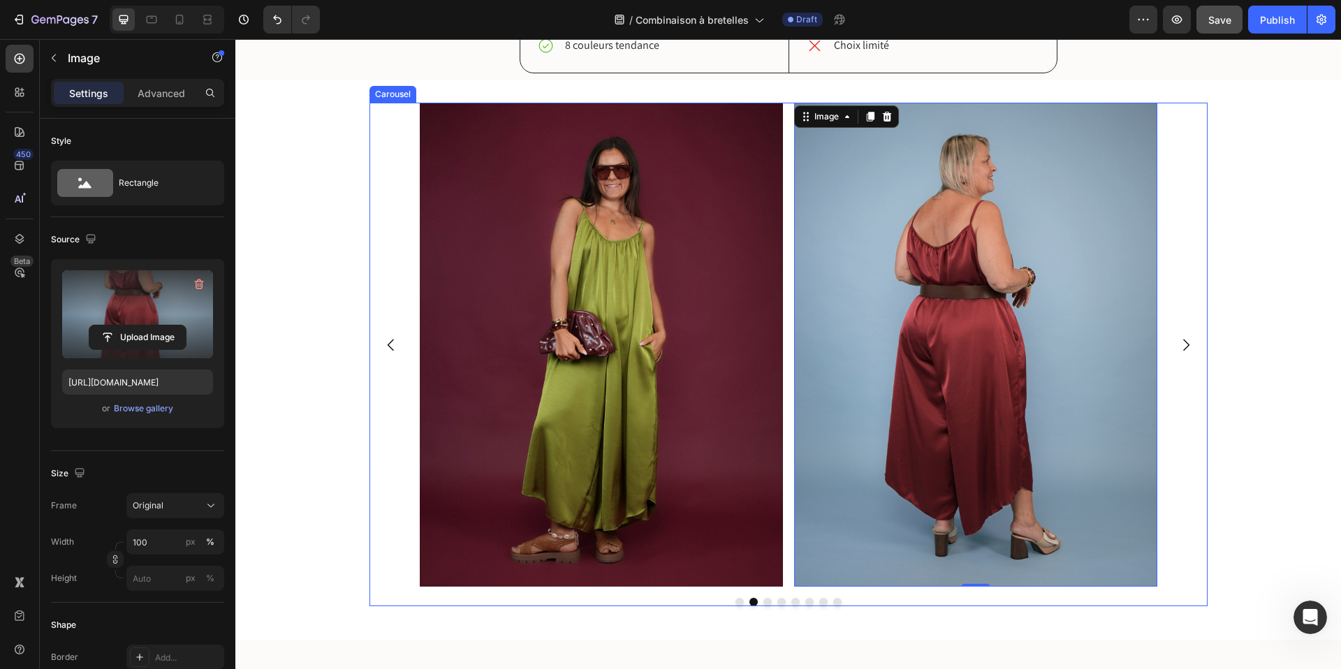
click at [769, 603] on button "Dot" at bounding box center [768, 602] width 8 height 8
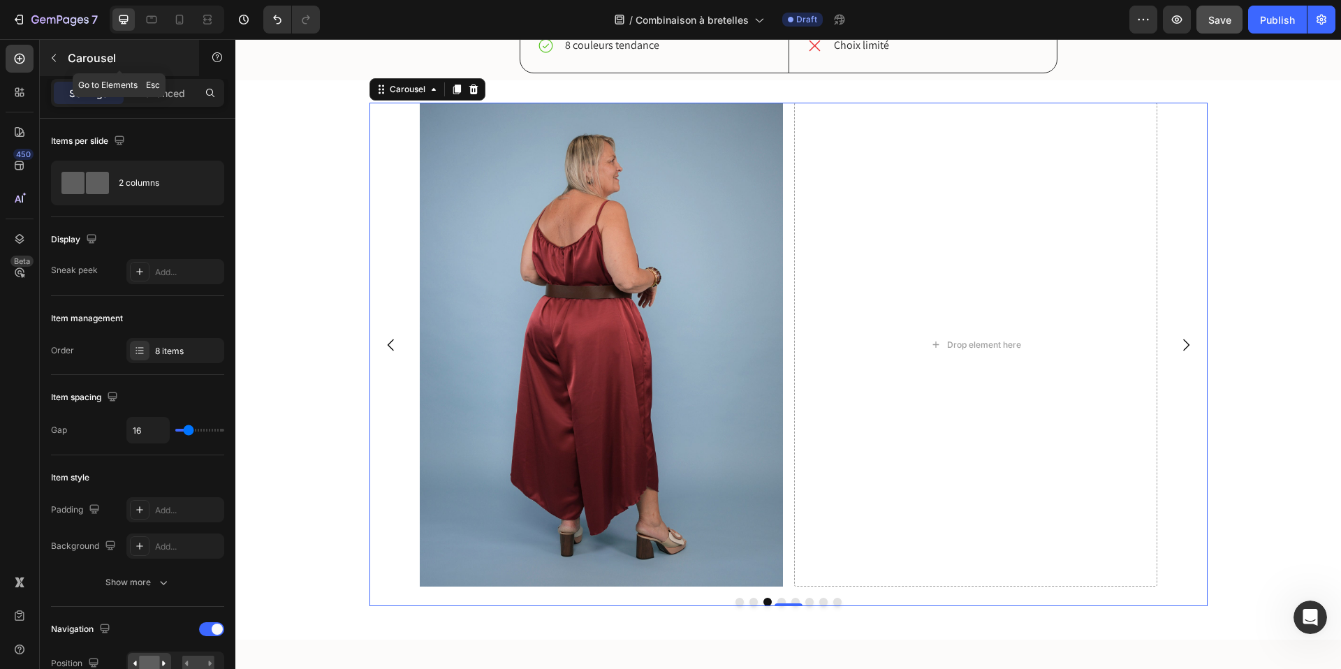
click at [59, 57] on icon "button" at bounding box center [53, 57] width 11 height 11
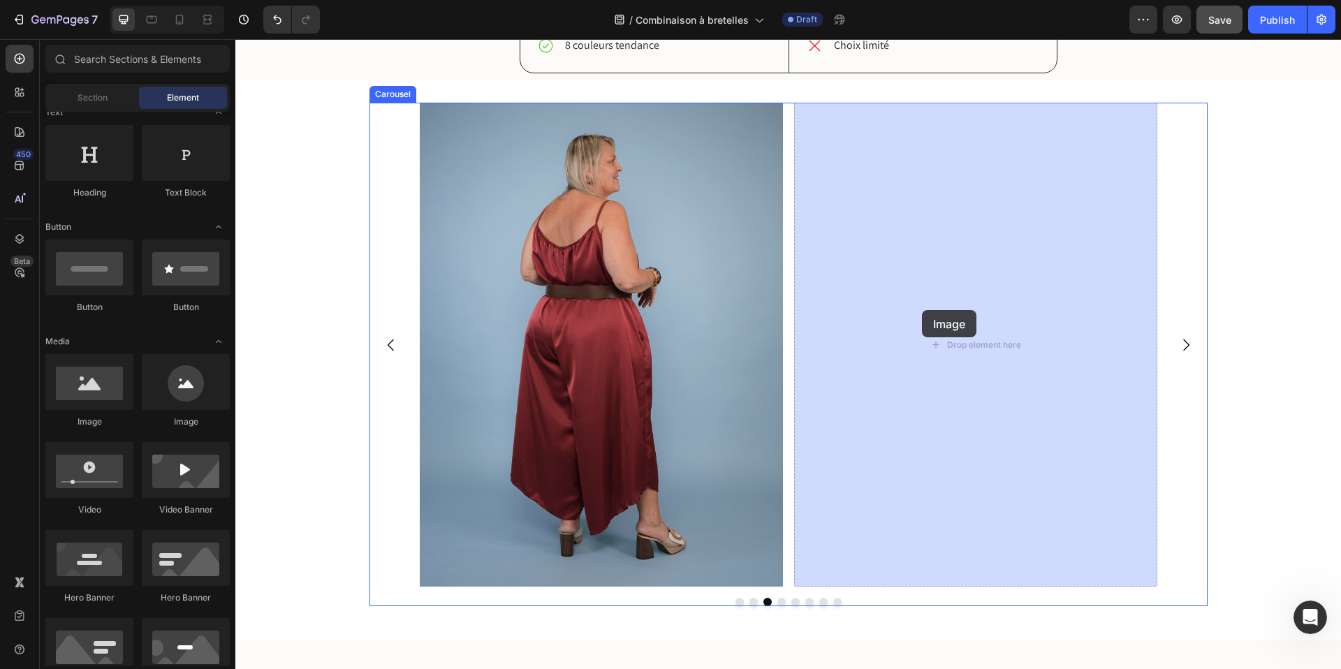
drag, startPoint x: 320, startPoint y: 426, endPoint x: 923, endPoint y: 308, distance: 614.4
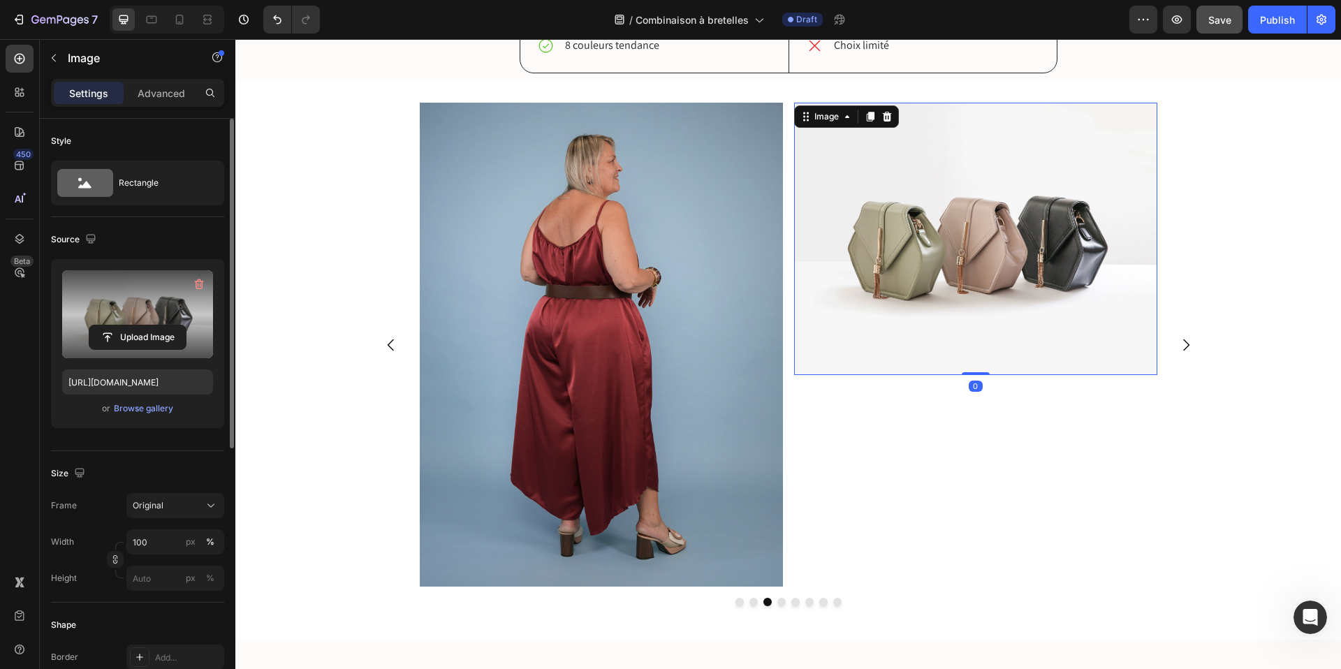
click at [142, 298] on label at bounding box center [137, 314] width 151 height 88
click at [142, 326] on input "file" at bounding box center [137, 338] width 96 height 24
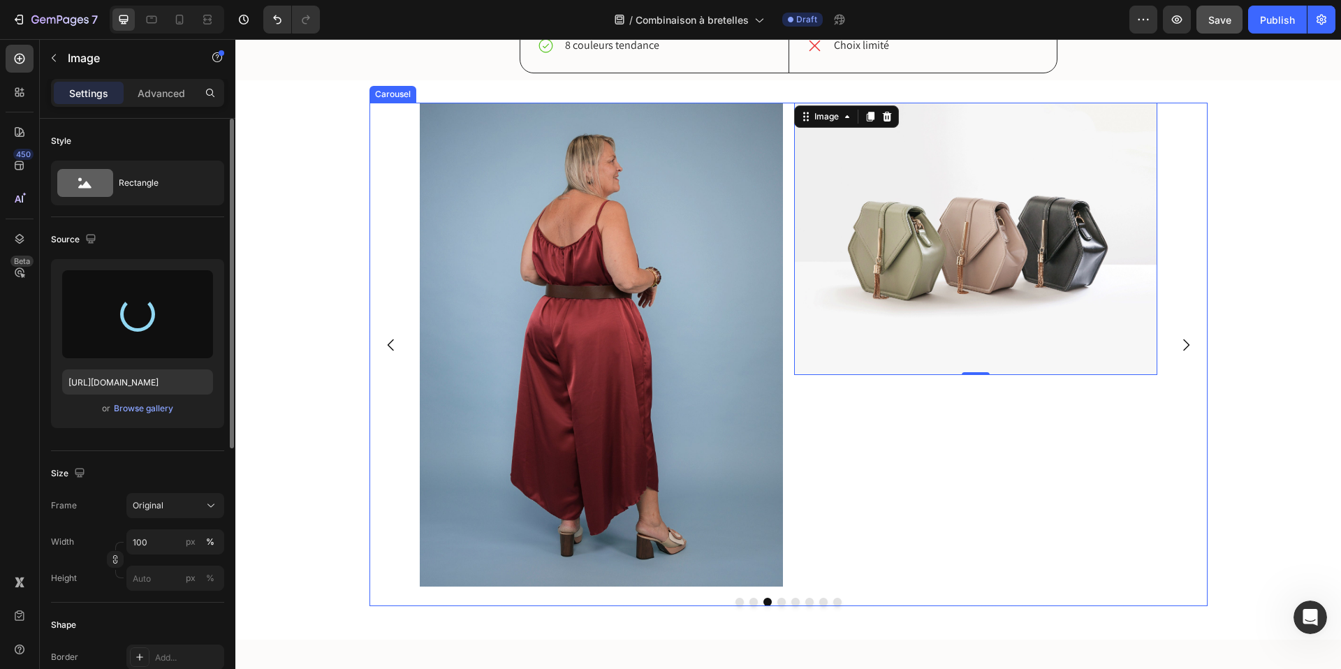
type input "https://cdn.shopify.com/s/files/1/0605/0509/6332/files/gempages_488443088415491…"
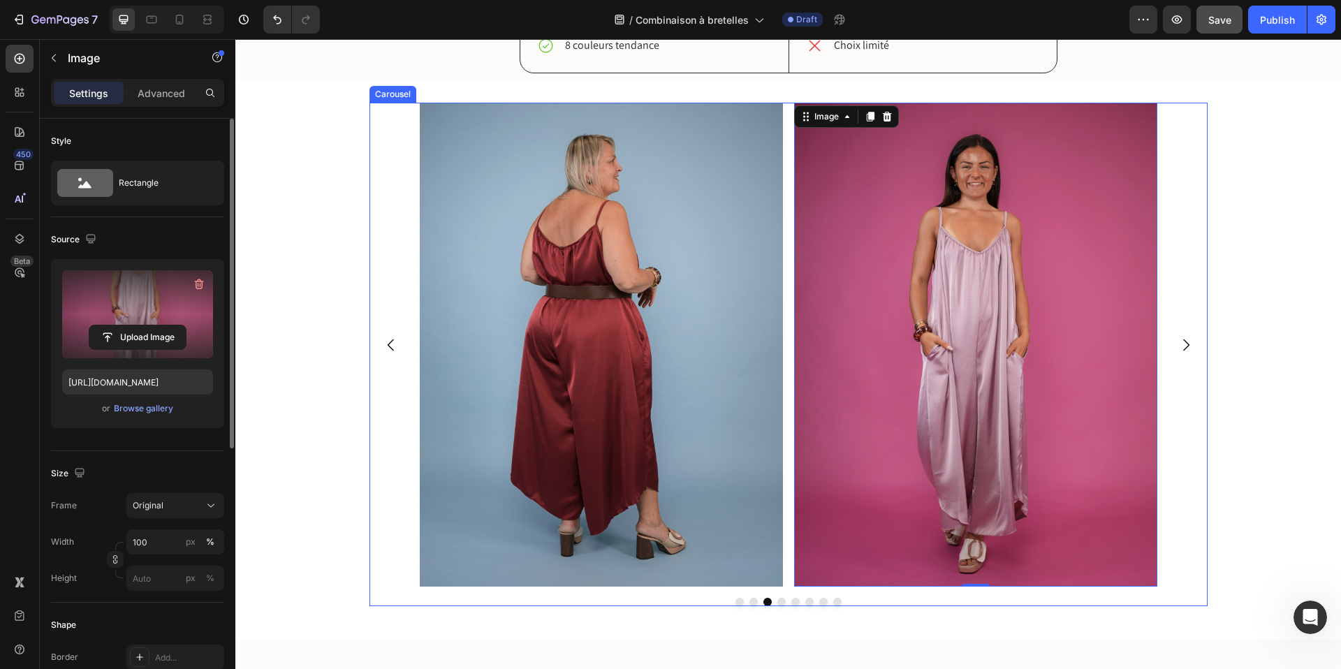
click at [783, 603] on div "Image Image Image Image 0 Drop element here Drop element here Drop element here…" at bounding box center [789, 355] width 838 height 504
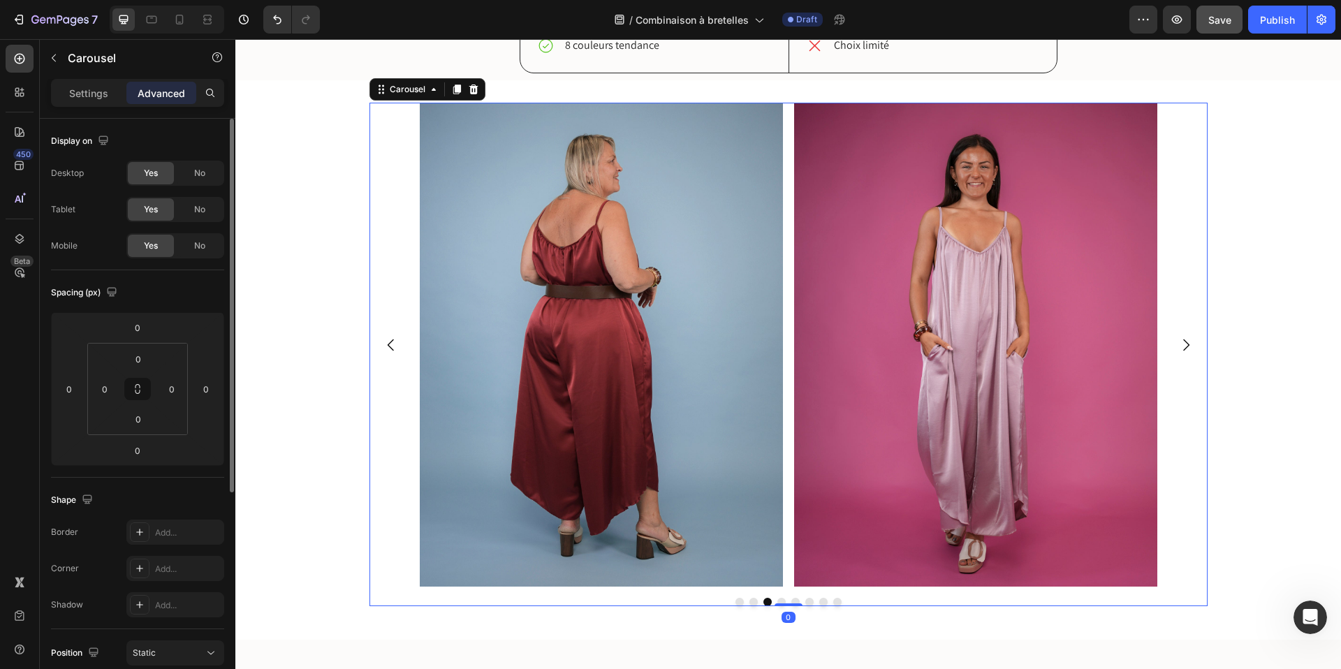
click at [779, 597] on div "Image Image Image Image Drop element here Drop element here Drop element here D…" at bounding box center [789, 355] width 838 height 504
click at [782, 600] on button "Dot" at bounding box center [782, 602] width 8 height 8
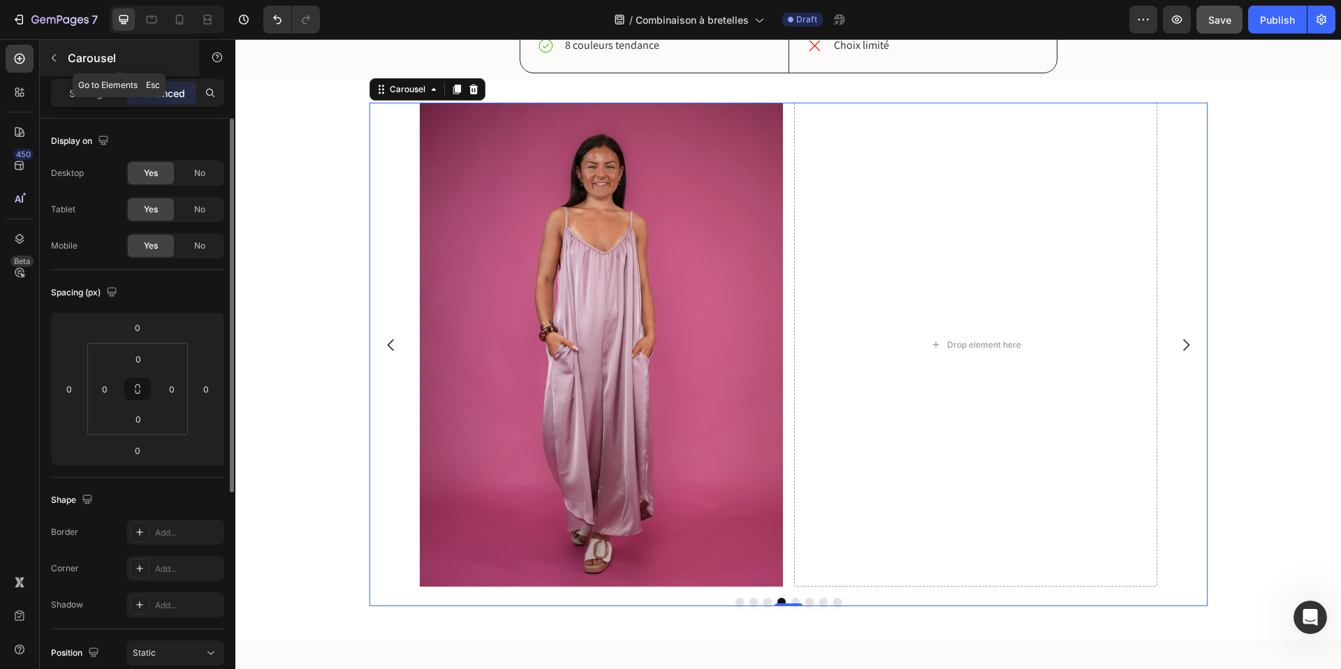
click at [50, 50] on button "button" at bounding box center [54, 58] width 22 height 22
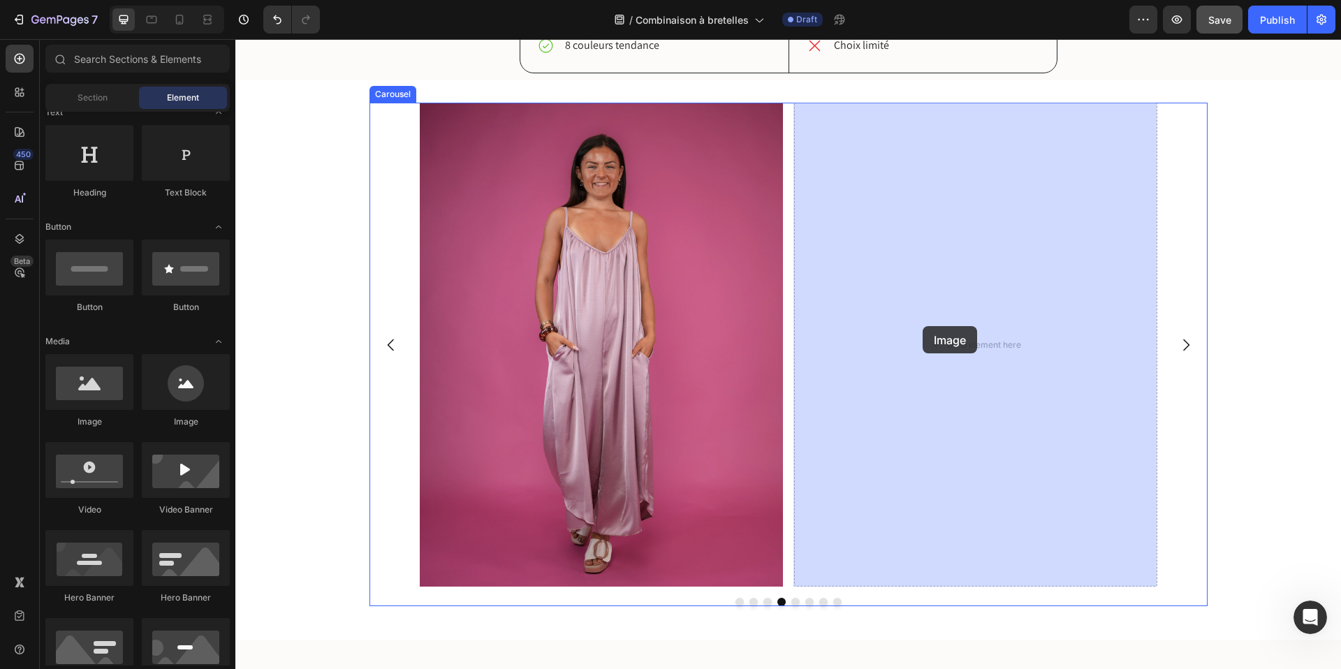
drag, startPoint x: 330, startPoint y: 430, endPoint x: 924, endPoint y: 326, distance: 603.1
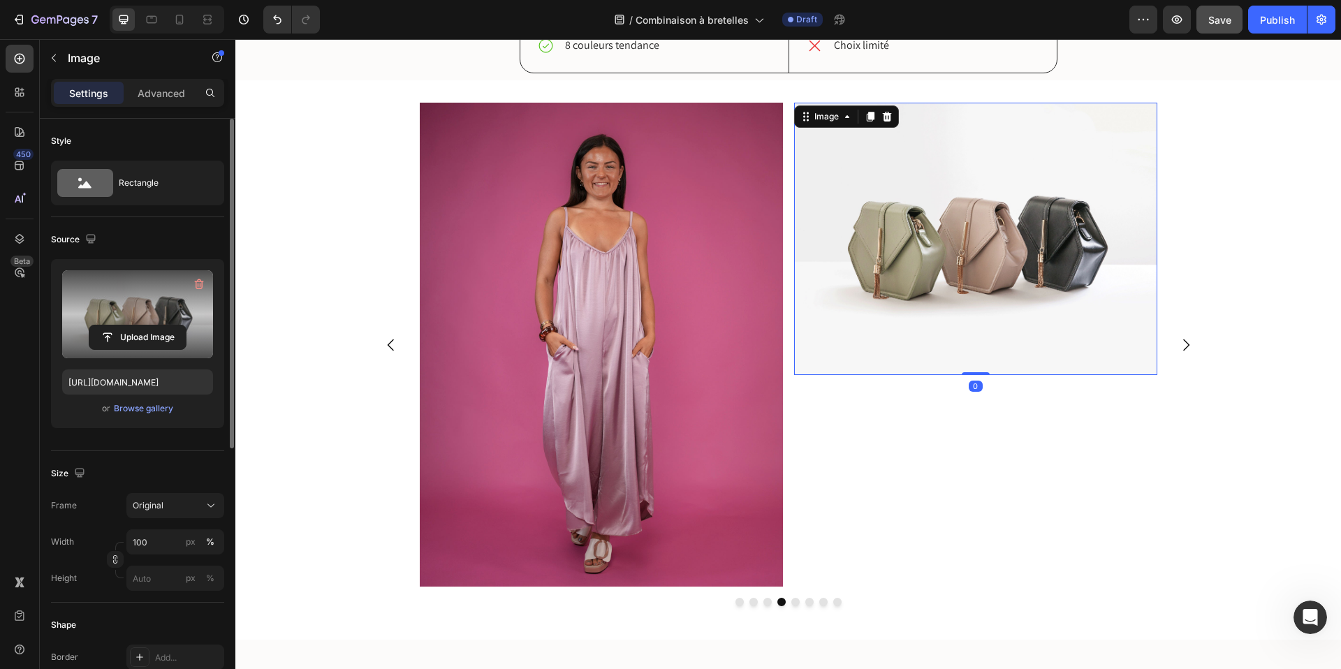
click at [135, 298] on label at bounding box center [137, 314] width 151 height 88
click at [135, 326] on input "file" at bounding box center [137, 338] width 96 height 24
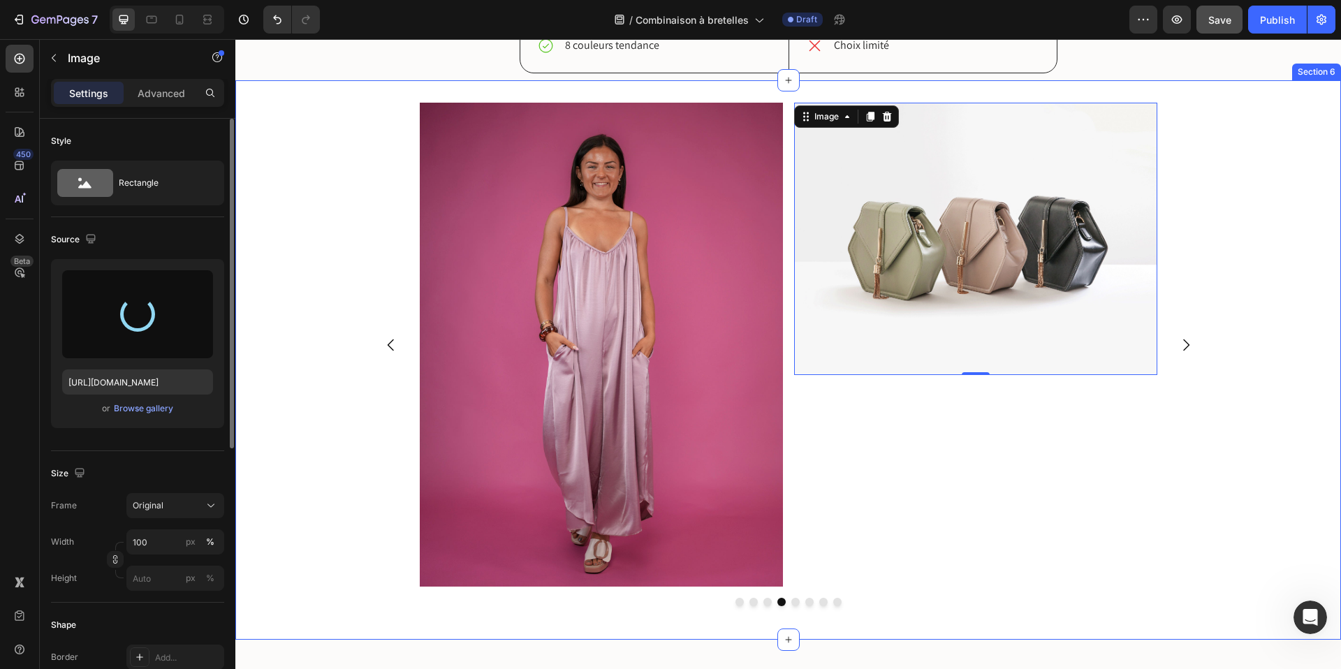
type input "https://cdn.shopify.com/s/files/1/0605/0509/6332/files/gempages_488443088415491…"
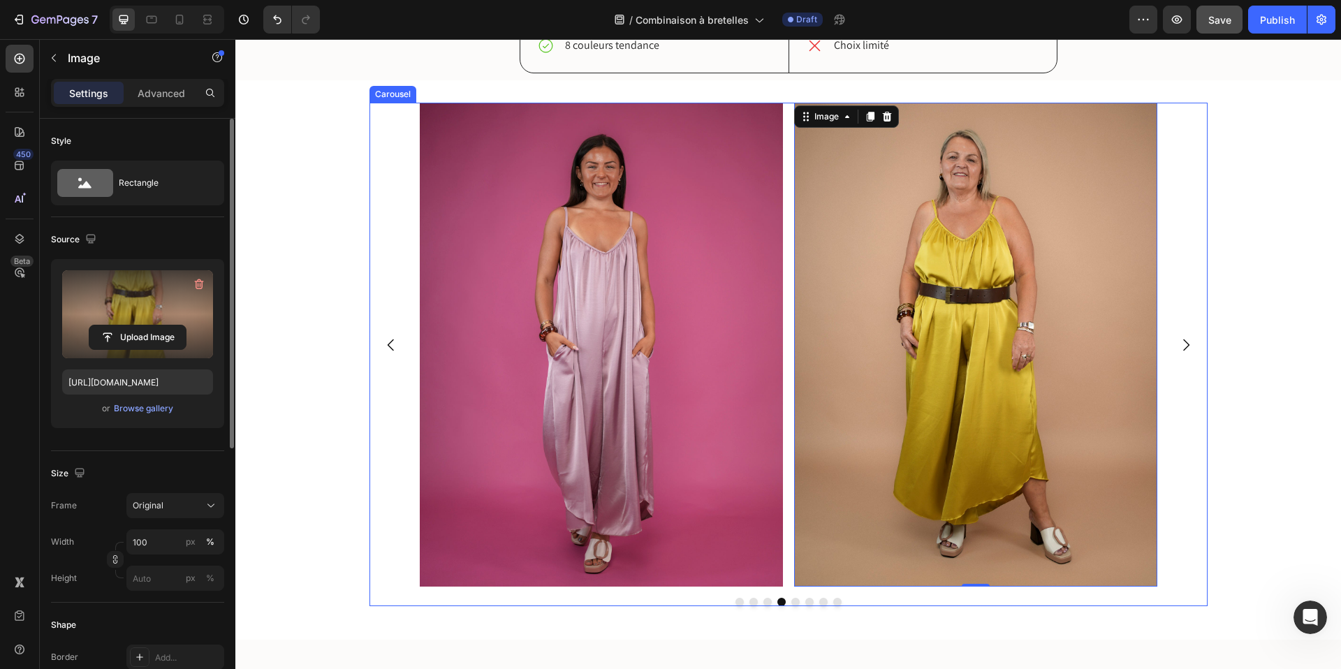
click at [766, 602] on button "Dot" at bounding box center [768, 602] width 8 height 8
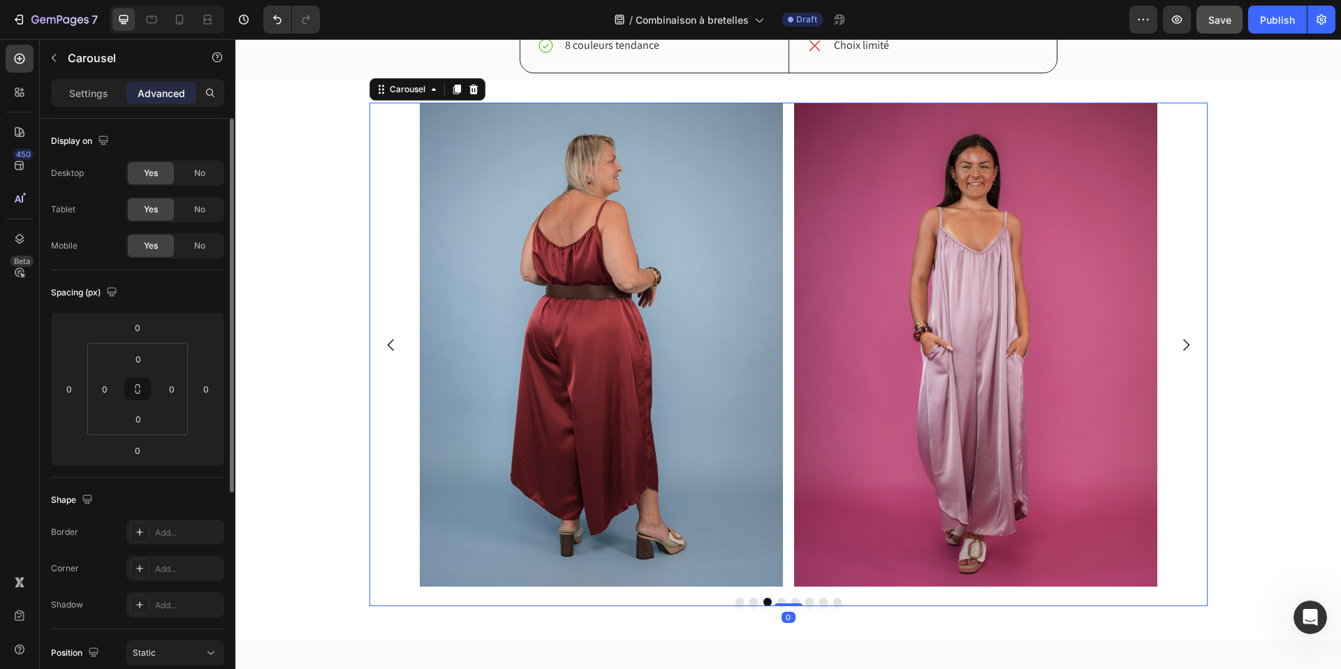
click at [794, 602] on button "Dot" at bounding box center [796, 602] width 8 height 8
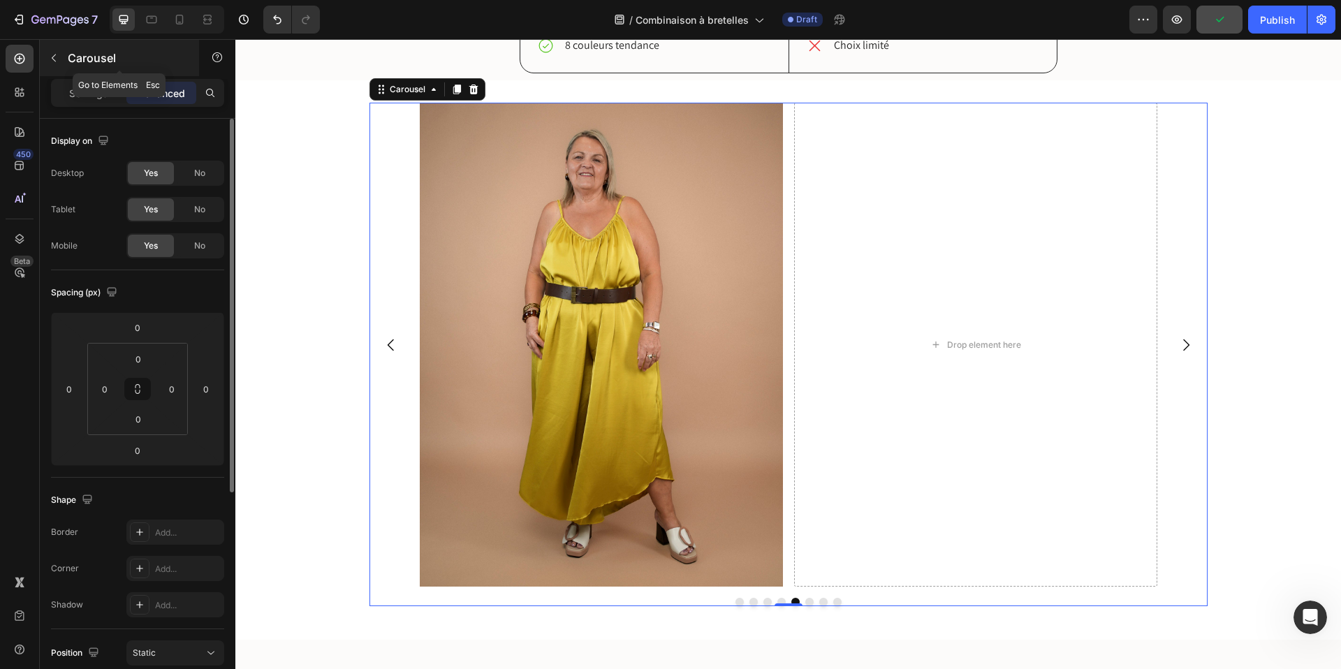
click at [56, 59] on icon "button" at bounding box center [53, 57] width 11 height 11
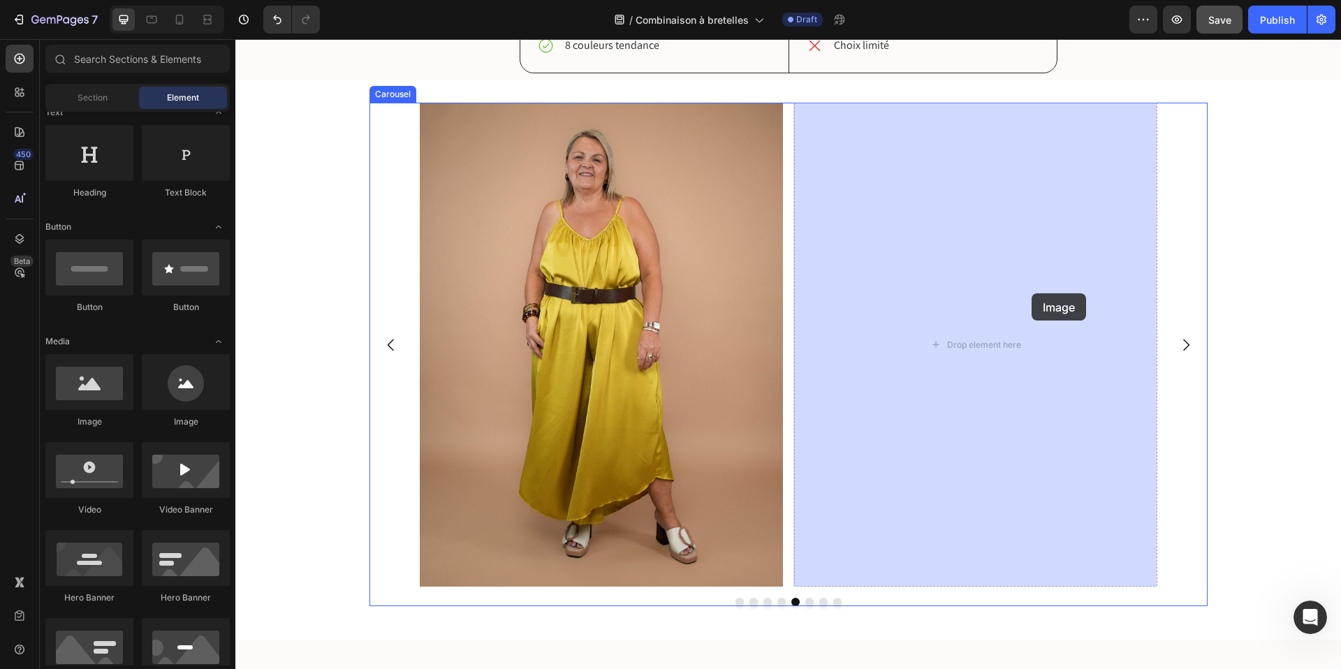
drag, startPoint x: 335, startPoint y: 429, endPoint x: 959, endPoint y: 296, distance: 637.4
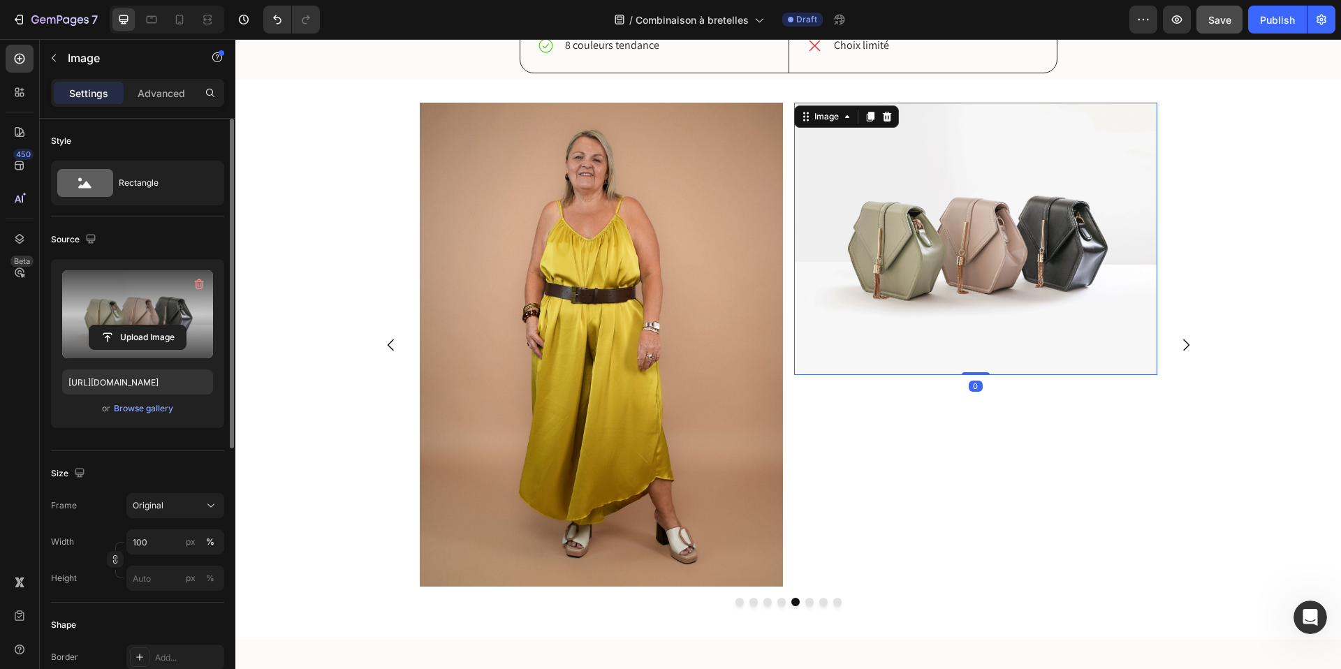
click at [122, 300] on label at bounding box center [137, 314] width 151 height 88
click at [122, 326] on input "file" at bounding box center [137, 338] width 96 height 24
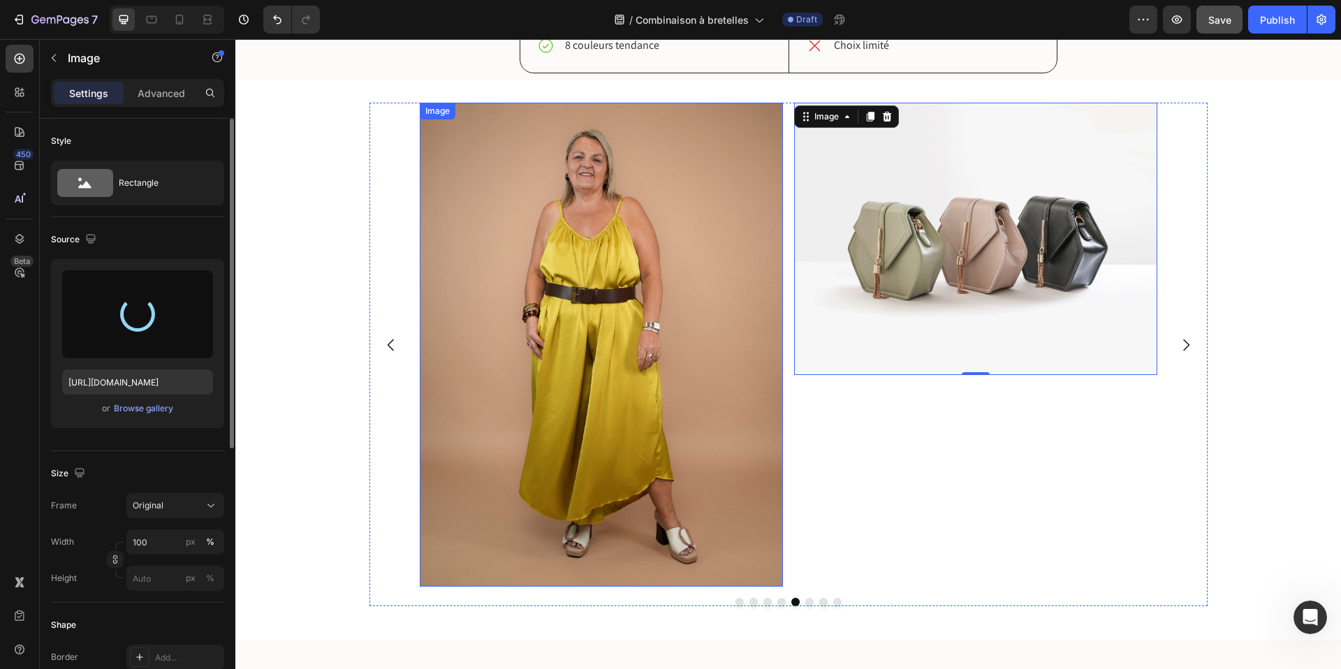
type input "https://cdn.shopify.com/s/files/1/0605/0509/6332/files/gempages_488443088415491…"
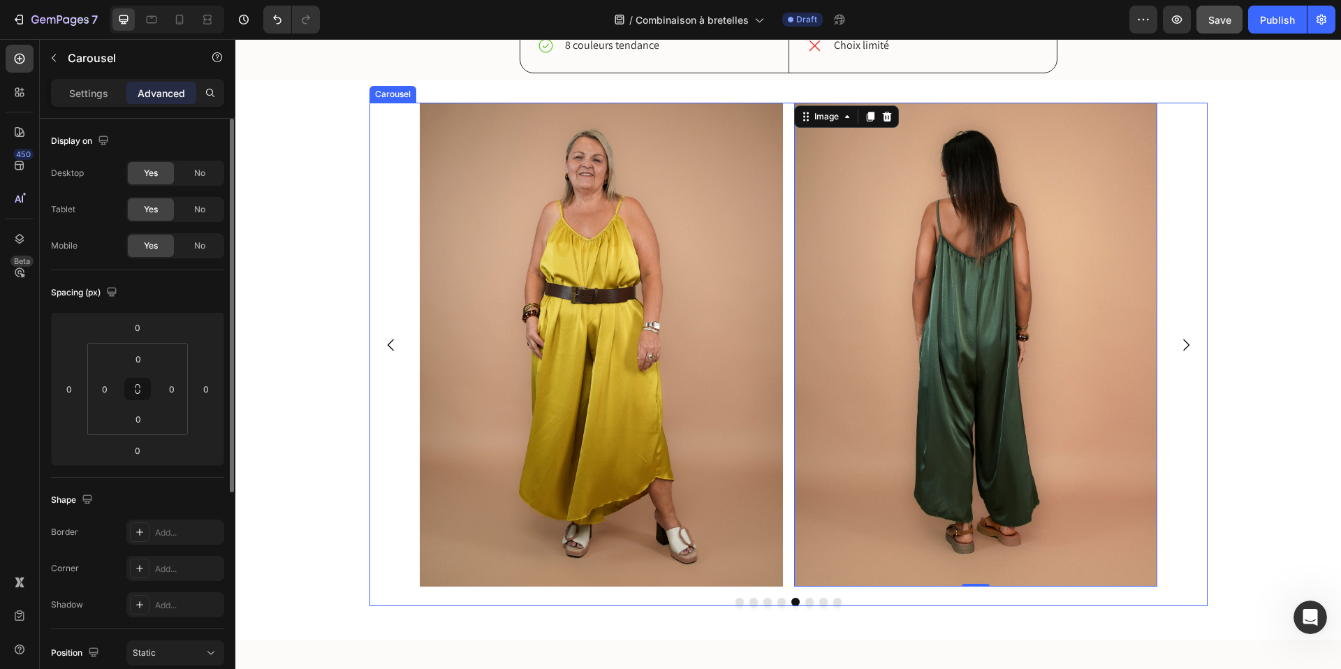
click at [809, 603] on button "Dot" at bounding box center [810, 602] width 8 height 8
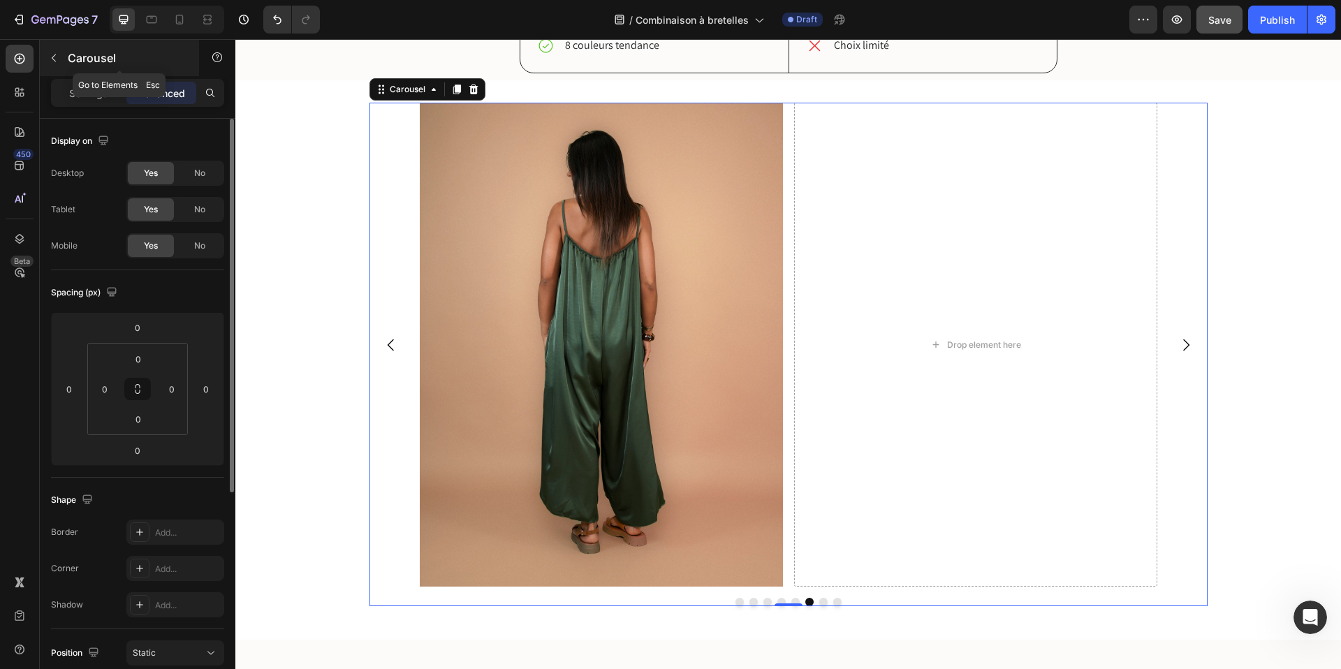
click at [55, 57] on icon "button" at bounding box center [53, 57] width 11 height 11
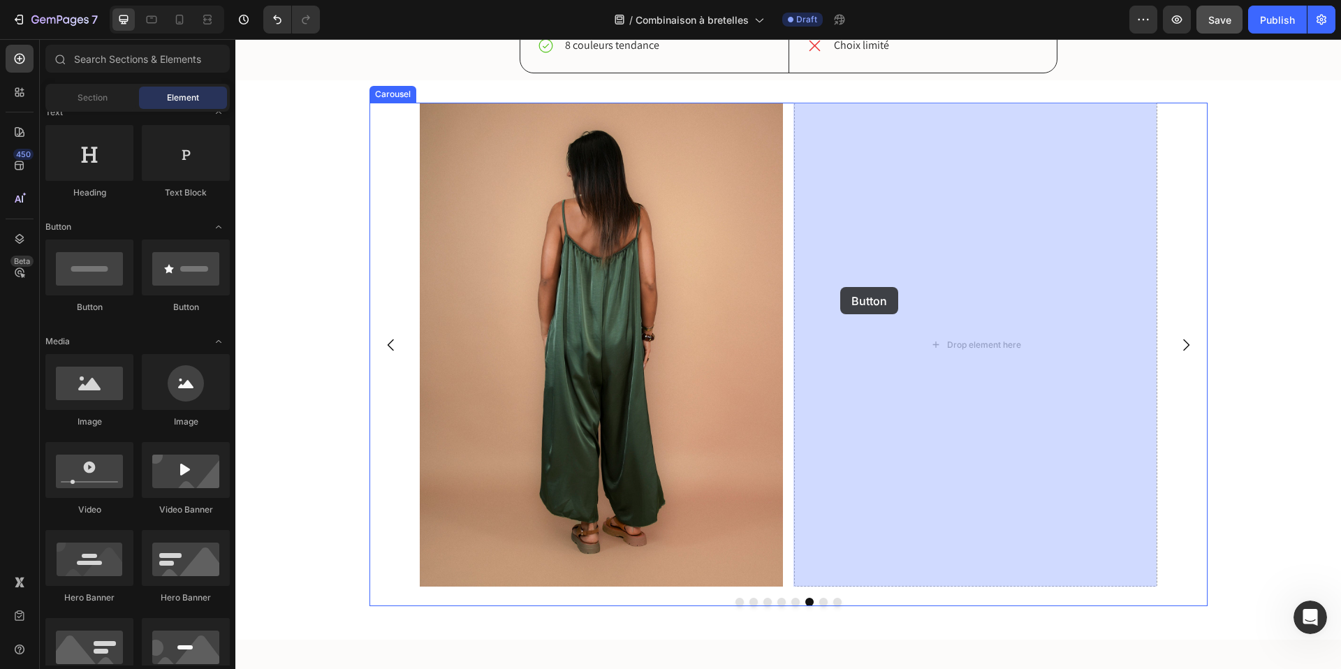
drag, startPoint x: 336, startPoint y: 317, endPoint x: 840, endPoint y: 287, distance: 504.6
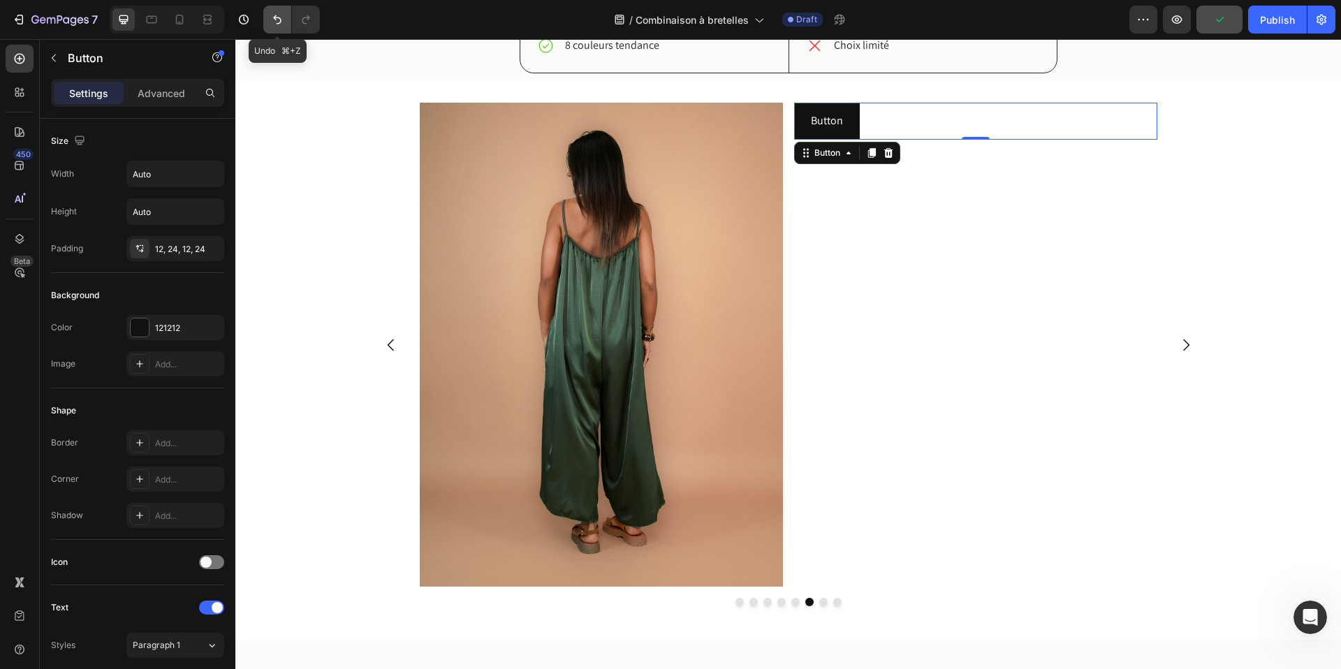
click at [277, 18] on icon "Undo/Redo" at bounding box center [277, 20] width 14 height 14
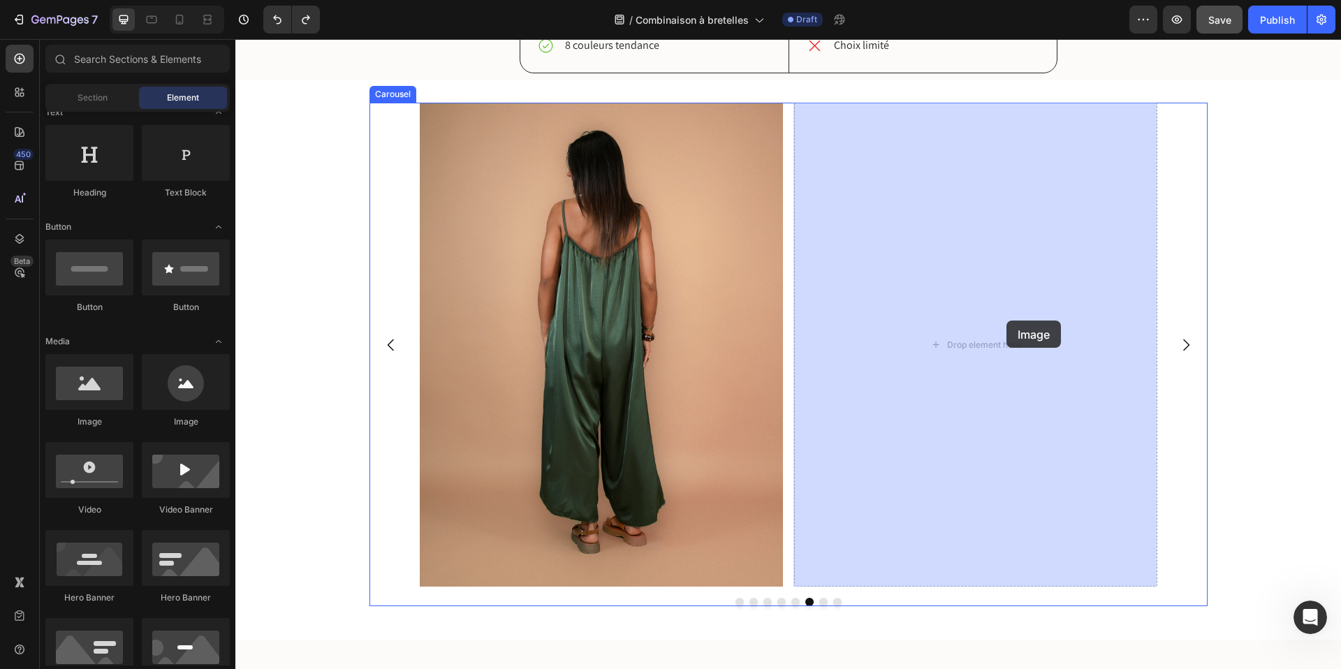
drag, startPoint x: 332, startPoint y: 425, endPoint x: 1006, endPoint y: 319, distance: 682.6
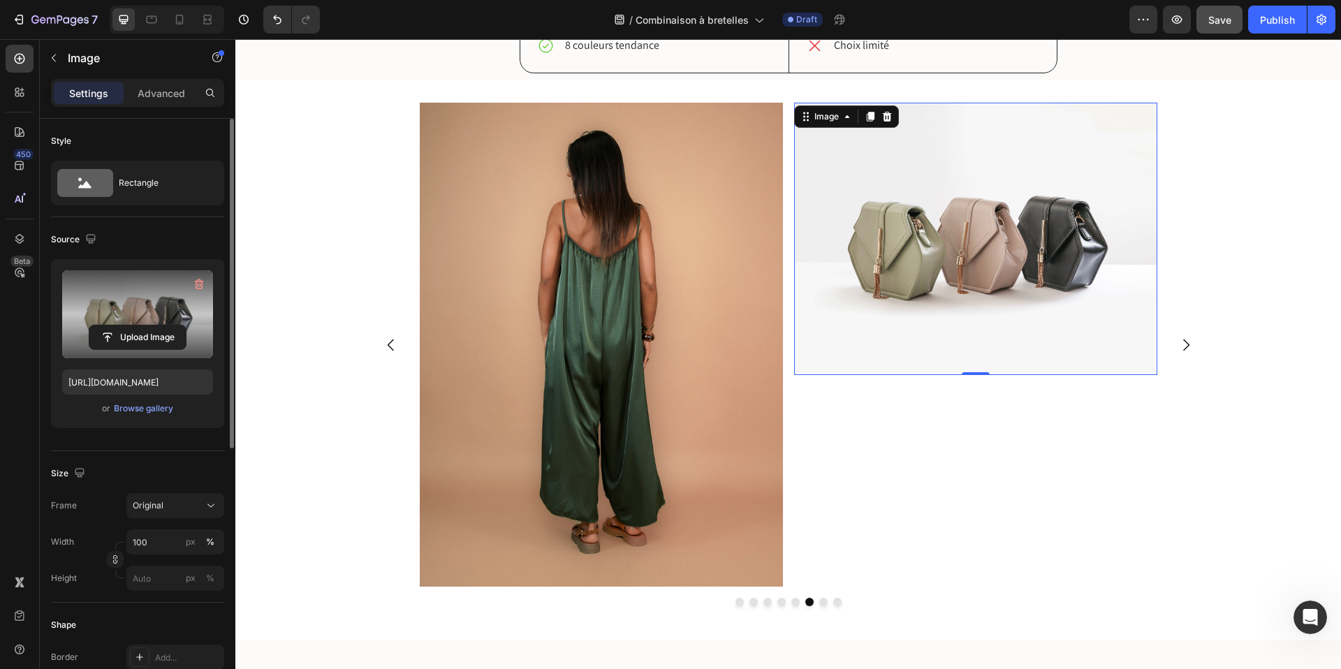
click at [144, 322] on label at bounding box center [137, 314] width 151 height 88
click at [144, 326] on input "file" at bounding box center [137, 338] width 96 height 24
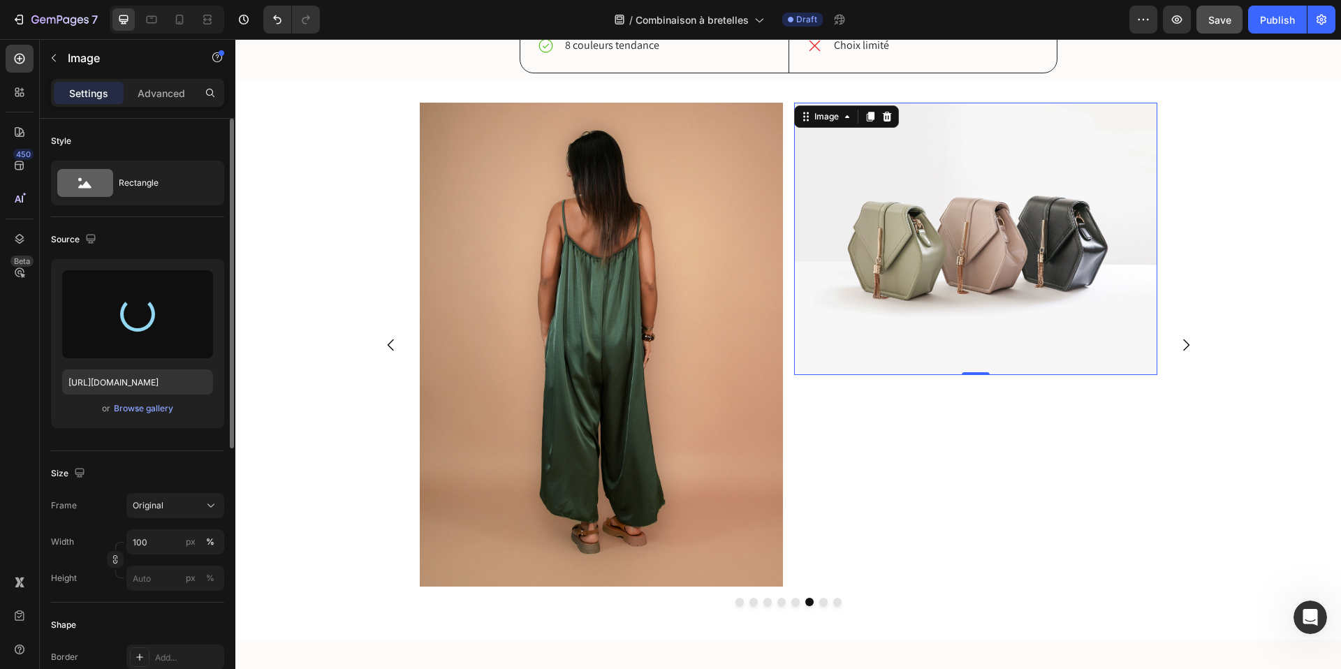
type input "https://cdn.shopify.com/s/files/1/0605/0509/6332/files/gempages_488443088415491…"
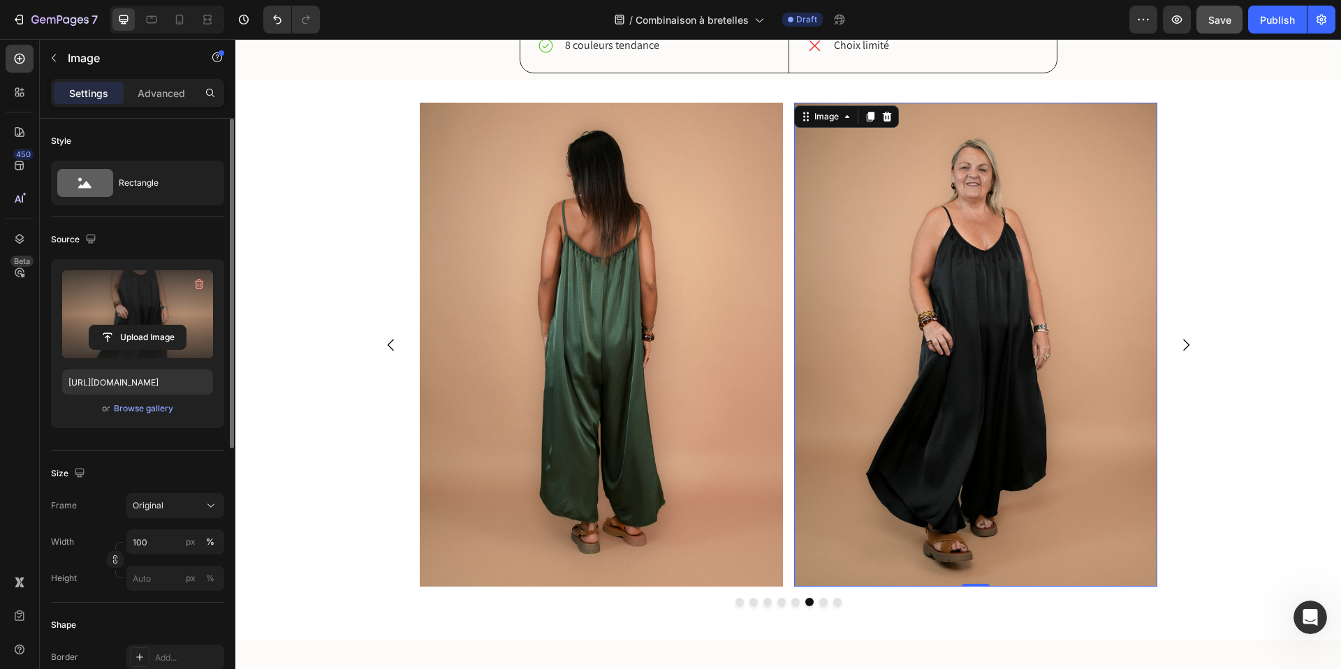
click at [824, 603] on button "Dot" at bounding box center [824, 602] width 8 height 8
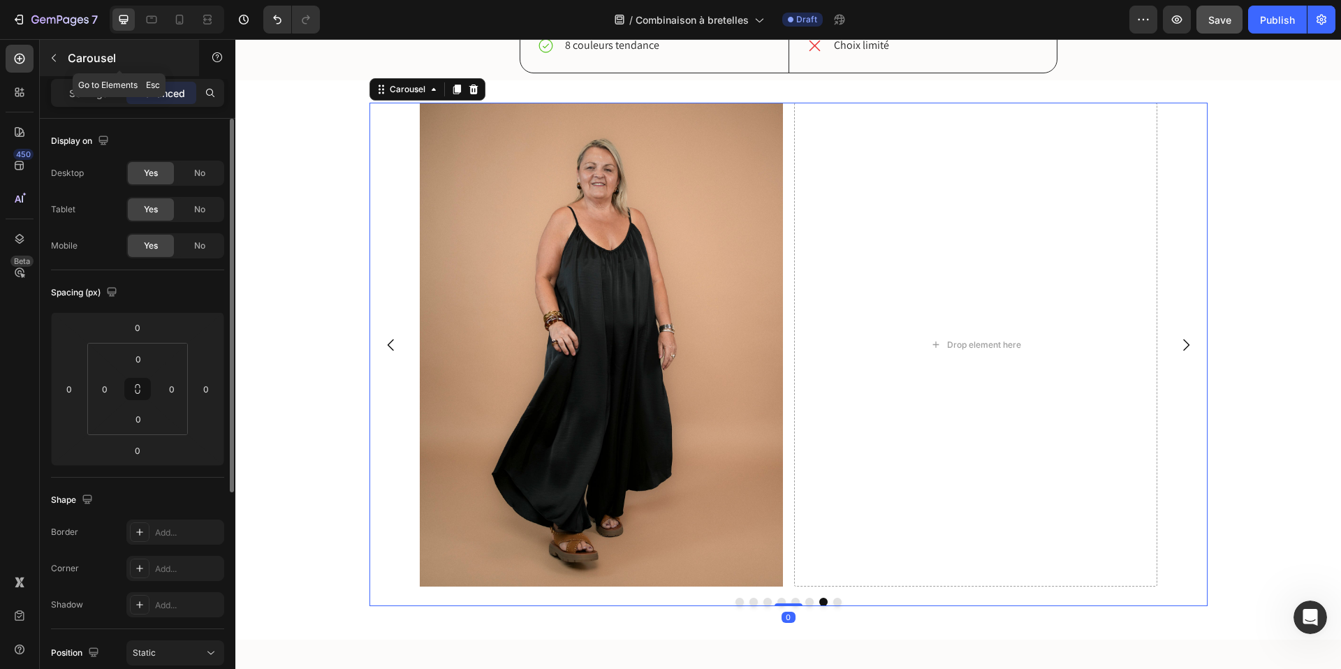
click at [51, 63] on icon "button" at bounding box center [53, 57] width 11 height 11
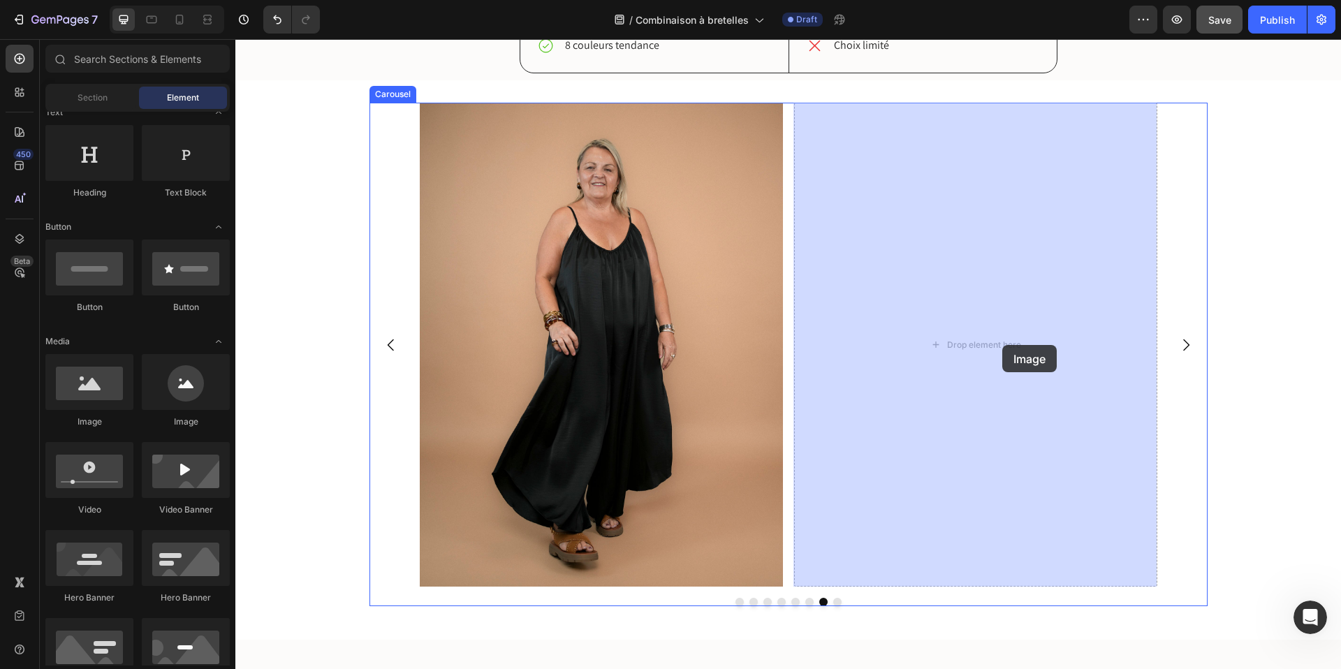
drag, startPoint x: 336, startPoint y: 438, endPoint x: 1002, endPoint y: 345, distance: 672.3
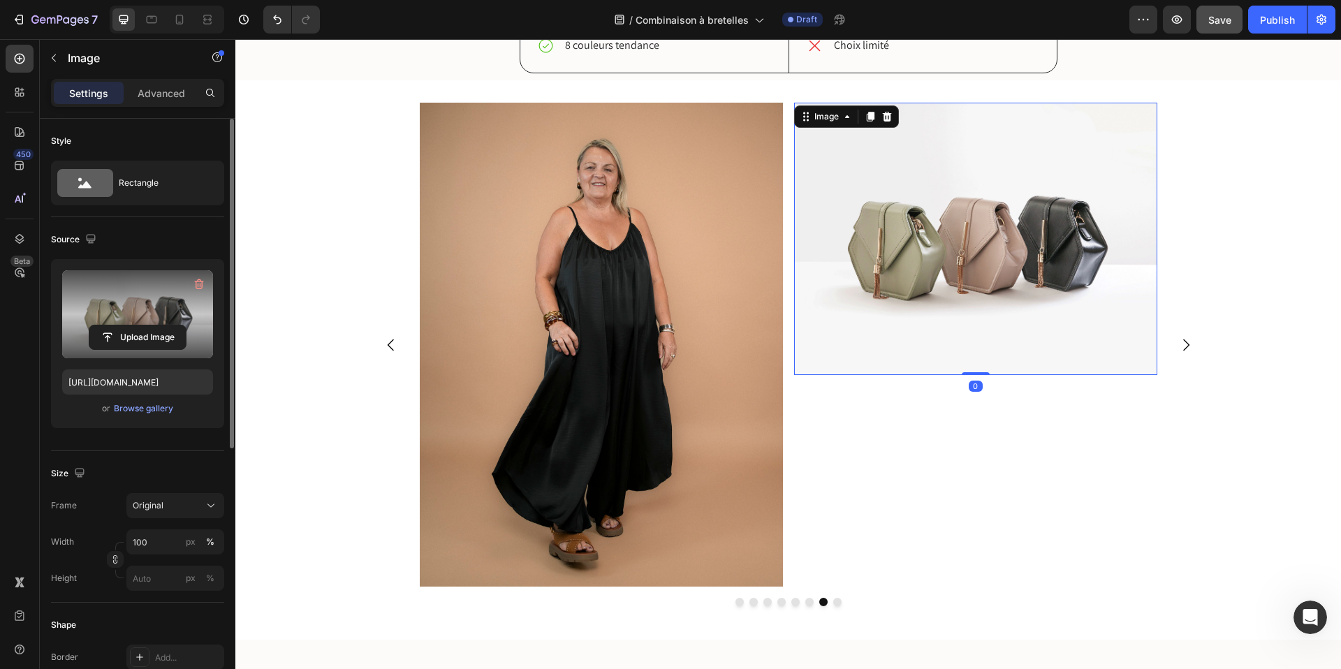
click at [151, 300] on label at bounding box center [137, 314] width 151 height 88
click at [151, 326] on input "file" at bounding box center [137, 338] width 96 height 24
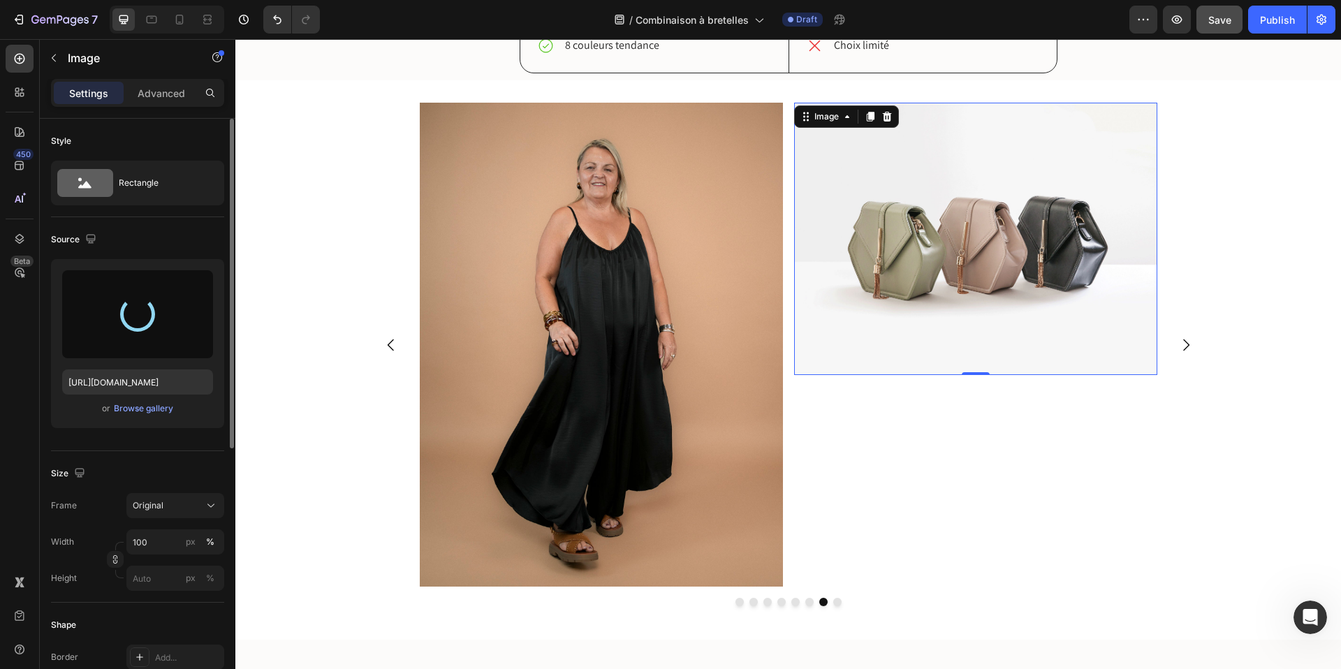
type input "https://cdn.shopify.com/s/files/1/0605/0509/6332/files/gempages_488443088415491…"
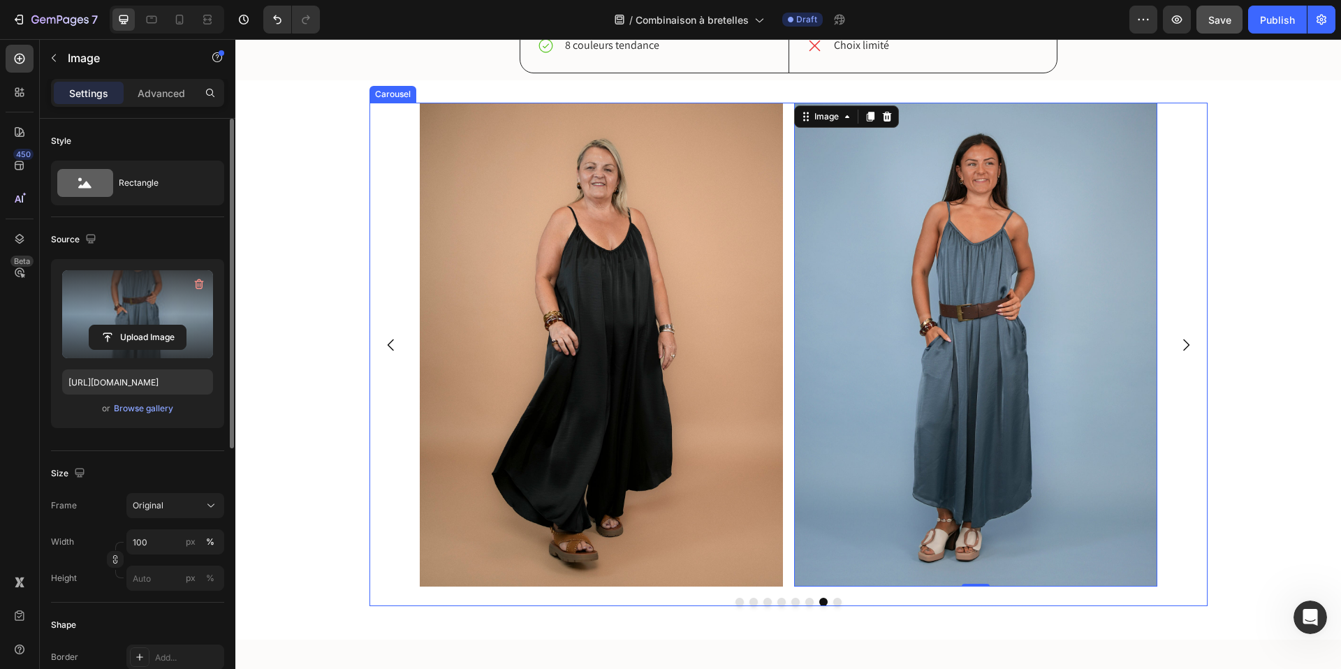
click at [739, 603] on button "Dot" at bounding box center [740, 602] width 8 height 8
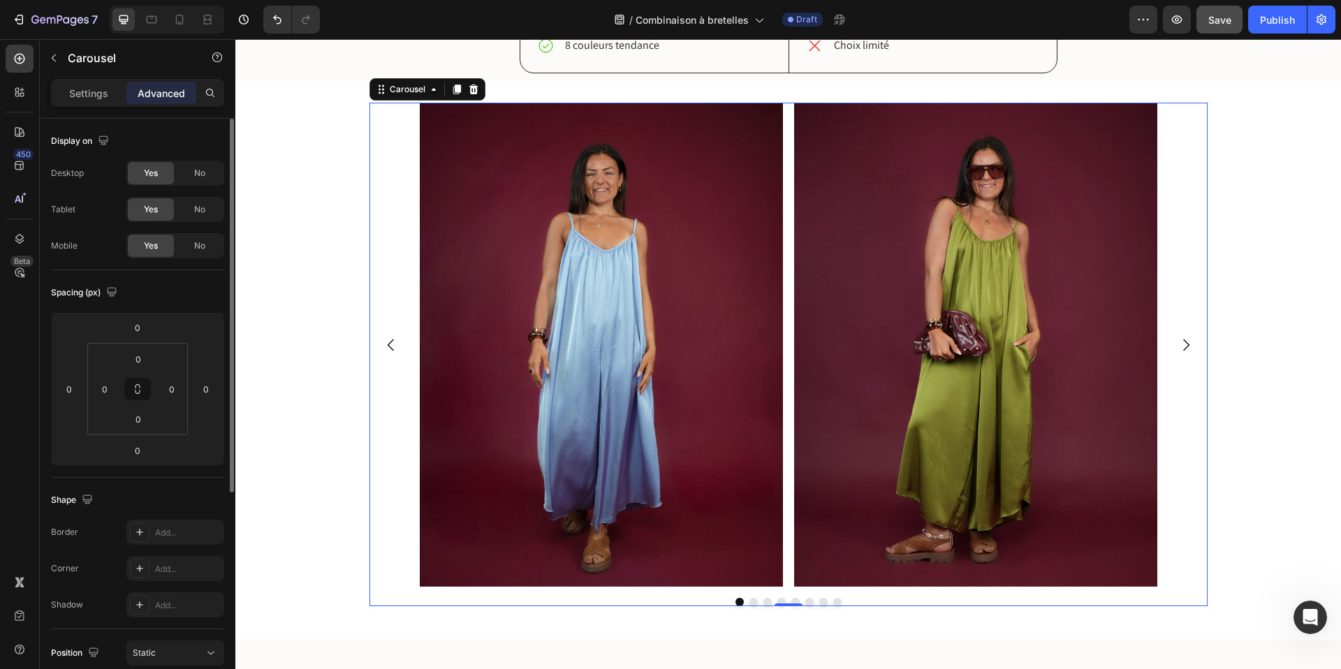
click at [751, 602] on button "Dot" at bounding box center [754, 602] width 8 height 8
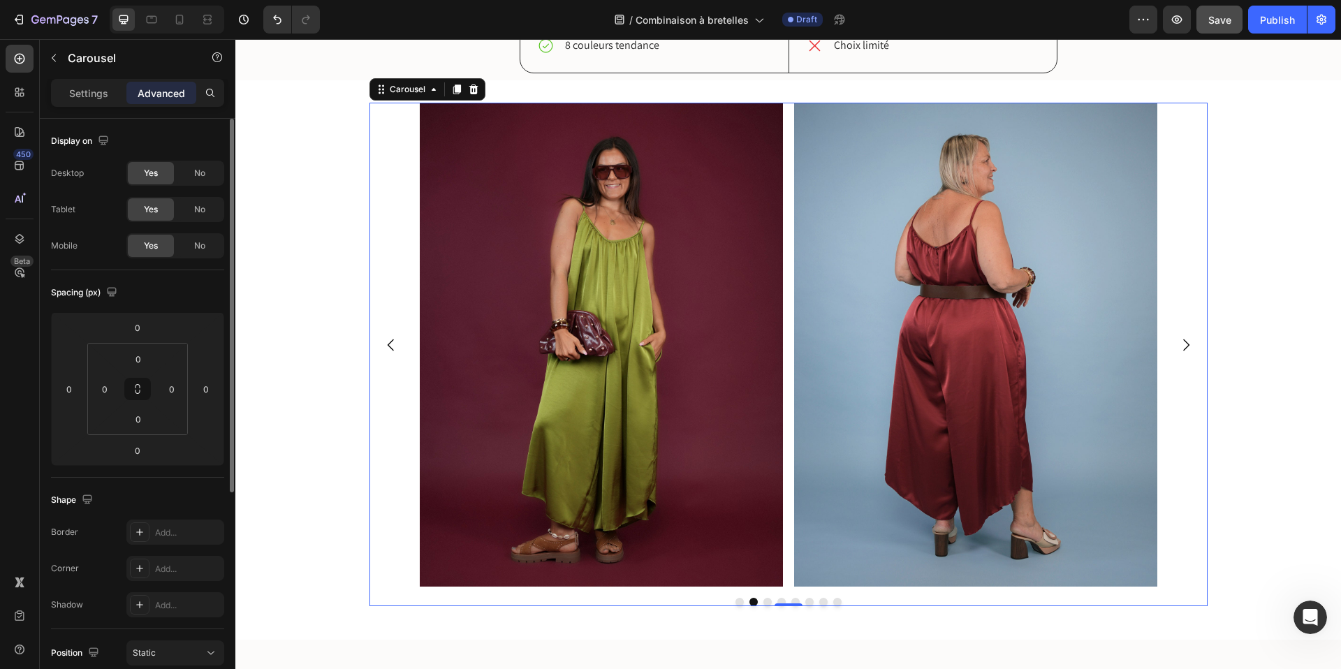
click at [767, 601] on button "Dot" at bounding box center [768, 602] width 8 height 8
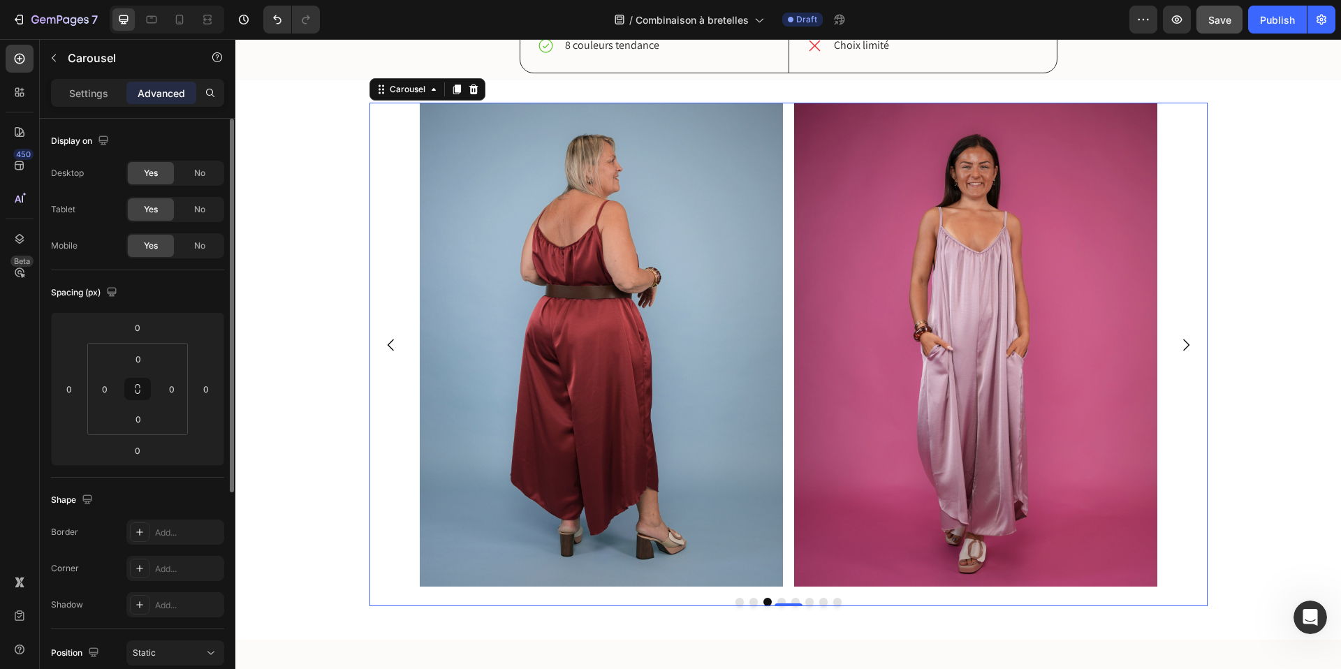
click at [782, 602] on button "Dot" at bounding box center [782, 602] width 8 height 8
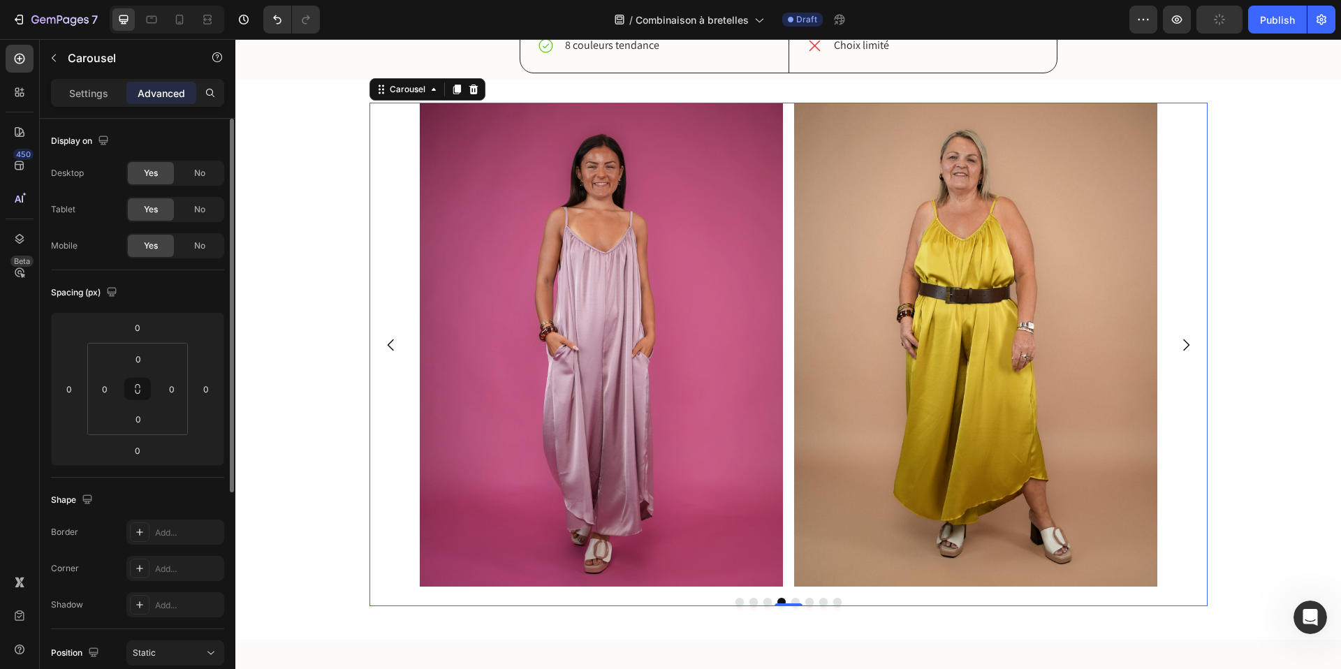
click at [796, 601] on button "Dot" at bounding box center [796, 602] width 8 height 8
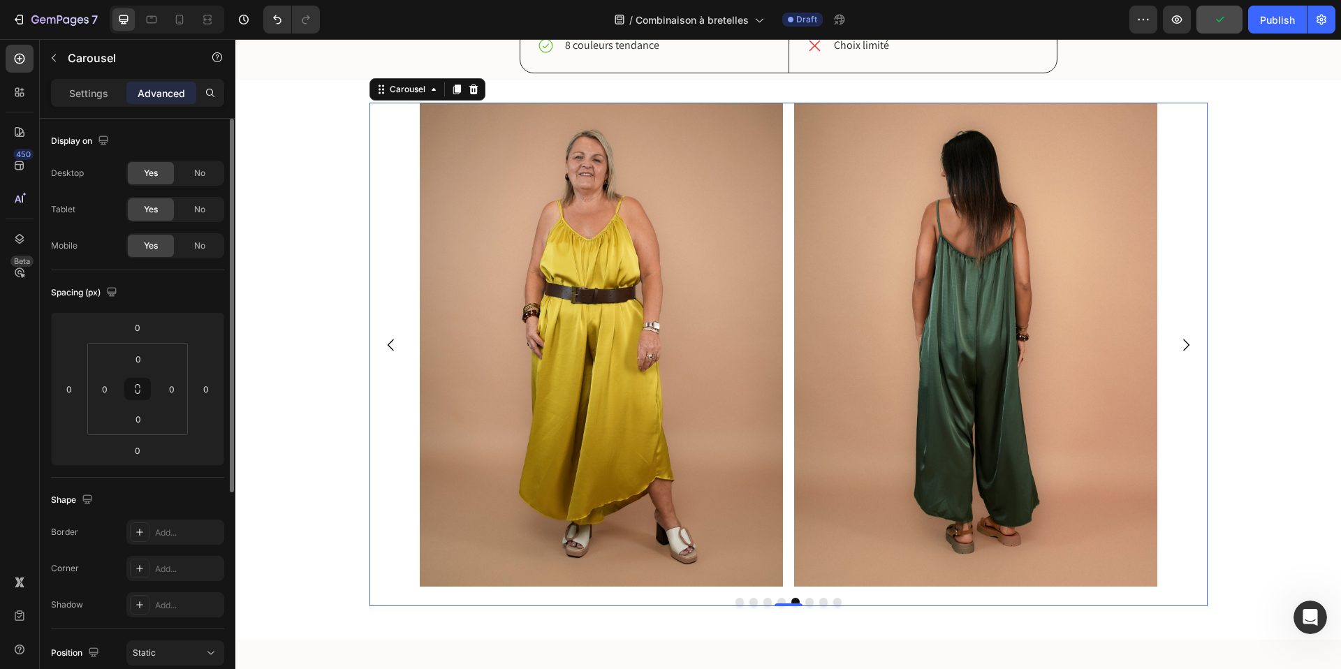
click at [806, 600] on button "Dot" at bounding box center [810, 602] width 8 height 8
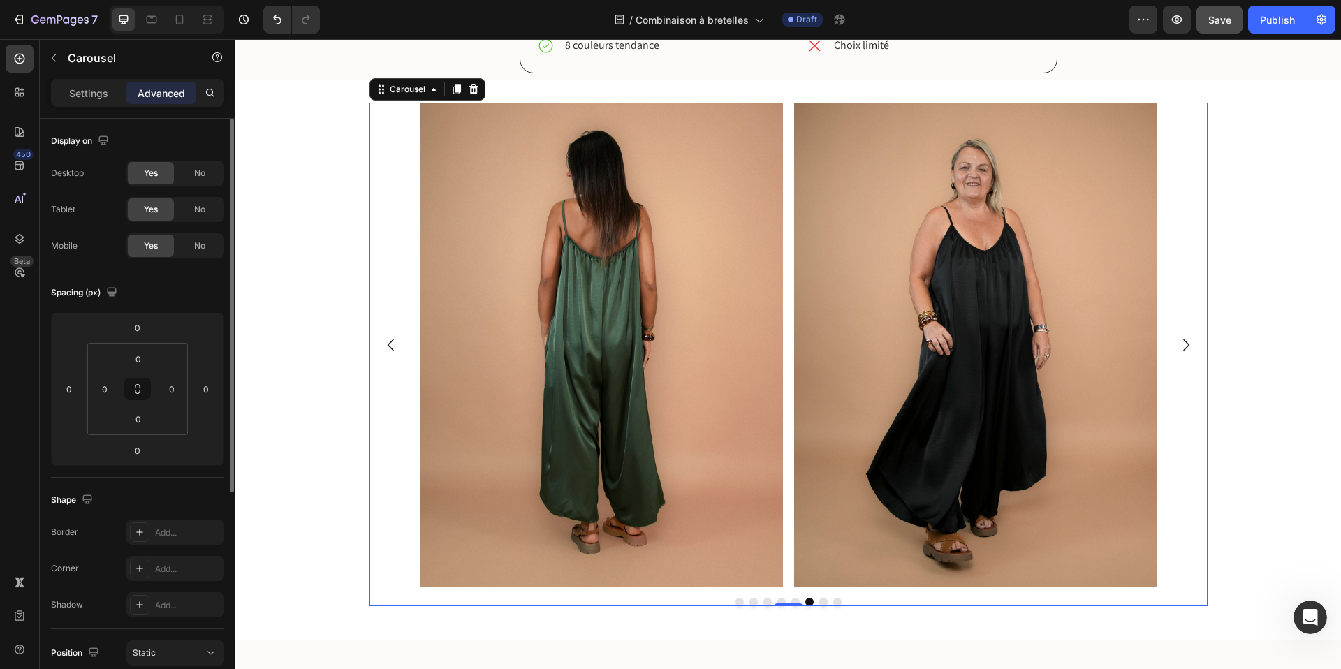
click at [823, 602] on button "Dot" at bounding box center [824, 602] width 8 height 8
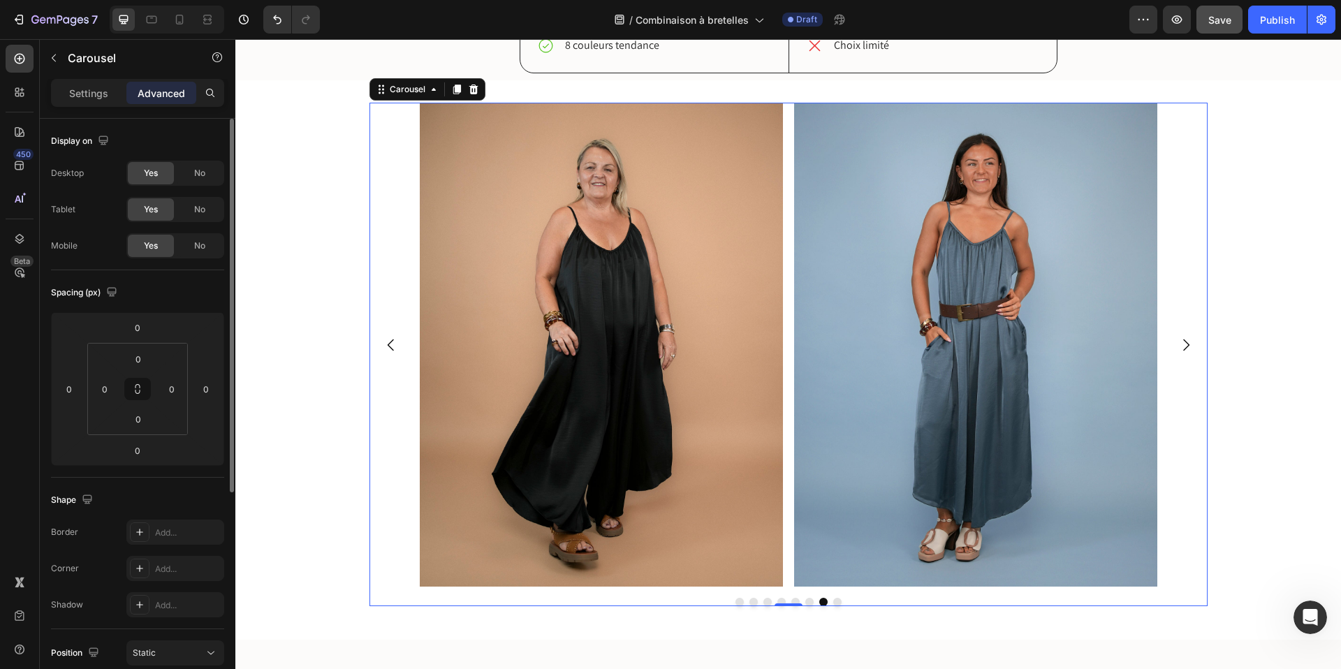
click at [838, 603] on button "Dot" at bounding box center [838, 602] width 8 height 8
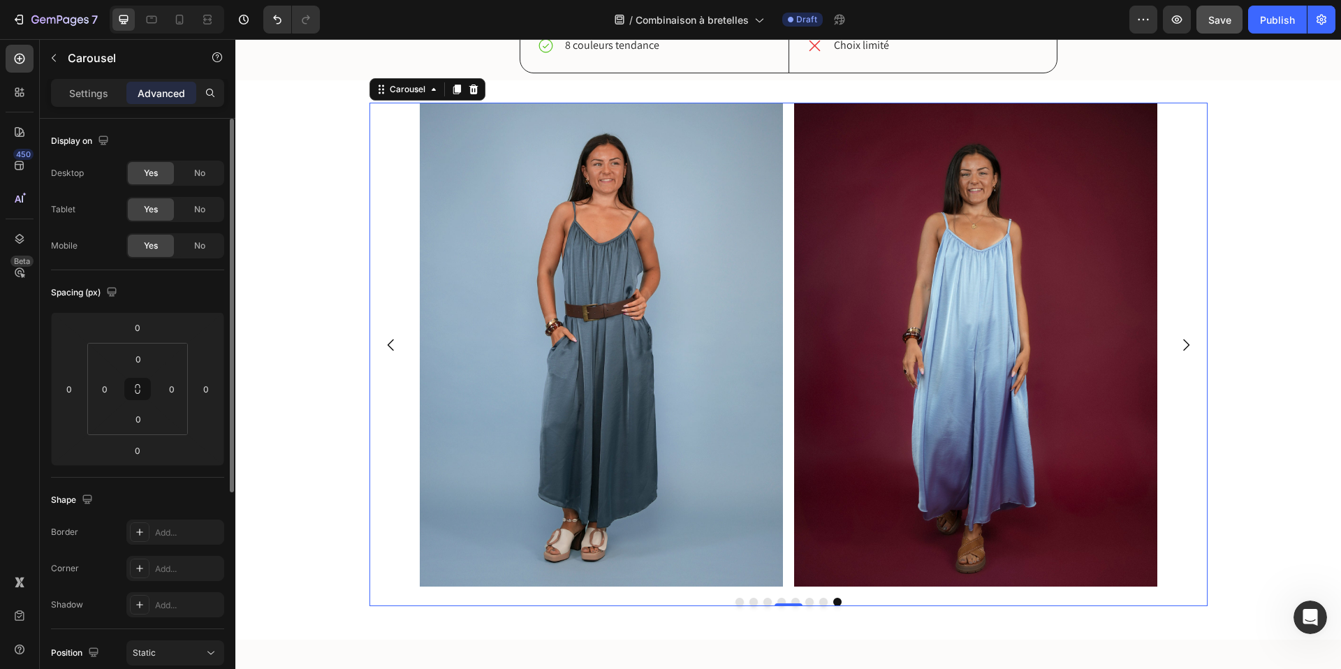
click at [738, 603] on button "Dot" at bounding box center [740, 602] width 8 height 8
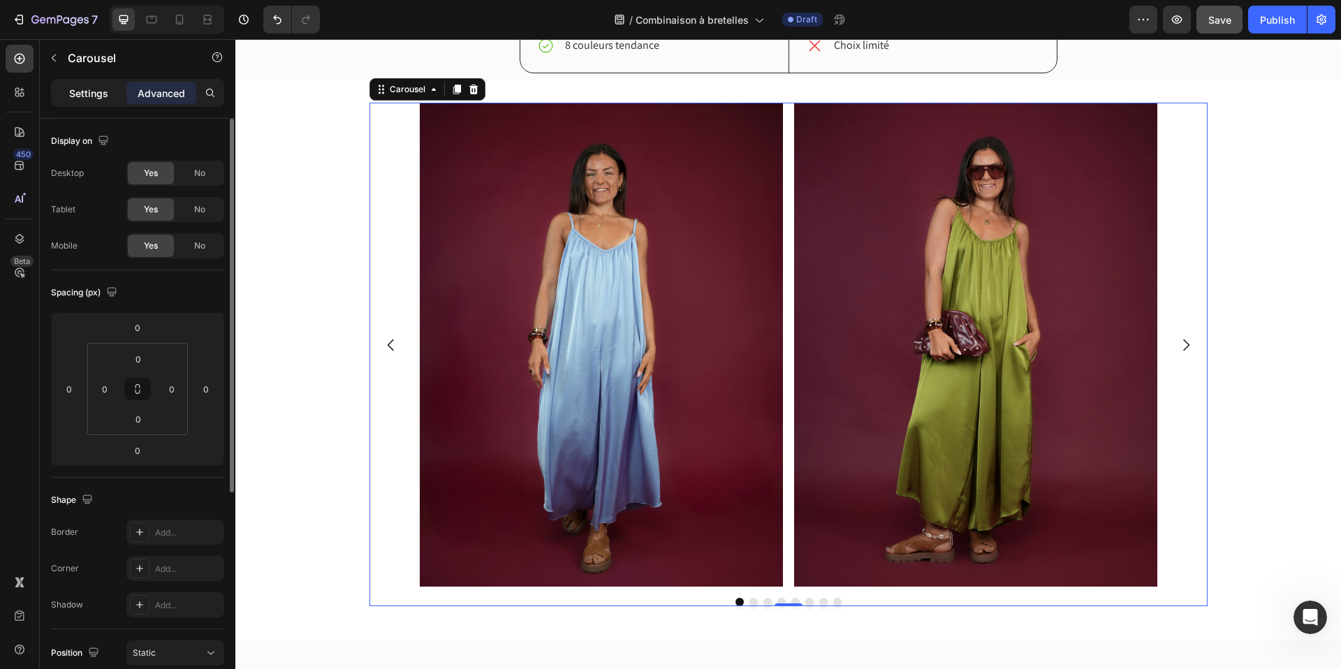
click at [94, 93] on p "Settings" at bounding box center [88, 93] width 39 height 15
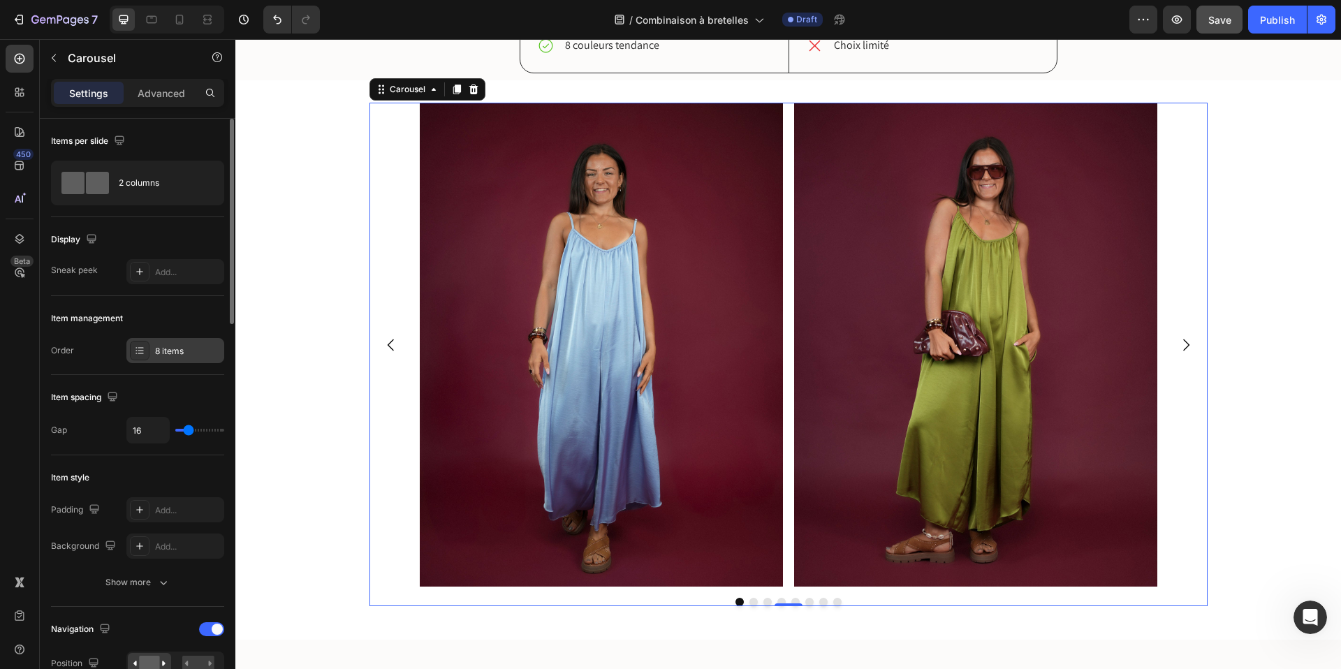
click at [173, 358] on div "8 items" at bounding box center [175, 350] width 98 height 25
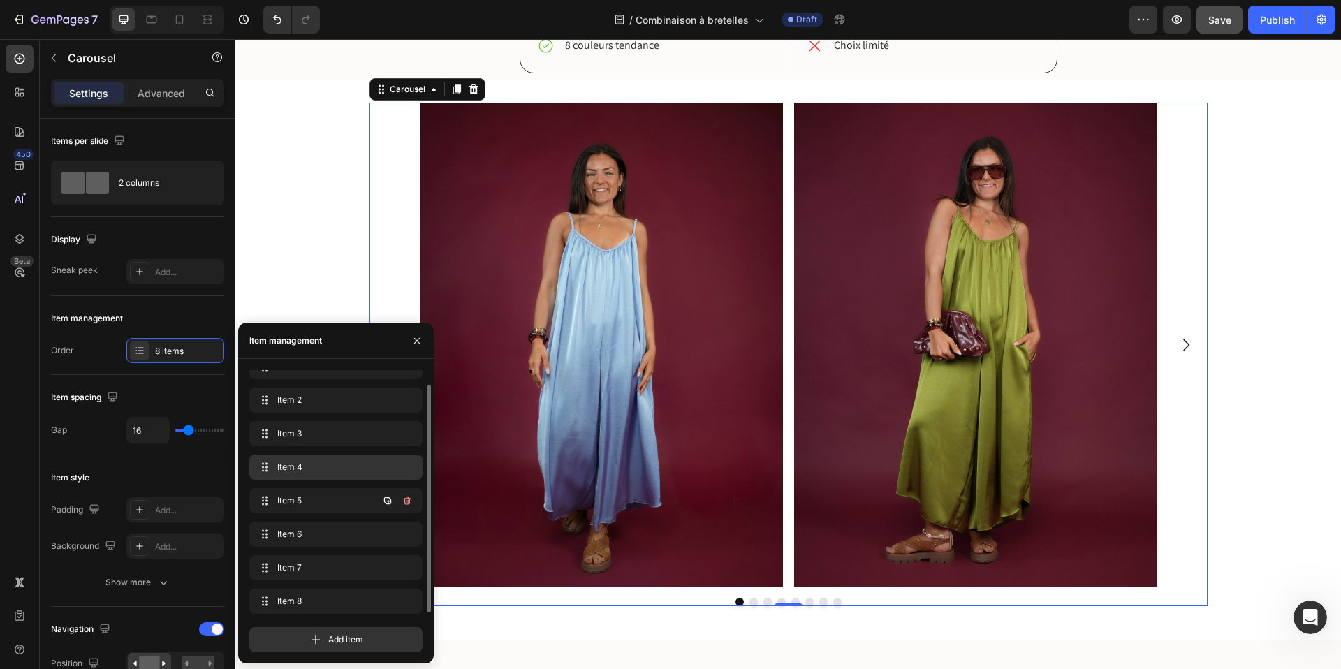
scroll to position [0, 0]
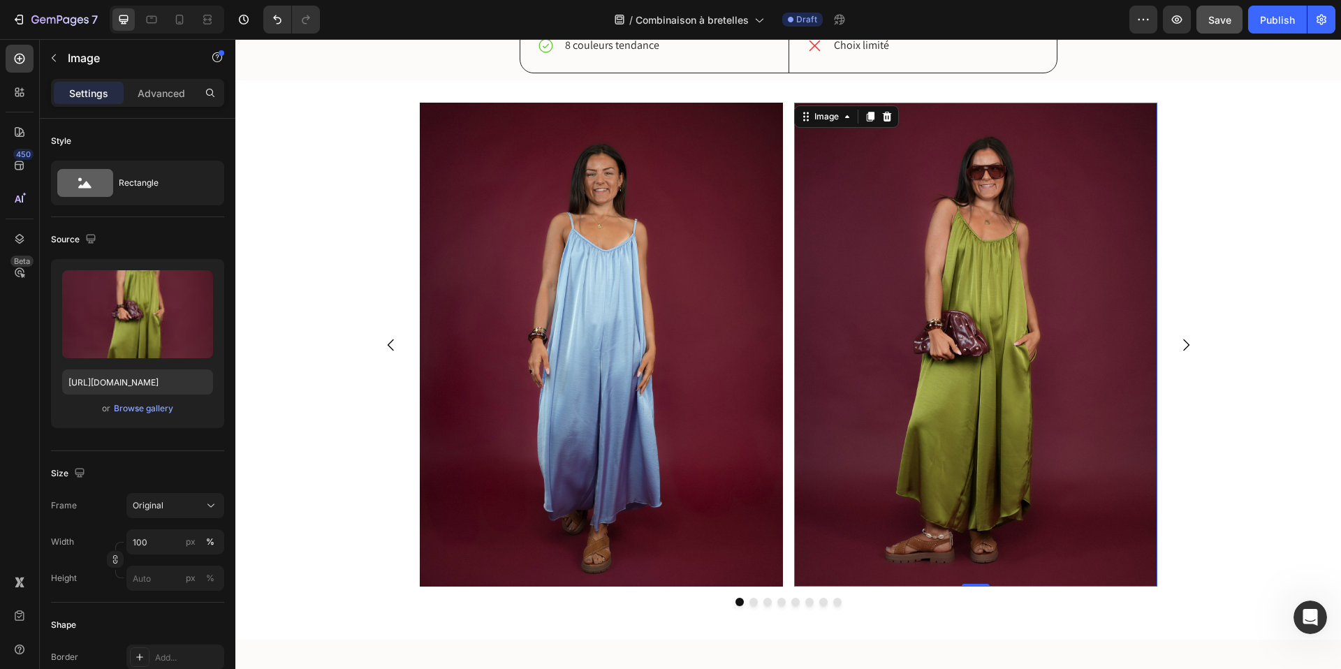
click at [994, 304] on img at bounding box center [975, 345] width 363 height 484
click at [147, 410] on div "Browse gallery" at bounding box center [143, 408] width 59 height 13
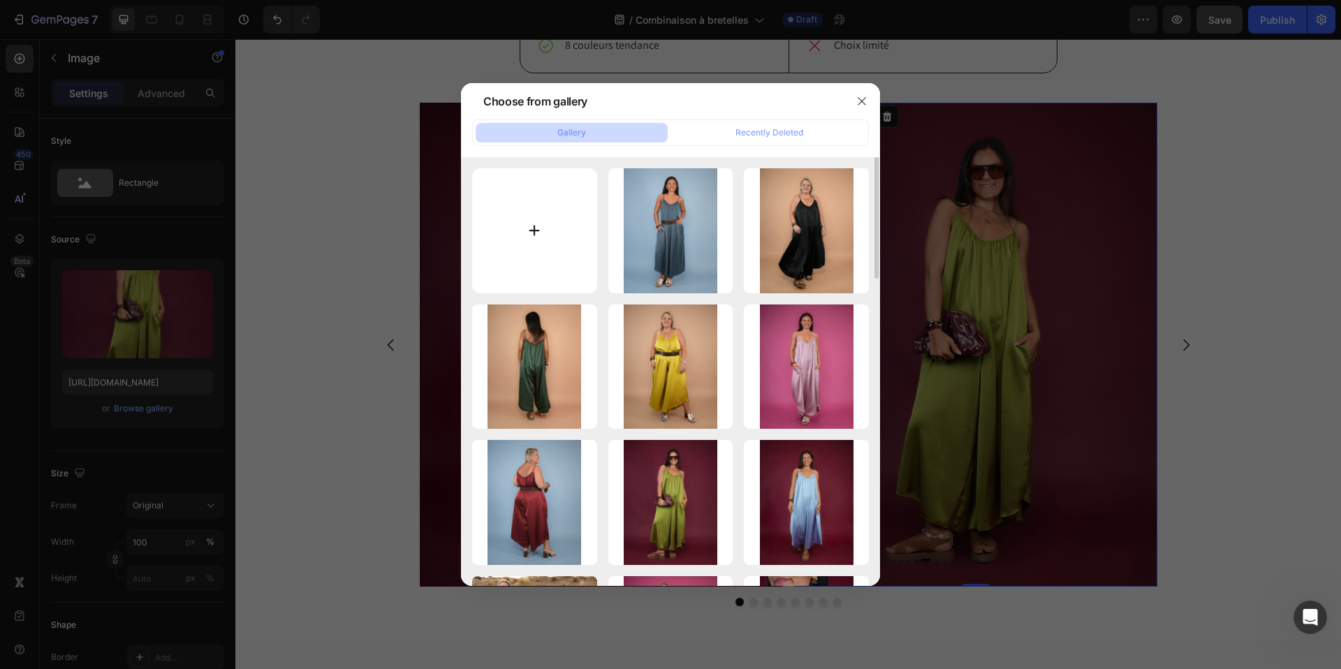
click at [553, 210] on input "file" at bounding box center [534, 230] width 125 height 125
type input "C:\fakepath\Ayastudiojuilletexport5-_c_RoxaneDeAlmeida_10sur92.jpg"
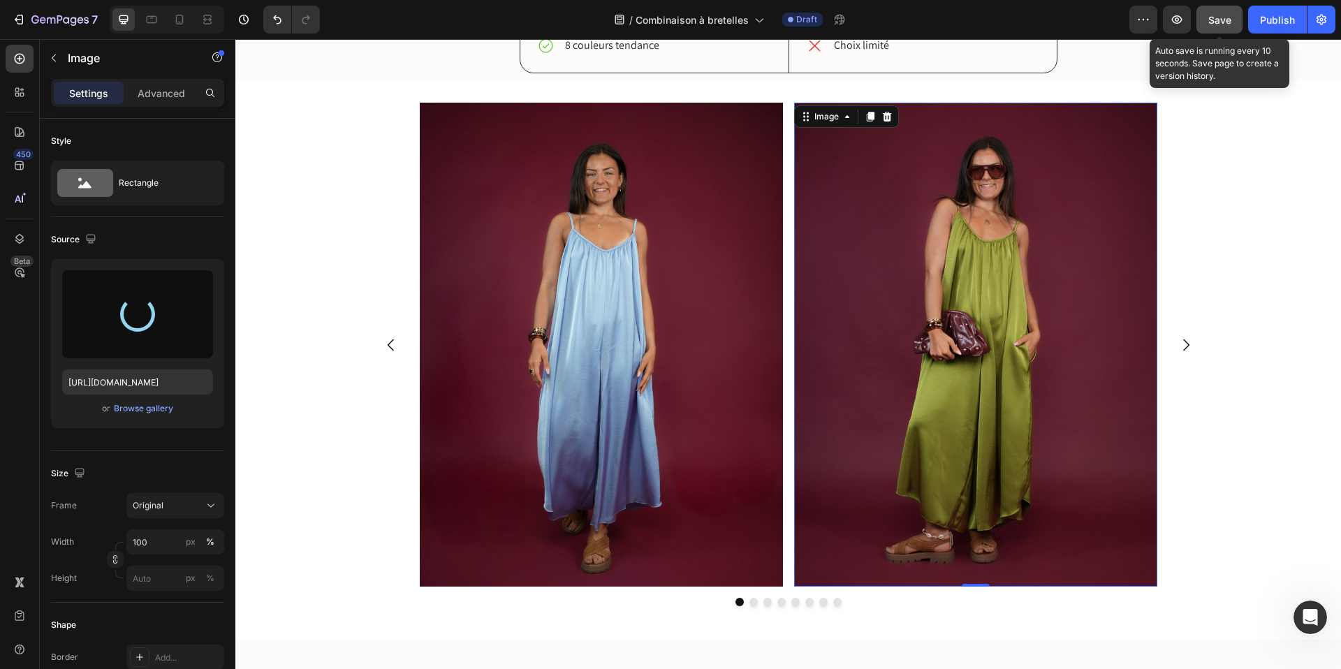
type input "https://cdn.shopify.com/s/files/1/0605/0509/6332/files/gempages_488443088415491…"
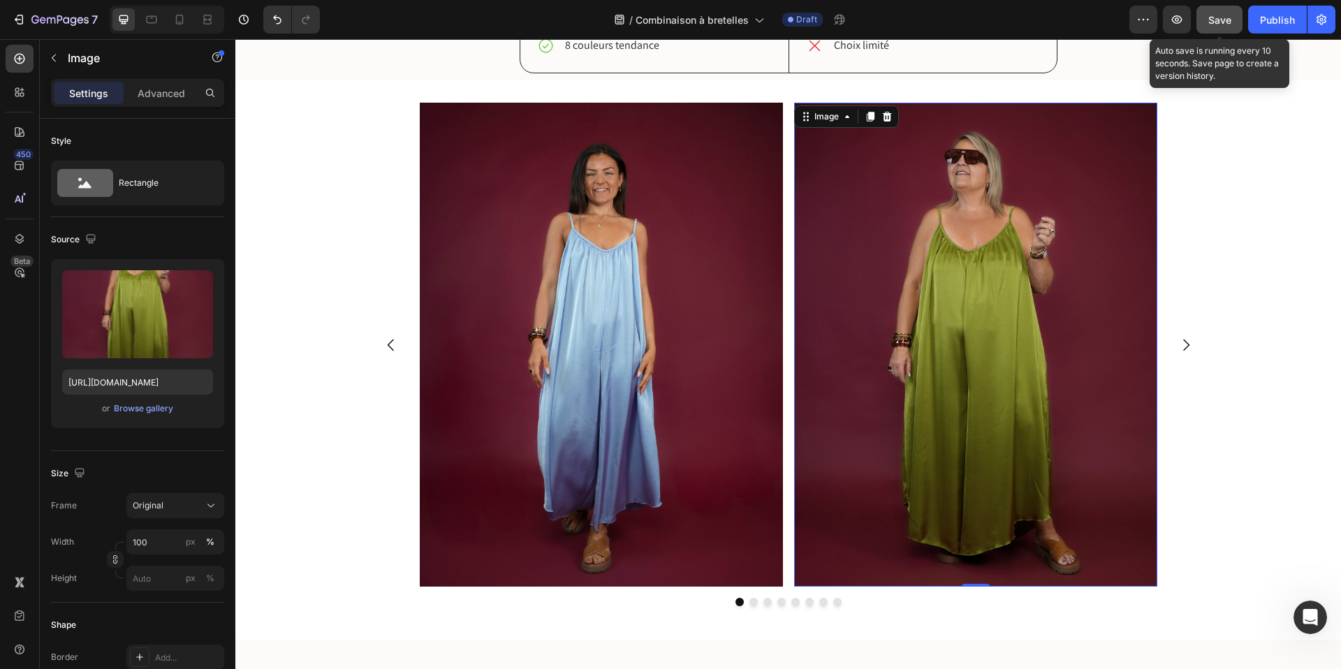
click at [1216, 22] on span "Save" at bounding box center [1220, 20] width 23 height 12
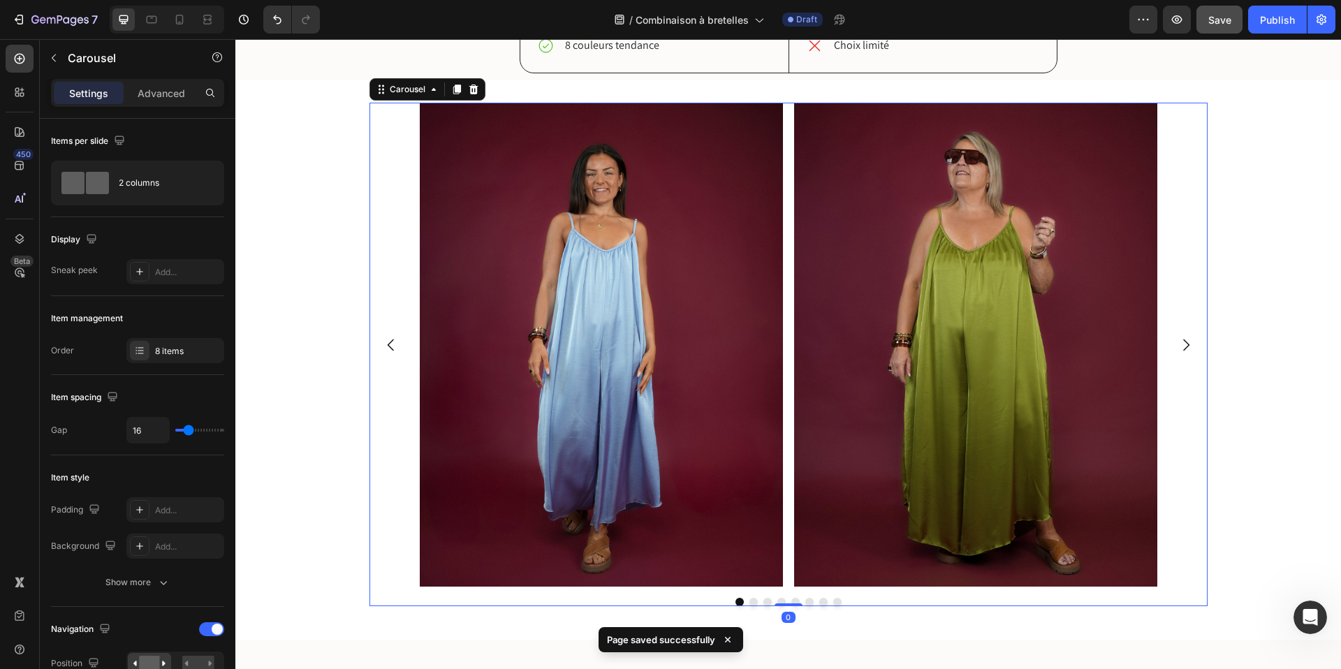
click at [1187, 345] on icon "Carousel Next Arrow" at bounding box center [1186, 345] width 17 height 17
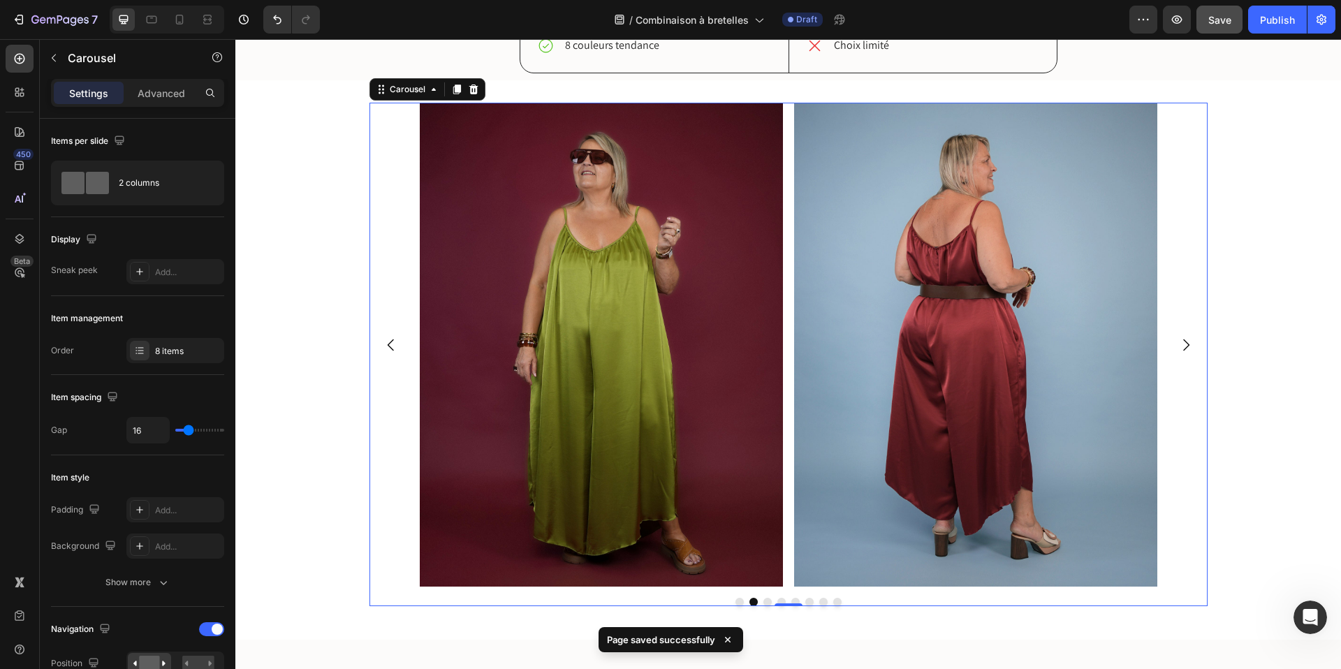
click at [1187, 345] on icon "Carousel Next Arrow" at bounding box center [1186, 345] width 17 height 17
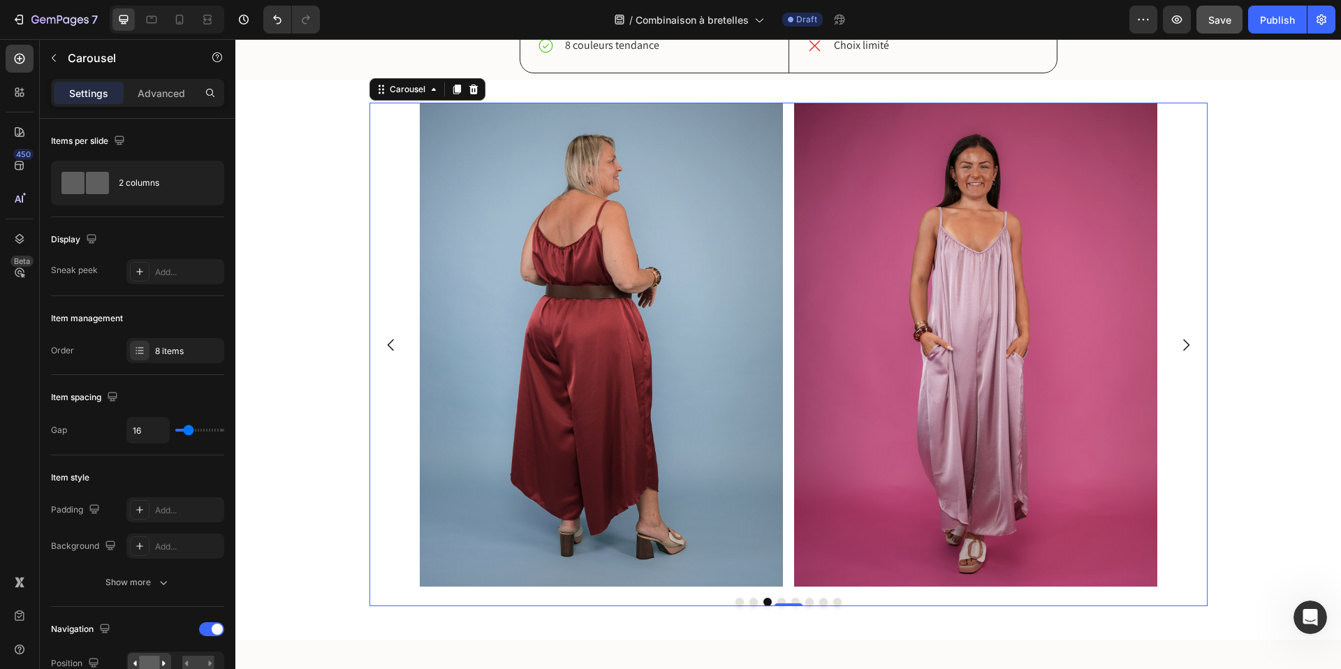
click at [1187, 345] on icon "Carousel Next Arrow" at bounding box center [1186, 345] width 17 height 17
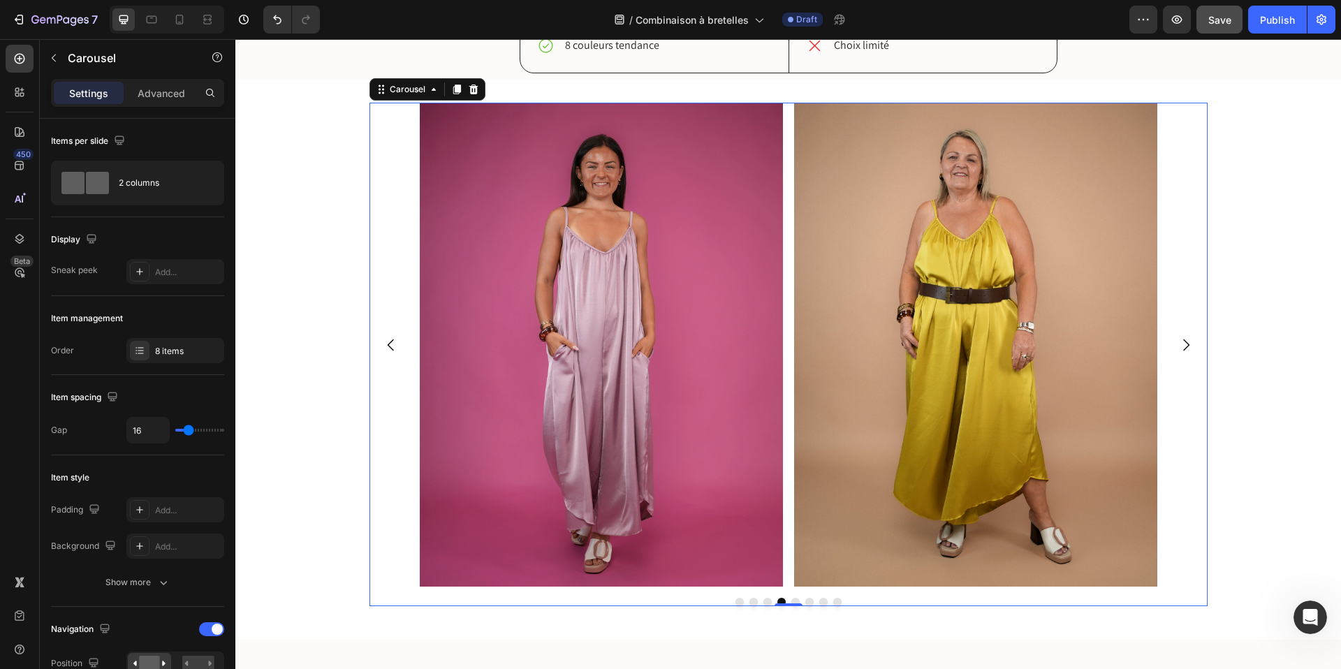
click at [1187, 345] on icon "Carousel Next Arrow" at bounding box center [1186, 345] width 17 height 17
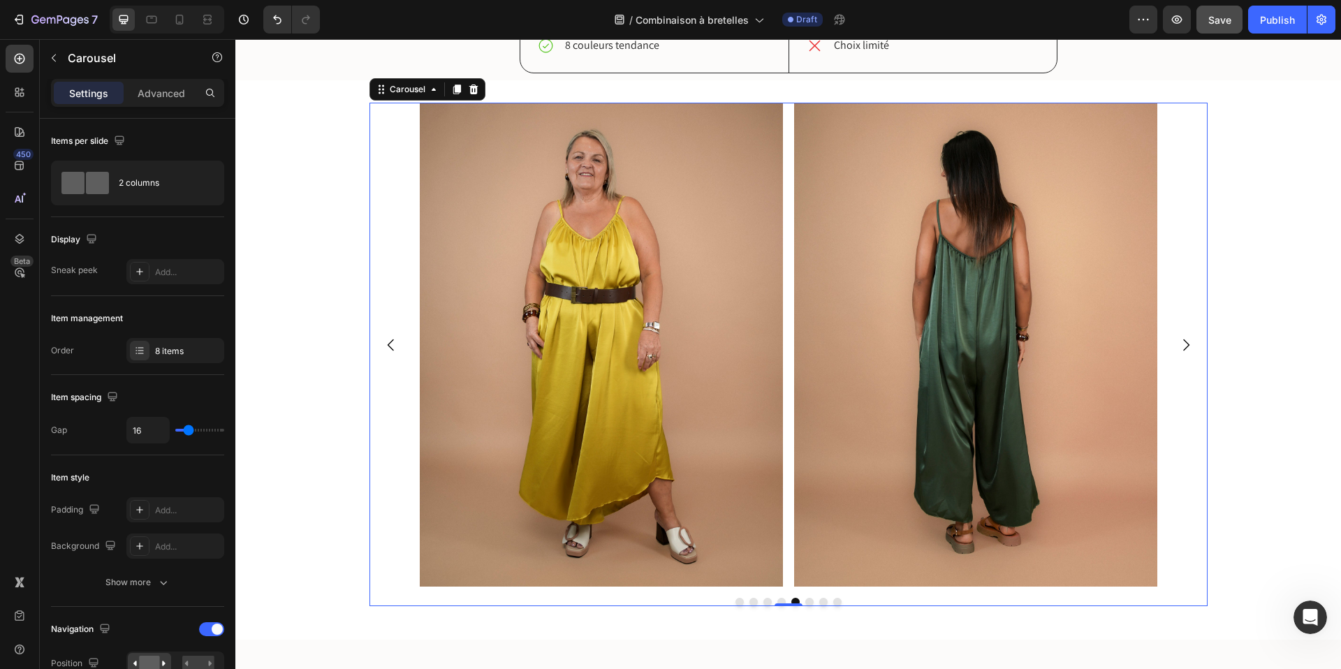
click at [1187, 345] on icon "Carousel Next Arrow" at bounding box center [1186, 345] width 17 height 17
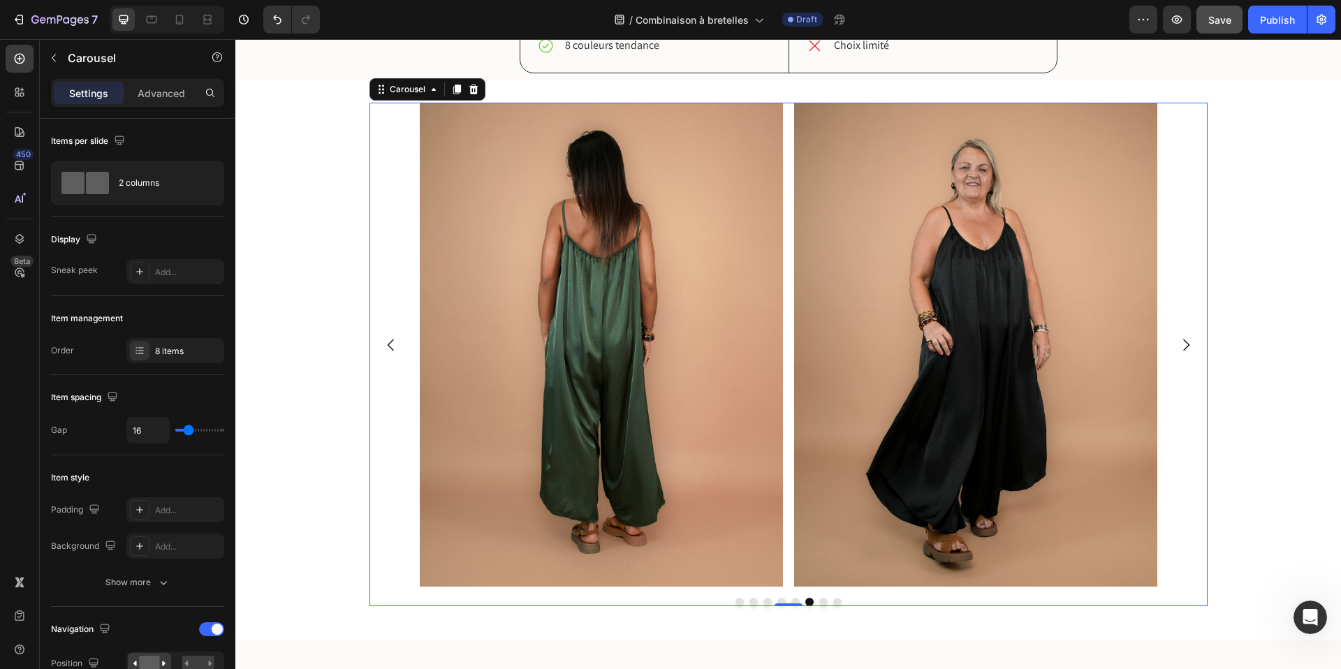
click at [1187, 345] on icon "Carousel Next Arrow" at bounding box center [1186, 345] width 17 height 17
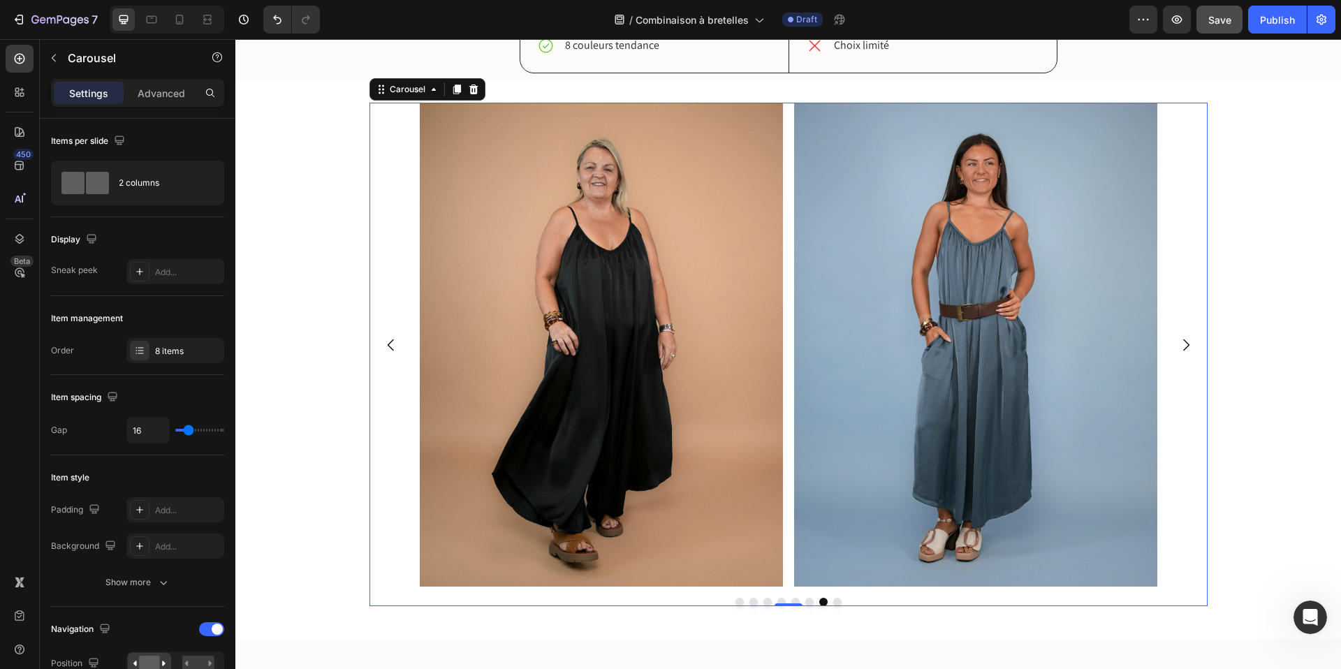
click at [1187, 345] on icon "Carousel Next Arrow" at bounding box center [1186, 345] width 17 height 17
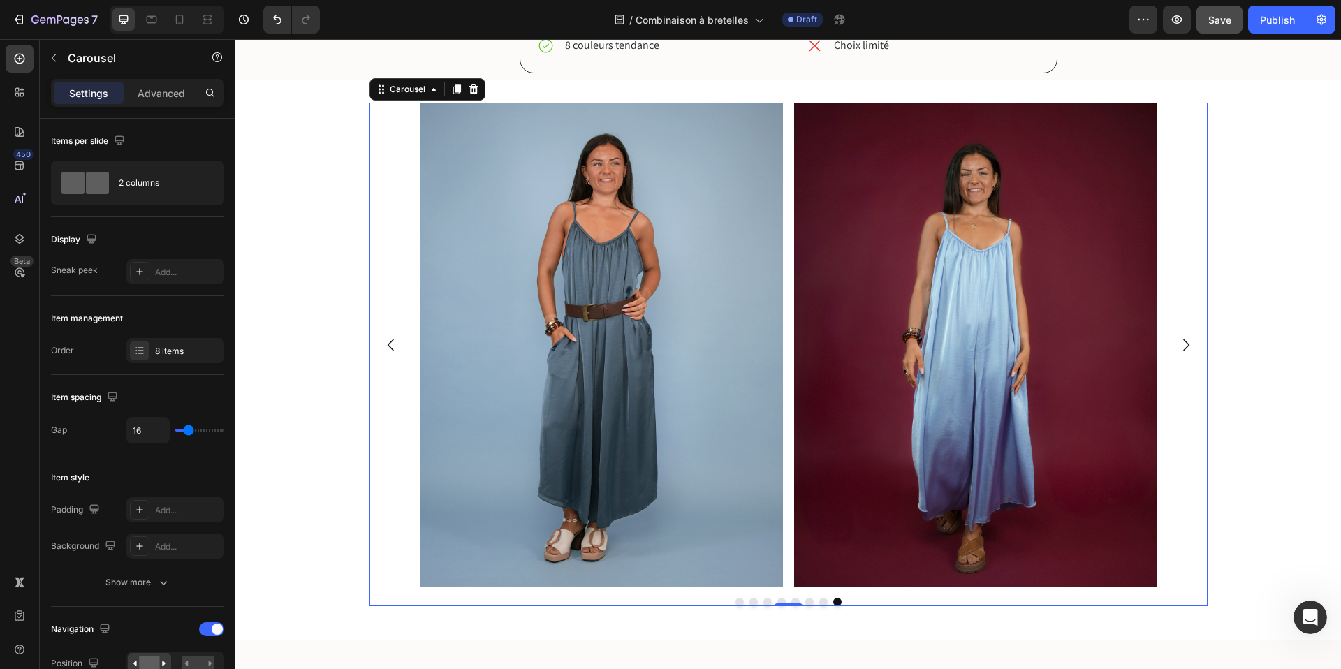
click at [1187, 345] on icon "Carousel Next Arrow" at bounding box center [1186, 345] width 17 height 17
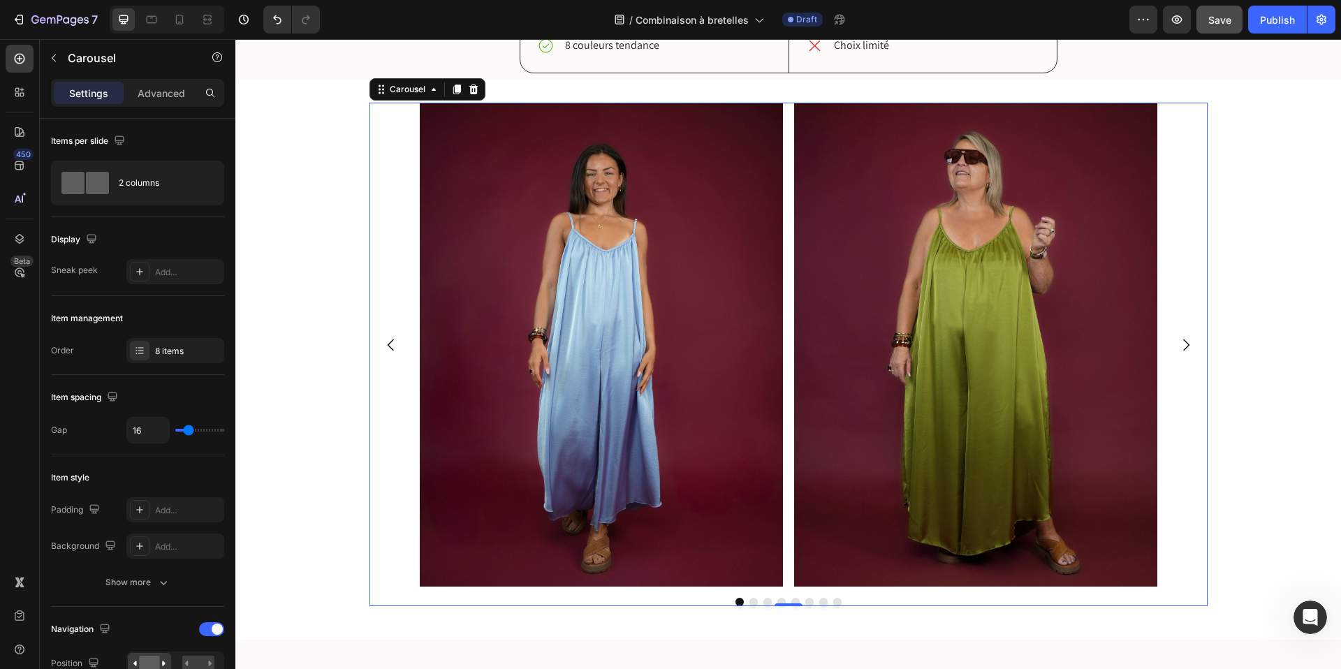
click at [1187, 345] on icon "Carousel Next Arrow" at bounding box center [1186, 345] width 17 height 17
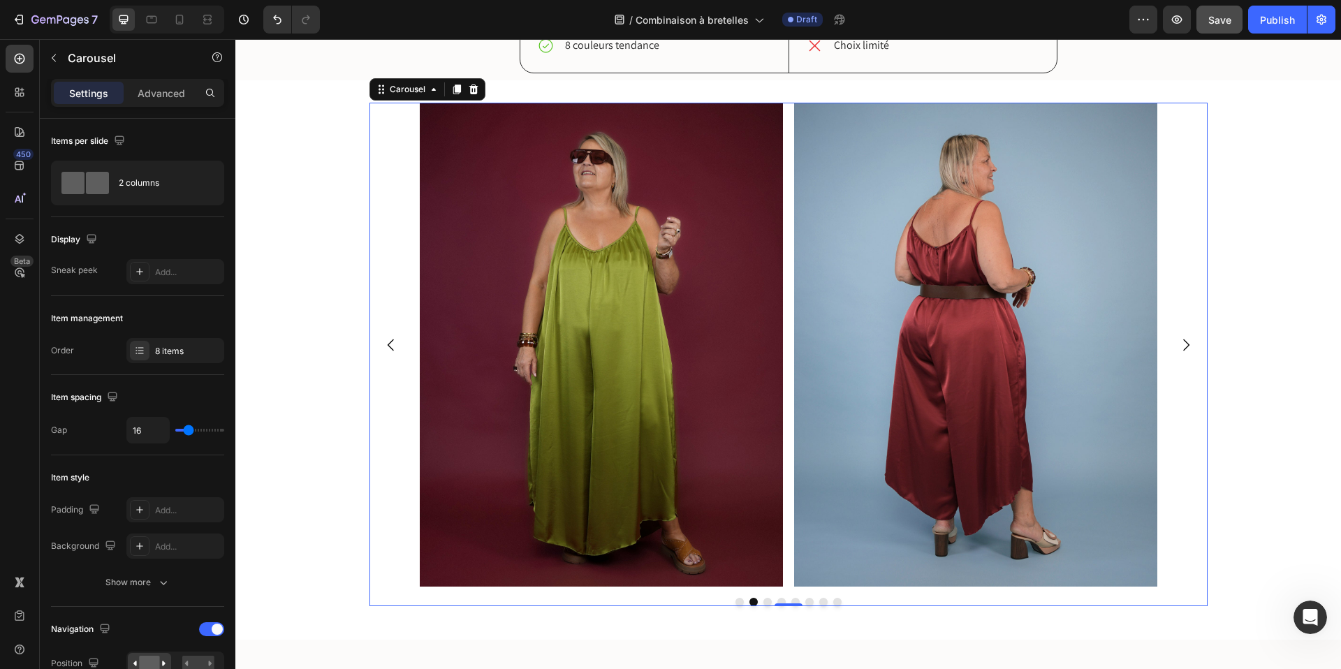
click at [1187, 345] on icon "Carousel Next Arrow" at bounding box center [1186, 345] width 17 height 17
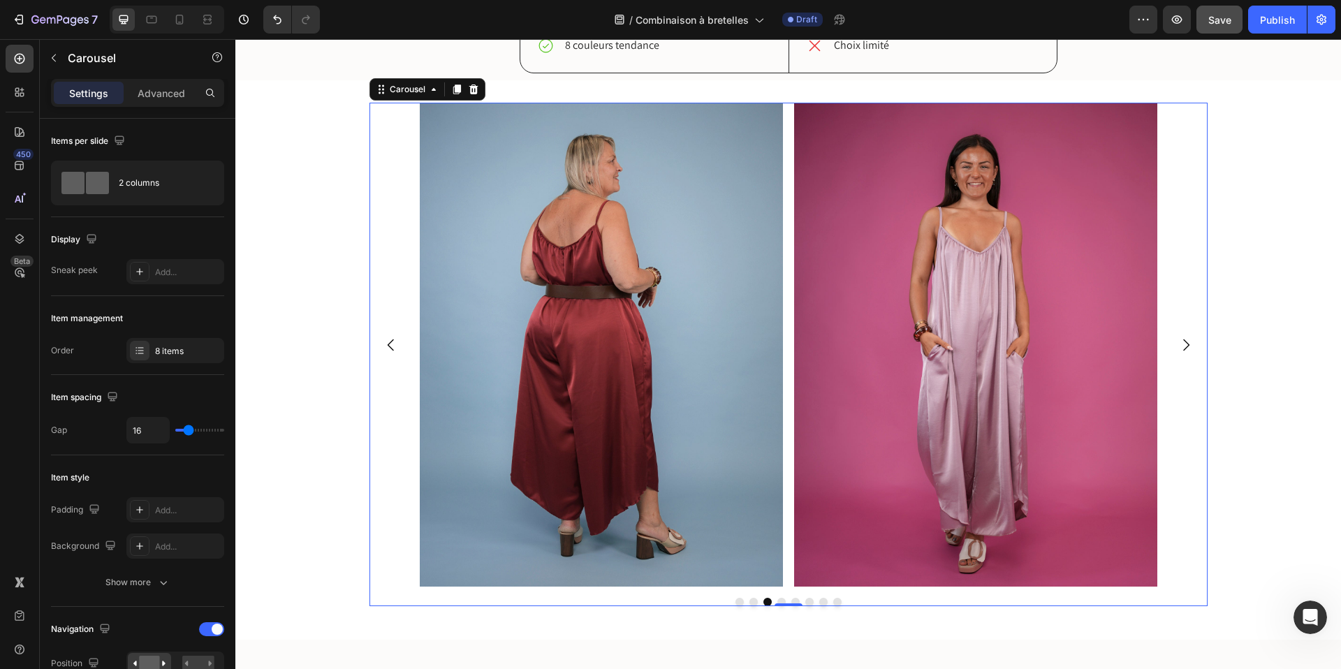
click at [1187, 345] on icon "Carousel Next Arrow" at bounding box center [1186, 345] width 17 height 17
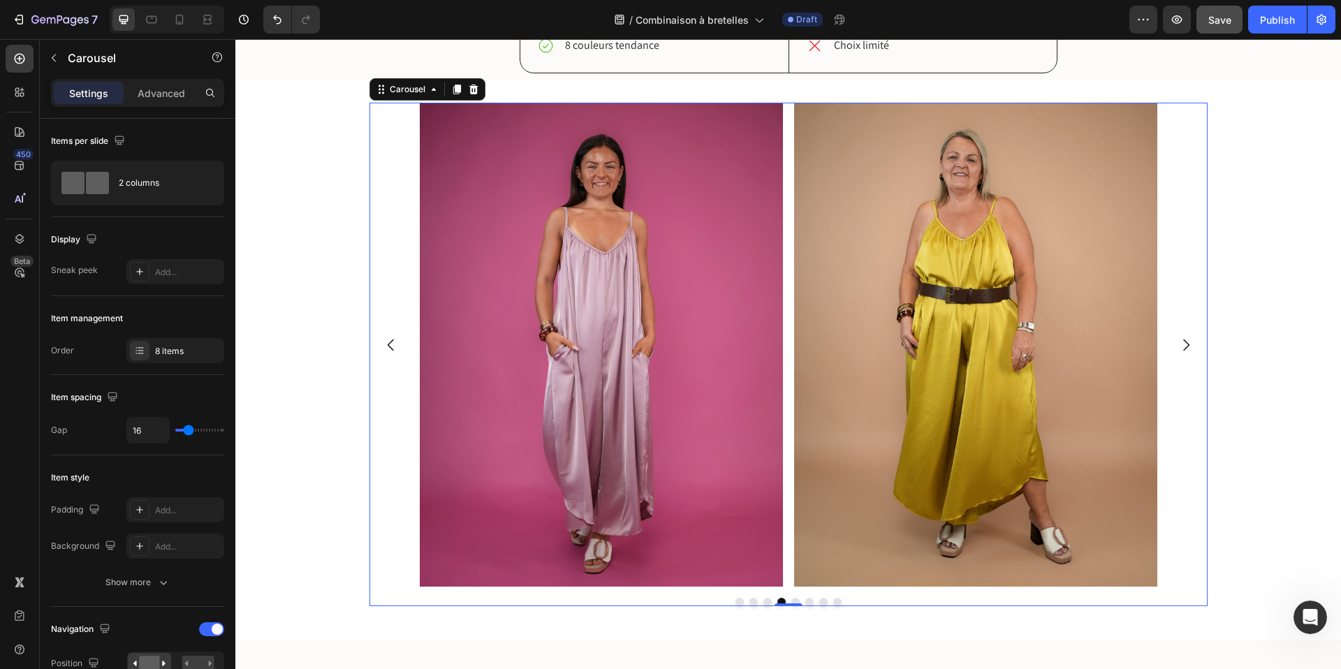
click at [1187, 345] on icon "Carousel Next Arrow" at bounding box center [1186, 345] width 17 height 17
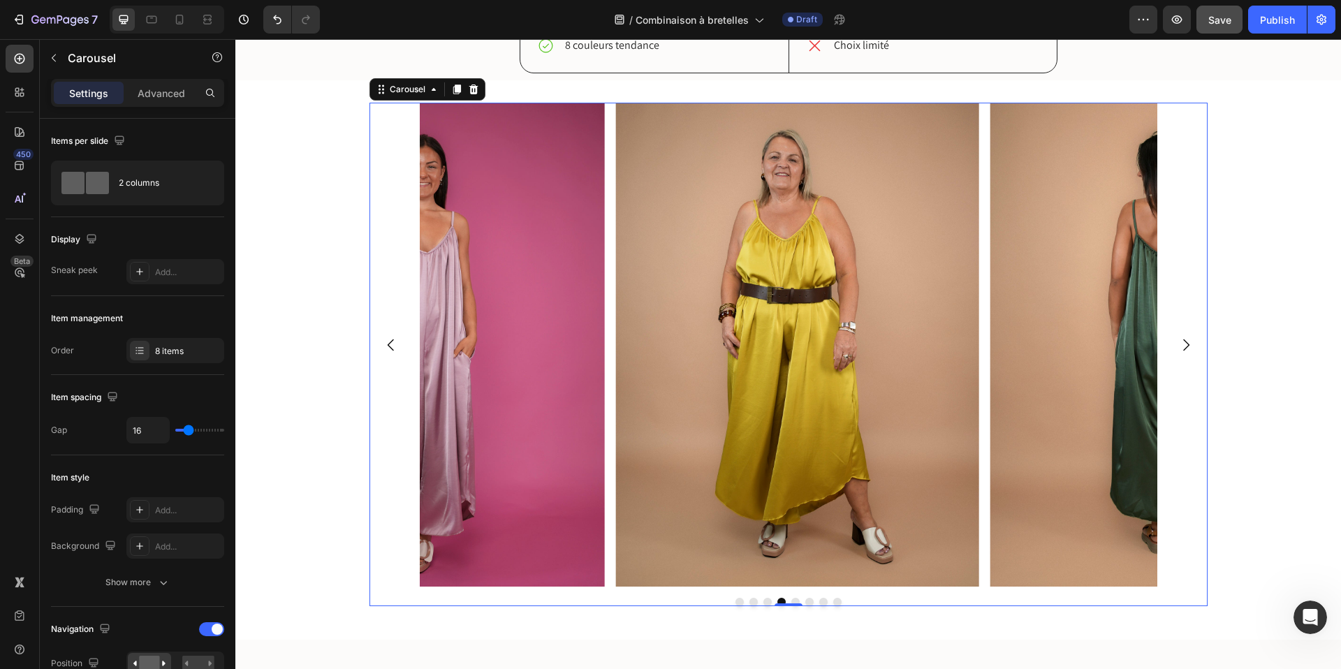
click at [1187, 345] on icon "Carousel Next Arrow" at bounding box center [1186, 345] width 17 height 17
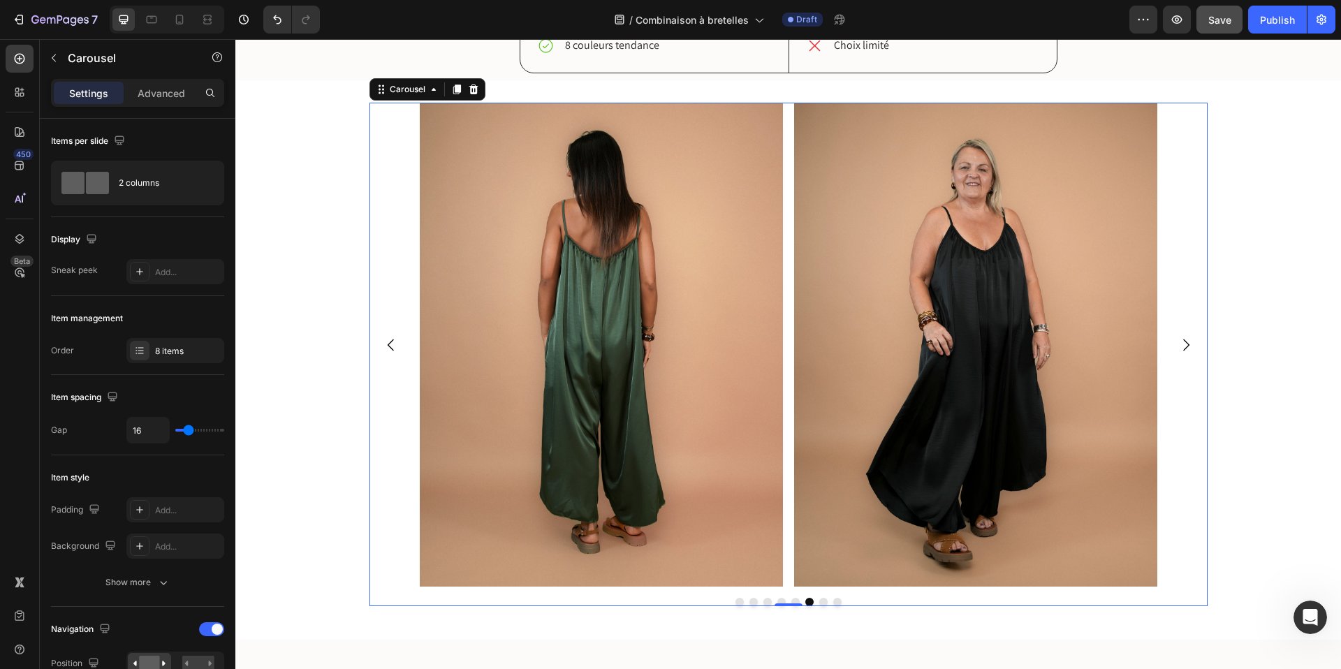
click at [1187, 345] on icon "Carousel Next Arrow" at bounding box center [1186, 345] width 17 height 17
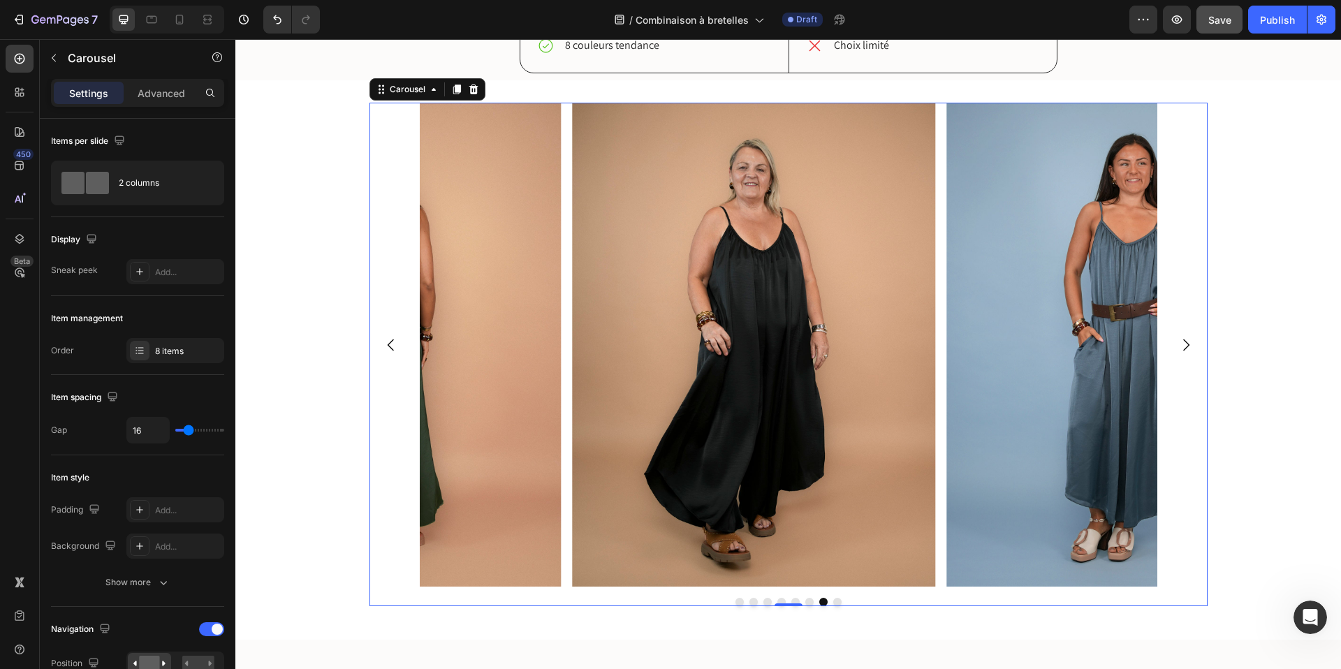
click at [1187, 345] on icon "Carousel Next Arrow" at bounding box center [1186, 345] width 17 height 17
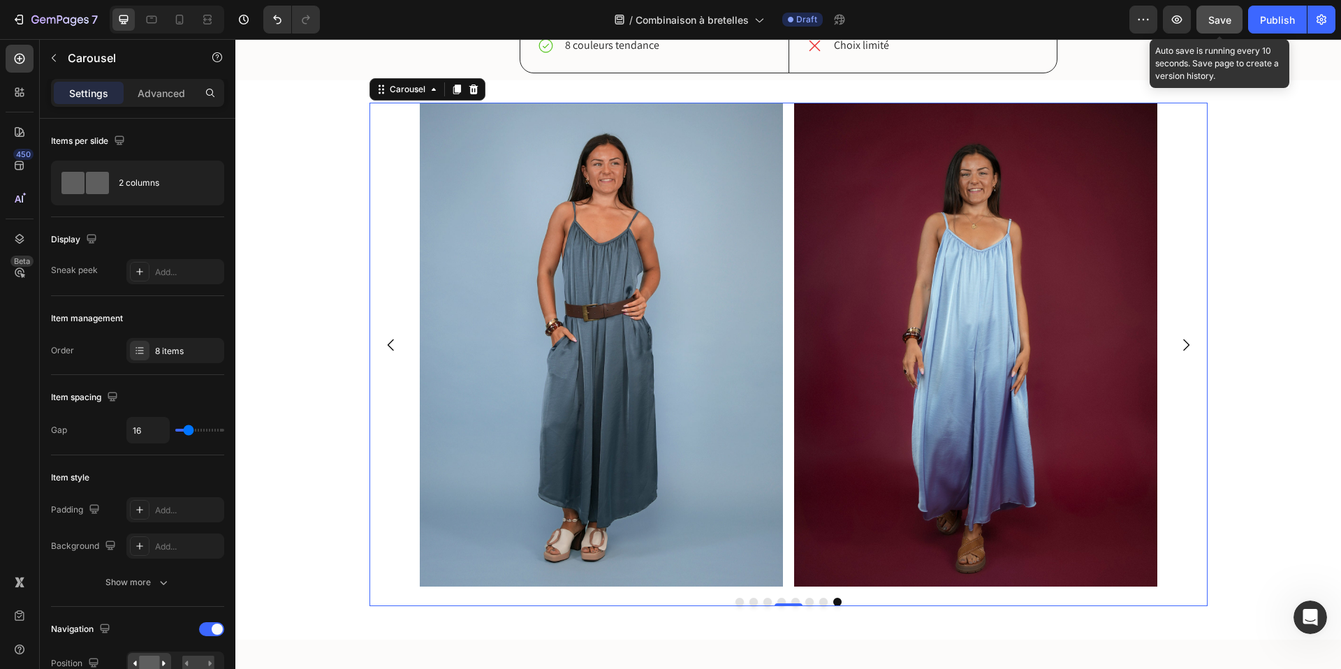
click at [1220, 21] on span "Save" at bounding box center [1220, 20] width 23 height 12
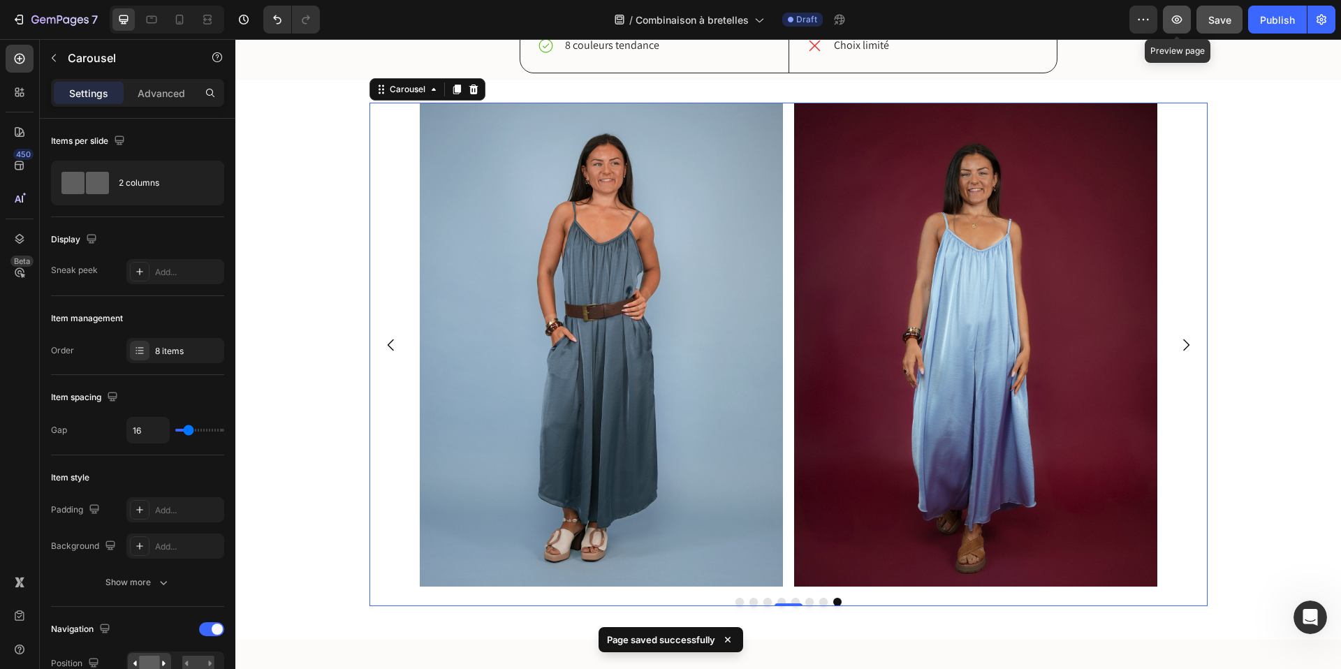
click at [1179, 20] on icon "button" at bounding box center [1177, 20] width 14 height 14
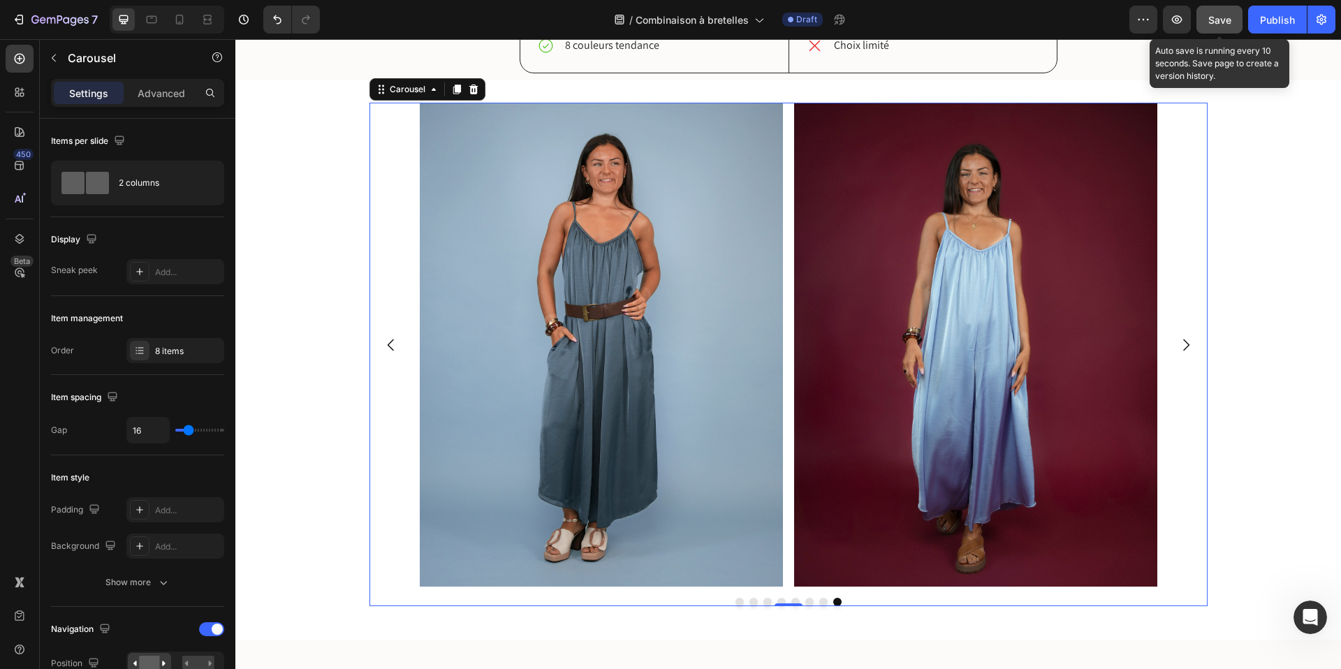
click at [1211, 24] on span "Save" at bounding box center [1220, 20] width 23 height 12
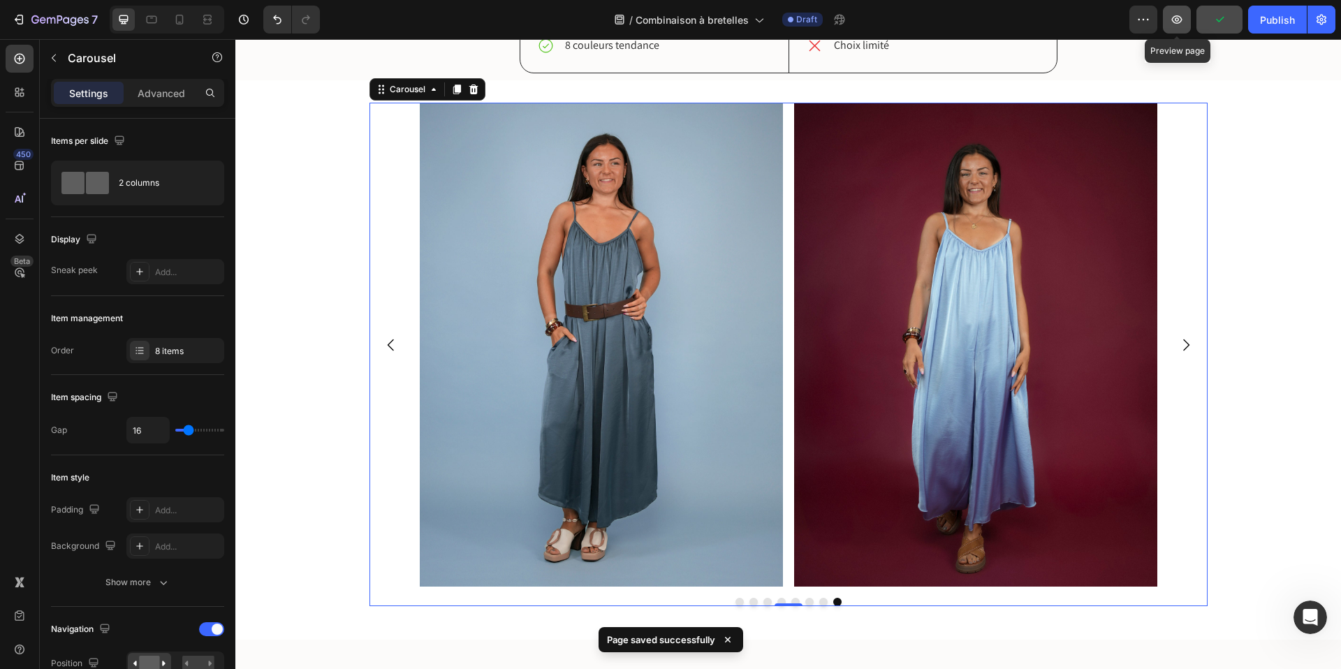
click at [1173, 18] on icon "button" at bounding box center [1177, 20] width 14 height 14
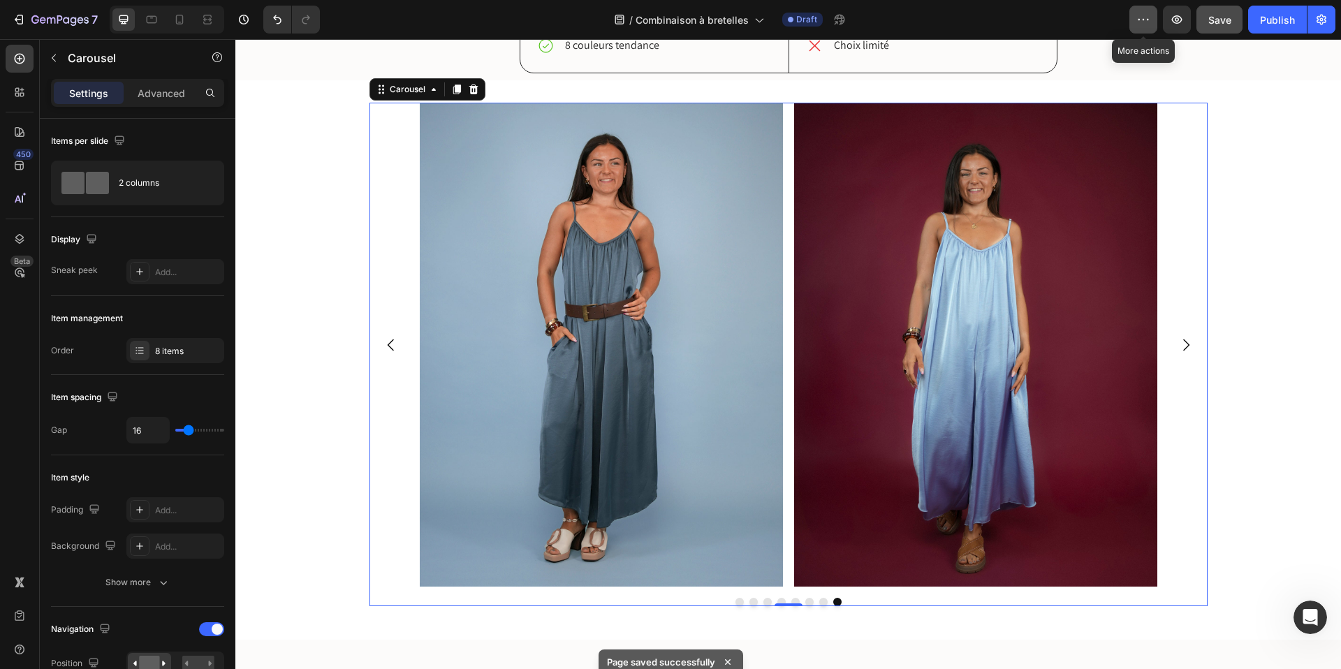
click at [1153, 23] on button "button" at bounding box center [1144, 20] width 28 height 28
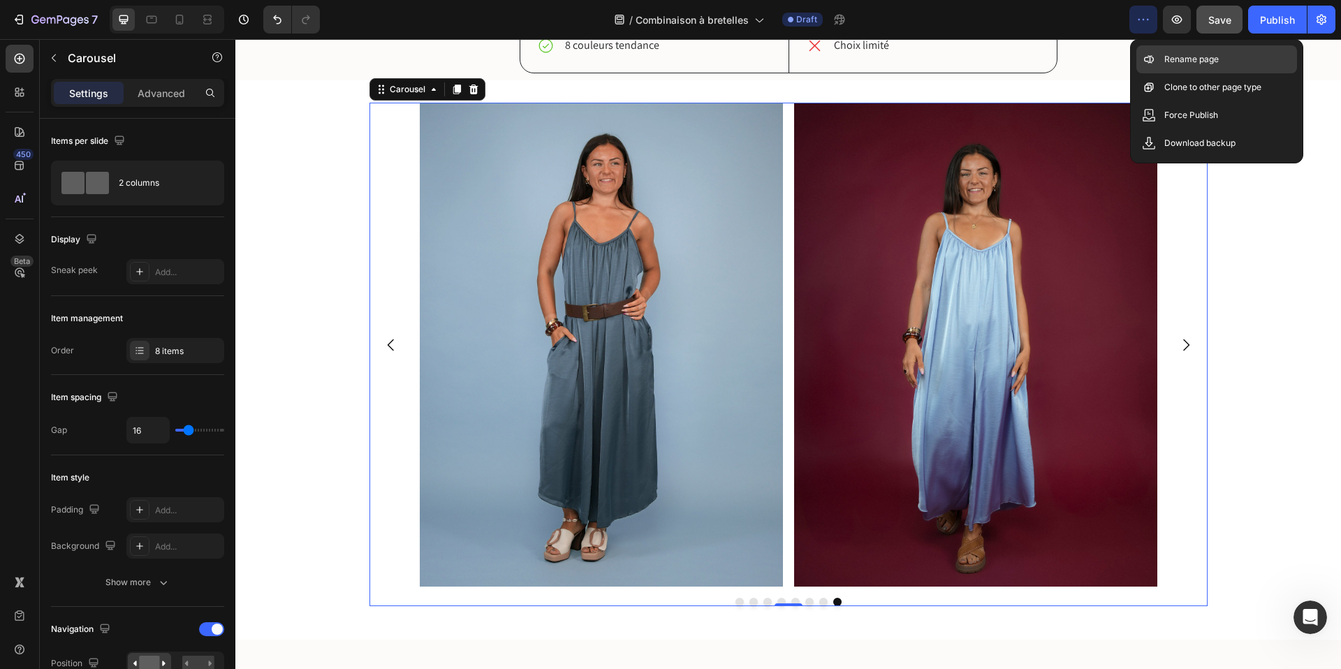
click at [1202, 56] on p "Rename page" at bounding box center [1192, 59] width 54 height 14
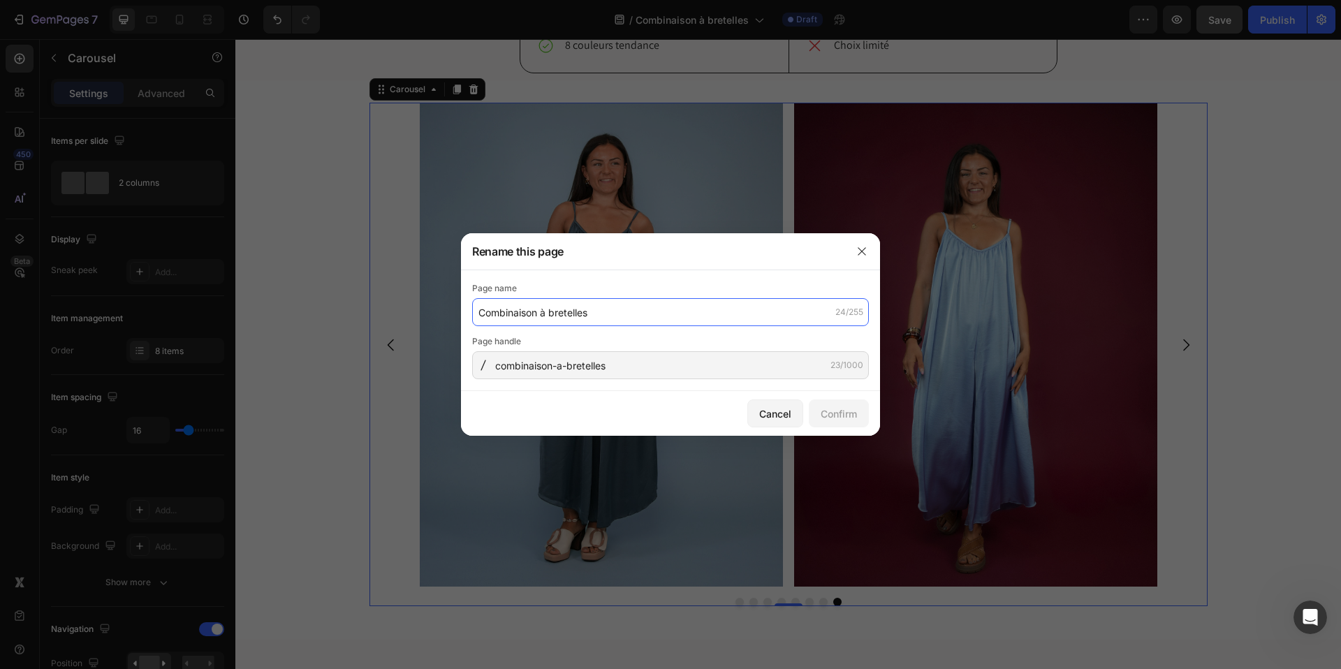
click at [626, 317] on input "Combinaison à bretelles" at bounding box center [670, 312] width 397 height 28
click at [775, 408] on div "Cancel" at bounding box center [775, 414] width 32 height 15
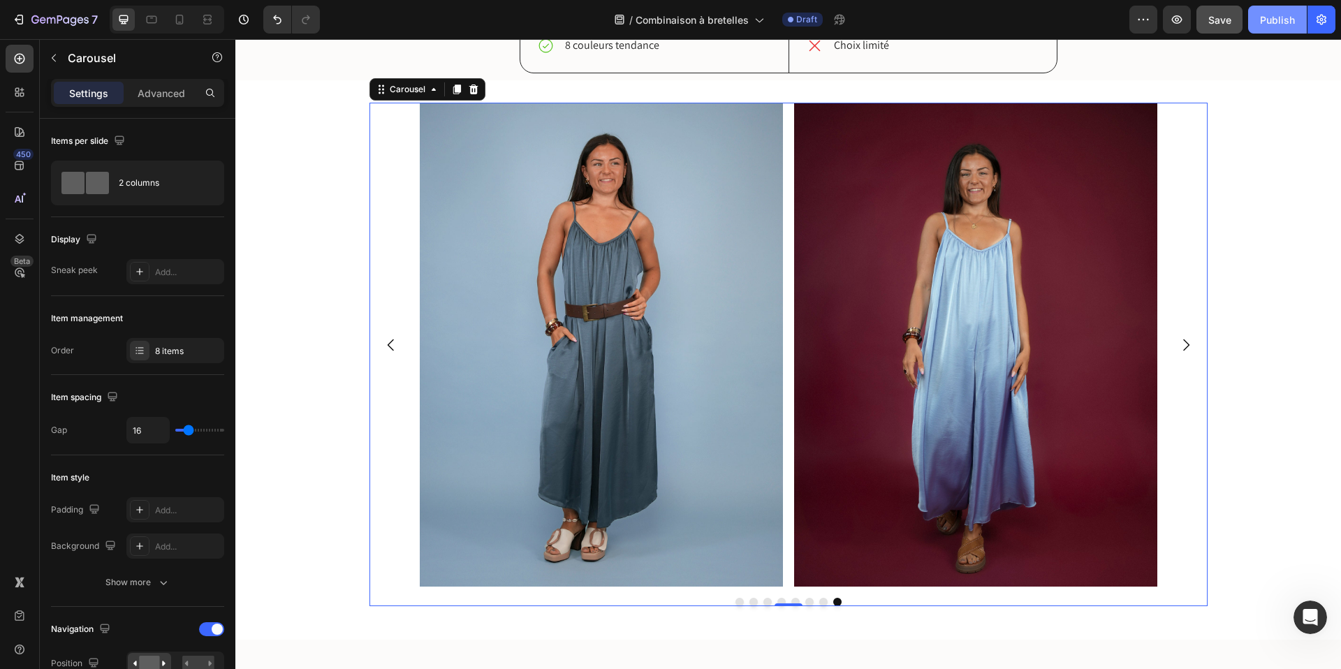
click at [1272, 20] on div "Publish" at bounding box center [1277, 20] width 35 height 15
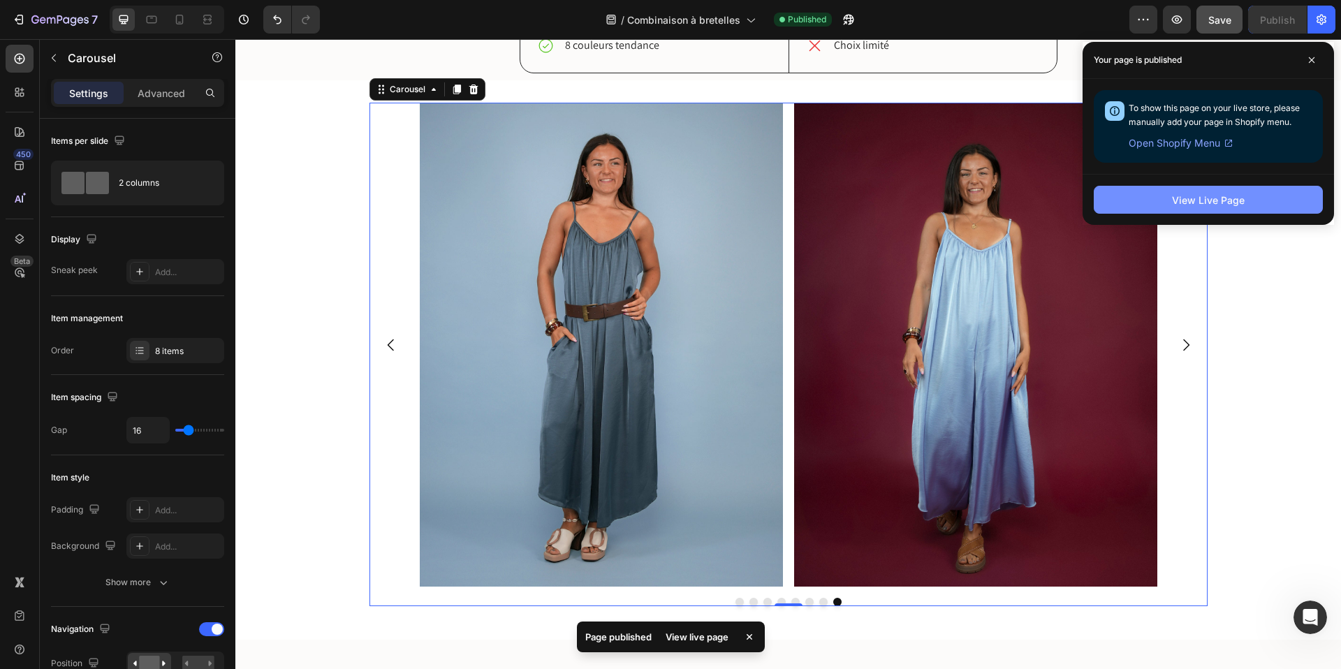
click at [1132, 195] on button "View Live Page" at bounding box center [1208, 200] width 229 height 28
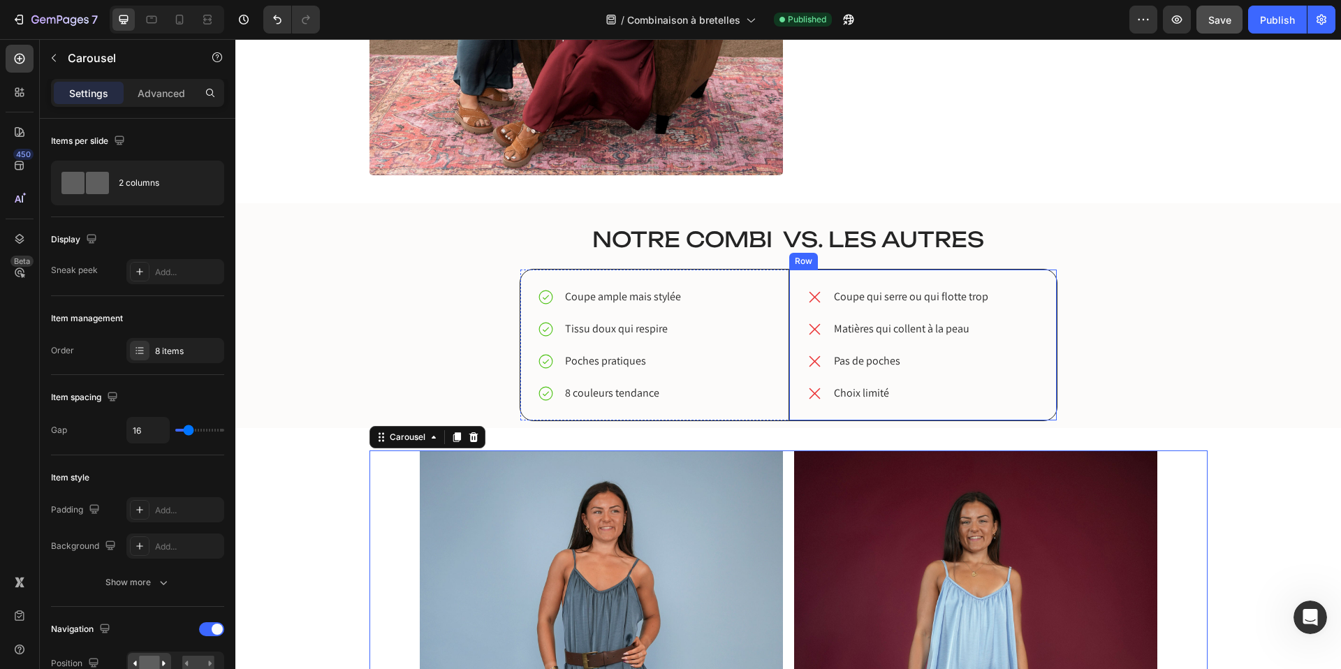
scroll to position [1999, 0]
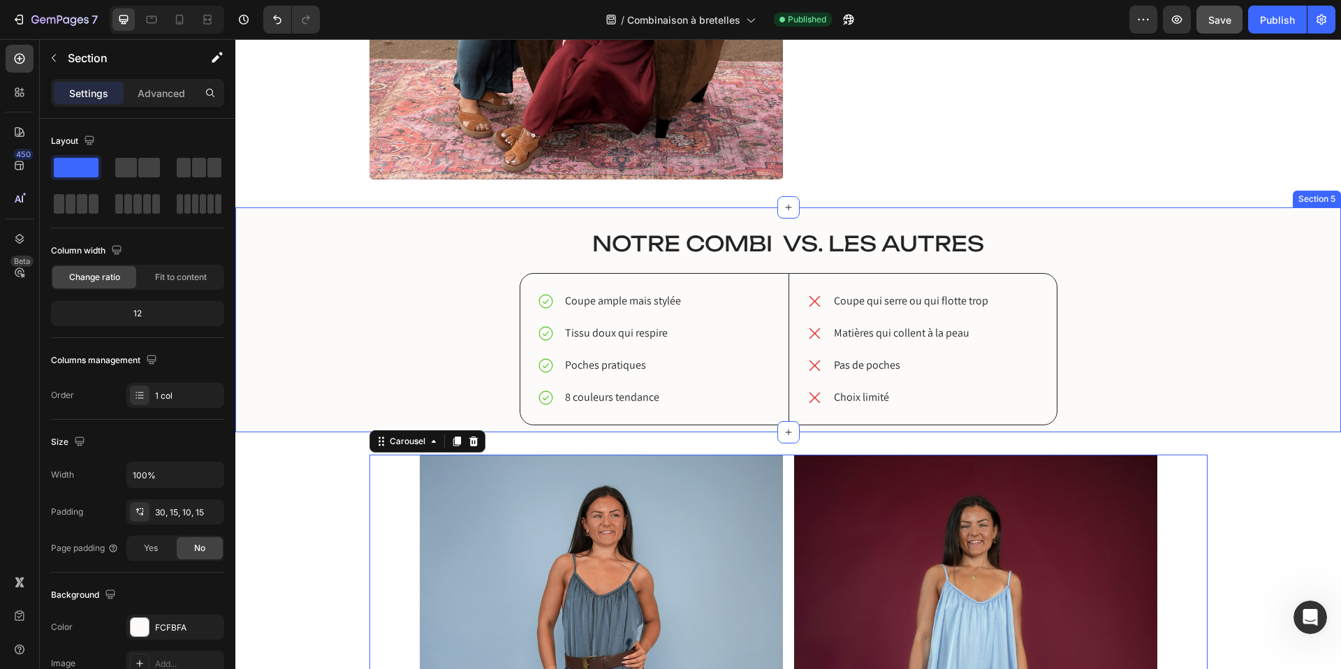
click at [745, 218] on div "robe ISAdora vs. Les autres Heading Notre combi vs. Les autres Heading Coupe am…" at bounding box center [788, 320] width 1106 height 225
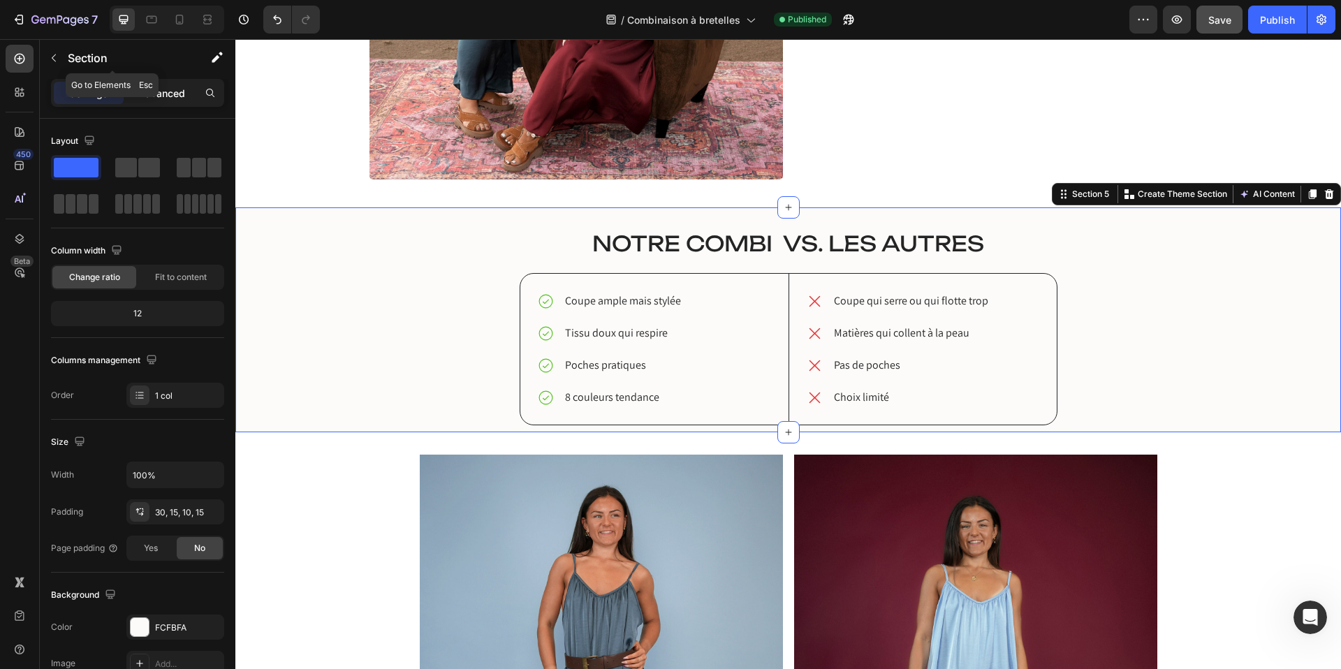
click at [164, 93] on p "Advanced" at bounding box center [162, 93] width 48 height 15
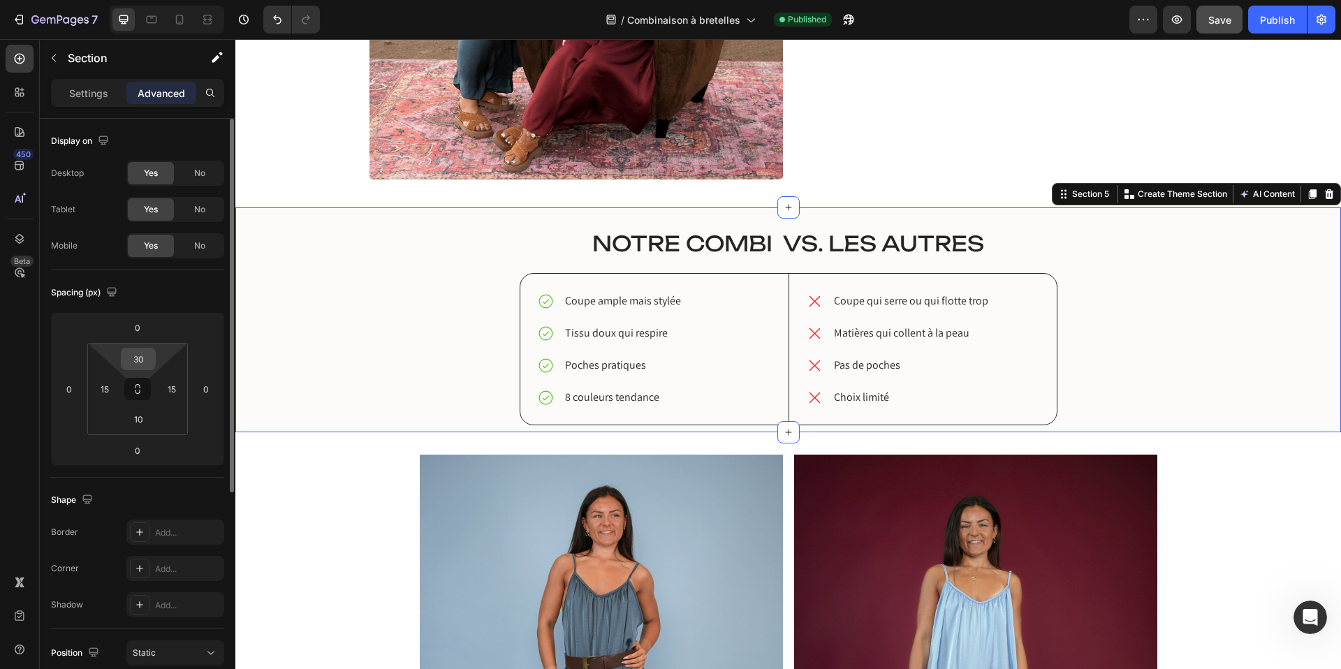
click at [143, 363] on input "30" at bounding box center [138, 359] width 28 height 21
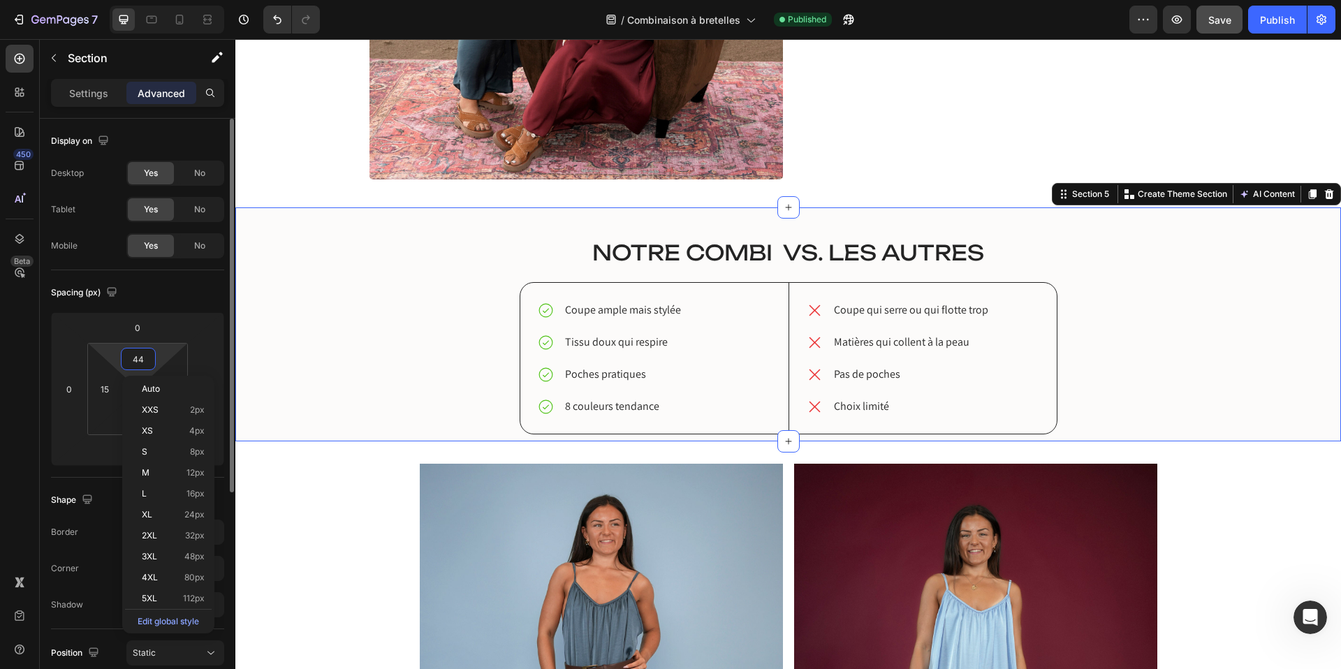
type input "45"
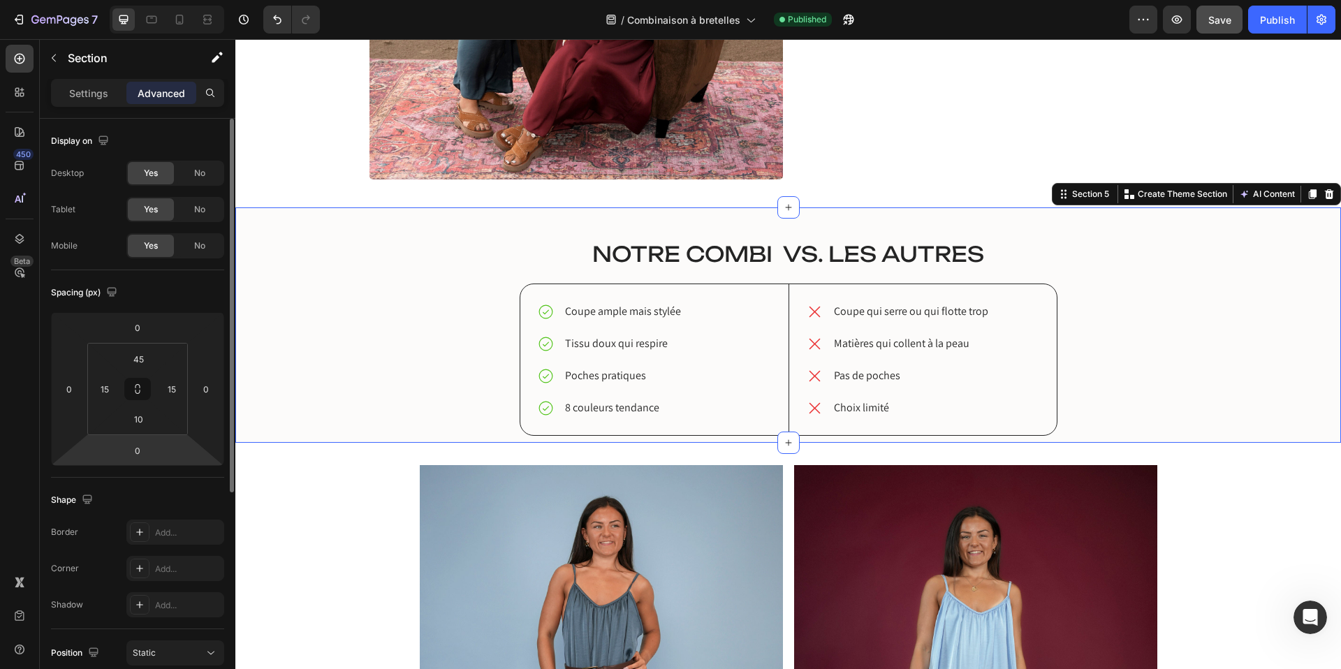
click at [104, 0] on html "7 Version history / Combinaison à bretelles Published Preview Save Publish 450 …" at bounding box center [670, 0] width 1341 height 0
click at [140, 424] on input "10" at bounding box center [138, 419] width 28 height 21
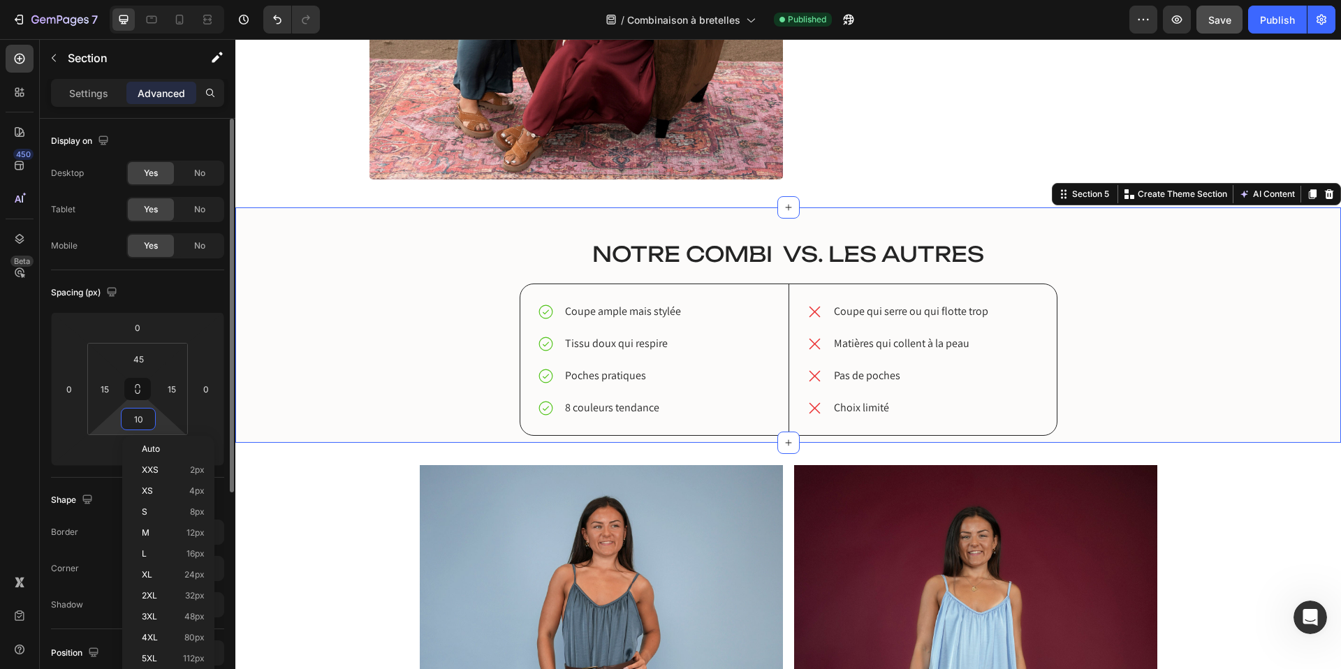
click at [140, 424] on input "10" at bounding box center [138, 419] width 28 height 21
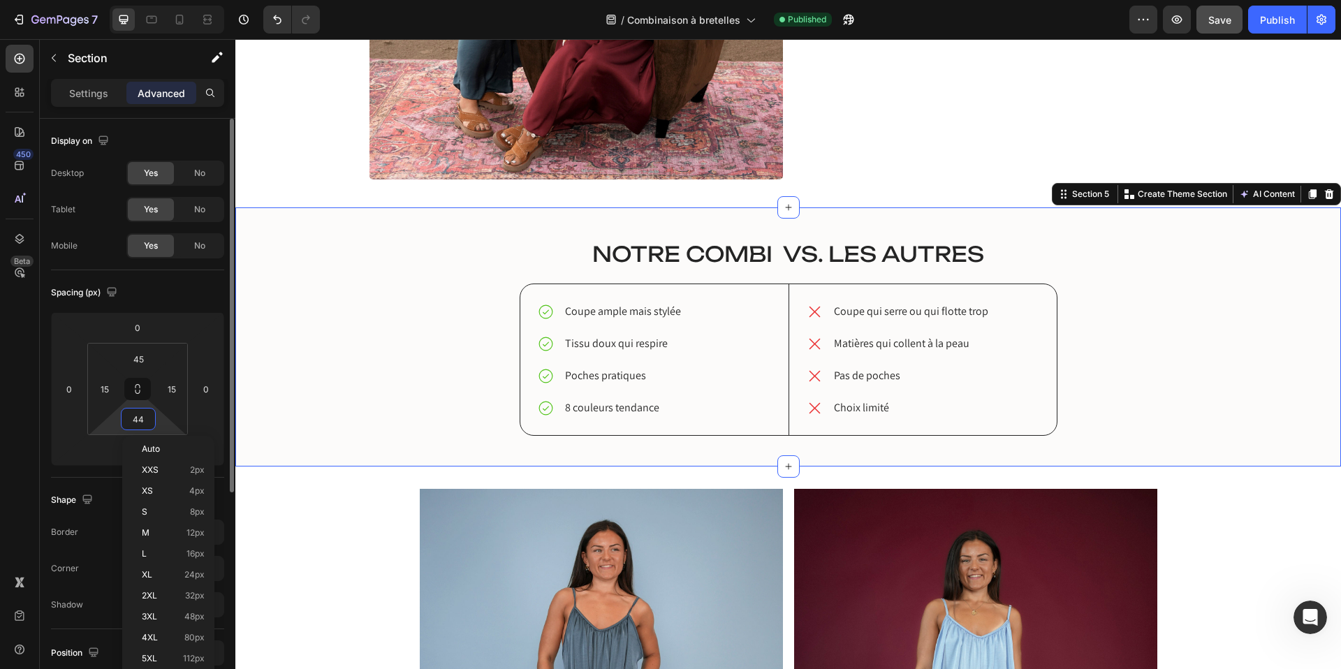
type input "45"
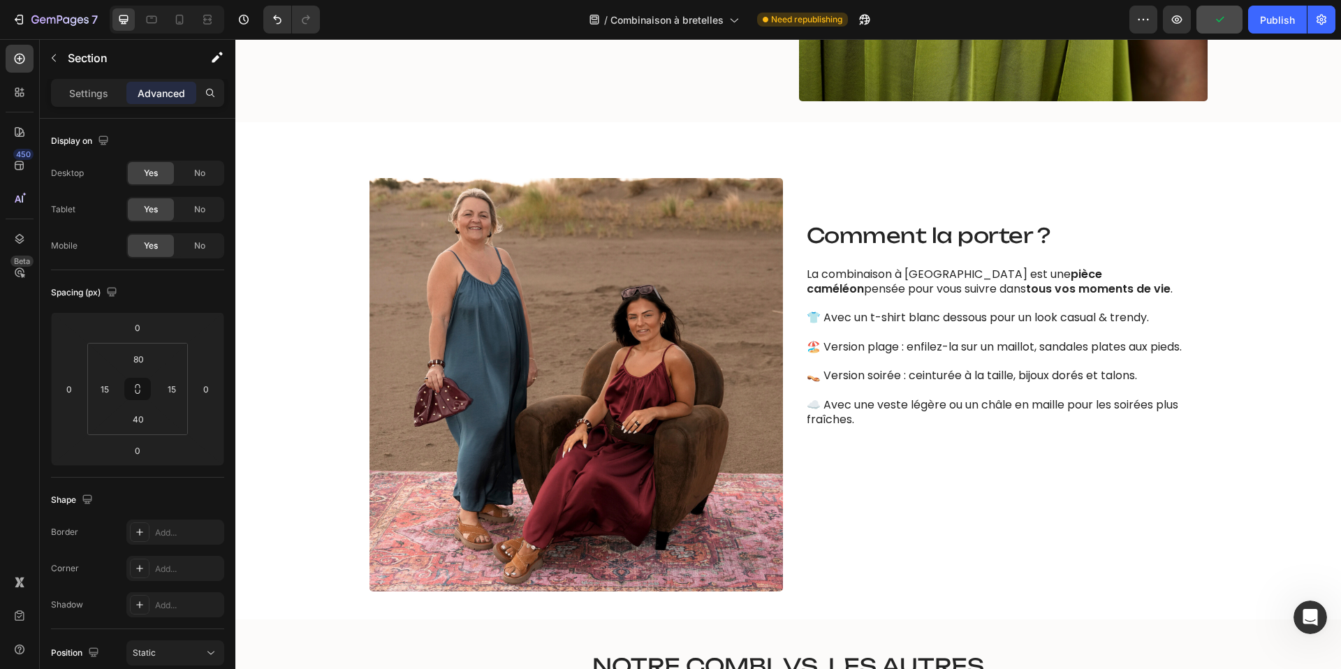
scroll to position [1478, 0]
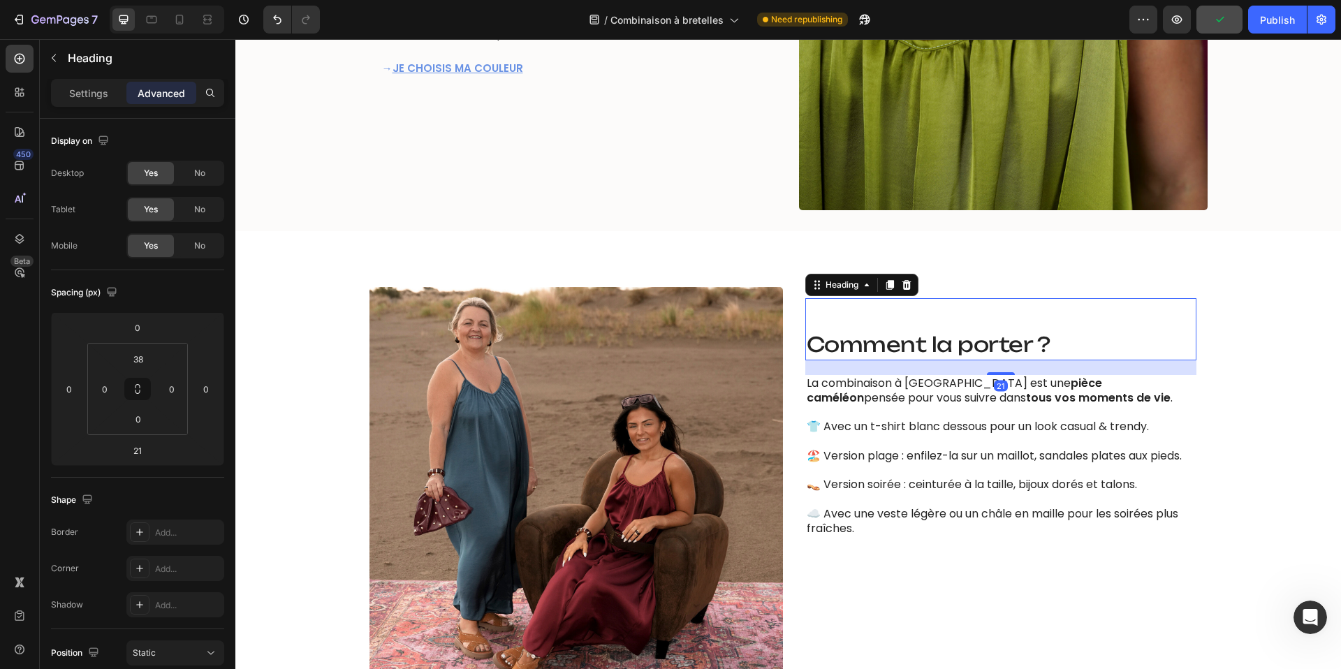
click at [913, 334] on span "Comment la porter ?" at bounding box center [929, 344] width 244 height 25
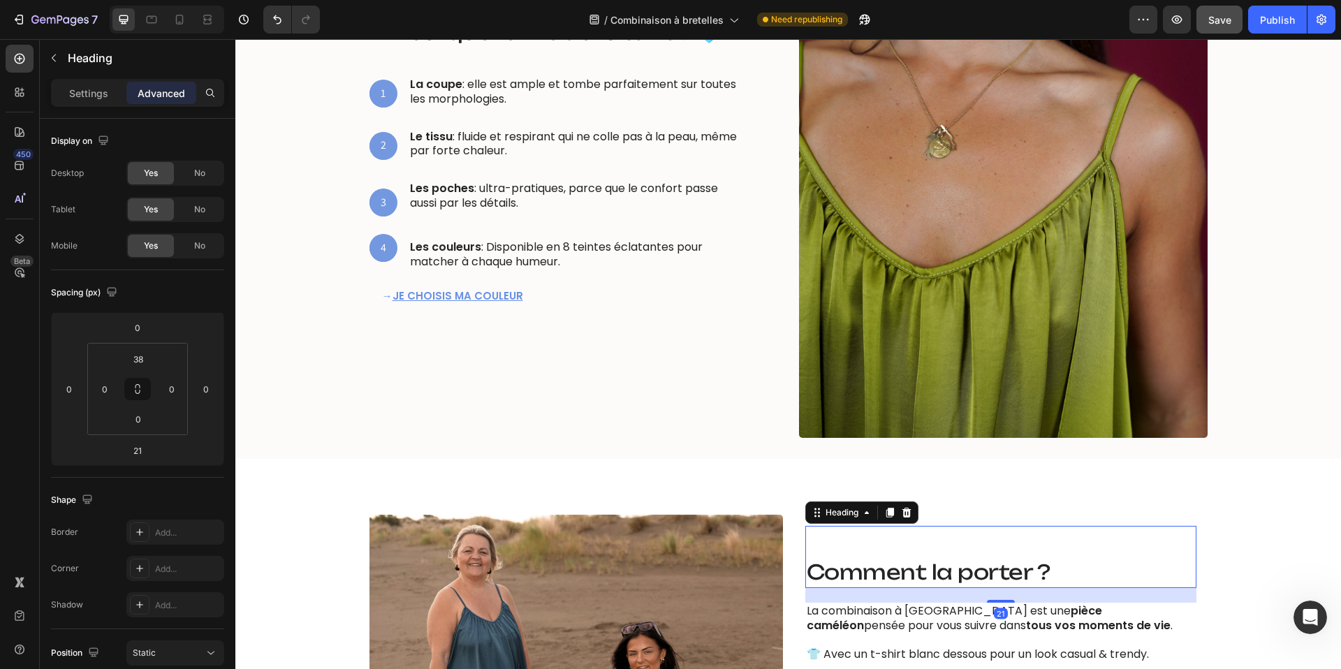
scroll to position [1076, 0]
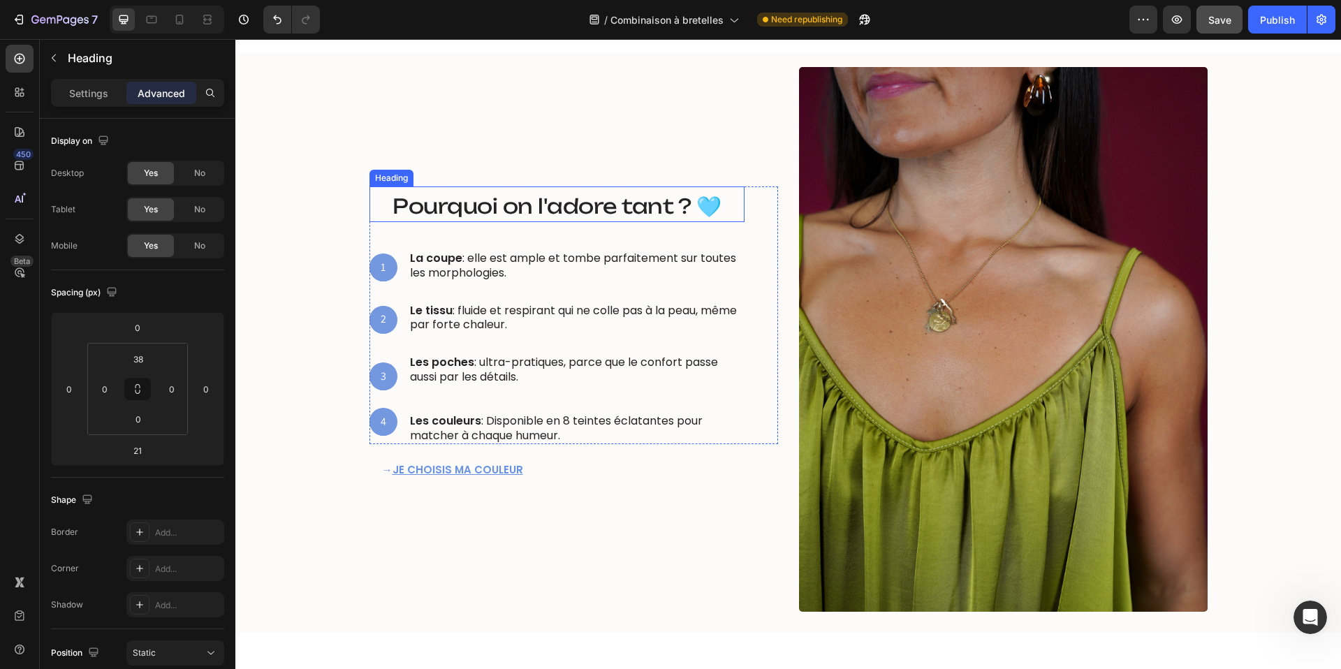
click at [583, 204] on span "Pourquoi on l'adore tant ? 🩵" at bounding box center [557, 206] width 328 height 25
click at [463, 210] on span "Pourquoi on l'adore tant ? 🩵" at bounding box center [557, 206] width 328 height 25
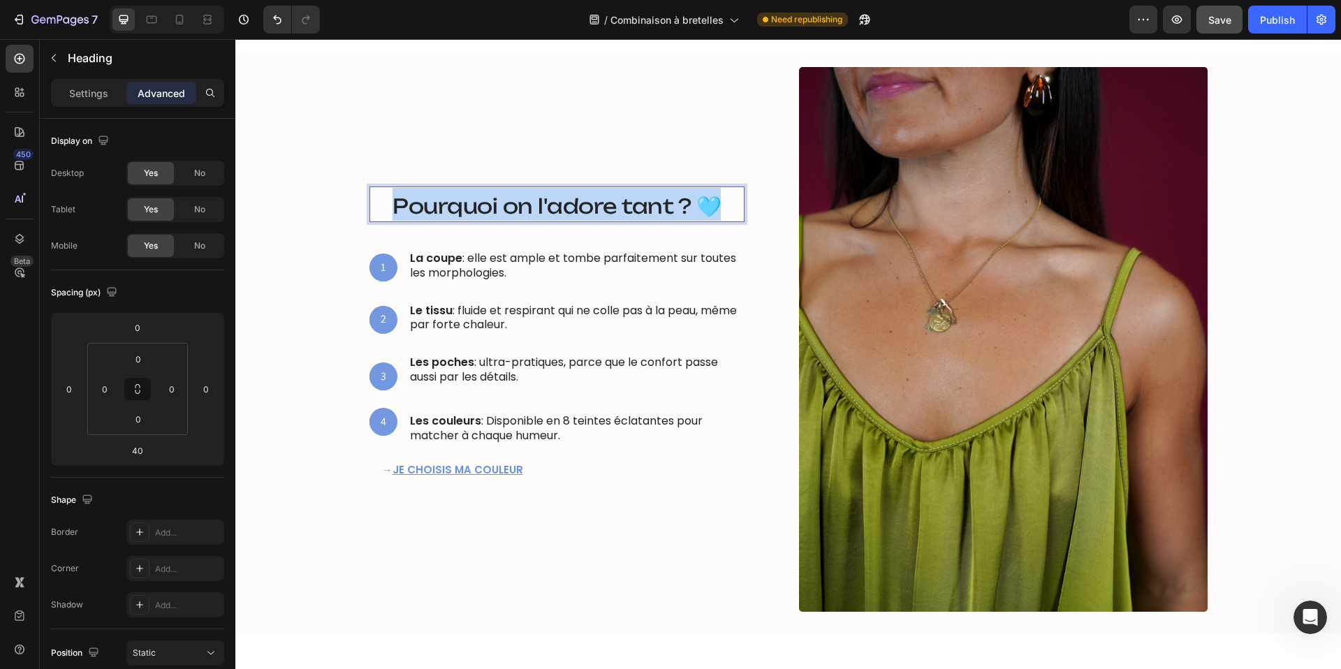
click at [463, 210] on span "Pourquoi on l'adore tant ? 🩵" at bounding box center [557, 206] width 328 height 25
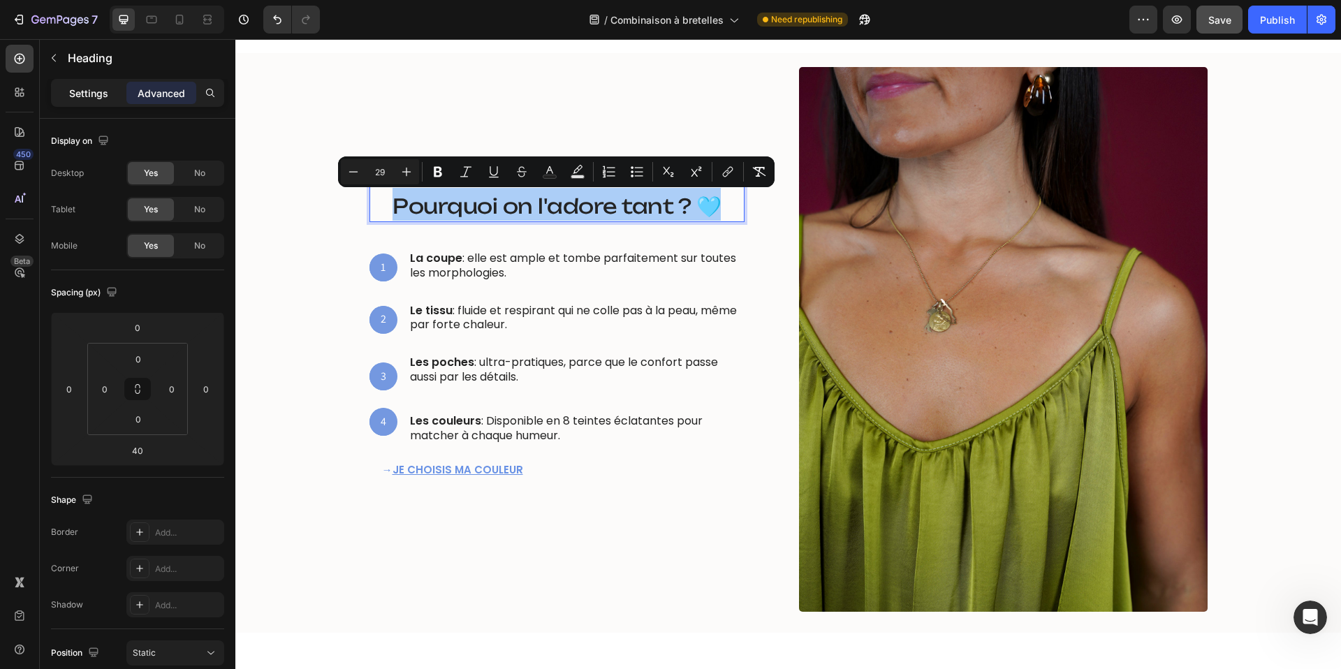
click at [100, 96] on p "Settings" at bounding box center [88, 93] width 39 height 15
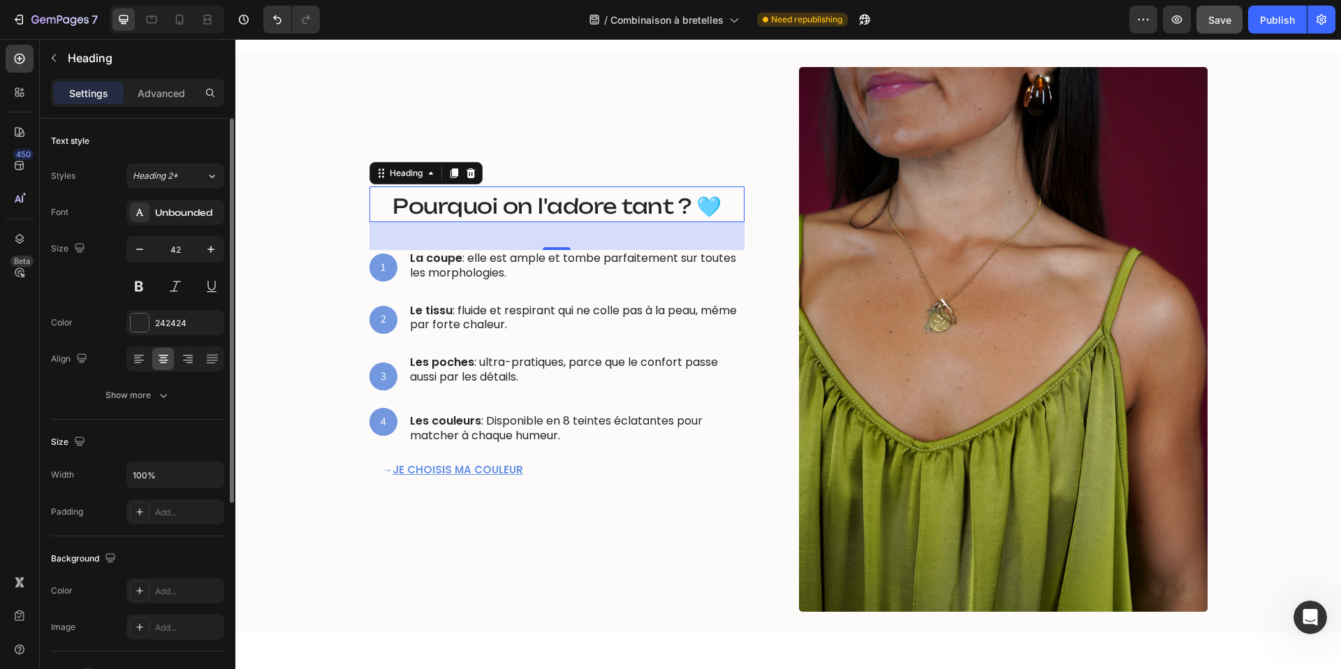
scroll to position [52, 0]
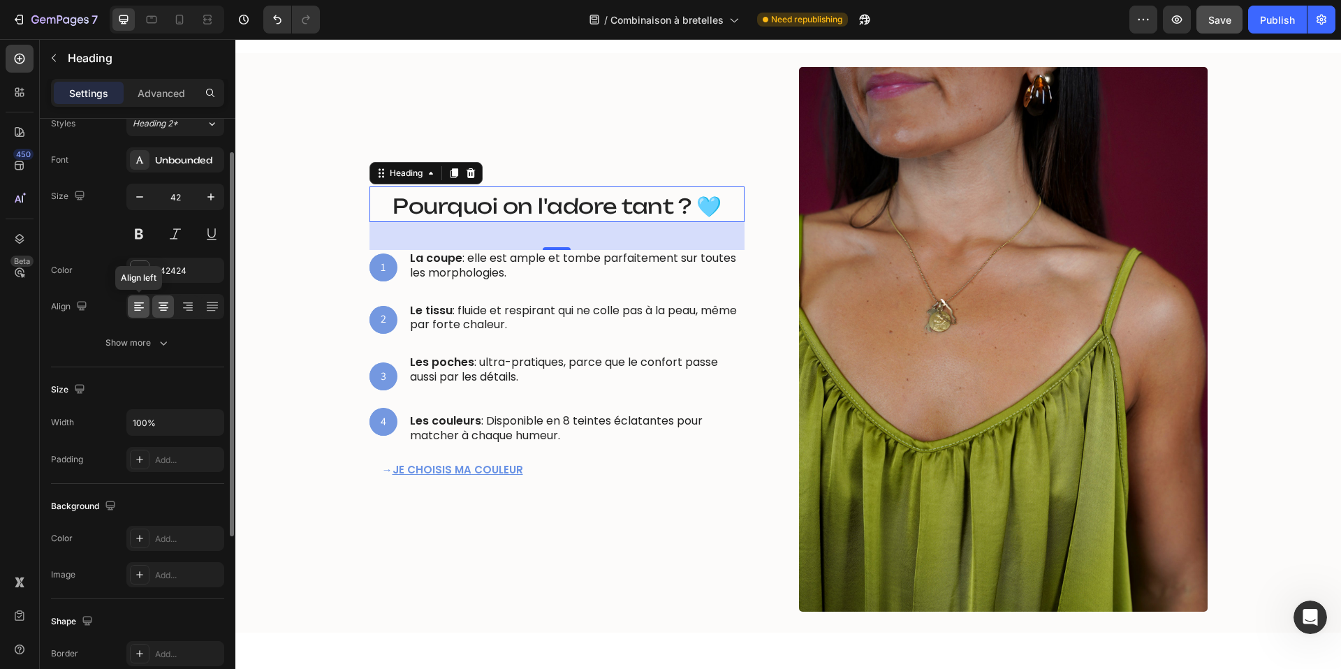
click at [140, 307] on icon at bounding box center [139, 307] width 10 height 1
click at [456, 177] on icon at bounding box center [454, 173] width 8 height 10
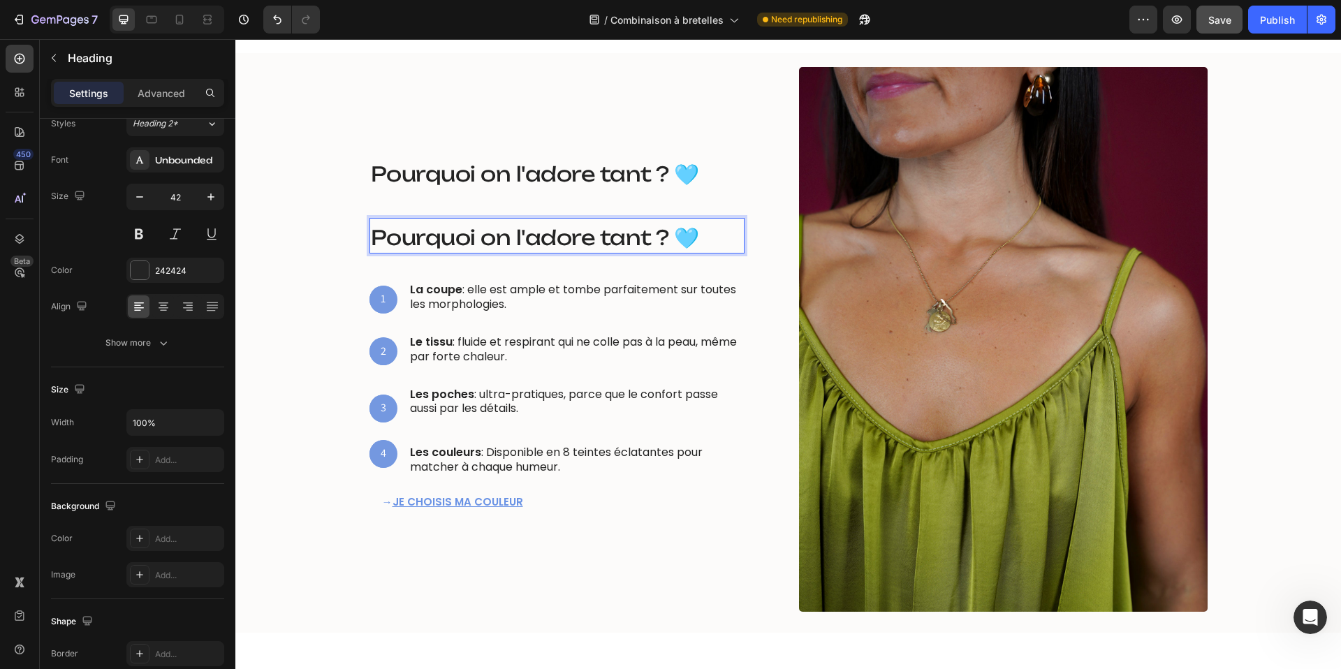
click at [388, 223] on p "Pourquoi on l'adore tant ? 🩵" at bounding box center [557, 235] width 372 height 33
click at [268, 233] on div "Ce qui la rend irrésistible Heading ⁠⁠⁠⁠⁠⁠⁠ Pourquoi on l'adore tant ? 🩵 Headin…" at bounding box center [788, 339] width 1085 height 545
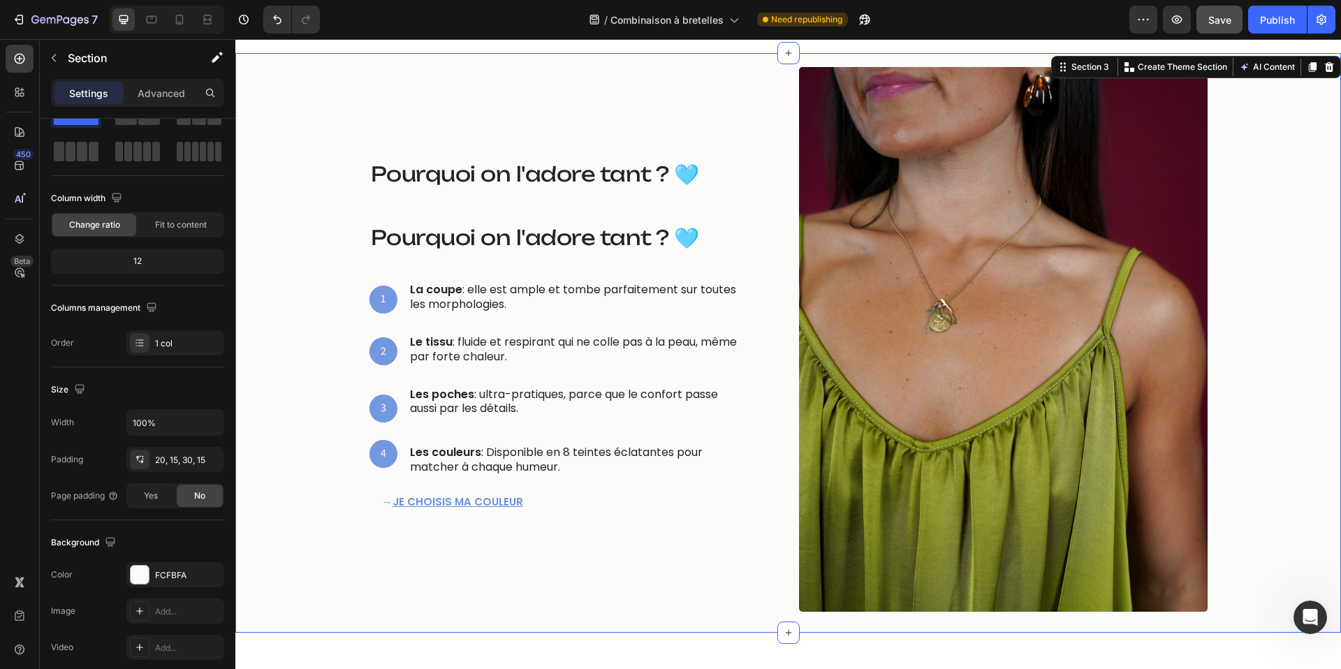
scroll to position [0, 0]
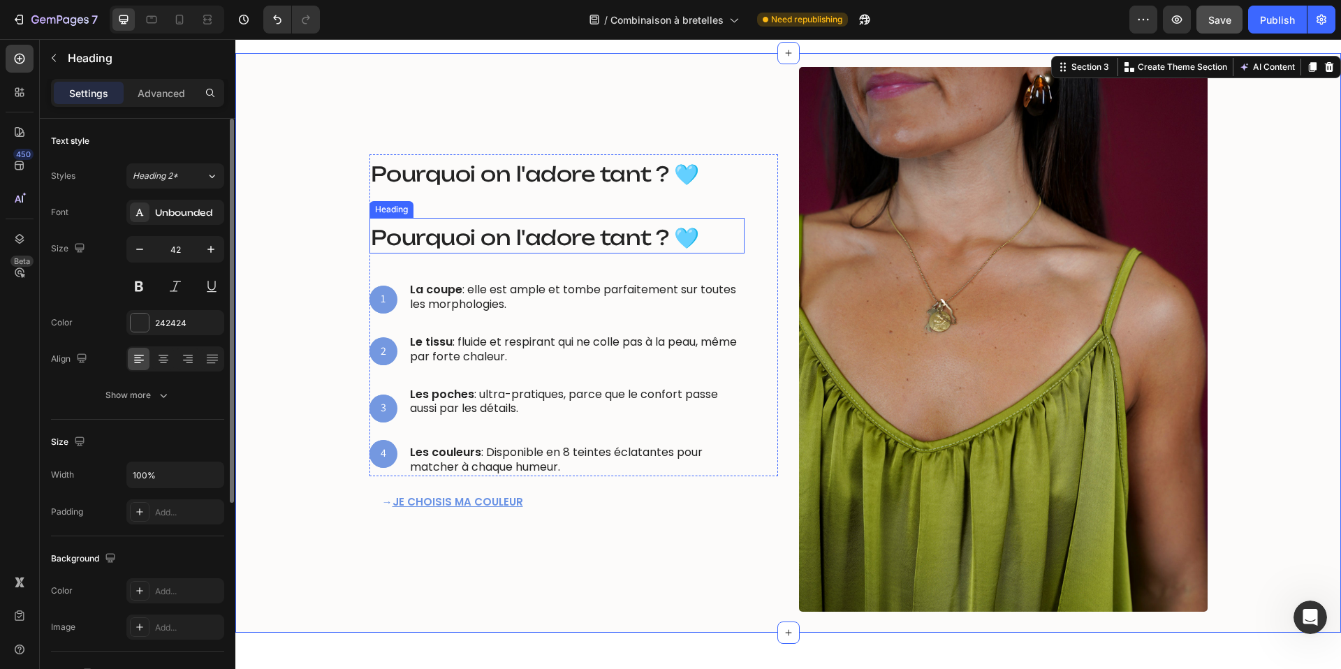
click at [457, 233] on span "Pourquoi on l'adore tant ? 🩵" at bounding box center [535, 237] width 328 height 25
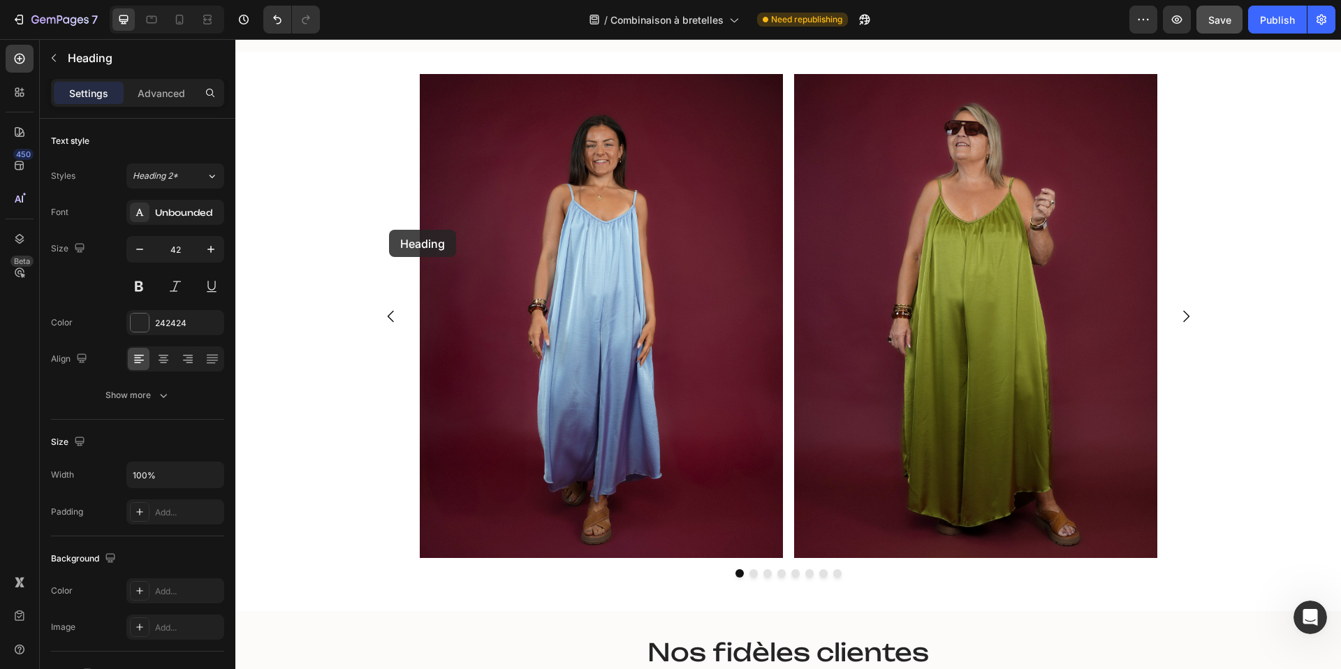
scroll to position [2206, 0]
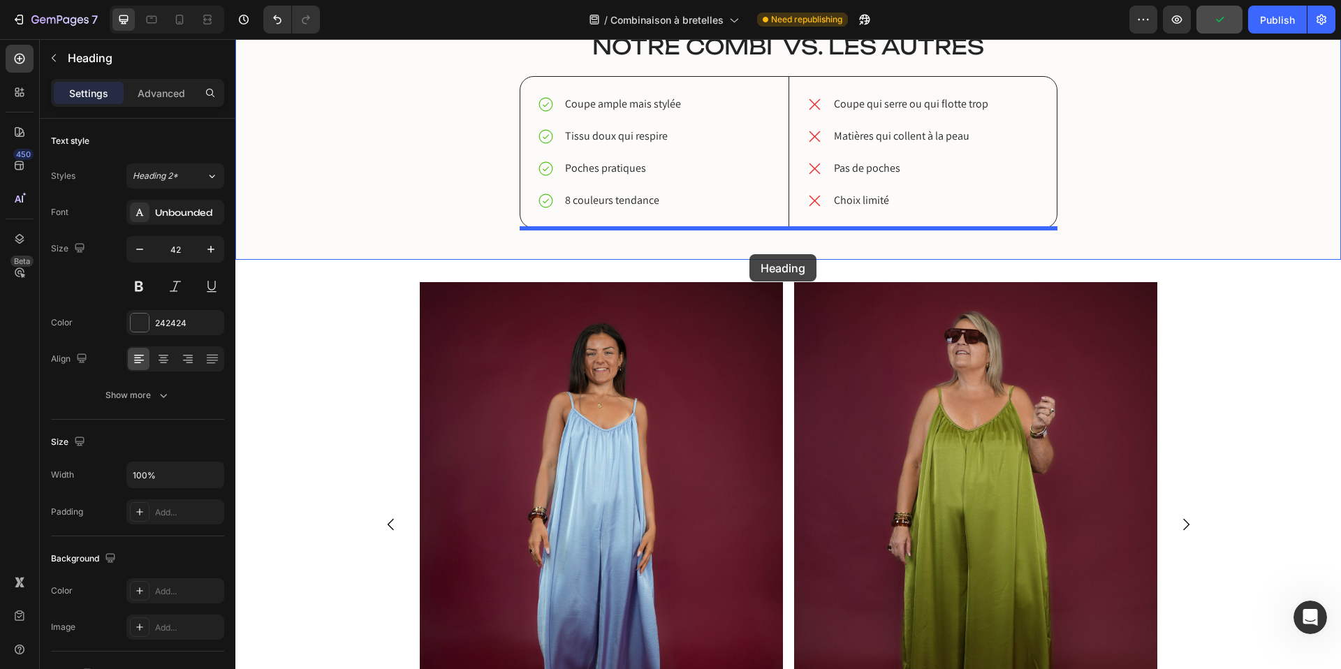
drag, startPoint x: 379, startPoint y: 207, endPoint x: 749, endPoint y: 255, distance: 372.7
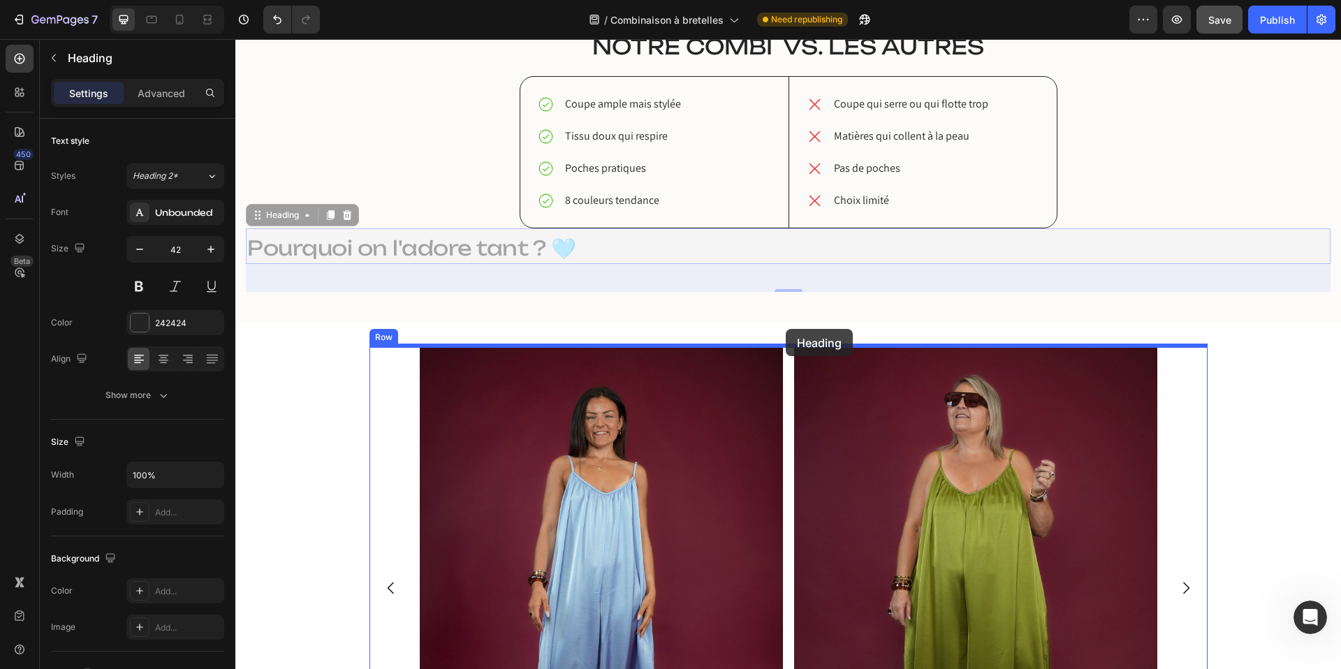
drag, startPoint x: 259, startPoint y: 220, endPoint x: 786, endPoint y: 330, distance: 538.2
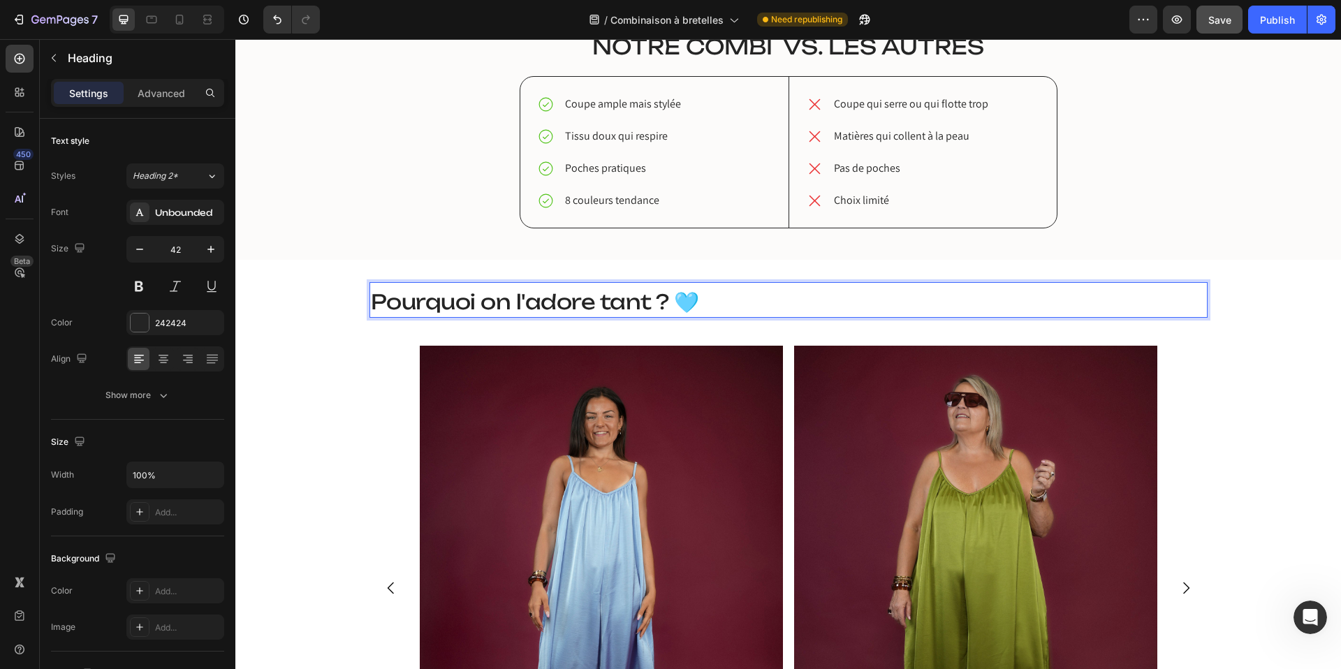
click at [657, 298] on span "Pourquoi on l'adore tant ? 🩵" at bounding box center [535, 301] width 328 height 25
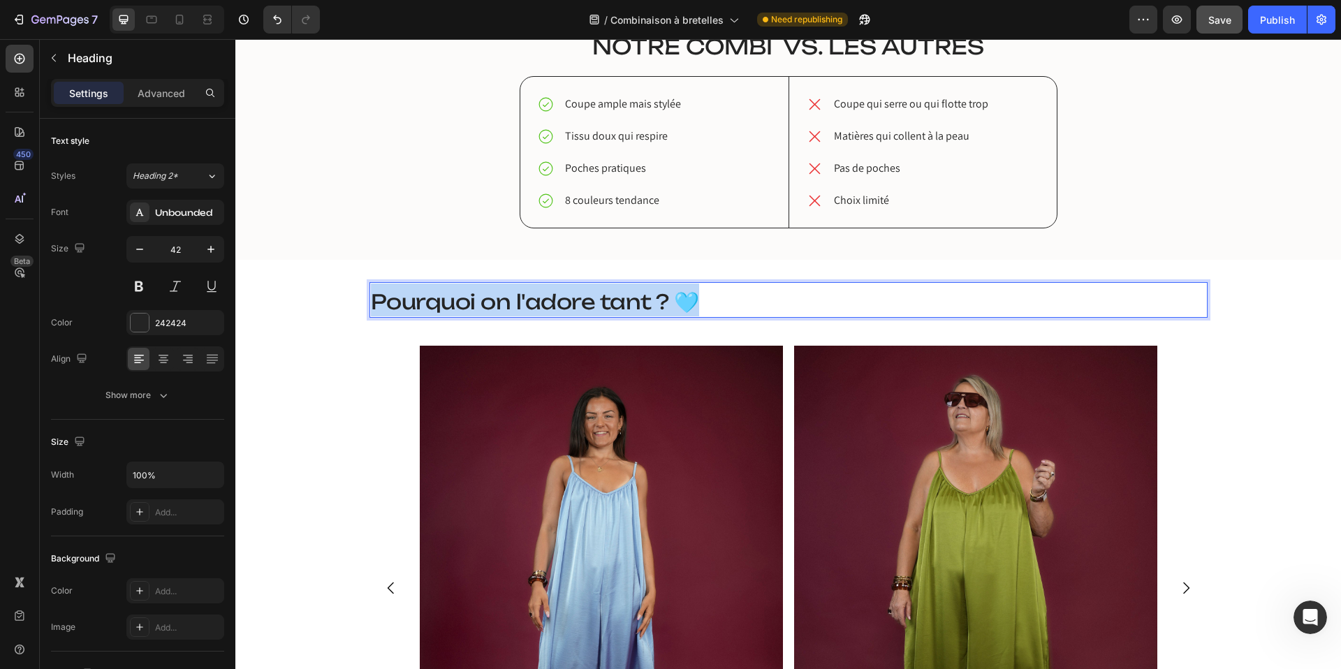
click at [657, 298] on span "Pourquoi on l'adore tant ? 🩵" at bounding box center [535, 301] width 328 height 25
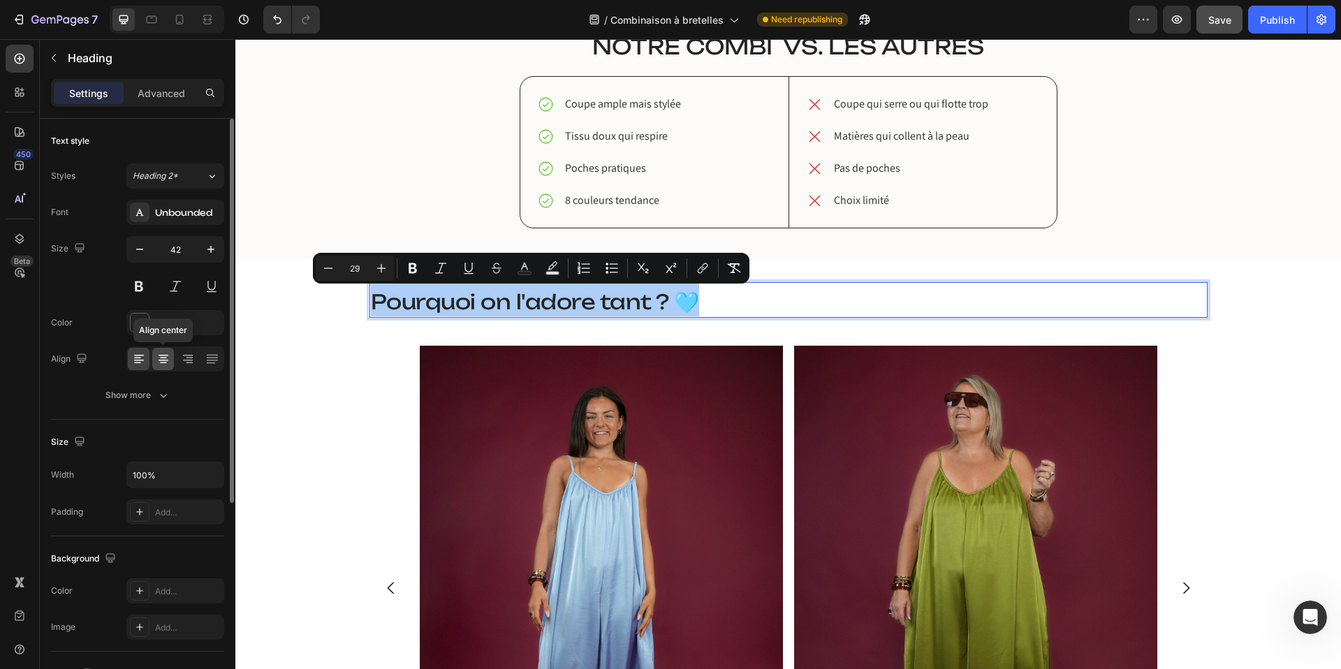
click at [165, 358] on icon at bounding box center [164, 359] width 14 height 14
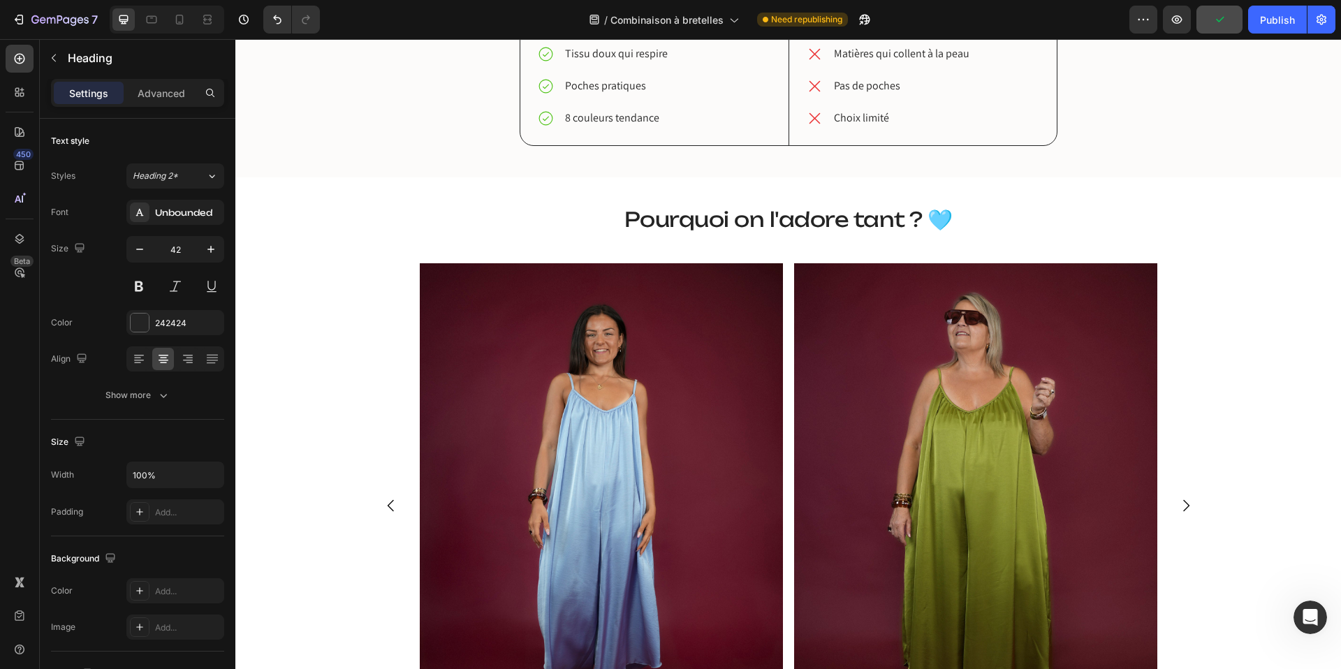
scroll to position [2283, 0]
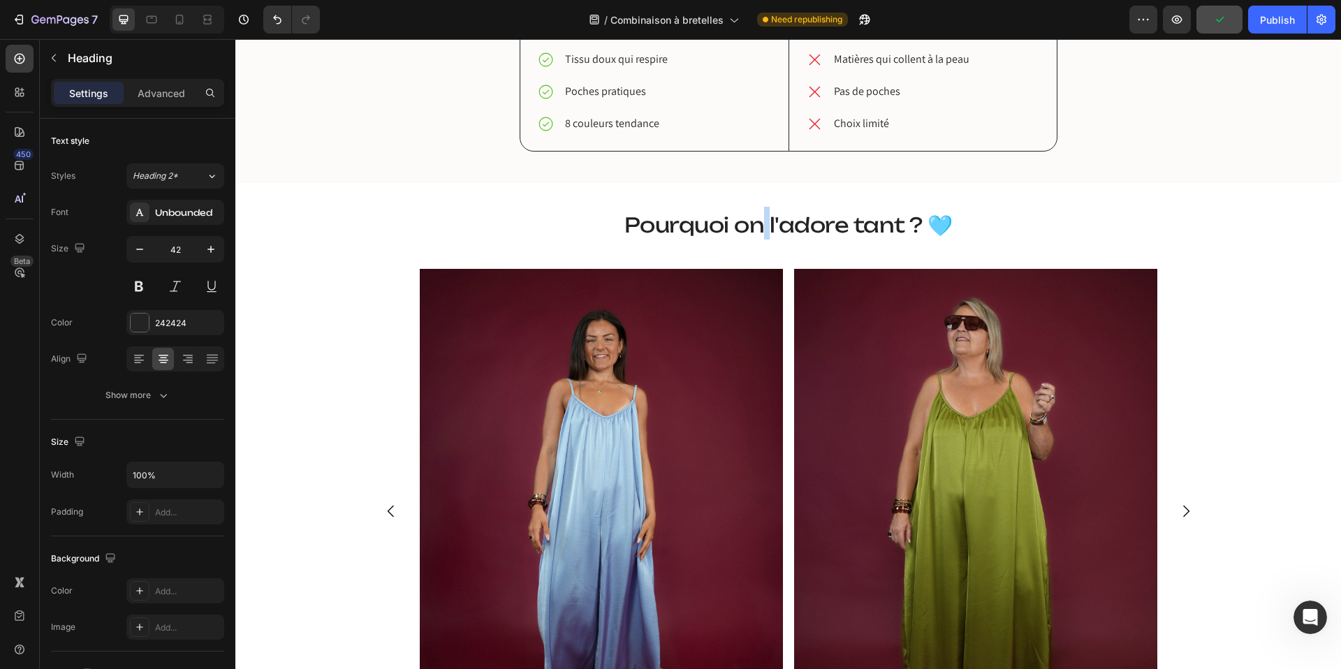
click at [762, 231] on span "Pourquoi on l'adore tant ? 🩵" at bounding box center [789, 224] width 328 height 25
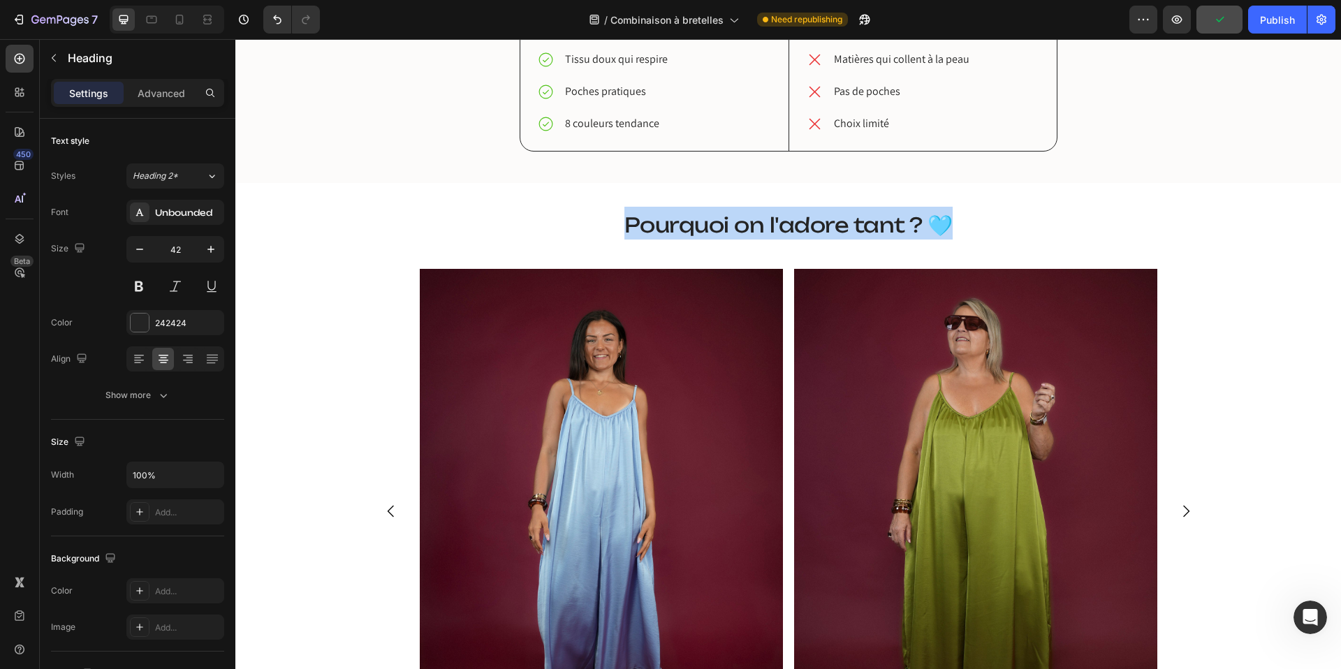
click at [762, 231] on span "Pourquoi on l'adore tant ? 🩵" at bounding box center [789, 224] width 328 height 25
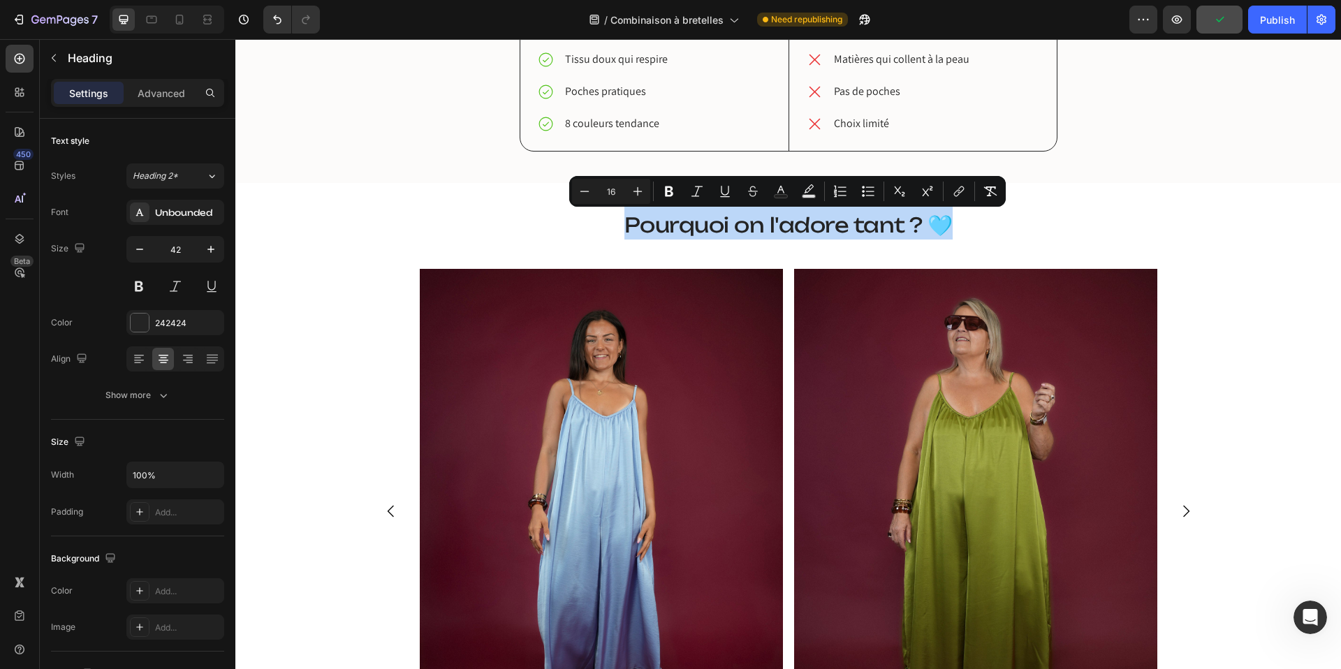
click at [724, 246] on div "Pourquoi on l'adore tant ? 🩵 Heading Image Image Image Image Image Image Image …" at bounding box center [789, 488] width 838 height 567
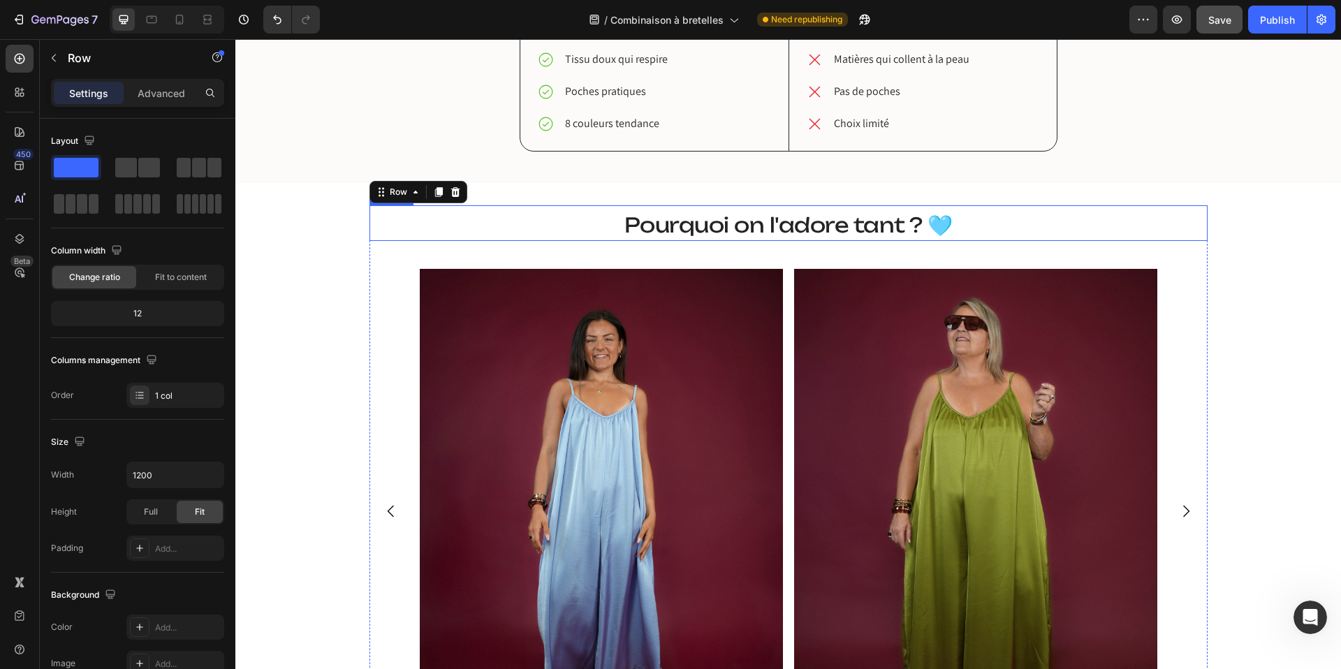
click at [724, 224] on span "Pourquoi on l'adore tant ? 🩵" at bounding box center [789, 224] width 328 height 25
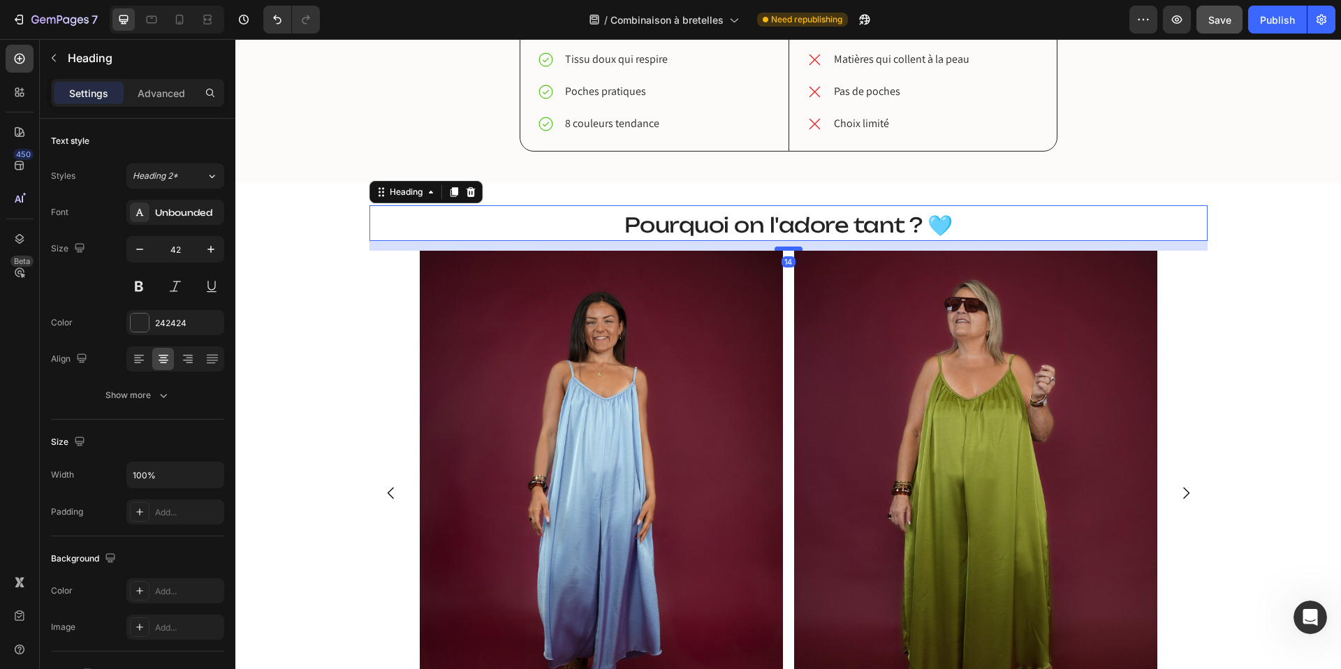
drag, startPoint x: 790, startPoint y: 265, endPoint x: 790, endPoint y: 247, distance: 18.2
click at [790, 247] on div at bounding box center [789, 249] width 28 height 4
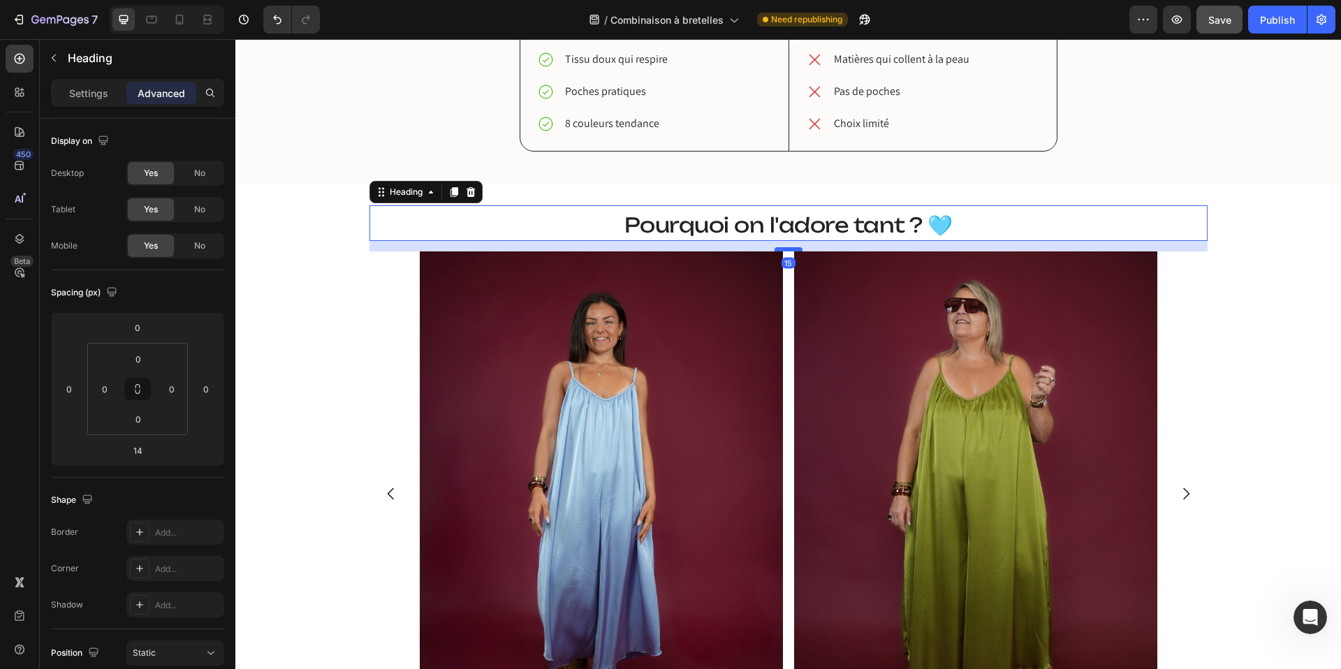
click at [790, 250] on div at bounding box center [789, 249] width 28 height 4
type input "15"
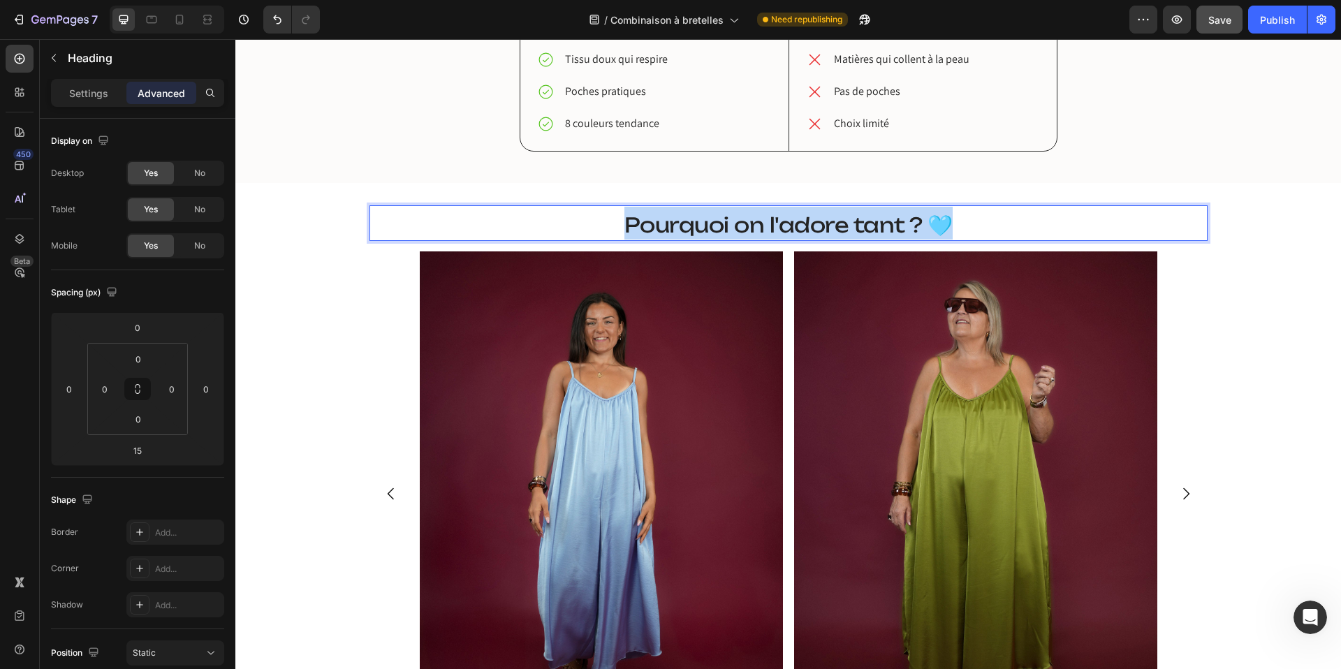
click at [778, 222] on span "Pourquoi on l'adore tant ? 🩵" at bounding box center [789, 224] width 328 height 25
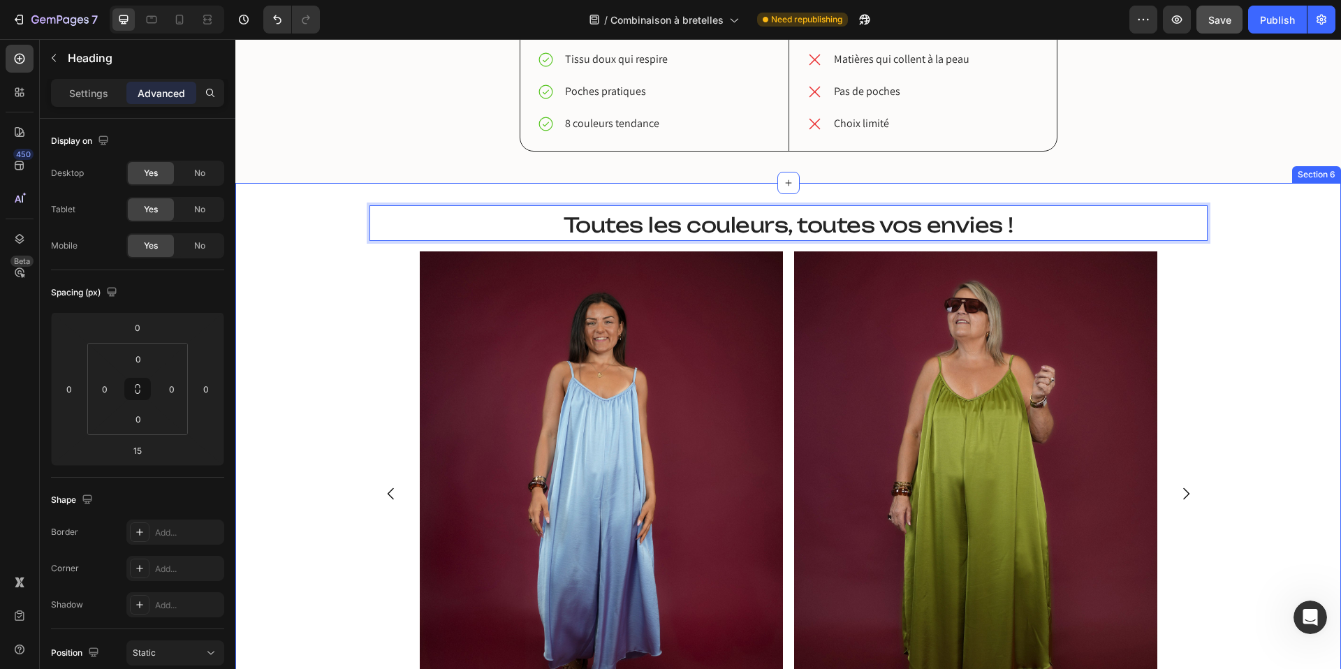
click at [294, 337] on div "Toutes les couleurs, toutes vos envies ! Heading 15 Image Image Image Image Ima…" at bounding box center [788, 485] width 1106 height 561
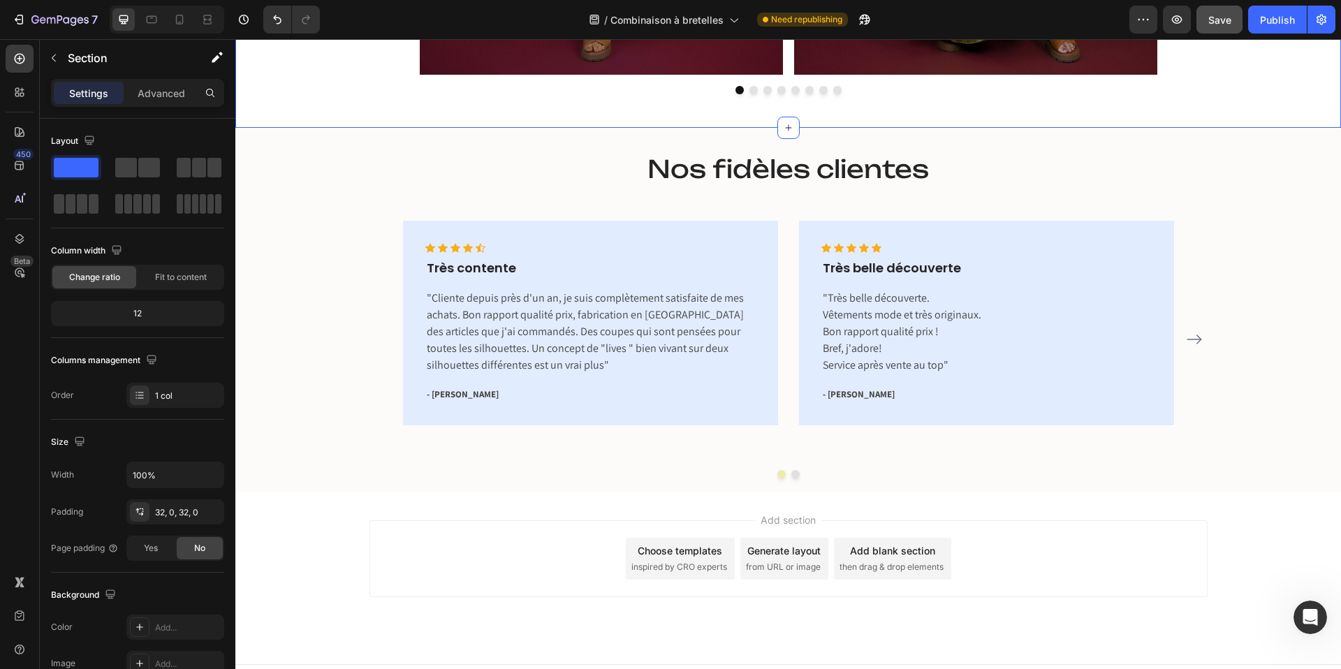
scroll to position [2952, 0]
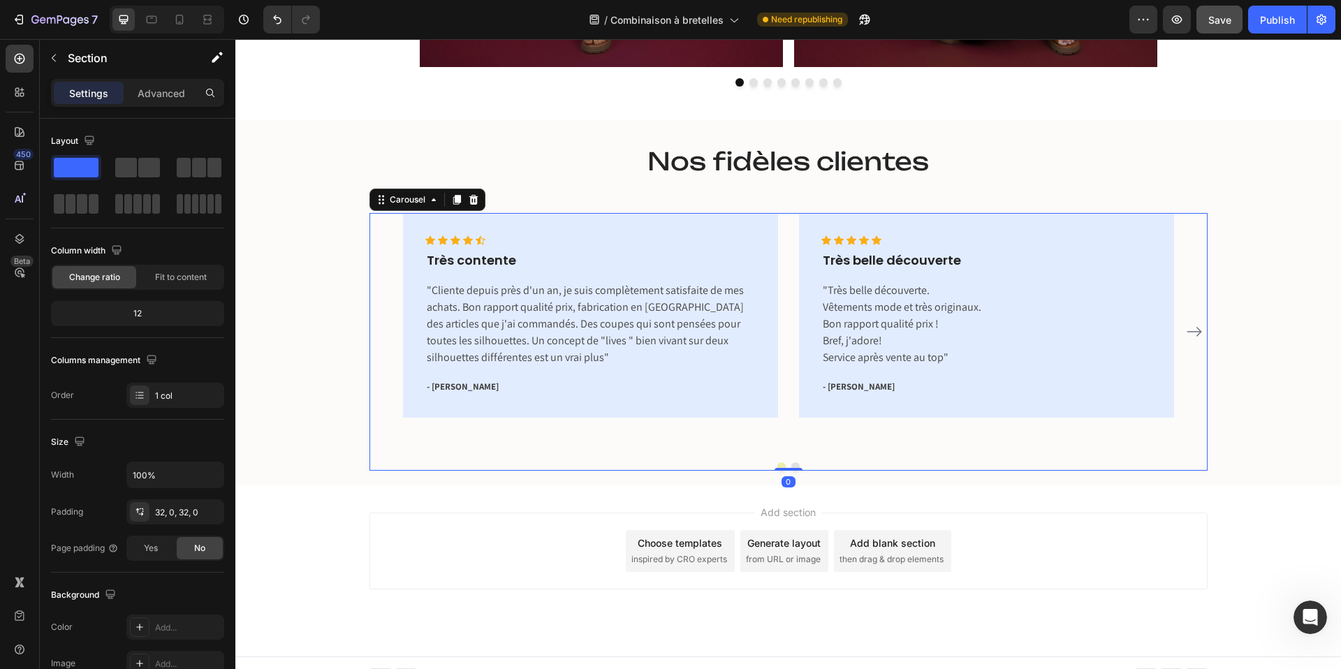
click at [797, 467] on button "Dot" at bounding box center [796, 467] width 8 height 8
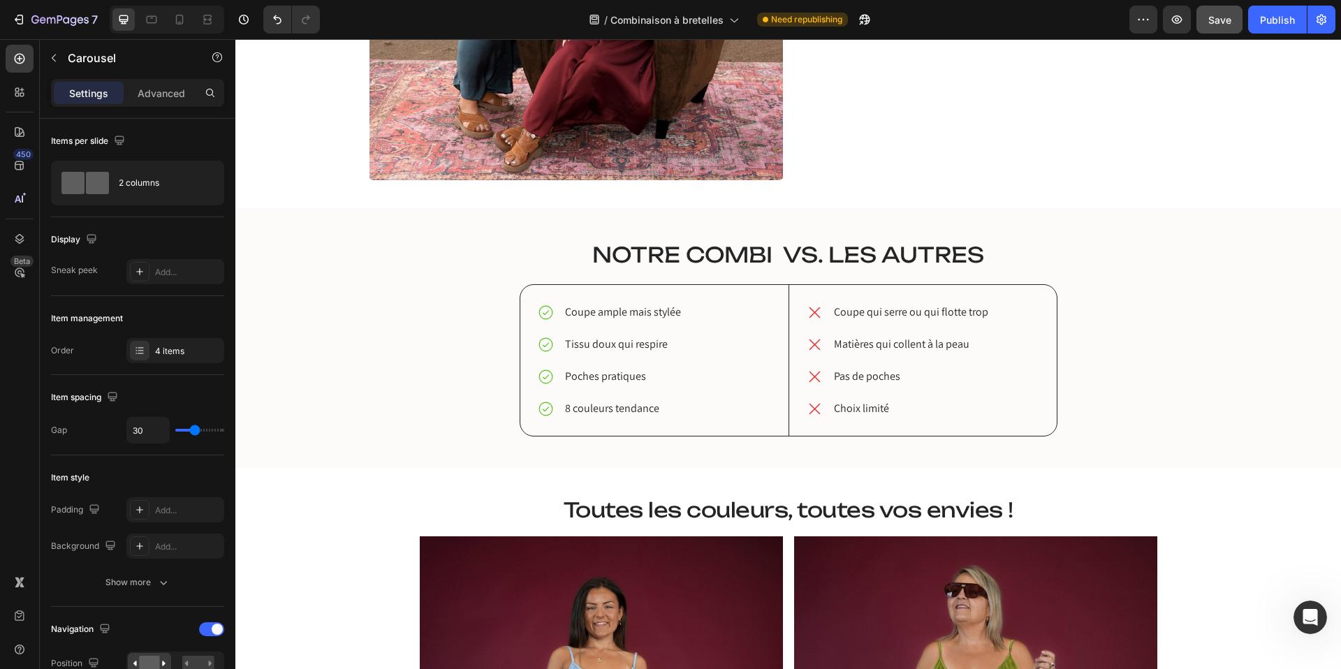
scroll to position [1995, 0]
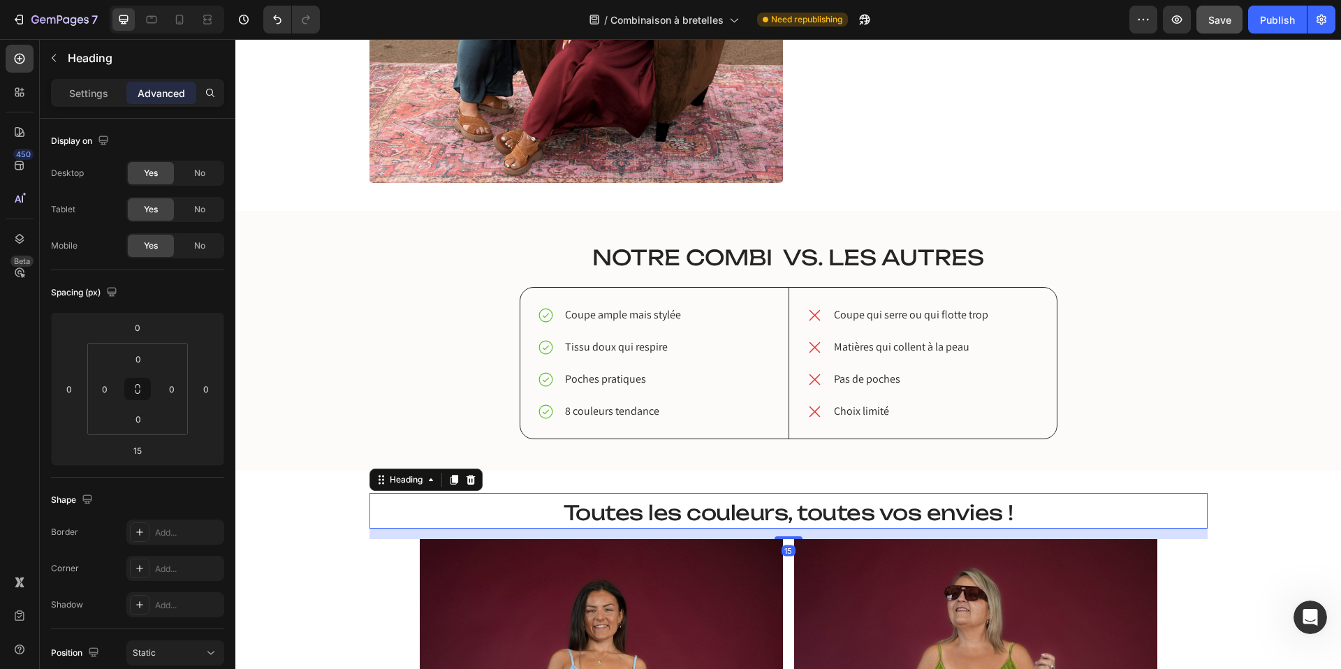
click at [630, 514] on span "Toutes les couleurs, toutes vos envies !" at bounding box center [789, 512] width 450 height 25
click at [451, 477] on icon at bounding box center [454, 479] width 11 height 11
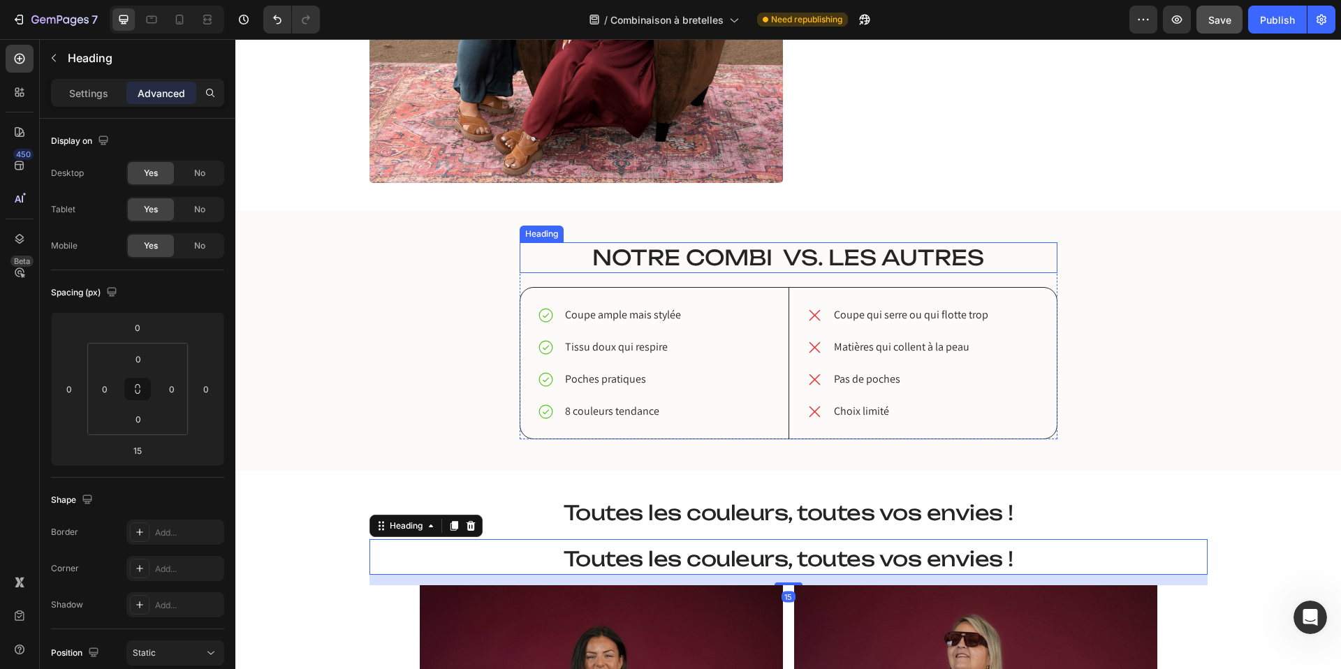
click at [690, 256] on span "Notre combi vs. Les autres" at bounding box center [788, 258] width 392 height 26
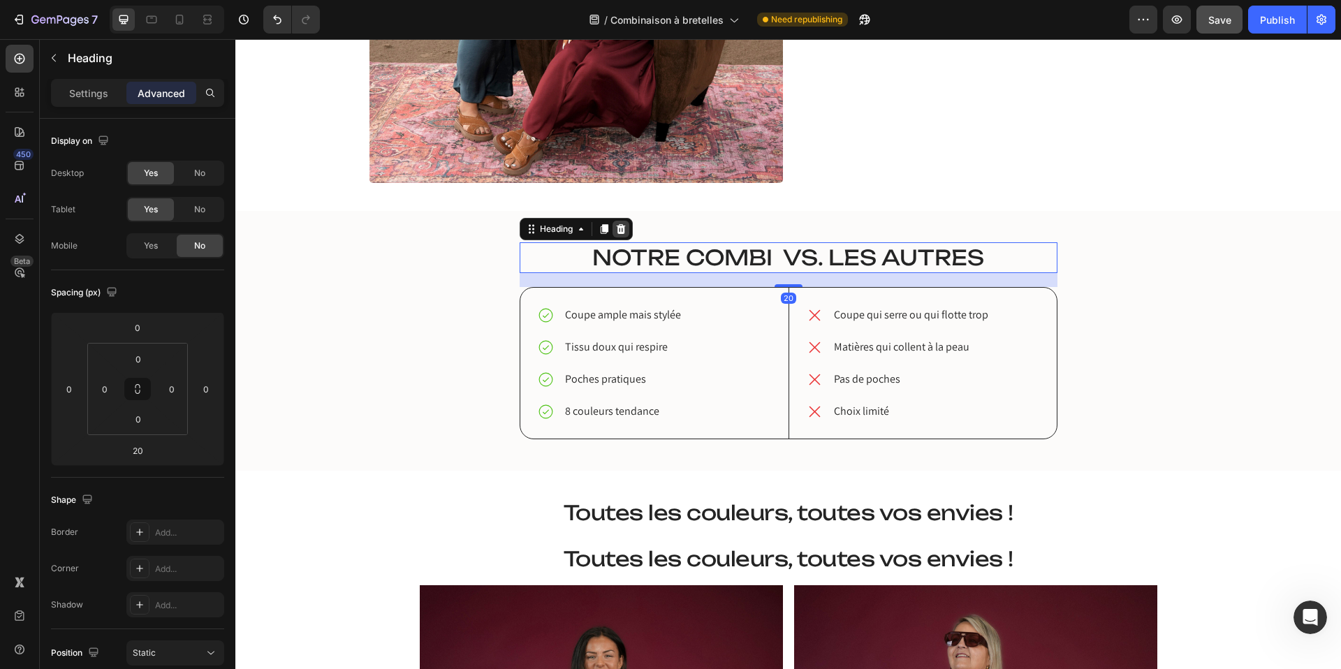
click at [620, 232] on icon at bounding box center [620, 229] width 9 height 10
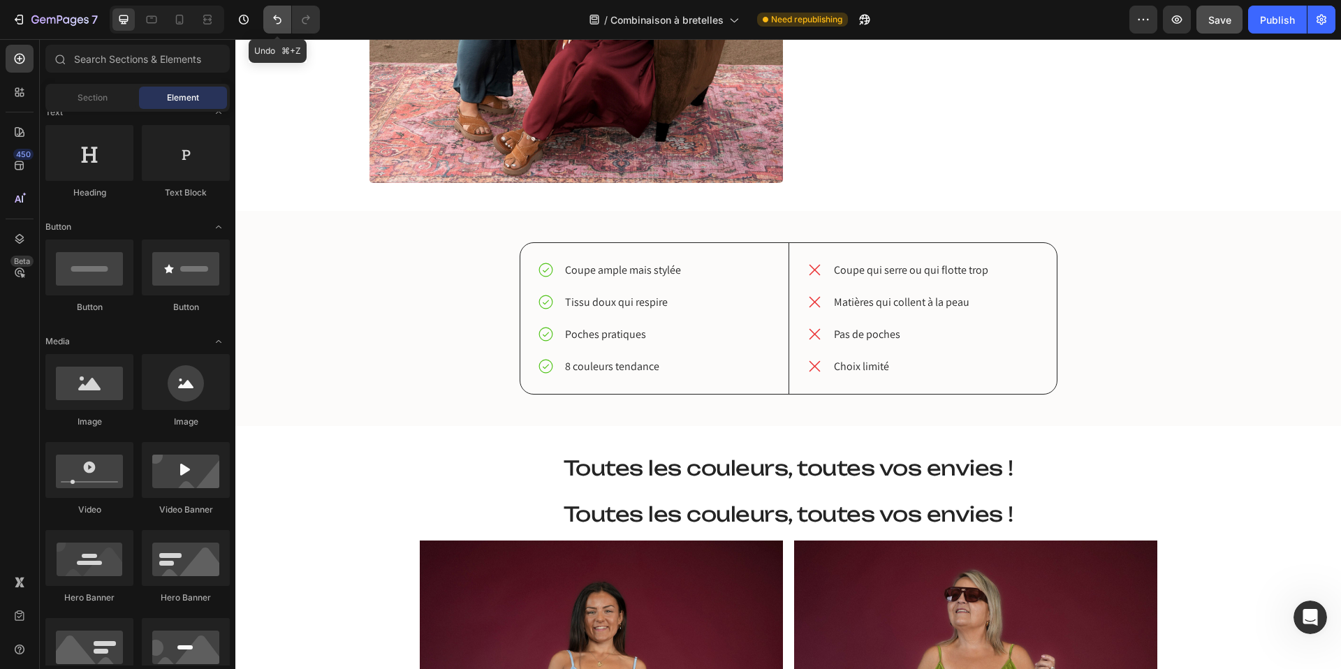
click at [272, 21] on icon "Undo/Redo" at bounding box center [277, 20] width 14 height 14
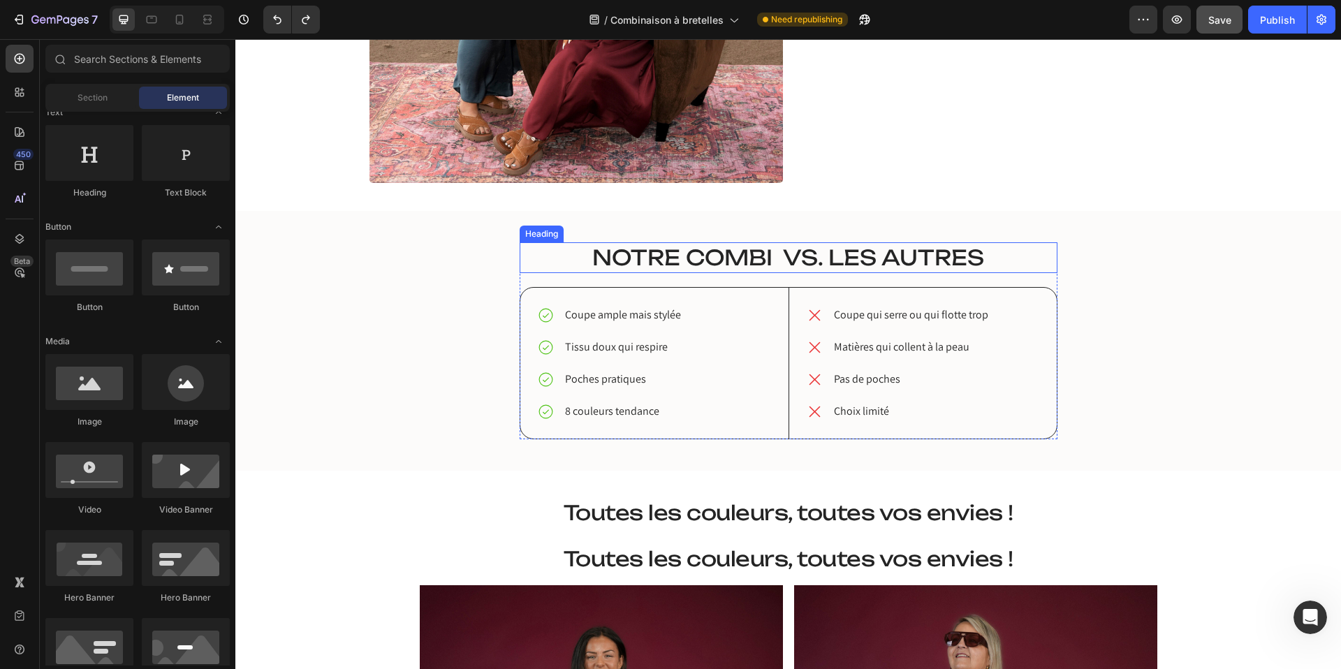
click at [682, 256] on span "Notre combi vs. Les autres" at bounding box center [788, 258] width 392 height 26
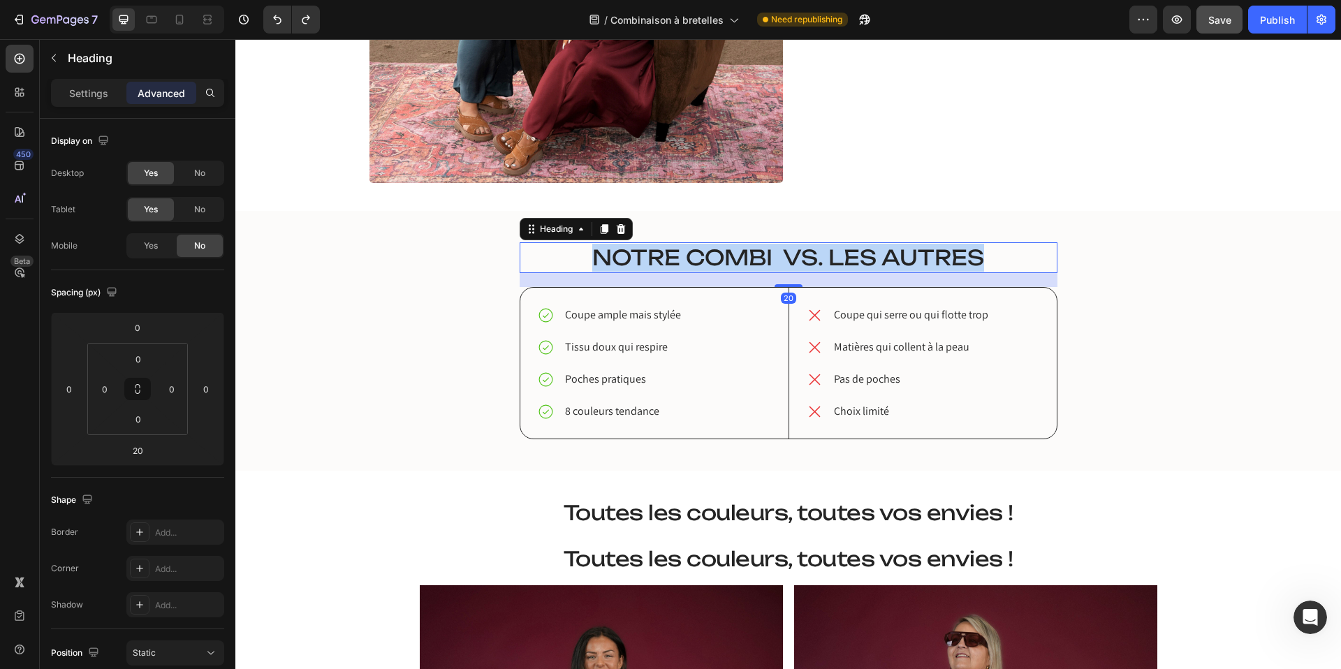
click at [682, 256] on span "Notre combi vs. Les autres" at bounding box center [788, 258] width 392 height 26
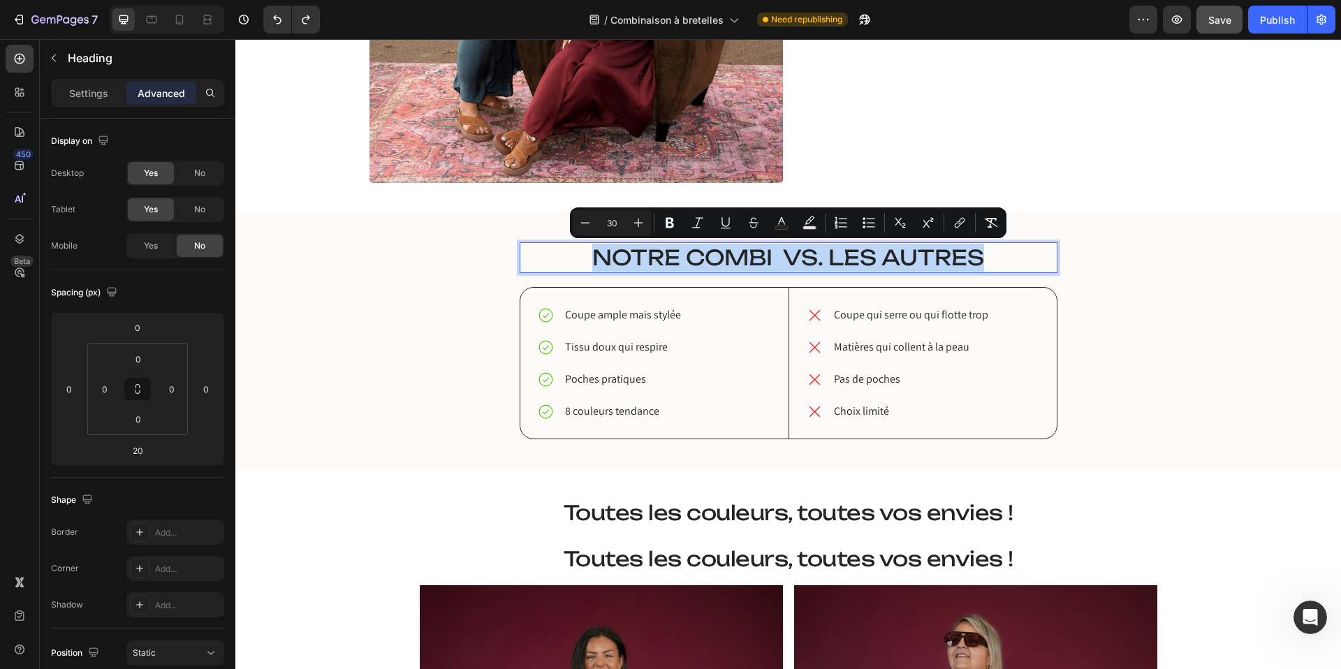
copy span "Notre combi vs. Les autres"
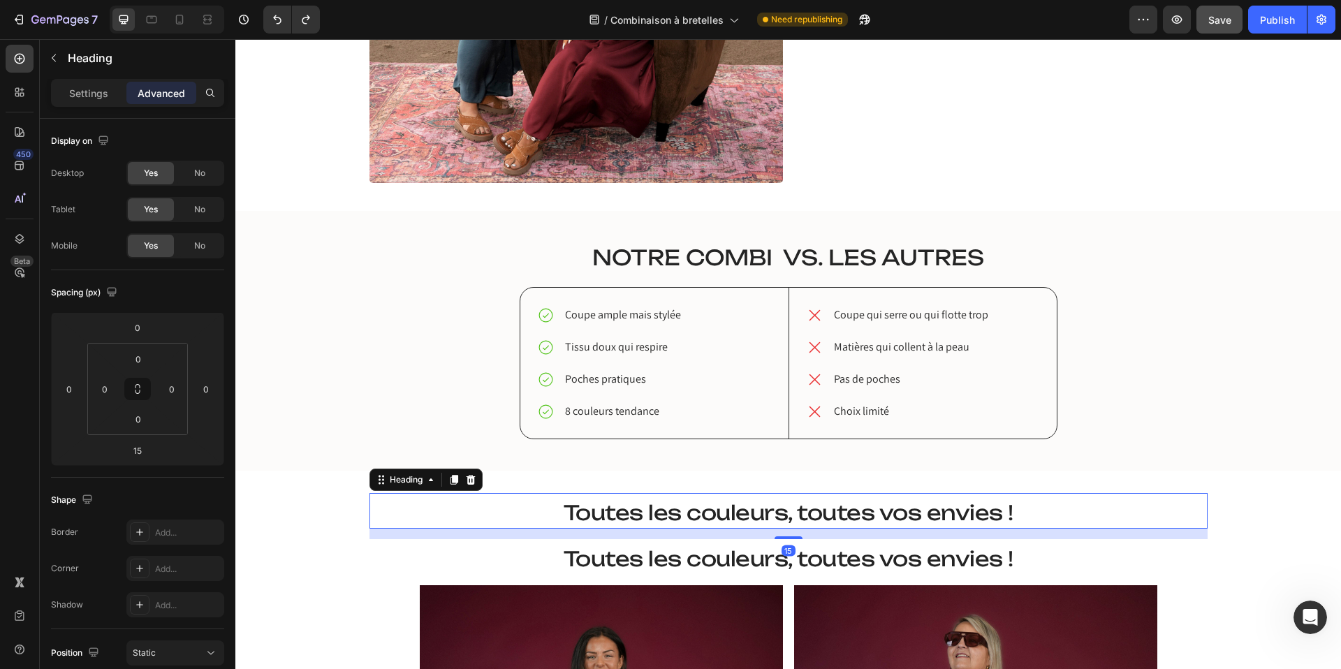
click at [693, 514] on span "Toutes les couleurs, toutes vos envies !" at bounding box center [789, 512] width 450 height 25
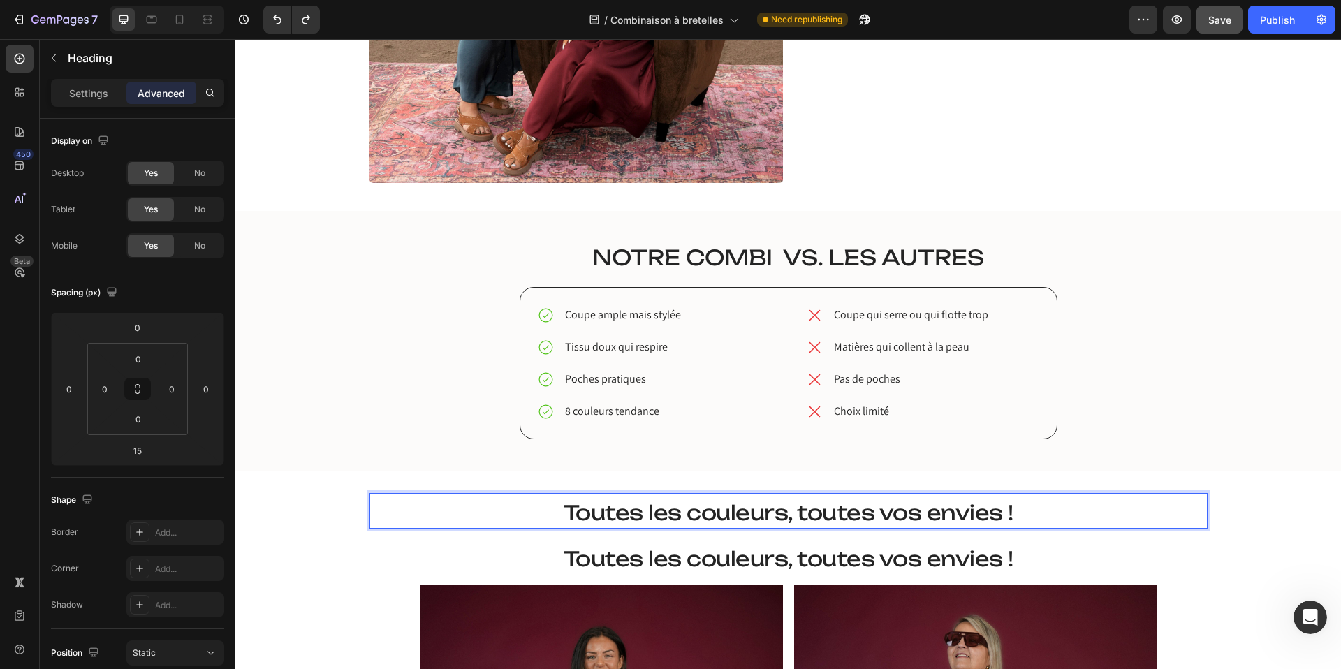
click at [693, 514] on span "Toutes les couleurs, toutes vos envies !" at bounding box center [789, 512] width 450 height 25
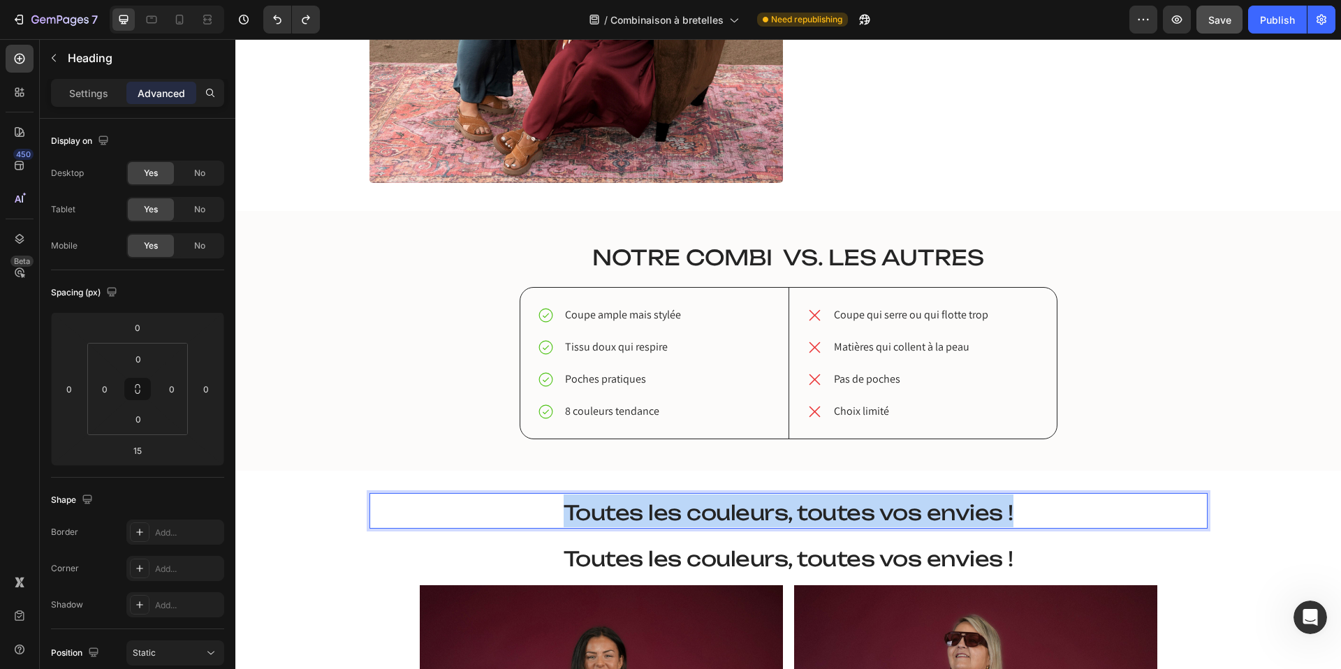
click at [693, 514] on span "Toutes les couleurs, toutes vos envies !" at bounding box center [789, 512] width 450 height 25
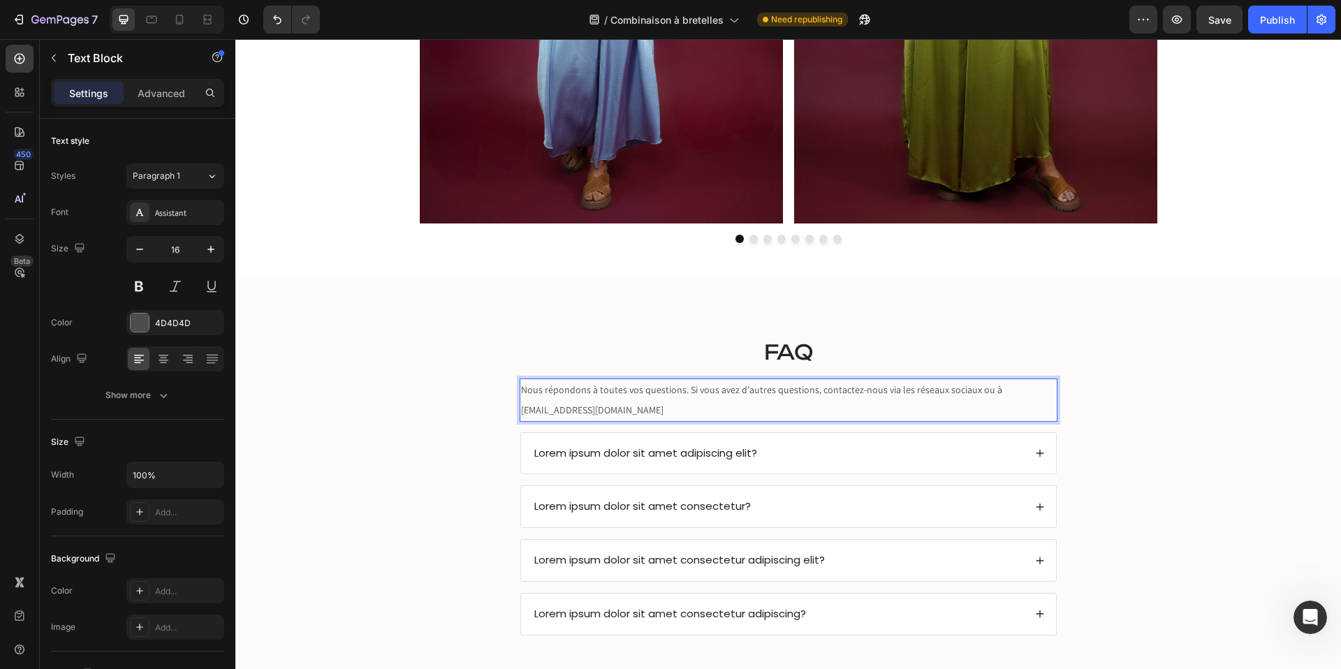
click at [971, 391] on span "Nous répondons à toutes vos questions. Si vous avez d'autres questions, contact…" at bounding box center [761, 400] width 481 height 33
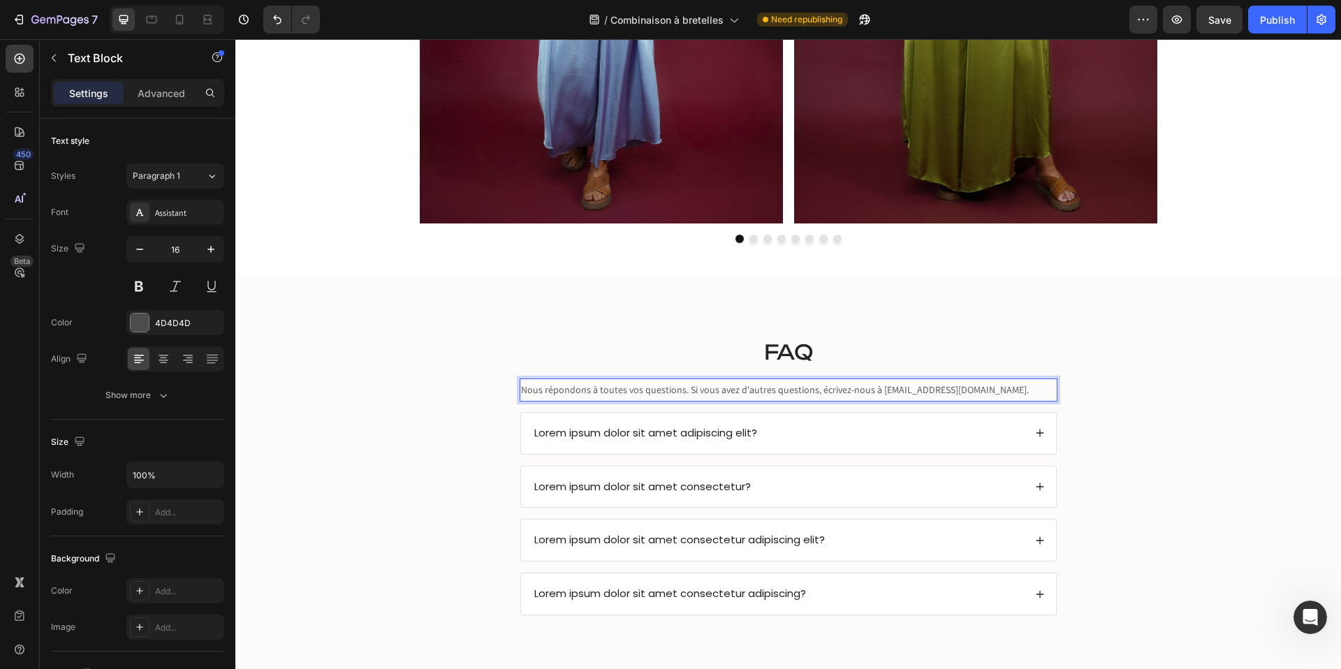
click at [776, 393] on span "Nous répondons à toutes vos questions. Si vous avez d'autres questions, écrivez…" at bounding box center [775, 390] width 508 height 13
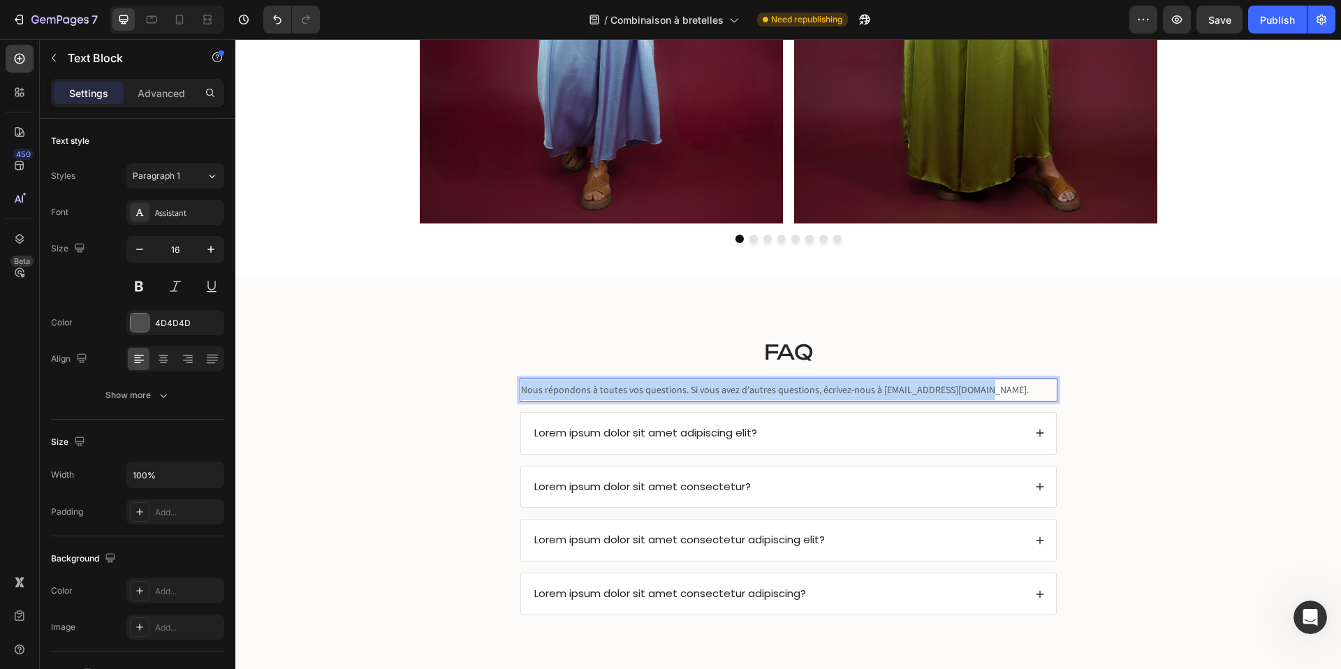
click at [776, 393] on span "Nous répondons à toutes vos questions. Si vous avez d'autres questions, écrivez…" at bounding box center [775, 390] width 508 height 13
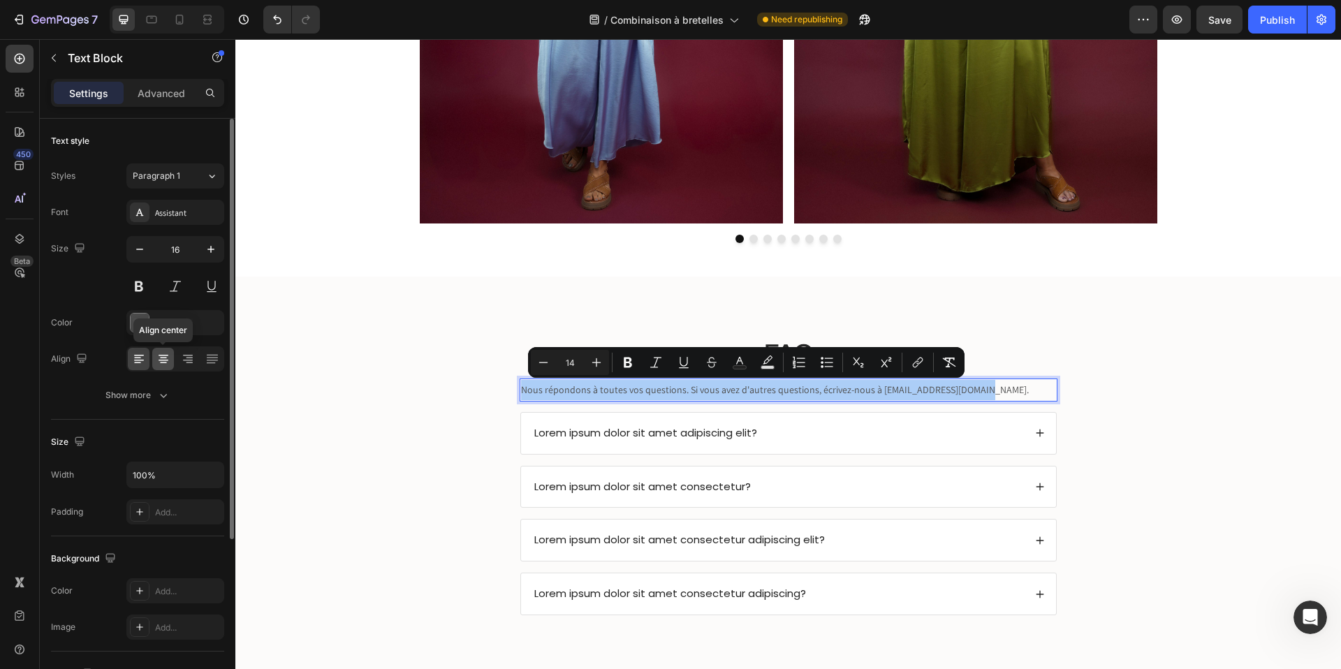
click at [167, 355] on icon at bounding box center [164, 355] width 10 height 1
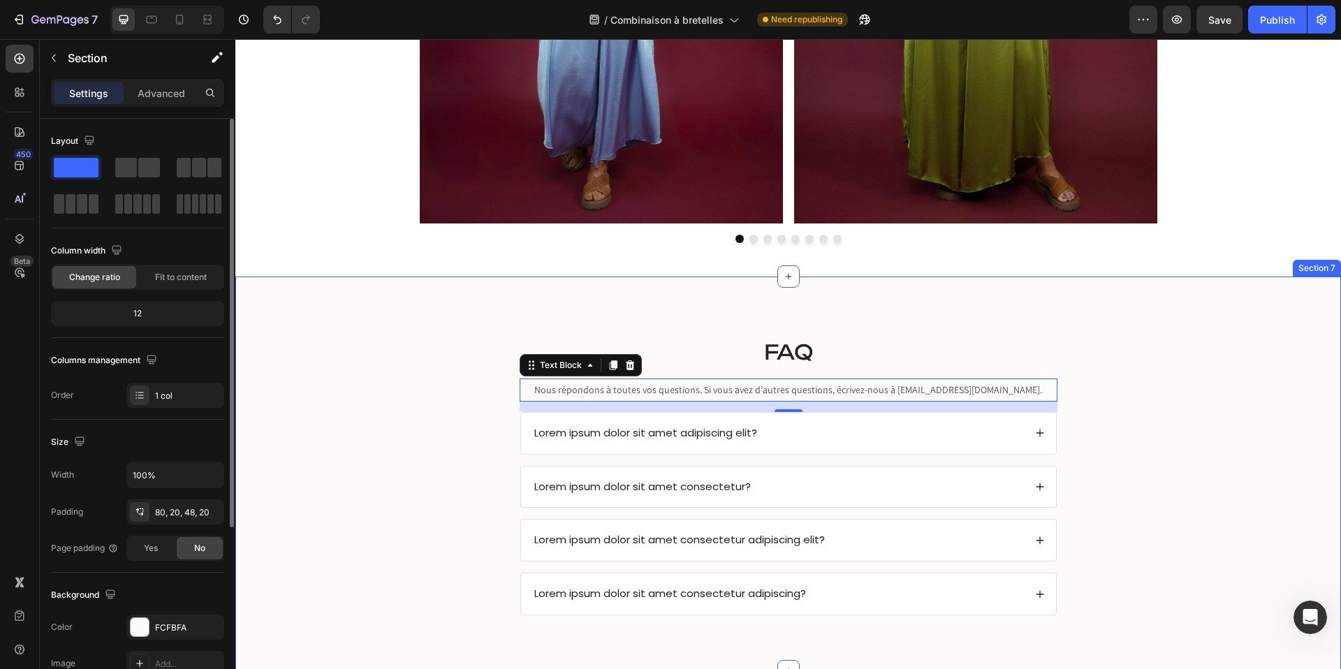
click at [386, 418] on div "⁠⁠⁠⁠⁠⁠⁠ FAQ Heading Nous répondons à toutes vos questions. Si vous avez d'autre…" at bounding box center [788, 485] width 1078 height 305
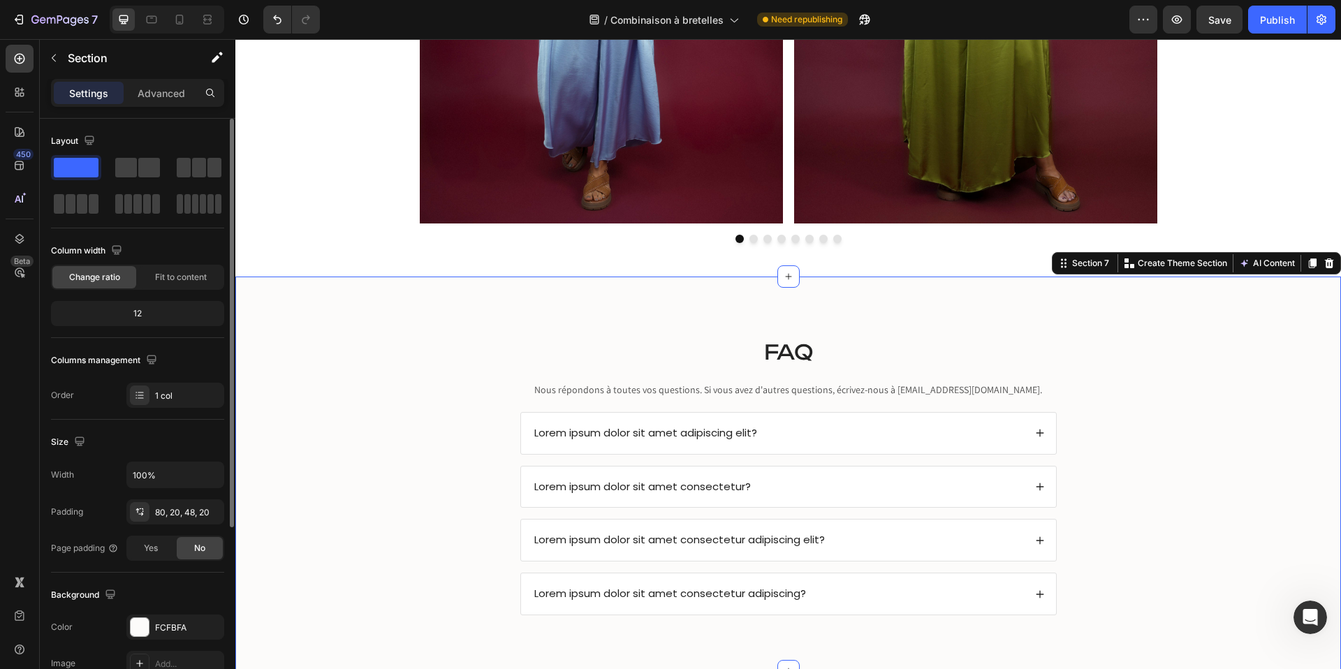
click at [603, 430] on span "Lorem ipsum dolor sit amet adipiscing elit?" at bounding box center [645, 432] width 223 height 15
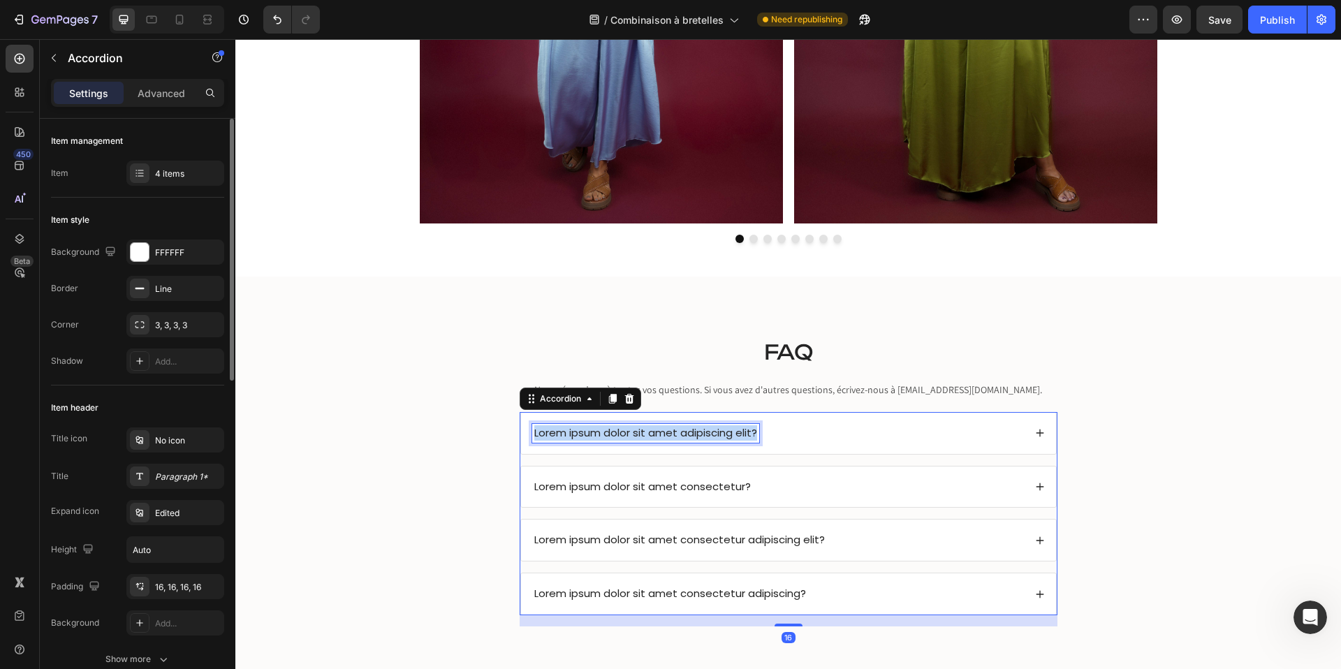
click at [603, 430] on span "Lorem ipsum dolor sit amet adipiscing elit?" at bounding box center [645, 432] width 223 height 15
click at [780, 431] on span "La coupe est-elle vraiment adaptée à toutes les morphologies ?d" at bounding box center [707, 432] width 347 height 15
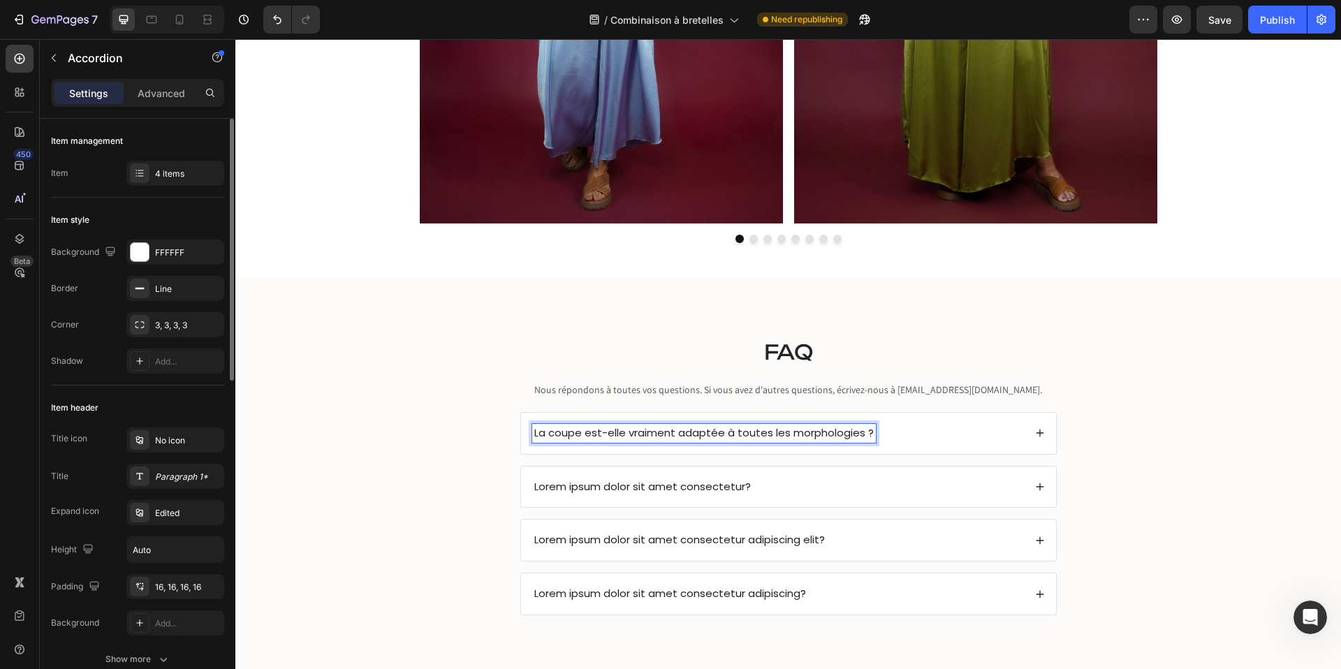
click at [1031, 432] on div "La coupe est-elle vraiment adaptée à toutes les morphologies ?" at bounding box center [788, 433] width 535 height 41
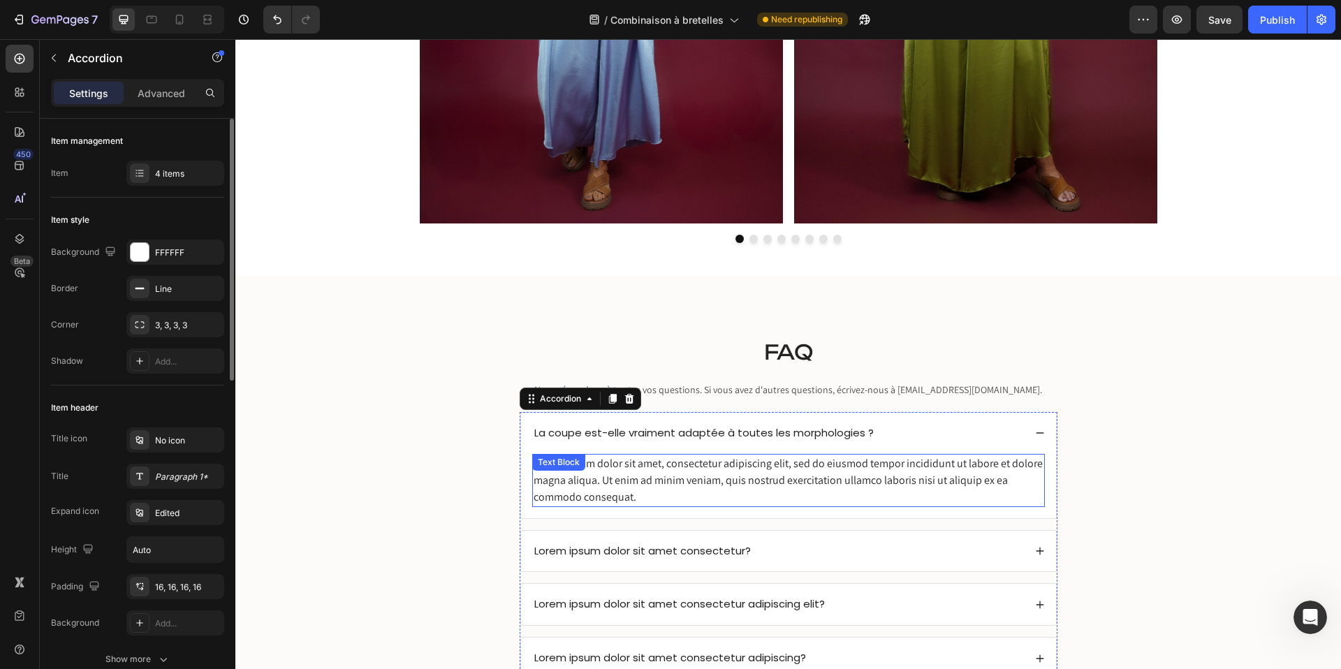
click at [664, 469] on div "Lorem ipsum dolor sit amet, consectetur adipiscing elit, sed do eiusmod tempor …" at bounding box center [788, 480] width 513 height 53
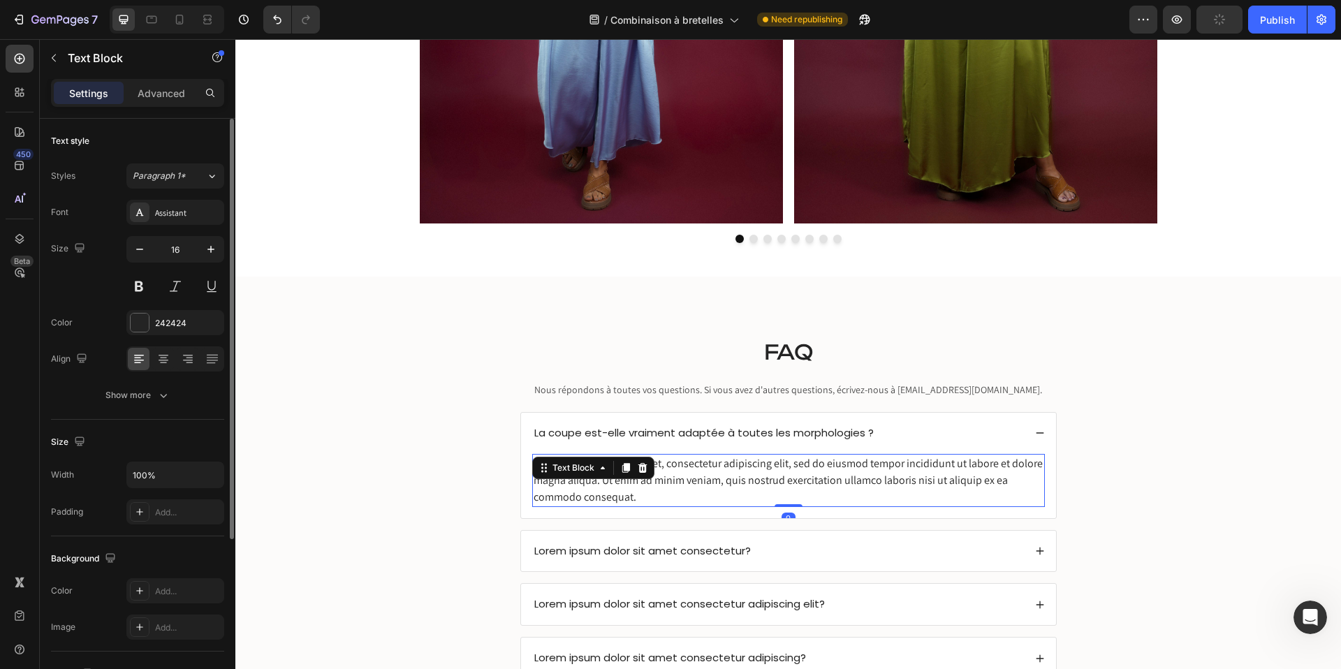
click at [664, 469] on div "Lorem ipsum dolor sit amet, consectetur adipiscing elit, sed do eiusmod tempor …" at bounding box center [788, 480] width 513 height 53
click at [664, 469] on p "Lorem ipsum dolor sit amet, consectetur adipiscing elit, sed do eiusmod tempor …" at bounding box center [789, 481] width 510 height 50
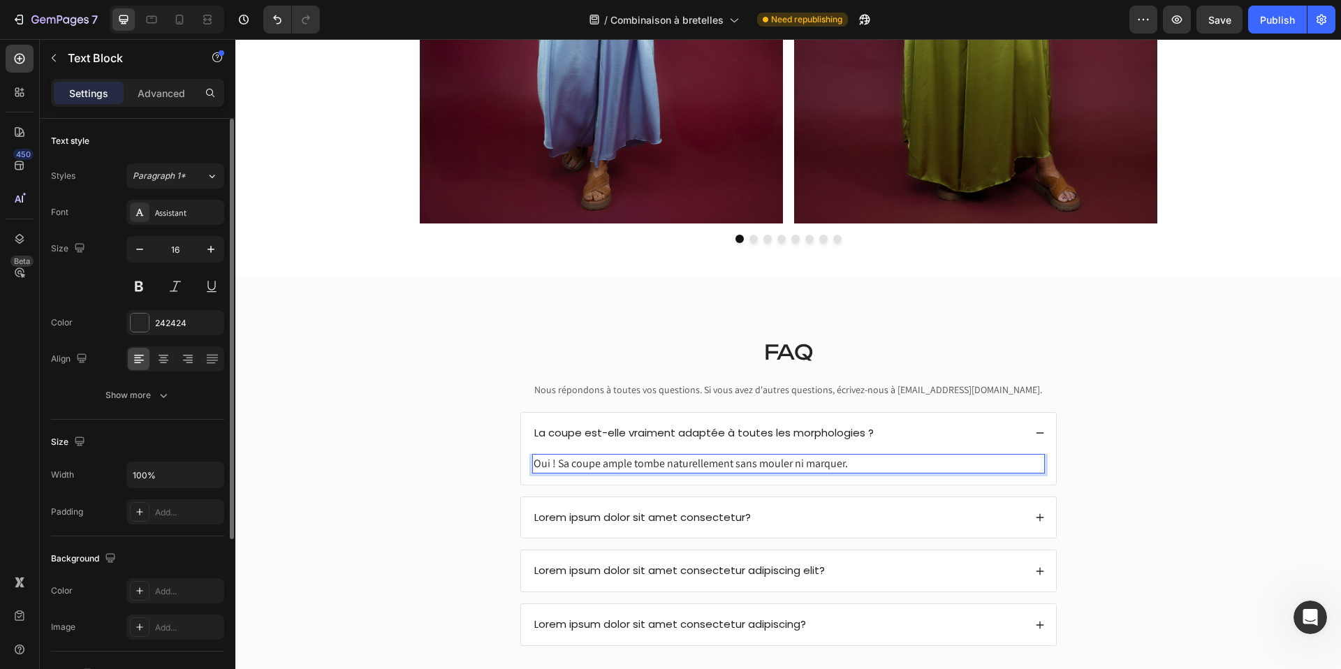
click at [572, 463] on p "Oui ! Sa coupe ample tombe naturellement sans mouler ni marquer." at bounding box center [789, 464] width 510 height 17
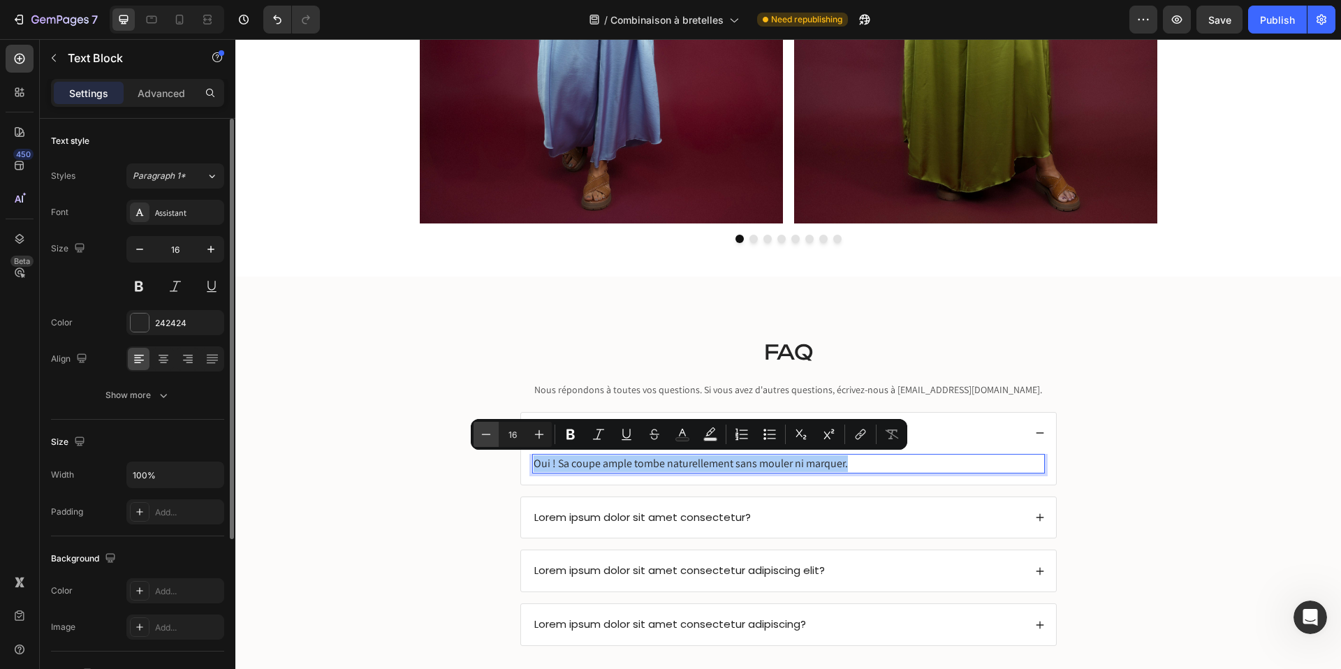
click at [477, 432] on button "Minus" at bounding box center [486, 434] width 25 height 25
type input "15"
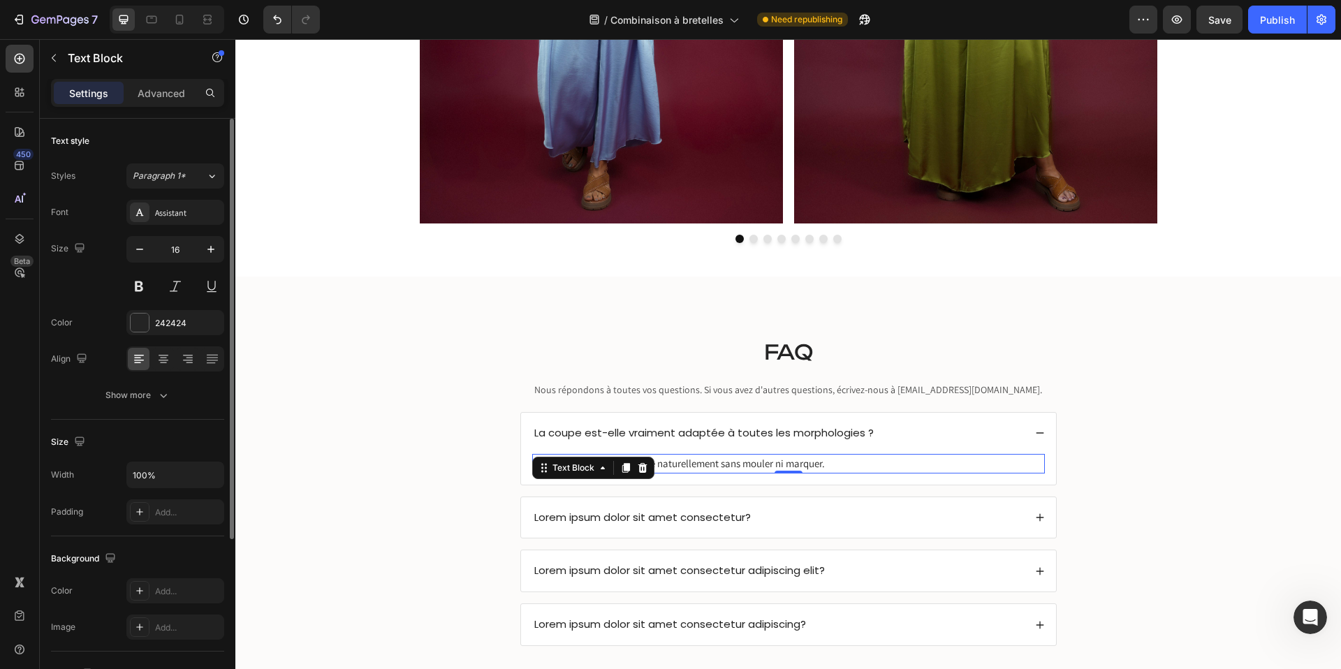
click at [574, 521] on span "Lorem ipsum dolor sit amet consectetur?" at bounding box center [642, 517] width 217 height 15
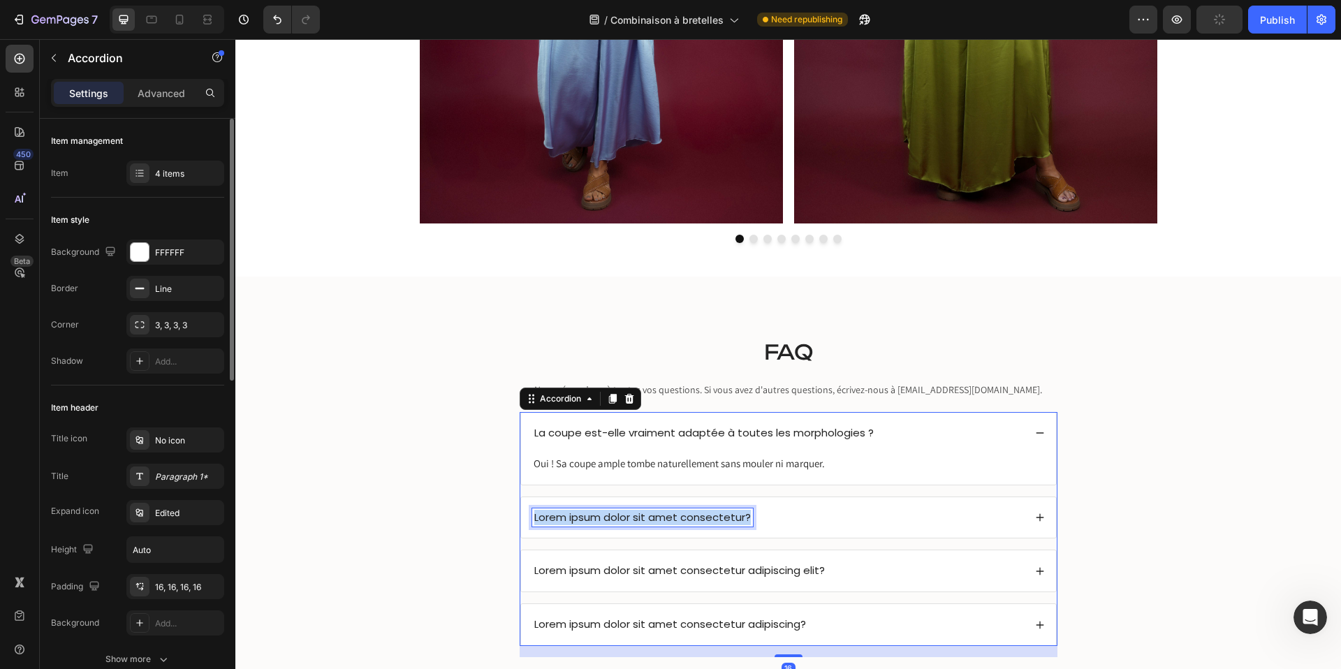
click at [574, 521] on span "Lorem ipsum dolor sit amet consectetur?" at bounding box center [642, 517] width 217 height 15
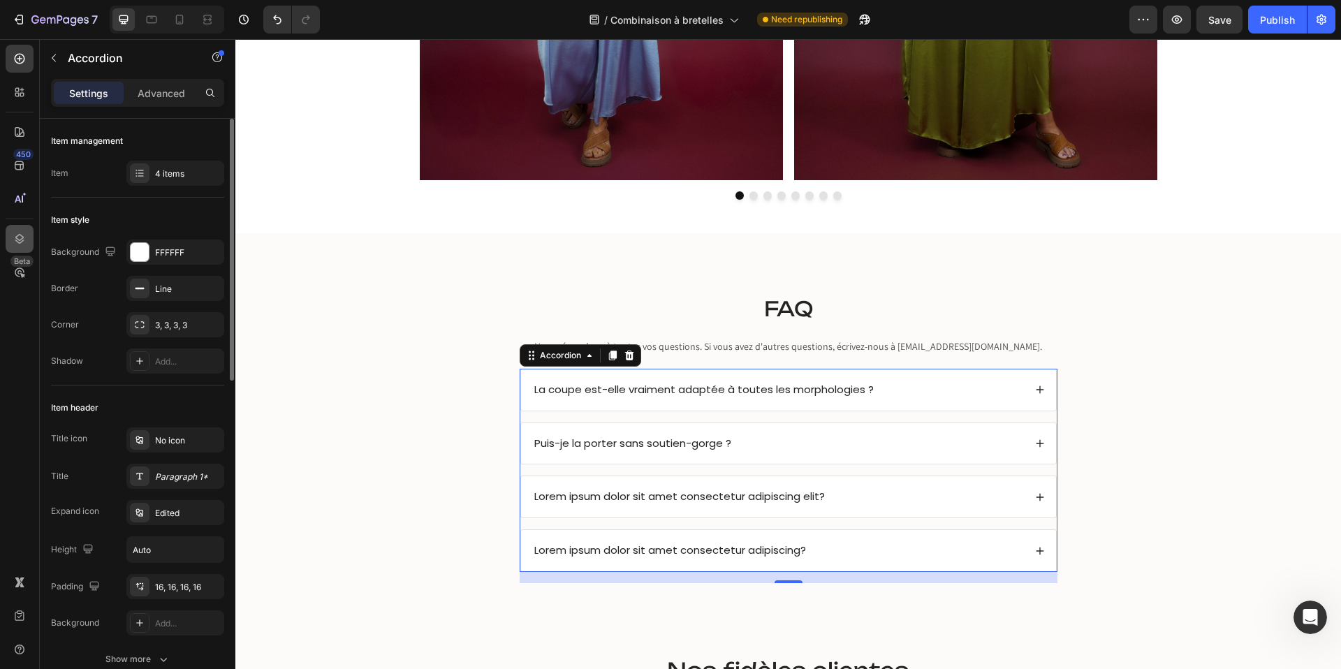
scroll to position [2843, 0]
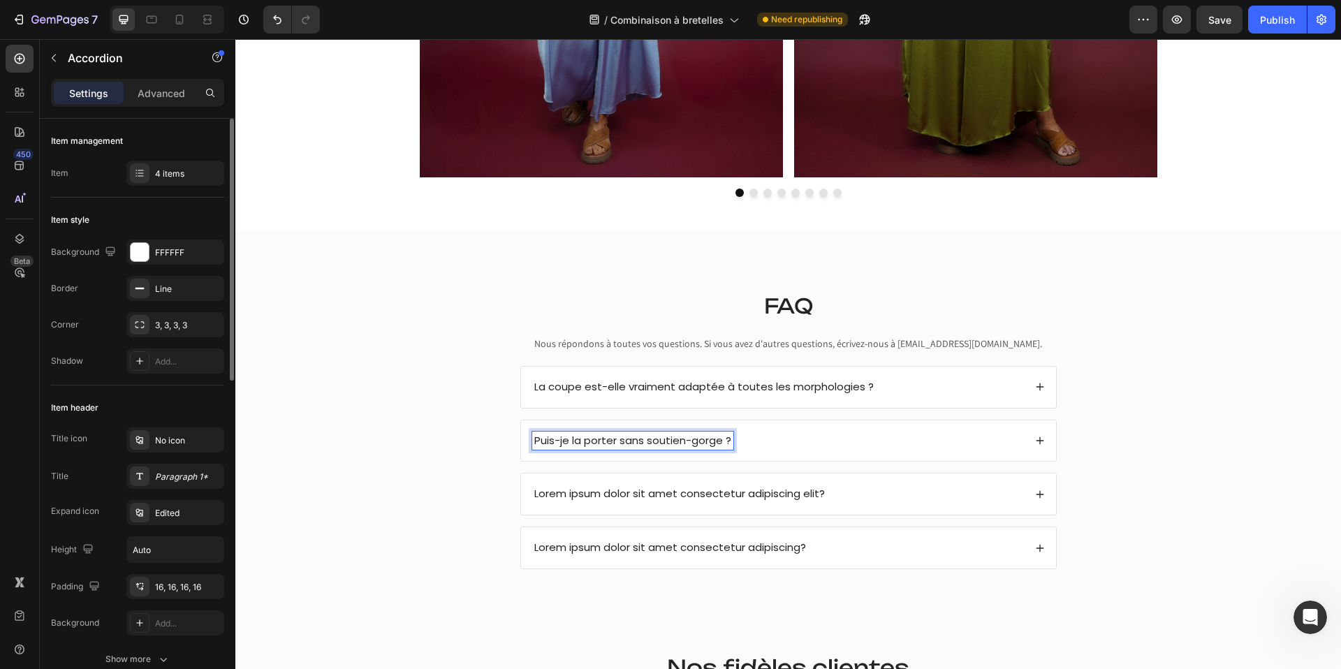
click at [783, 442] on div "Puis-je la porter sans soutien-gorge ?" at bounding box center [778, 441] width 492 height 19
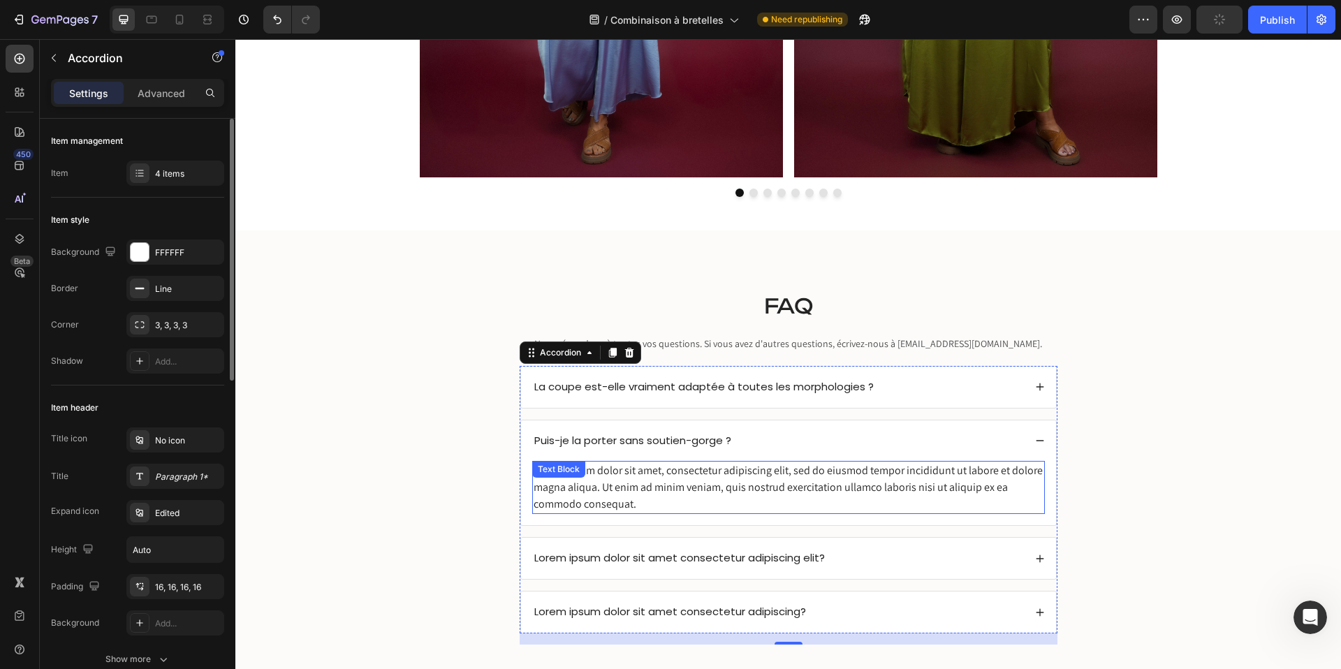
click at [647, 476] on div "Lorem ipsum dolor sit amet, consectetur adipiscing elit, sed do eiusmod tempor …" at bounding box center [788, 487] width 513 height 53
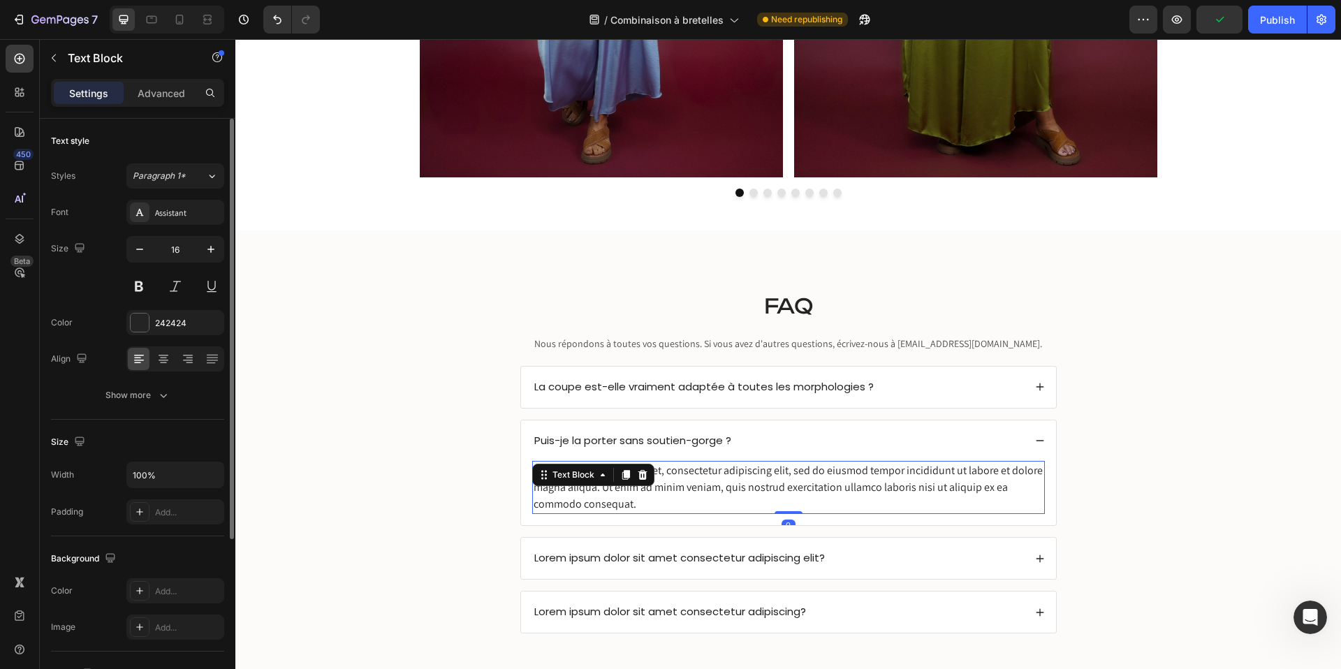
click at [647, 476] on icon at bounding box center [642, 475] width 11 height 11
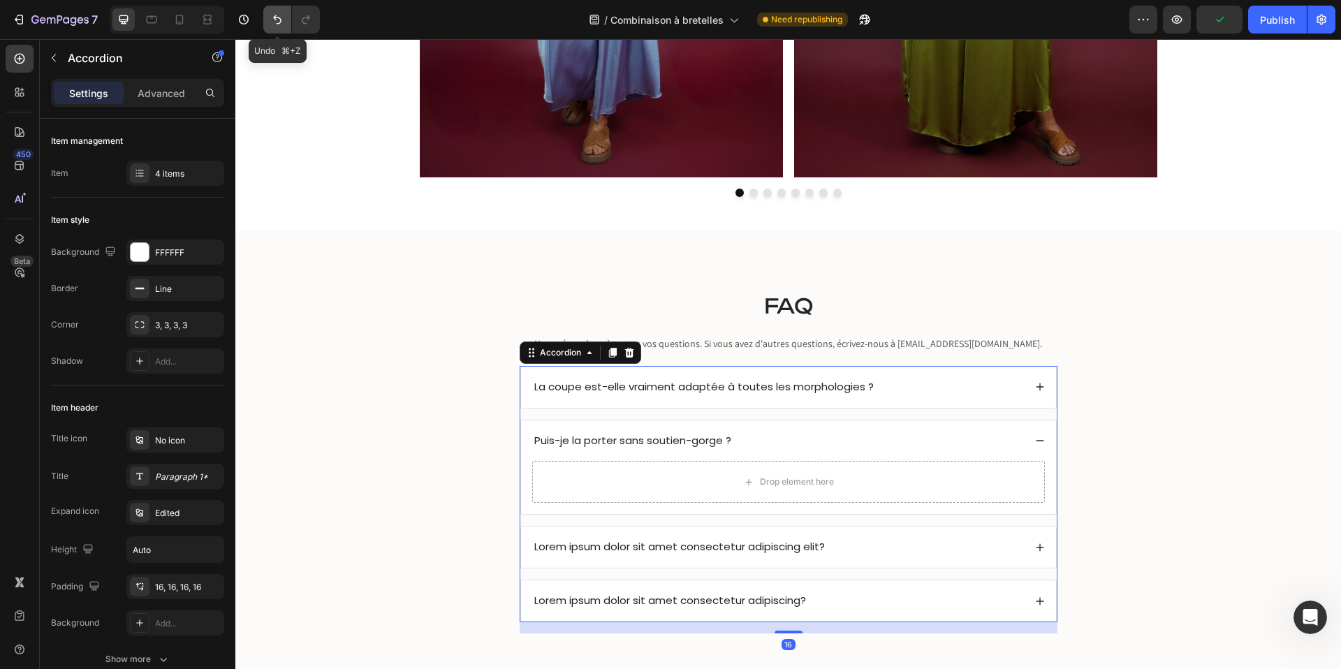
click at [278, 21] on icon "Undo/Redo" at bounding box center [277, 20] width 14 height 14
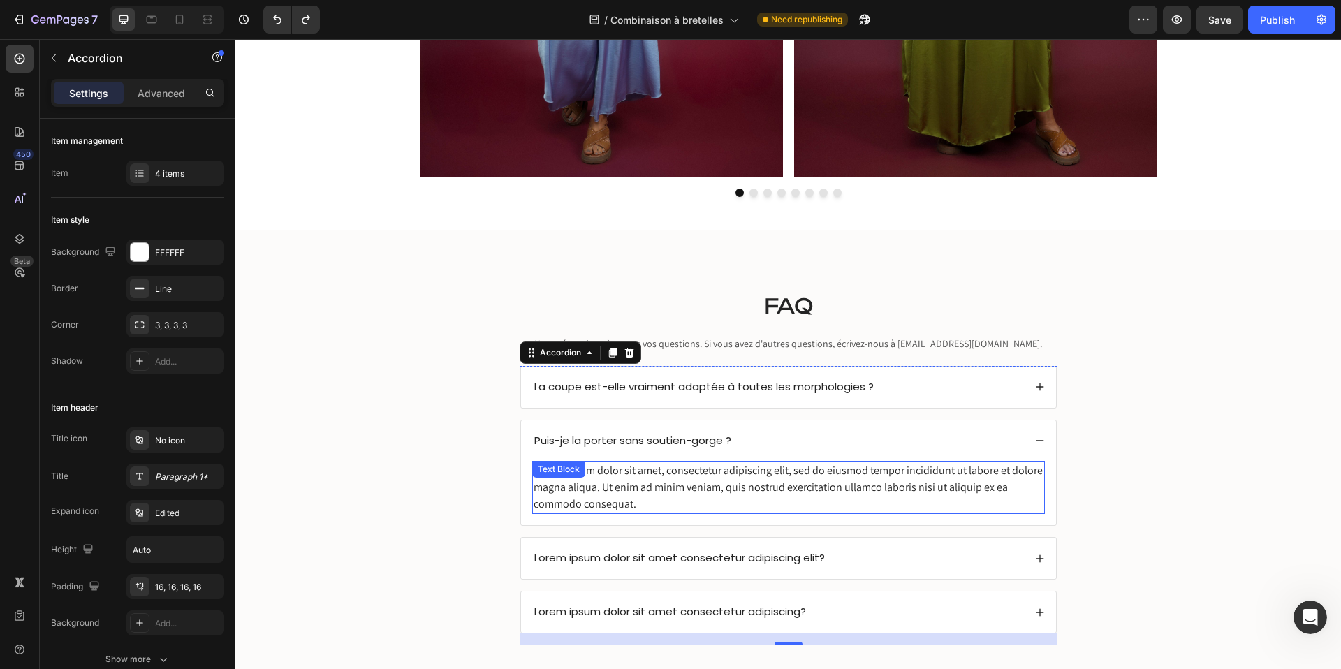
click at [607, 490] on div "Lorem ipsum dolor sit amet, consectetur adipiscing elit, sed do eiusmod tempor …" at bounding box center [788, 487] width 513 height 53
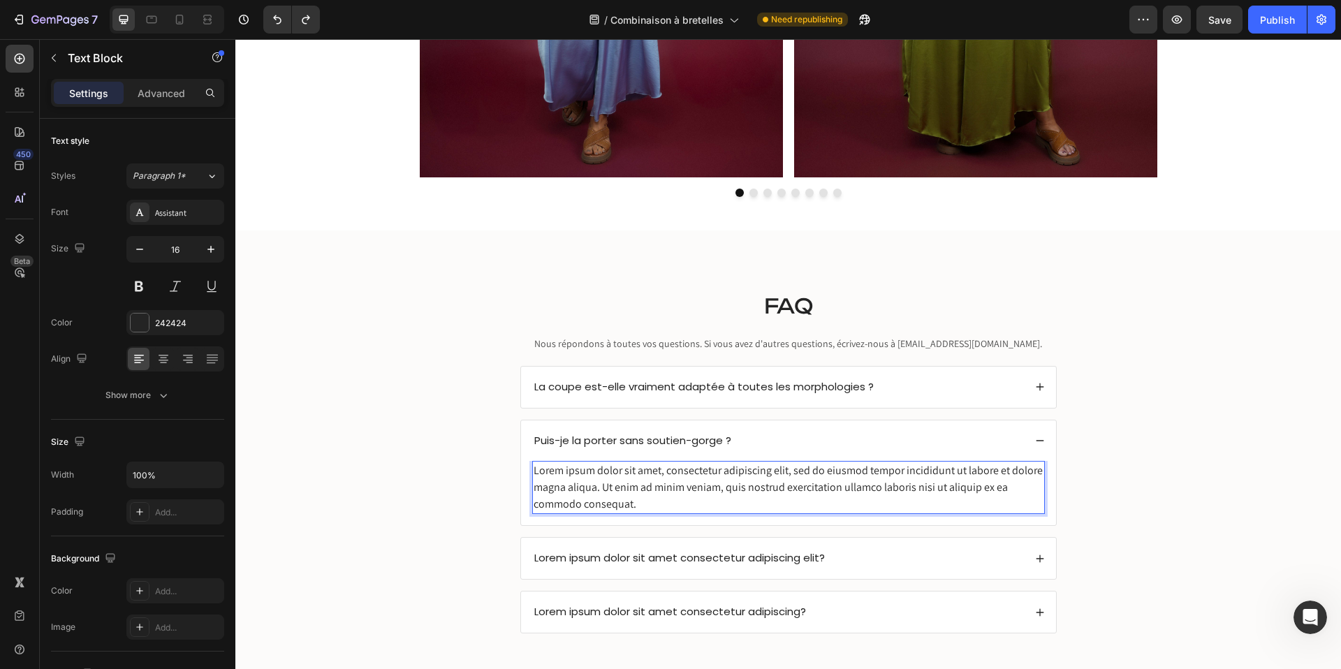
click at [607, 490] on div "Lorem ipsum dolor sit amet, consectetur adipiscing elit, sed do eiusmod tempor …" at bounding box center [788, 487] width 513 height 53
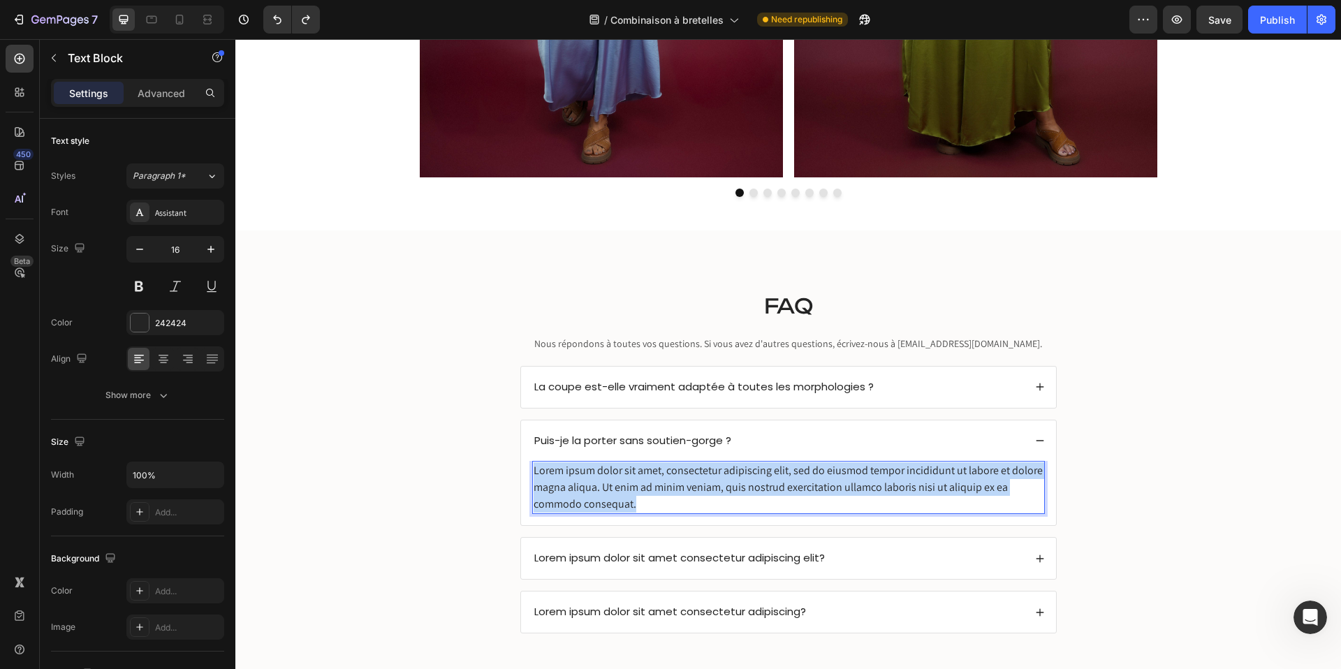
click at [607, 490] on p "Lorem ipsum dolor sit amet, consectetur adipiscing elit, sed do eiusmod tempor …" at bounding box center [789, 488] width 510 height 50
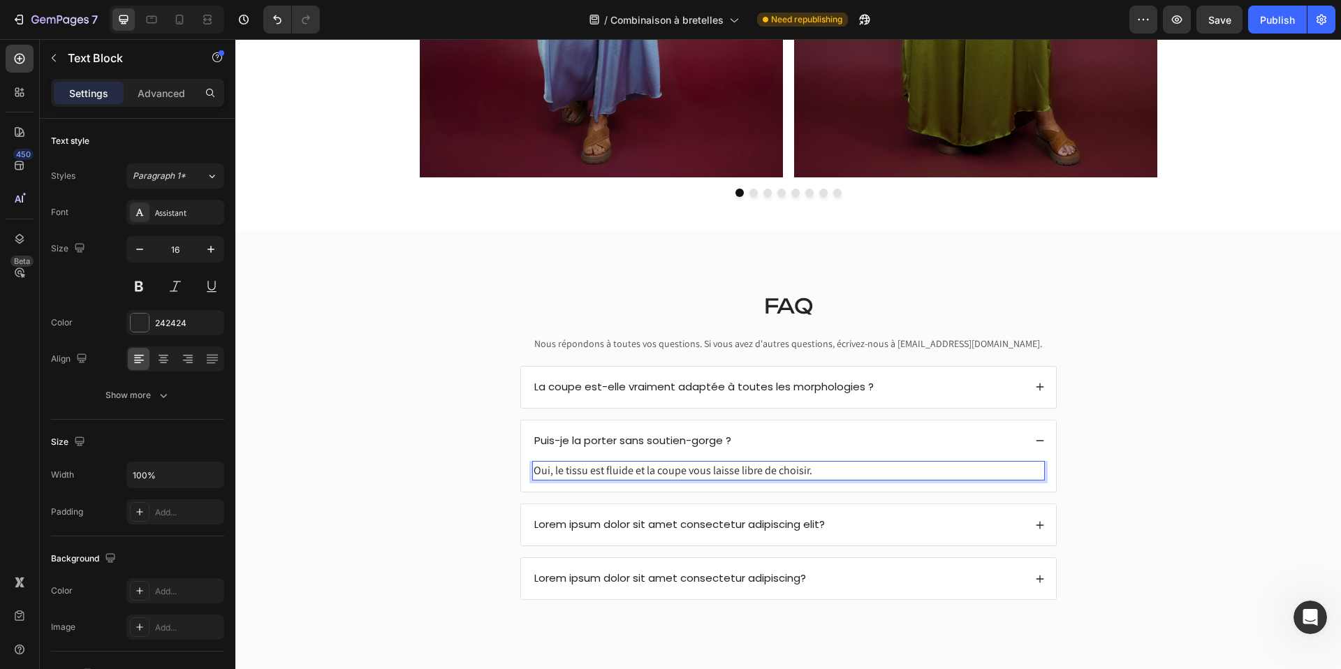
click at [590, 467] on p "Oui, le tissu est fluide et la coupe vous laisse libre de choisir." at bounding box center [789, 471] width 510 height 17
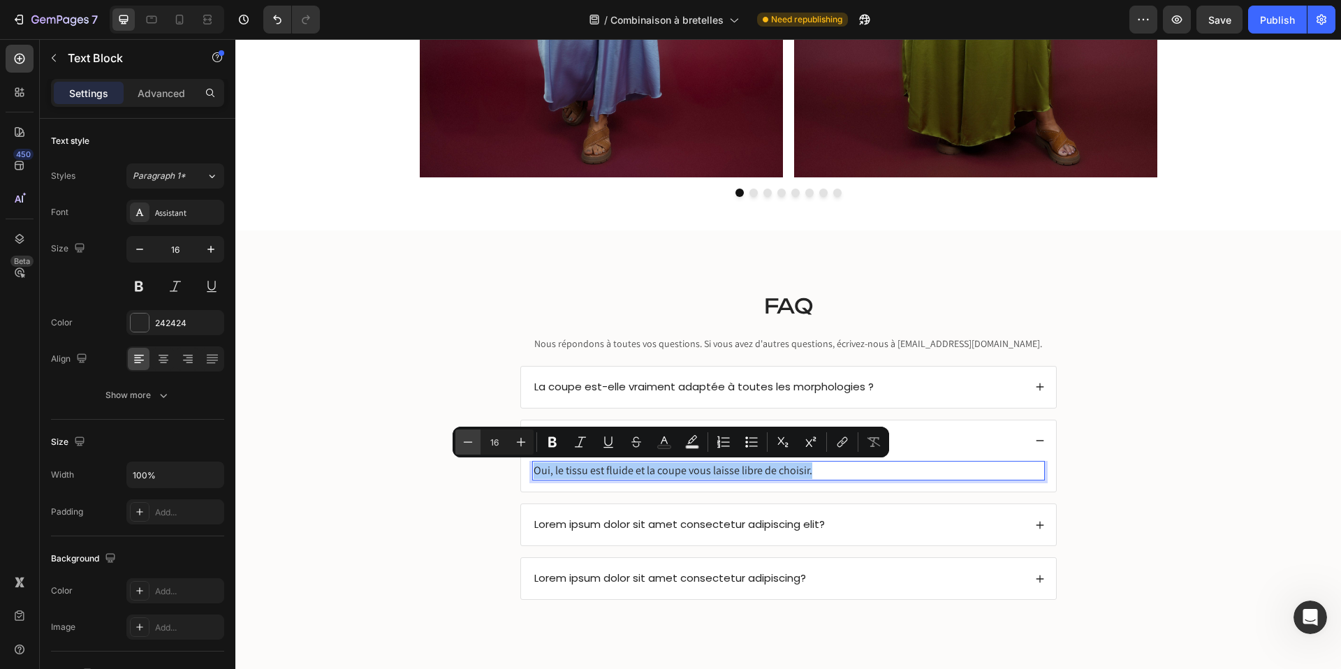
click at [467, 438] on icon "Editor contextual toolbar" at bounding box center [468, 442] width 14 height 14
type input "15"
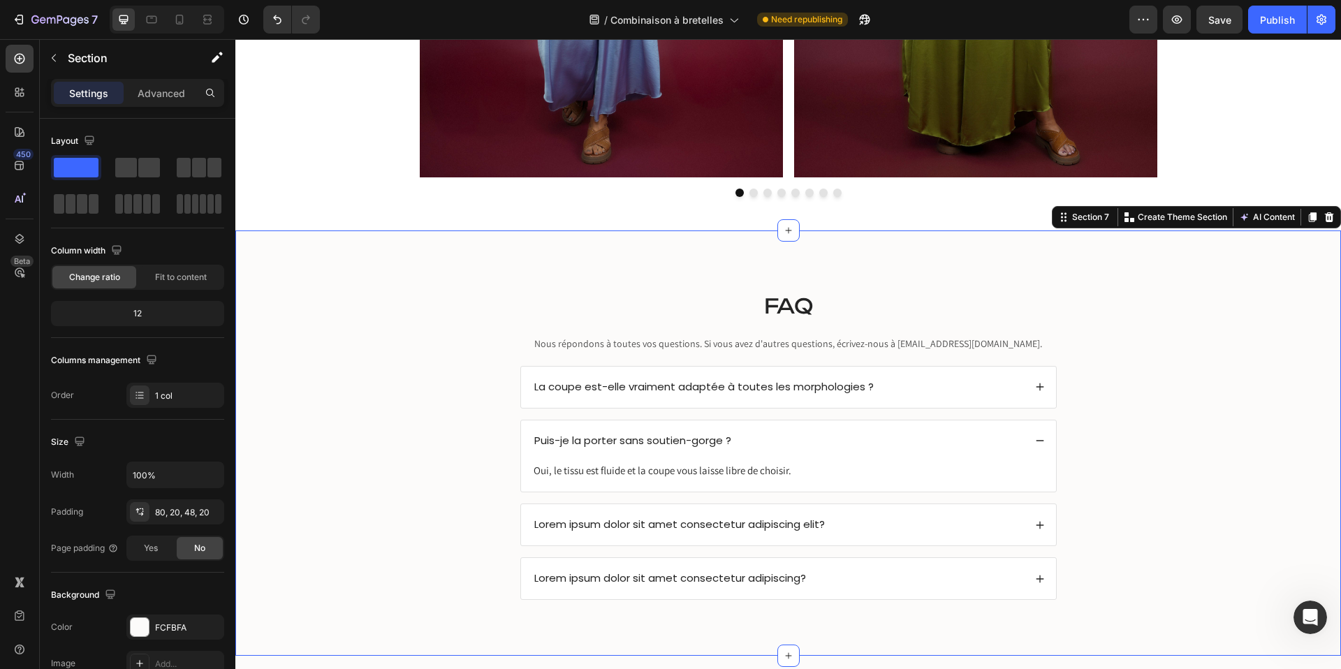
click at [385, 484] on div "⁠⁠⁠⁠⁠⁠⁠ FAQ Heading Nous répondons à toutes vos questions. Si vous avez d'autre…" at bounding box center [788, 454] width 1078 height 336
click at [573, 524] on span "Lorem ipsum dolor sit amet consectetur adipiscing elit?" at bounding box center [679, 524] width 291 height 15
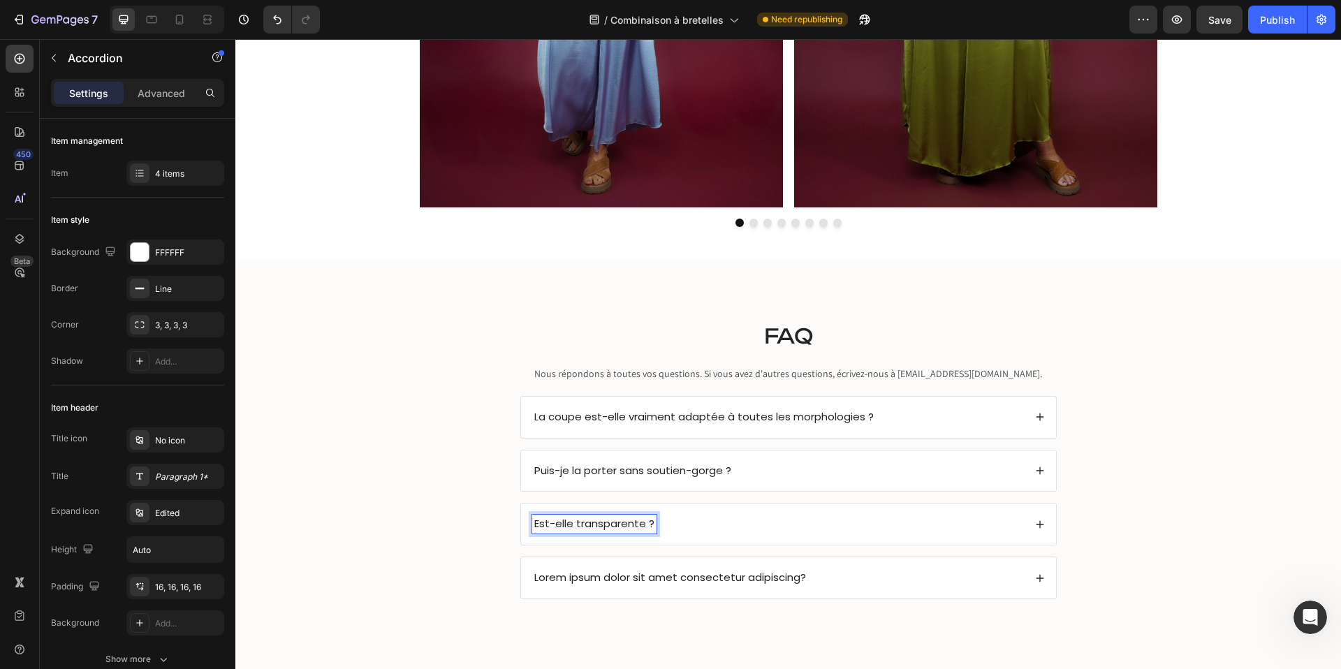
scroll to position [2812, 0]
click at [795, 521] on div "Est-elle transparente ?" at bounding box center [778, 525] width 492 height 19
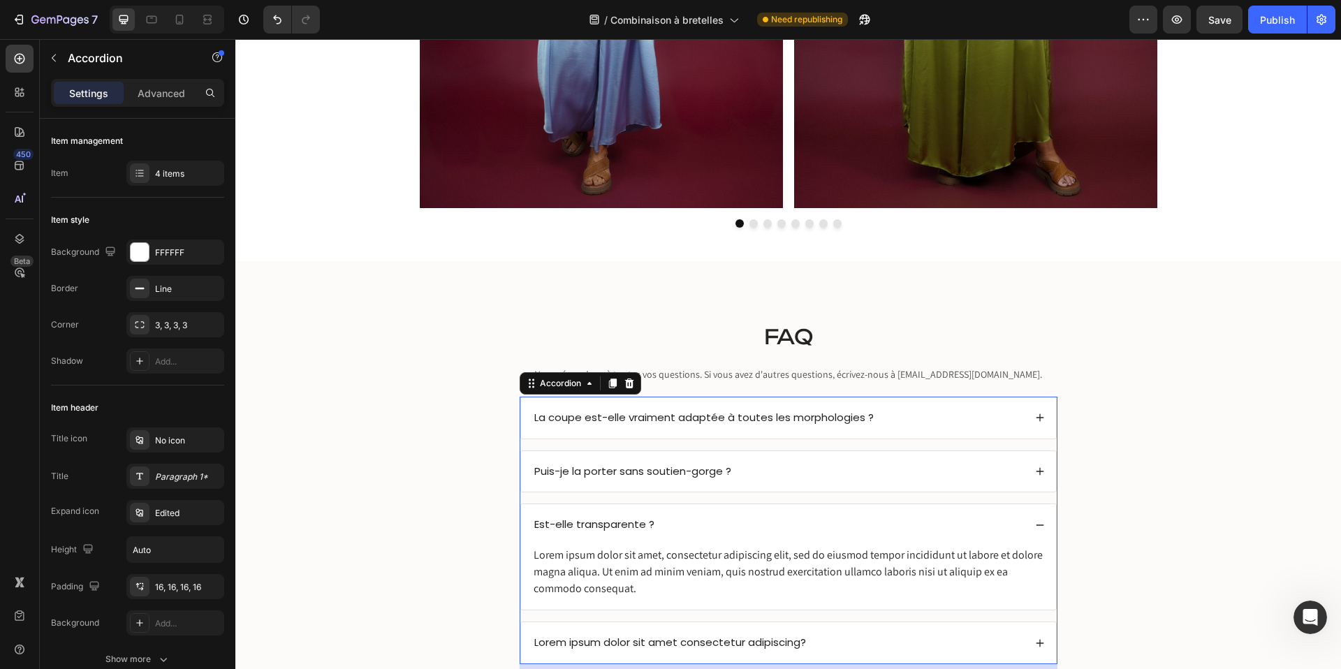
click at [637, 524] on span "Est-elle transparente ?" at bounding box center [594, 524] width 120 height 15
click at [595, 568] on div "Lorem ipsum dolor sit amet, consectetur adipiscing elit, sed do eiusmod tempor …" at bounding box center [788, 572] width 513 height 53
click at [587, 546] on div "Text Block" at bounding box center [559, 537] width 54 height 17
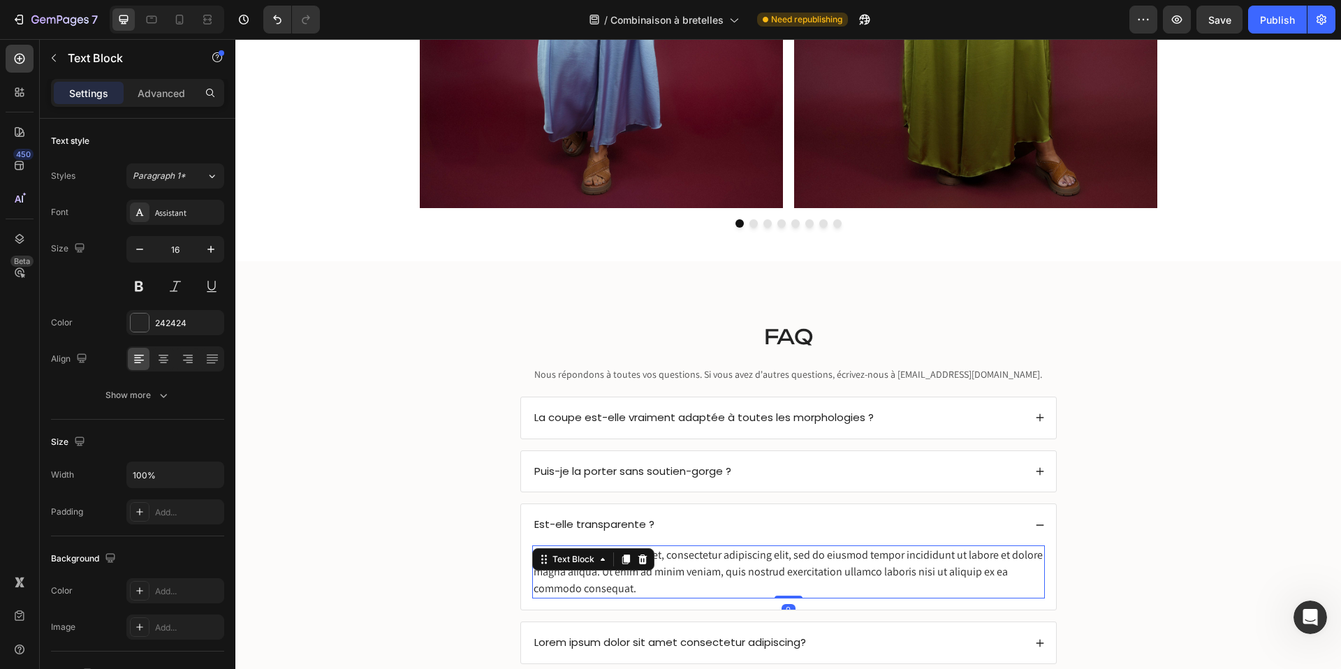
click at [595, 568] on div "Text Block" at bounding box center [593, 559] width 122 height 22
click at [629, 581] on div "Lorem ipsum dolor sit amet, consectetur adipiscing elit, sed do eiusmod tempor …" at bounding box center [788, 572] width 513 height 53
click at [629, 581] on p "Lorem ipsum dolor sit amet, consectetur adipiscing elit, sed do eiusmod tempor …" at bounding box center [789, 572] width 510 height 50
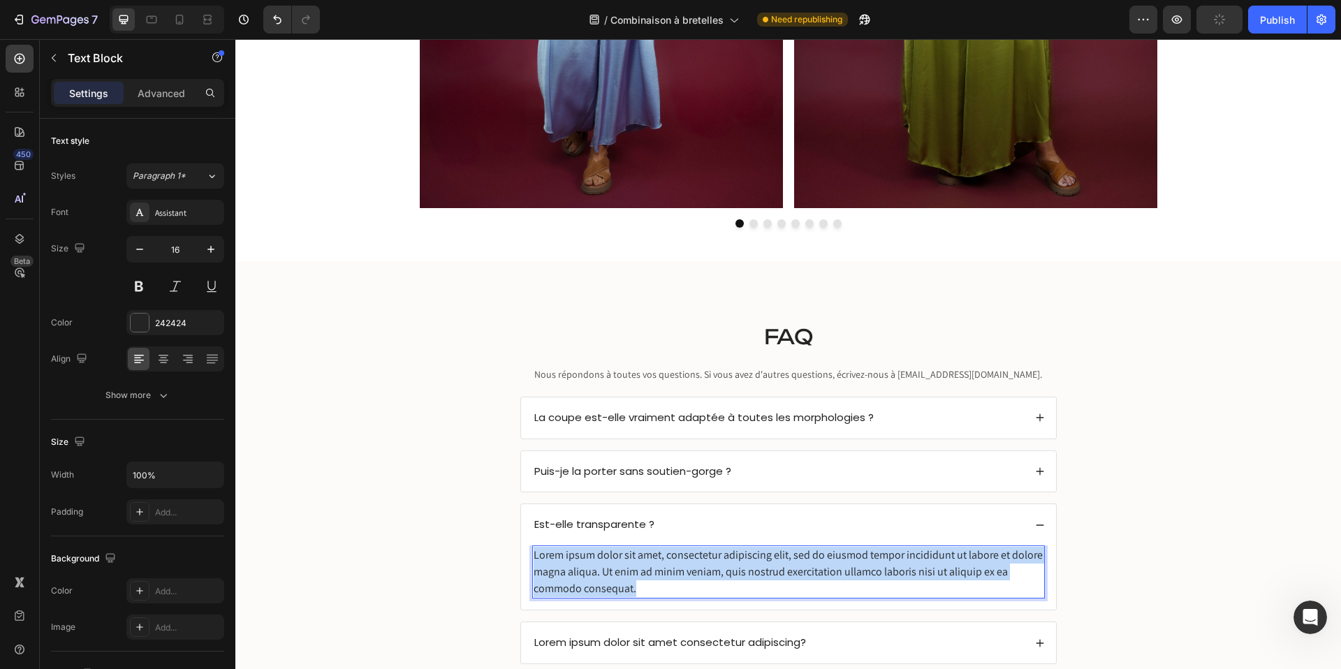
click at [629, 581] on p "Lorem ipsum dolor sit amet, consectetur adipiscing elit, sed do eiusmod tempor …" at bounding box center [789, 572] width 510 height 50
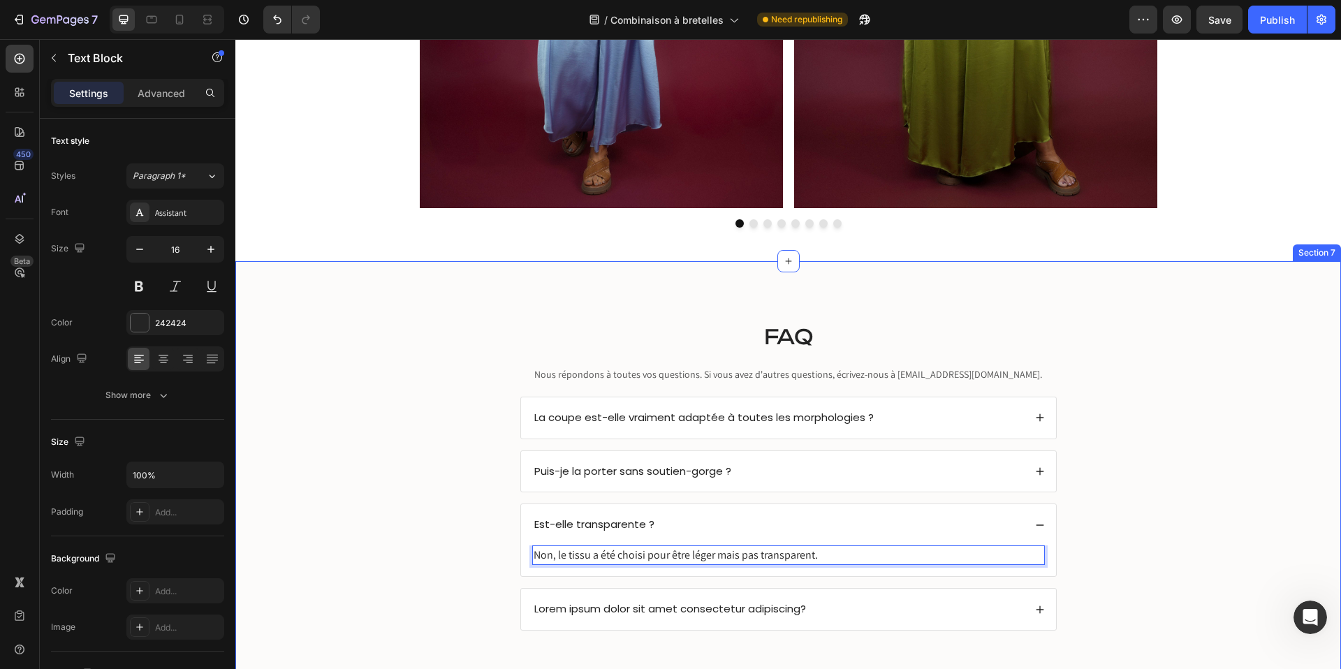
scroll to position [2932, 0]
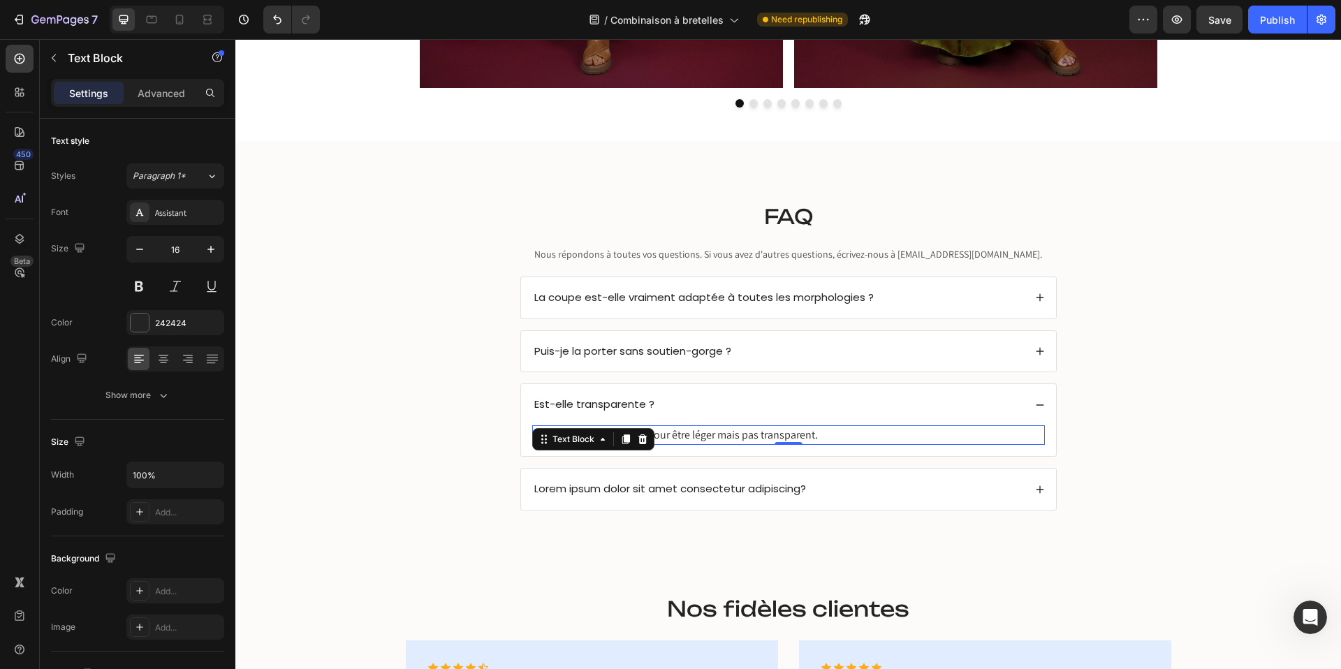
click at [620, 486] on span "Lorem ipsum dolor sit amet consectetur adipiscing?" at bounding box center [670, 488] width 272 height 15
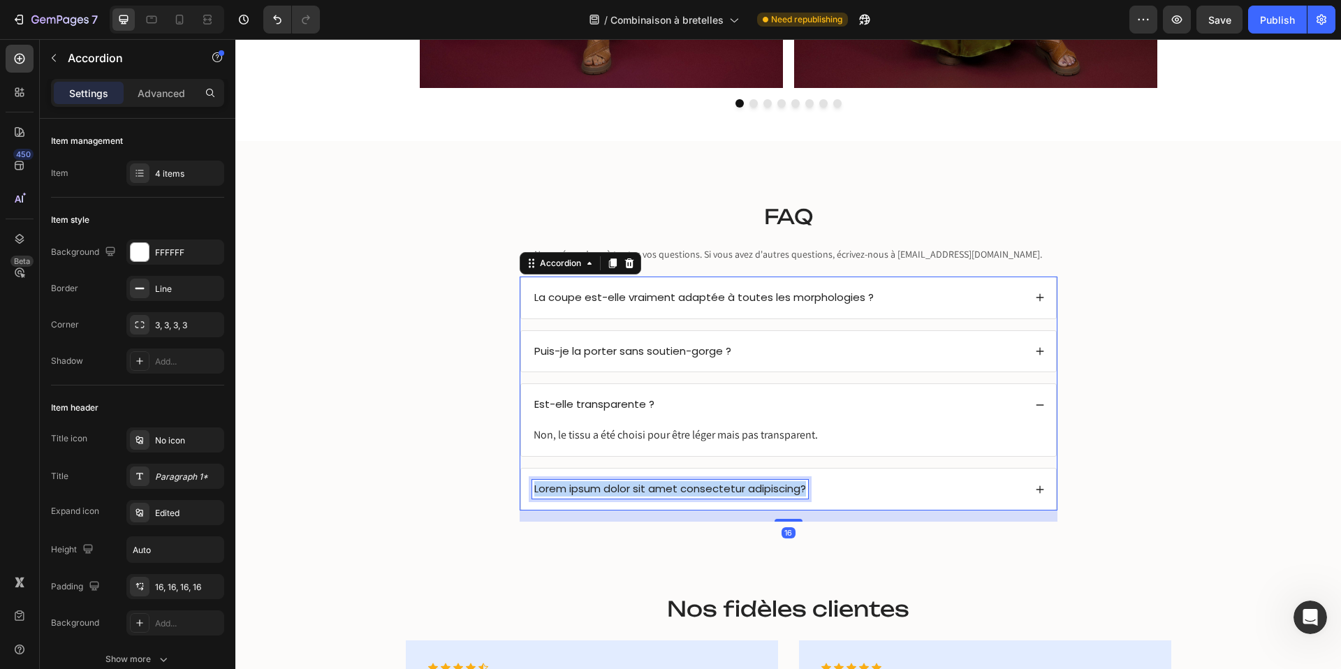
click at [620, 486] on span "Lorem ipsum dolor sit amet consectetur adipiscing?" at bounding box center [670, 488] width 272 height 15
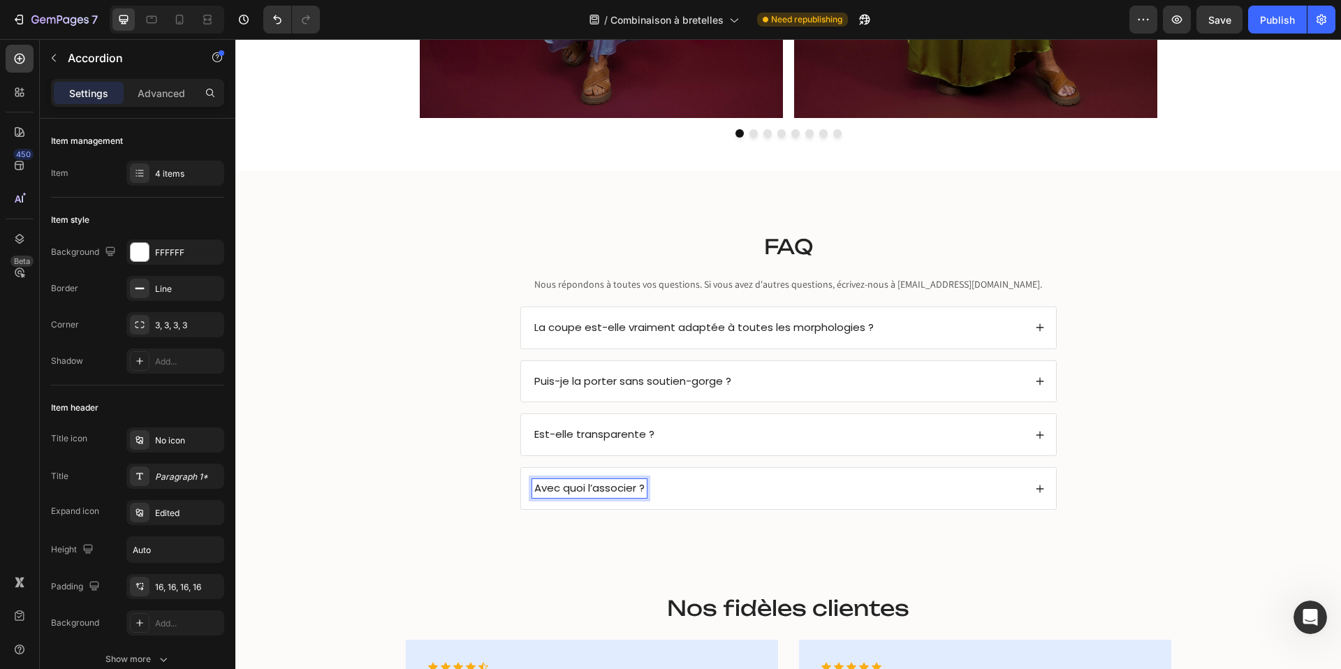
scroll to position [2902, 0]
click at [674, 438] on div "Est-elle transparente ?" at bounding box center [778, 435] width 492 height 19
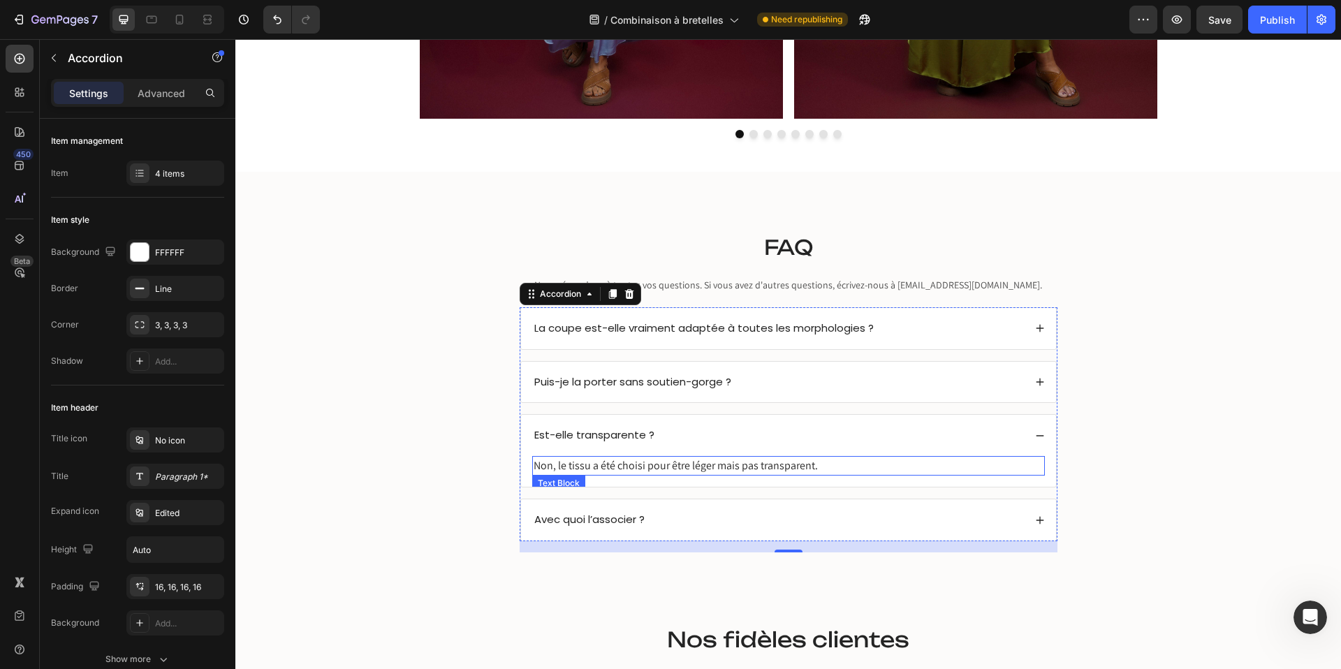
click at [599, 463] on p "Non, le tissu a été choisi pour être léger mais pas transparent." at bounding box center [789, 466] width 510 height 17
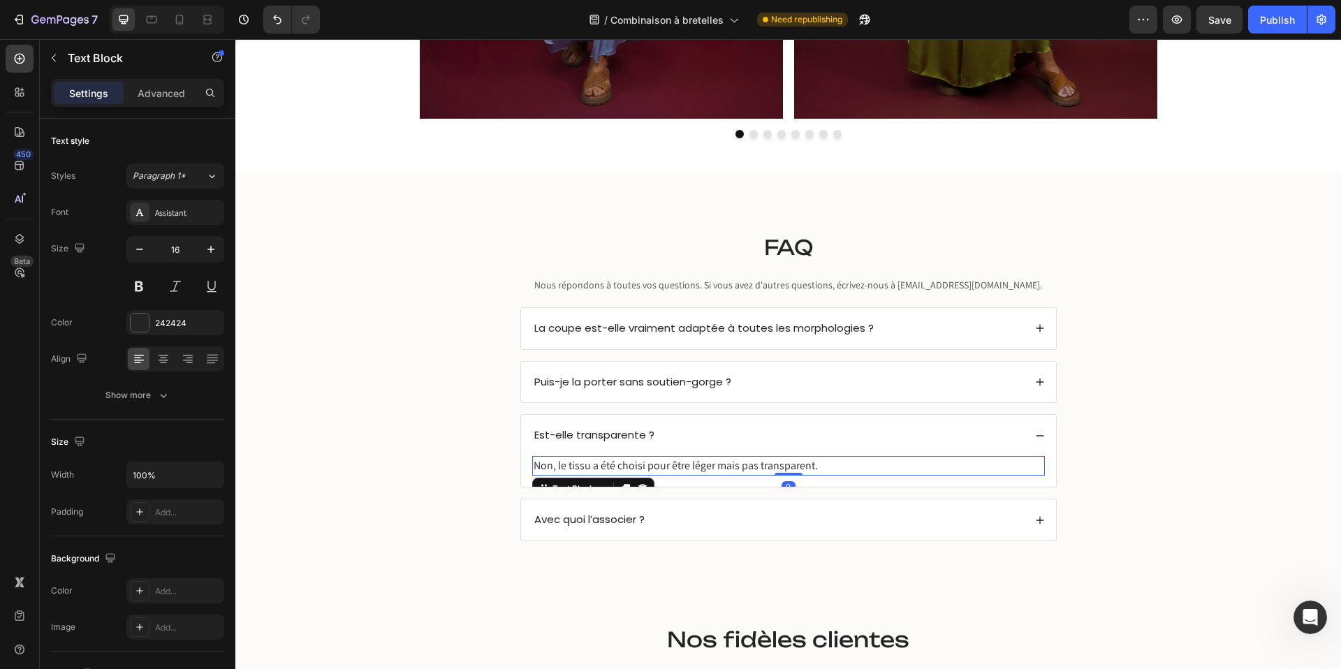
click at [599, 463] on p "Non, le tissu a été choisi pour être léger mais pas transparent." at bounding box center [789, 466] width 510 height 17
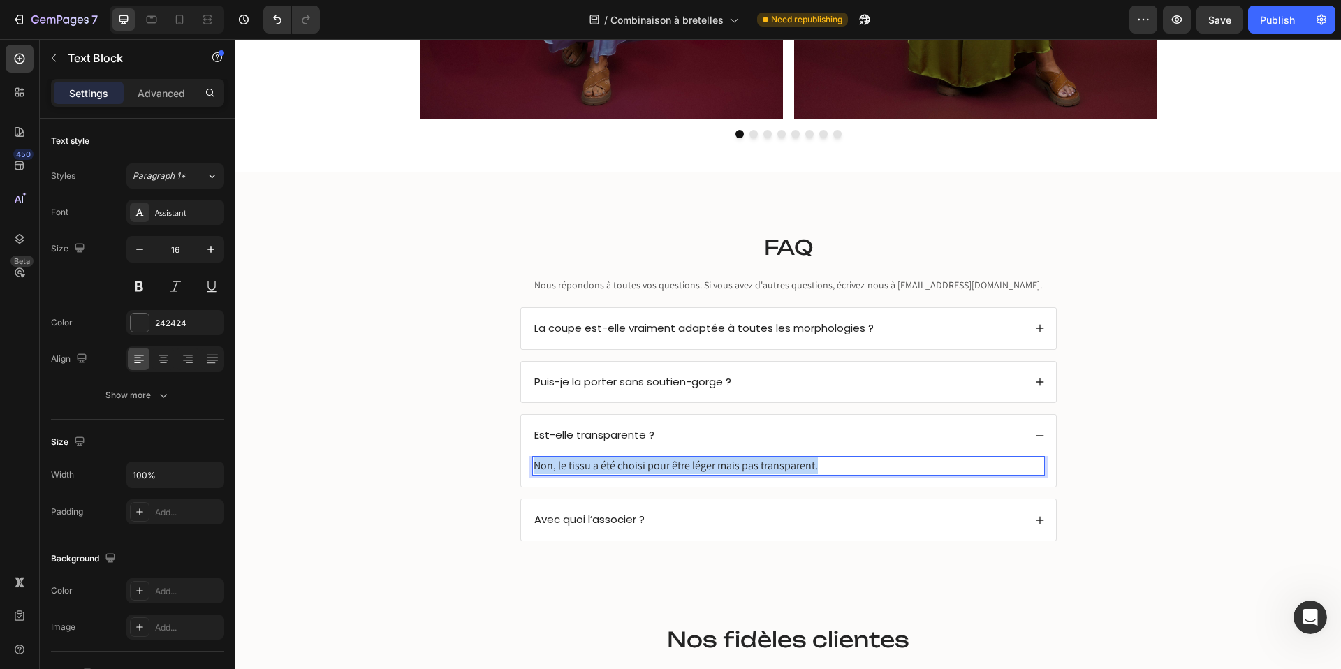
click at [599, 463] on p "Non, le tissu a été choisi pour être léger mais pas transparent." at bounding box center [789, 466] width 510 height 17
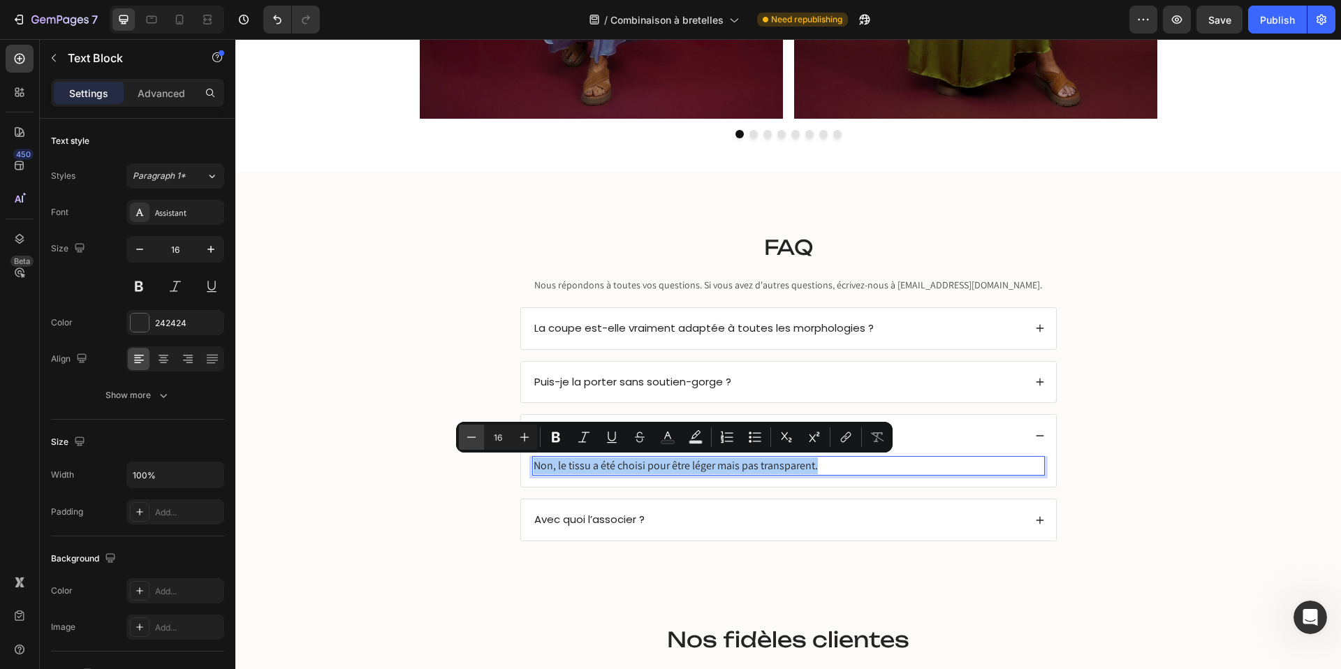
click at [467, 435] on icon "Editor contextual toolbar" at bounding box center [472, 437] width 14 height 14
type input "15"
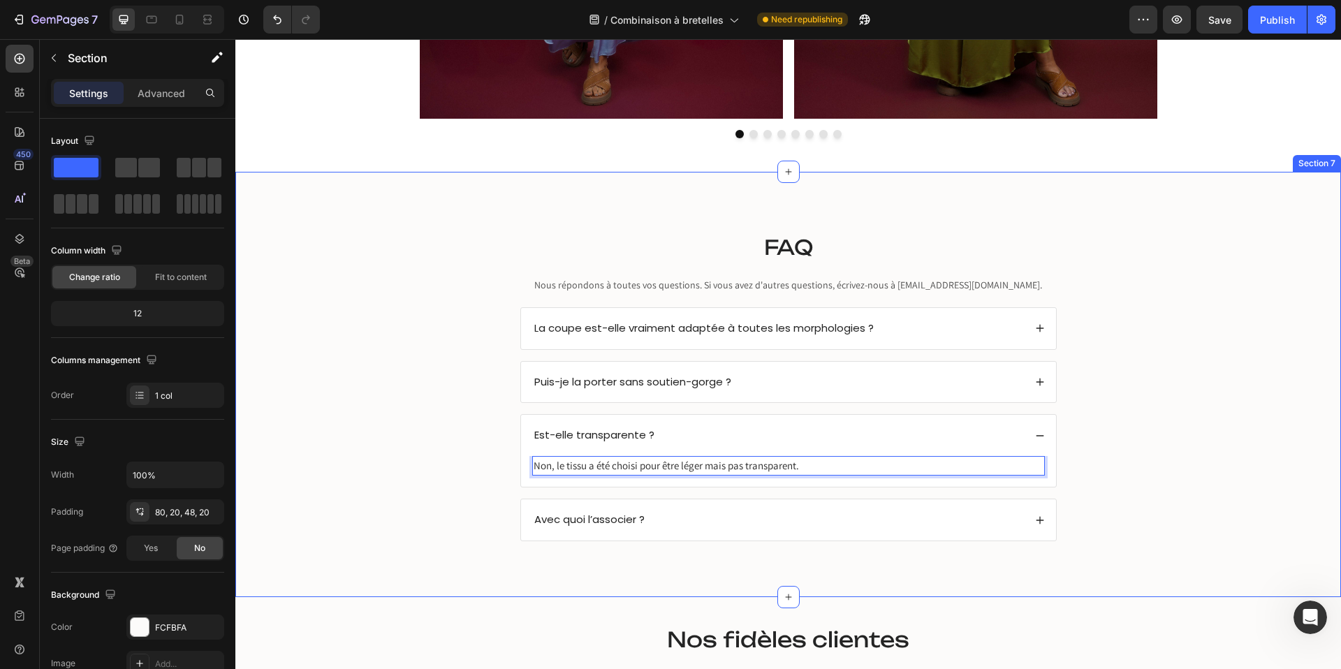
click at [408, 384] on div "⁠⁠⁠⁠⁠⁠⁠ FAQ Heading Nous répondons à toutes vos questions. Si vous avez d'autre…" at bounding box center [788, 396] width 1078 height 336
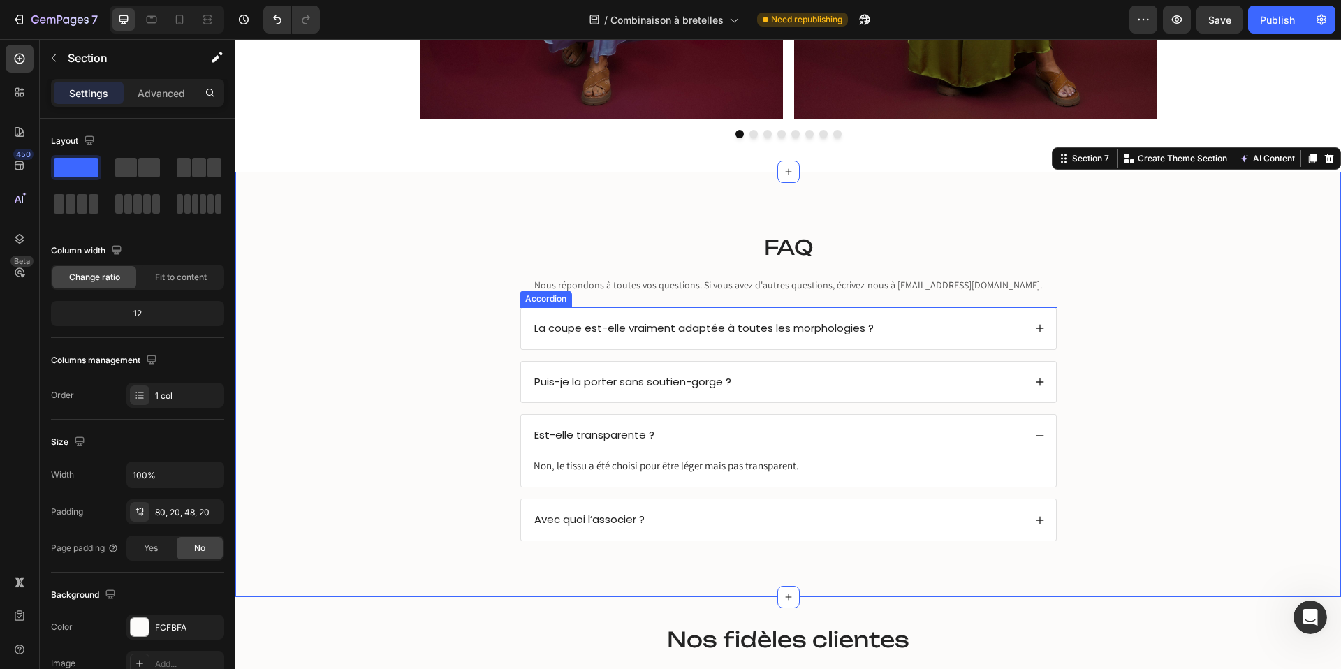
click at [676, 516] on div "Avec quoi l’associer ?" at bounding box center [778, 520] width 492 height 19
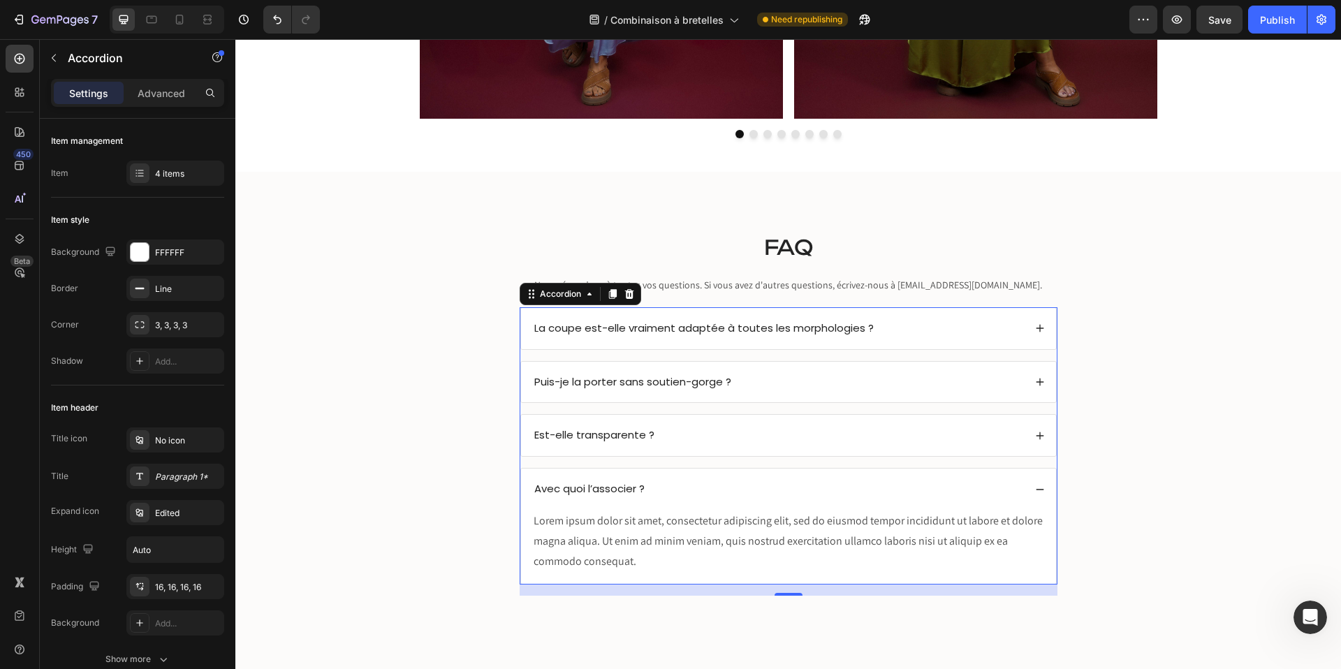
click at [653, 536] on div "Lorem ipsum dolor sit amet, consectetur adipiscing elit, sed do eiusmod tempor …" at bounding box center [788, 541] width 513 height 63
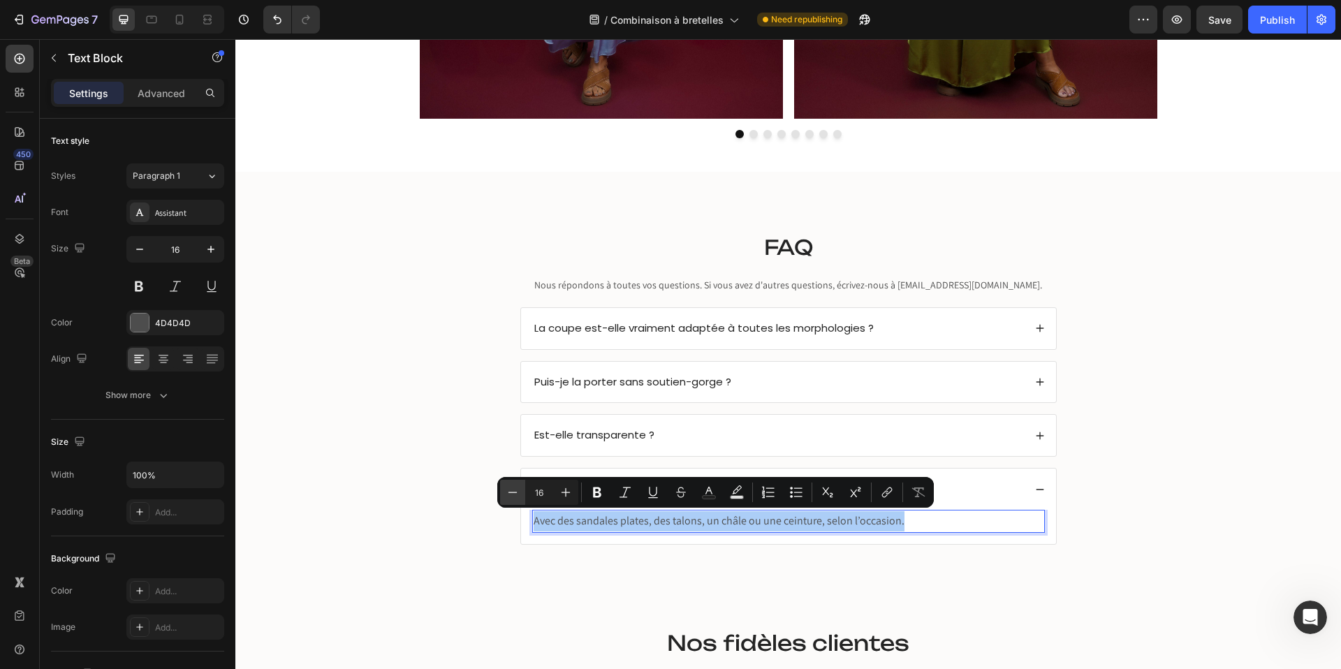
click at [516, 492] on icon "Editor contextual toolbar" at bounding box center [513, 492] width 9 height 1
type input "15"
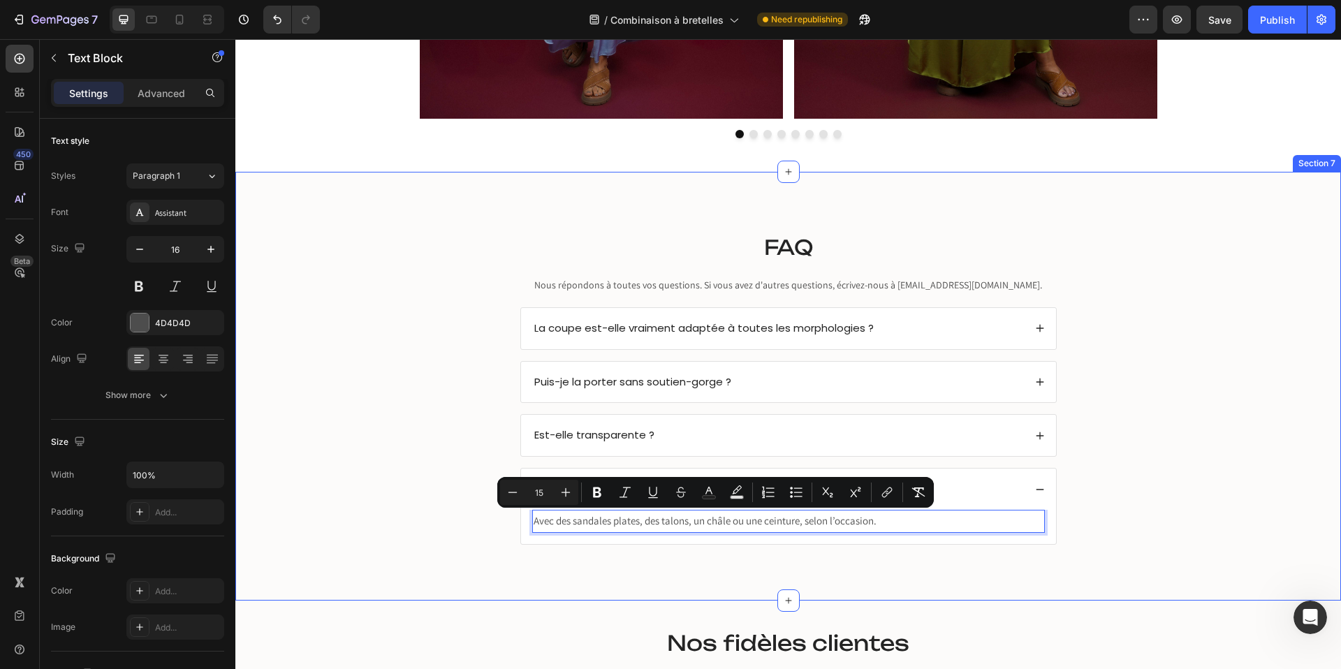
click at [402, 453] on div "⁠⁠⁠⁠⁠⁠⁠ FAQ Heading Nous répondons à toutes vos questions. Si vous avez d'autre…" at bounding box center [788, 398] width 1078 height 340
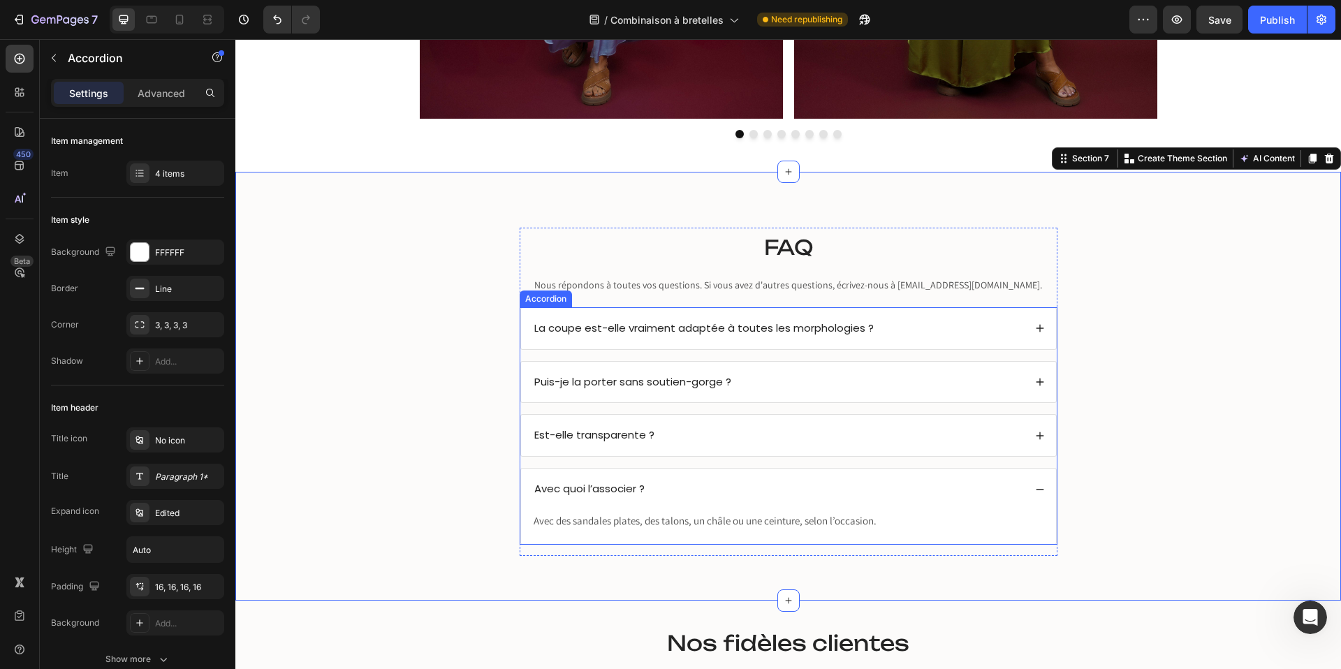
click at [1045, 483] on div "Avec quoi l’associer ?" at bounding box center [788, 489] width 535 height 41
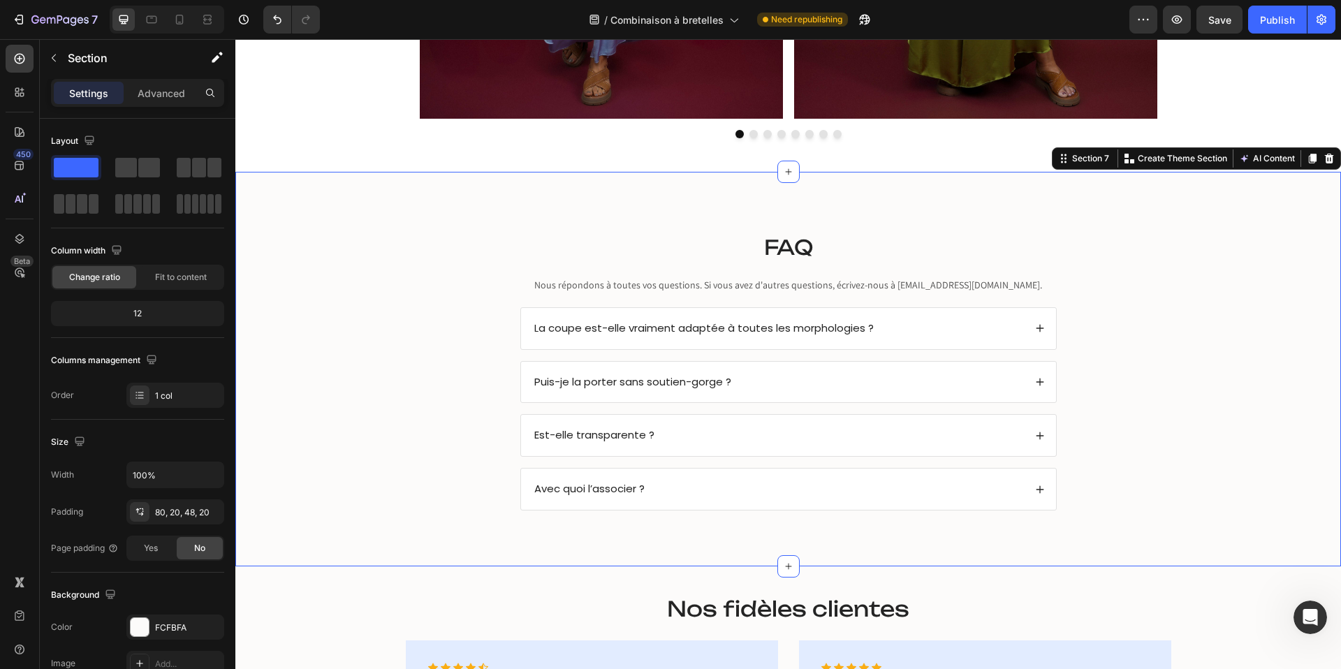
click at [368, 314] on div "⁠⁠⁠⁠⁠⁠⁠ FAQ Heading Nous répondons à toutes vos questions. Si vous avez d'autre…" at bounding box center [788, 380] width 1078 height 305
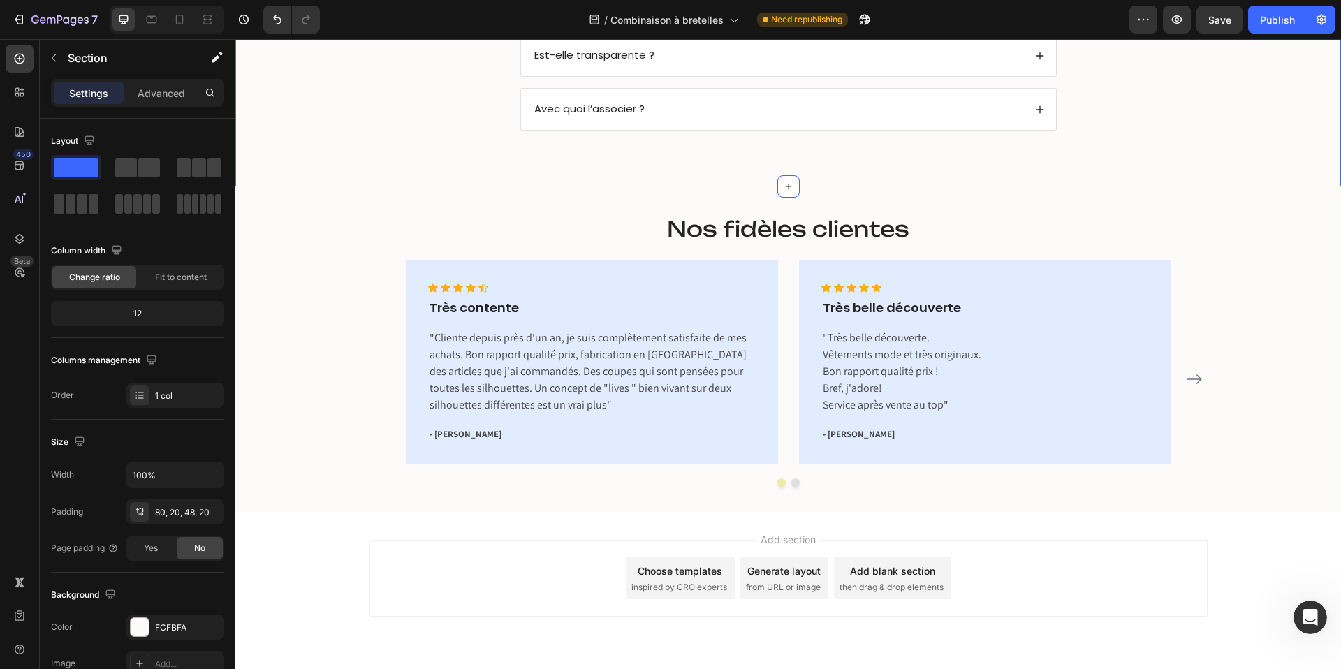
scroll to position [3326, 0]
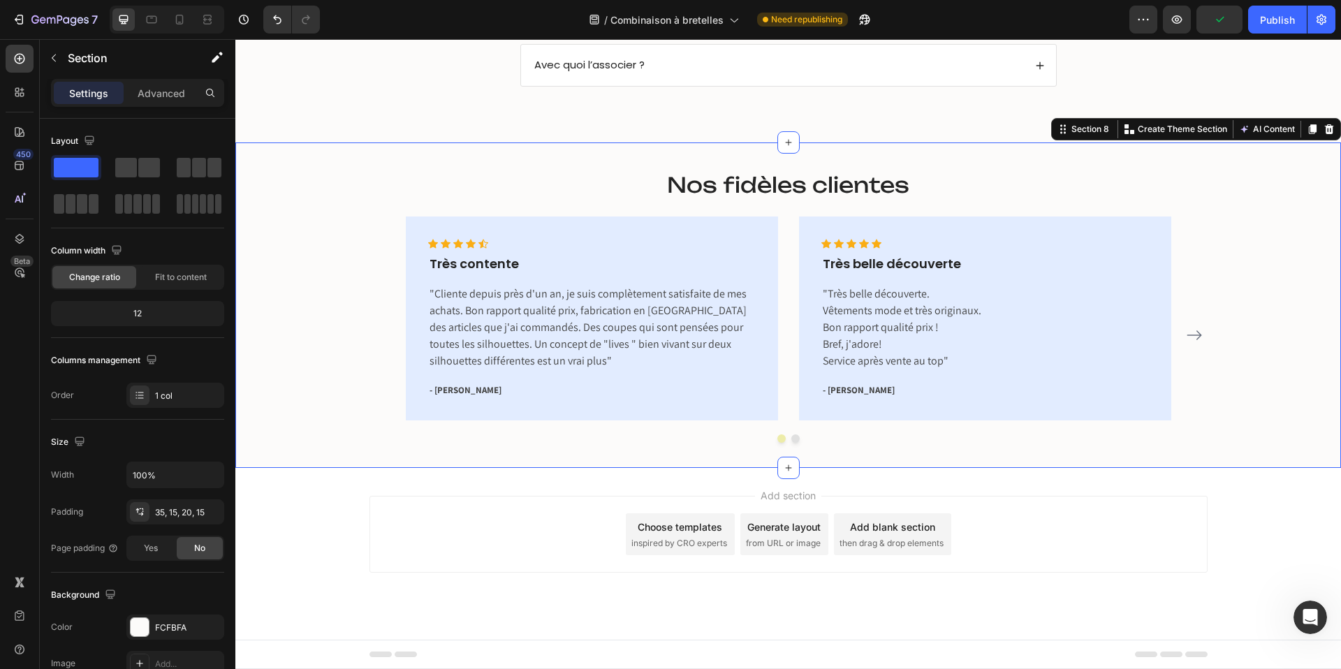
click at [289, 180] on div "Nos fidèles clientes Heading Icon Icon Icon Icon Icon Icon List Hoz Très conten…" at bounding box center [788, 310] width 1085 height 287
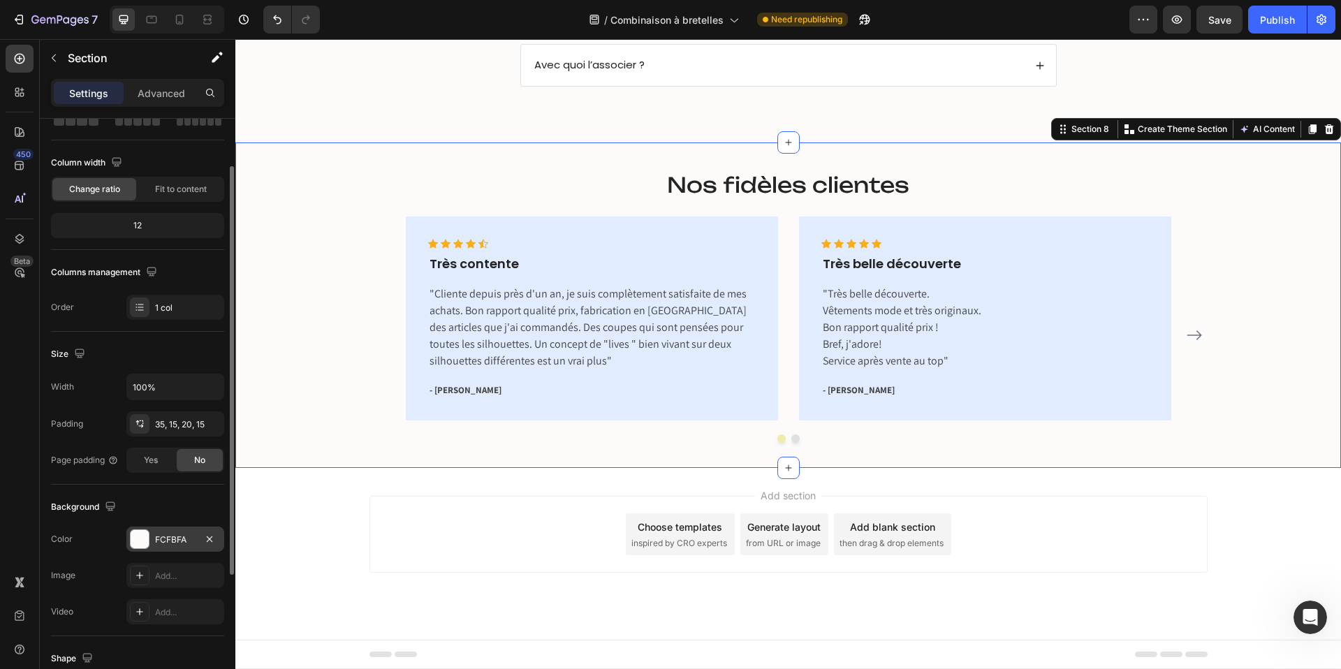
scroll to position [106, 0]
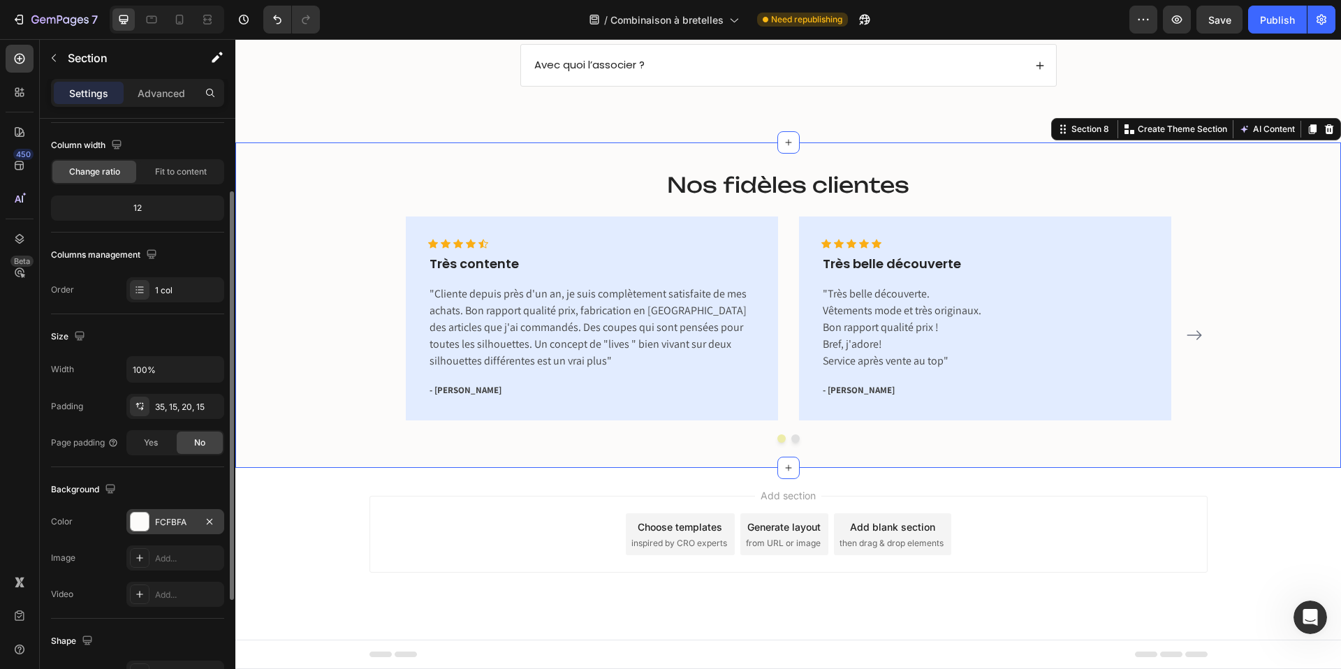
click at [138, 513] on div at bounding box center [140, 522] width 18 height 18
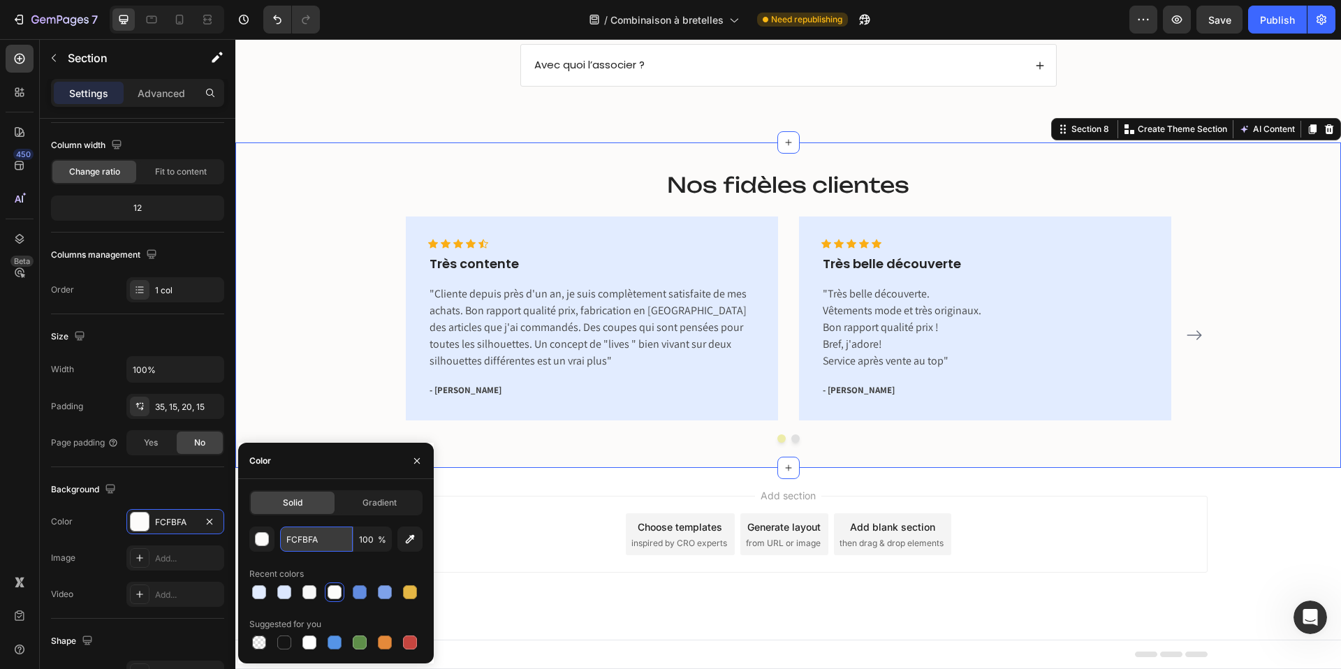
click at [307, 541] on input "FCFBFA" at bounding box center [316, 539] width 73 height 25
click at [261, 539] on div "button" at bounding box center [263, 540] width 14 height 14
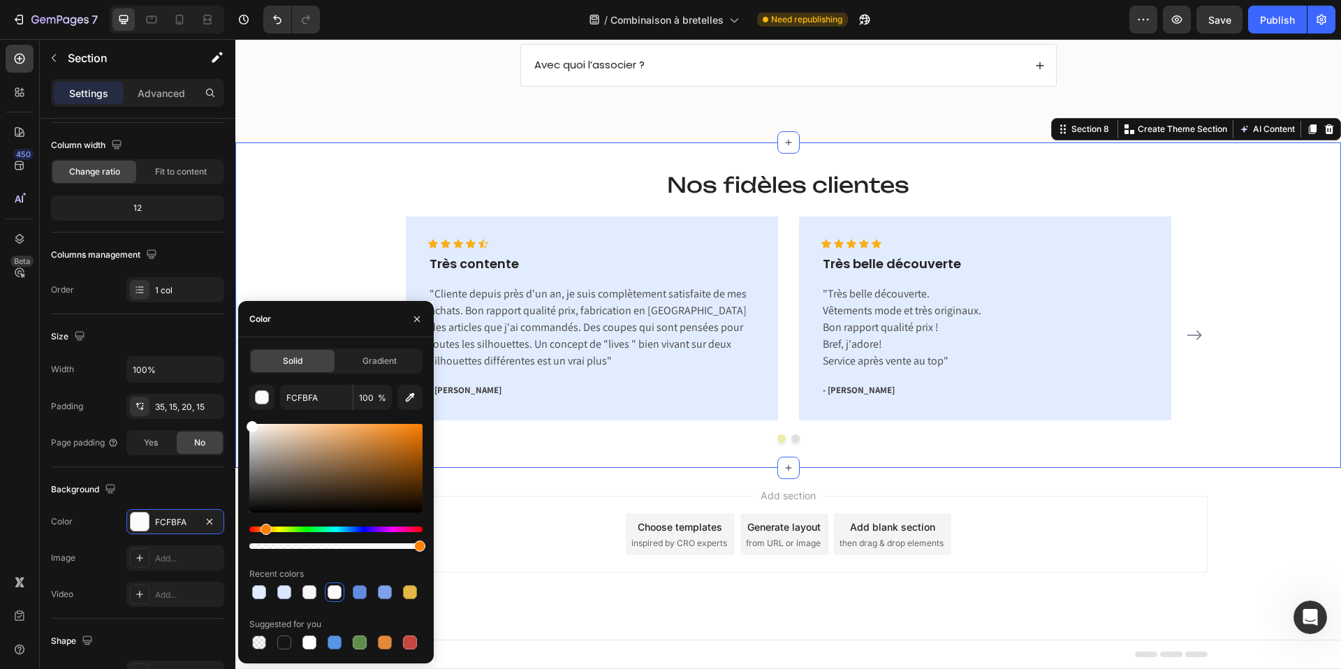
type input "FFFFFF"
drag, startPoint x: 252, startPoint y: 425, endPoint x: 238, endPoint y: 419, distance: 16.0
click at [238, 419] on div "Solid Gradient FFFFFF 100 % Recent colors Suggested for you" at bounding box center [336, 501] width 196 height 304
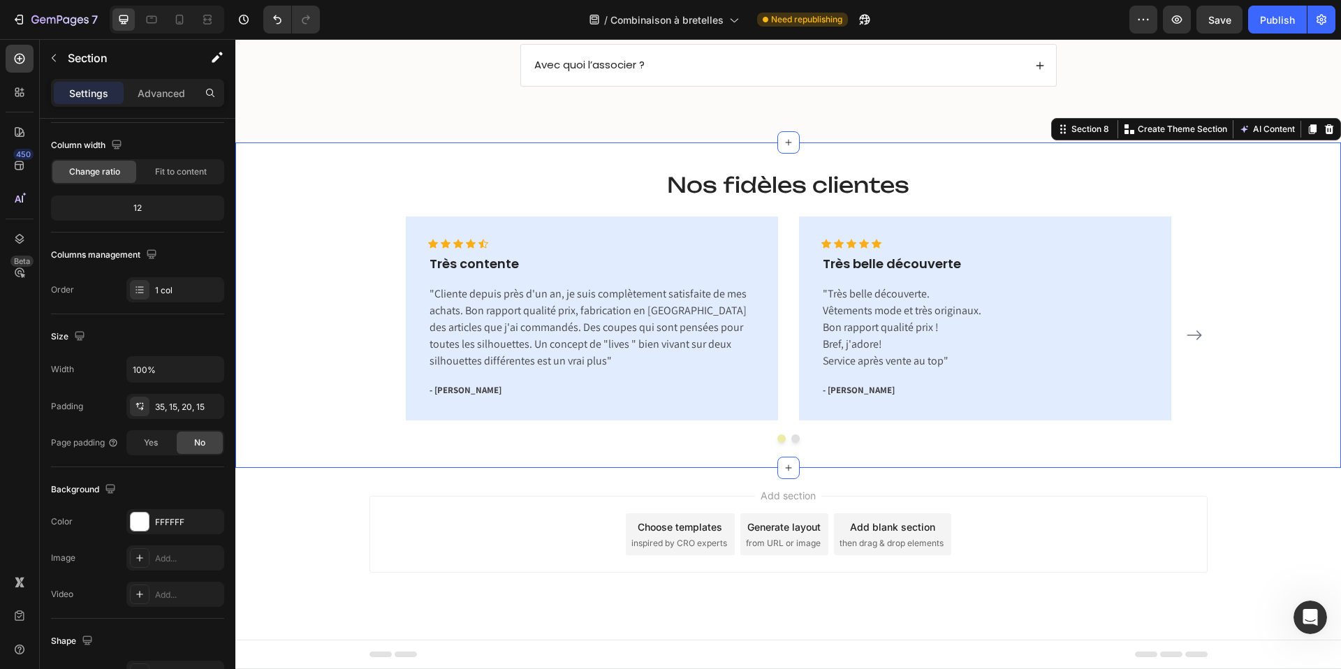
click at [288, 236] on div "Nos fidèles clientes Heading Icon Icon Icon Icon Icon Icon List Hoz Très conten…" at bounding box center [788, 310] width 1085 height 287
click at [1272, 22] on div "Publish" at bounding box center [1277, 20] width 35 height 15
click at [1064, 27] on div "/ Combinaison à bretelles Need republishing" at bounding box center [730, 20] width 799 height 28
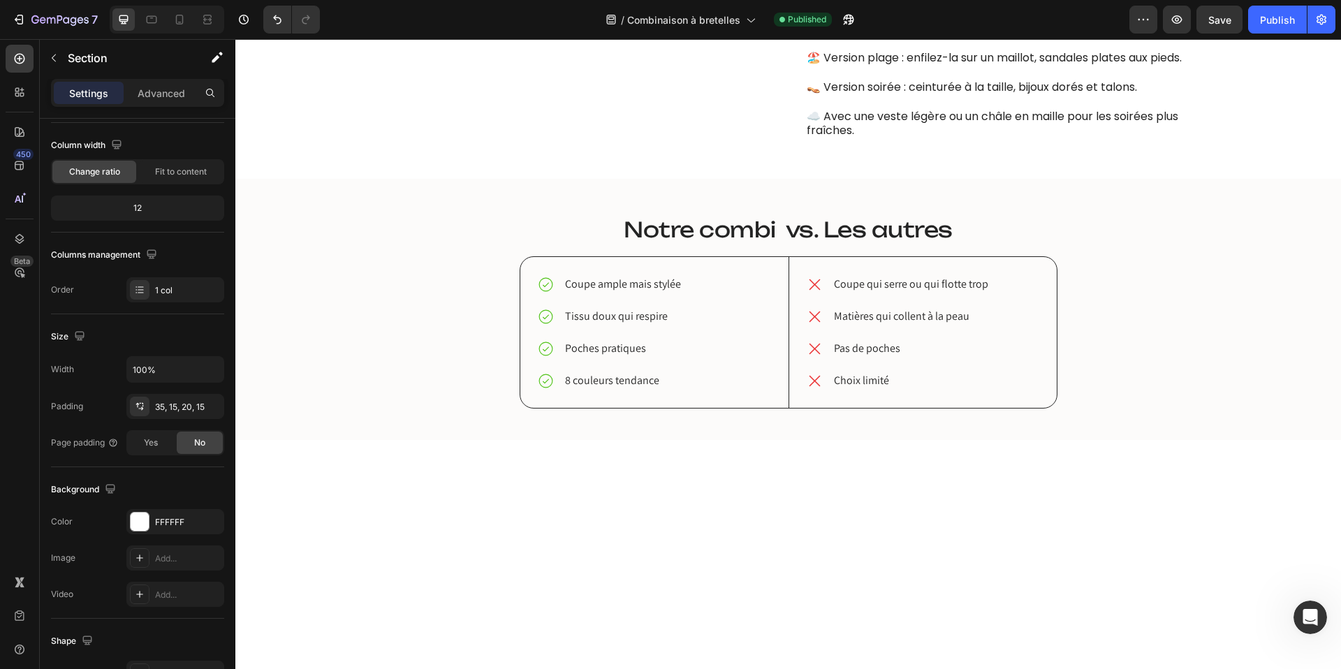
scroll to position [1635, 0]
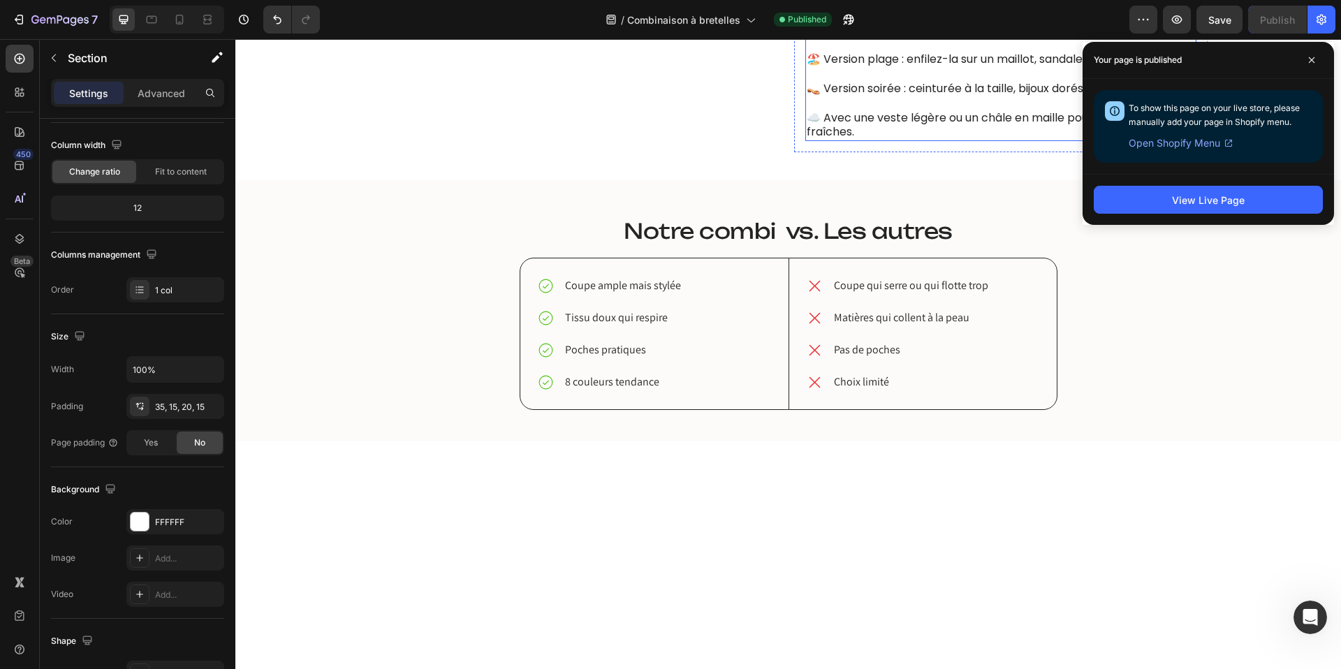
click at [1026, 9] on strong "tous vos moments de vie" at bounding box center [1098, 1] width 145 height 16
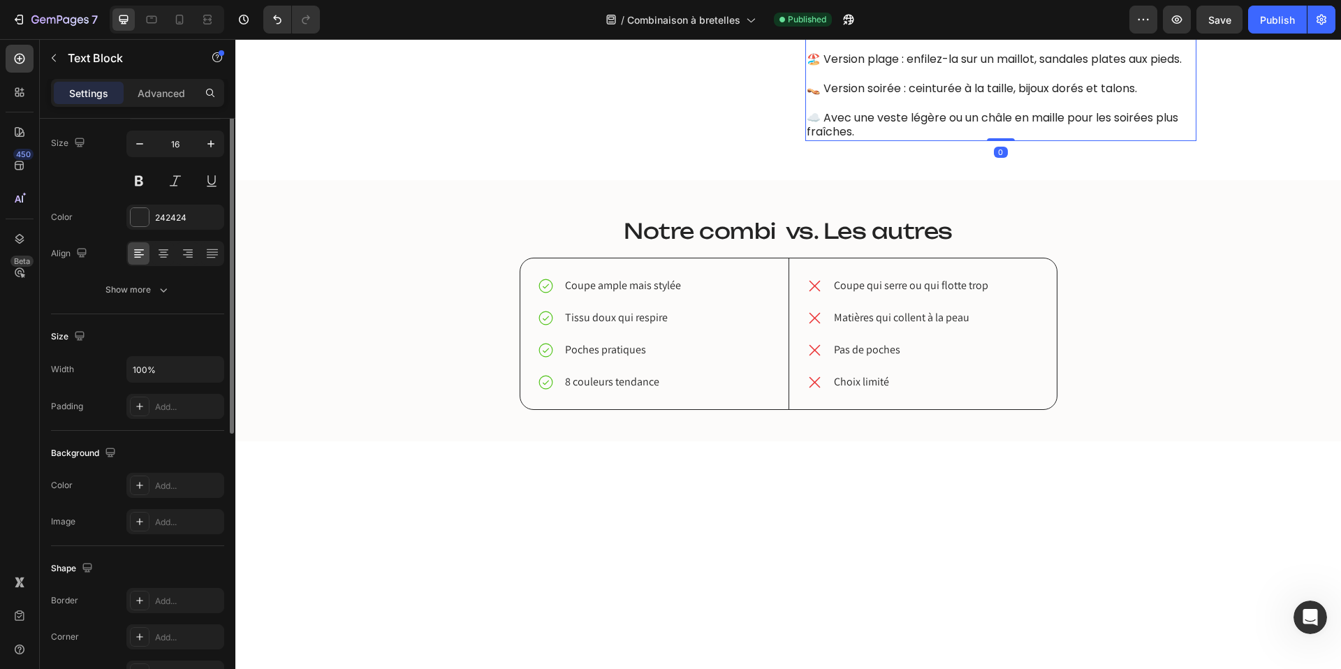
scroll to position [0, 0]
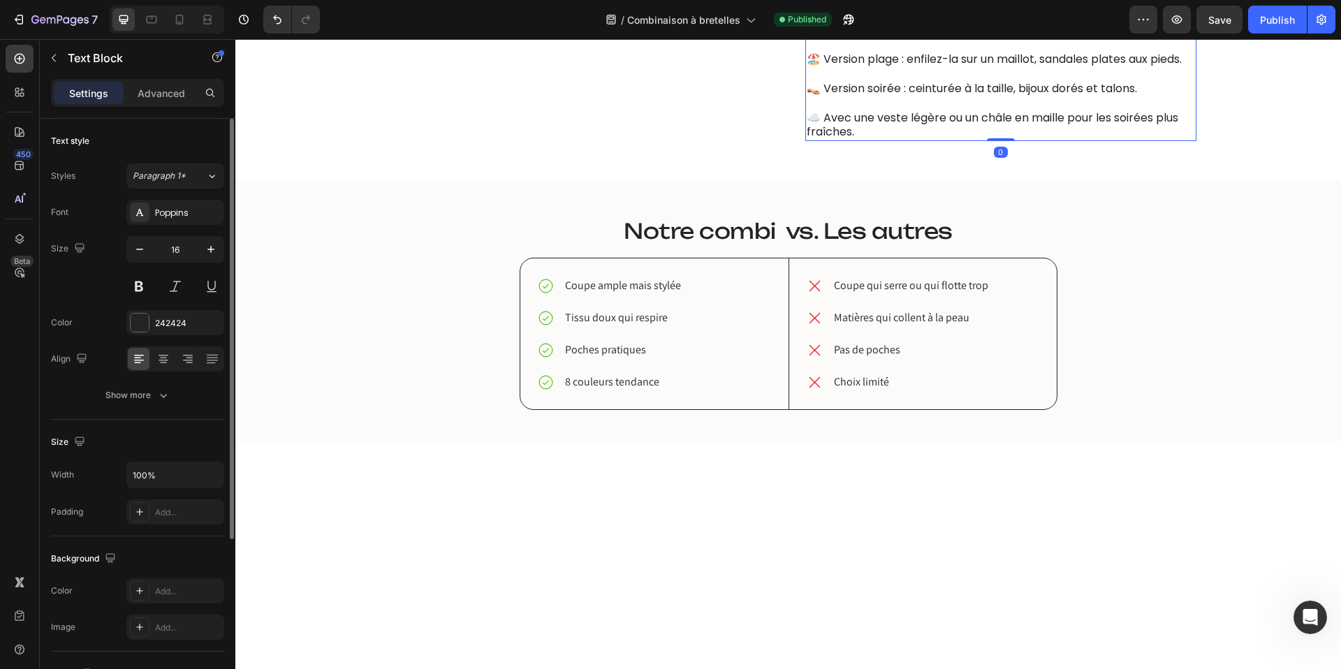
click at [1040, 9] on strong "tous vos moments de vie" at bounding box center [1098, 1] width 145 height 16
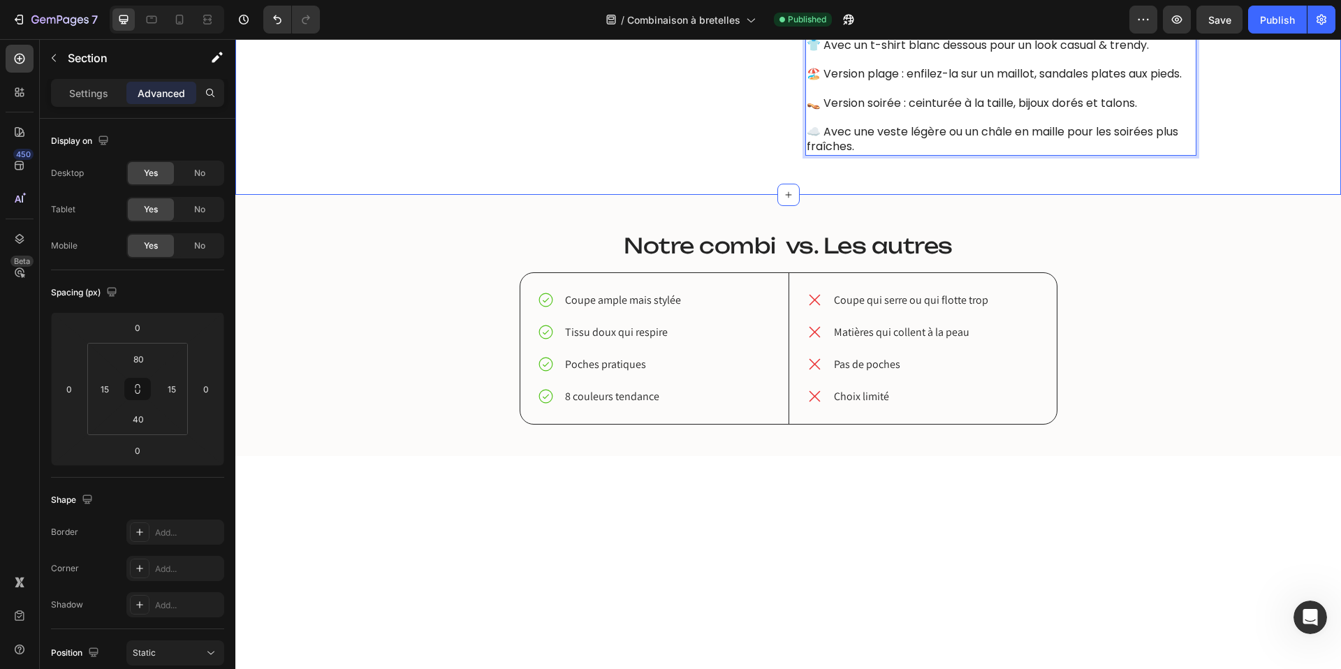
click at [312, 167] on div "Image Comment la porter ? Heading La combinaison à bretelles est une pièce camé…" at bounding box center [788, 28] width 1085 height 277
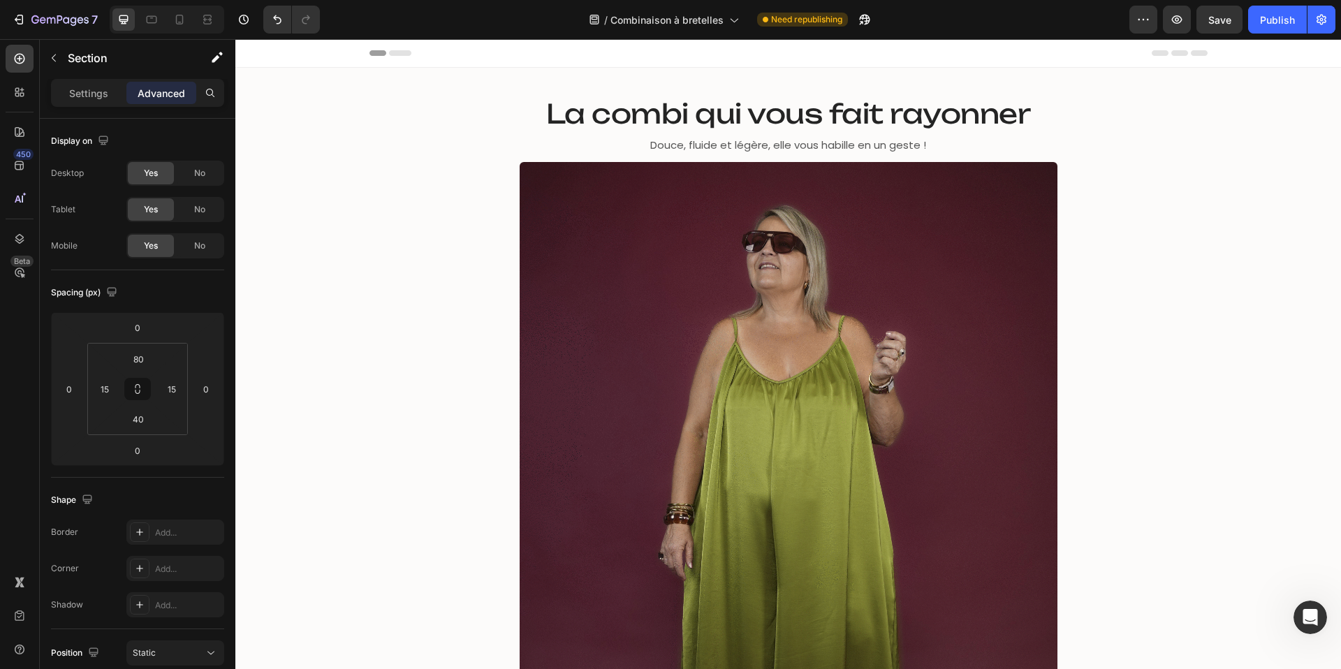
click at [606, 111] on span "La combi qui vous fait rayonner" at bounding box center [788, 113] width 485 height 33
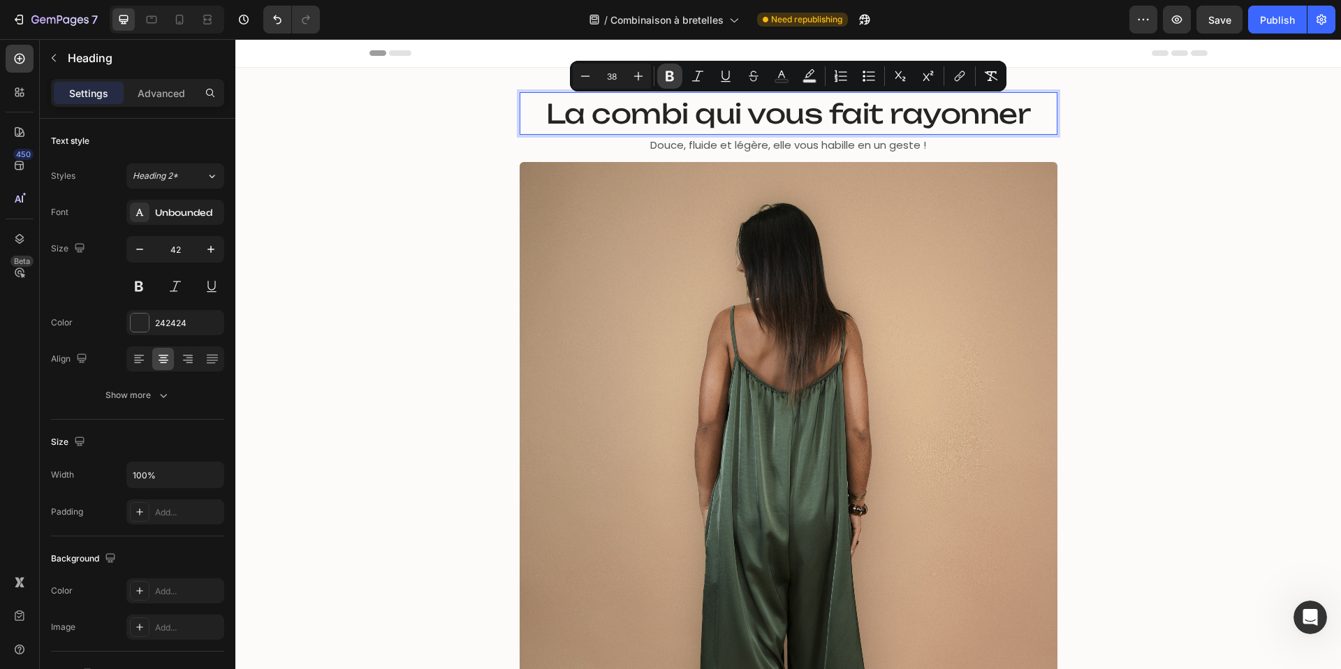
click at [675, 75] on icon "Editor contextual toolbar" at bounding box center [670, 76] width 14 height 14
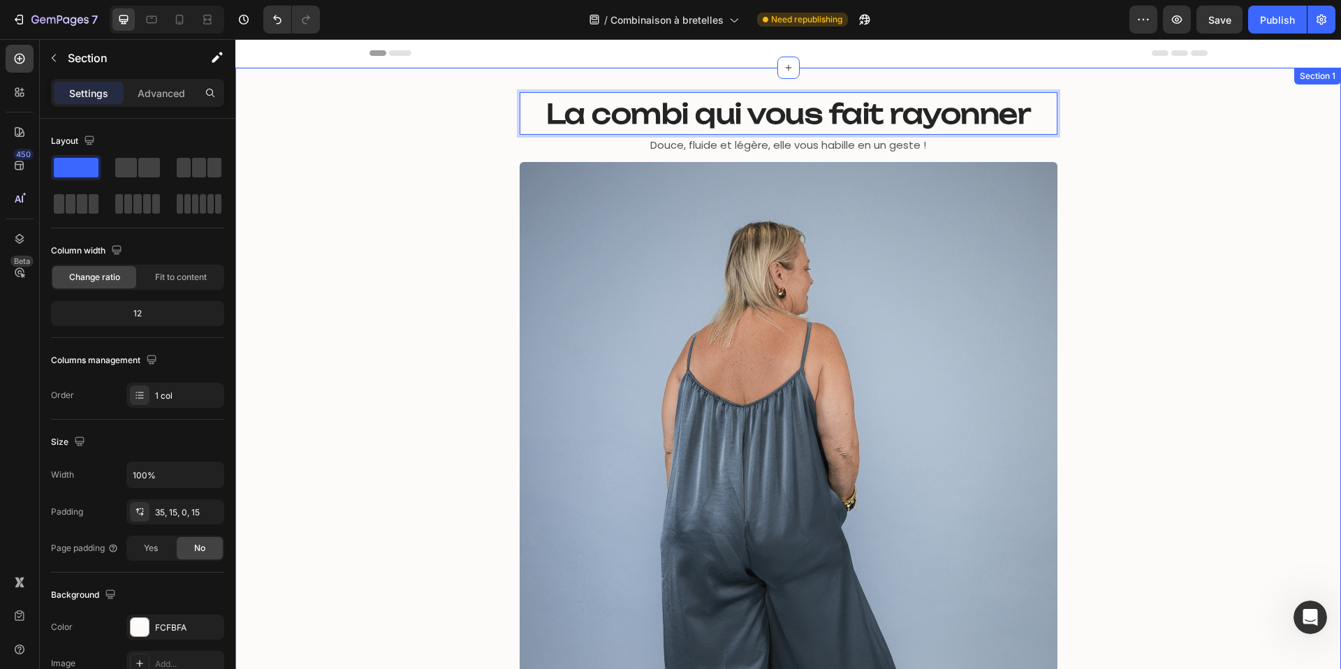
click at [388, 223] on div "La combi qui vous fait rayonner Heading 0 Douce, fluide et légère, elle vous ha…" at bounding box center [788, 485] width 1085 height 787
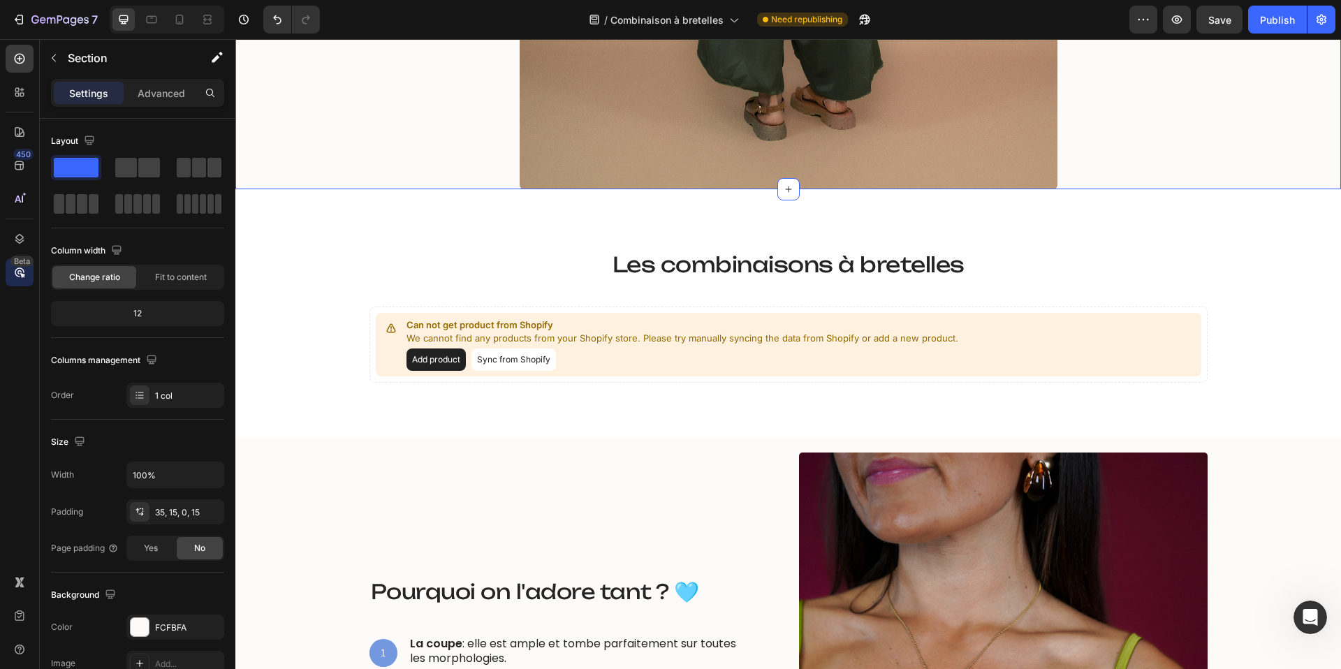
scroll to position [692, 0]
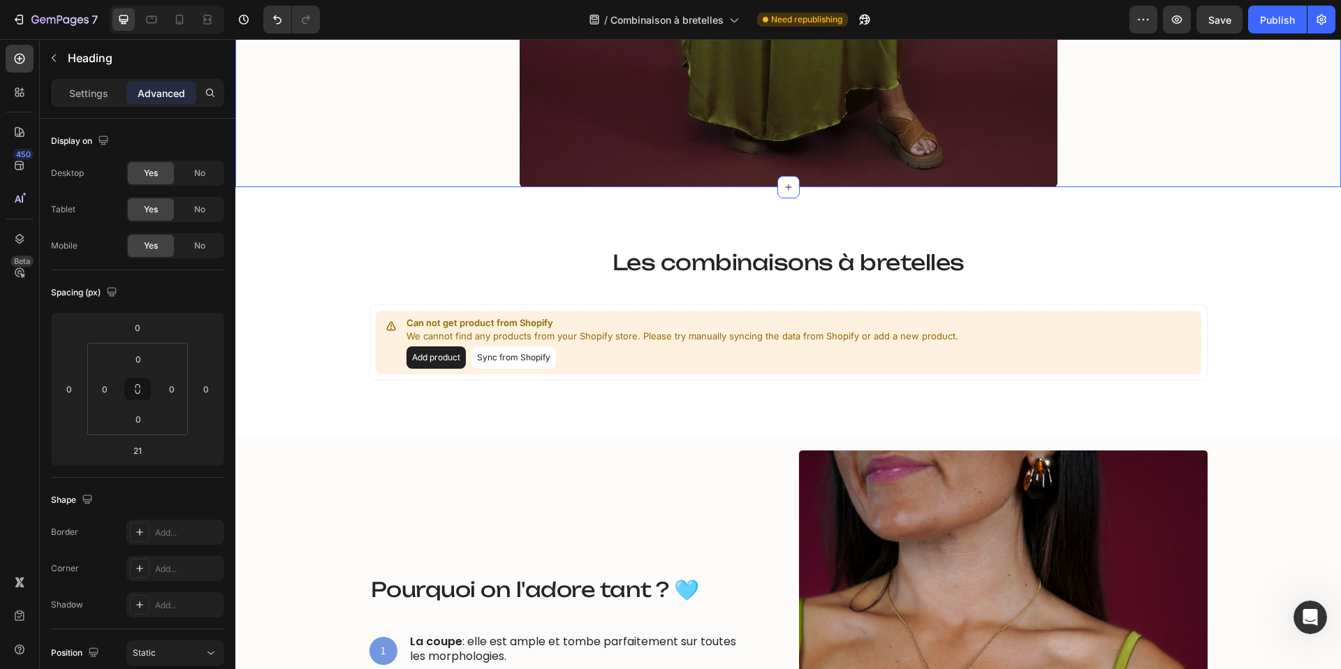
click at [796, 265] on span "Les combinaisons à bretelles" at bounding box center [789, 262] width 352 height 26
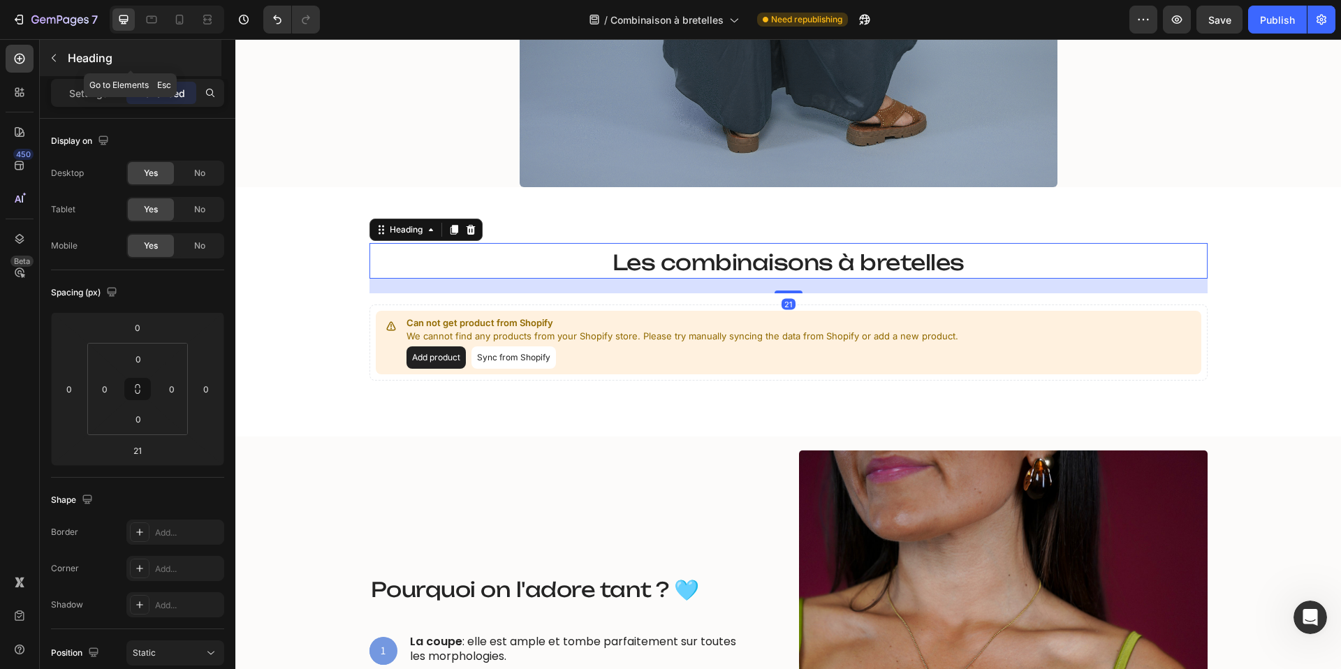
click at [57, 59] on icon "button" at bounding box center [53, 57] width 11 height 11
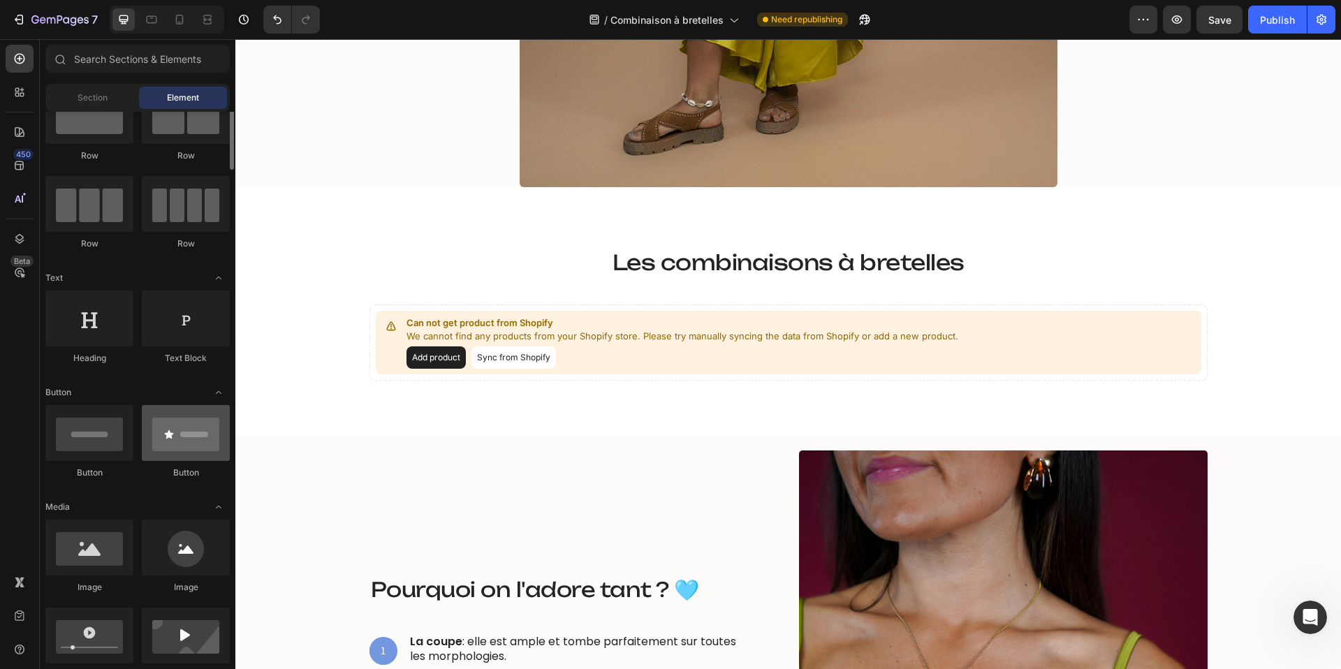
scroll to position [31, 0]
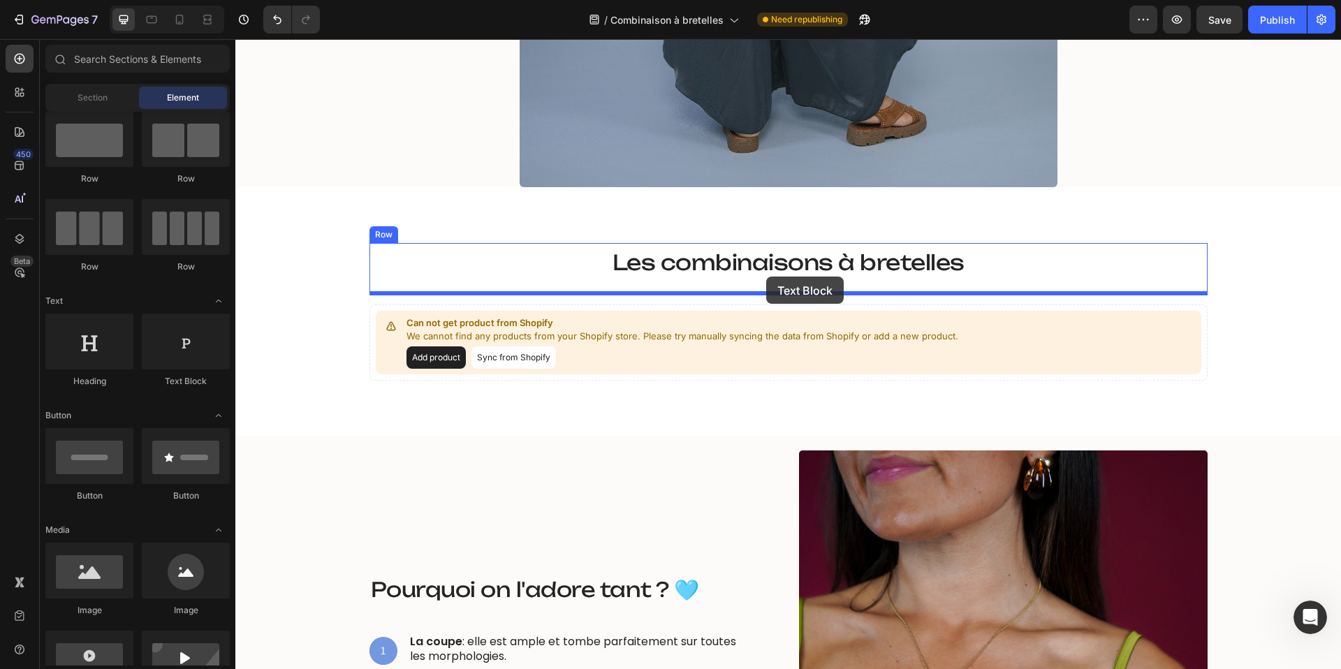
drag, startPoint x: 412, startPoint y: 396, endPoint x: 766, endPoint y: 277, distance: 373.8
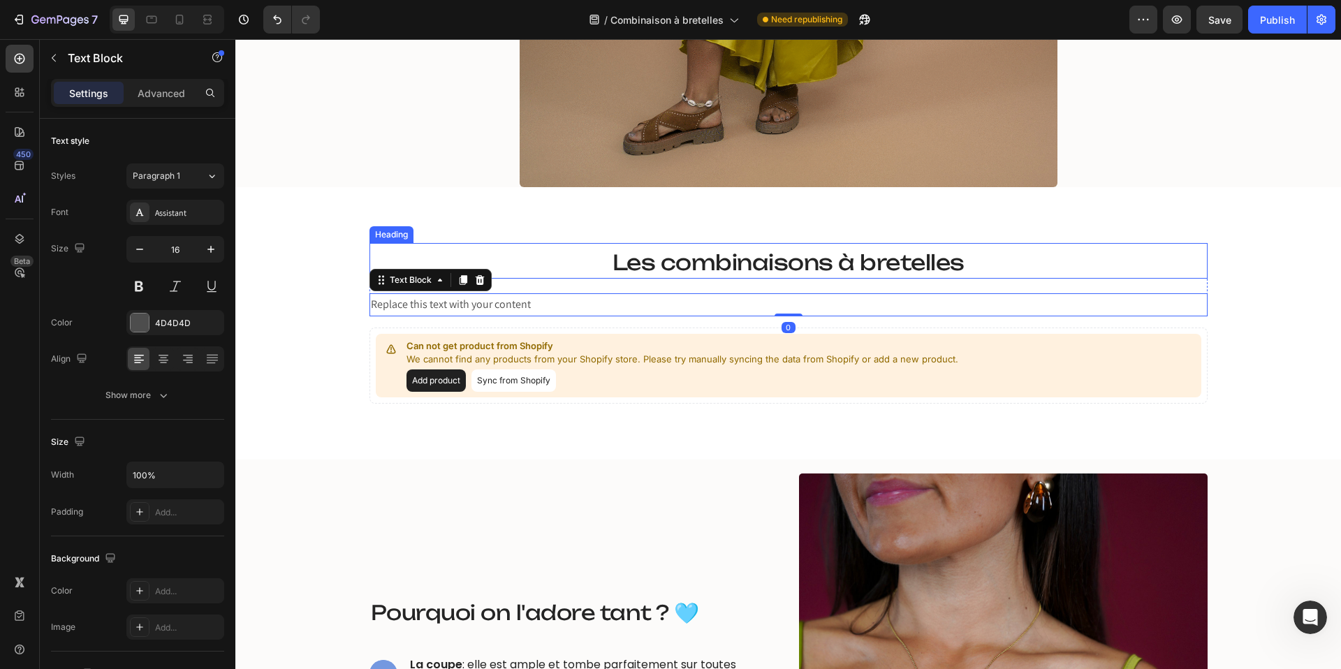
click at [765, 271] on span "Les combinaisons à bretelles" at bounding box center [789, 262] width 352 height 26
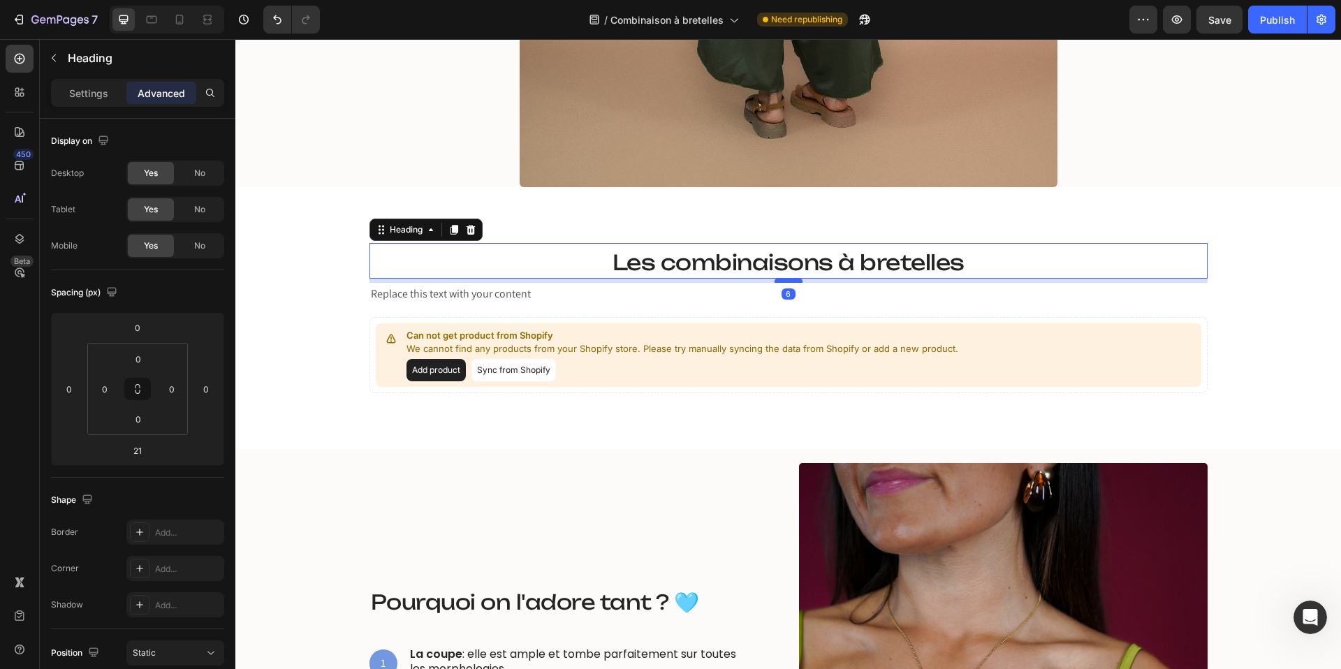
drag, startPoint x: 785, startPoint y: 289, endPoint x: 785, endPoint y: 278, distance: 10.5
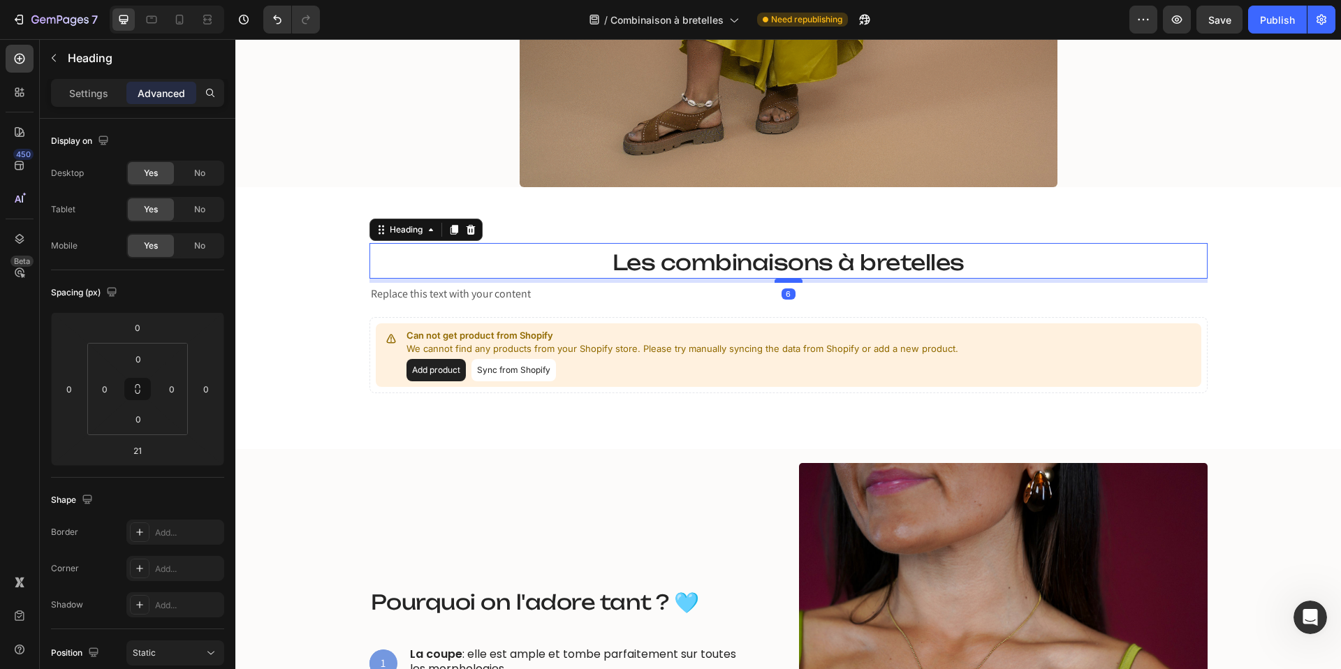
click at [785, 279] on div at bounding box center [789, 281] width 28 height 4
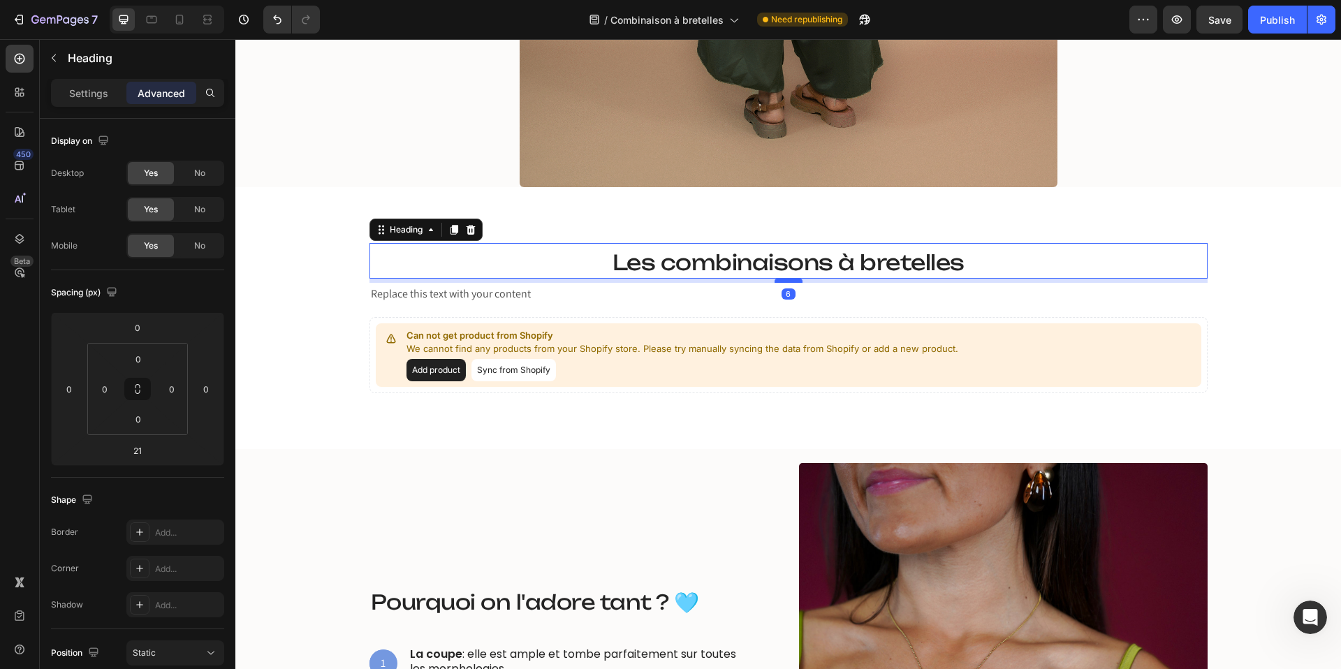
type input "6"
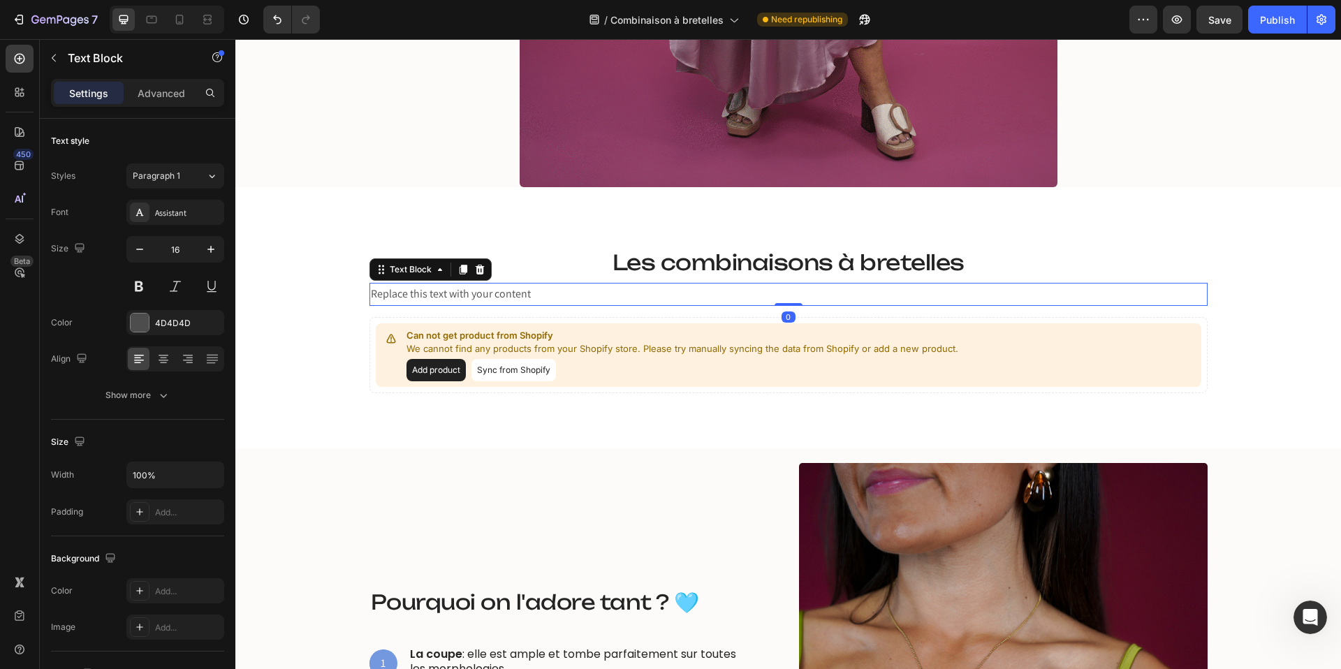
click at [509, 296] on div "Replace this text with your content" at bounding box center [789, 294] width 838 height 23
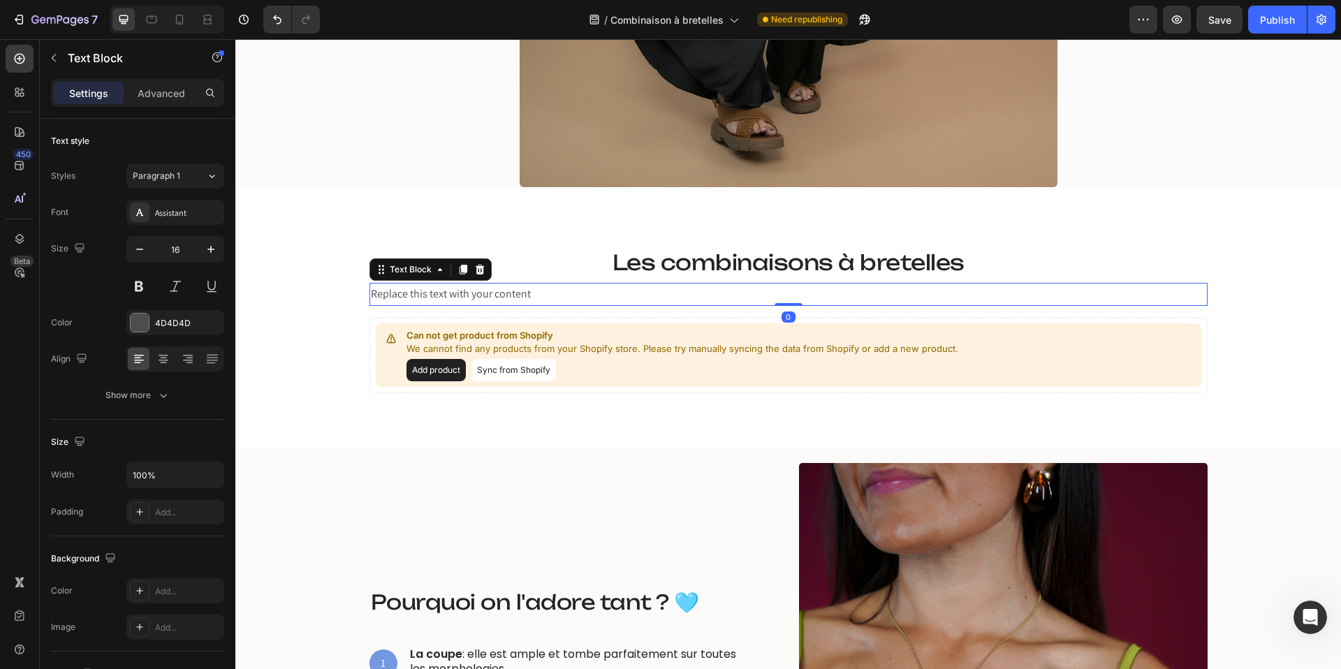
click at [509, 296] on div "Replace this text with your content" at bounding box center [789, 294] width 838 height 23
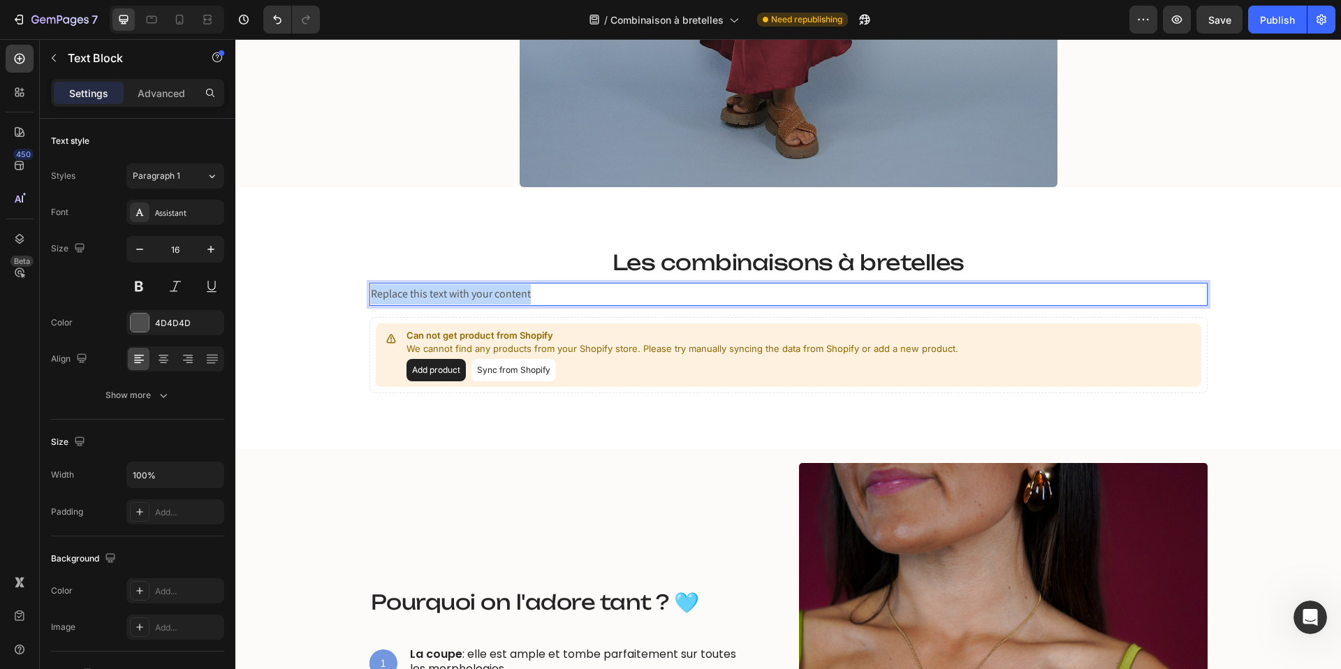
click at [509, 296] on p "Replace this text with your content" at bounding box center [789, 294] width 836 height 20
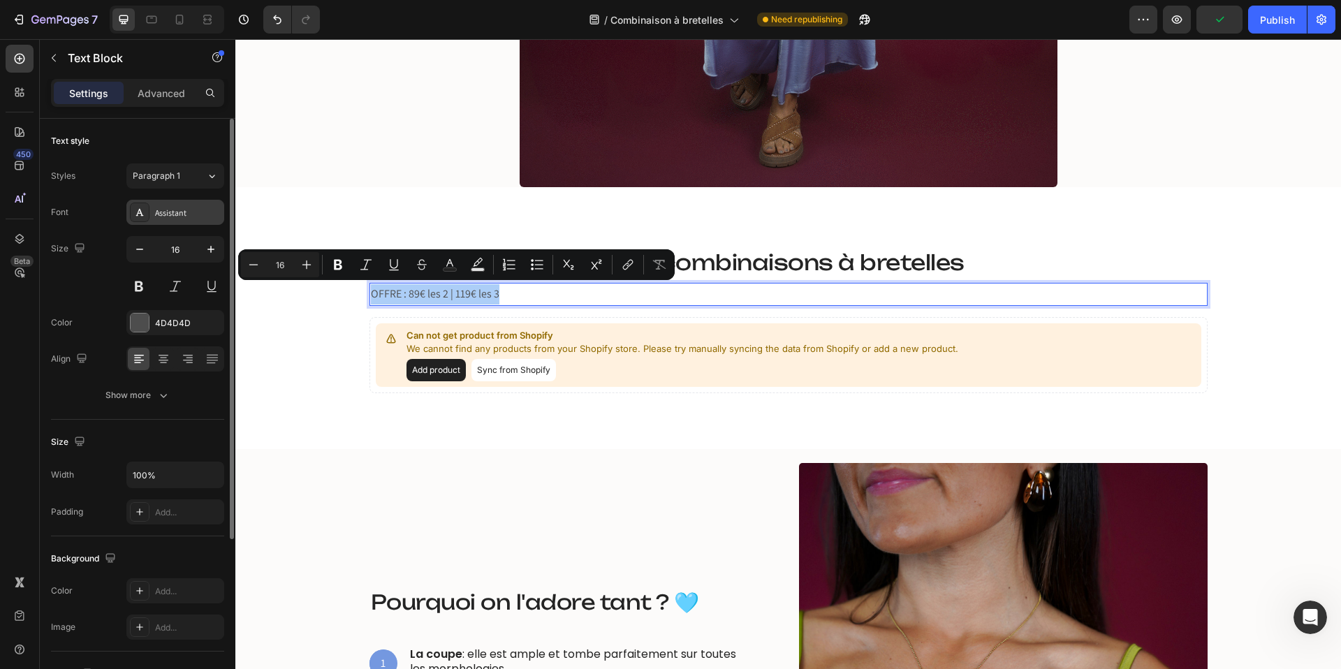
click at [171, 217] on div "Assistant" at bounding box center [188, 213] width 66 height 13
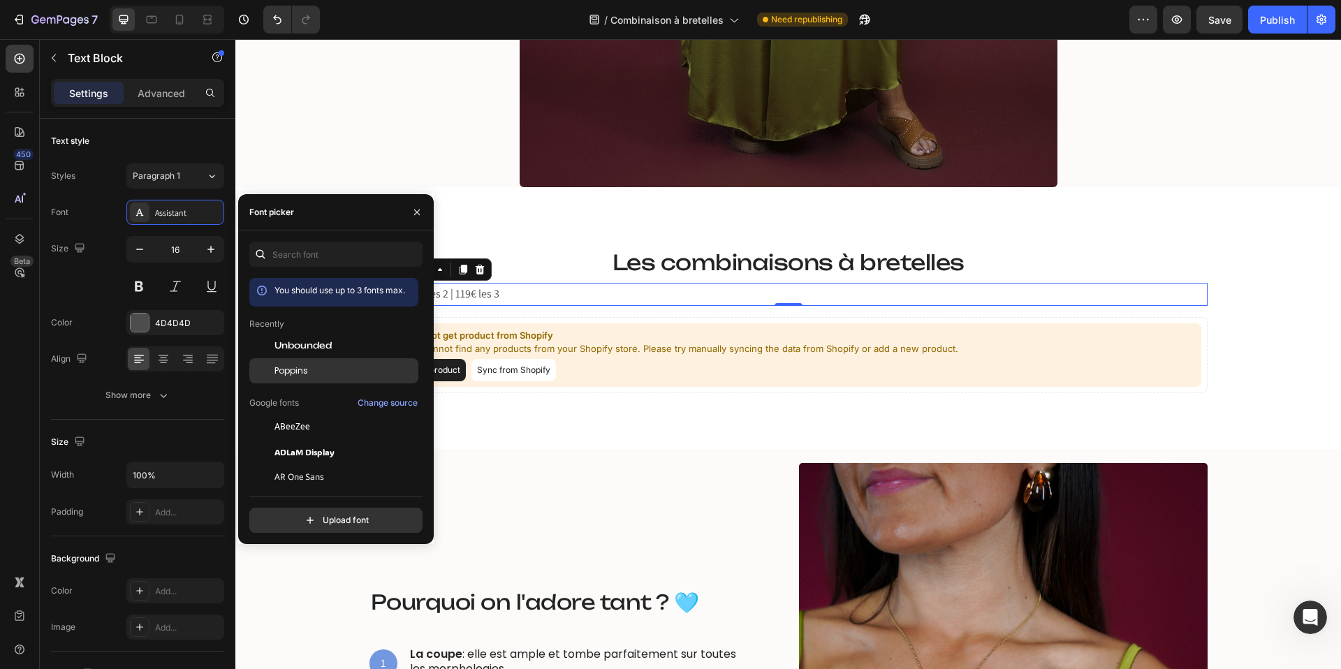
click at [291, 371] on span "Poppins" at bounding box center [292, 371] width 34 height 13
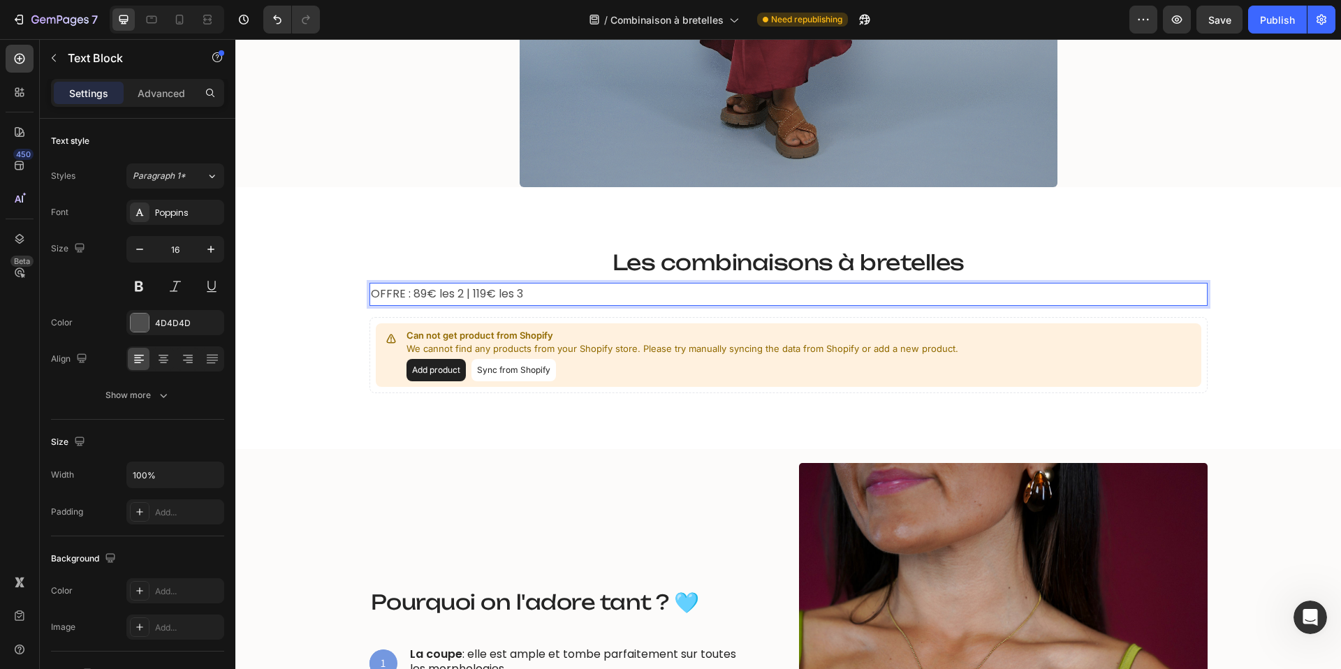
click at [468, 292] on p "OFFRE : 89€ les 2 | 119€ les 3" at bounding box center [789, 294] width 836 height 20
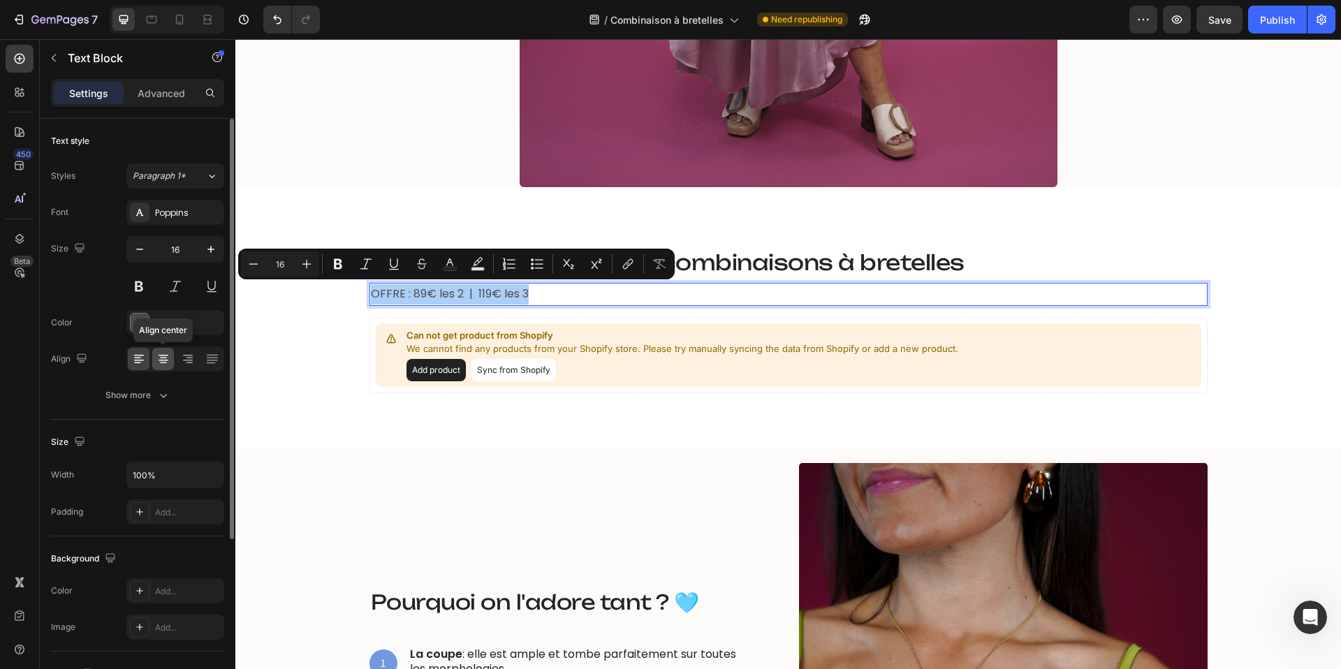
click at [163, 361] on icon at bounding box center [164, 359] width 14 height 14
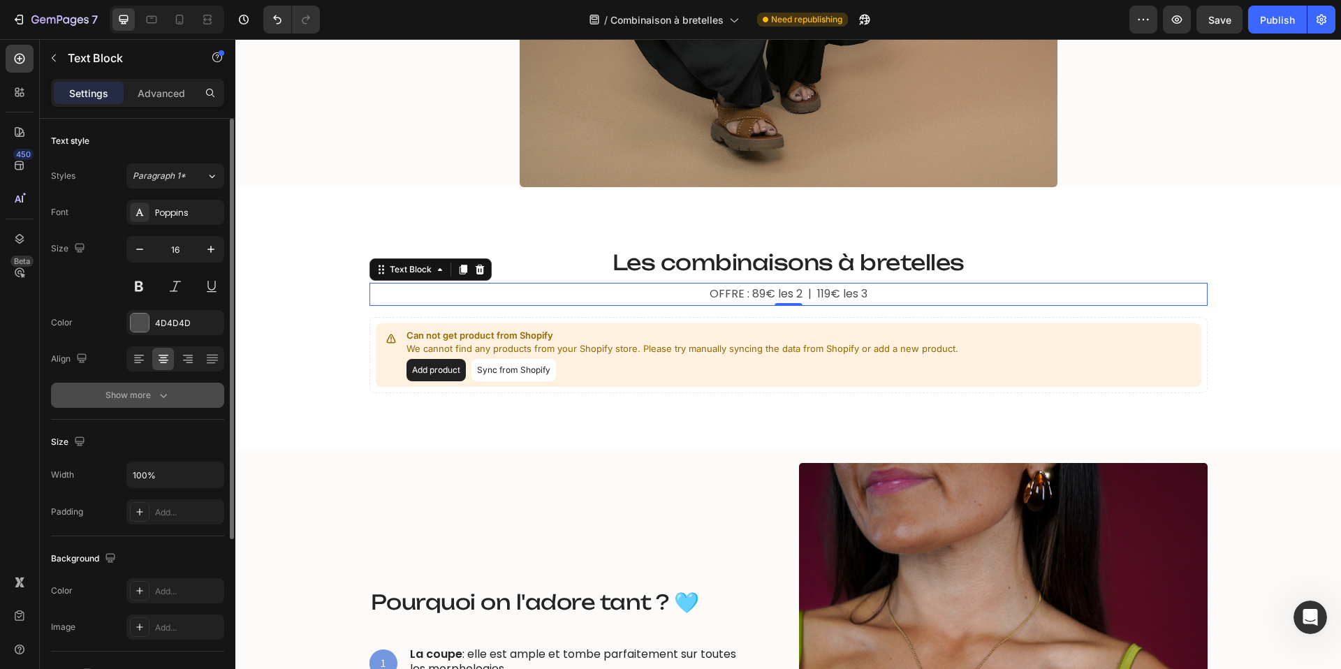
click at [157, 398] on icon "button" at bounding box center [164, 395] width 14 height 14
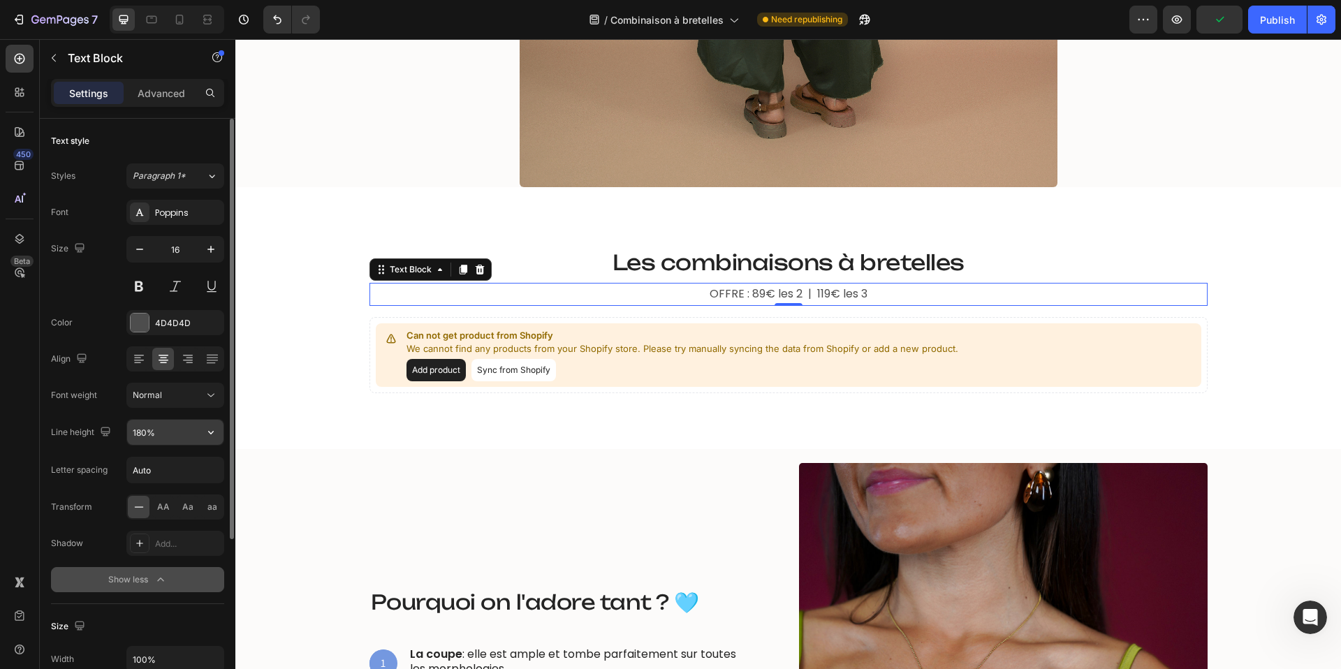
click at [165, 435] on input "180%" at bounding box center [175, 432] width 96 height 25
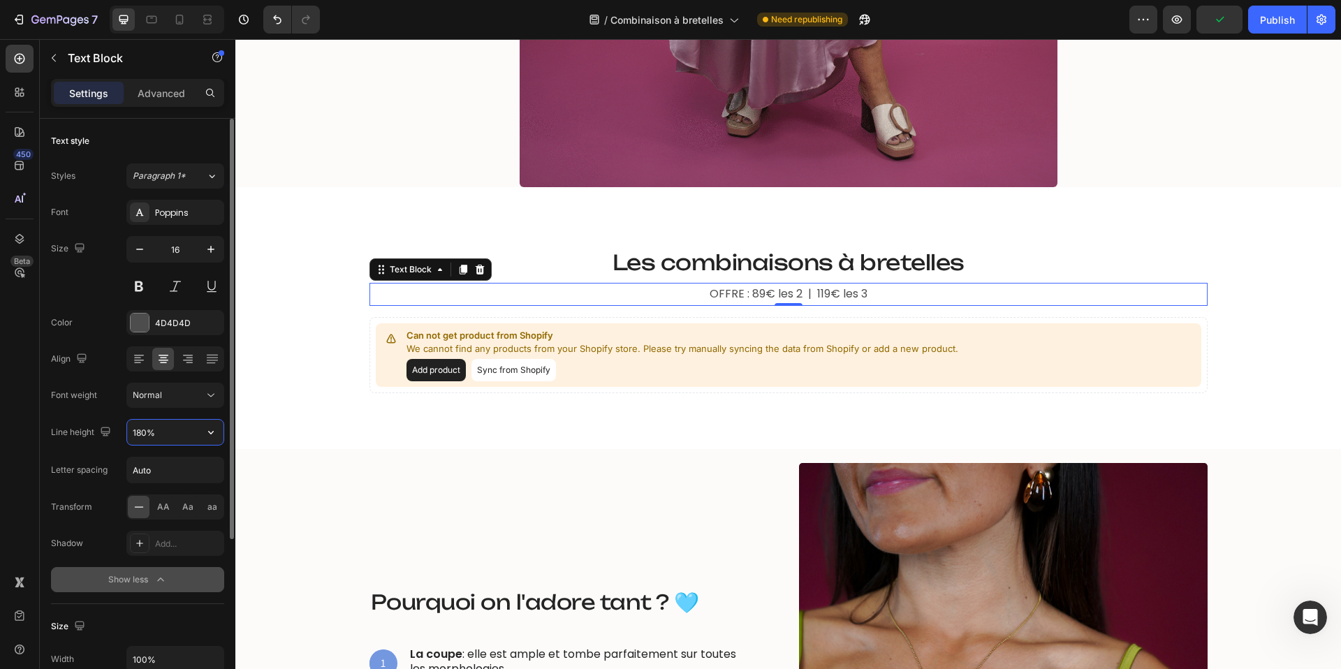
click at [165, 435] on input "180%" at bounding box center [175, 432] width 96 height 25
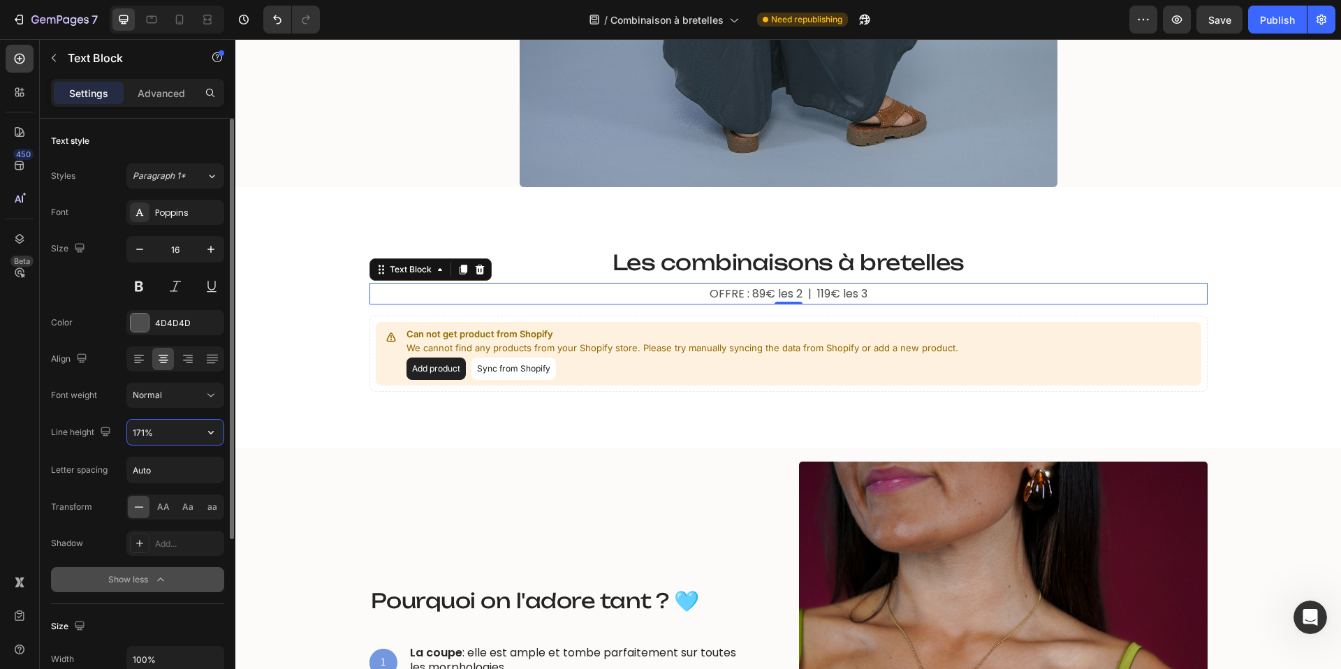
type input "170%"
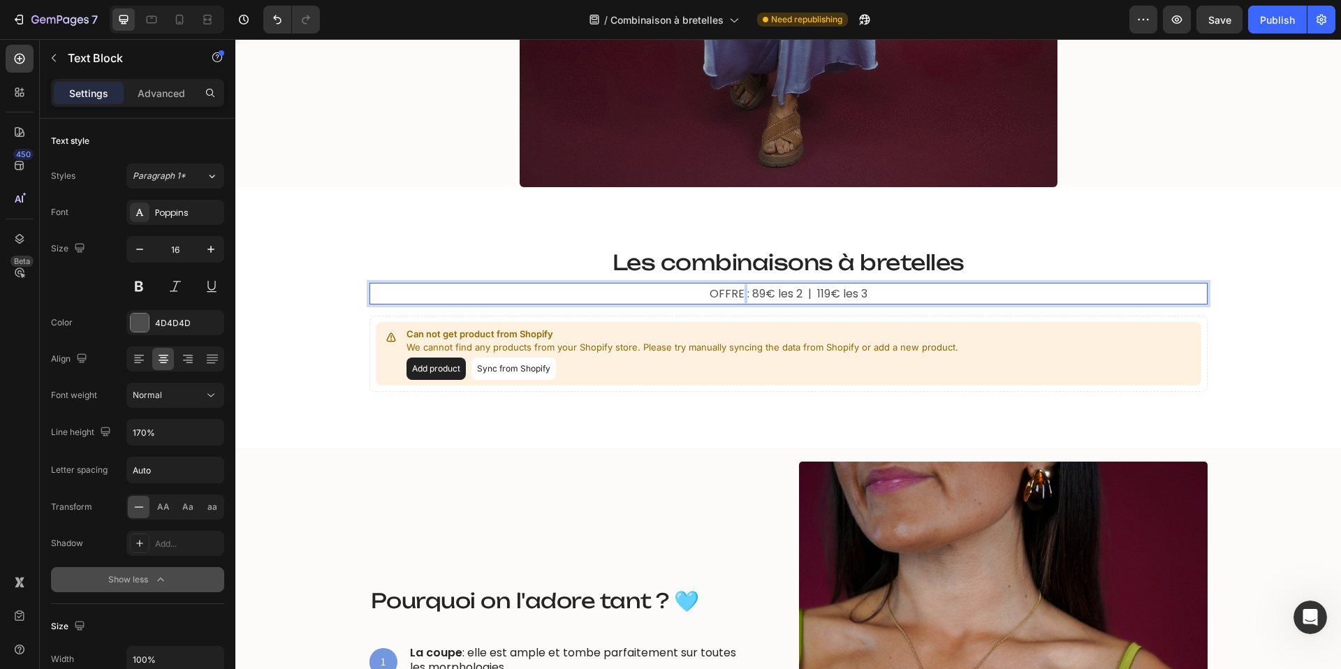
click at [739, 294] on p "OFFRE : 89€ les 2 | 119€ les 3" at bounding box center [789, 293] width 836 height 19
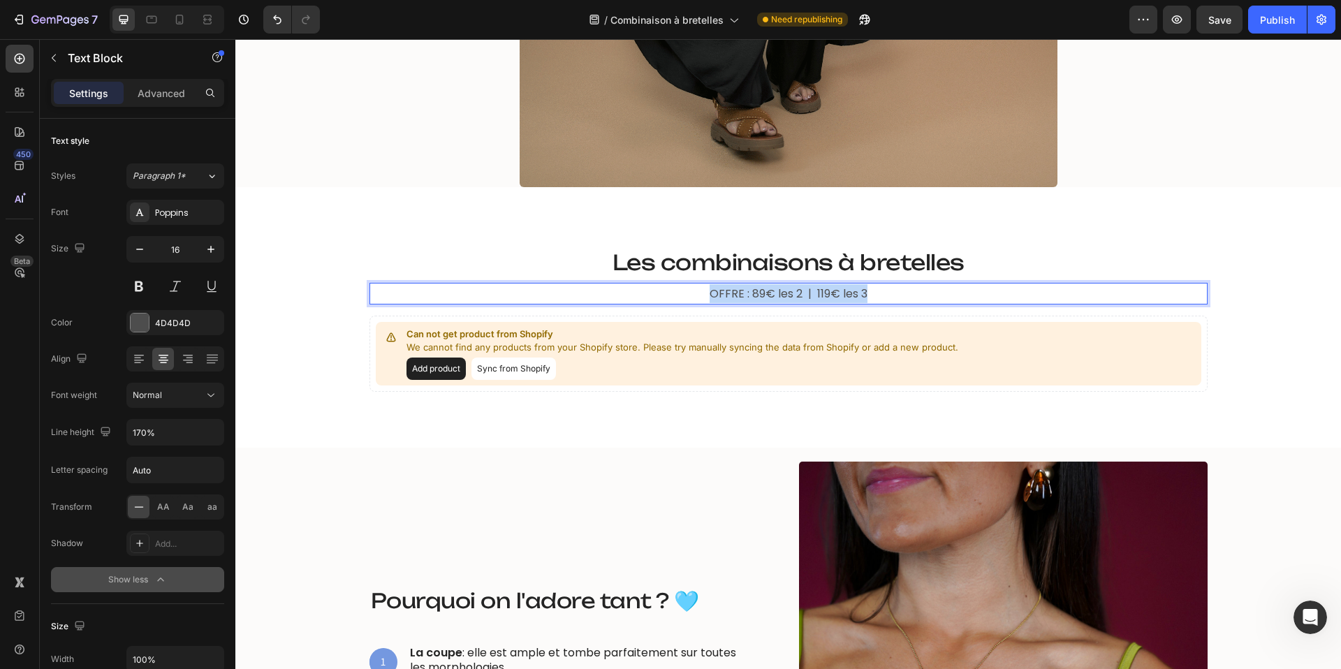
click at [739, 294] on p "OFFRE : 89€ les 2 | 119€ les 3" at bounding box center [789, 293] width 836 height 19
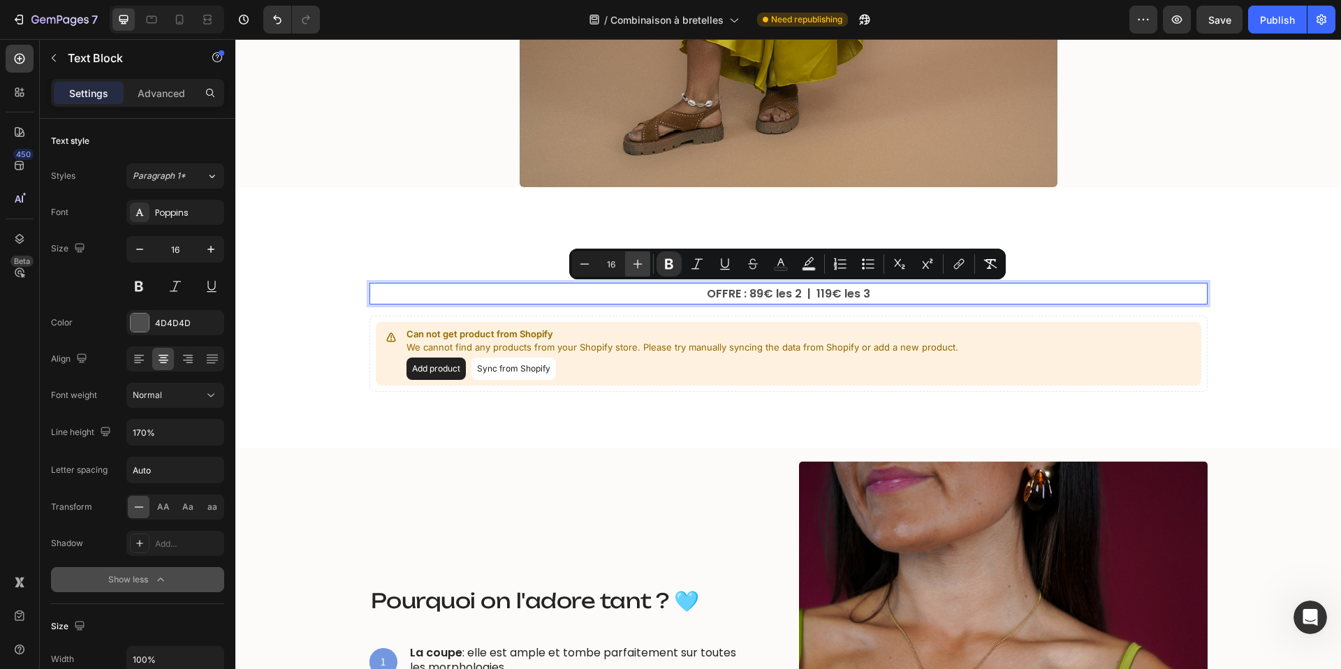
click at [638, 265] on icon "Editor contextual toolbar" at bounding box center [638, 264] width 14 height 14
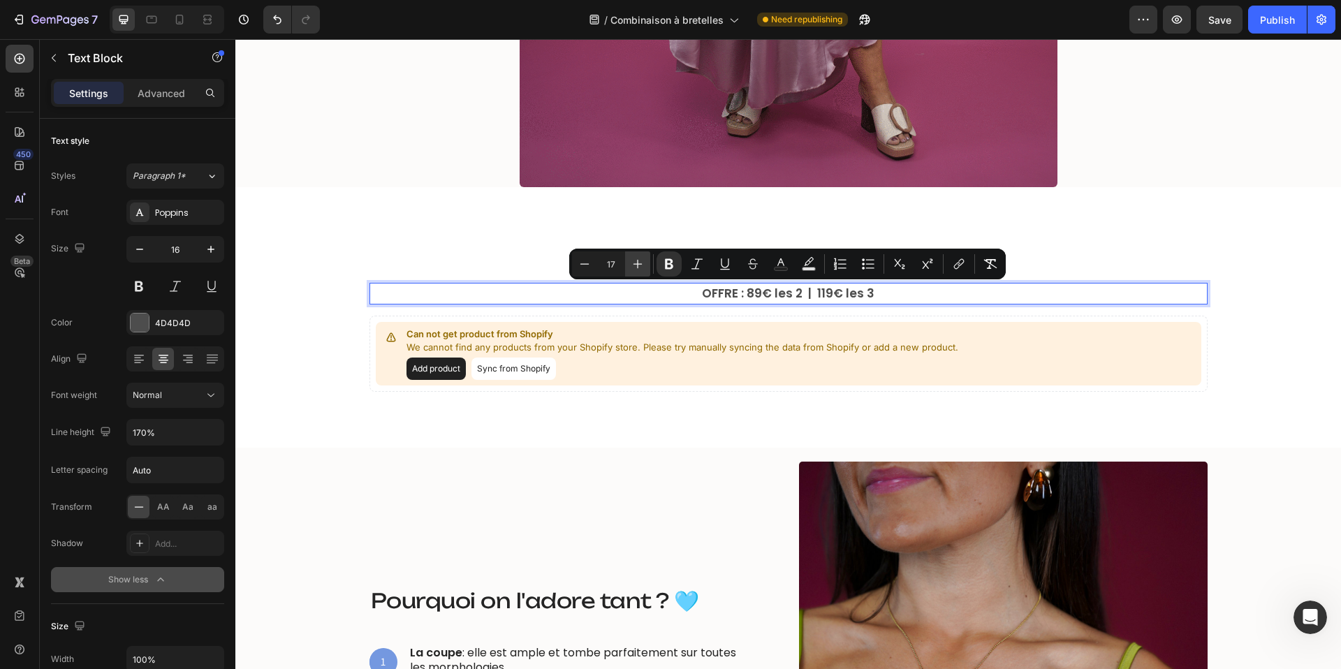
click at [638, 265] on icon "Editor contextual toolbar" at bounding box center [638, 264] width 14 height 14
type input "18"
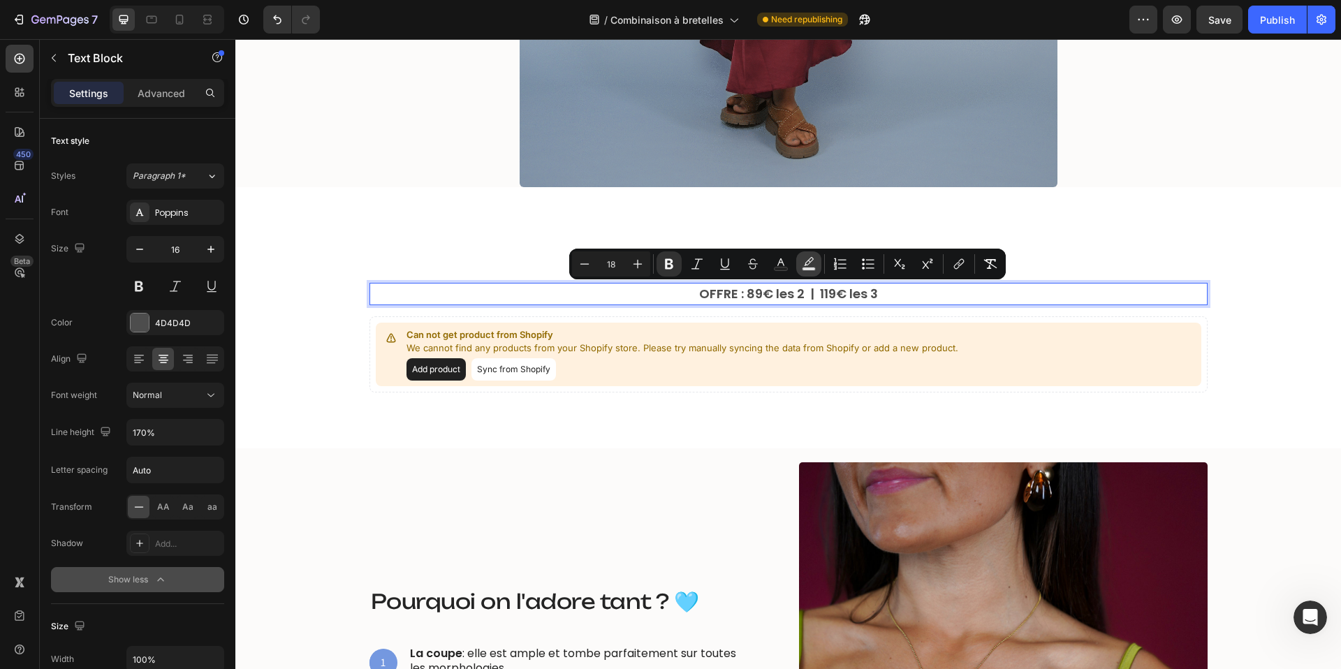
click at [816, 265] on button "Text Background Color" at bounding box center [808, 264] width 25 height 25
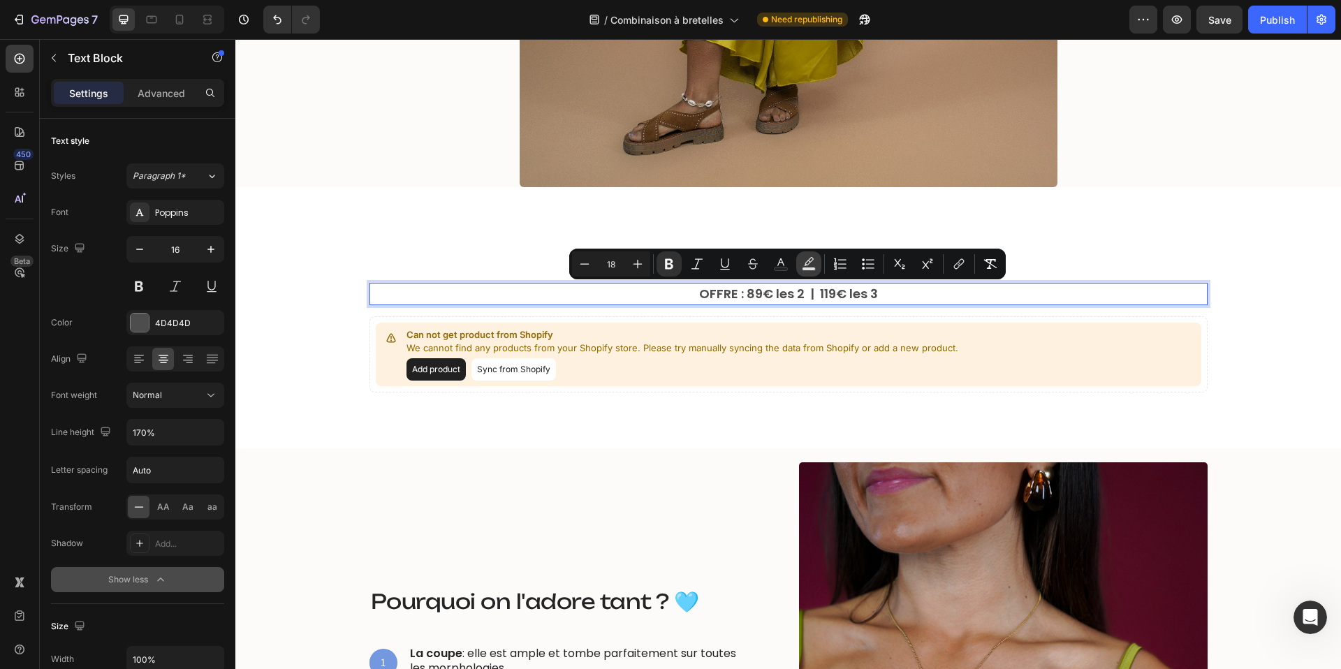
type input "000000"
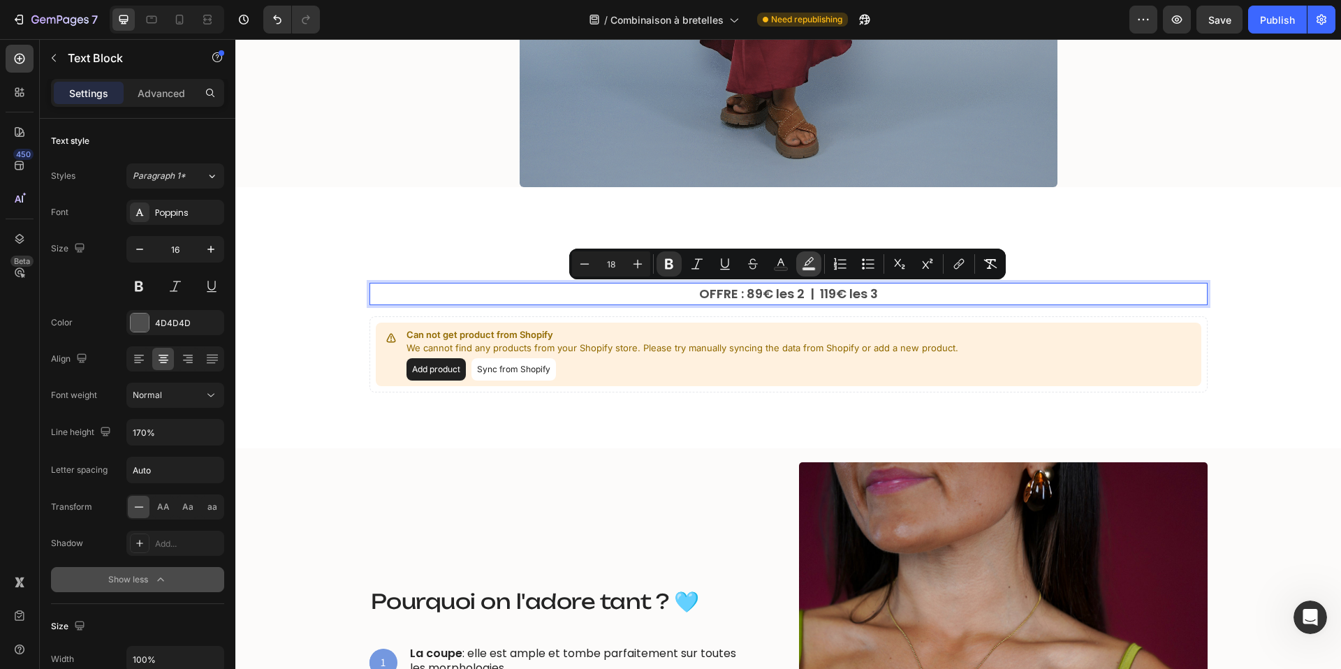
type input "77"
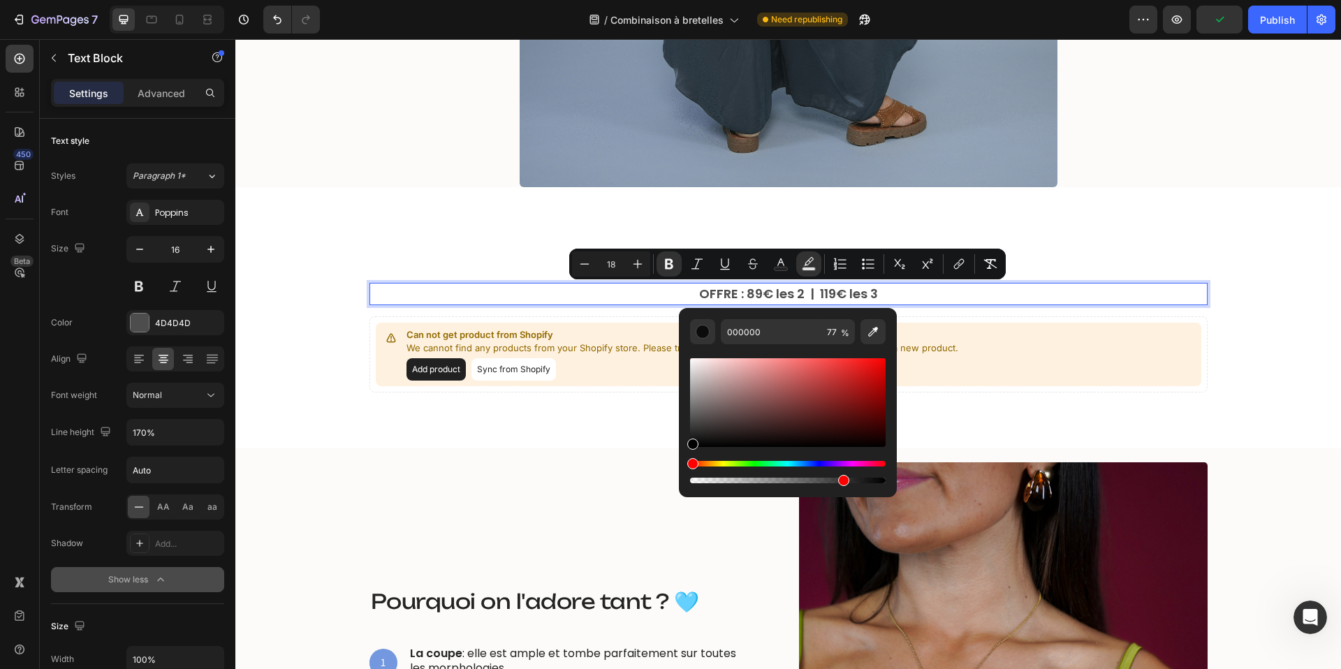
click at [770, 375] on div "Editor contextual toolbar" at bounding box center [788, 402] width 196 height 89
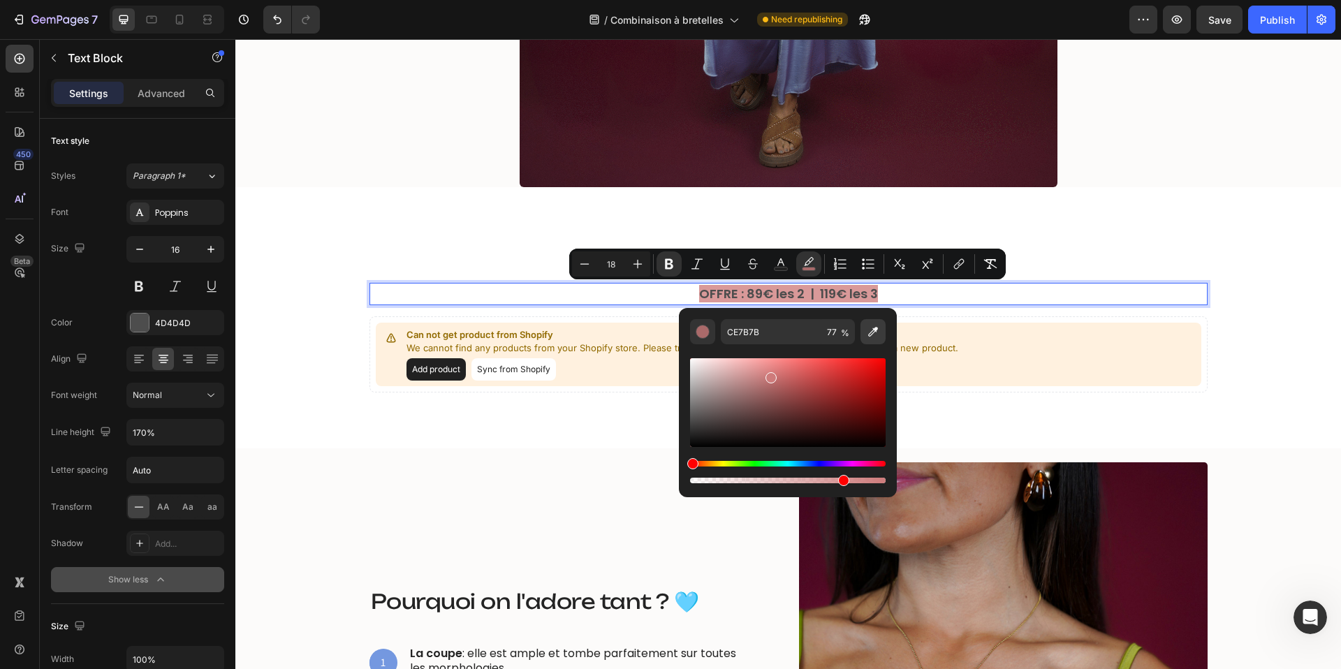
click at [873, 332] on icon "Editor contextual toolbar" at bounding box center [873, 332] width 14 height 14
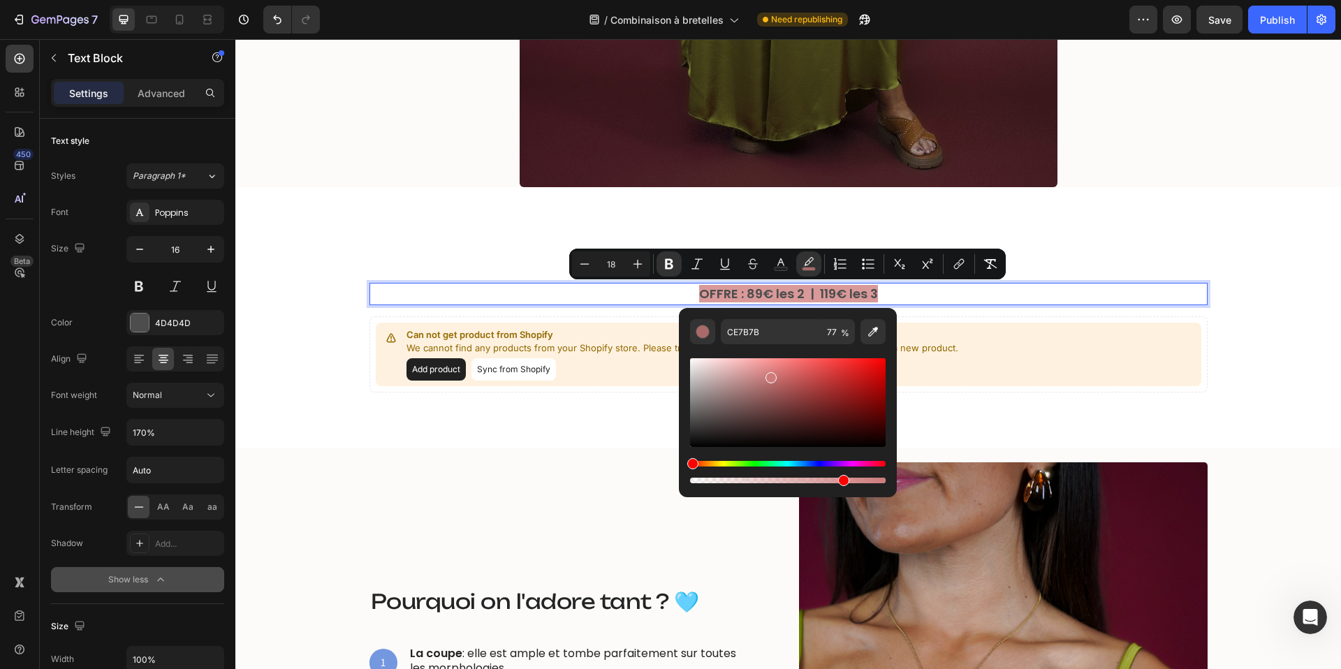
type input "FCD269"
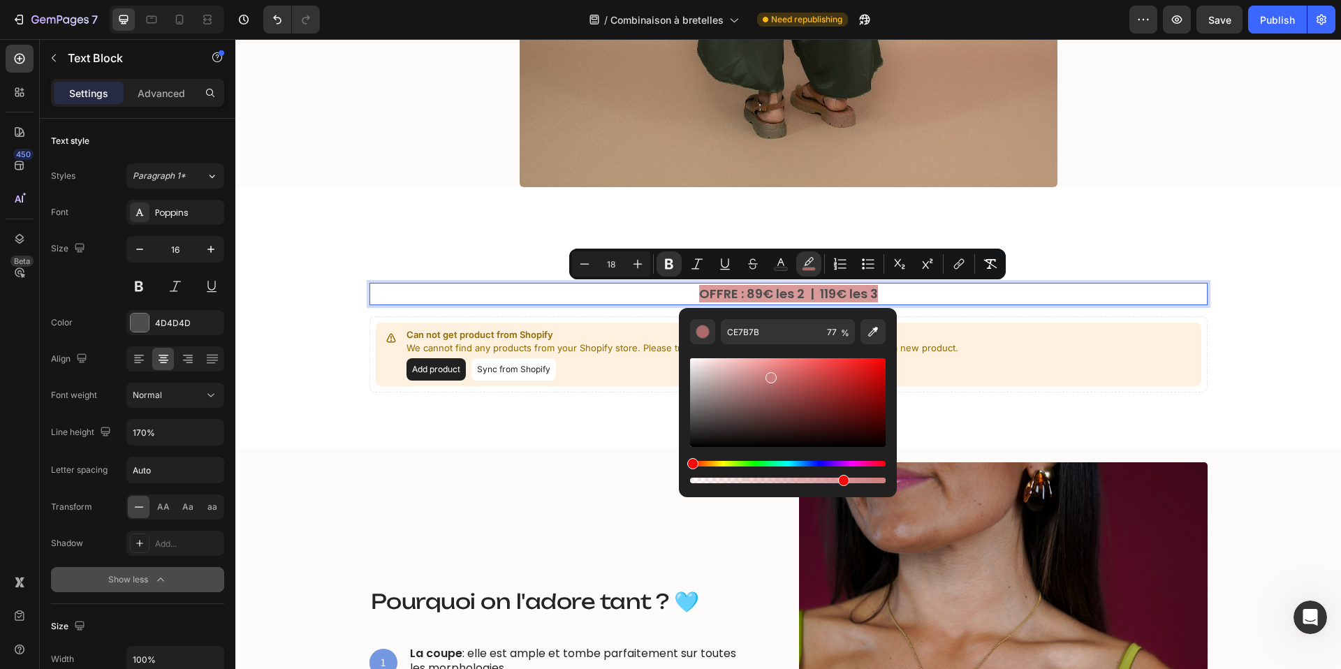
type input "100"
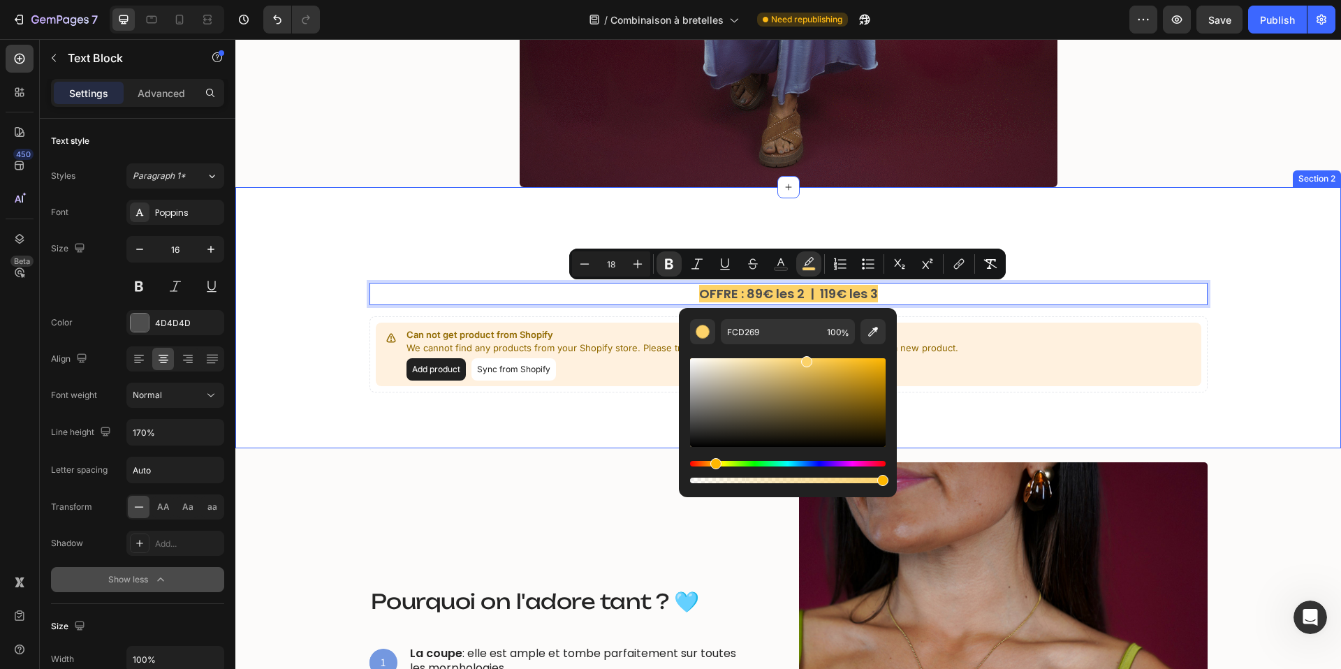
click at [334, 389] on div "Les combinaisons à bretelles Heading OFFRE : 89€ les 2 | 119€ les 3 Text Block …" at bounding box center [788, 318] width 1085 height 150
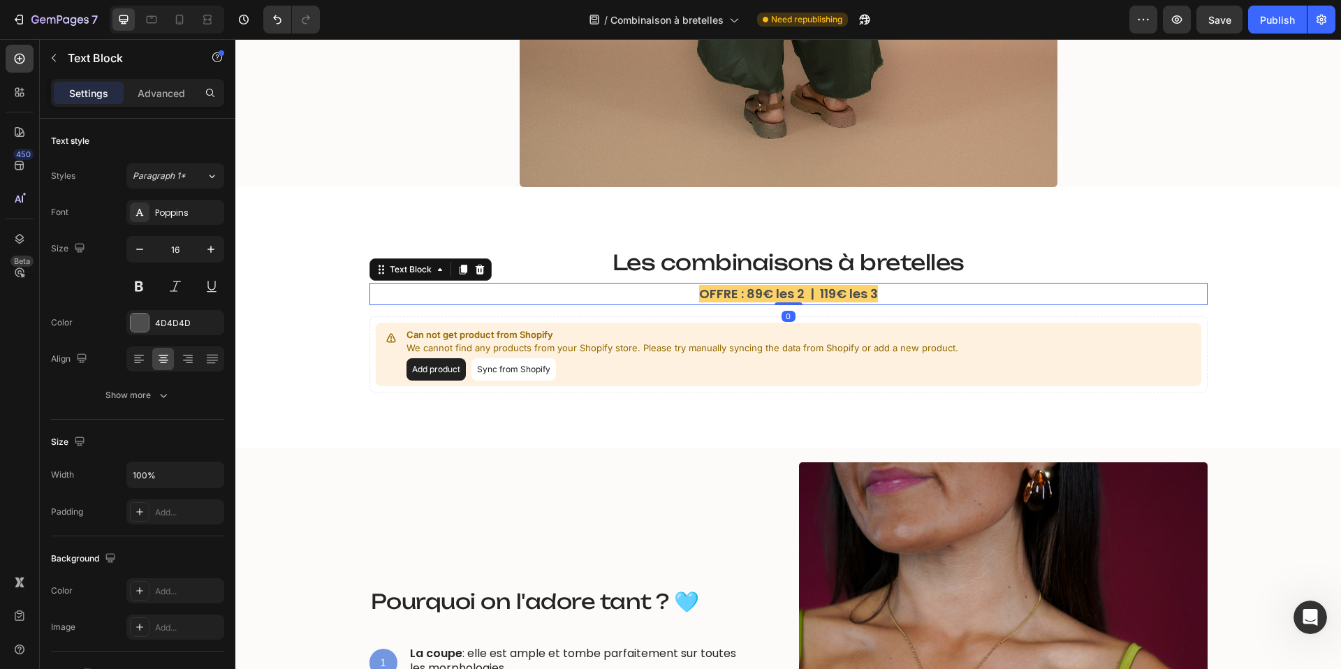
click at [808, 295] on strong "OFFRE : 89€ les 2 | 119€ les 3" at bounding box center [788, 293] width 179 height 17
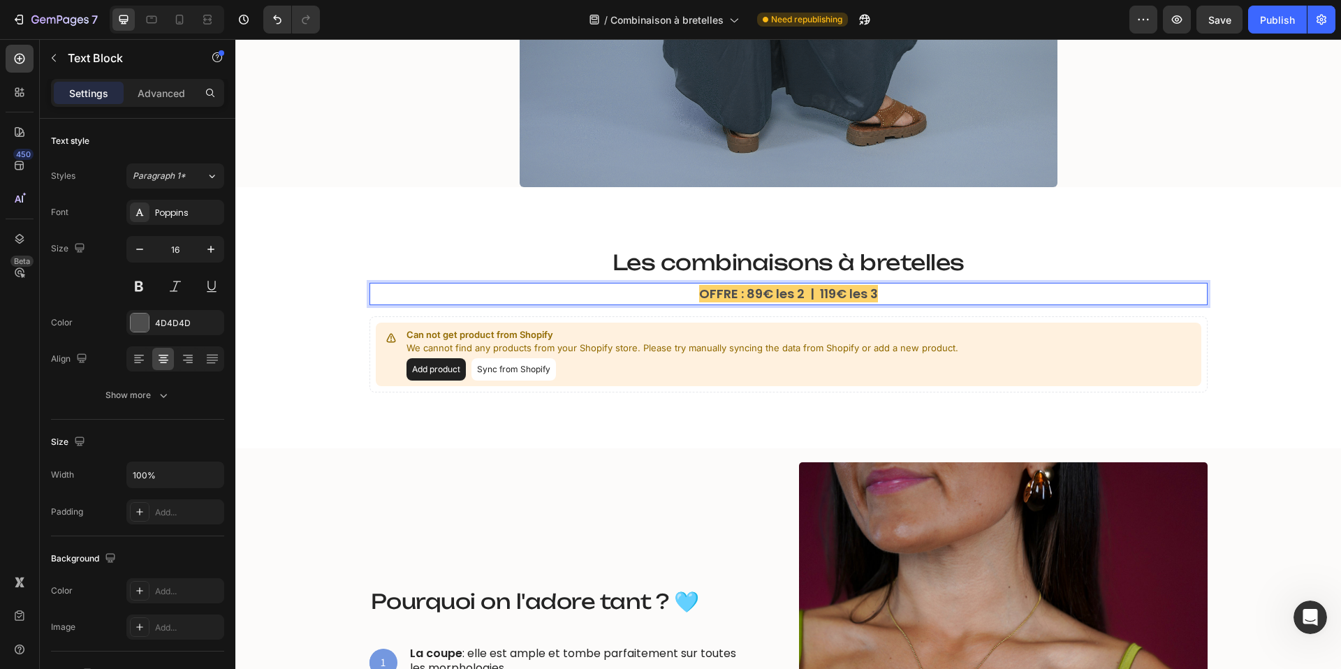
click at [813, 295] on strong "OFFRE : 89€ les 2 | 119€ les 3" at bounding box center [788, 293] width 179 height 17
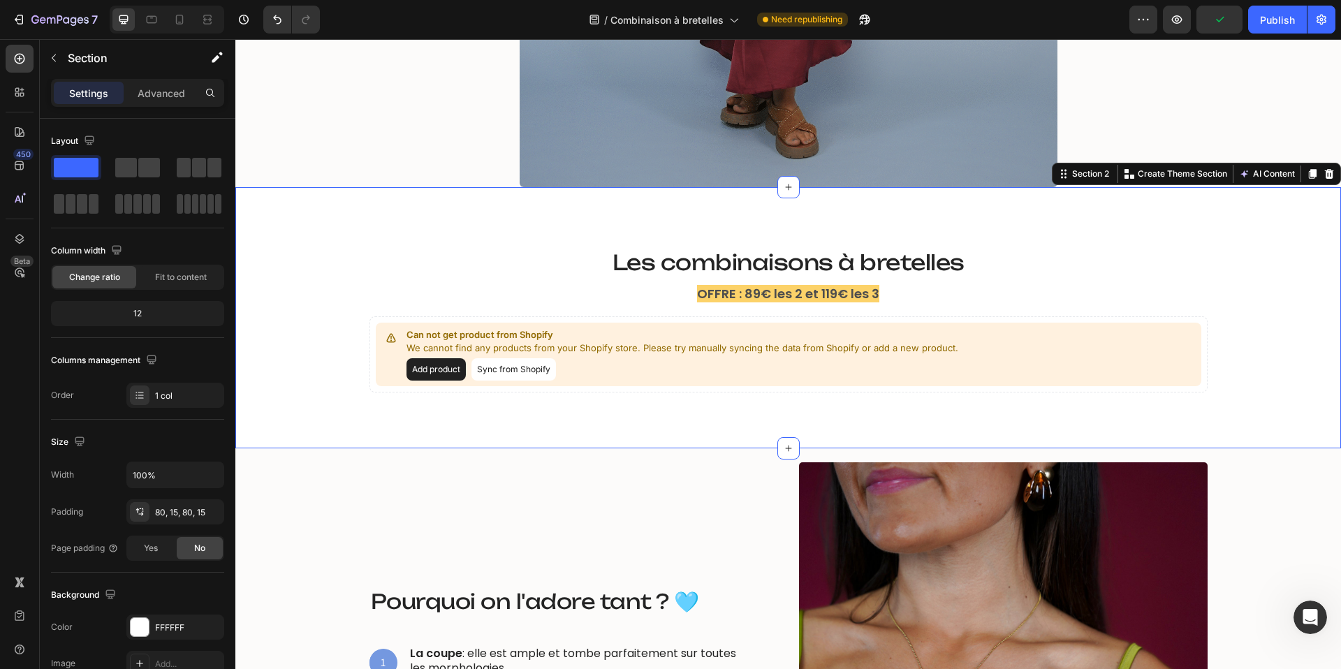
click at [305, 278] on div "Les combinaisons à bretelles Heading OFFRE : 89€ les 2 et 119€ les 3 Text Block…" at bounding box center [788, 318] width 1085 height 150
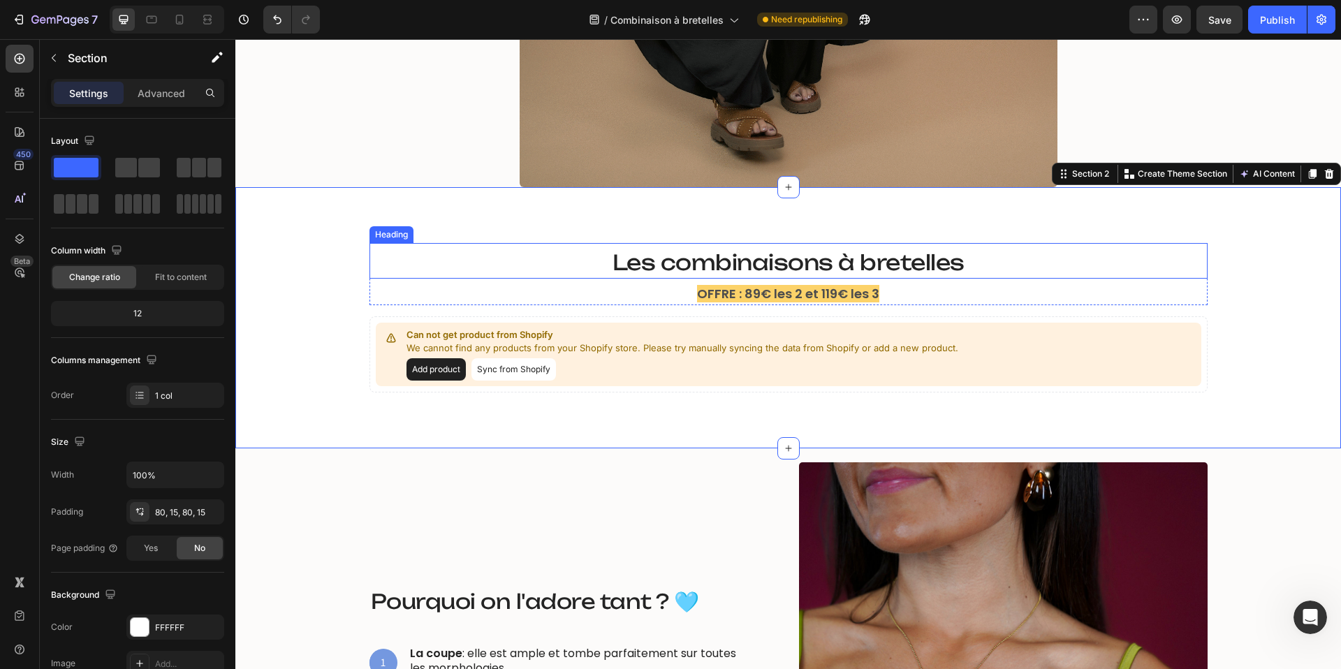
click at [788, 268] on span "Les combinaisons à bretelles" at bounding box center [789, 262] width 352 height 26
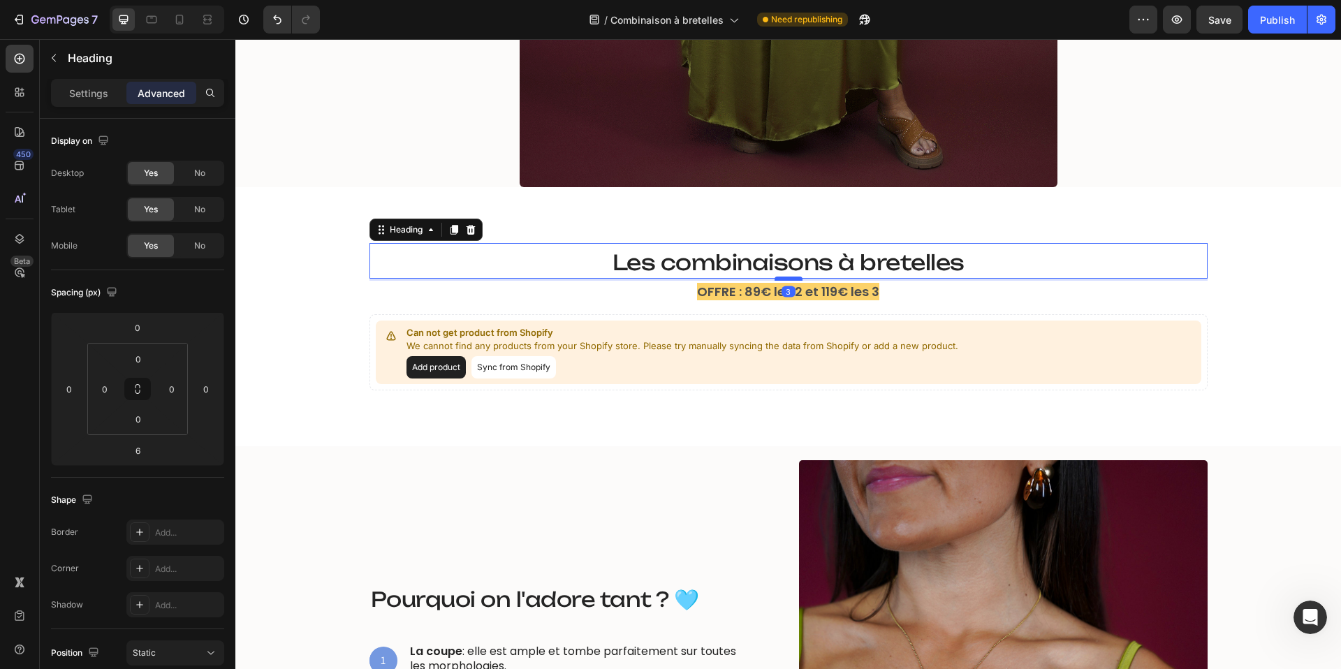
click at [787, 277] on div at bounding box center [789, 279] width 28 height 4
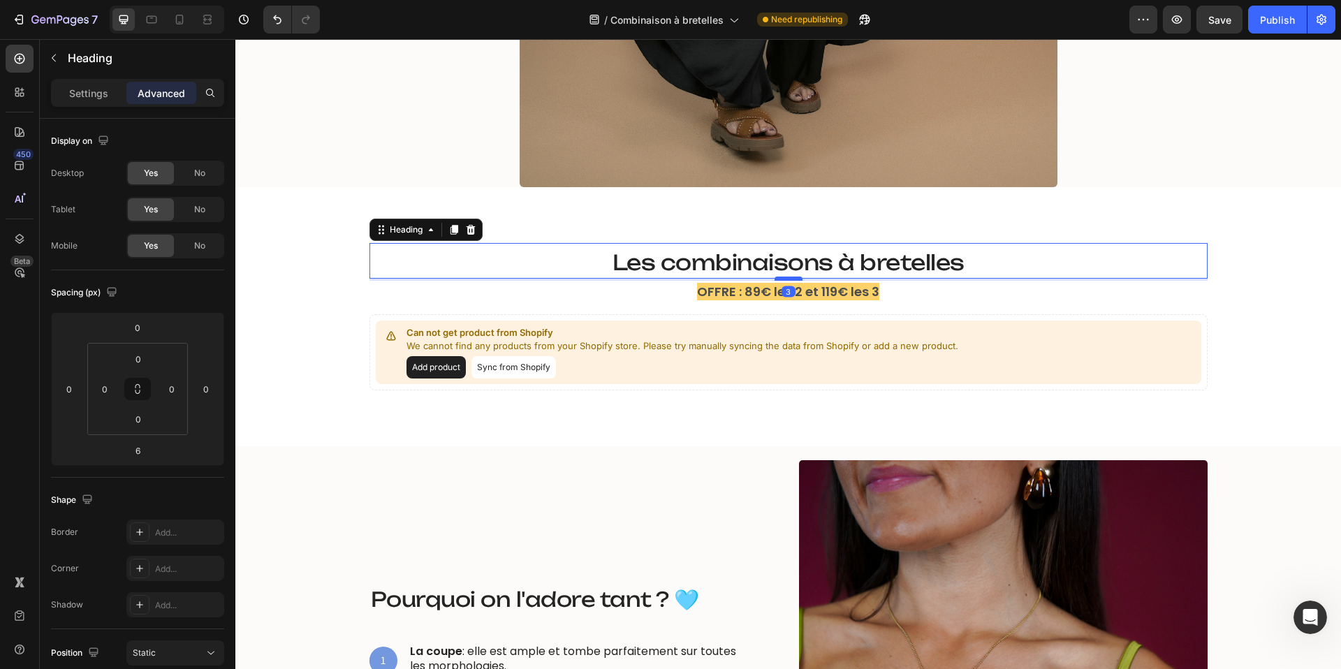
type input "3"
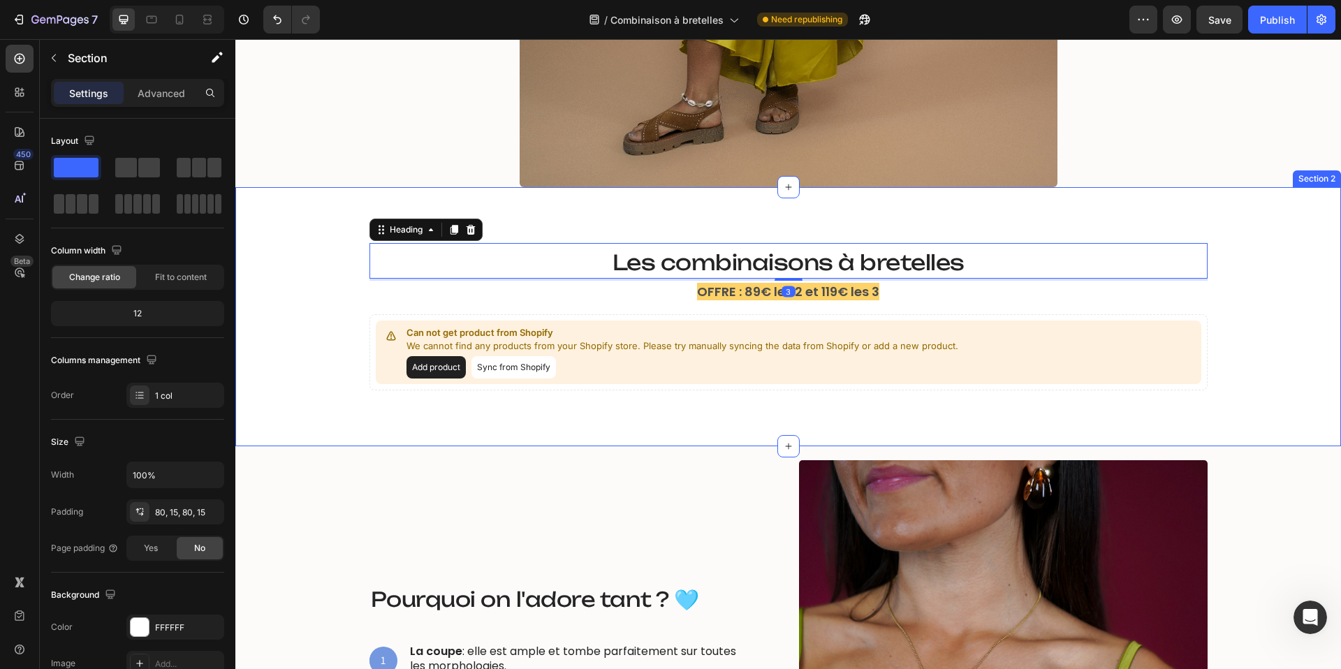
click at [325, 249] on div "Les combinaisons à bretelles Heading 3 OFFRE : 89€ les 2 et 119€ les 3 Text Blo…" at bounding box center [788, 316] width 1085 height 147
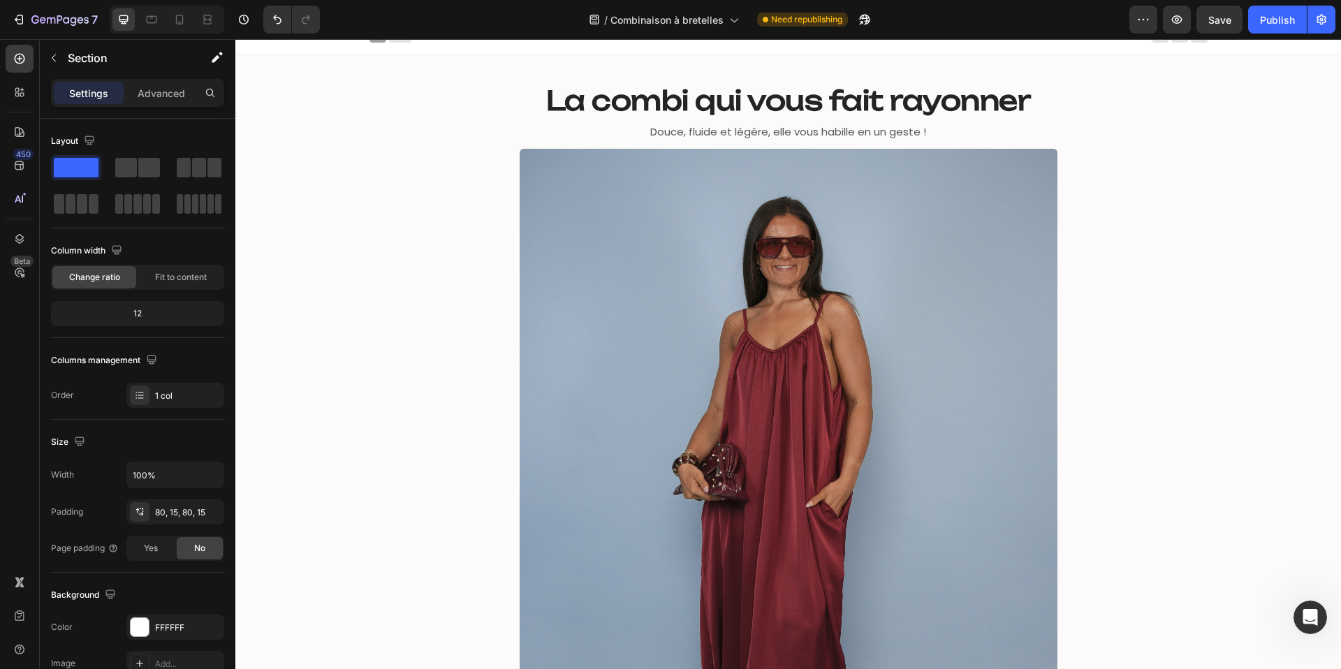
scroll to position [0, 0]
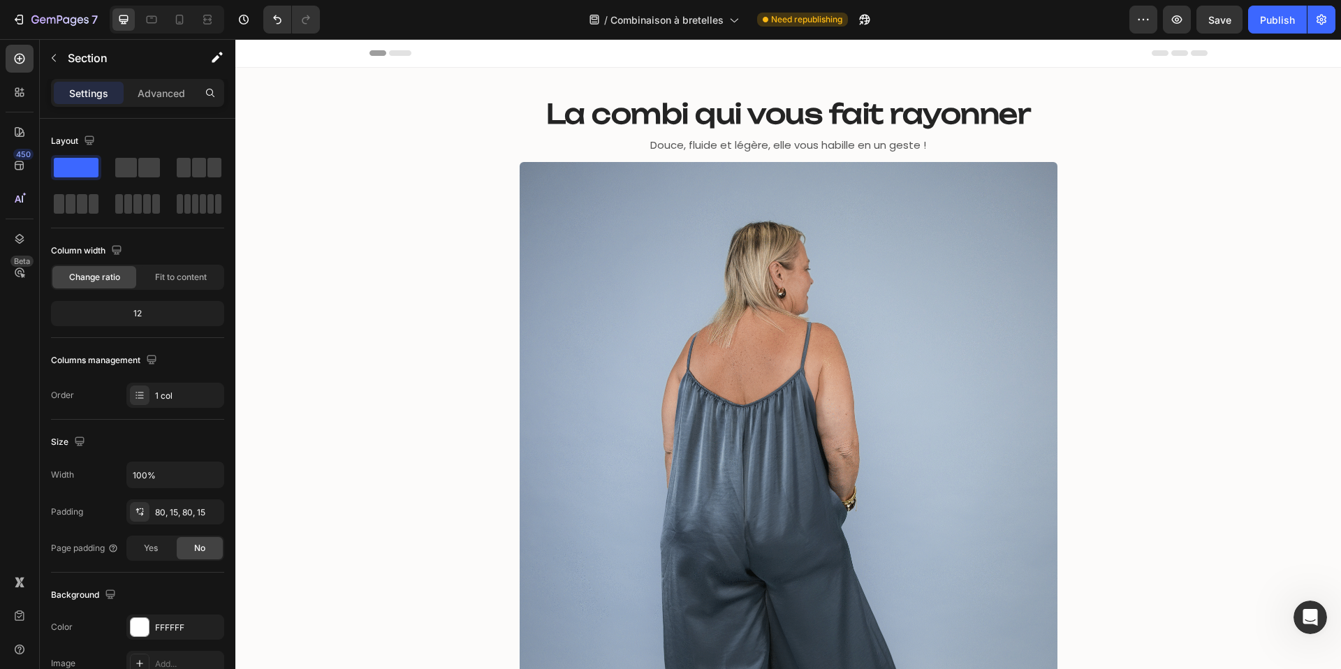
click at [1069, 18] on div "/ Combinaison à bretelles Need republishing" at bounding box center [730, 20] width 799 height 28
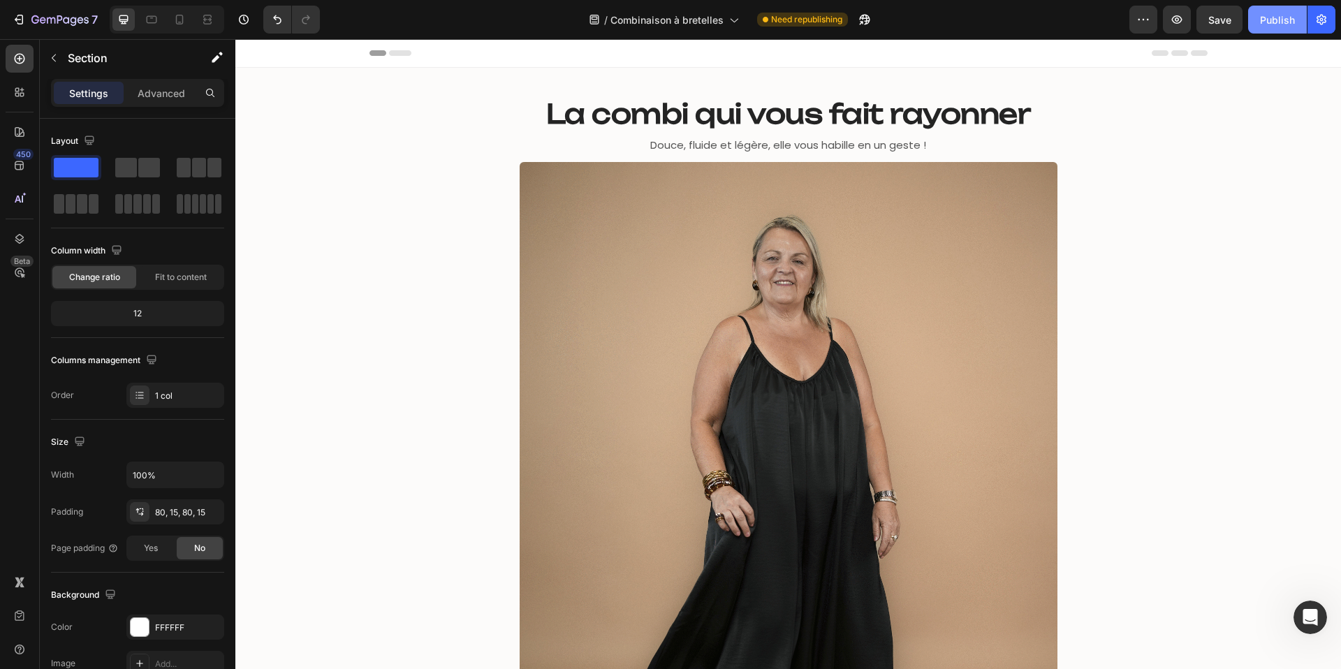
click at [1266, 17] on div "Publish" at bounding box center [1277, 20] width 35 height 15
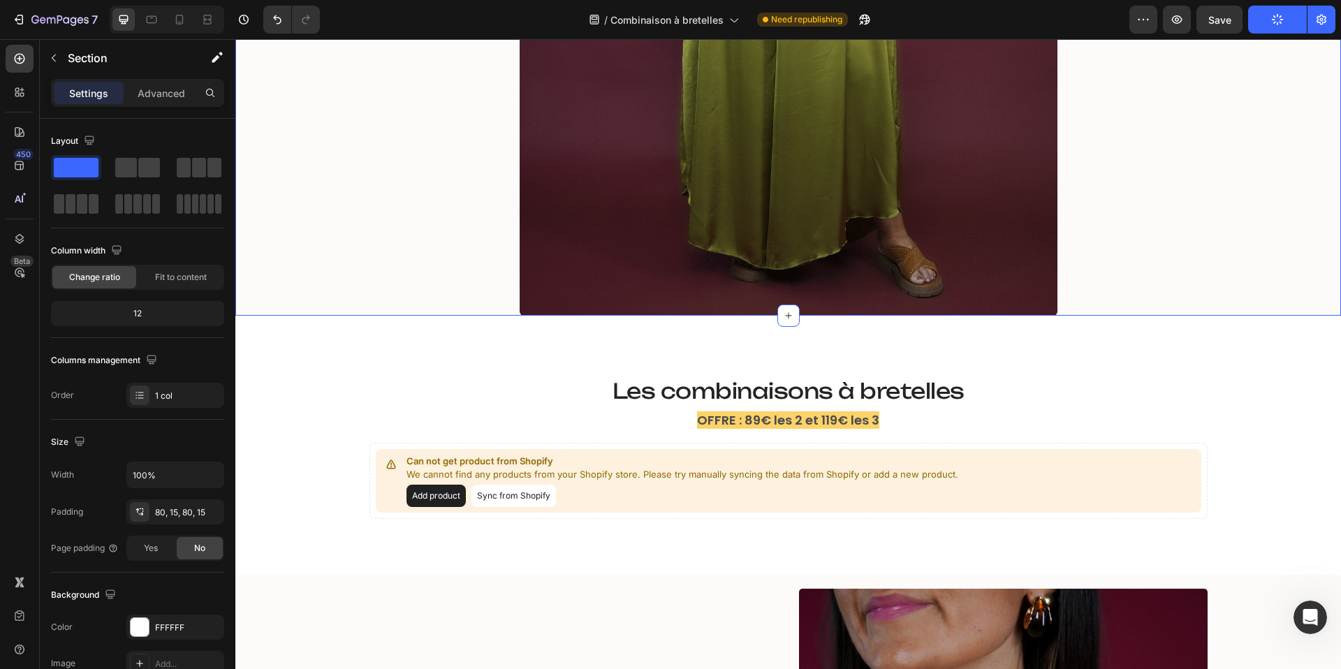
scroll to position [565, 0]
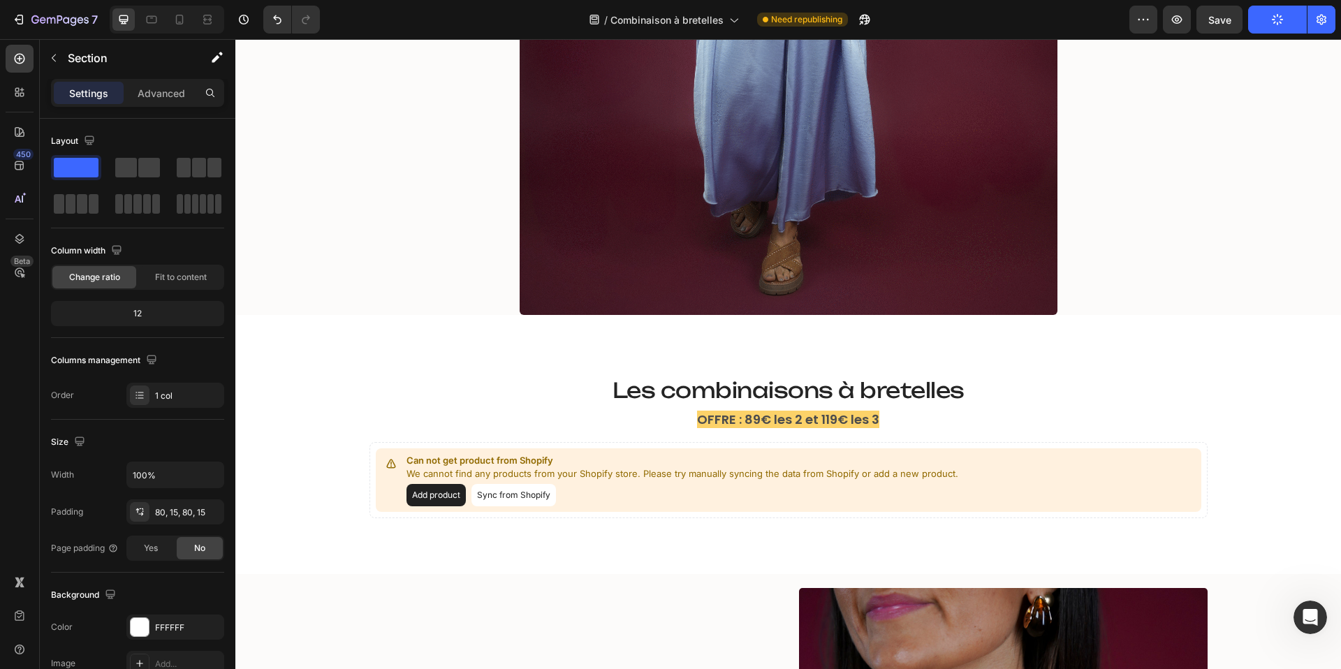
click at [588, 340] on div "Les combinaisons à bretelles Heading OFFRE : 89€ les 2 et 119€ les 3 Text Block…" at bounding box center [788, 444] width 1106 height 259
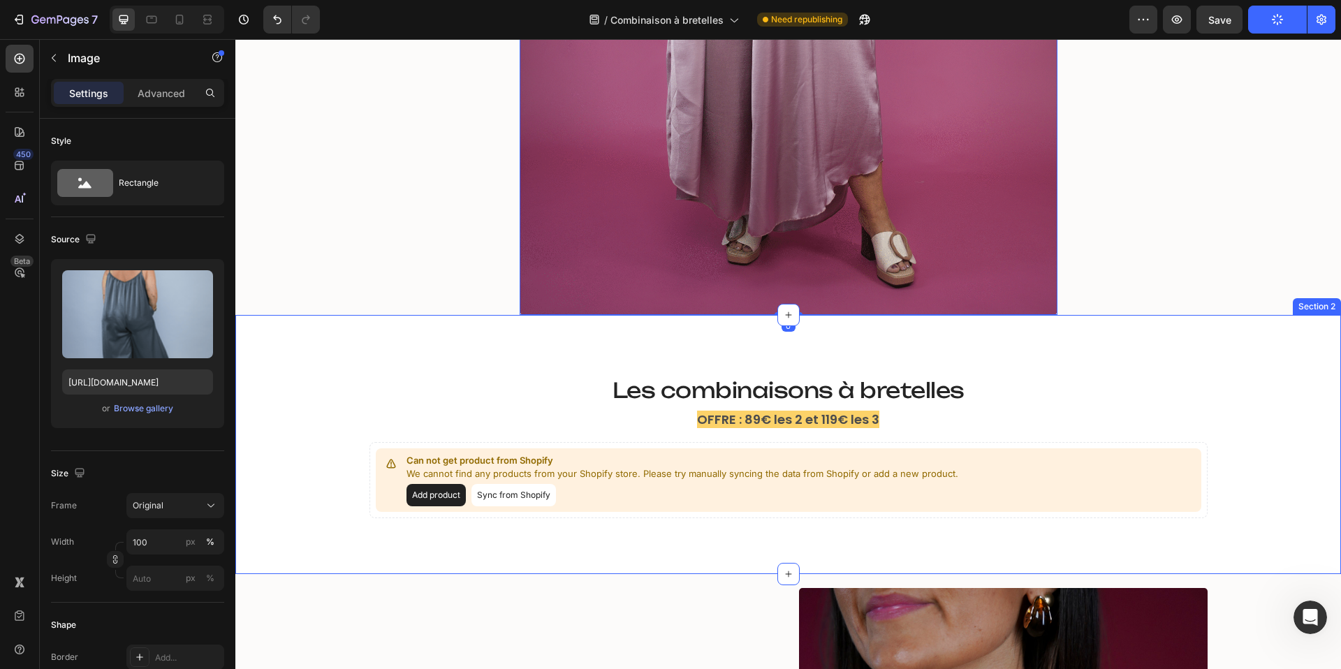
click at [616, 342] on div "Les combinaisons à bretelles Heading OFFRE : 89€ les 2 et 119€ les 3 Text Block…" at bounding box center [788, 444] width 1106 height 259
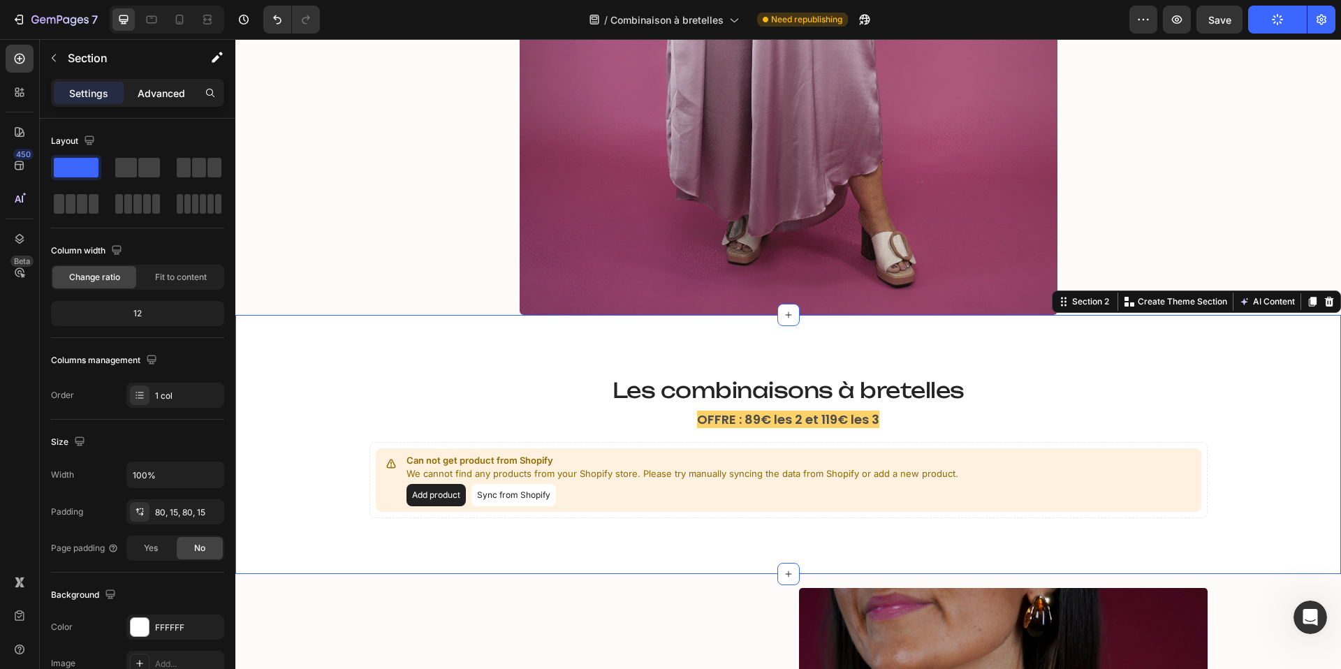
click at [150, 89] on p "Advanced" at bounding box center [162, 93] width 48 height 15
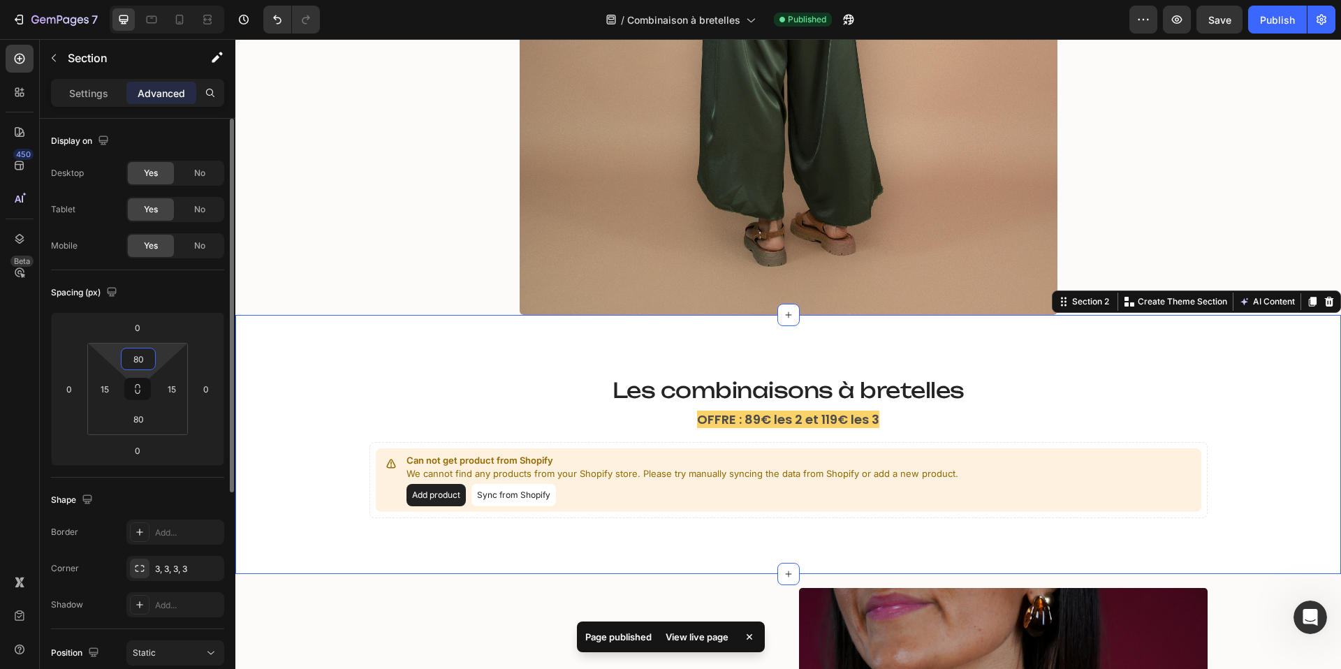
click at [141, 363] on input "80" at bounding box center [138, 359] width 28 height 21
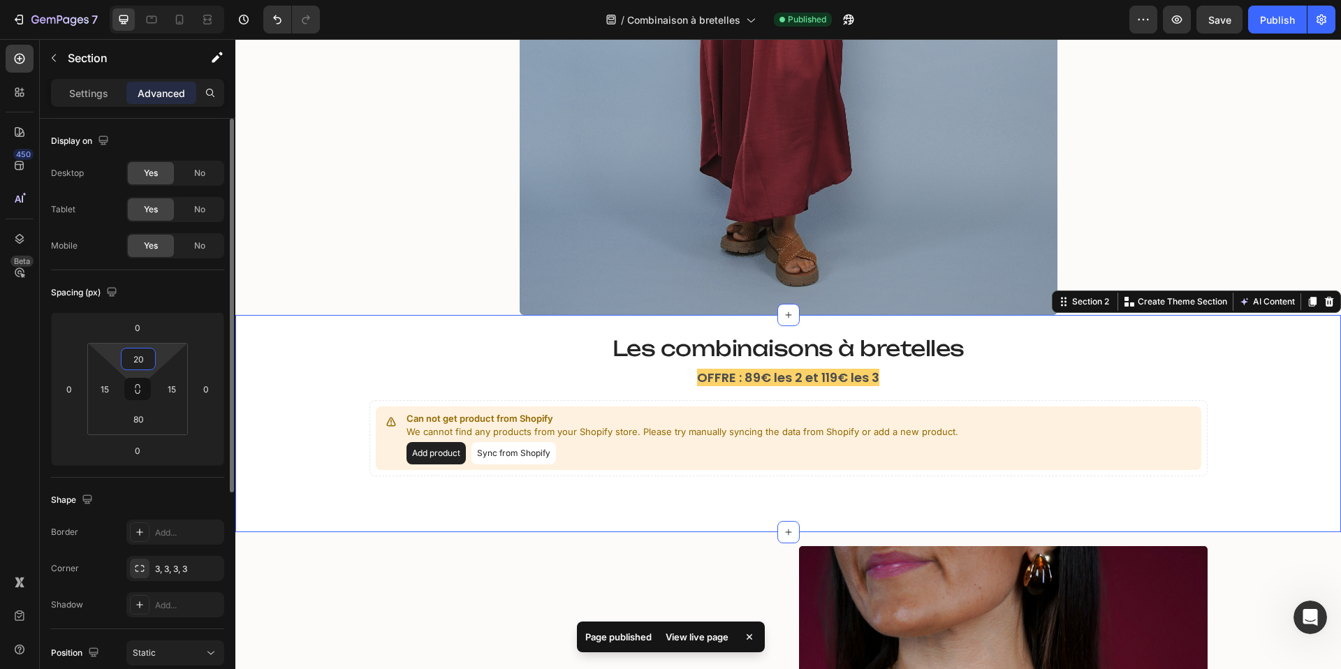
type input "2"
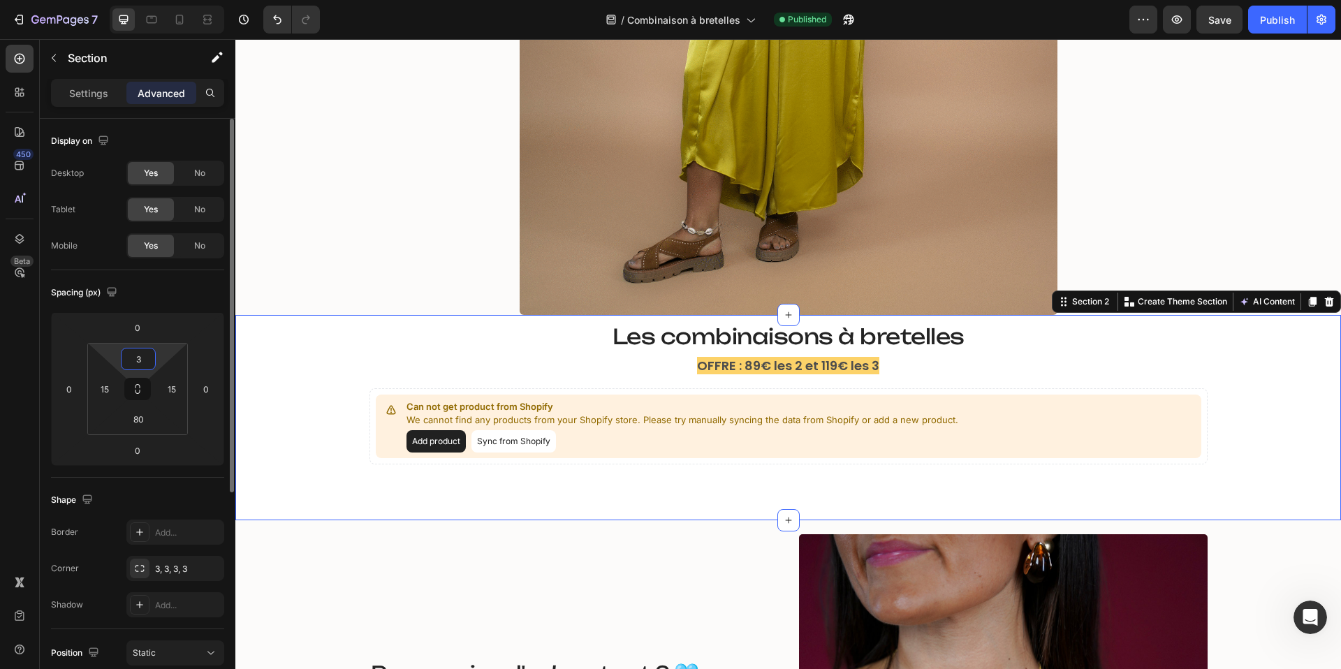
type input "30"
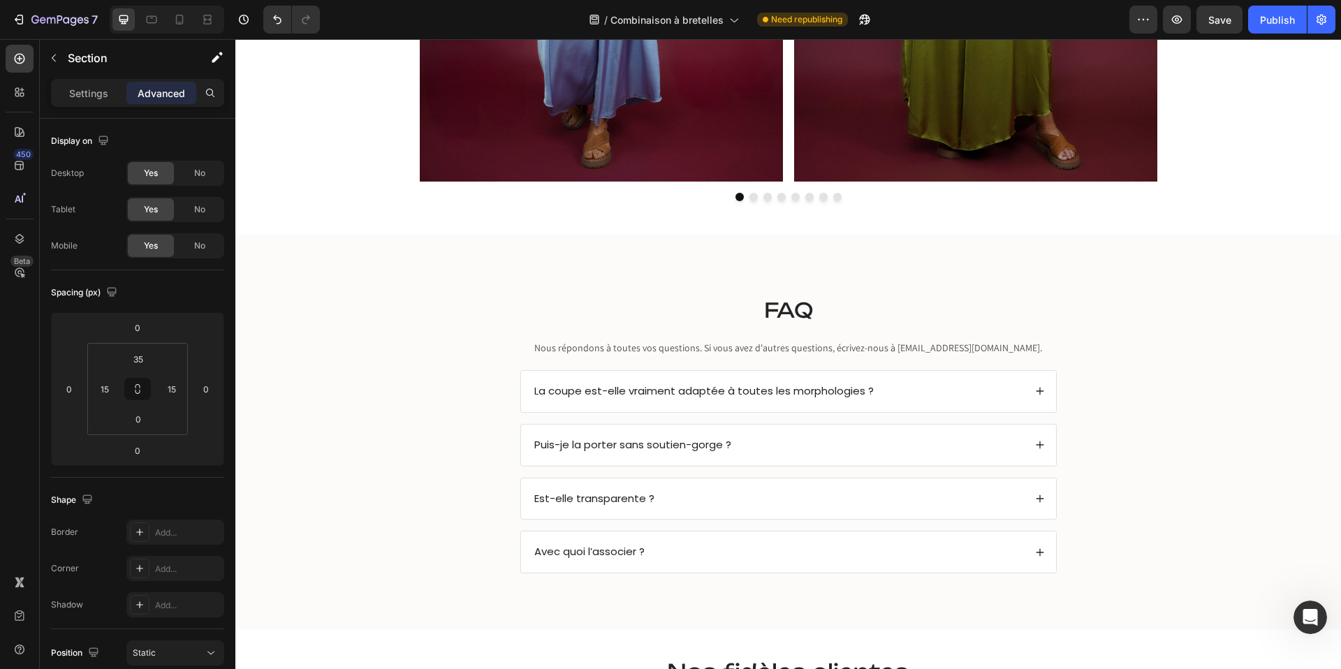
scroll to position [2853, 0]
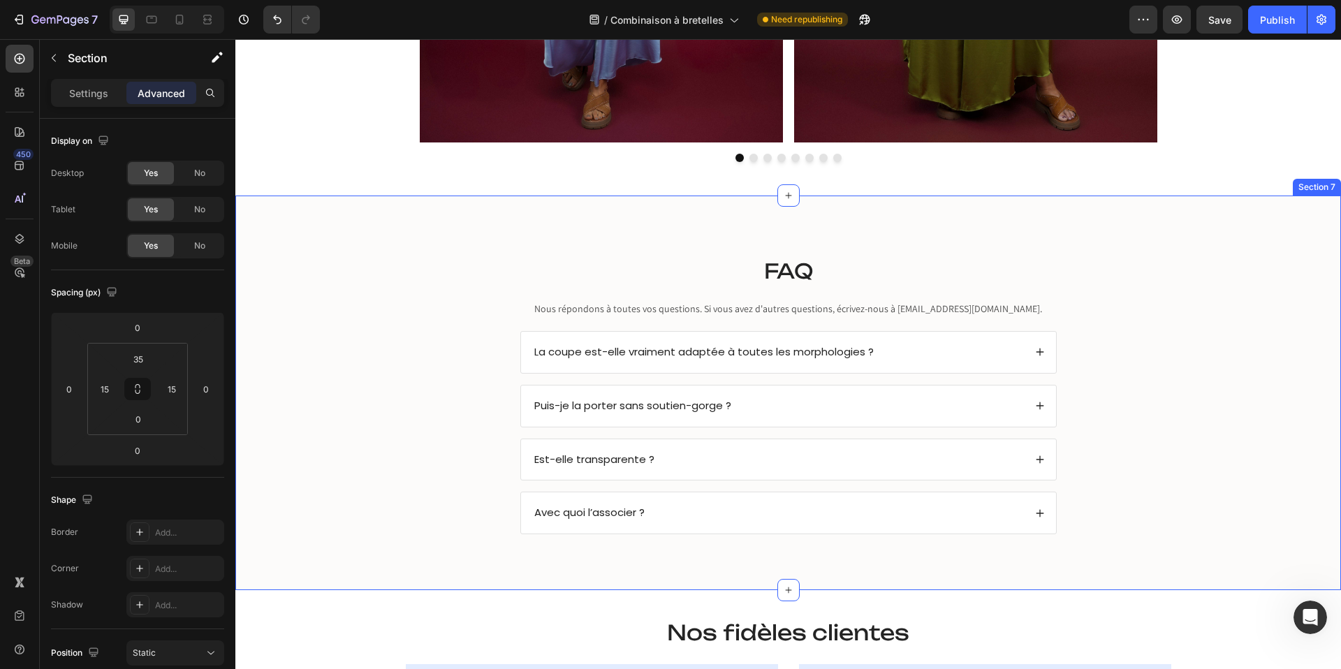
click at [739, 213] on div "FAQ Heading Nous répondons à toutes vos questions. Si vous avez d'autres questi…" at bounding box center [788, 393] width 1106 height 395
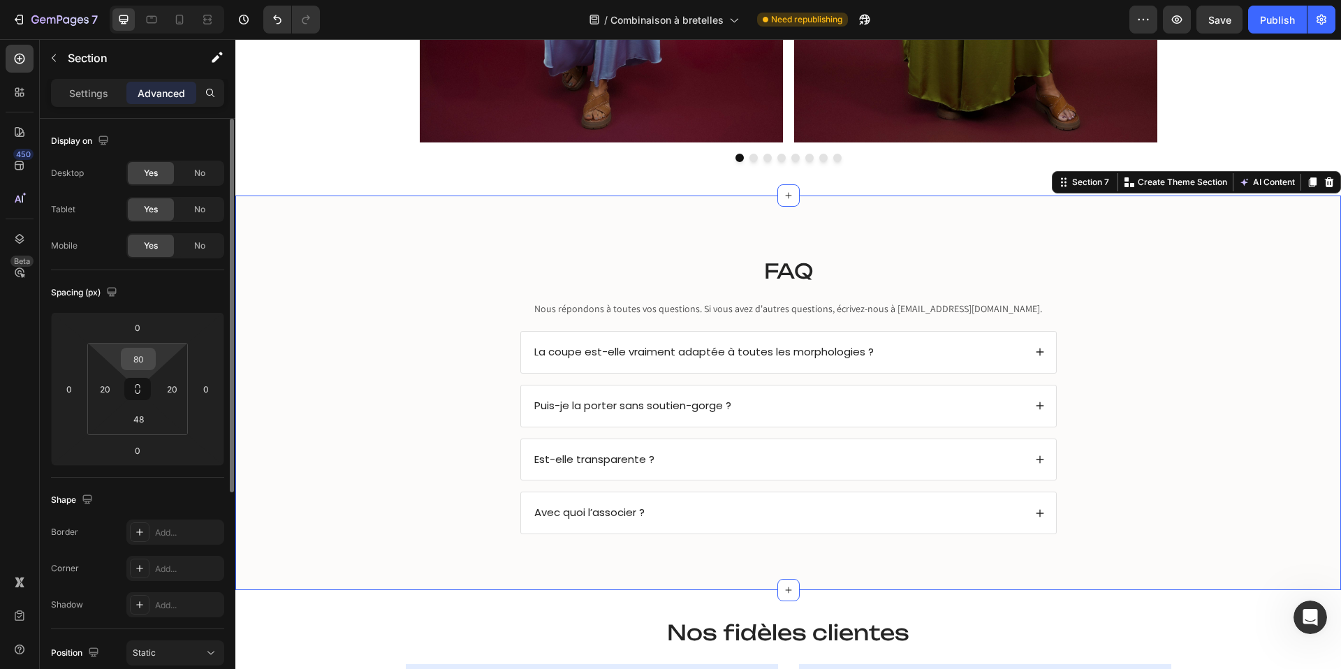
click at [142, 358] on input "80" at bounding box center [138, 359] width 28 height 21
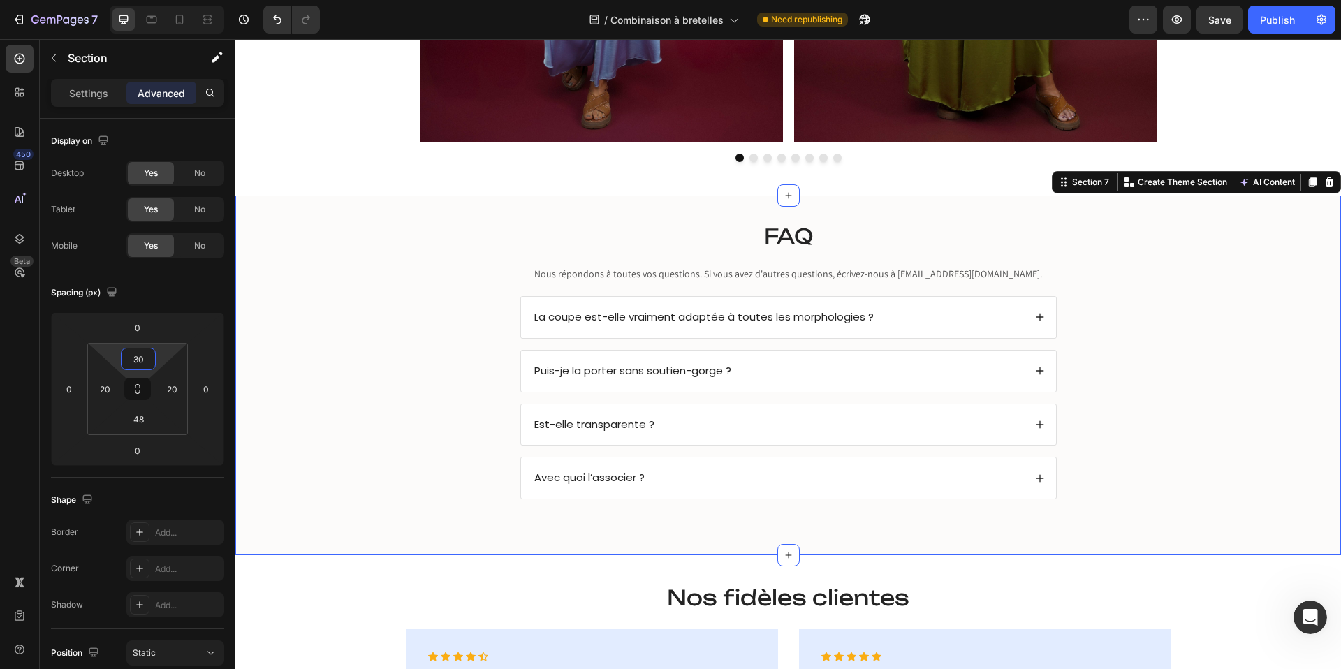
type input "30"
click at [336, 476] on div "FAQ Heading Nous répondons à toutes vos questions. Si vous avez d'autres questi…" at bounding box center [788, 369] width 1078 height 305
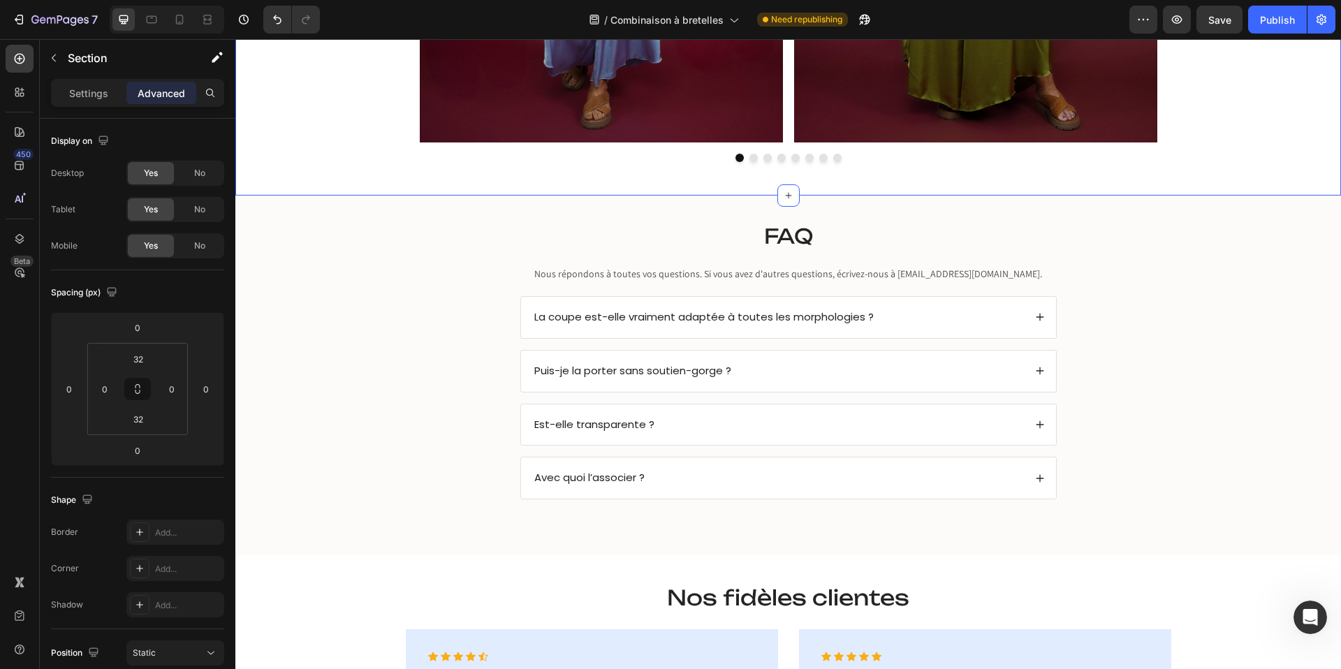
click at [311, 227] on div "FAQ Heading Nous répondons à toutes vos questions. Si vous avez d'autres questi…" at bounding box center [788, 369] width 1078 height 305
click at [372, 13] on div "/ Combinaison à bretelles Need republishing" at bounding box center [730, 20] width 799 height 28
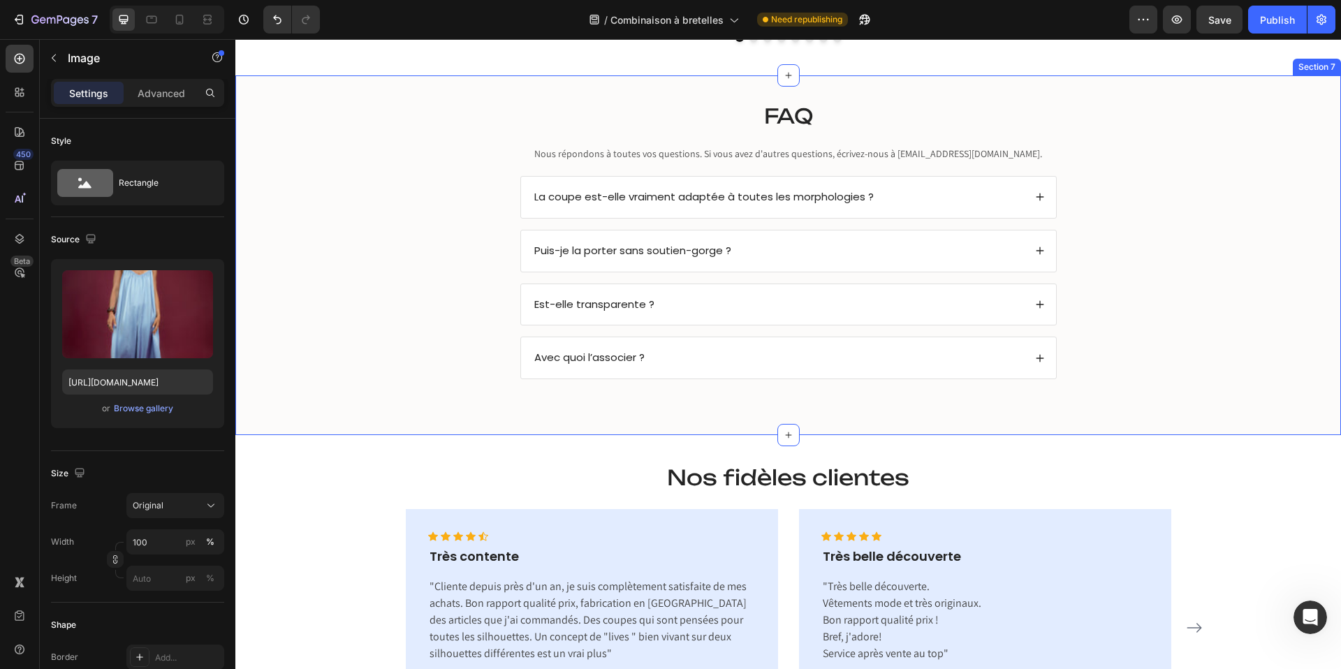
scroll to position [2979, 0]
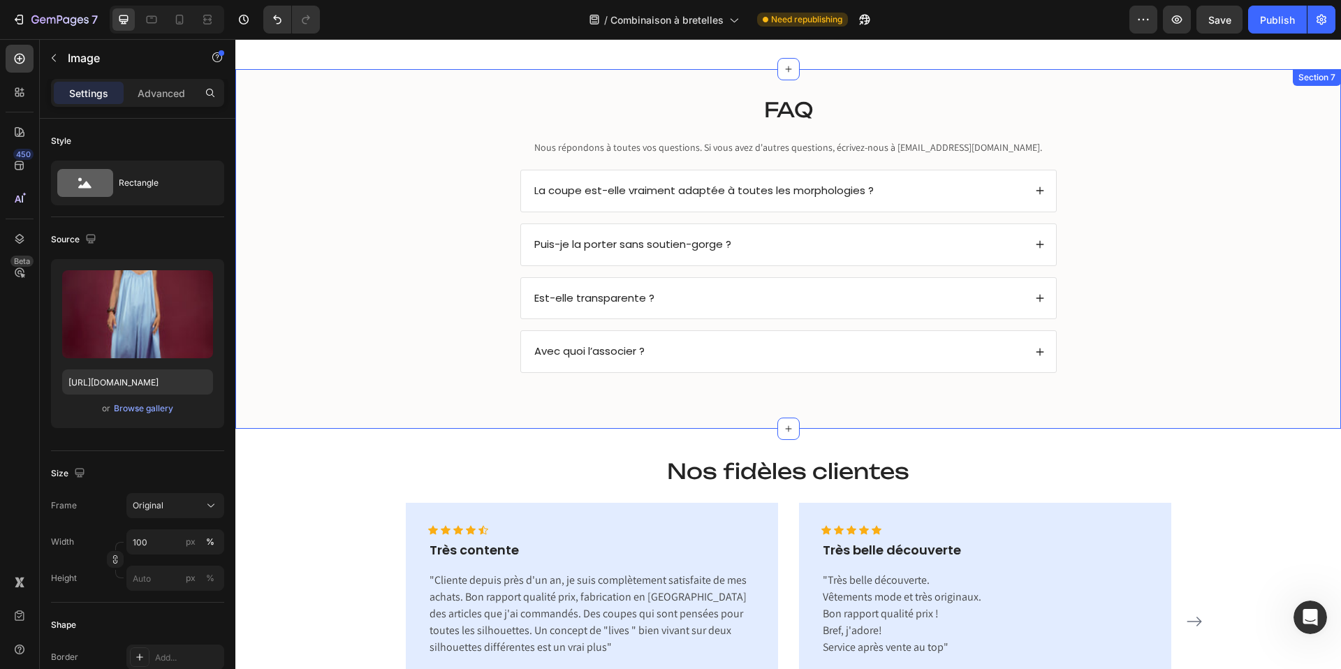
click at [579, 394] on div "FAQ Heading Nous répondons à toutes vos questions. Si vous avez d'autres questi…" at bounding box center [788, 242] width 1078 height 305
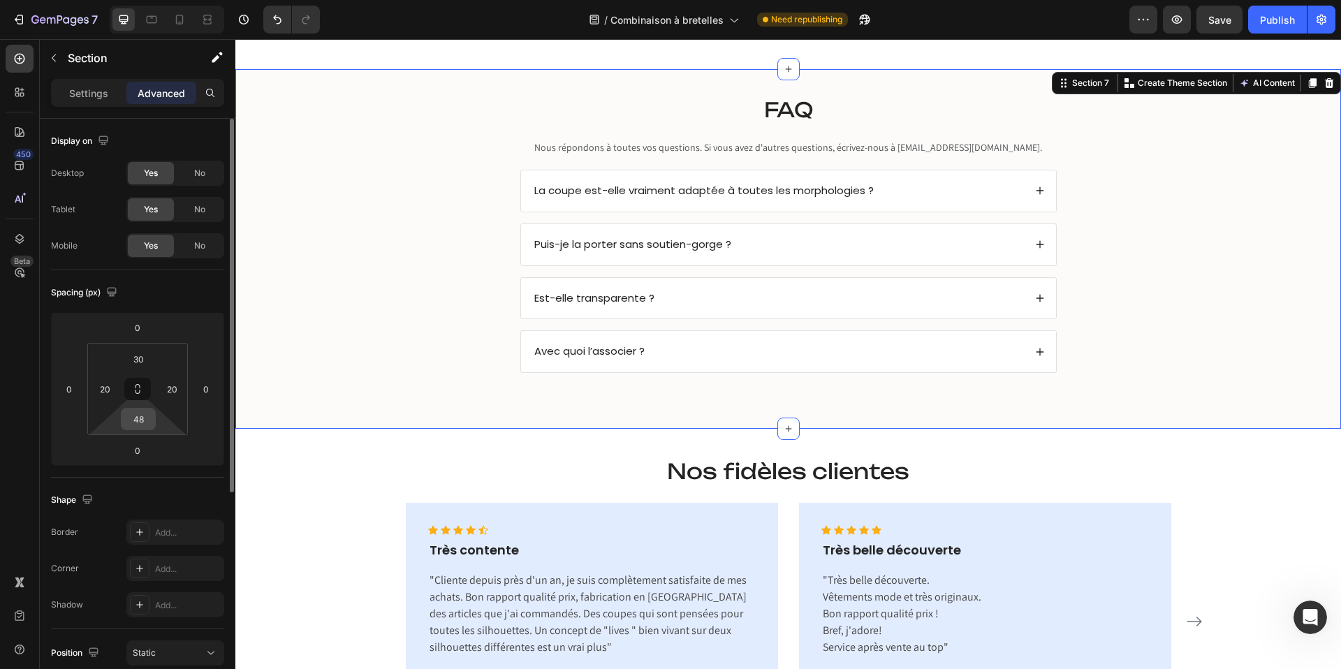
click at [142, 417] on input "48" at bounding box center [138, 419] width 28 height 21
type input "30"
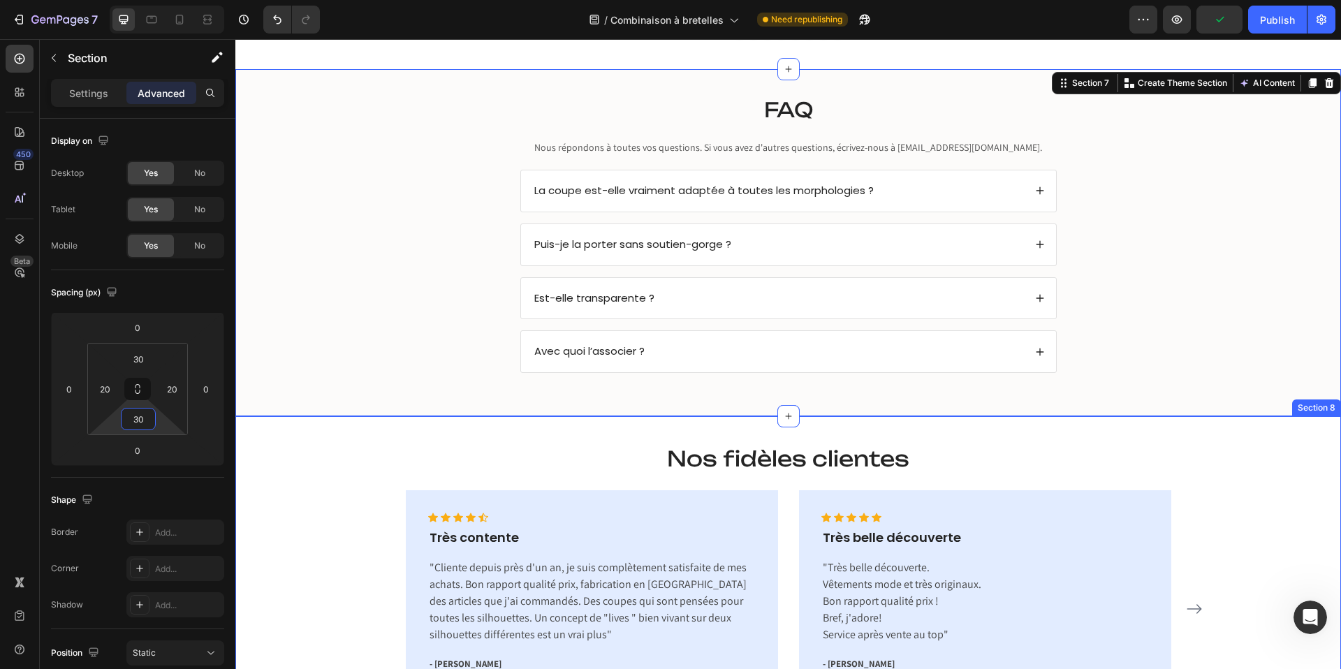
click at [289, 465] on div "Nos fidèles clientes Heading Icon Icon Icon Icon Icon Icon List Hoz Très conten…" at bounding box center [788, 584] width 1085 height 287
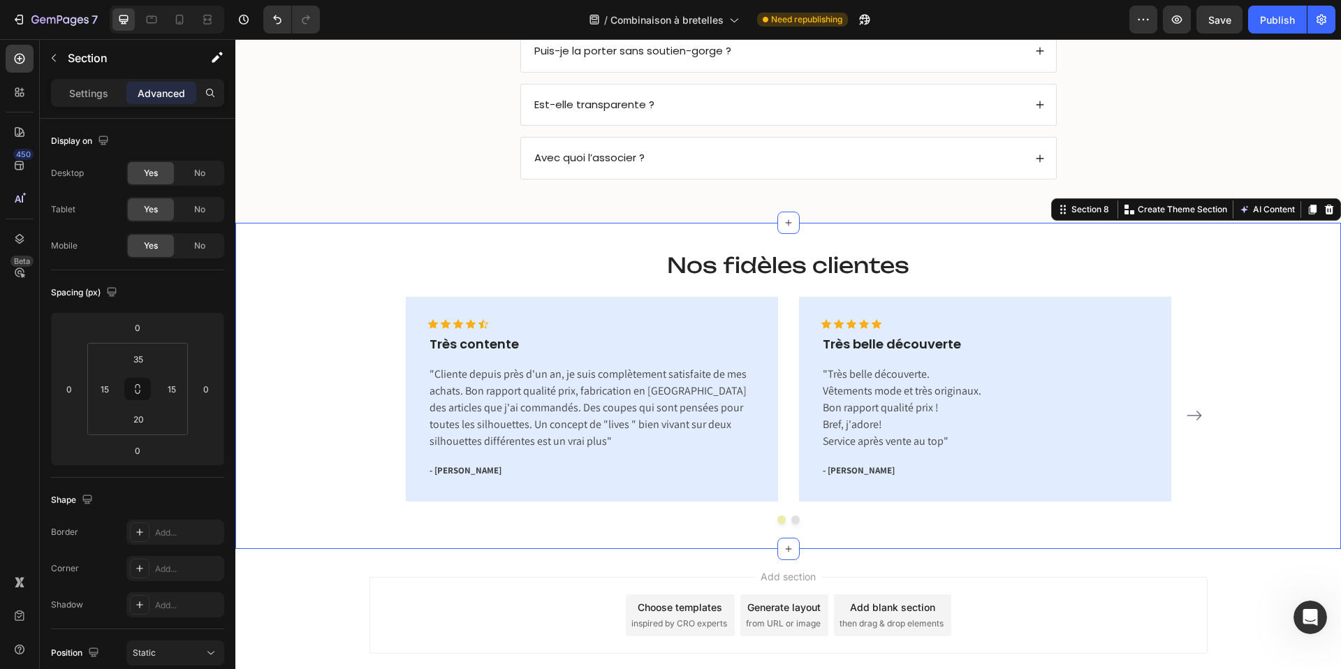
scroll to position [3175, 0]
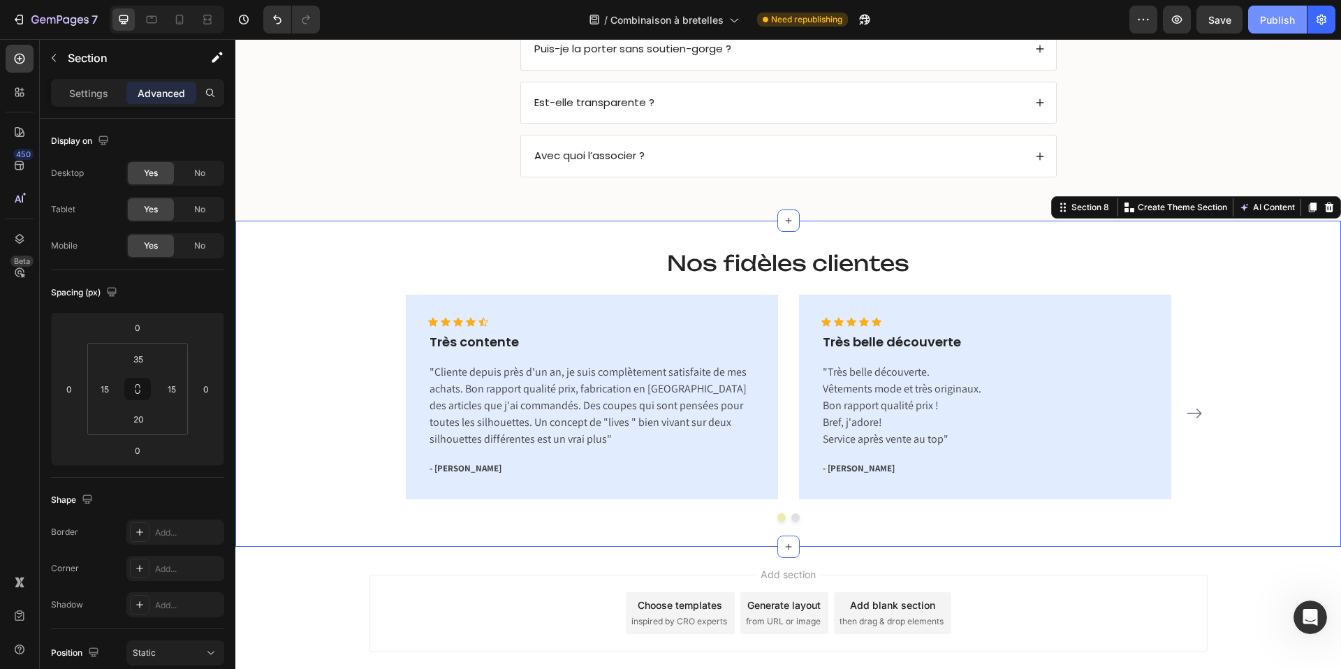
click at [1267, 16] on div "Publish" at bounding box center [1277, 20] width 35 height 15
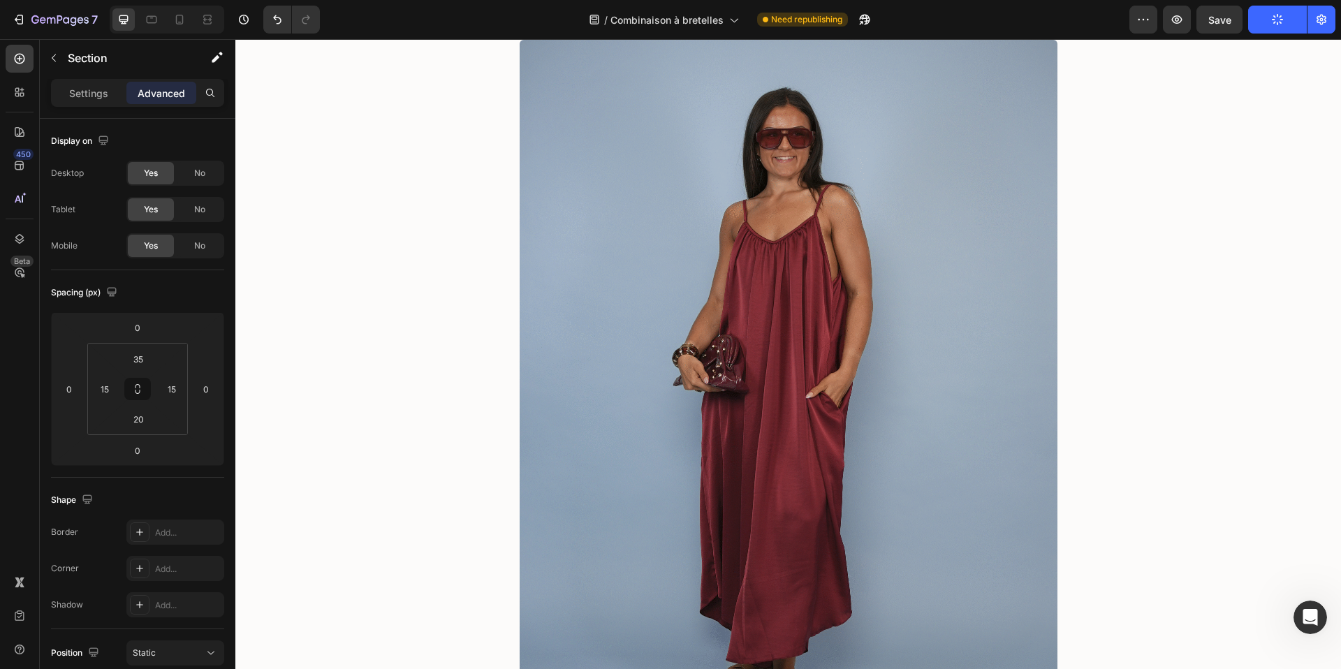
scroll to position [0, 0]
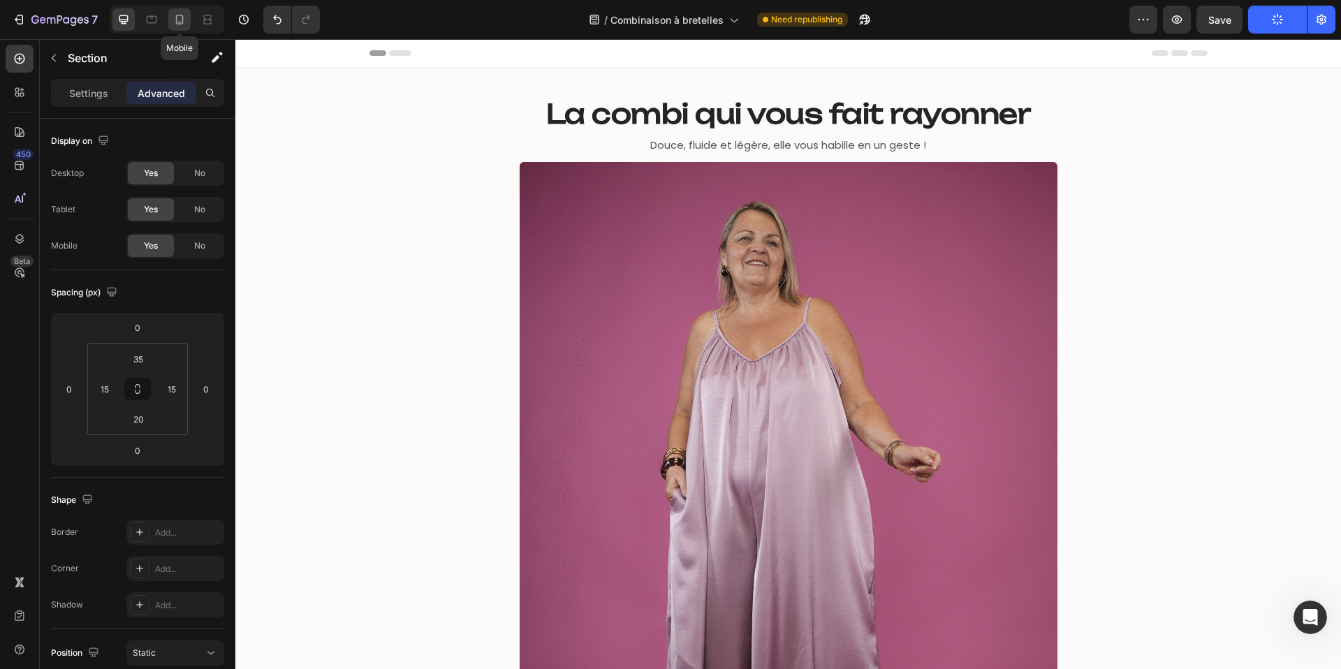
click at [169, 19] on div at bounding box center [179, 19] width 22 height 22
type input "15"
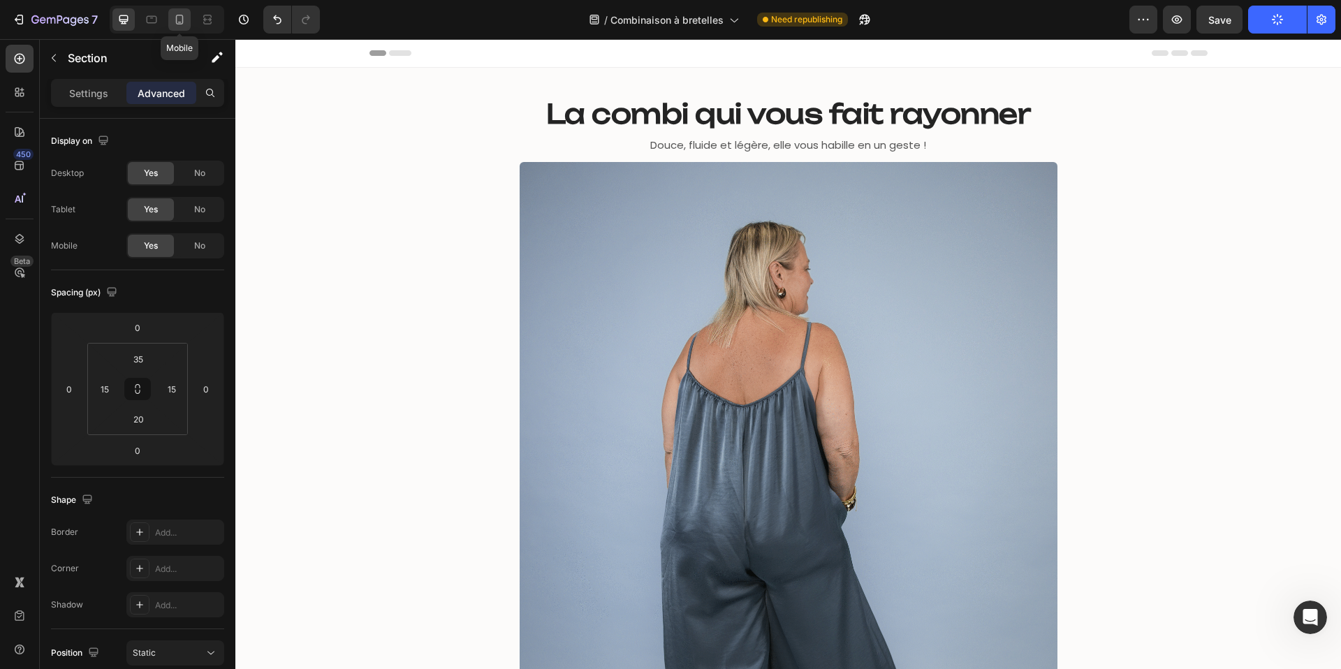
type input "14"
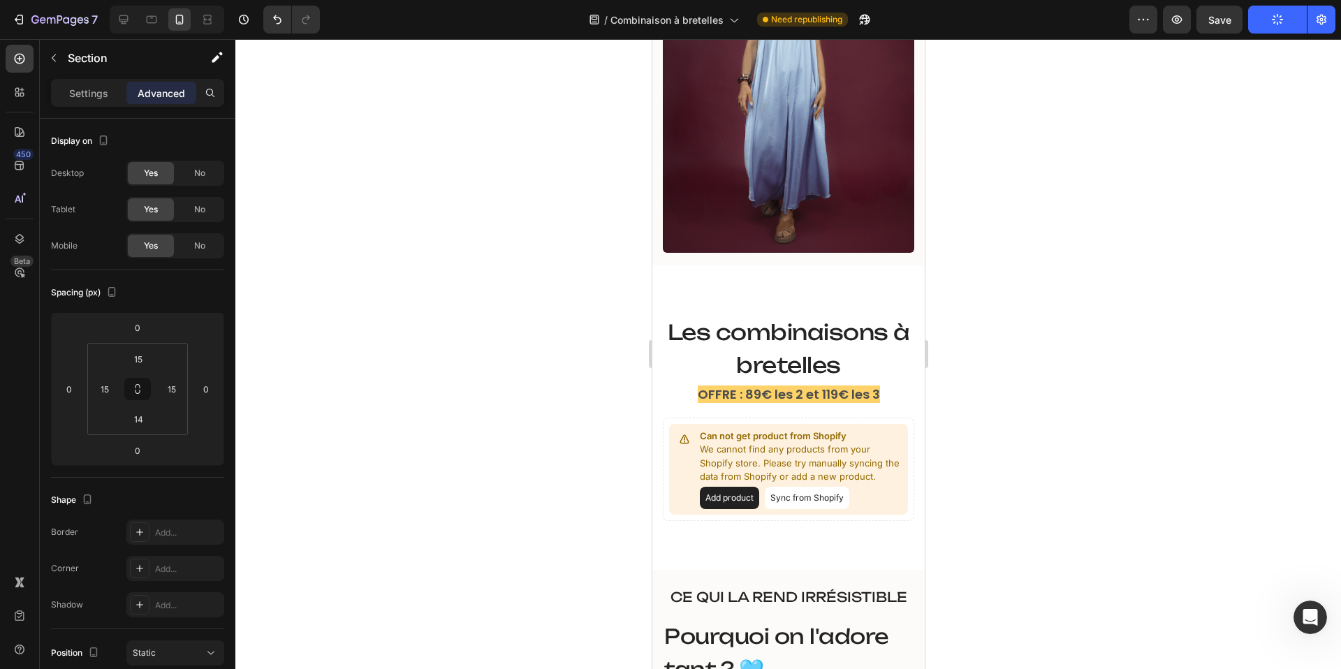
scroll to position [305, 0]
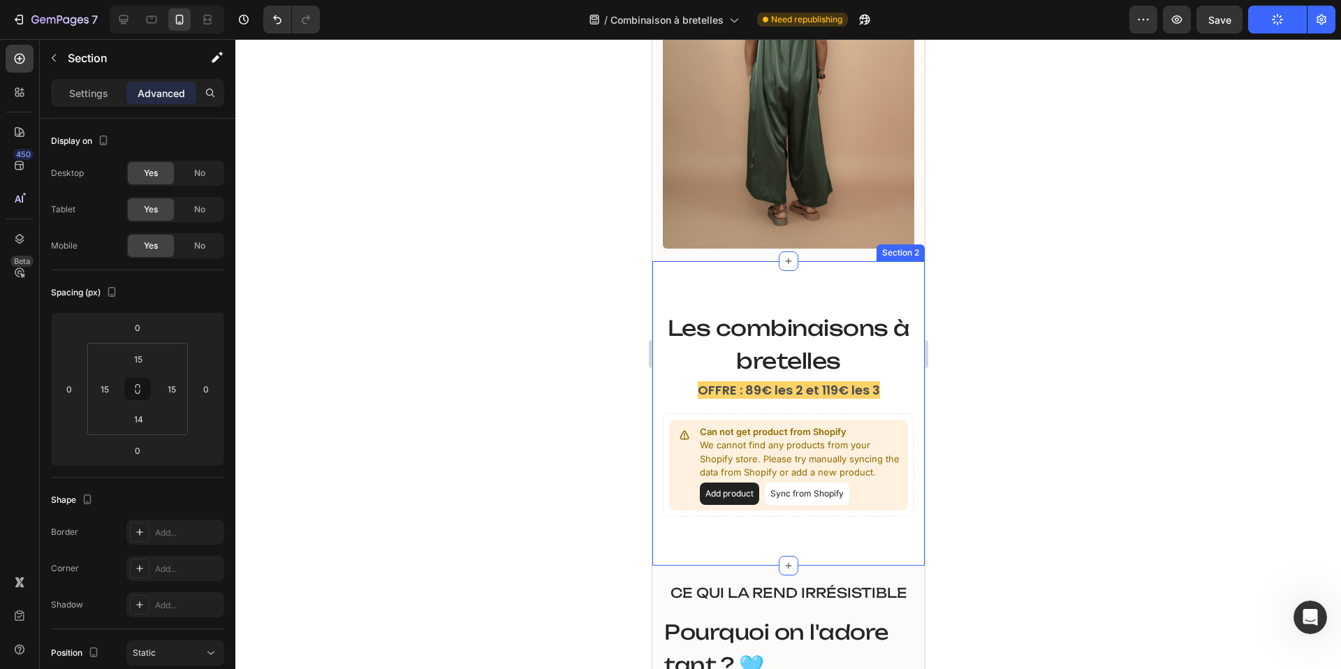
click at [800, 278] on div "Les combinaisons à bretelles Heading OFFRE : 89€ les 2 et 119€ les 3 Text Block…" at bounding box center [788, 413] width 272 height 304
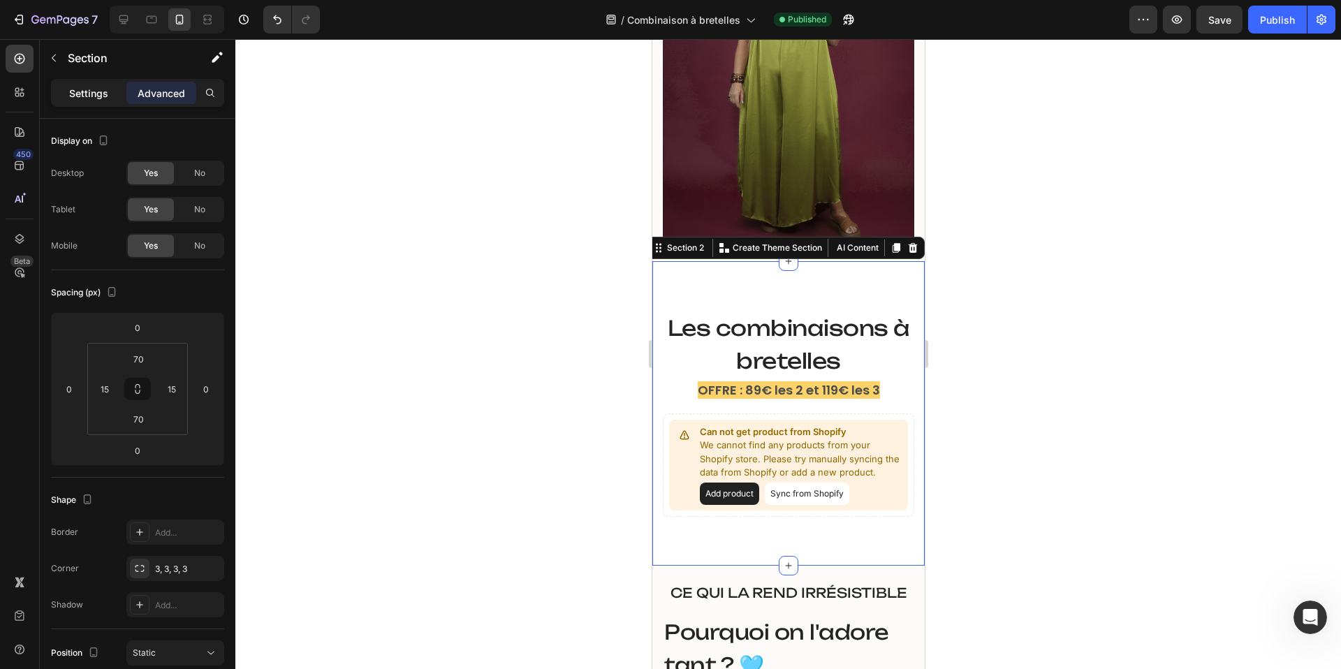
click at [91, 93] on p "Settings" at bounding box center [88, 93] width 39 height 15
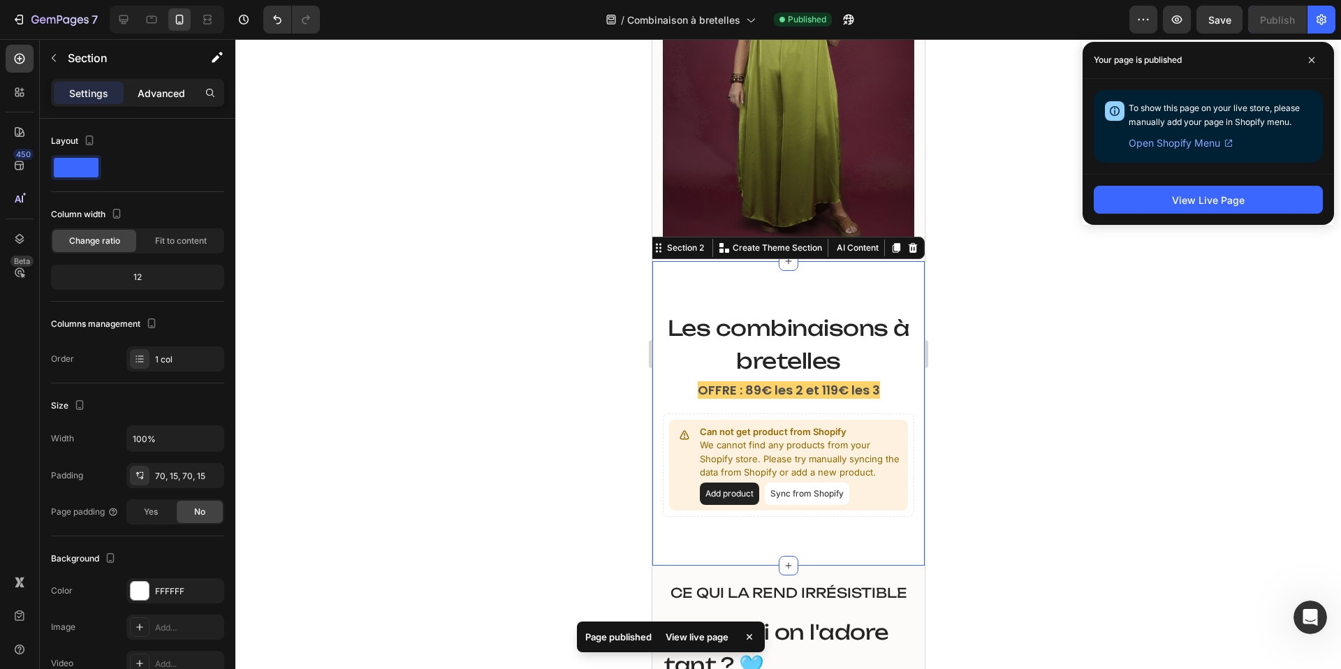
click at [194, 90] on div "Advanced" at bounding box center [161, 93] width 70 height 22
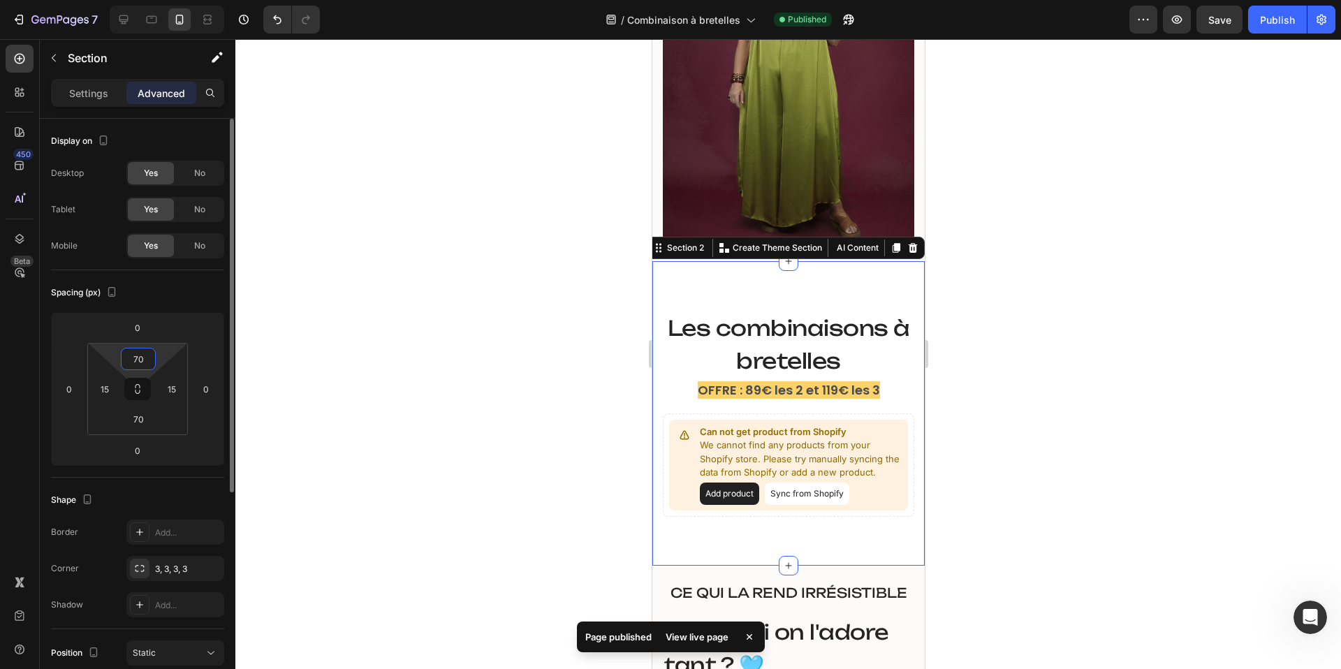
click at [138, 361] on input "70" at bounding box center [138, 359] width 28 height 21
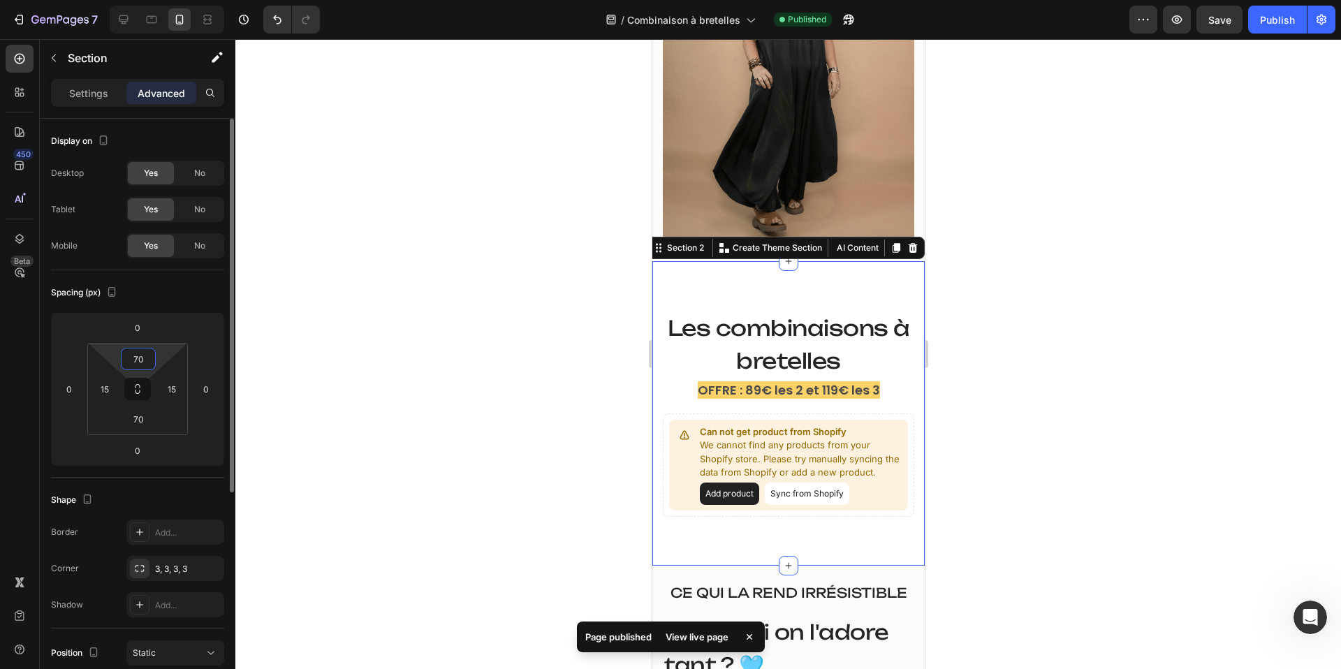
click at [138, 361] on input "70" at bounding box center [138, 359] width 28 height 21
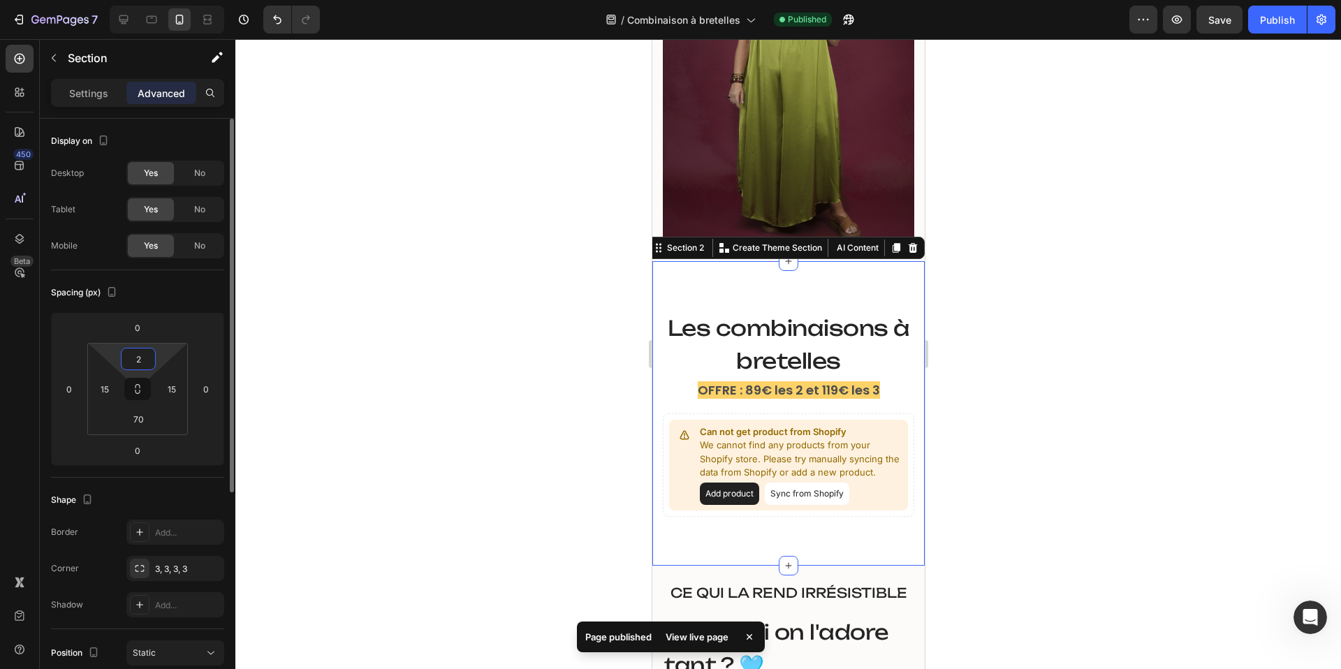
type input "20"
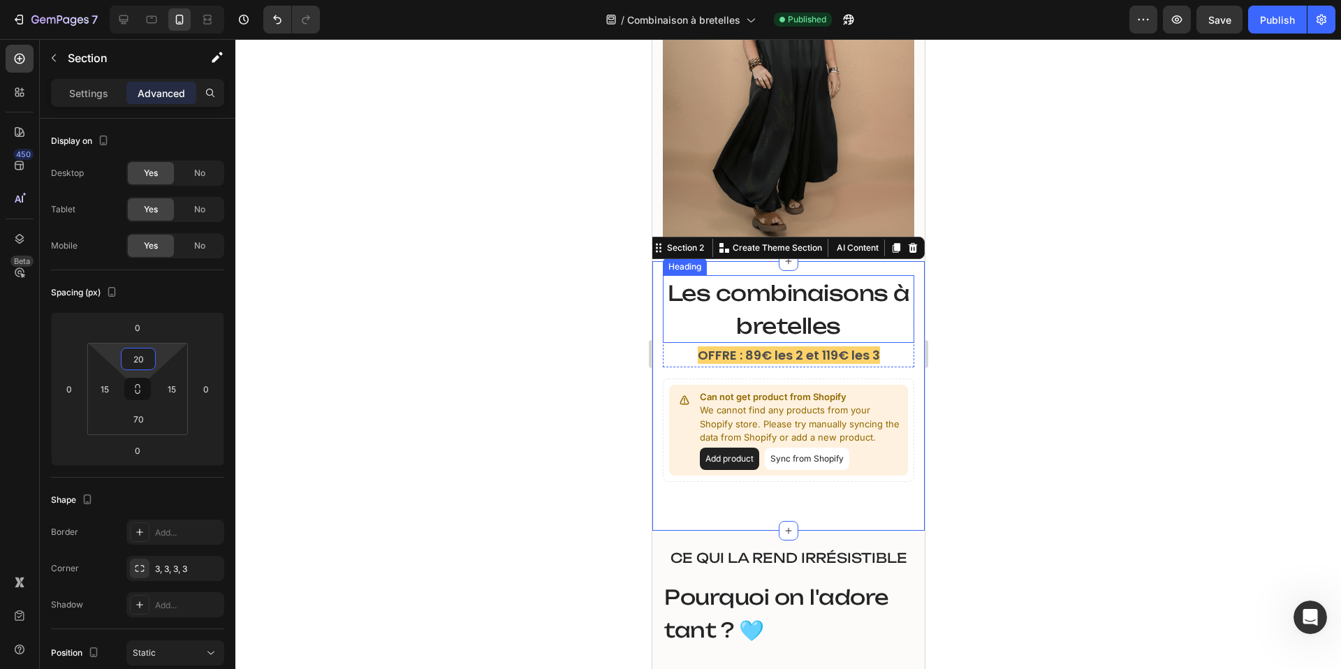
click at [801, 310] on h2 "Les combinaisons à bretelles" at bounding box center [788, 309] width 252 height 68
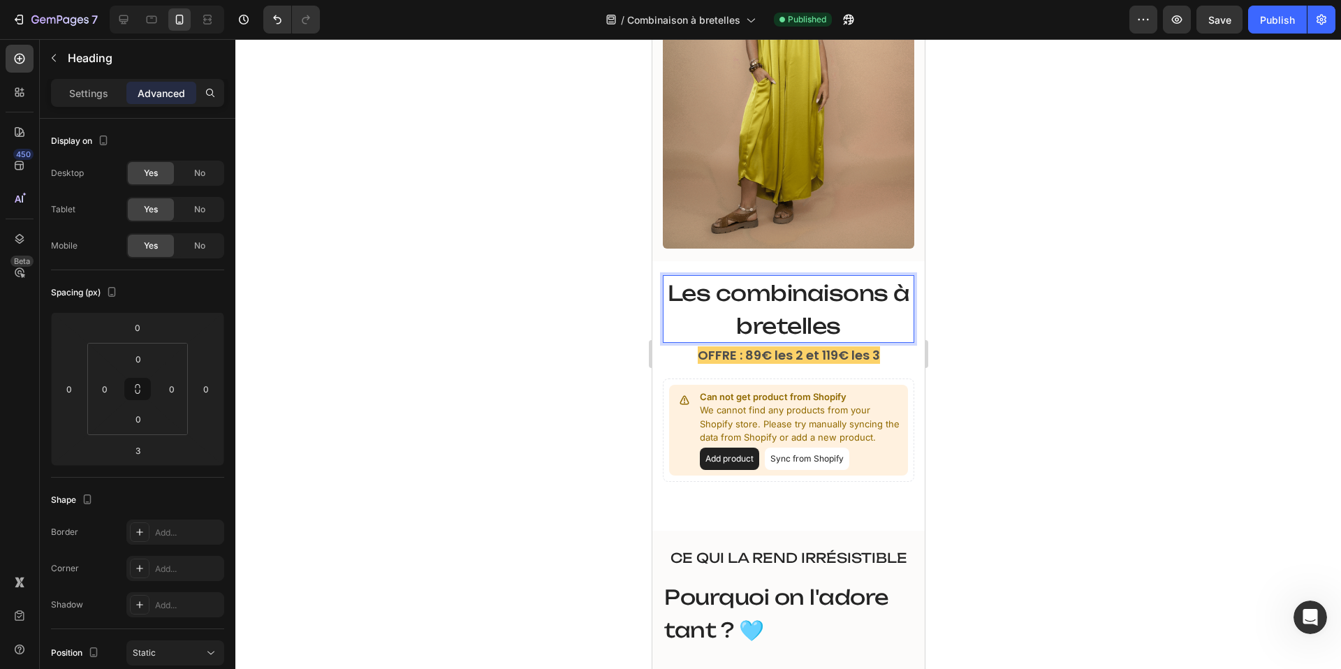
click at [801, 310] on h2 "Les combinaisons à bretelles" at bounding box center [788, 309] width 252 height 68
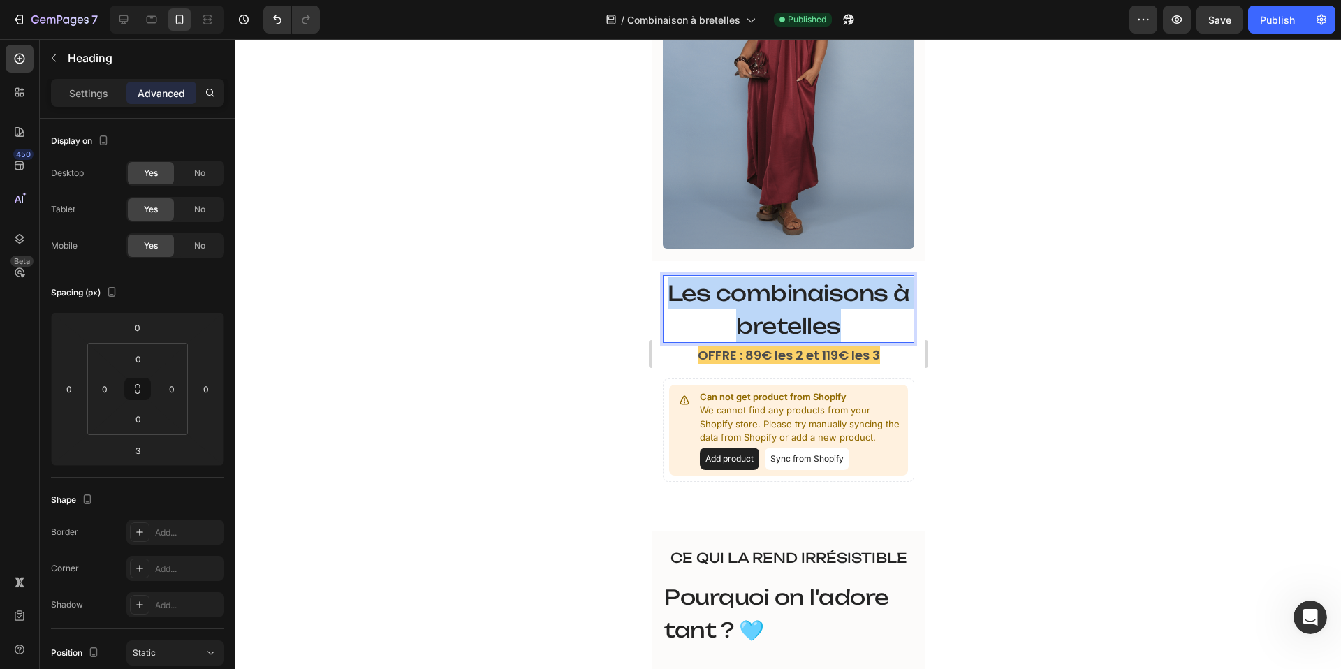
click at [801, 310] on p "Les combinaisons à bretelles" at bounding box center [788, 309] width 249 height 65
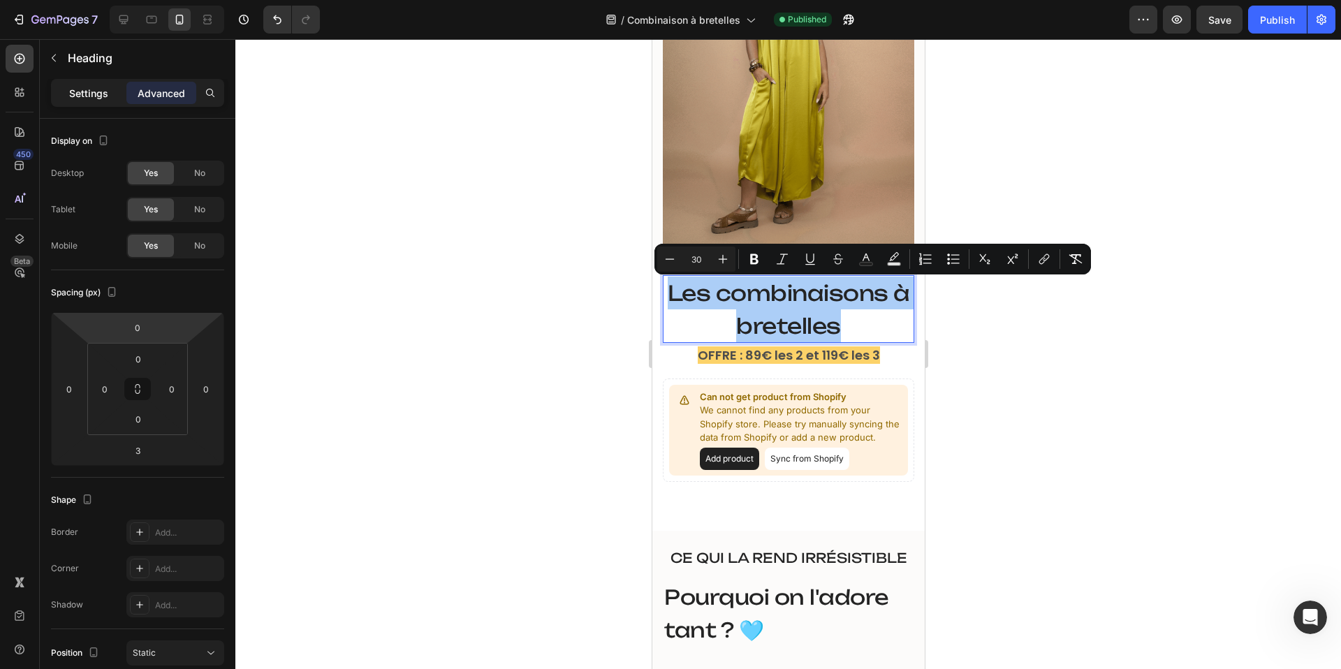
click at [101, 99] on p "Settings" at bounding box center [88, 93] width 39 height 15
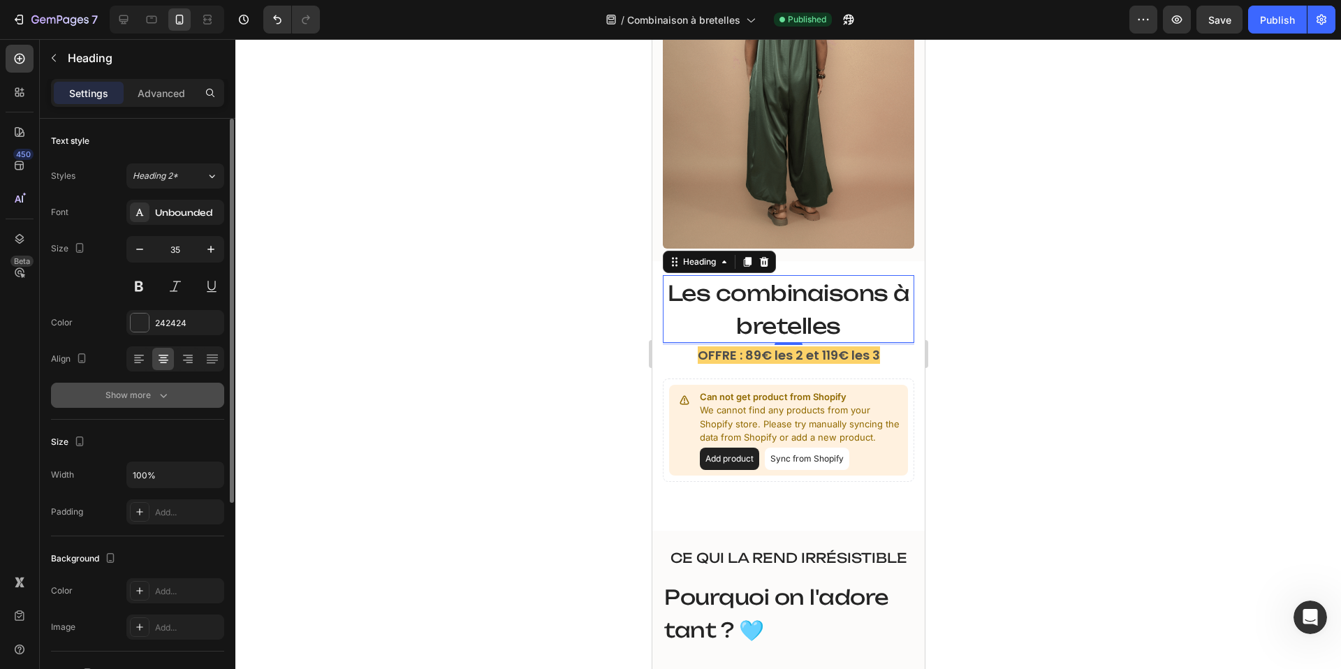
click at [159, 400] on icon "button" at bounding box center [164, 395] width 14 height 14
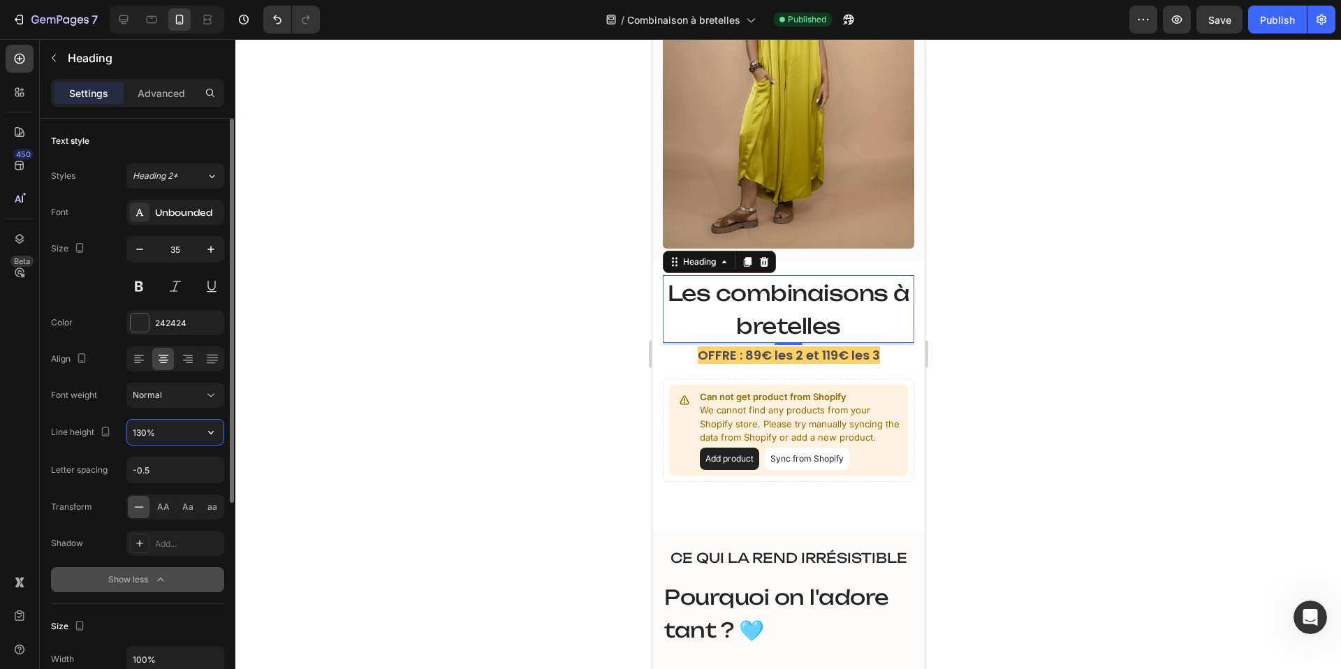
click at [140, 434] on input "130%" at bounding box center [175, 432] width 96 height 25
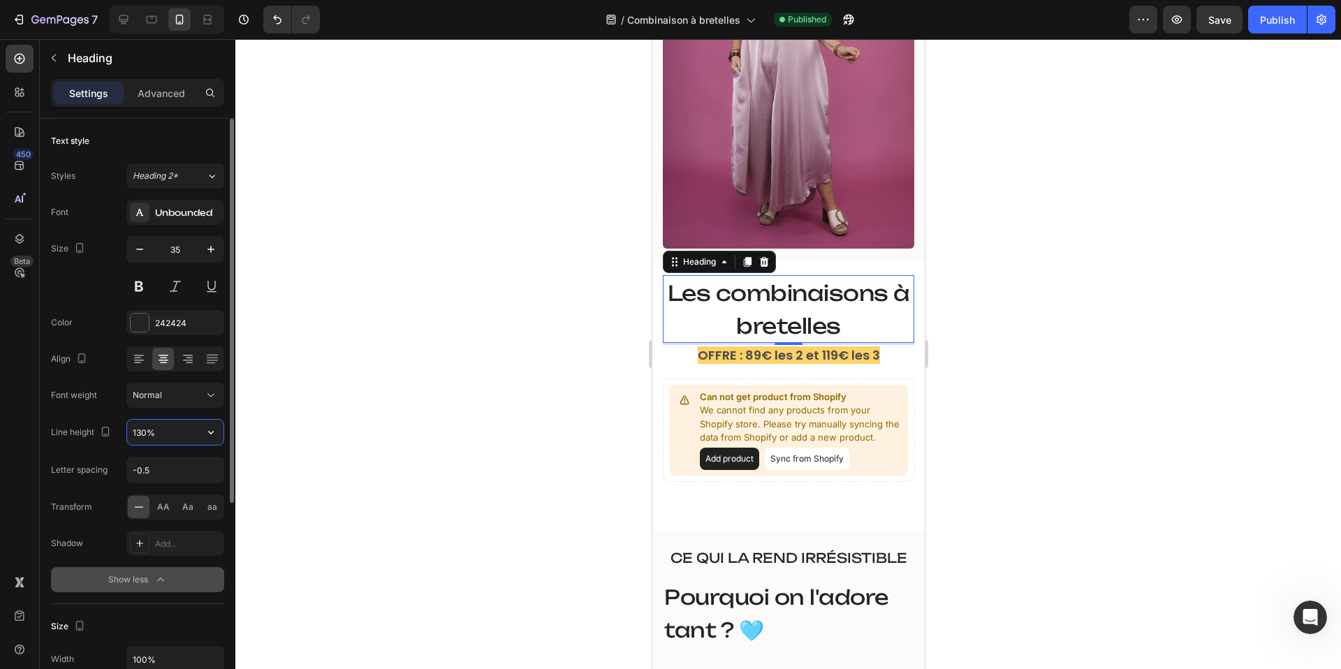
click at [140, 434] on input "130%" at bounding box center [175, 432] width 96 height 25
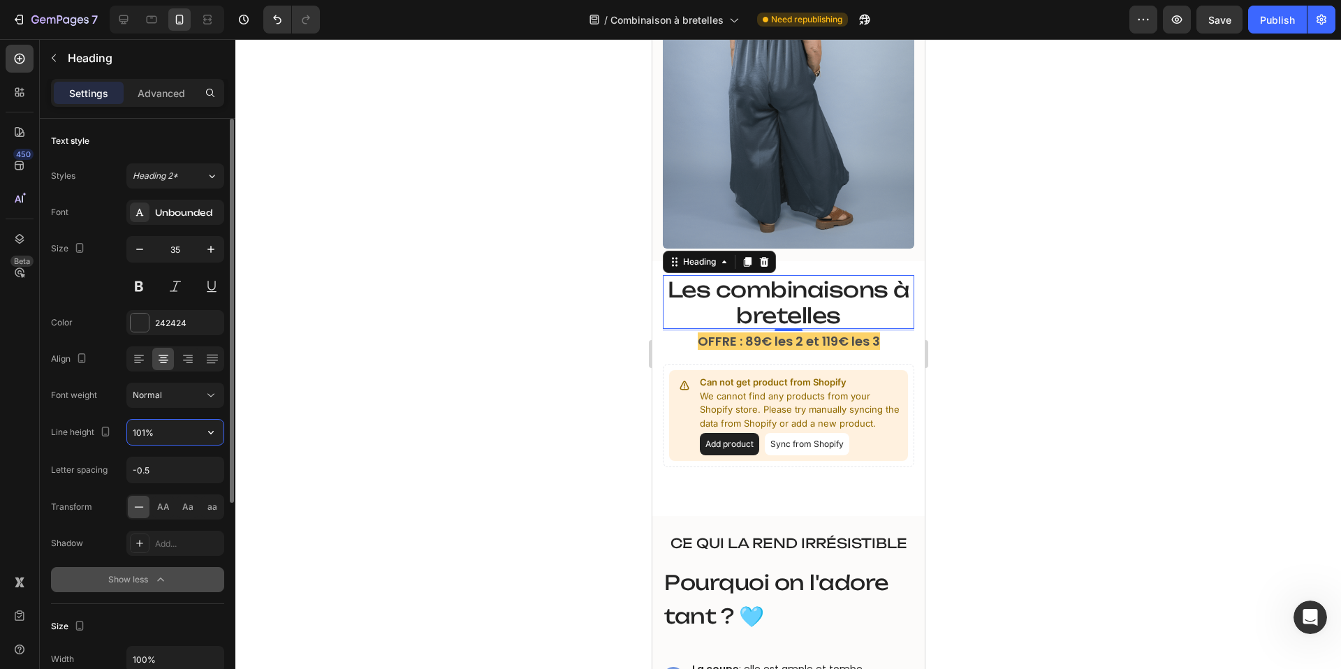
type input "100%"
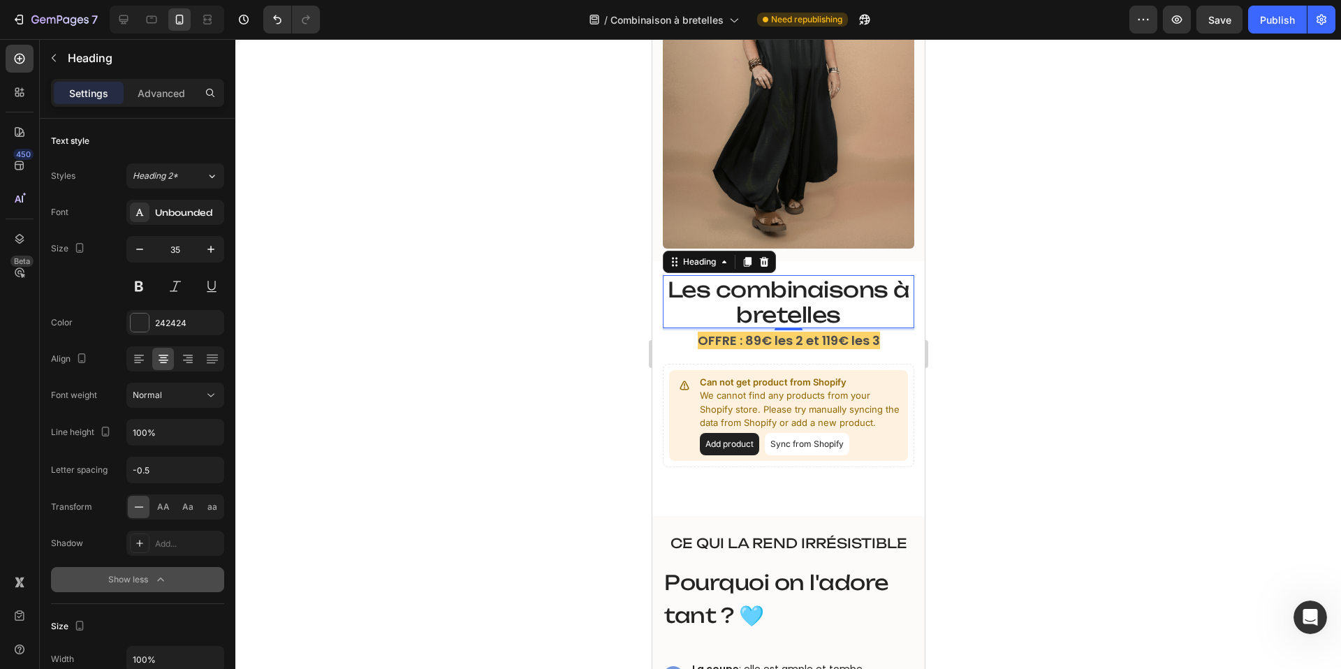
click at [521, 357] on div at bounding box center [788, 354] width 1106 height 630
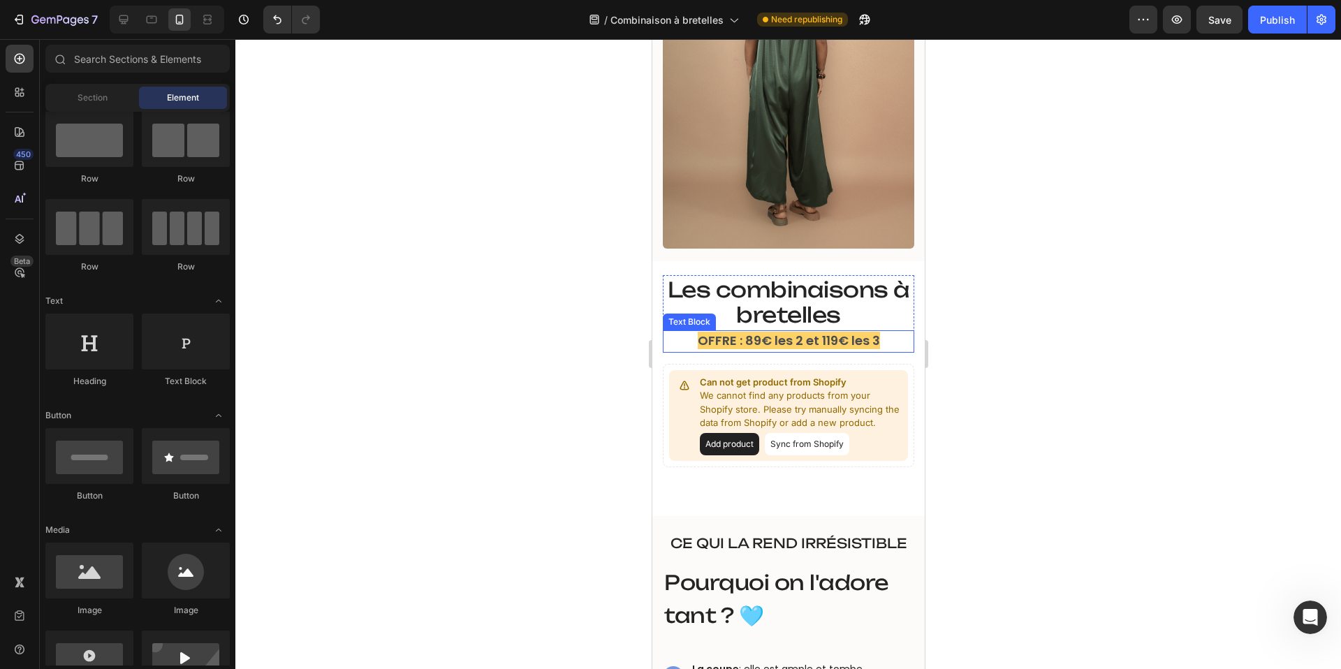
click at [794, 311] on span "Les combinaisons à bretelles" at bounding box center [788, 302] width 242 height 51
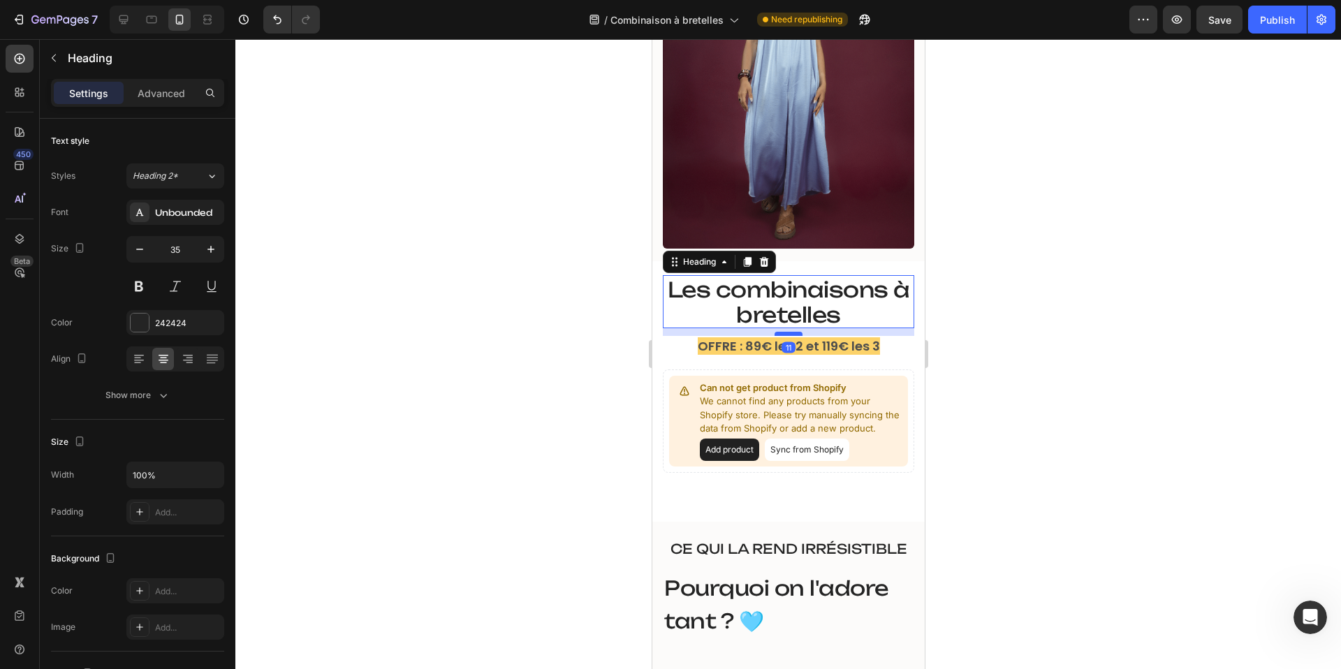
click at [792, 334] on div at bounding box center [788, 334] width 28 height 4
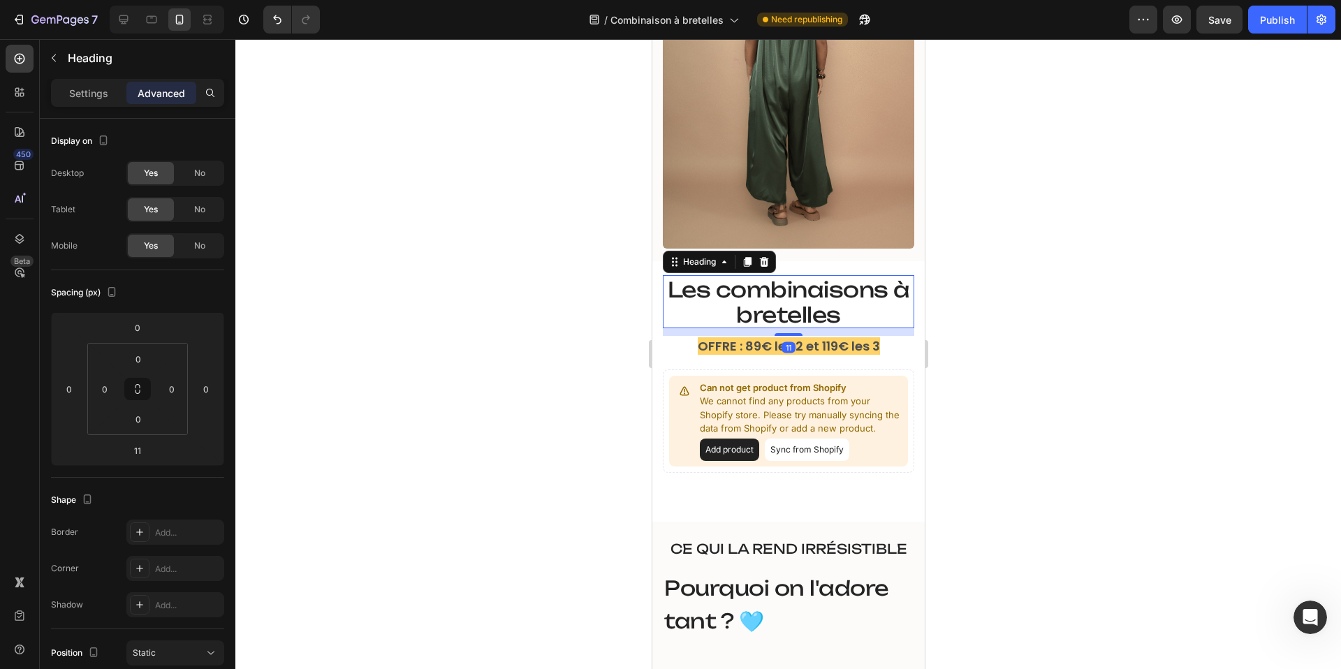
click at [1025, 285] on div at bounding box center [788, 354] width 1106 height 630
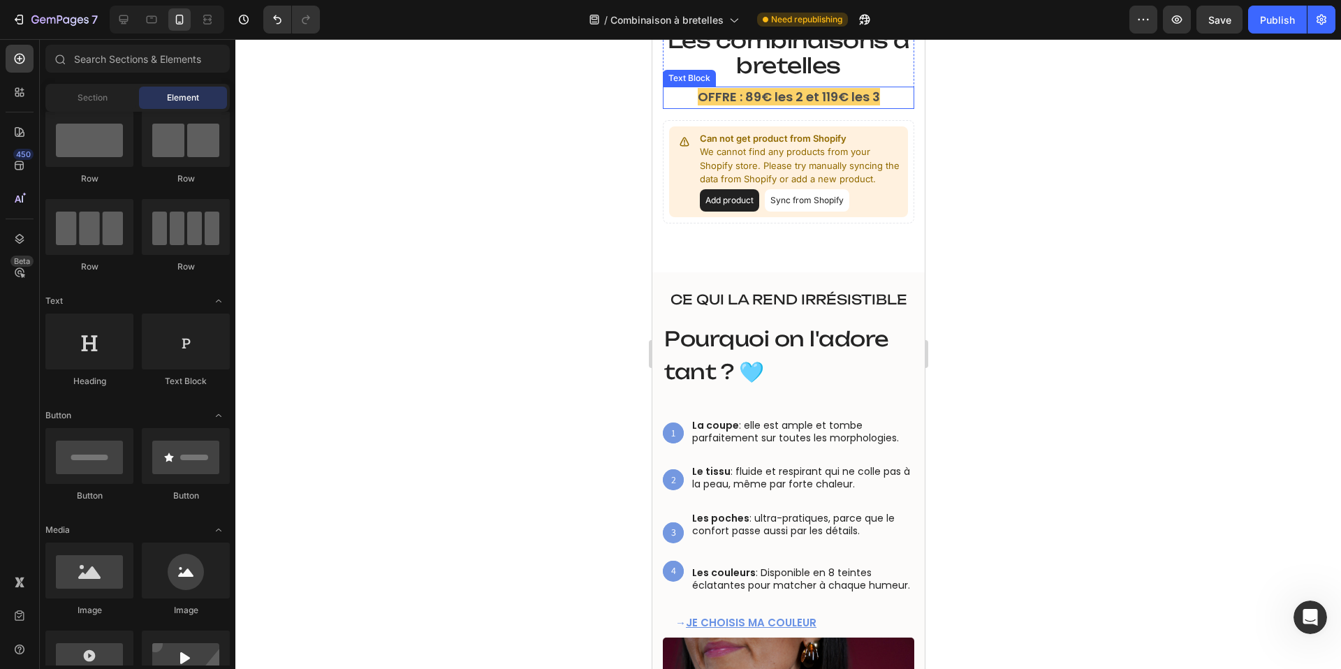
scroll to position [567, 0]
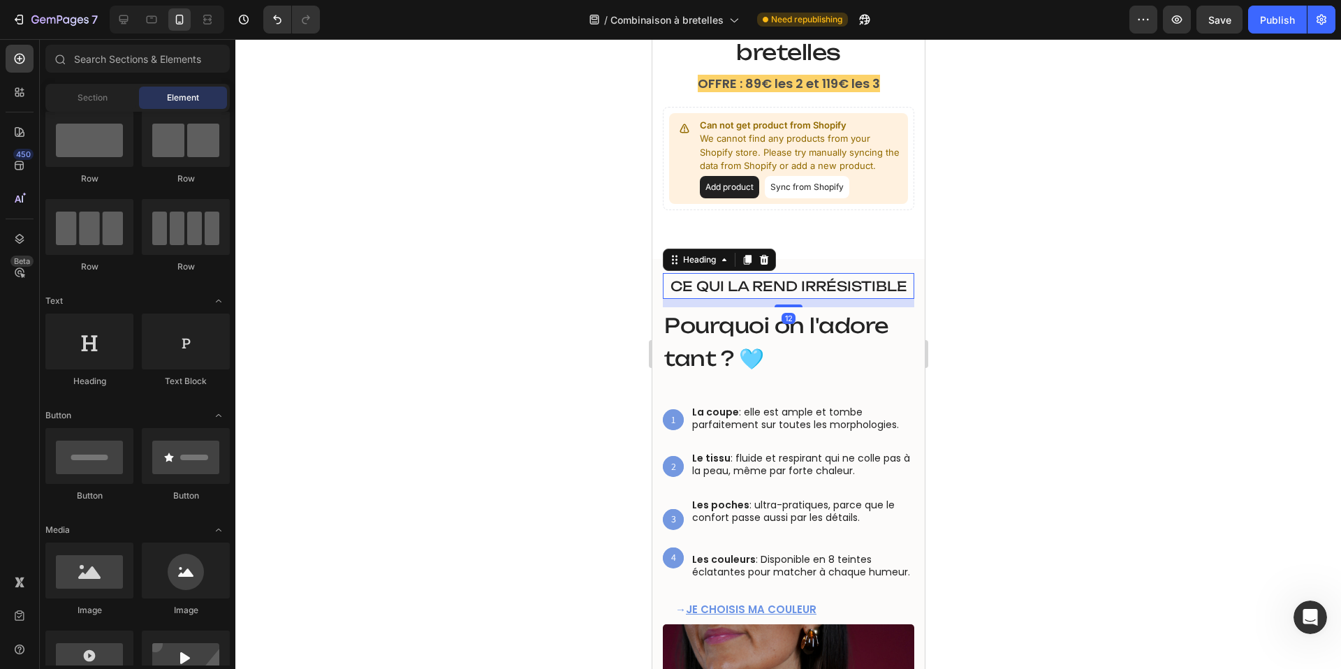
click at [827, 282] on span "Ce qui la rend irrésistible" at bounding box center [788, 286] width 237 height 17
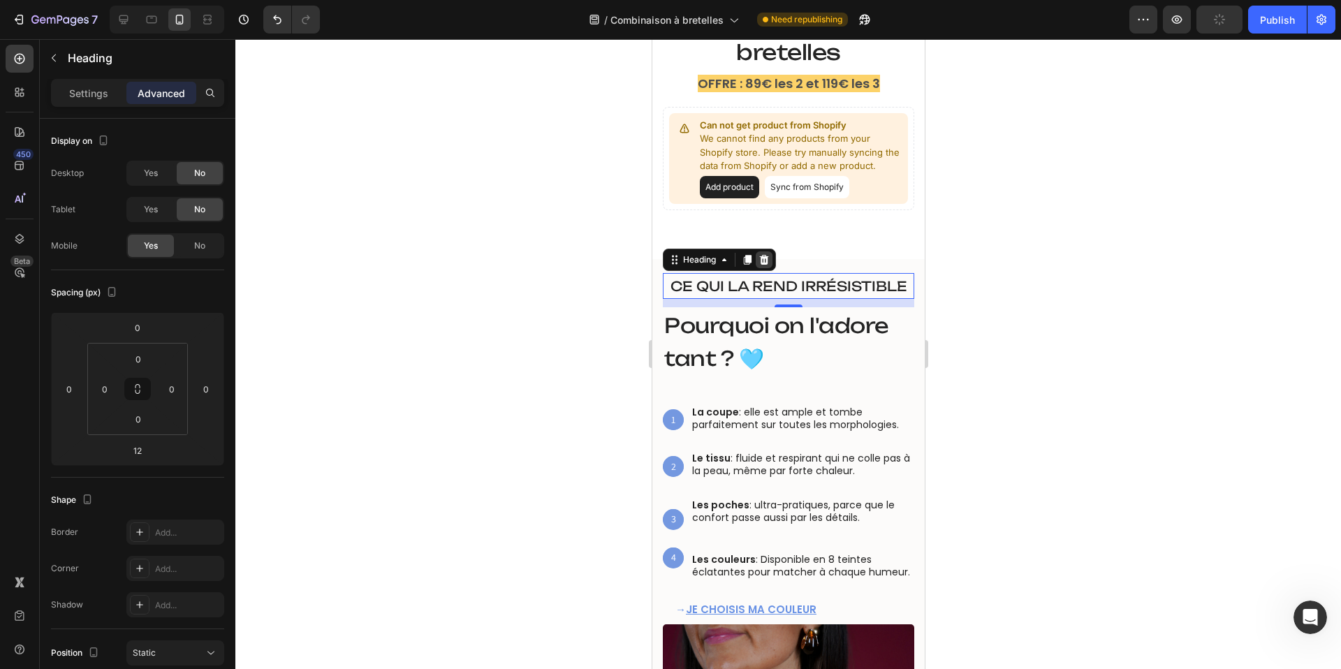
click at [764, 261] on icon at bounding box center [763, 259] width 9 height 10
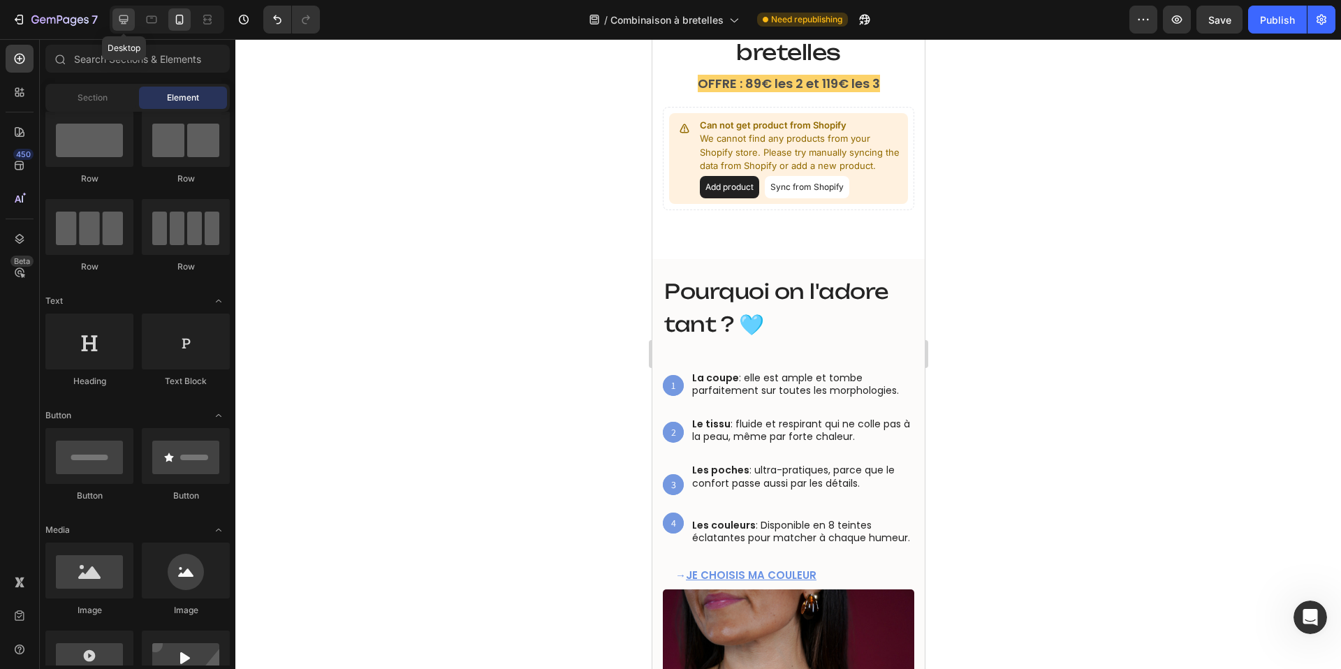
click at [118, 17] on icon at bounding box center [124, 20] width 14 height 14
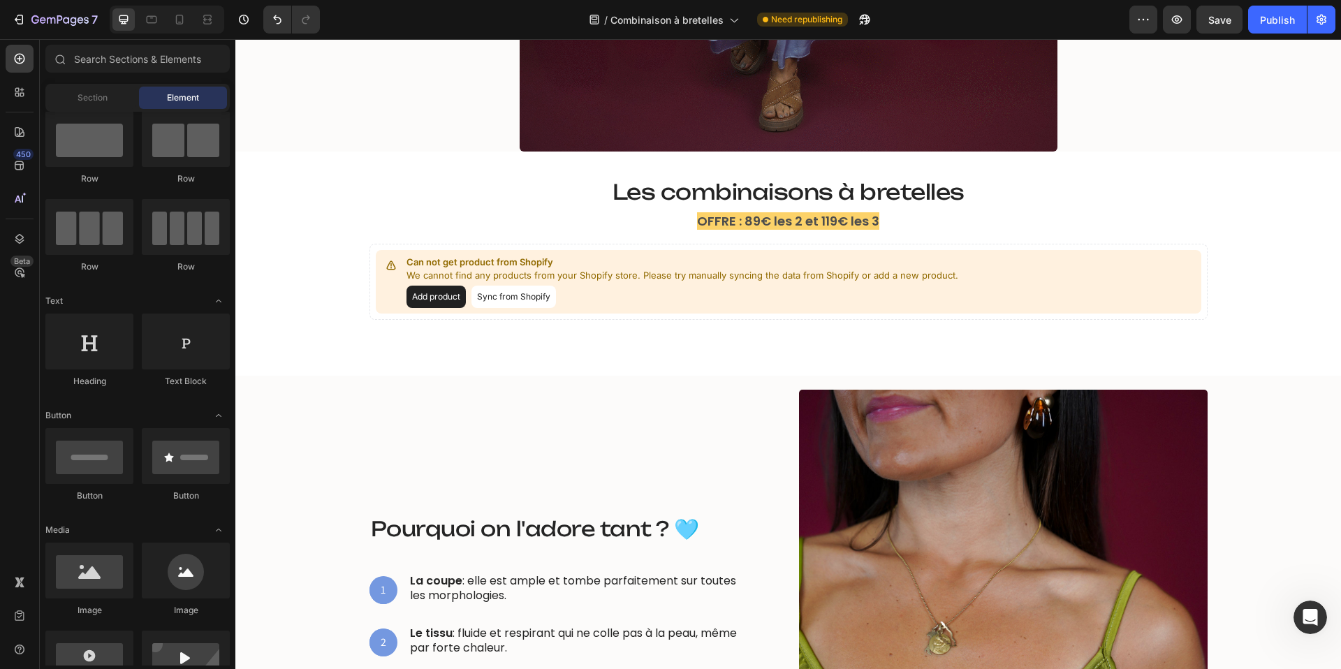
scroll to position [727, 0]
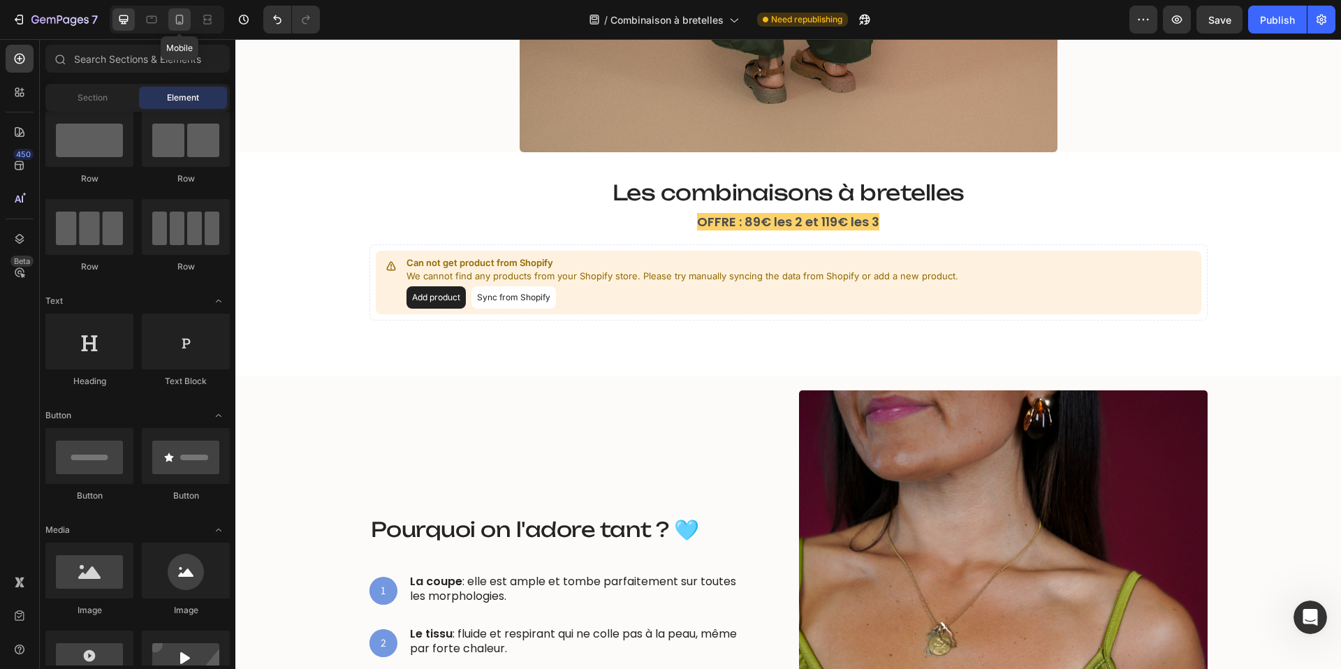
click at [177, 27] on div at bounding box center [179, 19] width 22 height 22
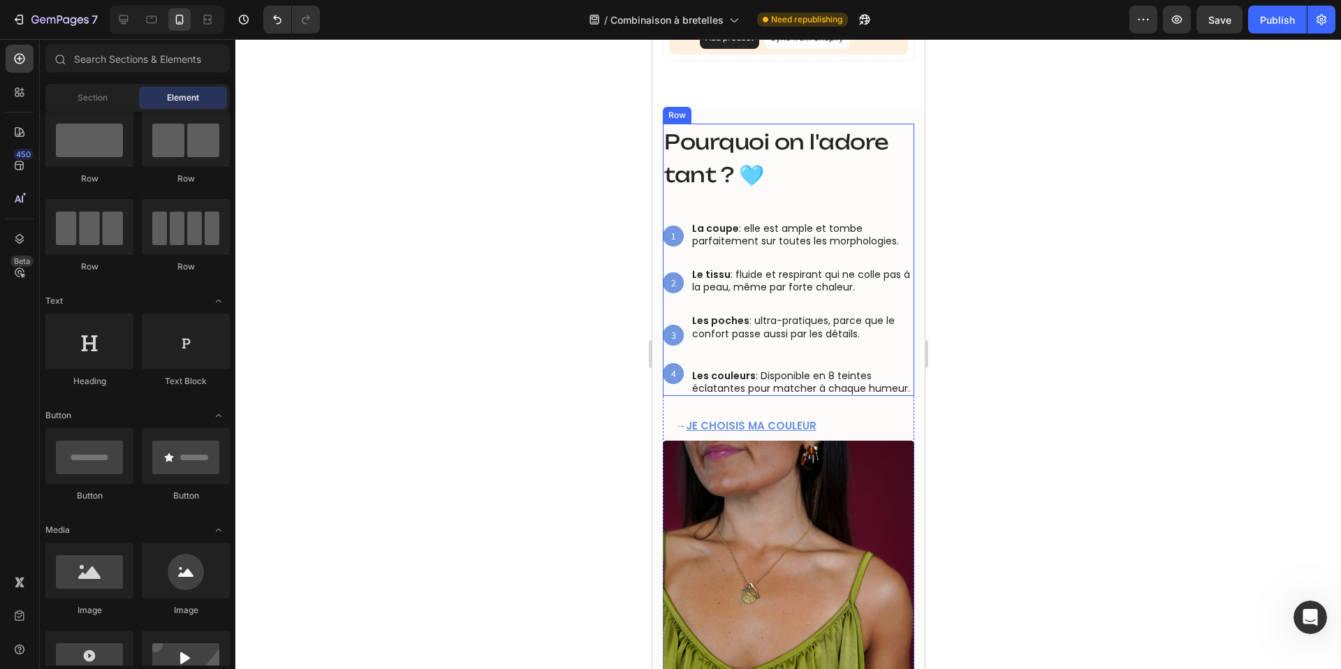
scroll to position [841, 0]
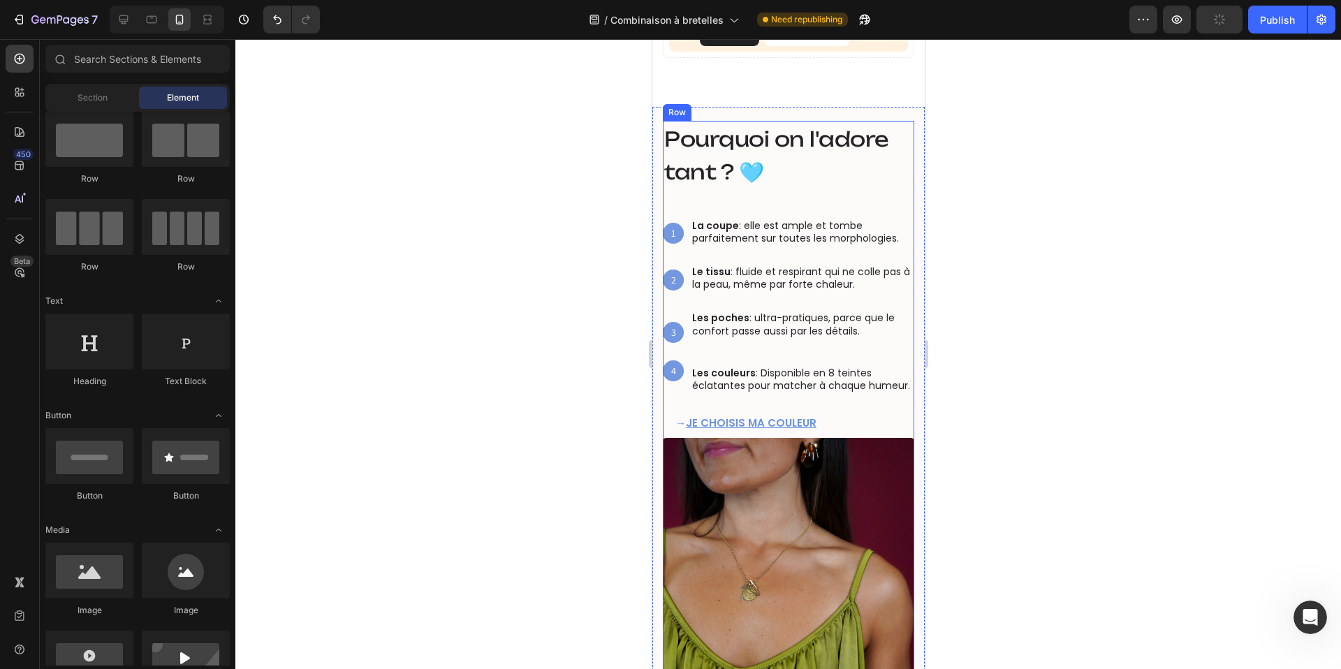
click at [741, 400] on div "Pourquoi on l'adore tant ? 🩵 Heading 1 Text Block Hero Banner La coupe : elle e…" at bounding box center [788, 279] width 252 height 317
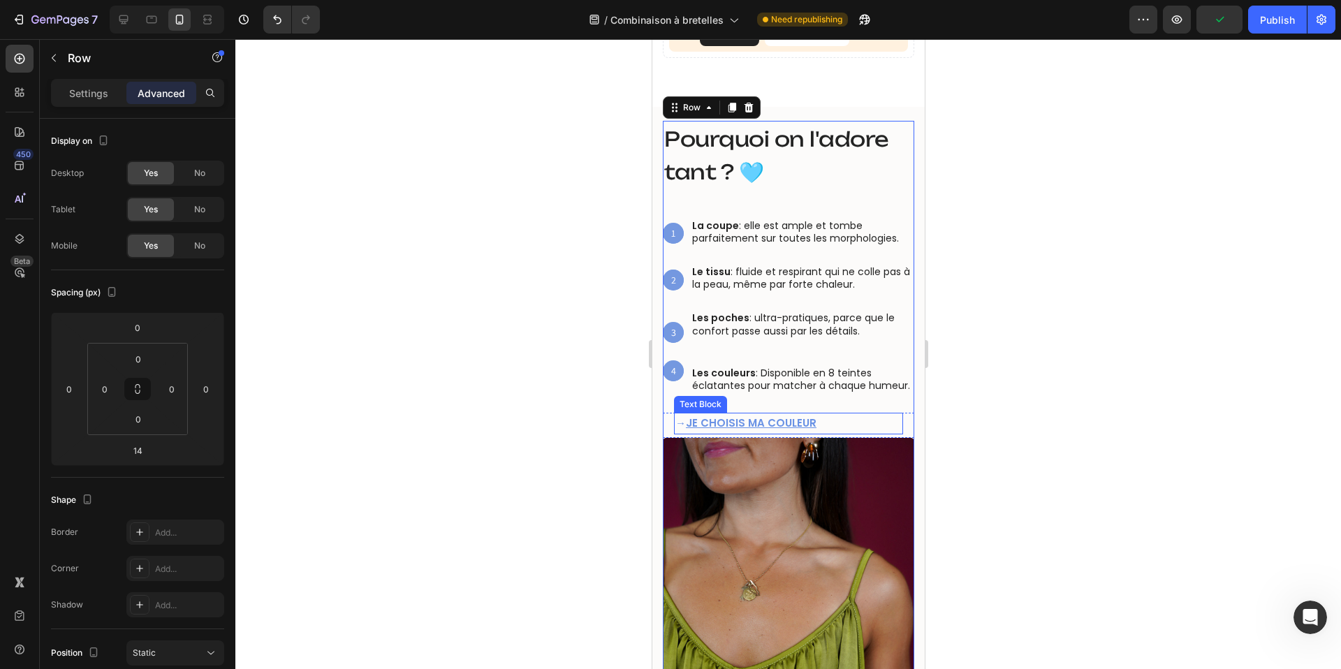
click at [764, 433] on div "→ JE CHOISIS MA COULEUR" at bounding box center [788, 423] width 229 height 21
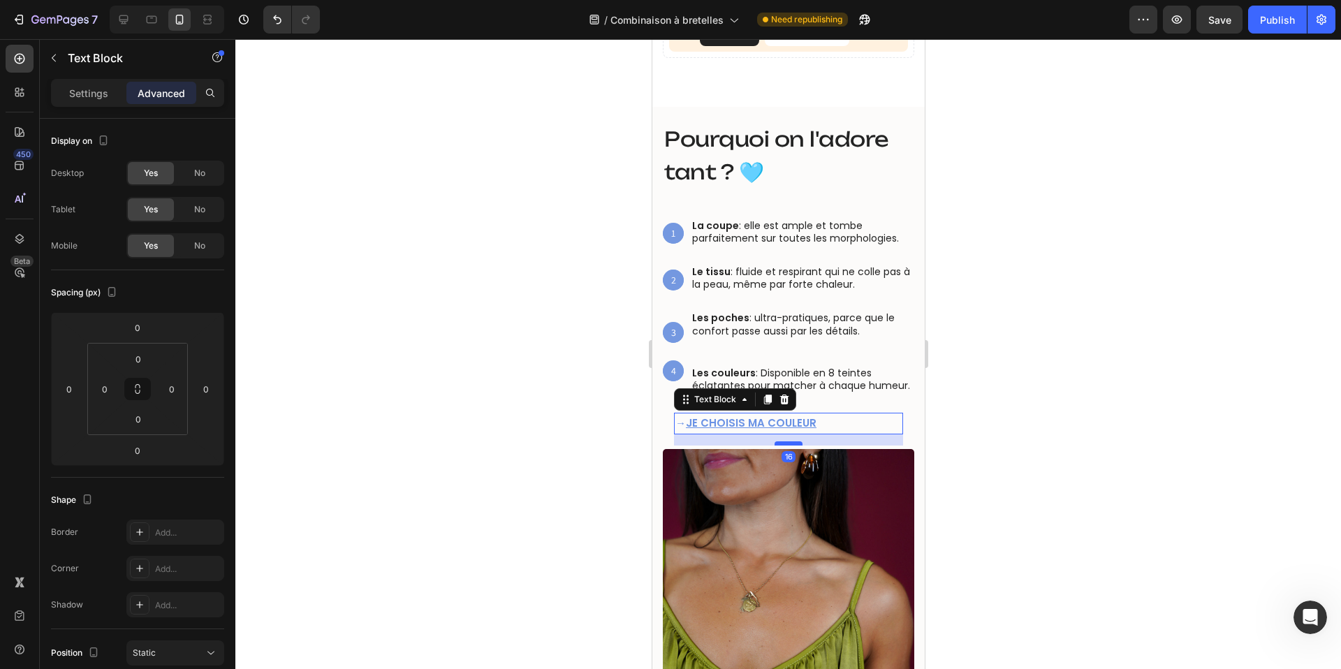
drag, startPoint x: 785, startPoint y: 433, endPoint x: 784, endPoint y: 444, distance: 11.3
click at [784, 444] on div at bounding box center [788, 444] width 28 height 4
type input "16"
click at [509, 409] on div at bounding box center [788, 354] width 1106 height 630
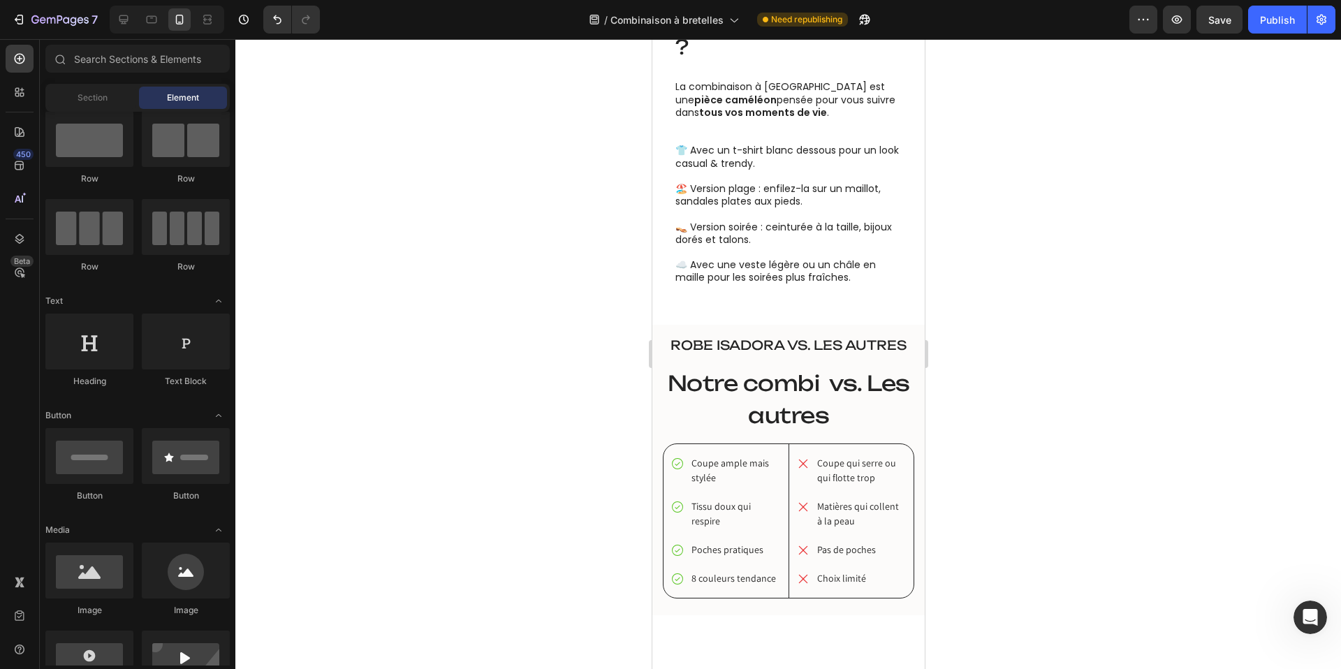
scroll to position [1770, 0]
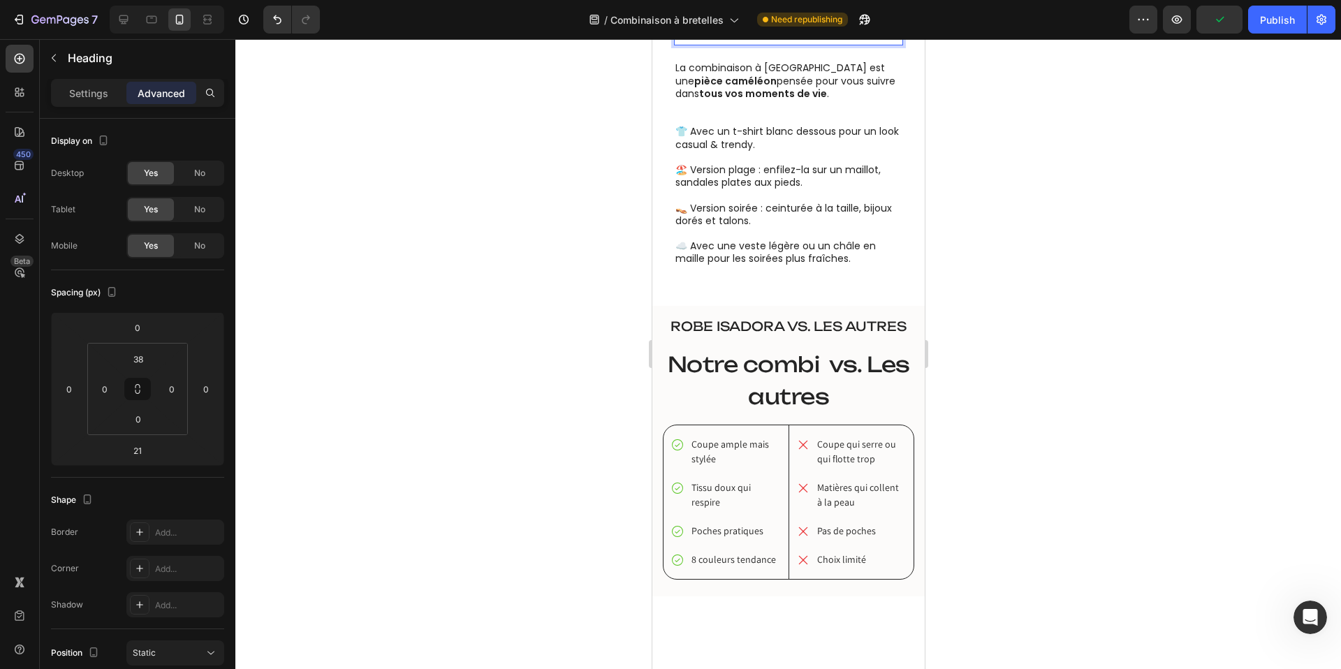
click at [783, 41] on span "Comment la porter ?" at bounding box center [788, 11] width 226 height 59
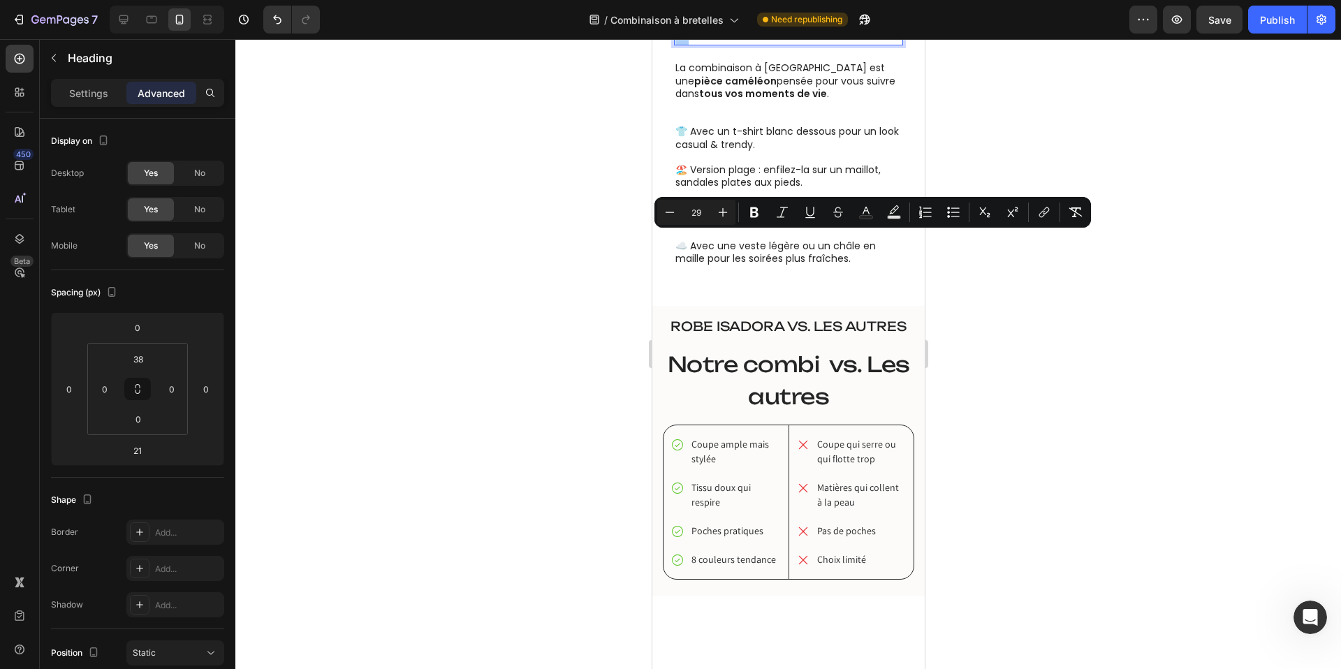
click at [539, 305] on div at bounding box center [788, 354] width 1106 height 630
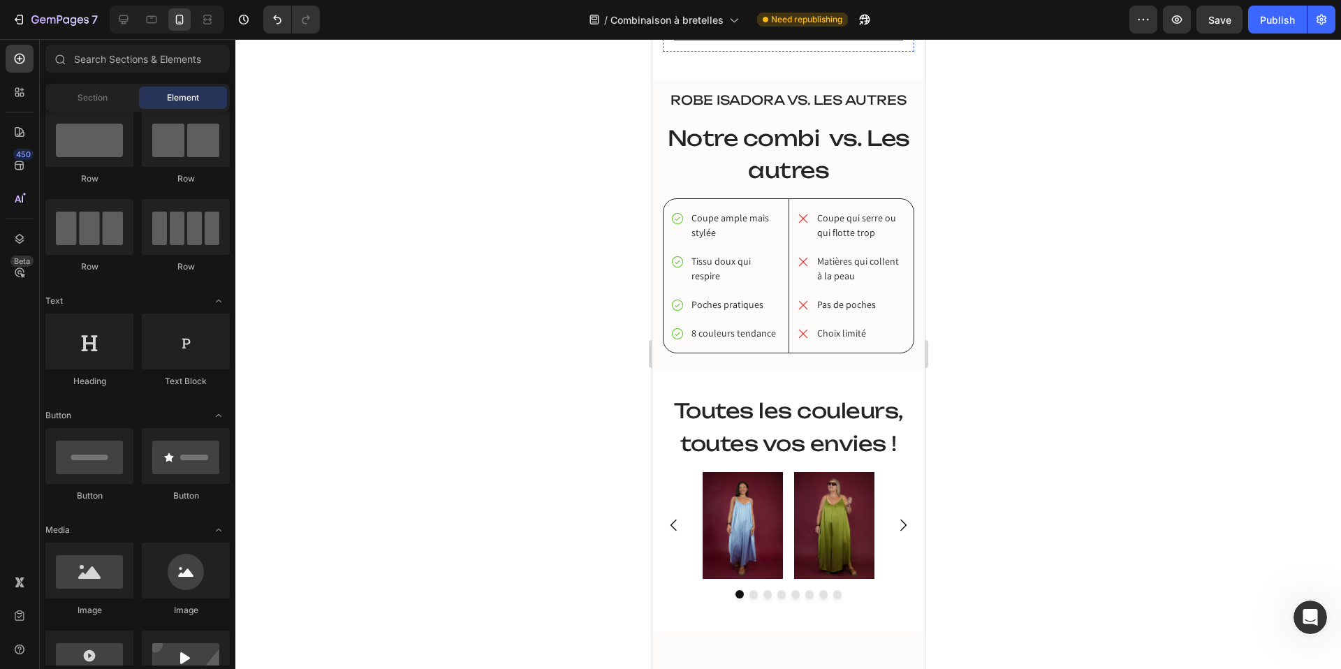
scroll to position [1997, 0]
click at [776, 107] on span "robe ISAdora vs. Les autres" at bounding box center [788, 99] width 236 height 15
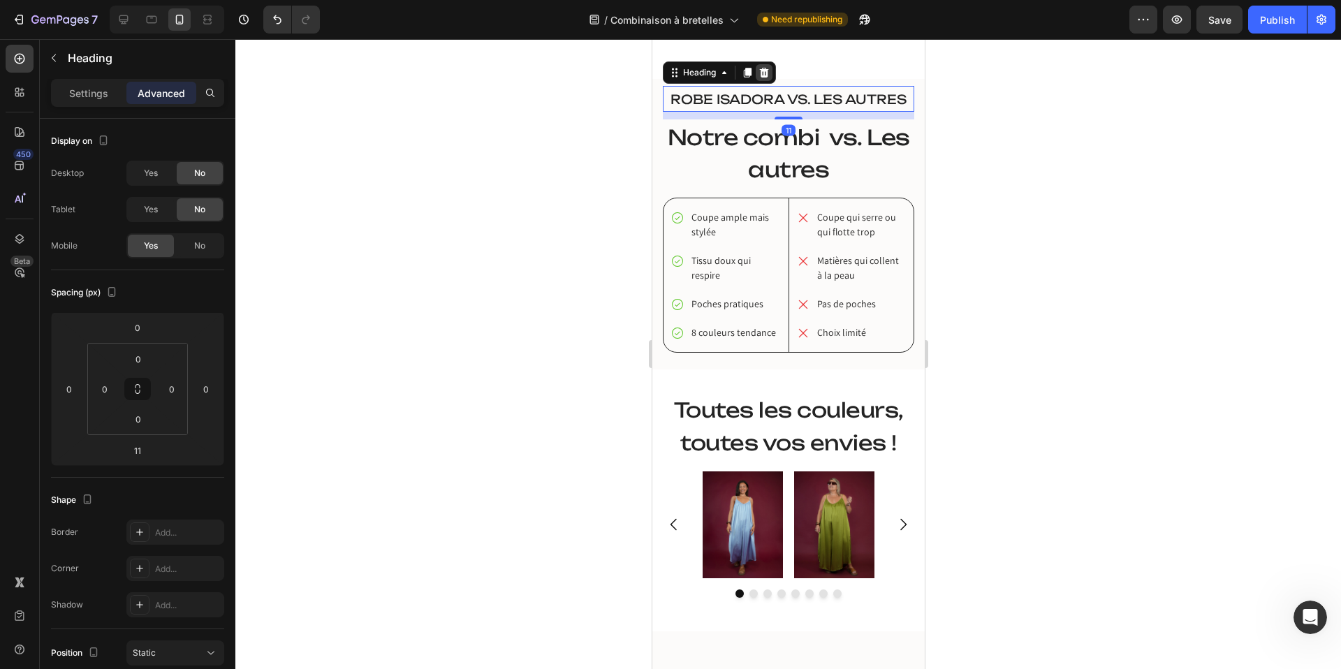
click at [762, 77] on icon at bounding box center [763, 72] width 9 height 10
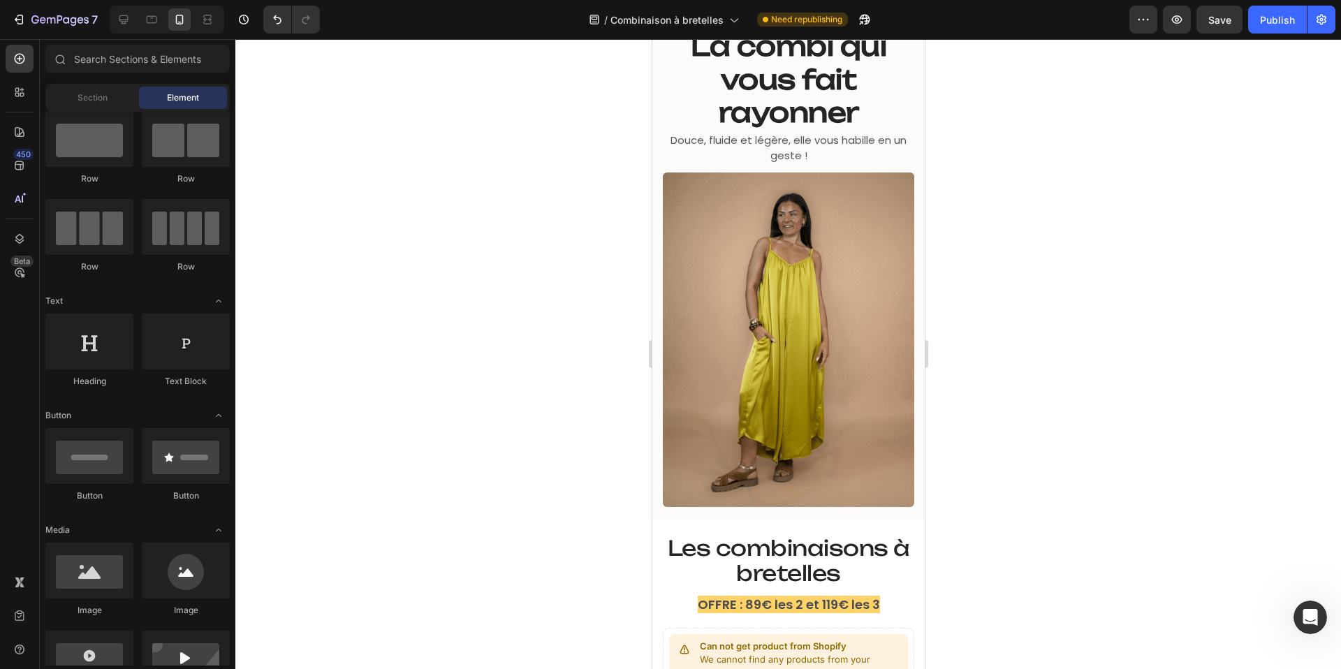
scroll to position [0, 0]
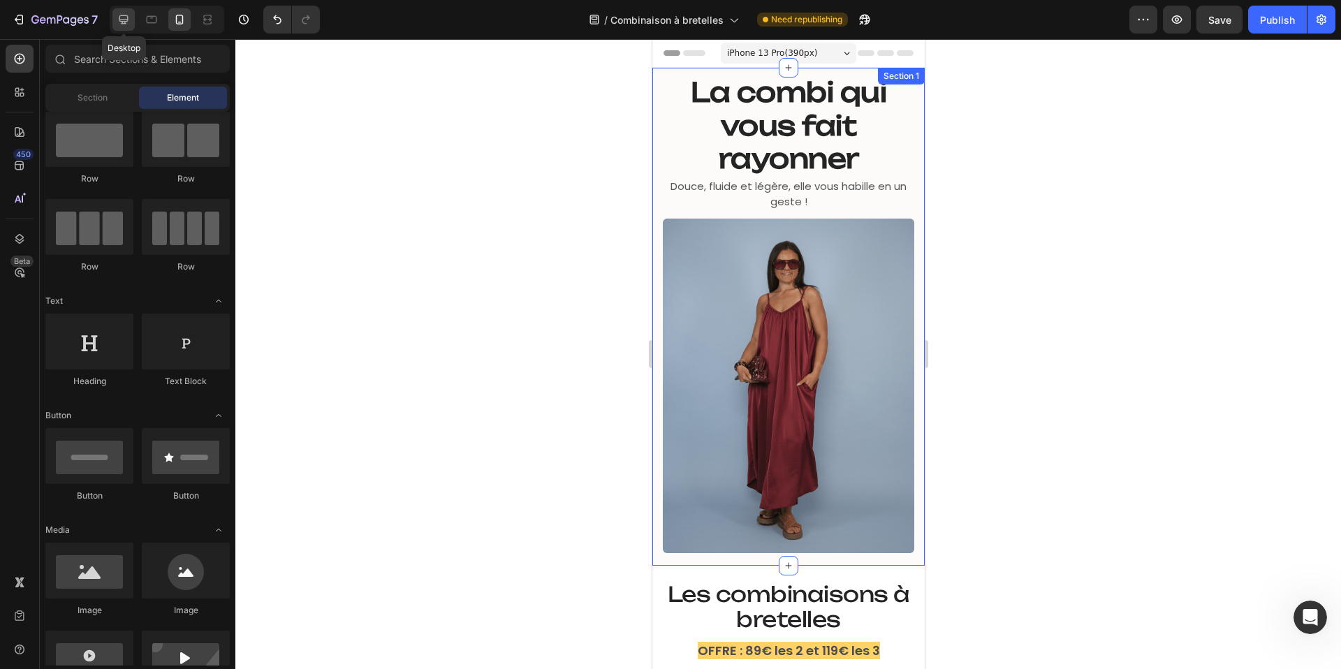
click at [124, 24] on icon at bounding box center [124, 20] width 14 height 14
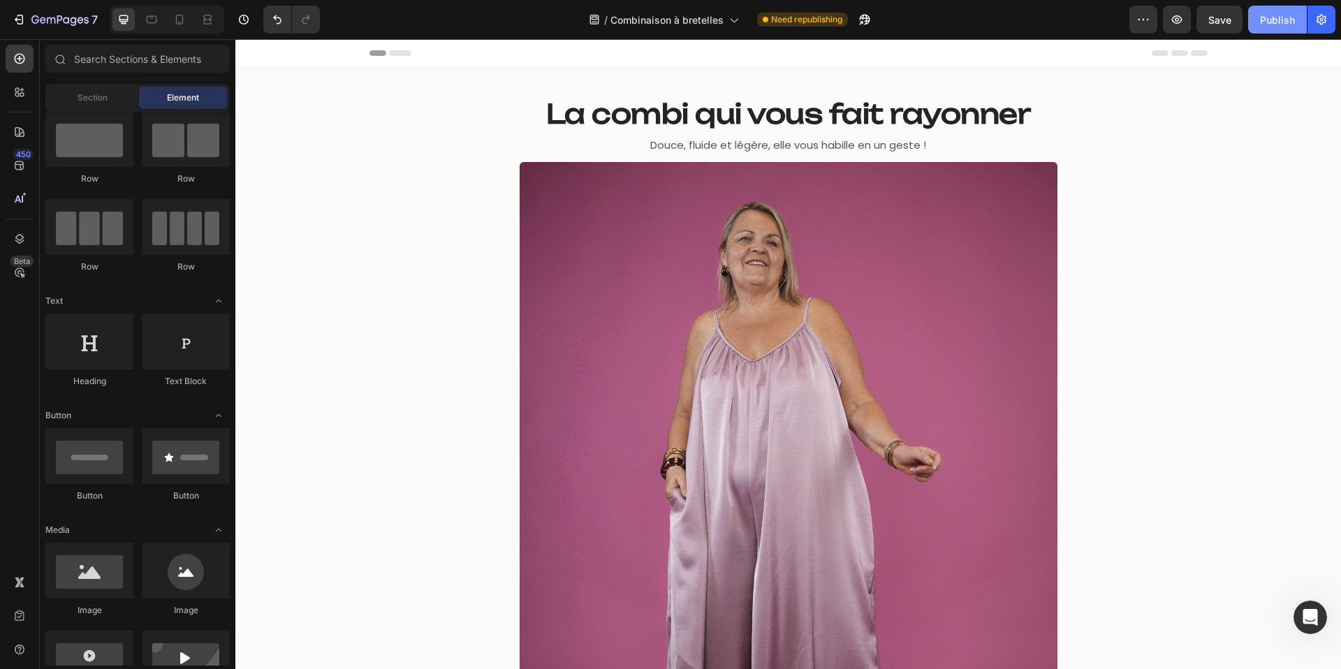
click at [1286, 16] on div "Publish" at bounding box center [1277, 20] width 35 height 15
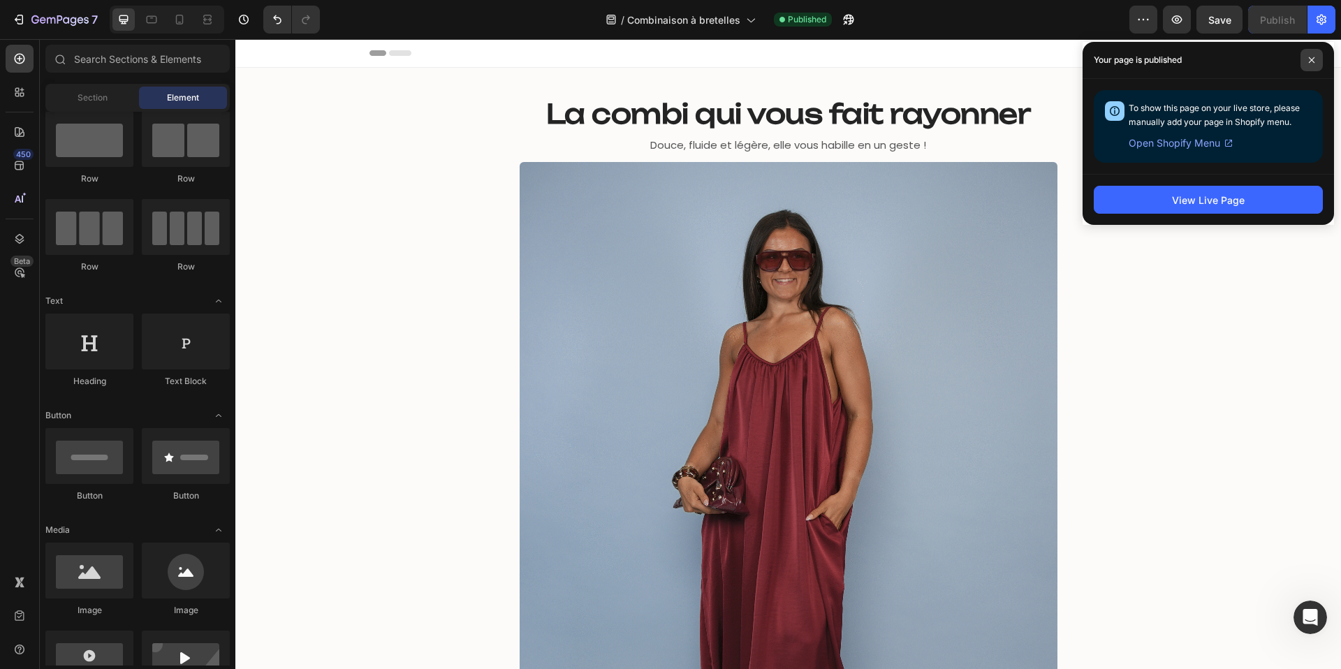
click at [1309, 60] on icon at bounding box center [1312, 60] width 7 height 7
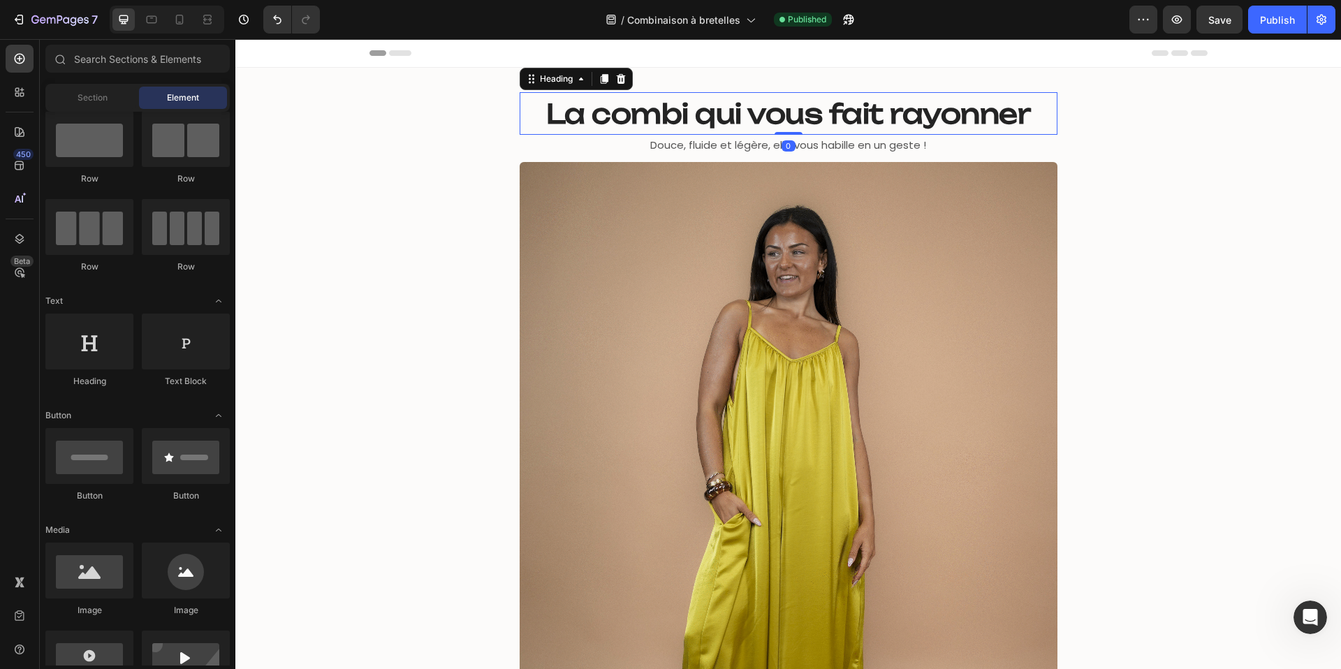
click at [952, 118] on strong "La combi qui vous fait rayonner" at bounding box center [788, 113] width 485 height 33
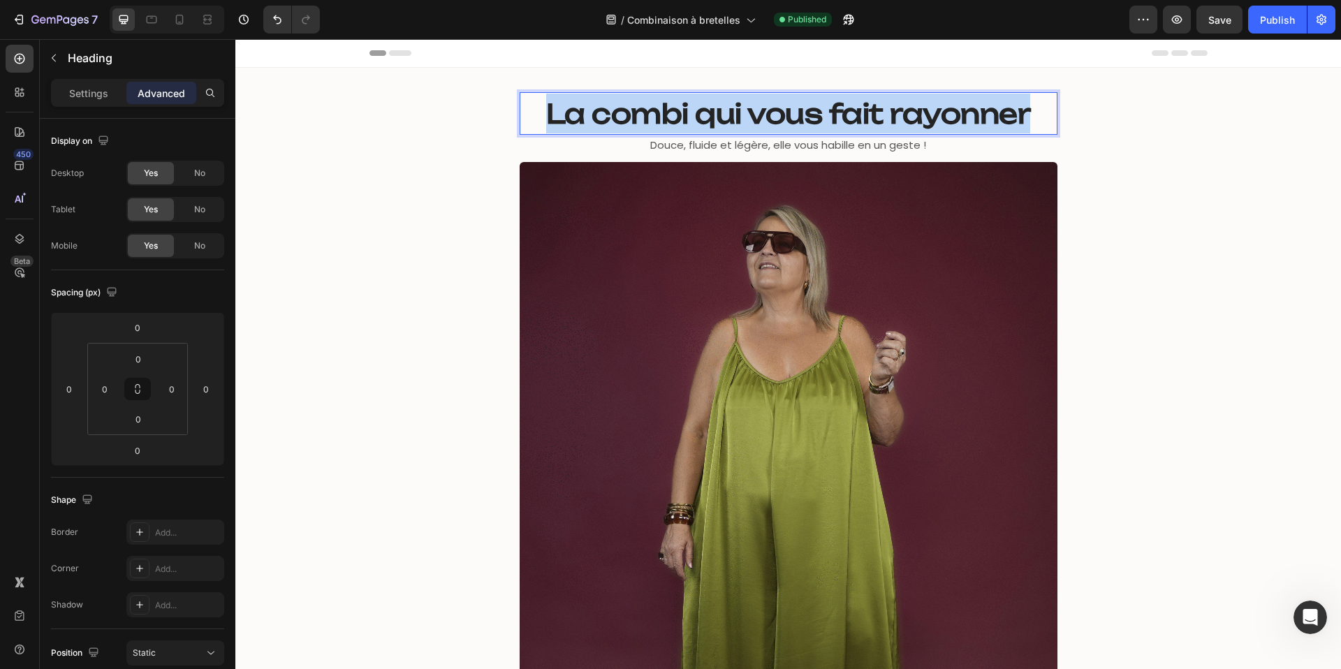
click at [952, 118] on strong "La combi qui vous fait rayonner" at bounding box center [788, 113] width 485 height 33
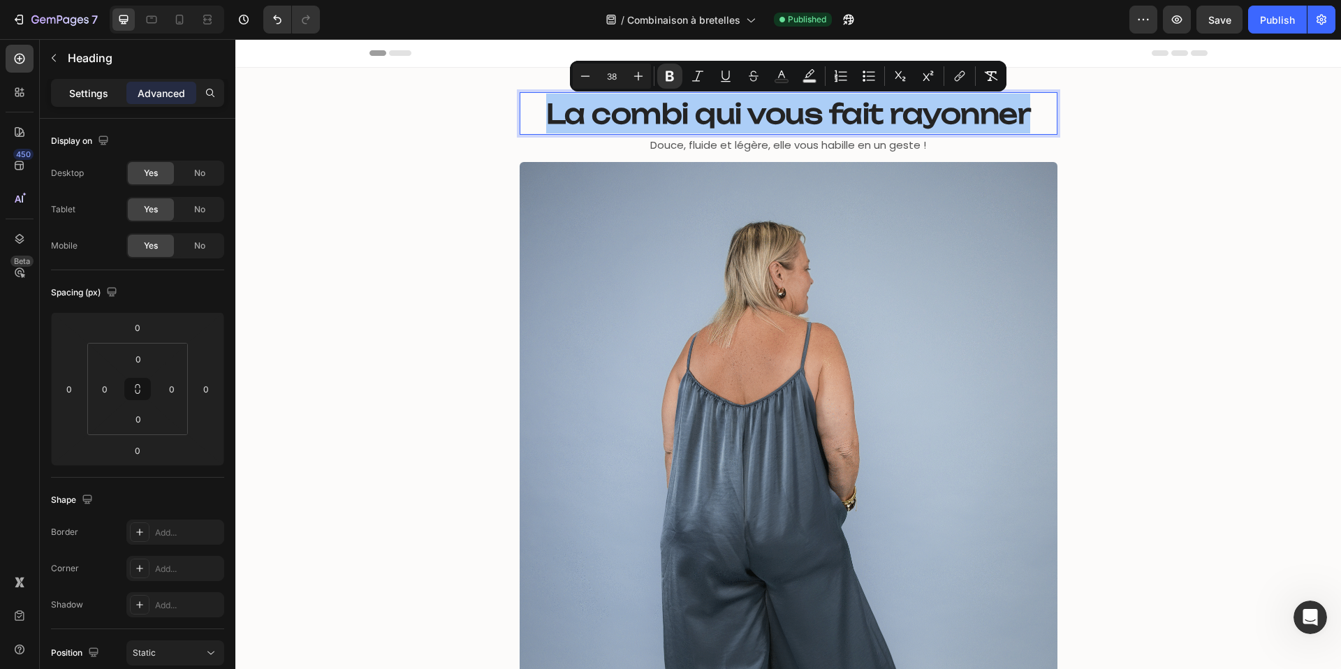
click at [102, 94] on p "Settings" at bounding box center [88, 93] width 39 height 15
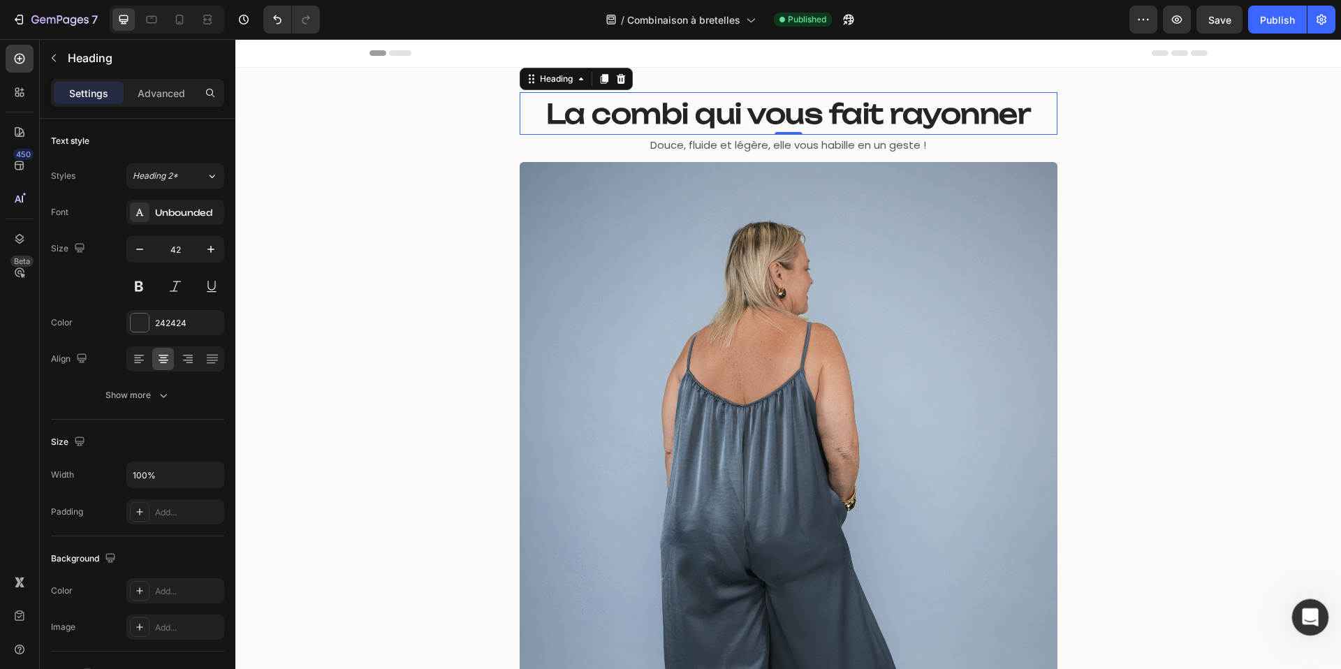
click at [1306, 612] on icon "Ouvrir le Messenger Intercom" at bounding box center [1308, 615] width 23 height 23
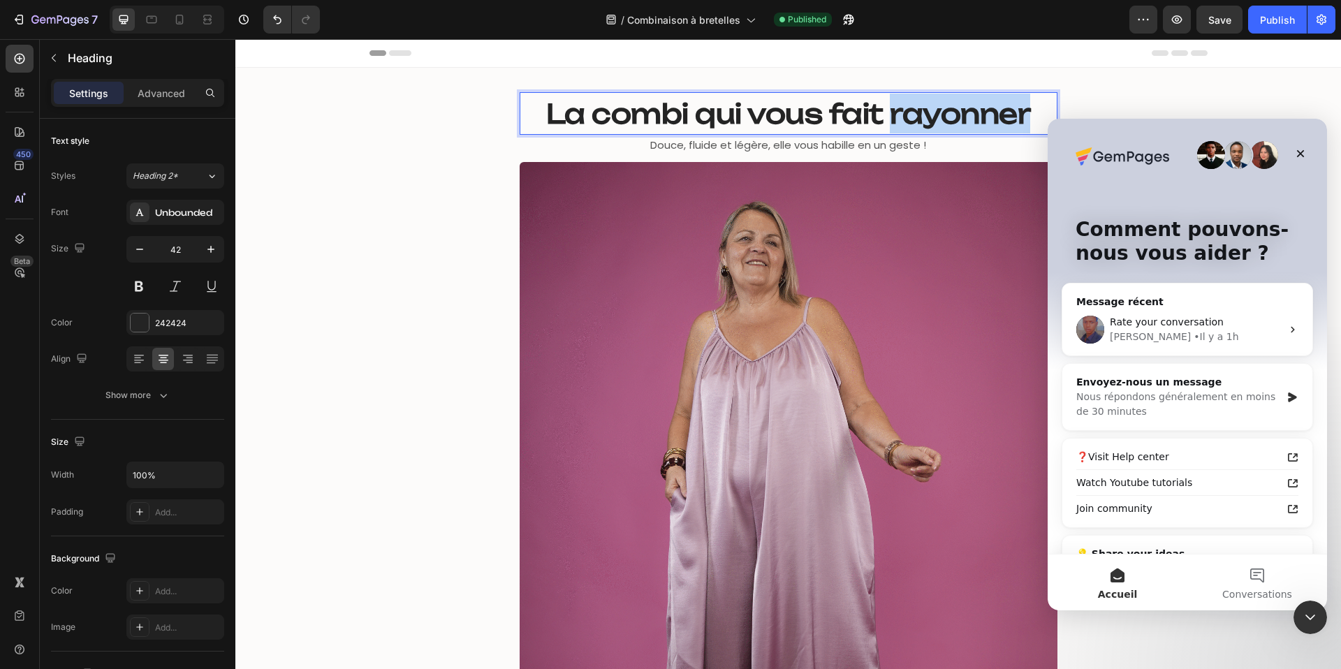
click at [955, 112] on strong "La combi qui vous fait rayonner" at bounding box center [788, 113] width 485 height 33
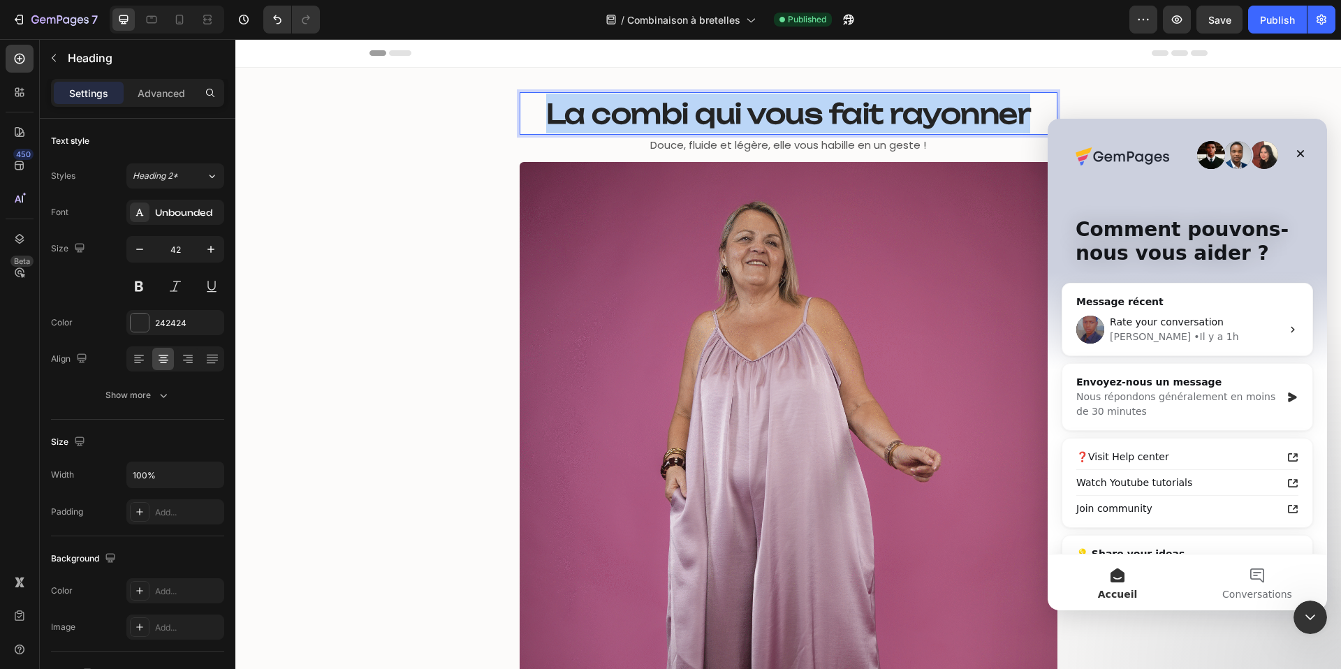
click at [955, 112] on strong "La combi qui vous fait rayonner" at bounding box center [788, 113] width 485 height 33
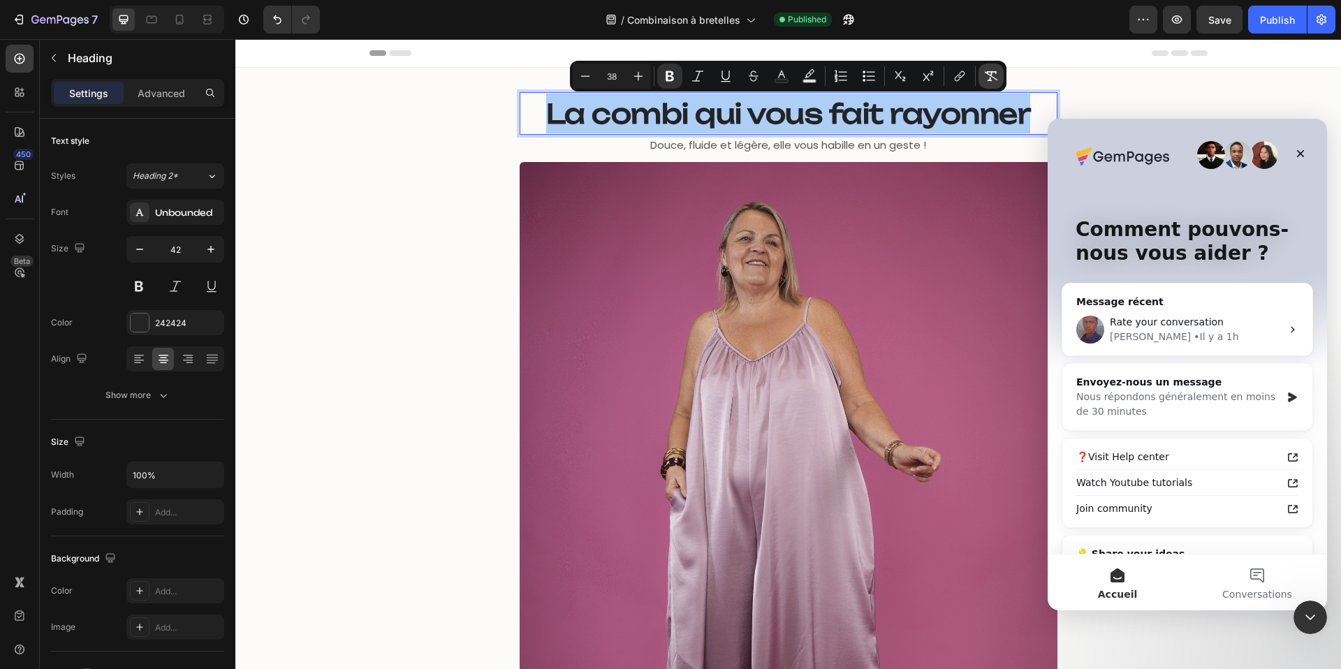
click at [988, 75] on icon "Editor contextual toolbar" at bounding box center [991, 76] width 14 height 14
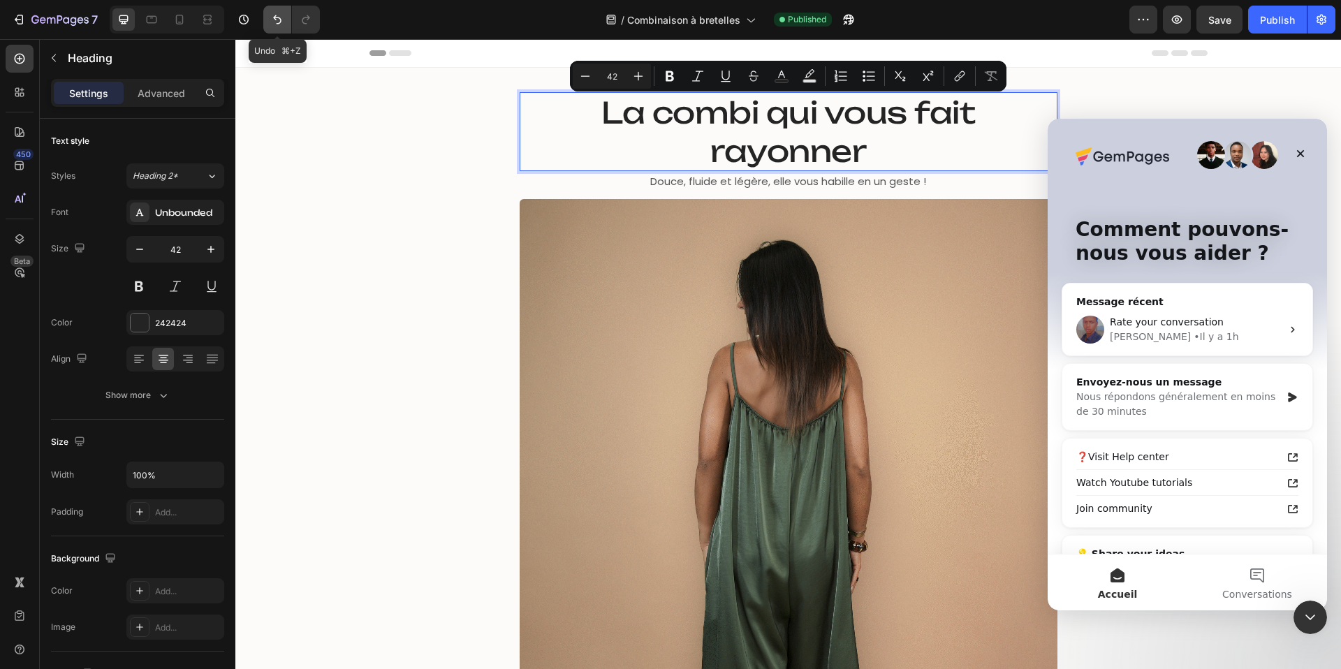
click at [275, 27] on button "Undo/Redo" at bounding box center [277, 20] width 28 height 28
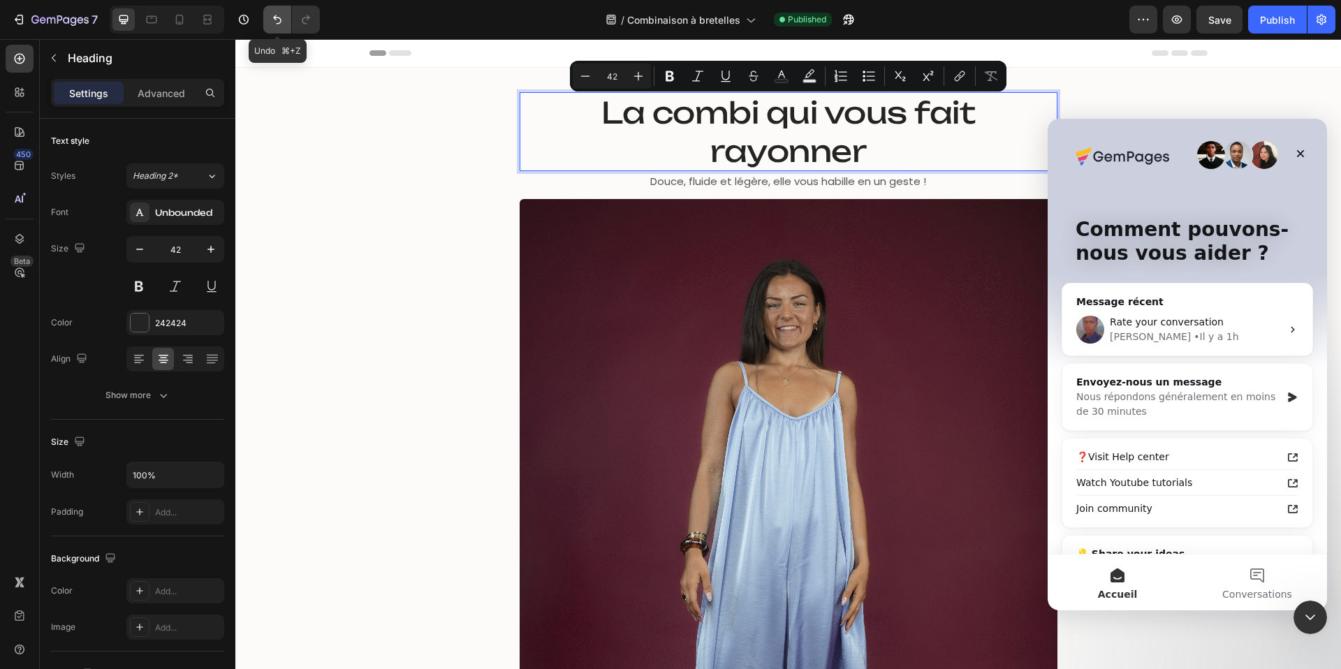
type input "16"
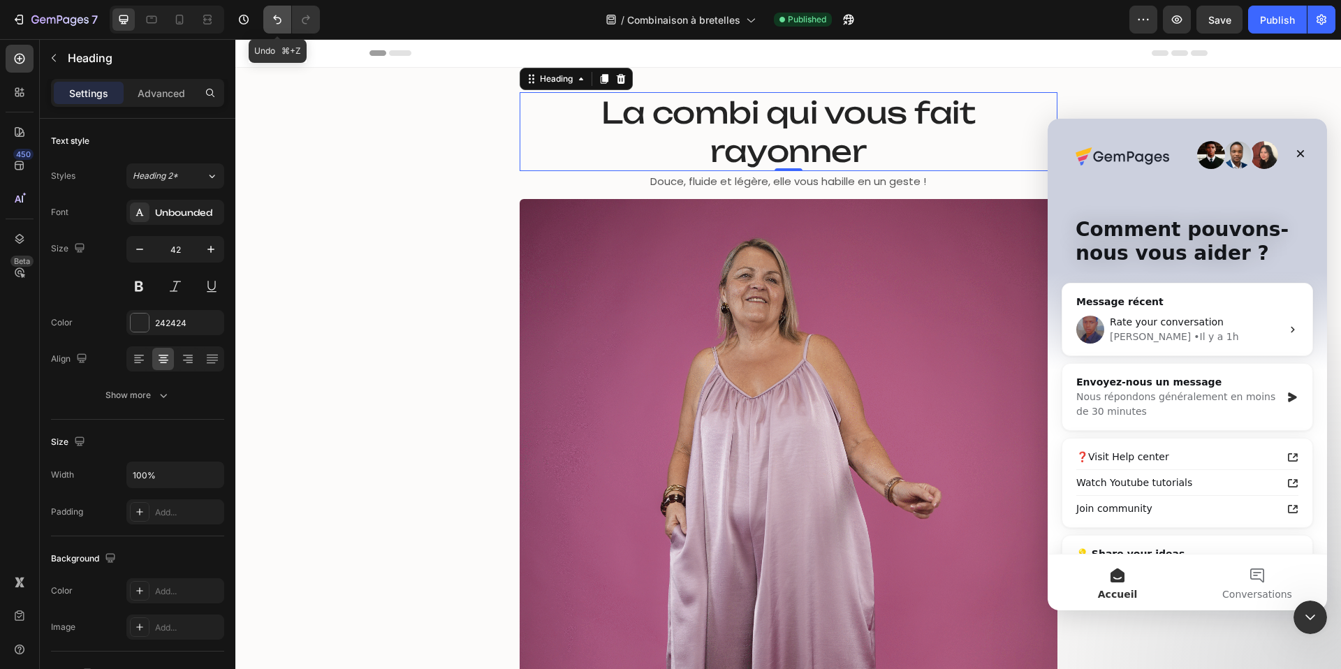
click at [275, 27] on button "Undo/Redo" at bounding box center [277, 20] width 28 height 28
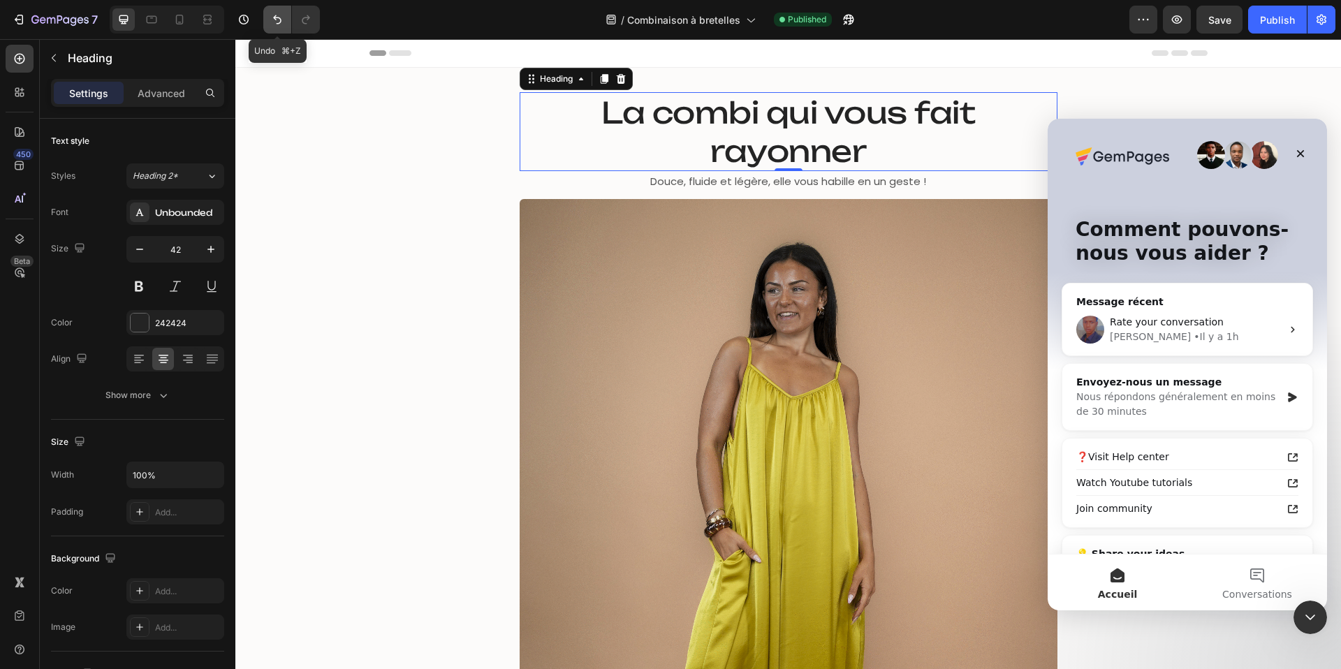
click at [277, 27] on button "Undo/Redo" at bounding box center [277, 20] width 28 height 28
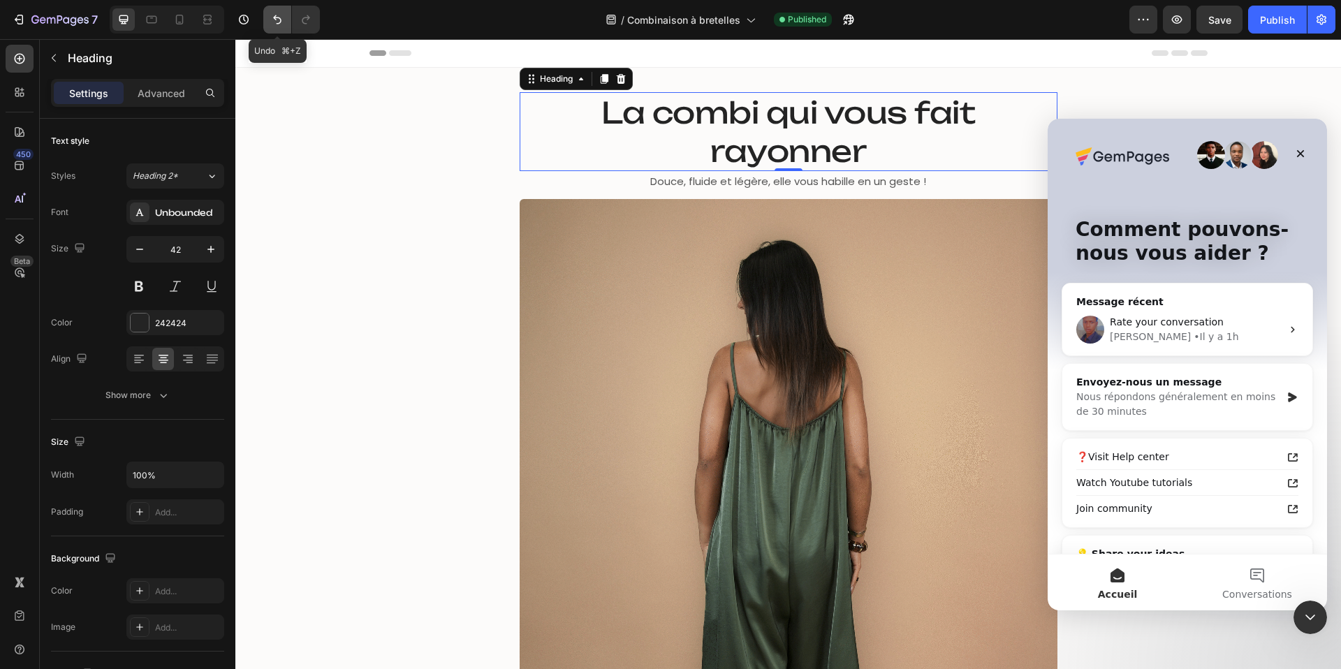
click at [277, 27] on button "Undo/Redo" at bounding box center [277, 20] width 28 height 28
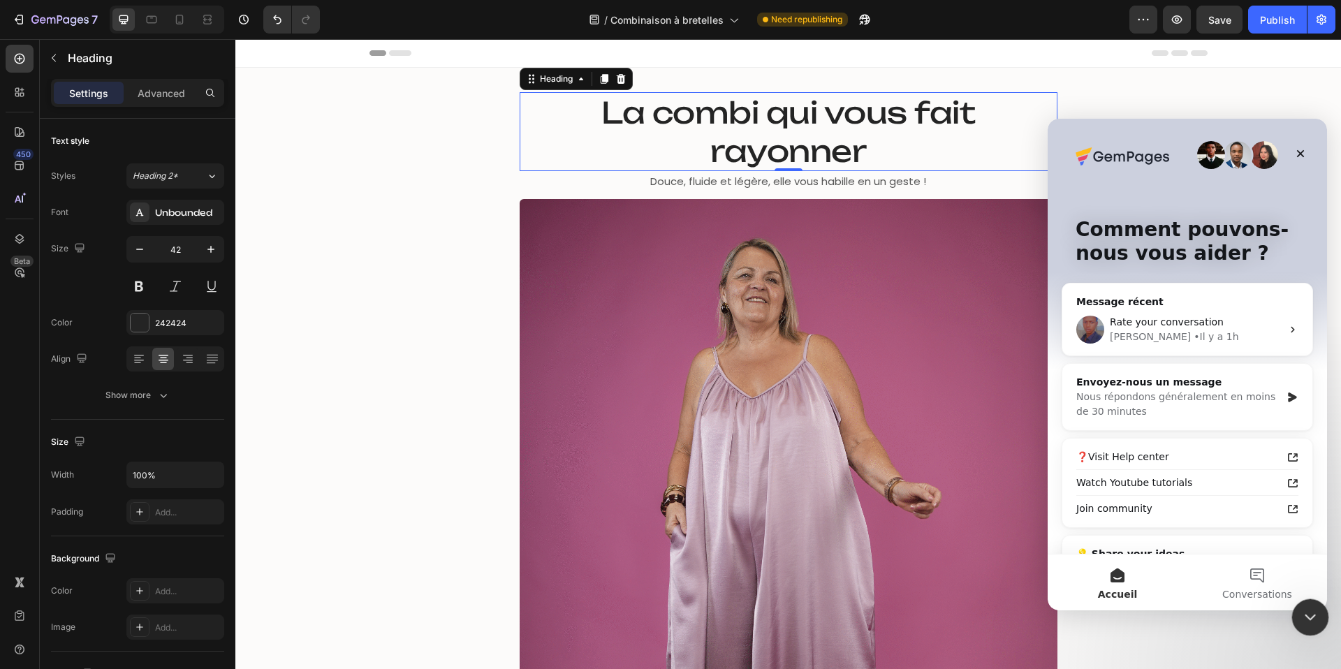
click at [1314, 609] on icon "Fermer le Messenger Intercom" at bounding box center [1308, 615] width 17 height 17
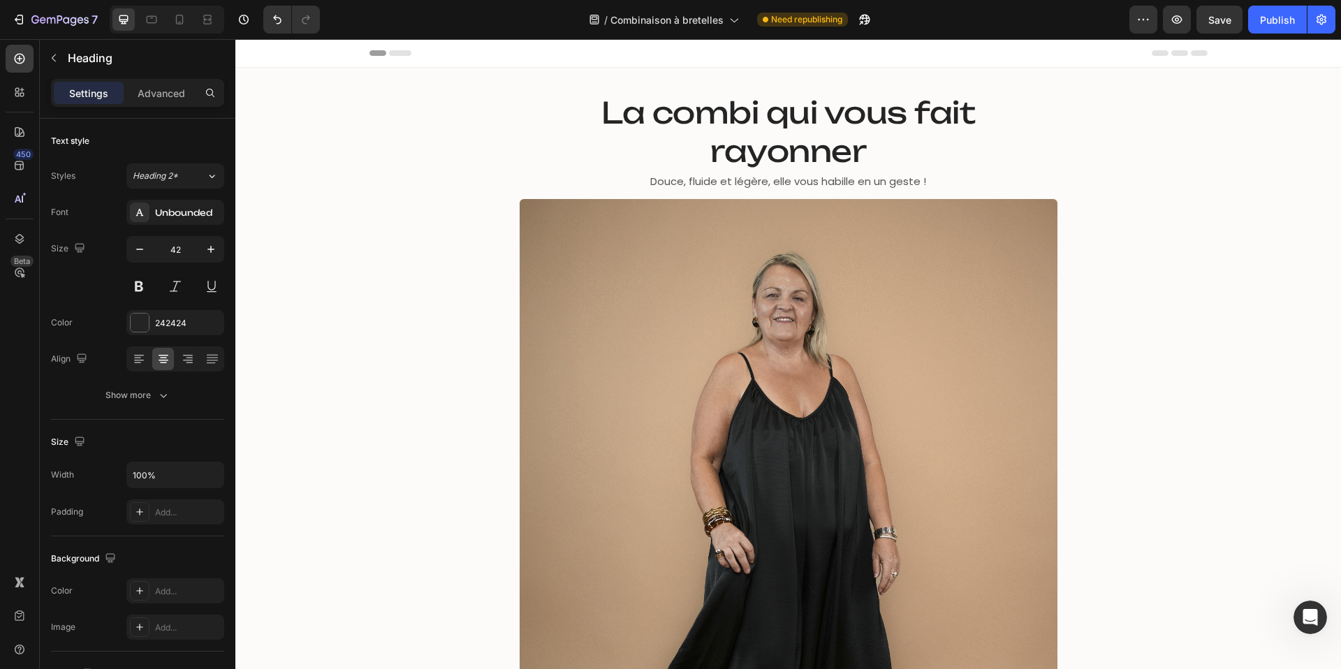
click at [810, 125] on h2 "La combi qui vous fait rayonner" at bounding box center [789, 131] width 538 height 79
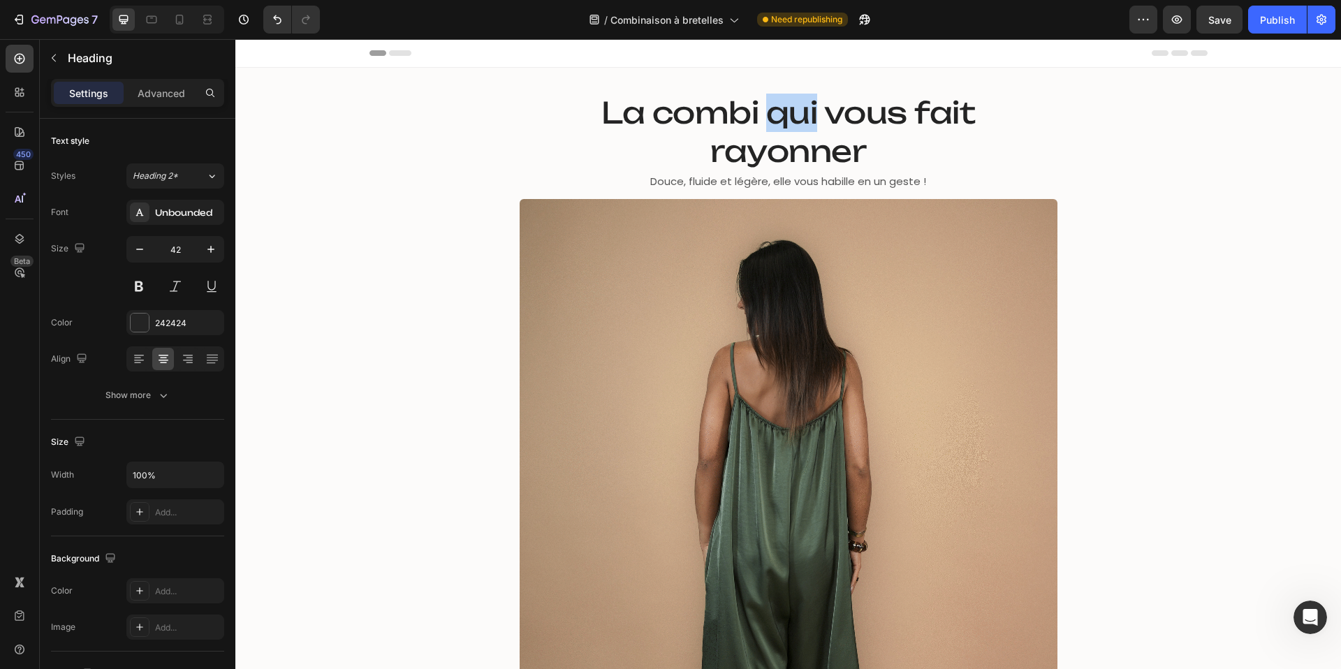
click at [810, 125] on p "La combi qui vous fait rayonner" at bounding box center [788, 132] width 535 height 76
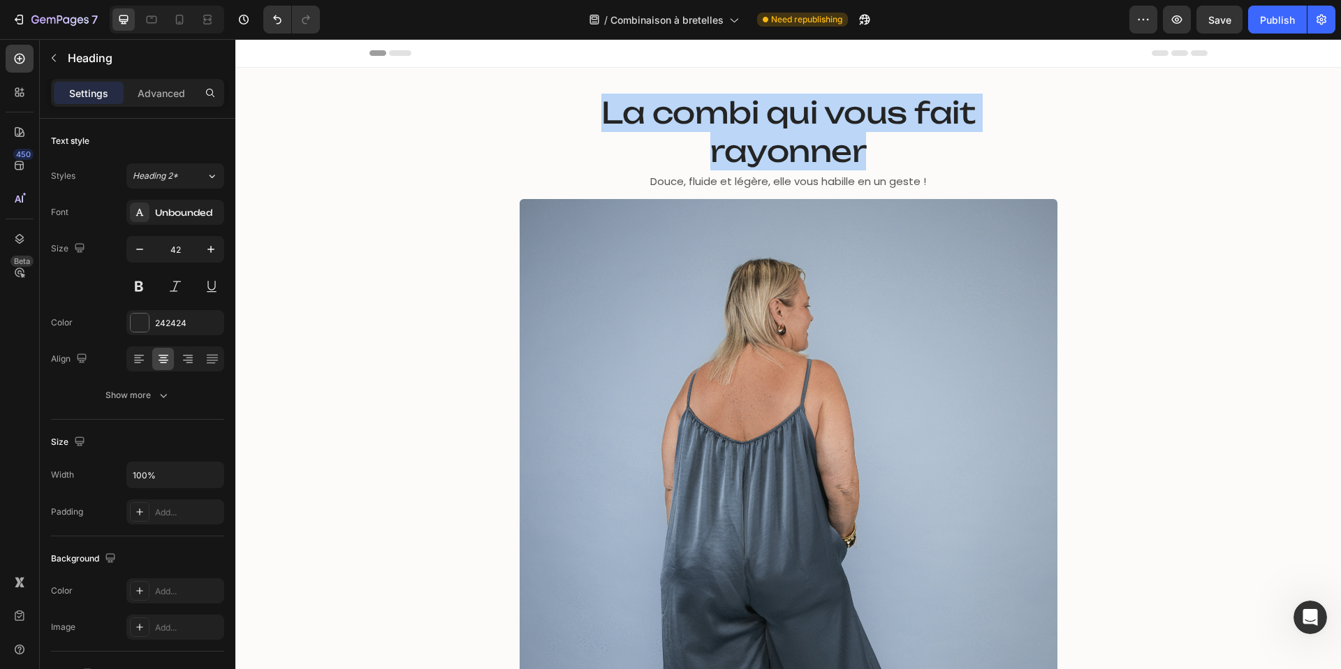
click at [810, 125] on p "La combi qui vous fait rayonner" at bounding box center [788, 132] width 535 height 76
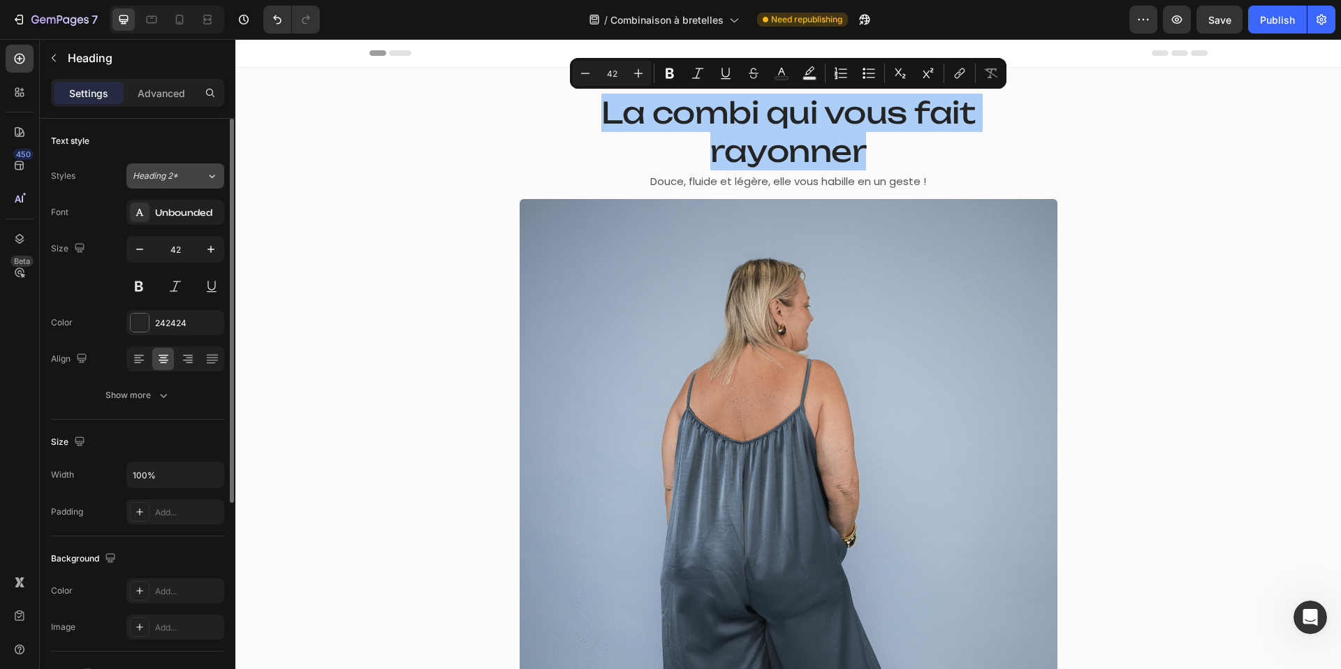
click at [180, 179] on div "Heading 2*" at bounding box center [161, 176] width 57 height 13
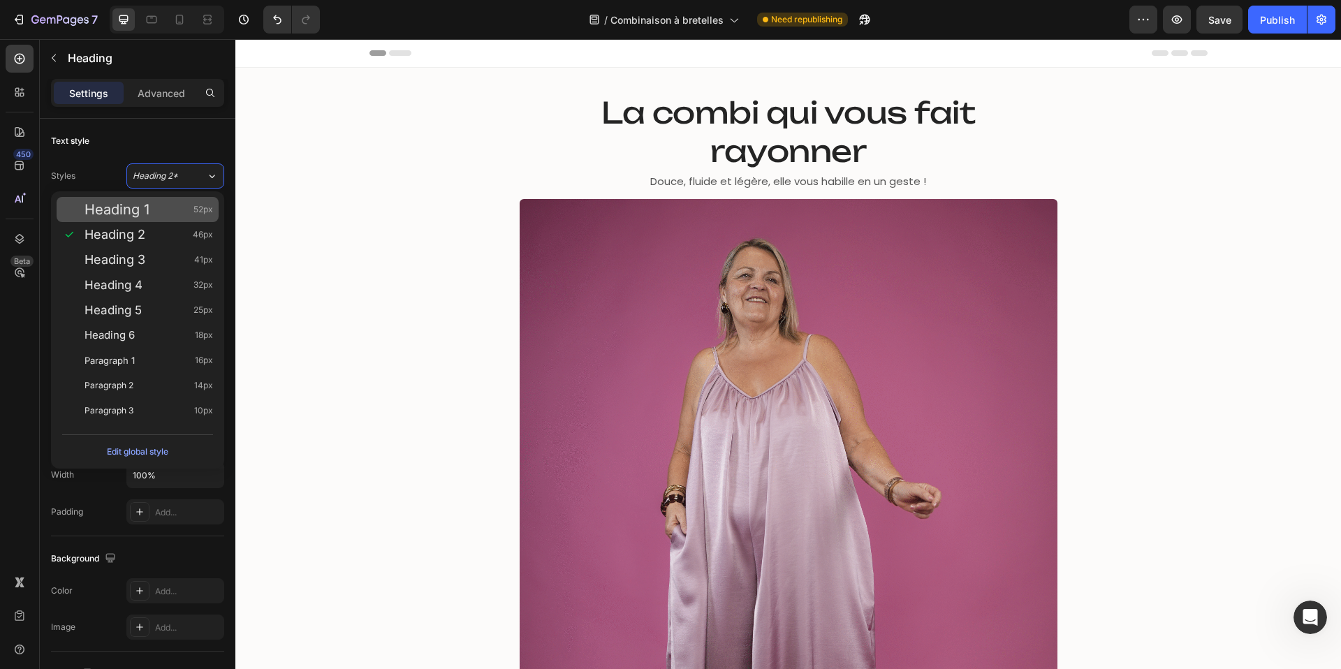
click at [139, 210] on span "Heading 1" at bounding box center [117, 210] width 65 height 14
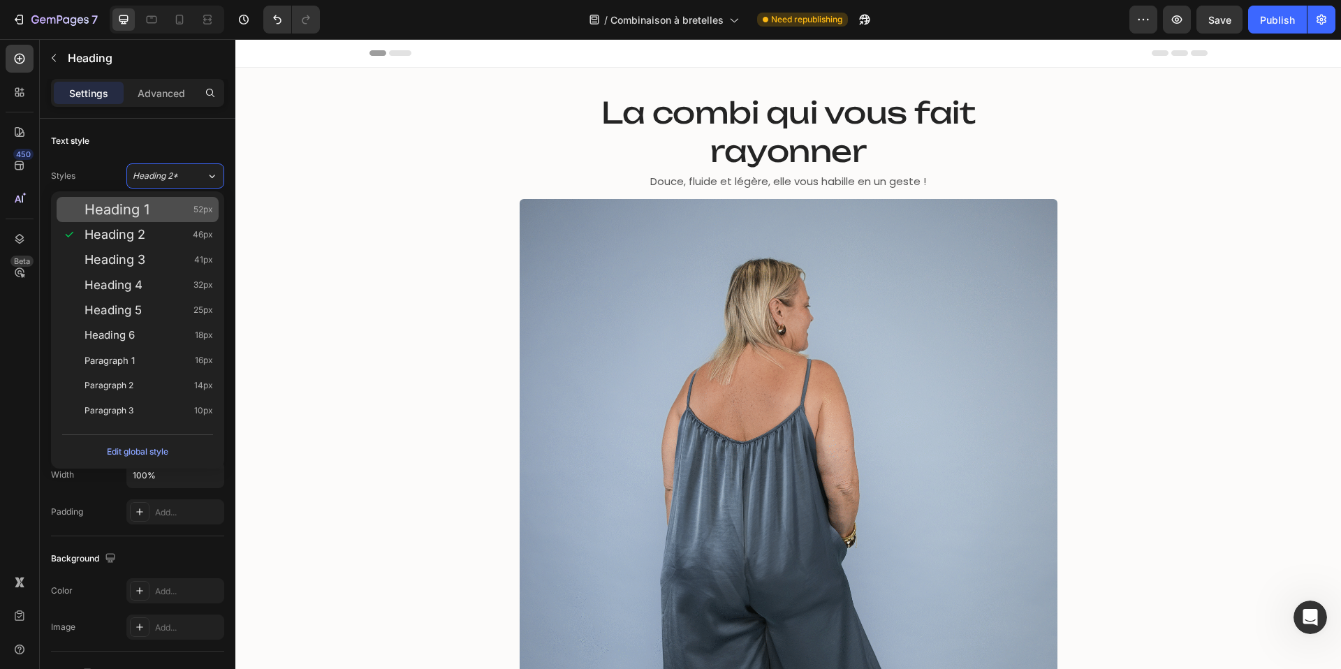
type input "52"
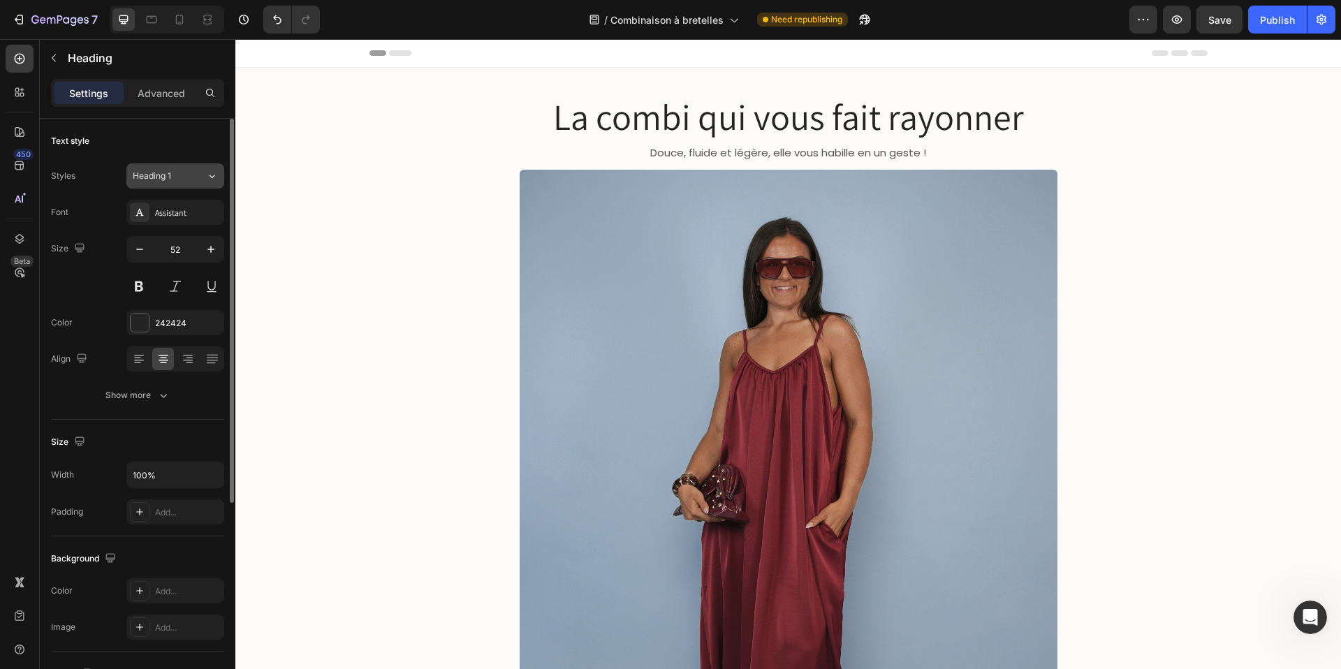
click at [167, 175] on span "Heading 1" at bounding box center [152, 176] width 38 height 13
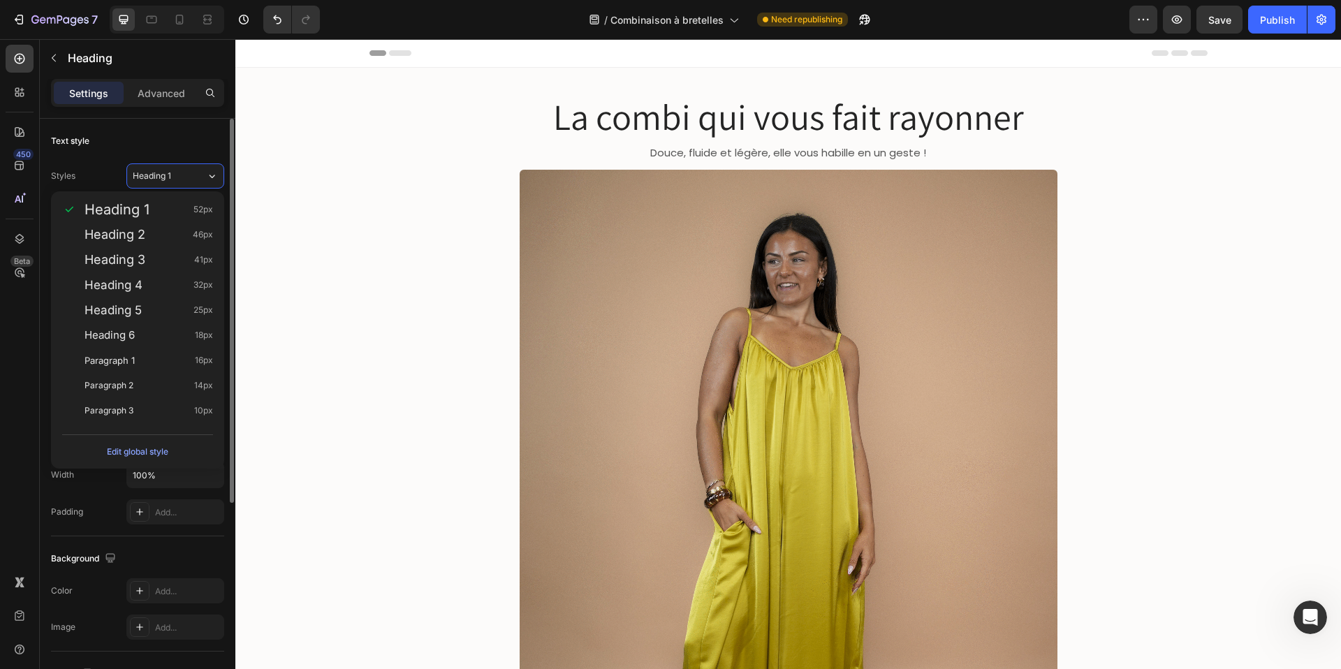
click at [153, 138] on div "Text style" at bounding box center [137, 141] width 173 height 22
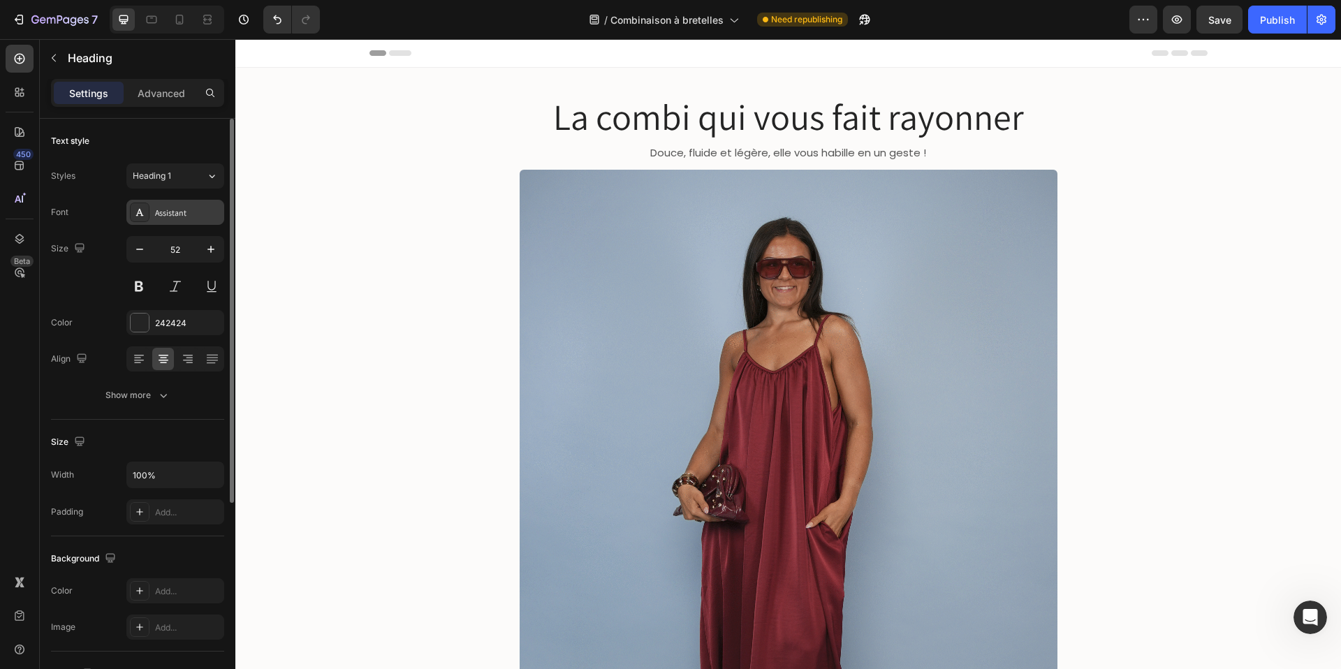
click at [170, 219] on div "Assistant" at bounding box center [188, 213] width 66 height 13
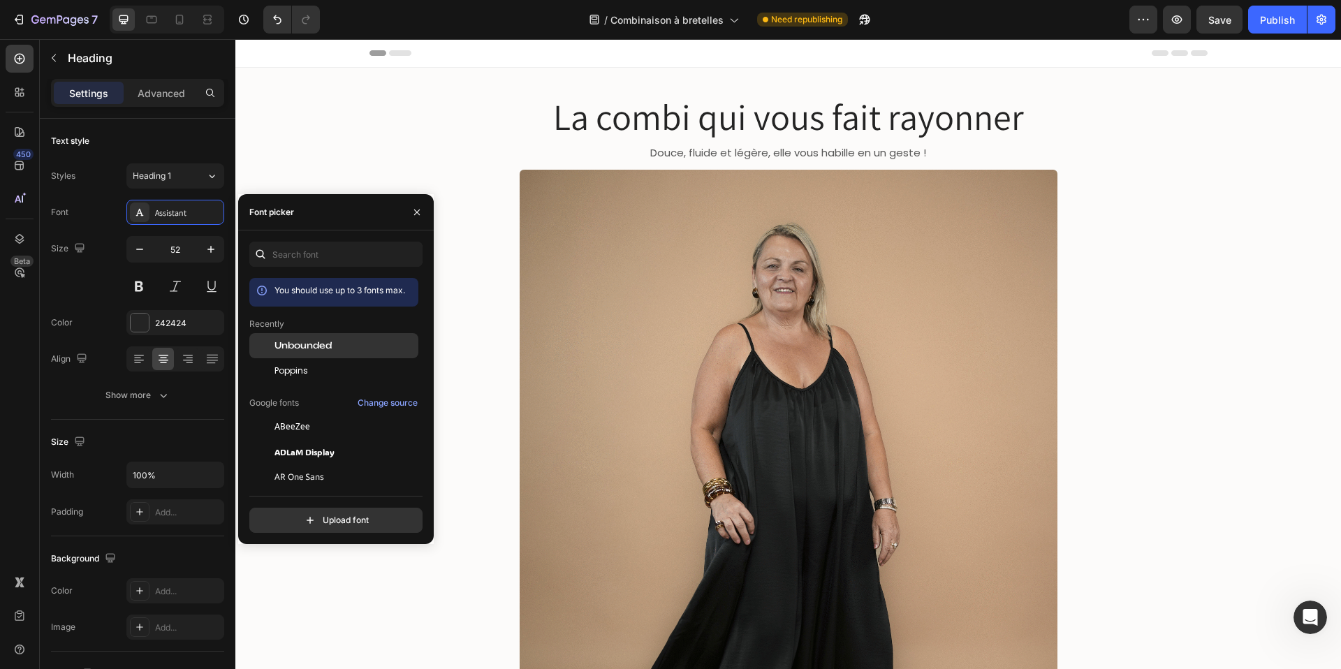
click at [320, 347] on span "Unbounded" at bounding box center [303, 346] width 57 height 13
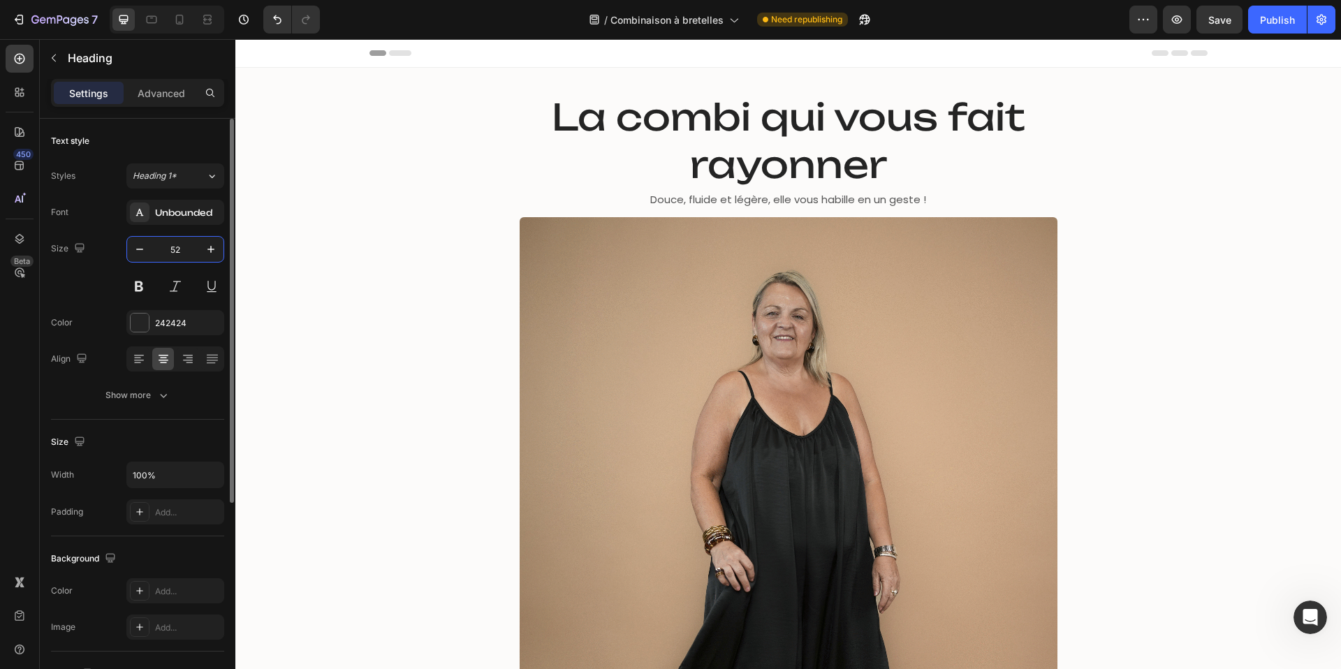
click at [169, 252] on input "52" at bounding box center [175, 249] width 46 height 25
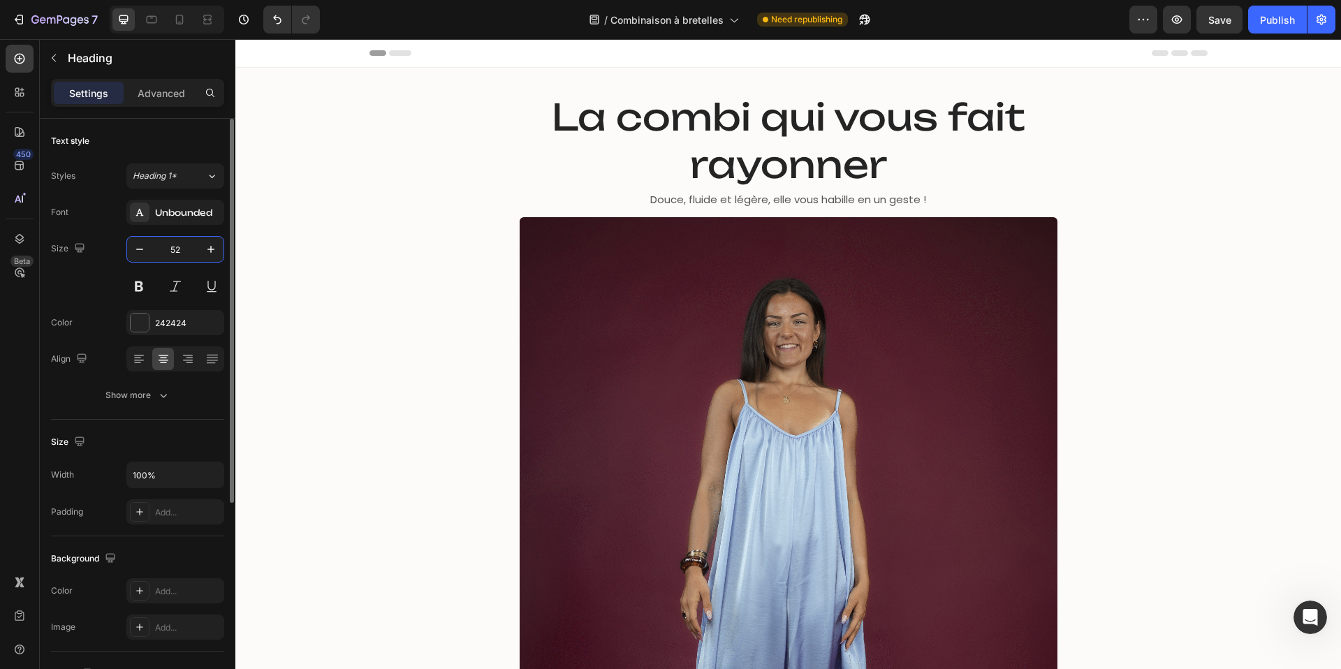
click at [169, 252] on input "52" at bounding box center [175, 249] width 46 height 25
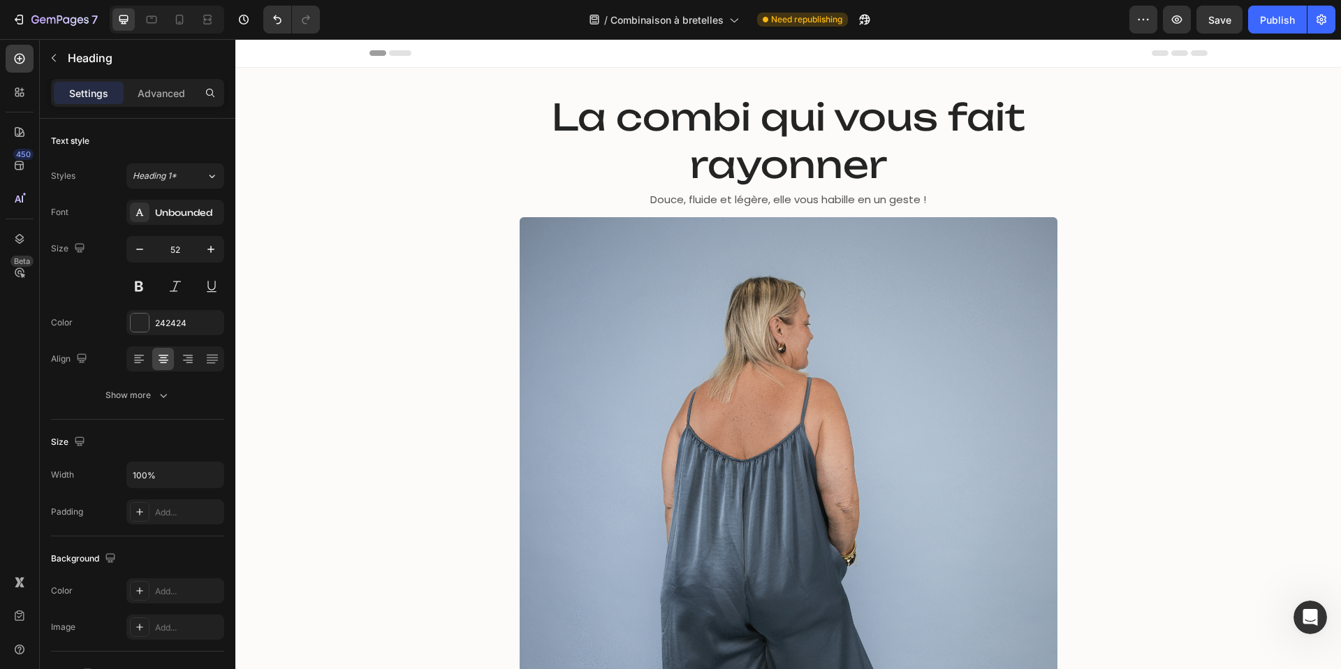
click at [634, 114] on p "La combi qui vous fait rayonner" at bounding box center [788, 141] width 535 height 94
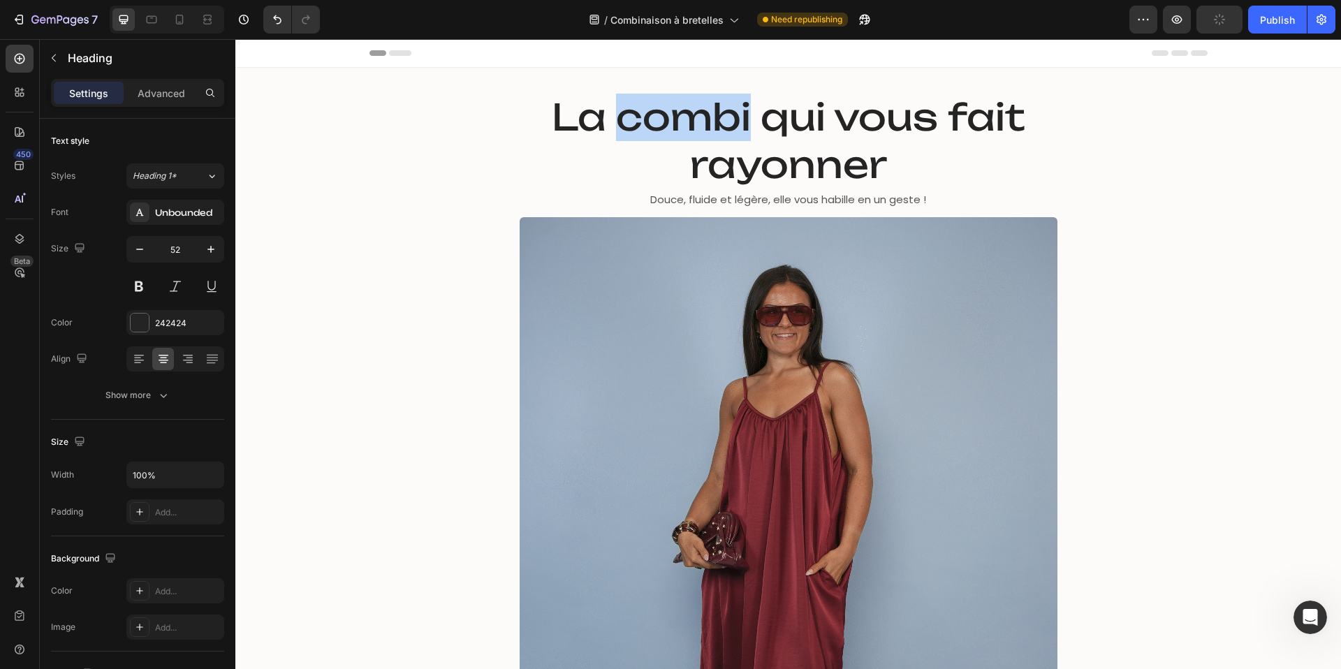
click at [634, 114] on p "La combi qui vous fait rayonner" at bounding box center [788, 141] width 535 height 94
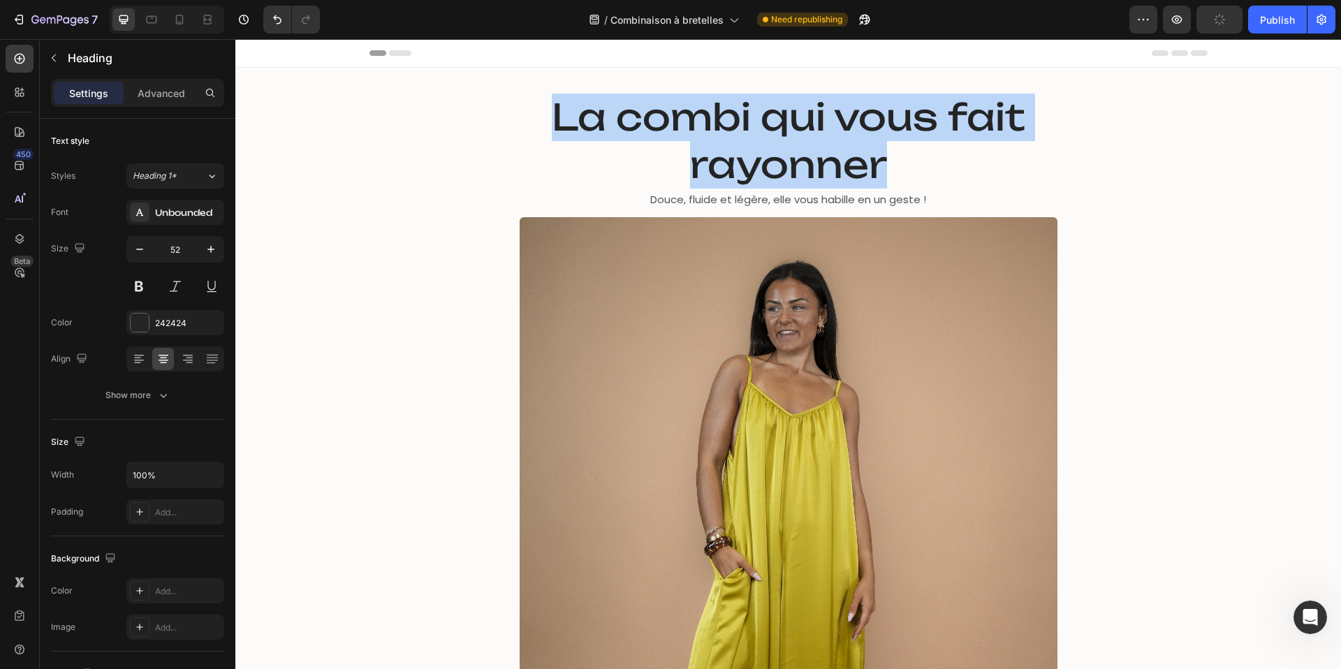
click at [634, 114] on p "La combi qui vous fait rayonner" at bounding box center [788, 141] width 535 height 94
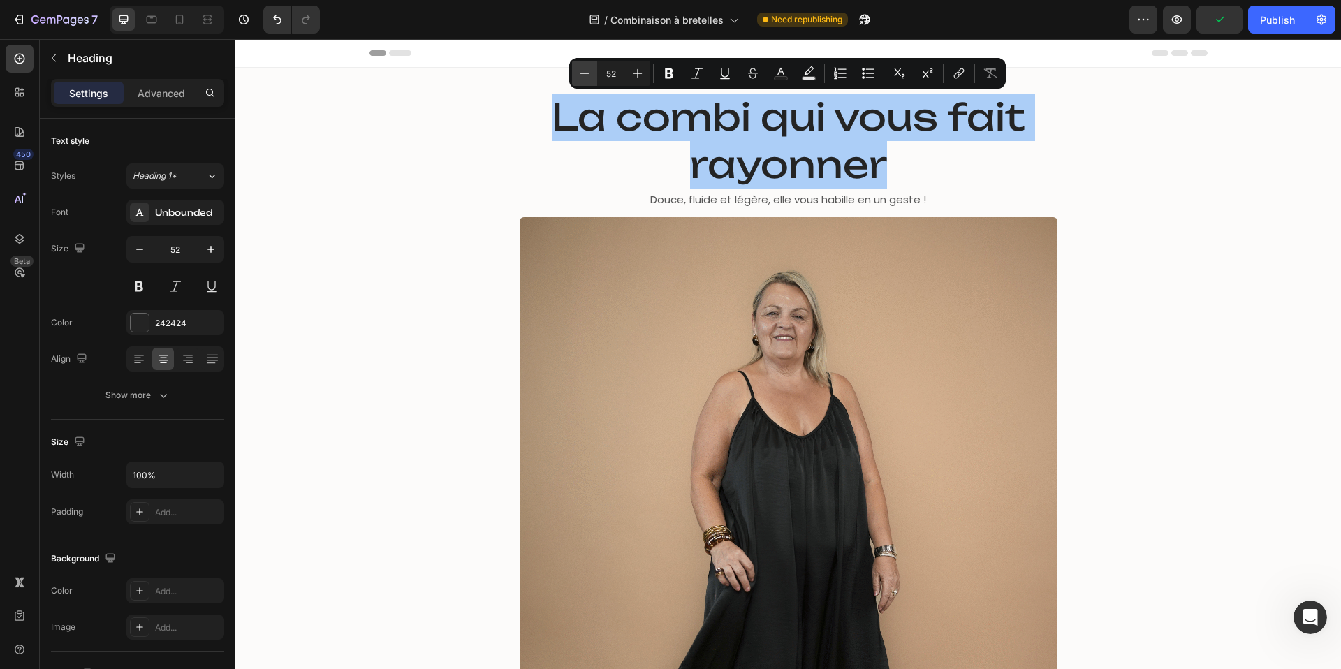
click at [582, 79] on icon "Editor contextual toolbar" at bounding box center [585, 73] width 14 height 14
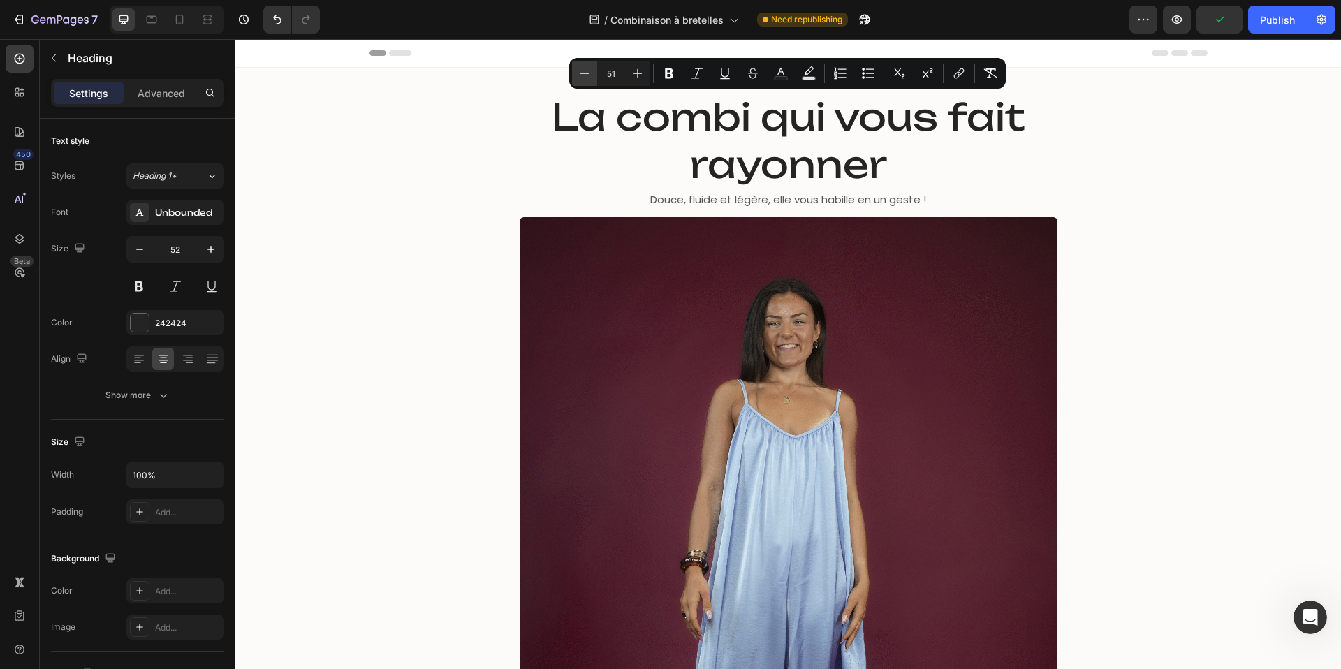
click at [582, 79] on icon "Editor contextual toolbar" at bounding box center [585, 73] width 14 height 14
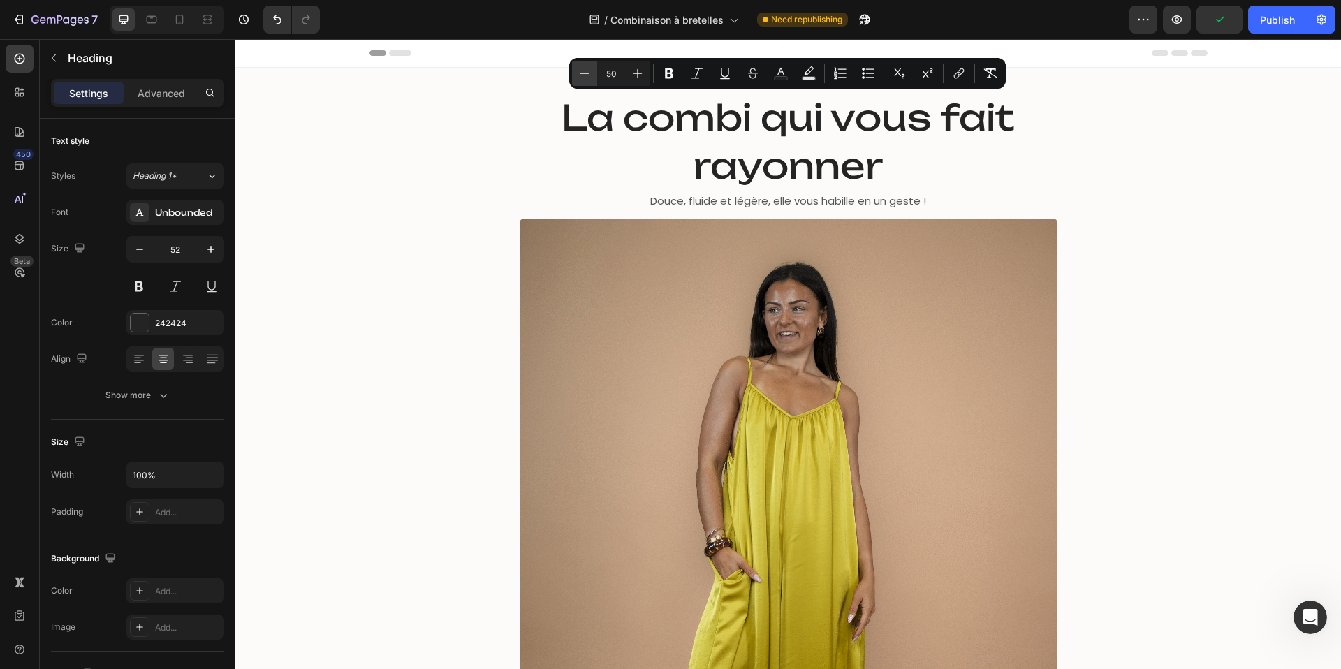
click at [582, 79] on icon "Editor contextual toolbar" at bounding box center [585, 73] width 14 height 14
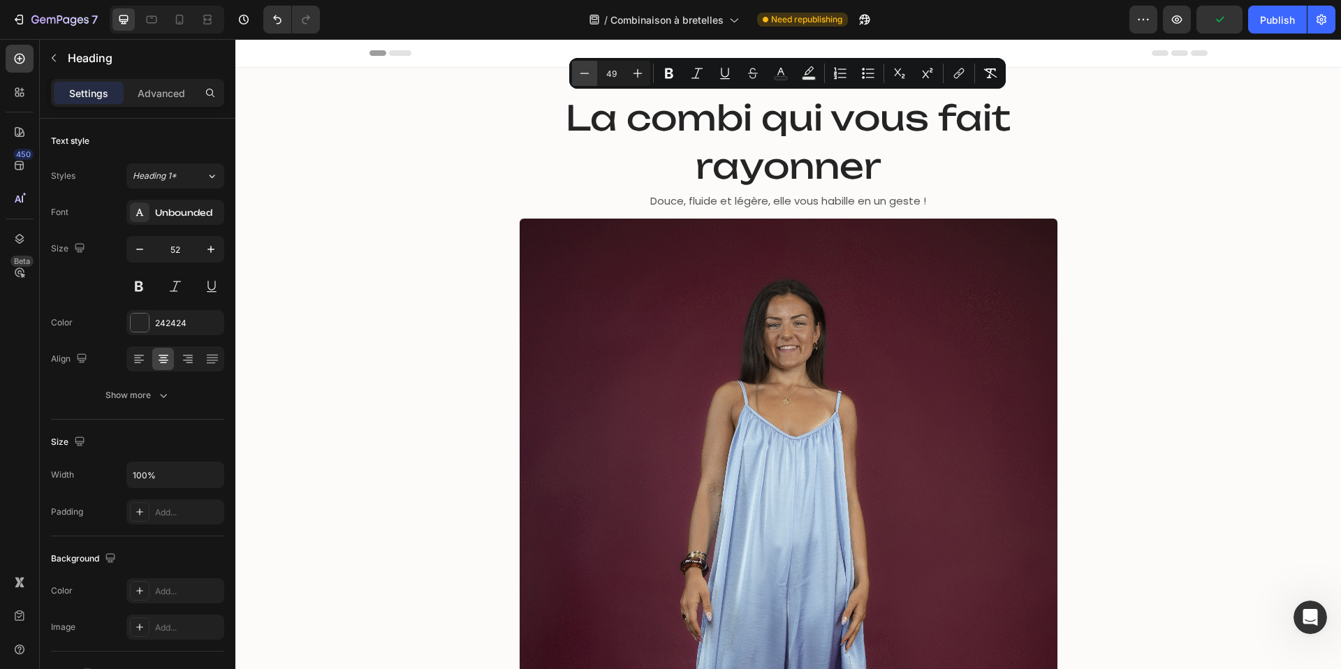
click at [582, 79] on icon "Editor contextual toolbar" at bounding box center [585, 73] width 14 height 14
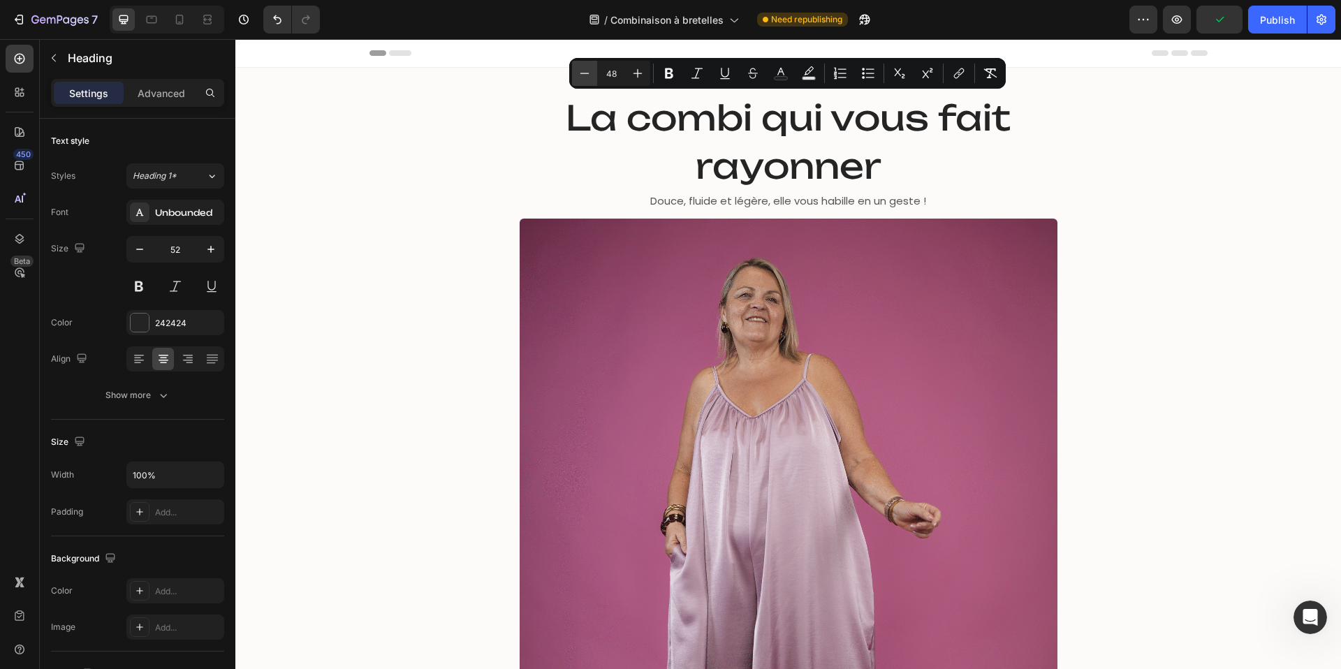
click at [582, 79] on icon "Editor contextual toolbar" at bounding box center [585, 73] width 14 height 14
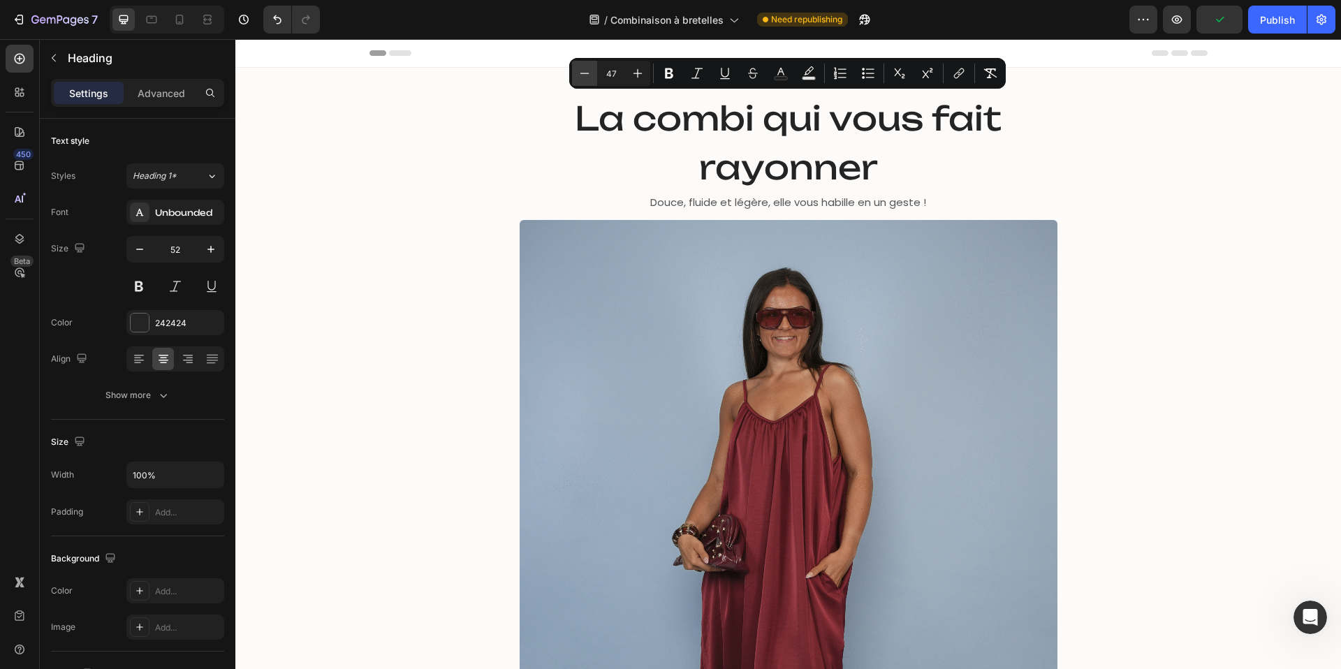
click at [582, 79] on icon "Editor contextual toolbar" at bounding box center [585, 73] width 14 height 14
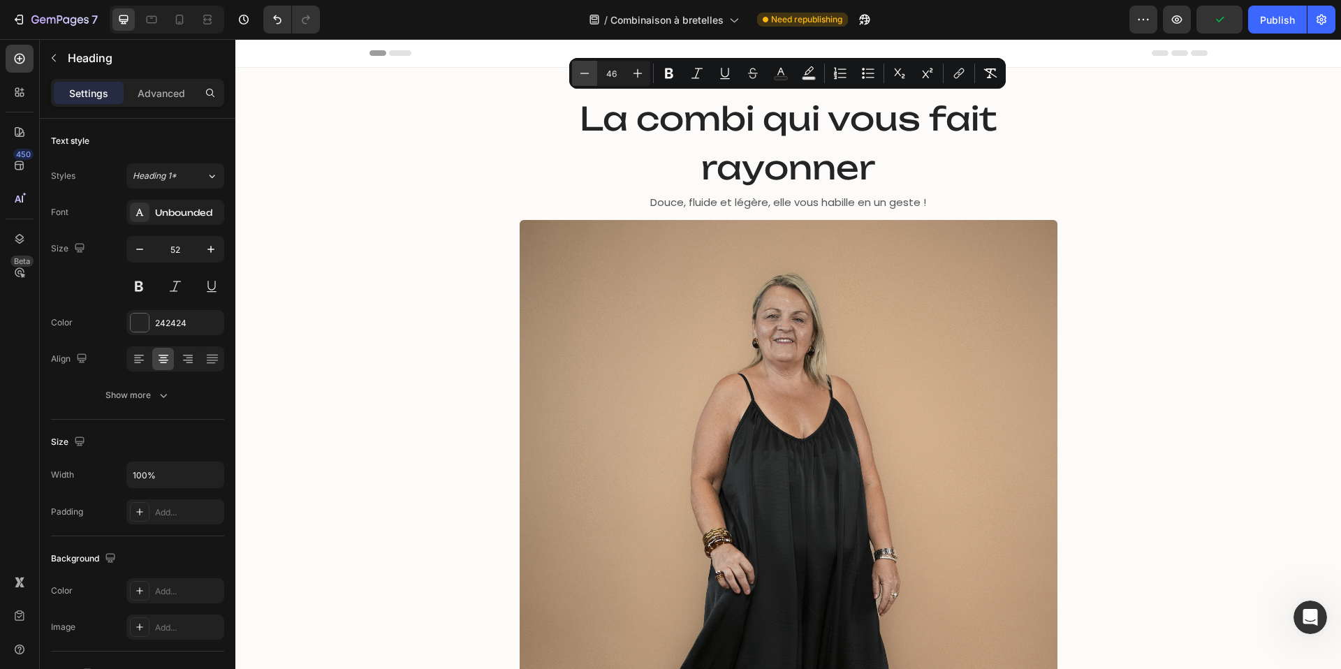
click at [582, 79] on icon "Editor contextual toolbar" at bounding box center [585, 73] width 14 height 14
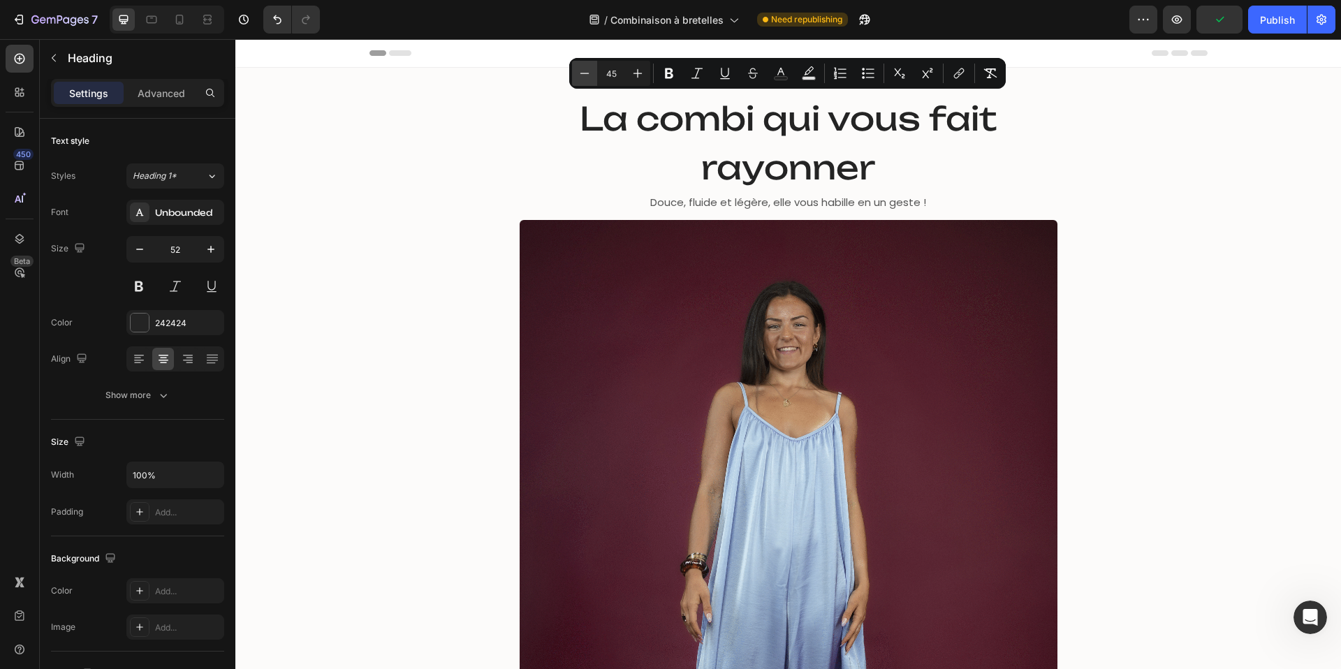
click at [582, 79] on icon "Editor contextual toolbar" at bounding box center [585, 73] width 14 height 14
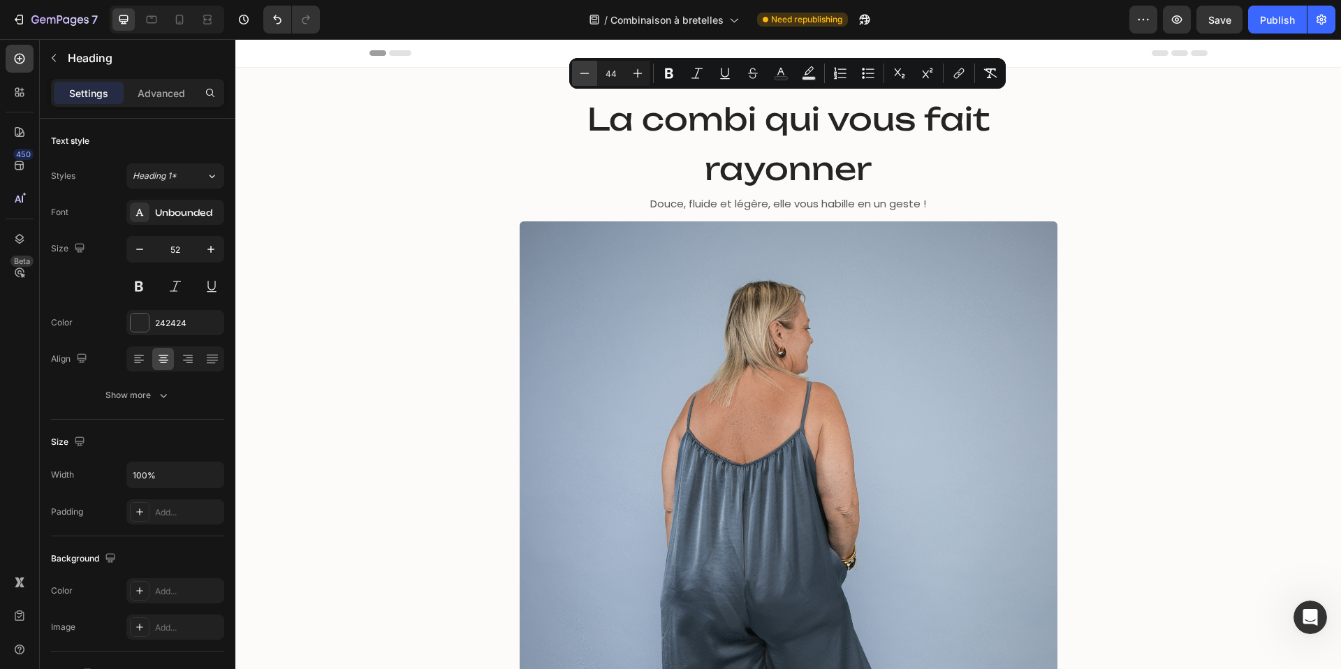
click at [582, 79] on icon "Editor contextual toolbar" at bounding box center [585, 73] width 14 height 14
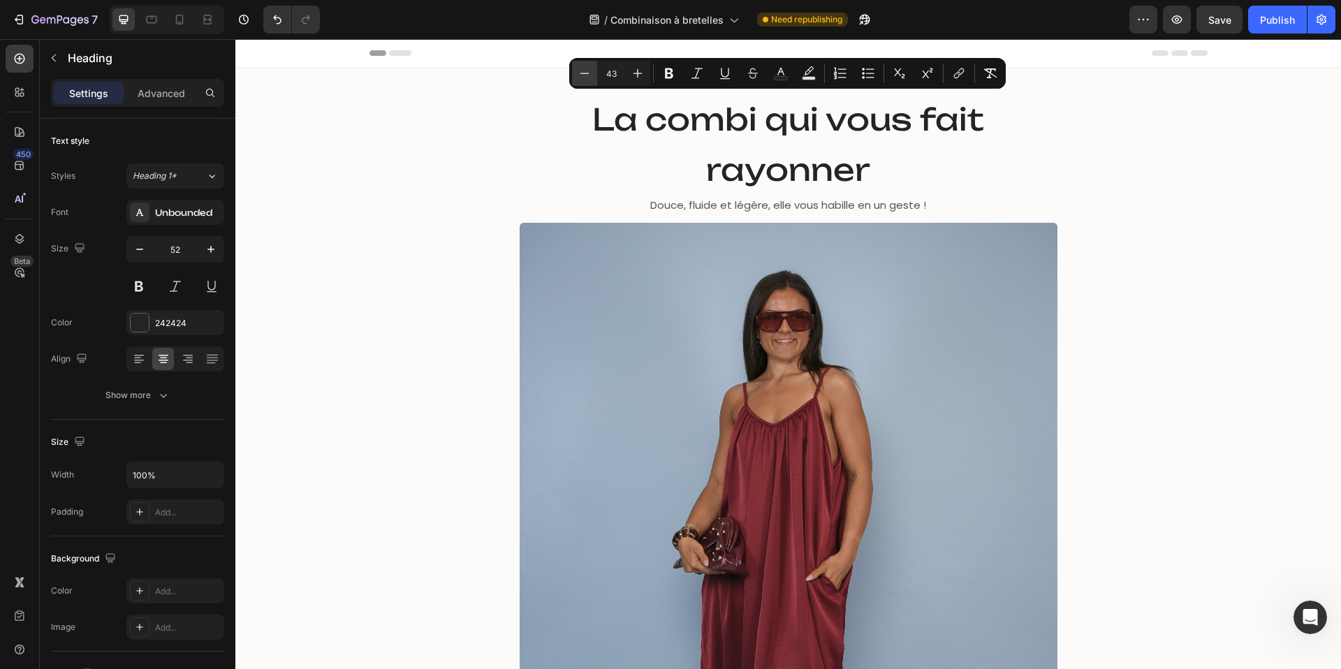
click at [582, 79] on icon "Editor contextual toolbar" at bounding box center [585, 73] width 14 height 14
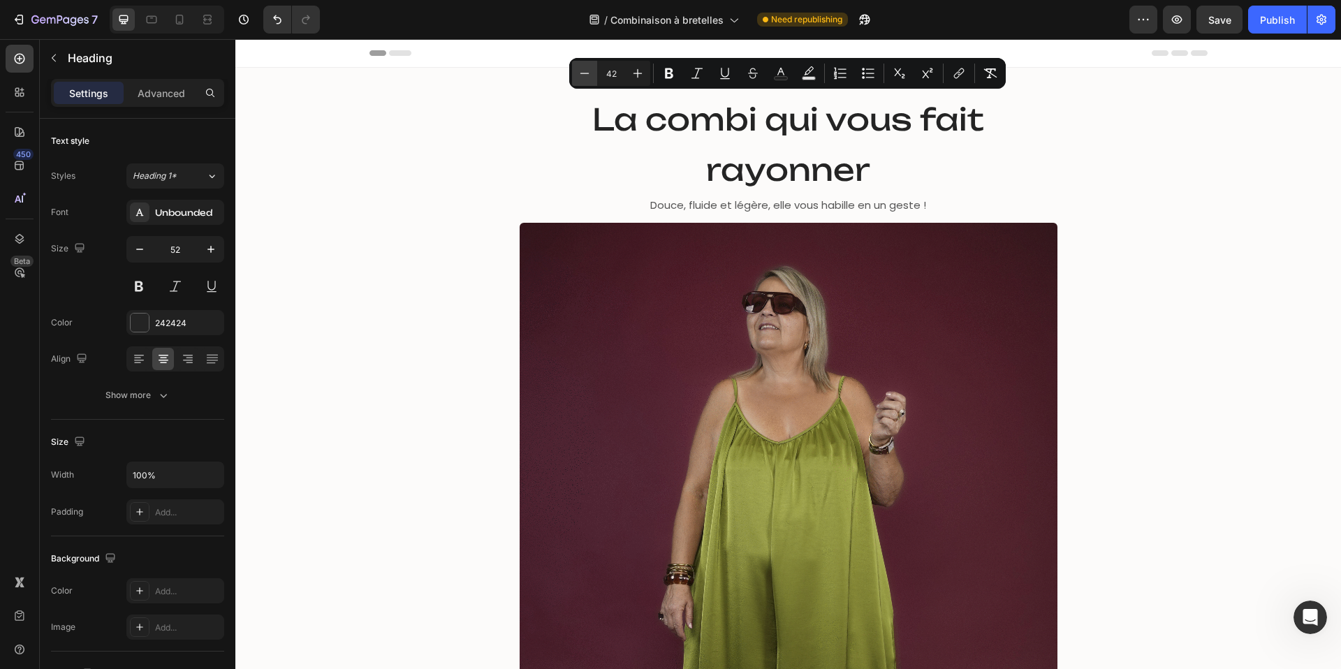
click at [582, 79] on icon "Editor contextual toolbar" at bounding box center [585, 73] width 14 height 14
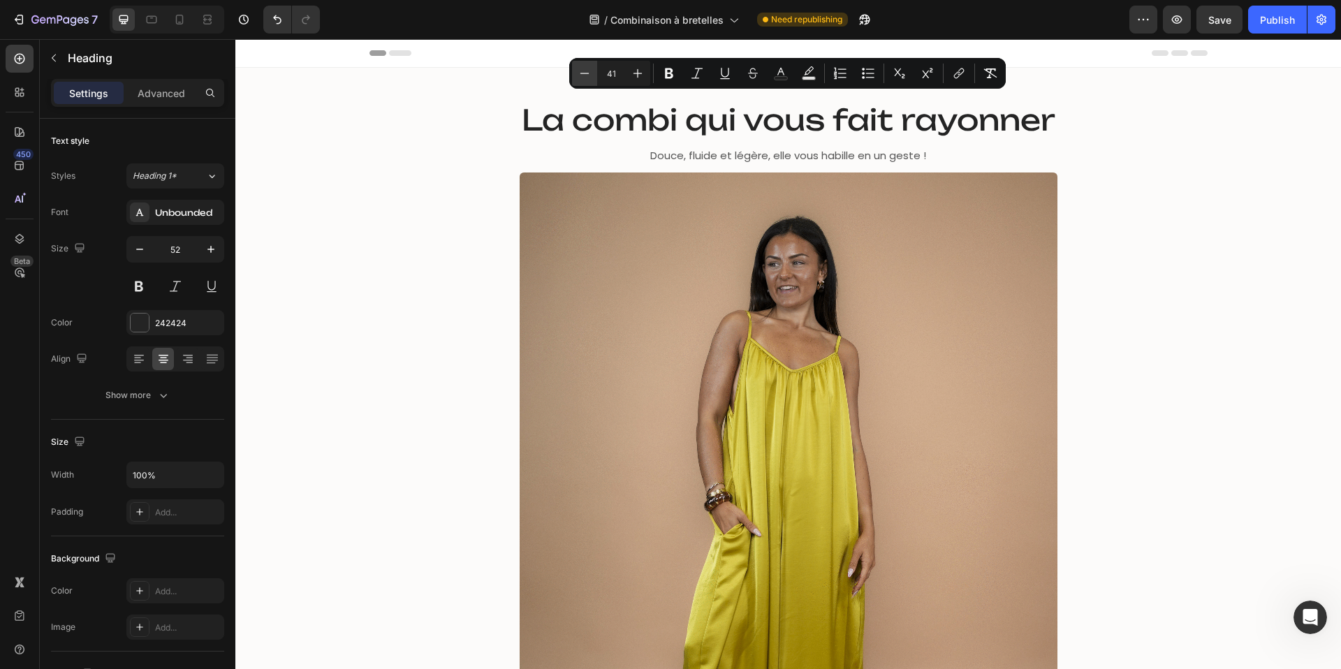
click at [582, 79] on icon "Editor contextual toolbar" at bounding box center [585, 73] width 14 height 14
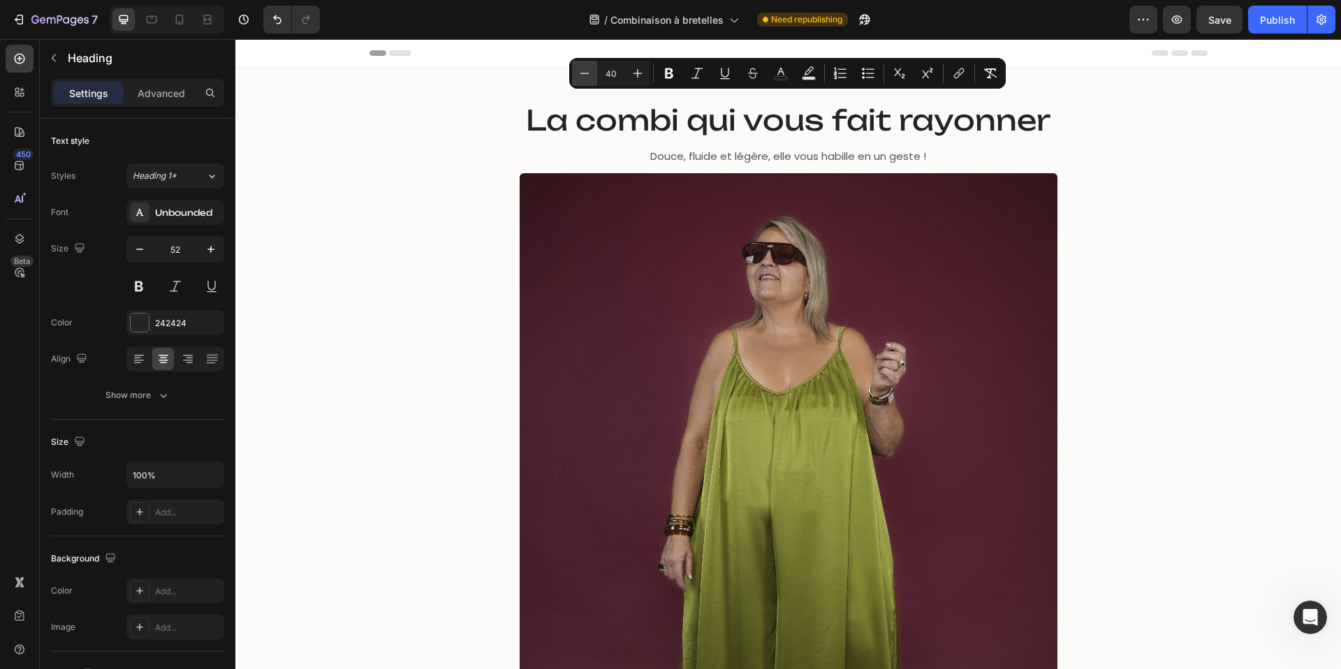
click at [582, 79] on icon "Editor contextual toolbar" at bounding box center [585, 73] width 14 height 14
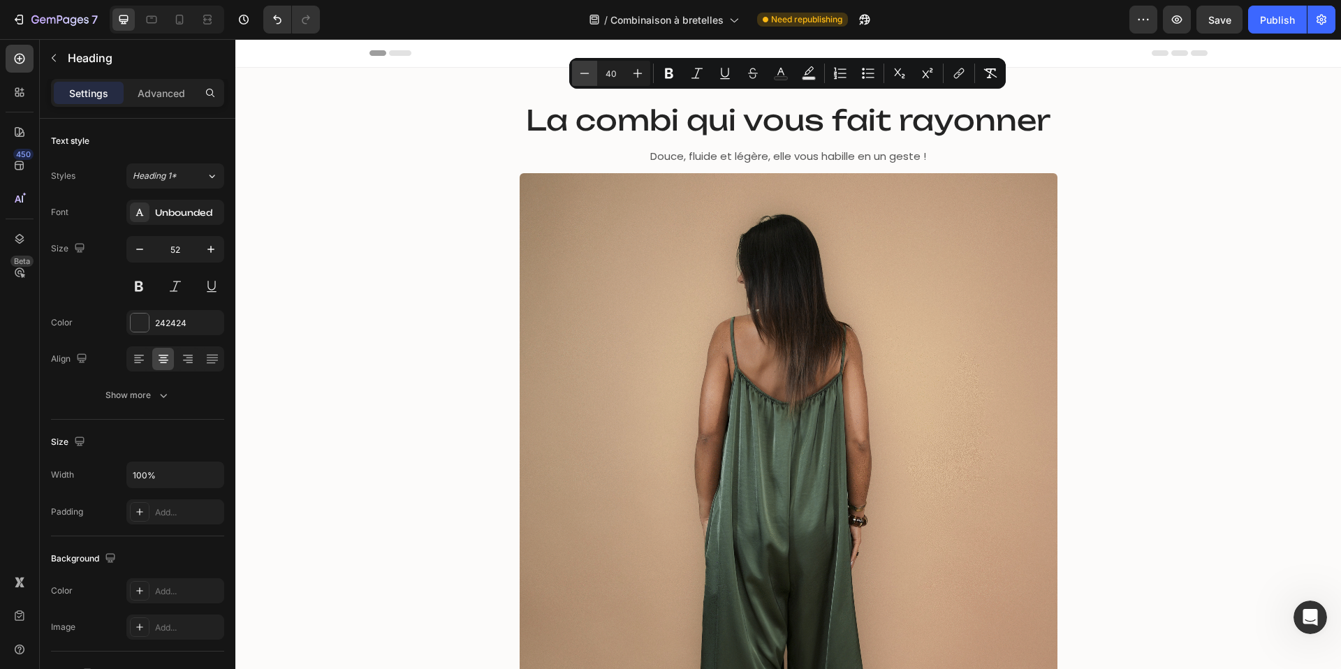
type input "39"
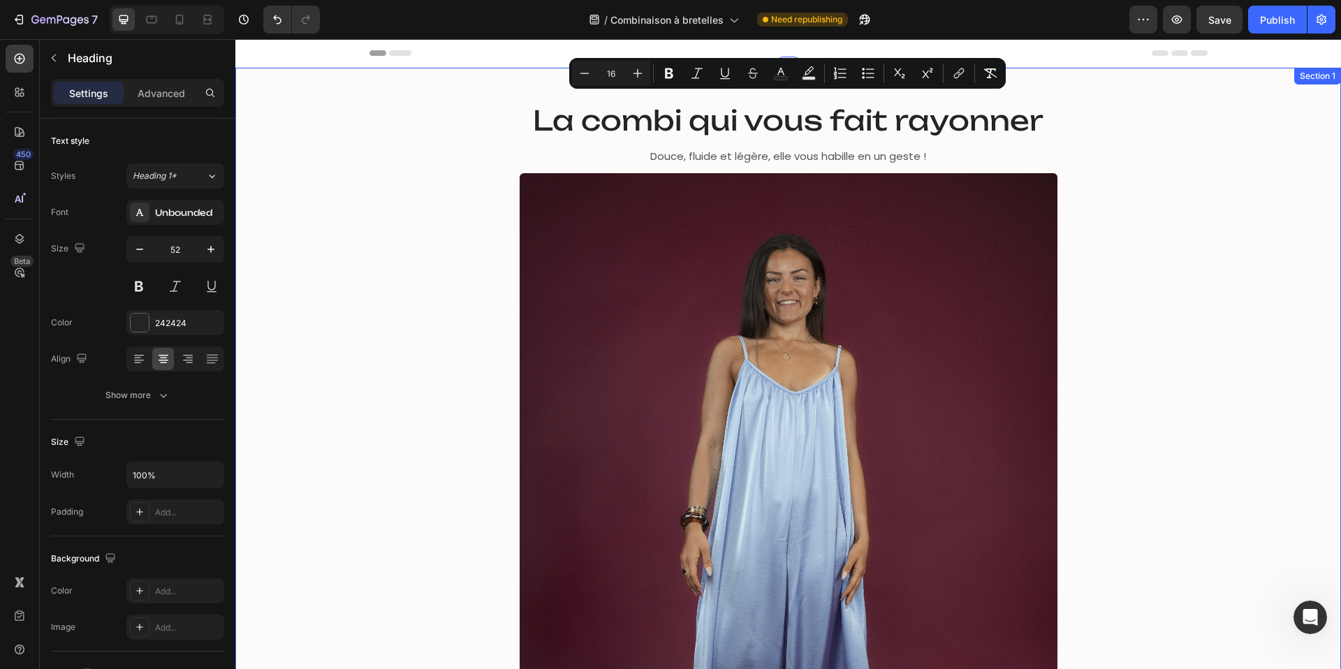
click at [398, 119] on div "La combi qui vous fait rayonner Heading Douce, fluide et légère, elle vous habi…" at bounding box center [788, 491] width 1085 height 799
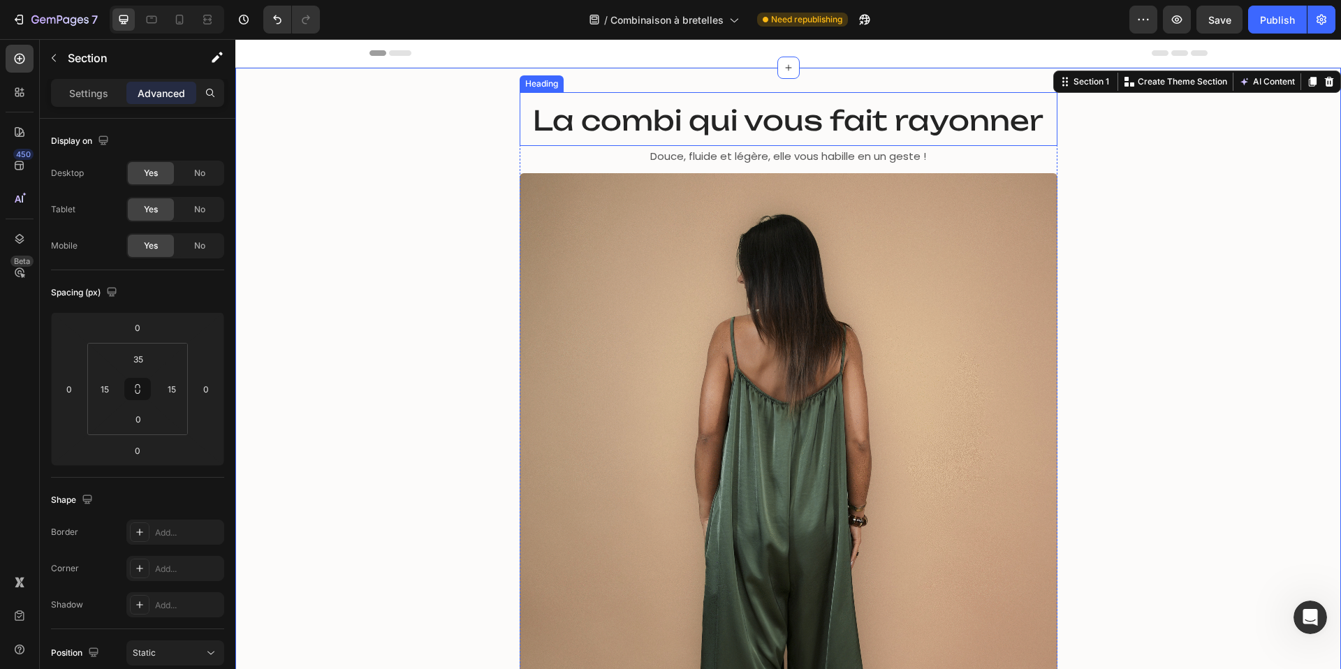
click at [576, 120] on span "La combi qui vous fait rayonner" at bounding box center [788, 120] width 511 height 34
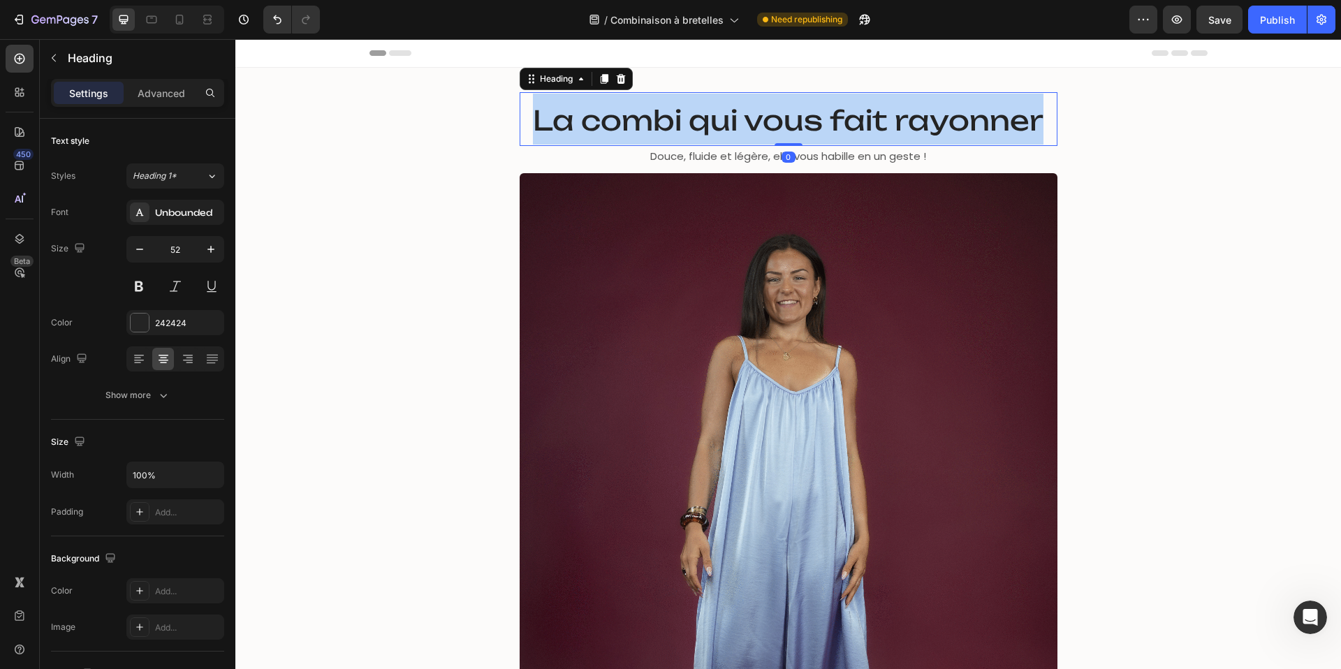
click at [576, 120] on span "La combi qui vous fait rayonner" at bounding box center [788, 120] width 511 height 34
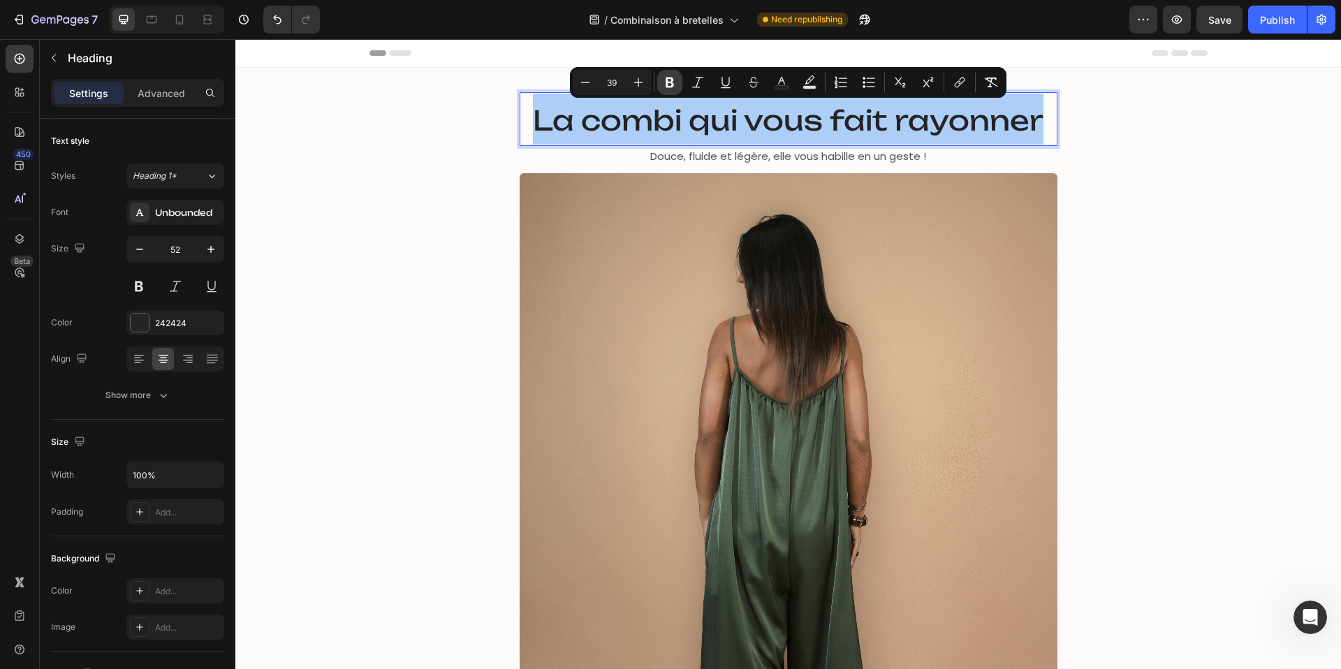
click at [675, 83] on icon "Editor contextual toolbar" at bounding box center [670, 82] width 14 height 14
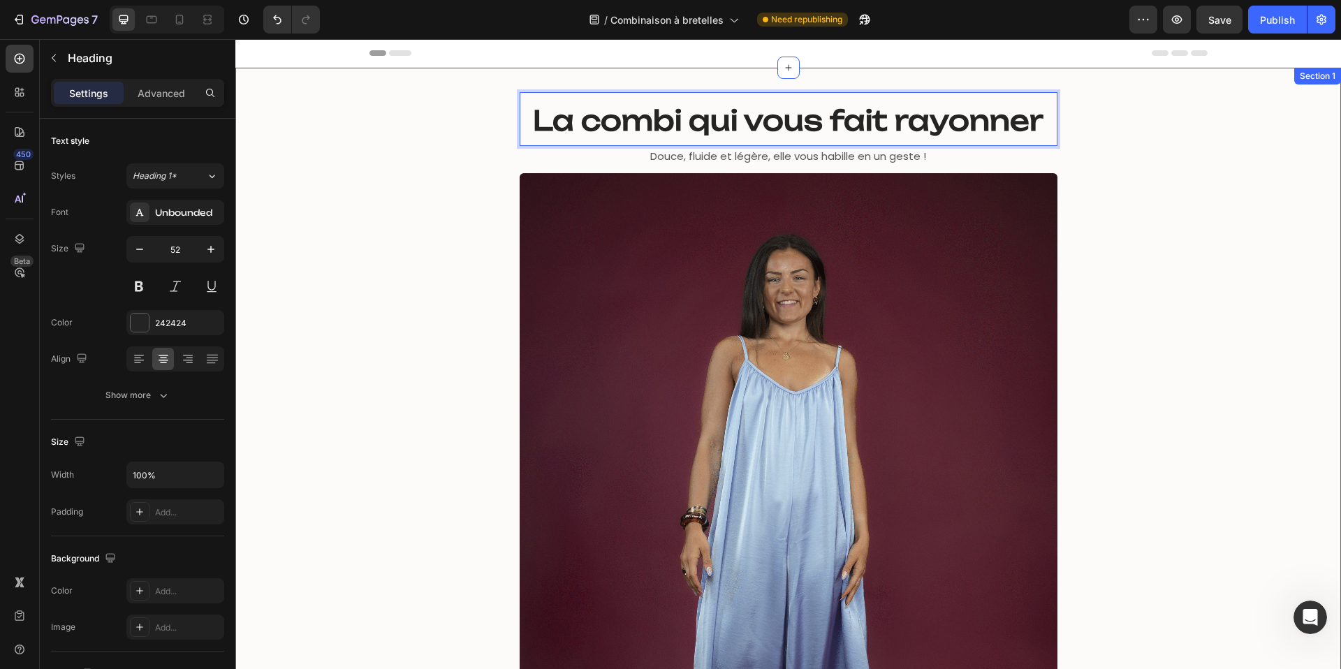
click at [294, 196] on div "La combi qui vous fait rayonner Heading 0 Douce, fluide et légère, elle vous ha…" at bounding box center [788, 491] width 1085 height 799
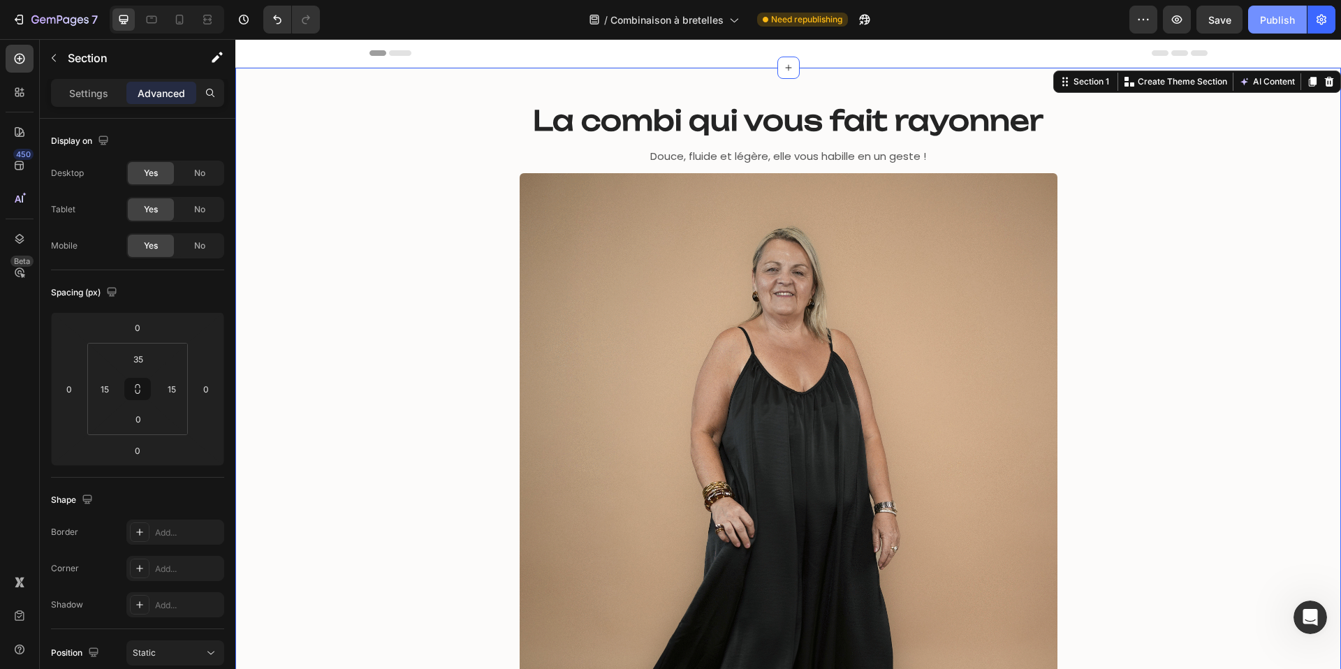
click at [1260, 18] on button "Publish" at bounding box center [1278, 20] width 59 height 28
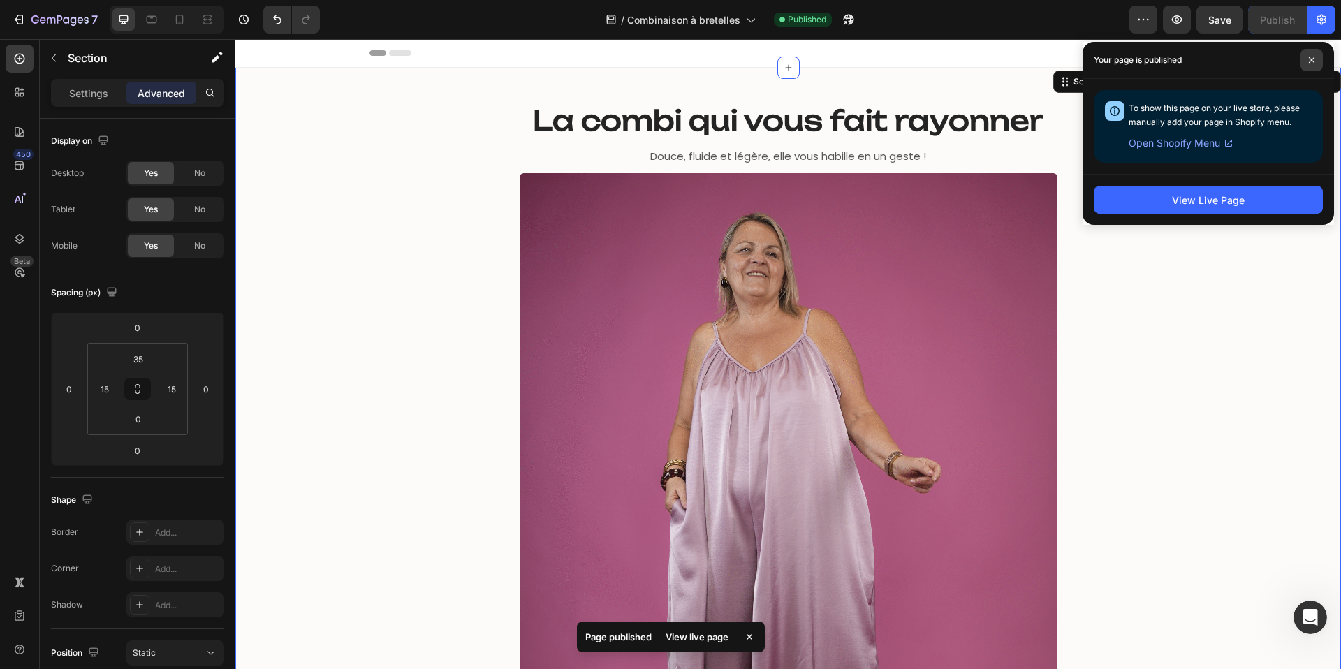
click at [1314, 59] on icon at bounding box center [1312, 60] width 7 height 7
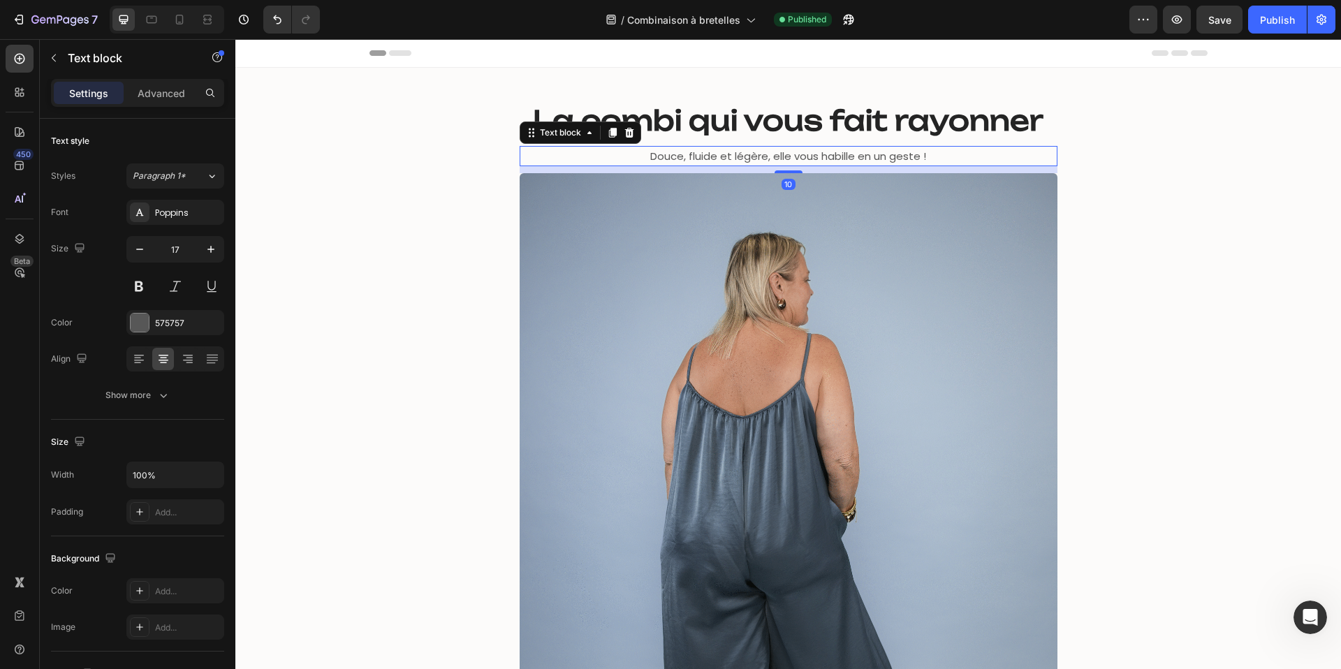
click at [752, 158] on span "Douce, fluide et légère, elle vous habille en un geste !" at bounding box center [788, 156] width 276 height 15
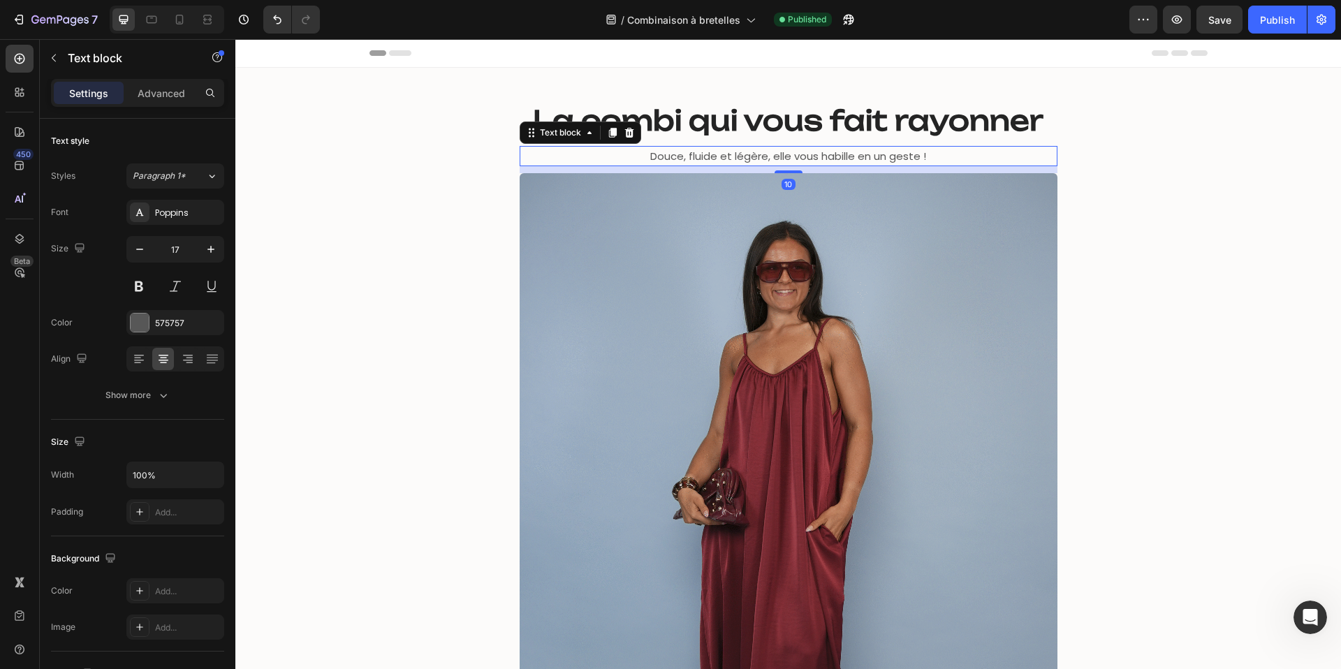
click at [752, 158] on span "Douce, fluide et légère, elle vous habille en un geste !" at bounding box center [788, 156] width 276 height 15
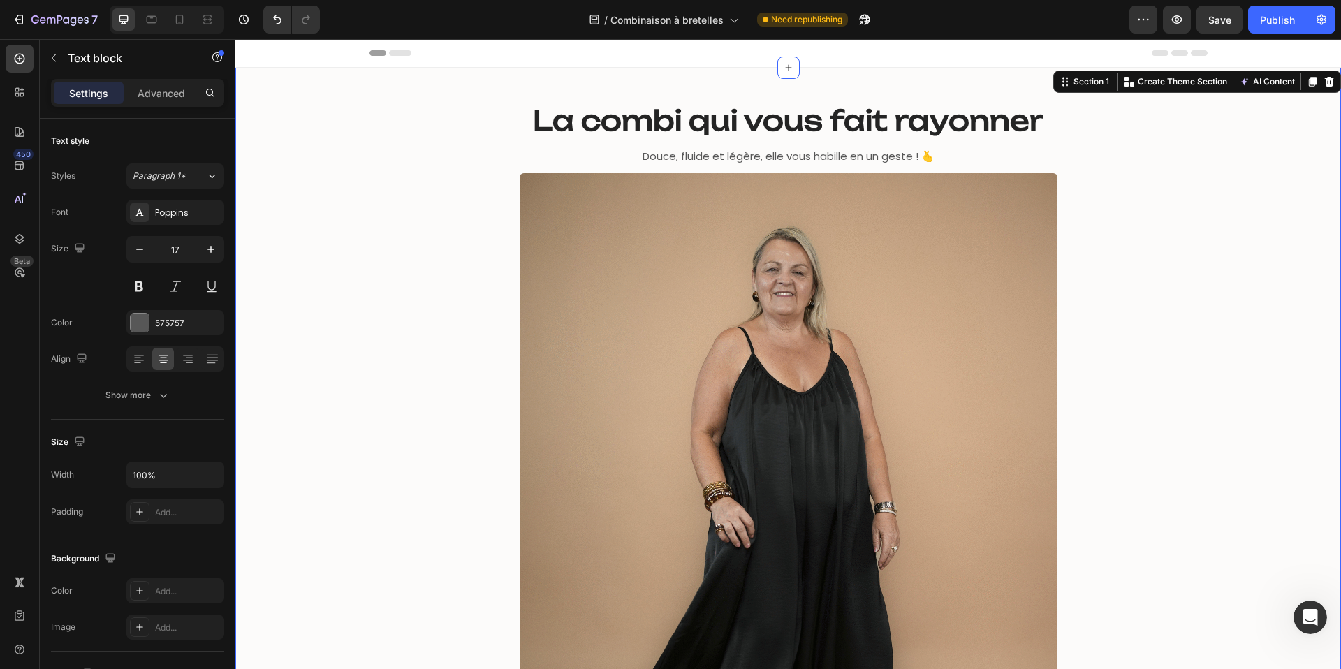
click at [455, 194] on div "⁠⁠⁠⁠⁠⁠⁠ La combi qui vous fait rayonner Heading Douce, fluide et légère, elle v…" at bounding box center [788, 491] width 1085 height 799
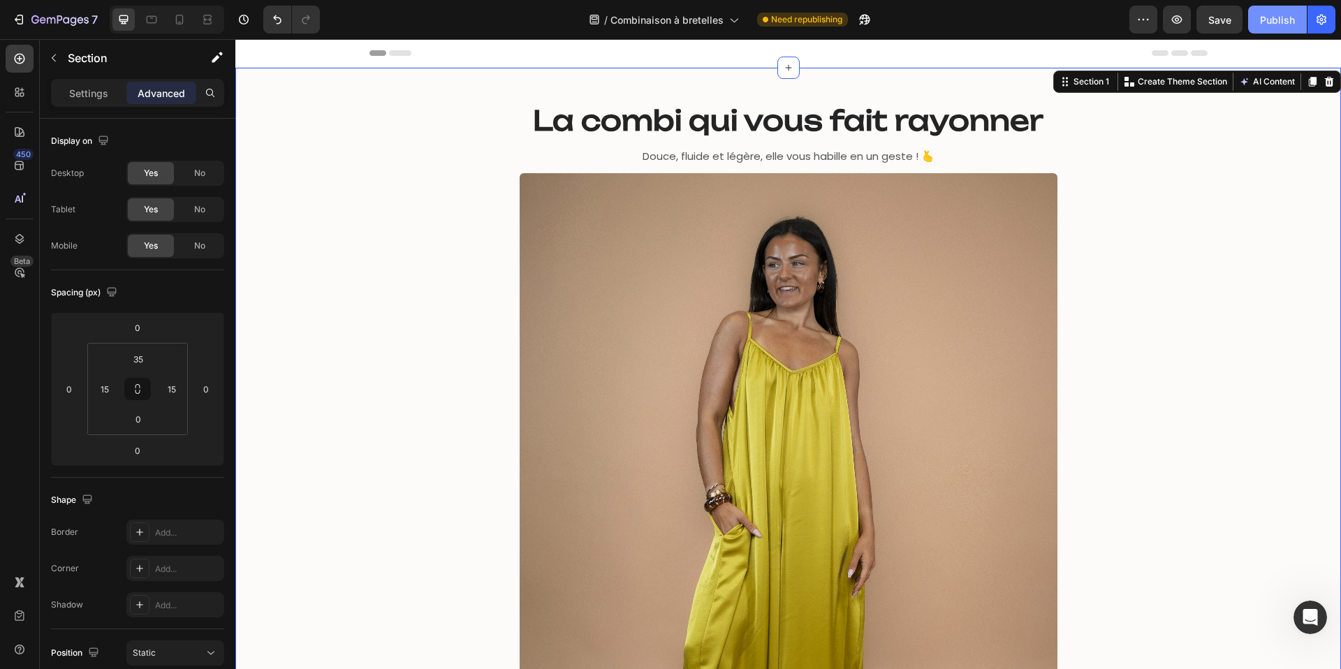
click at [1267, 20] on div "Publish" at bounding box center [1277, 20] width 35 height 15
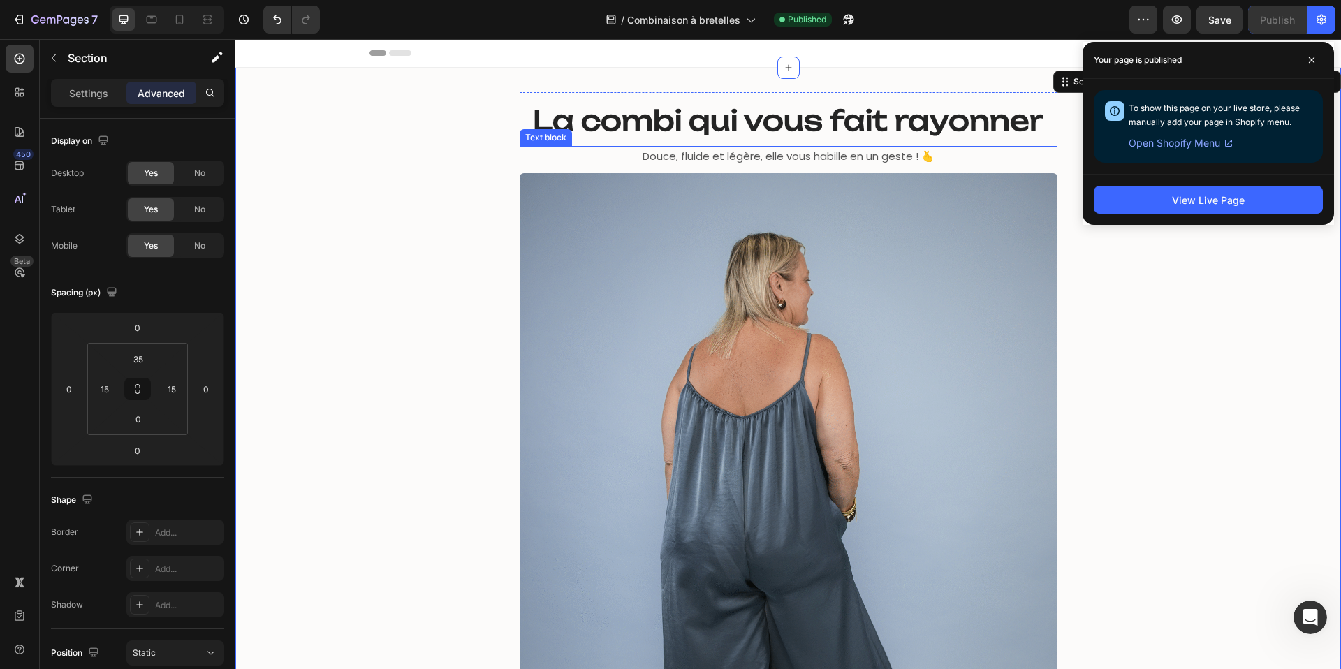
click at [811, 154] on span "Douce, fluide et légère, elle vous habille en un geste ! 🫰" at bounding box center [789, 156] width 292 height 15
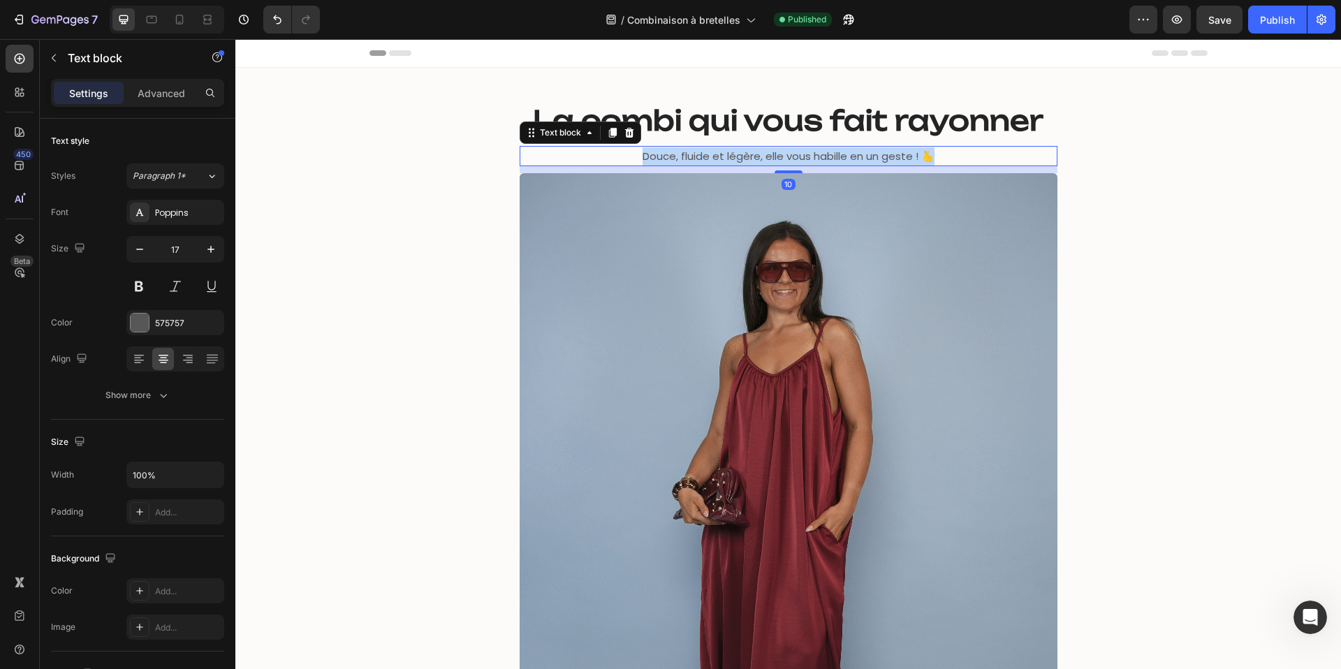
click at [811, 154] on span "Douce, fluide et légère, elle vous habille en un geste ! 🫰" at bounding box center [789, 156] width 292 height 15
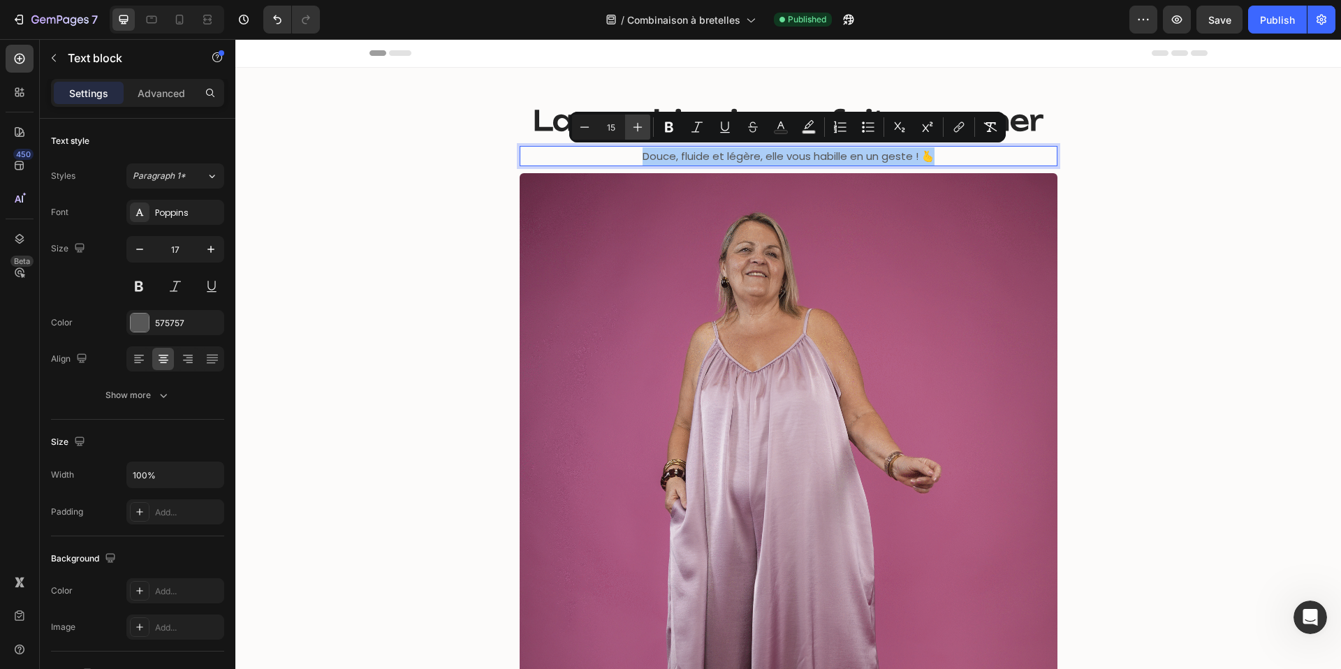
click at [639, 131] on icon "Editor contextual toolbar" at bounding box center [638, 127] width 14 height 14
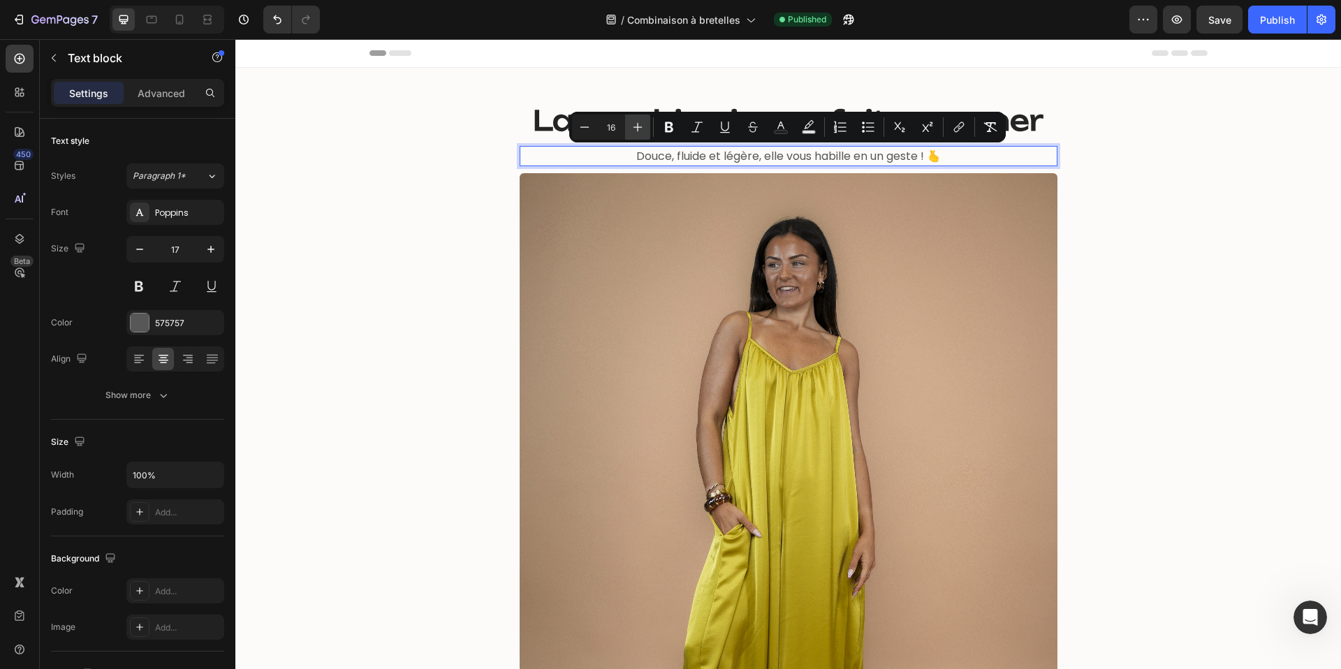
click at [639, 131] on icon "Editor contextual toolbar" at bounding box center [638, 127] width 14 height 14
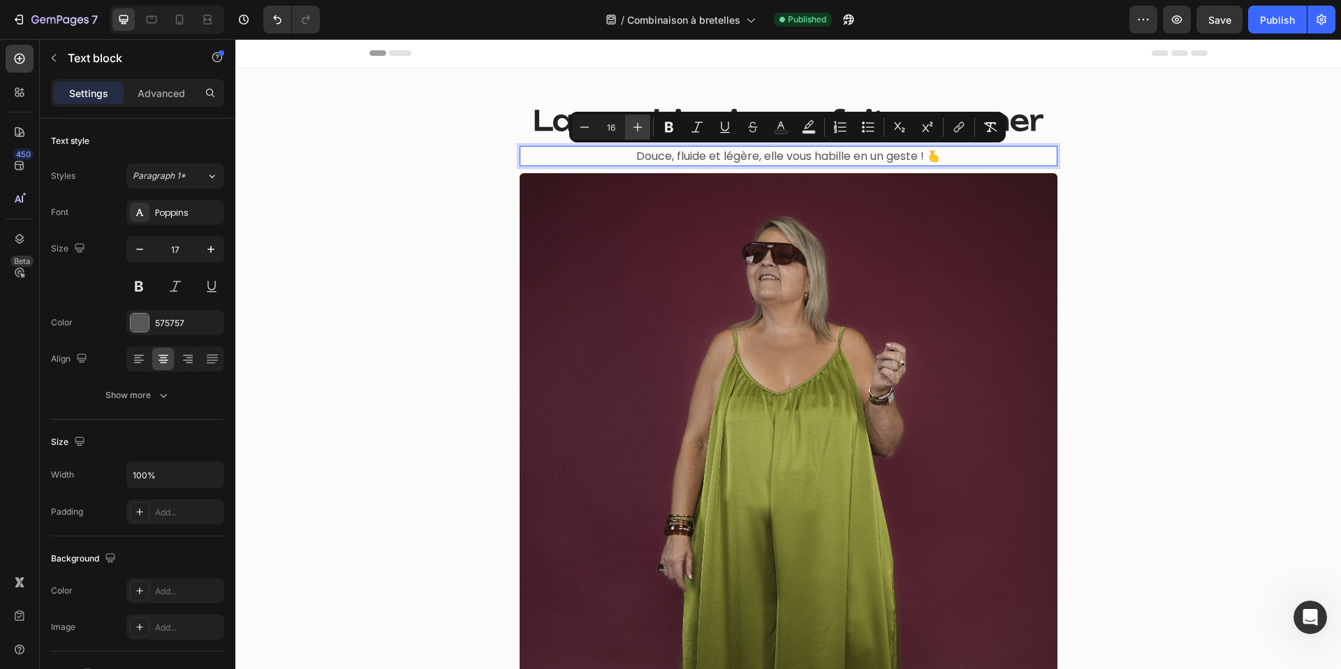
type input "17"
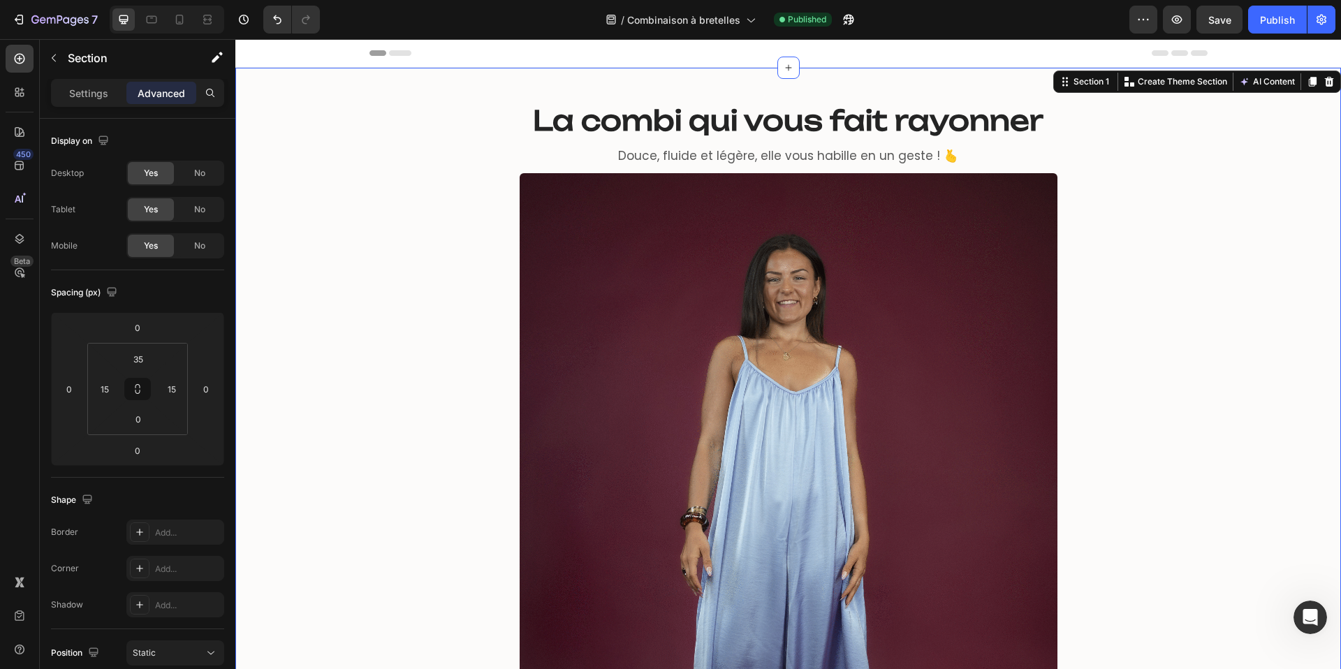
click at [430, 181] on div "⁠⁠⁠⁠⁠⁠⁠ La combi qui vous fait rayonner Heading Douce, fluide et légère, elle v…" at bounding box center [788, 491] width 1085 height 799
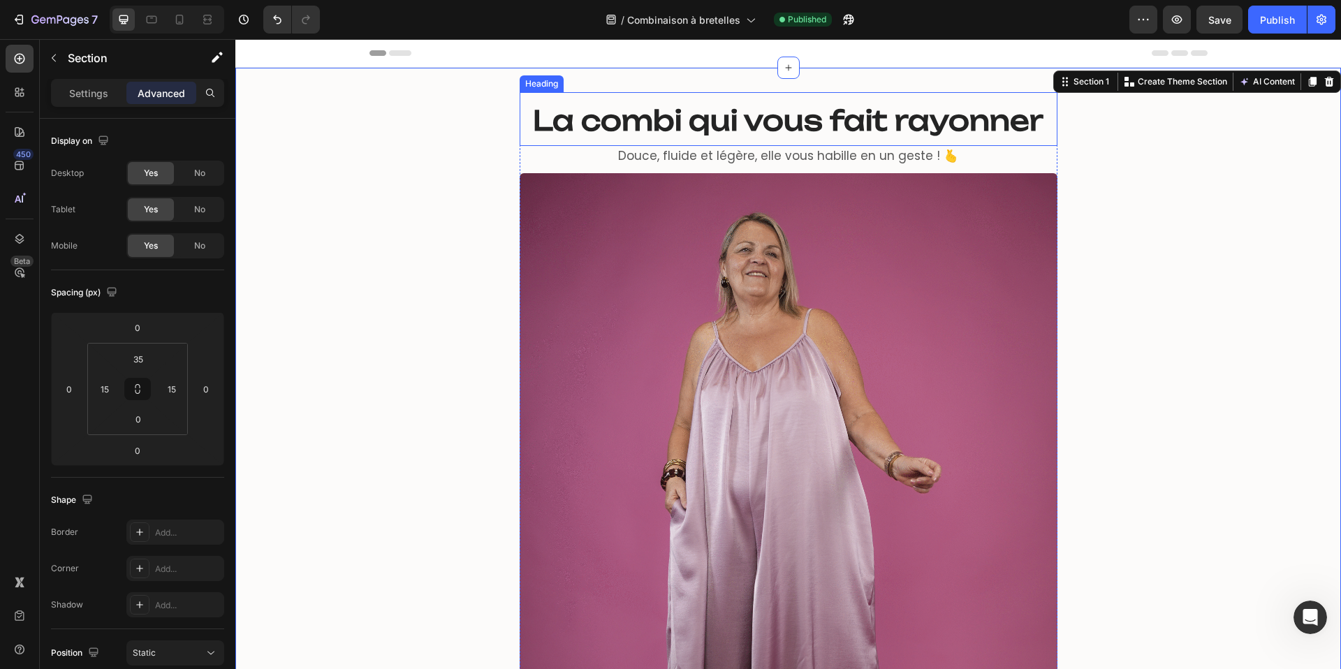
click at [692, 121] on strong "La combi qui vous fait rayonner" at bounding box center [788, 120] width 511 height 34
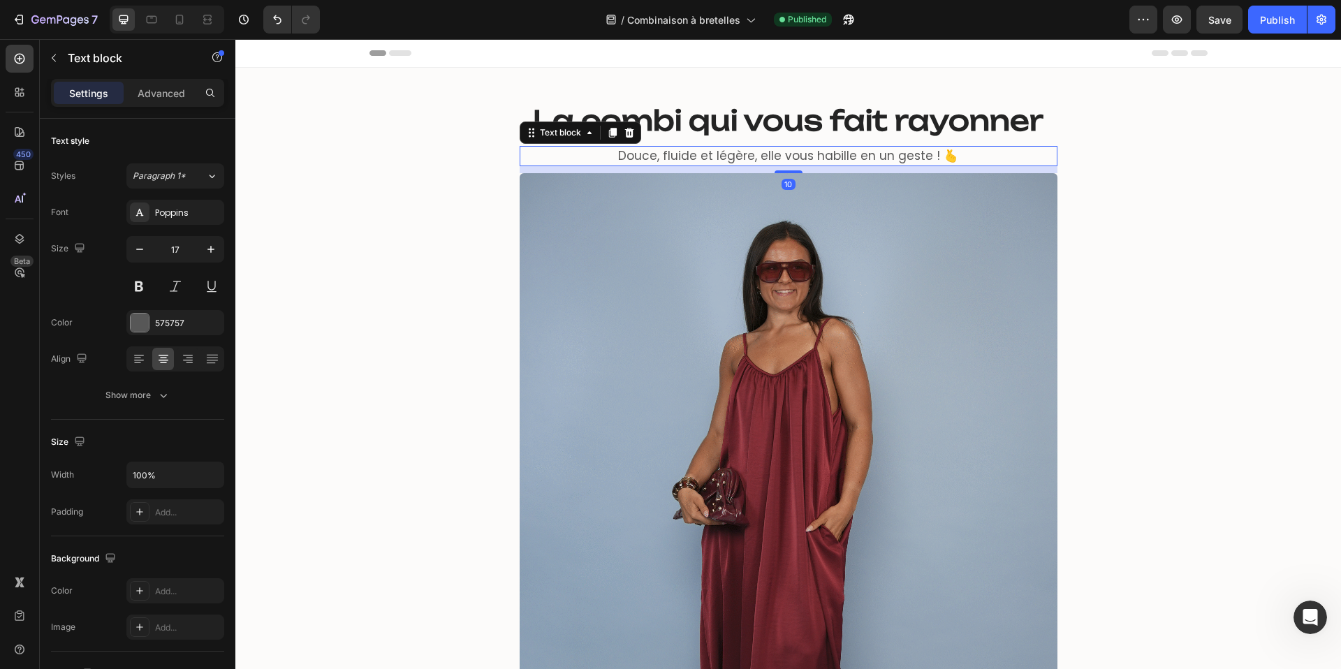
click at [753, 151] on span "Douce, fluide et légère, elle vous habille en un geste ! 🫰" at bounding box center [788, 155] width 340 height 17
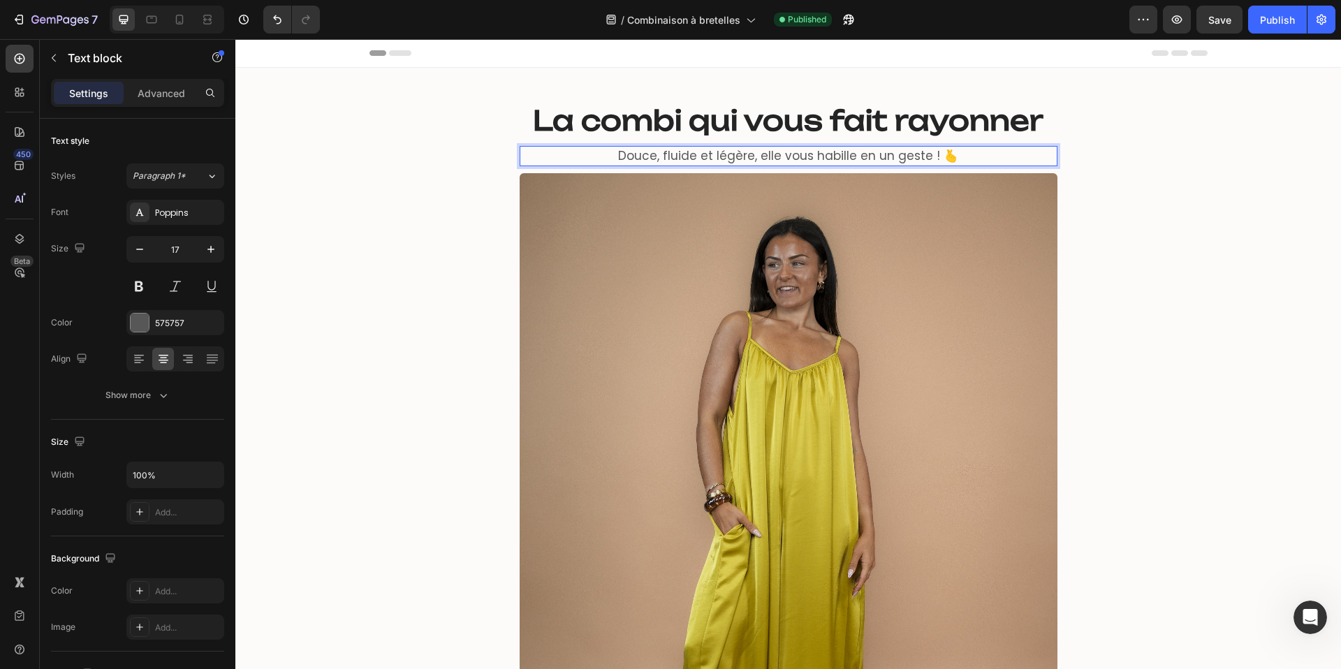
click at [753, 151] on span "Douce, fluide et légère, elle vous habille en un geste ! 🫰" at bounding box center [788, 155] width 340 height 17
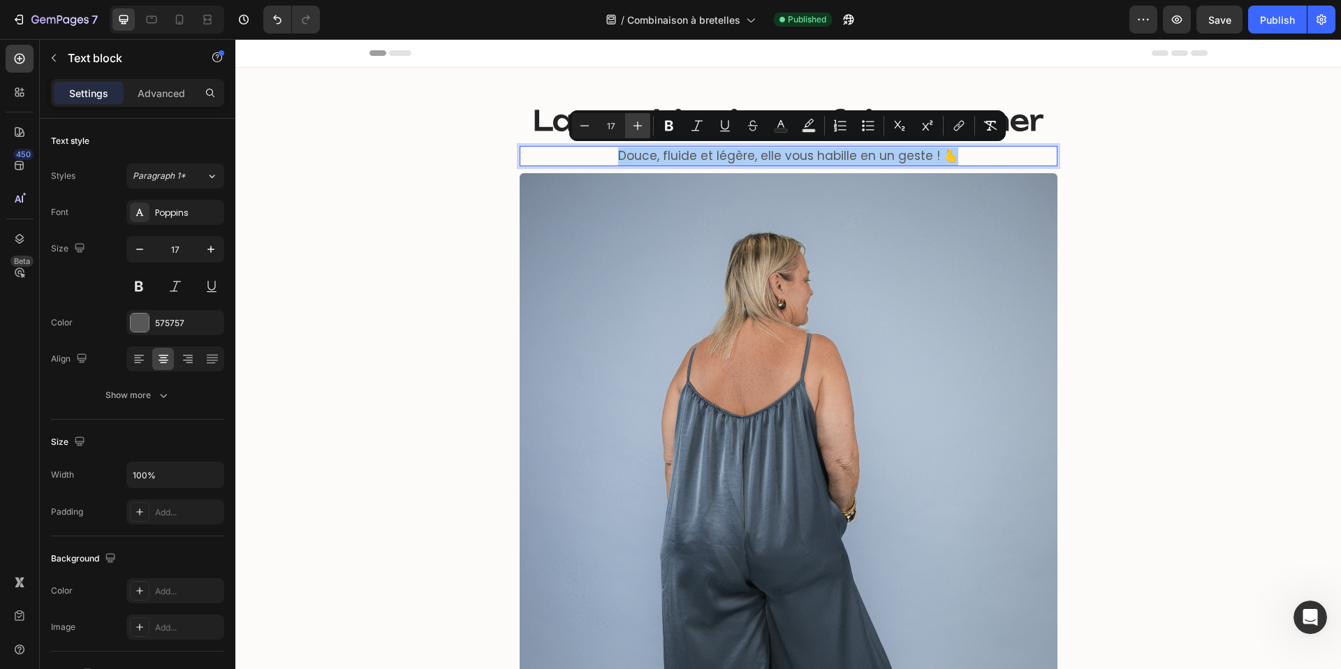
click at [632, 126] on icon "Editor contextual toolbar" at bounding box center [638, 126] width 14 height 14
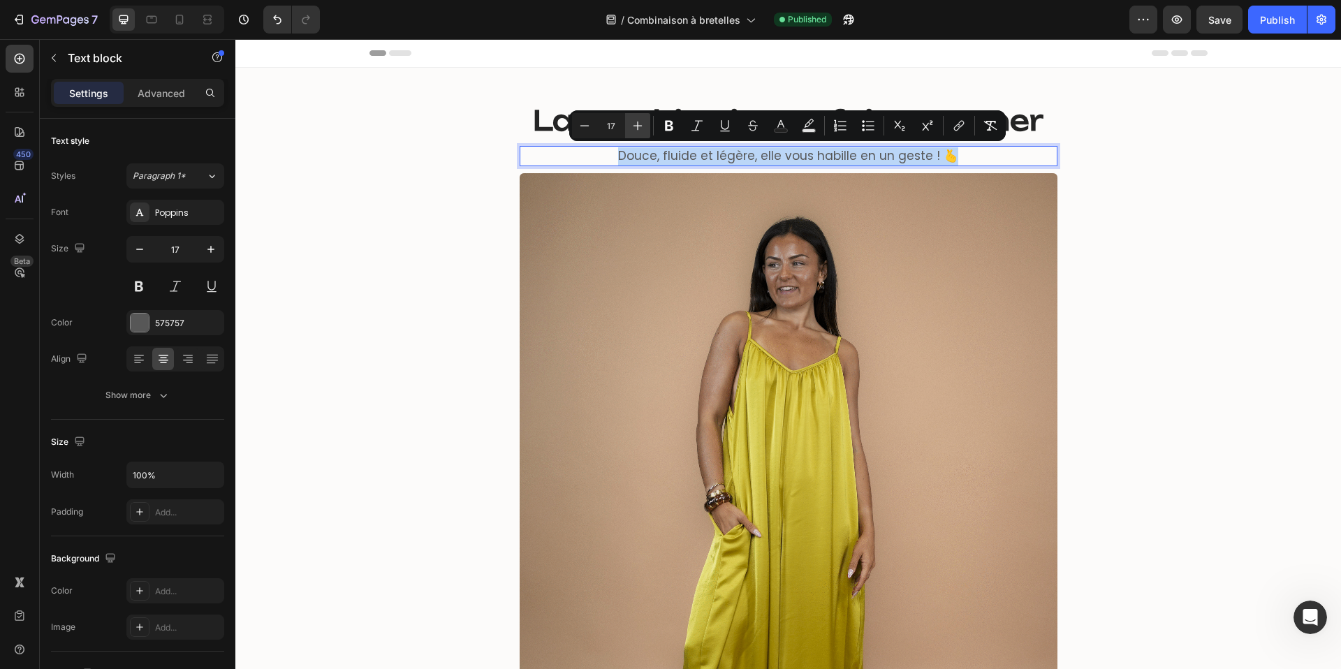
type input "18"
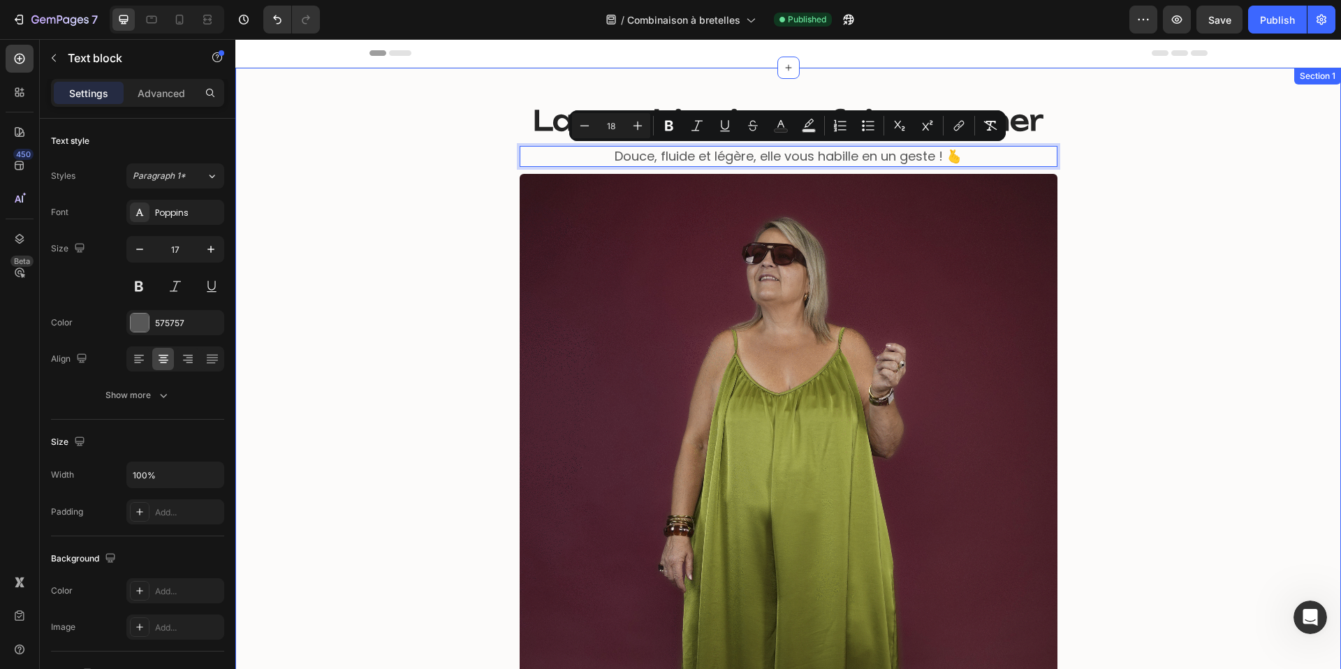
click at [375, 203] on div "⁠⁠⁠⁠⁠⁠⁠ La combi qui vous fait rayonner Heading Douce, fluide et légère, elle v…" at bounding box center [788, 491] width 1085 height 799
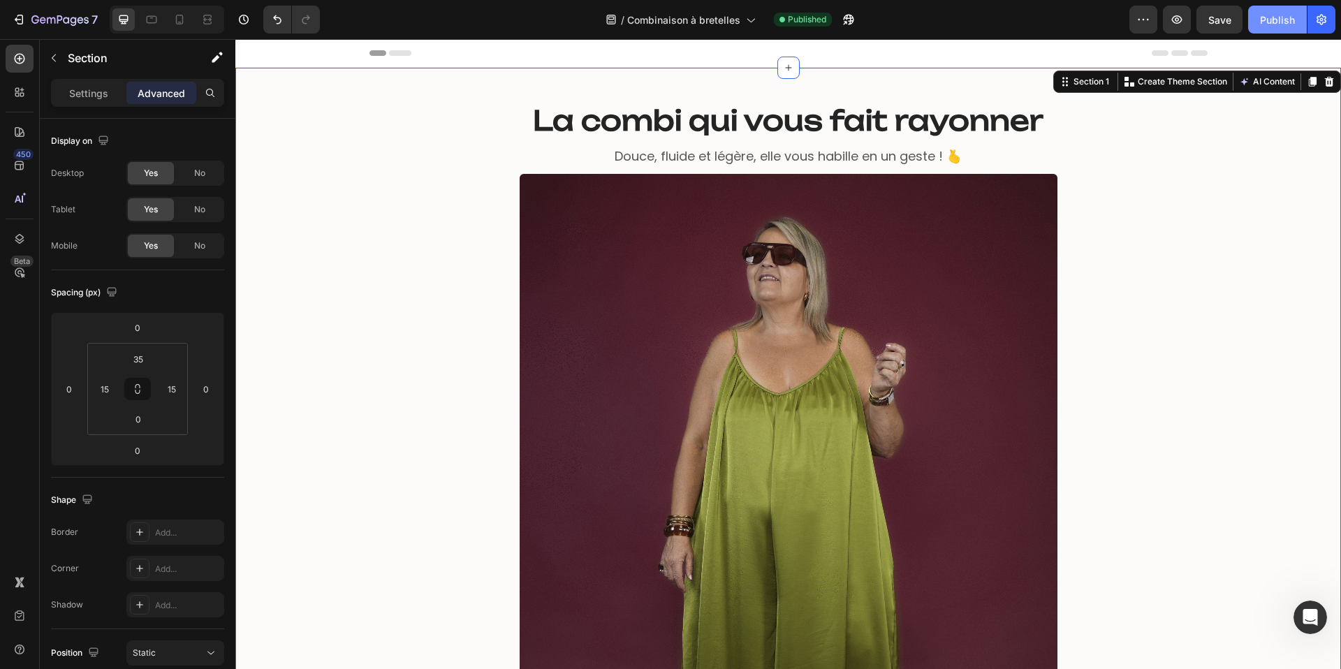
click at [1272, 18] on div "Publish" at bounding box center [1277, 20] width 35 height 15
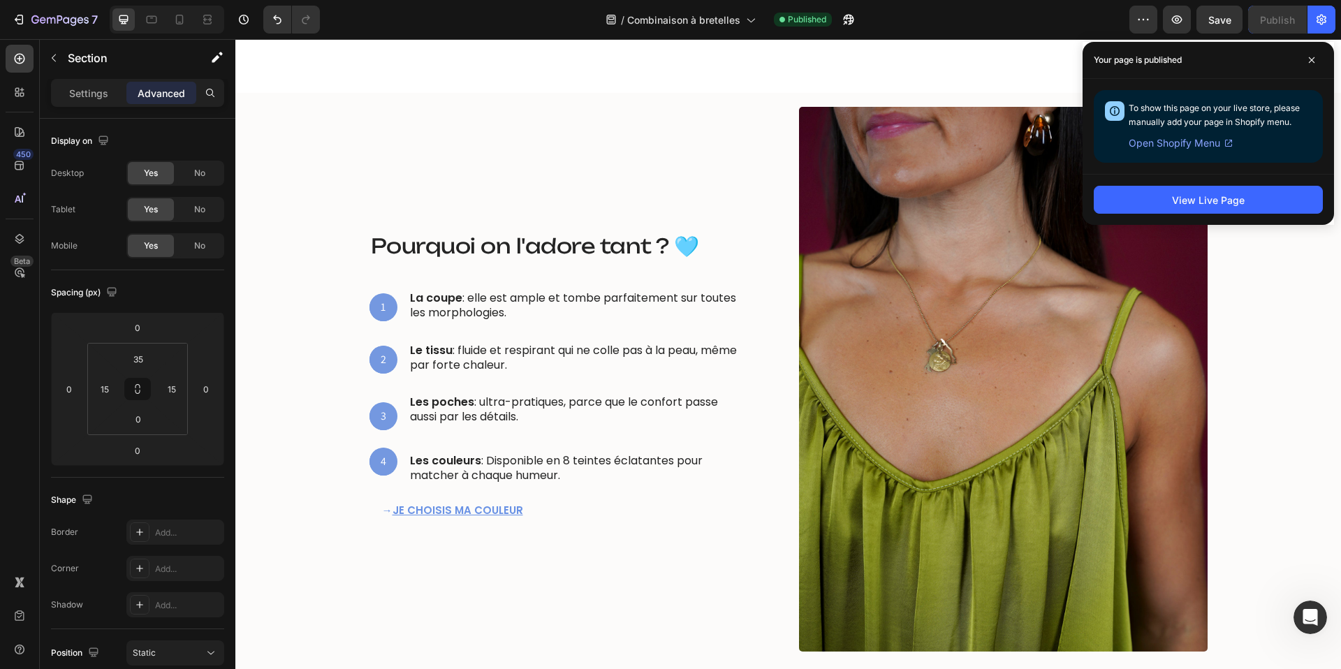
scroll to position [1037, 0]
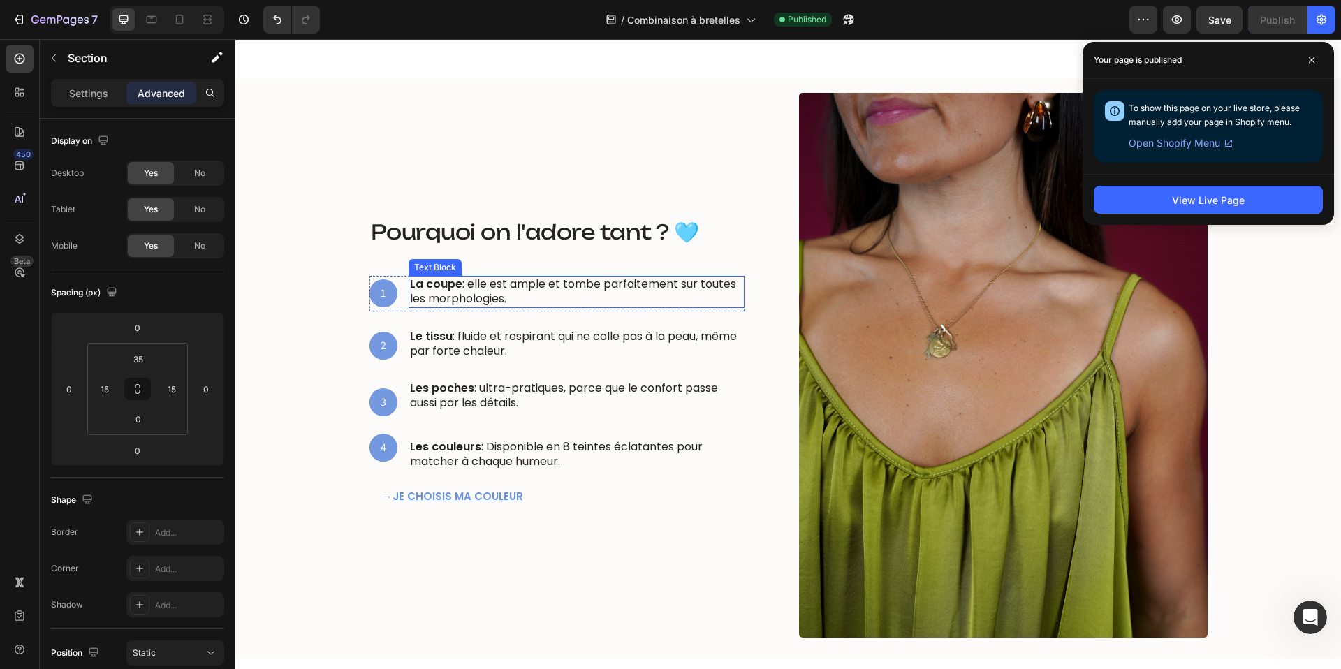
click at [543, 289] on p "La coupe : elle est ample et tombe parfaitement sur toutes les morphologies." at bounding box center [576, 291] width 333 height 29
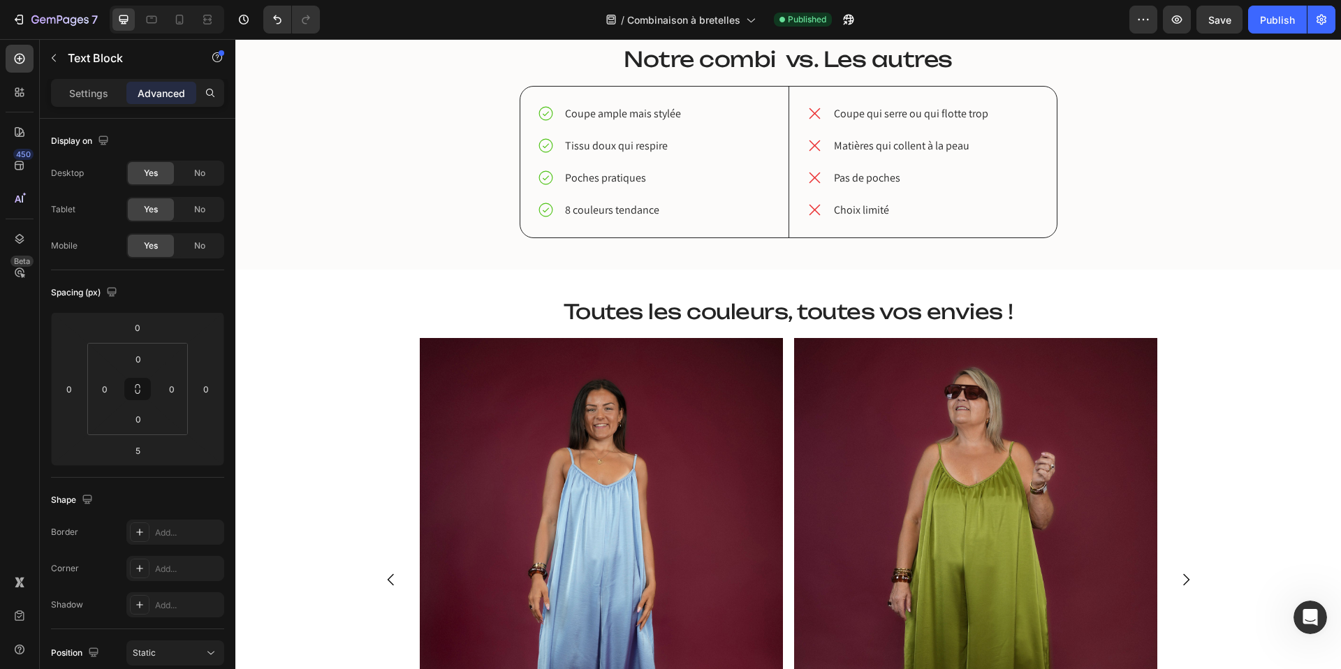
scroll to position [1934, 0]
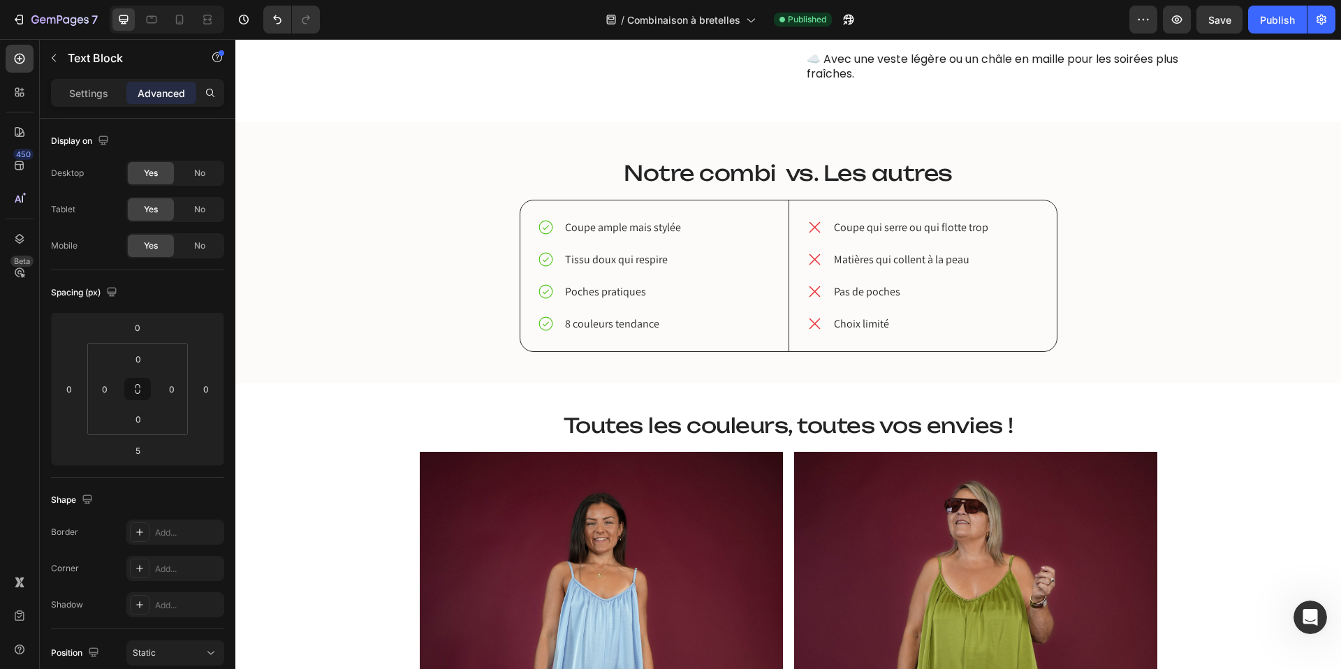
click at [1052, 17] on div "/ Combinaison à bretelles Published" at bounding box center [730, 20] width 799 height 28
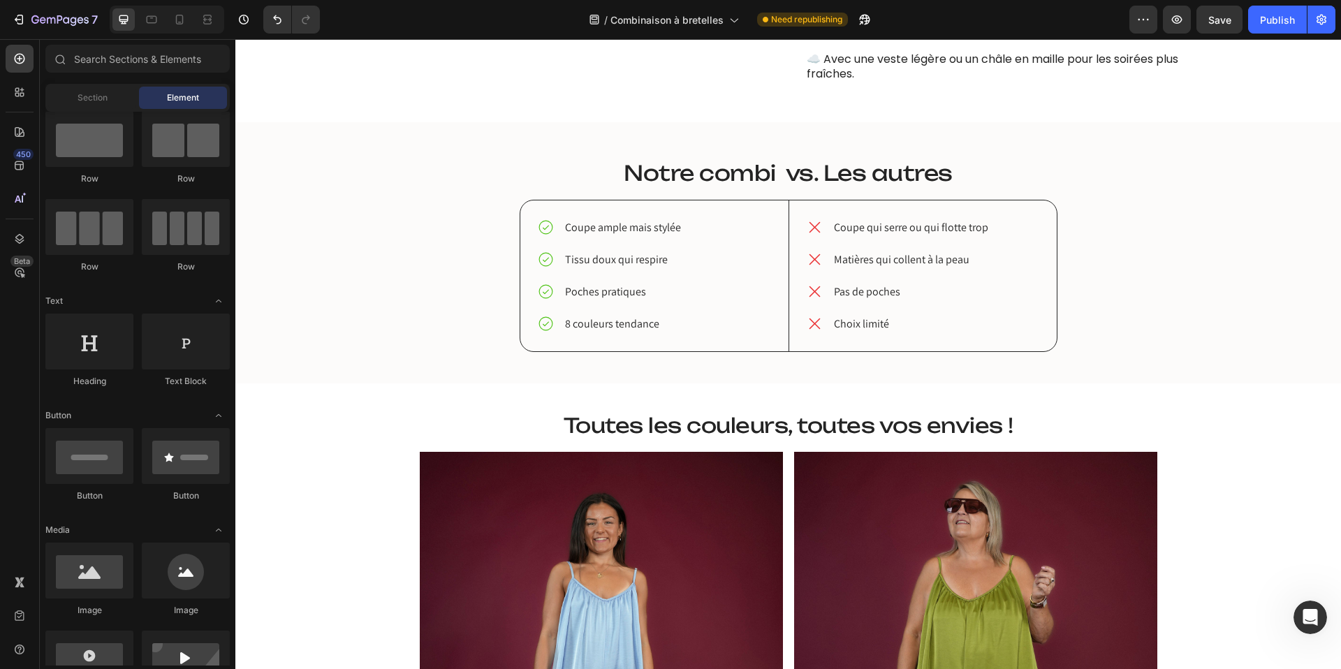
scroll to position [16, 0]
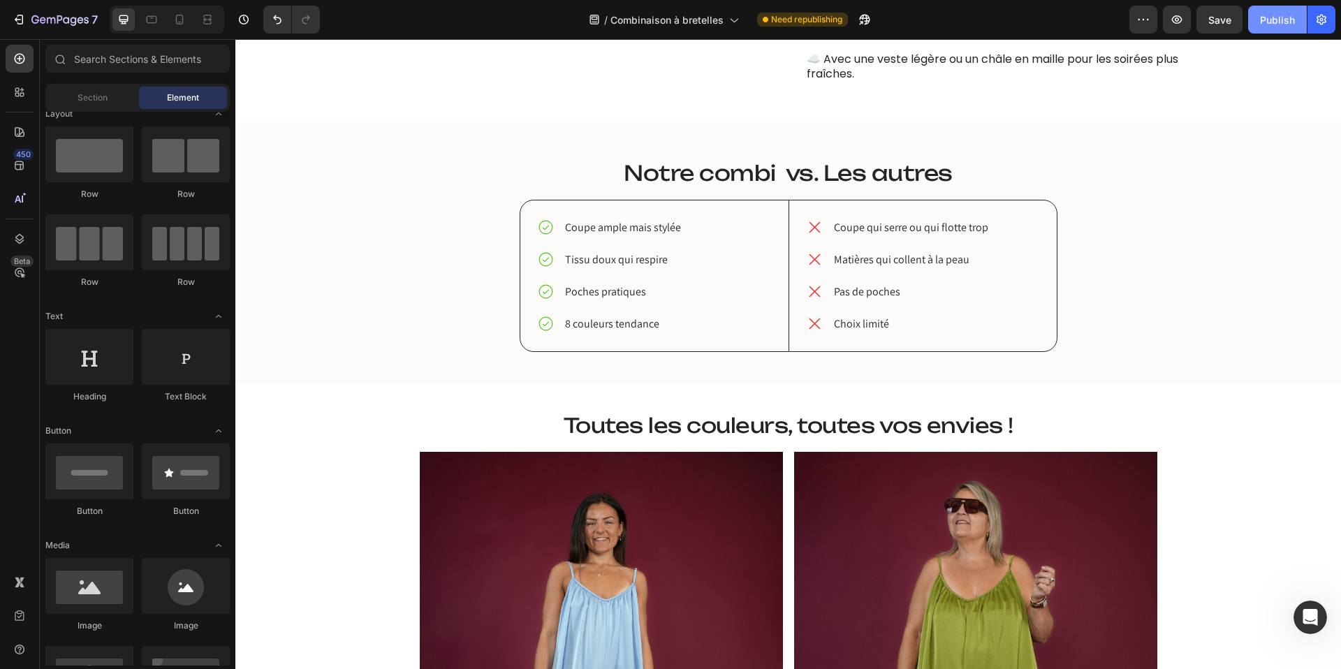
click at [1274, 13] on div "Publish" at bounding box center [1277, 20] width 35 height 15
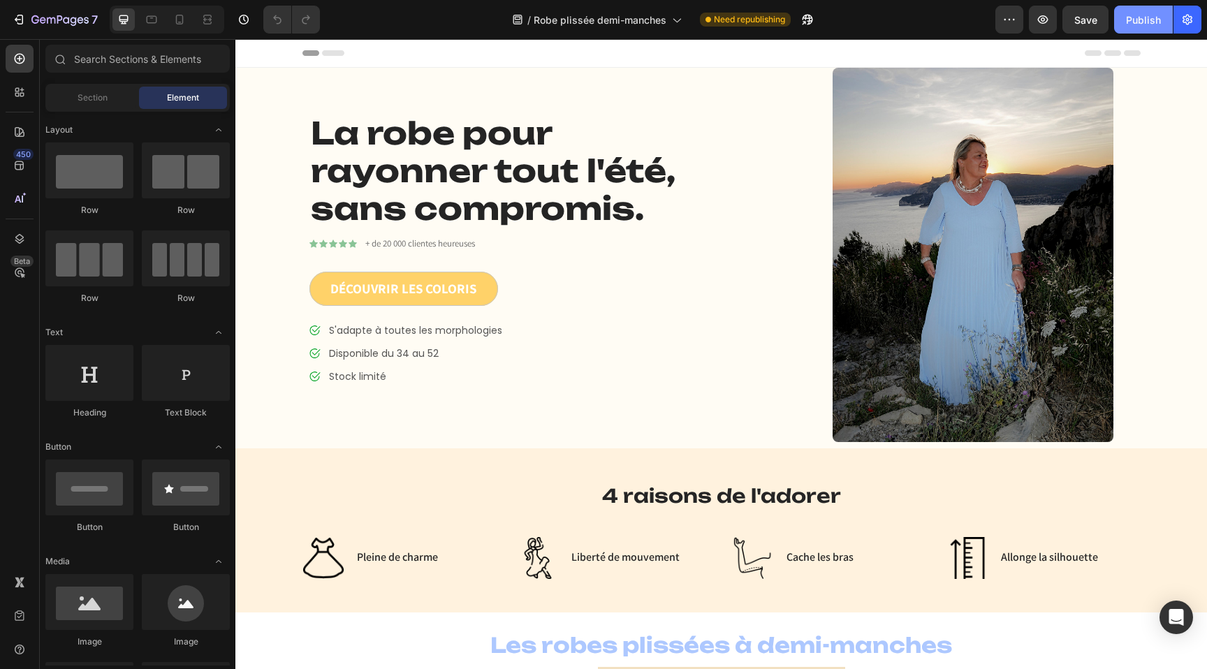
click at [1136, 16] on div "Publish" at bounding box center [1143, 20] width 35 height 15
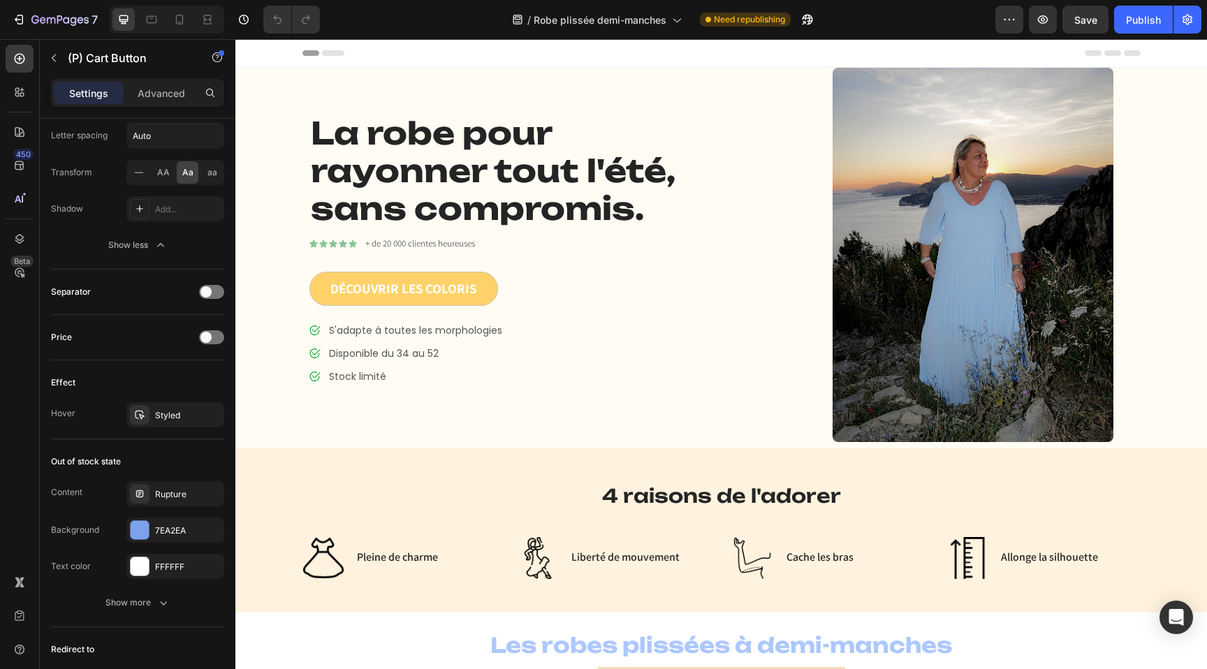
click at [945, 16] on div "/ Robe plissée demi-manches Need republishing" at bounding box center [663, 20] width 664 height 28
click at [1140, 13] on div "Publish" at bounding box center [1143, 20] width 35 height 15
